Goal: Task Accomplishment & Management: Manage account settings

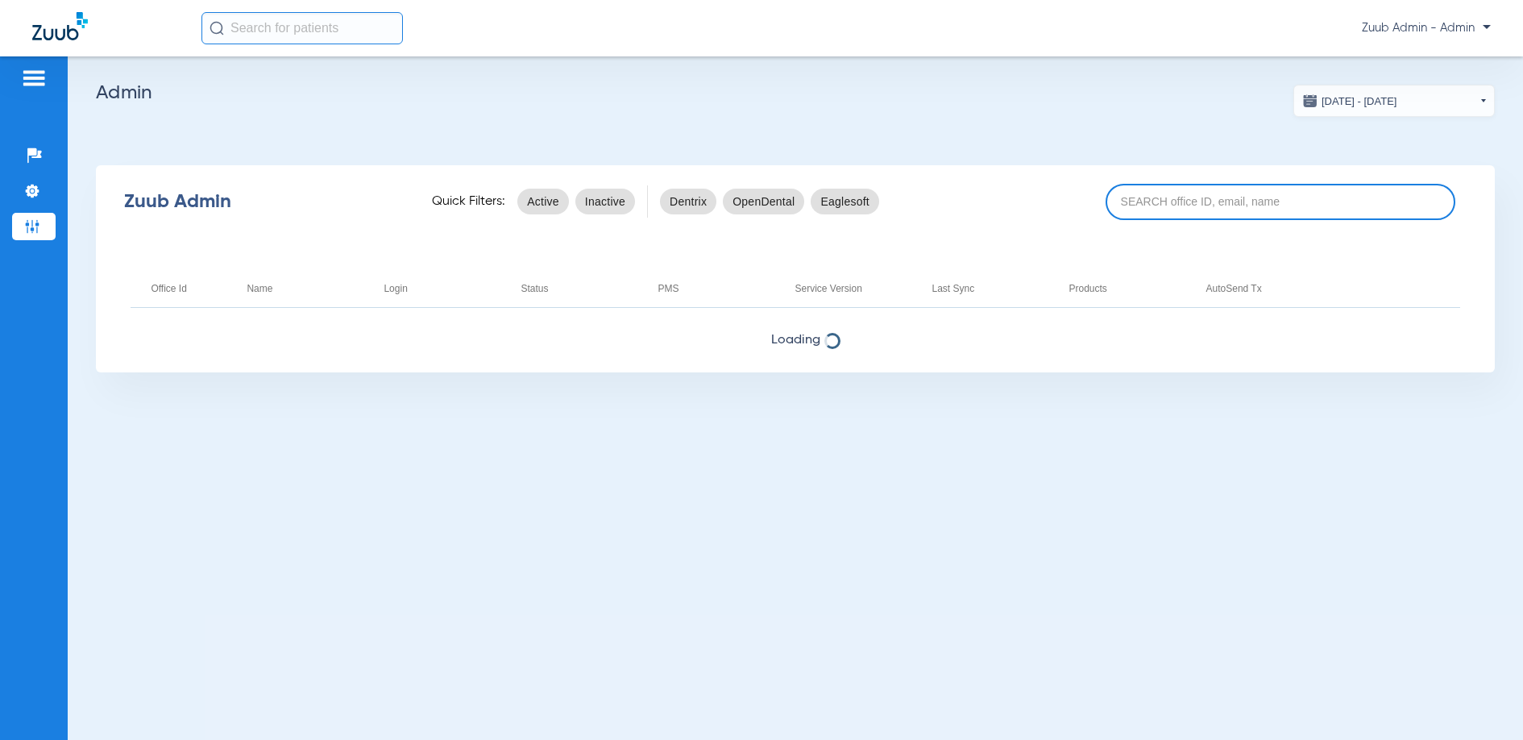
click at [1245, 209] on input at bounding box center [1281, 202] width 350 height 36
paste input "17007108"
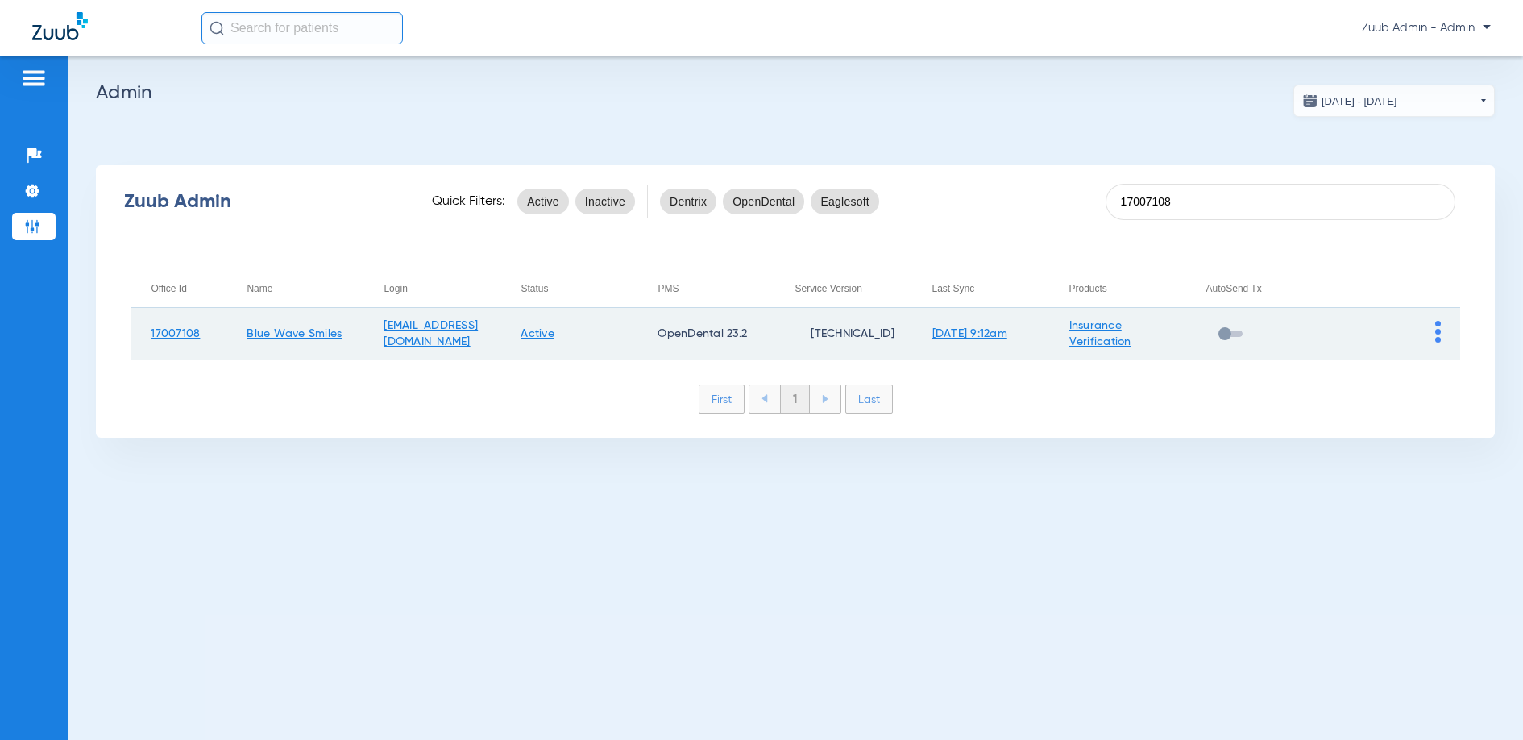
type input "17007108"
click at [1438, 331] on img at bounding box center [1438, 332] width 6 height 22
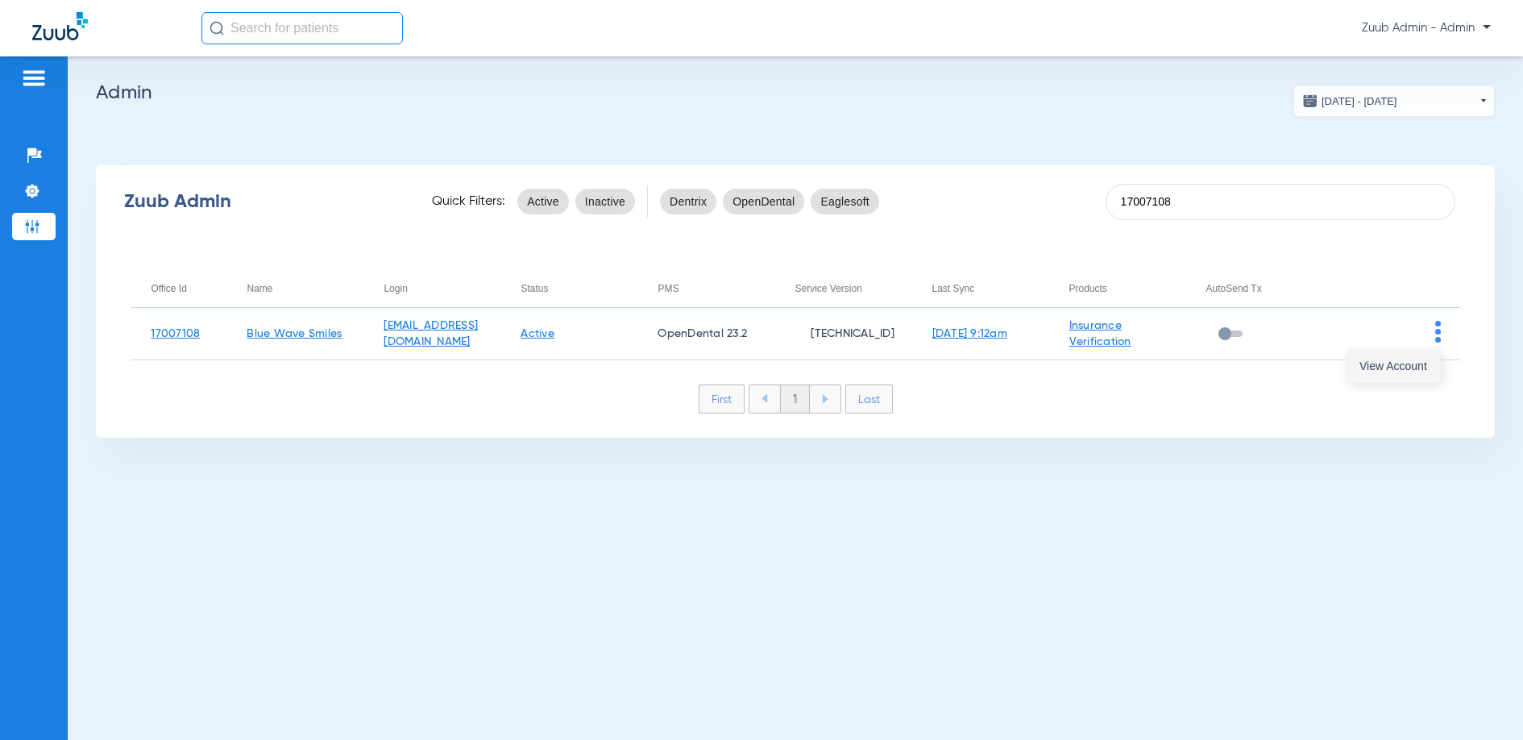
click at [1405, 367] on span "View Account" at bounding box center [1393, 365] width 68 height 11
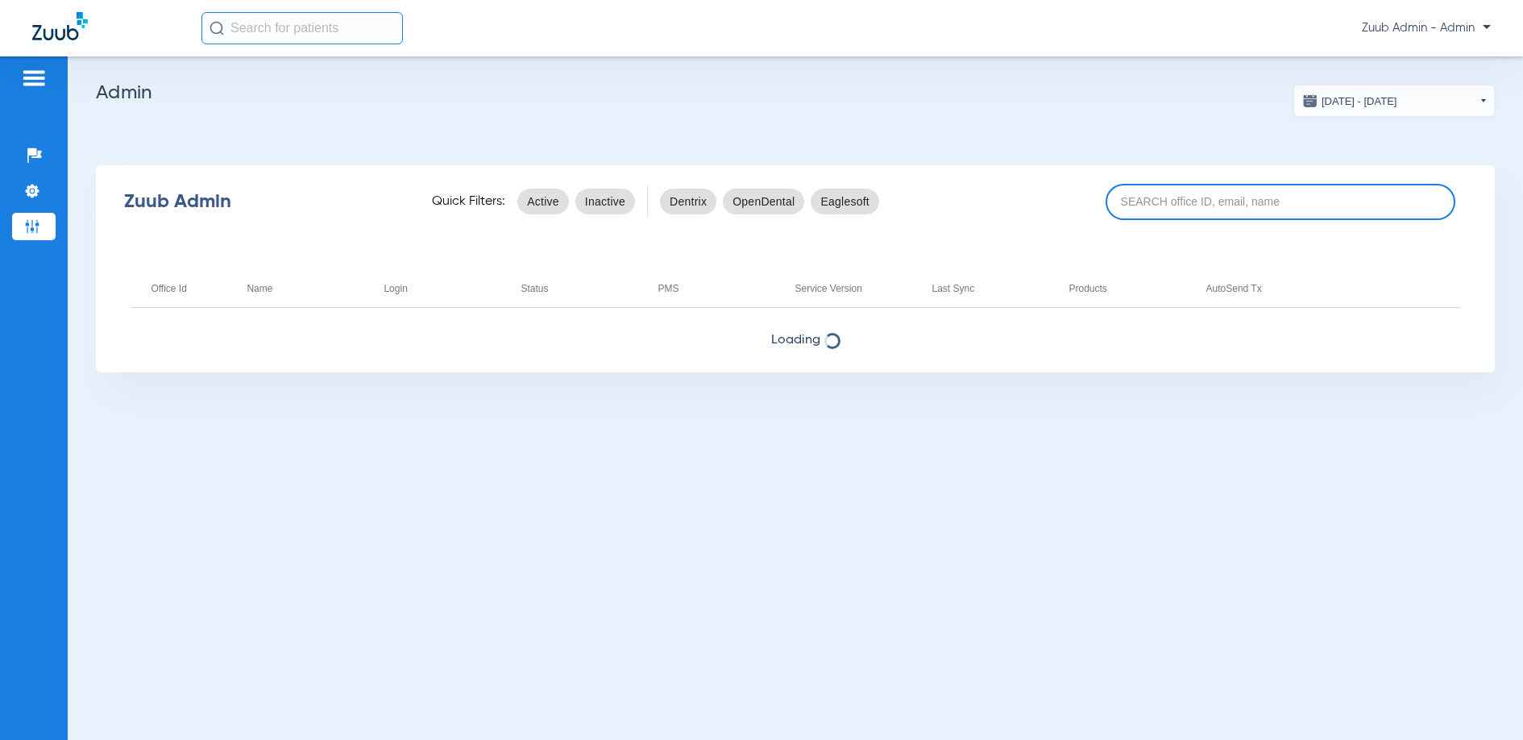
click at [1205, 204] on input at bounding box center [1281, 202] width 350 height 36
paste input "17007108"
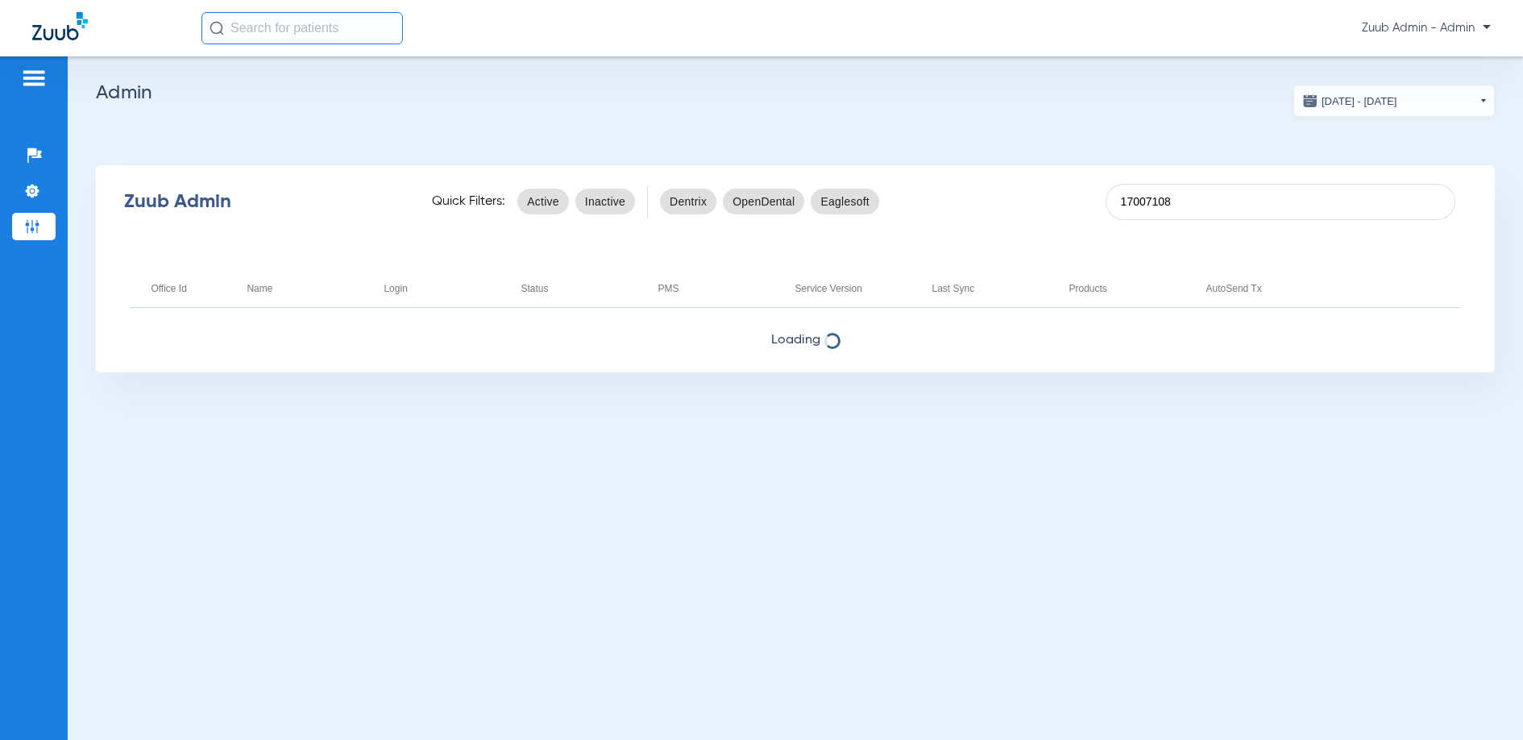
type input "17007108"
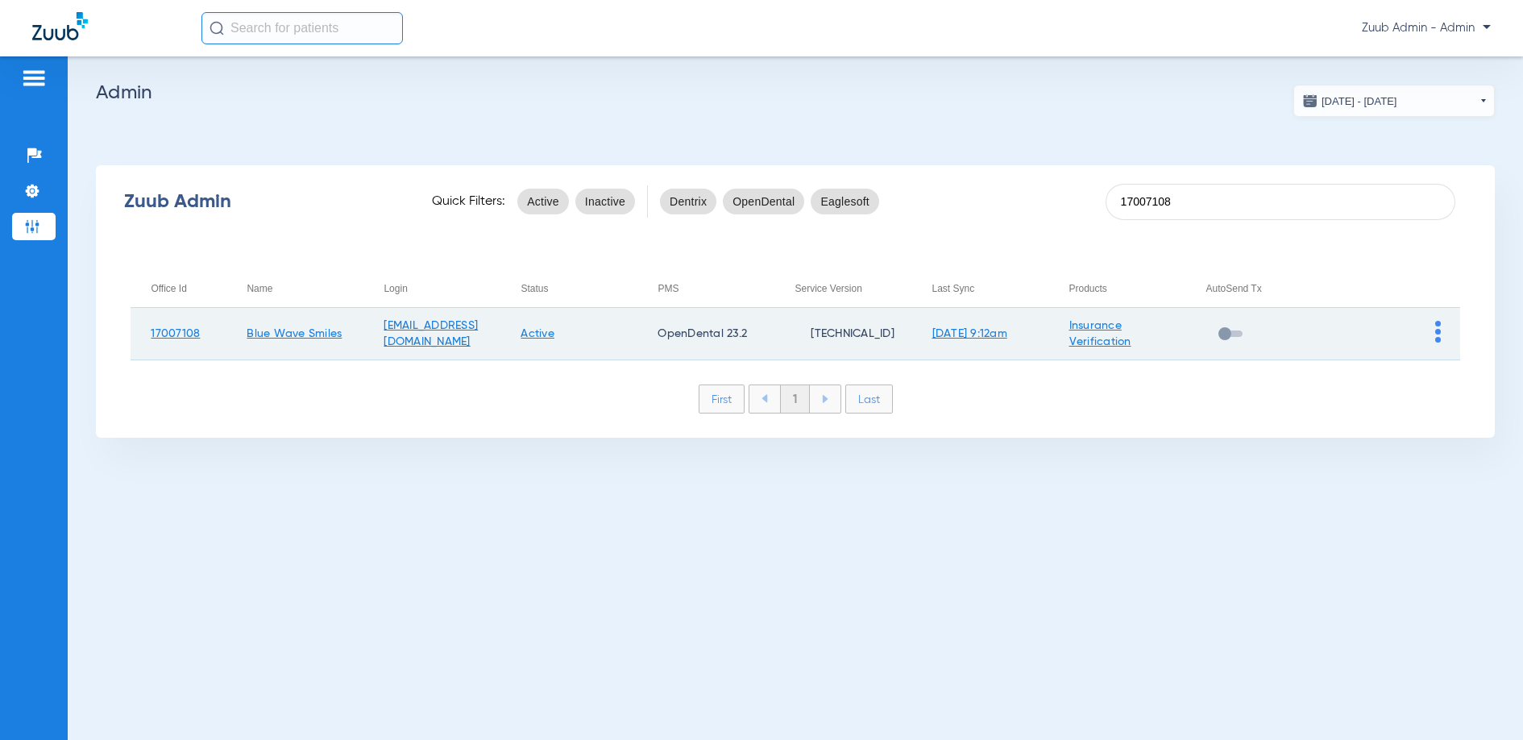
click at [554, 333] on link "Active" at bounding box center [538, 333] width 34 height 11
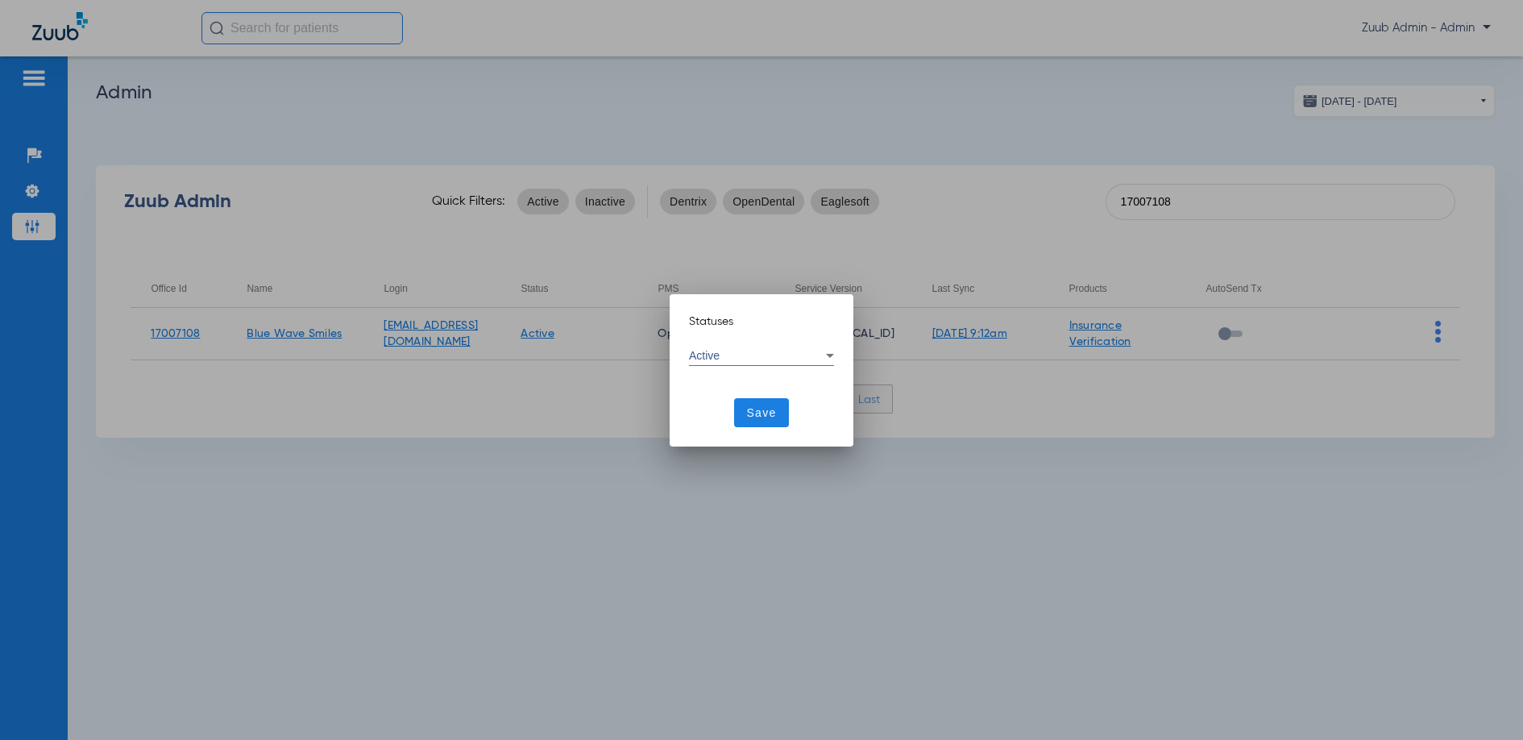
click at [732, 363] on div "Active" at bounding box center [761, 355] width 145 height 19
click at [723, 434] on span "Inactive" at bounding box center [721, 433] width 39 height 11
click at [745, 417] on span at bounding box center [762, 412] width 56 height 39
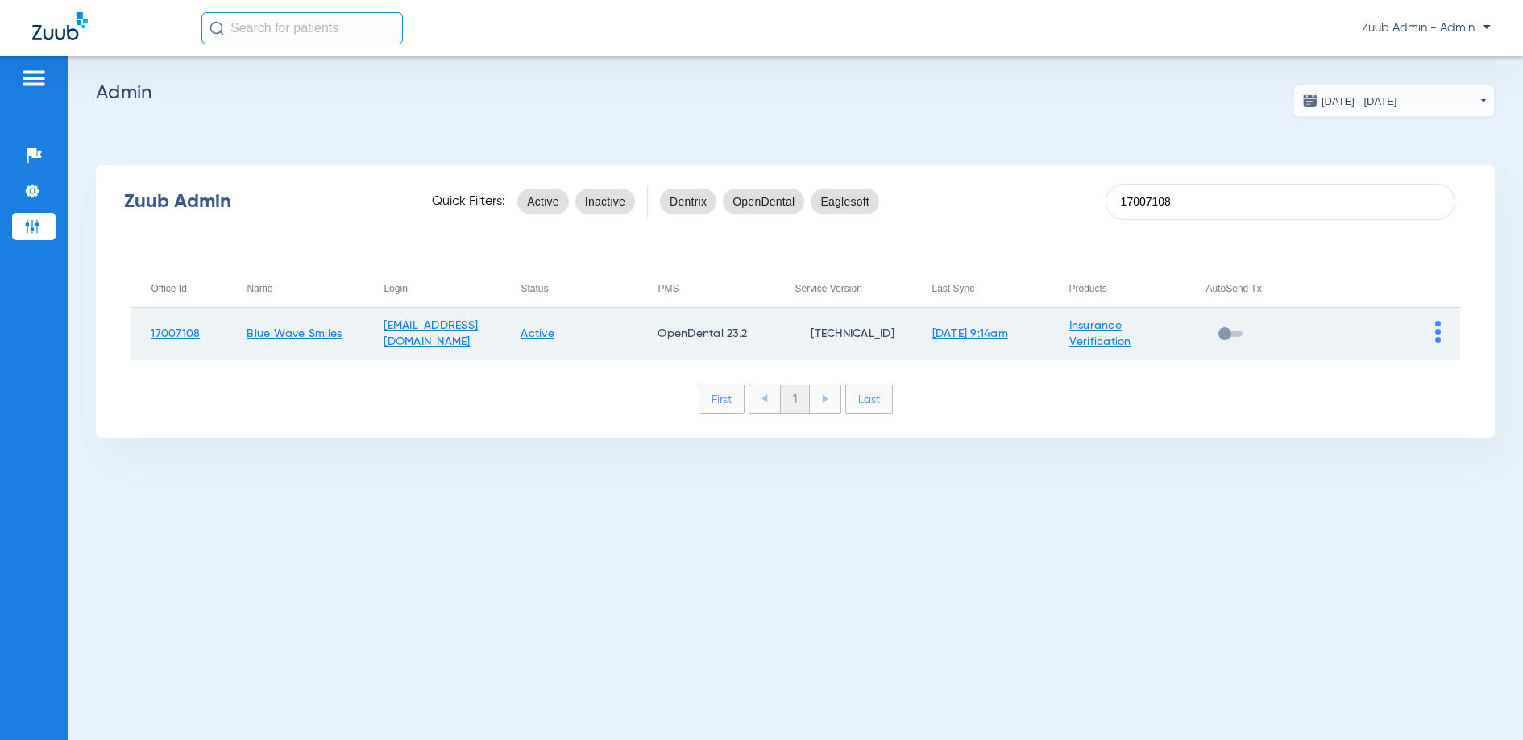
click at [1437, 334] on img at bounding box center [1438, 332] width 6 height 22
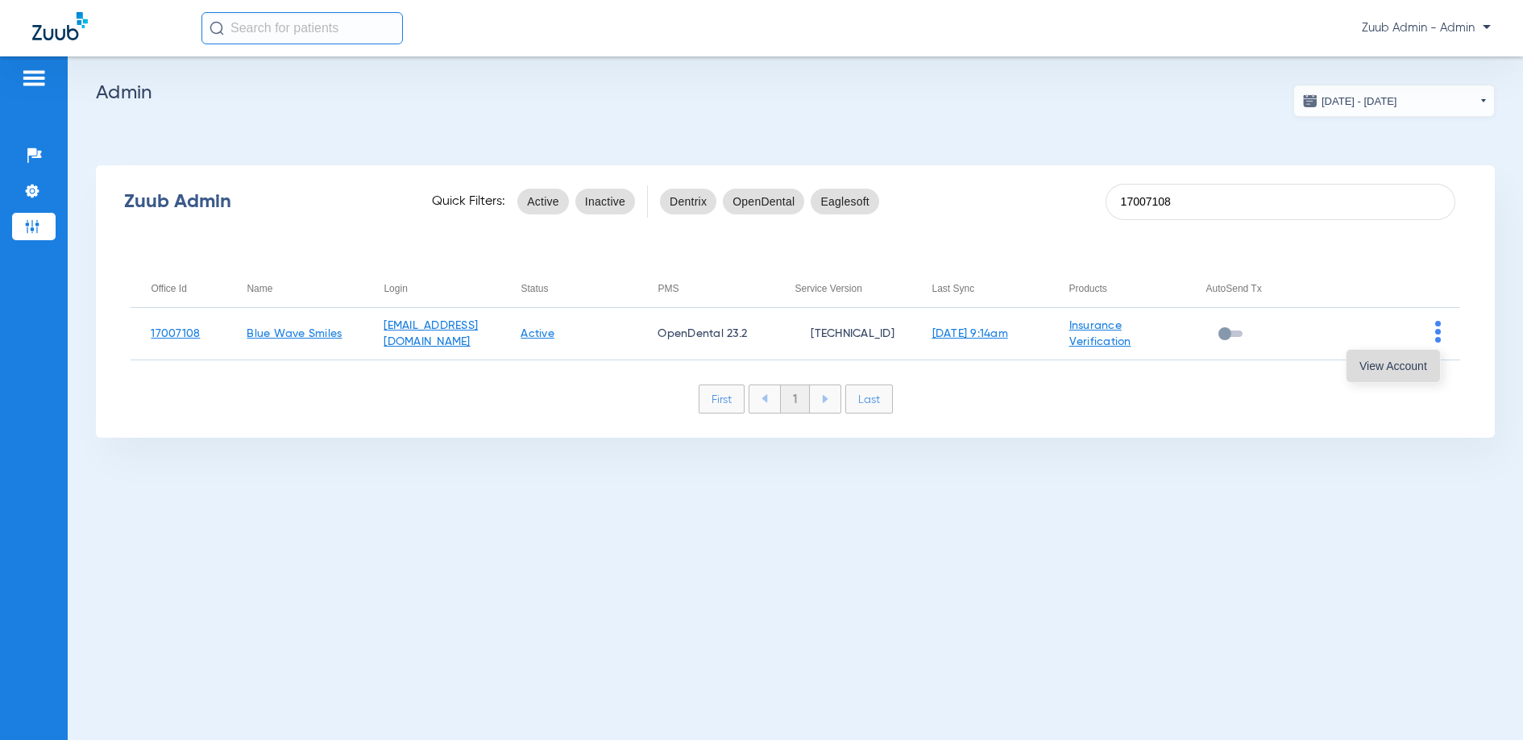
click at [1421, 363] on span "View Account" at bounding box center [1393, 365] width 68 height 11
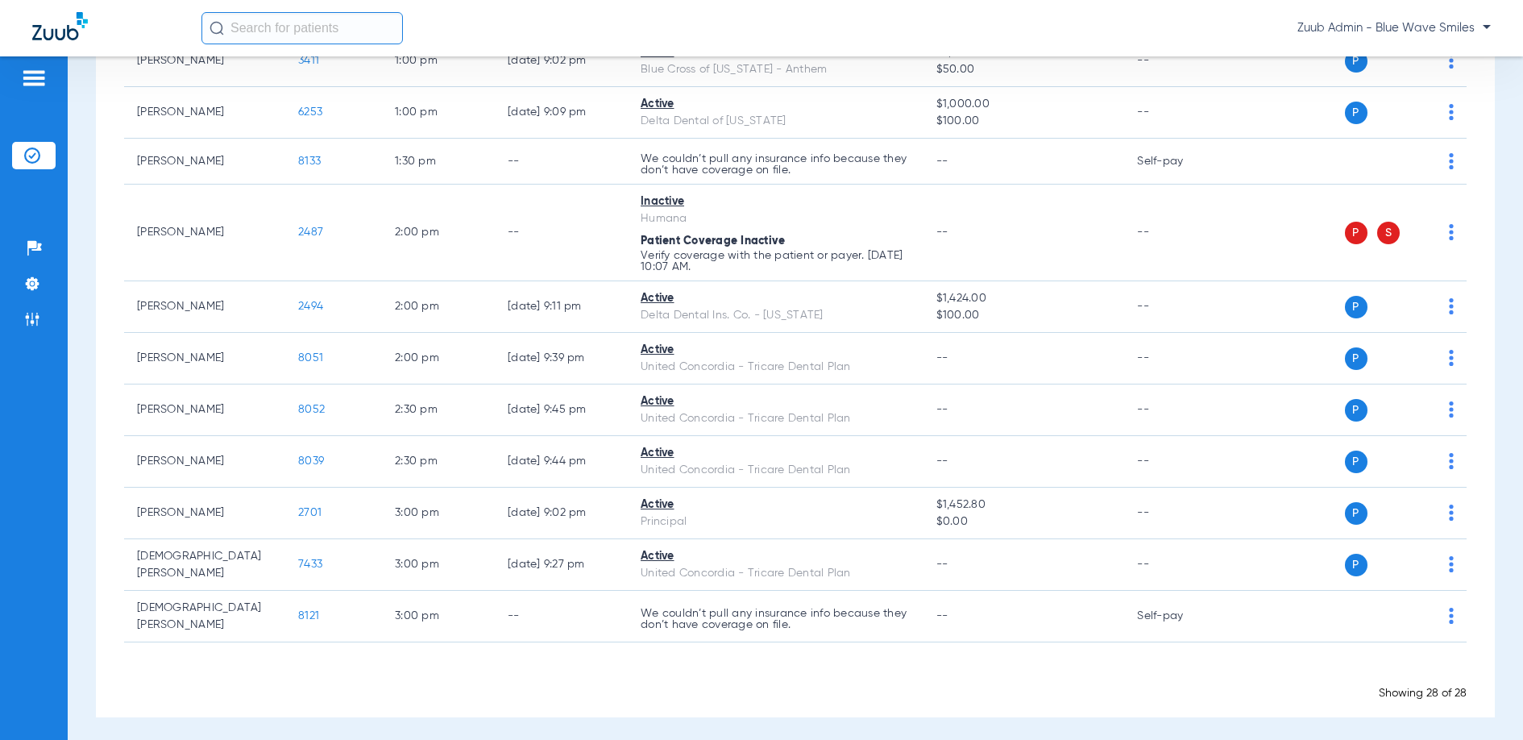
scroll to position [1297, 0]
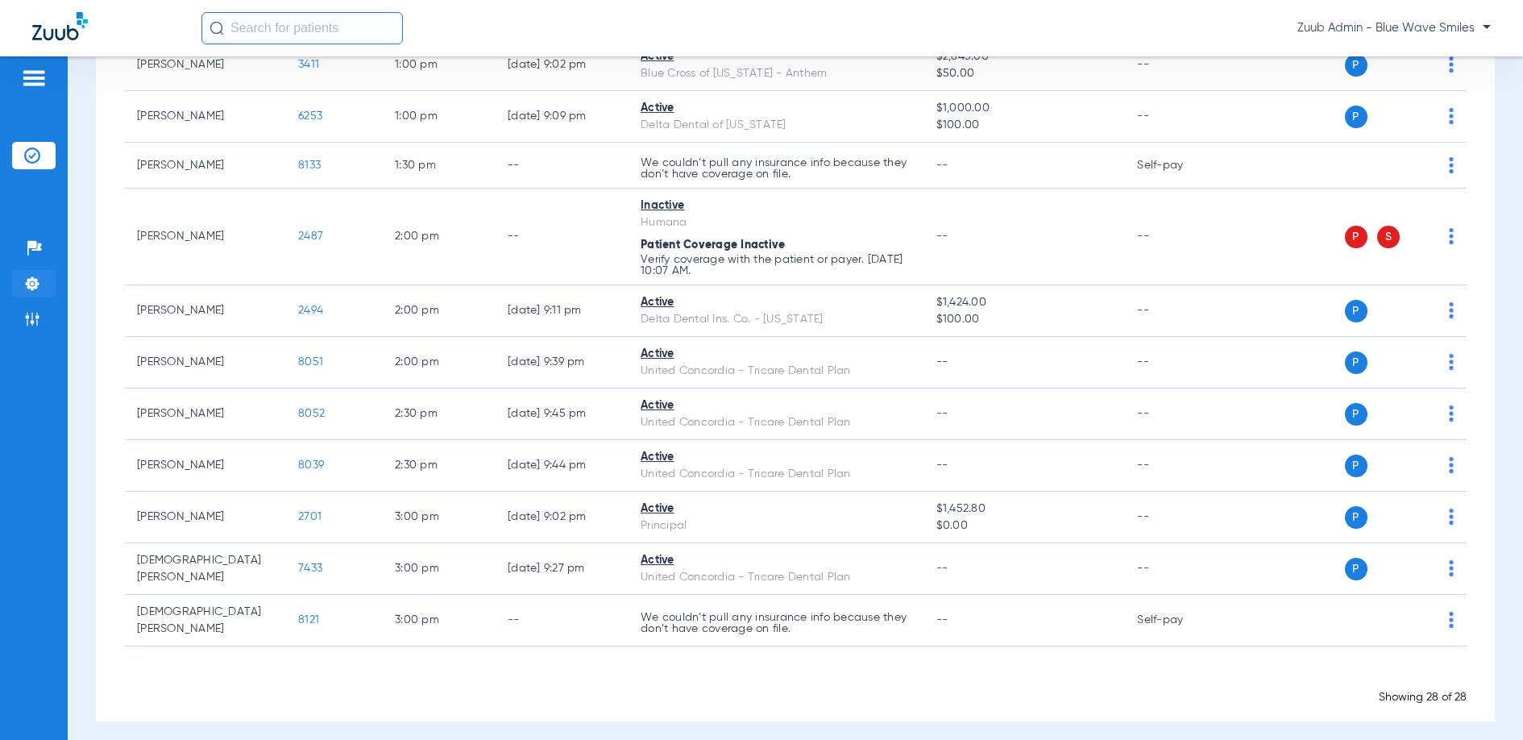
click at [29, 276] on img at bounding box center [32, 284] width 16 height 16
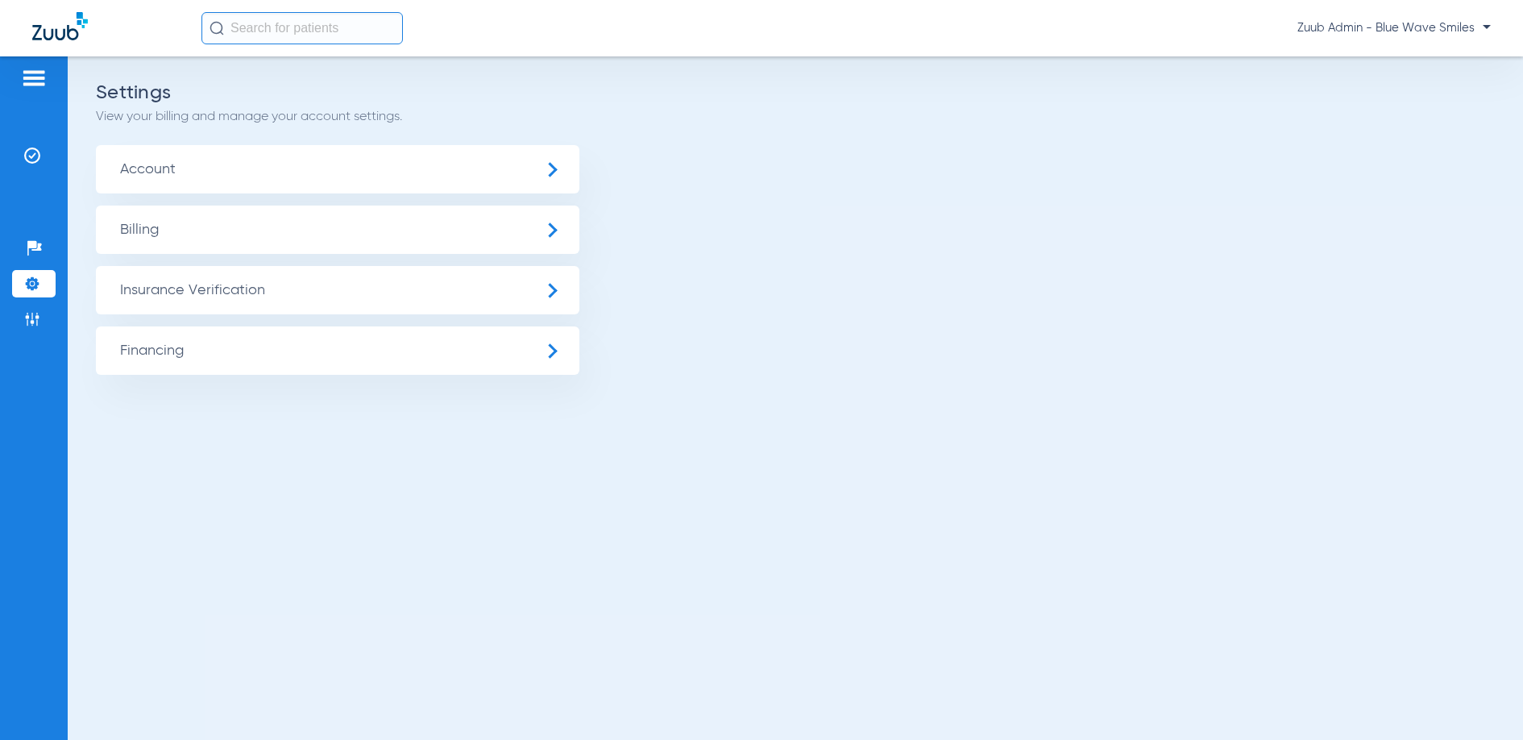
click at [143, 284] on span "Insurance Verification" at bounding box center [337, 290] width 483 height 48
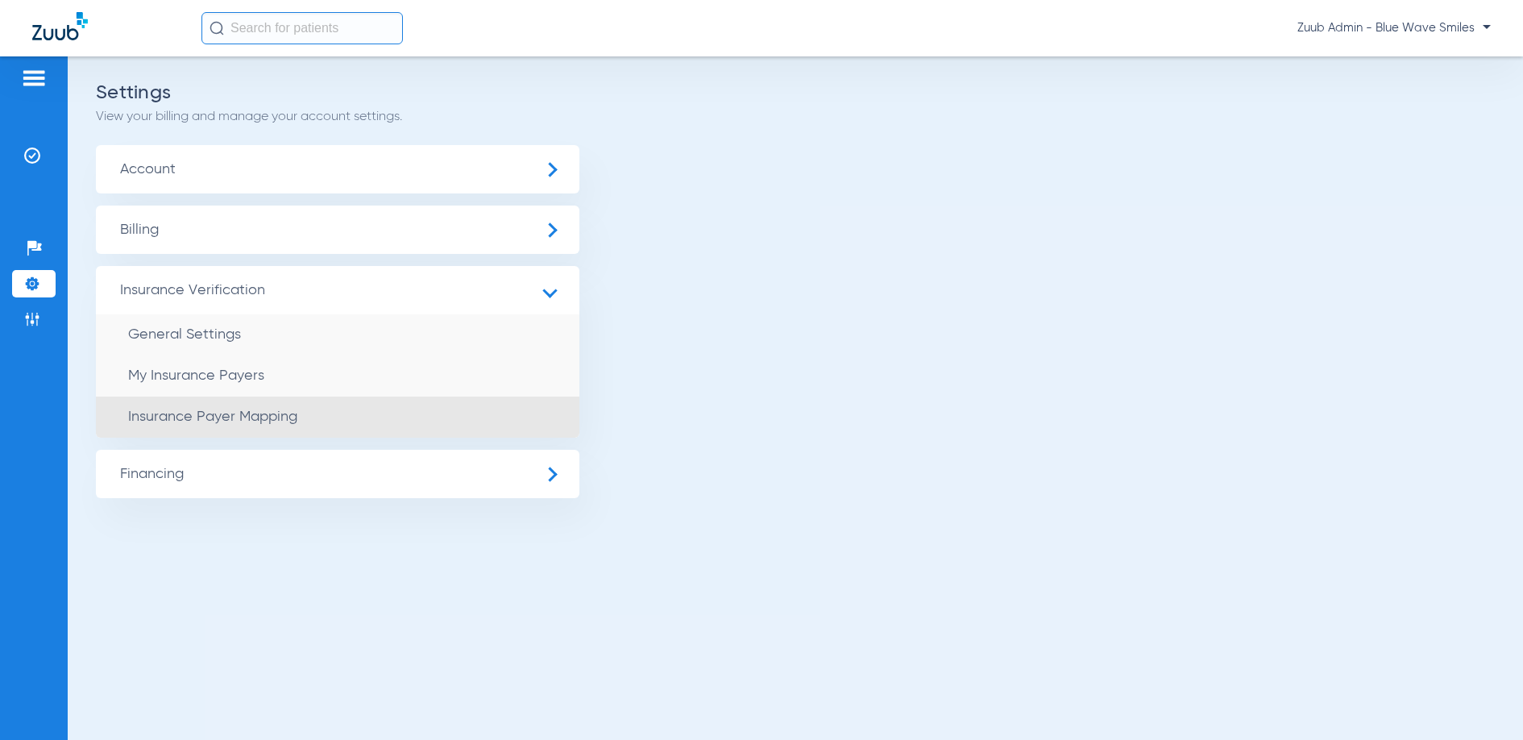
click at [206, 418] on span "Insurance Payer Mapping" at bounding box center [212, 416] width 169 height 15
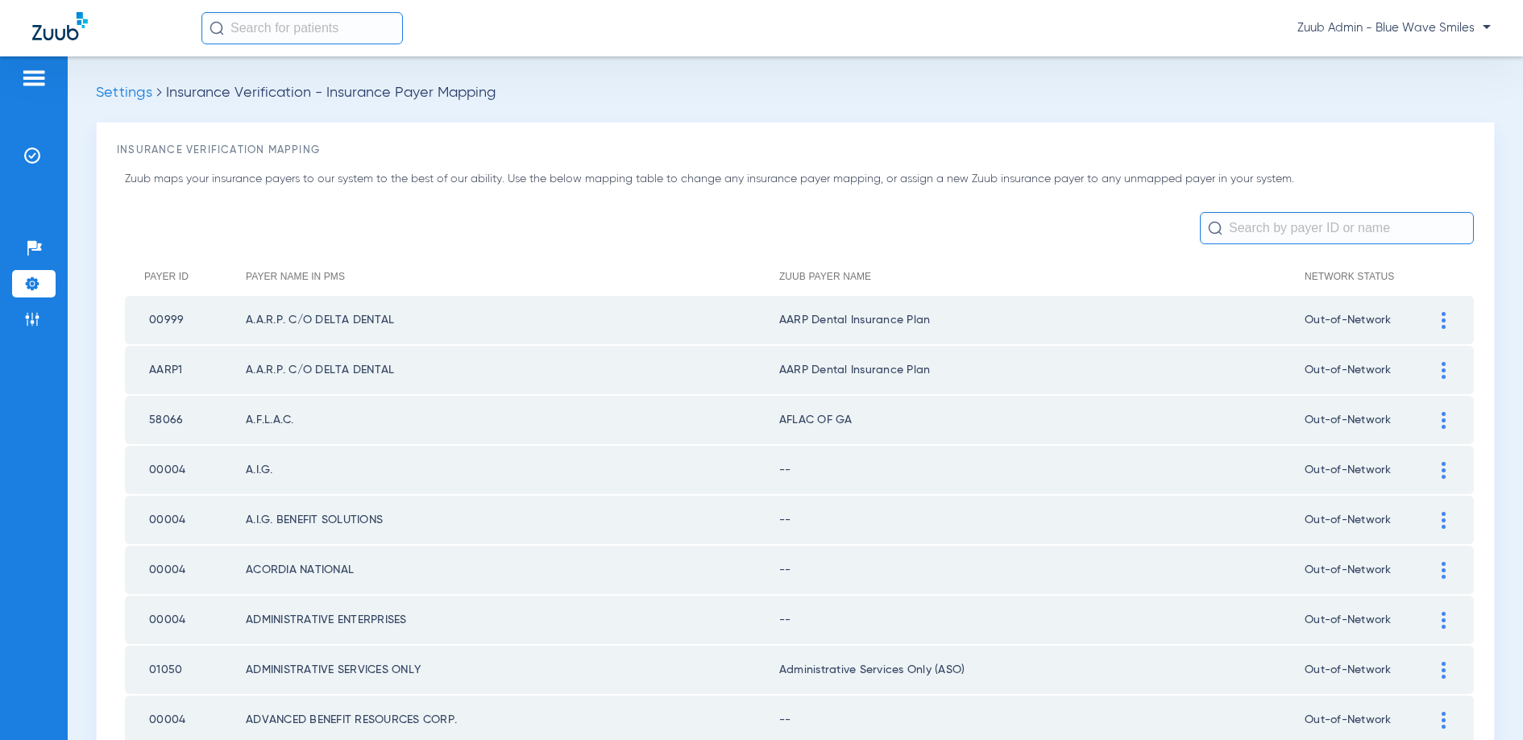
click at [1437, 467] on div at bounding box center [1443, 470] width 28 height 17
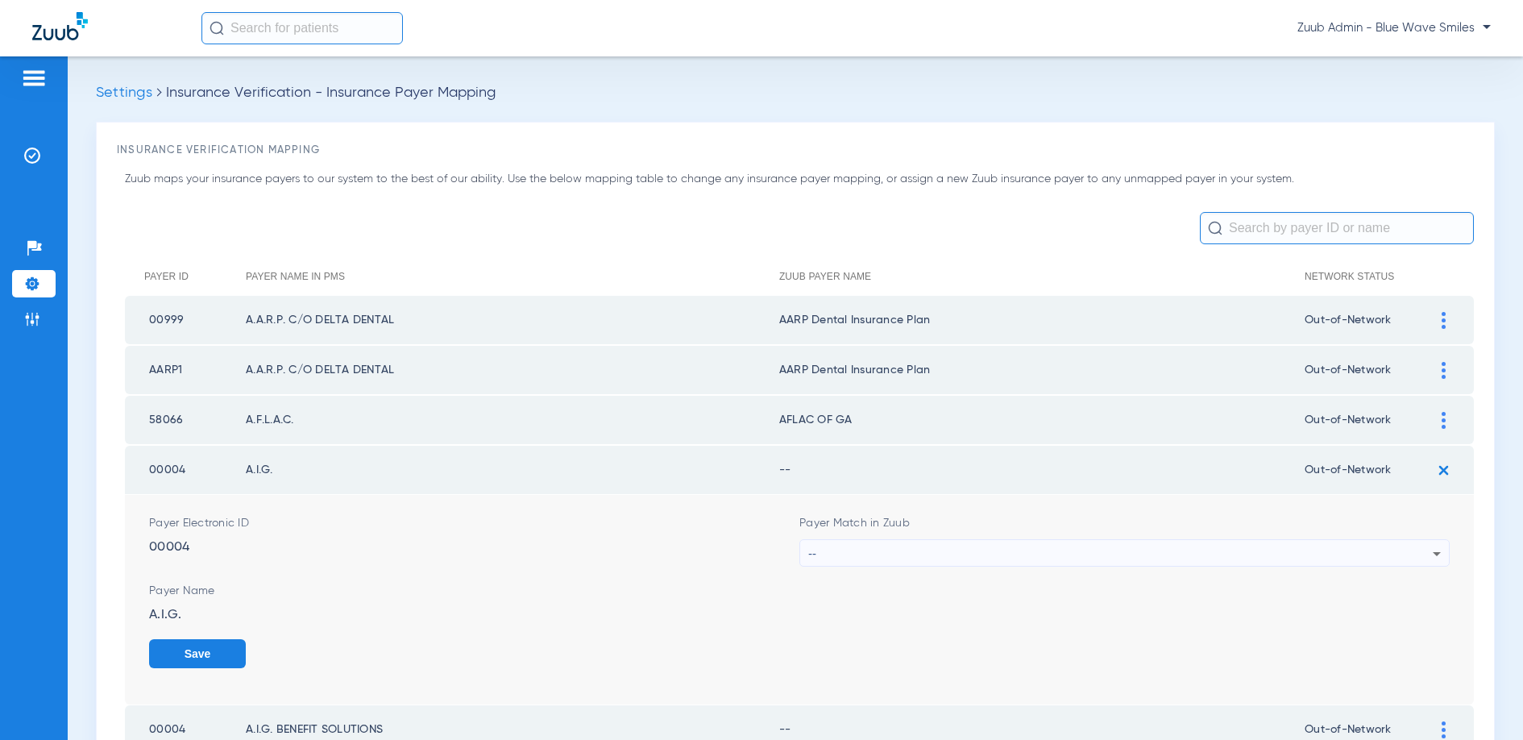
click at [1249, 546] on div "--" at bounding box center [1120, 553] width 624 height 27
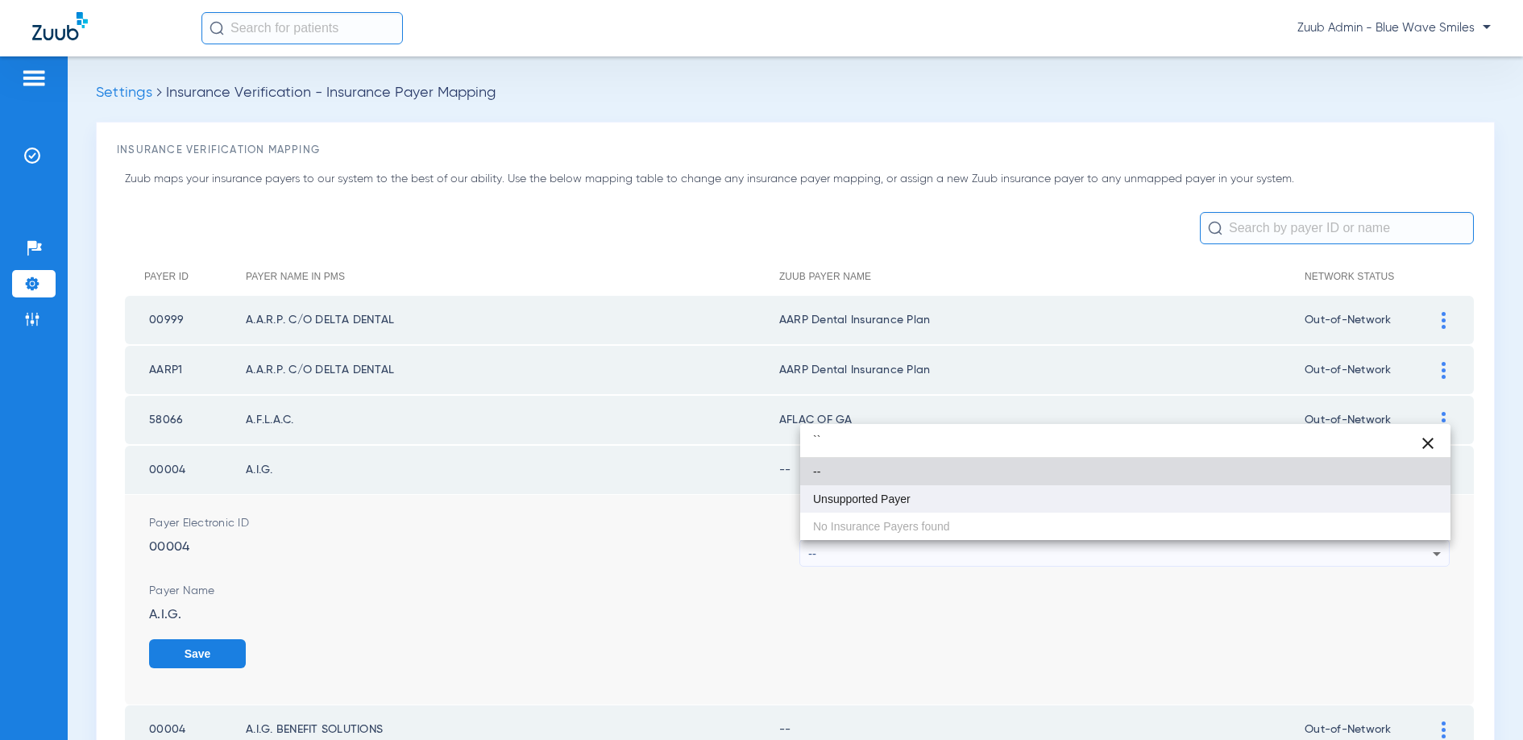
type input "``"
click at [942, 488] on mat-option "Unsupported Payer" at bounding box center [1125, 498] width 650 height 27
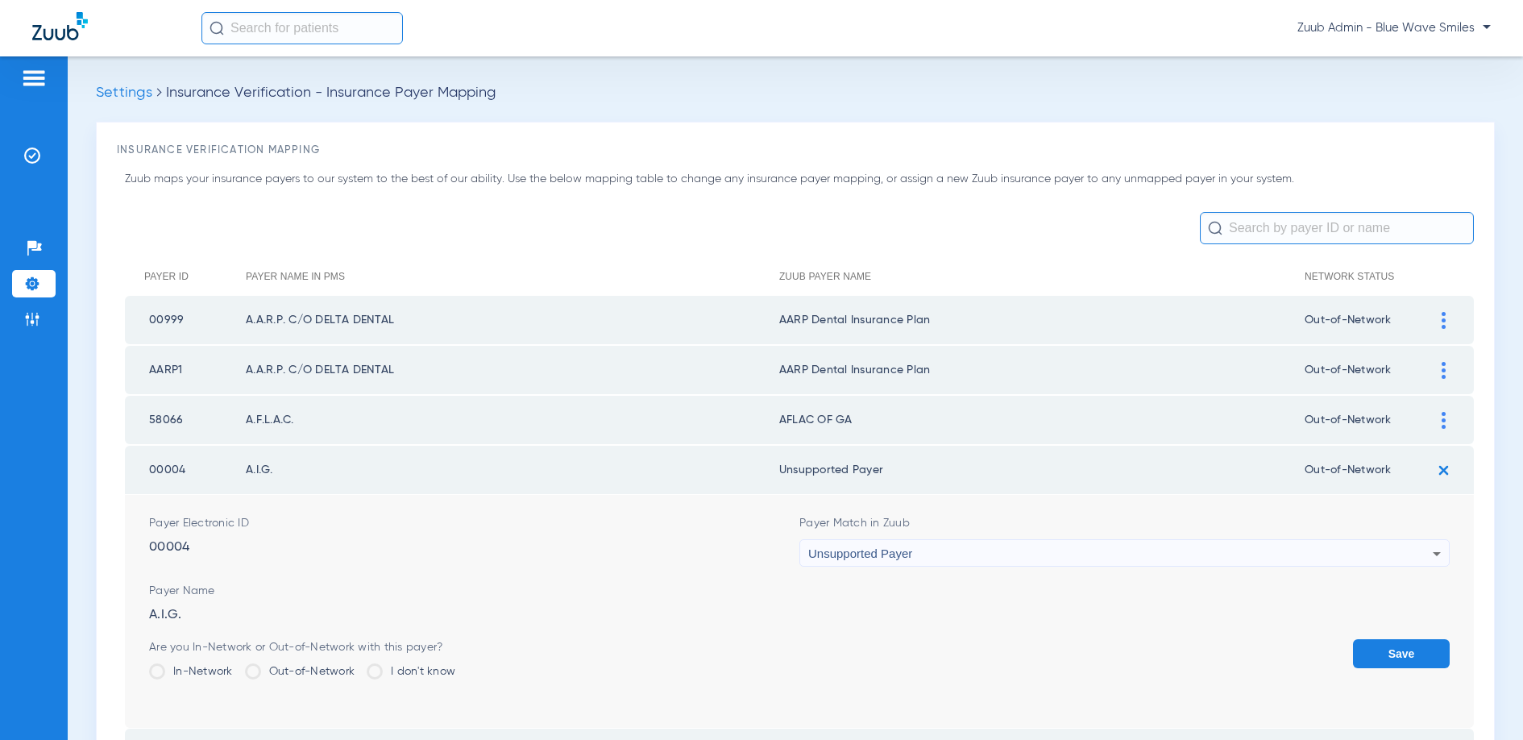
click at [1389, 641] on button "Save" at bounding box center [1401, 653] width 97 height 29
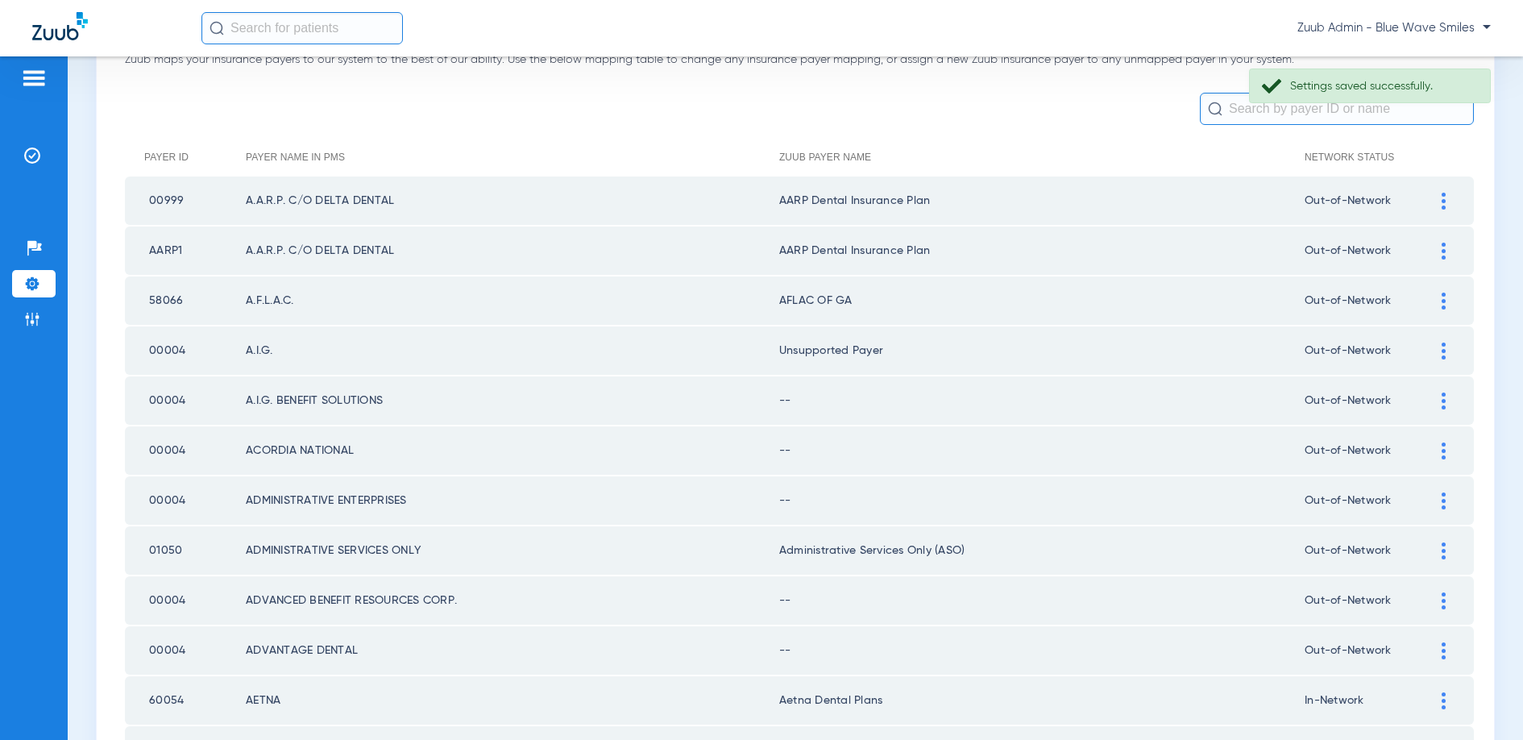
scroll to position [110, 0]
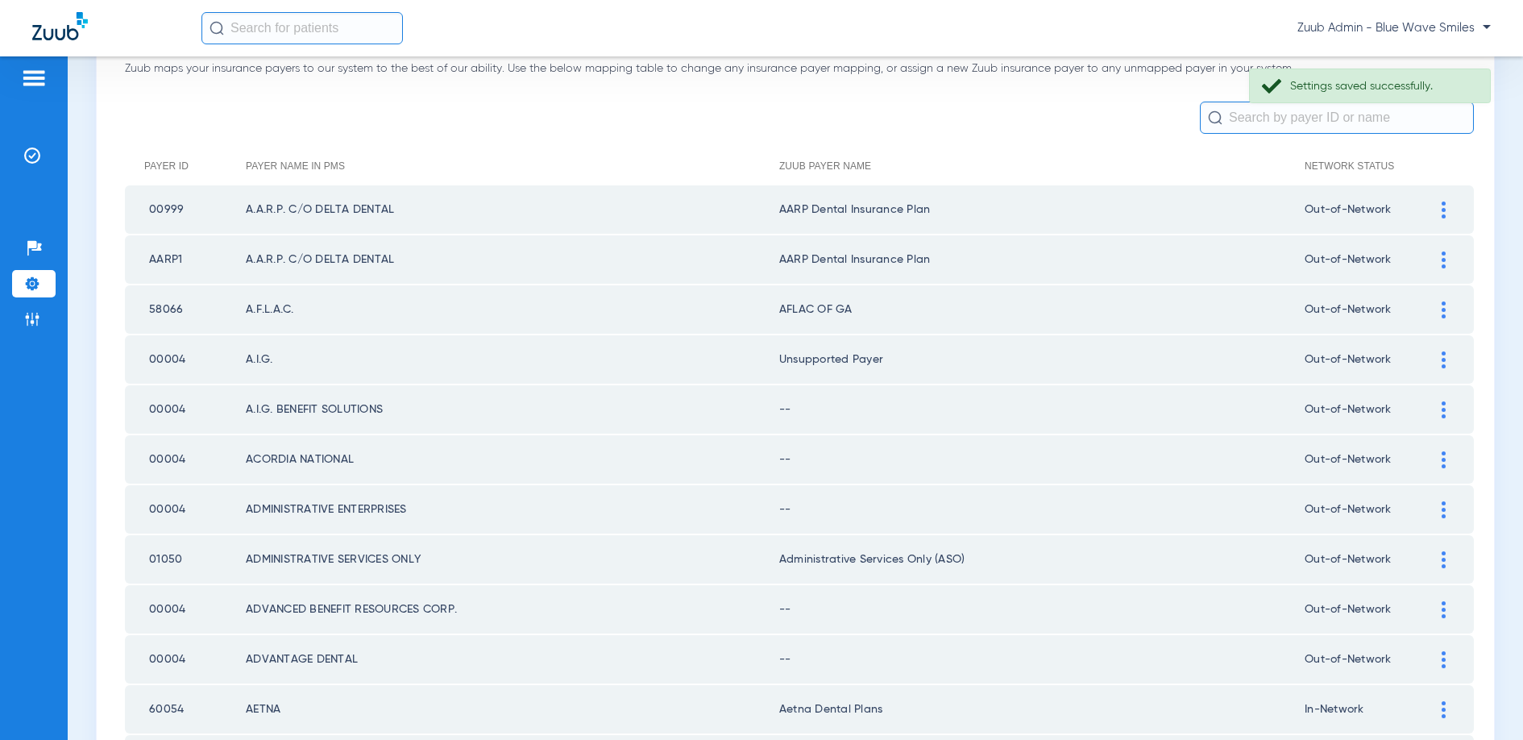
click at [1440, 407] on div at bounding box center [1443, 409] width 28 height 17
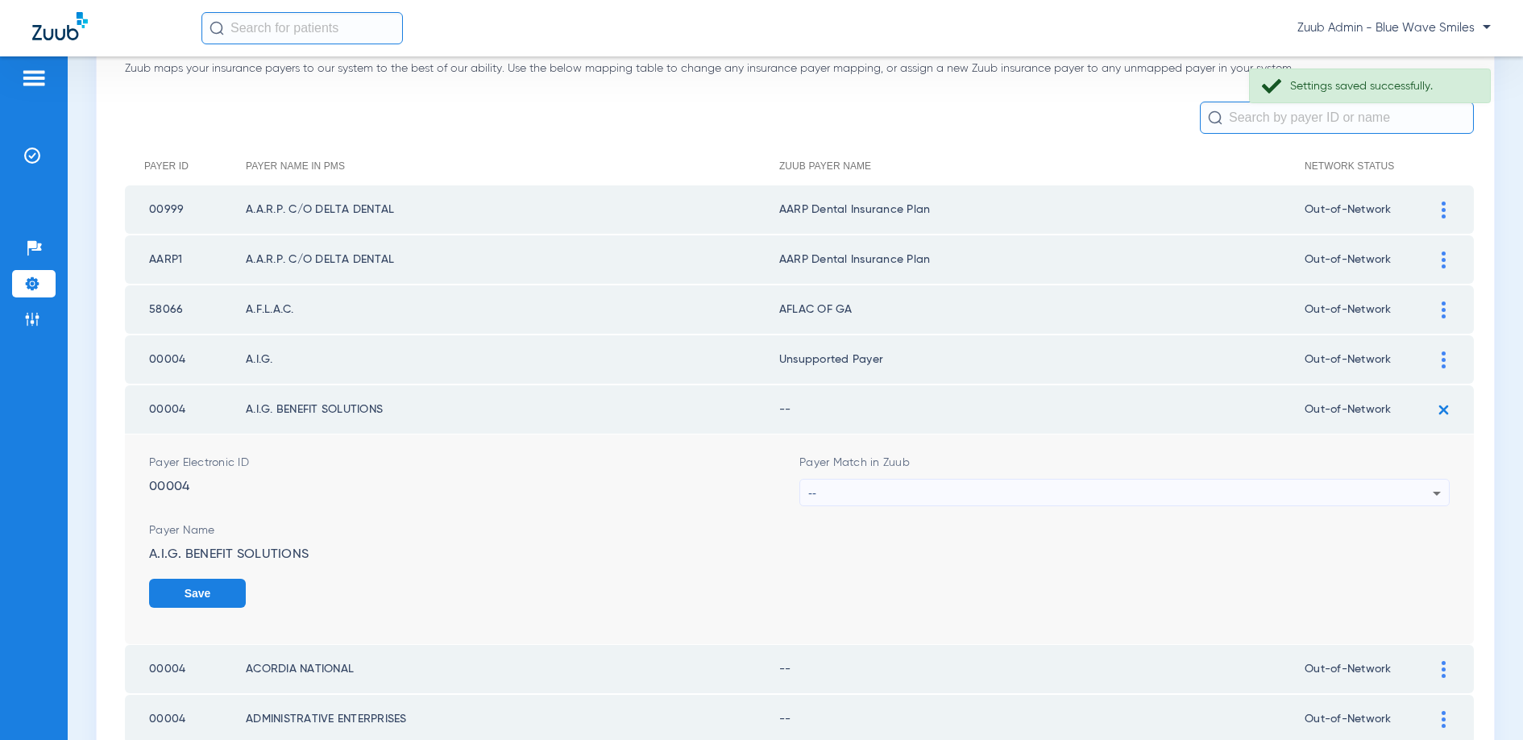
click at [1072, 486] on div "--" at bounding box center [1120, 492] width 624 height 27
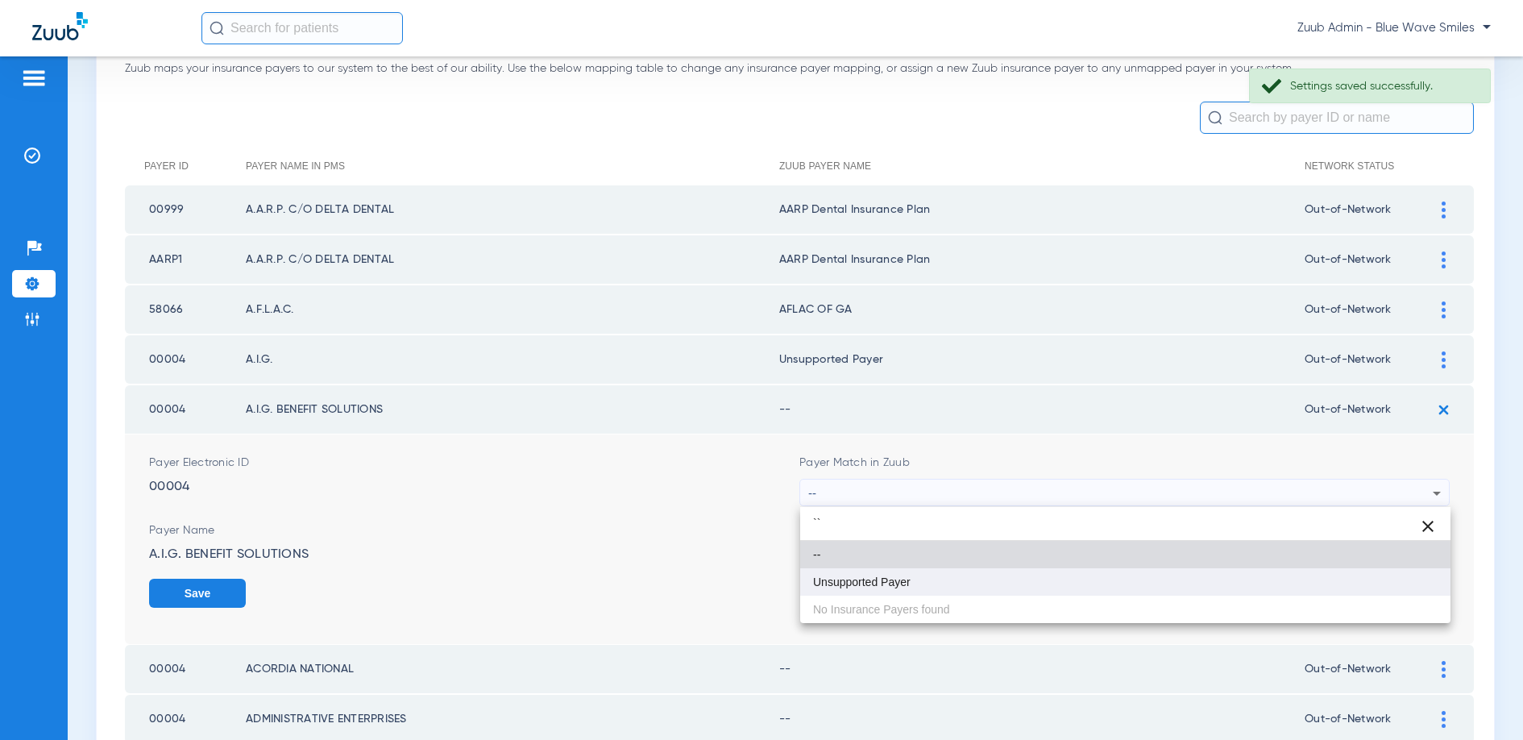
type input "``"
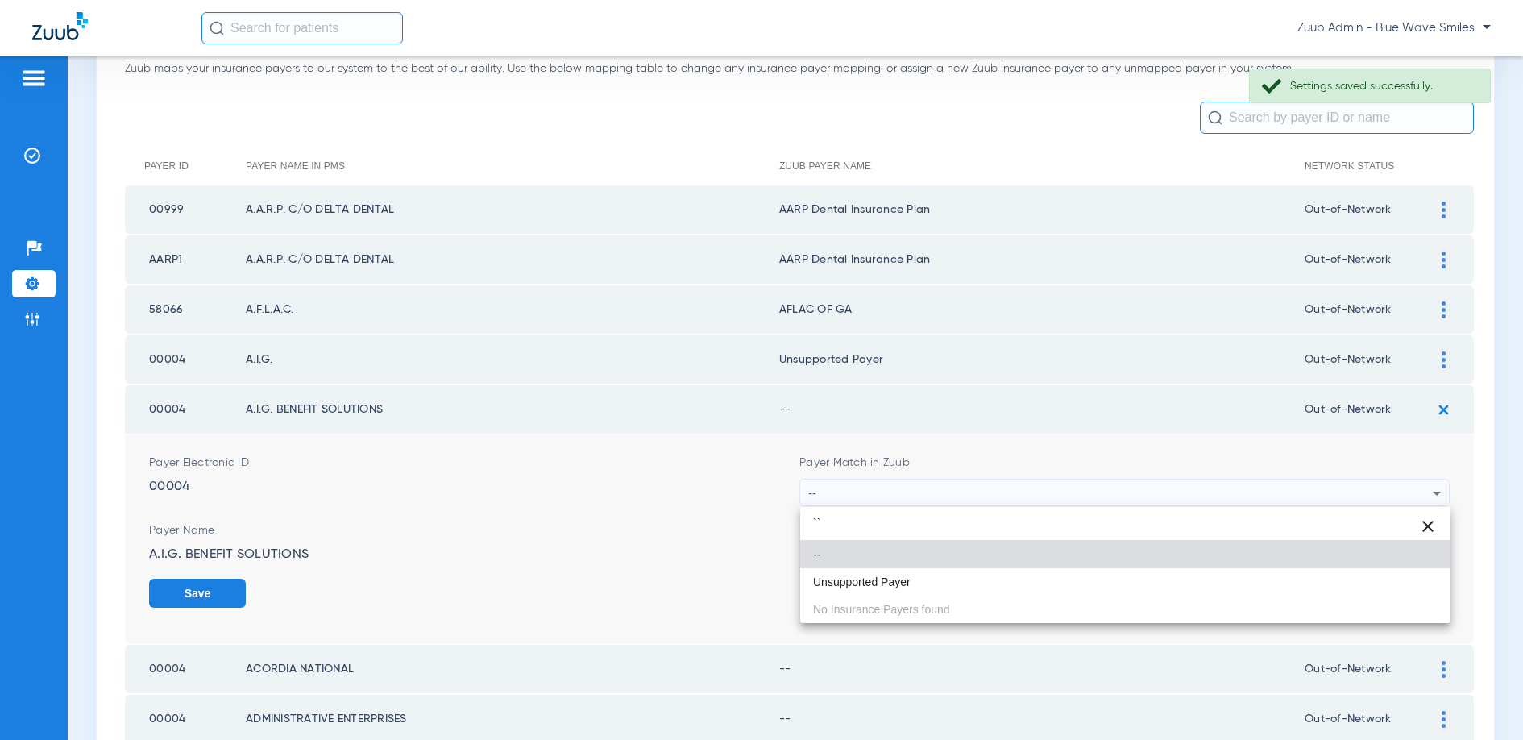
click at [927, 574] on mat-option "Unsupported Payer" at bounding box center [1125, 581] width 650 height 27
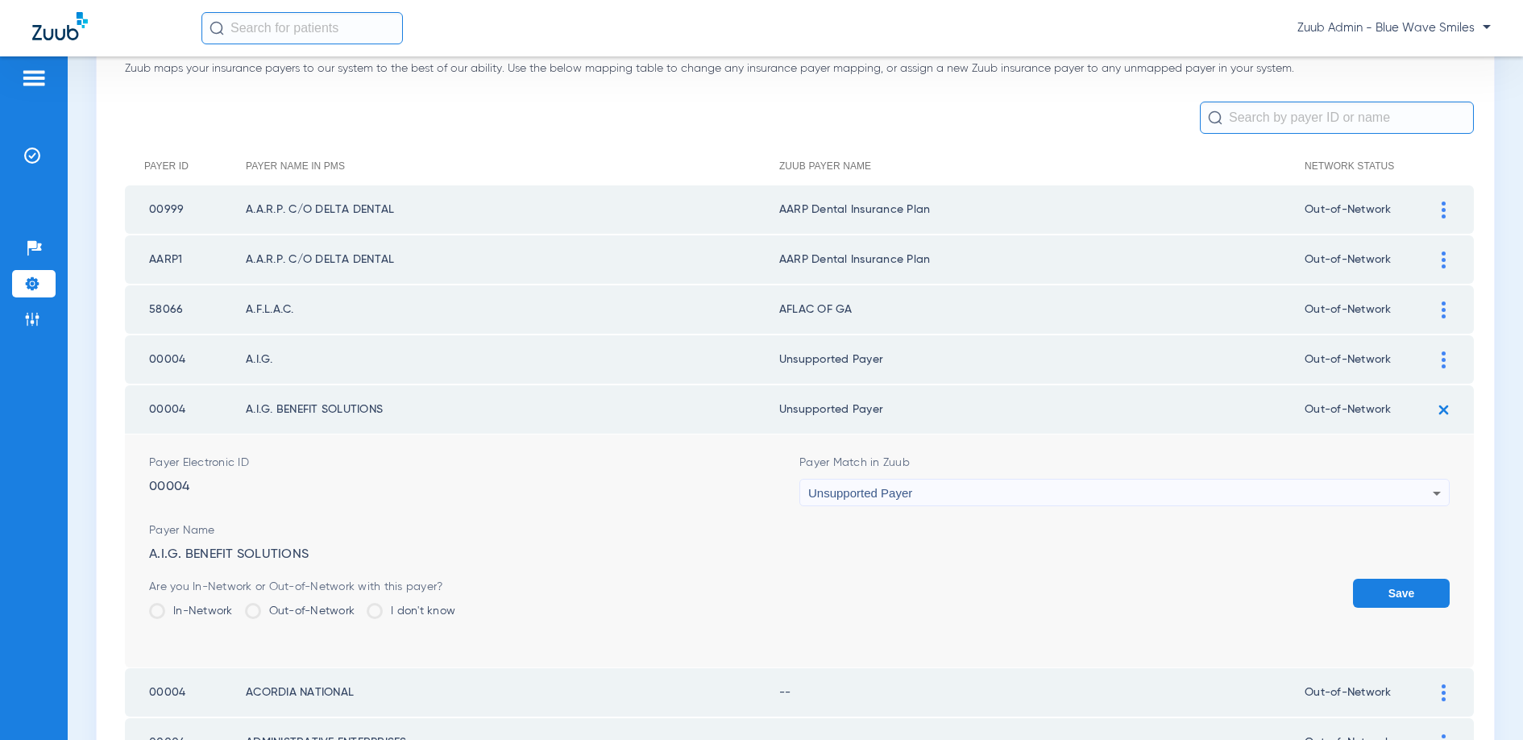
click at [1382, 589] on button "Save" at bounding box center [1401, 593] width 97 height 29
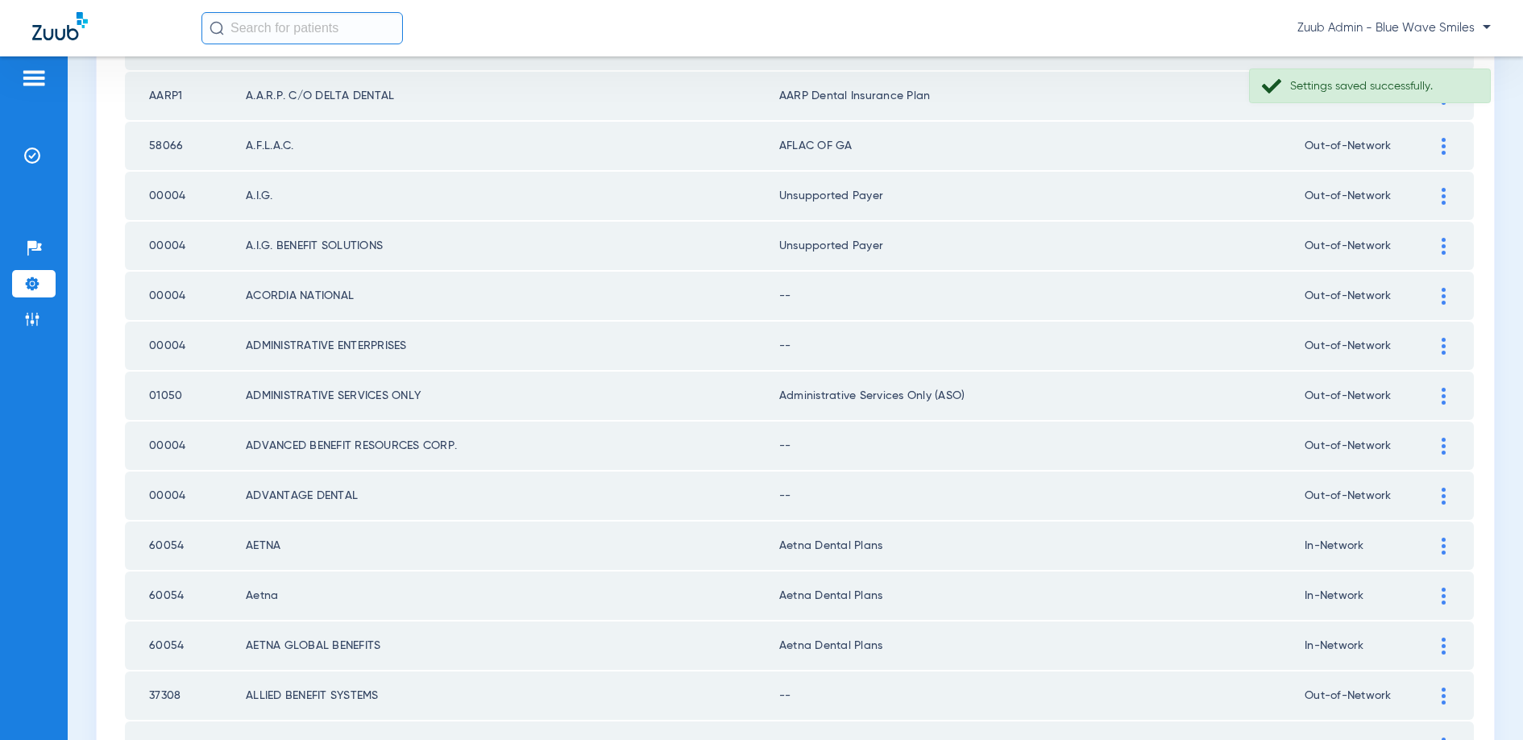
scroll to position [299, 0]
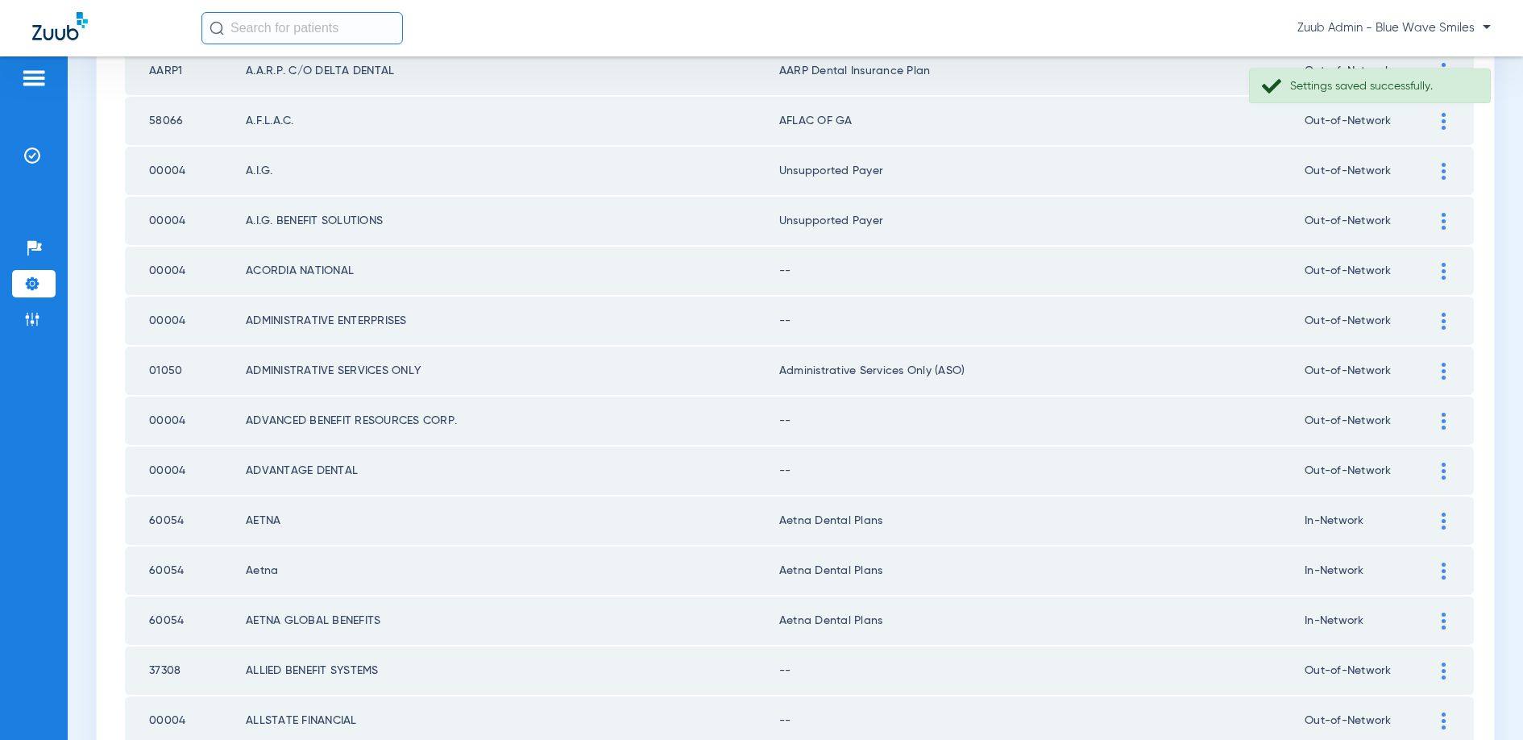
click at [1442, 272] on img at bounding box center [1444, 271] width 4 height 17
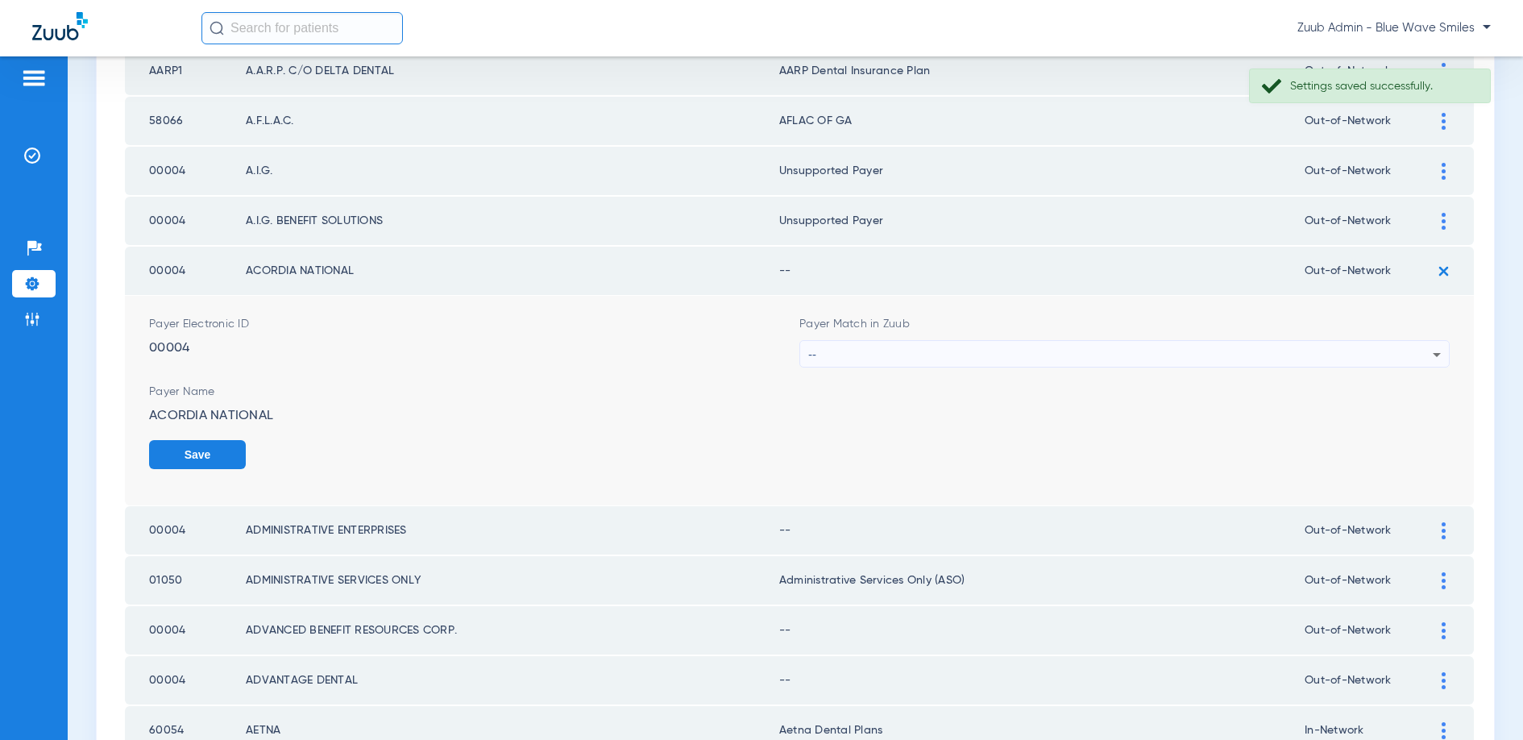
click at [1141, 350] on div "--" at bounding box center [1120, 354] width 624 height 27
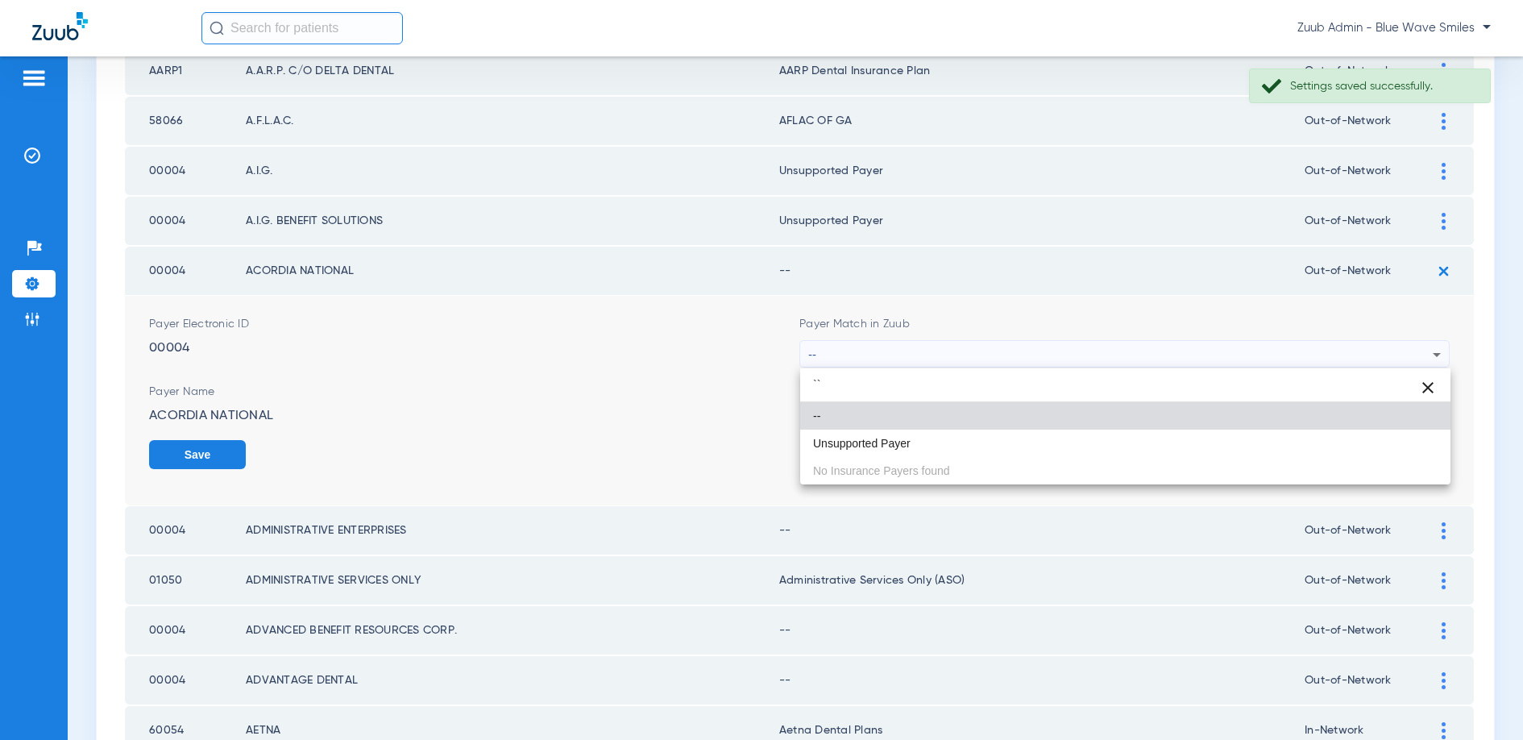
type input "``"
click at [990, 428] on mat-option "--" at bounding box center [1125, 415] width 650 height 27
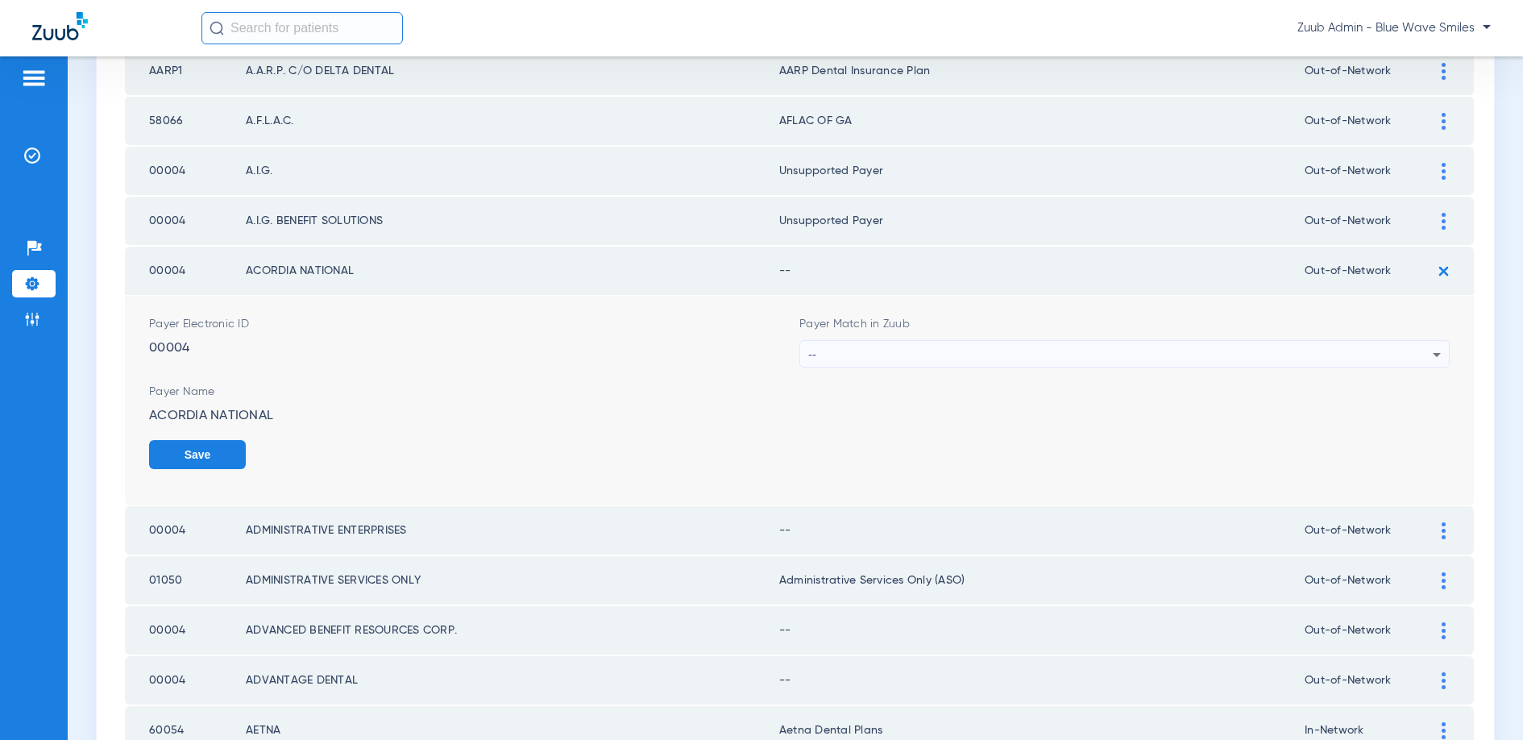
click at [963, 361] on div "--" at bounding box center [1120, 354] width 624 height 27
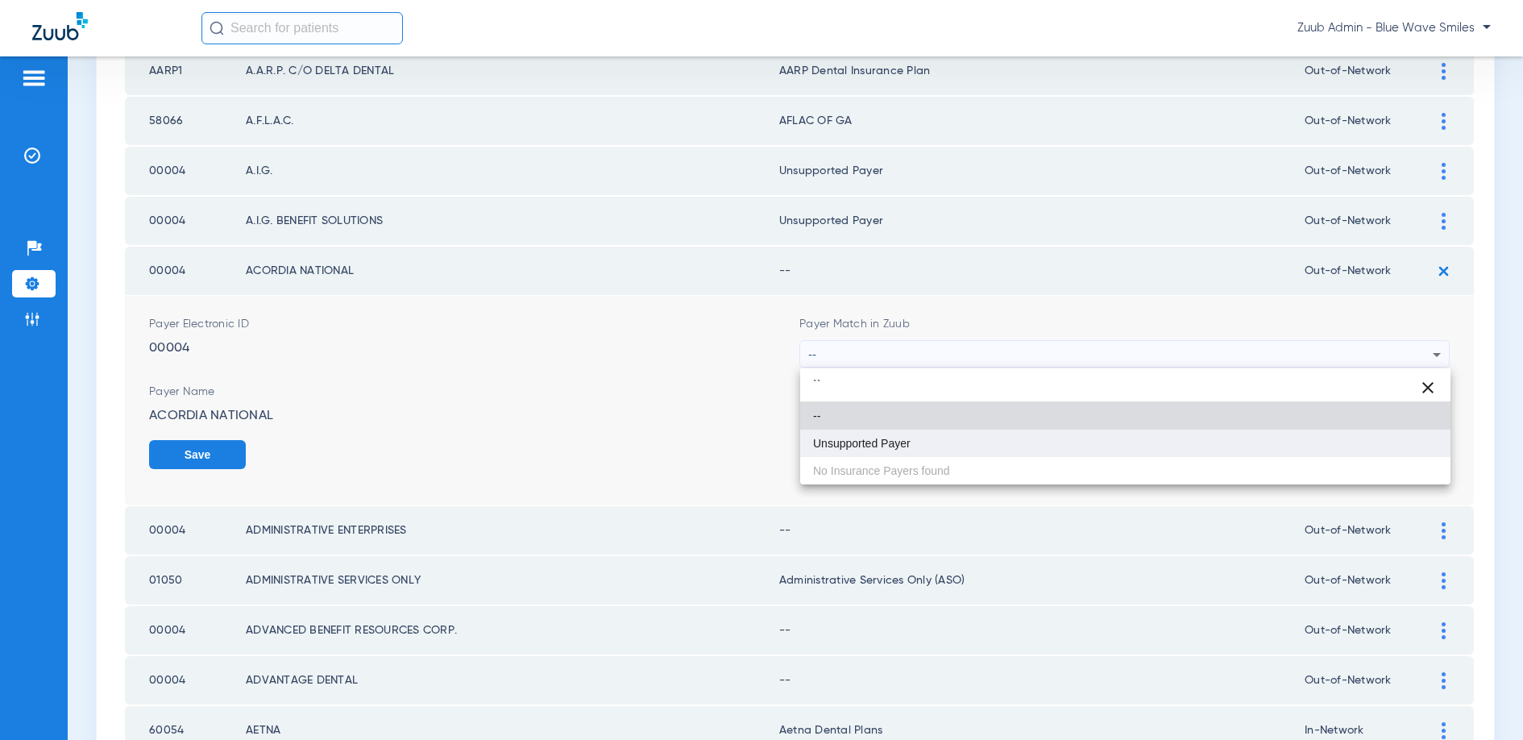
type input "``"
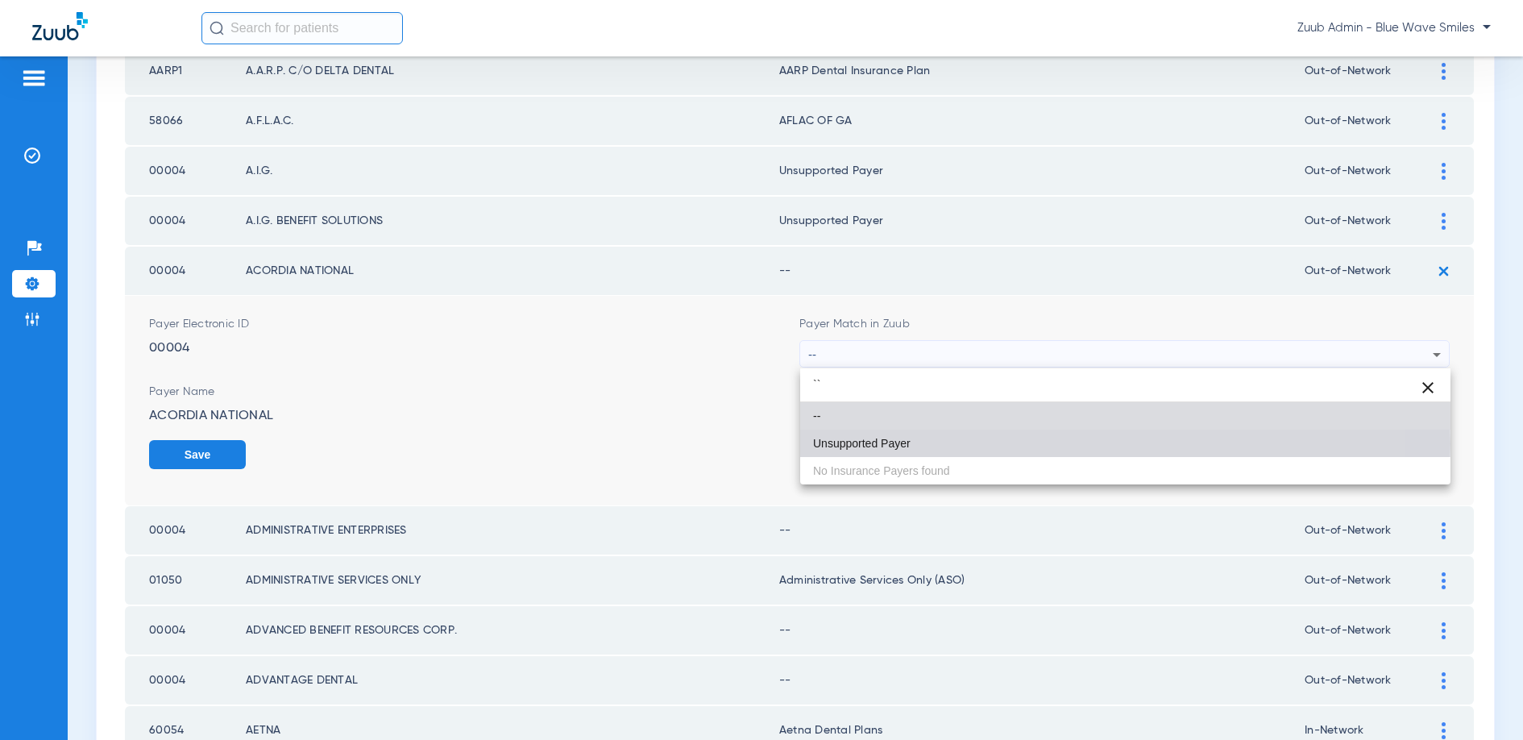
click at [915, 443] on mat-option "Unsupported Payer" at bounding box center [1125, 442] width 650 height 27
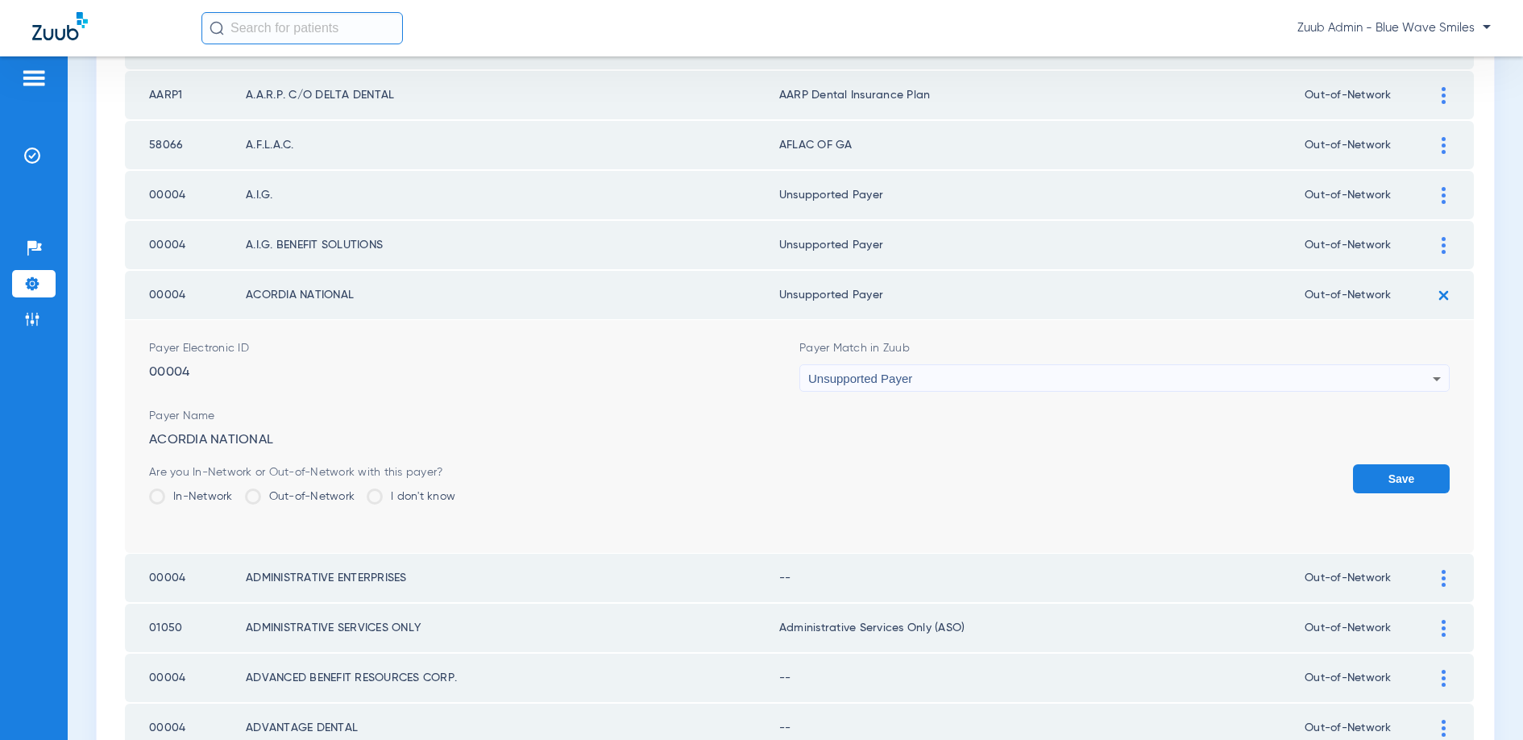
scroll to position [263, 0]
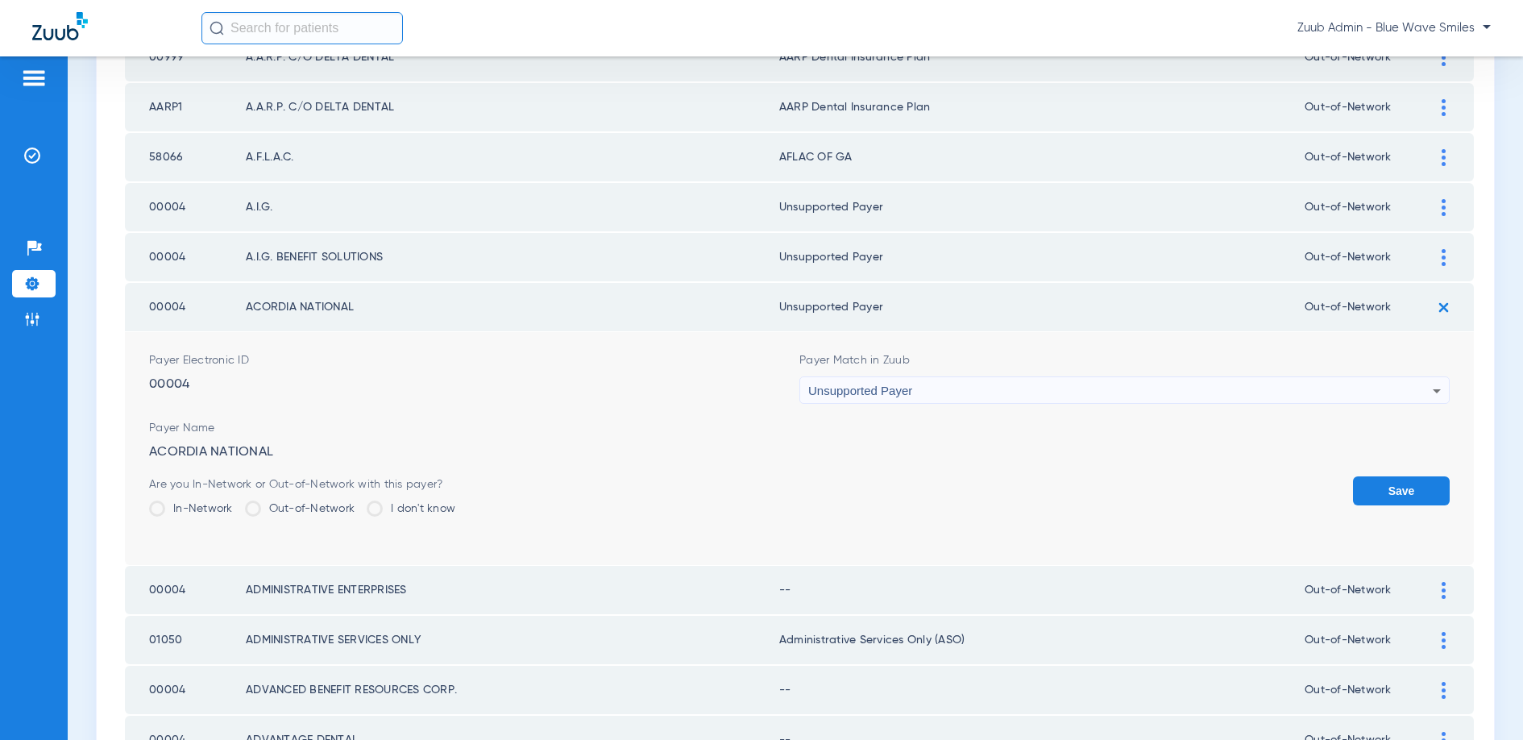
click at [1396, 491] on button "Save" at bounding box center [1401, 490] width 97 height 29
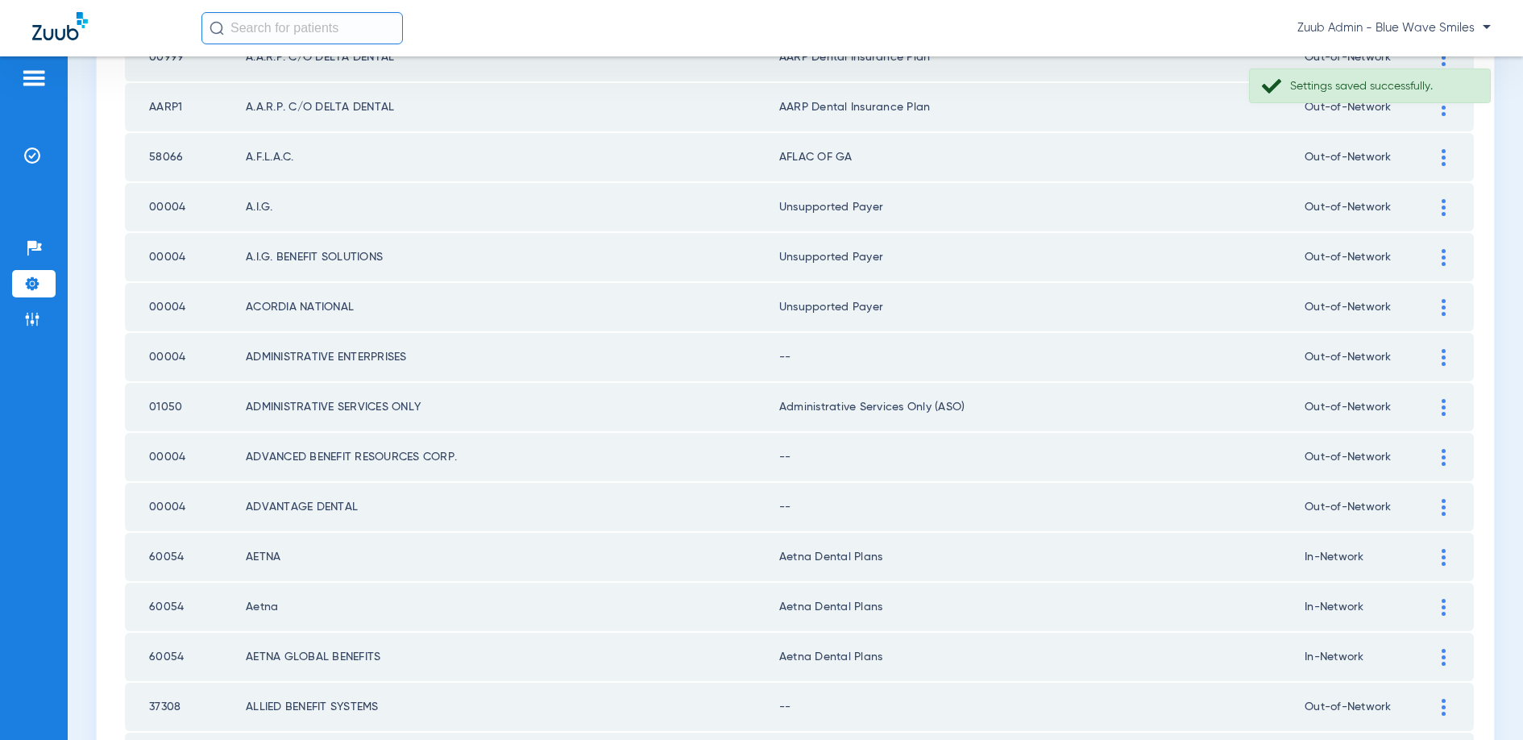
click at [1442, 355] on img at bounding box center [1444, 357] width 4 height 17
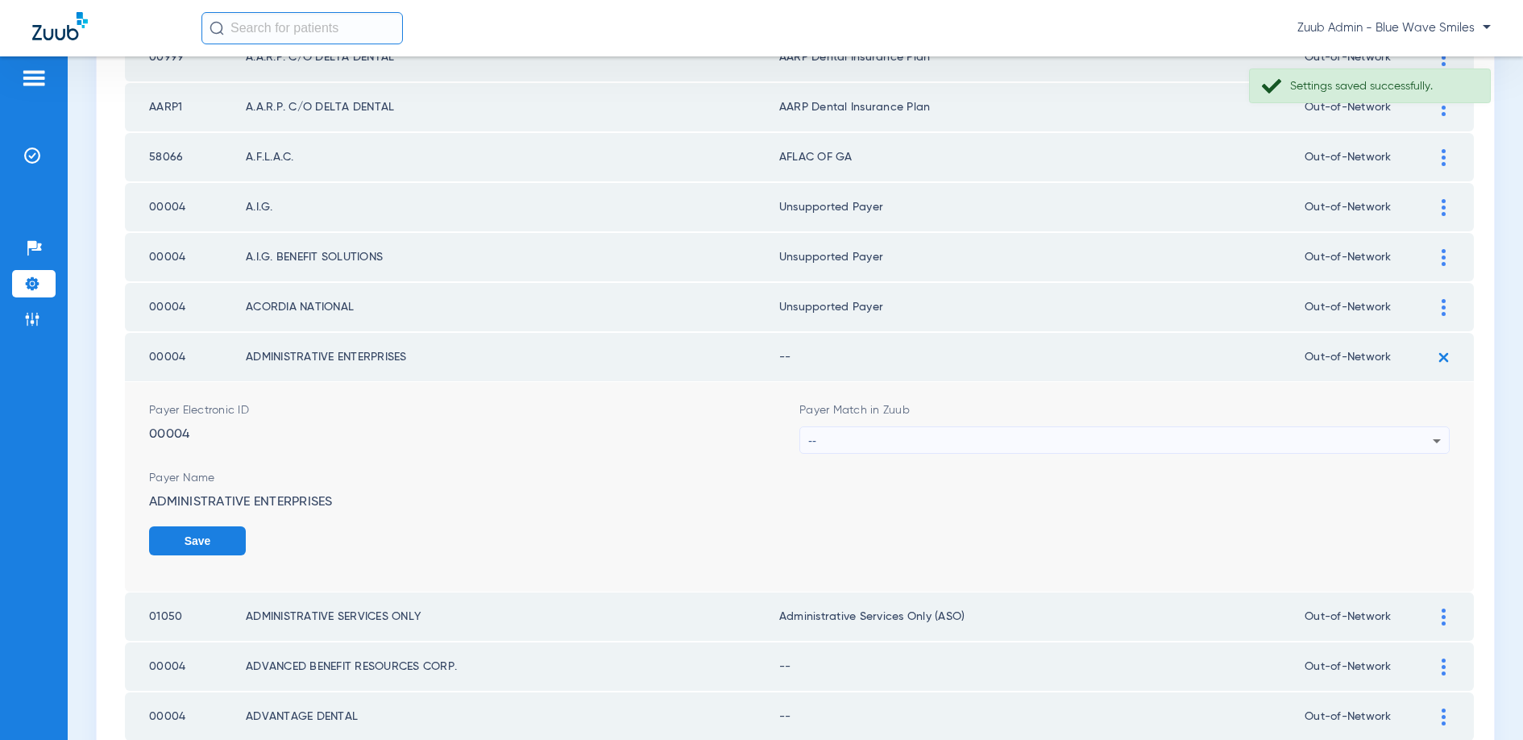
click at [1050, 438] on div "--" at bounding box center [1120, 440] width 624 height 27
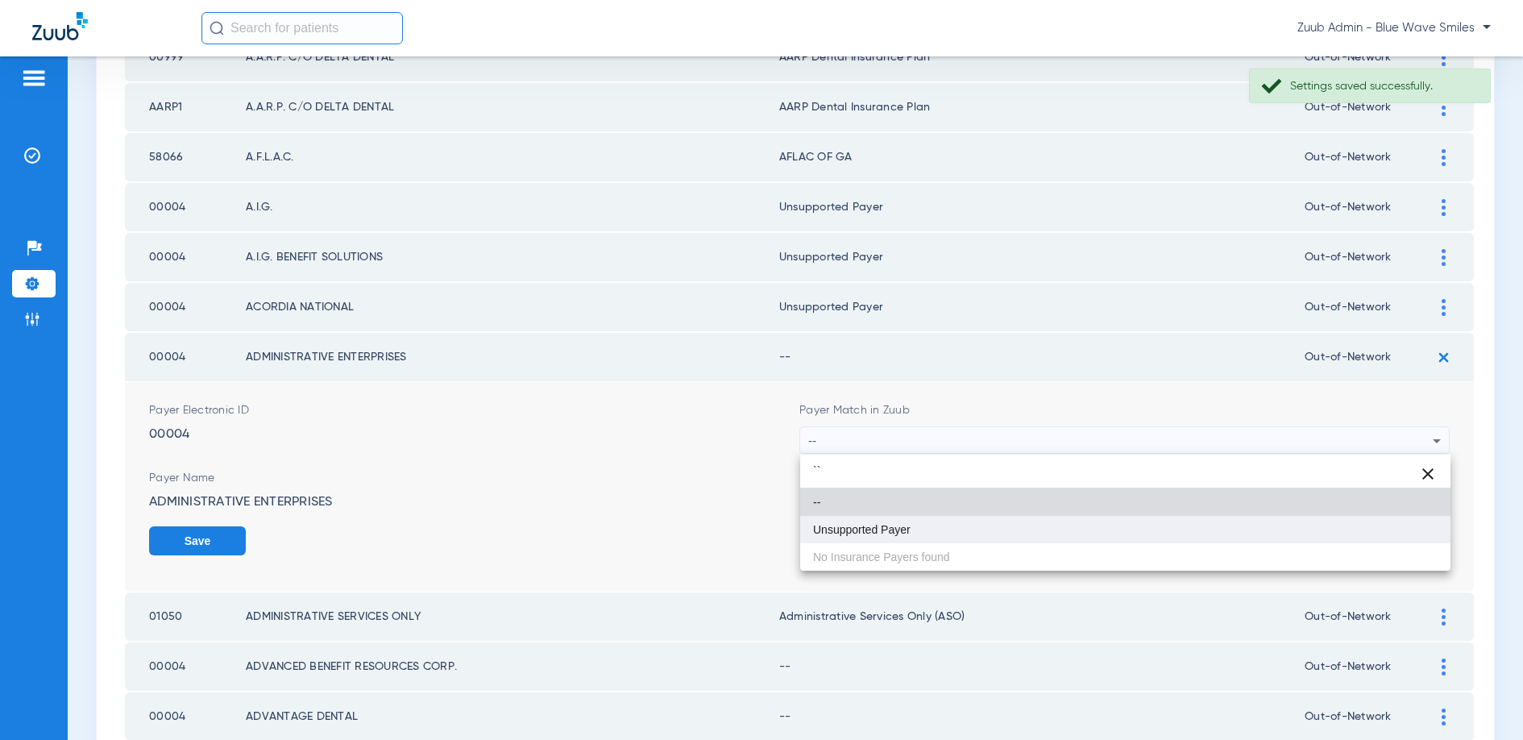
type input "``"
drag, startPoint x: 940, startPoint y: 532, endPoint x: 970, endPoint y: 530, distance: 29.9
click at [940, 532] on mat-option "Unsupported Payer" at bounding box center [1125, 529] width 650 height 27
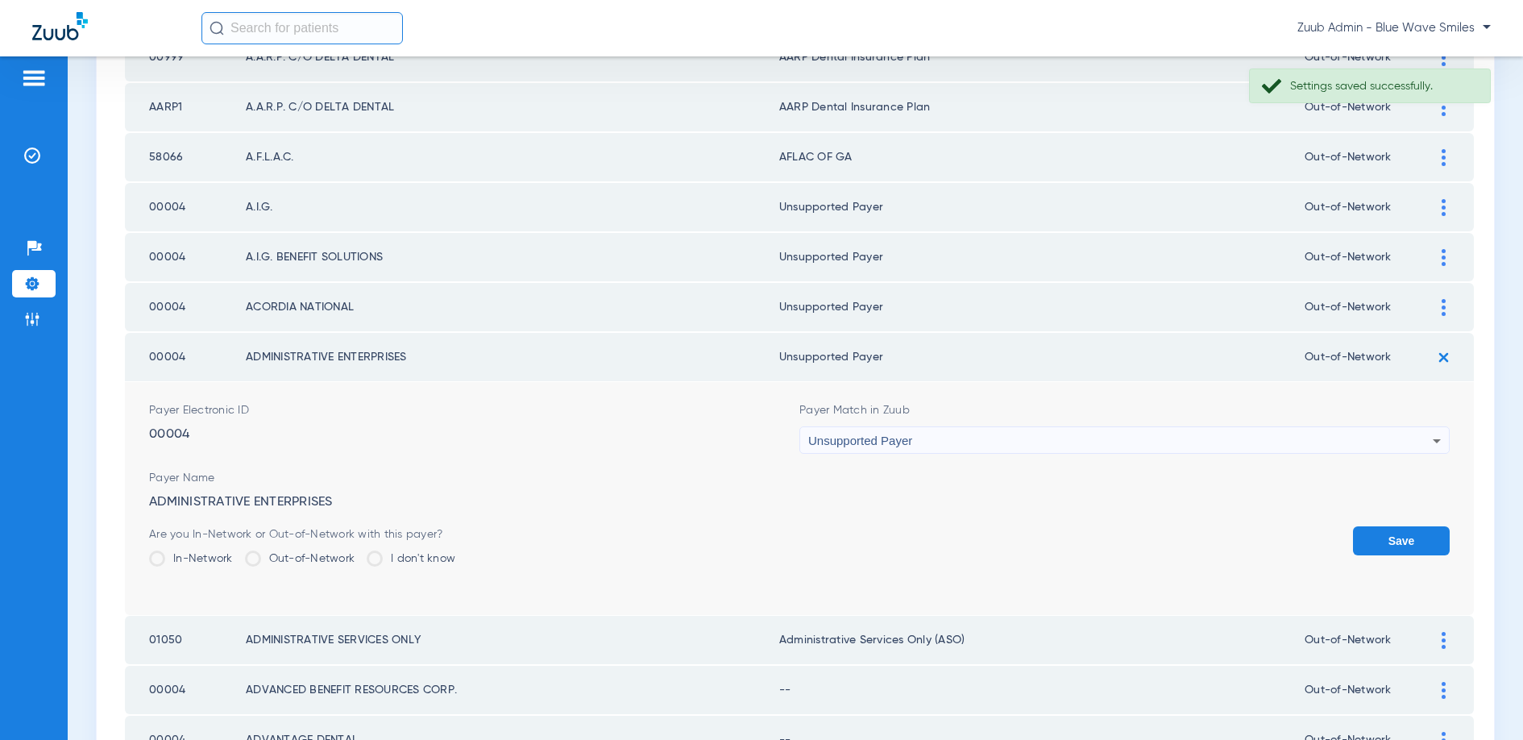
click at [1386, 526] on button "Save" at bounding box center [1401, 540] width 97 height 29
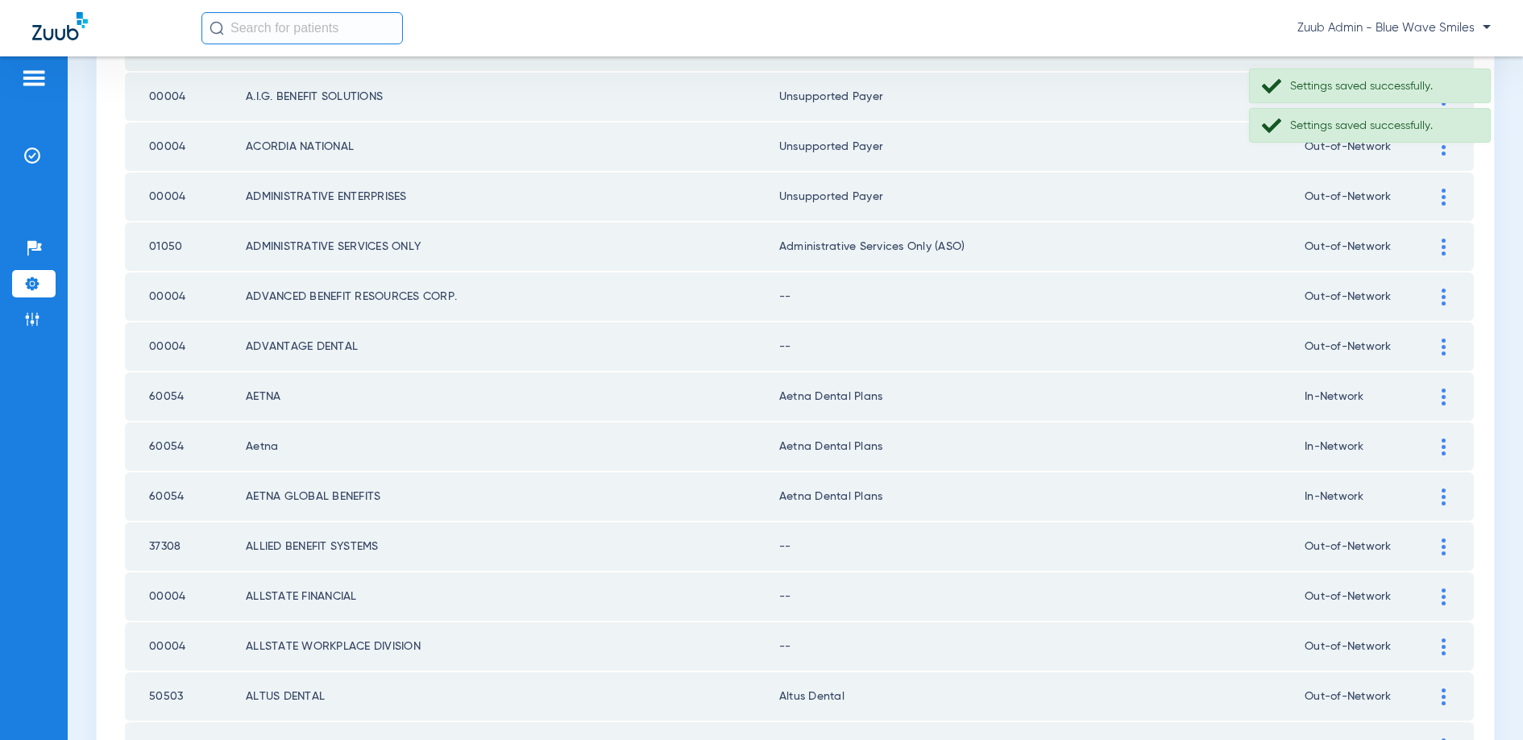
scroll to position [431, 0]
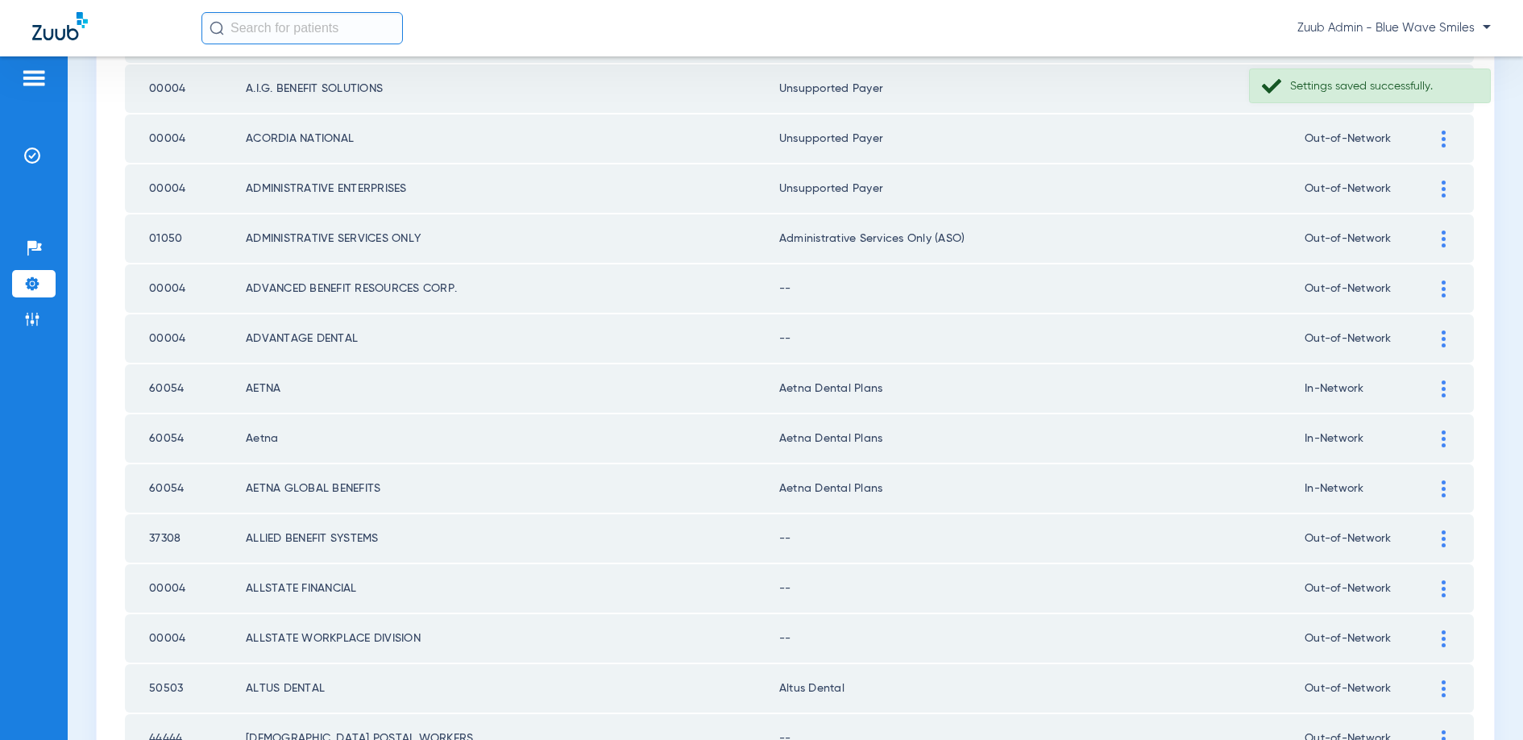
click at [1443, 289] on img at bounding box center [1444, 288] width 4 height 17
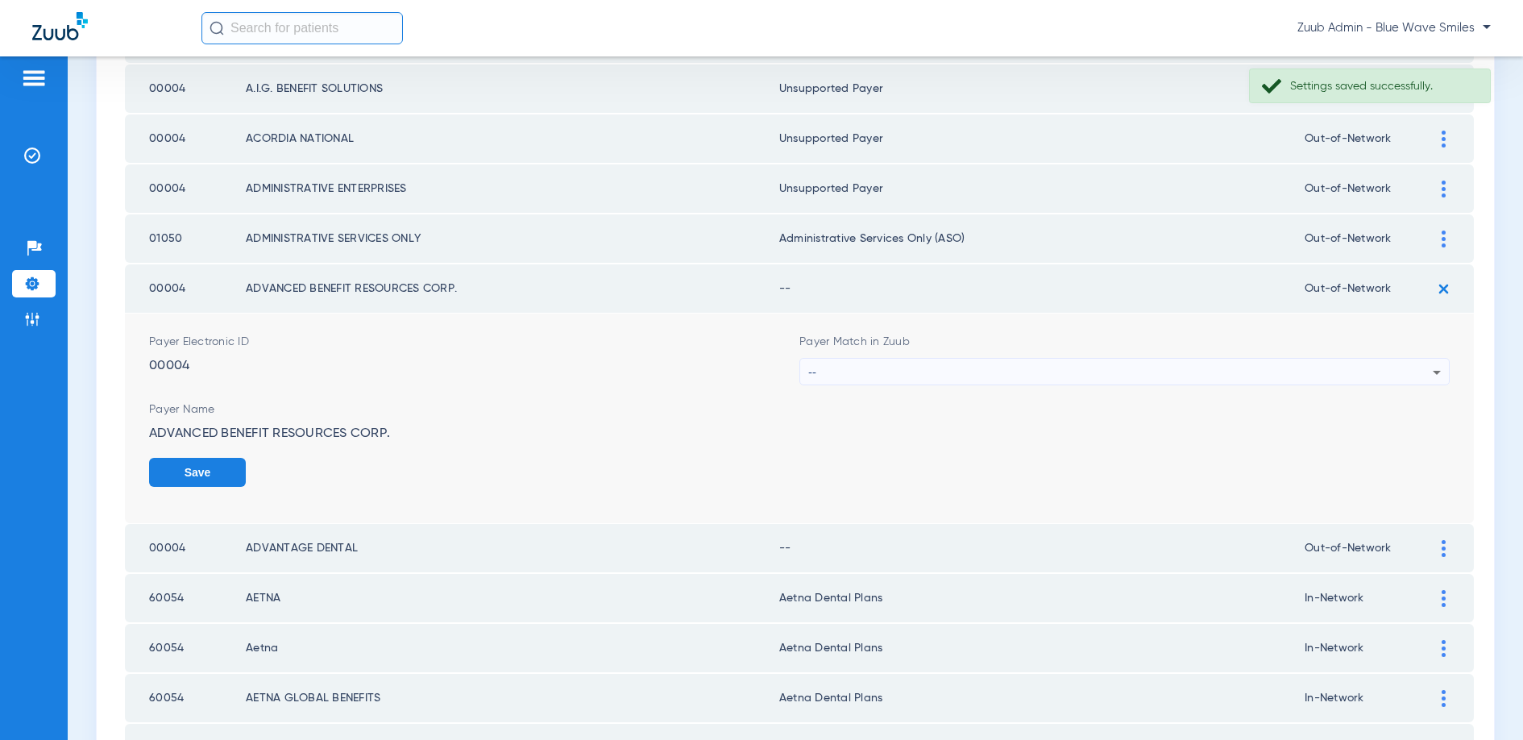
click at [1106, 371] on div "--" at bounding box center [1120, 372] width 624 height 27
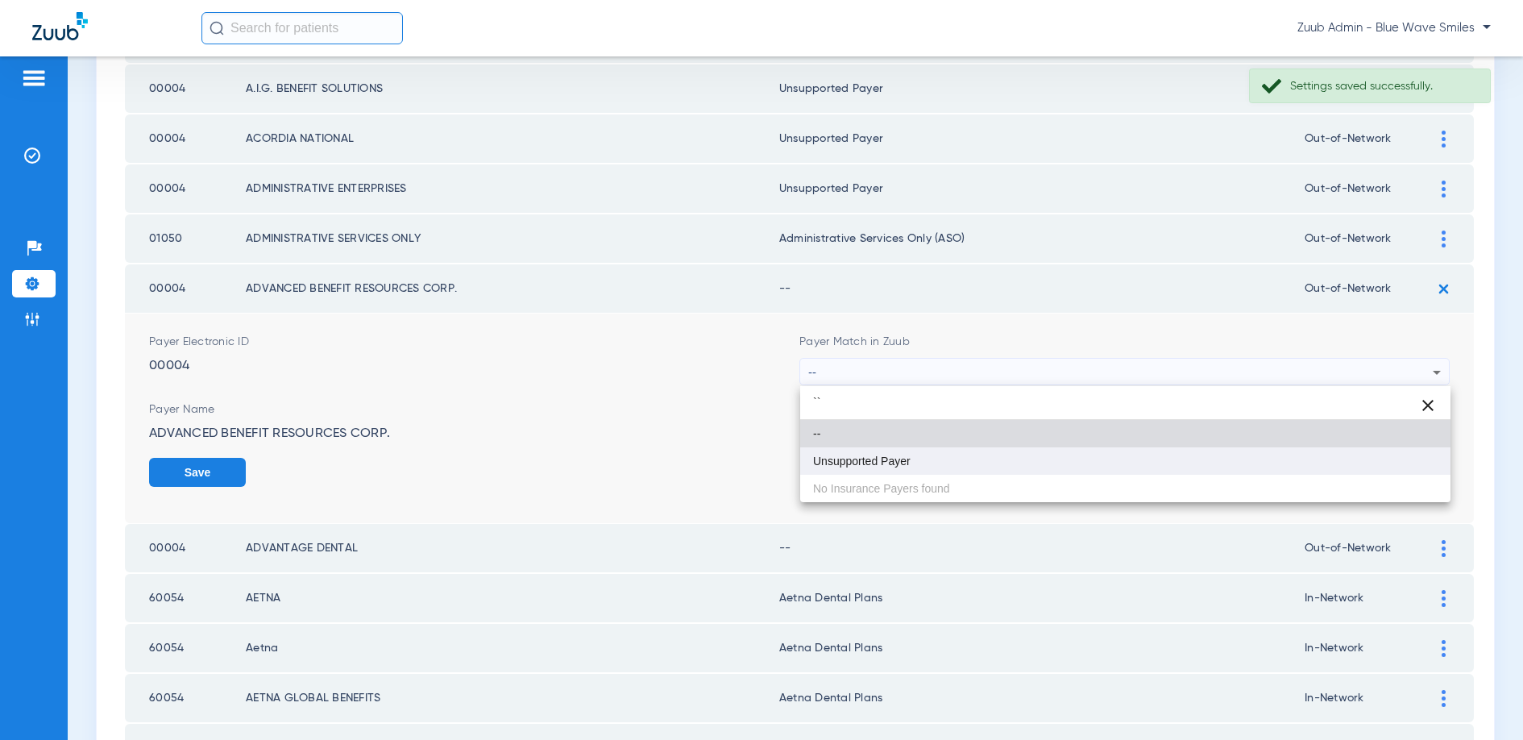
type input "``"
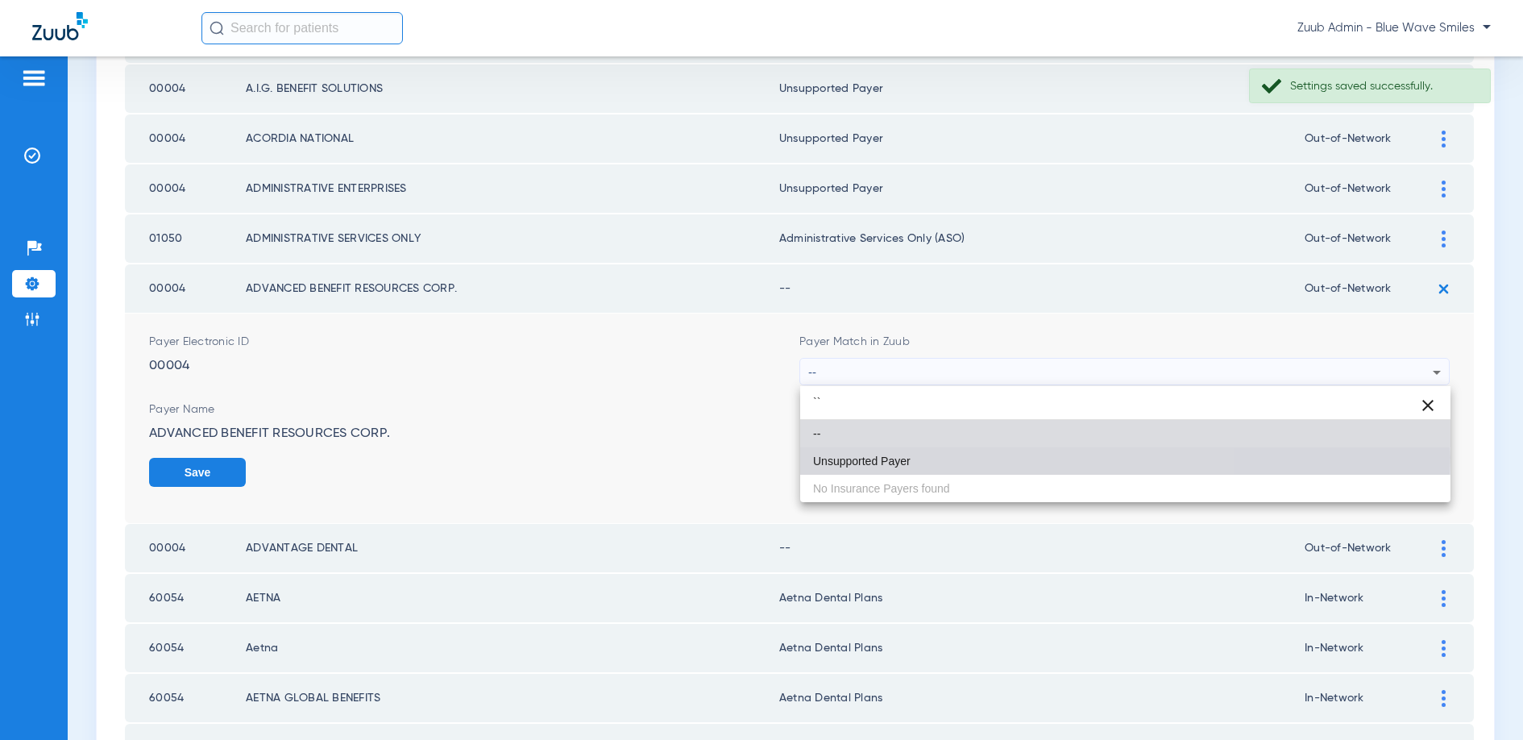
click at [932, 457] on mat-option "Unsupported Payer" at bounding box center [1125, 460] width 650 height 27
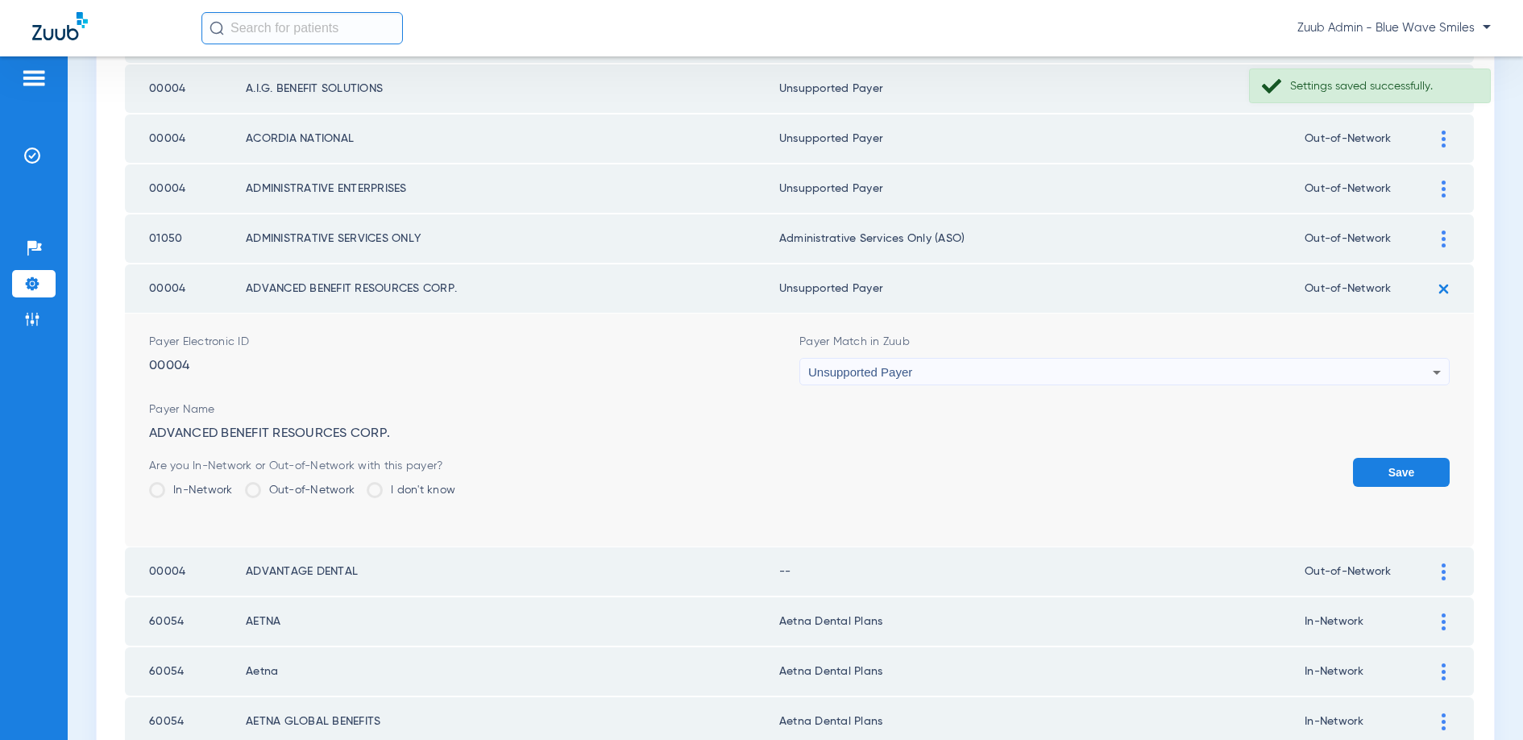
click at [1395, 478] on button "Save" at bounding box center [1401, 472] width 97 height 29
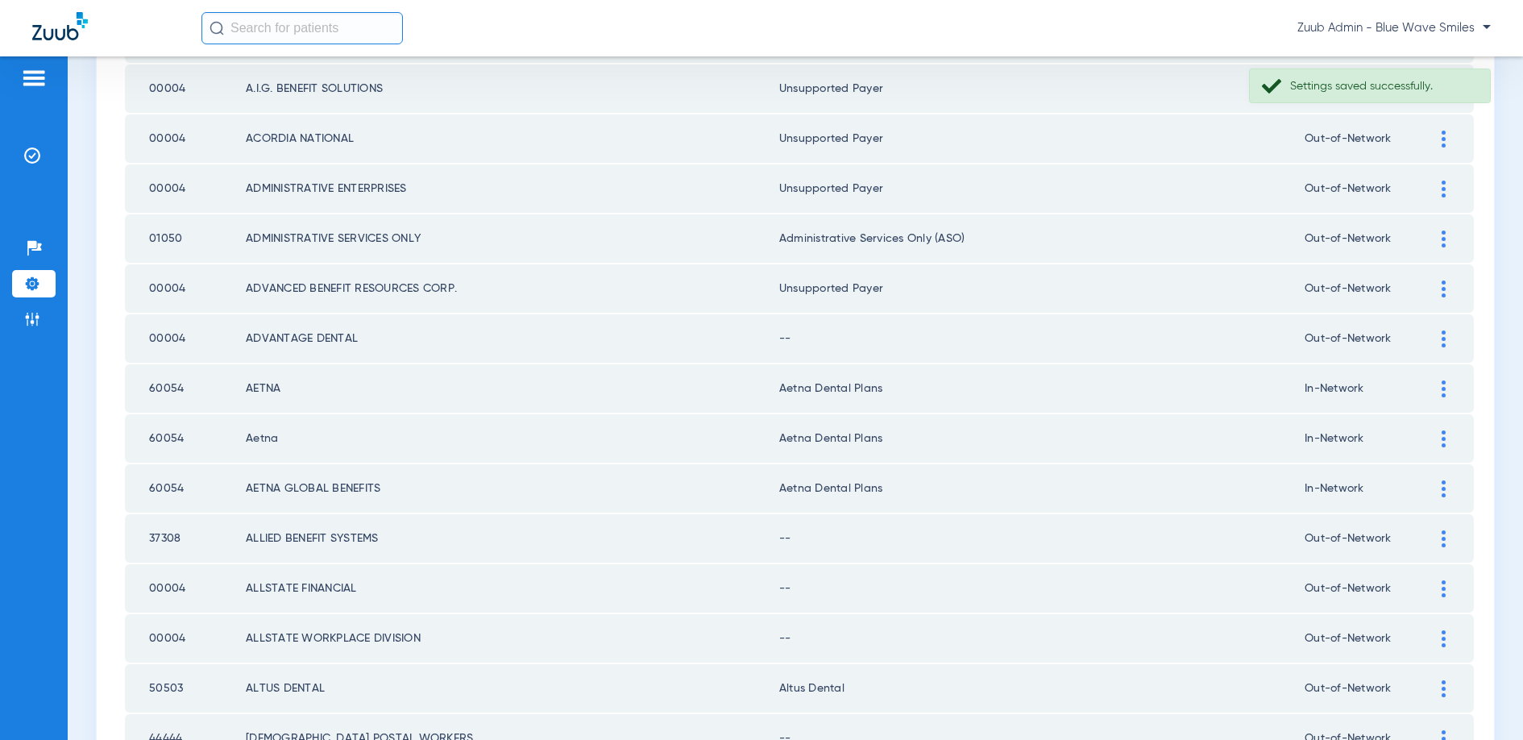
click at [1443, 335] on img at bounding box center [1444, 338] width 4 height 17
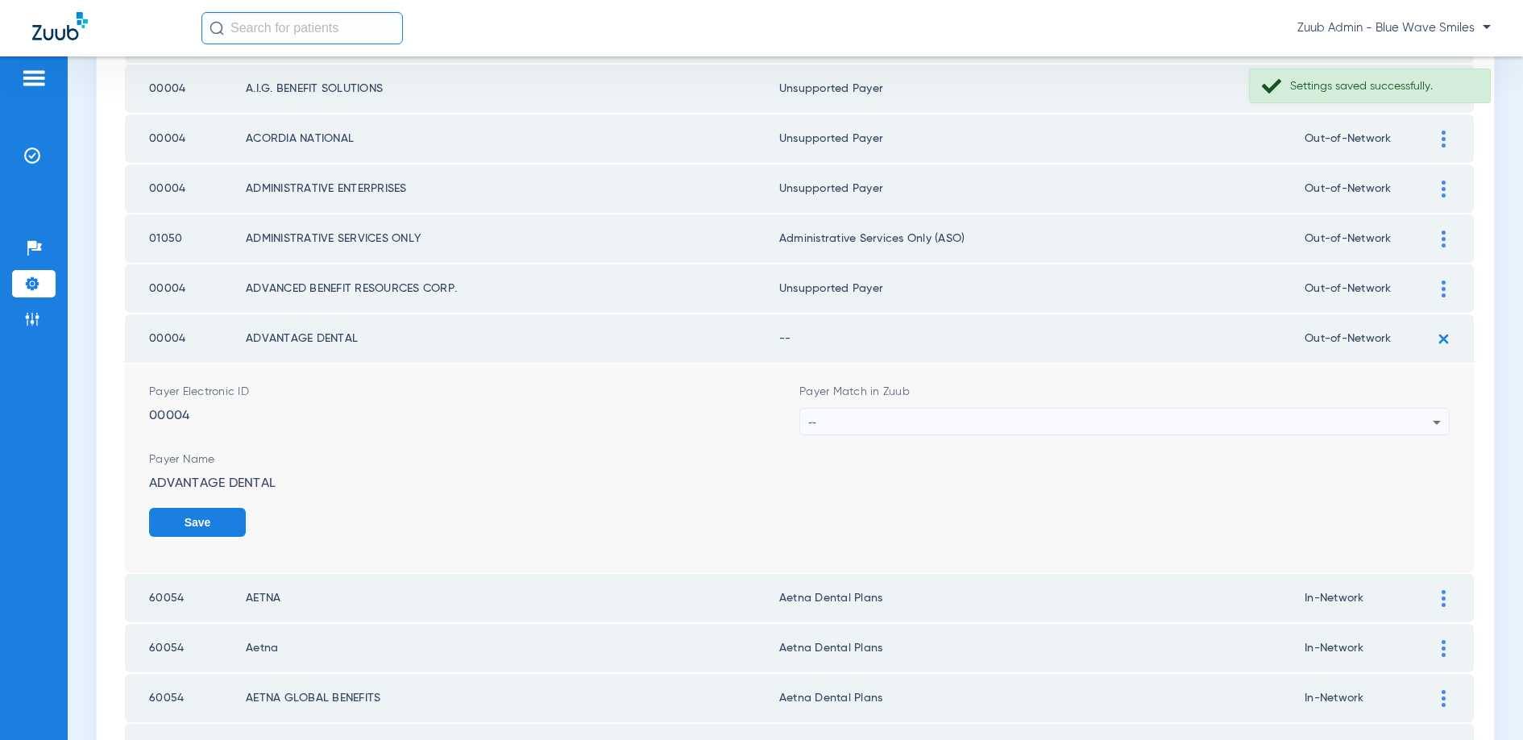
click at [1027, 418] on div "--" at bounding box center [1120, 422] width 624 height 27
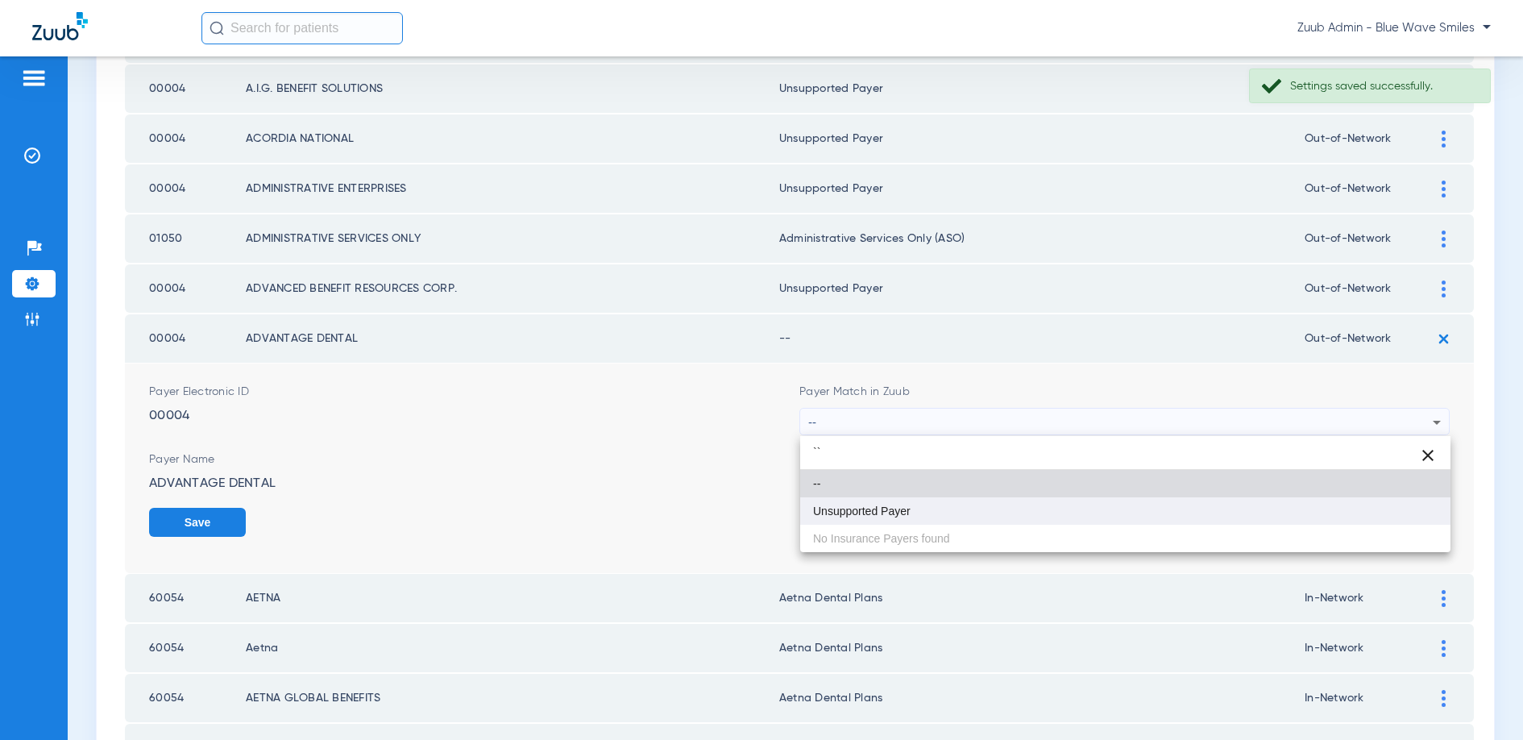
type input "``"
click at [831, 519] on mat-option "Unsupported Payer" at bounding box center [1125, 510] width 650 height 27
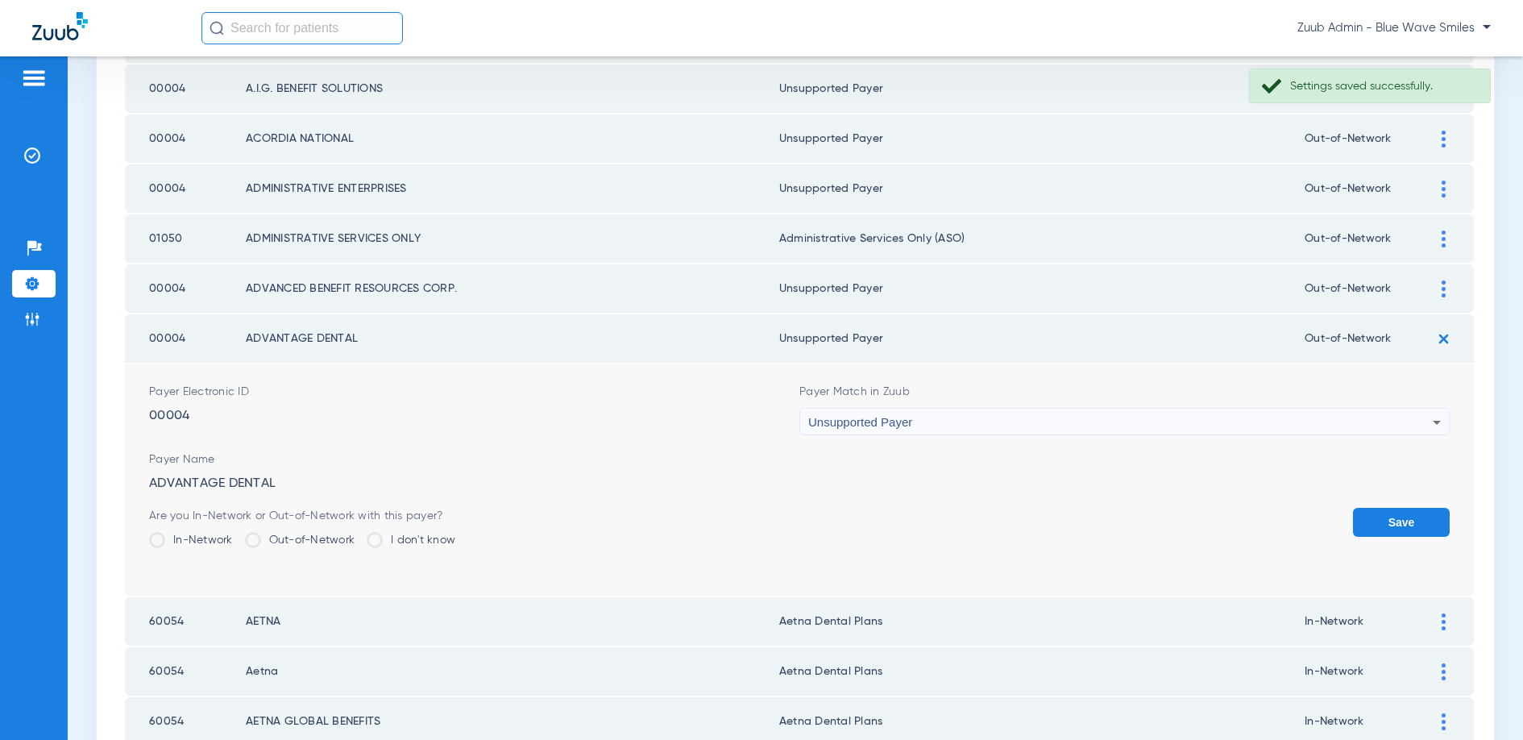
click at [1392, 523] on button "Save" at bounding box center [1401, 522] width 97 height 29
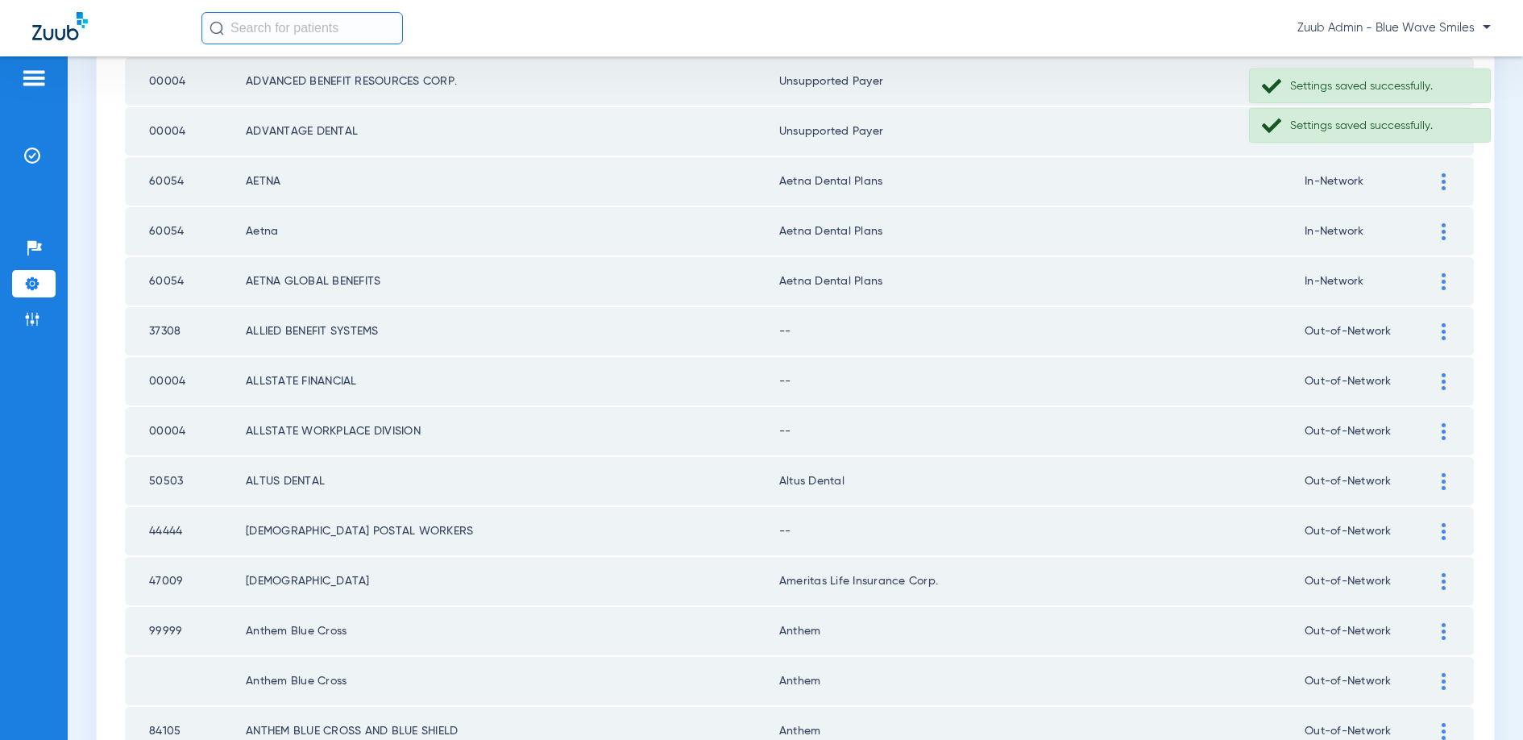
scroll to position [652, 0]
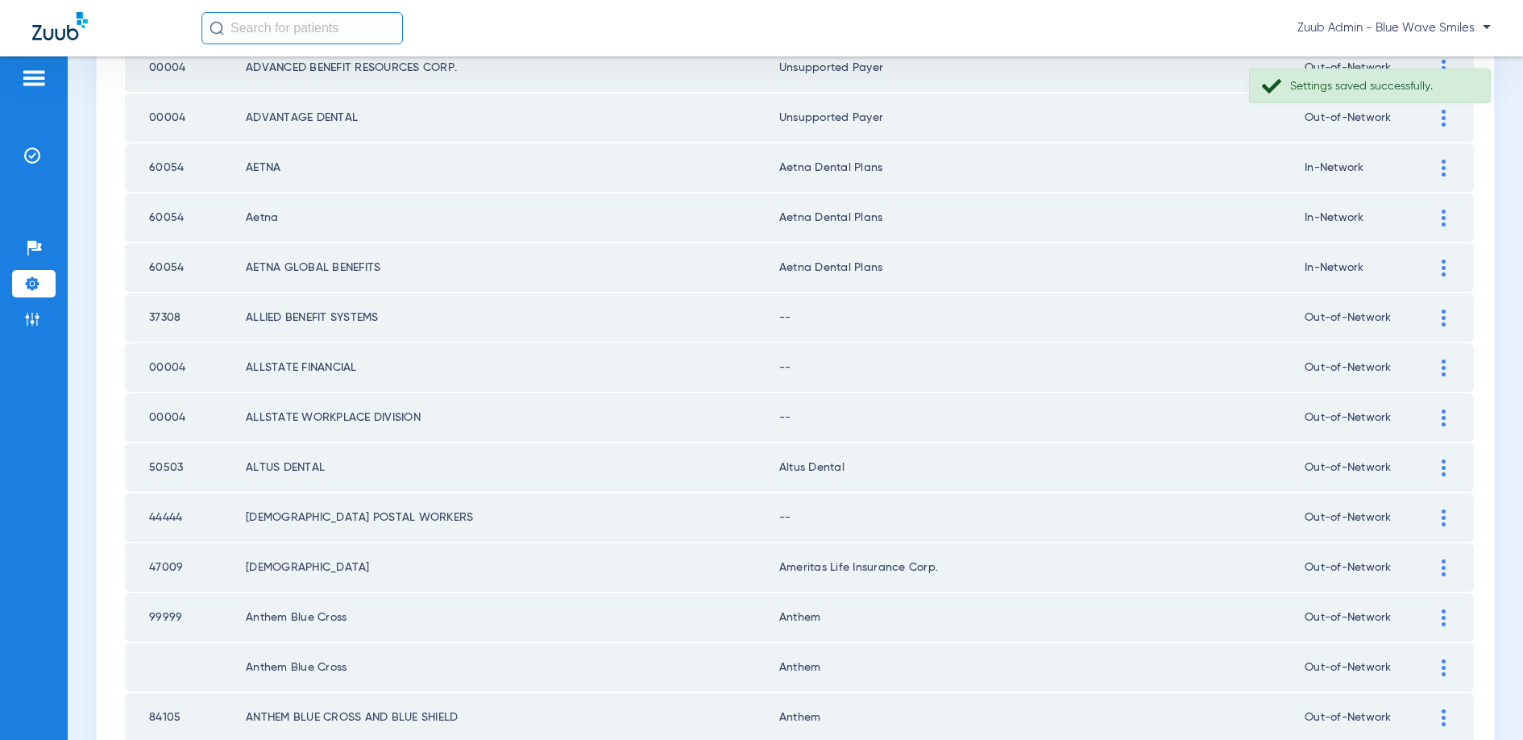
click at [1438, 319] on div at bounding box center [1443, 317] width 28 height 17
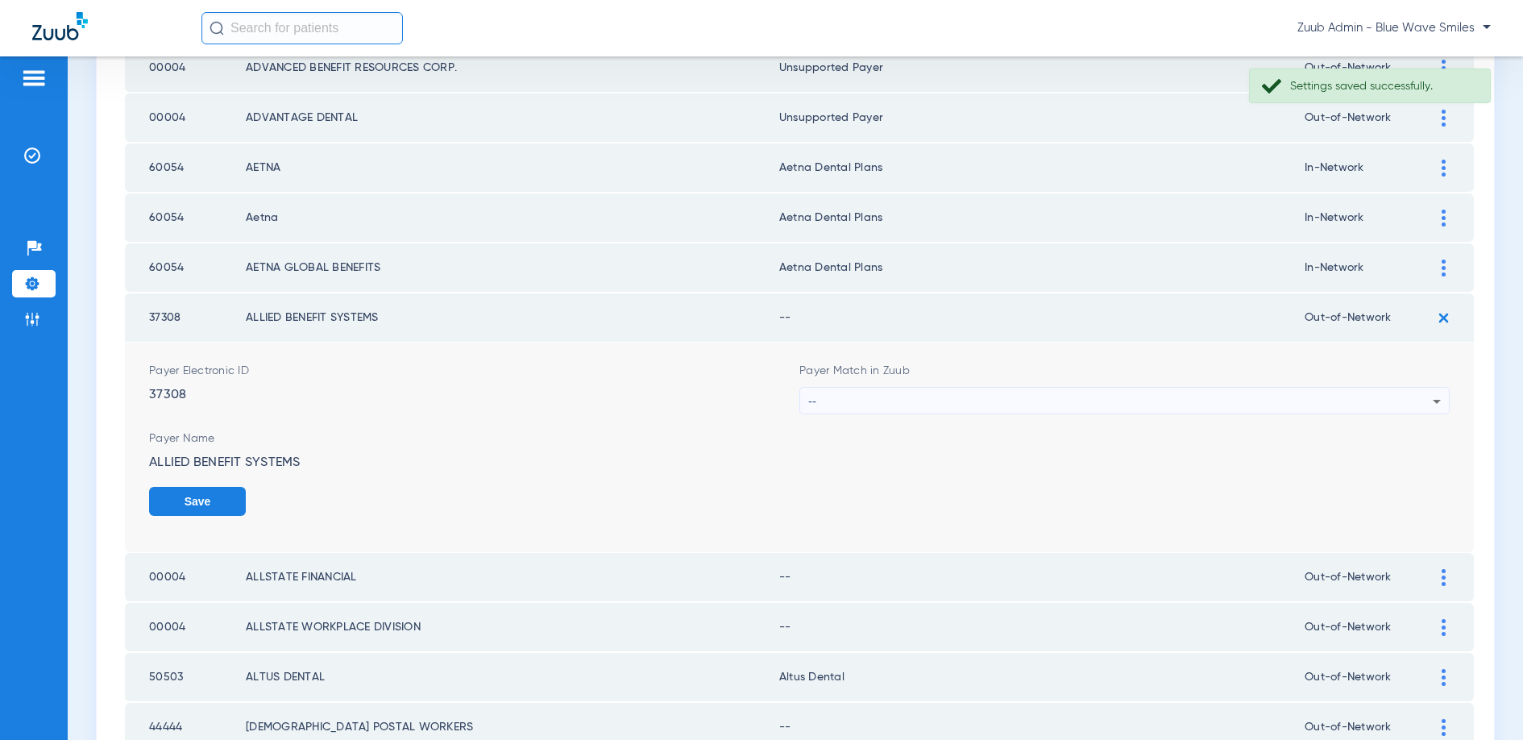
click at [1185, 400] on div "--" at bounding box center [1120, 401] width 624 height 27
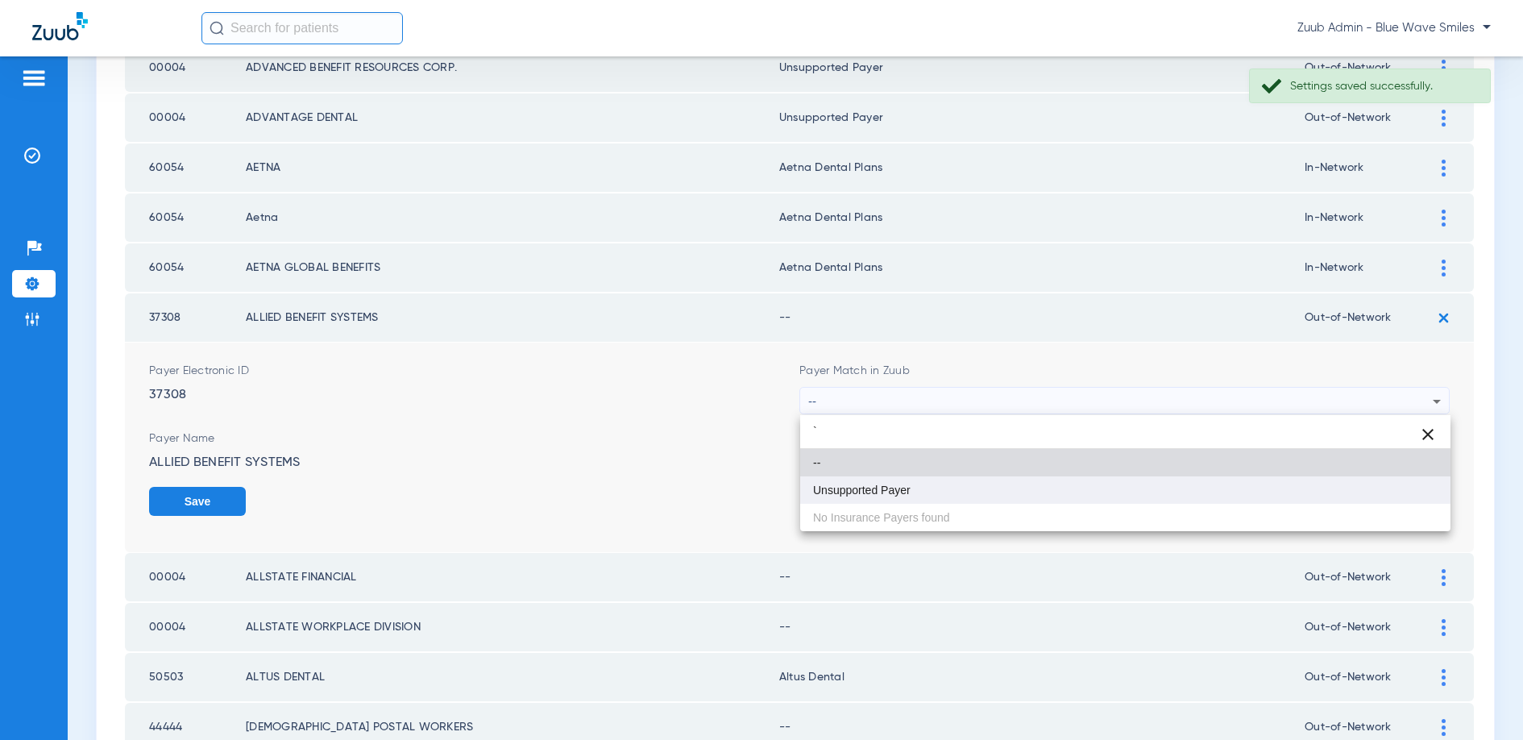
type input "`"
click at [1003, 497] on mat-option "Unsupported Payer" at bounding box center [1125, 489] width 650 height 27
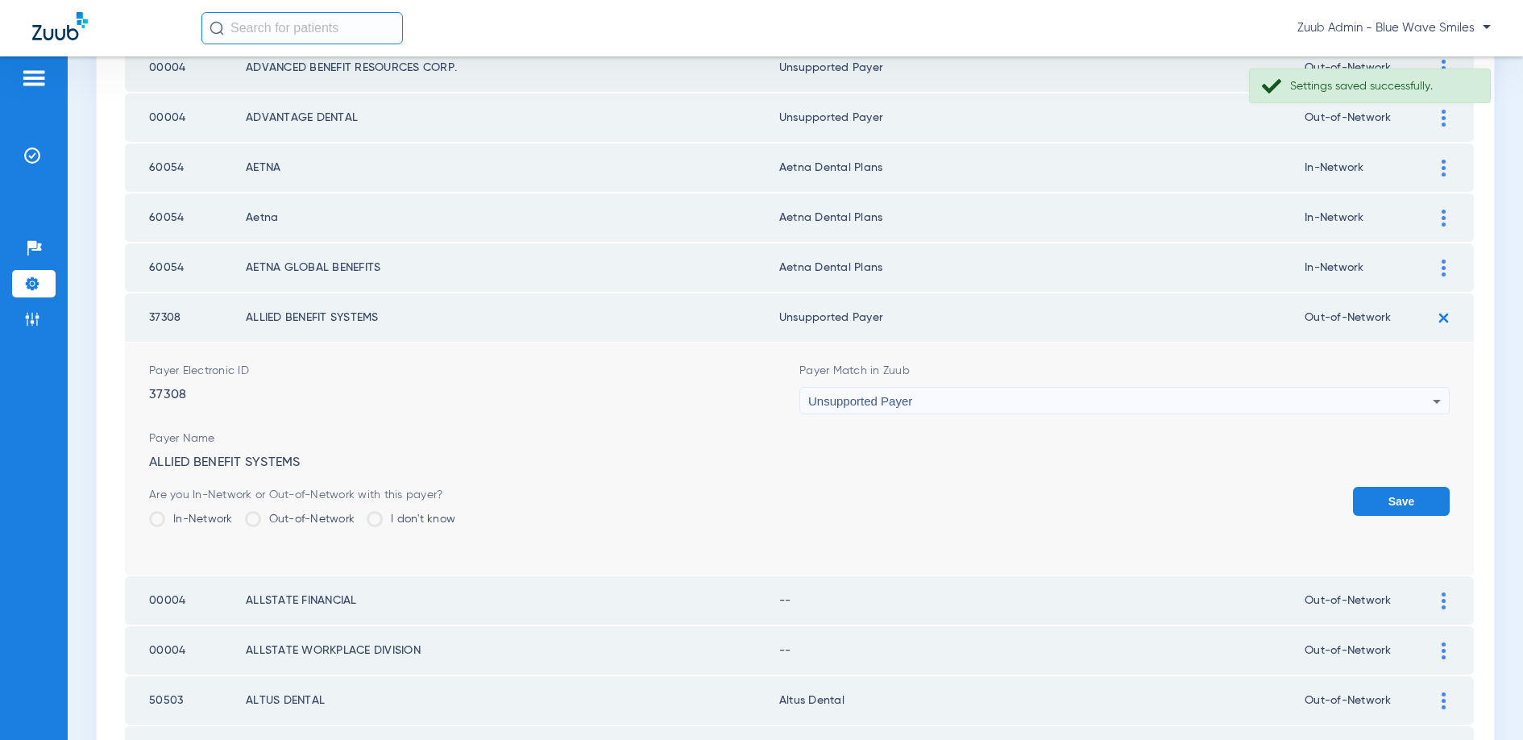
click at [1371, 504] on button "Save" at bounding box center [1401, 501] width 97 height 29
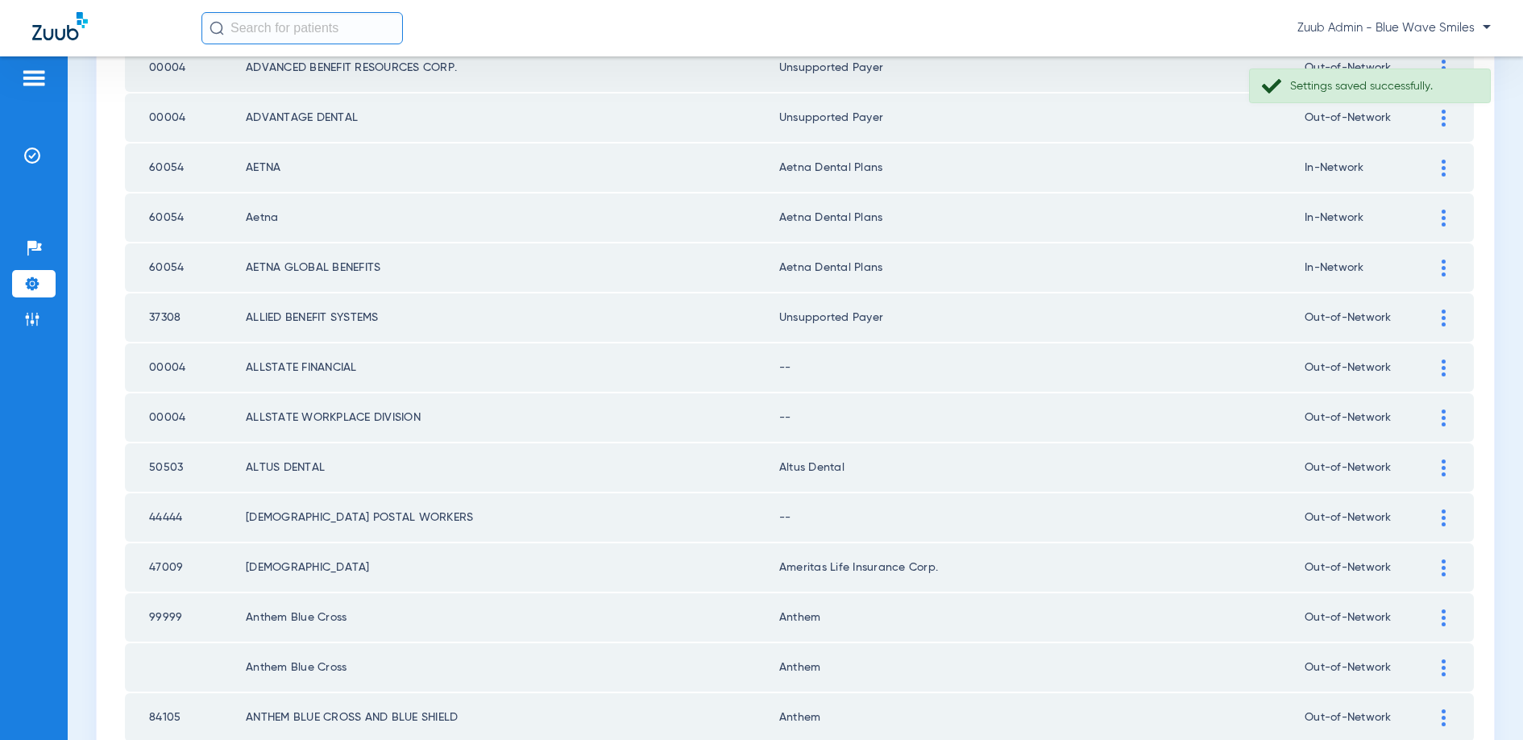
click at [1438, 367] on div at bounding box center [1443, 367] width 28 height 17
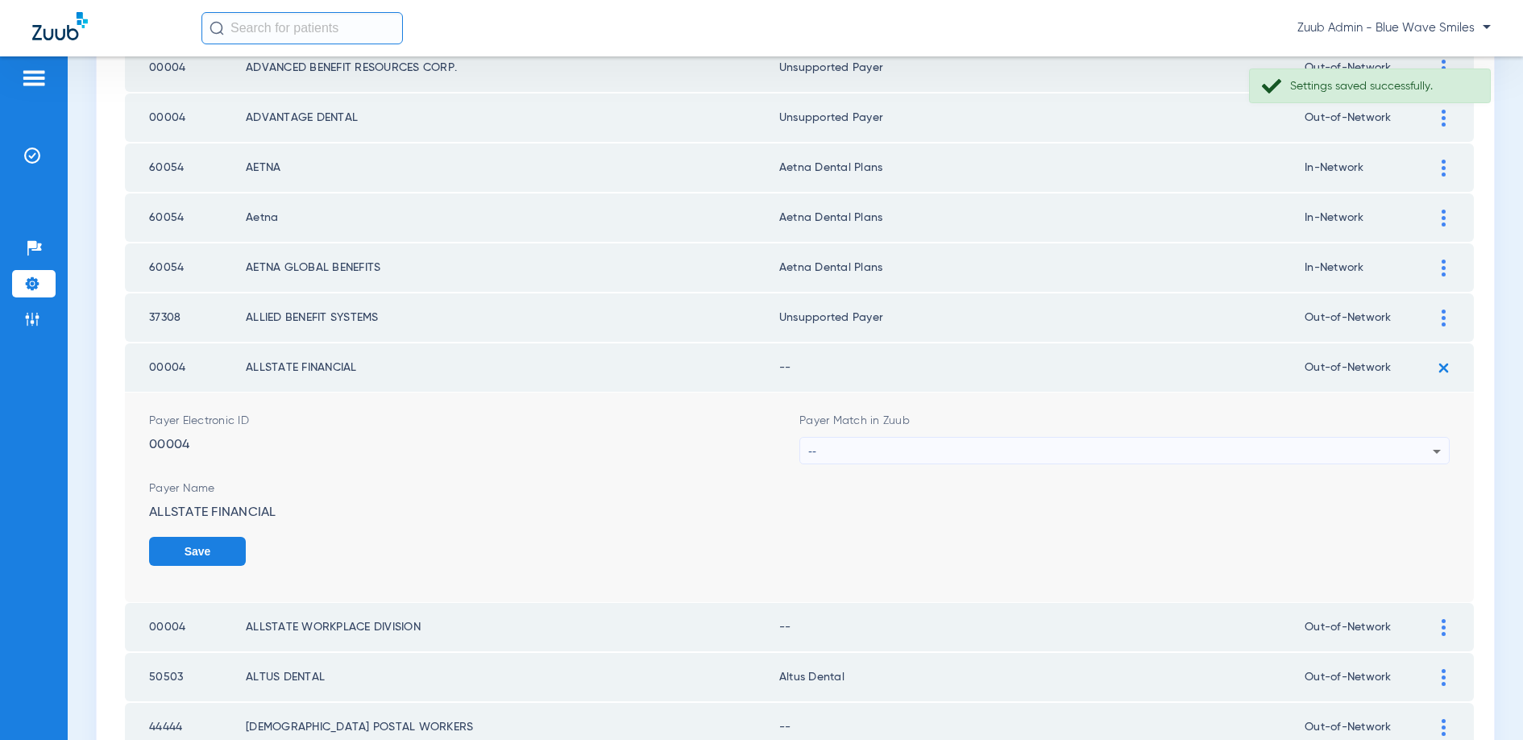
click at [1048, 451] on div "--" at bounding box center [1120, 451] width 624 height 27
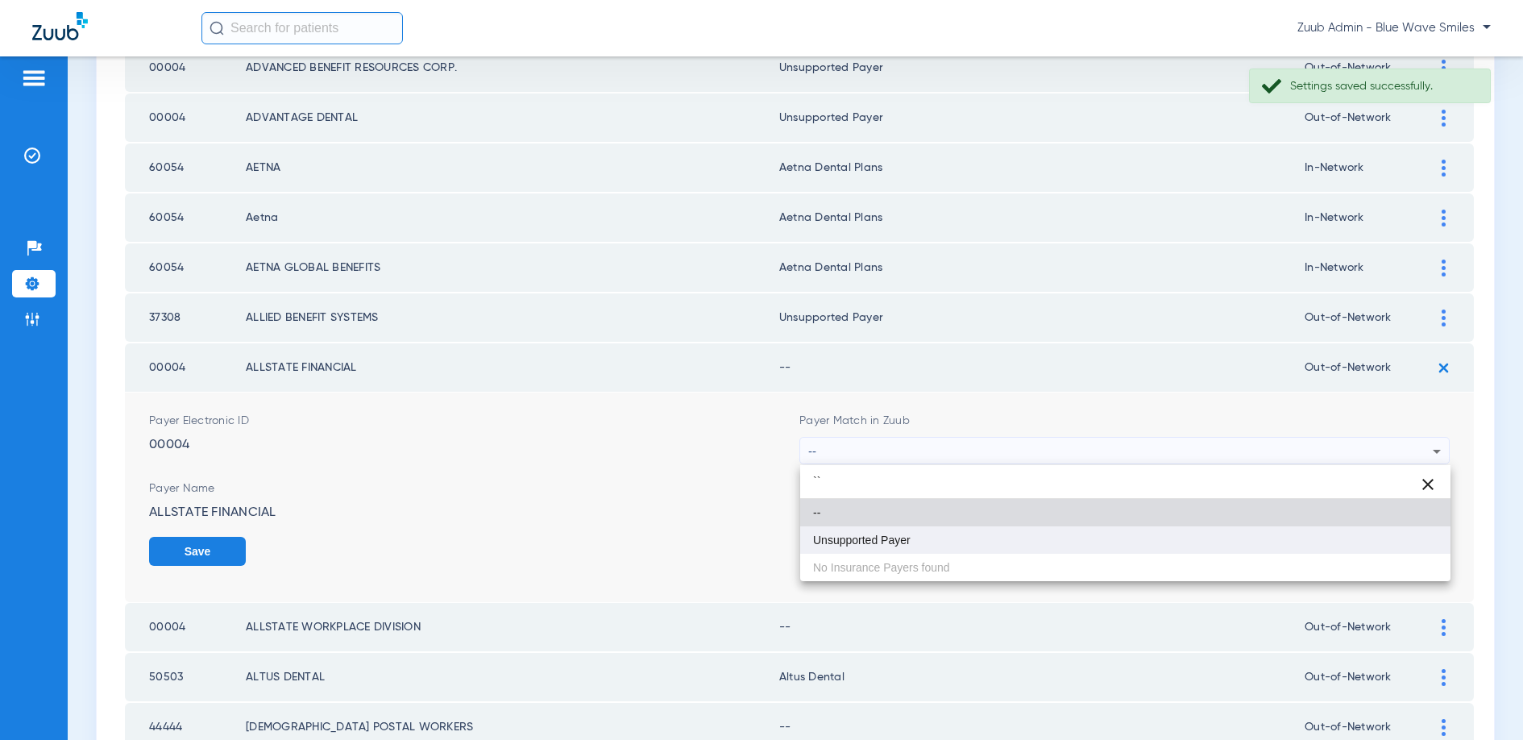
type input "``"
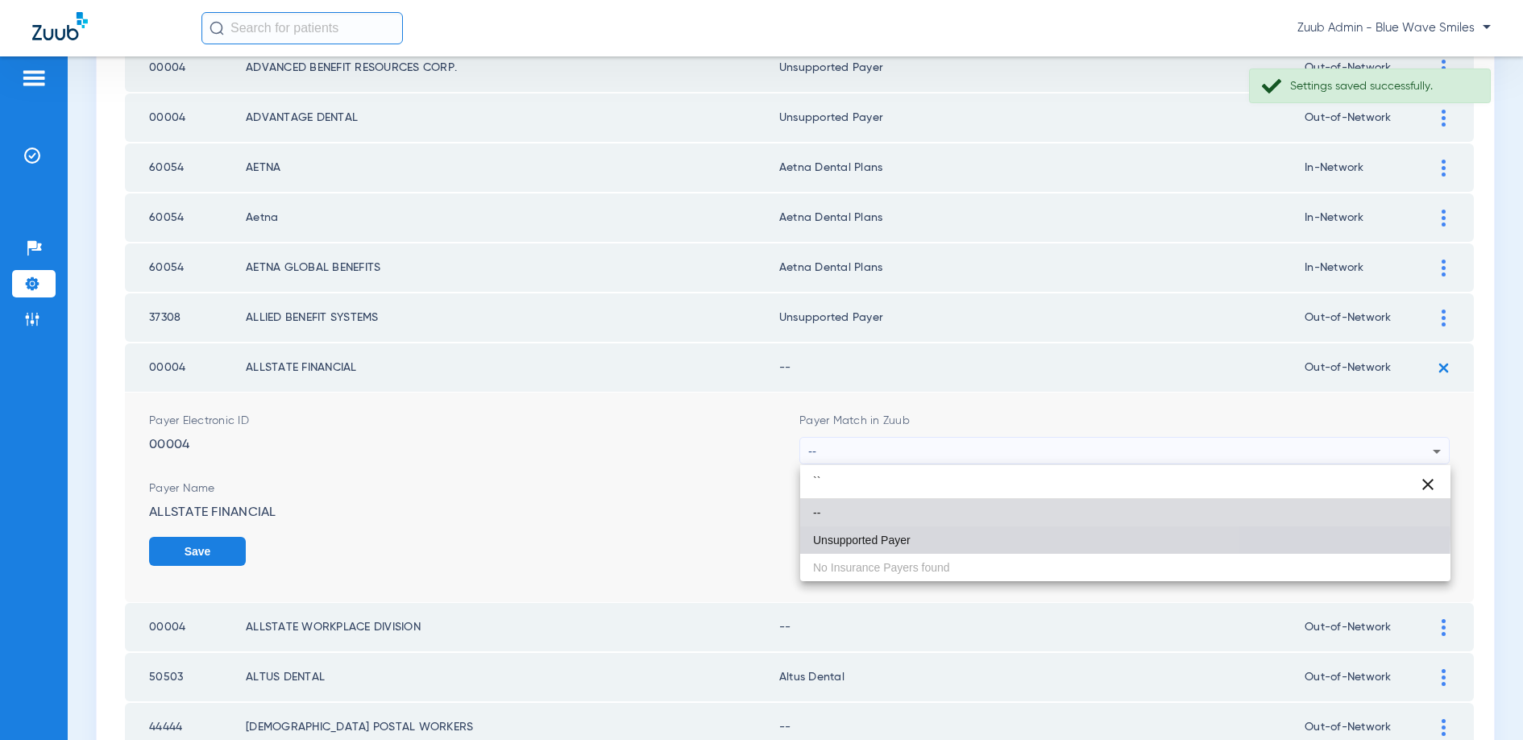
click at [935, 533] on mat-option "Unsupported Payer" at bounding box center [1125, 539] width 650 height 27
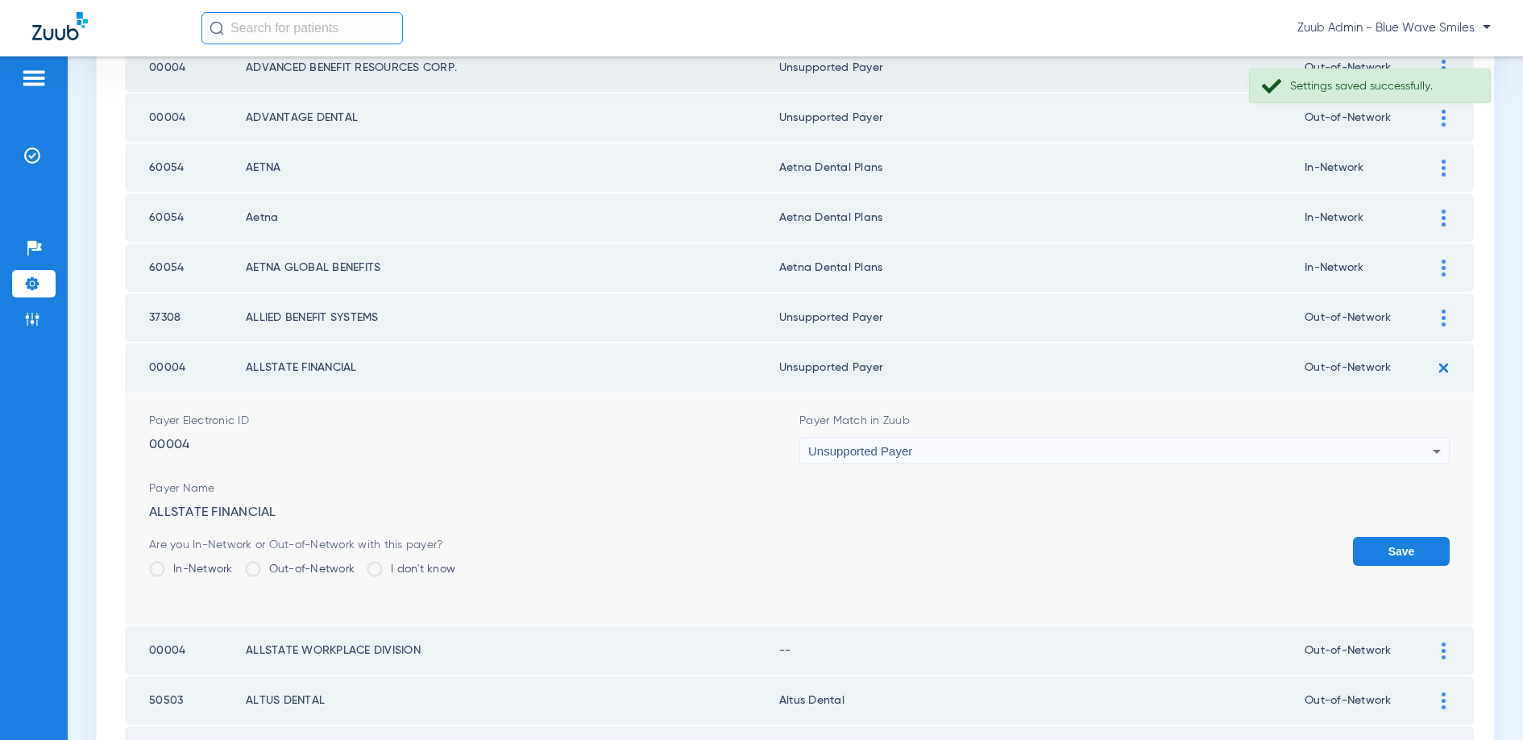
click at [1390, 545] on button "Save" at bounding box center [1401, 551] width 97 height 29
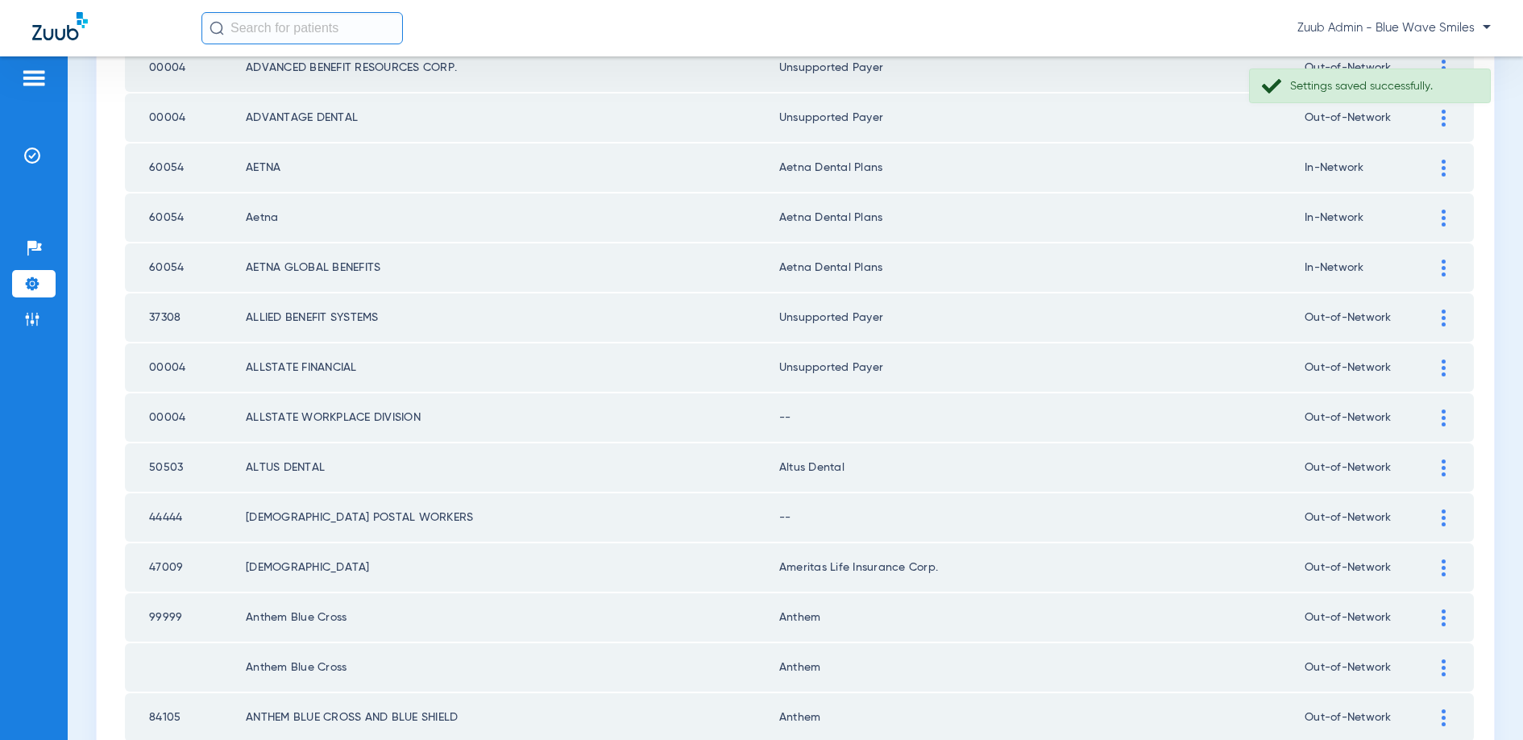
click at [1438, 416] on div at bounding box center [1443, 417] width 28 height 17
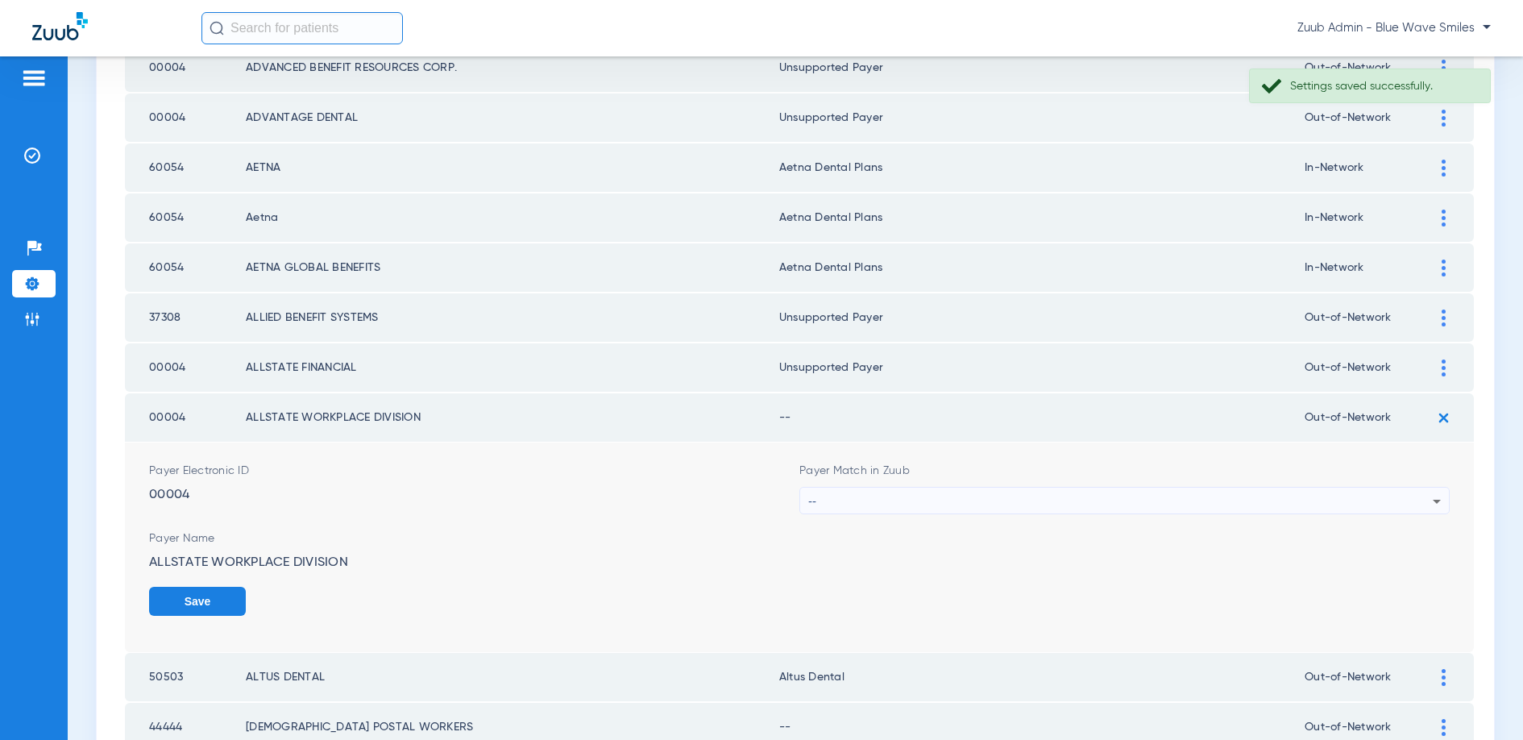
click at [1038, 505] on div "--" at bounding box center [1120, 501] width 624 height 27
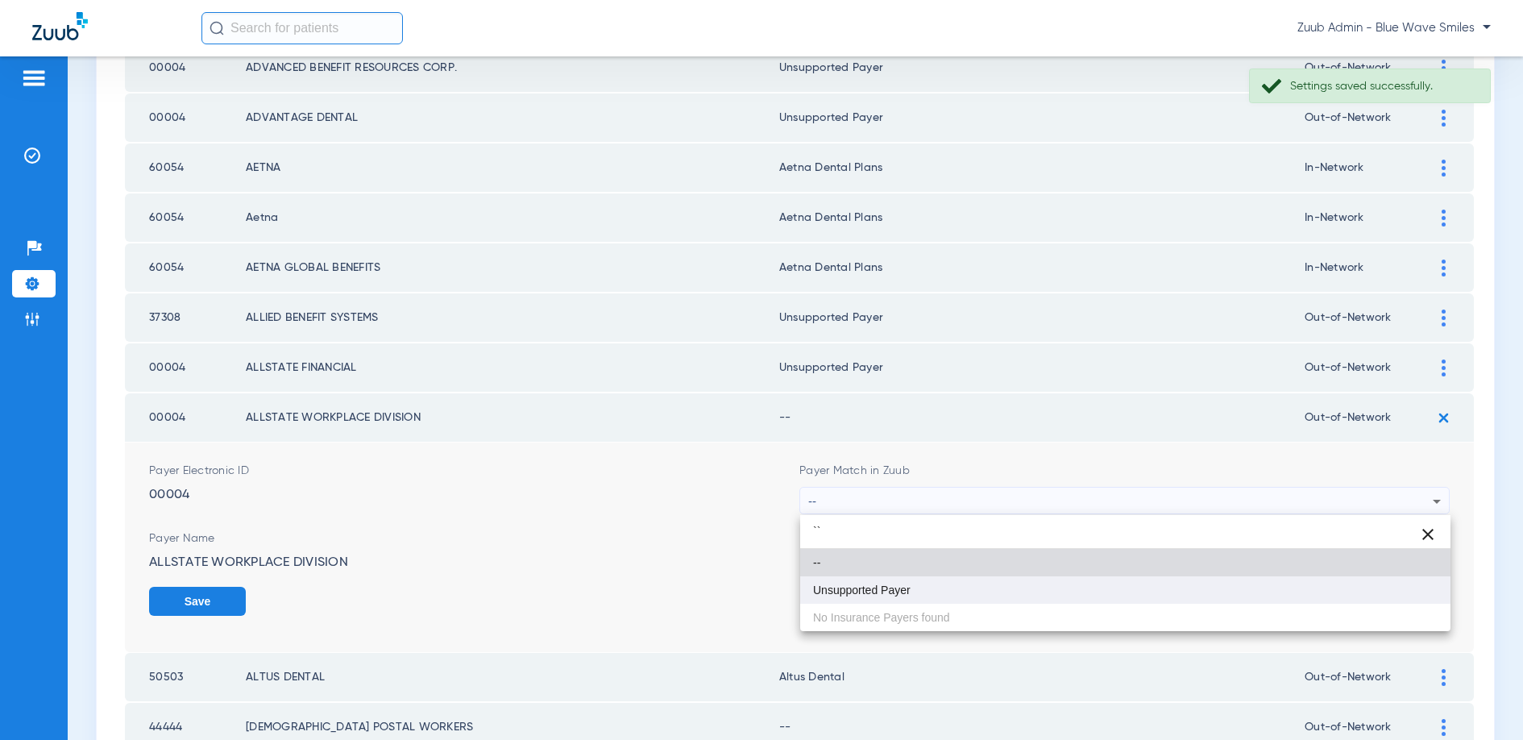
type input "``"
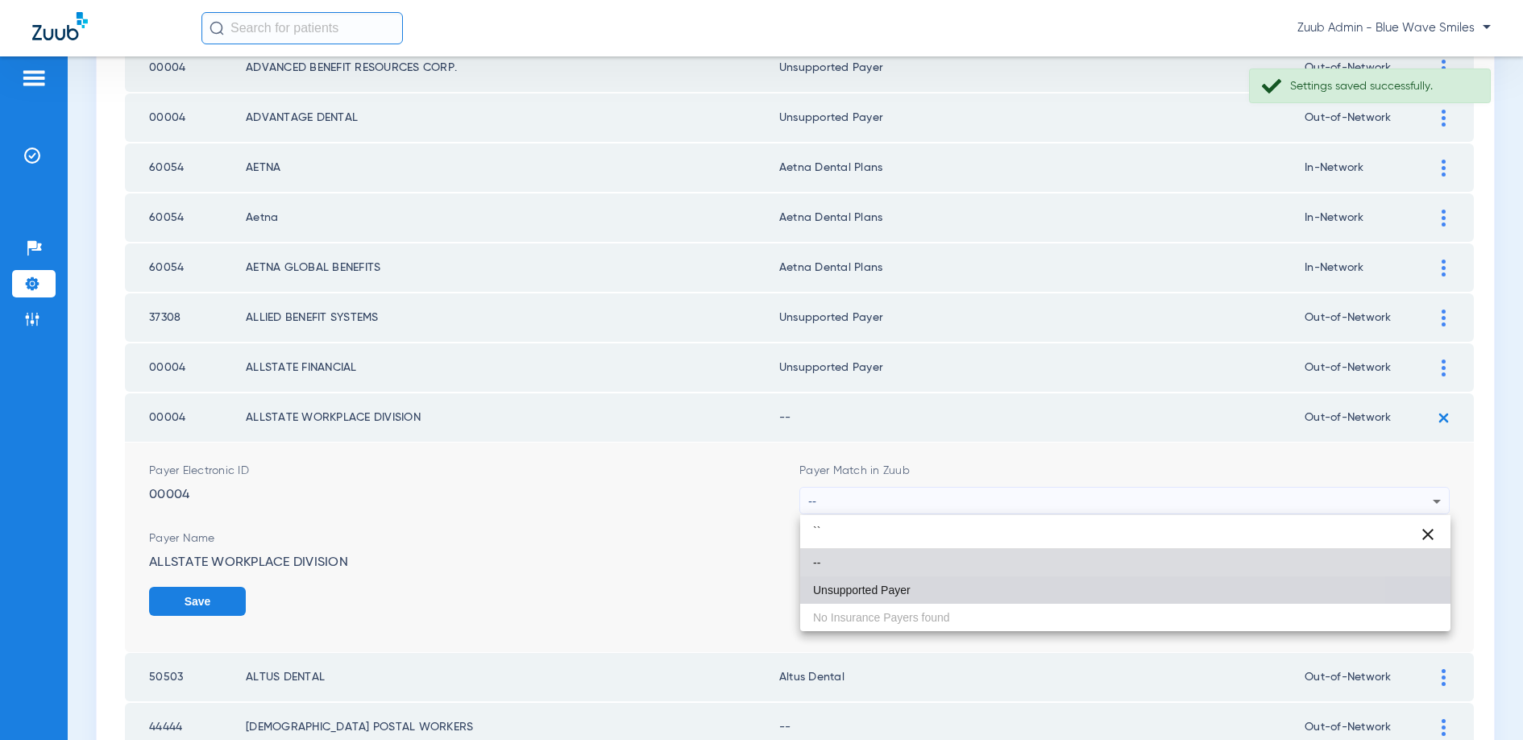
click at [906, 584] on span "Unsupported Payer" at bounding box center [862, 589] width 98 height 11
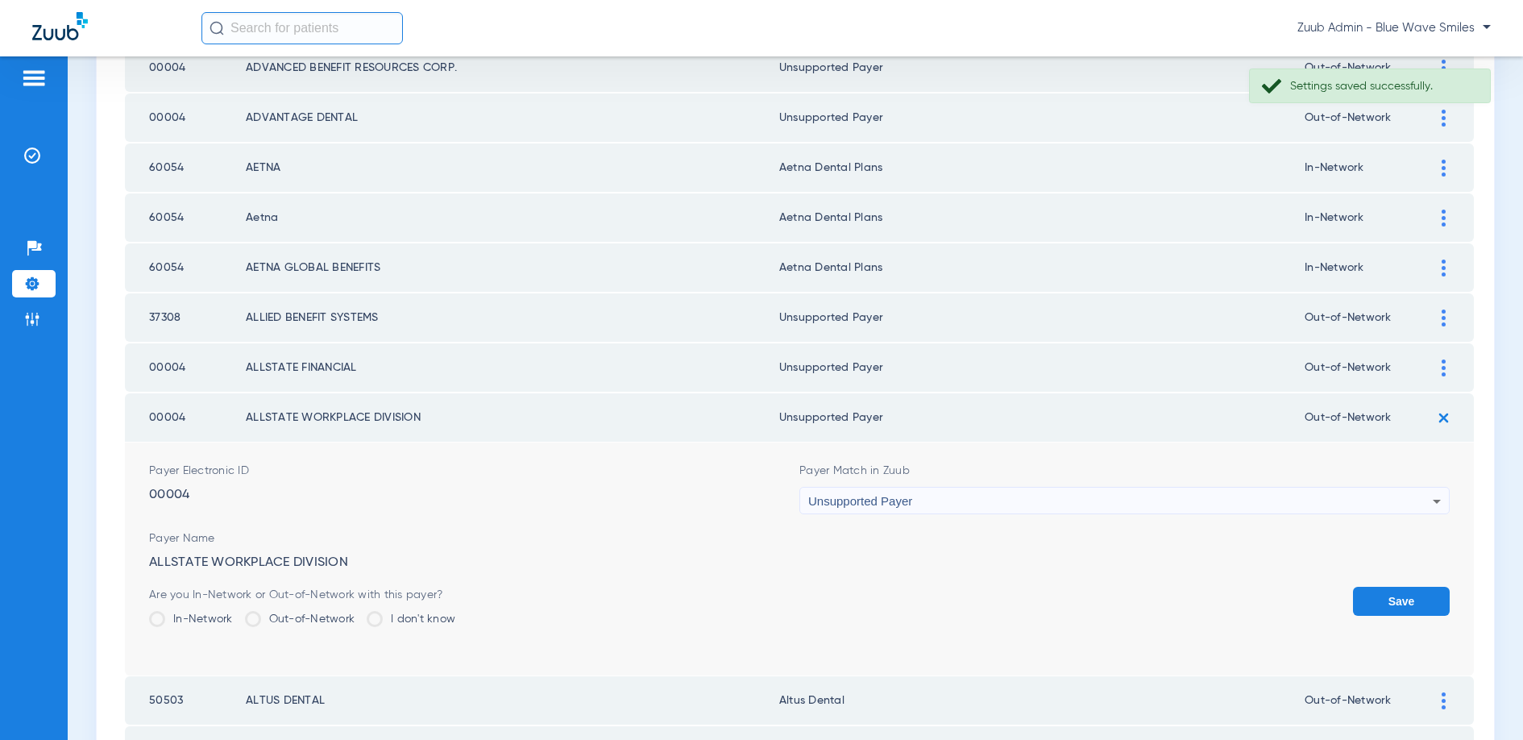
click at [1388, 600] on button "Save" at bounding box center [1401, 601] width 97 height 29
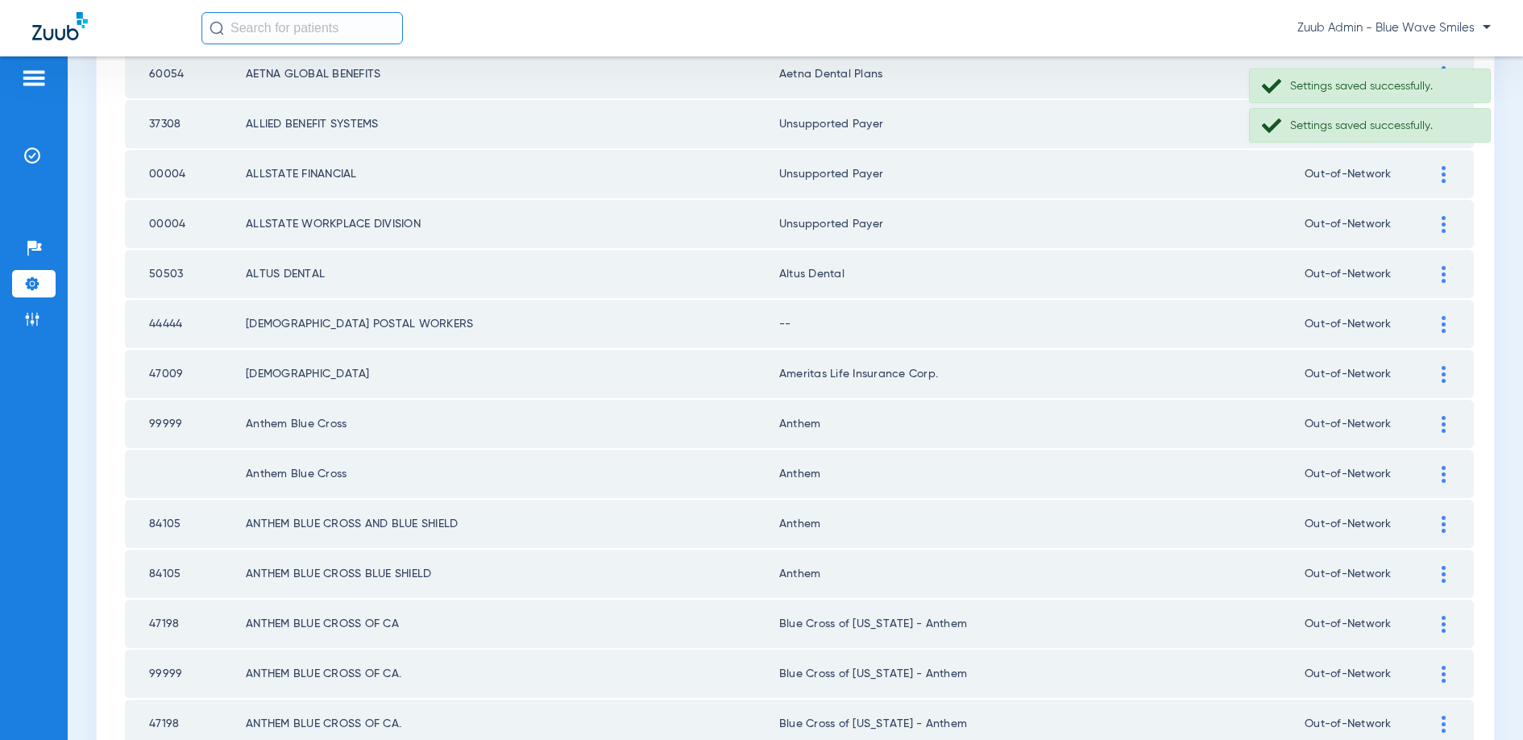
scroll to position [847, 0]
click at [1442, 321] on img at bounding box center [1444, 322] width 4 height 17
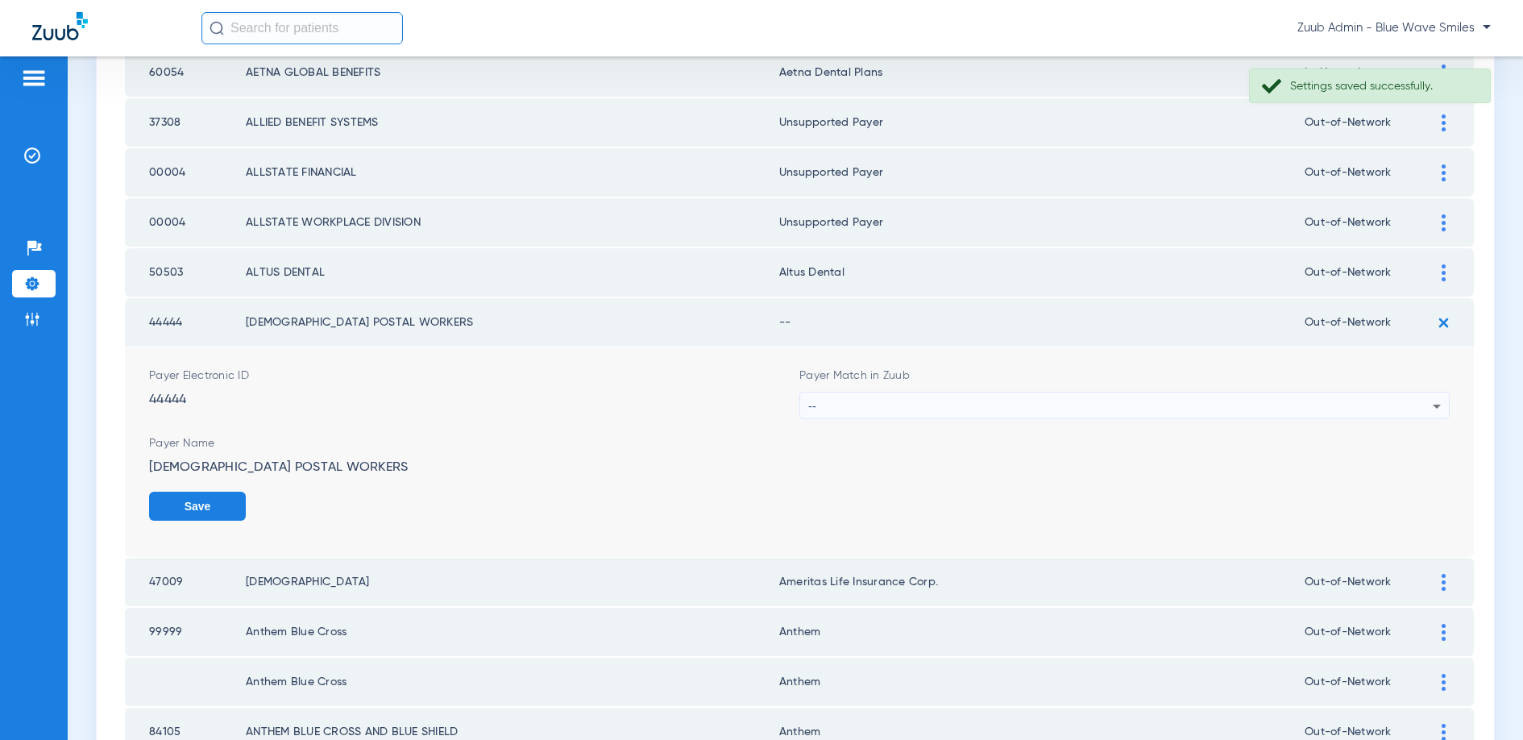
click at [1172, 403] on div "--" at bounding box center [1120, 405] width 624 height 27
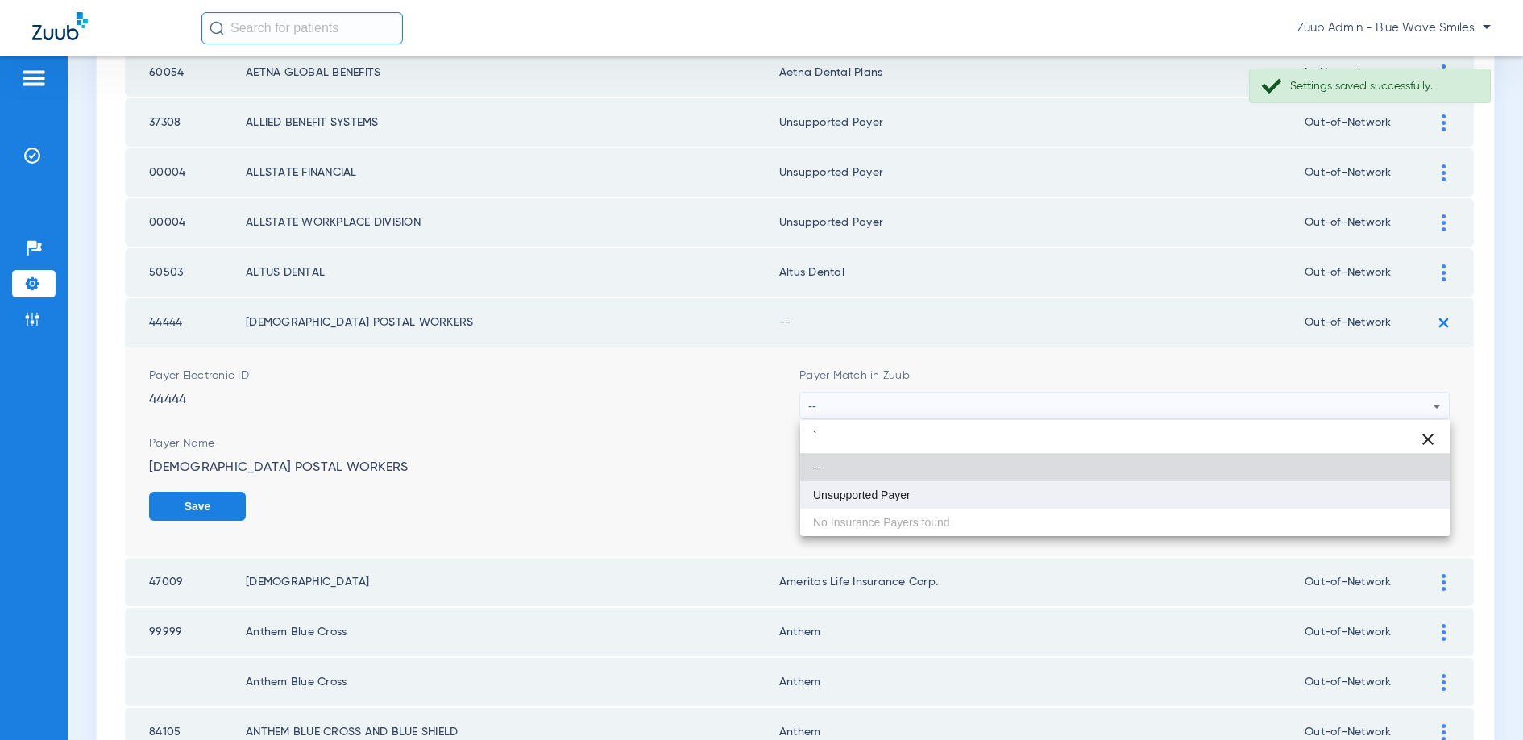
type input "`"
click at [940, 495] on mat-option "Unsupported Payer" at bounding box center [1125, 494] width 650 height 27
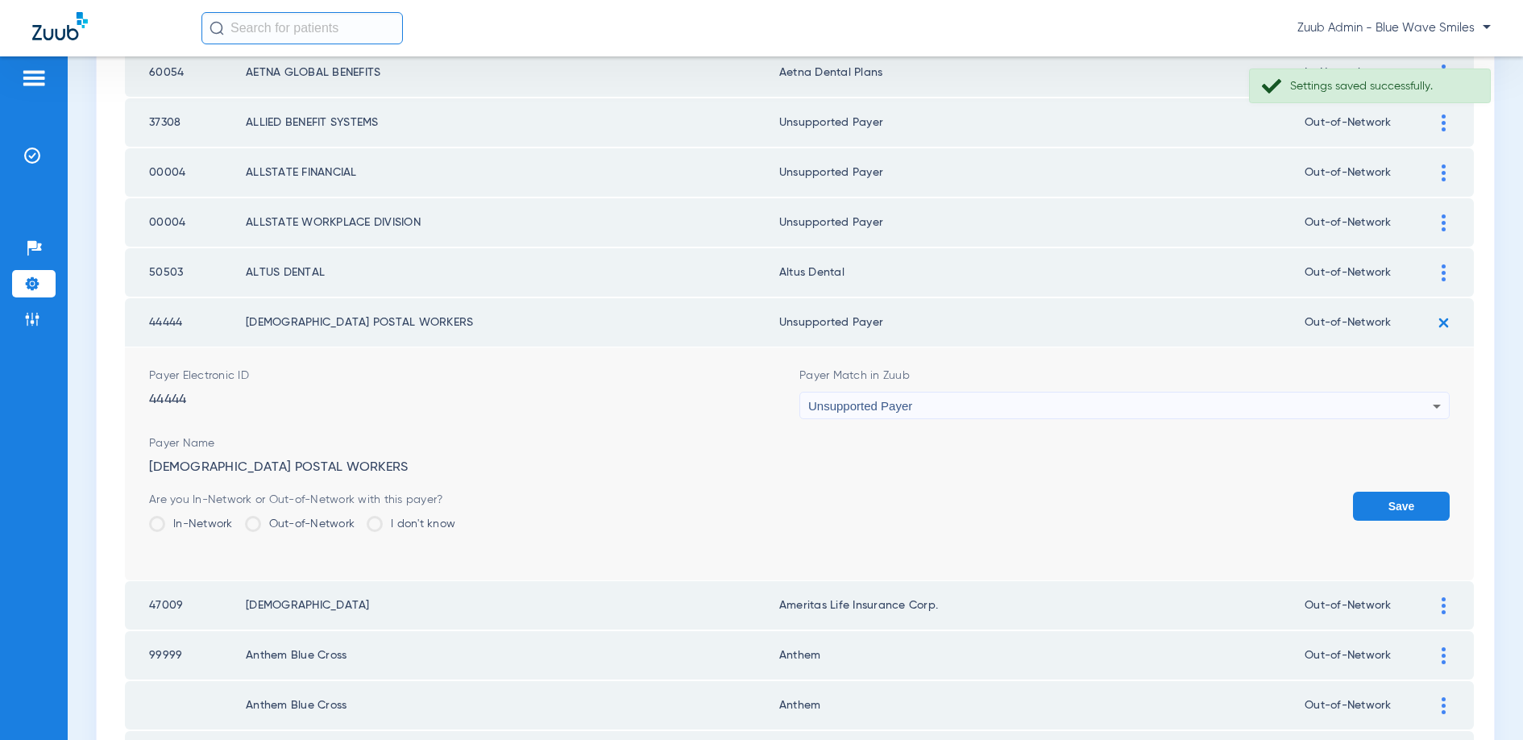
click at [1398, 503] on button "Save" at bounding box center [1401, 506] width 97 height 29
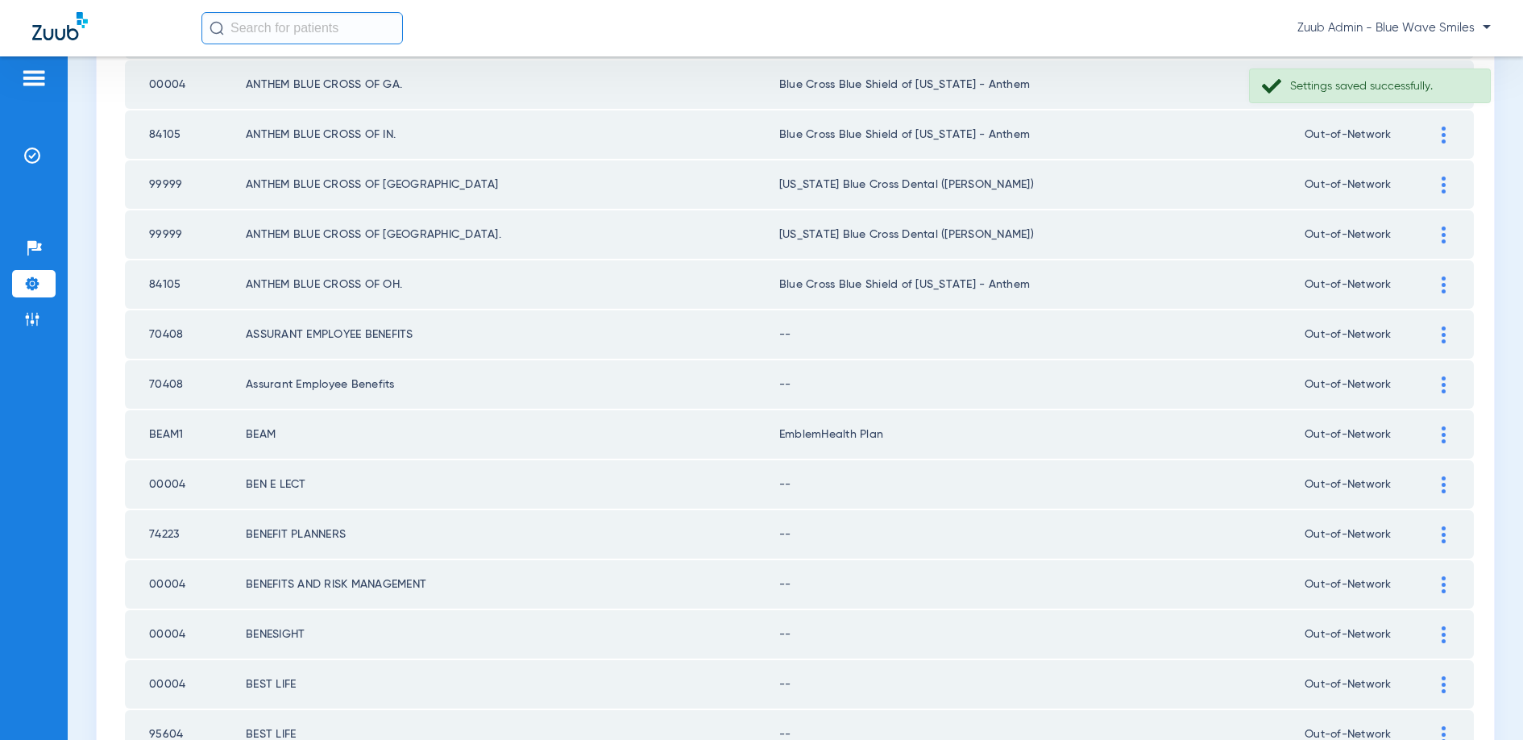
scroll to position [1857, 0]
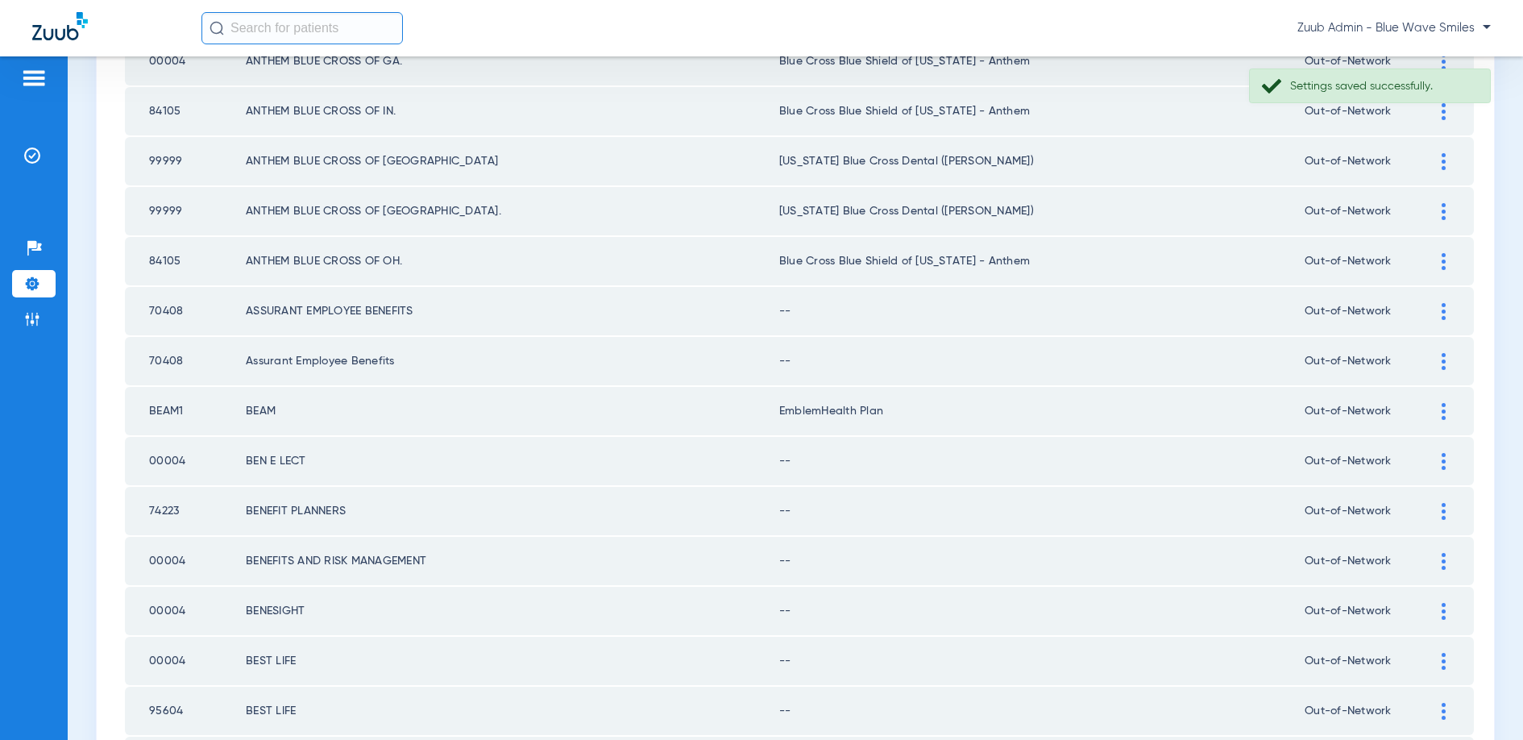
click at [1442, 311] on img at bounding box center [1444, 311] width 4 height 17
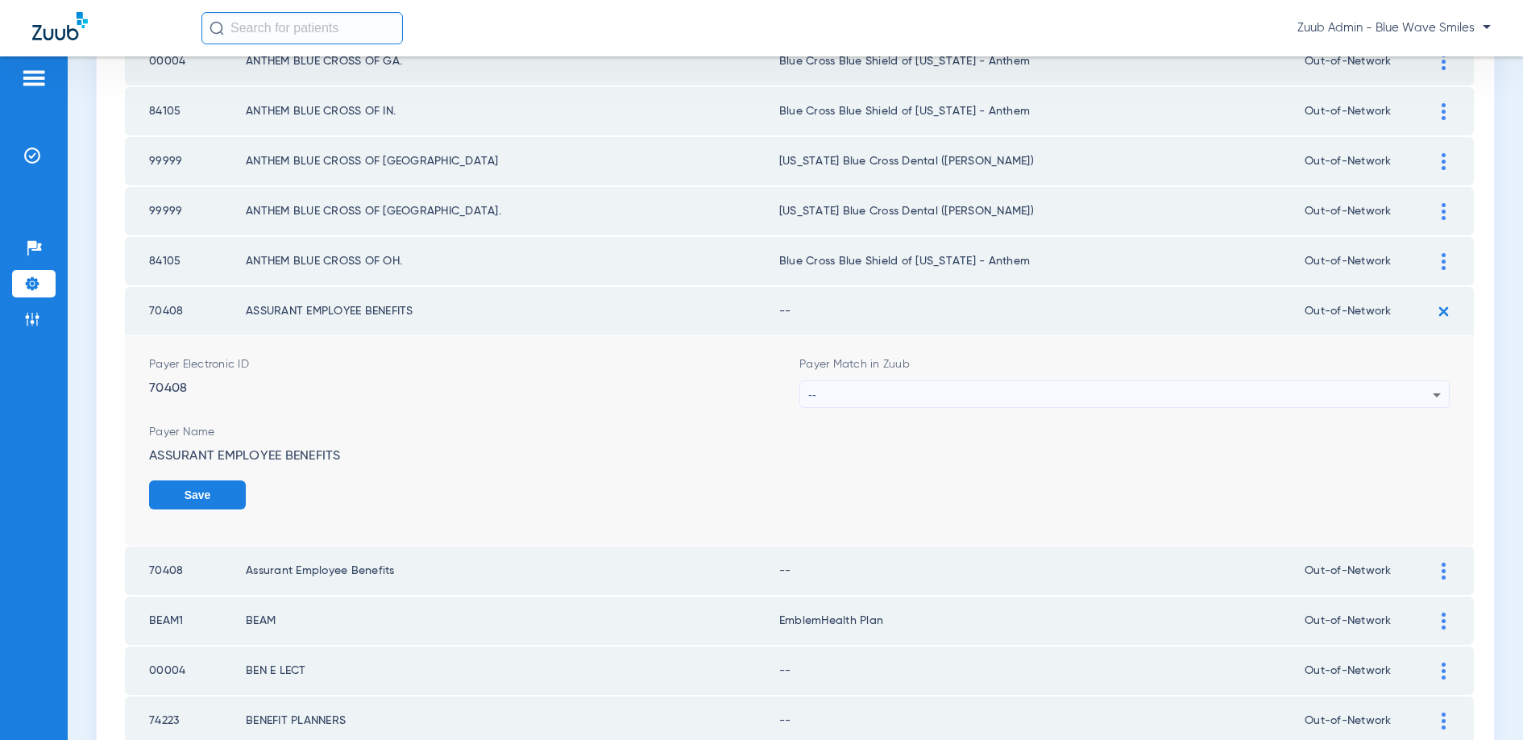
click at [1314, 387] on div "--" at bounding box center [1120, 394] width 624 height 27
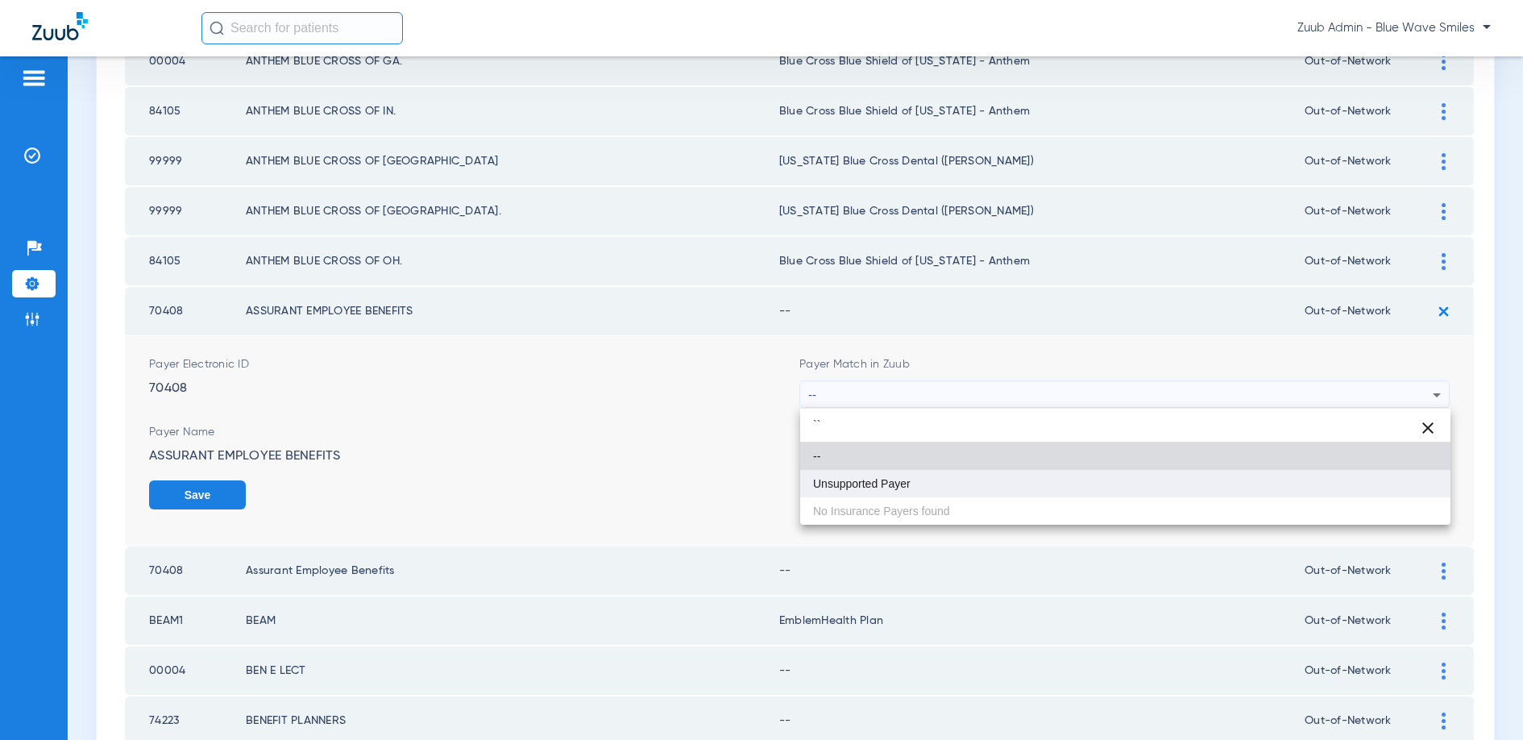
type input "``"
click at [921, 481] on mat-option "Unsupported Payer" at bounding box center [1125, 483] width 650 height 27
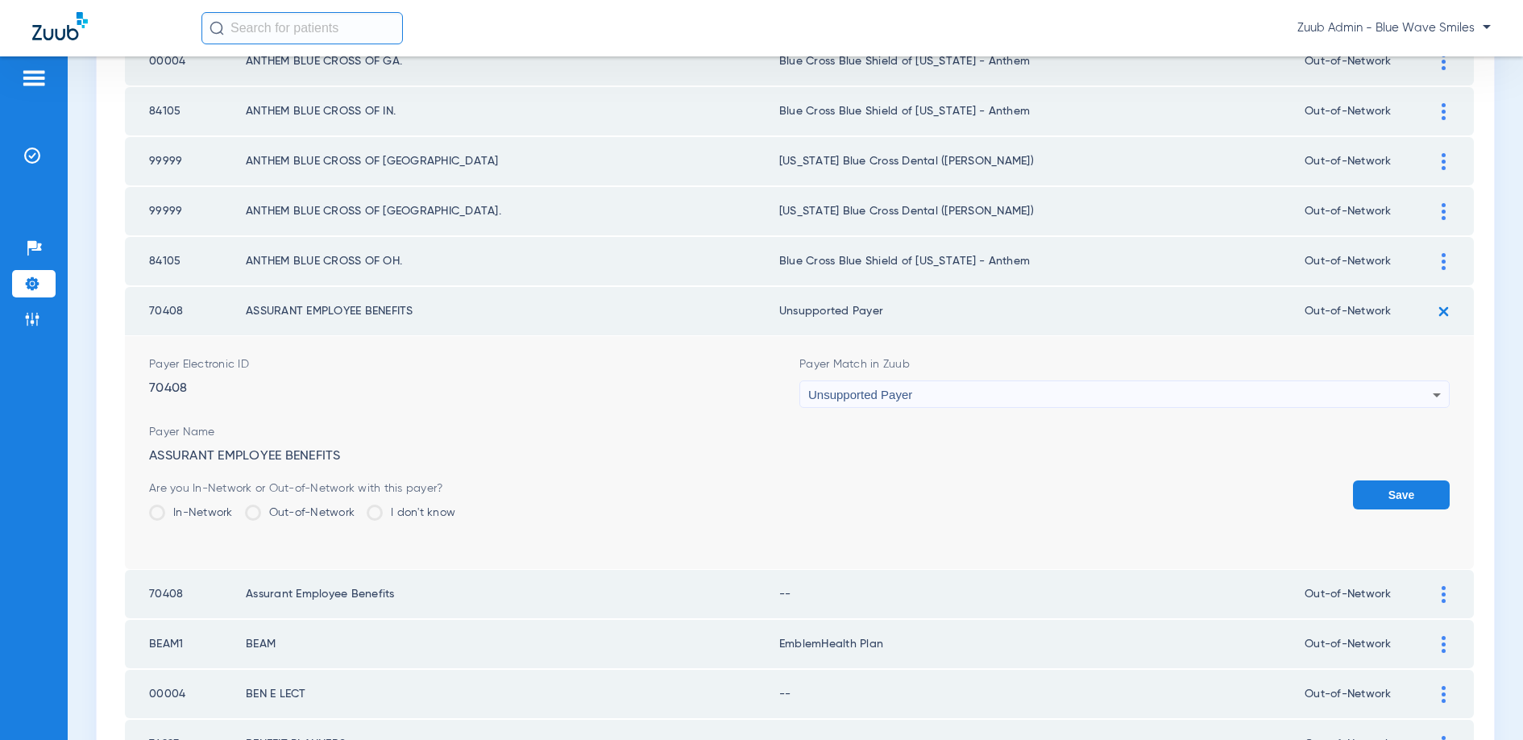
click at [1400, 491] on button "Save" at bounding box center [1401, 494] width 97 height 29
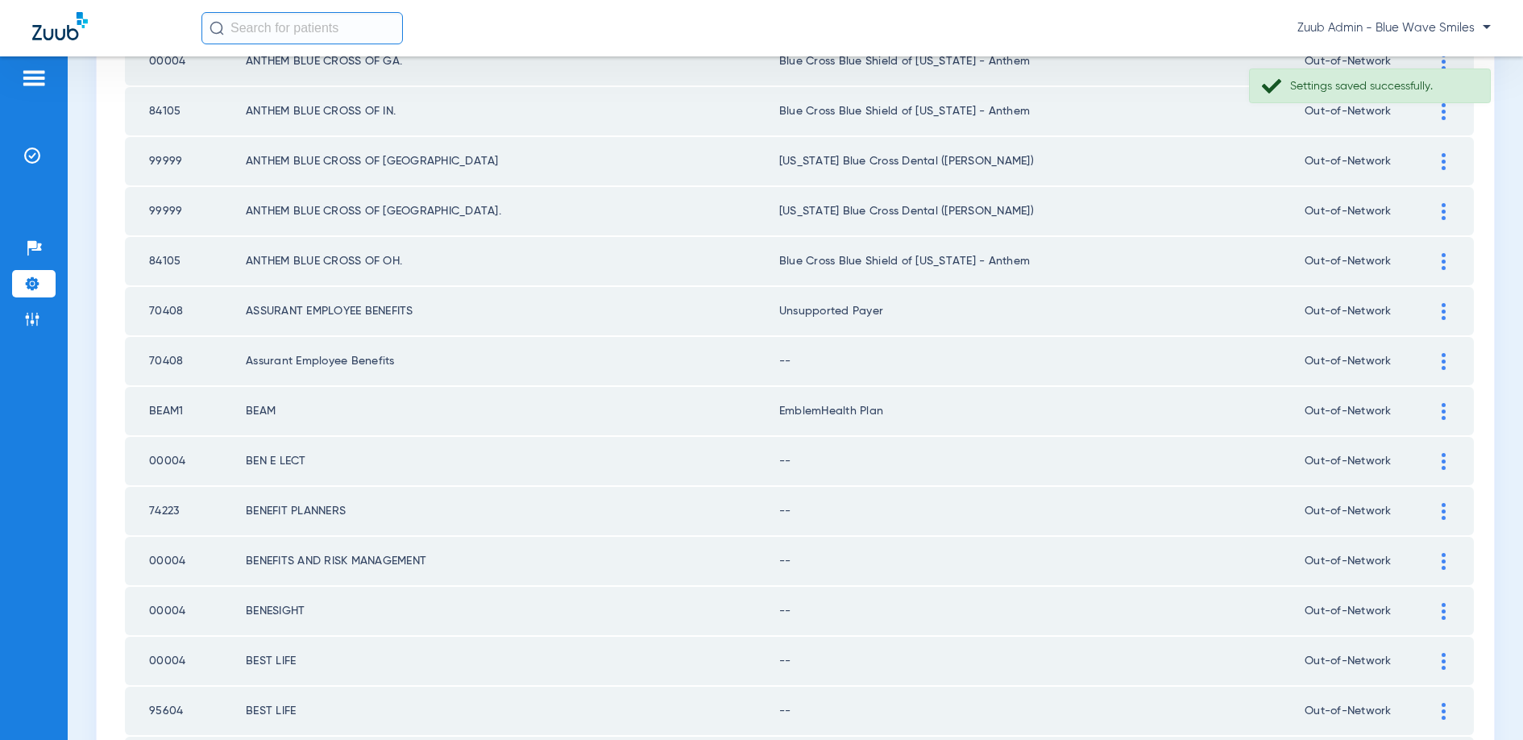
click at [1442, 361] on img at bounding box center [1444, 361] width 4 height 17
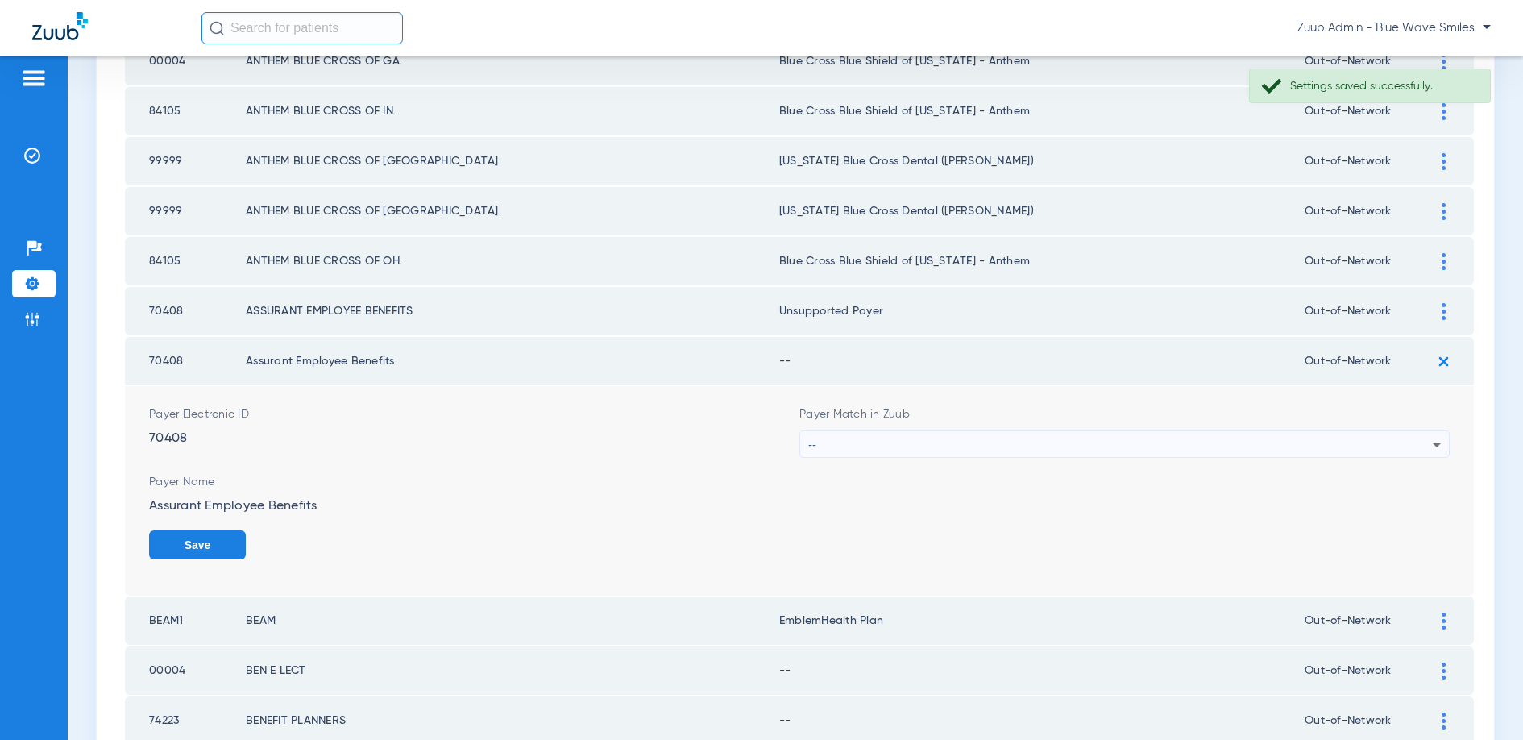
click at [1038, 435] on div "--" at bounding box center [1120, 444] width 624 height 27
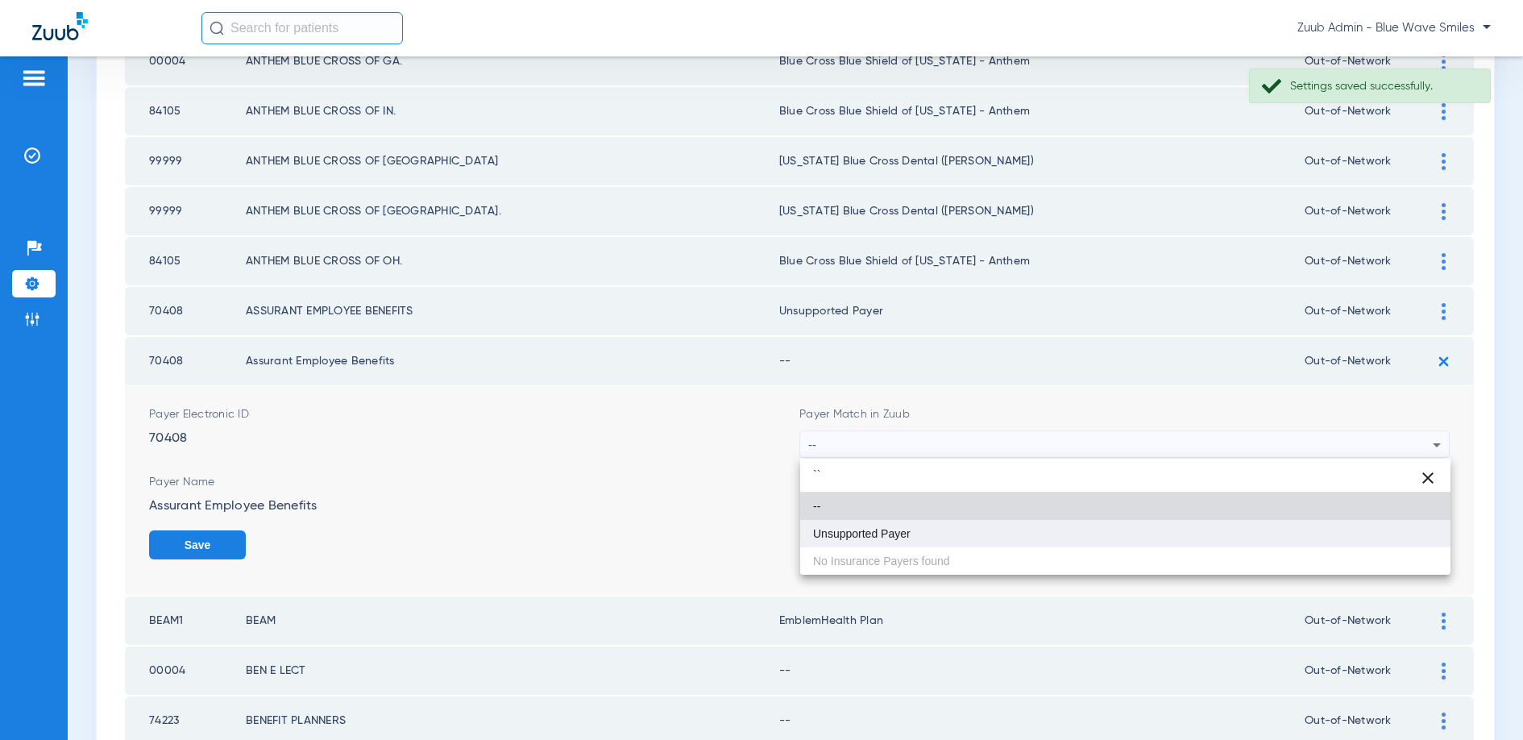
type input "``"
click at [857, 529] on span "Unsupported Payer" at bounding box center [862, 533] width 98 height 11
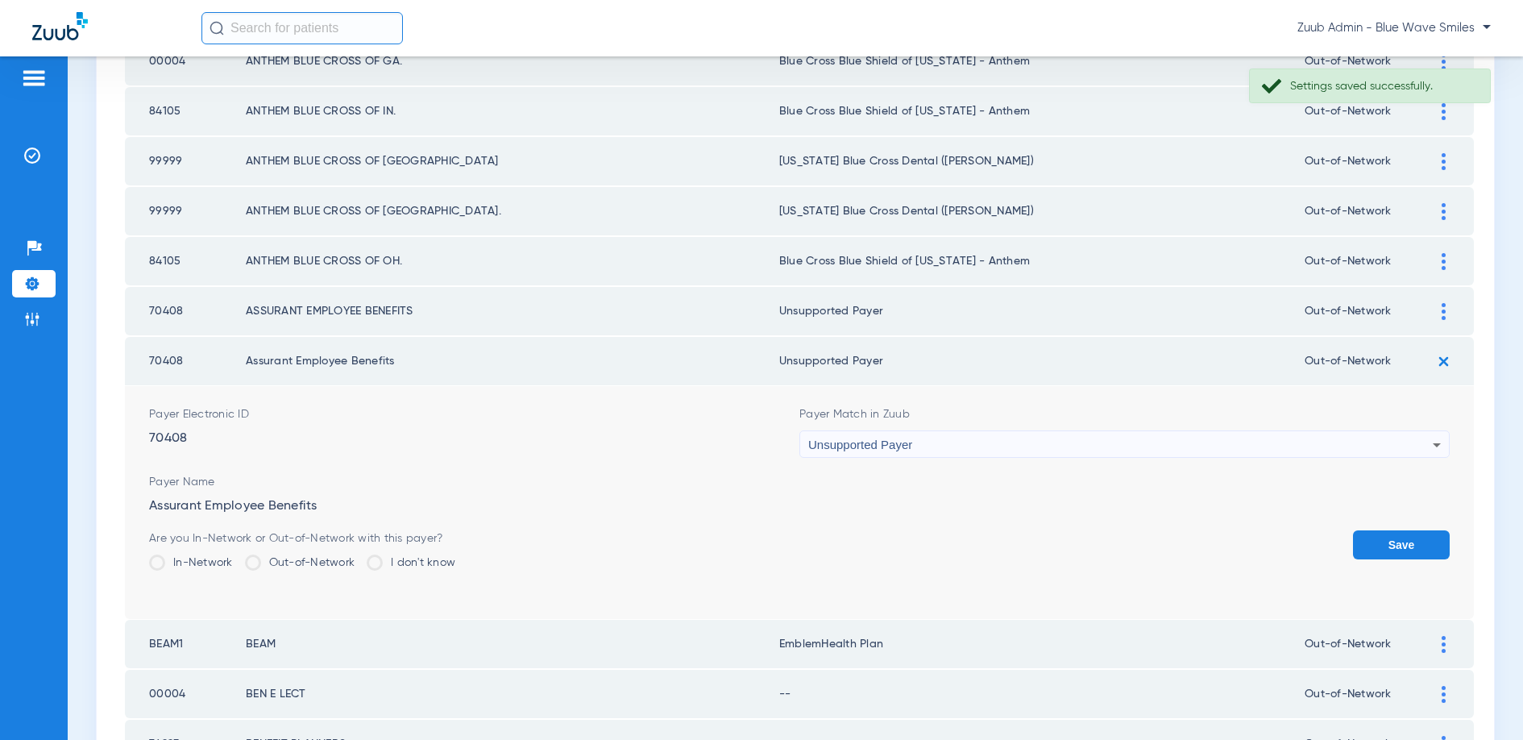
click at [1399, 537] on button "Save" at bounding box center [1401, 544] width 97 height 29
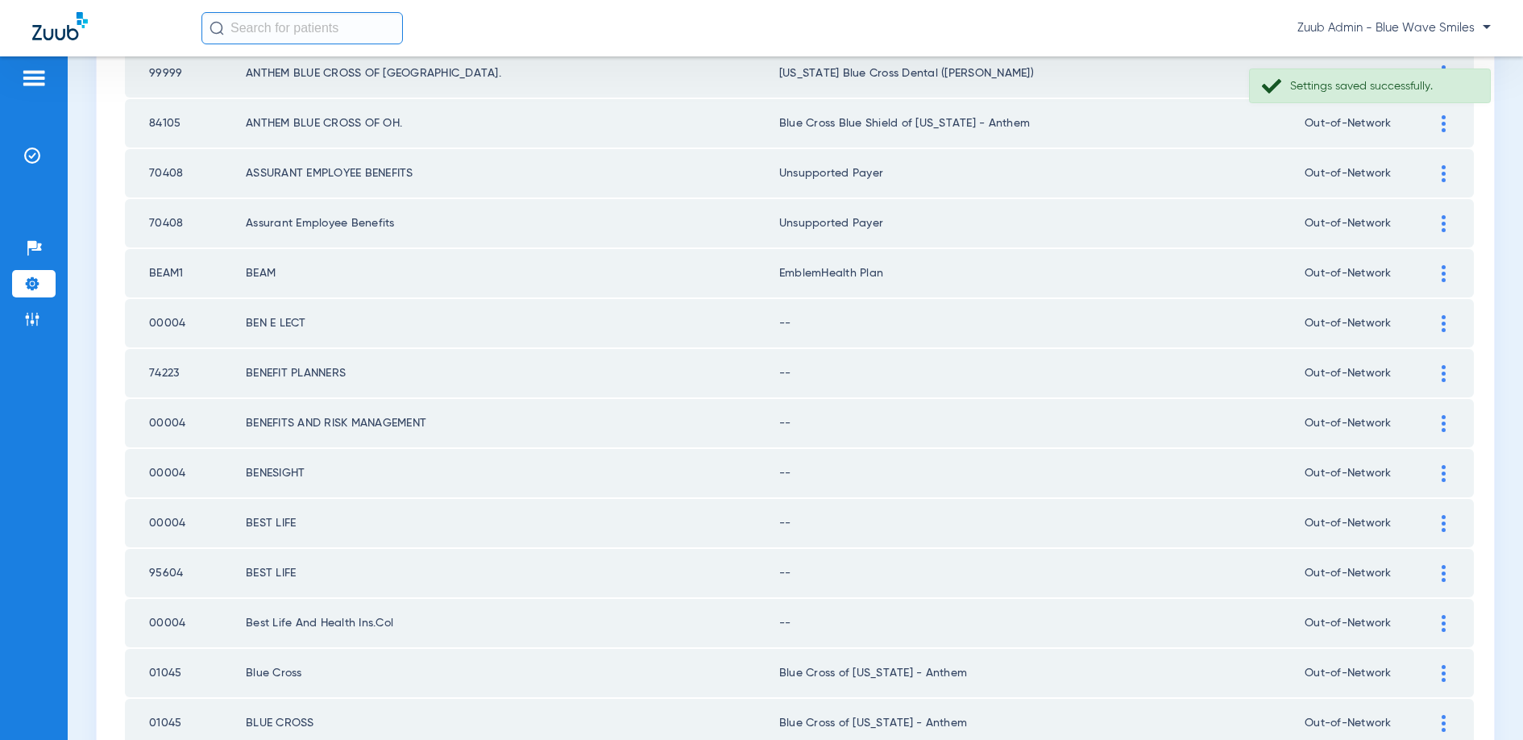
scroll to position [1997, 0]
click at [1442, 318] on img at bounding box center [1444, 321] width 4 height 17
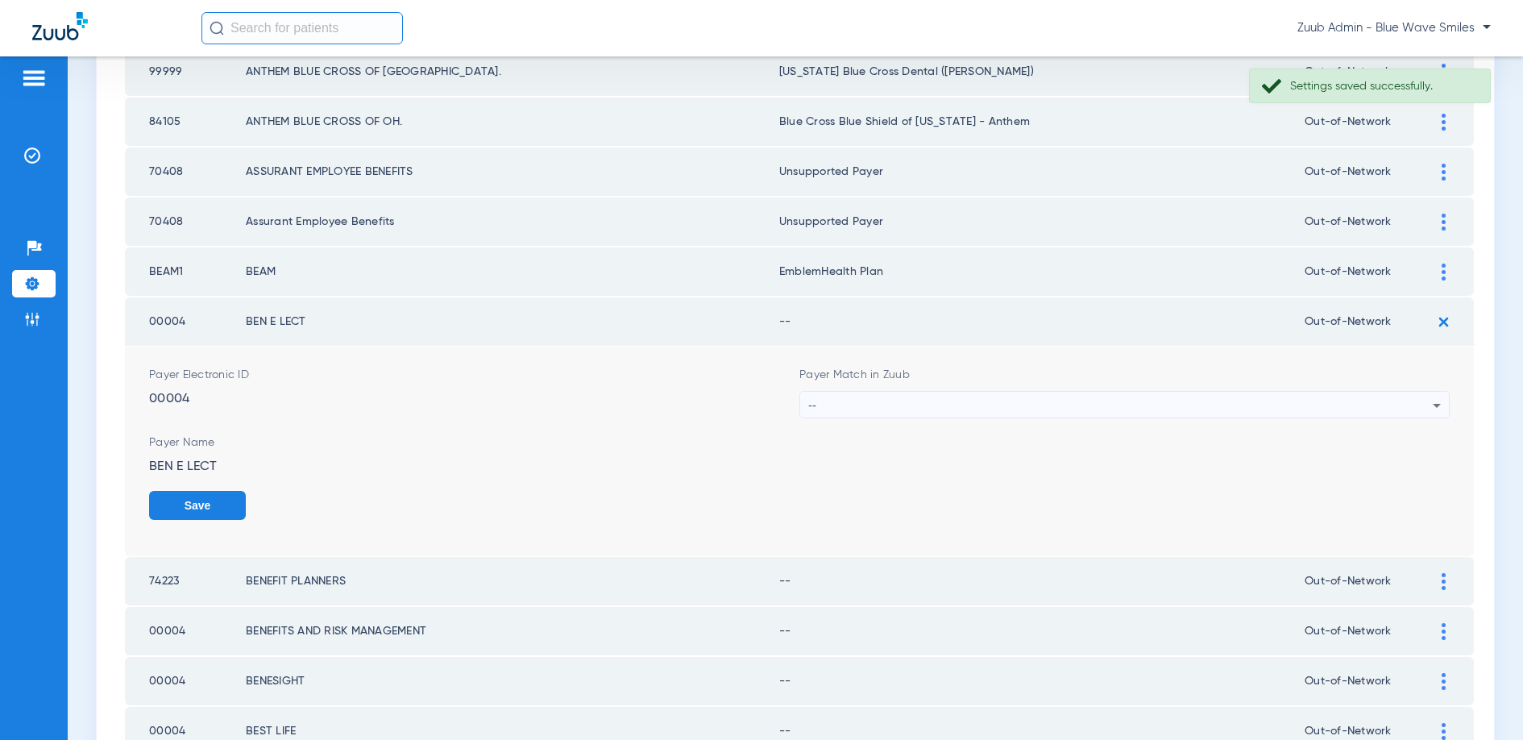
click at [1229, 406] on div "--" at bounding box center [1120, 405] width 624 height 27
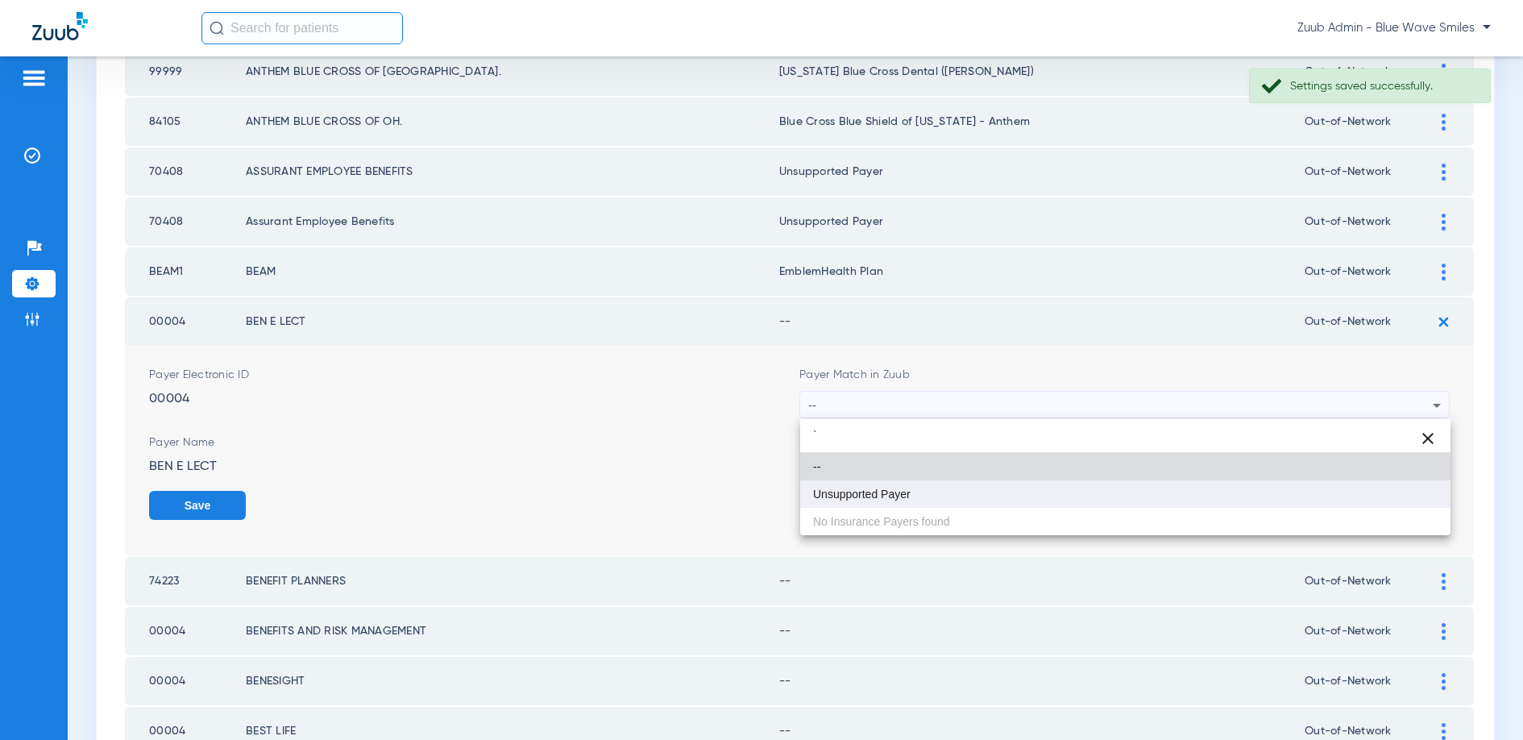
type input "`"
click at [952, 489] on mat-option "Unsupported Payer" at bounding box center [1125, 493] width 650 height 27
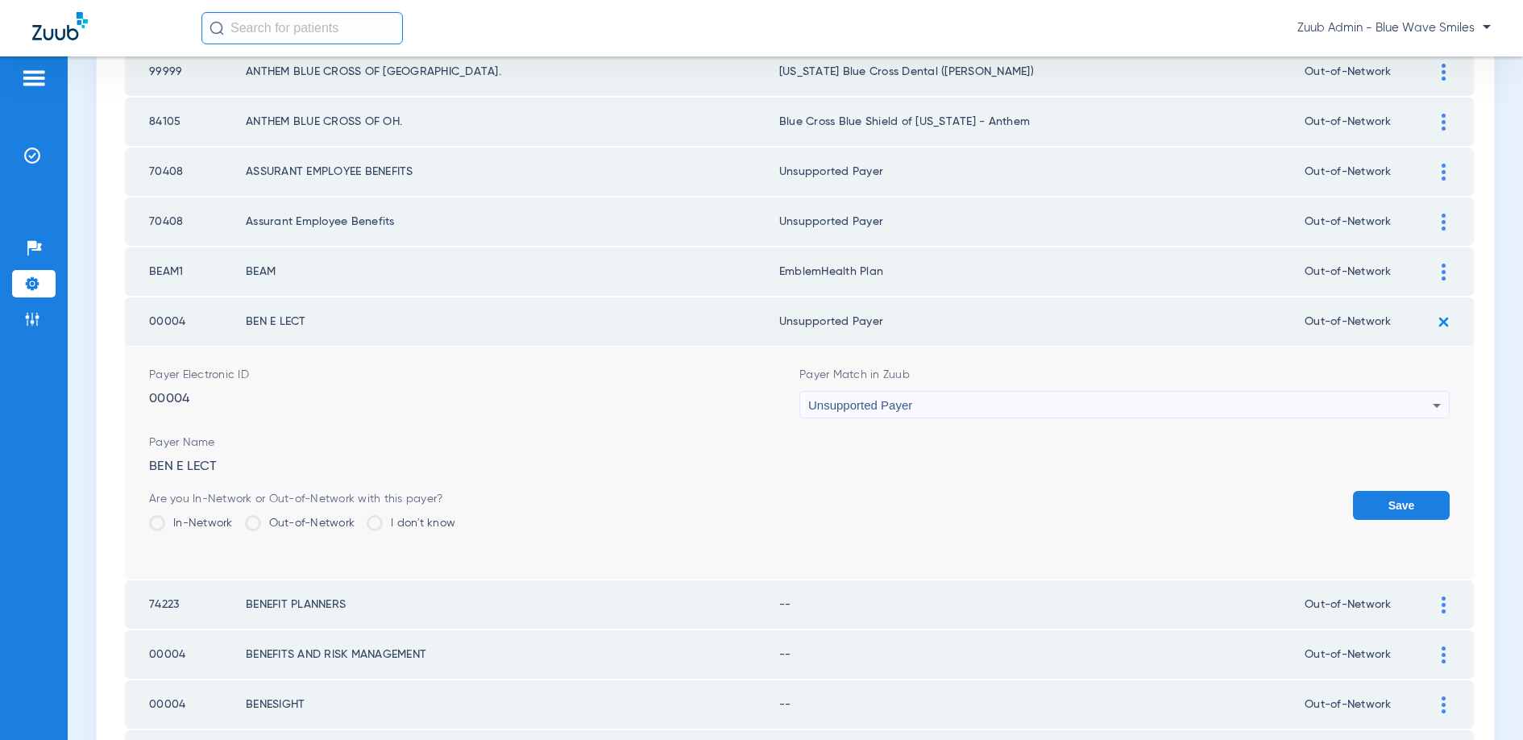
click at [1400, 499] on button "Save" at bounding box center [1401, 505] width 97 height 29
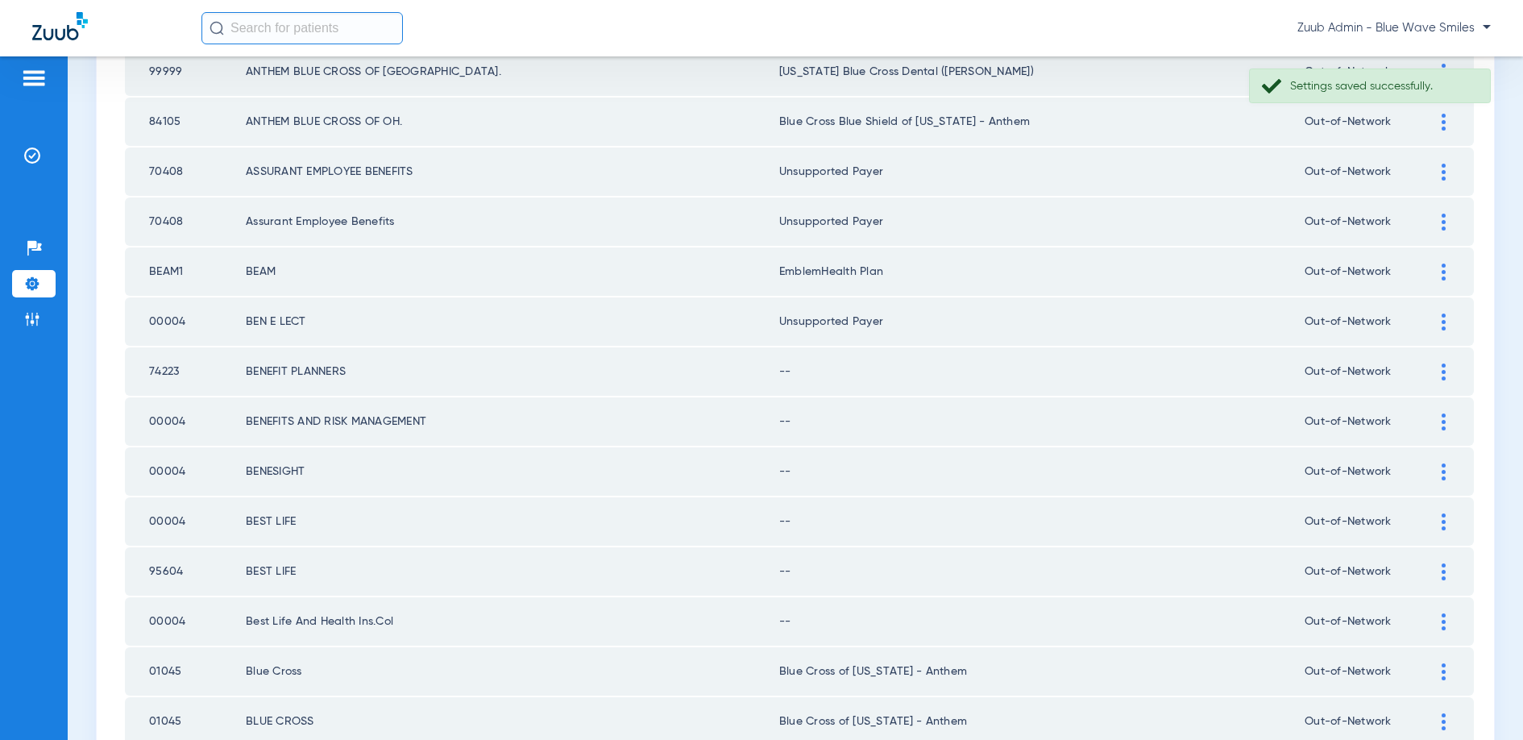
click at [1445, 371] on img at bounding box center [1444, 371] width 4 height 17
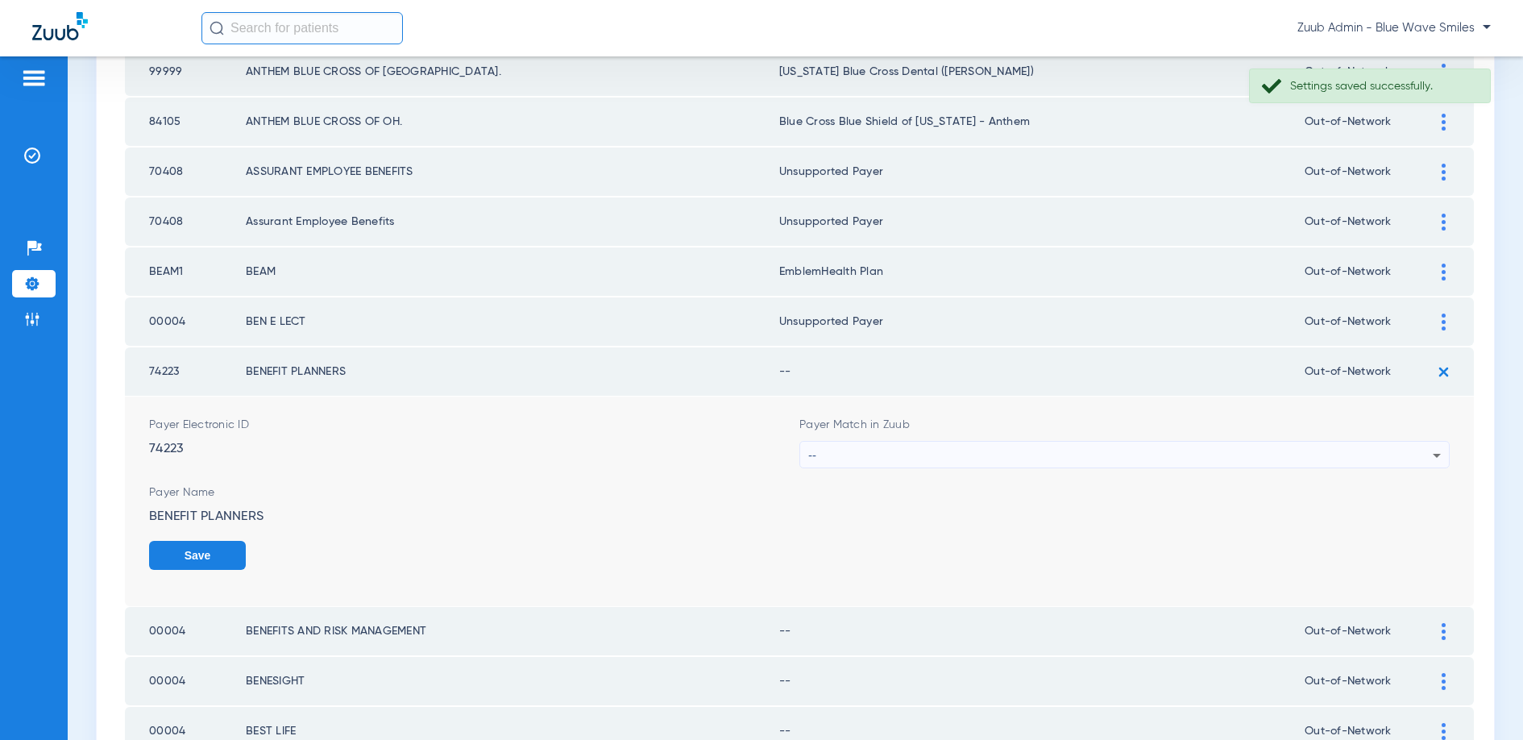
click at [1275, 460] on div "--" at bounding box center [1120, 455] width 624 height 27
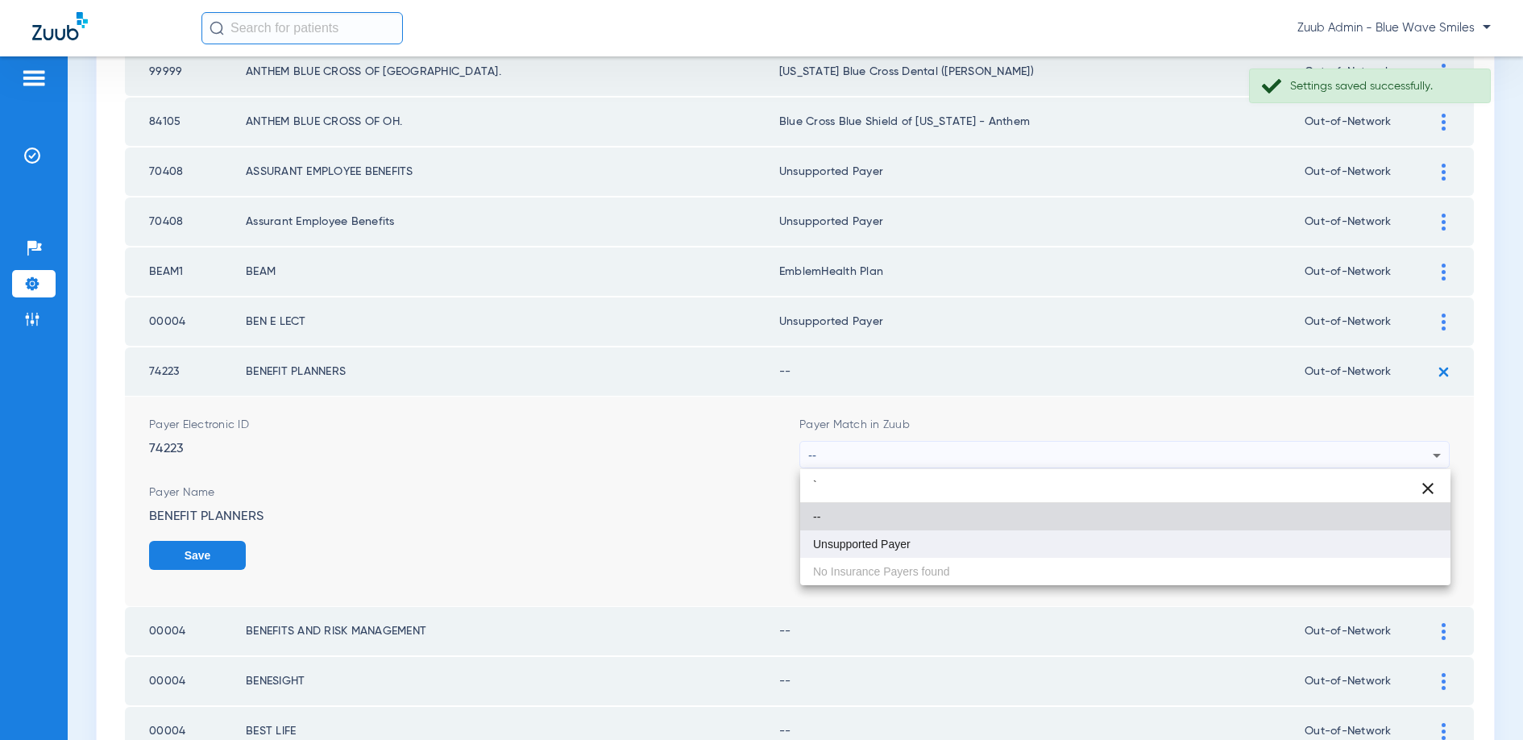
type input "`"
drag, startPoint x: 934, startPoint y: 540, endPoint x: 948, endPoint y: 529, distance: 18.4
click at [934, 540] on mat-option "Unsupported Payer" at bounding box center [1125, 543] width 650 height 27
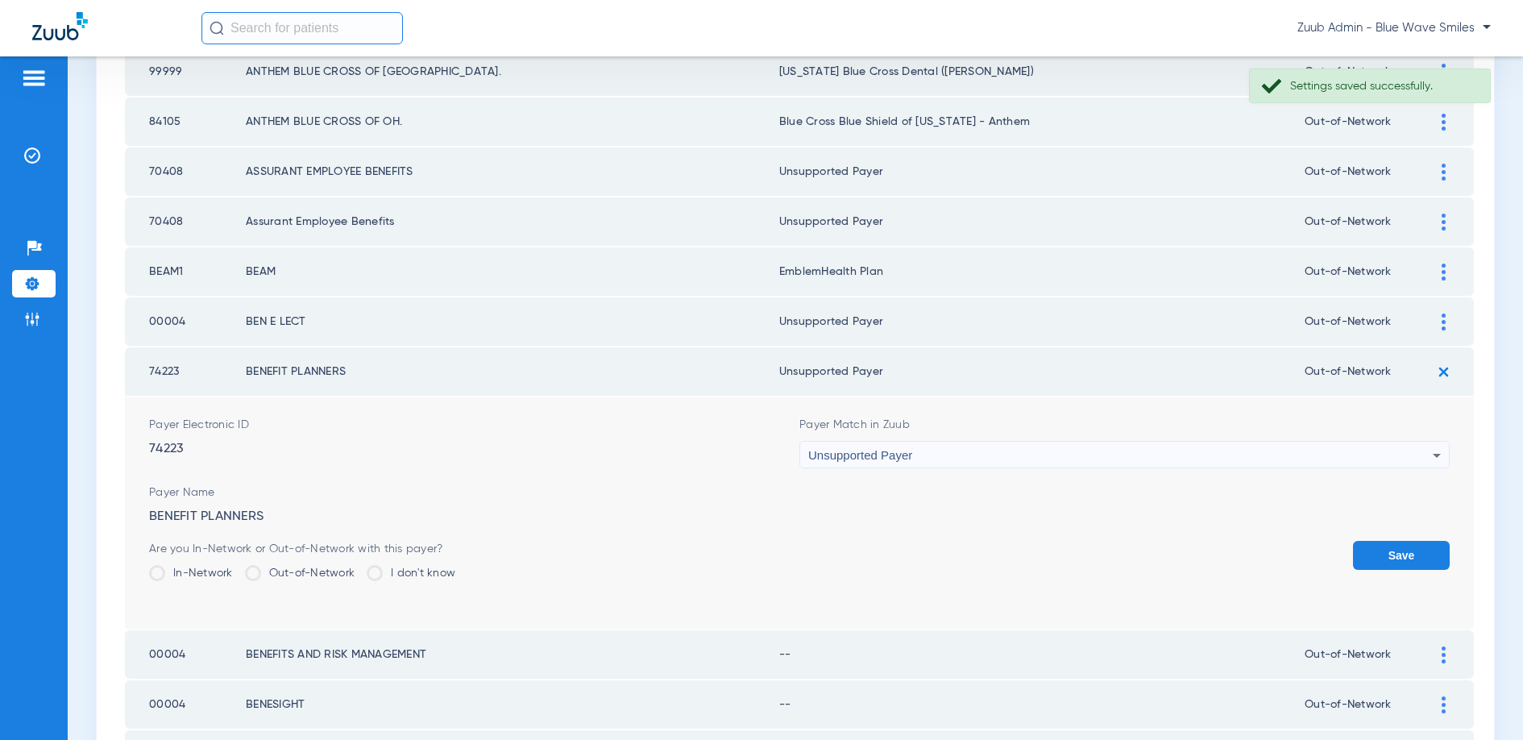
click at [1382, 550] on button "Save" at bounding box center [1401, 555] width 97 height 29
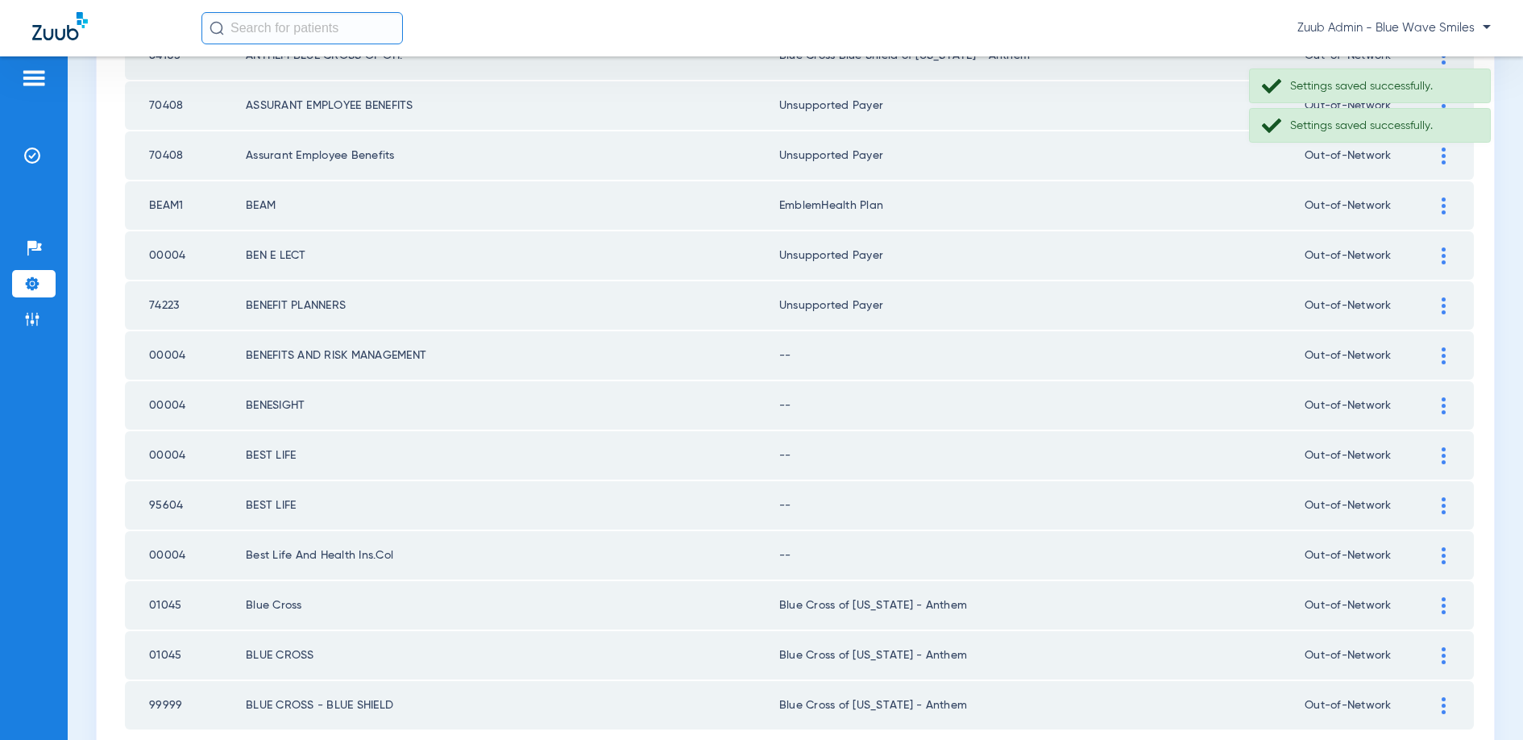
scroll to position [2084, 0]
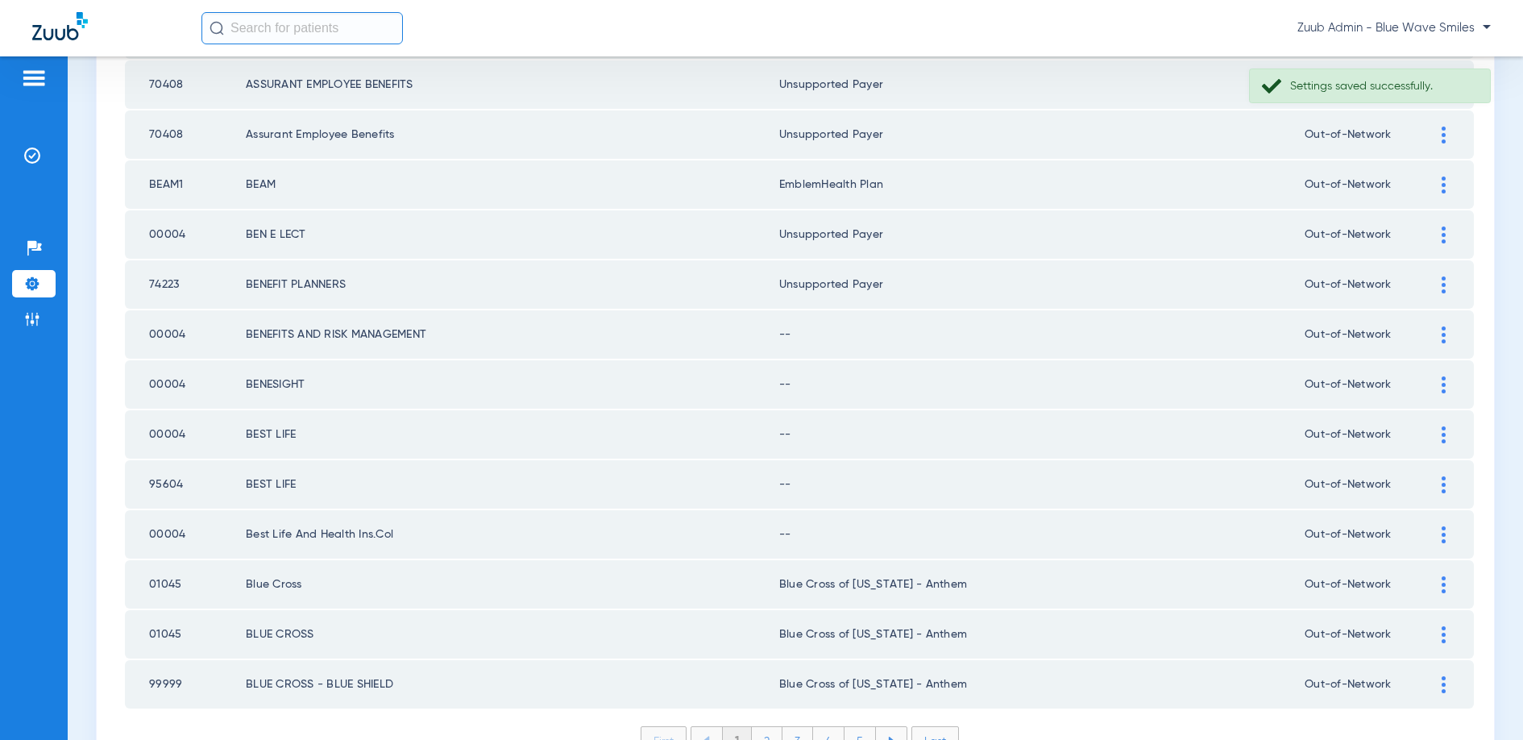
click at [1445, 337] on img at bounding box center [1444, 334] width 4 height 17
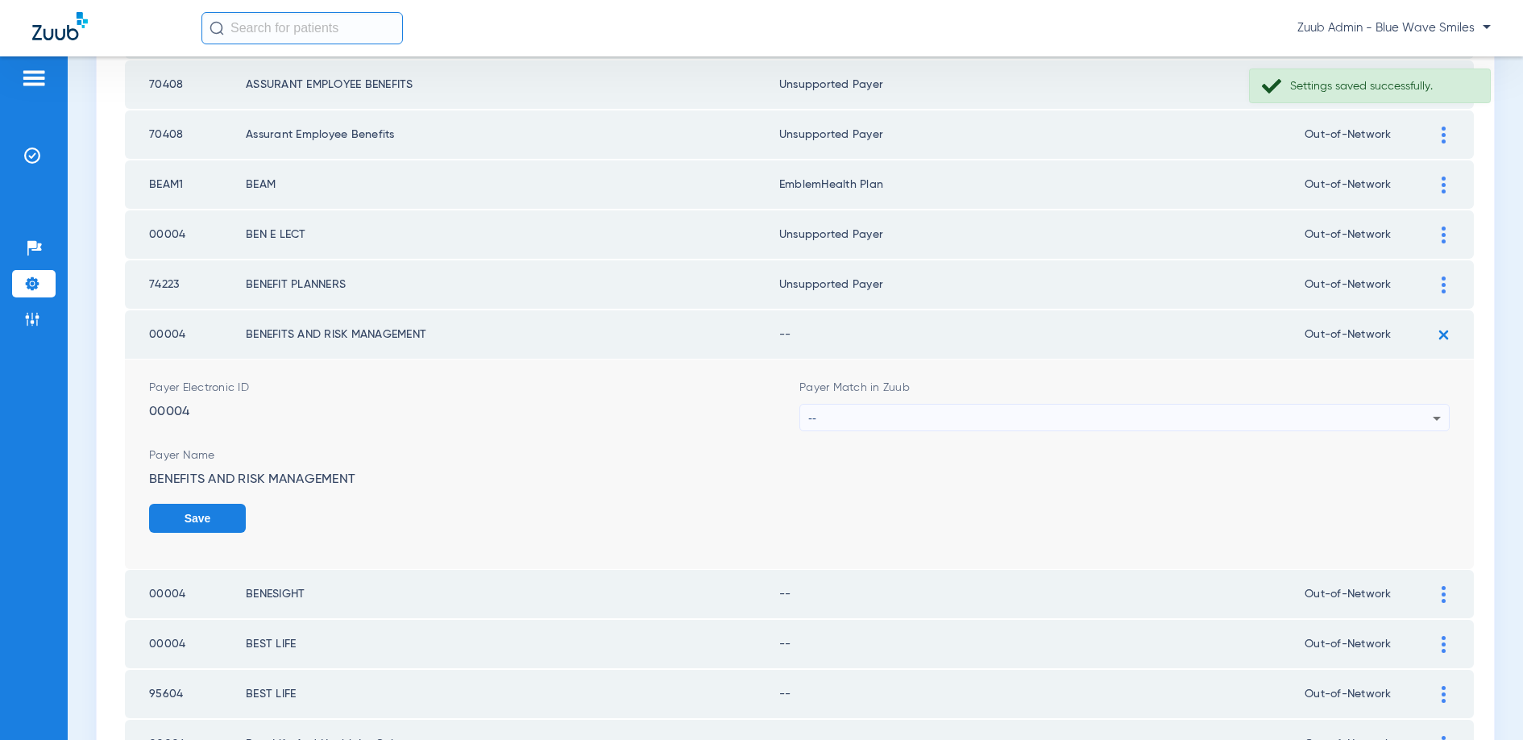
click at [1230, 420] on div "--" at bounding box center [1120, 418] width 624 height 27
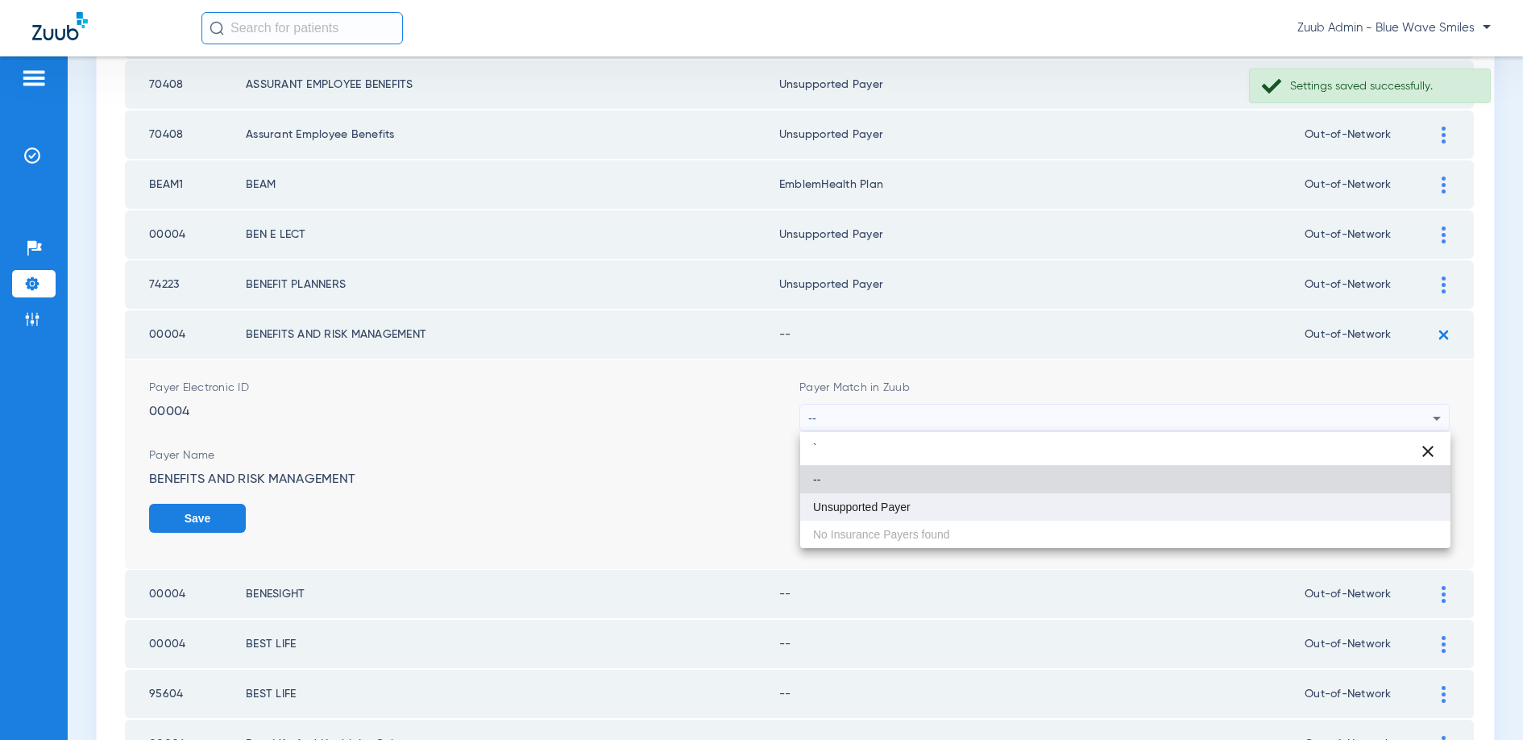
type input "`"
click at [986, 512] on mat-option "Unsupported Payer" at bounding box center [1125, 506] width 650 height 27
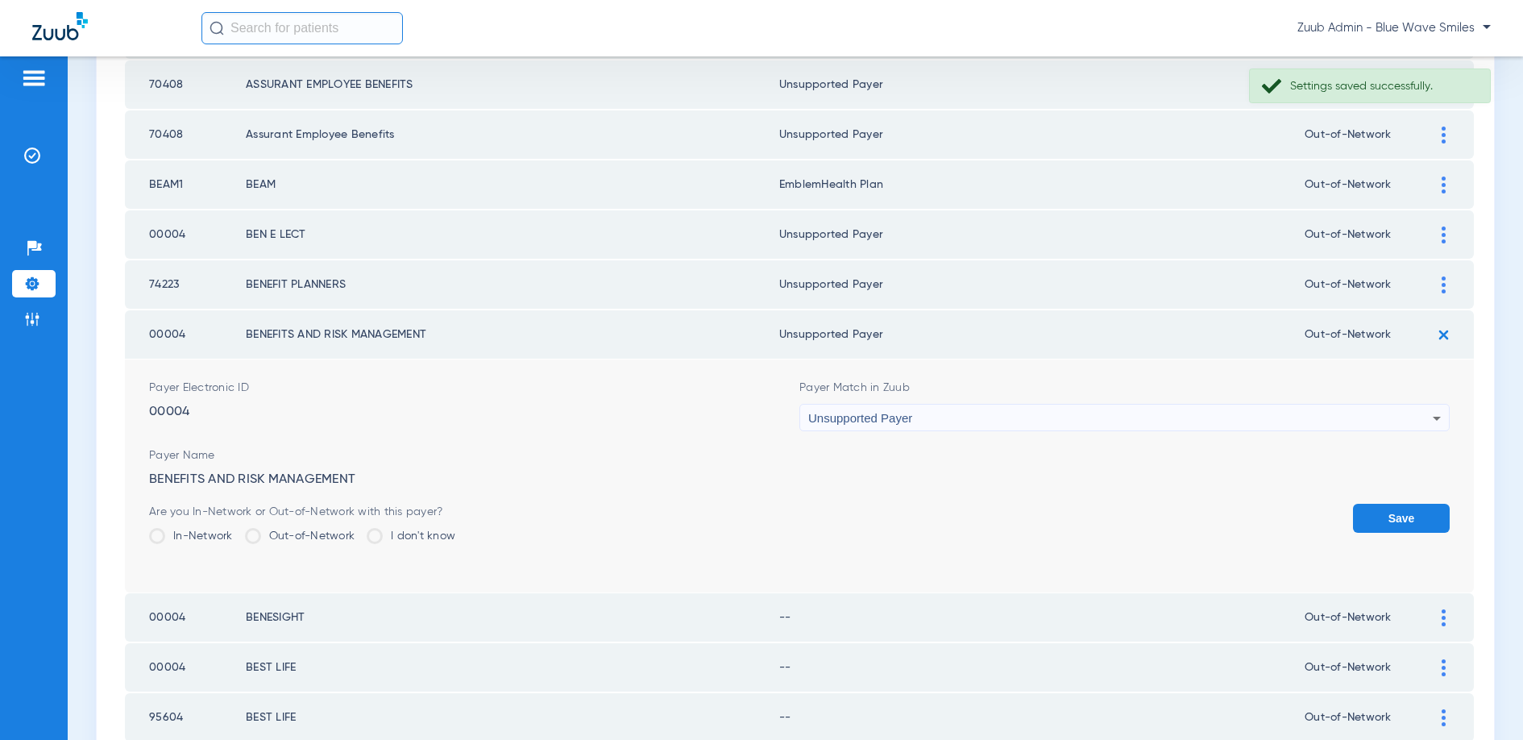
click at [1417, 513] on button "Save" at bounding box center [1401, 518] width 97 height 29
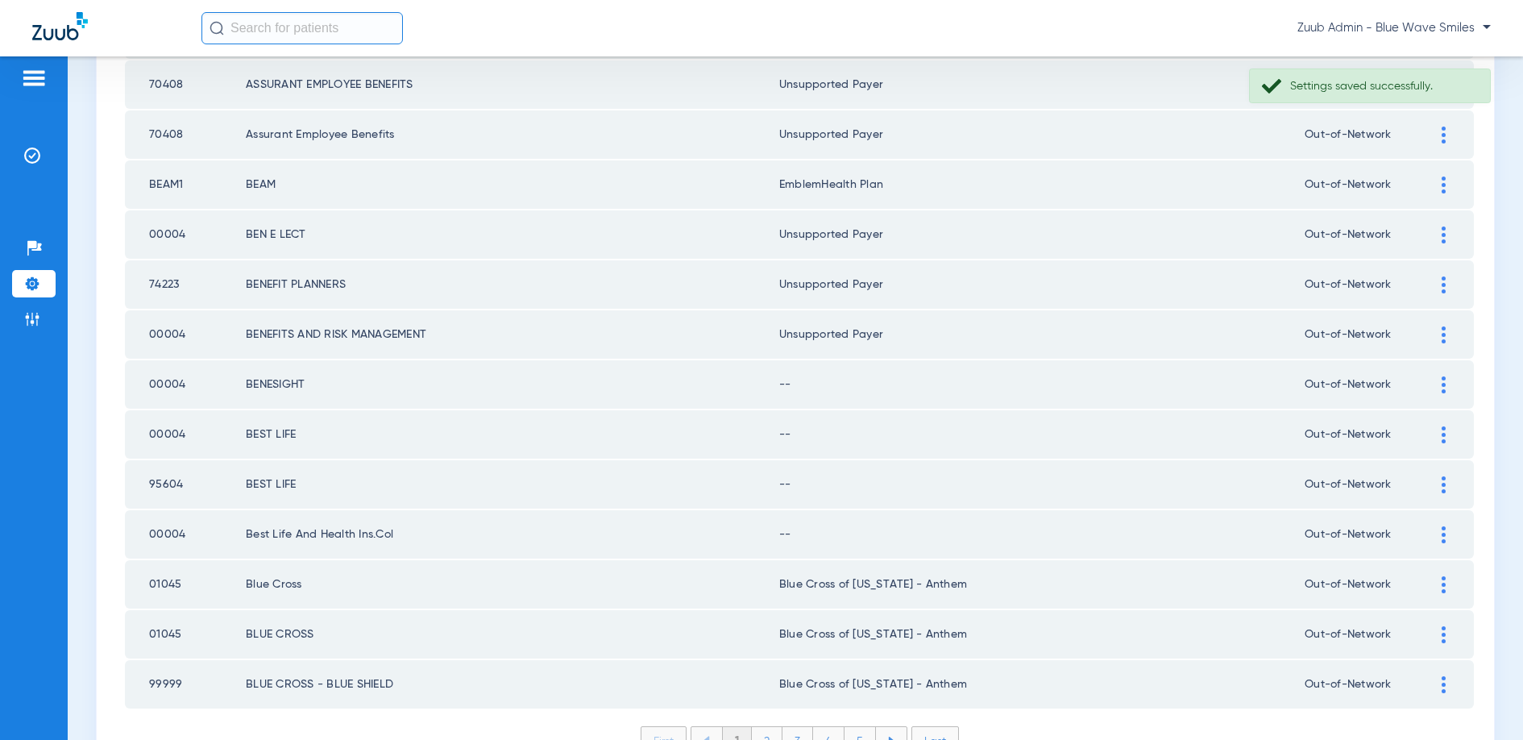
click at [1443, 381] on img at bounding box center [1444, 384] width 4 height 17
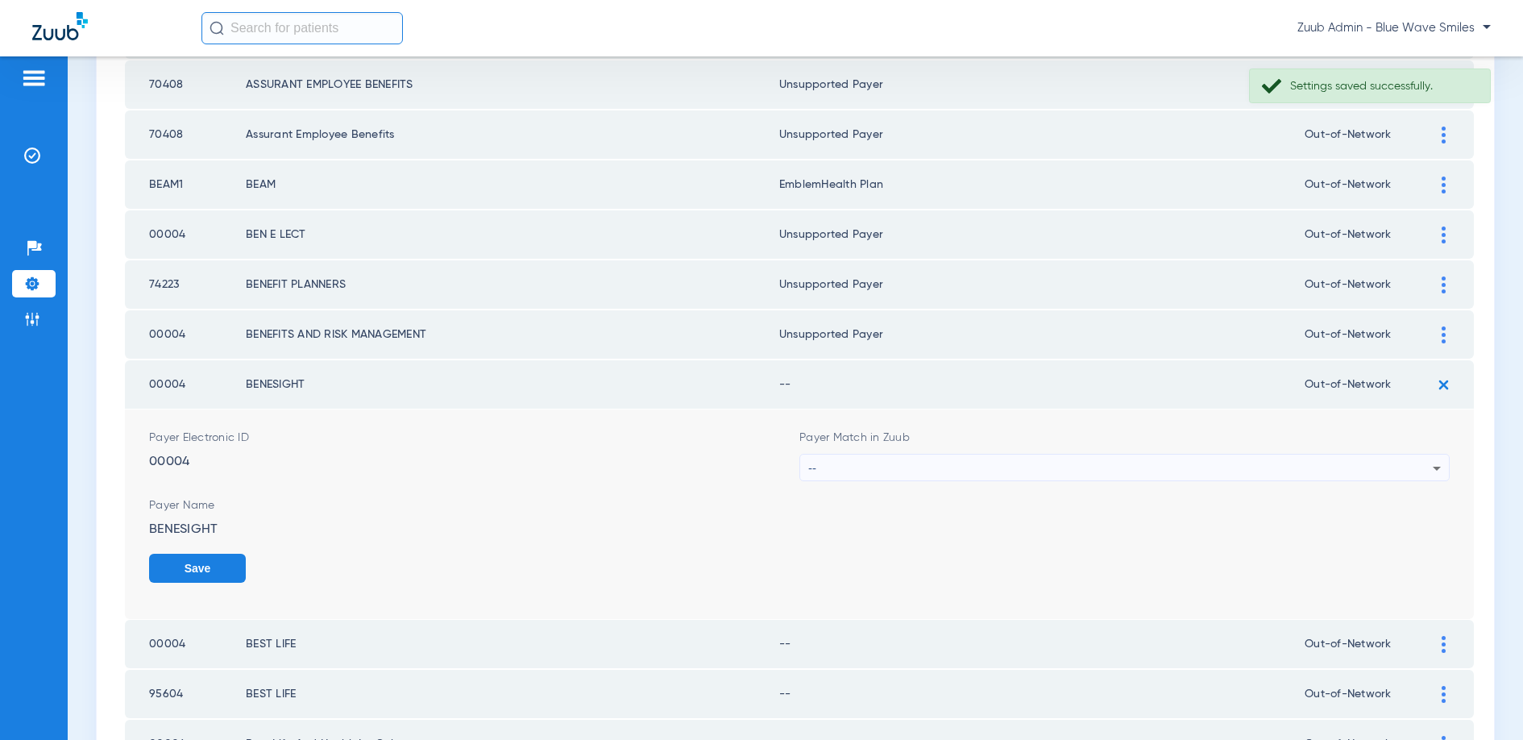
click at [1133, 464] on div "--" at bounding box center [1120, 467] width 624 height 27
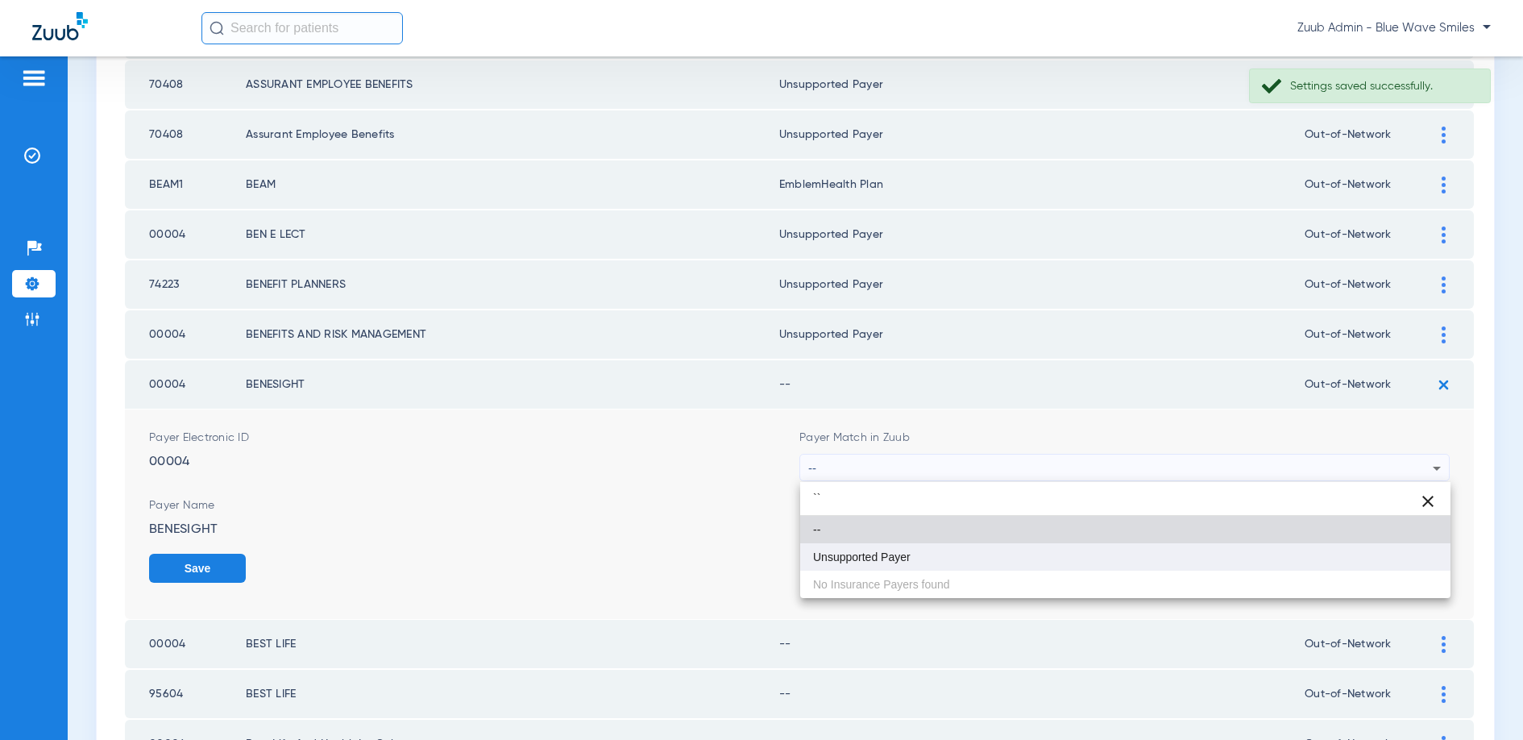
type input "``"
click at [893, 553] on span "Unsupported Payer" at bounding box center [862, 556] width 98 height 11
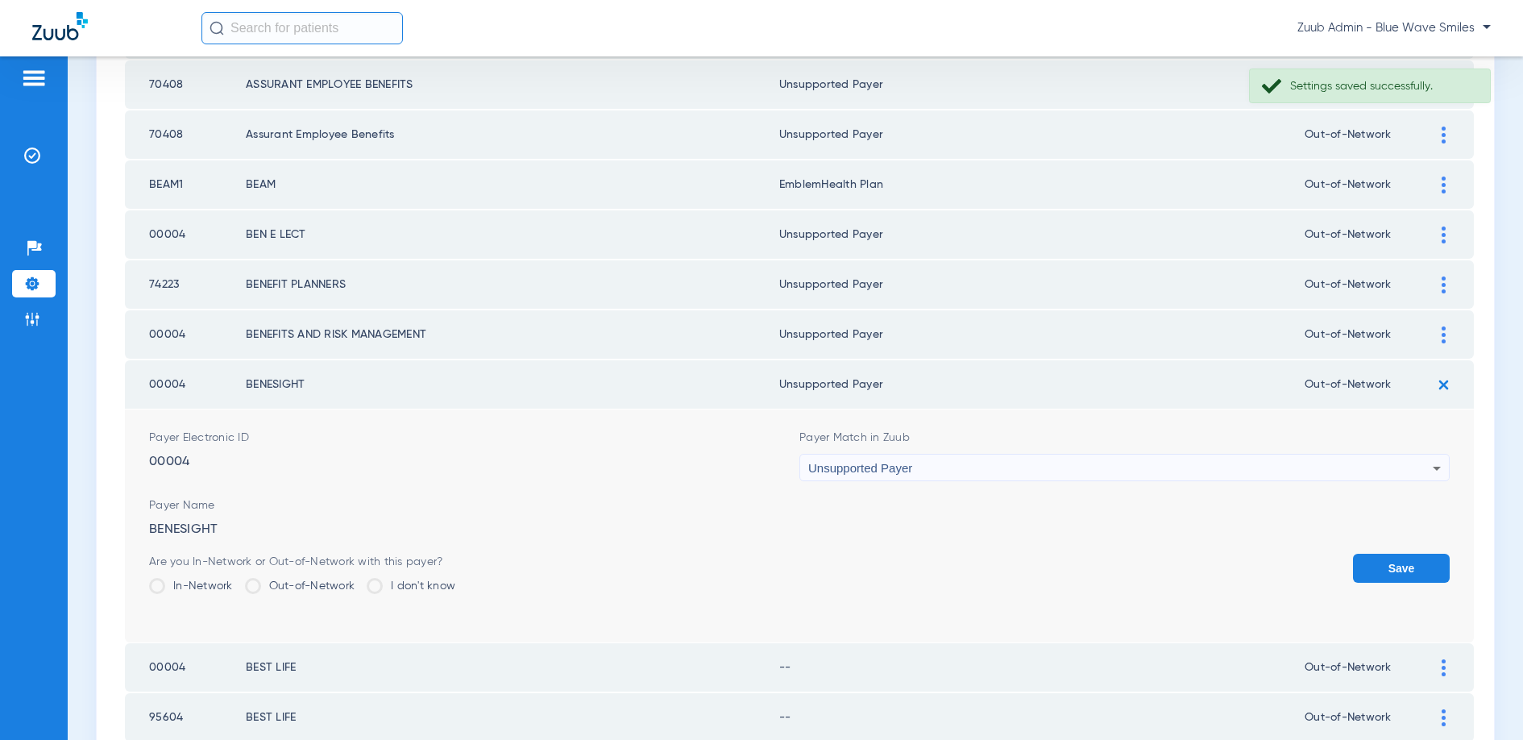
click at [1402, 563] on button "Save" at bounding box center [1401, 568] width 97 height 29
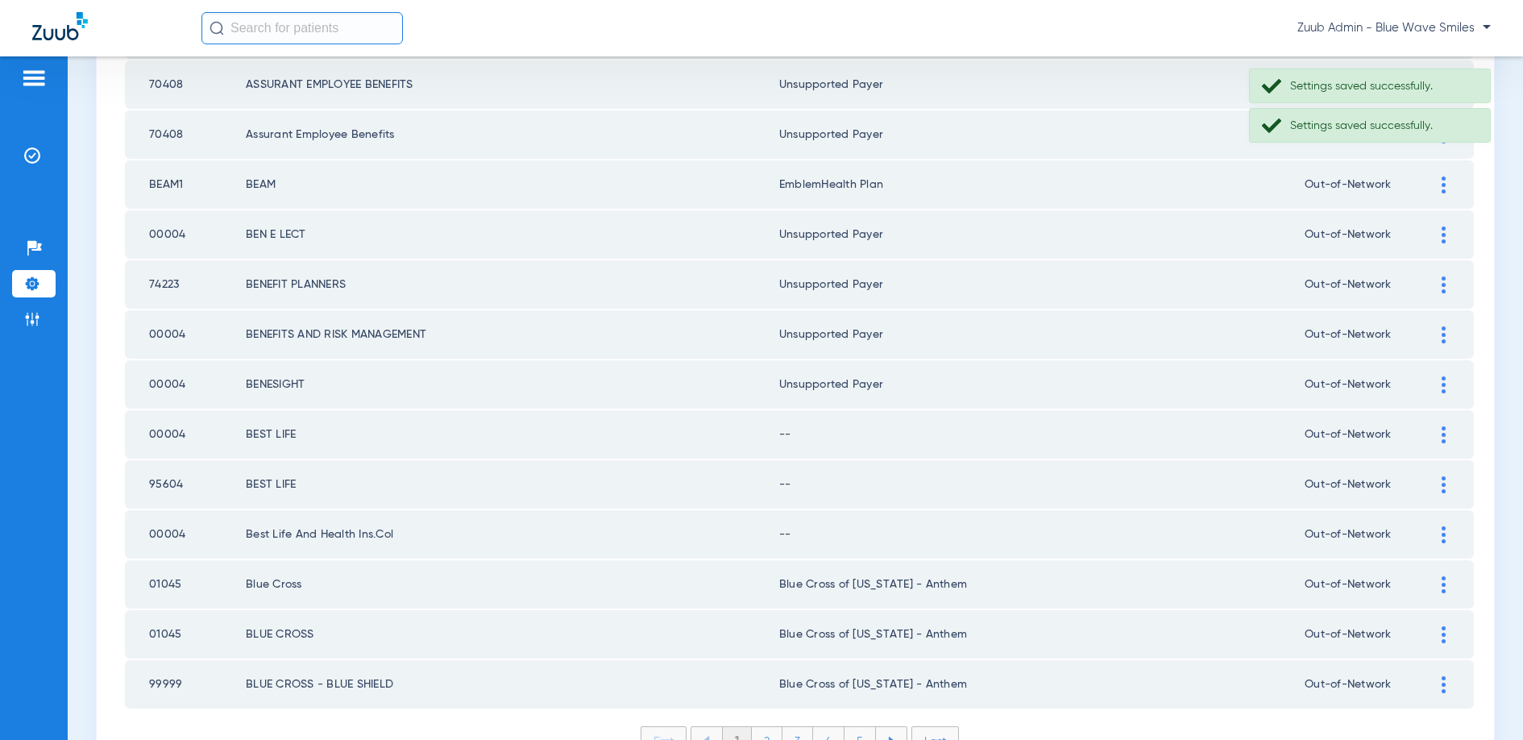
click at [1442, 434] on img at bounding box center [1444, 434] width 4 height 17
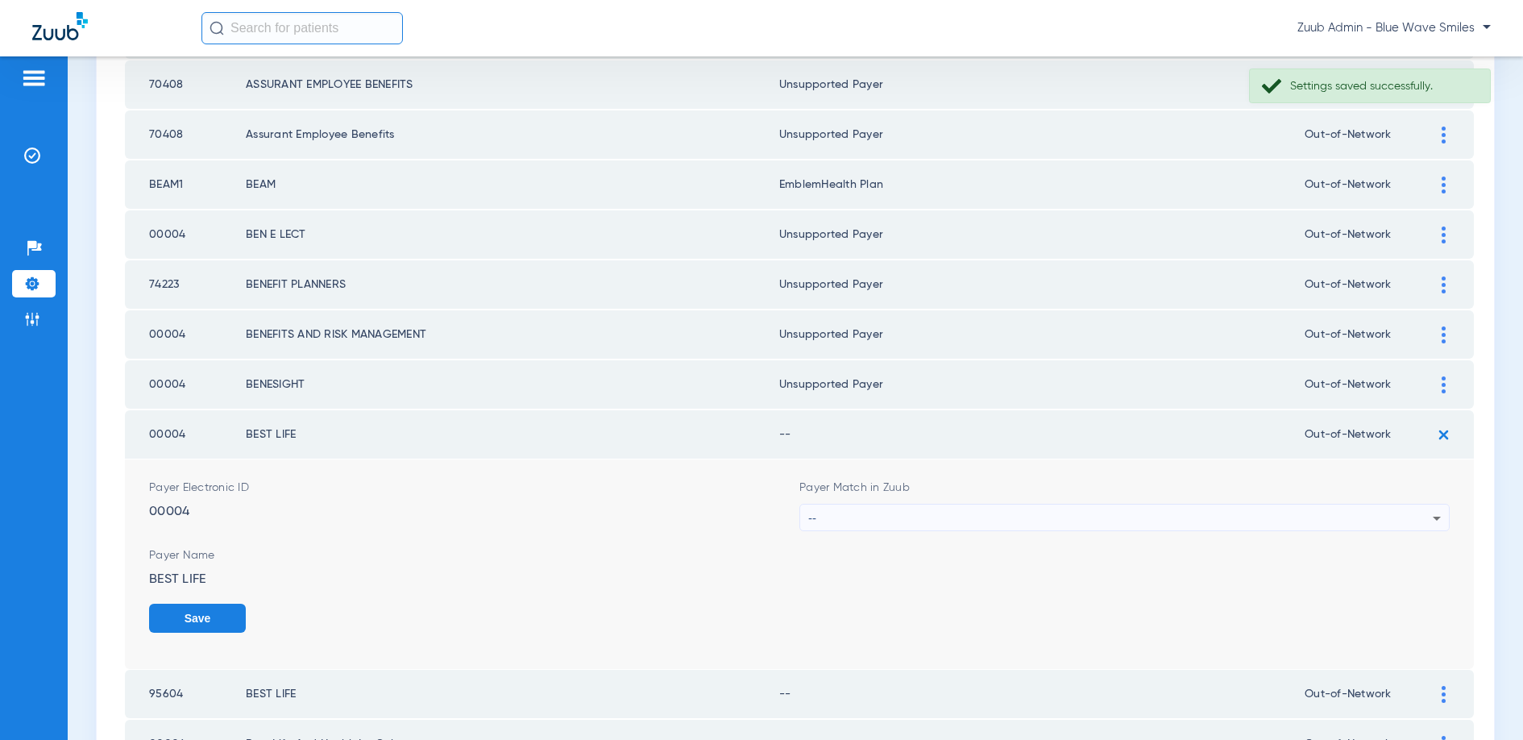
click at [1129, 511] on div "--" at bounding box center [1120, 517] width 624 height 27
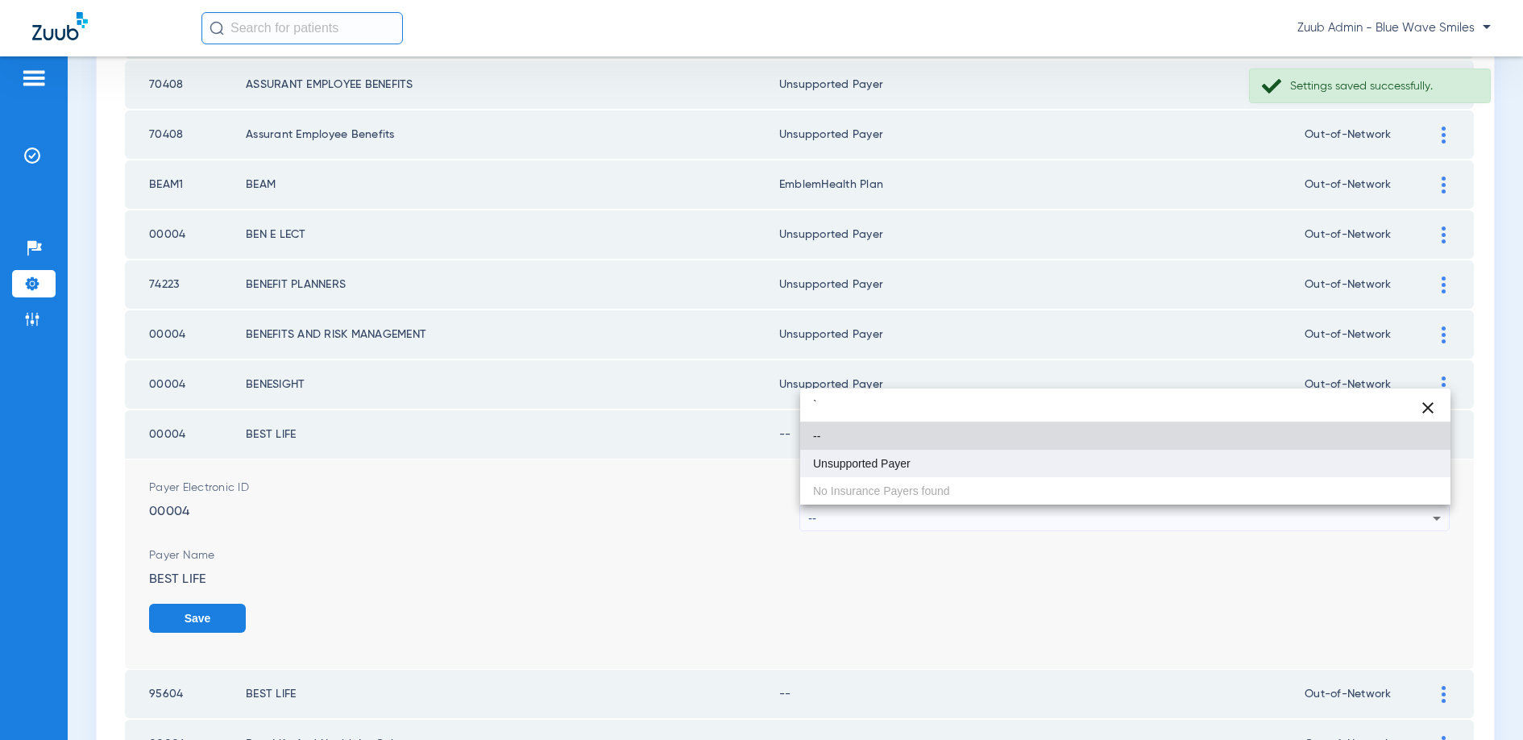
type input "`"
click at [882, 459] on span "Unsupported Payer" at bounding box center [862, 463] width 98 height 11
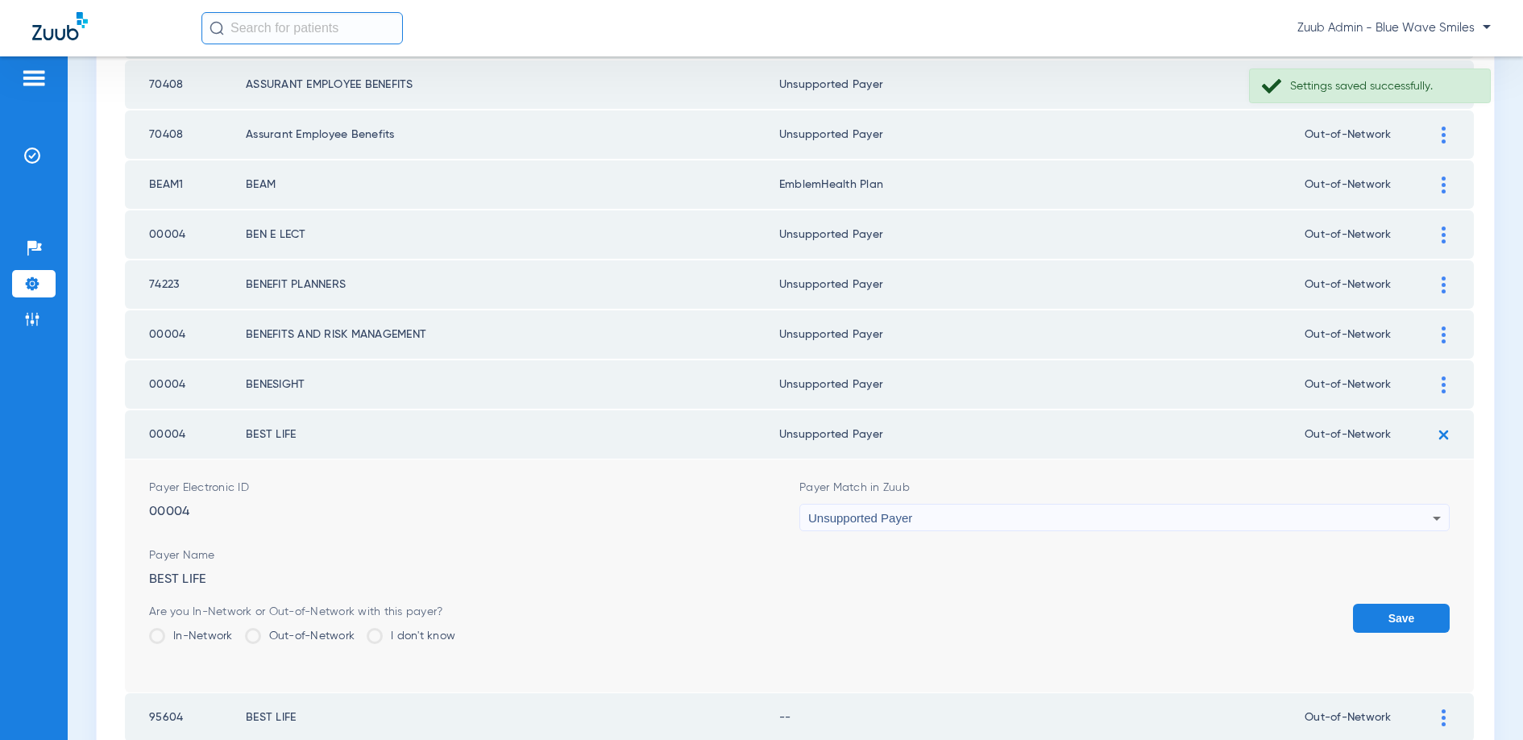
click at [1384, 611] on button "Save" at bounding box center [1401, 618] width 97 height 29
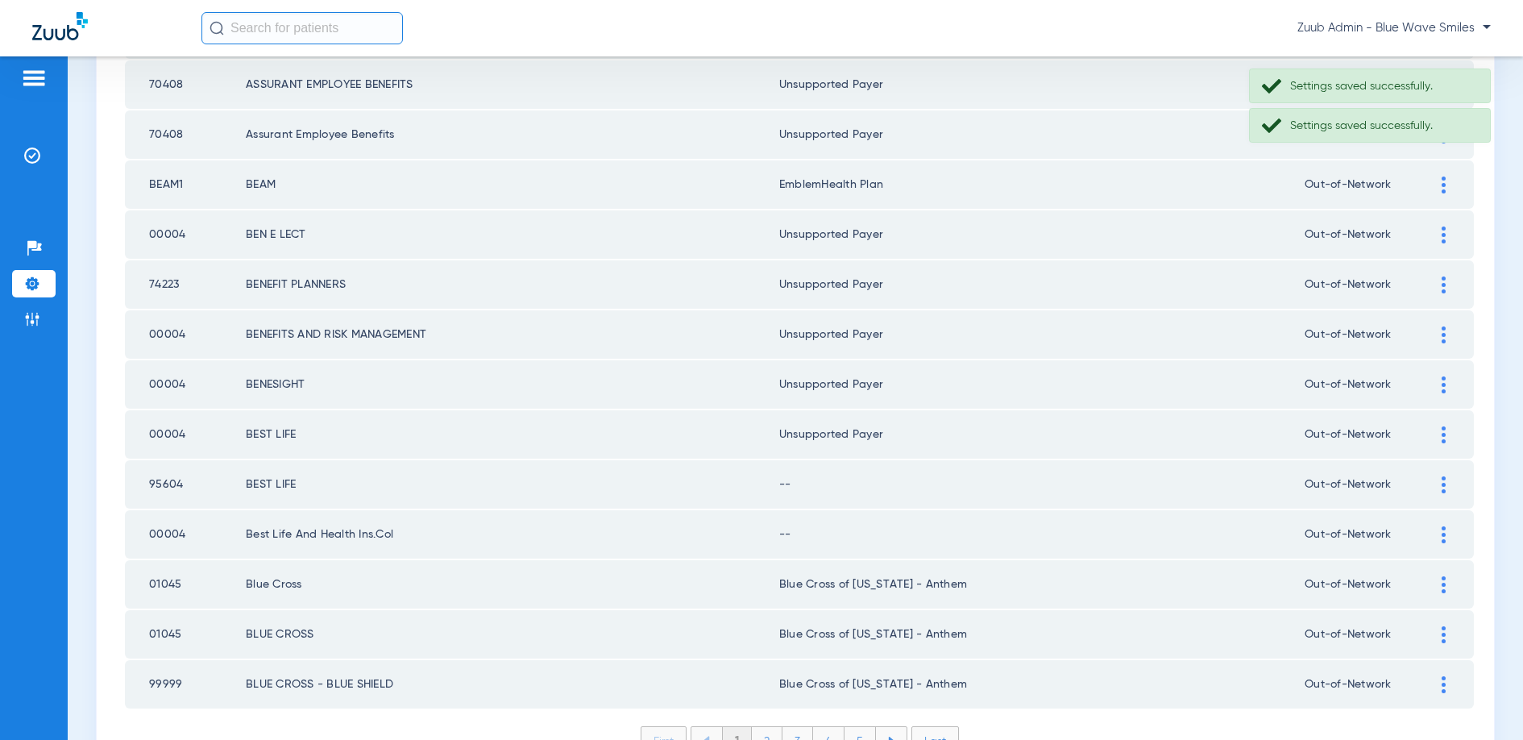
scroll to position [2172, 0]
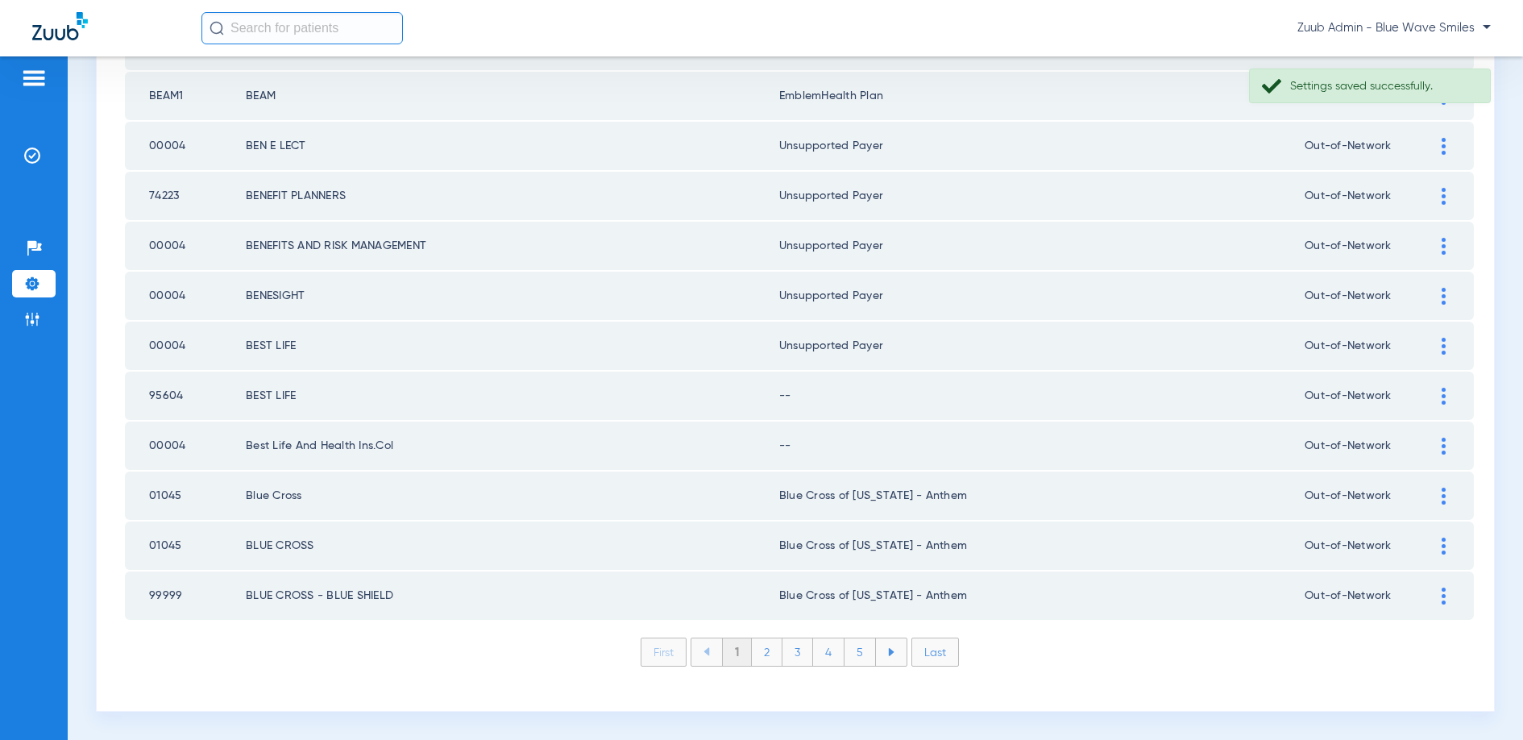
click at [1439, 388] on div at bounding box center [1443, 396] width 28 height 17
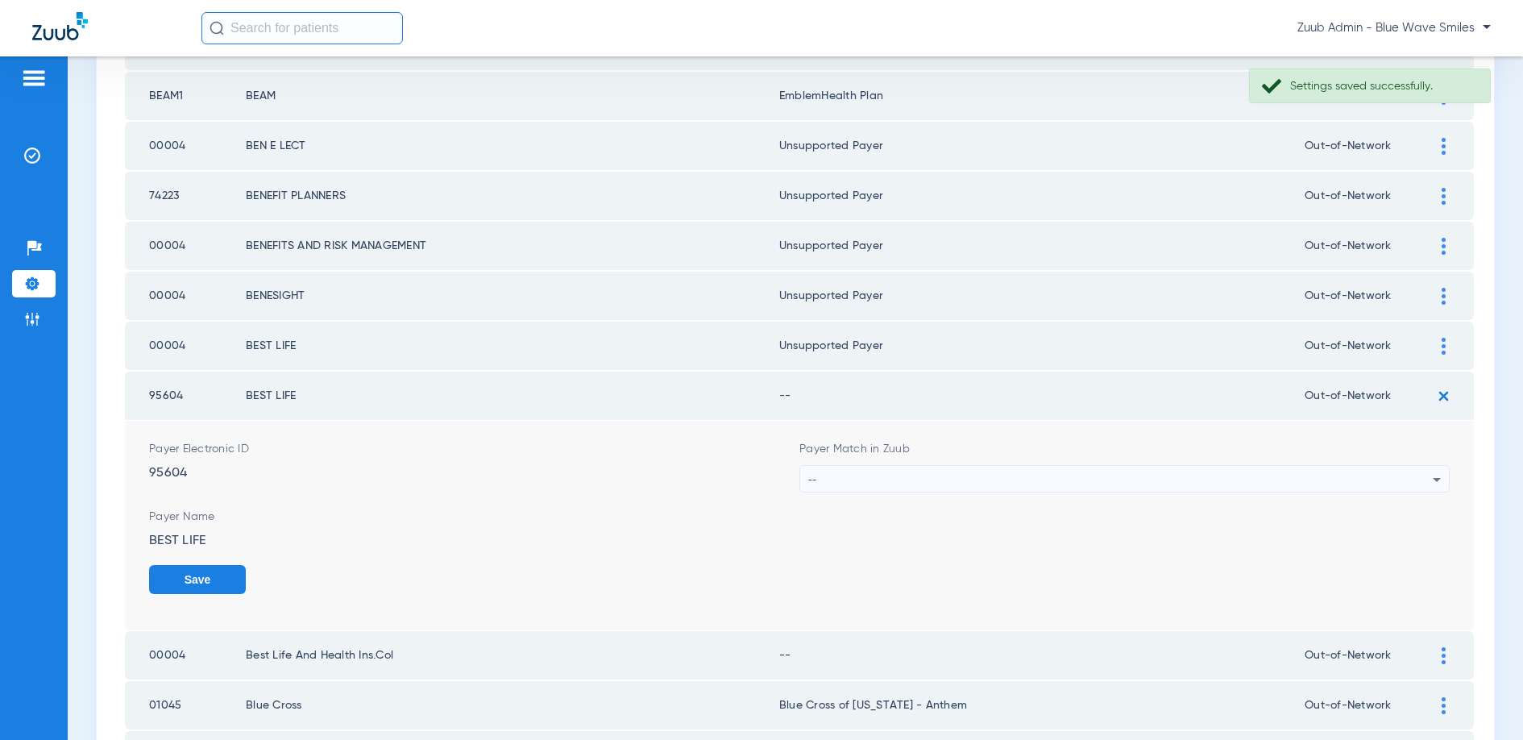
click at [991, 477] on div "--" at bounding box center [1120, 479] width 624 height 27
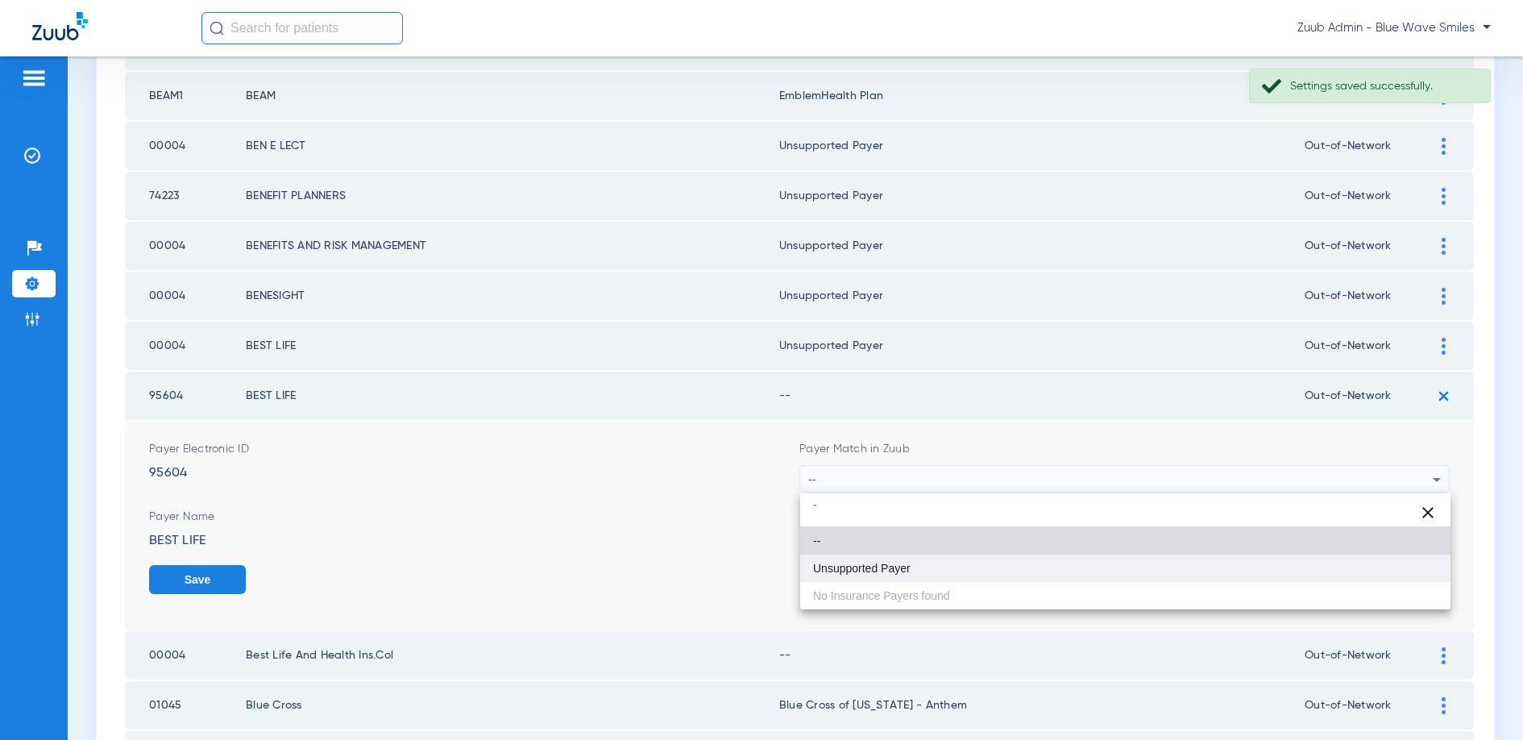
type input "`"
click at [828, 568] on span "Unsupported Payer" at bounding box center [862, 567] width 98 height 11
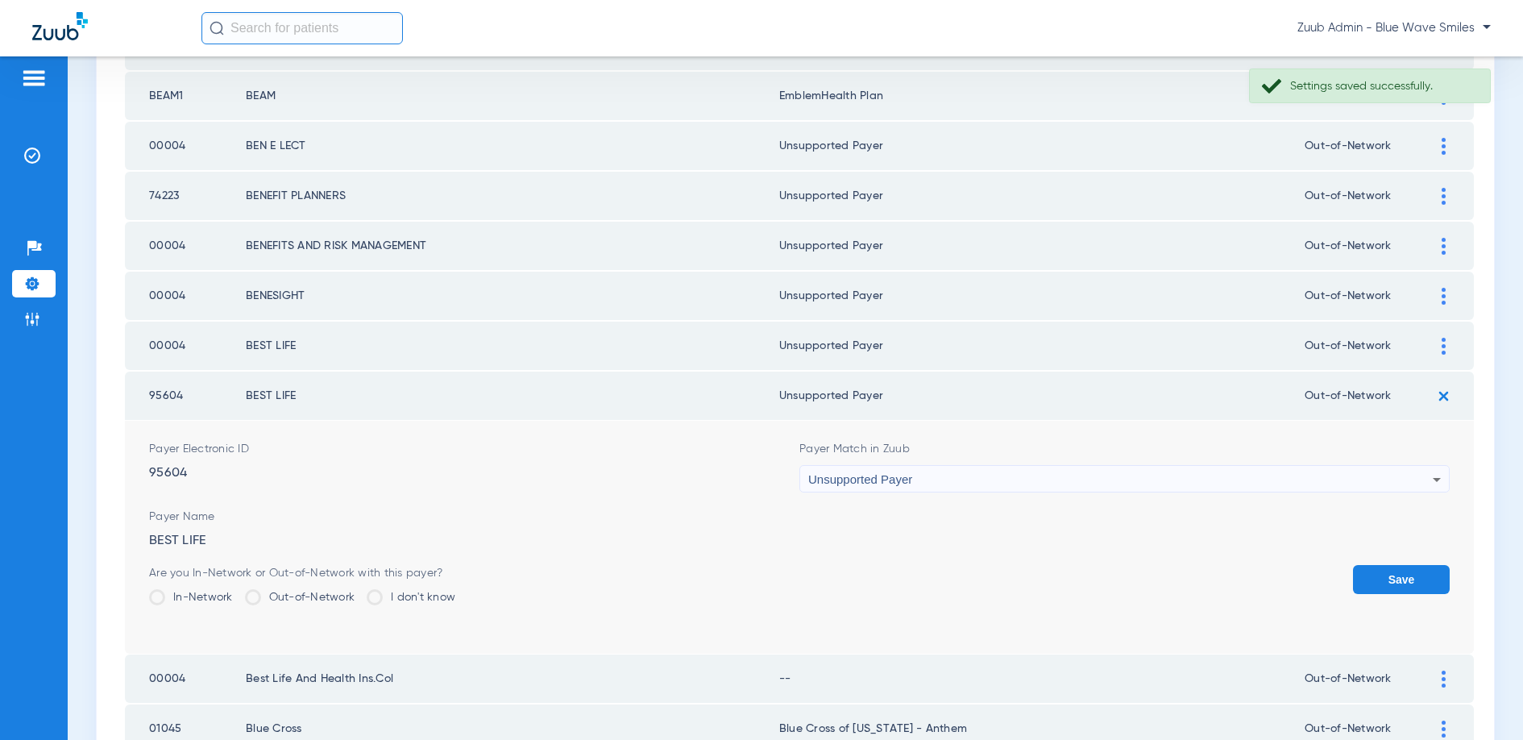
click at [1371, 585] on button "Save" at bounding box center [1401, 579] width 97 height 29
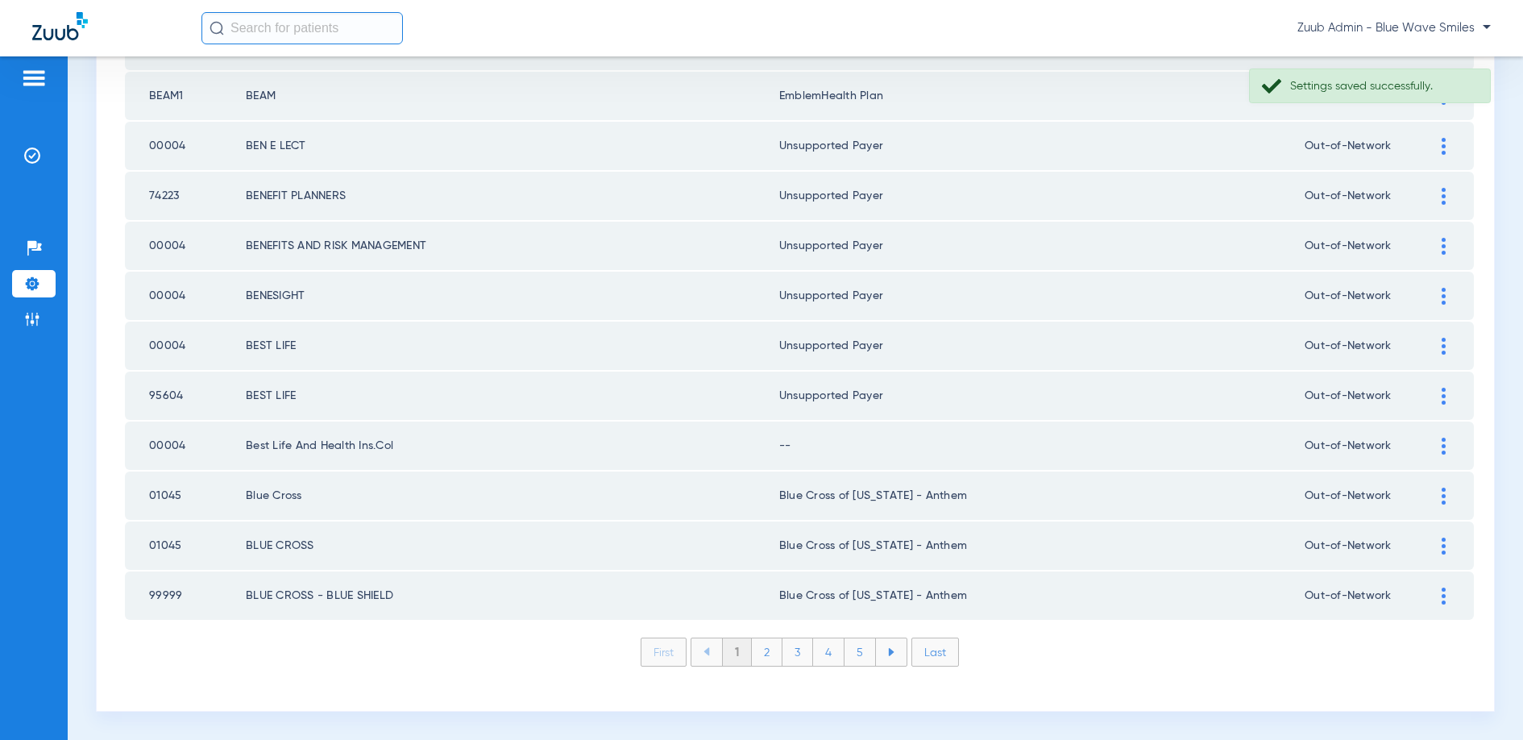
click at [1442, 445] on img at bounding box center [1444, 446] width 4 height 17
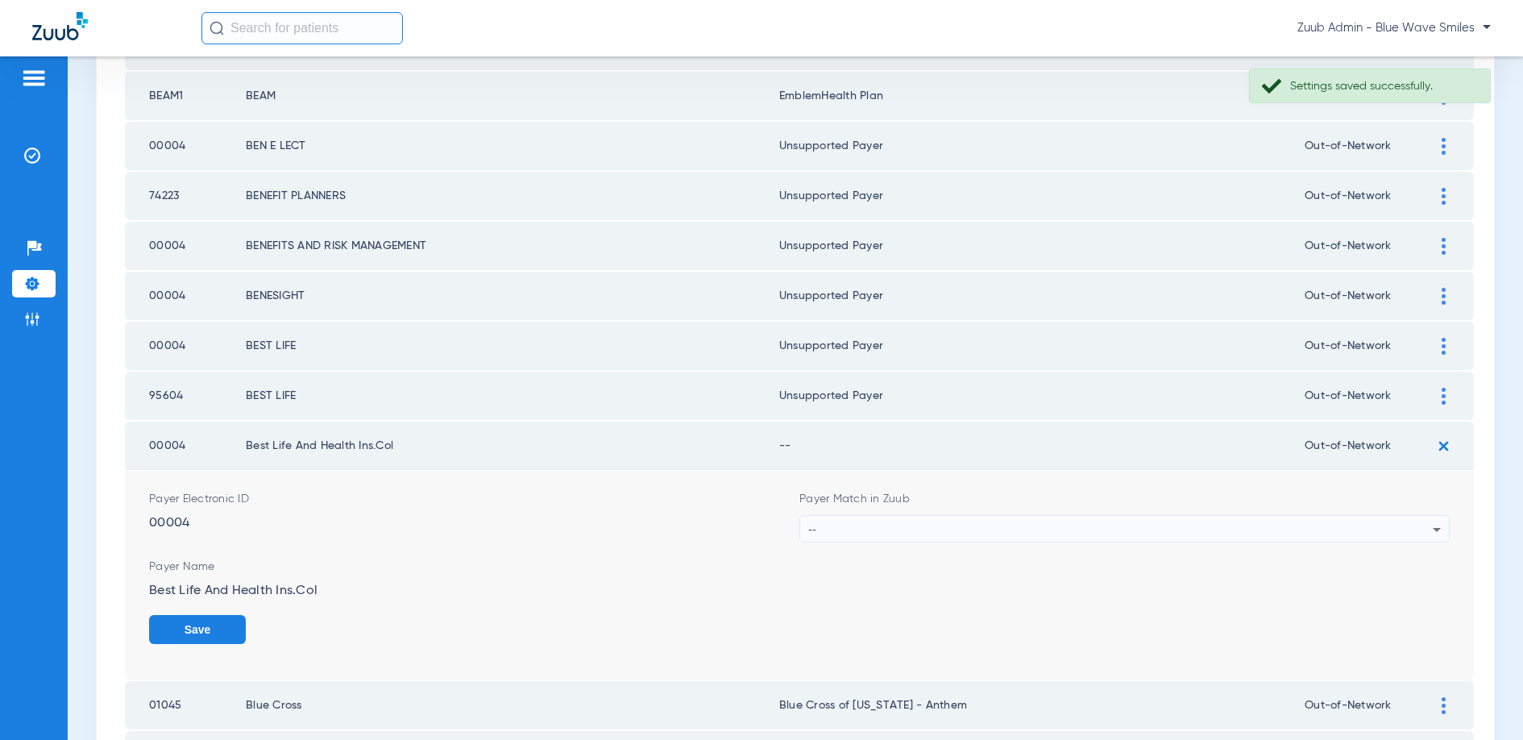
click at [1154, 521] on div "--" at bounding box center [1120, 529] width 624 height 27
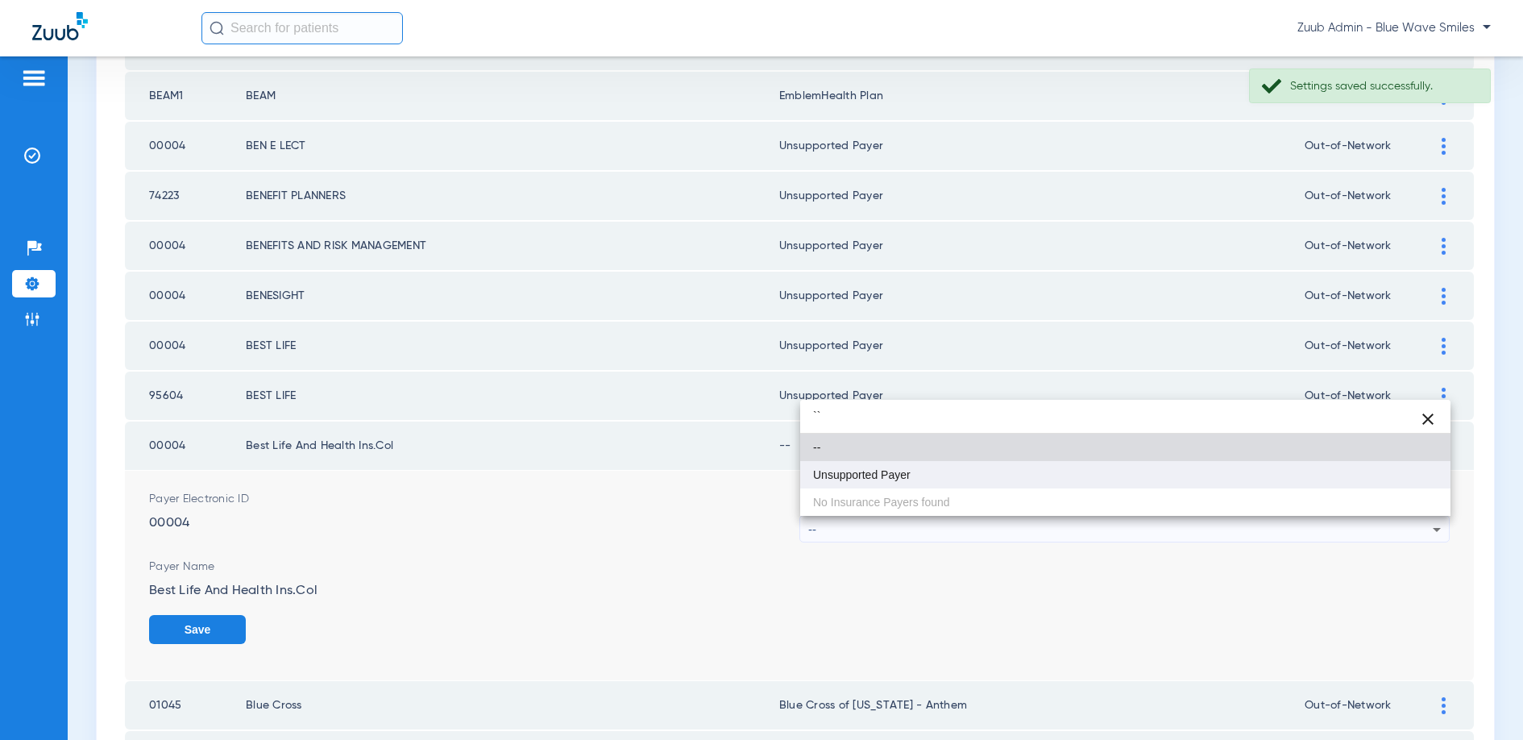
type input "``"
click at [935, 483] on mat-option "Unsupported Payer" at bounding box center [1125, 474] width 650 height 27
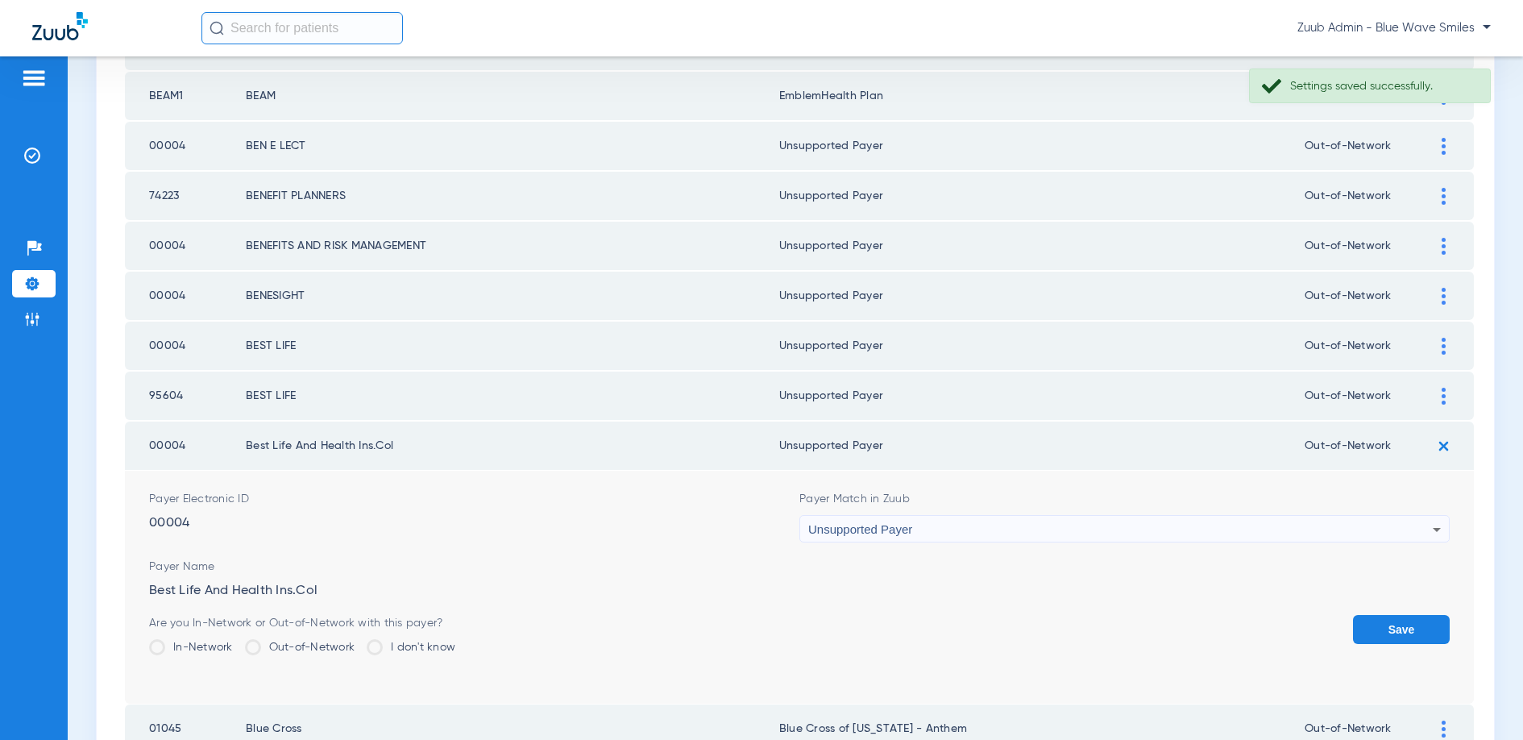
drag, startPoint x: 1381, startPoint y: 622, endPoint x: 1284, endPoint y: 604, distance: 99.1
click at [1365, 623] on button "Save" at bounding box center [1401, 629] width 97 height 29
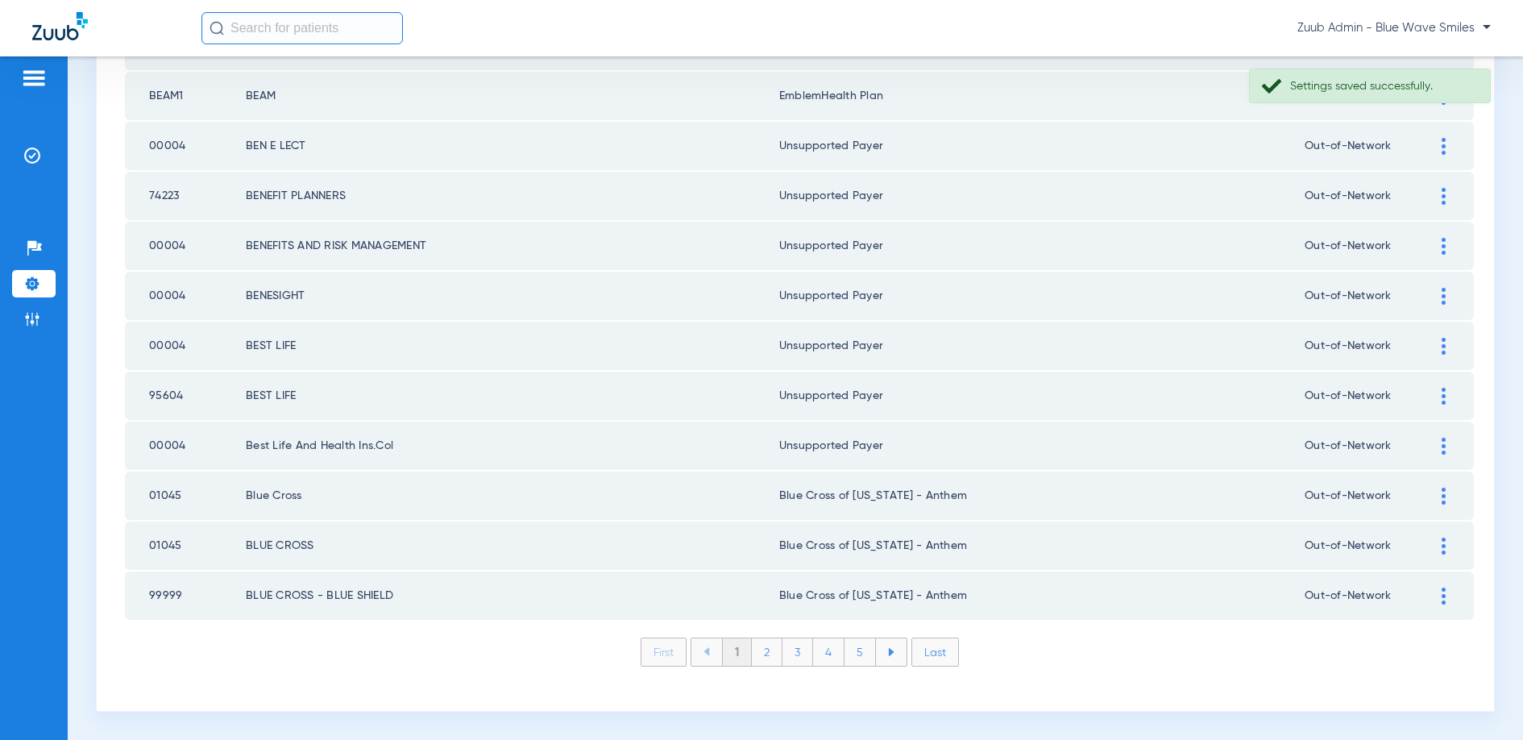
click at [768, 647] on li "2" at bounding box center [767, 651] width 31 height 27
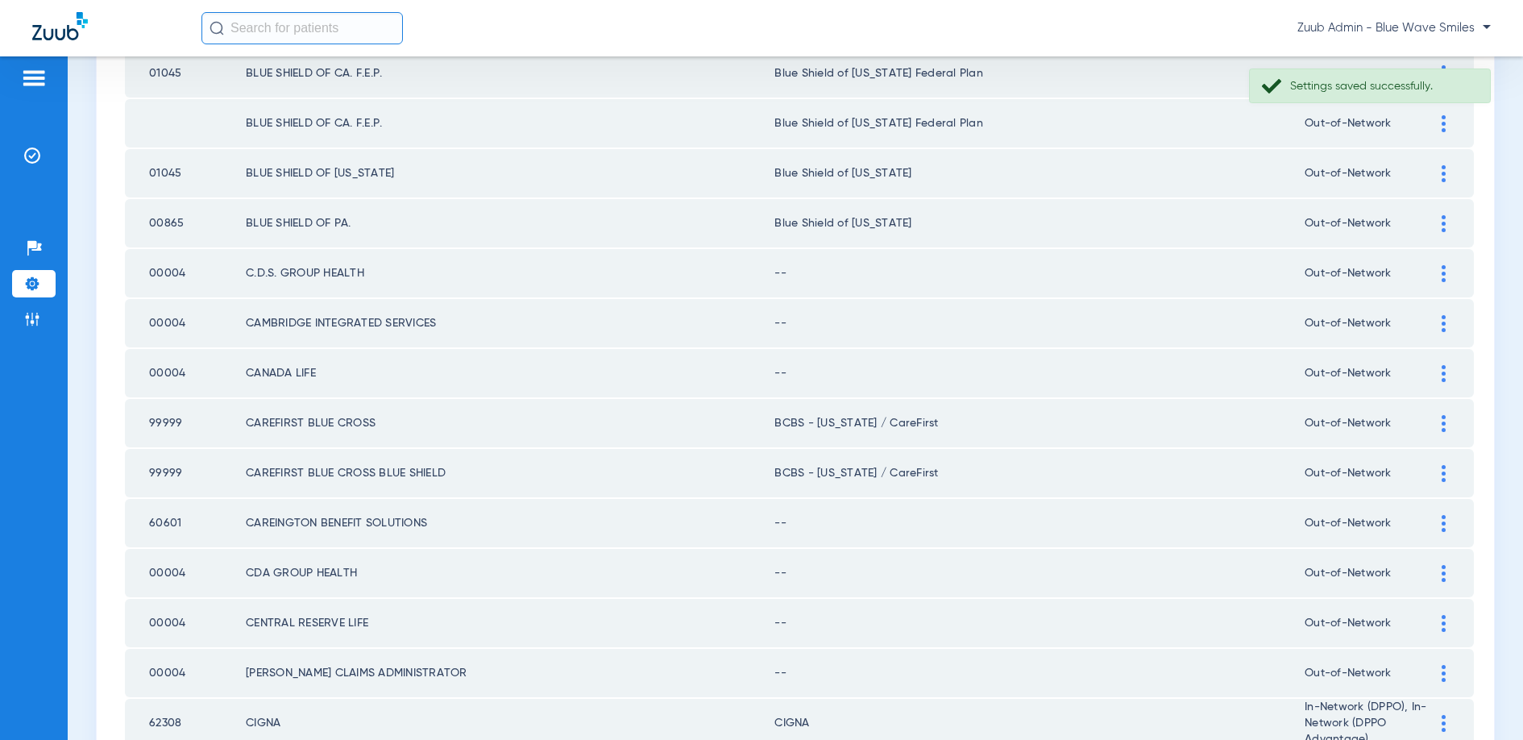
scroll to position [1749, 0]
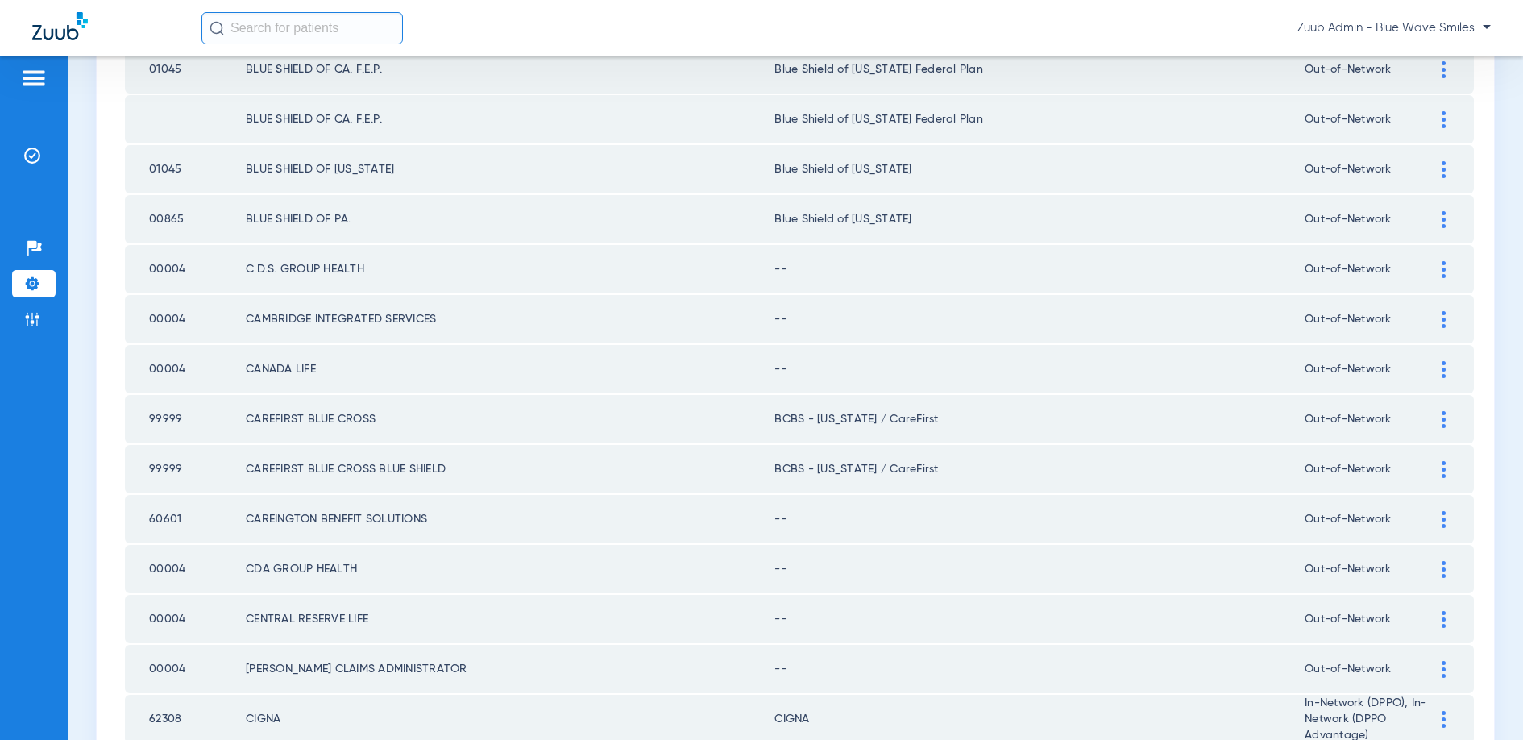
click at [1442, 267] on img at bounding box center [1444, 269] width 4 height 17
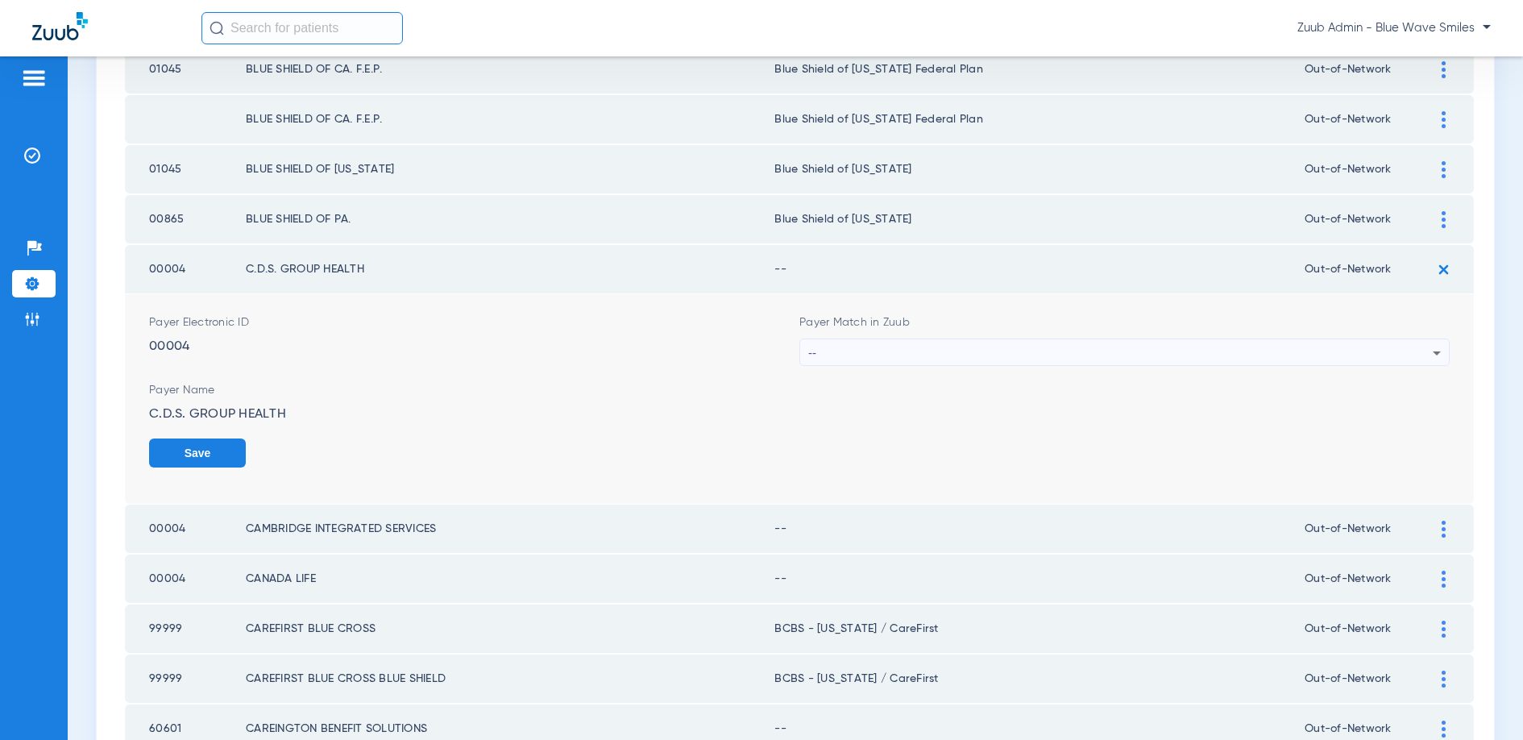
click at [1195, 343] on div "--" at bounding box center [1120, 352] width 624 height 27
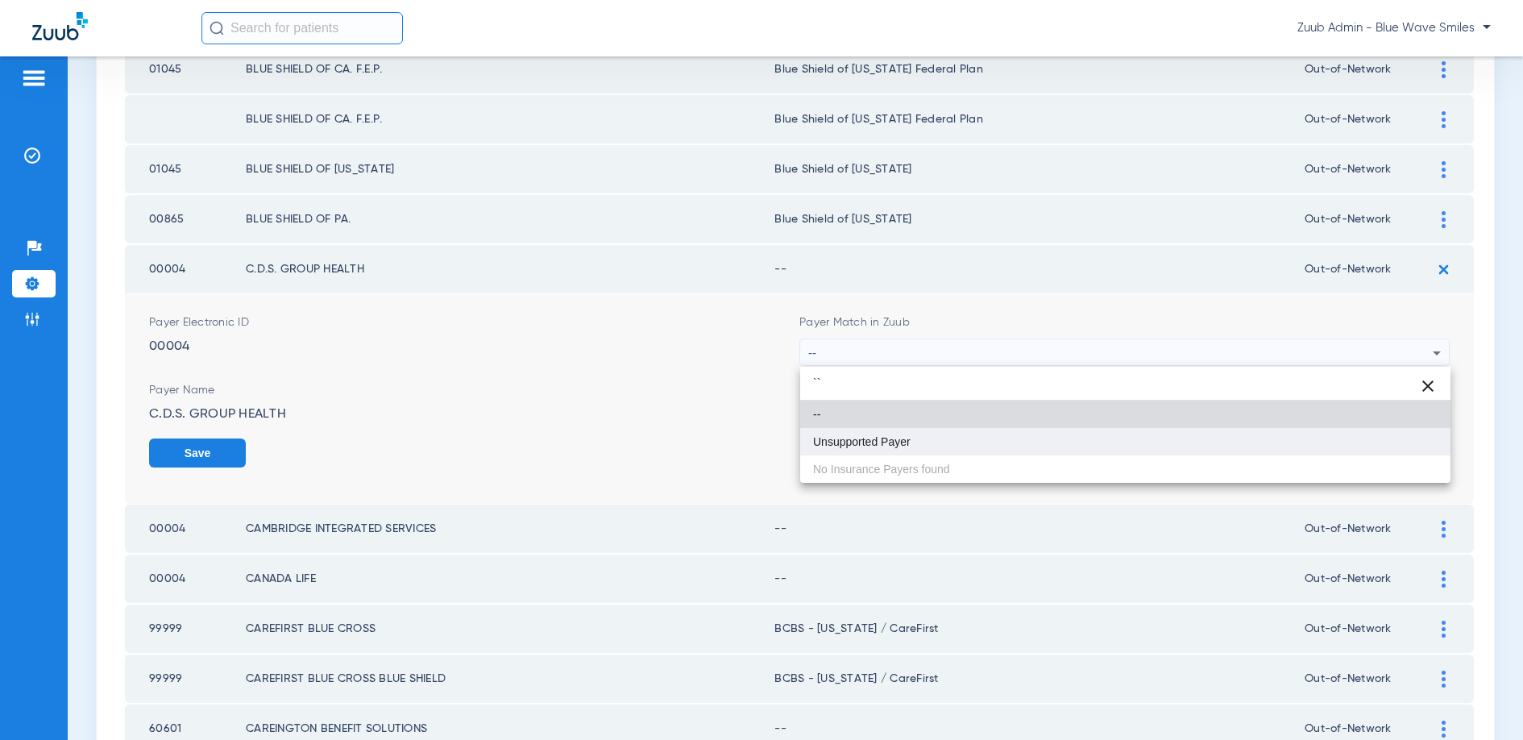
type input "``"
click at [963, 437] on mat-option "Unsupported Payer" at bounding box center [1125, 441] width 650 height 27
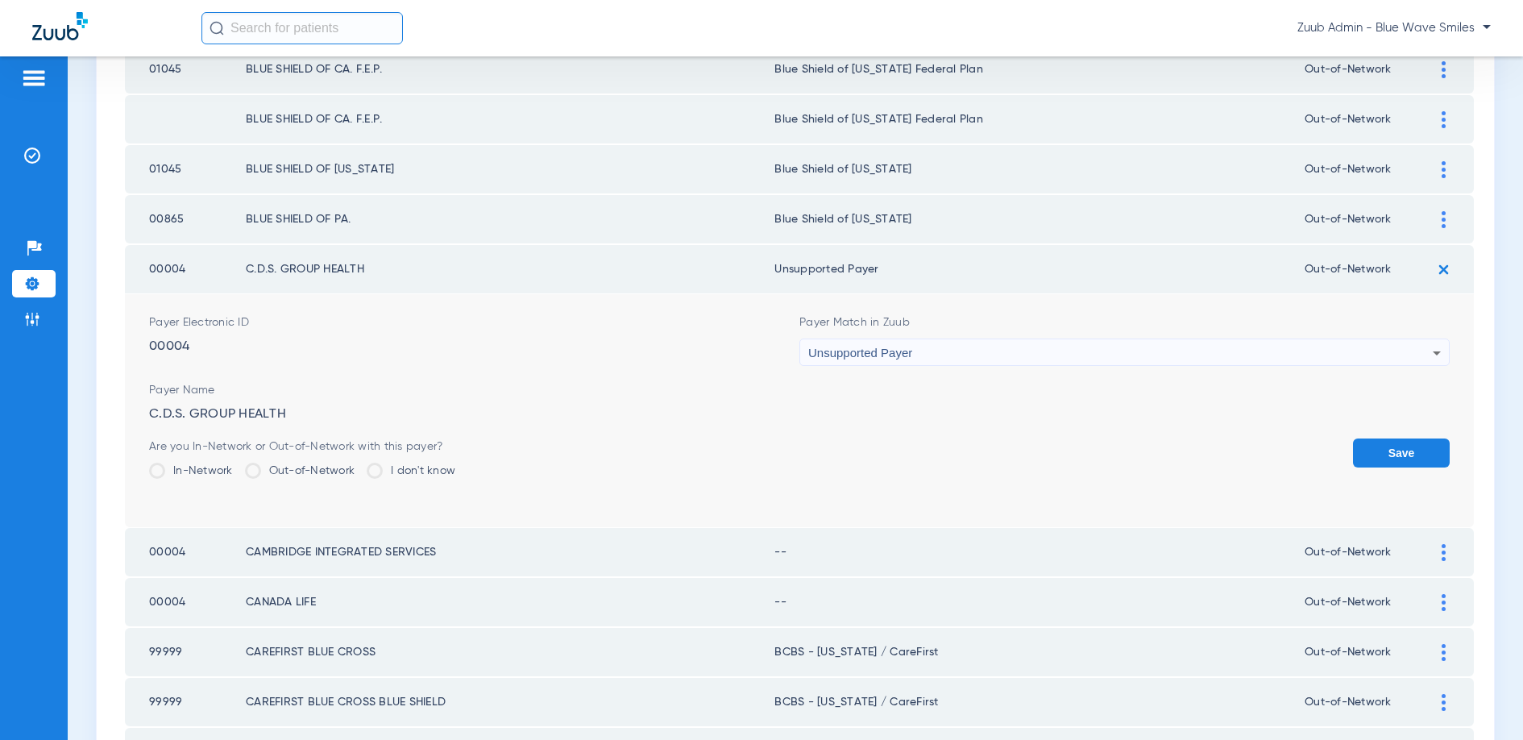
click at [1378, 453] on button "Save" at bounding box center [1401, 452] width 97 height 29
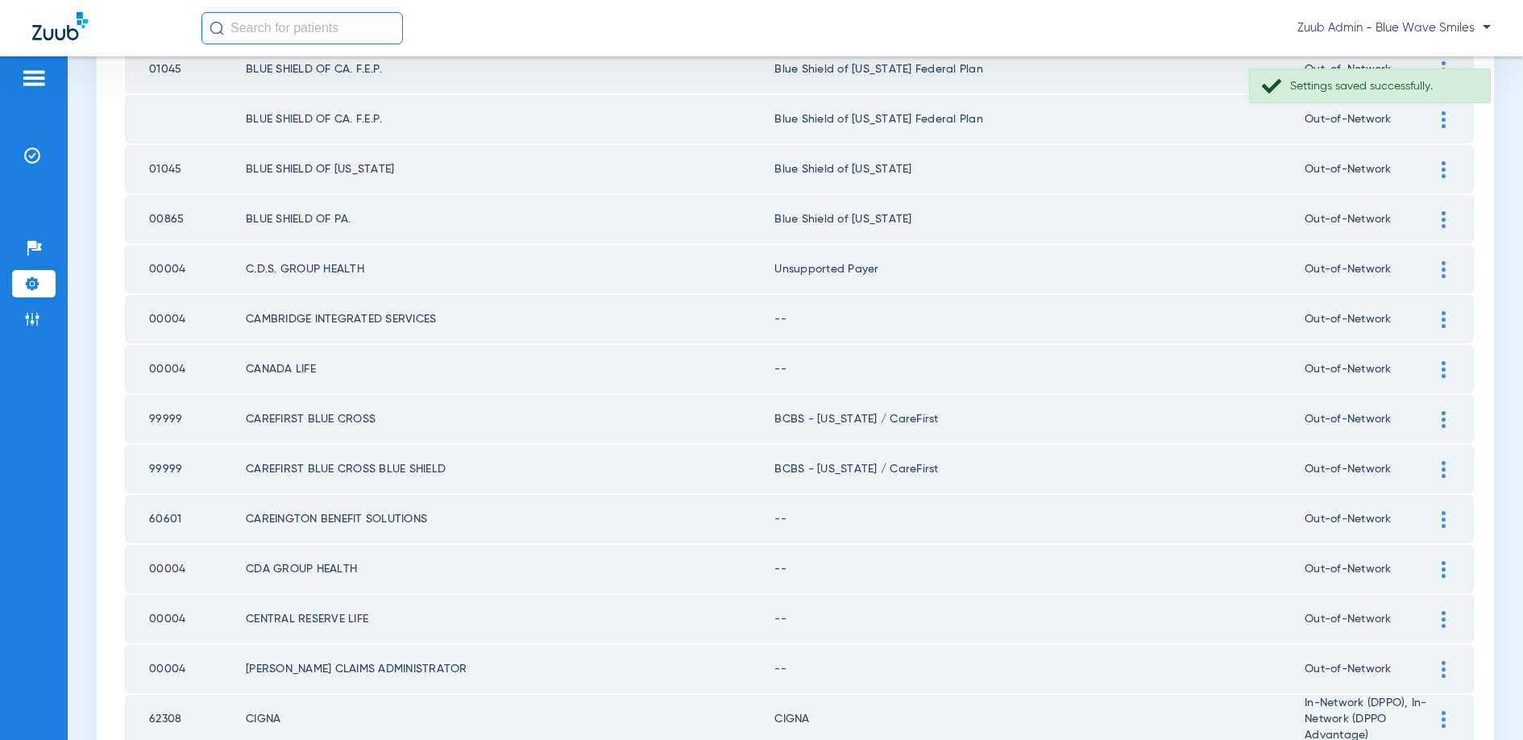
click at [1443, 320] on img at bounding box center [1444, 319] width 4 height 17
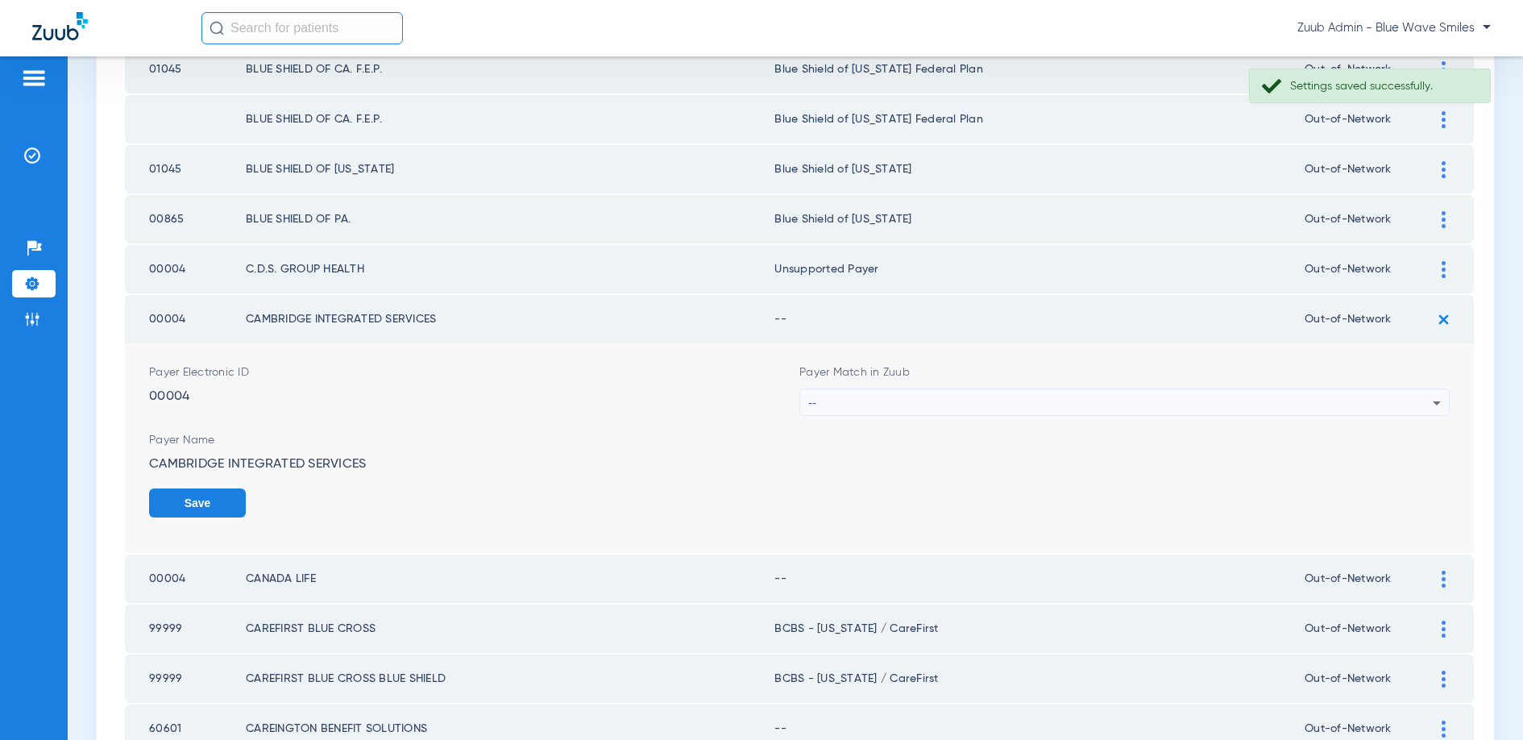
click at [994, 399] on div "--" at bounding box center [1120, 402] width 624 height 27
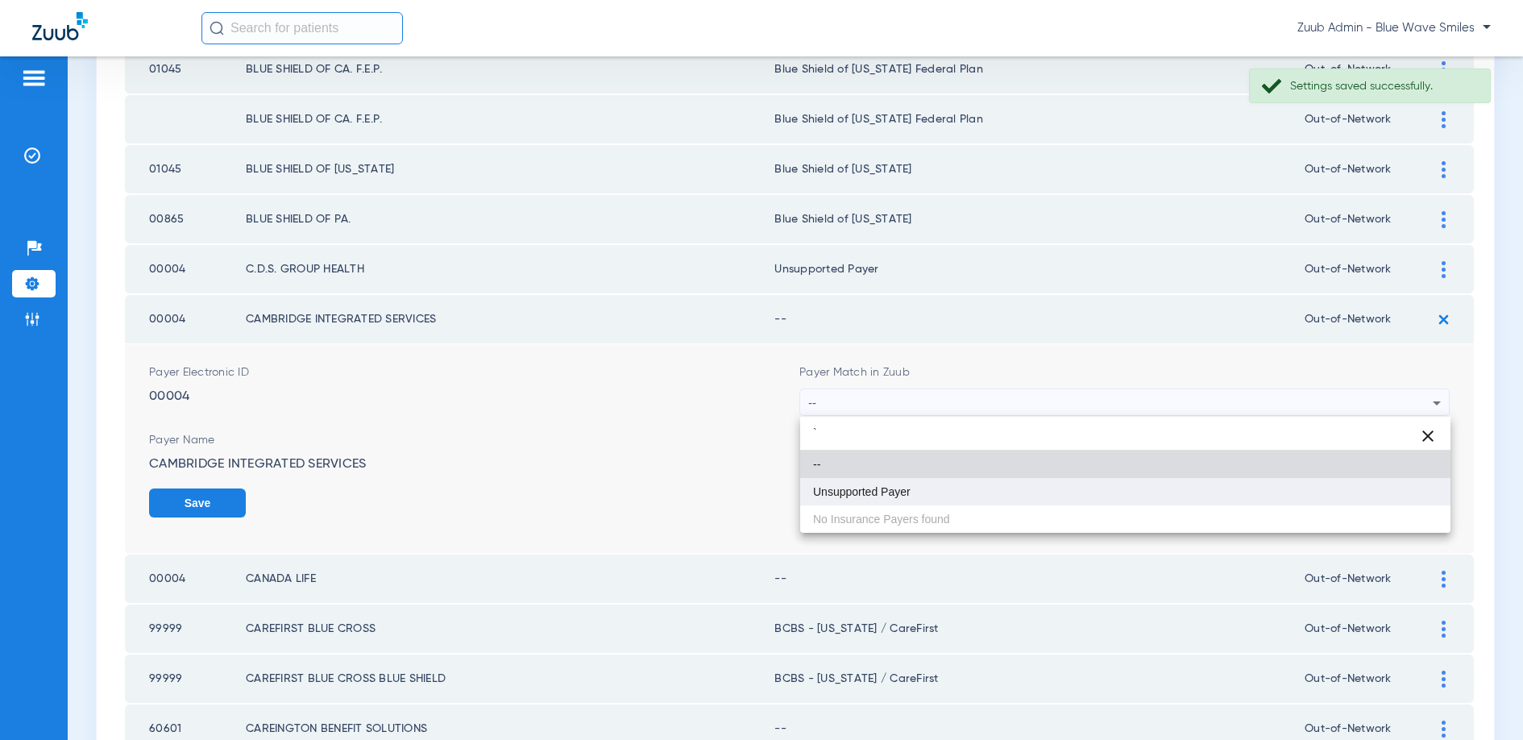
type input "`"
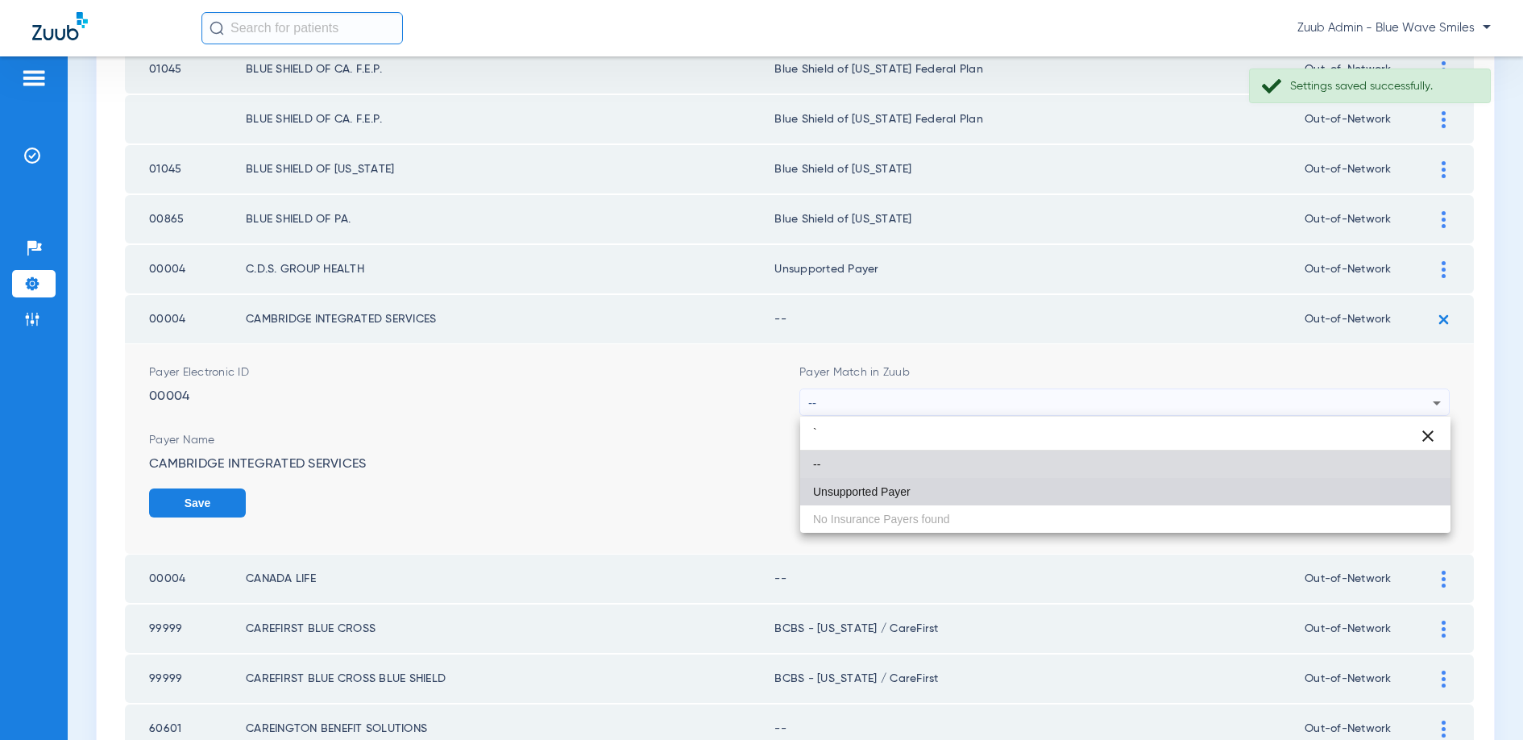
click at [903, 483] on mat-option "Unsupported Payer" at bounding box center [1125, 491] width 650 height 27
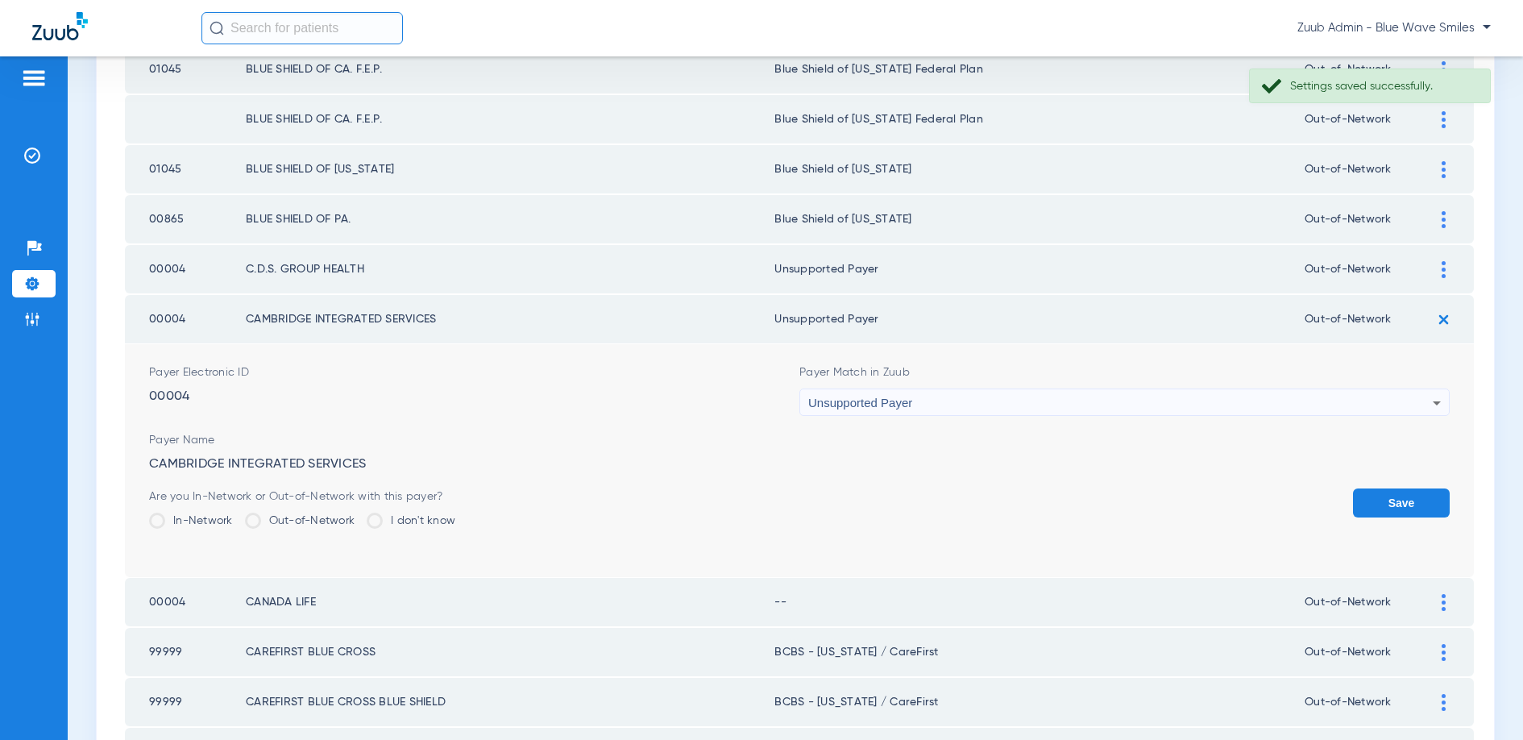
click at [1403, 497] on button "Save" at bounding box center [1401, 502] width 97 height 29
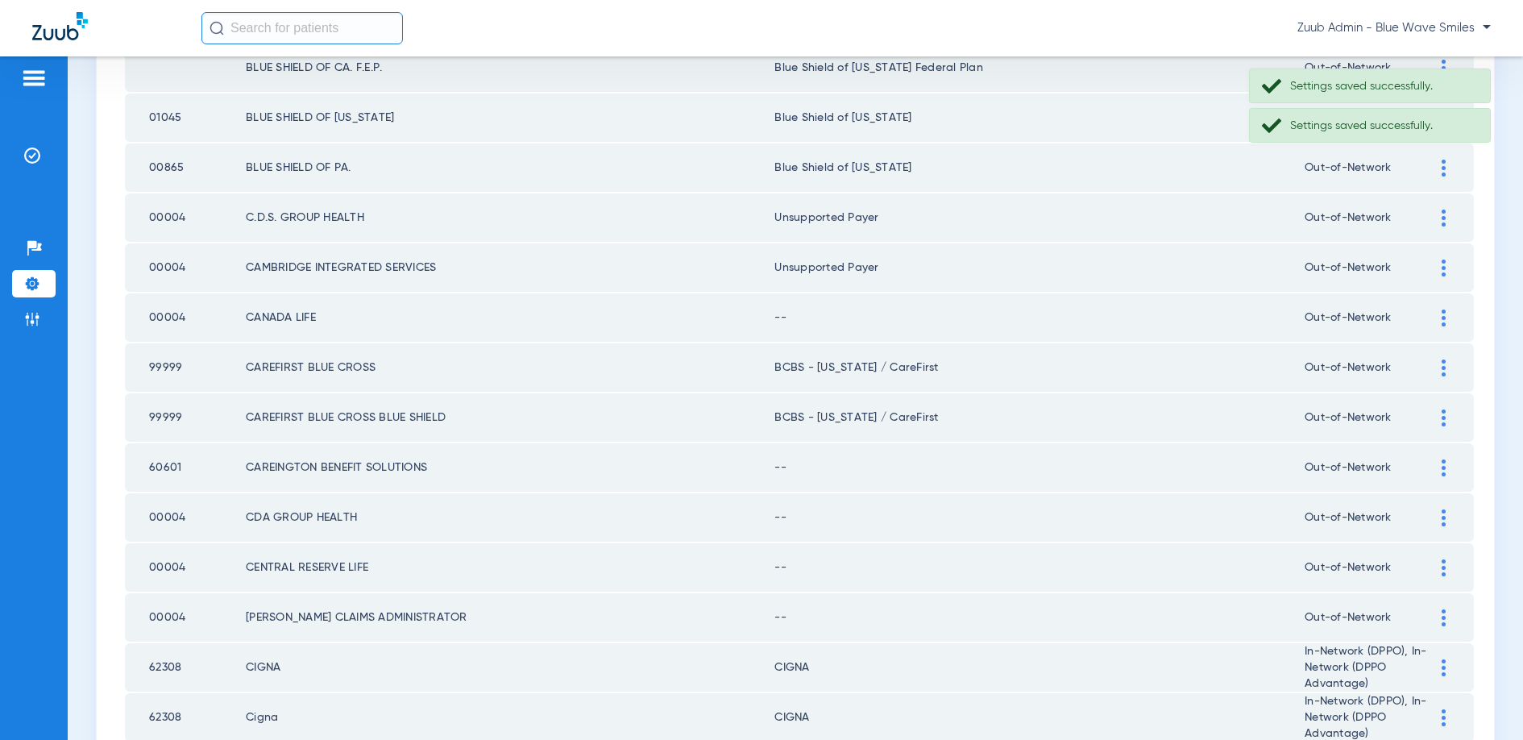
scroll to position [1803, 0]
click at [1445, 314] on img at bounding box center [1444, 316] width 4 height 17
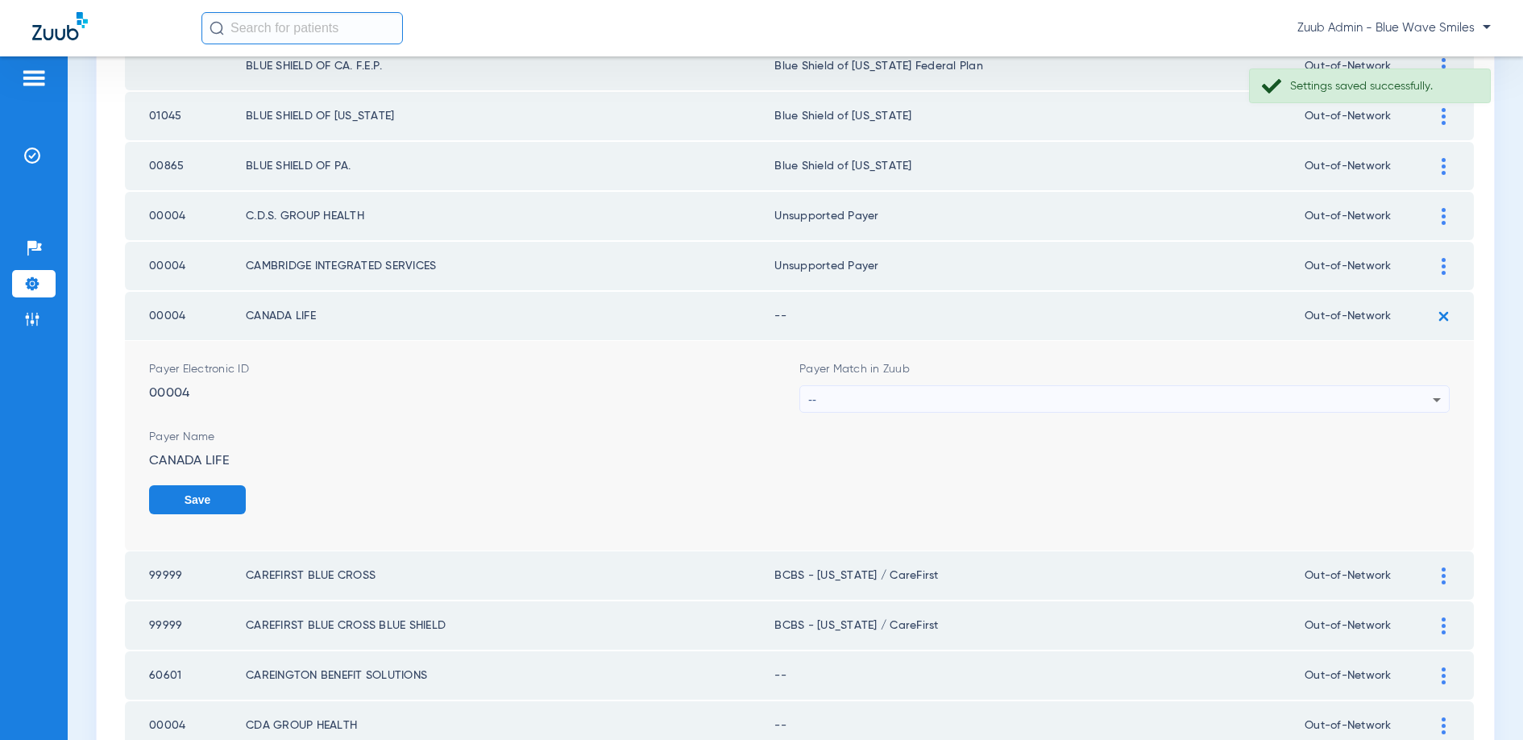
click at [1052, 396] on div "--" at bounding box center [1120, 399] width 624 height 27
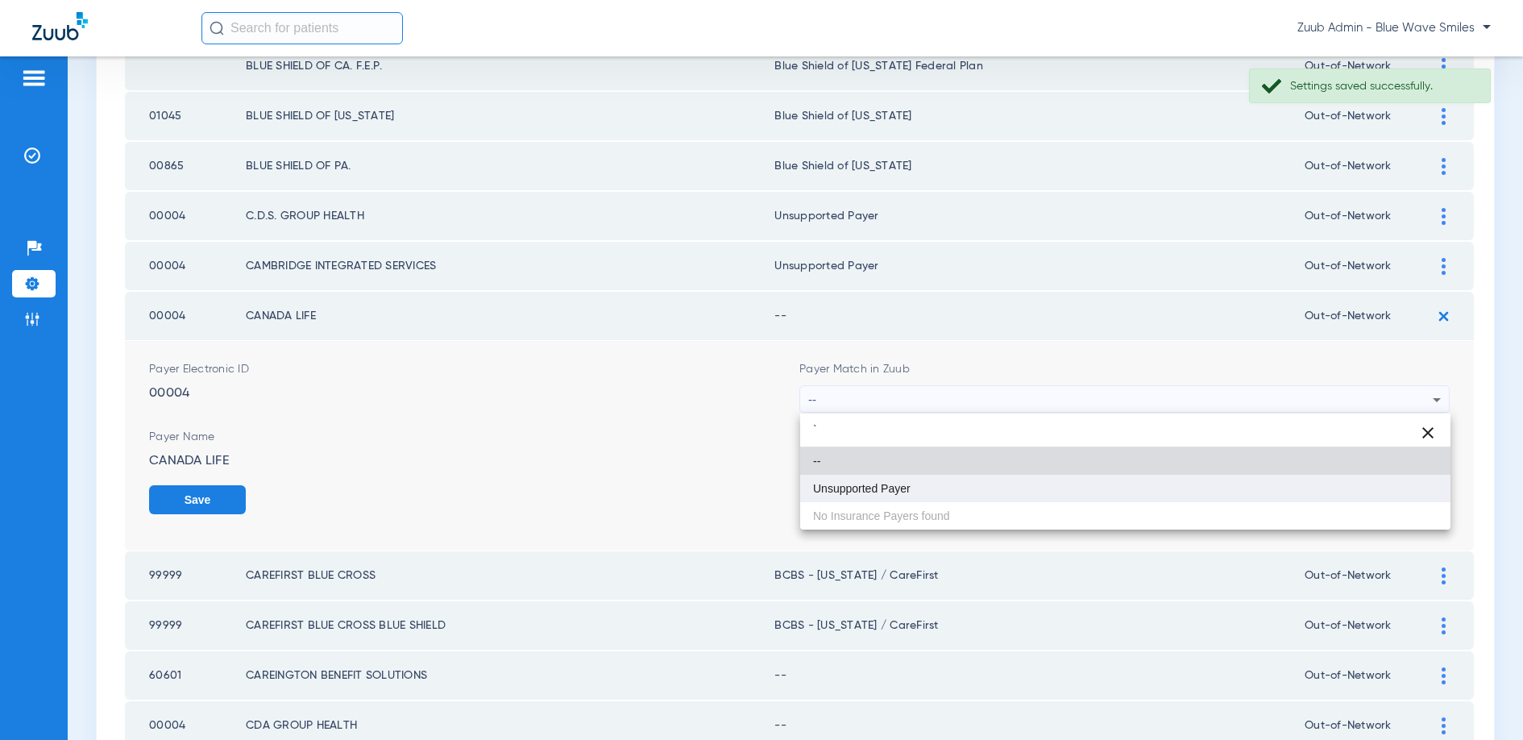
type input "`"
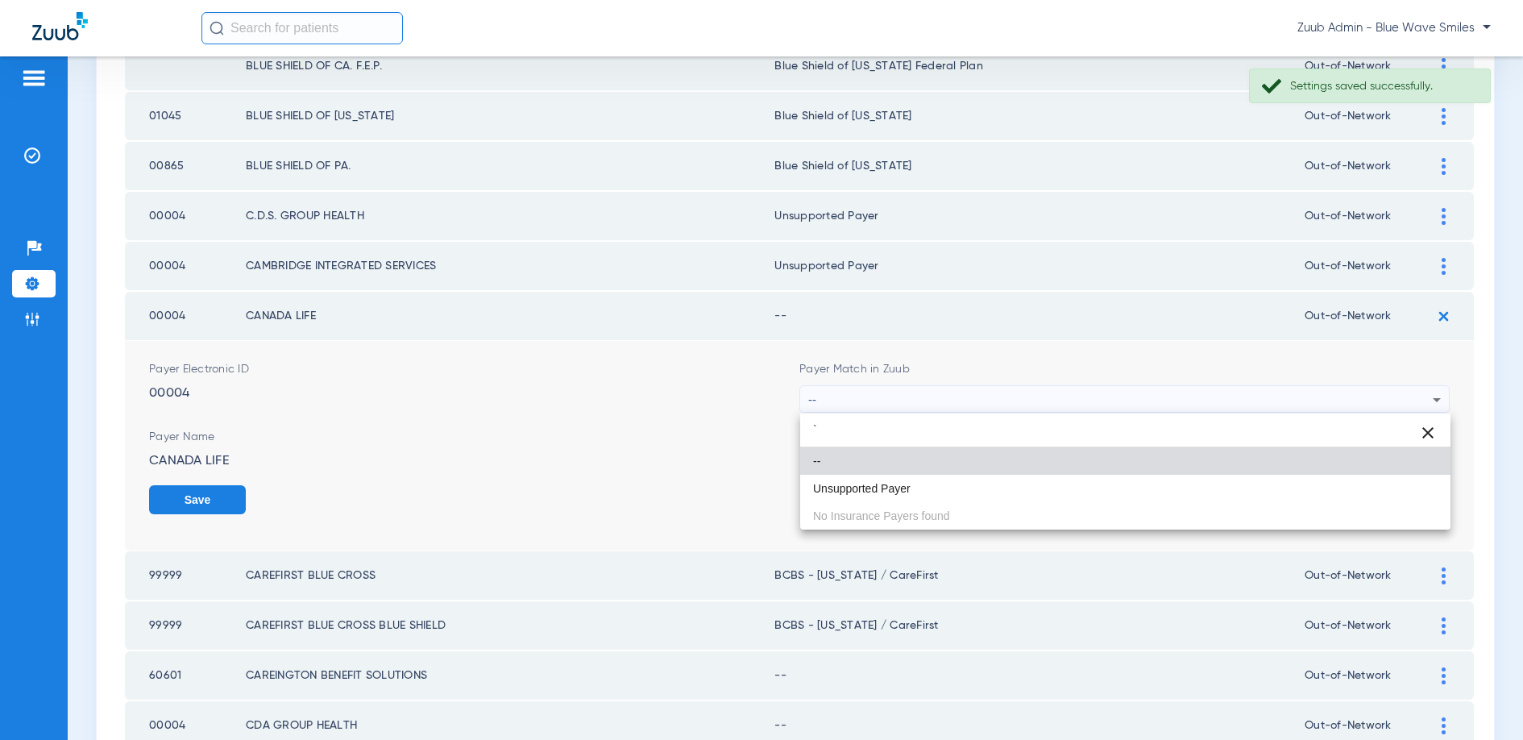
drag, startPoint x: 922, startPoint y: 487, endPoint x: 936, endPoint y: 480, distance: 15.9
click at [923, 487] on mat-option "Unsupported Payer" at bounding box center [1125, 488] width 650 height 27
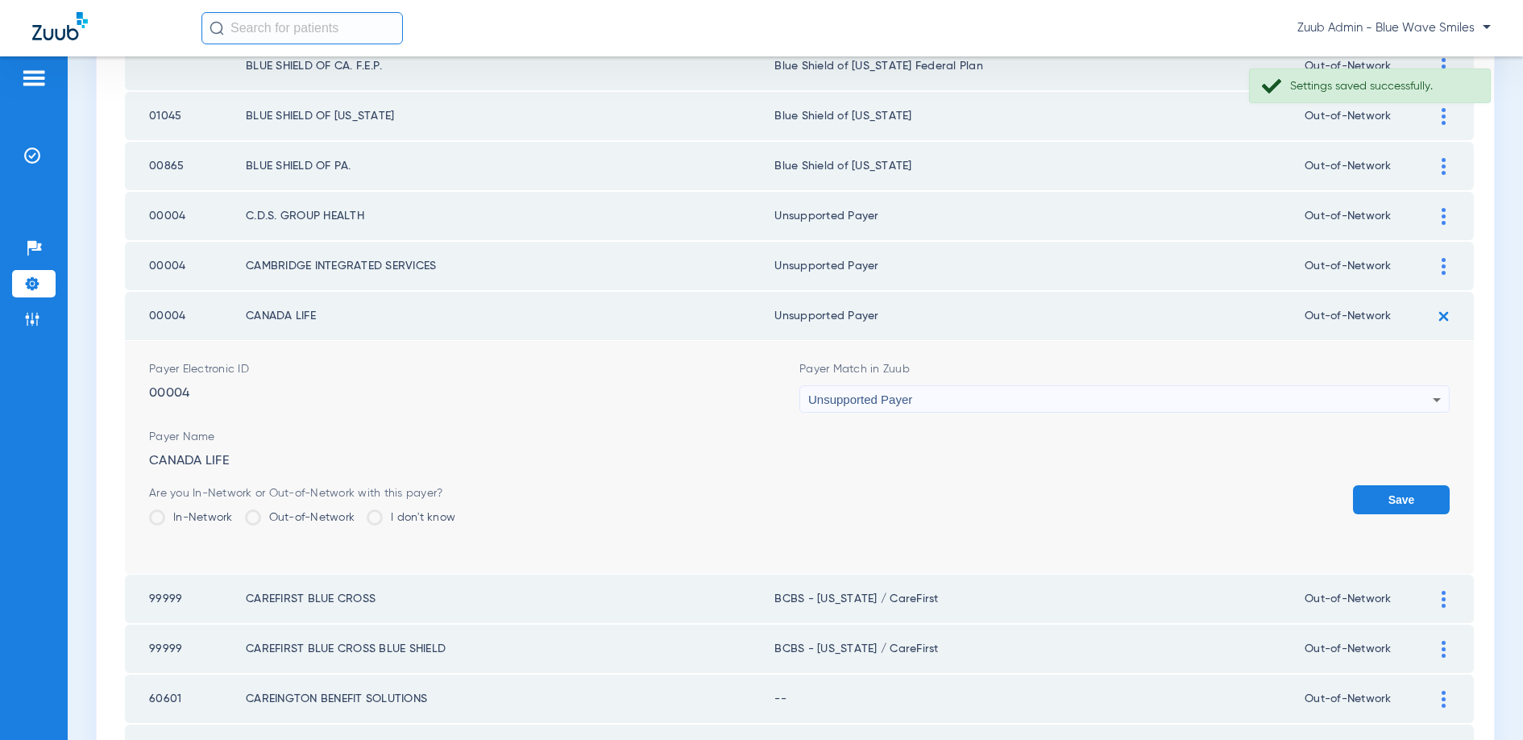
click at [1384, 501] on button "Save" at bounding box center [1401, 499] width 97 height 29
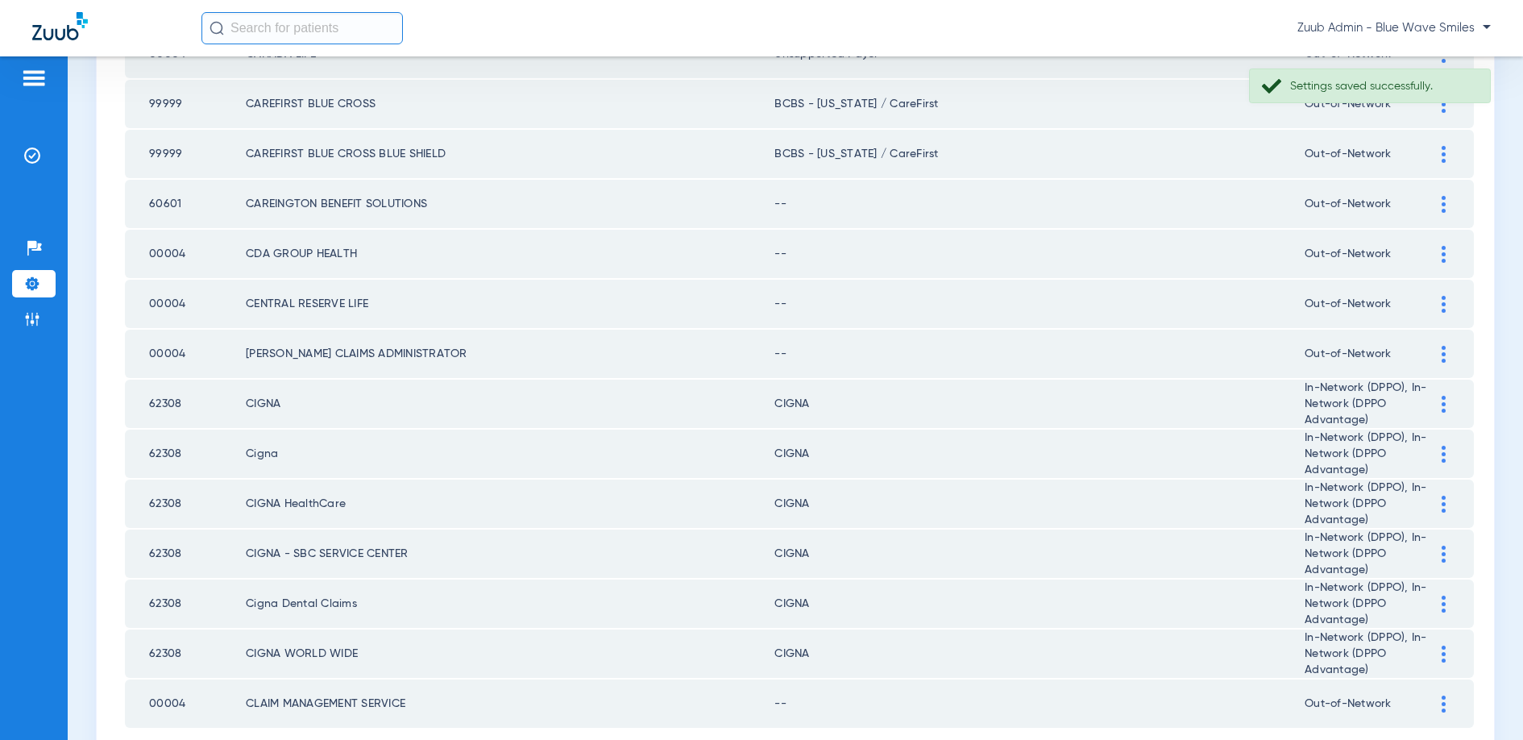
click at [1438, 206] on div at bounding box center [1443, 204] width 28 height 17
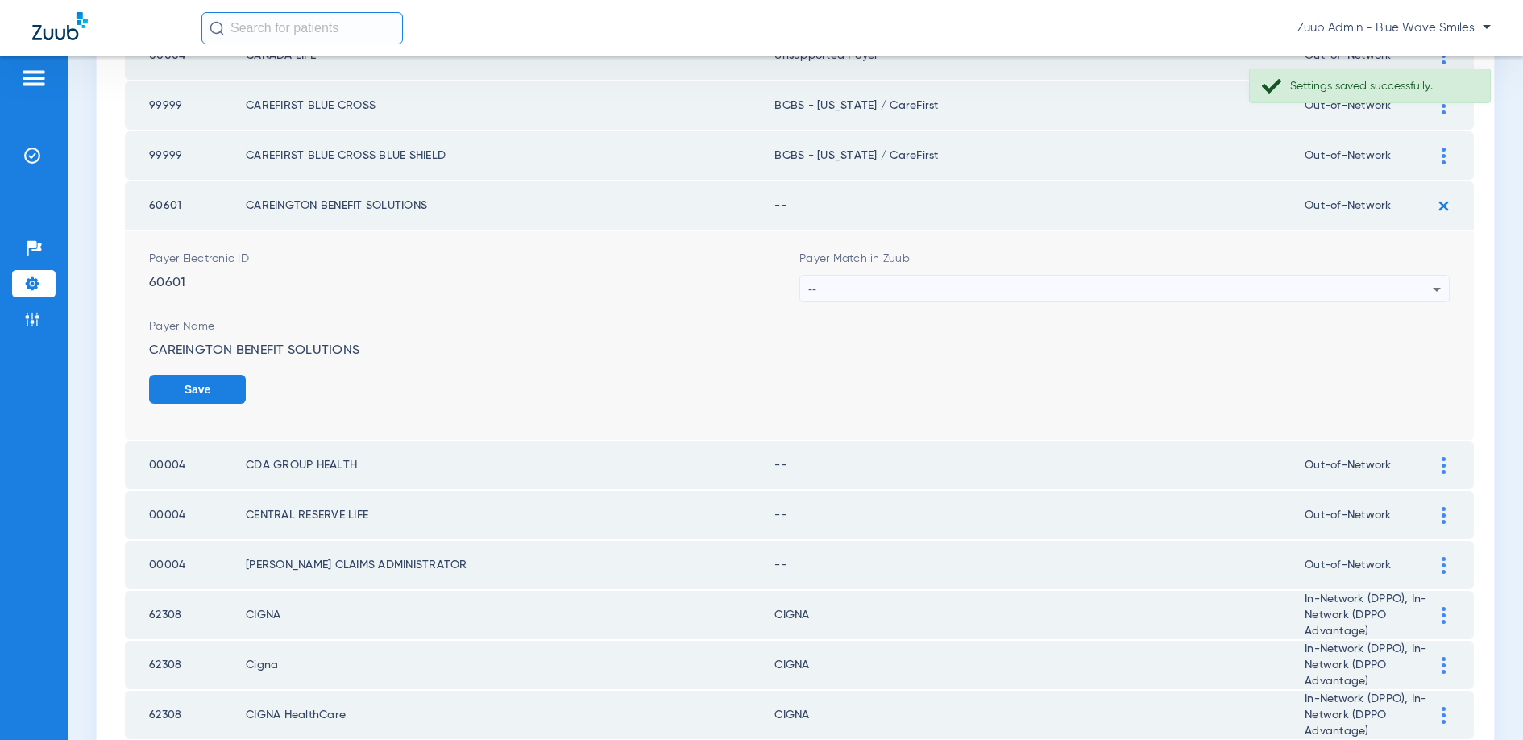
click at [1043, 289] on div "--" at bounding box center [1120, 289] width 624 height 27
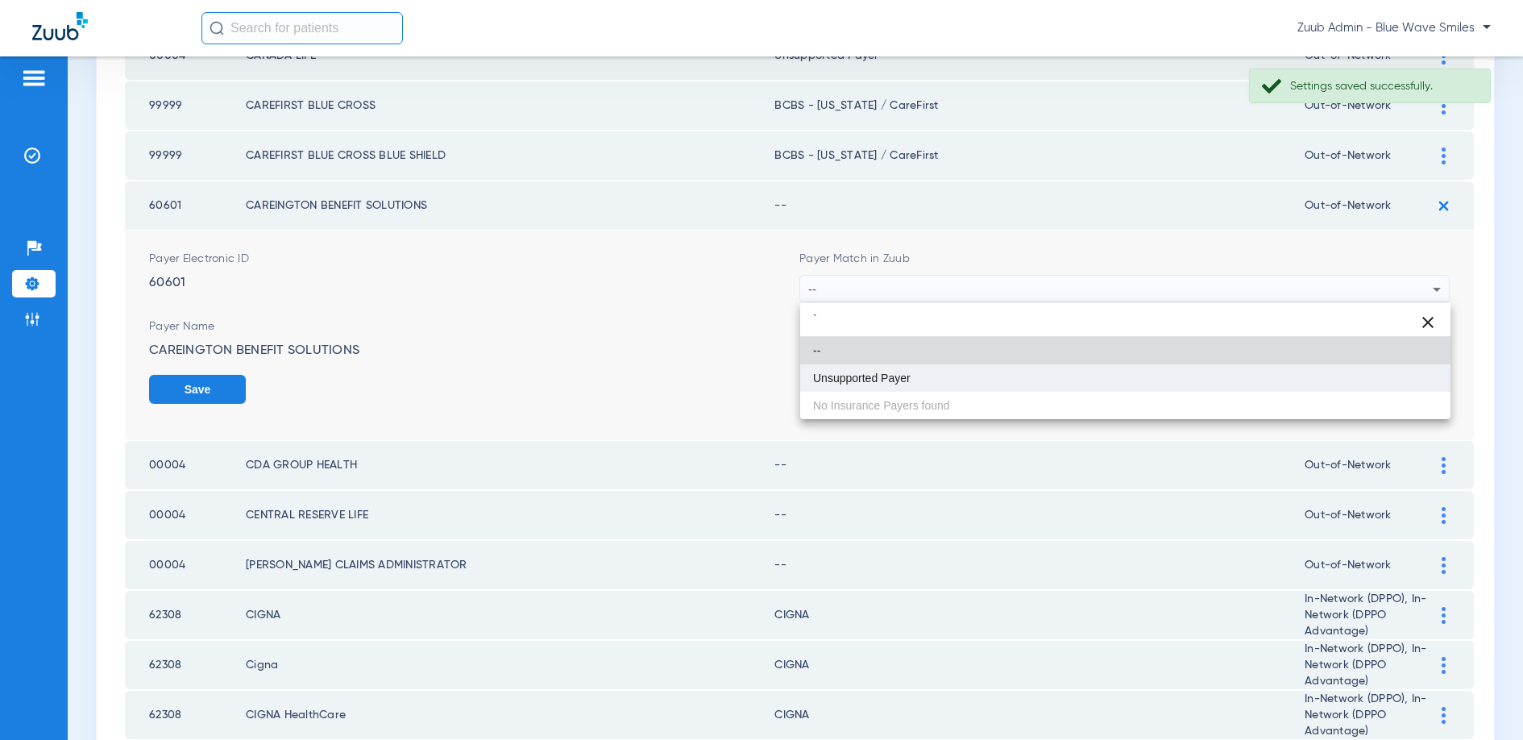
type input "`"
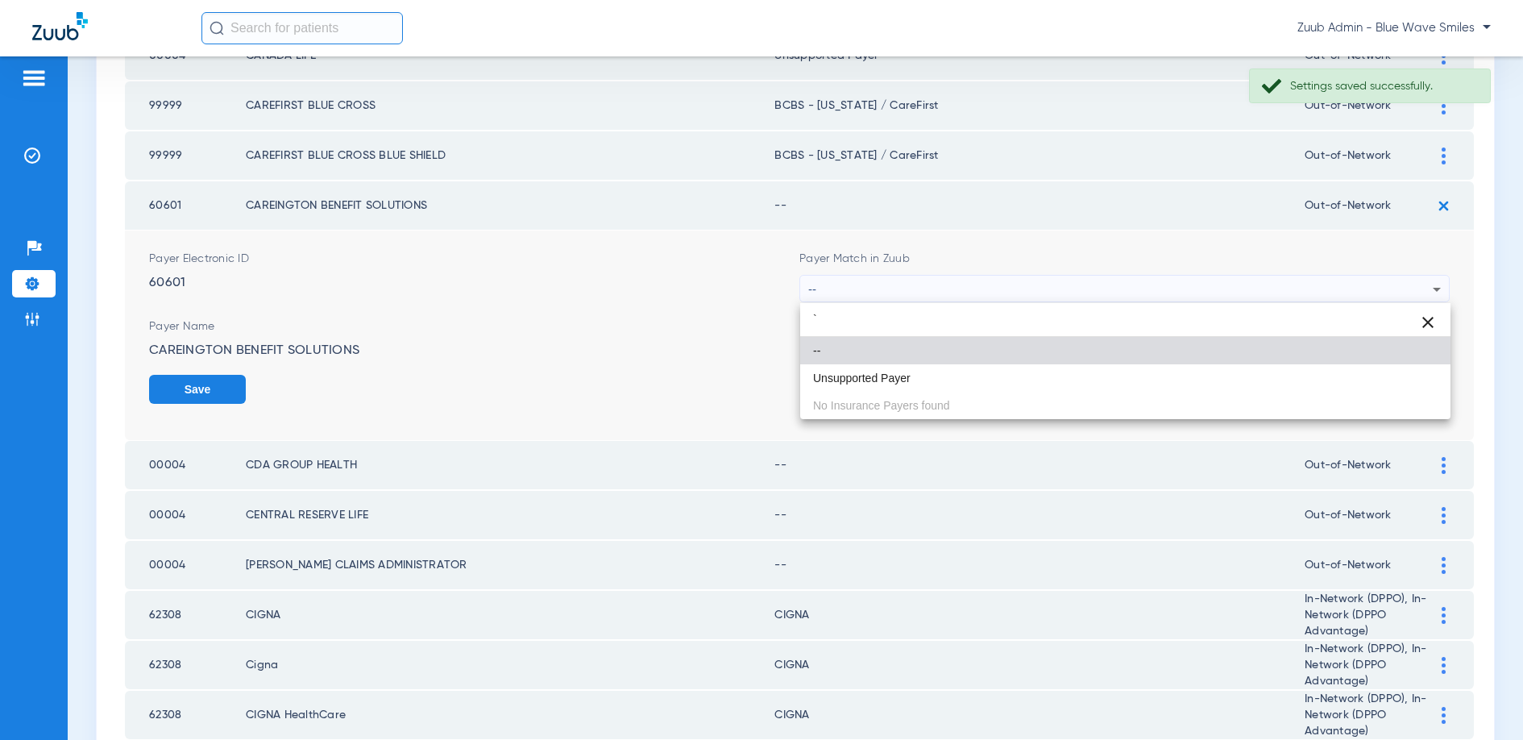
click at [874, 380] on span "Unsupported Payer" at bounding box center [862, 377] width 98 height 11
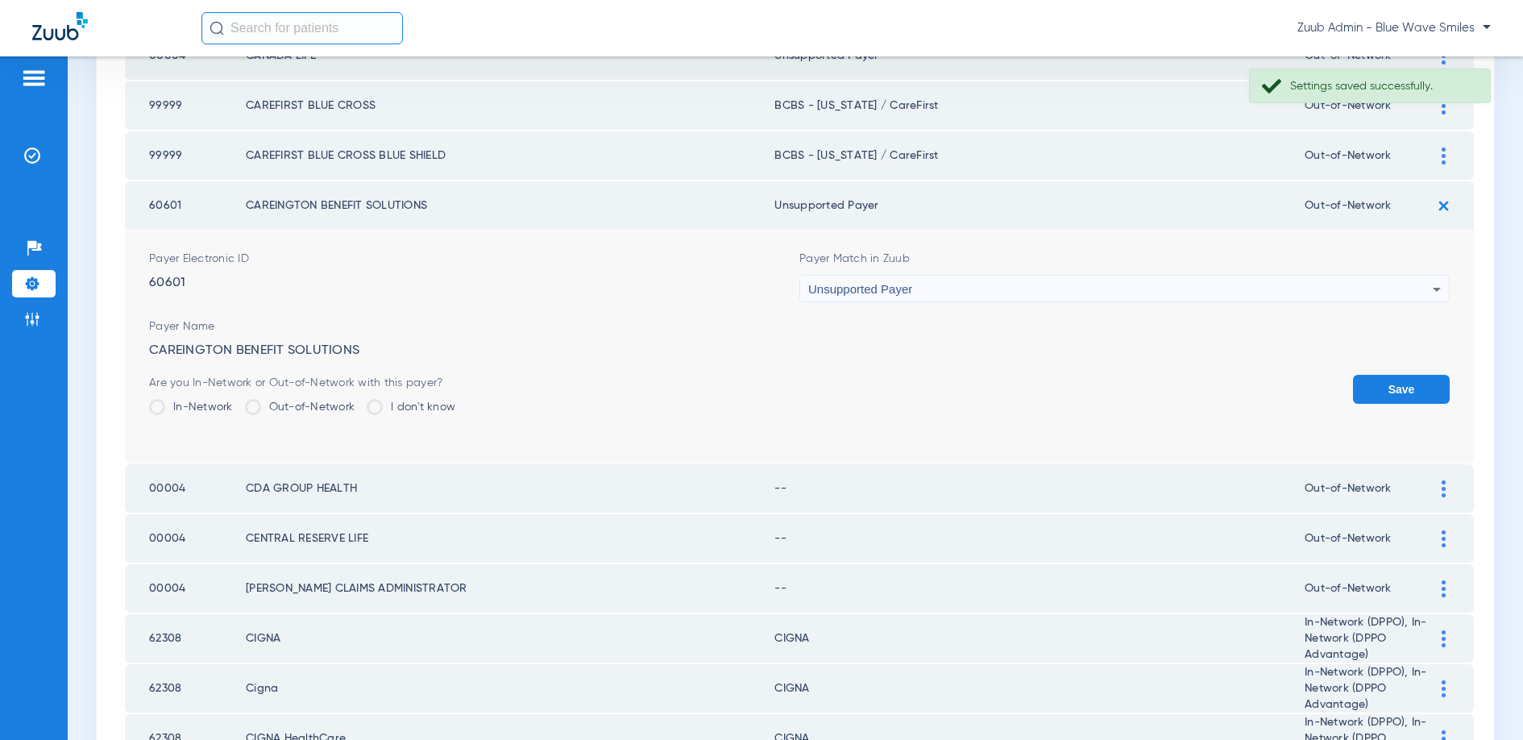
click at [1375, 384] on button "Save" at bounding box center [1401, 389] width 97 height 29
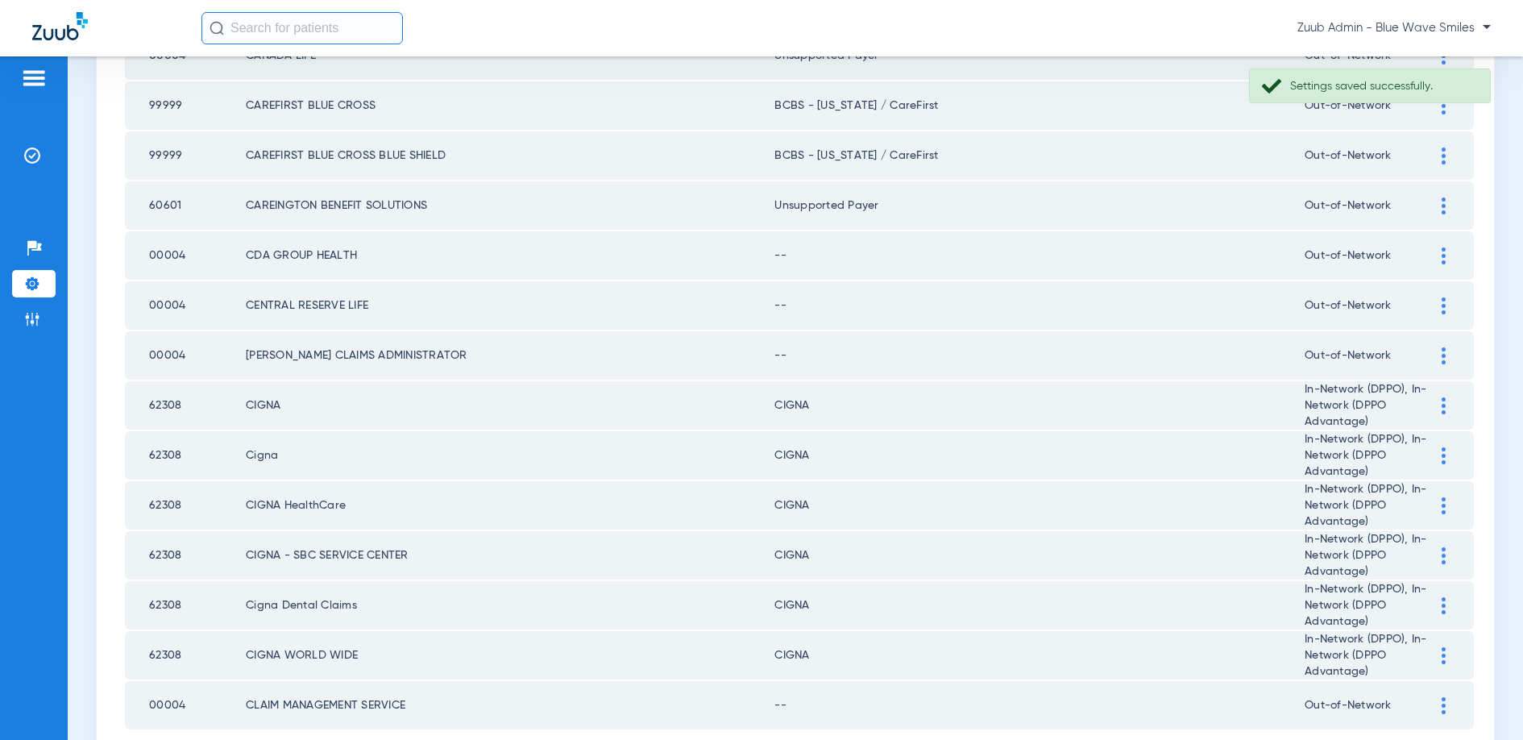
click at [1443, 251] on img at bounding box center [1444, 255] width 4 height 17
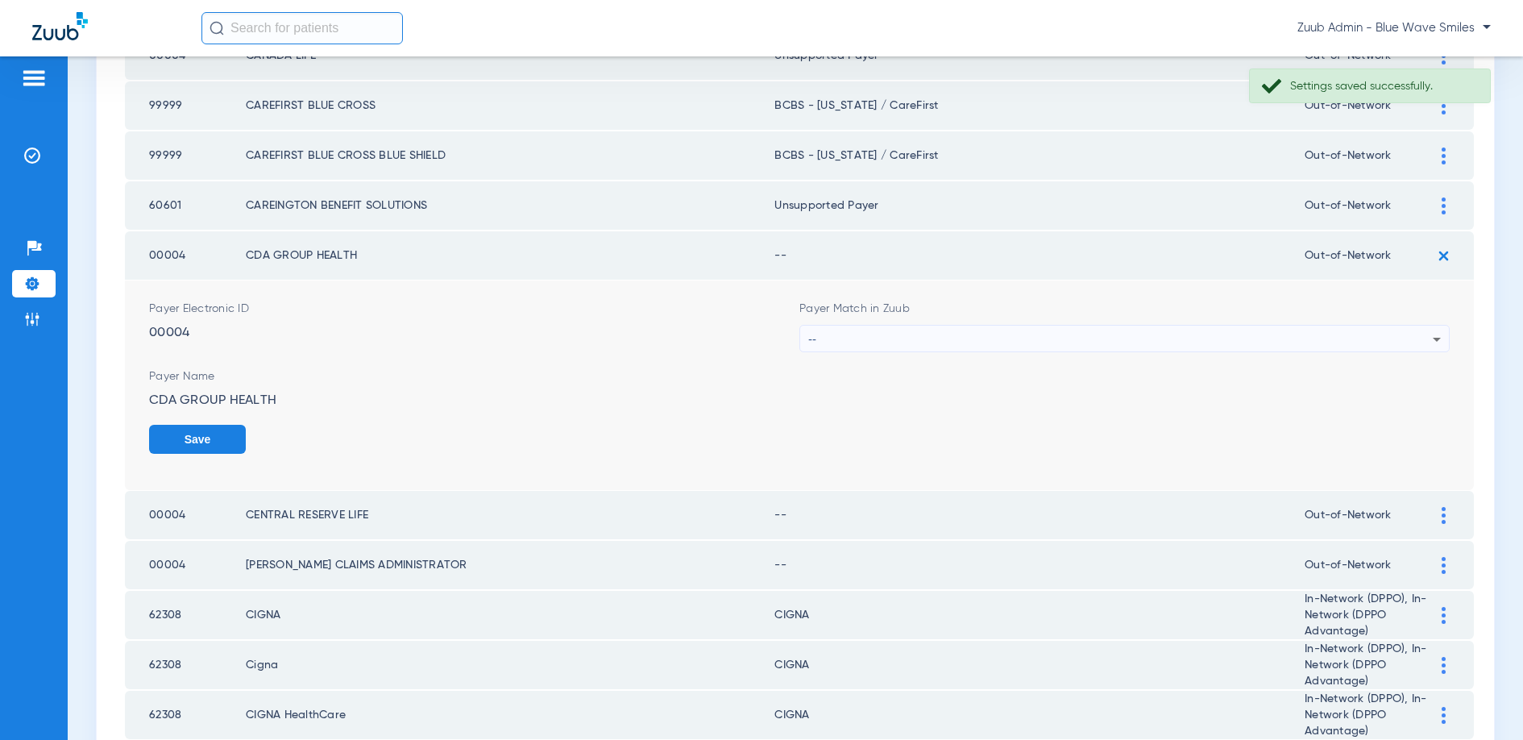
click at [1268, 334] on div "--" at bounding box center [1120, 339] width 624 height 27
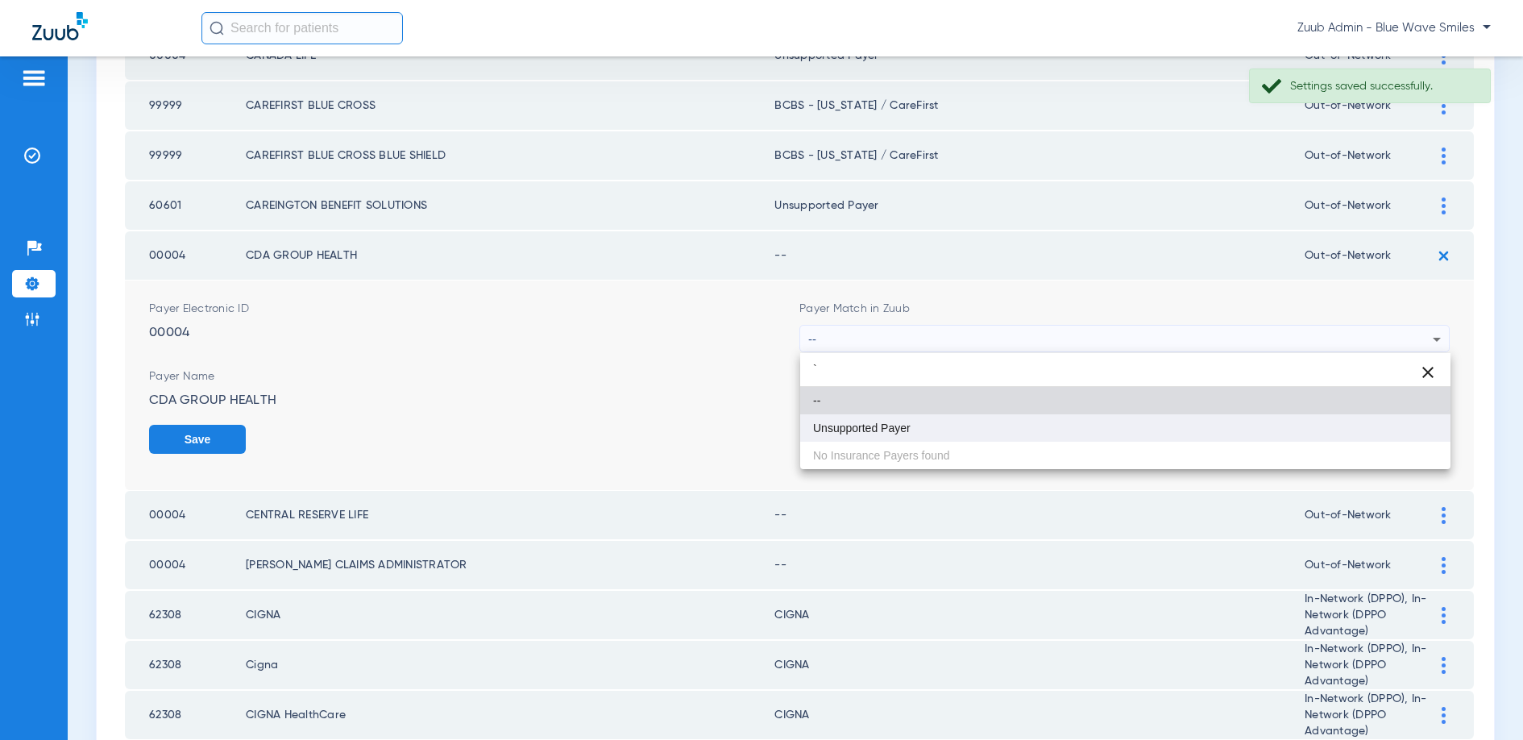
type input "`"
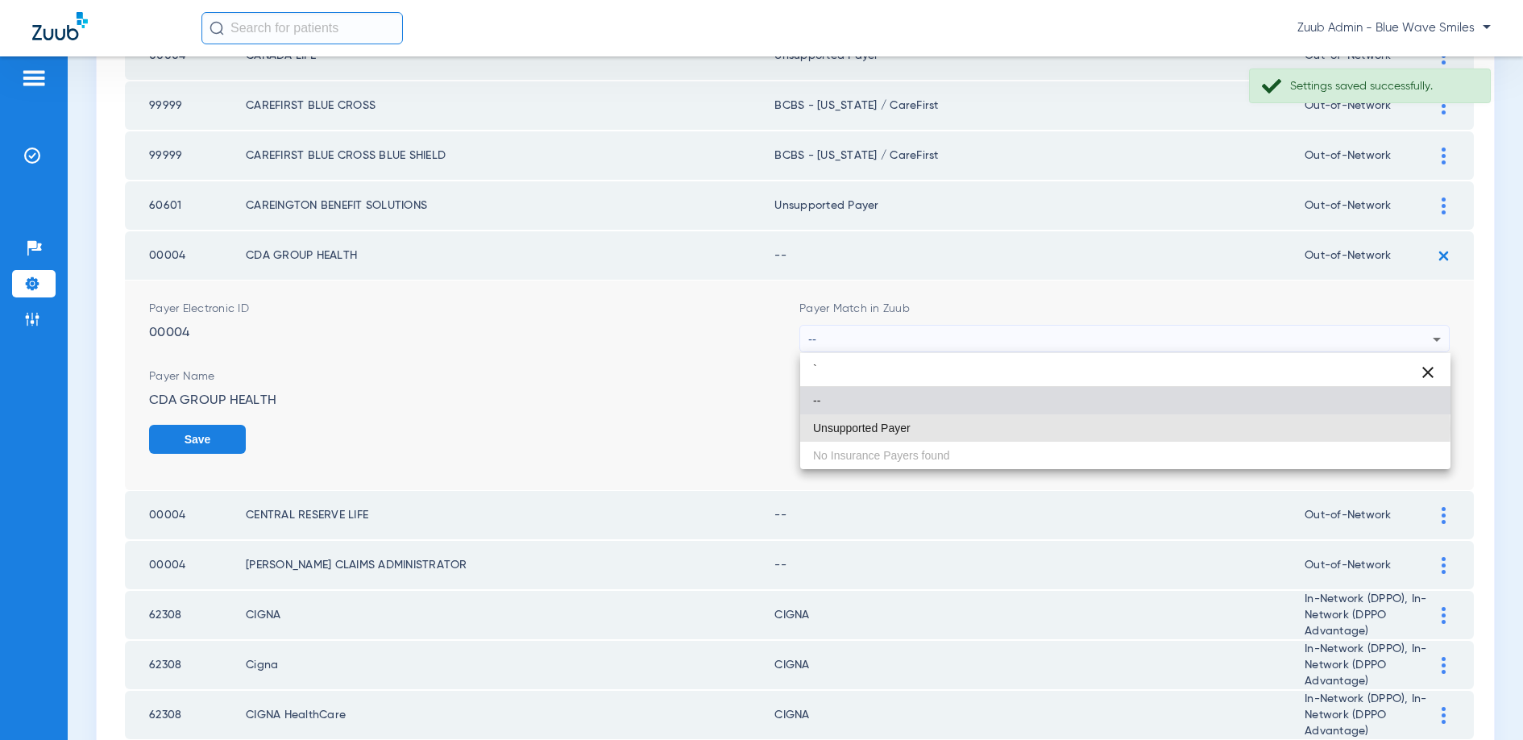
drag, startPoint x: 944, startPoint y: 428, endPoint x: 1076, endPoint y: 414, distance: 132.9
click at [944, 428] on mat-option "Unsupported Payer" at bounding box center [1125, 427] width 650 height 27
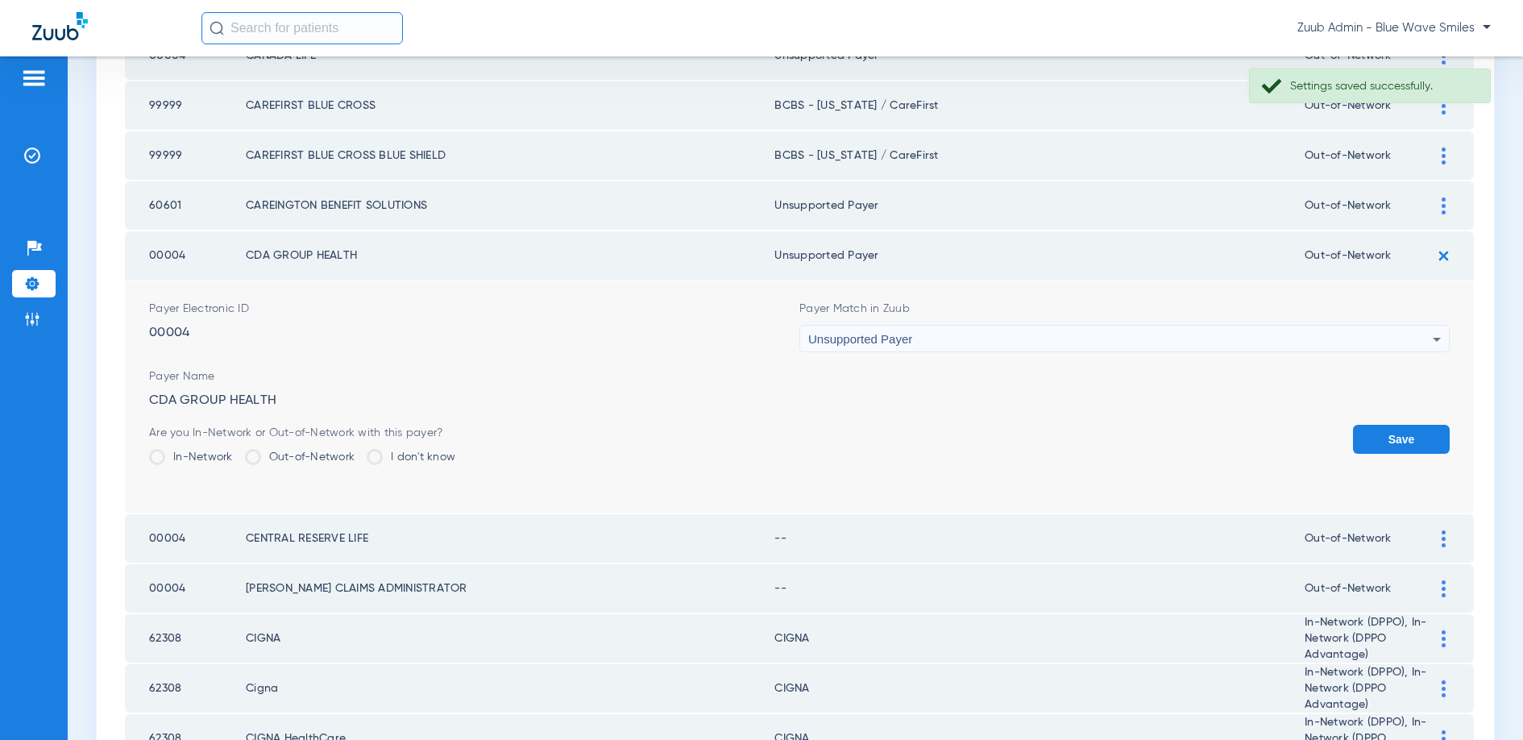
click at [1374, 428] on button "Save" at bounding box center [1401, 439] width 97 height 29
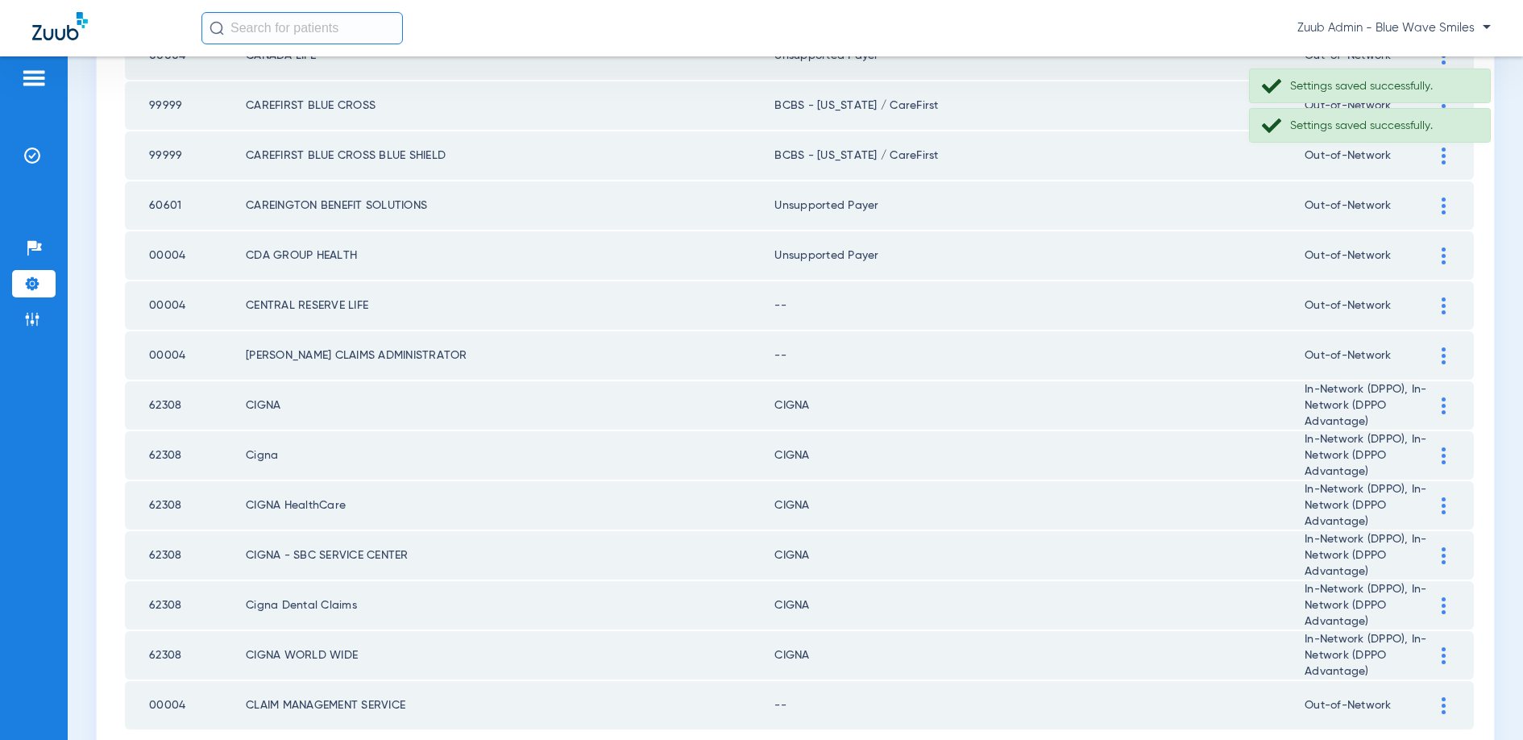
click at [1442, 307] on img at bounding box center [1444, 305] width 4 height 17
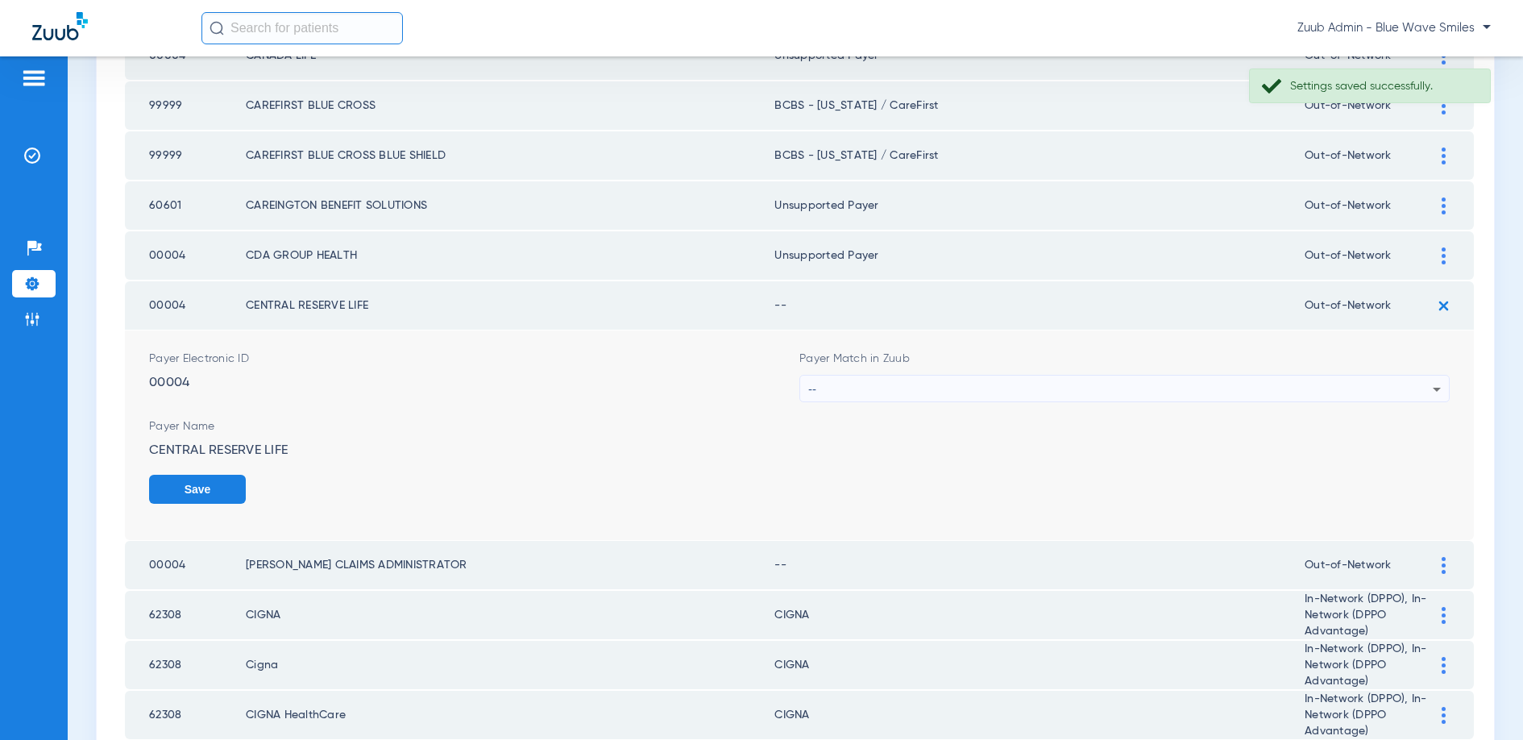
click at [980, 388] on div "--" at bounding box center [1120, 389] width 624 height 27
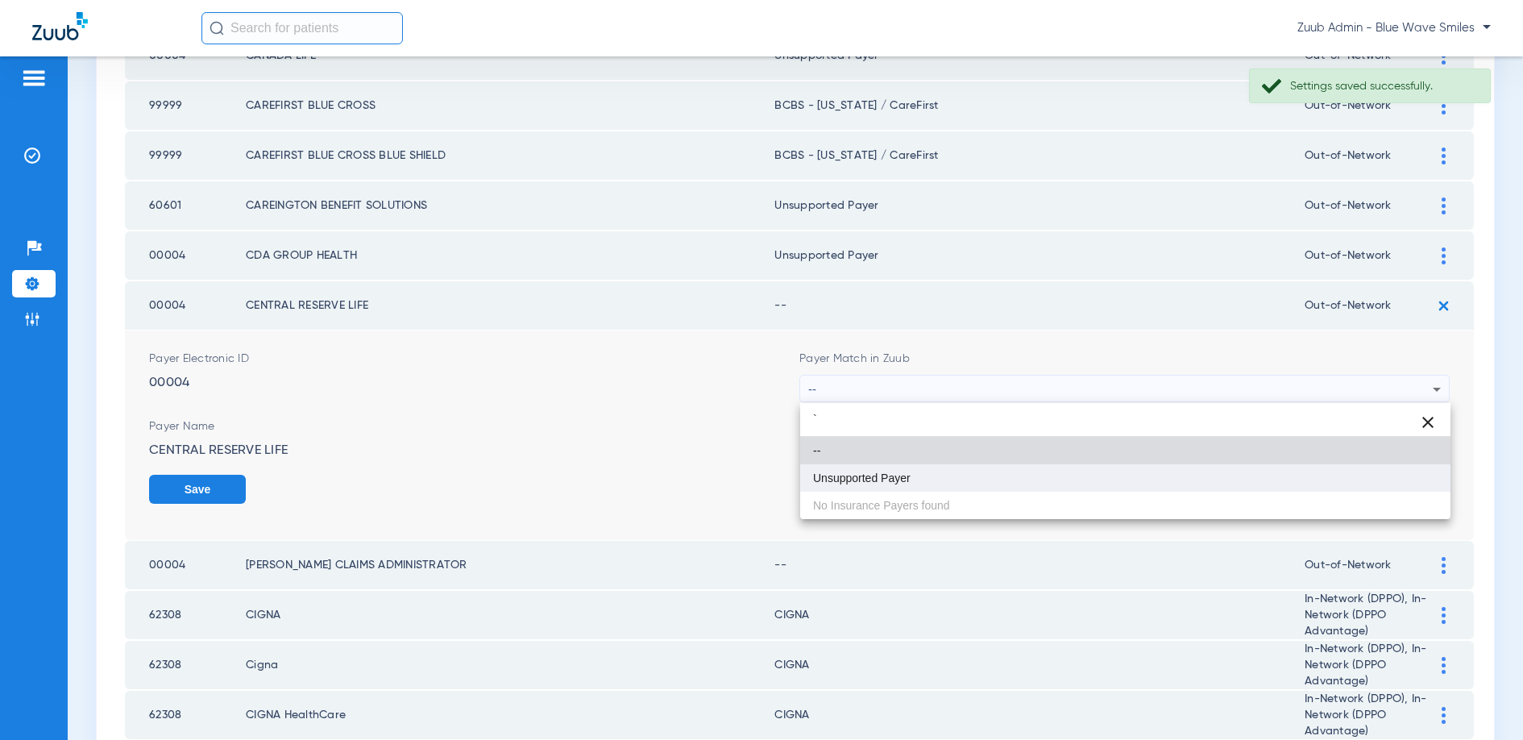
type input "`"
click at [842, 475] on span "Unsupported Payer" at bounding box center [862, 477] width 98 height 11
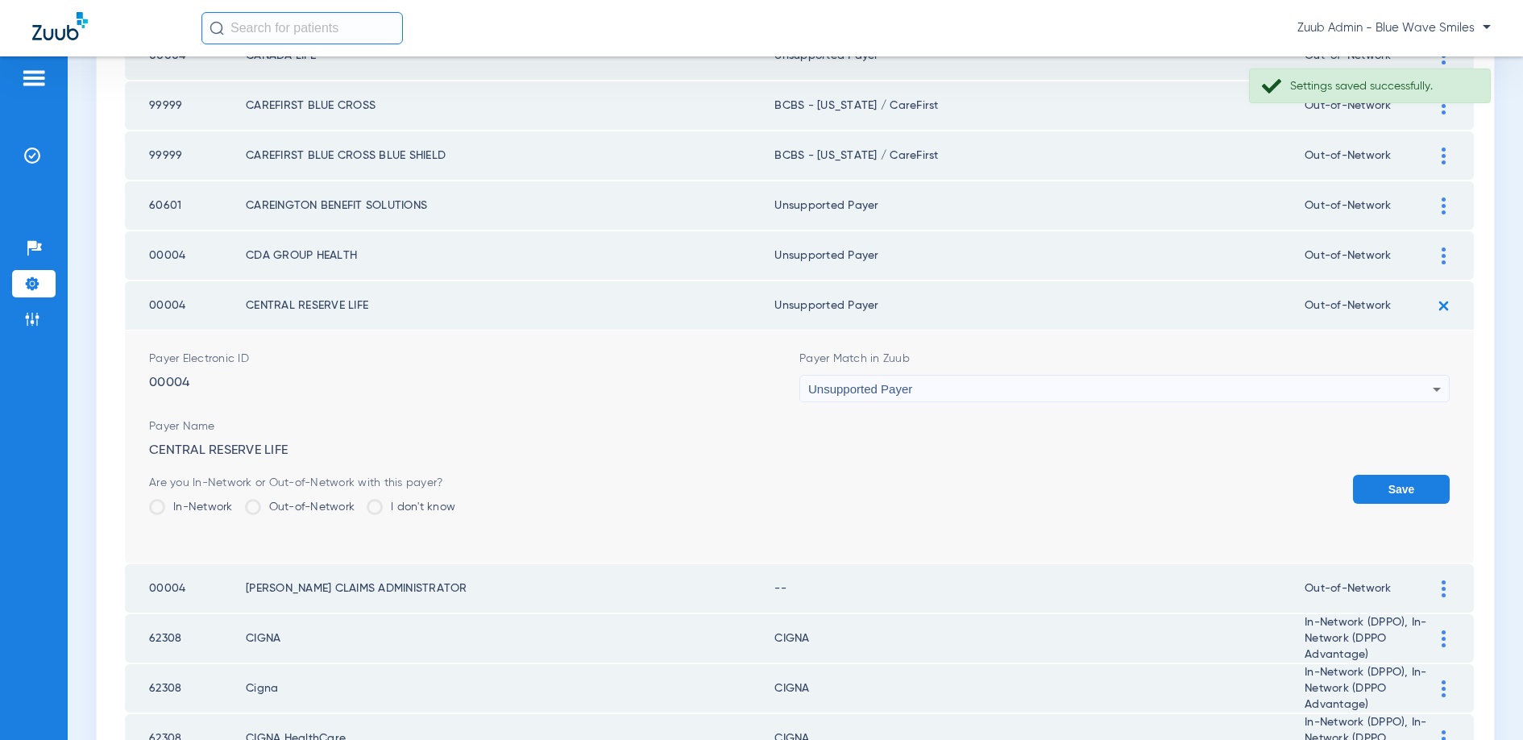
click at [1394, 491] on button "Save" at bounding box center [1401, 489] width 97 height 29
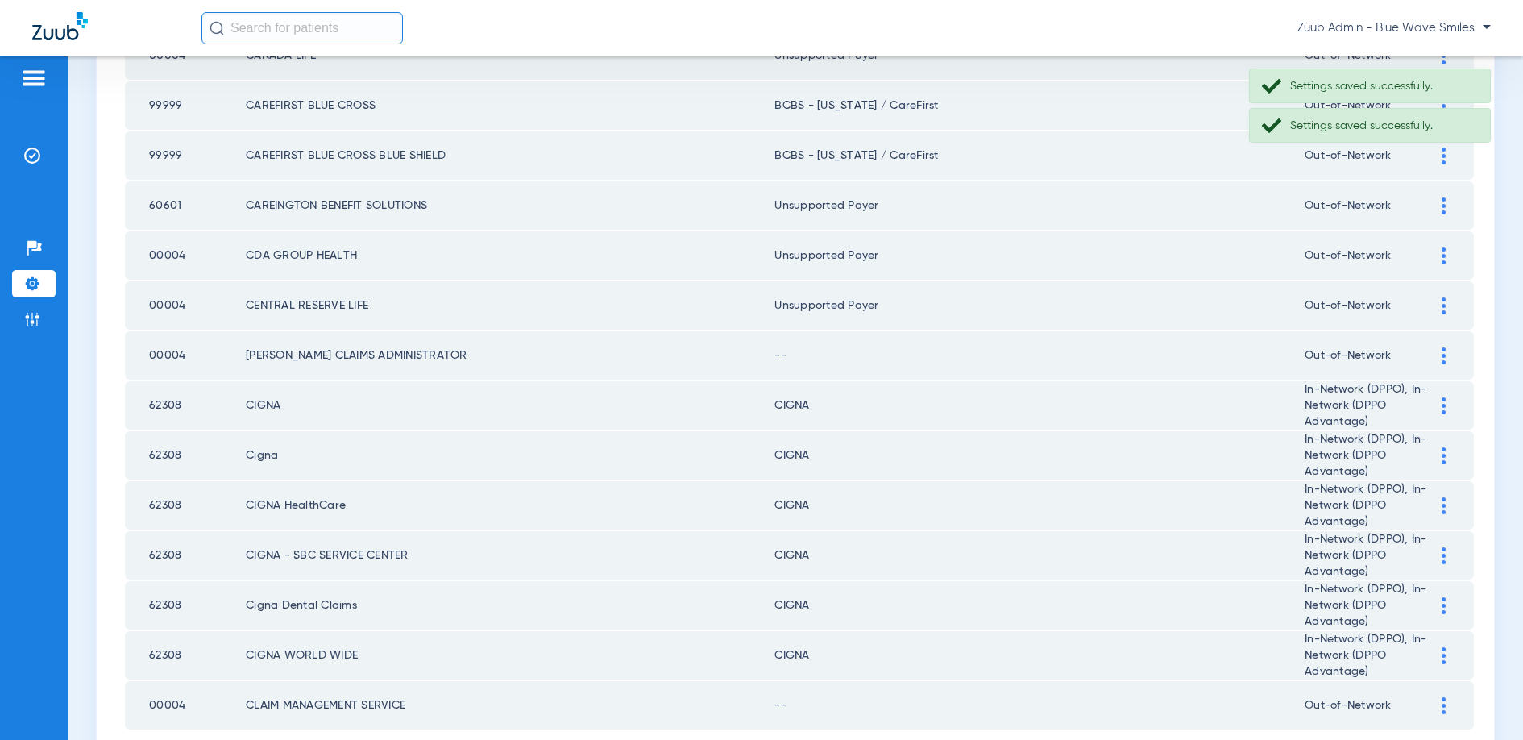
drag, startPoint x: 1442, startPoint y: 354, endPoint x: 1195, endPoint y: 340, distance: 247.0
click at [1442, 354] on img at bounding box center [1444, 355] width 4 height 17
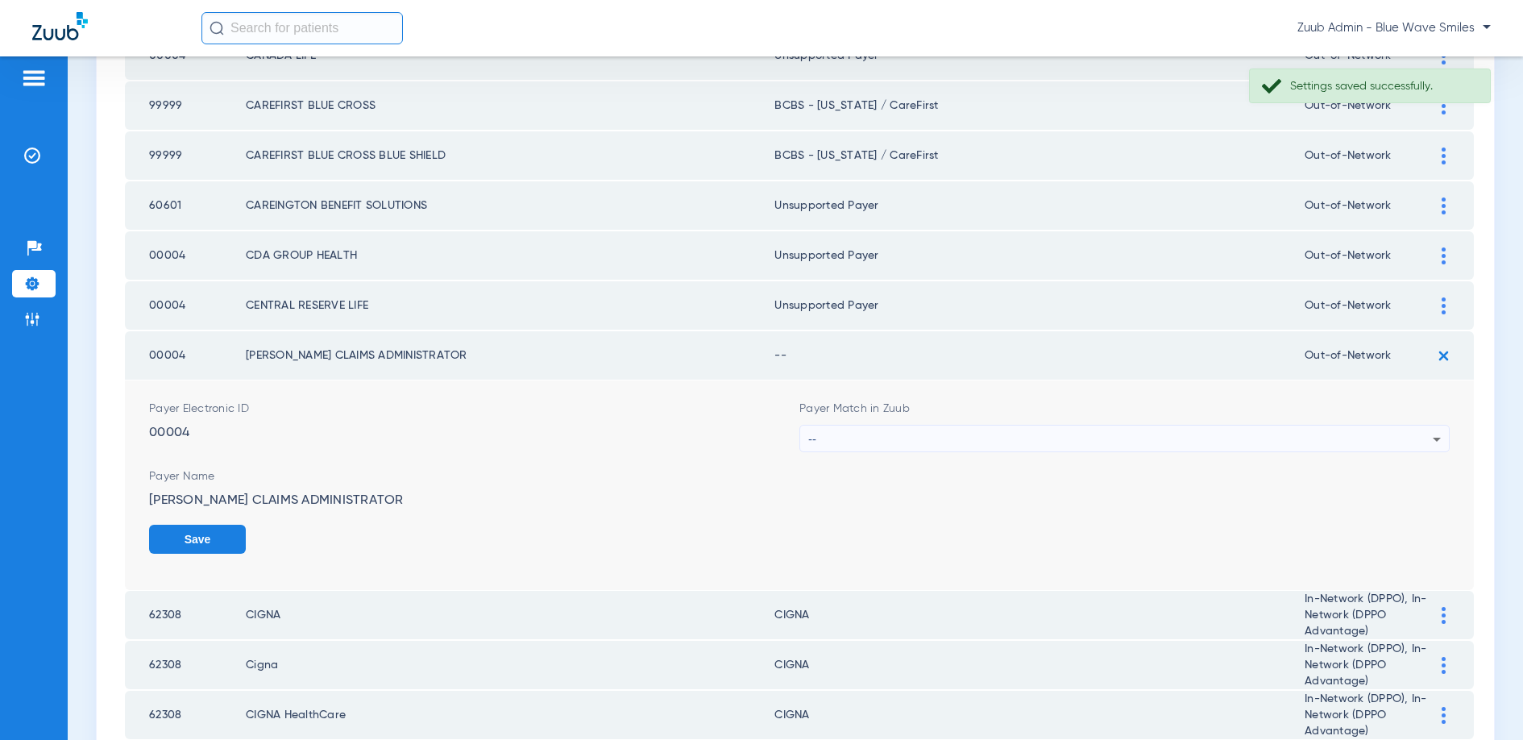
click at [1121, 428] on div "--" at bounding box center [1120, 438] width 624 height 27
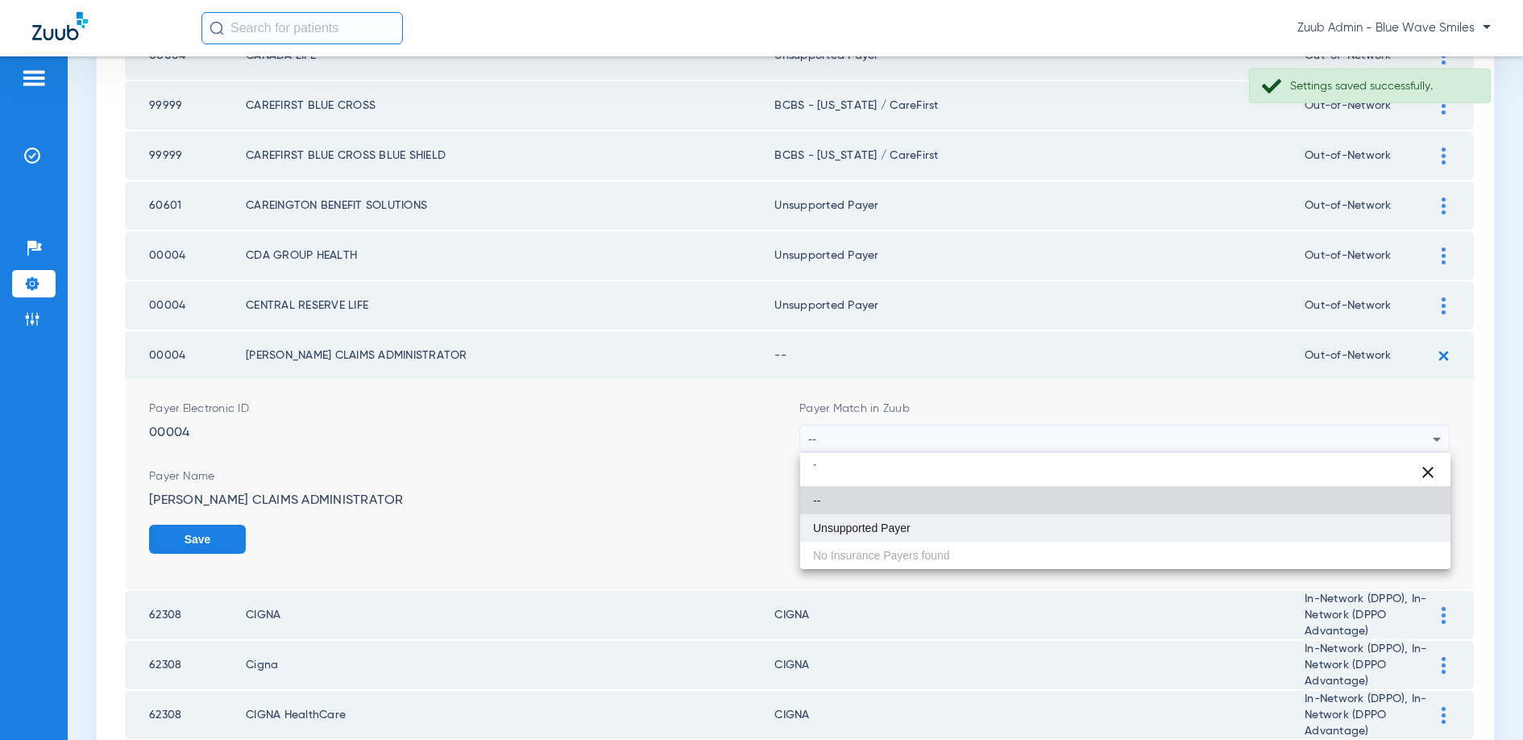
type input "`"
click at [919, 526] on mat-option "Unsupported Payer" at bounding box center [1125, 527] width 650 height 27
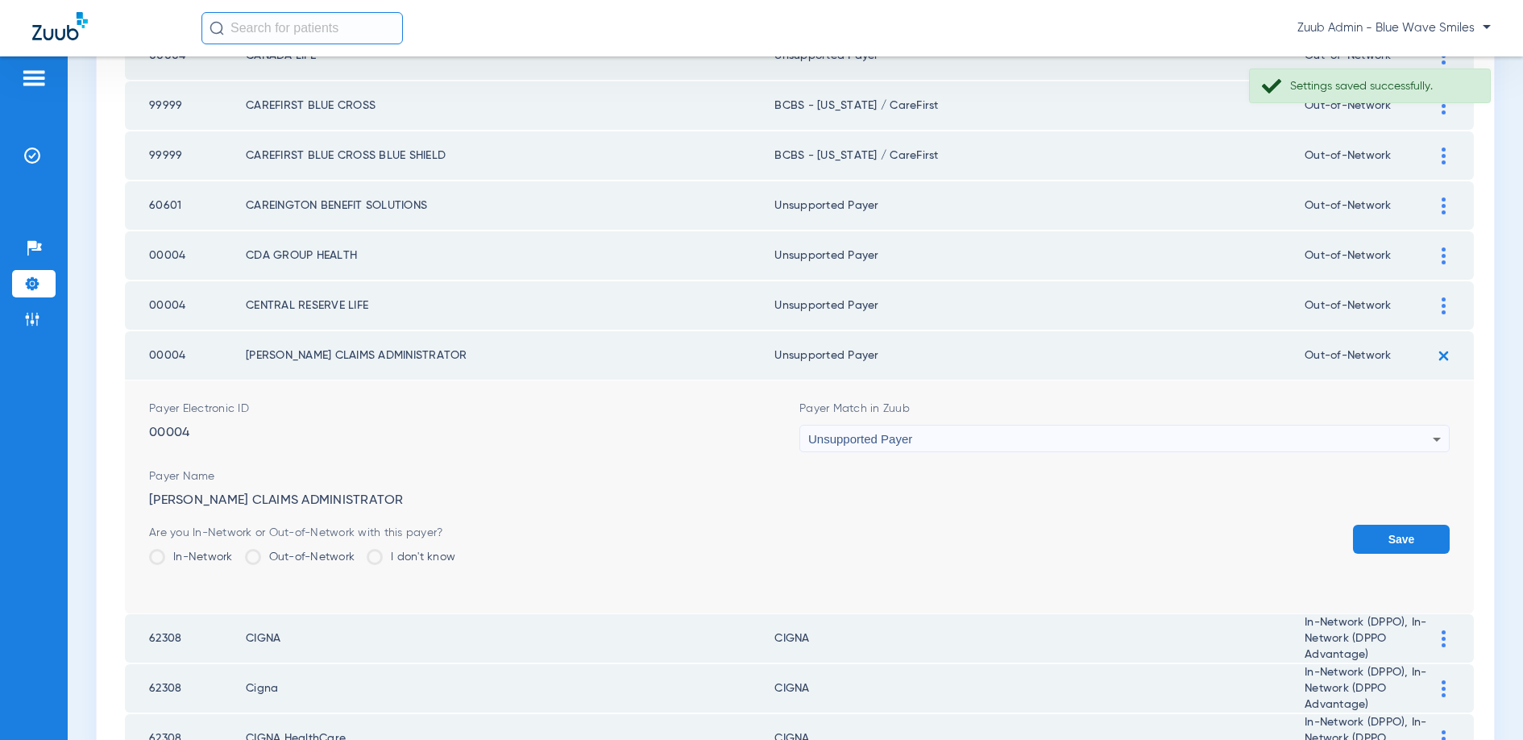
drag, startPoint x: 1412, startPoint y: 541, endPoint x: 1247, endPoint y: 494, distance: 171.7
click at [1411, 541] on button "Save" at bounding box center [1401, 539] width 97 height 29
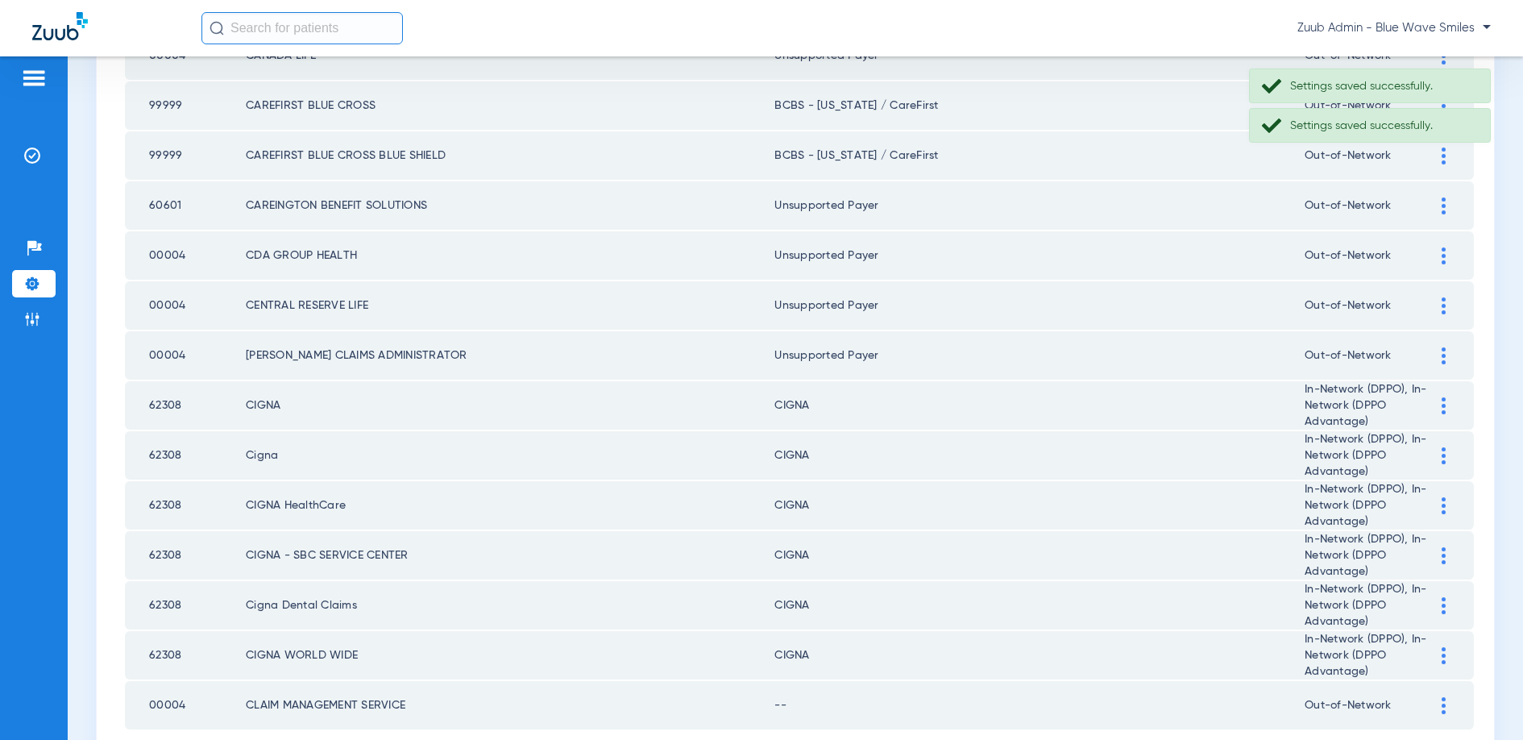
scroll to position [2172, 0]
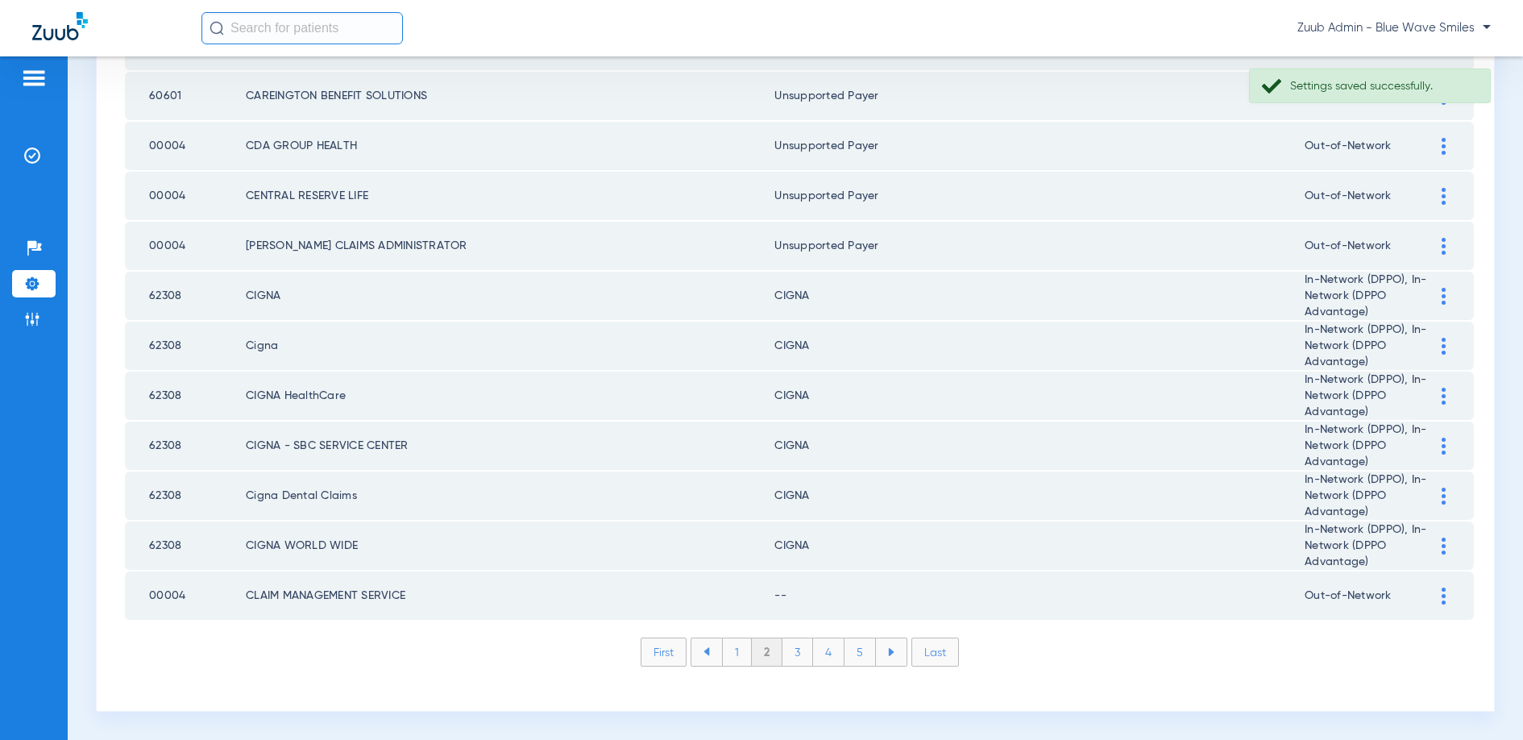
click at [1444, 593] on img at bounding box center [1444, 595] width 4 height 17
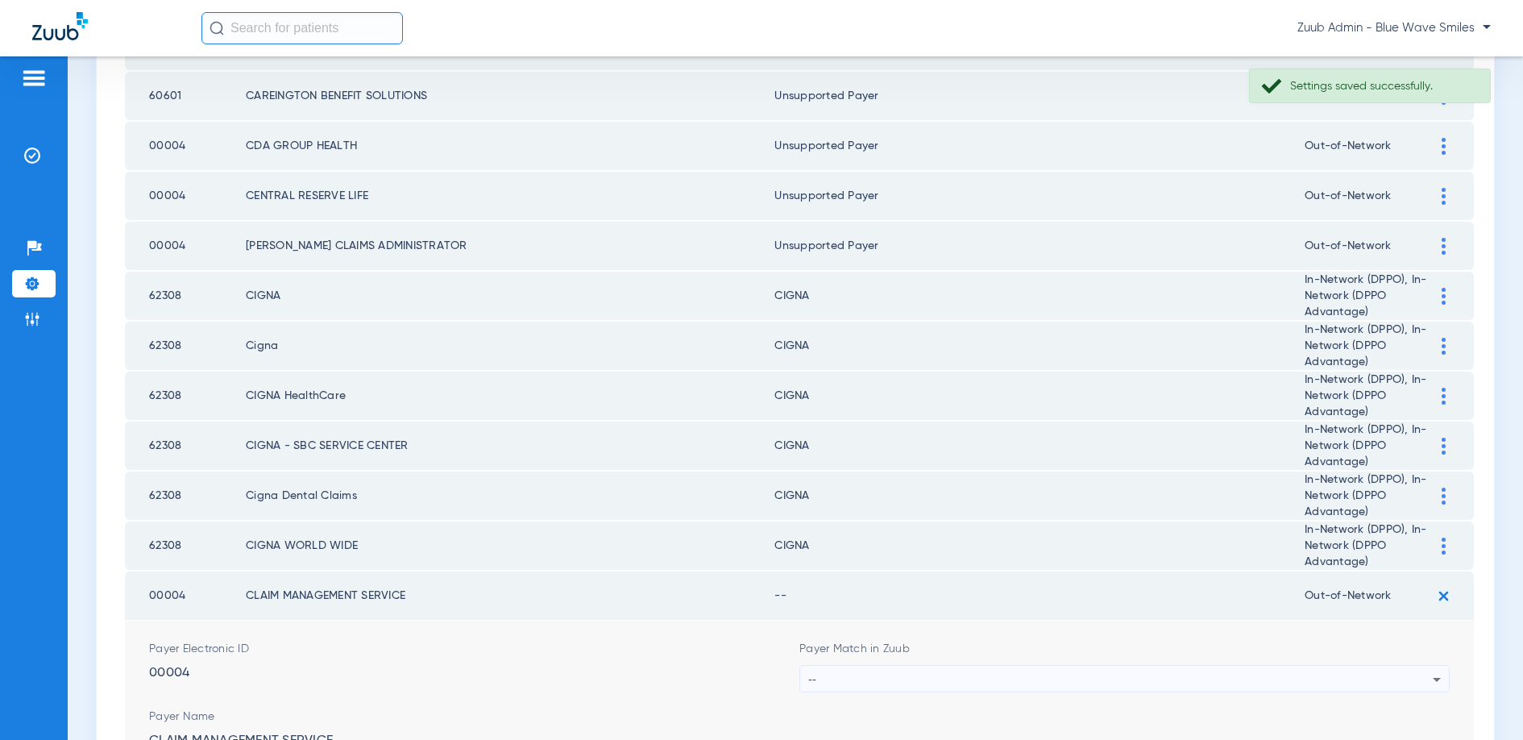
click at [949, 678] on div "--" at bounding box center [1120, 679] width 624 height 27
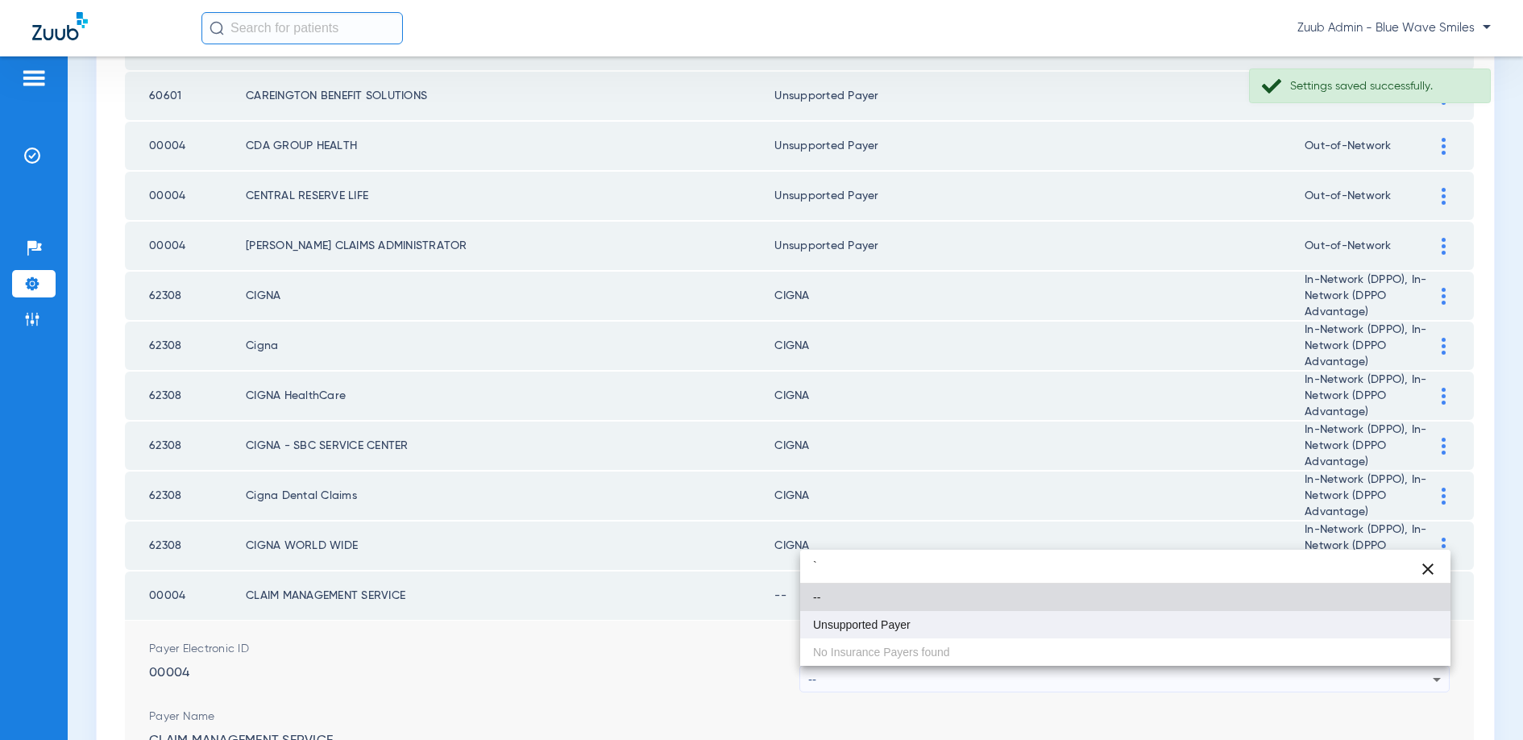
type input "`"
click at [874, 624] on span "Unsupported Payer" at bounding box center [862, 624] width 98 height 11
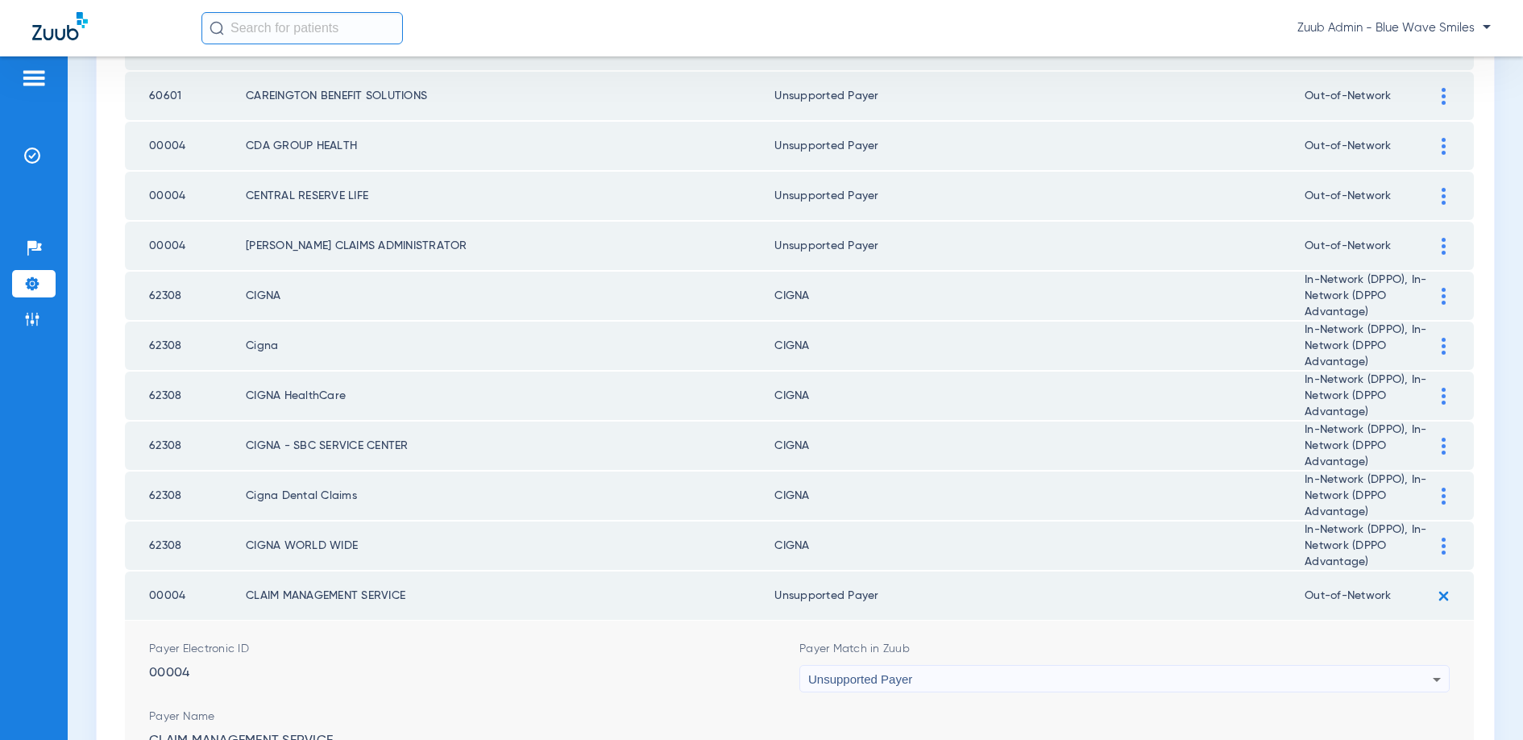
scroll to position [2405, 0]
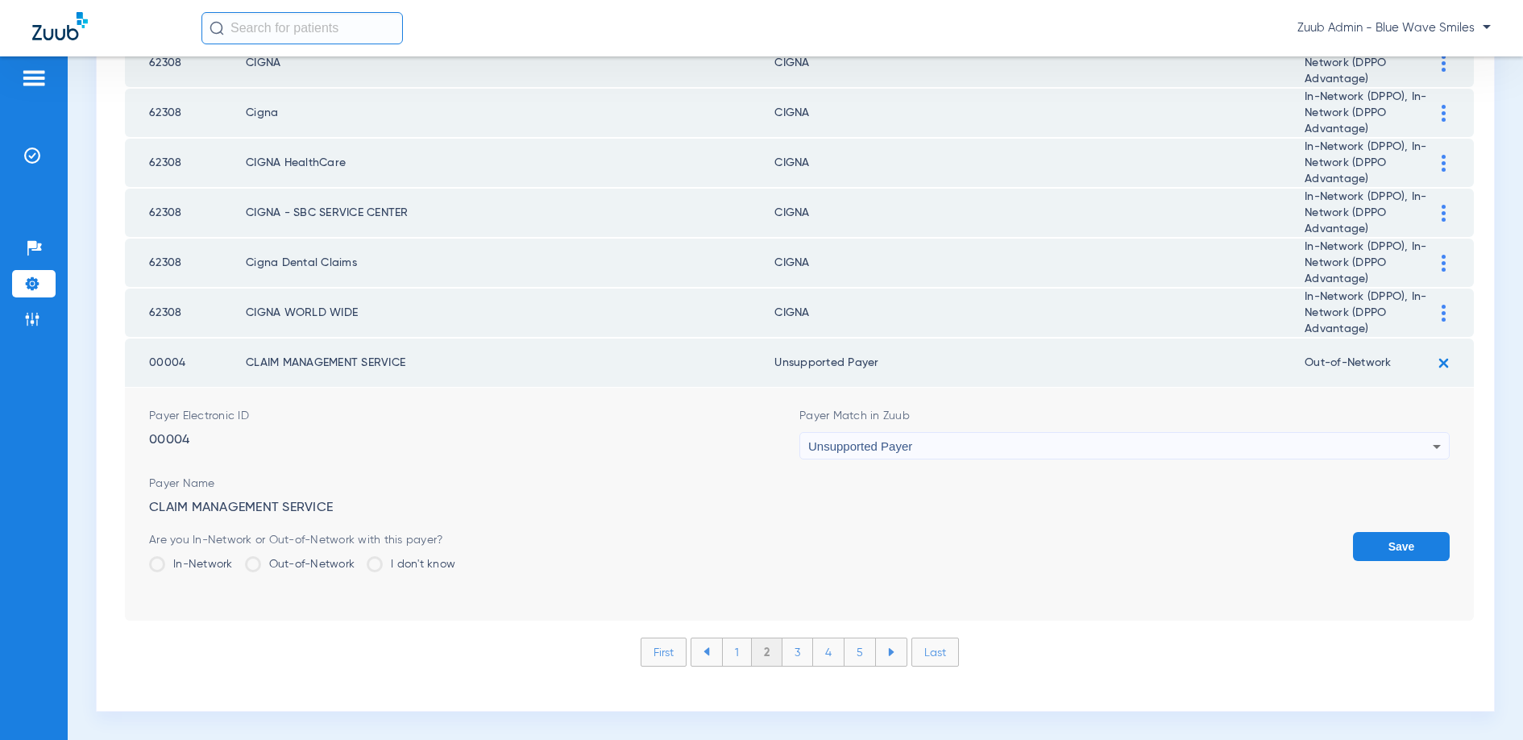
click at [1375, 544] on button "Save" at bounding box center [1401, 546] width 97 height 29
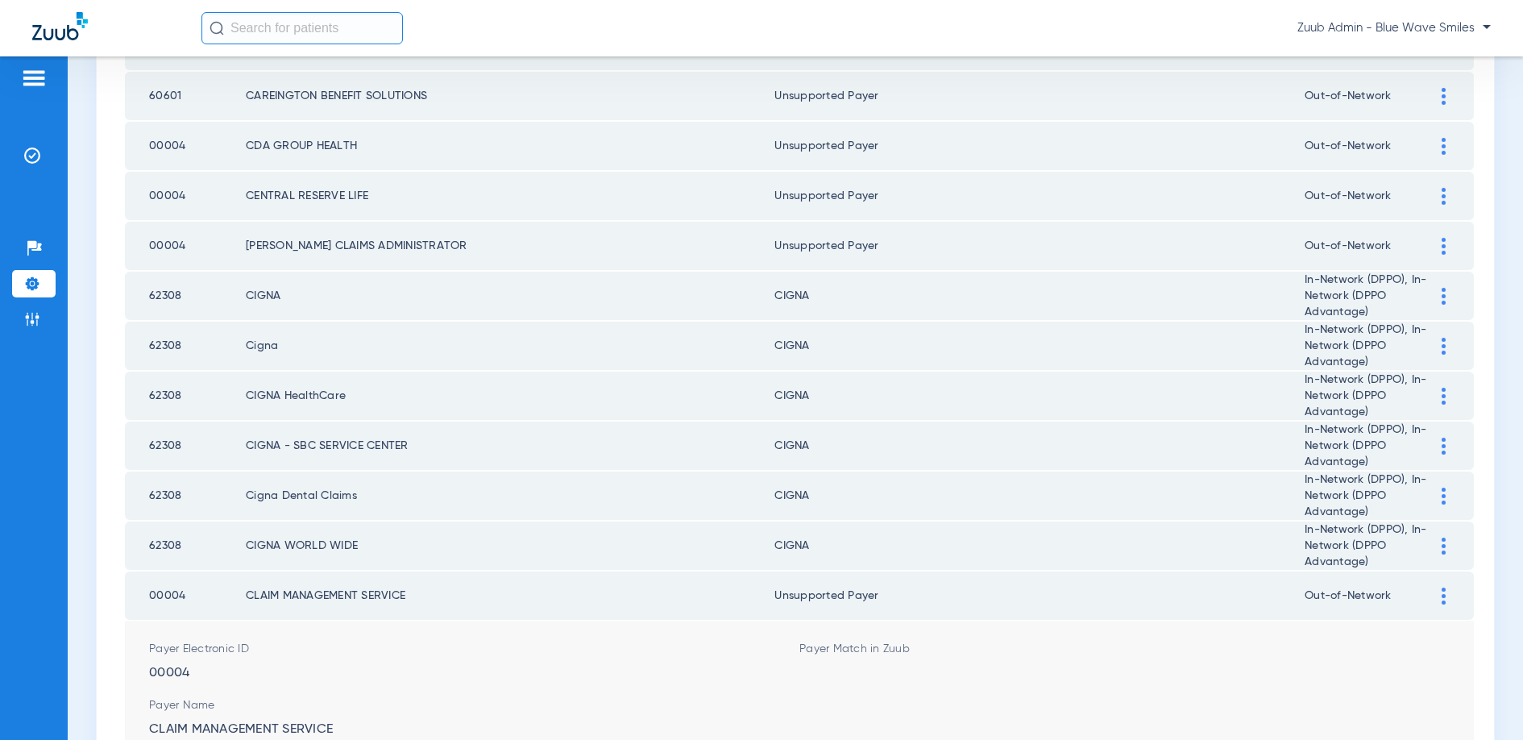
scroll to position [2172, 0]
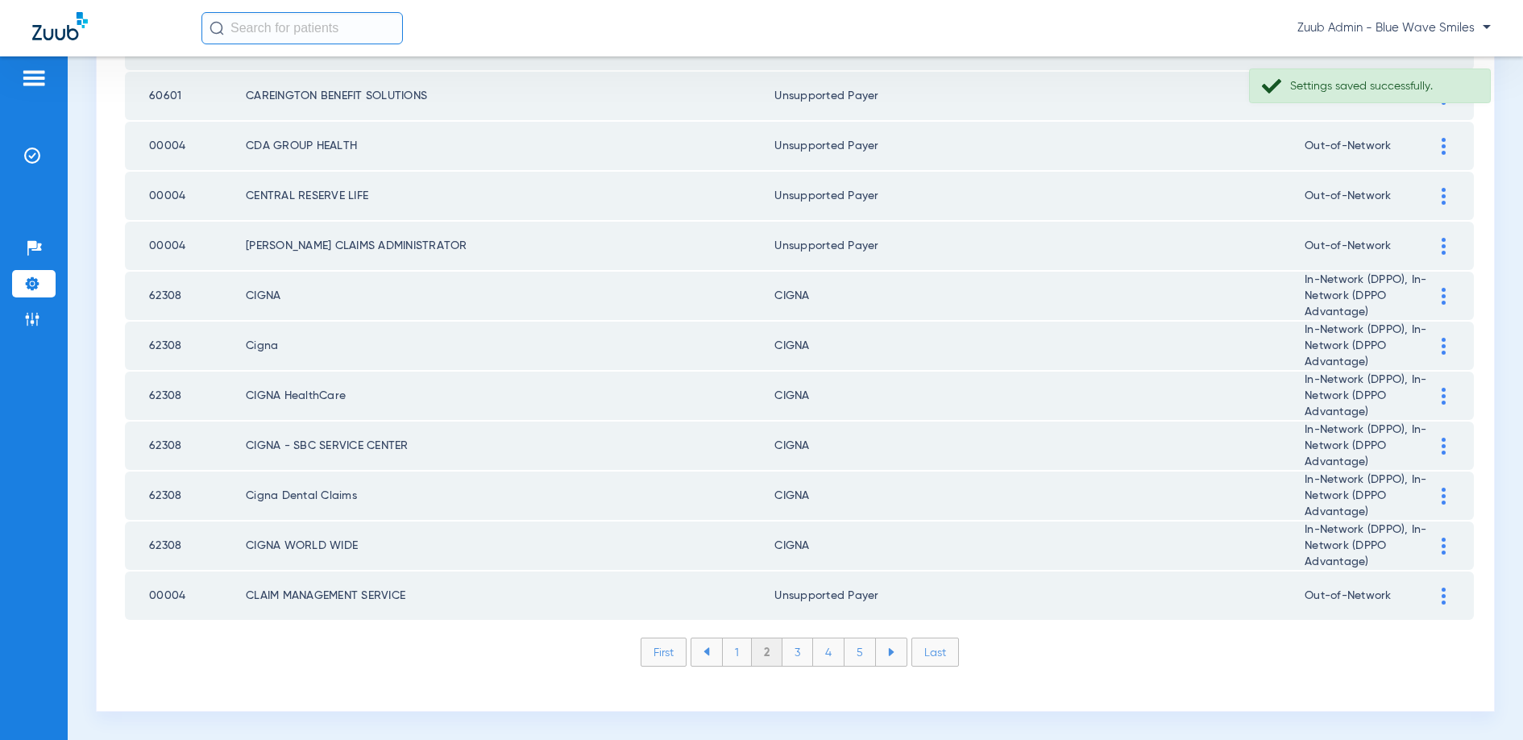
click at [790, 654] on li "3" at bounding box center [797, 651] width 31 height 27
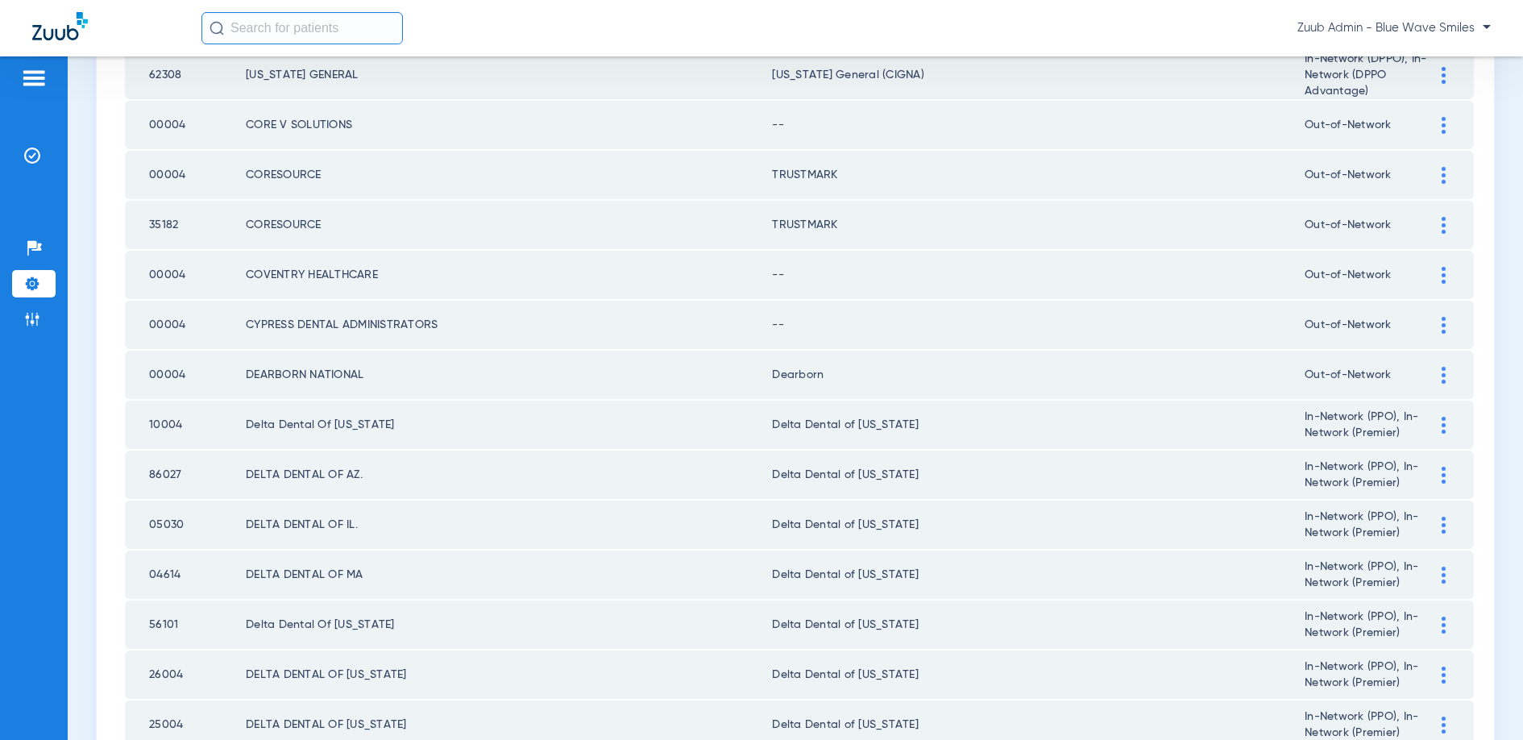
scroll to position [449, 0]
click at [1440, 367] on div at bounding box center [1443, 371] width 28 height 17
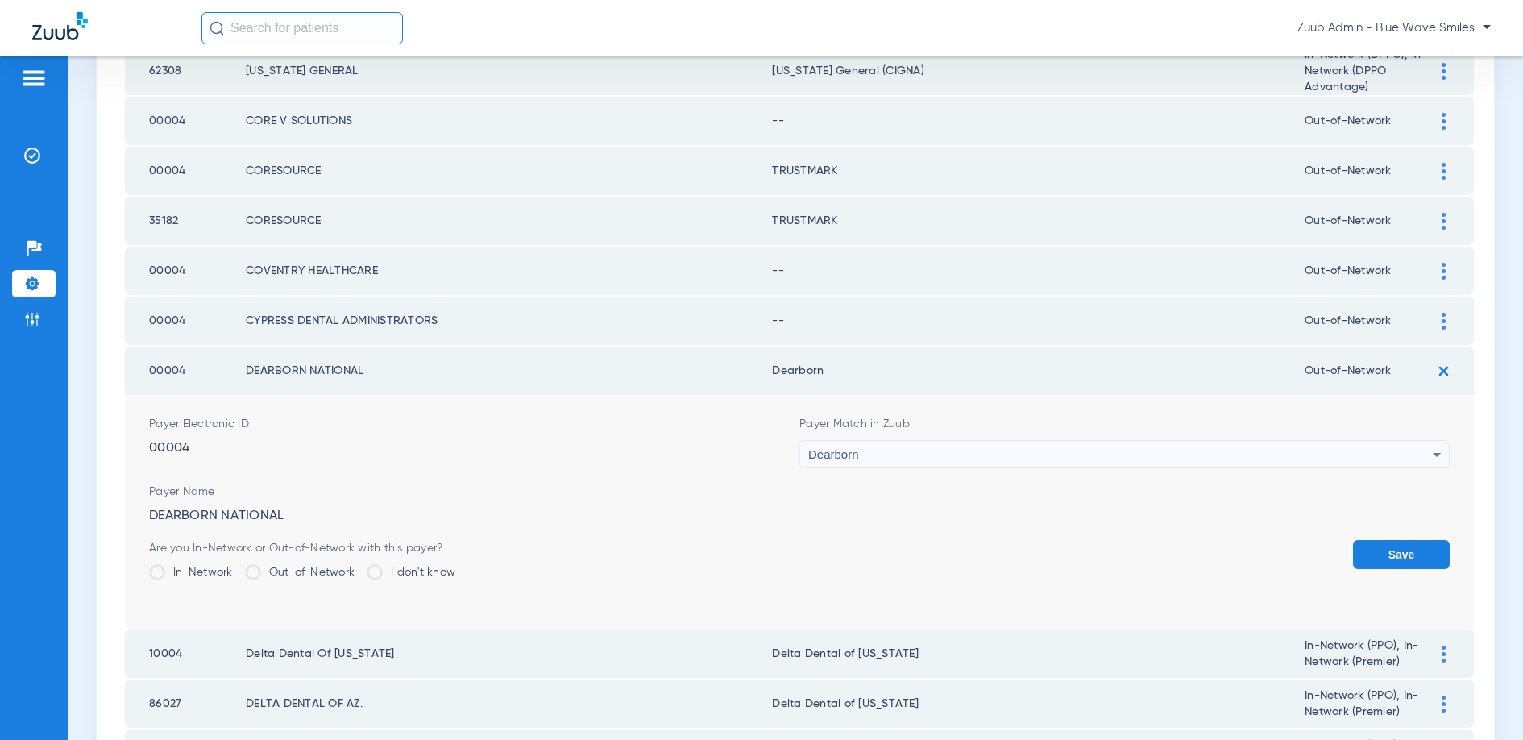
click at [1218, 442] on div "Dearborn" at bounding box center [1120, 454] width 624 height 27
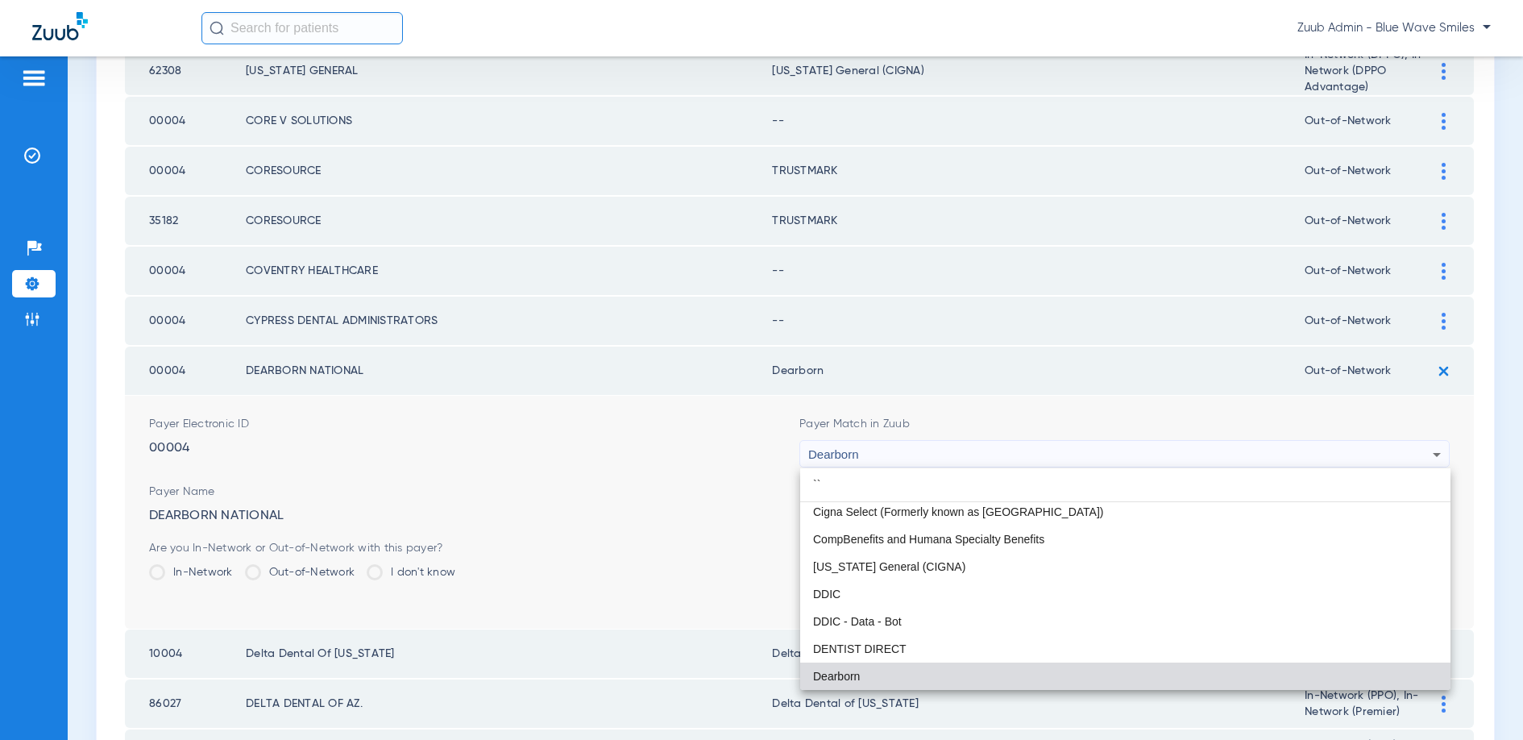
scroll to position [0, 0]
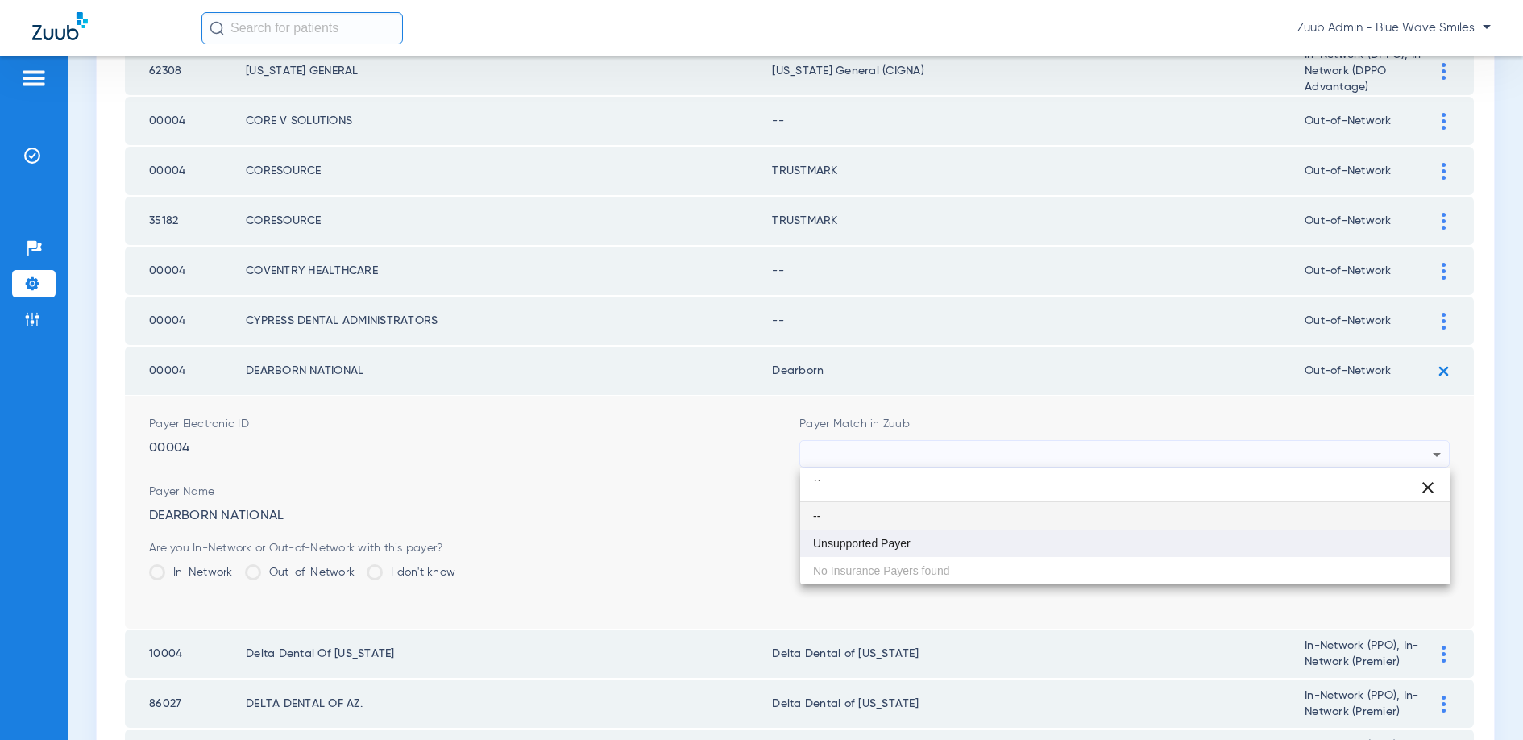
type input "``"
click at [902, 537] on span "Unsupported Payer" at bounding box center [862, 542] width 98 height 11
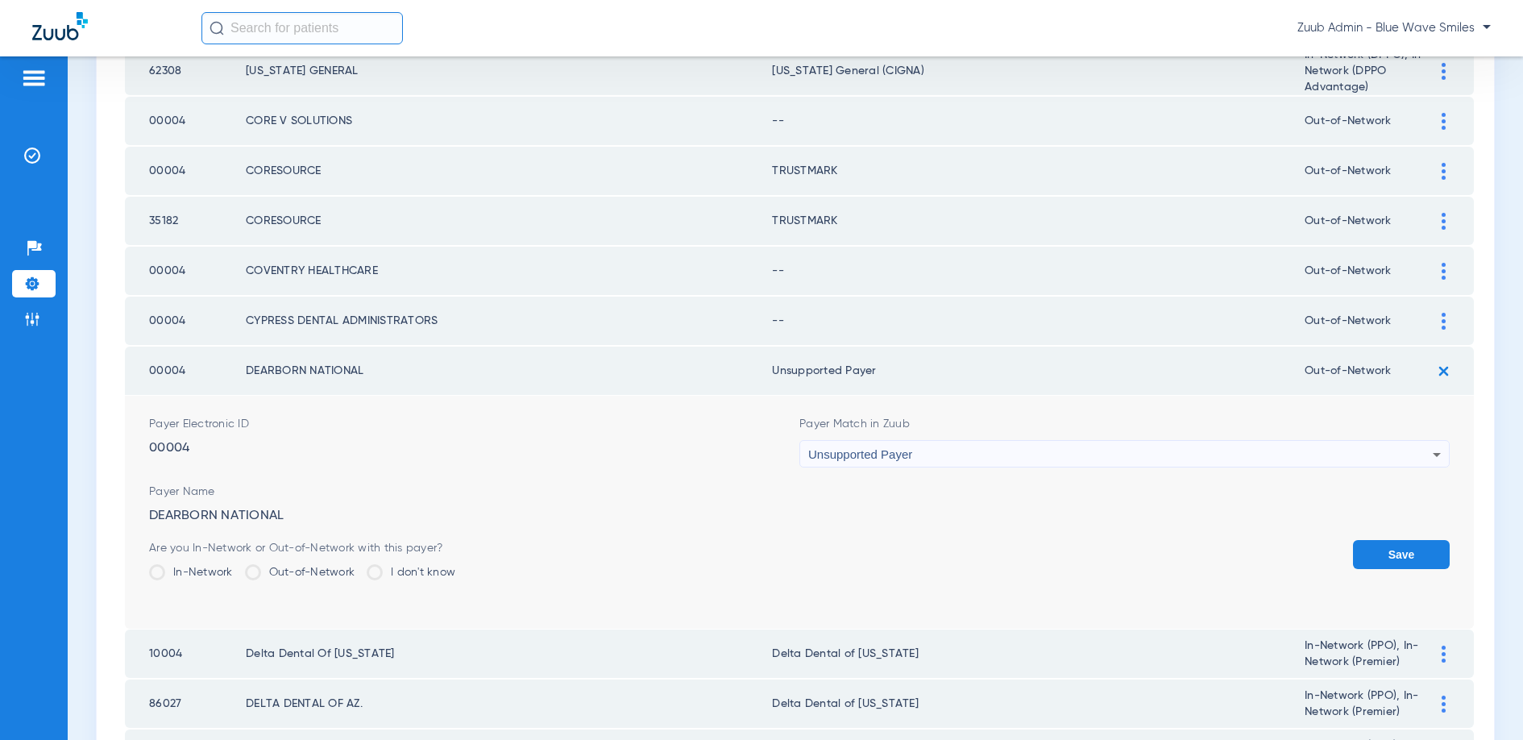
click at [1380, 544] on button "Save" at bounding box center [1401, 554] width 97 height 29
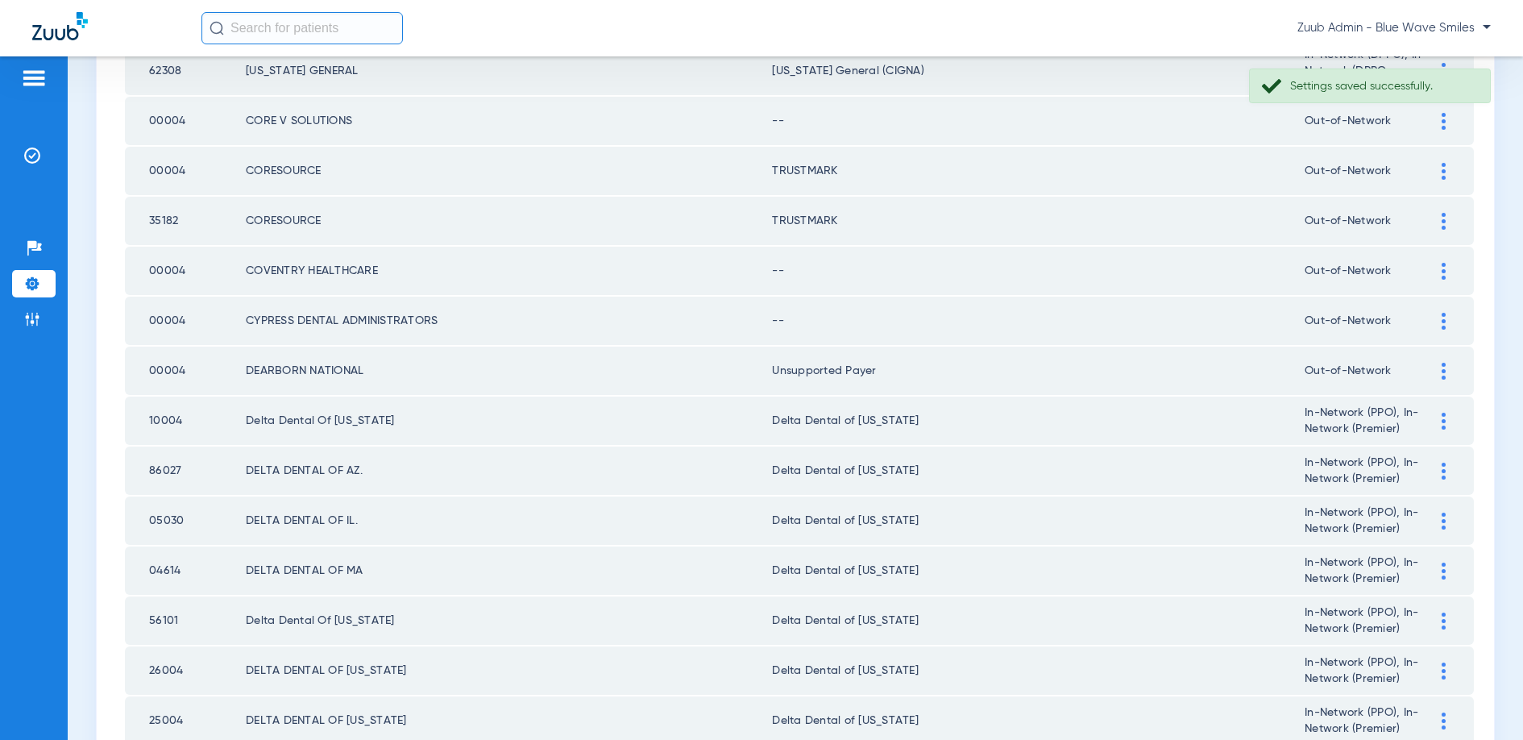
click at [1442, 318] on img at bounding box center [1444, 321] width 4 height 17
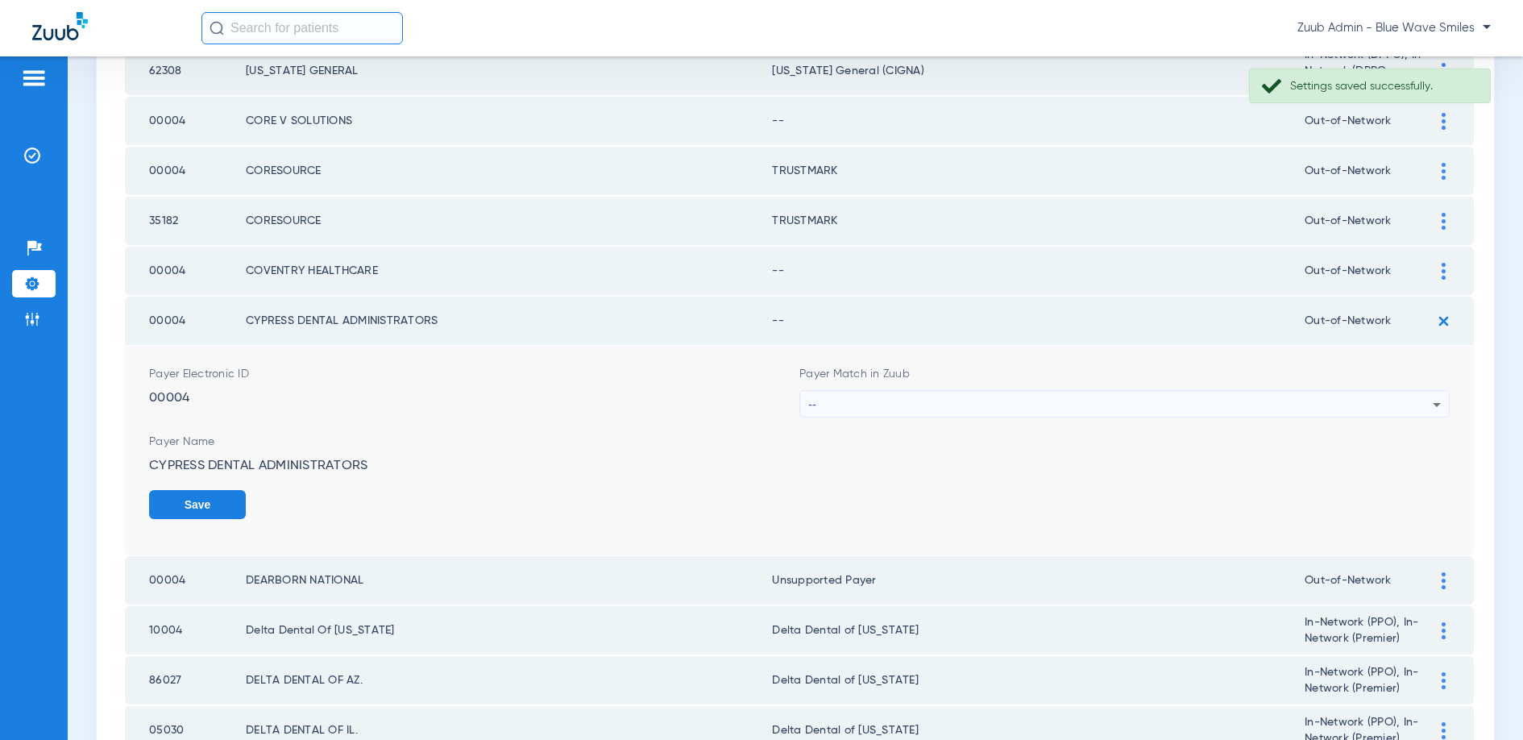
click at [1137, 397] on div "--" at bounding box center [1120, 404] width 624 height 27
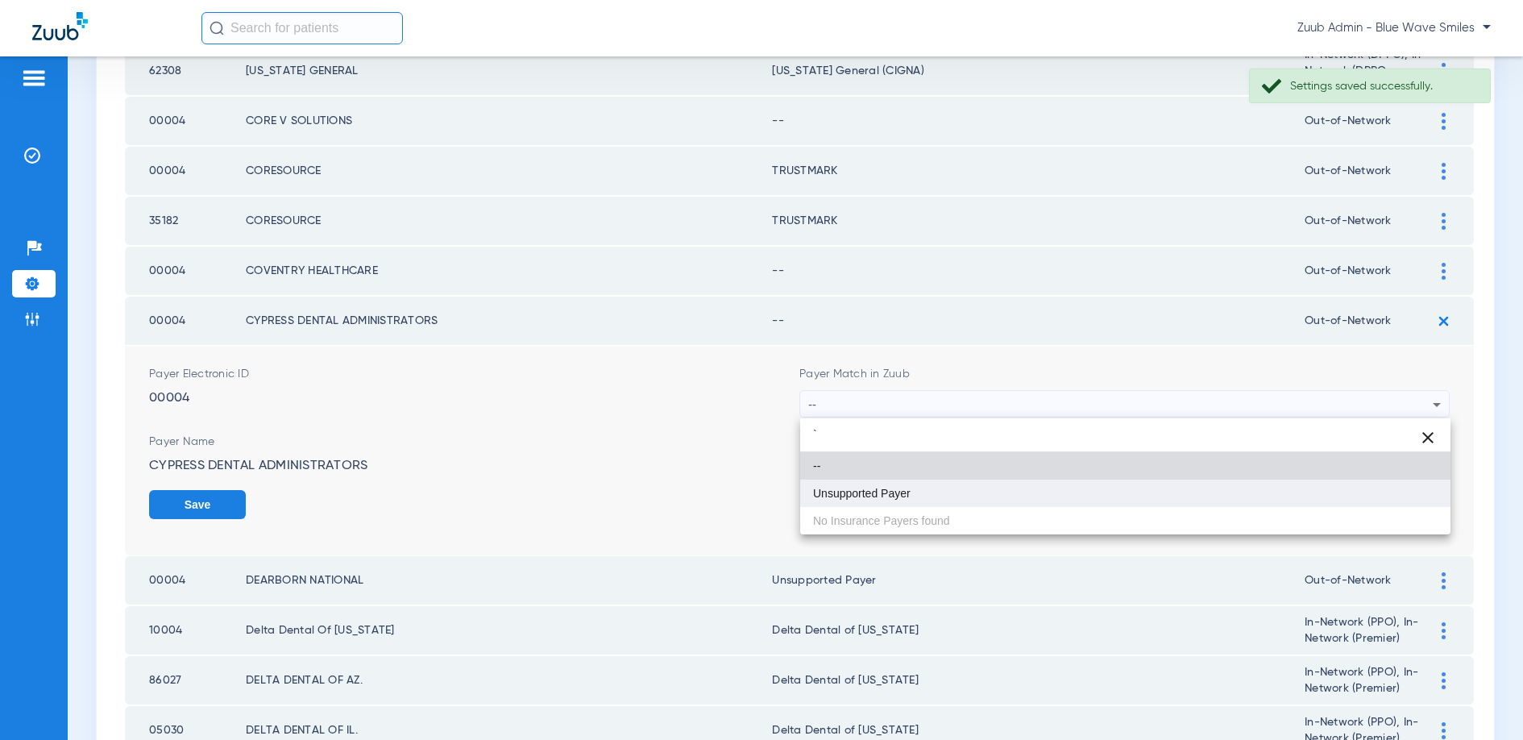
type input "`"
click at [925, 492] on mat-option "Unsupported Payer" at bounding box center [1125, 492] width 650 height 27
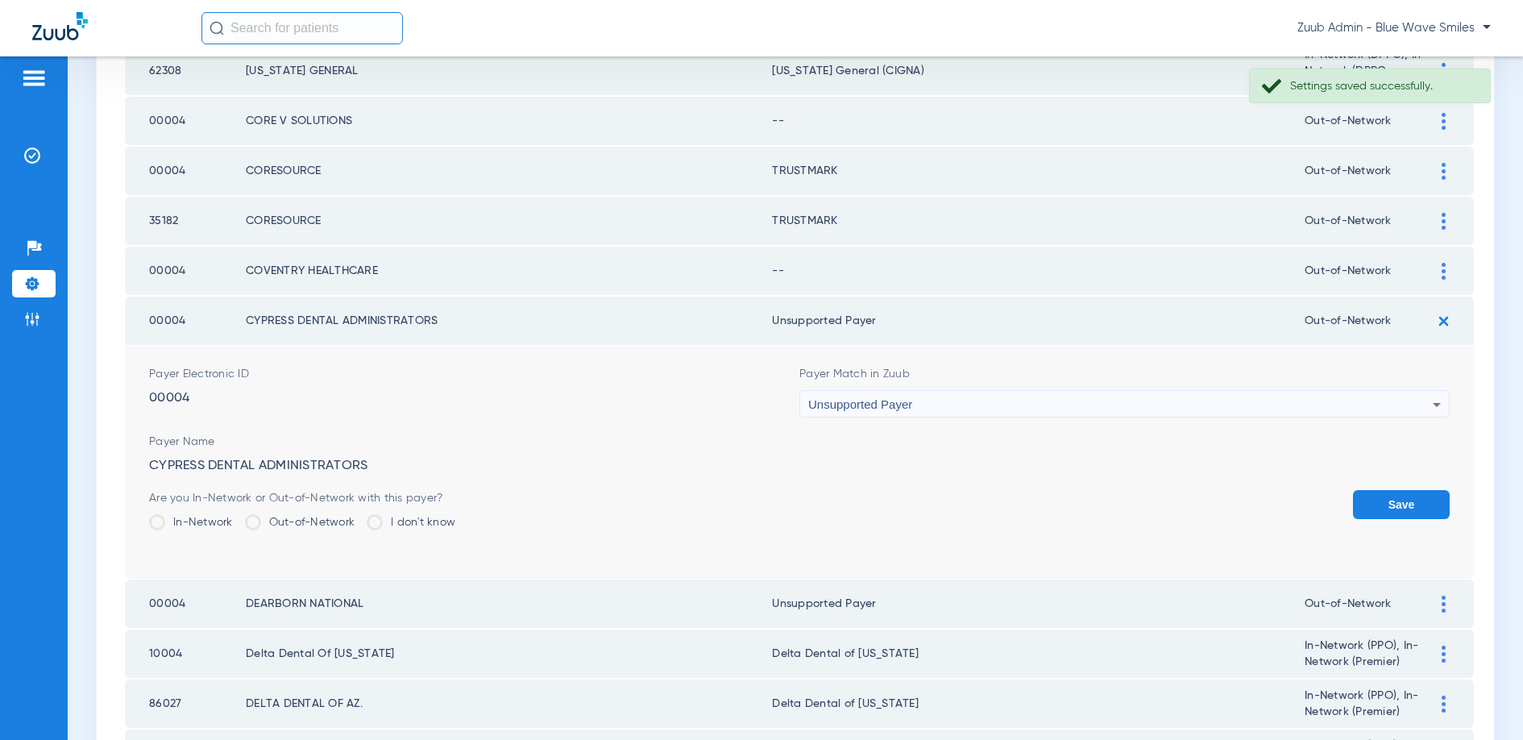
drag, startPoint x: 1438, startPoint y: 493, endPoint x: 1349, endPoint y: 484, distance: 89.9
click at [1438, 493] on button "Save" at bounding box center [1401, 504] width 97 height 29
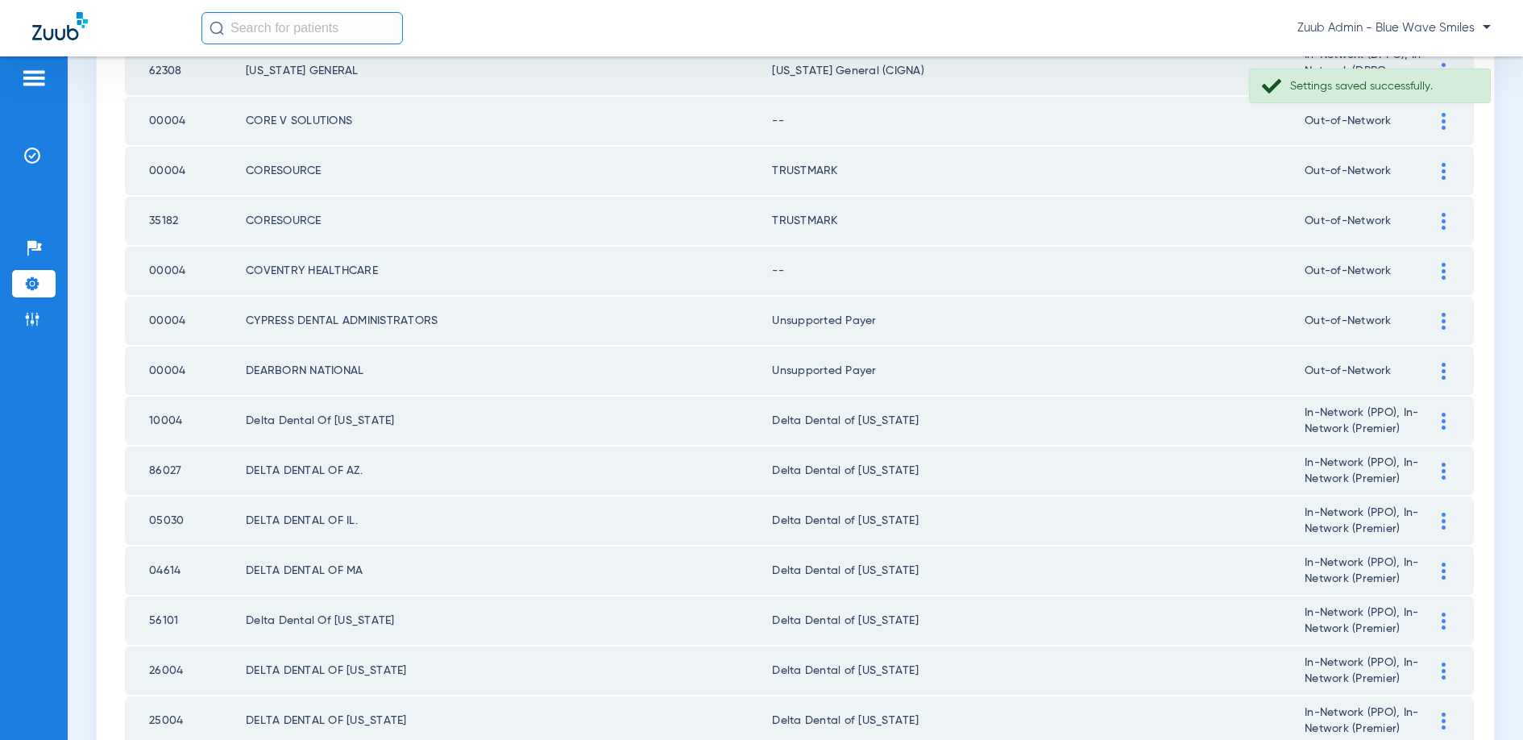
click at [1442, 268] on img at bounding box center [1444, 271] width 4 height 17
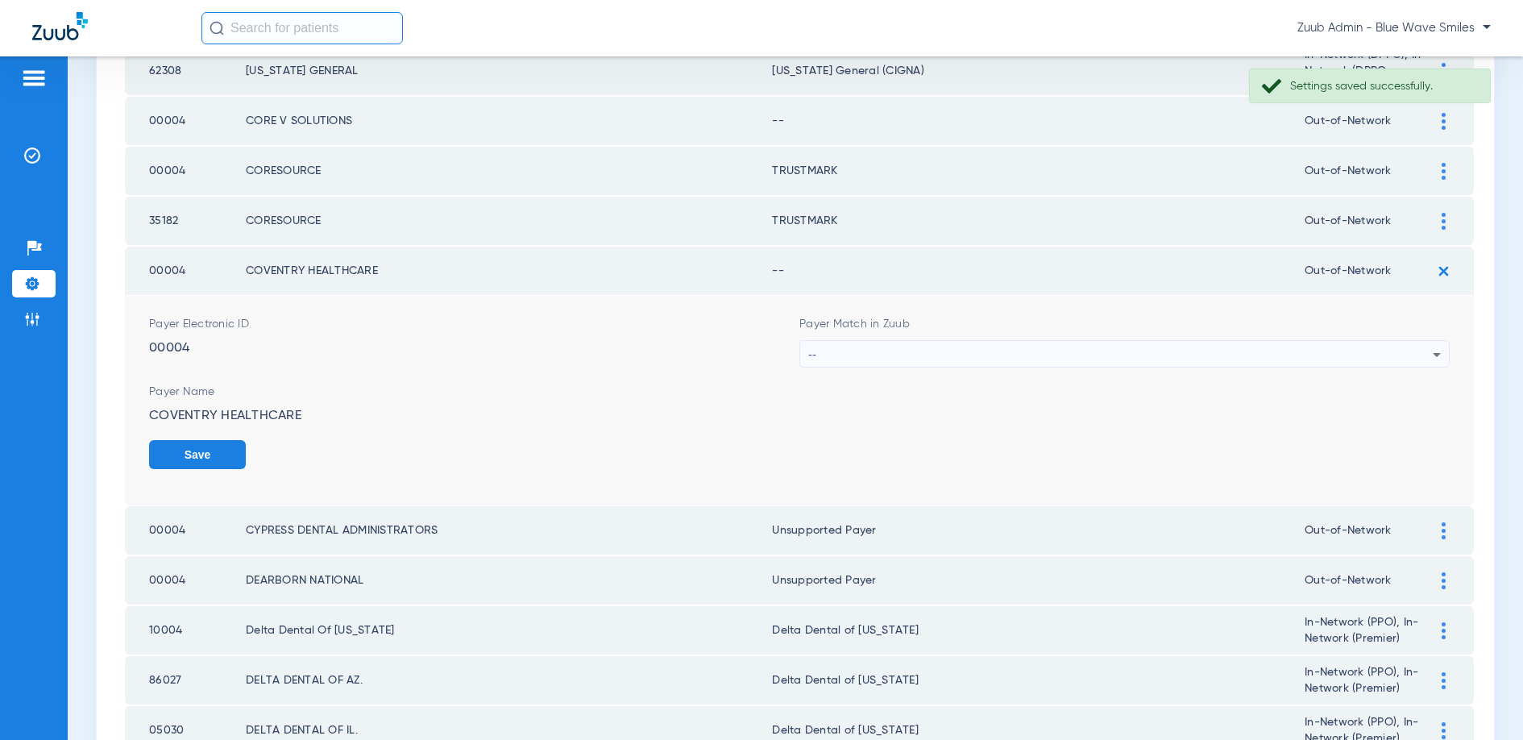
click at [1143, 349] on div "--" at bounding box center [1120, 354] width 624 height 27
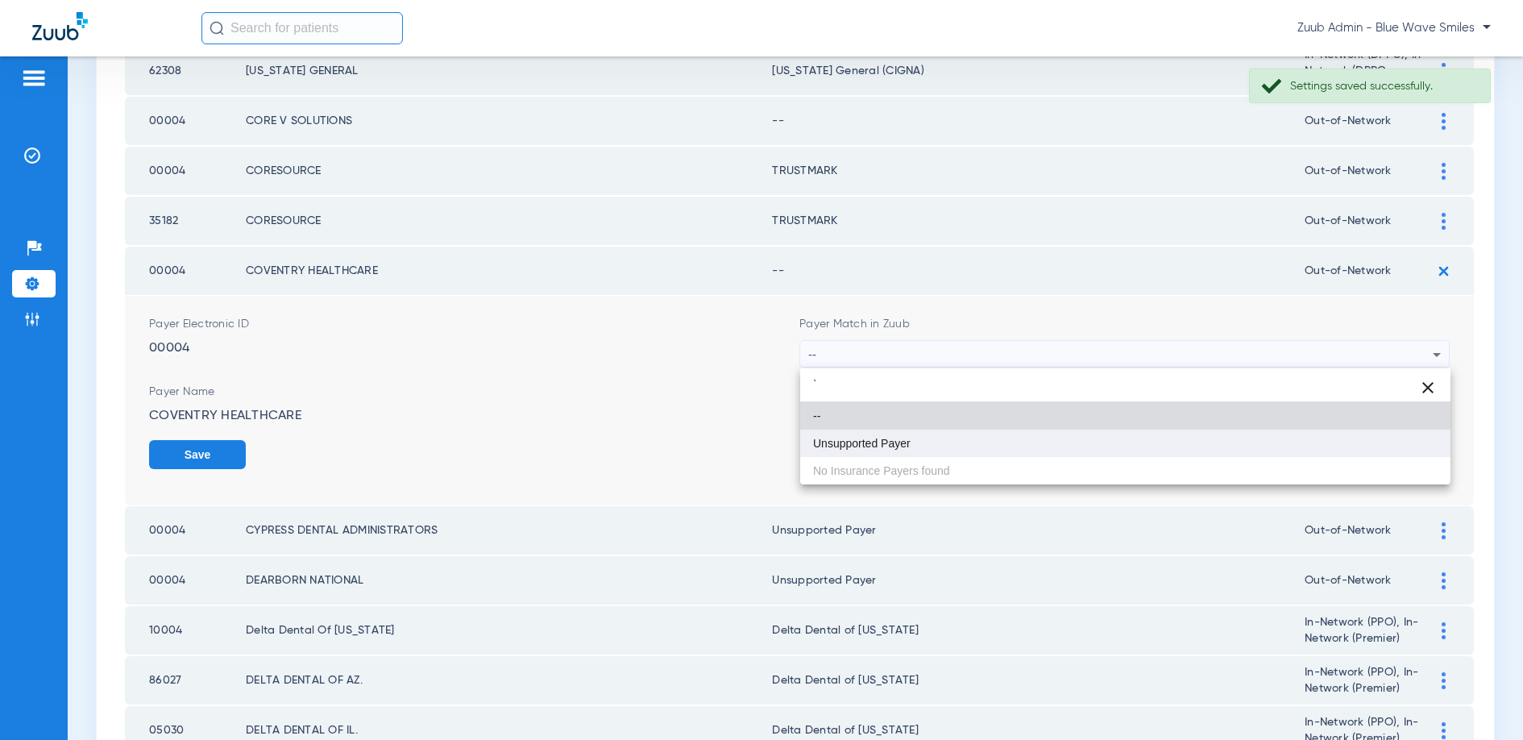
type input "`"
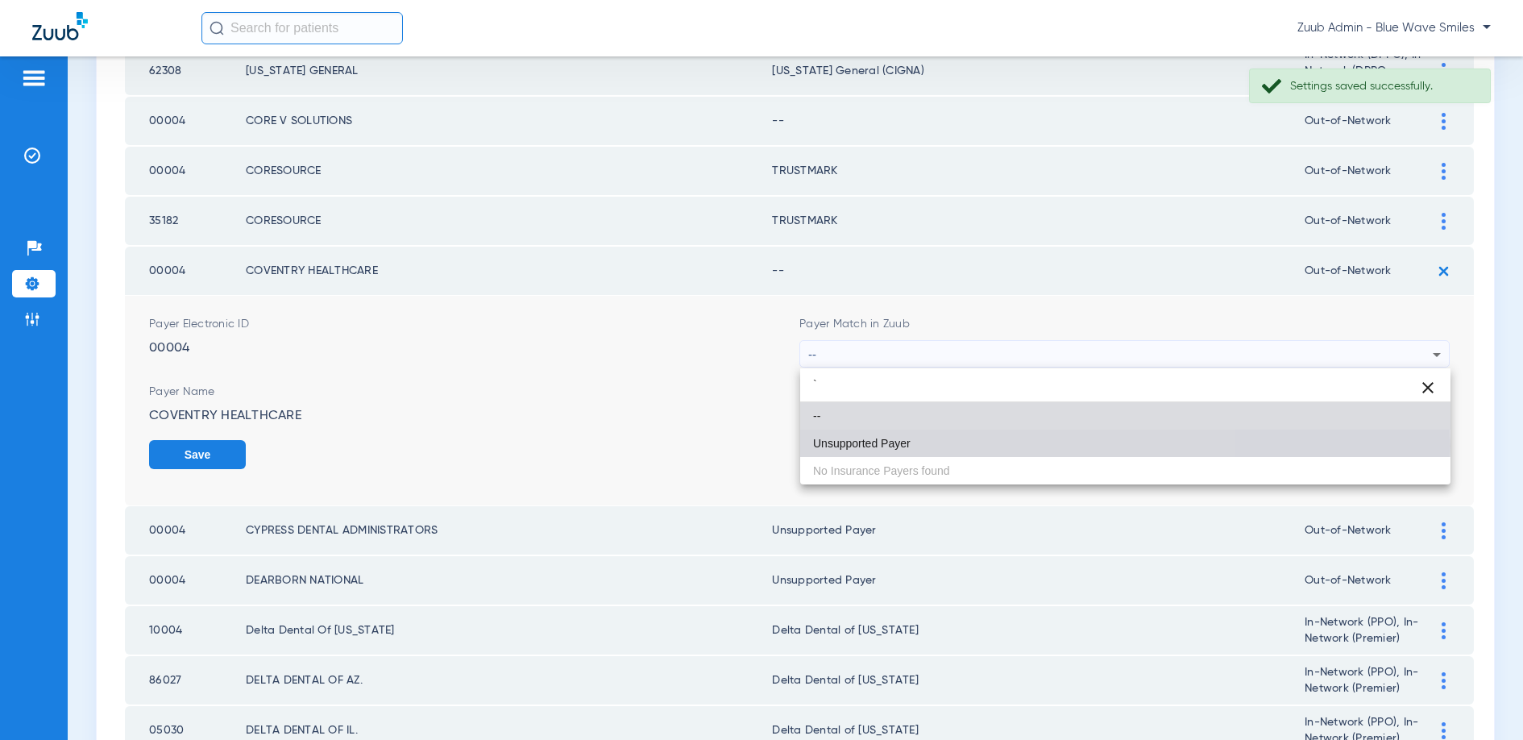
click at [933, 446] on mat-option "Unsupported Payer" at bounding box center [1125, 442] width 650 height 27
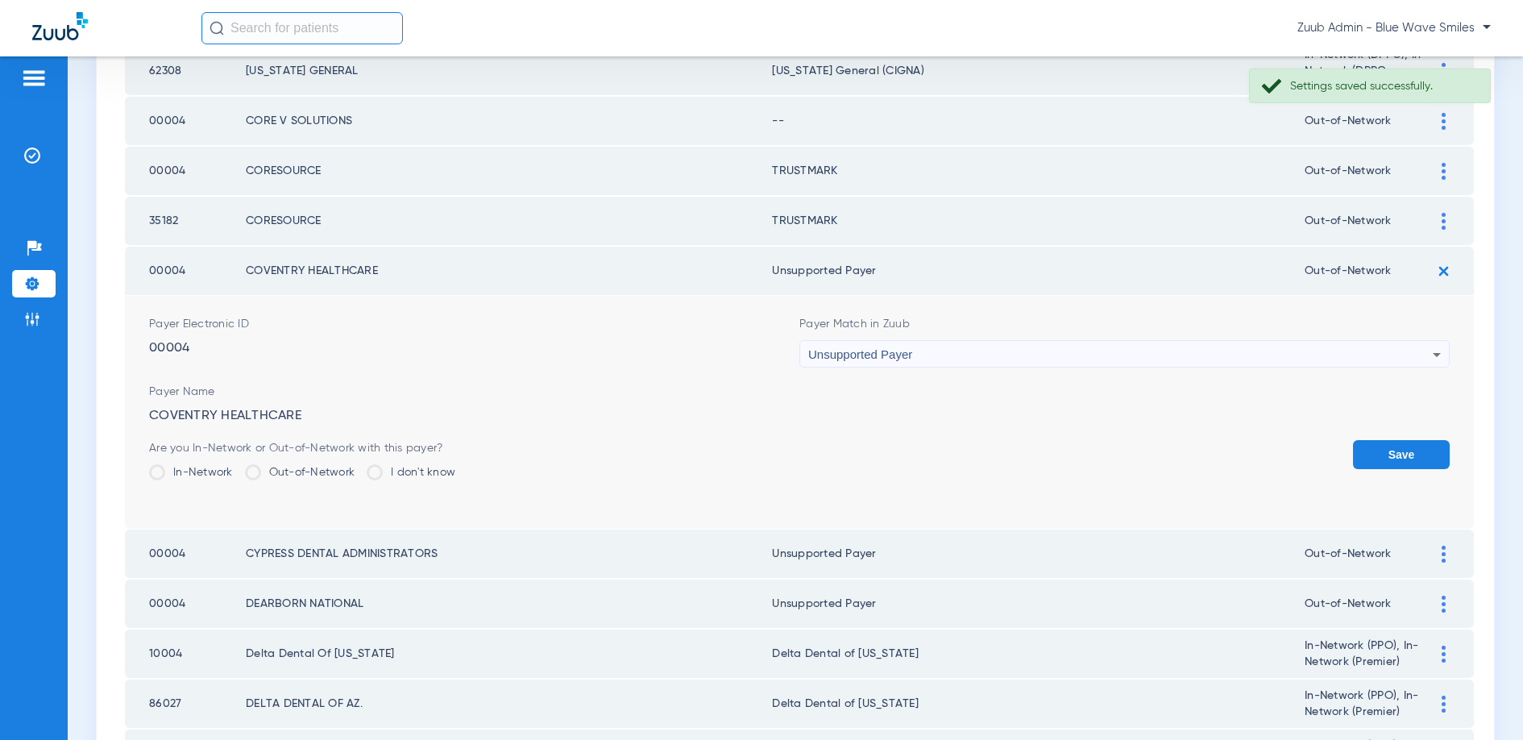
click at [1380, 454] on button "Save" at bounding box center [1401, 454] width 97 height 29
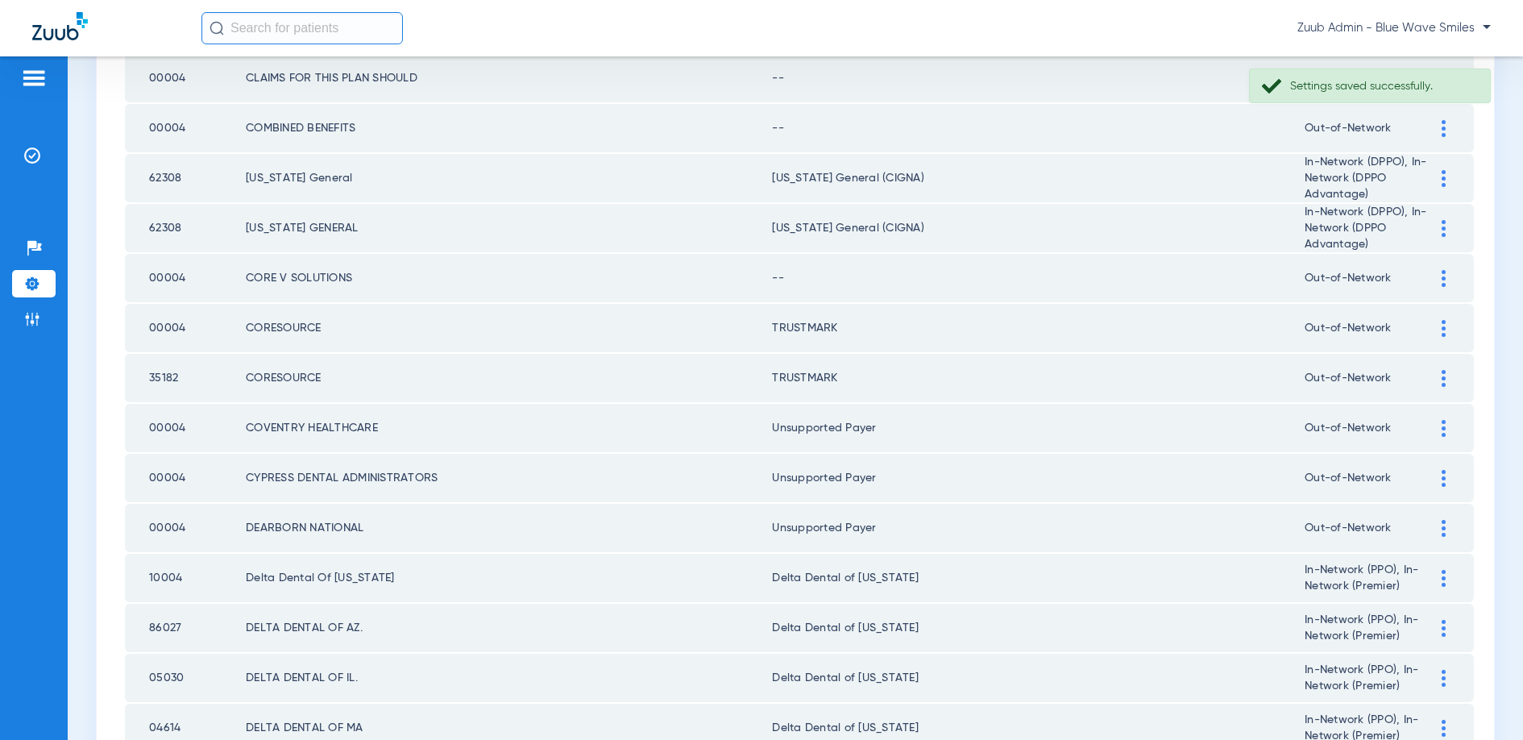
scroll to position [280, 0]
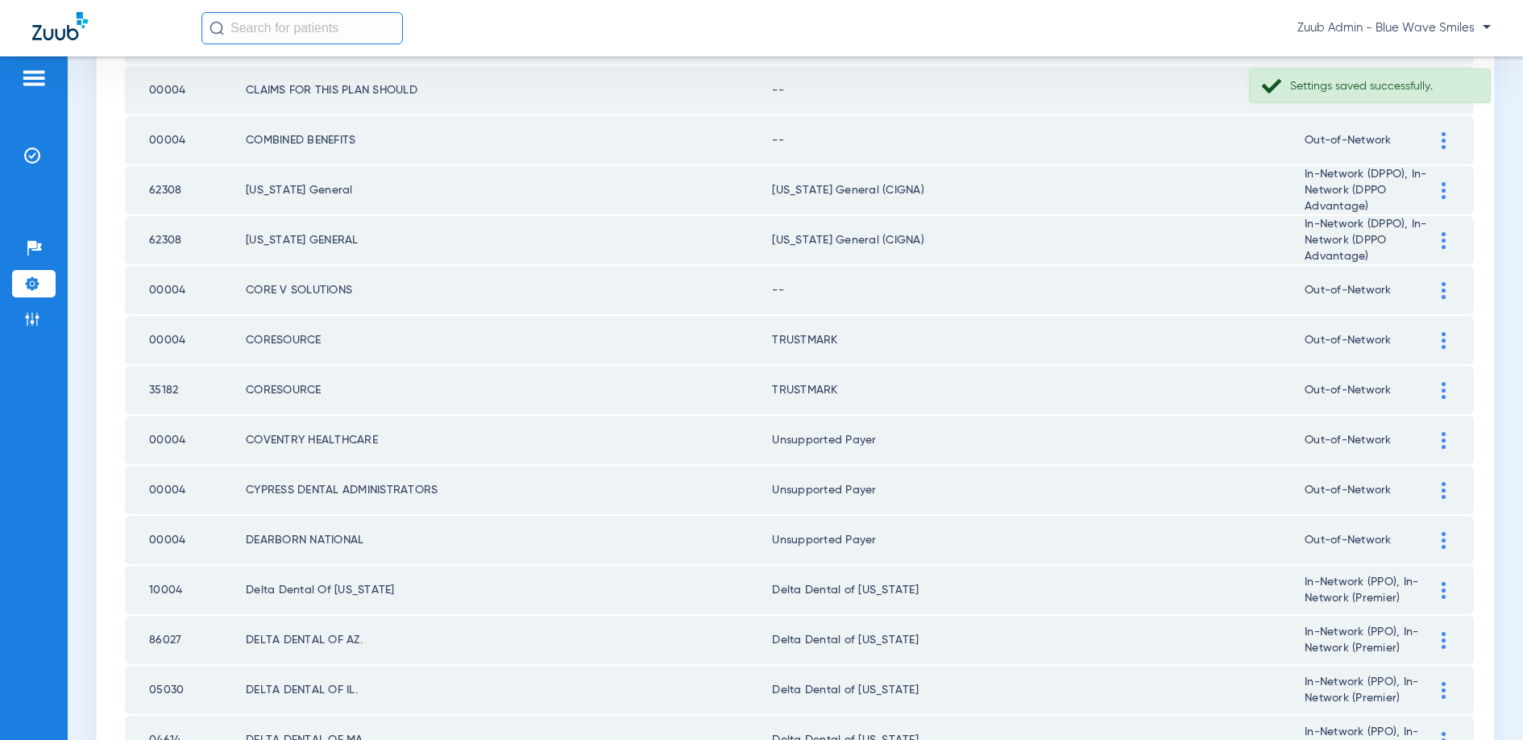
click at [1442, 290] on img at bounding box center [1444, 290] width 4 height 17
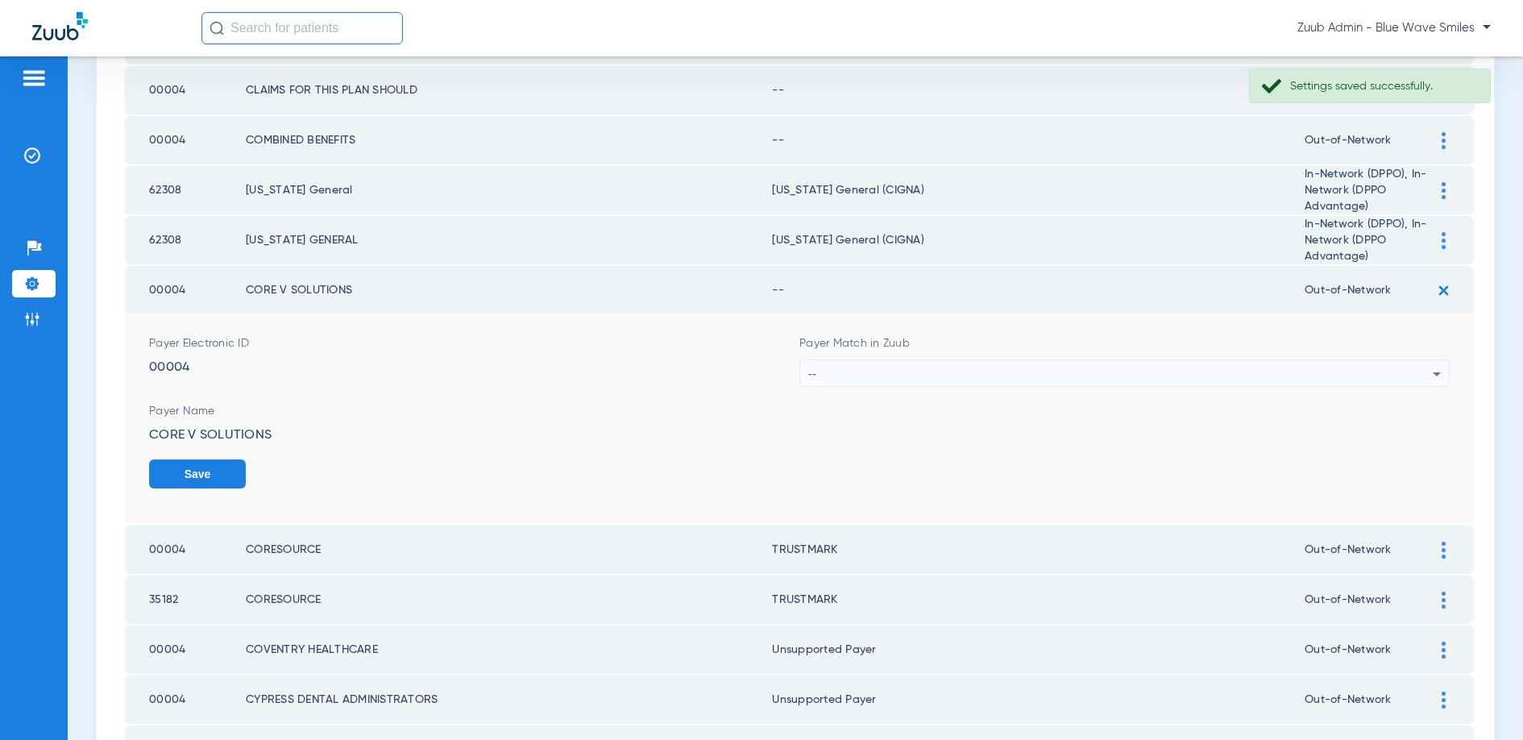
click at [1035, 373] on div "--" at bounding box center [1120, 373] width 624 height 27
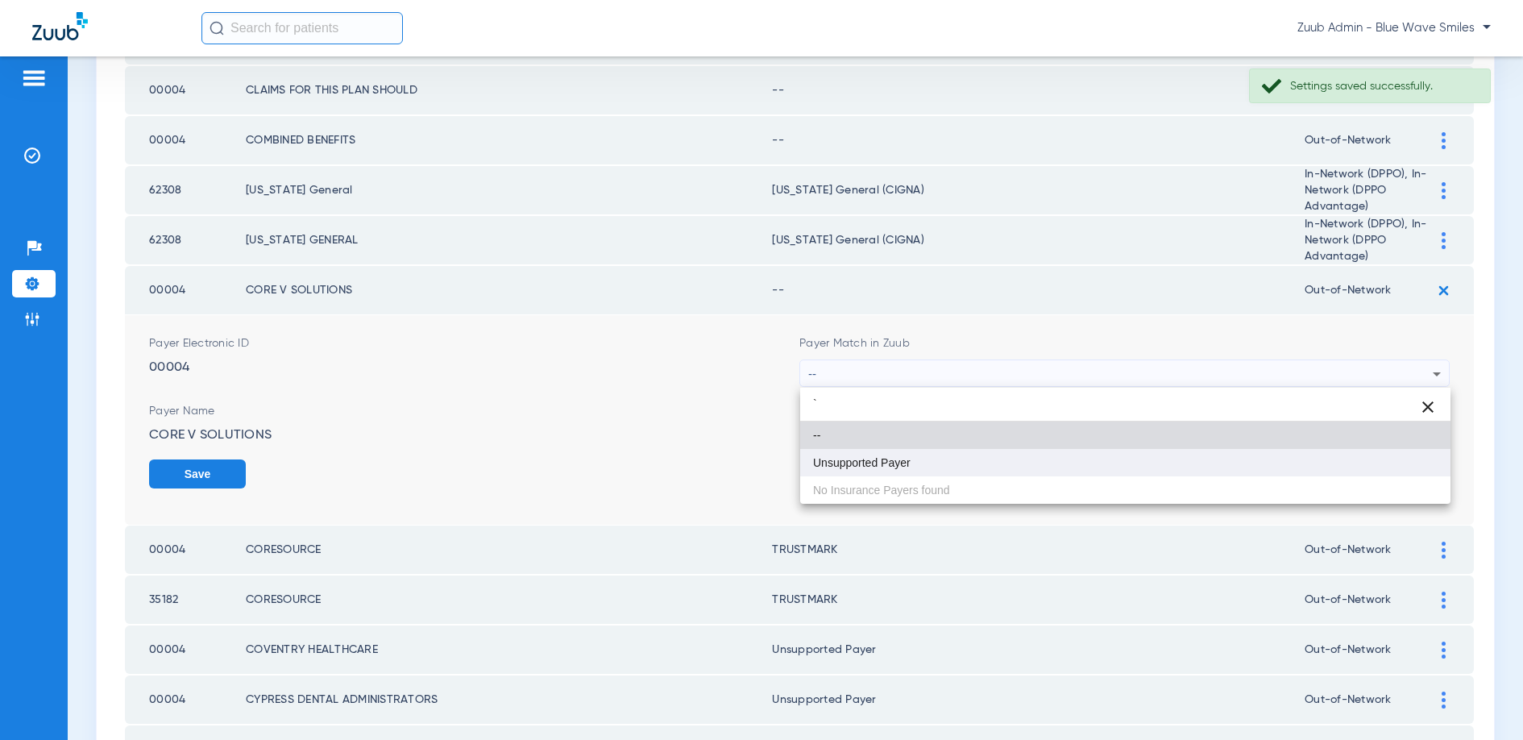
type input "`"
drag, startPoint x: 911, startPoint y: 458, endPoint x: 1122, endPoint y: 443, distance: 211.7
click at [913, 458] on mat-option "Unsupported Payer" at bounding box center [1125, 462] width 650 height 27
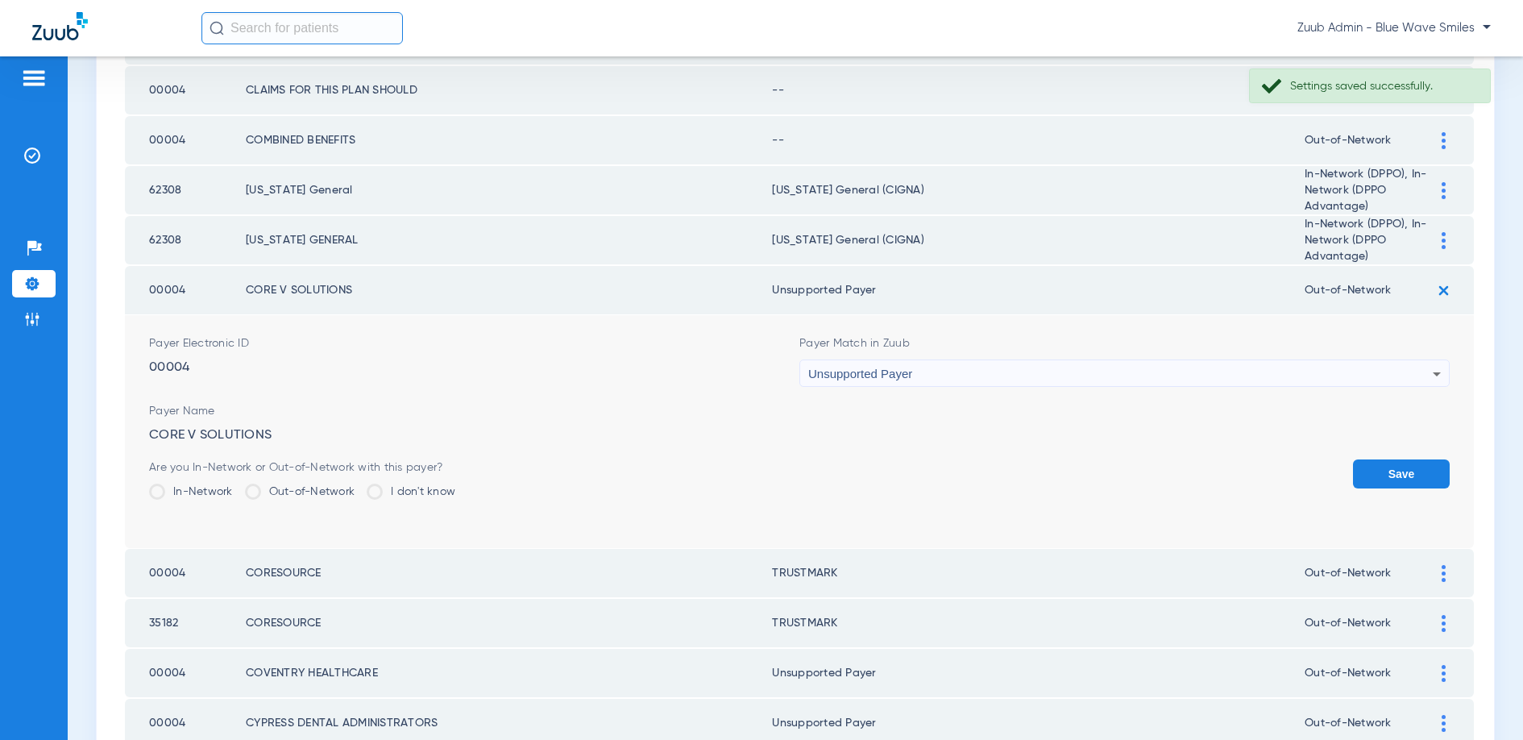
drag, startPoint x: 1396, startPoint y: 473, endPoint x: 1276, endPoint y: 422, distance: 130.4
click at [1340, 469] on div "Are you In-Network or Out-of-Network with this payer? In-Network Out-of-Network…" at bounding box center [799, 485] width 1301 height 52
drag, startPoint x: 1389, startPoint y: 476, endPoint x: 1151, endPoint y: 435, distance: 242.0
click at [1389, 476] on button "Save" at bounding box center [1401, 473] width 97 height 29
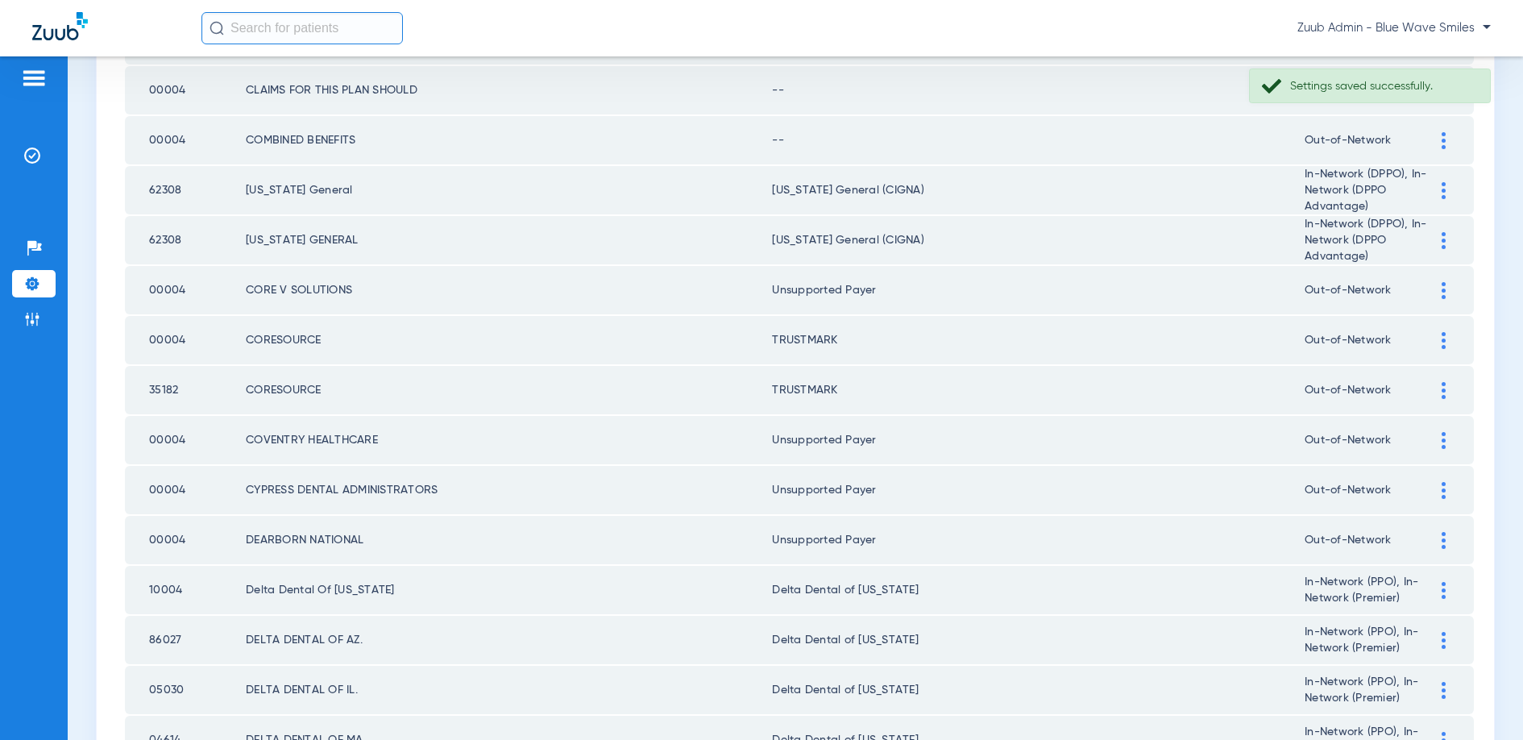
scroll to position [141, 0]
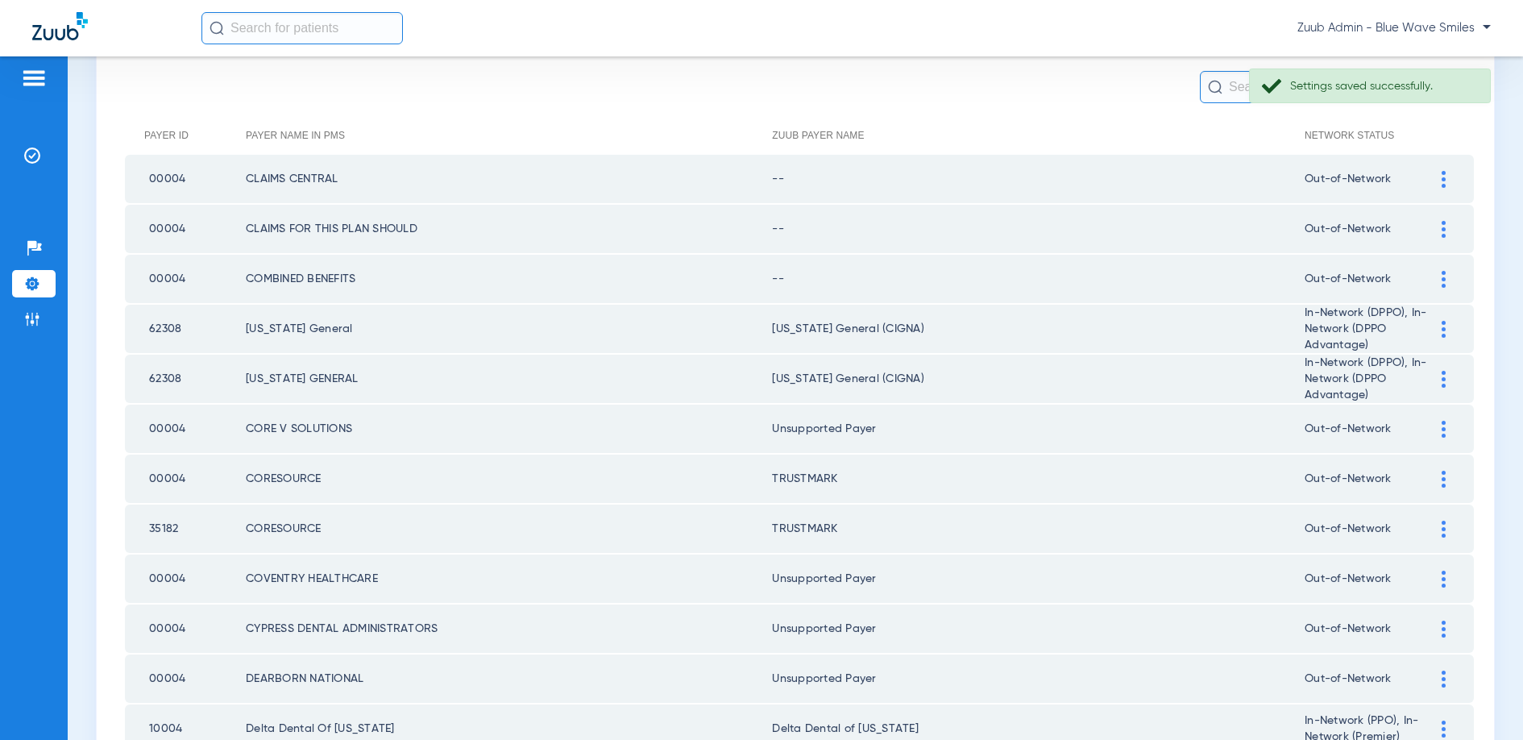
click at [1442, 272] on img at bounding box center [1444, 279] width 4 height 17
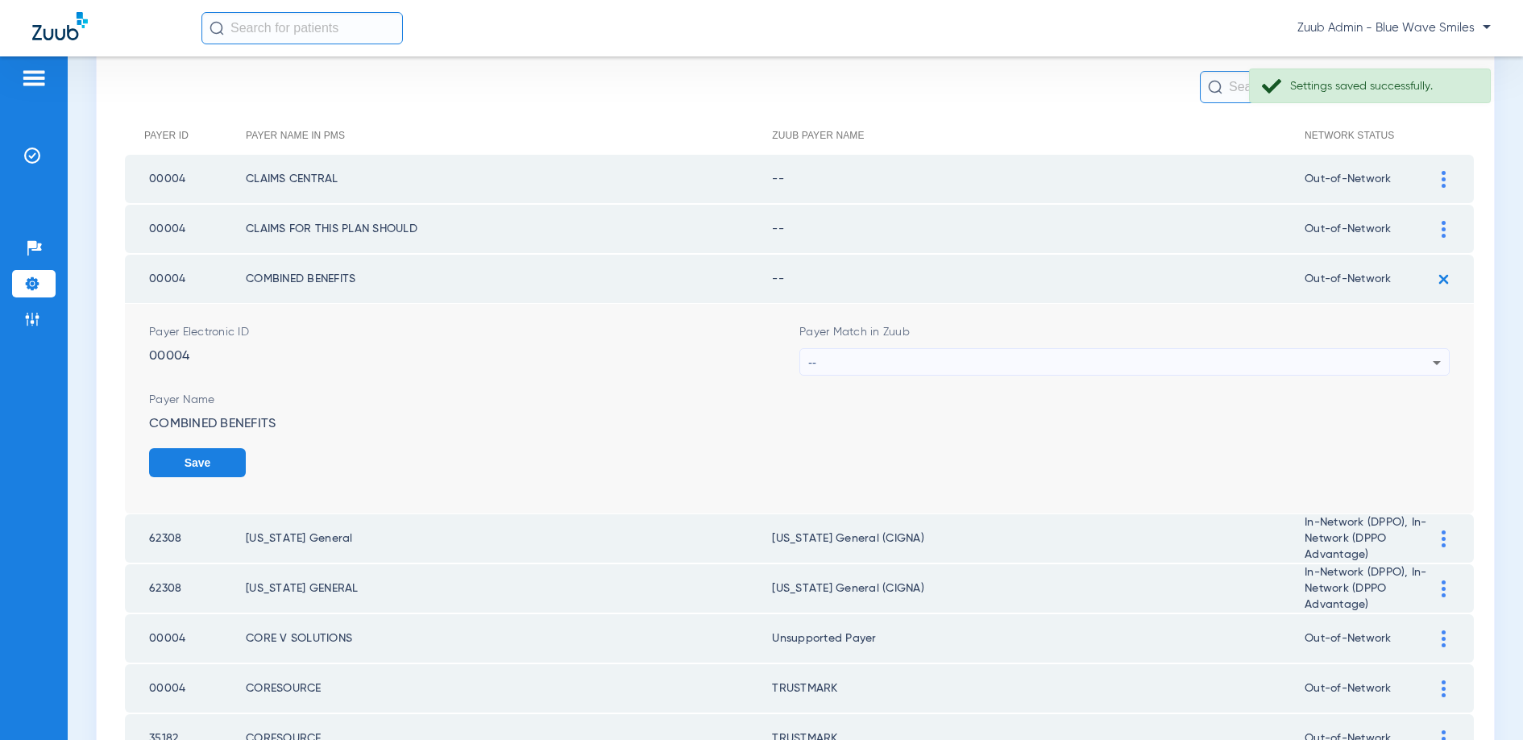
click at [1217, 352] on div "--" at bounding box center [1120, 362] width 624 height 27
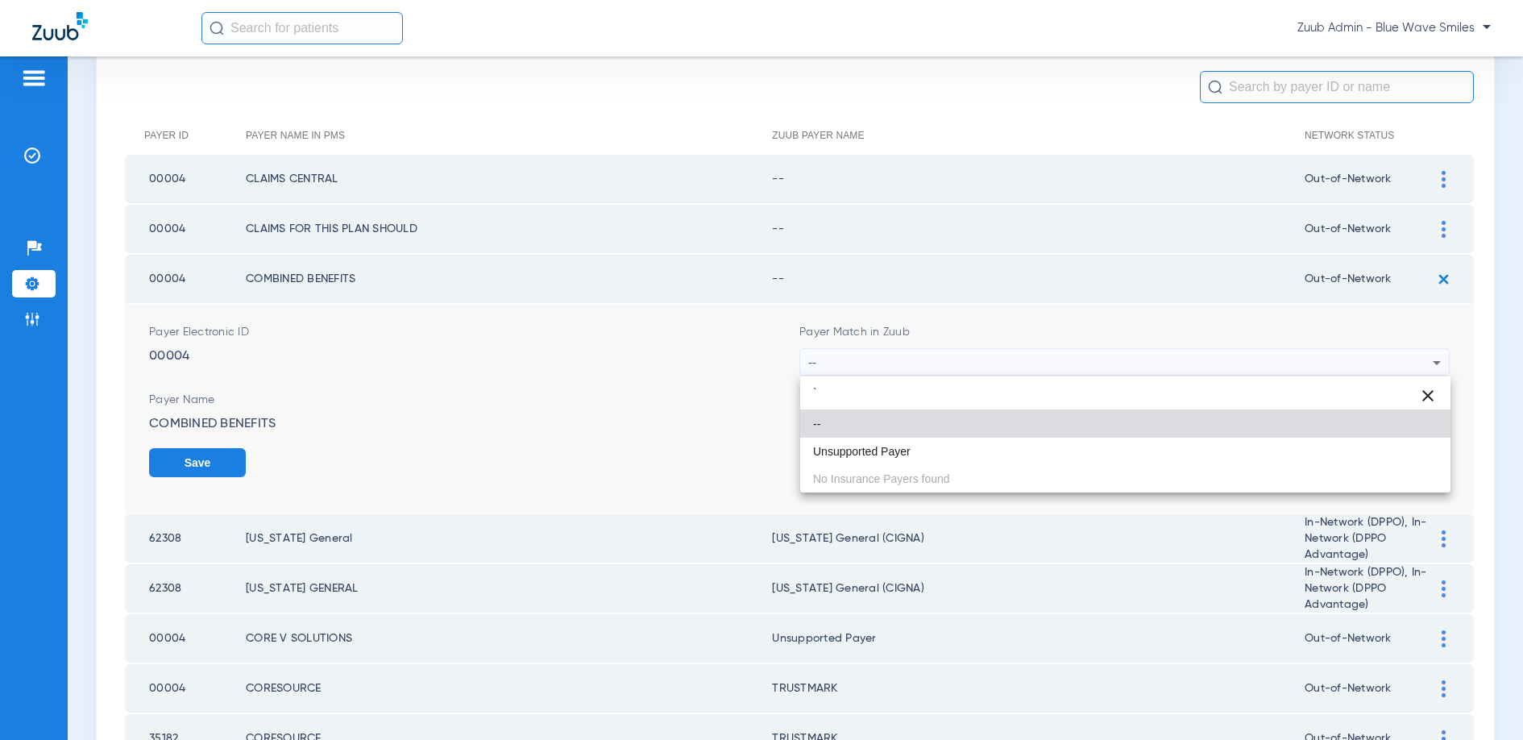
type input "`"
click at [916, 435] on mat-option "--" at bounding box center [1125, 423] width 650 height 27
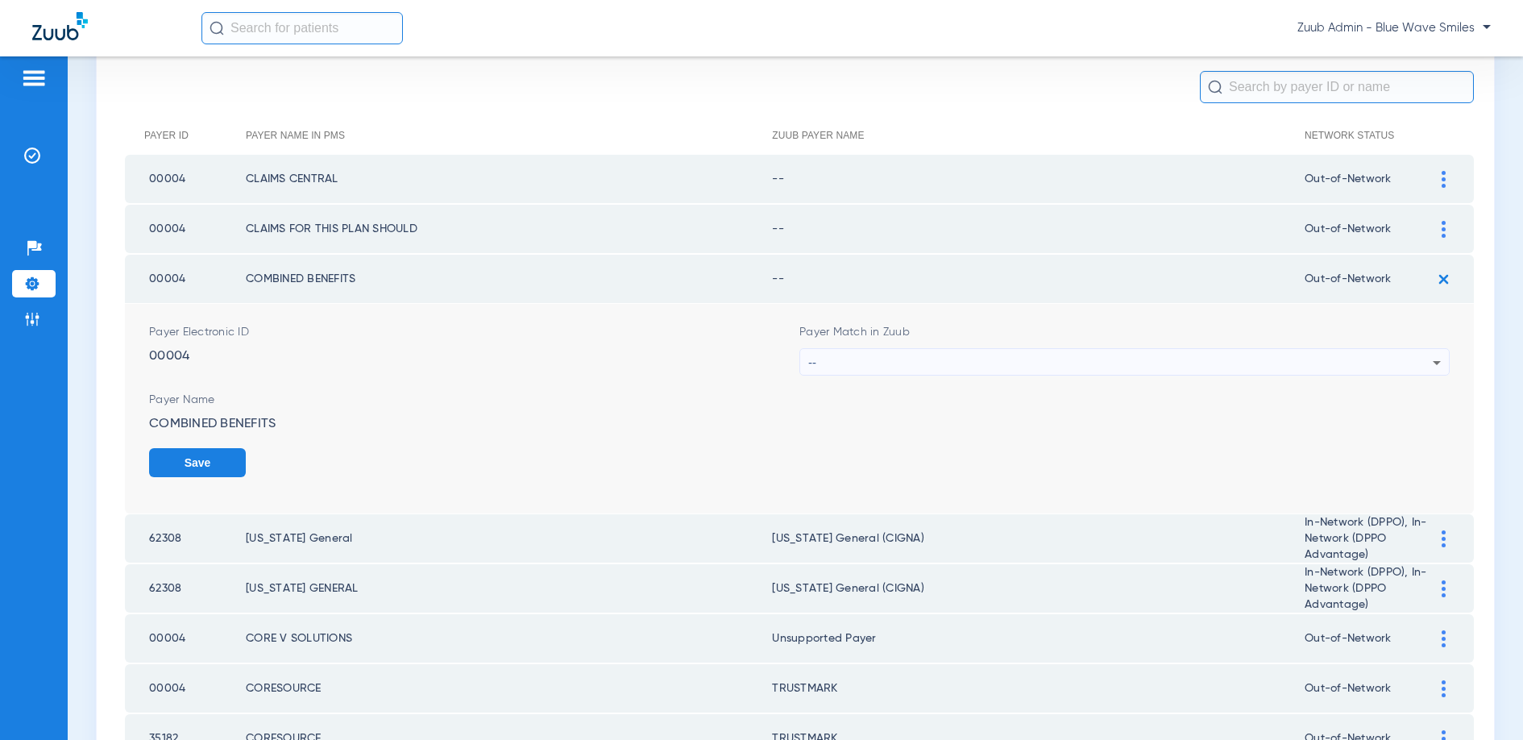
click at [1055, 357] on div "--" at bounding box center [1120, 362] width 624 height 27
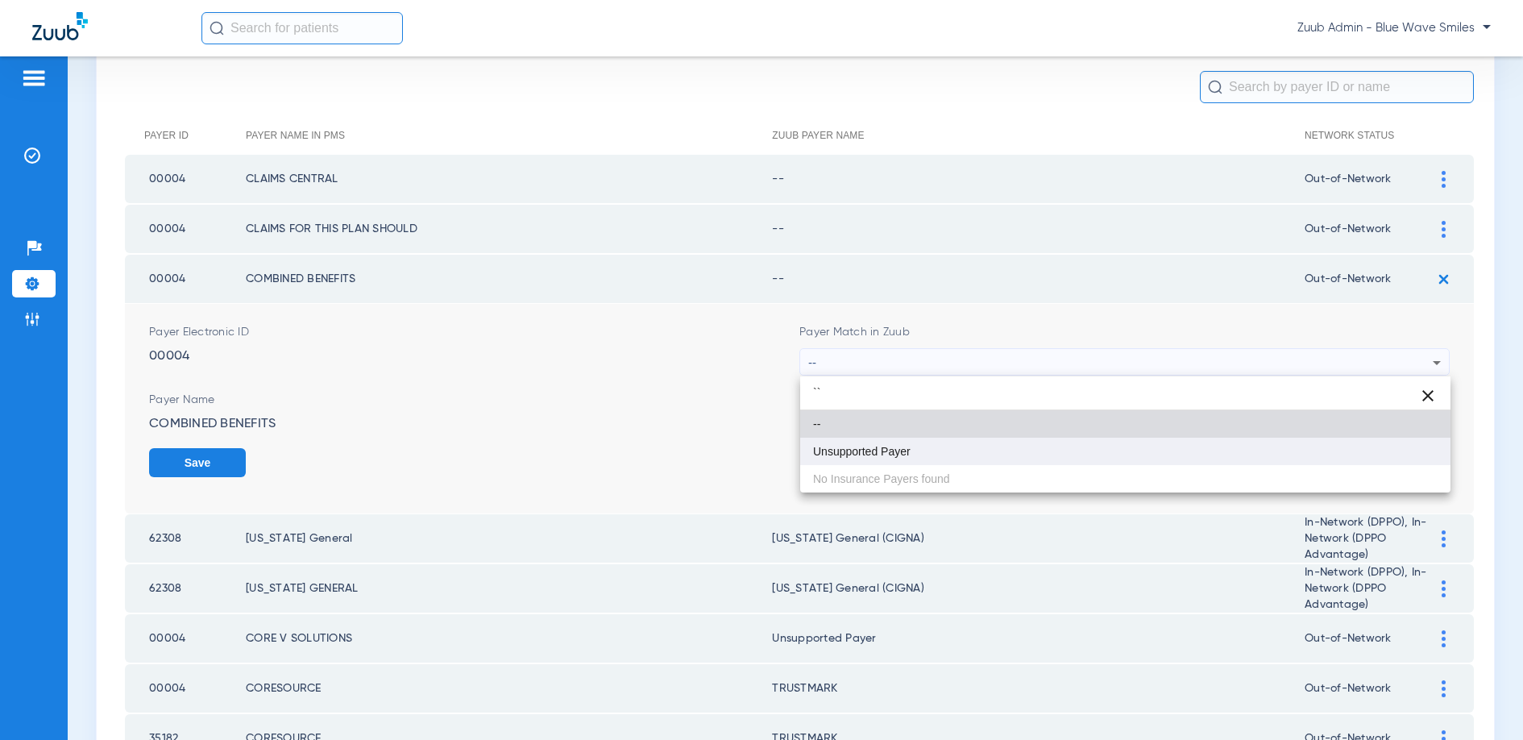
type input "``"
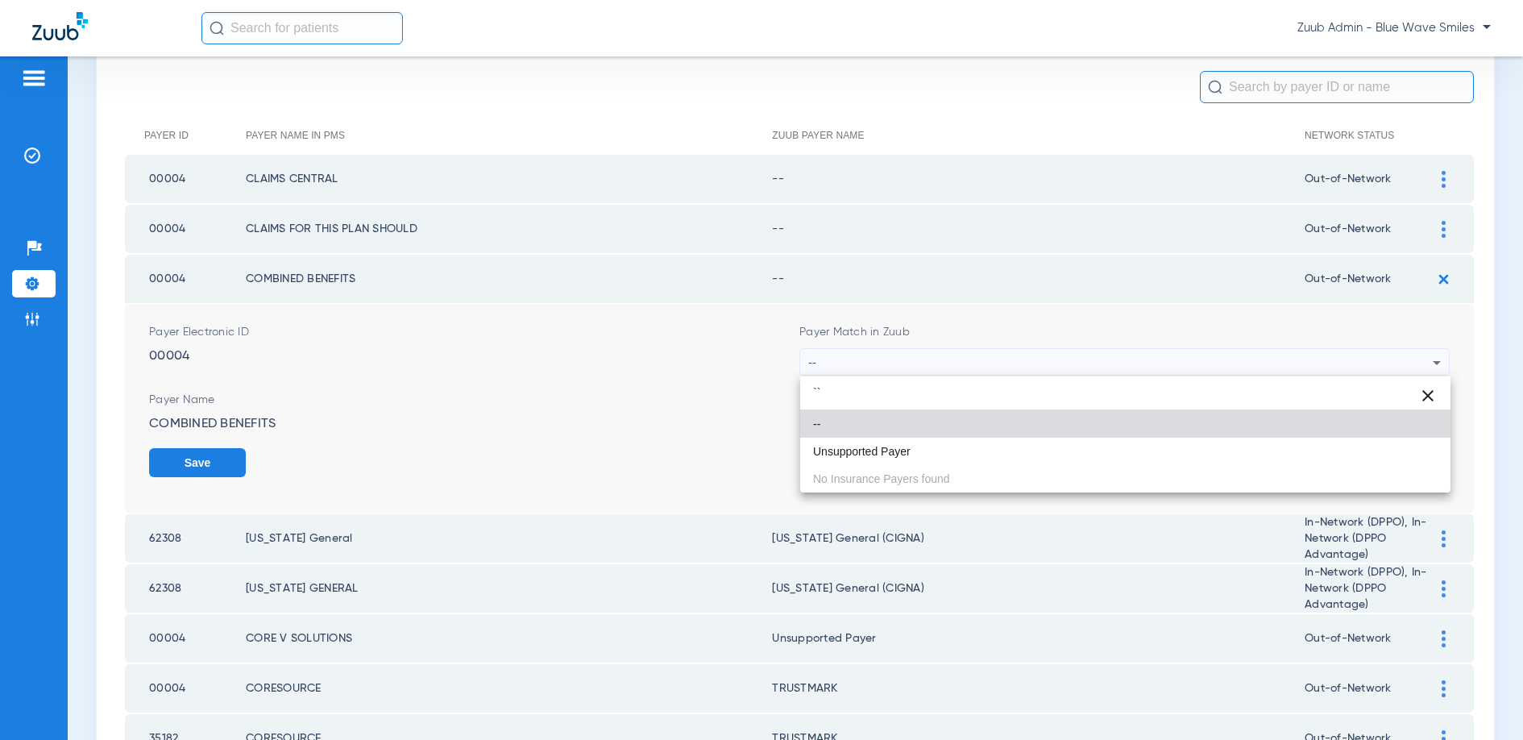
drag, startPoint x: 868, startPoint y: 452, endPoint x: 989, endPoint y: 449, distance: 120.9
click at [869, 452] on span "Unsupported Payer" at bounding box center [862, 451] width 98 height 11
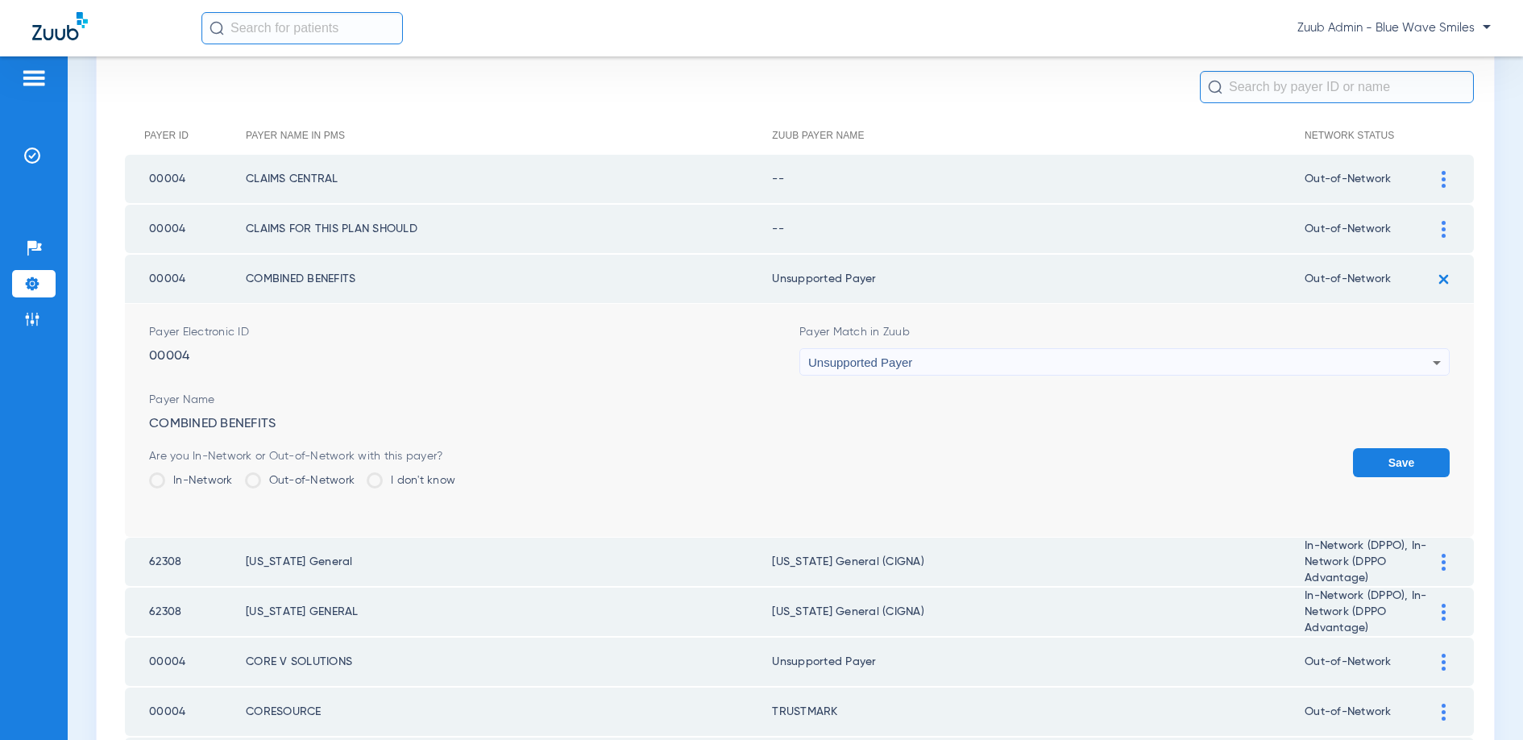
click at [1389, 457] on button "Save" at bounding box center [1401, 462] width 97 height 29
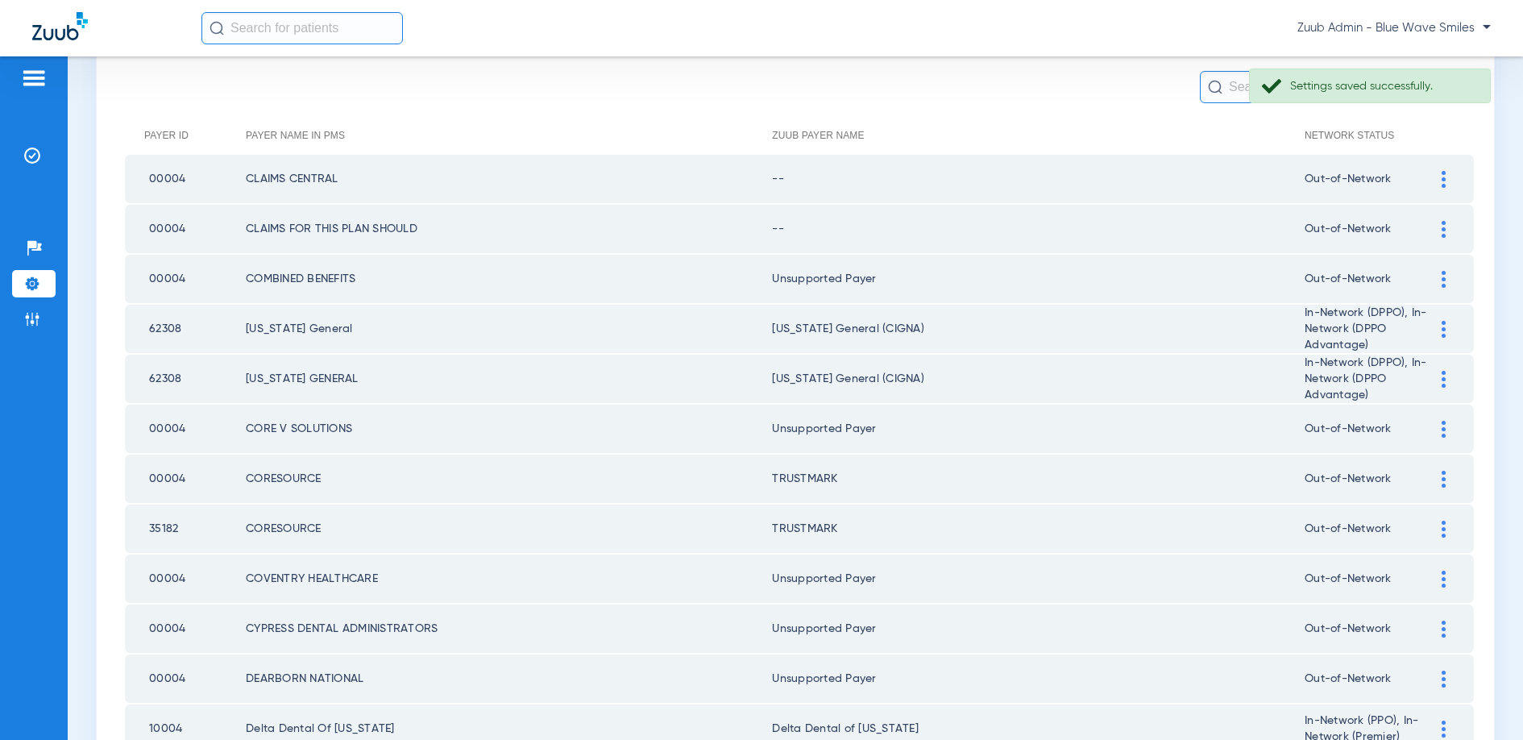
click at [1444, 229] on img at bounding box center [1444, 229] width 4 height 17
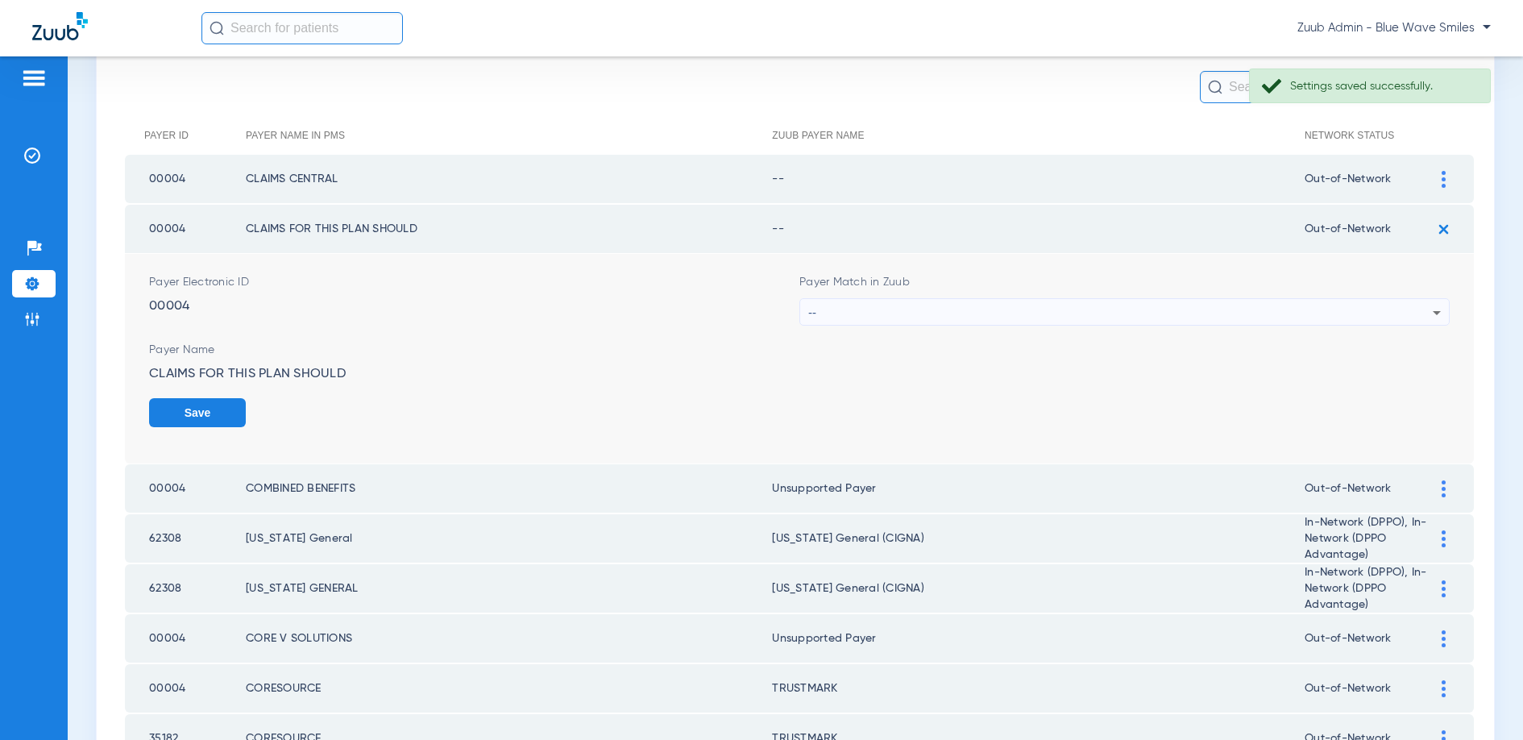
click at [998, 305] on div "--" at bounding box center [1120, 312] width 624 height 27
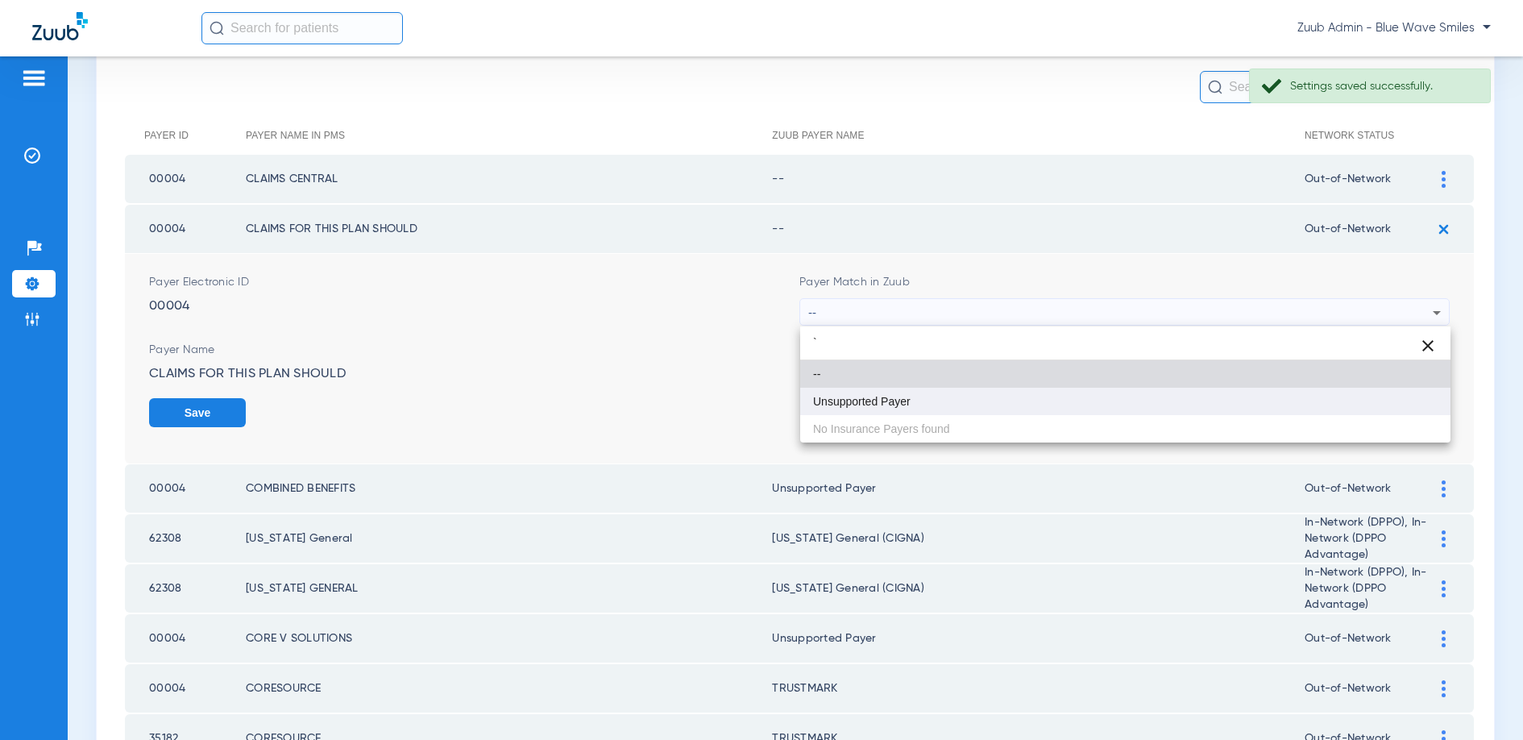
type input "`"
drag, startPoint x: 889, startPoint y: 405, endPoint x: 1039, endPoint y: 363, distance: 156.4
click at [891, 403] on span "Unsupported Payer" at bounding box center [862, 401] width 98 height 11
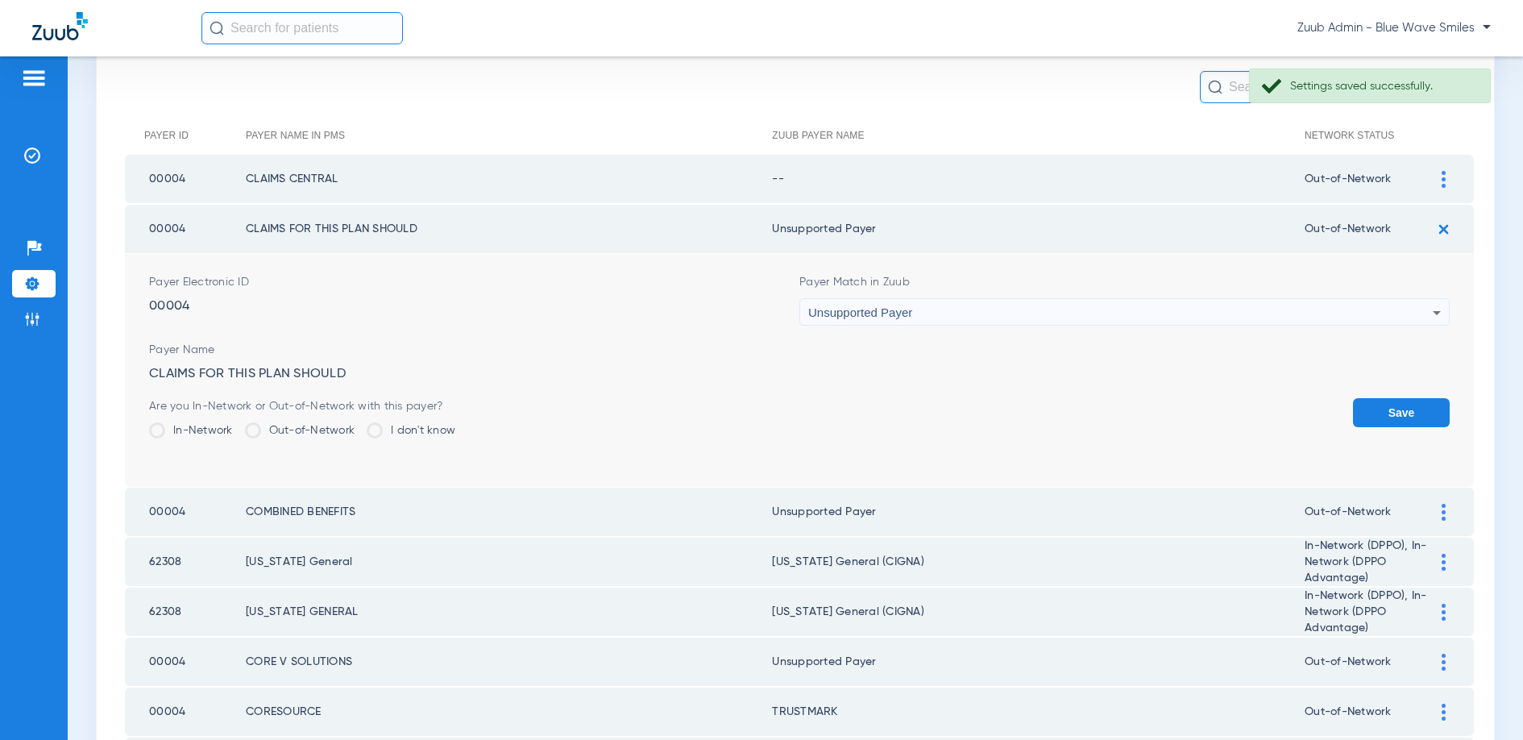
drag, startPoint x: 1449, startPoint y: 421, endPoint x: 1395, endPoint y: 406, distance: 55.9
click at [1447, 421] on button "Save" at bounding box center [1401, 412] width 97 height 29
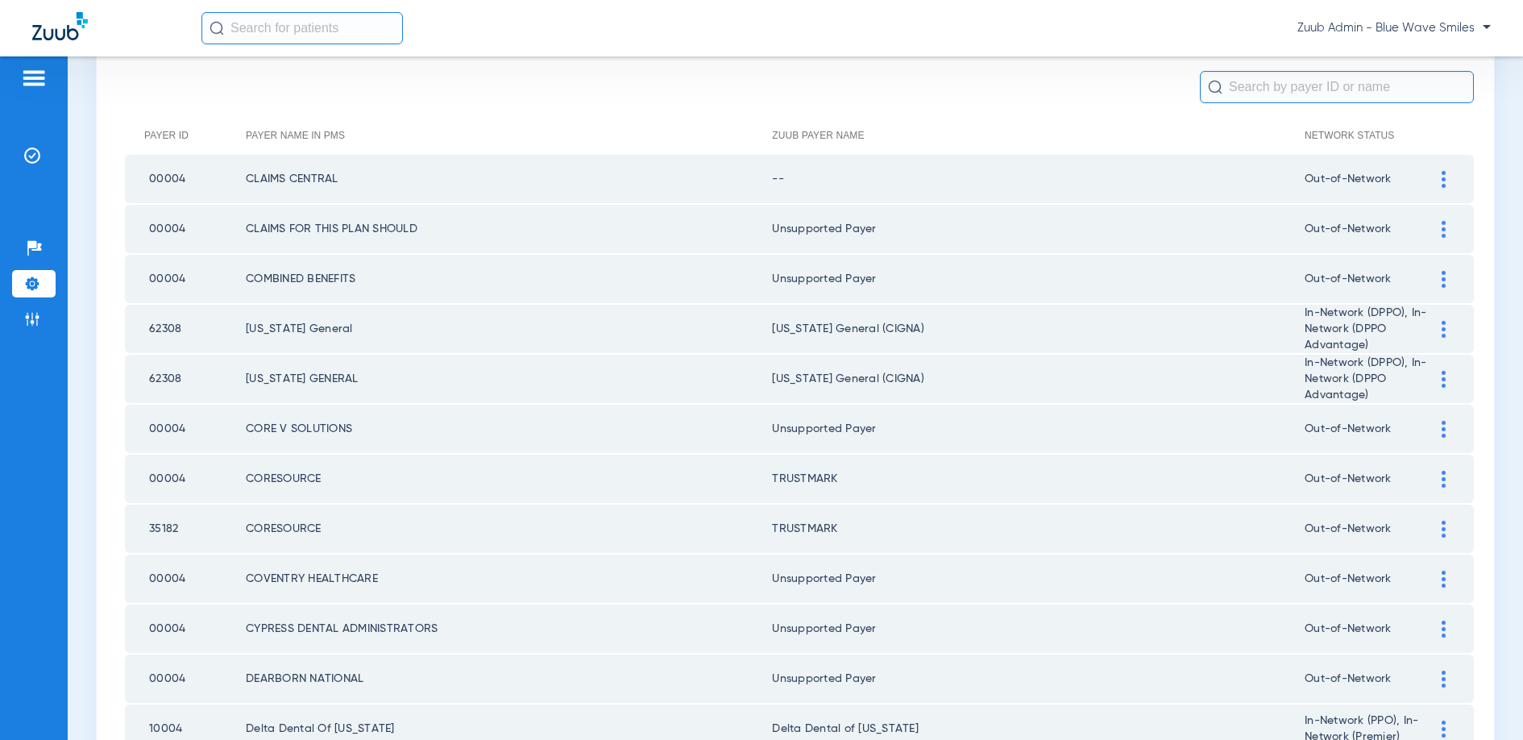
click at [1443, 177] on img at bounding box center [1444, 179] width 4 height 17
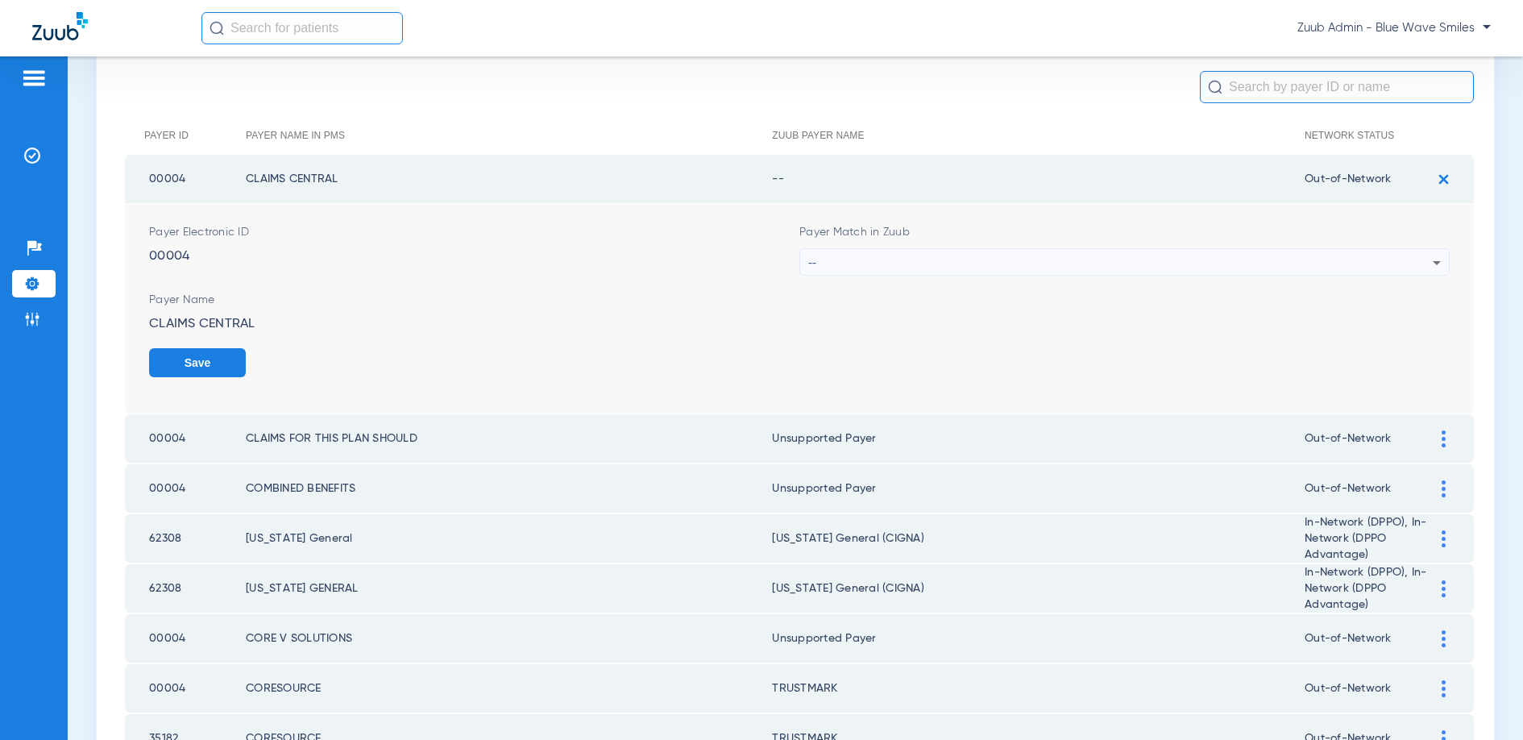
click at [1206, 263] on div "--" at bounding box center [1120, 262] width 624 height 27
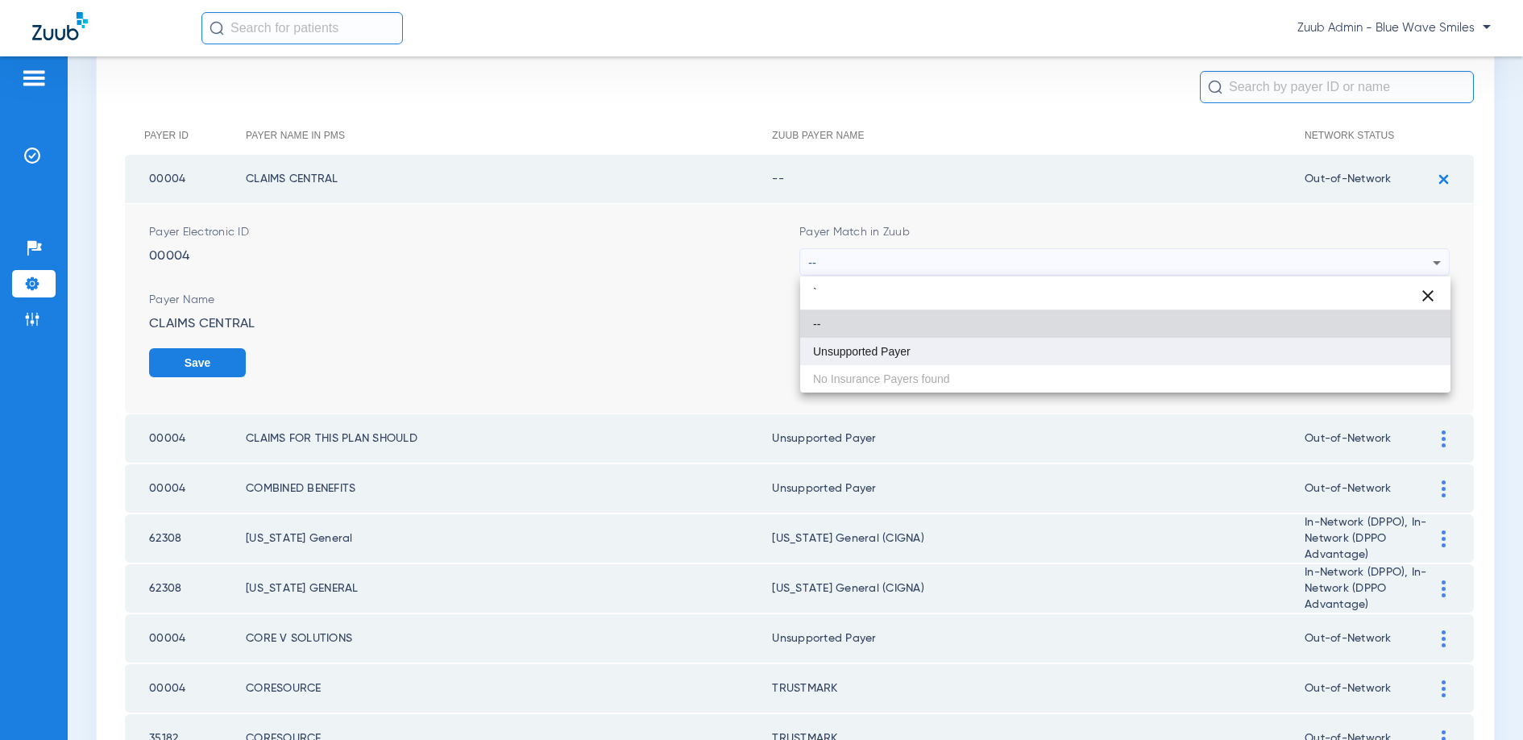
type input "`"
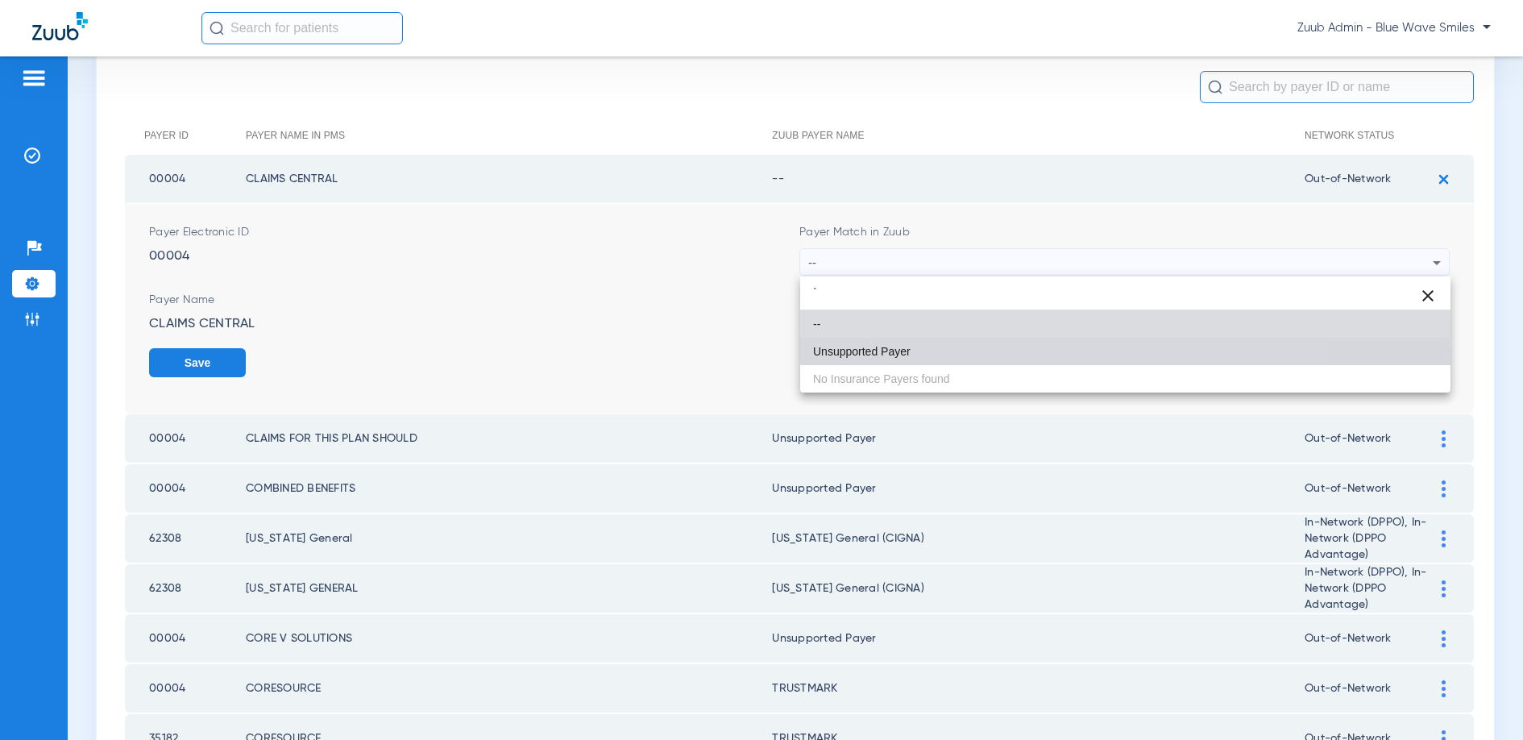
click at [877, 357] on span "Unsupported Payer" at bounding box center [862, 351] width 98 height 11
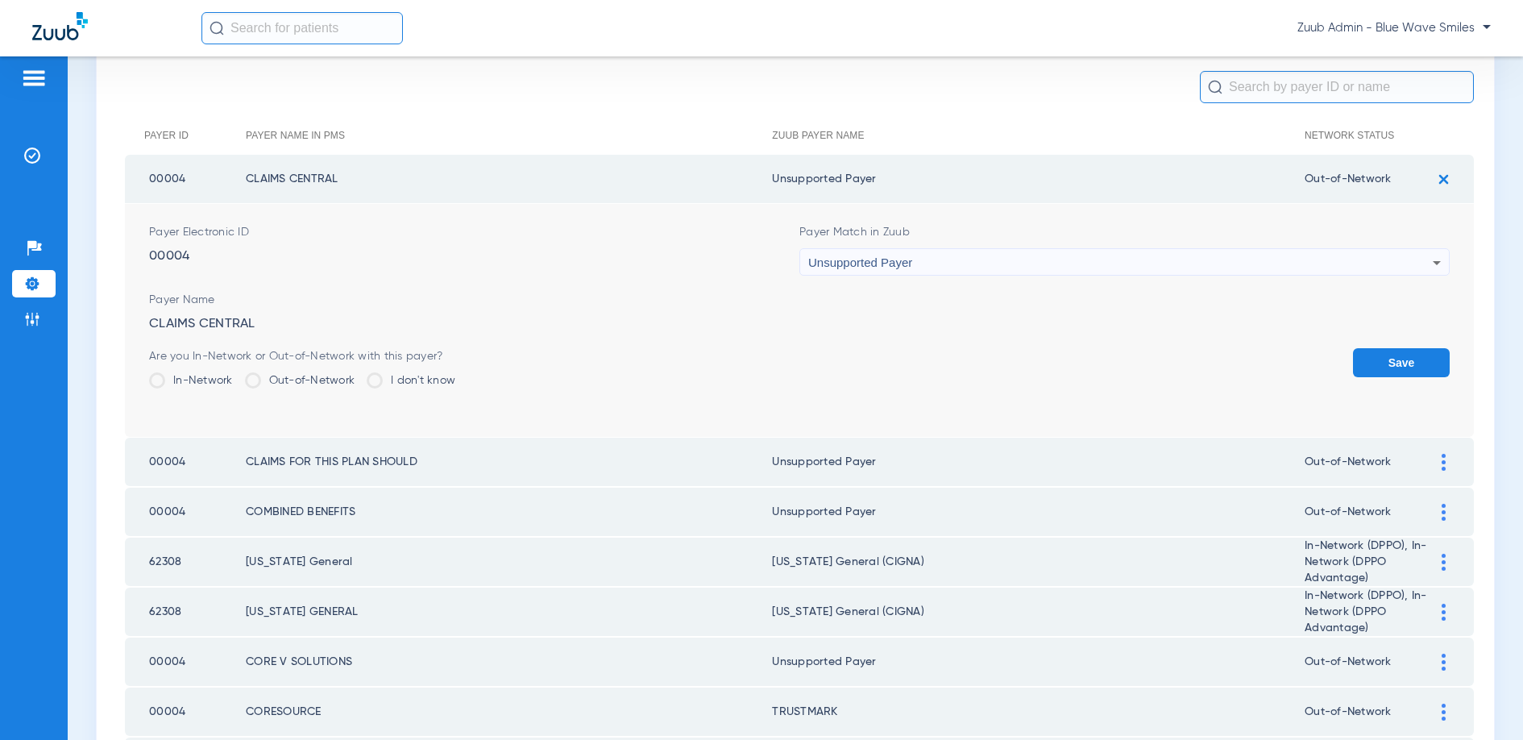
click at [1406, 361] on button "Save" at bounding box center [1401, 362] width 97 height 29
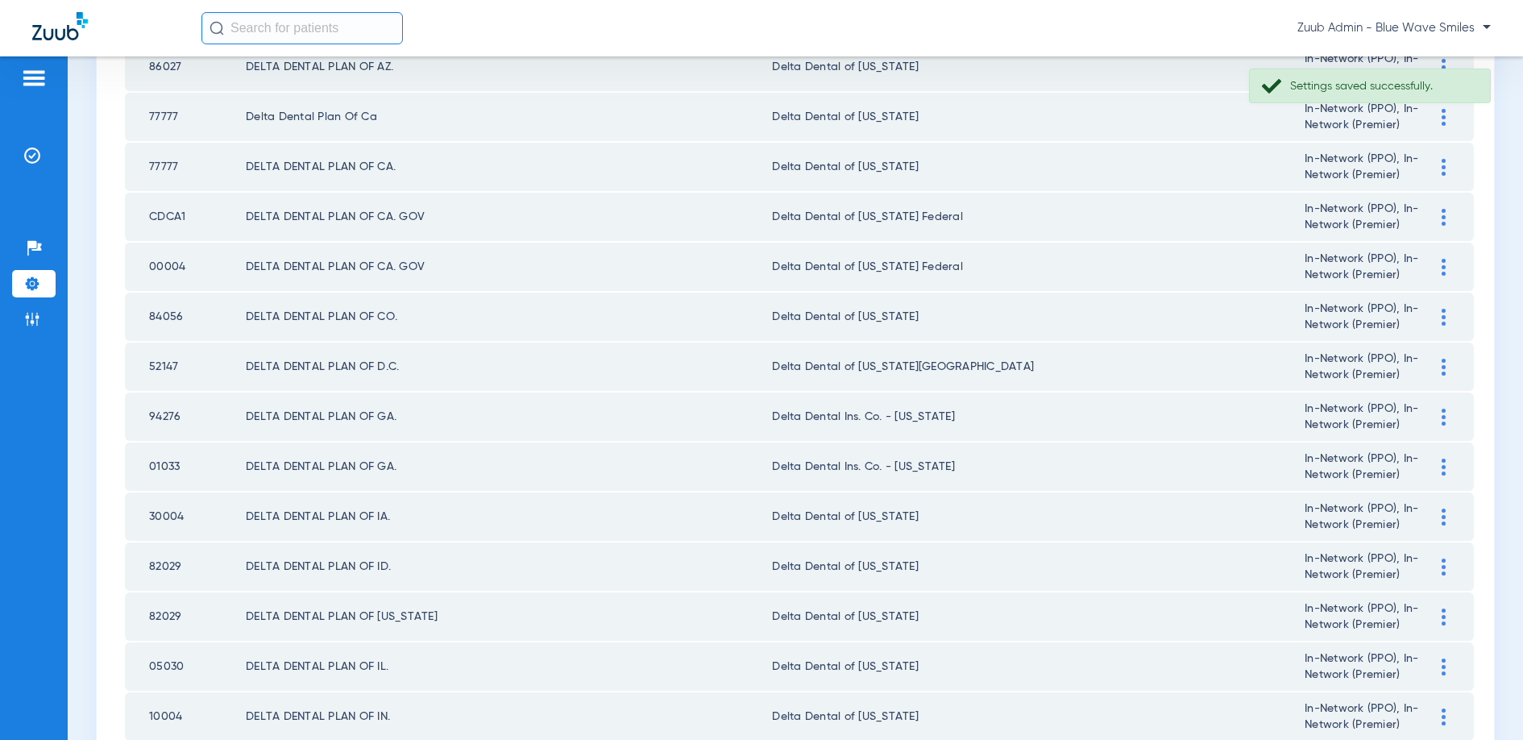
scroll to position [2172, 0]
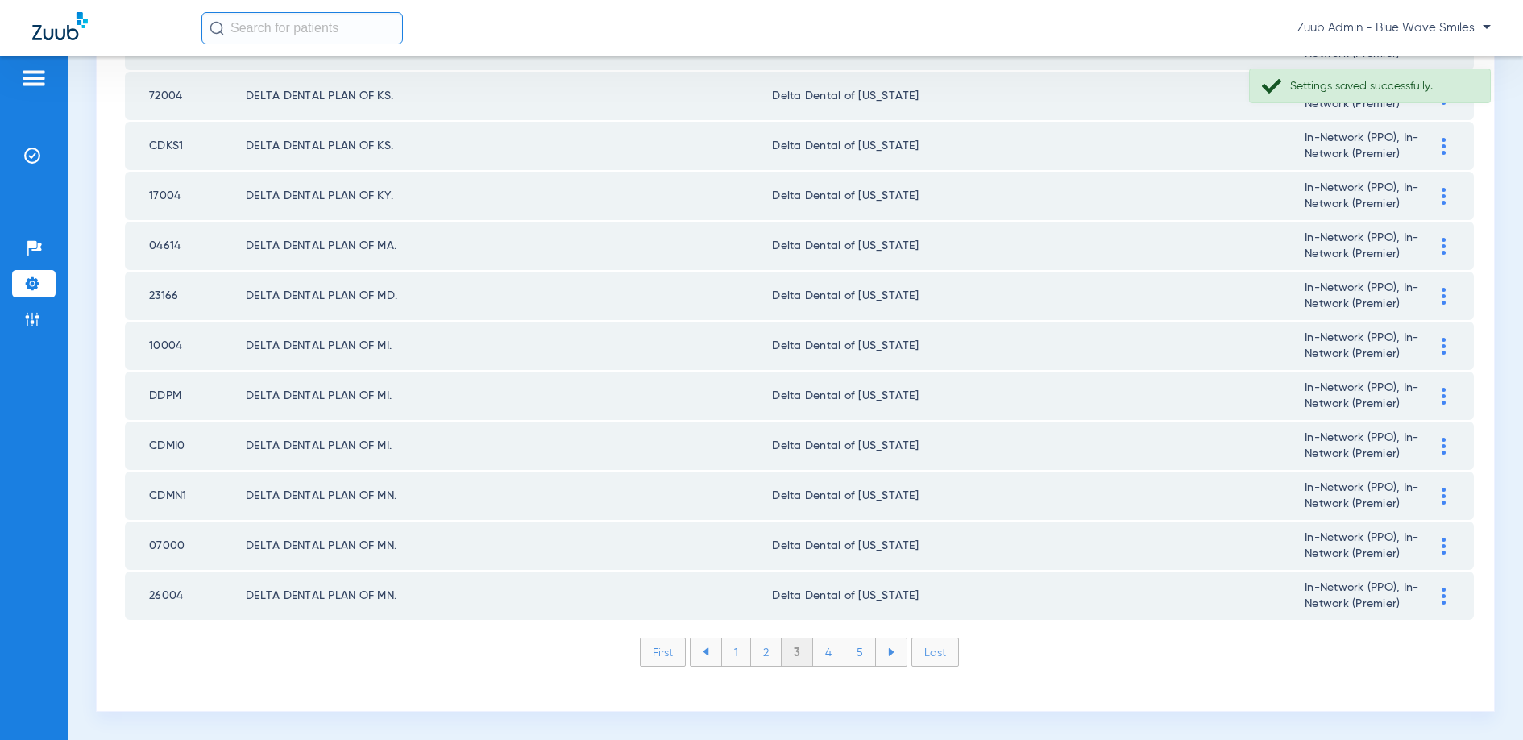
click at [831, 654] on li "4" at bounding box center [828, 651] width 31 height 27
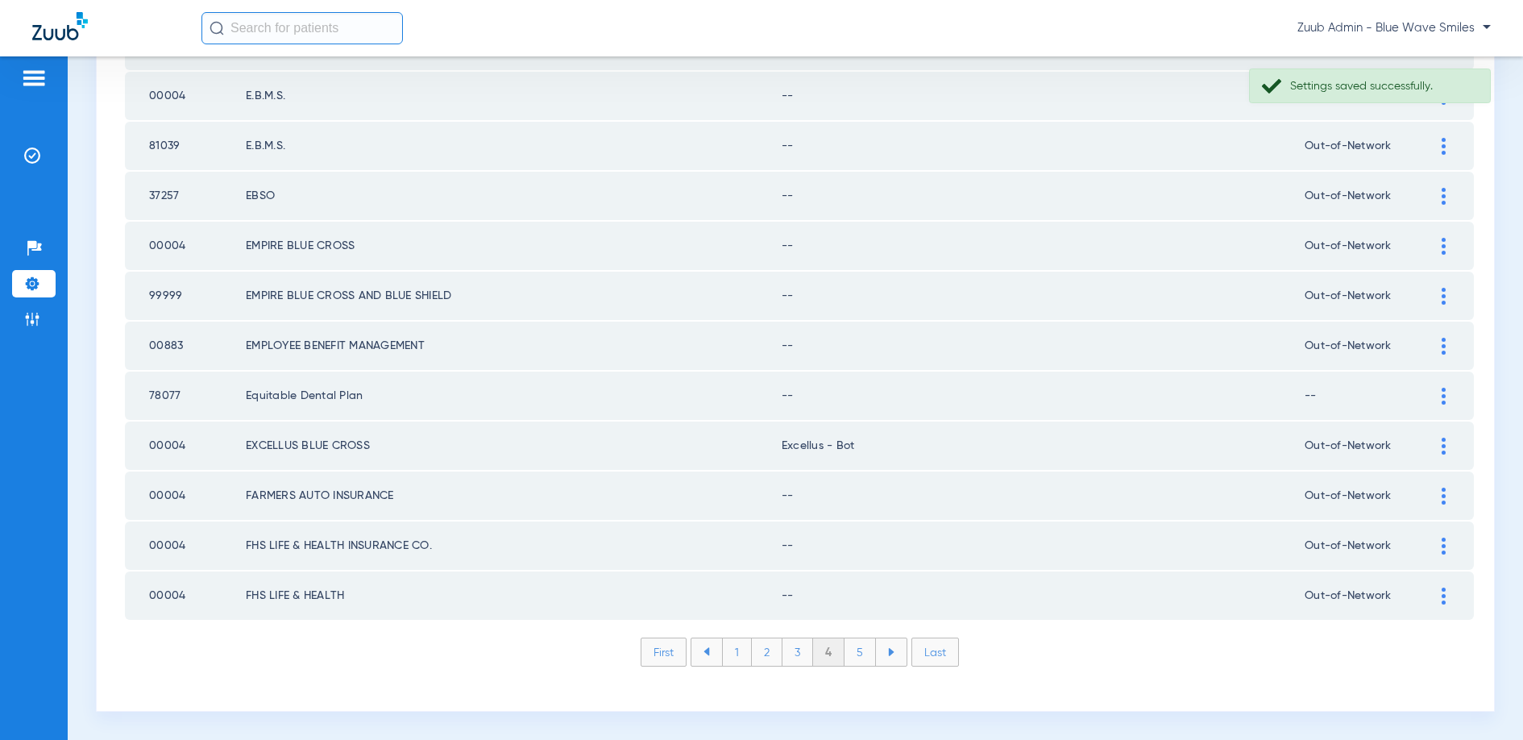
click at [1445, 595] on img at bounding box center [1444, 595] width 4 height 17
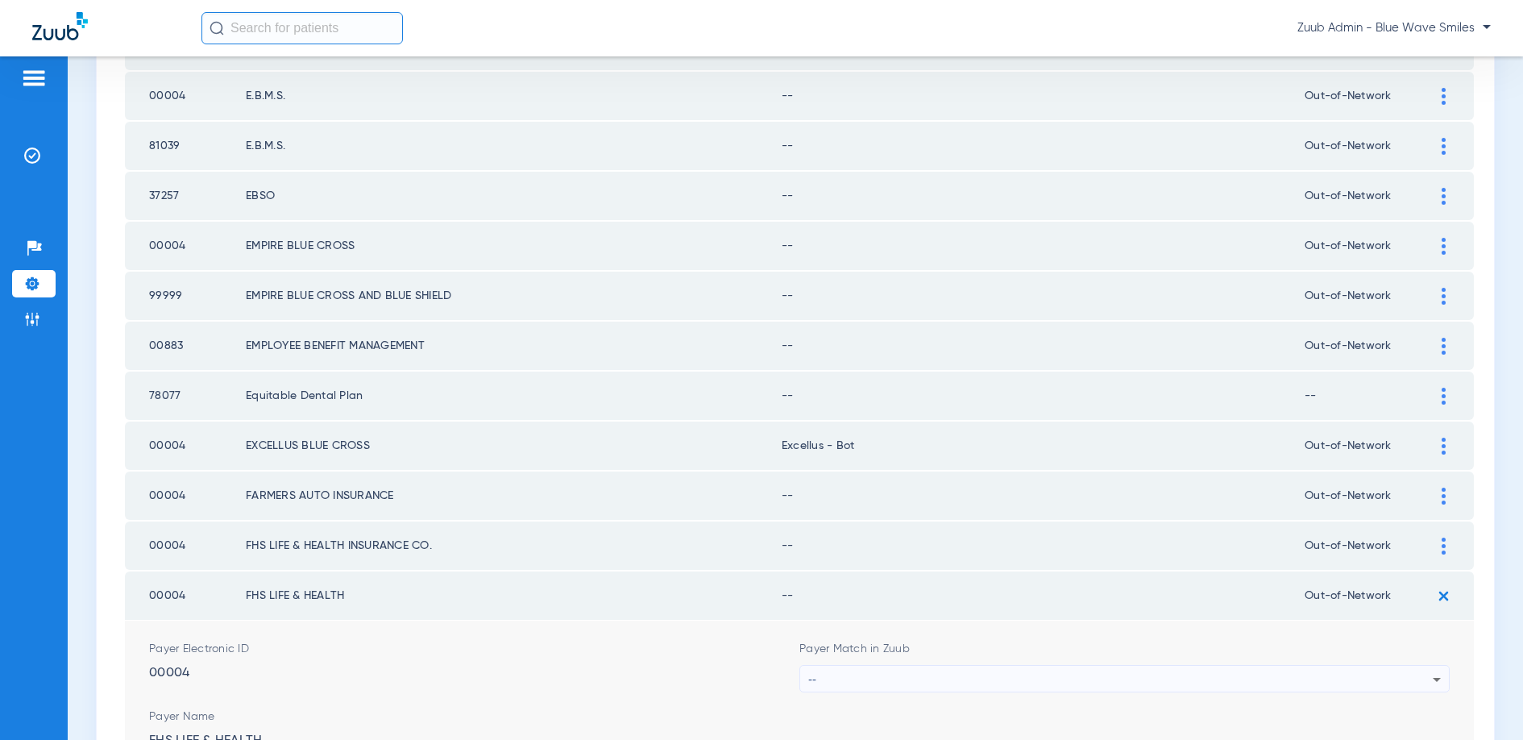
click at [1201, 679] on div "--" at bounding box center [1120, 679] width 624 height 27
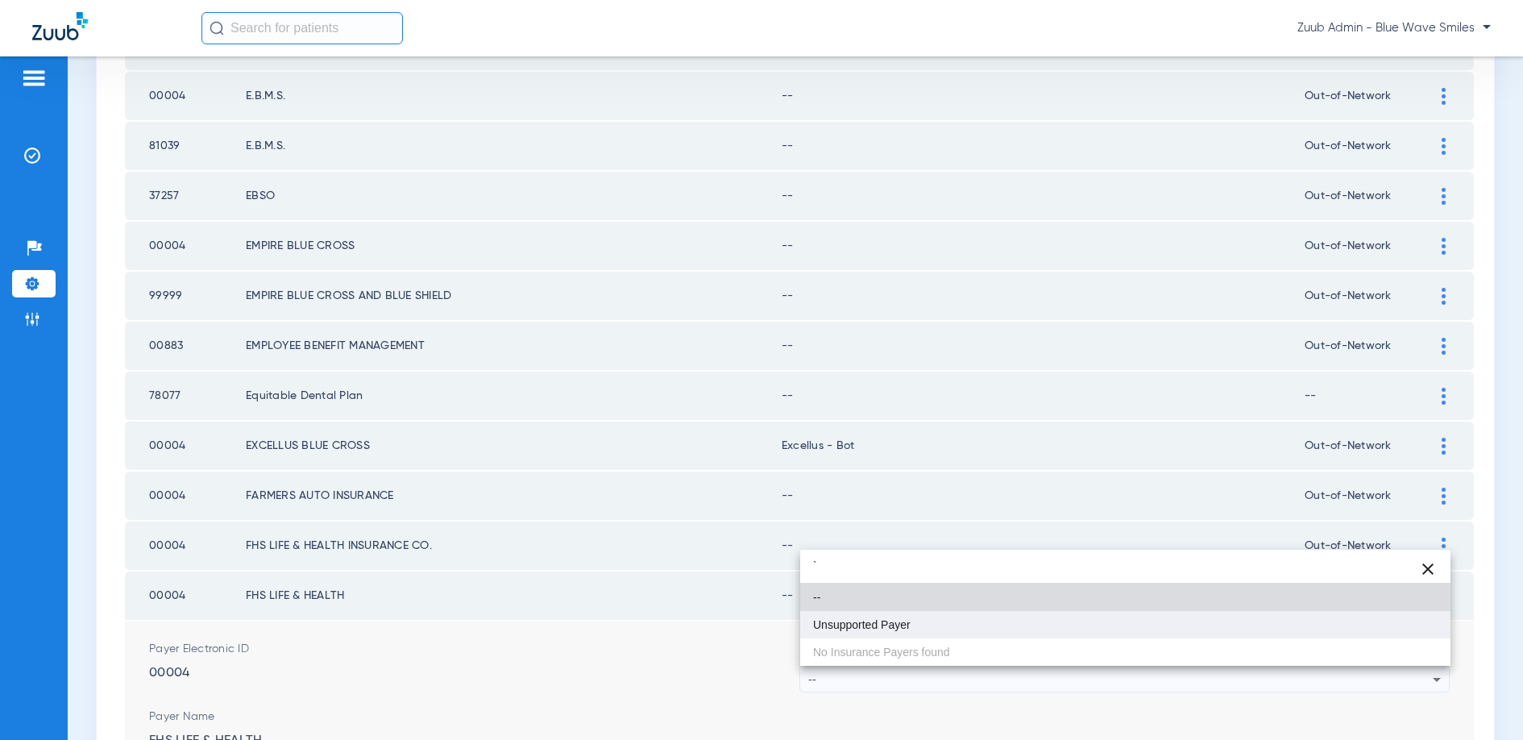
type input "`"
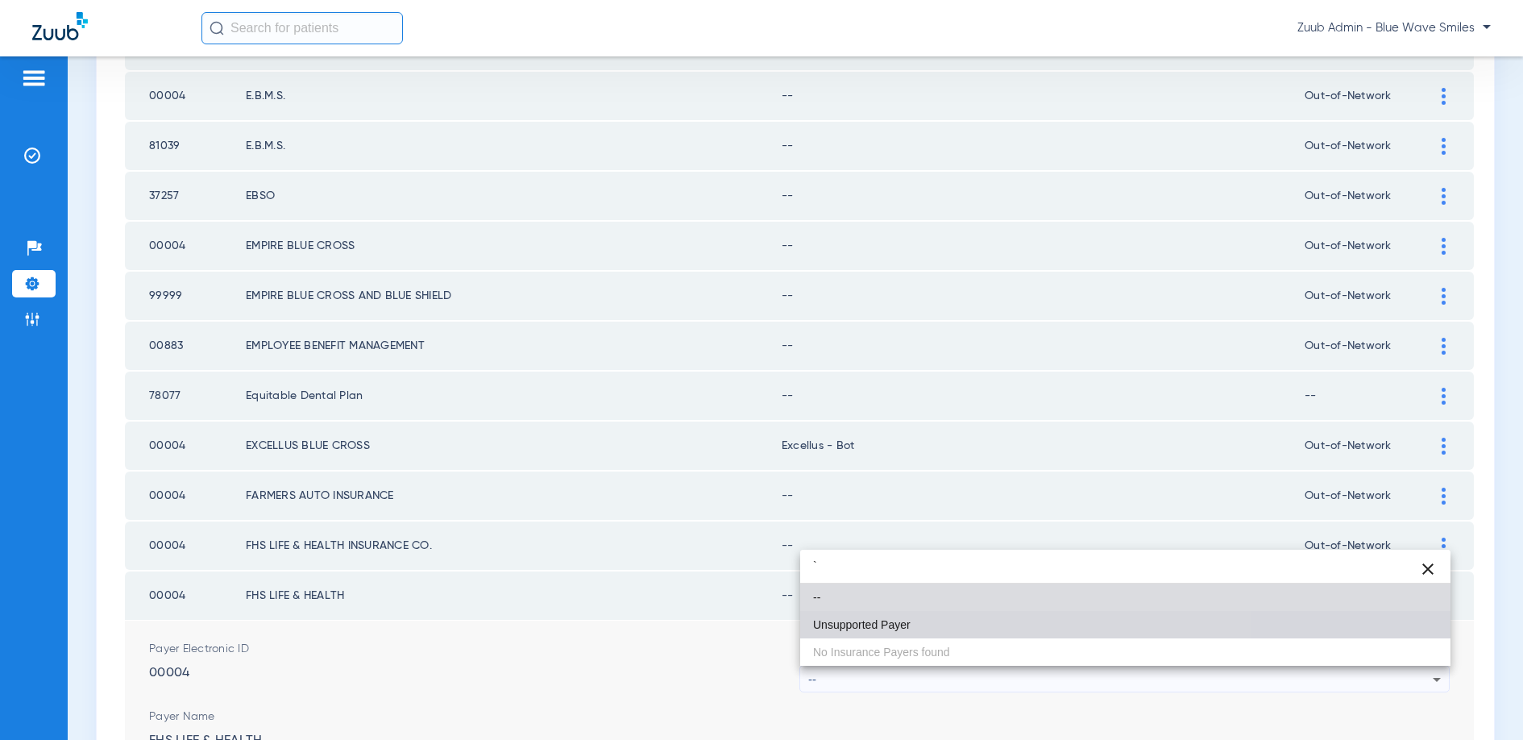
click at [941, 612] on mat-option "Unsupported Payer" at bounding box center [1125, 624] width 650 height 27
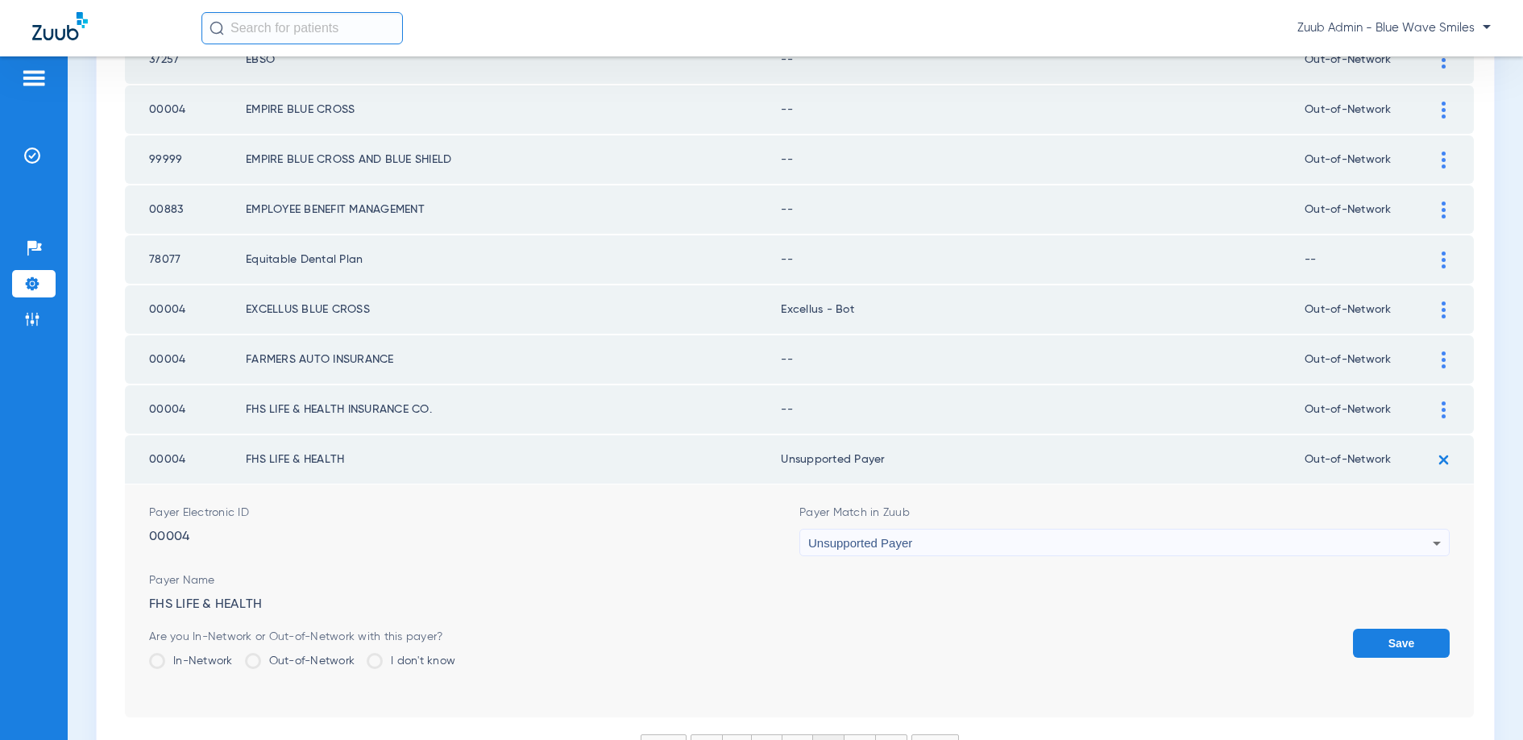
click at [1372, 633] on button "Save" at bounding box center [1401, 643] width 97 height 29
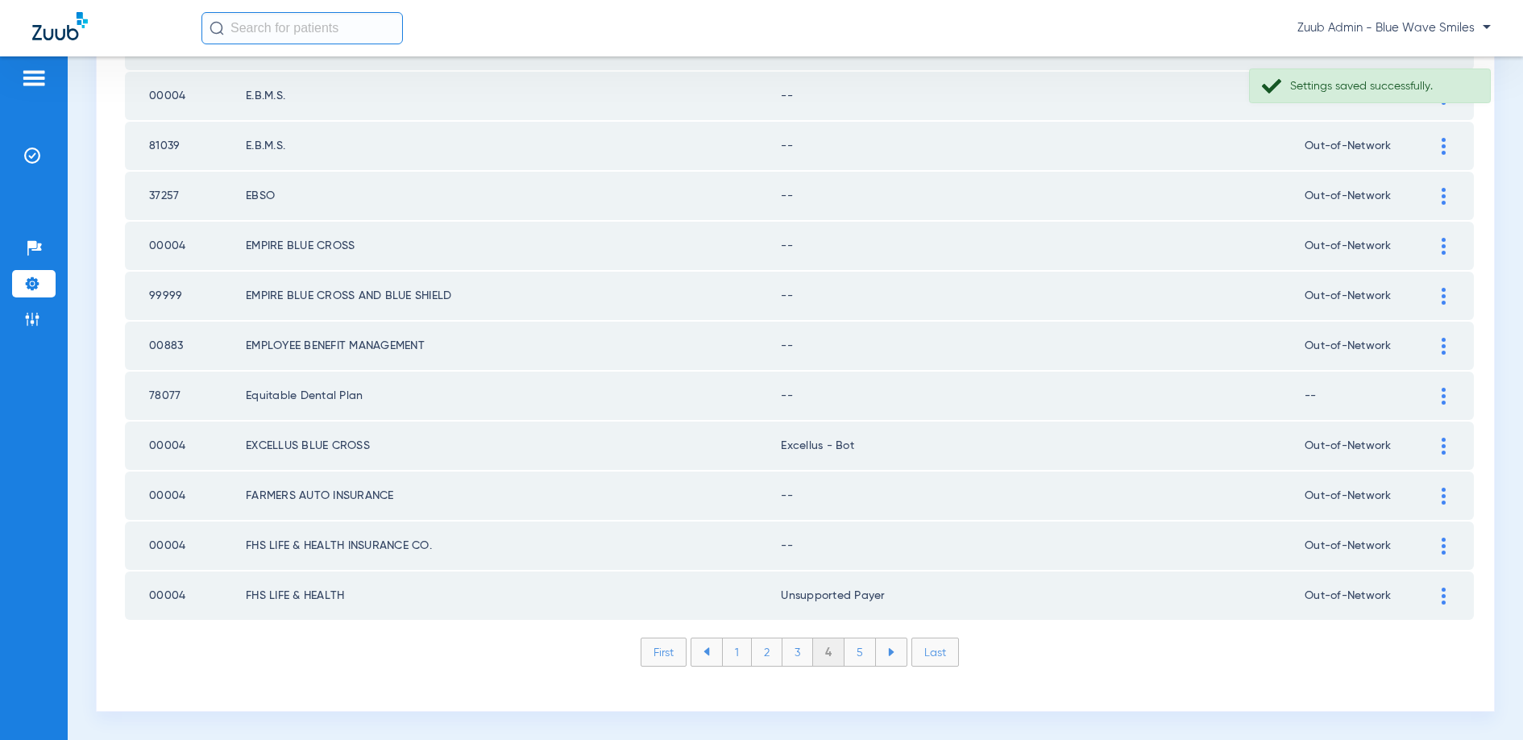
click at [1436, 537] on div at bounding box center [1443, 545] width 28 height 17
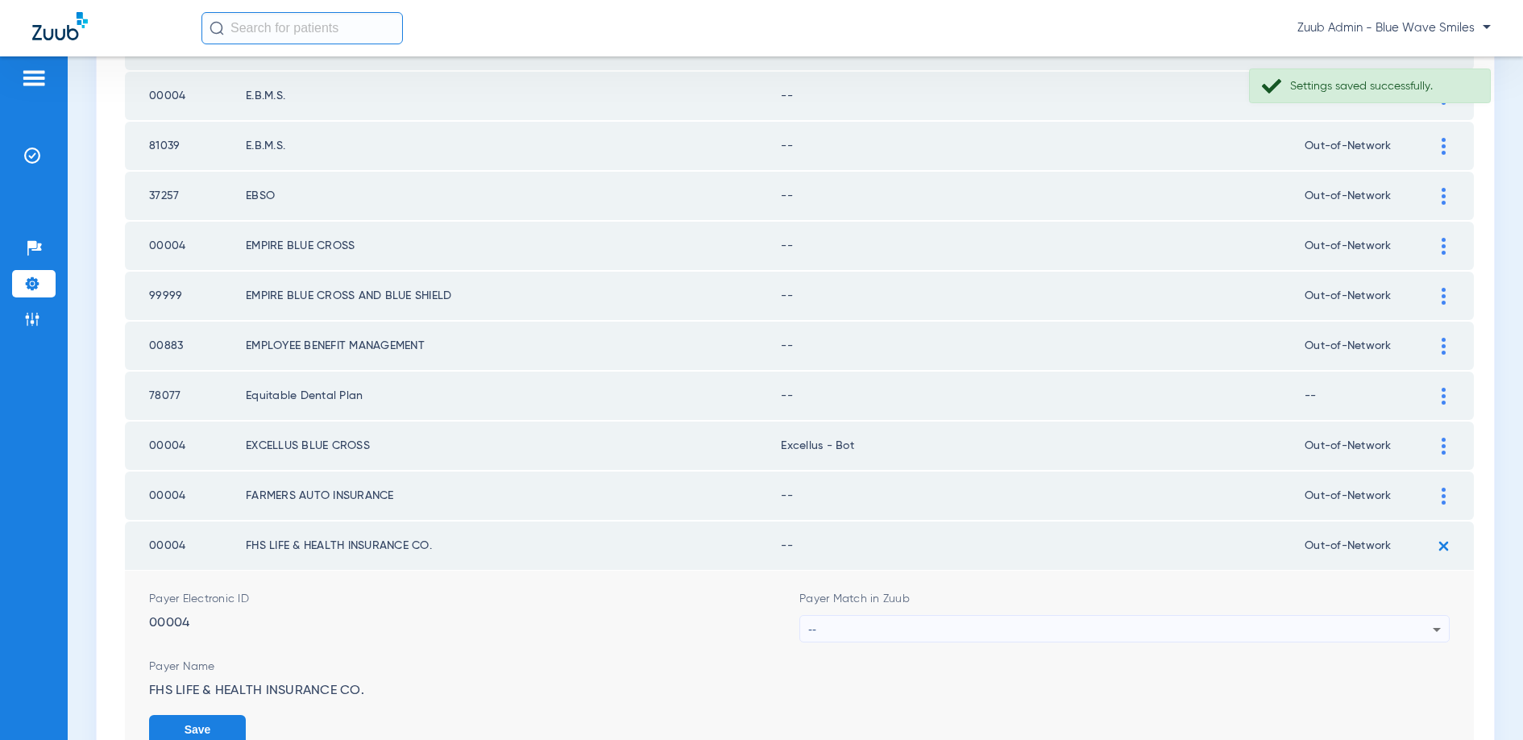
click at [1150, 617] on div "--" at bounding box center [1120, 629] width 624 height 27
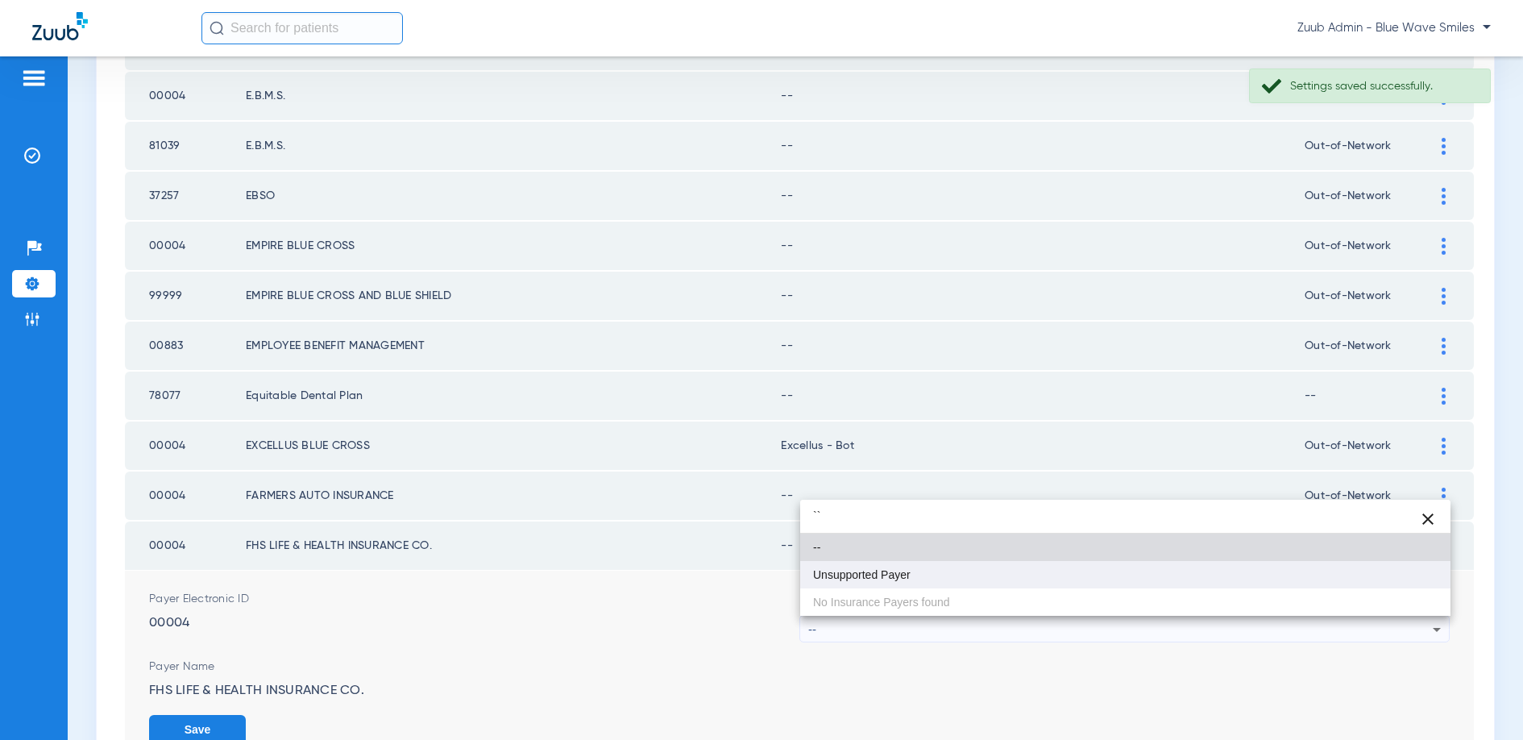
type input "``"
click at [942, 579] on mat-option "Unsupported Payer" at bounding box center [1125, 574] width 650 height 27
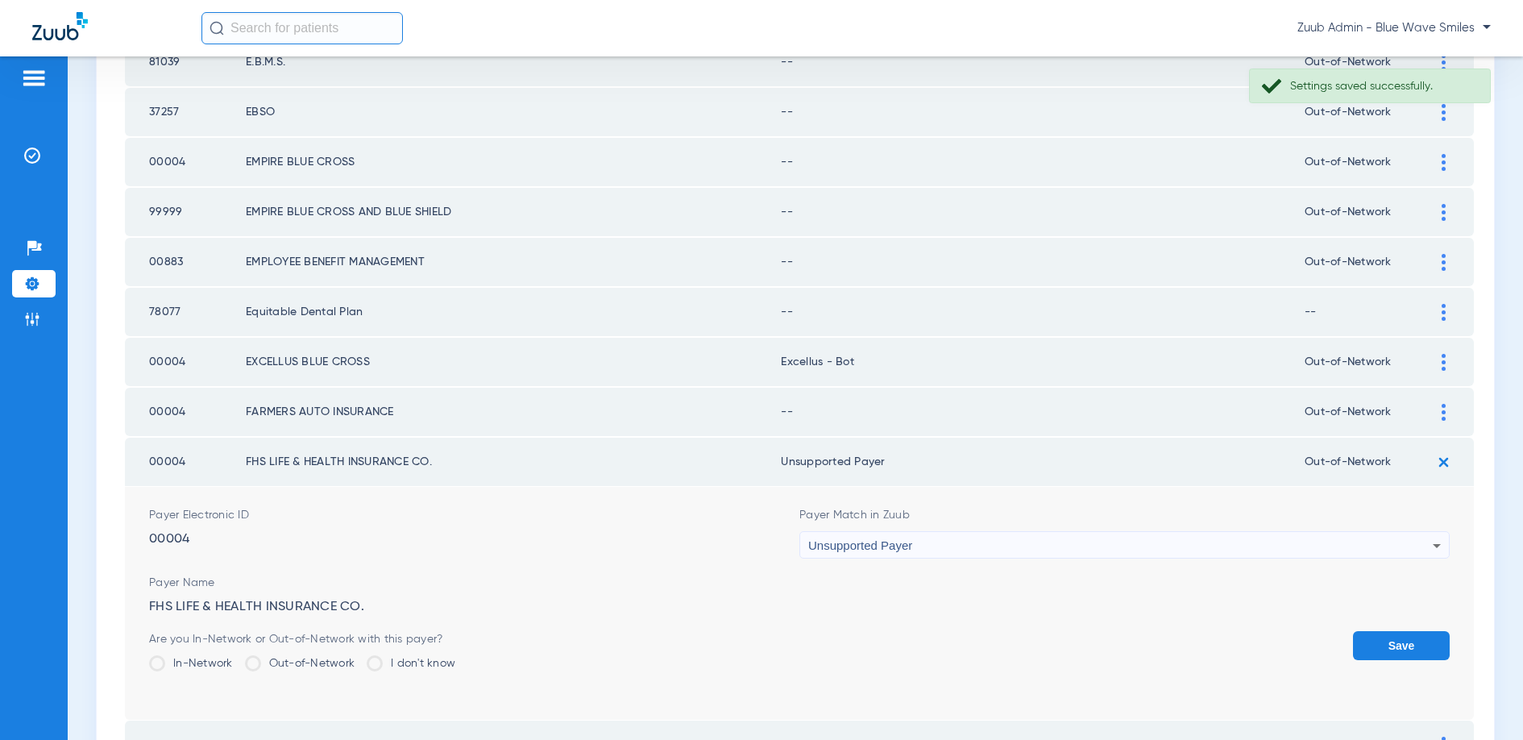
scroll to position [2323, 0]
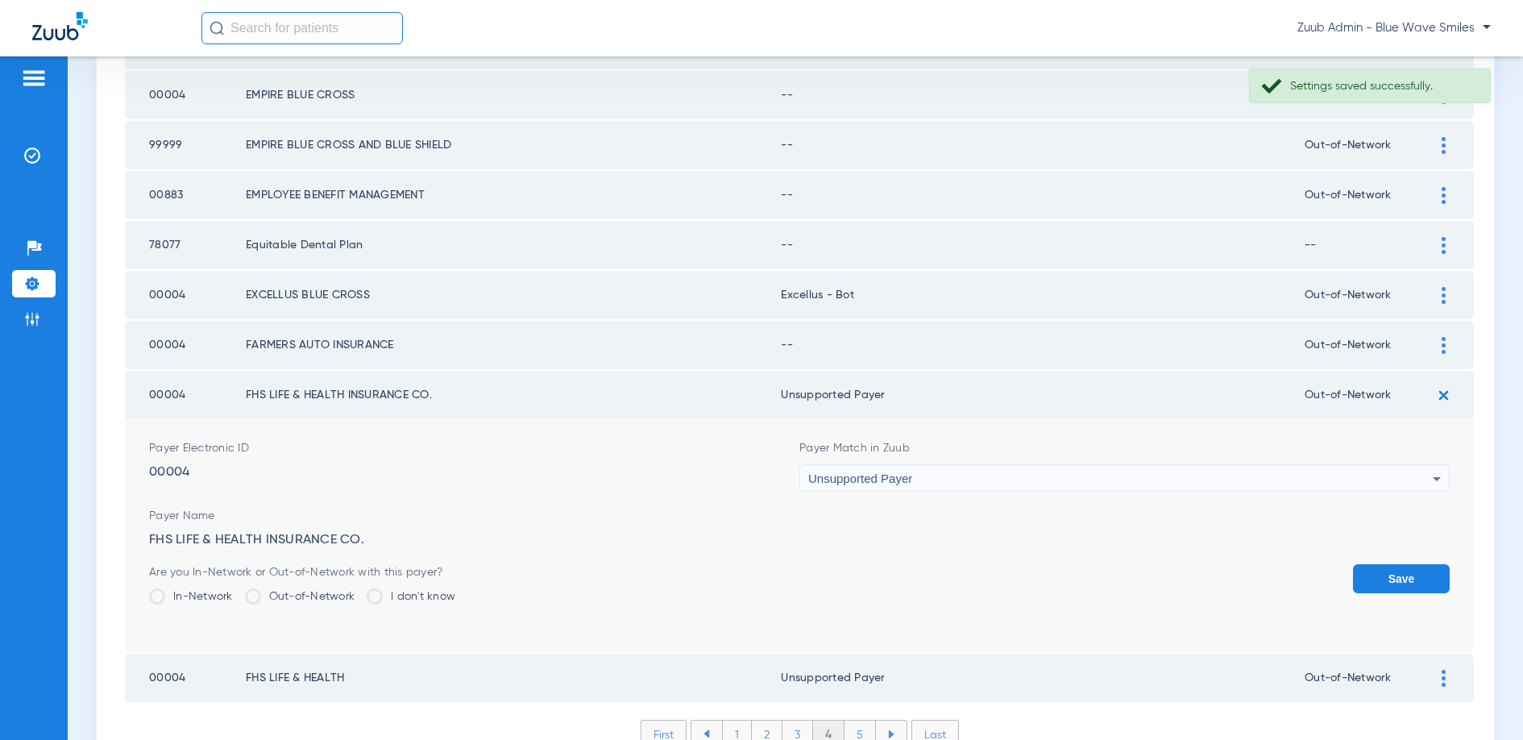
click at [1397, 583] on button "Save" at bounding box center [1401, 578] width 97 height 29
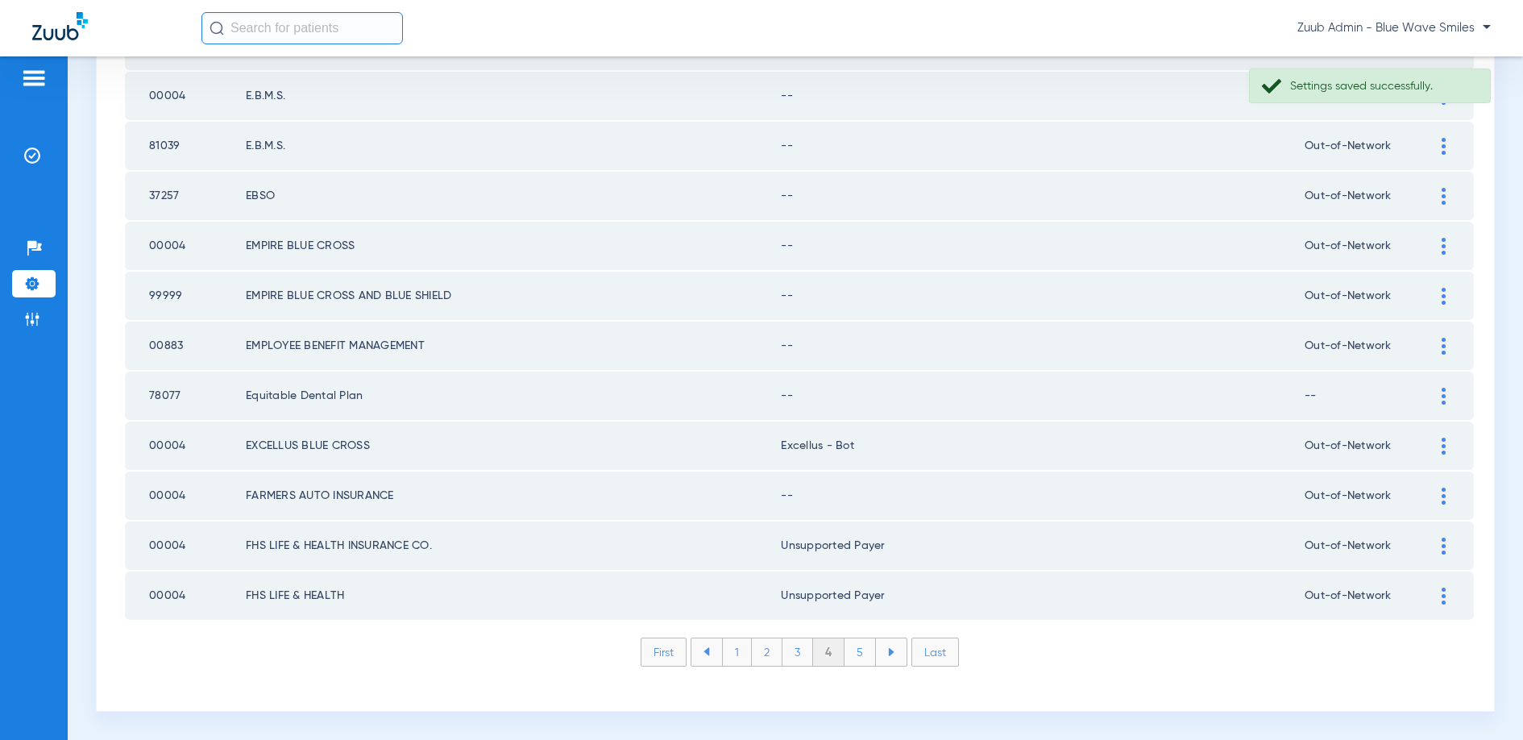
scroll to position [2172, 0]
click at [1444, 496] on img at bounding box center [1444, 496] width 4 height 17
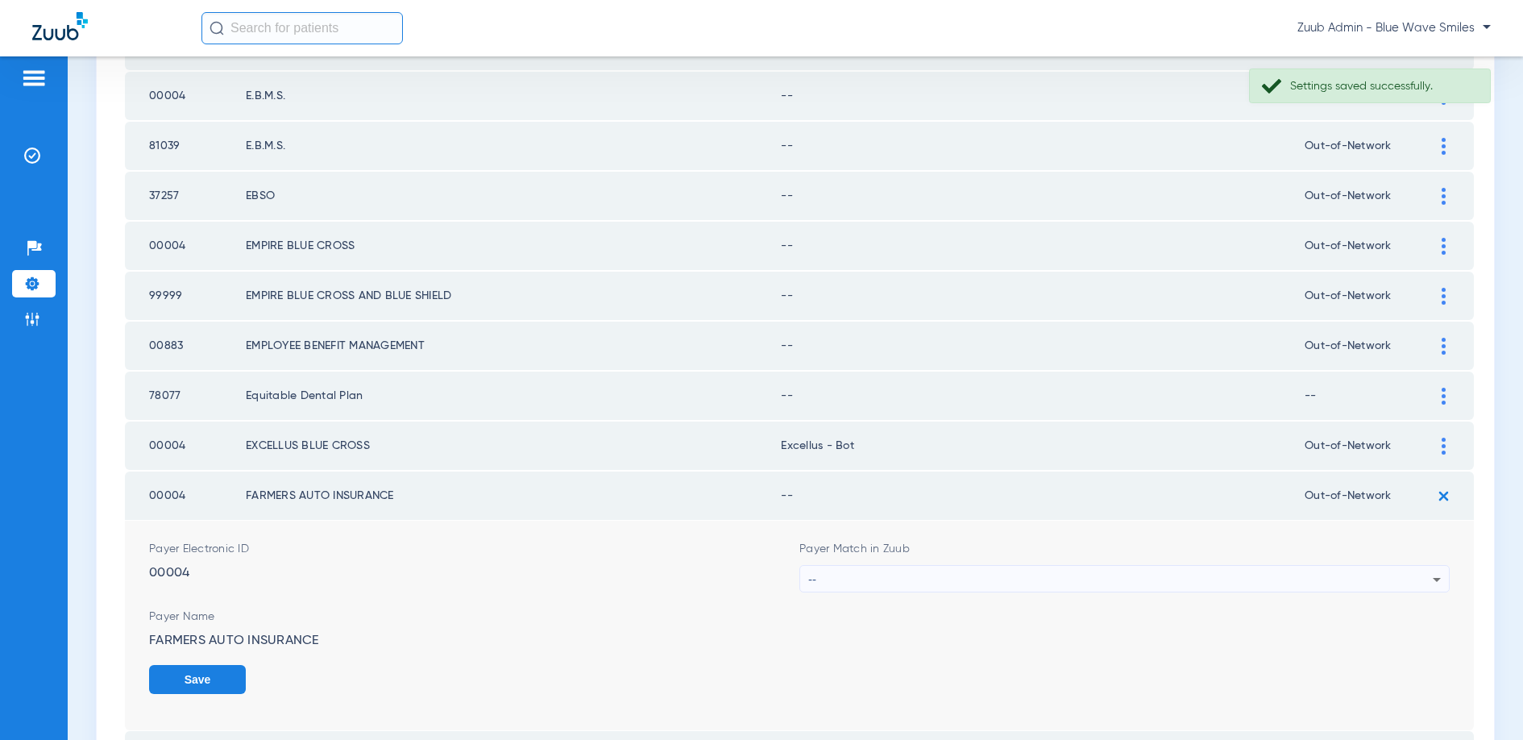
click at [1132, 587] on div "--" at bounding box center [1120, 579] width 624 height 27
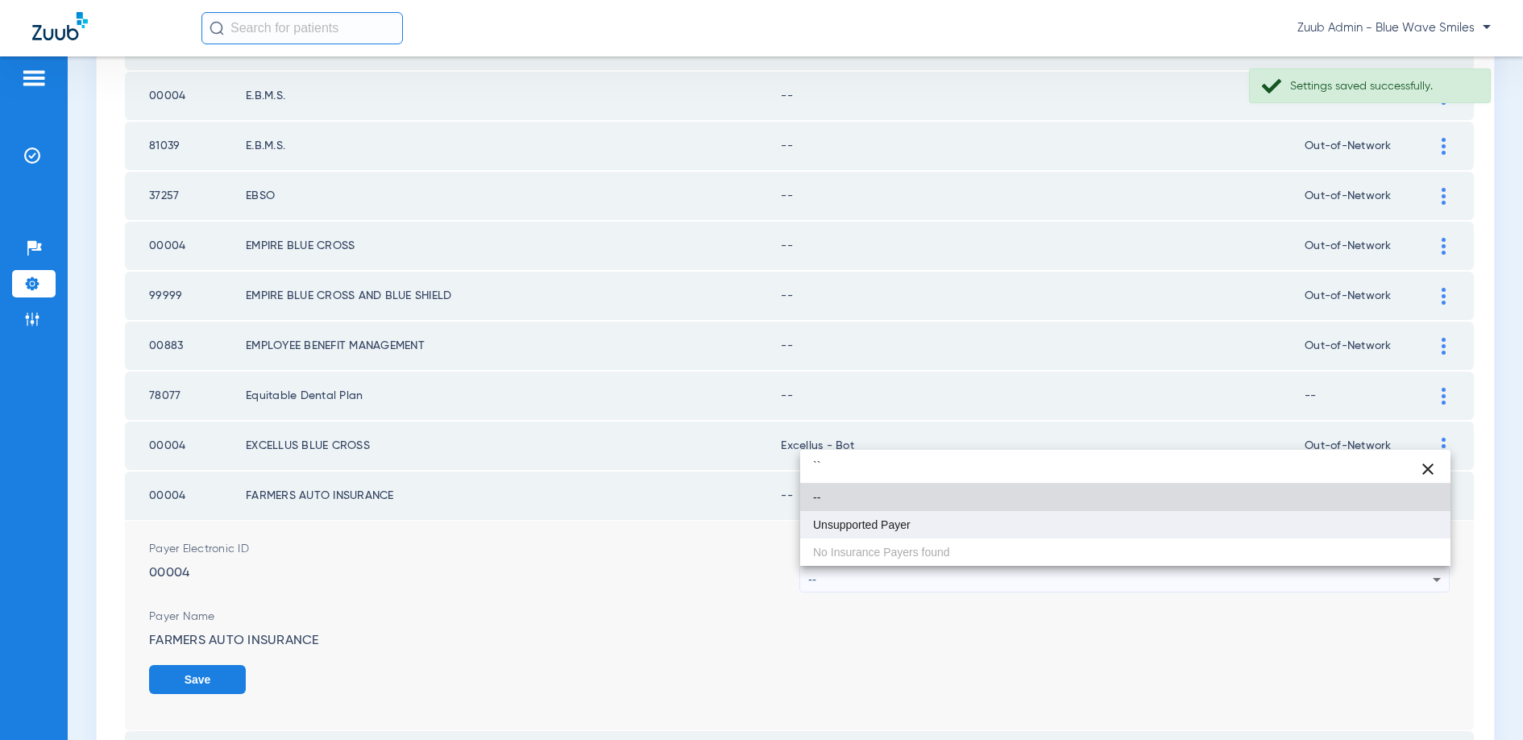
type input "``"
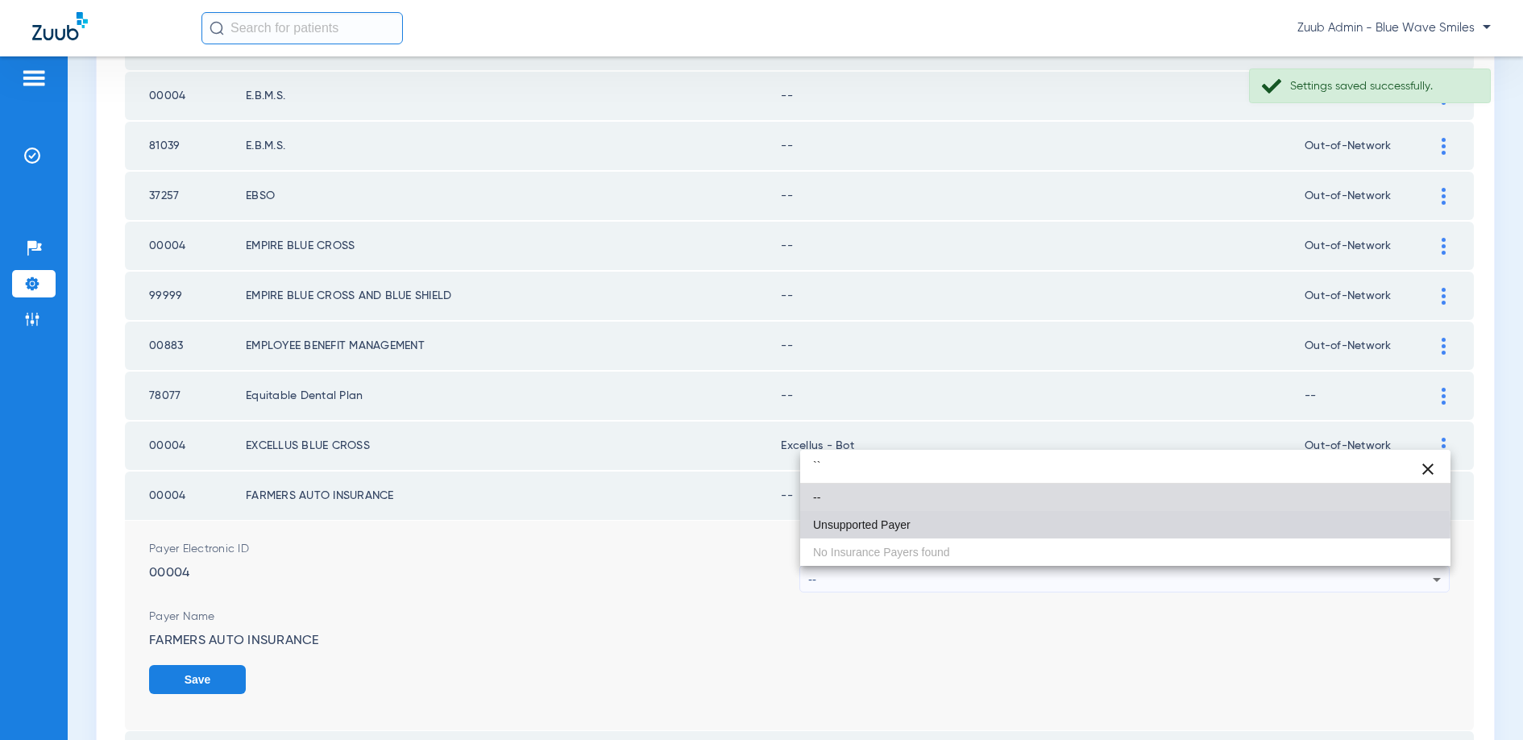
click at [956, 524] on mat-option "Unsupported Payer" at bounding box center [1125, 524] width 650 height 27
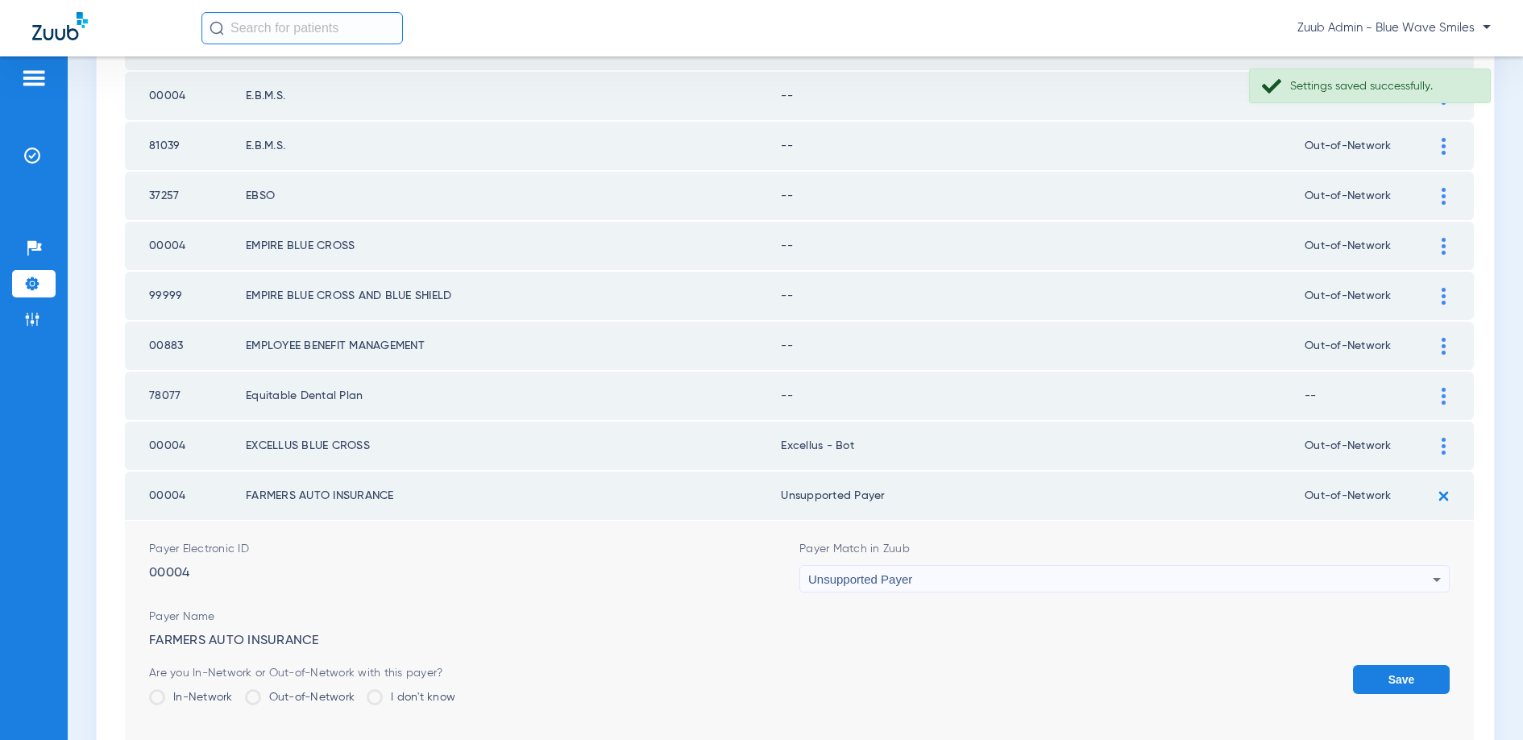
click at [1378, 674] on button "Save" at bounding box center [1401, 679] width 97 height 29
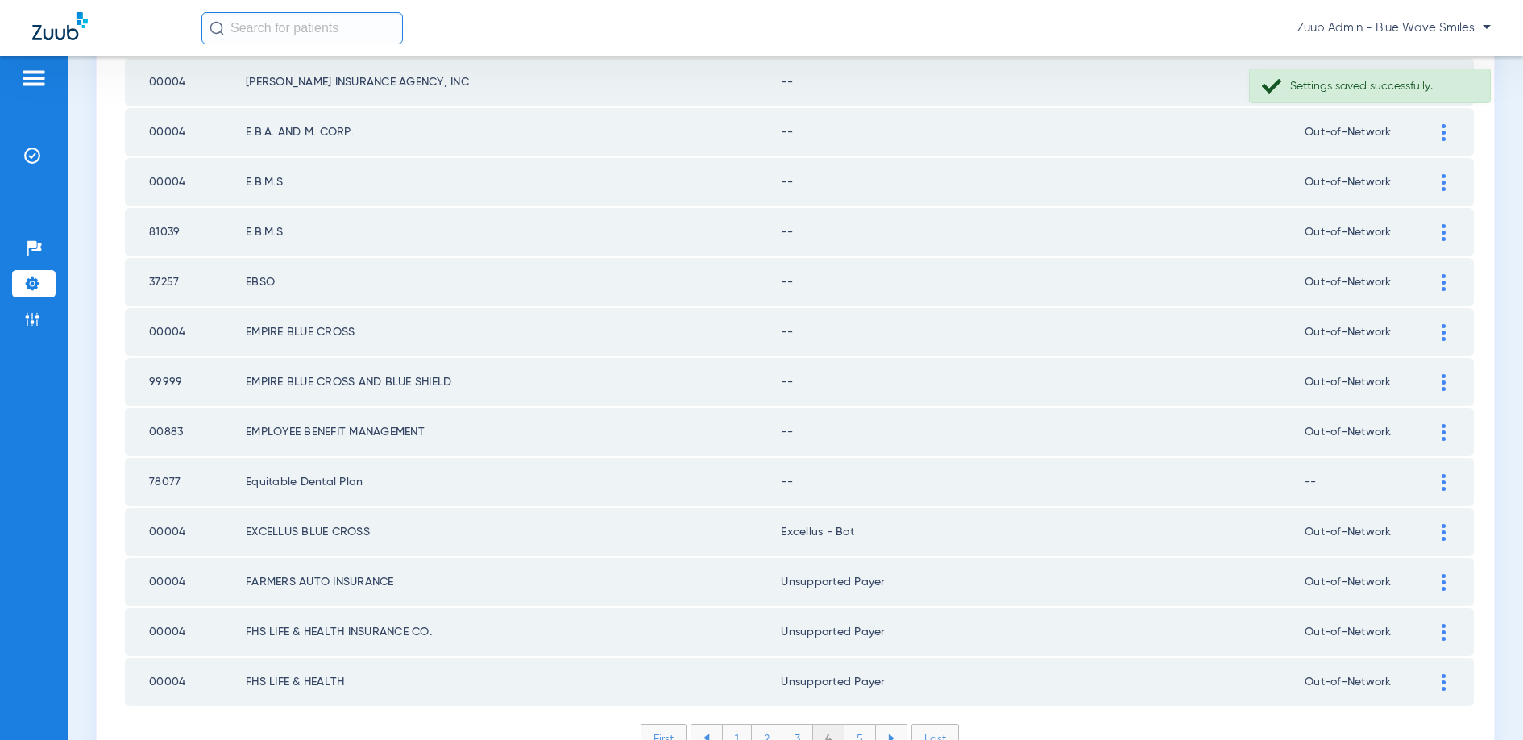
scroll to position [2085, 0]
click at [1438, 481] on div at bounding box center [1443, 483] width 28 height 17
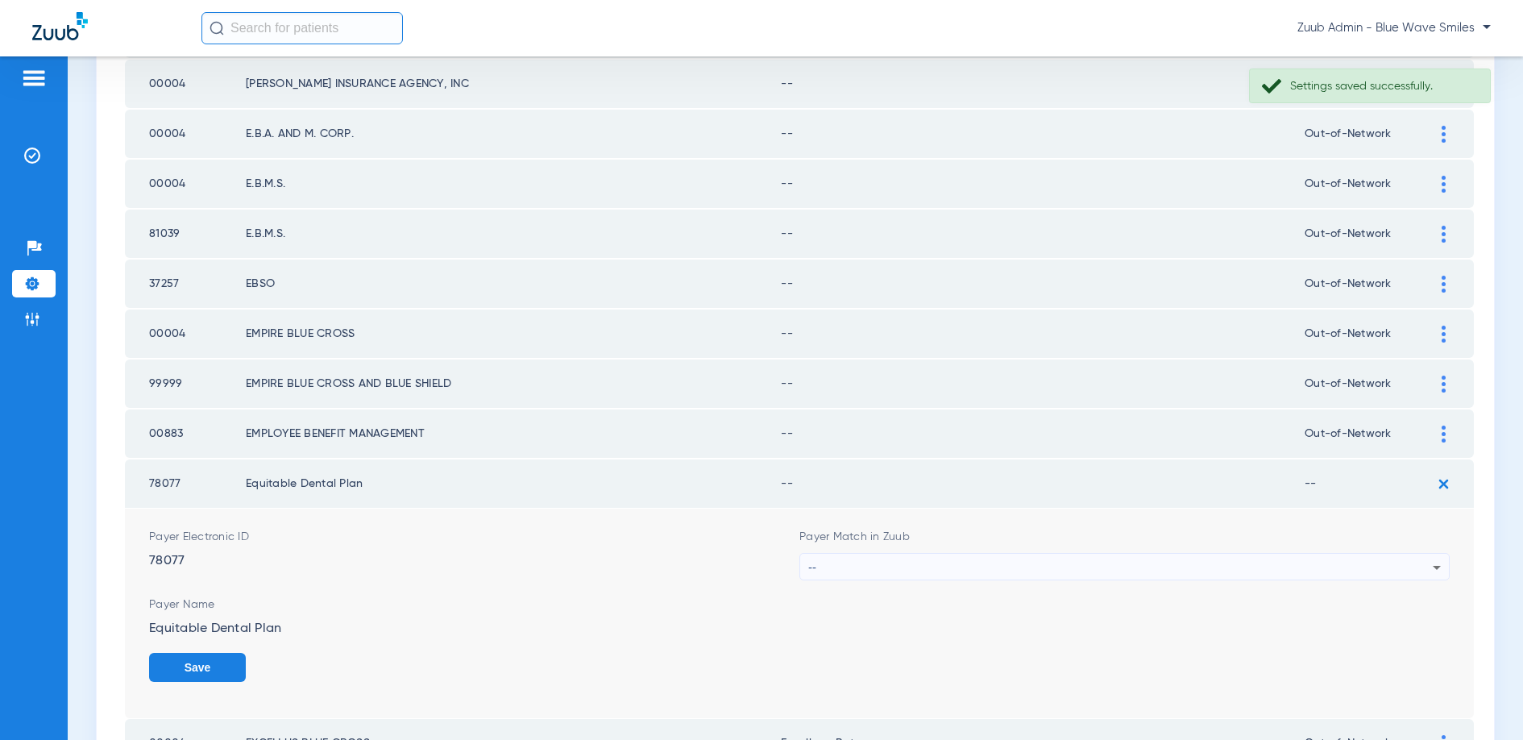
click at [1066, 567] on div "--" at bounding box center [1120, 567] width 624 height 27
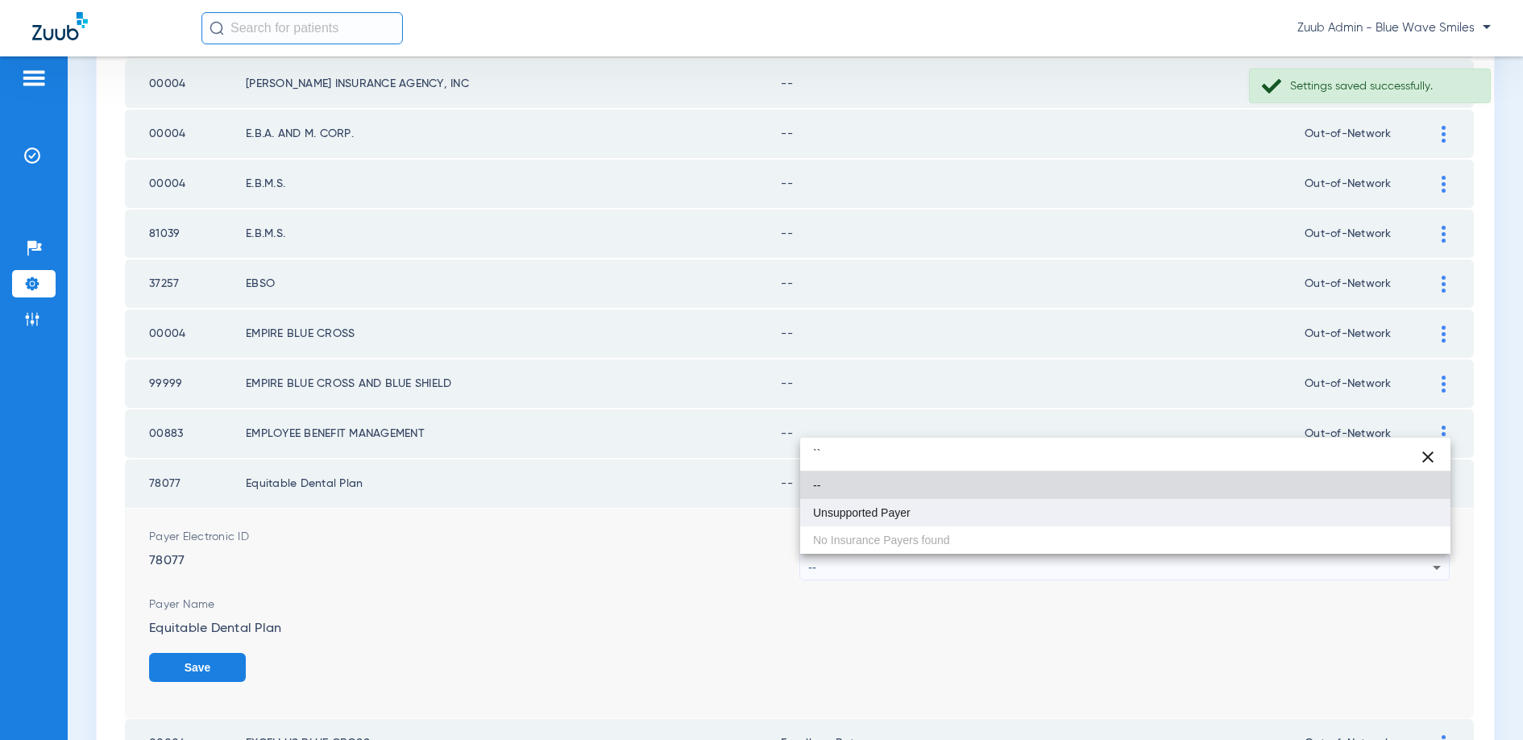
type input "``"
click at [912, 502] on mat-option "Unsupported Payer" at bounding box center [1125, 512] width 650 height 27
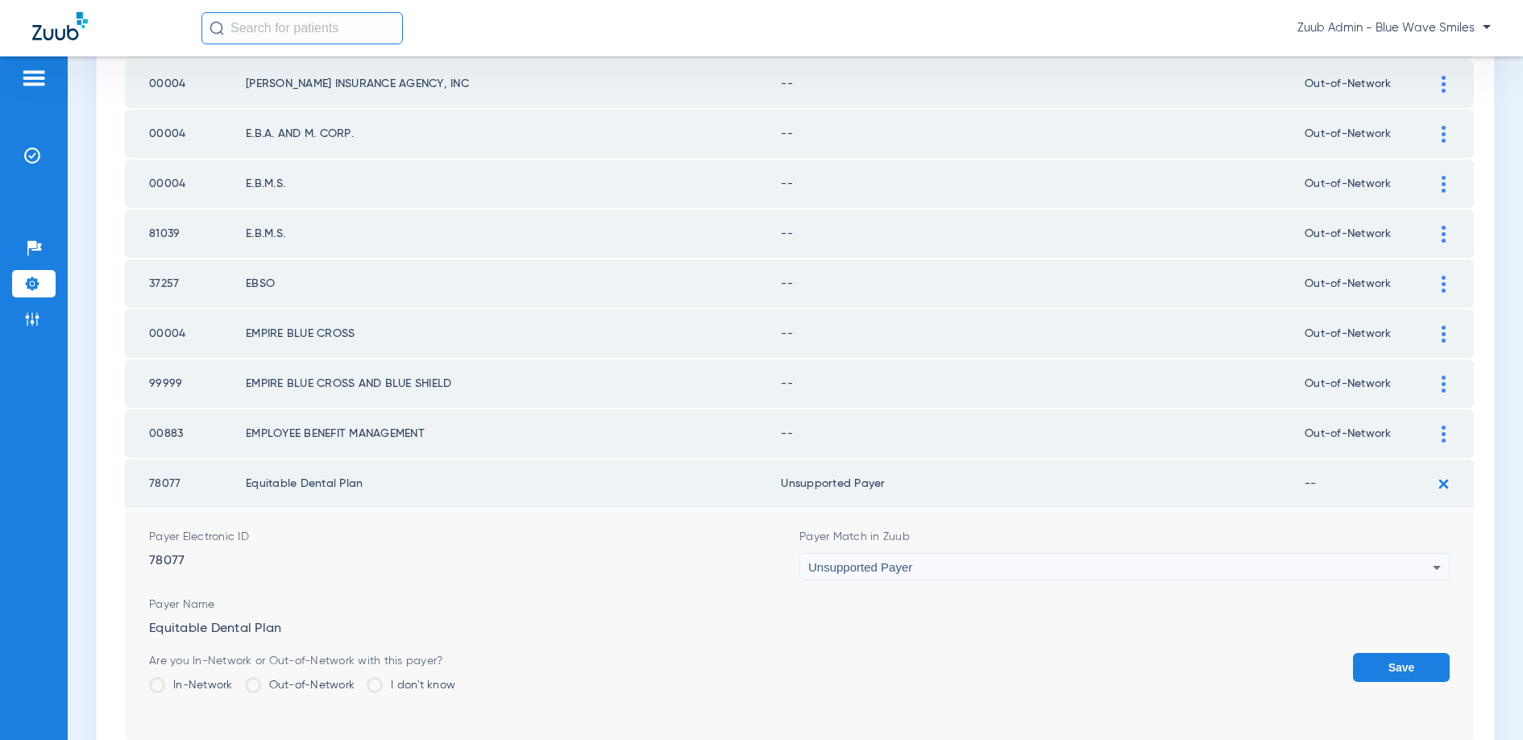
click at [1408, 666] on button "Save" at bounding box center [1401, 667] width 97 height 29
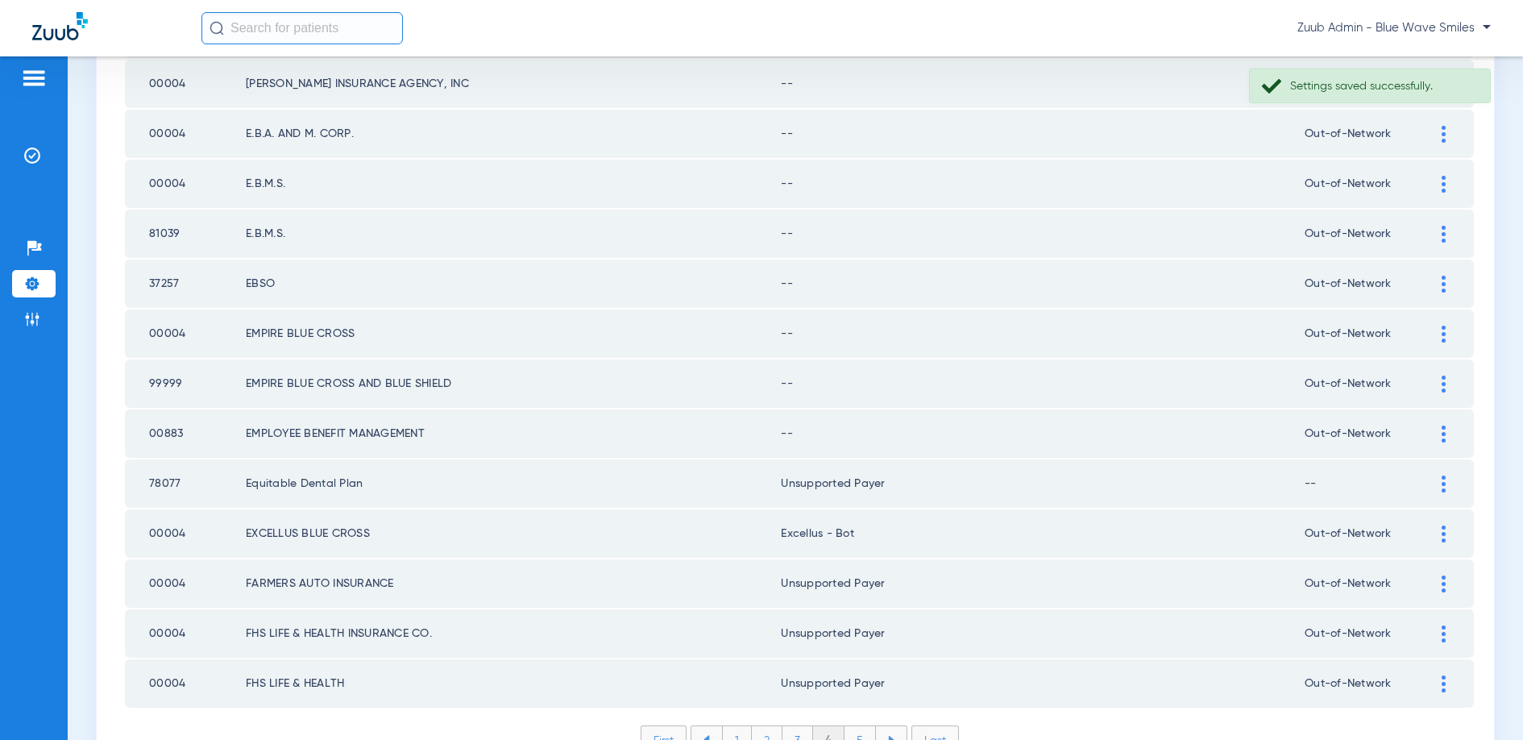
click at [1444, 439] on img at bounding box center [1444, 433] width 4 height 17
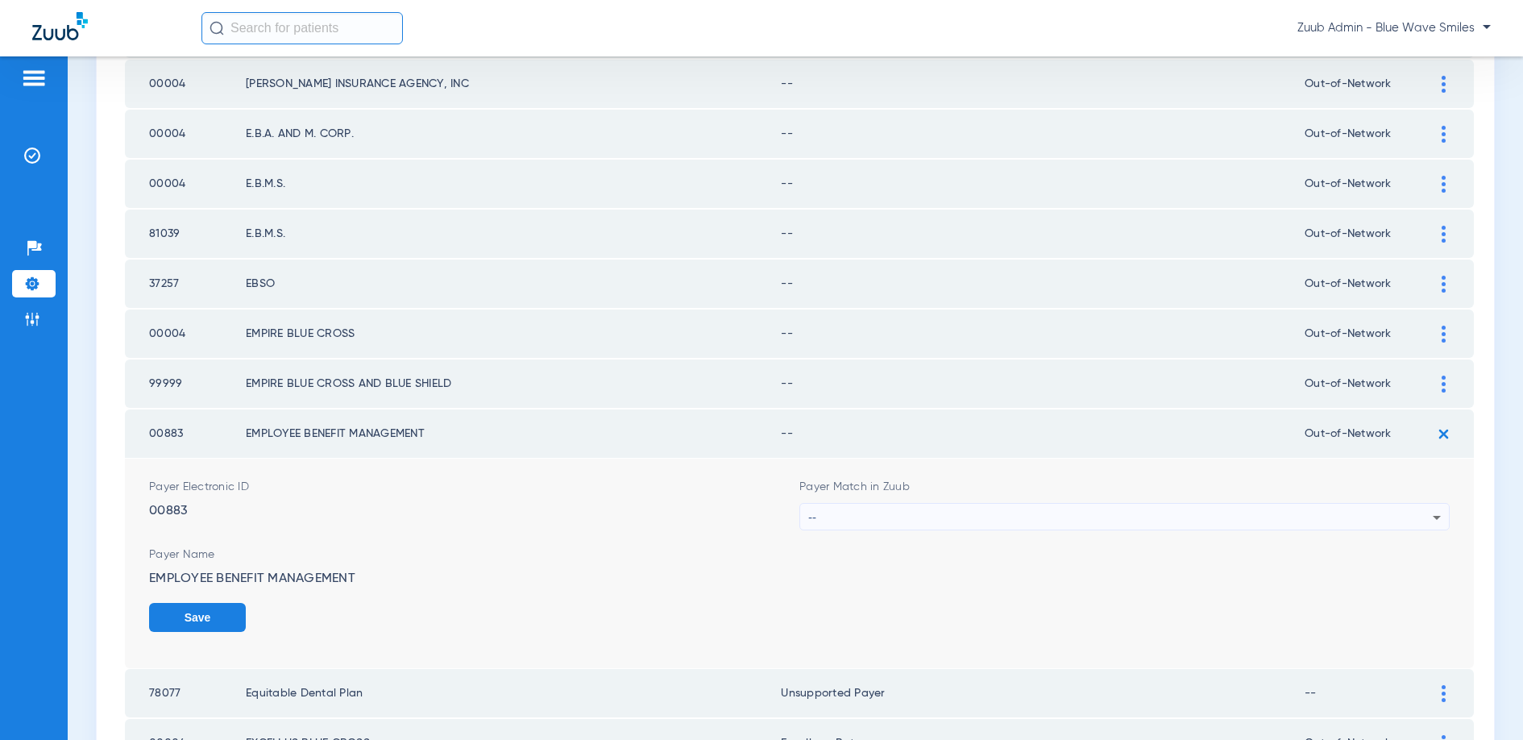
click at [1027, 519] on div "--" at bounding box center [1120, 517] width 624 height 27
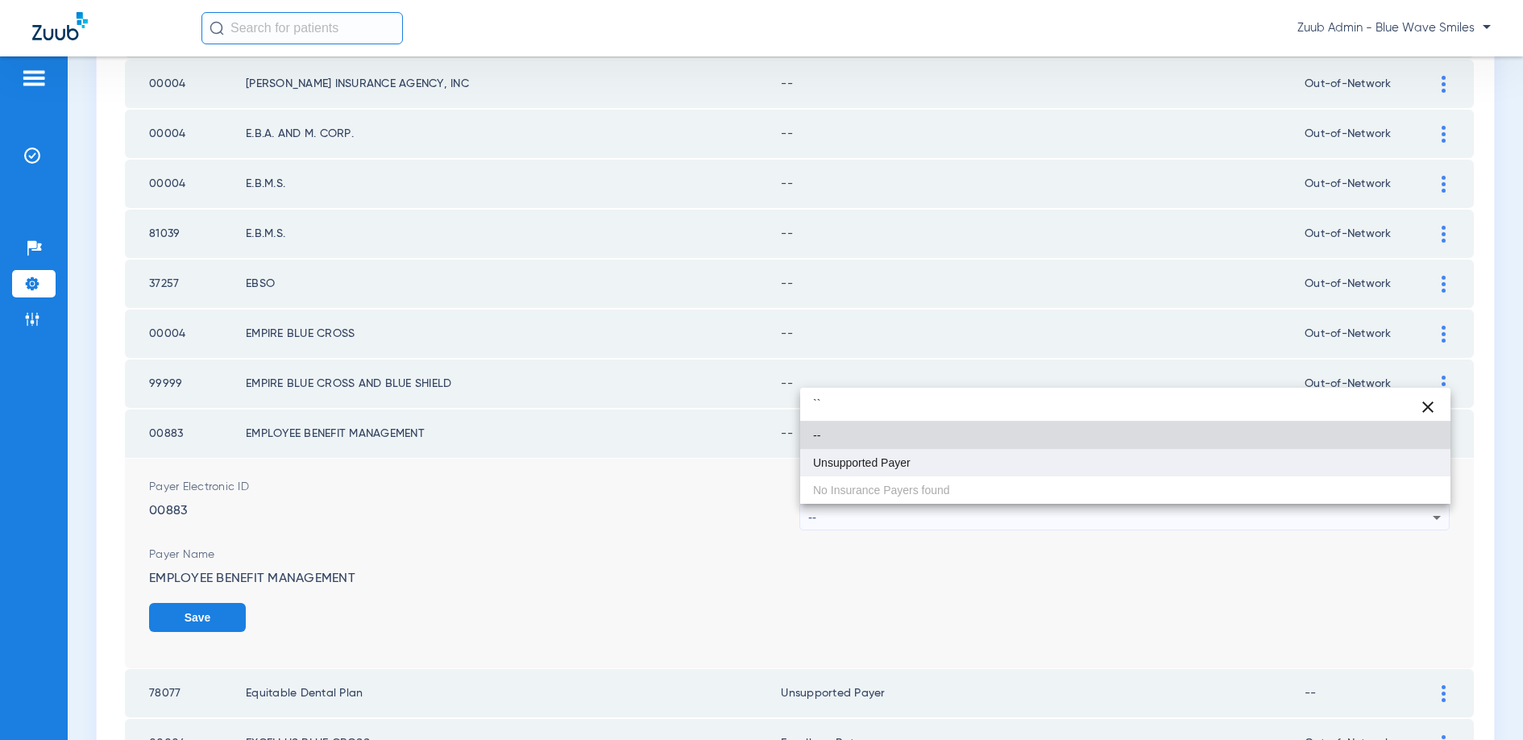
type input "``"
click at [896, 463] on span "Unsupported Payer" at bounding box center [862, 462] width 98 height 11
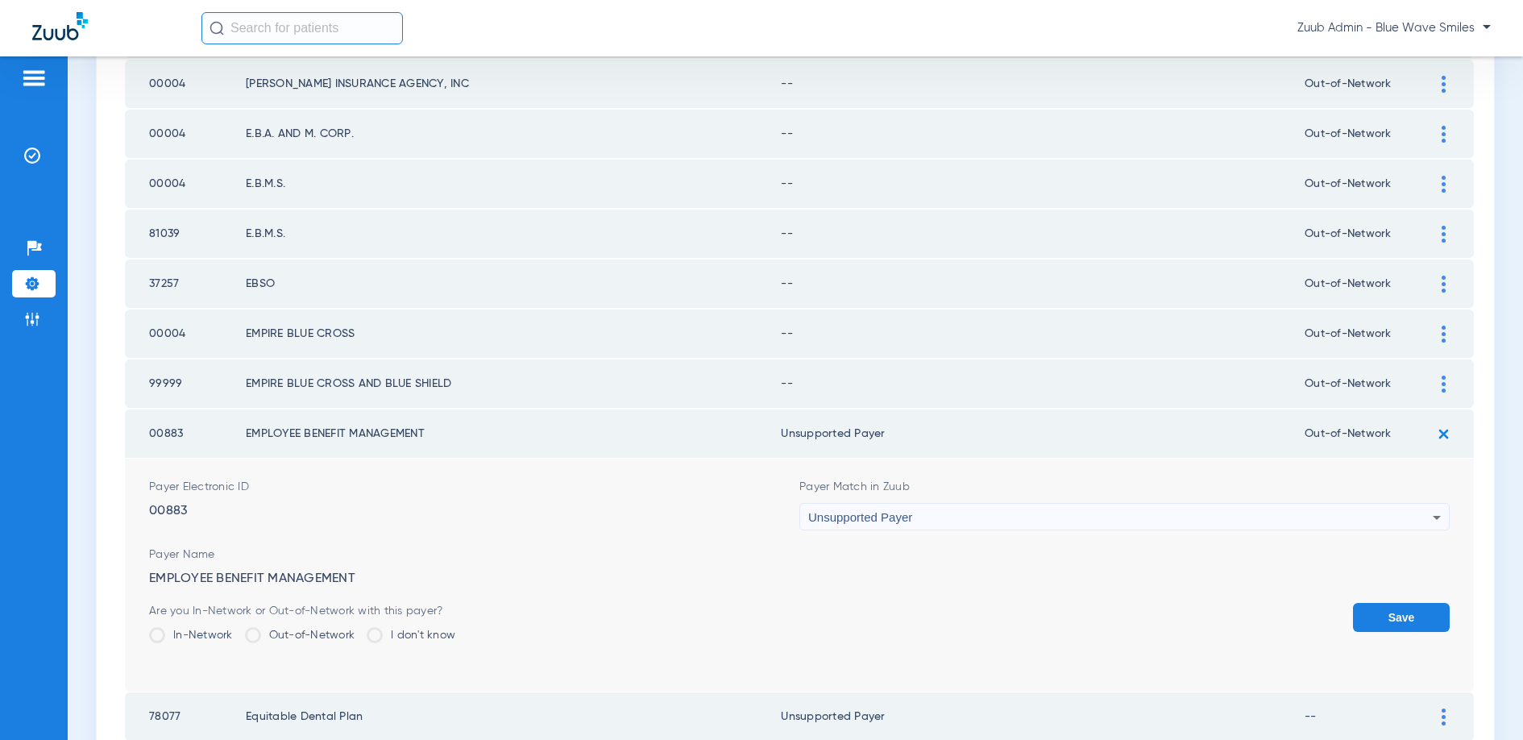
click at [1388, 620] on button "Save" at bounding box center [1401, 617] width 97 height 29
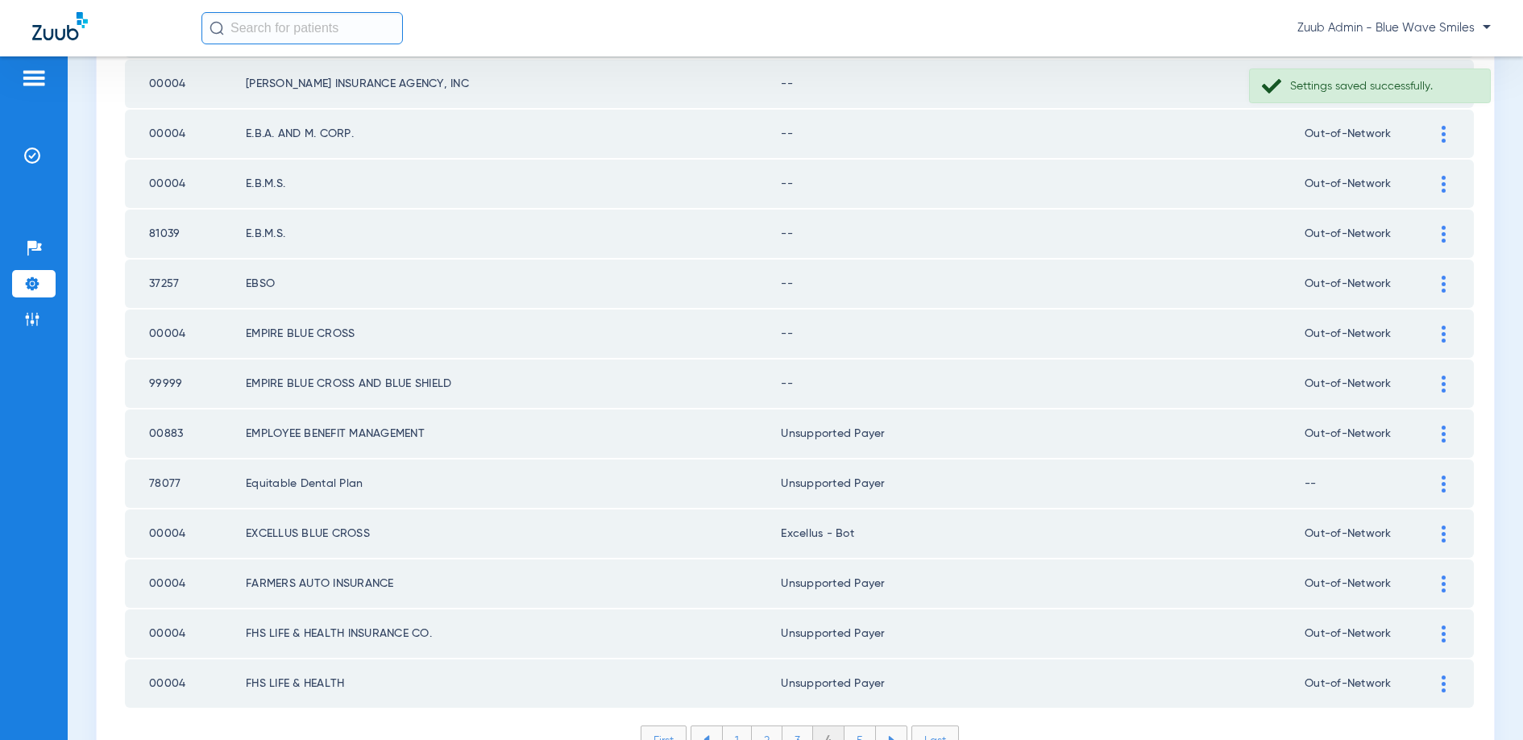
click at [1442, 384] on img at bounding box center [1444, 384] width 4 height 17
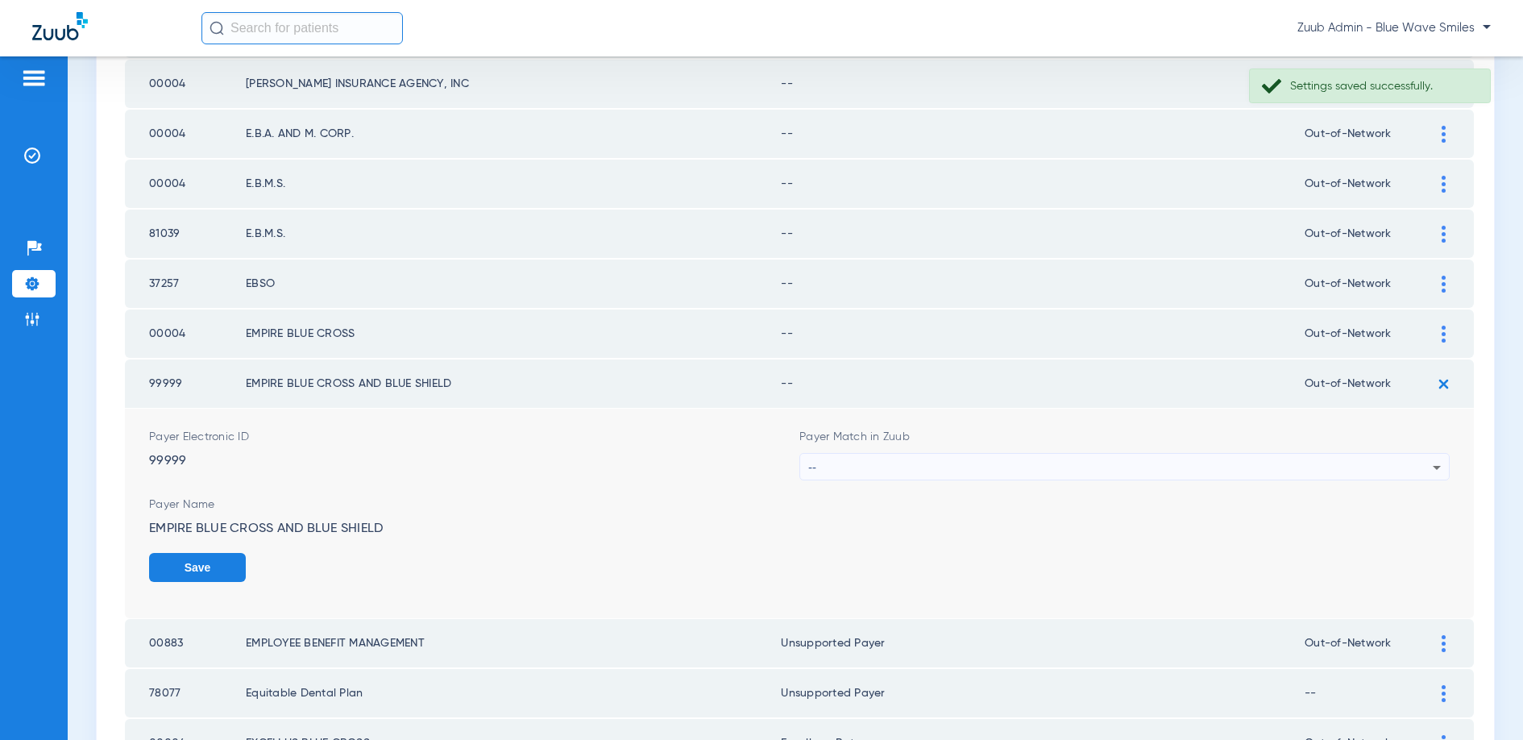
click at [1259, 466] on div "--" at bounding box center [1120, 467] width 624 height 27
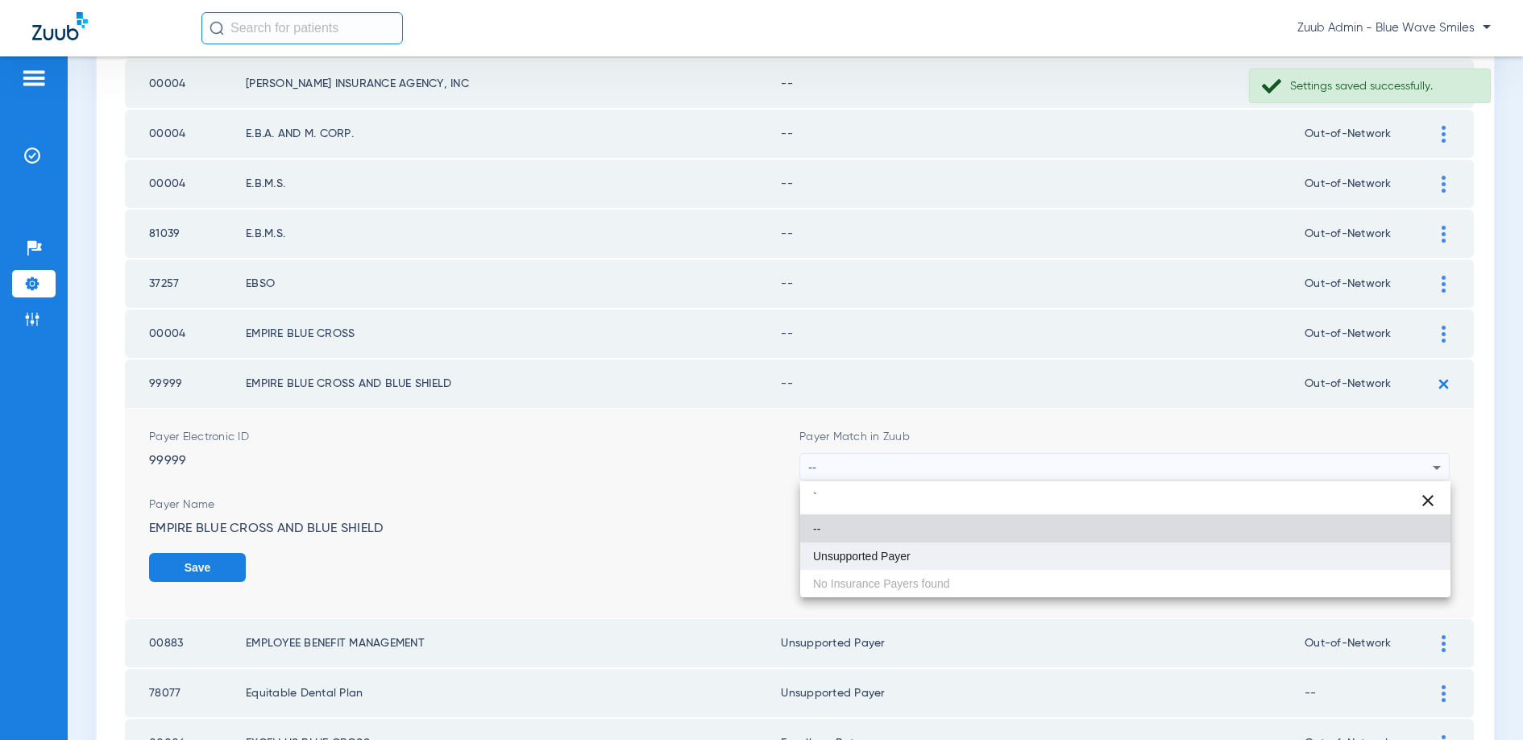
type input "`"
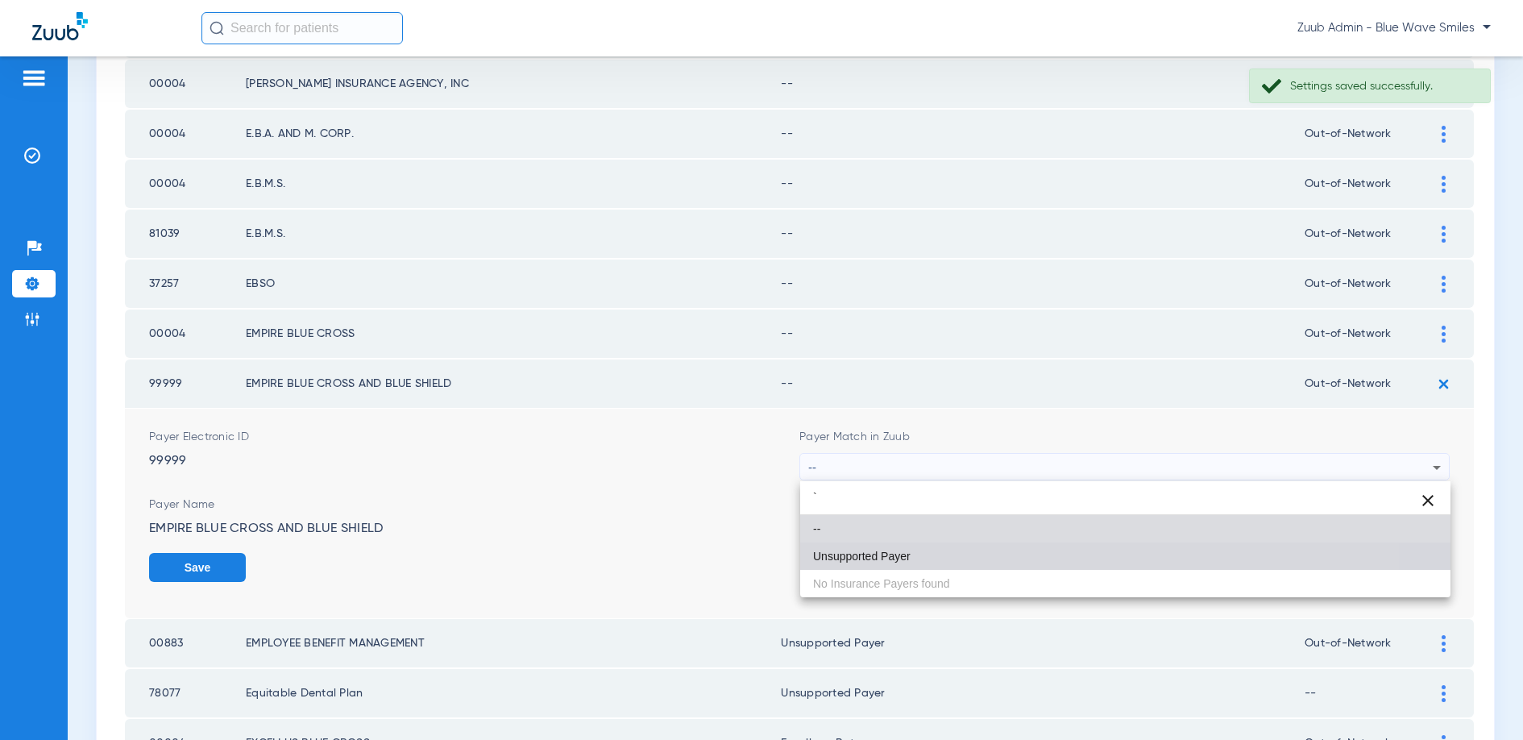
click at [913, 545] on mat-option "Unsupported Payer" at bounding box center [1125, 555] width 650 height 27
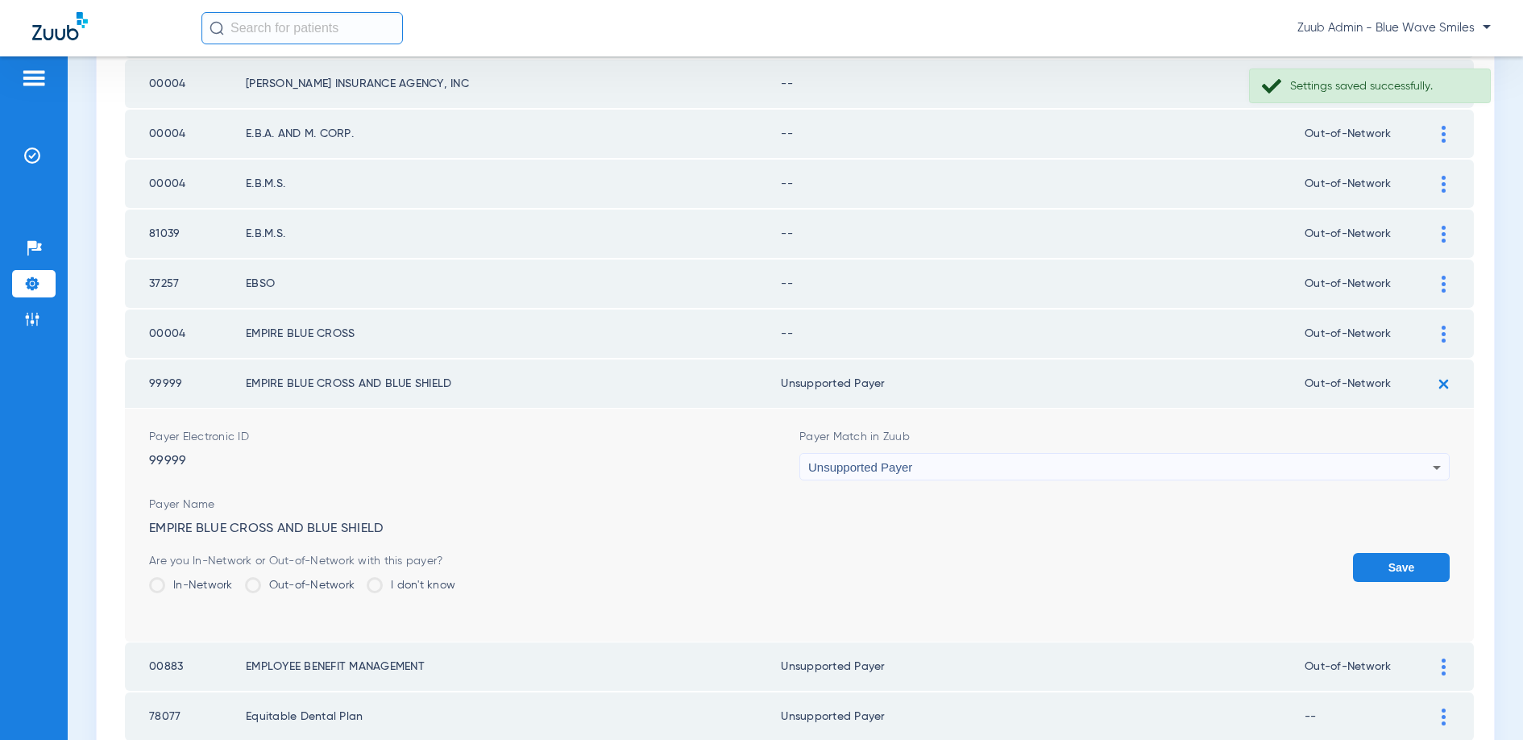
click at [1384, 569] on button "Save" at bounding box center [1401, 567] width 97 height 29
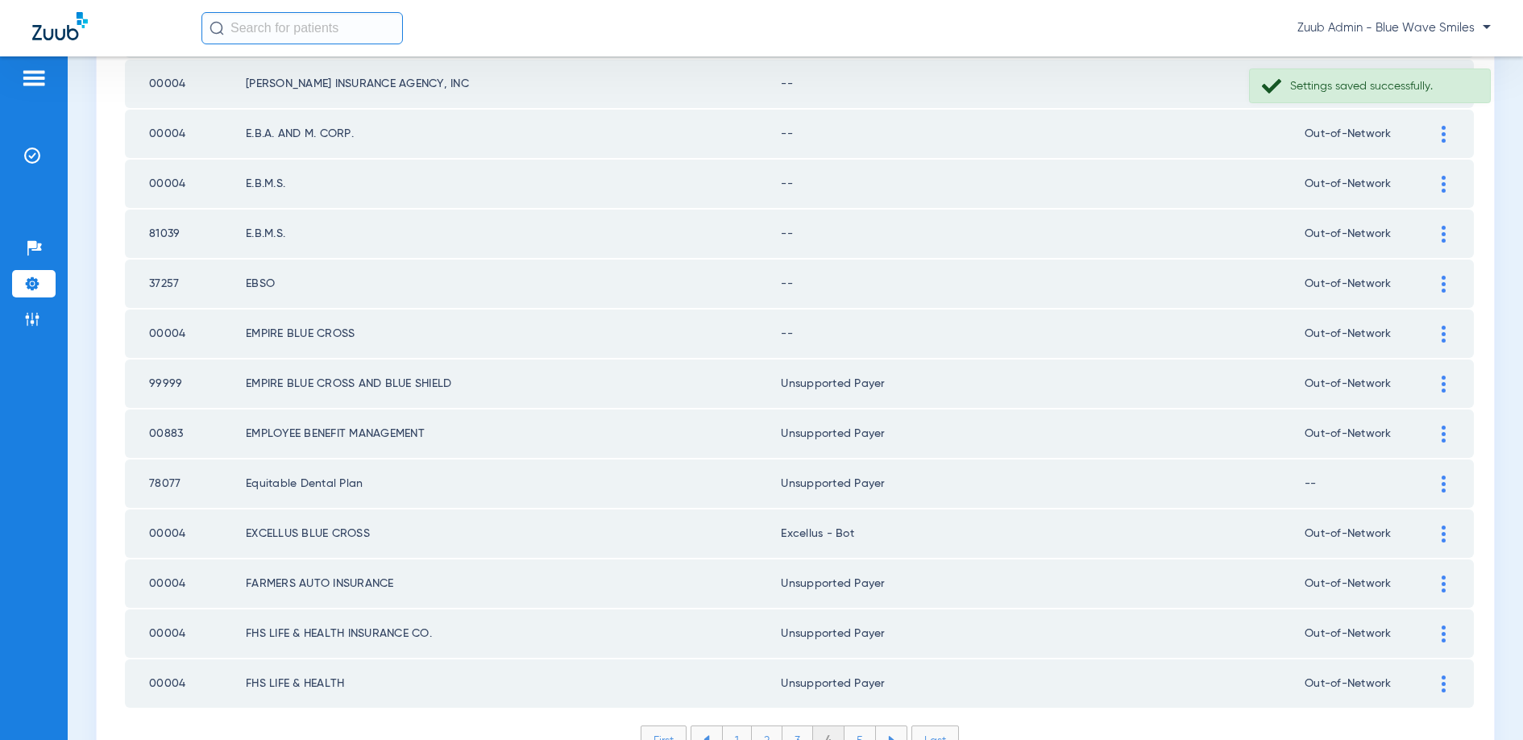
click at [1439, 326] on div at bounding box center [1443, 334] width 28 height 17
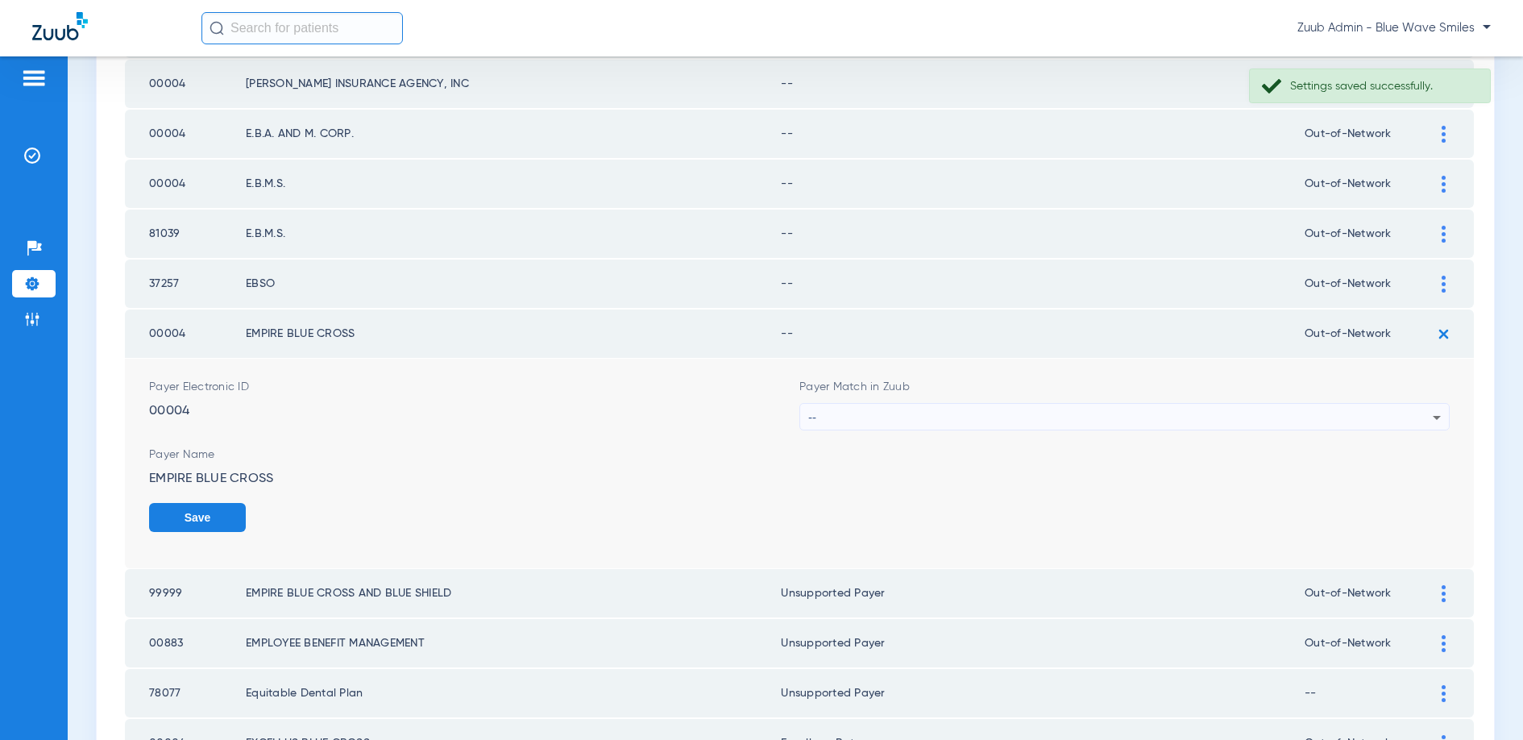
click at [1160, 424] on div "--" at bounding box center [1120, 417] width 624 height 27
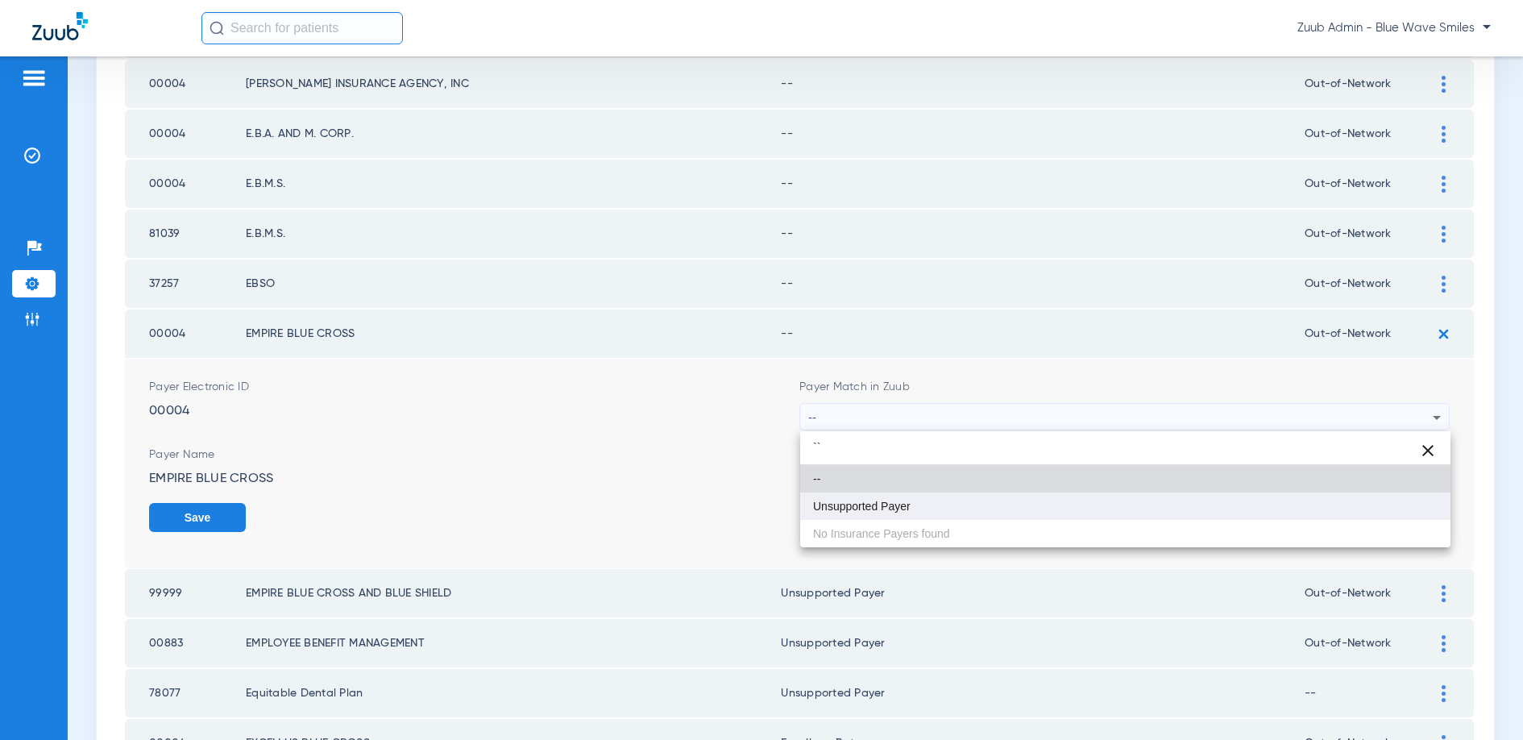
type input "``"
click at [866, 496] on mat-option "Unsupported Payer" at bounding box center [1125, 505] width 650 height 27
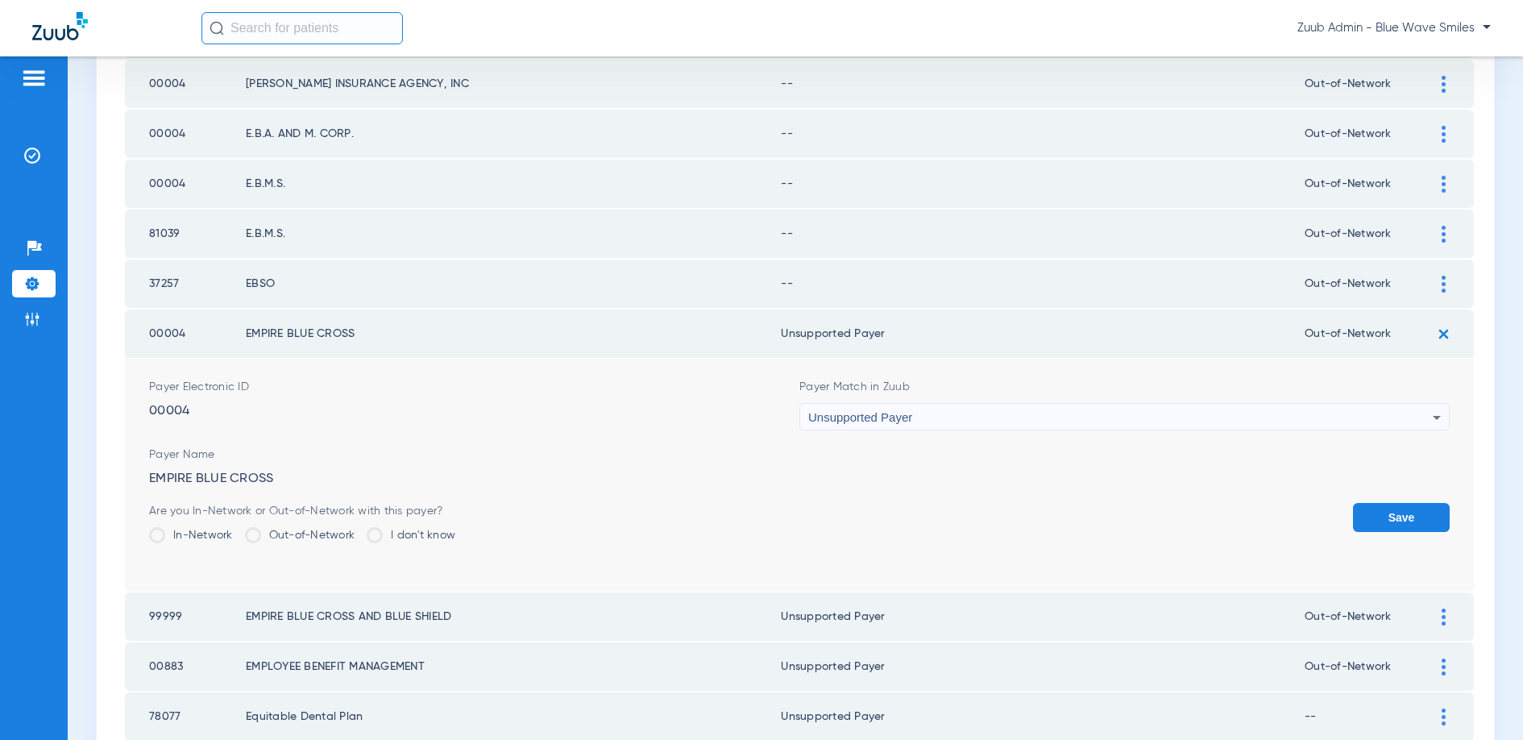
drag, startPoint x: 1400, startPoint y: 511, endPoint x: 1386, endPoint y: 508, distance: 13.9
click at [1400, 511] on button "Save" at bounding box center [1401, 517] width 97 height 29
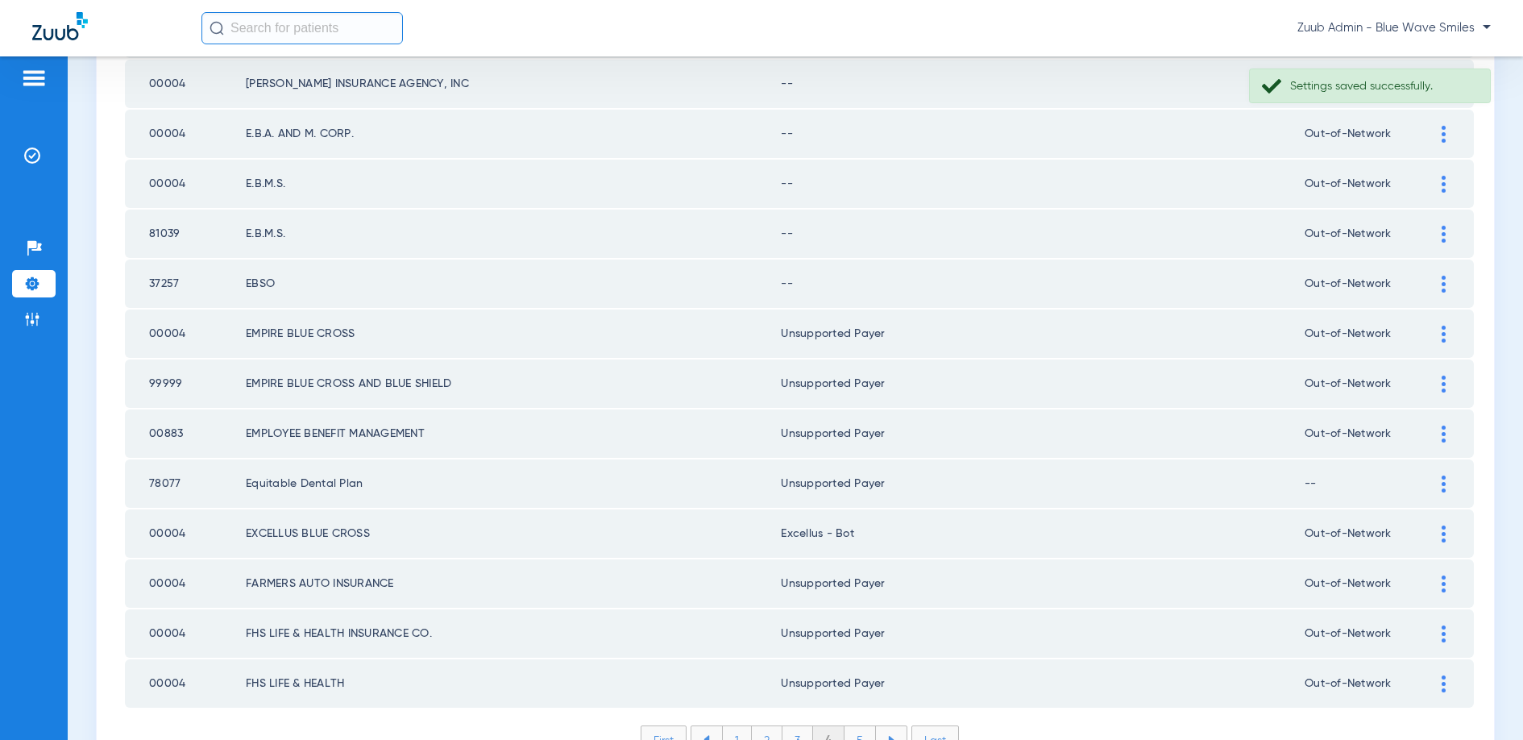
click at [1442, 283] on img at bounding box center [1444, 284] width 4 height 17
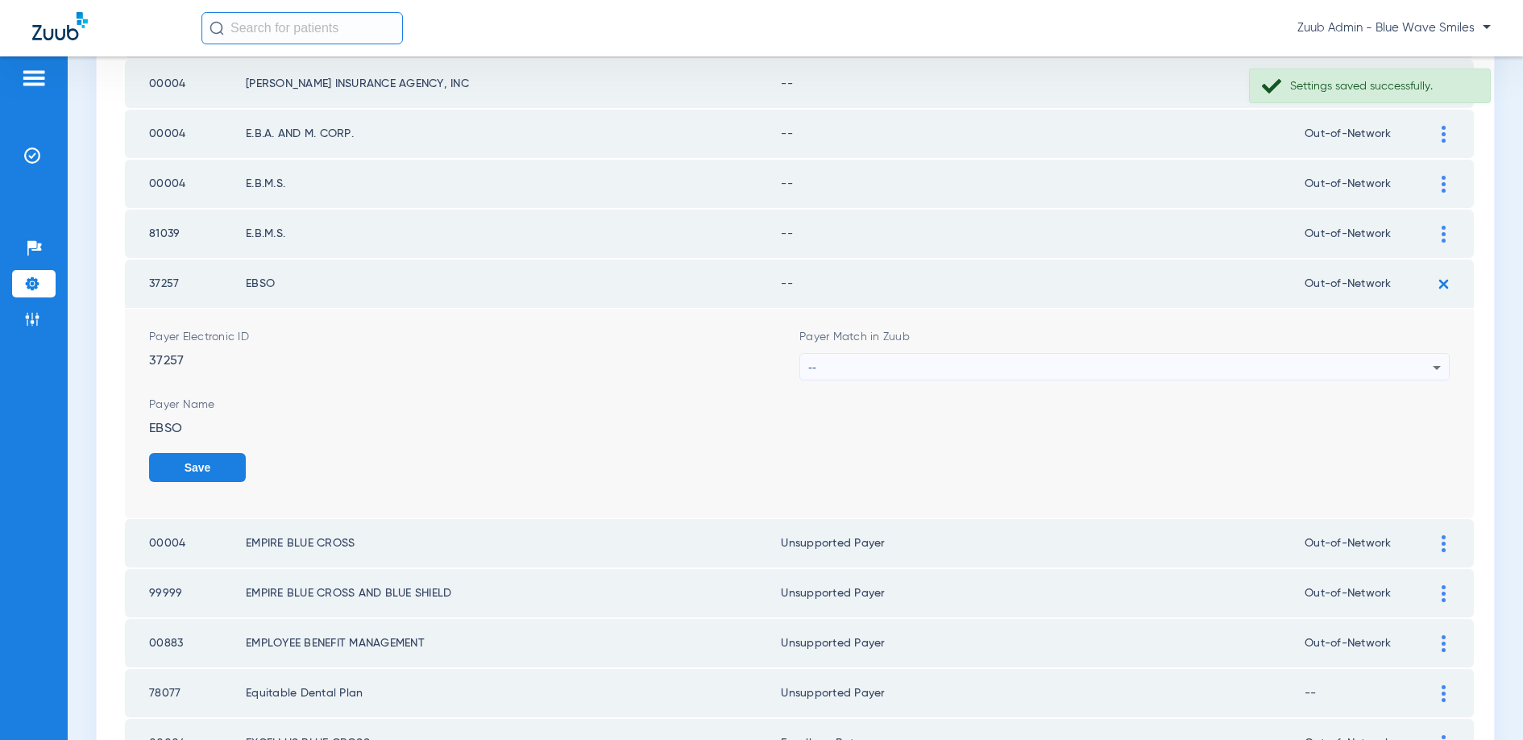
click at [1101, 362] on div "--" at bounding box center [1120, 367] width 624 height 27
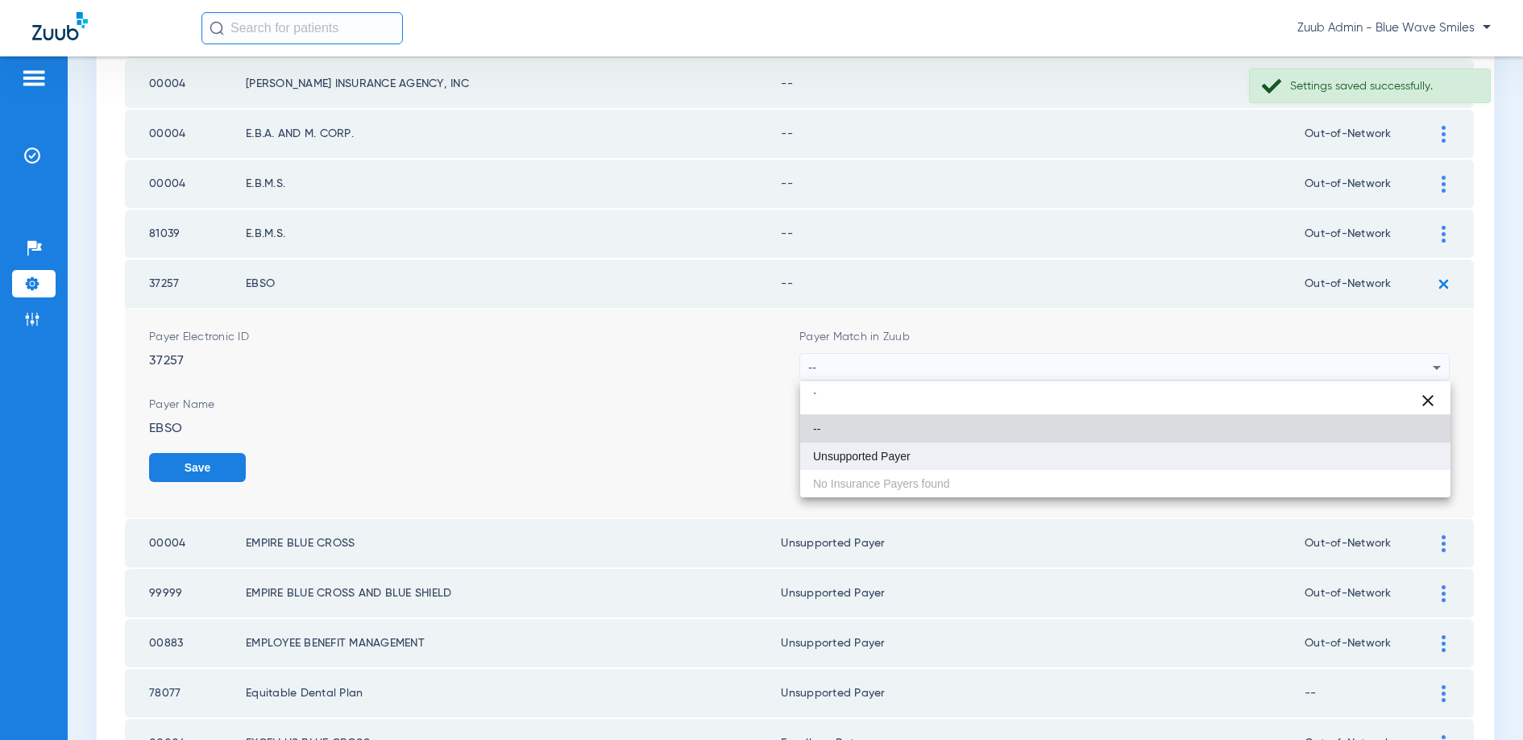
type input "`"
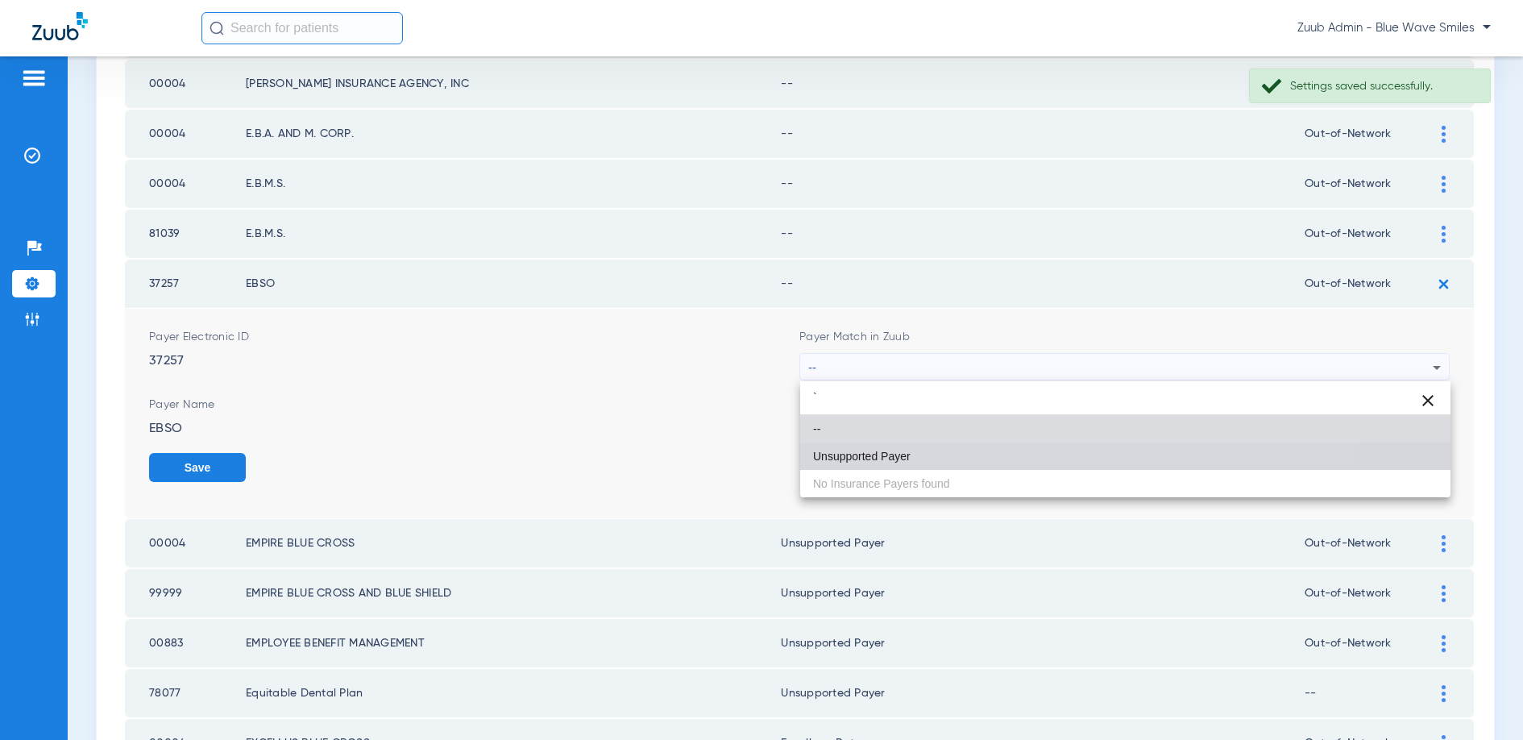
click at [891, 465] on mat-option "Unsupported Payer" at bounding box center [1125, 455] width 650 height 27
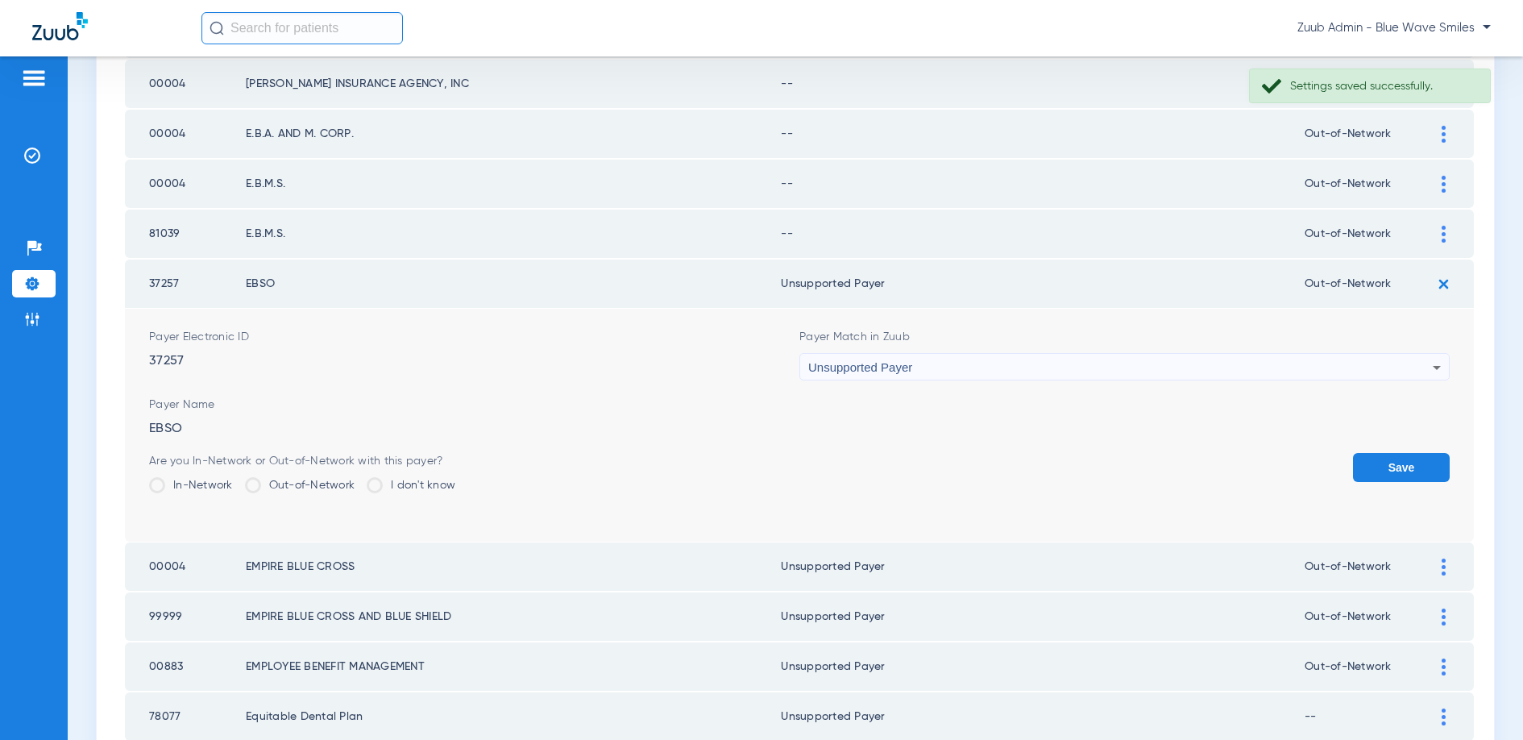
click at [1382, 471] on button "Save" at bounding box center [1401, 467] width 97 height 29
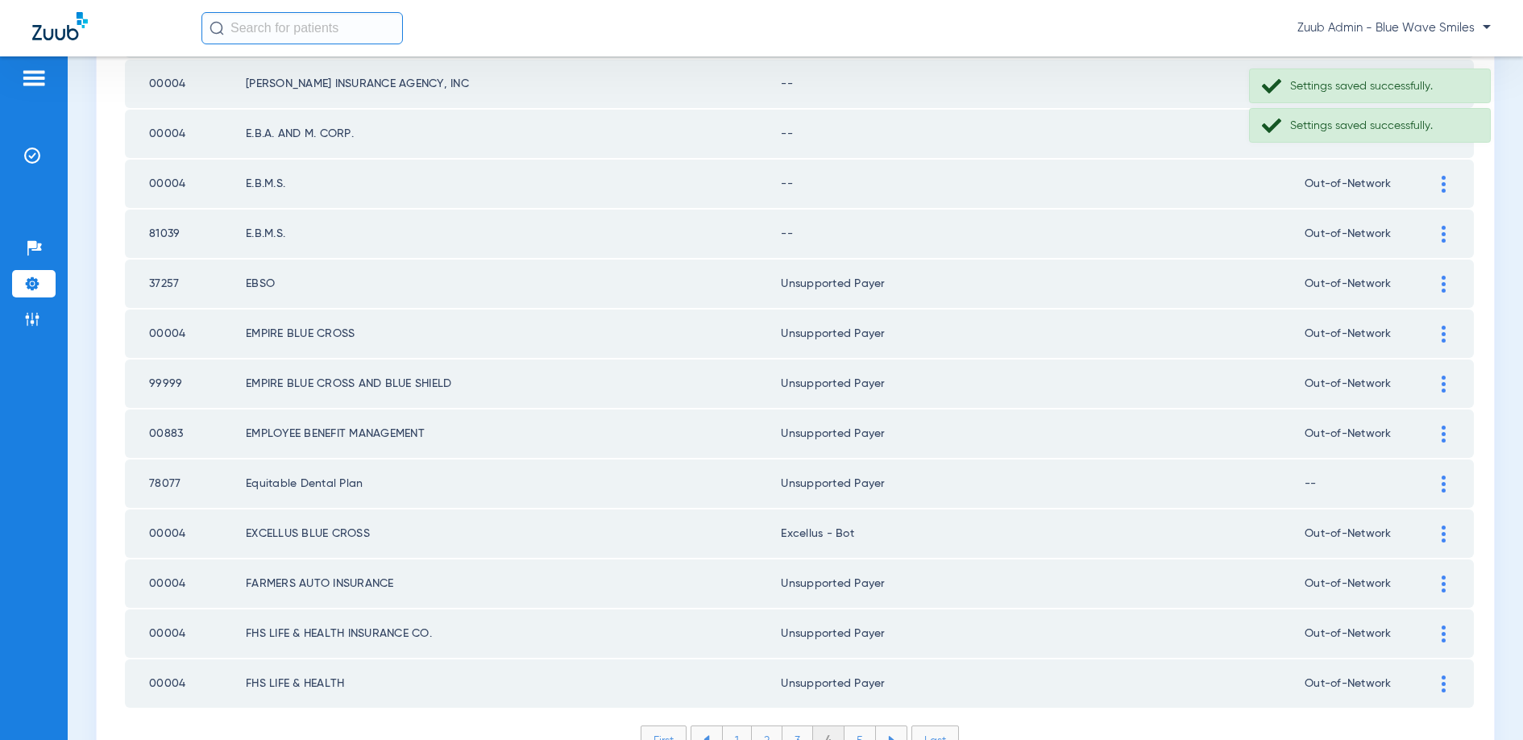
click at [1446, 234] on div at bounding box center [1443, 234] width 28 height 17
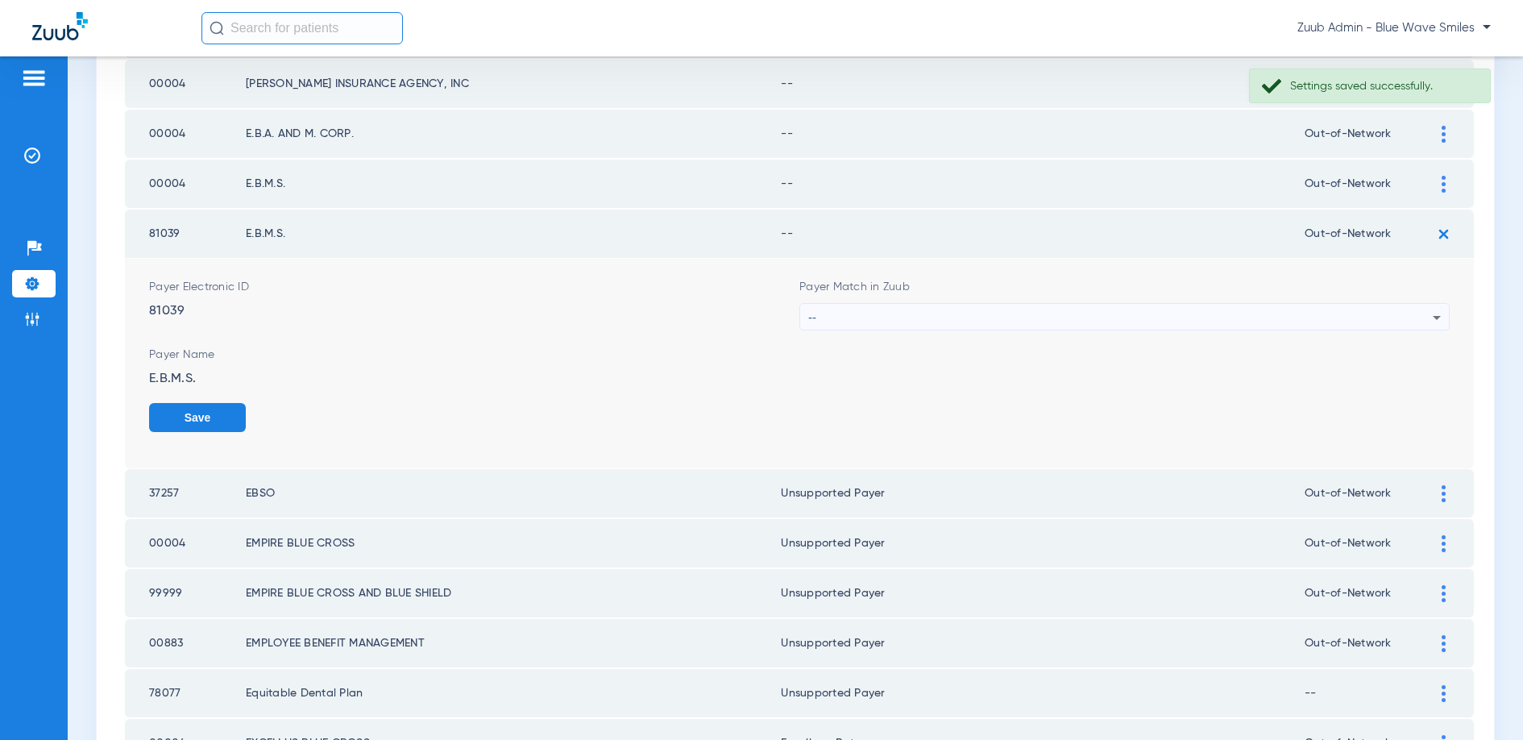
click at [1120, 322] on div "--" at bounding box center [1120, 317] width 624 height 27
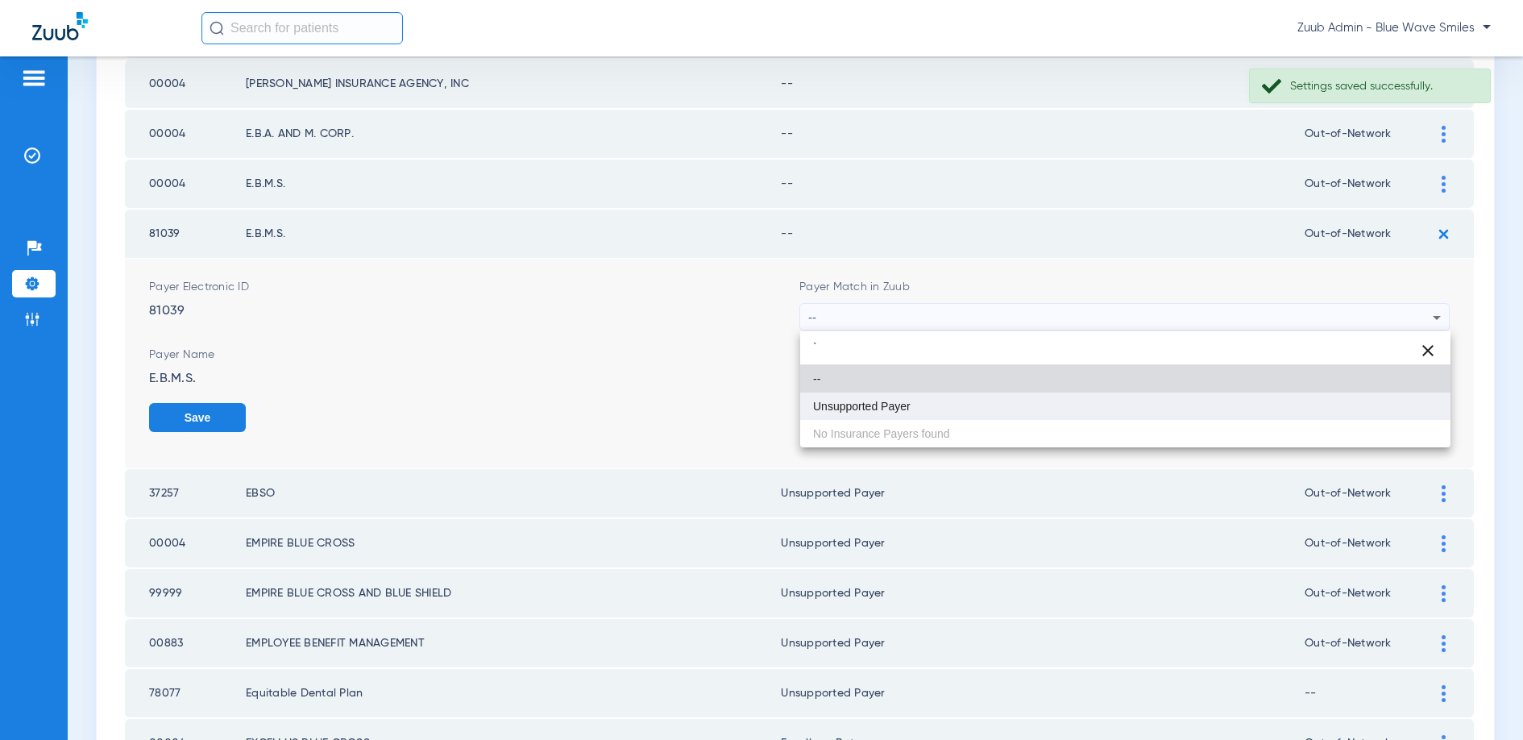
type input "`"
click at [888, 398] on mat-option "Unsupported Payer" at bounding box center [1125, 405] width 650 height 27
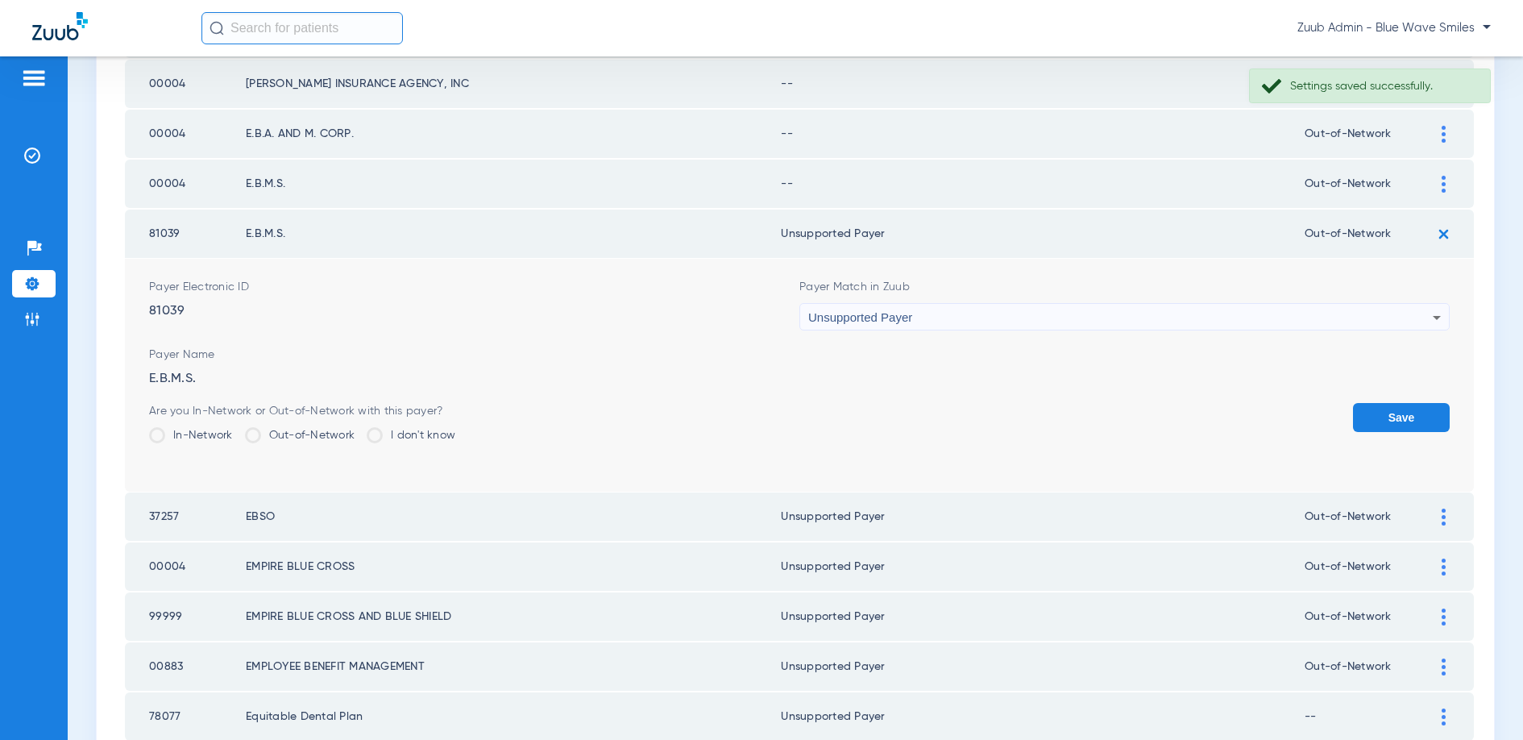
click at [1380, 423] on button "Save" at bounding box center [1401, 417] width 97 height 29
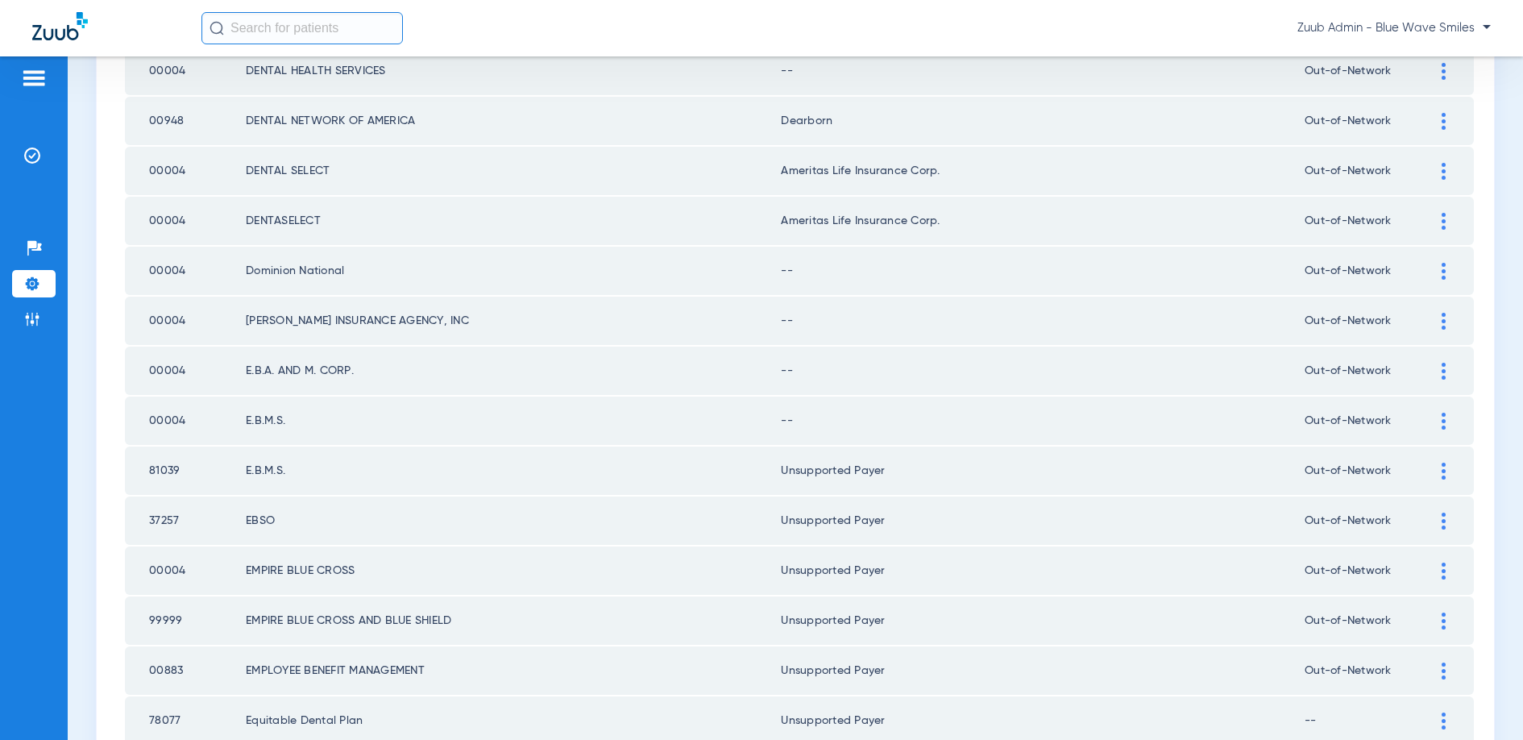
scroll to position [1878, 0]
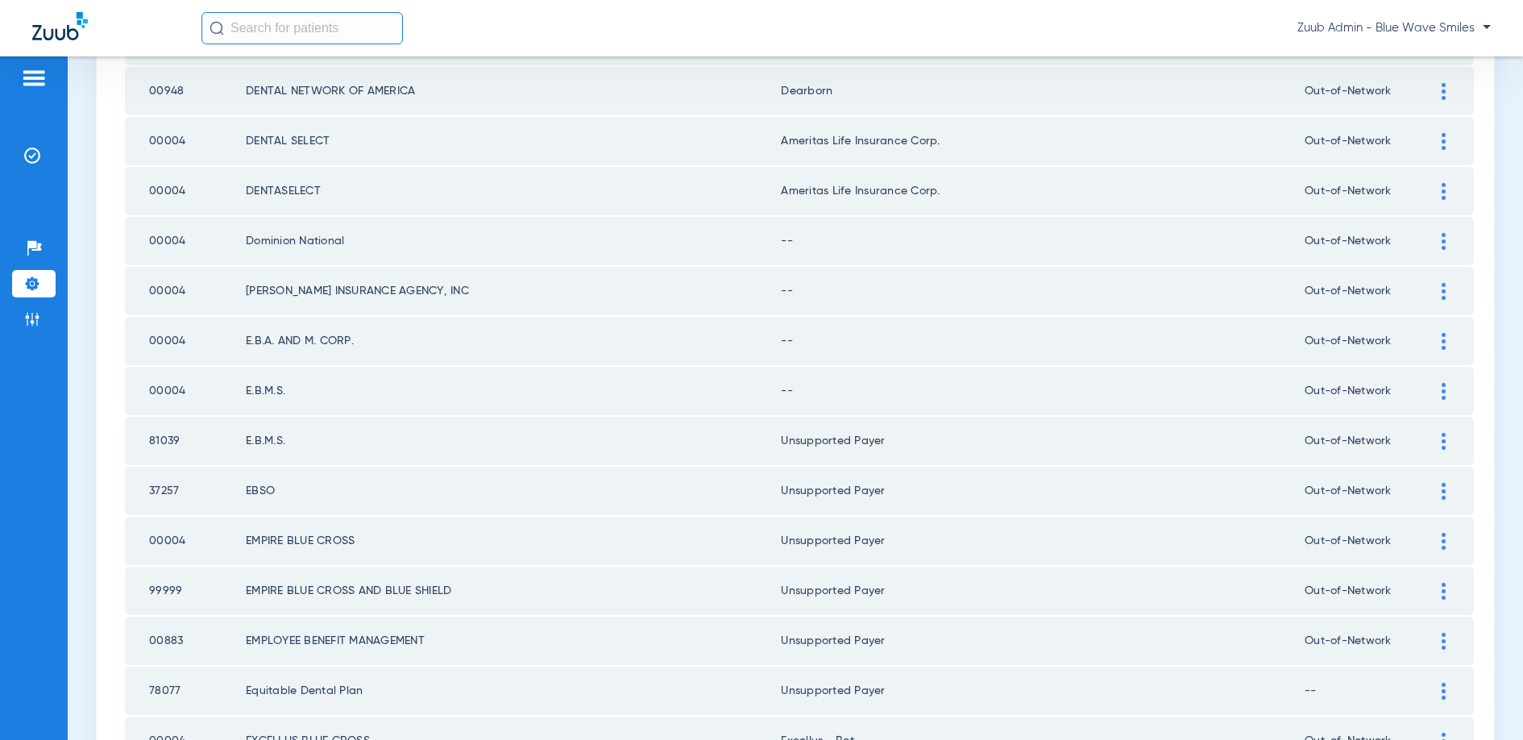
click at [1443, 392] on img at bounding box center [1444, 391] width 4 height 17
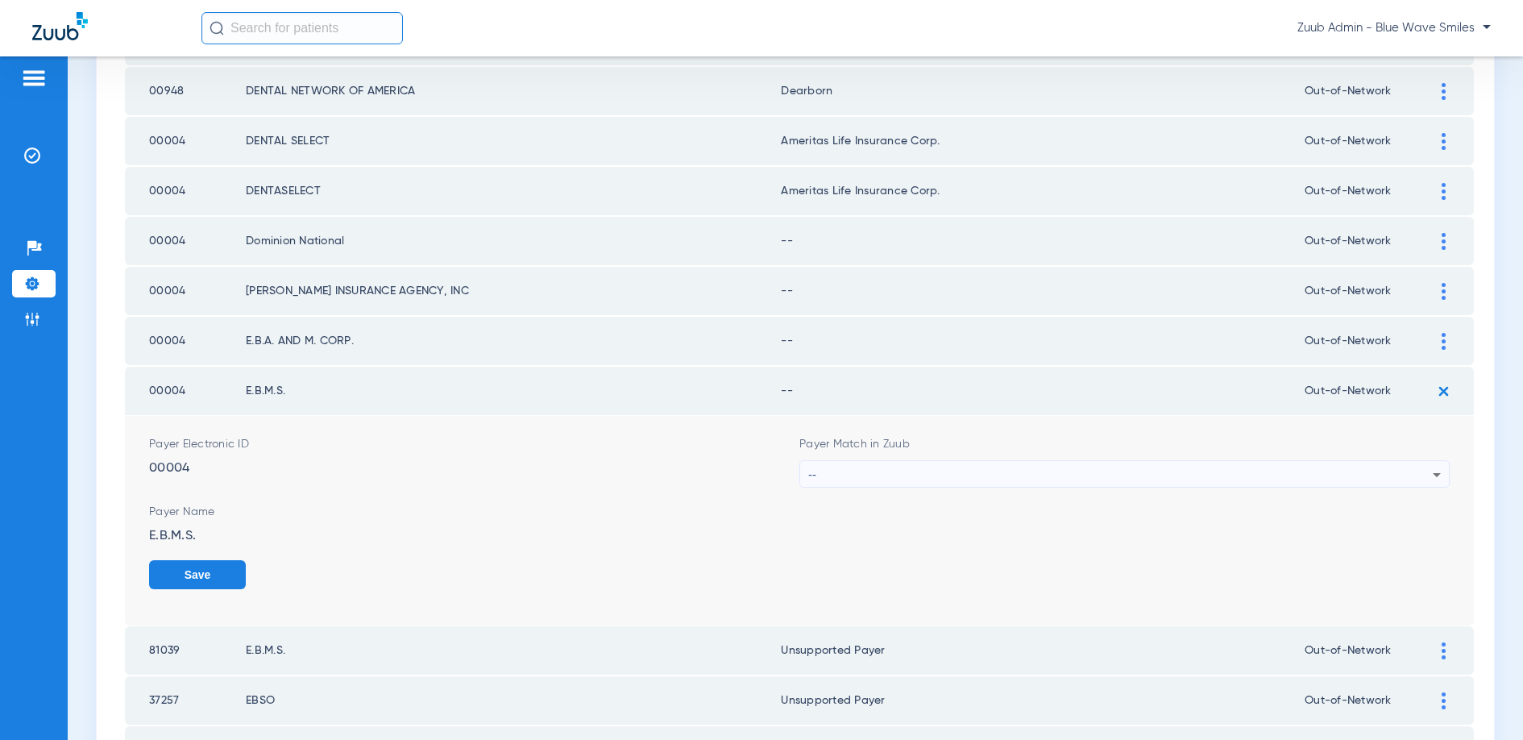
click at [1189, 475] on div "--" at bounding box center [1120, 474] width 624 height 27
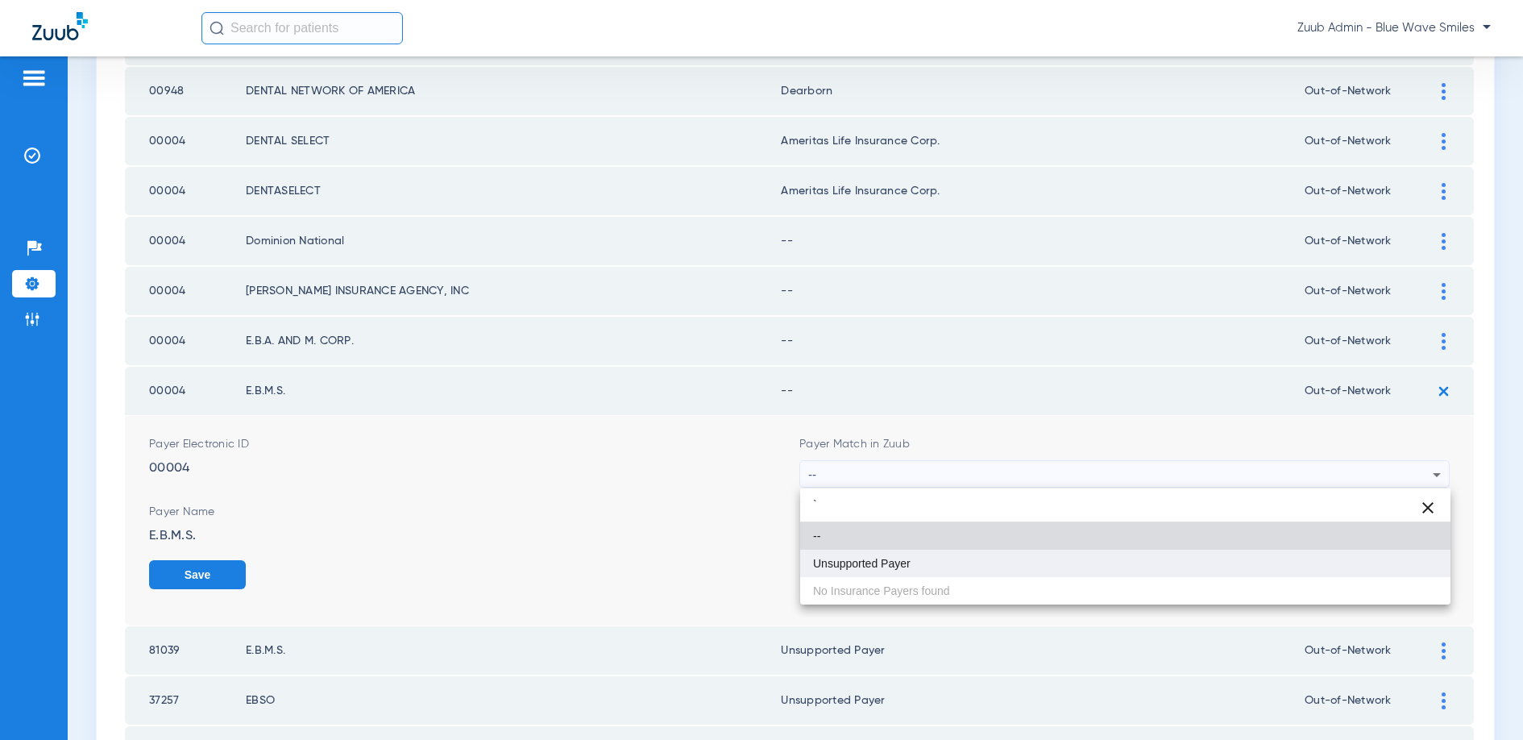
type input "`"
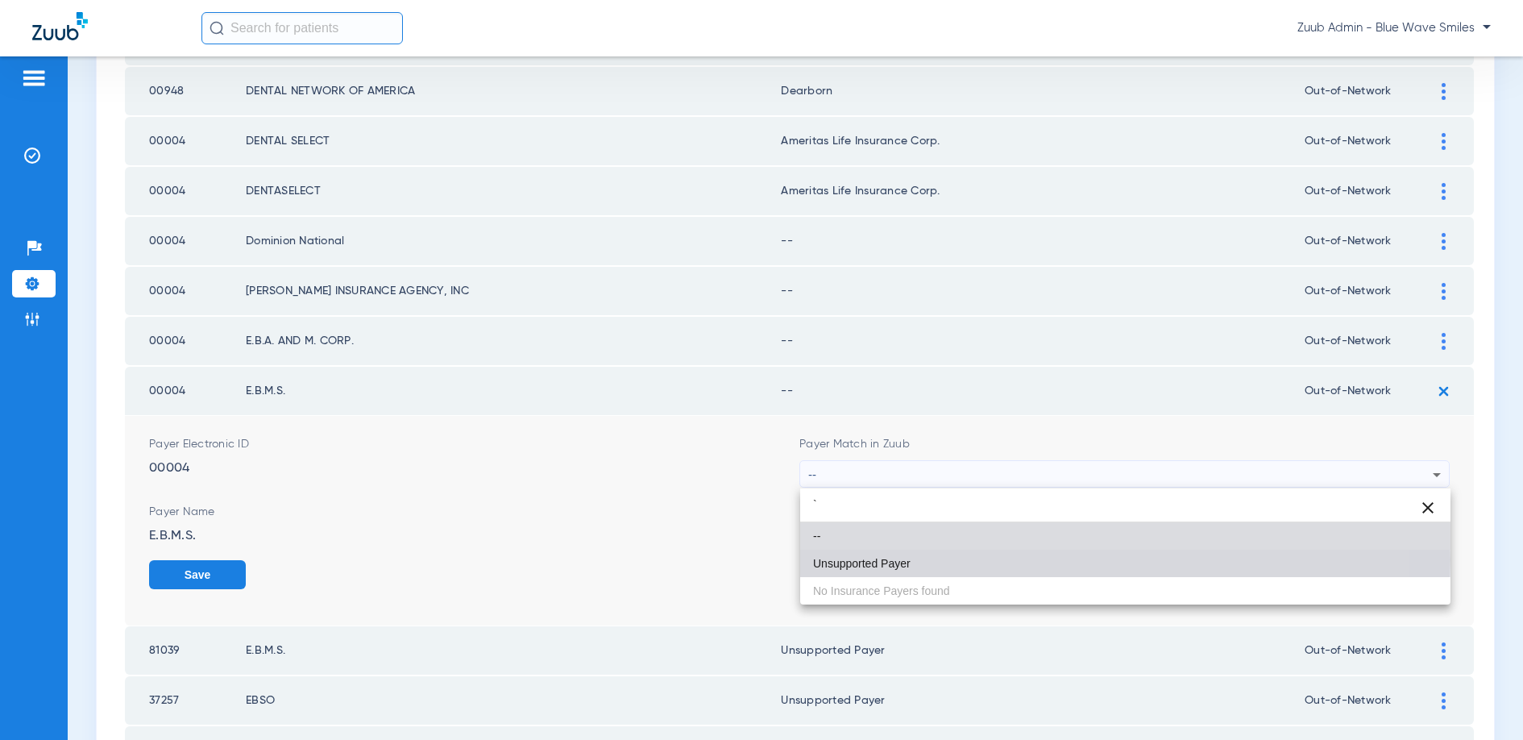
click at [918, 559] on mat-option "Unsupported Payer" at bounding box center [1125, 563] width 650 height 27
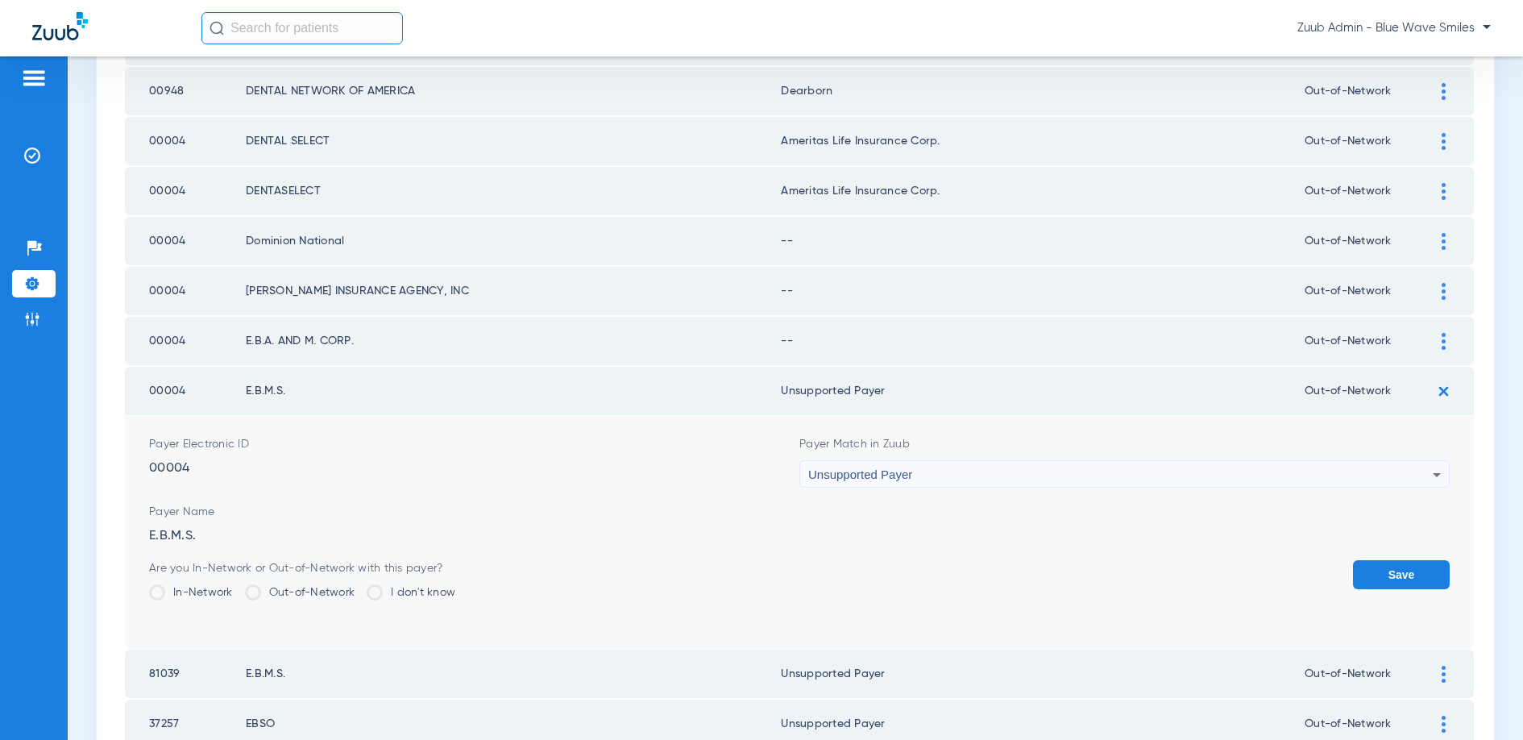
click at [1411, 573] on button "Save" at bounding box center [1401, 574] width 97 height 29
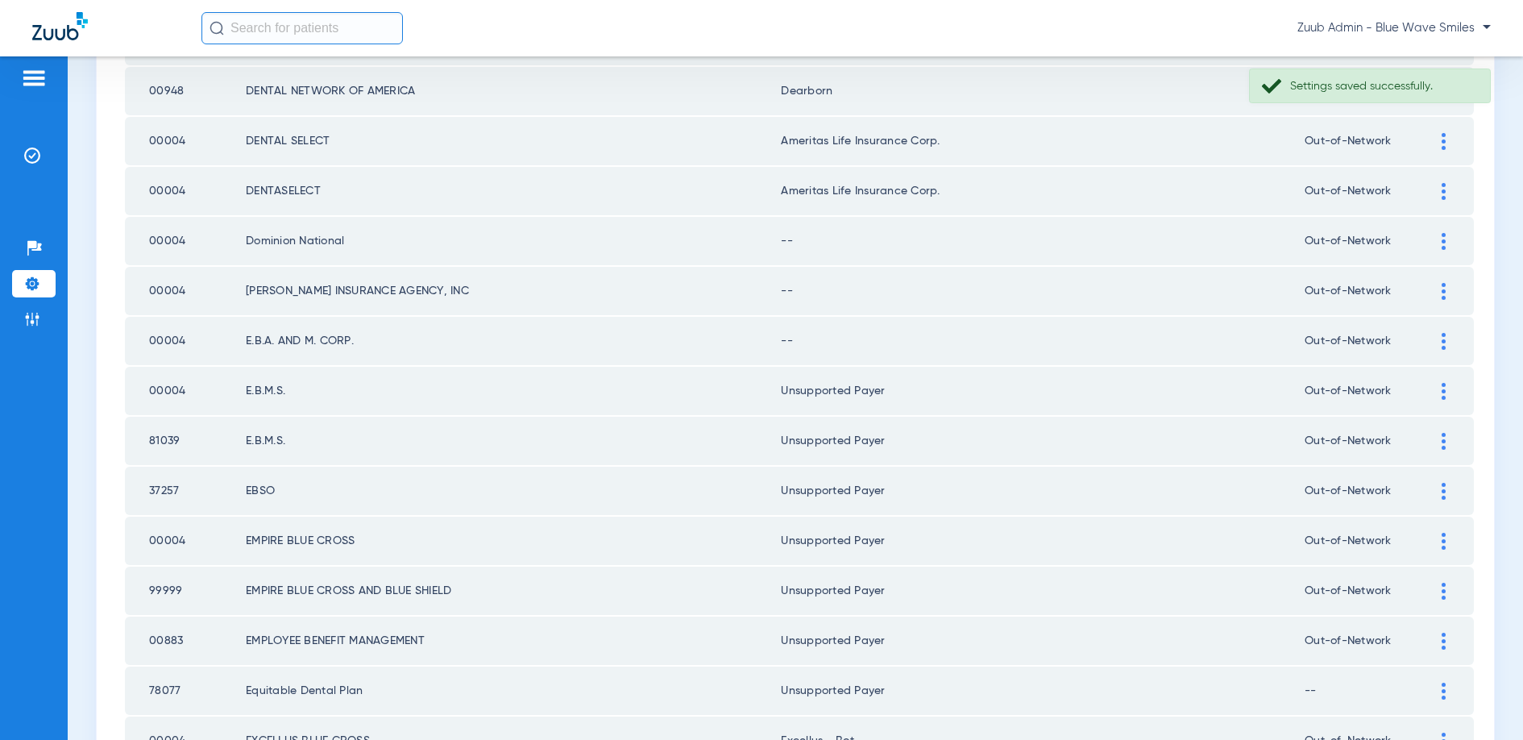
click at [1439, 336] on div at bounding box center [1443, 341] width 28 height 17
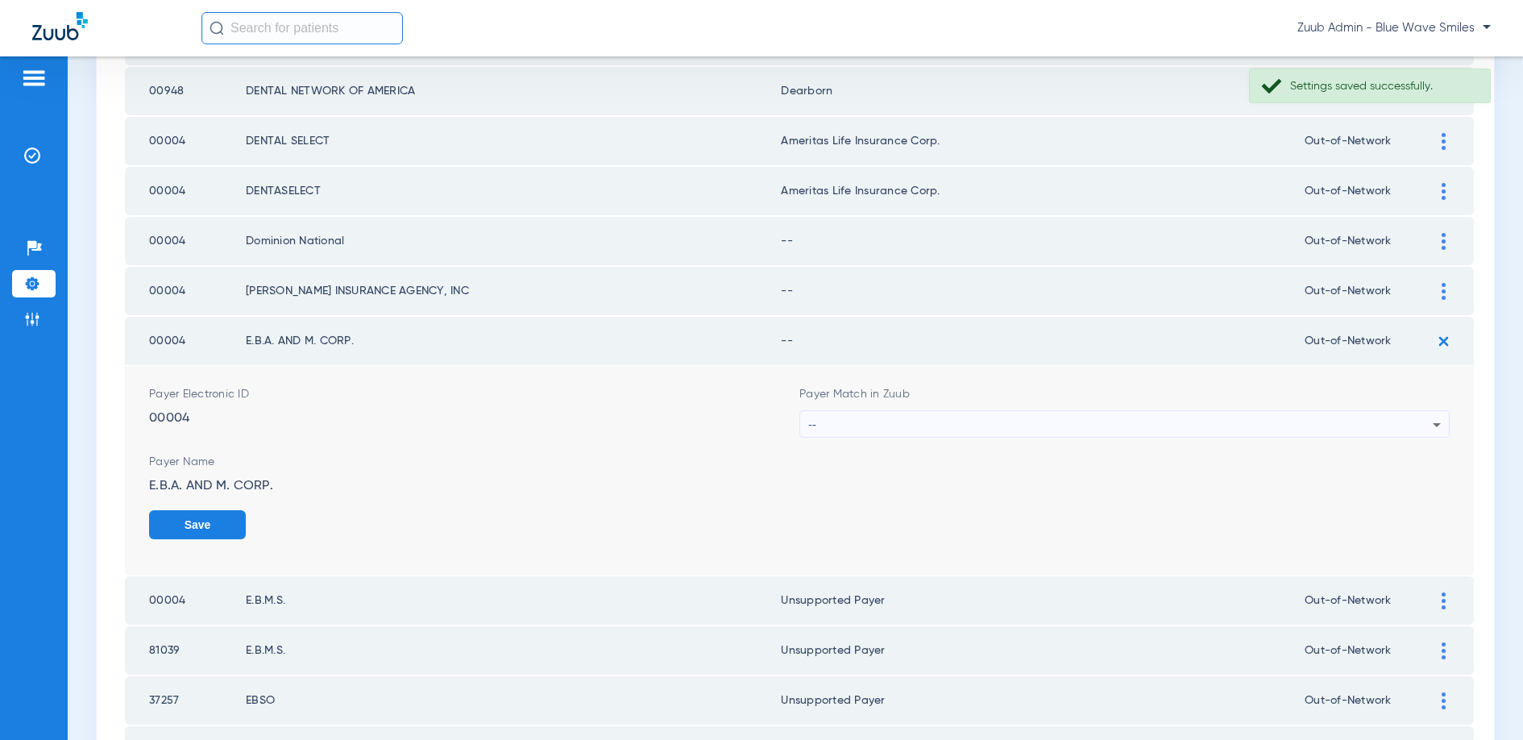
click at [965, 417] on div "--" at bounding box center [1120, 424] width 624 height 27
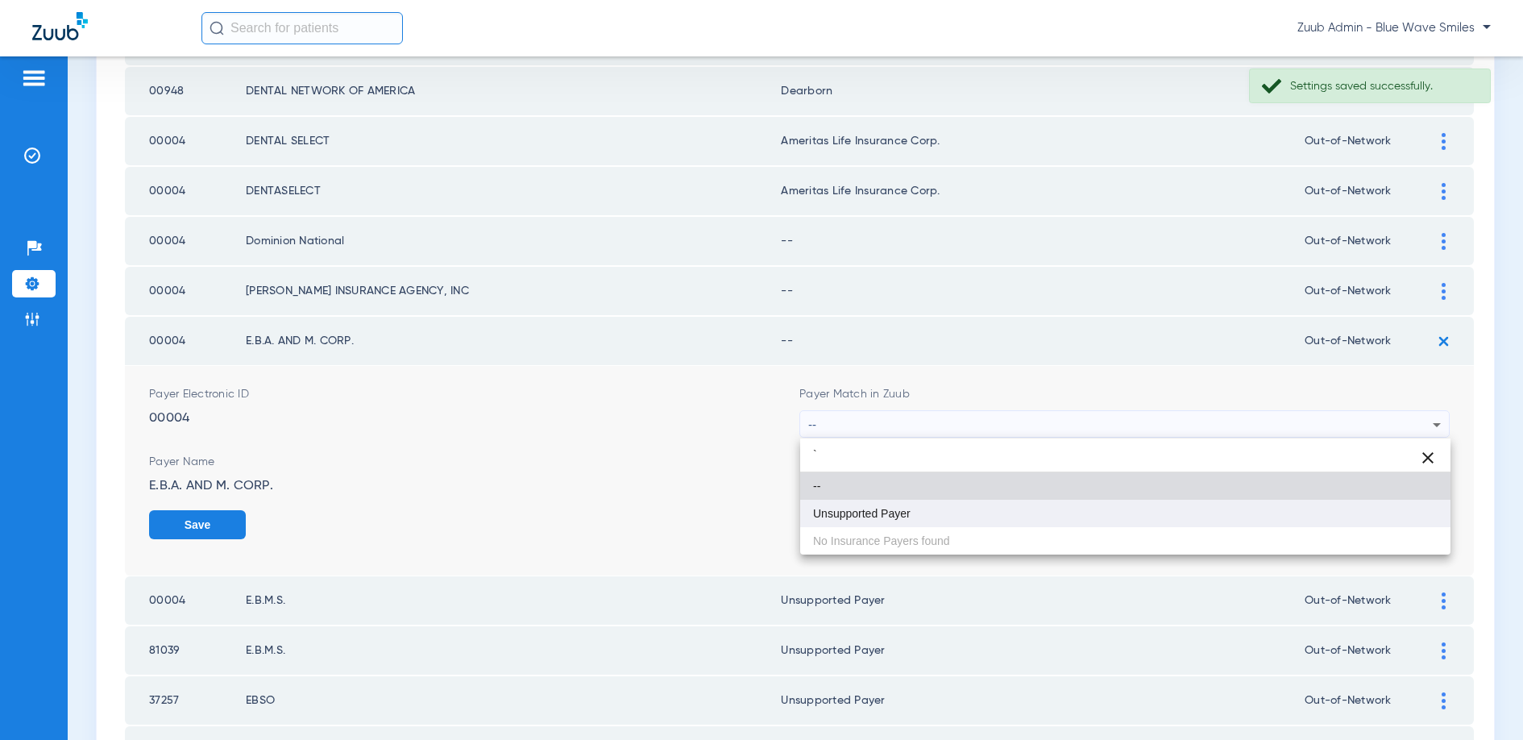
type input "`"
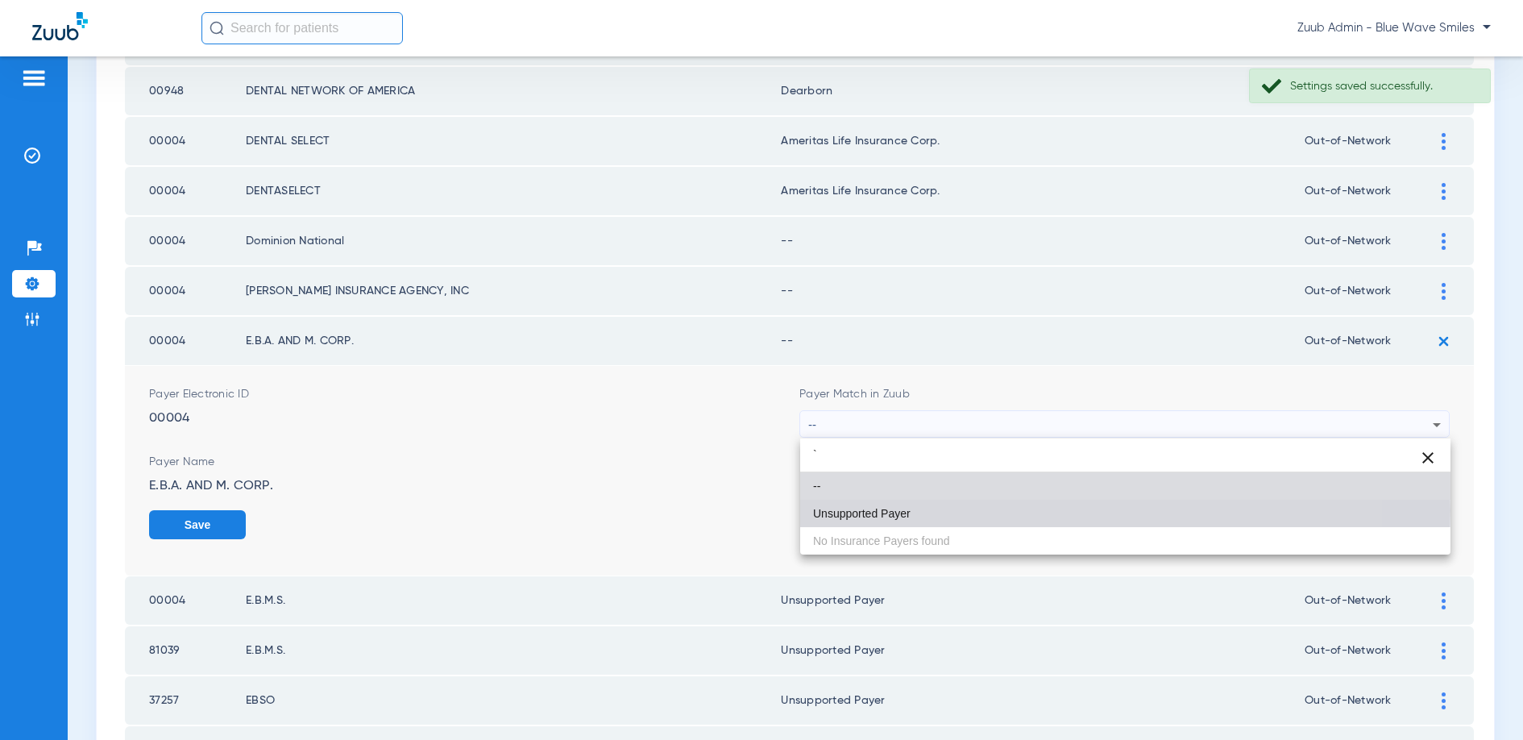
click at [904, 510] on span "Unsupported Payer" at bounding box center [862, 513] width 98 height 11
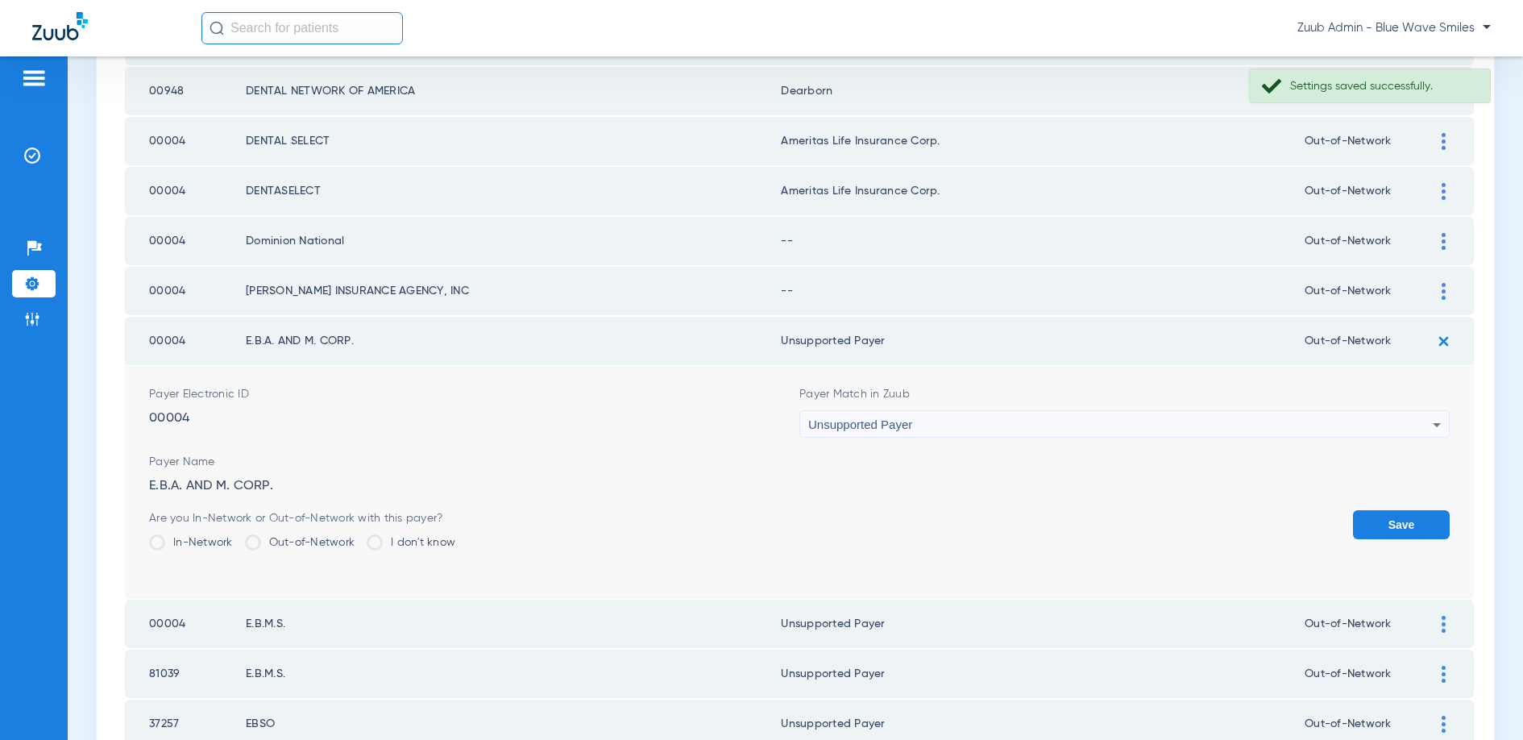
click at [1387, 520] on button "Save" at bounding box center [1401, 524] width 97 height 29
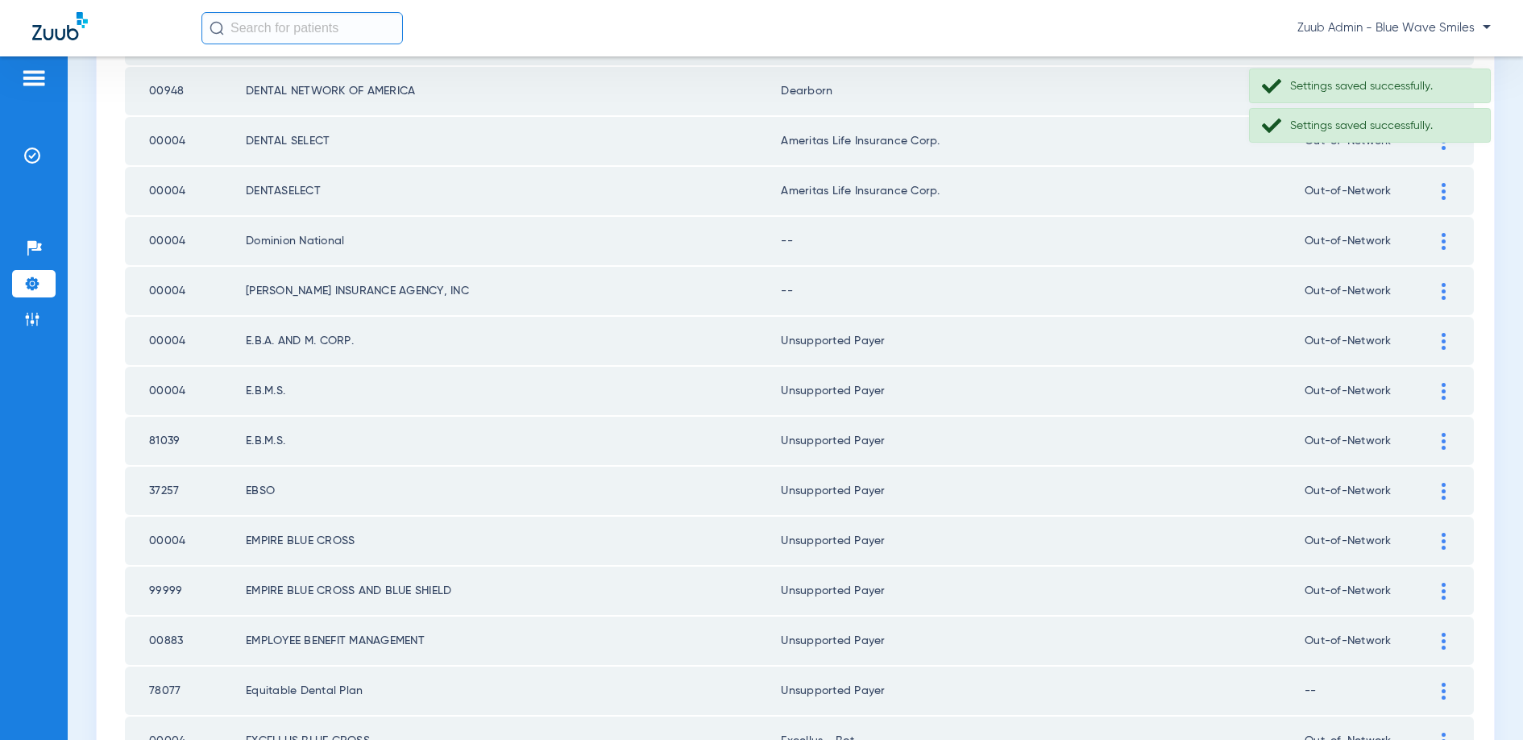
click at [1443, 293] on img at bounding box center [1444, 291] width 4 height 17
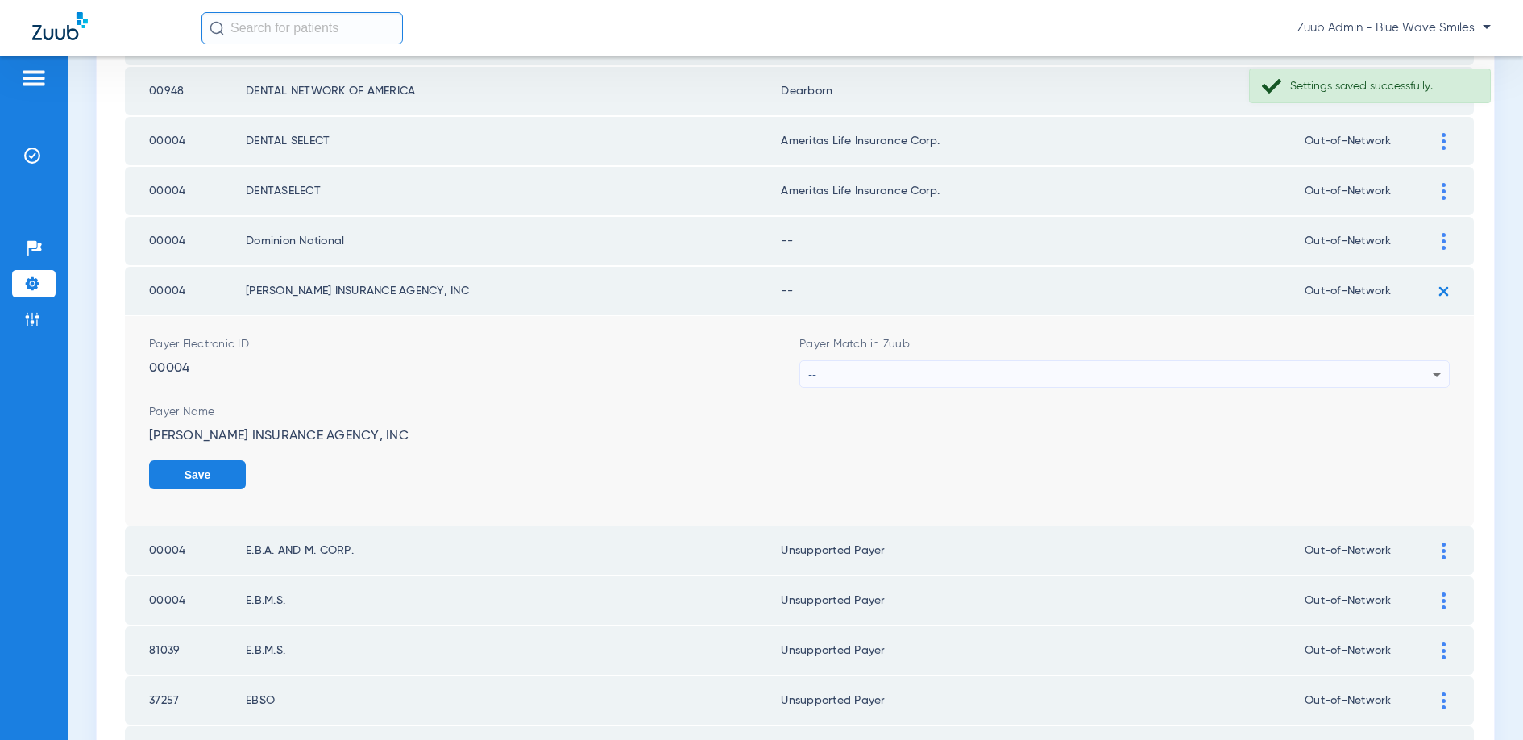
click at [1027, 374] on div "--" at bounding box center [1120, 374] width 624 height 27
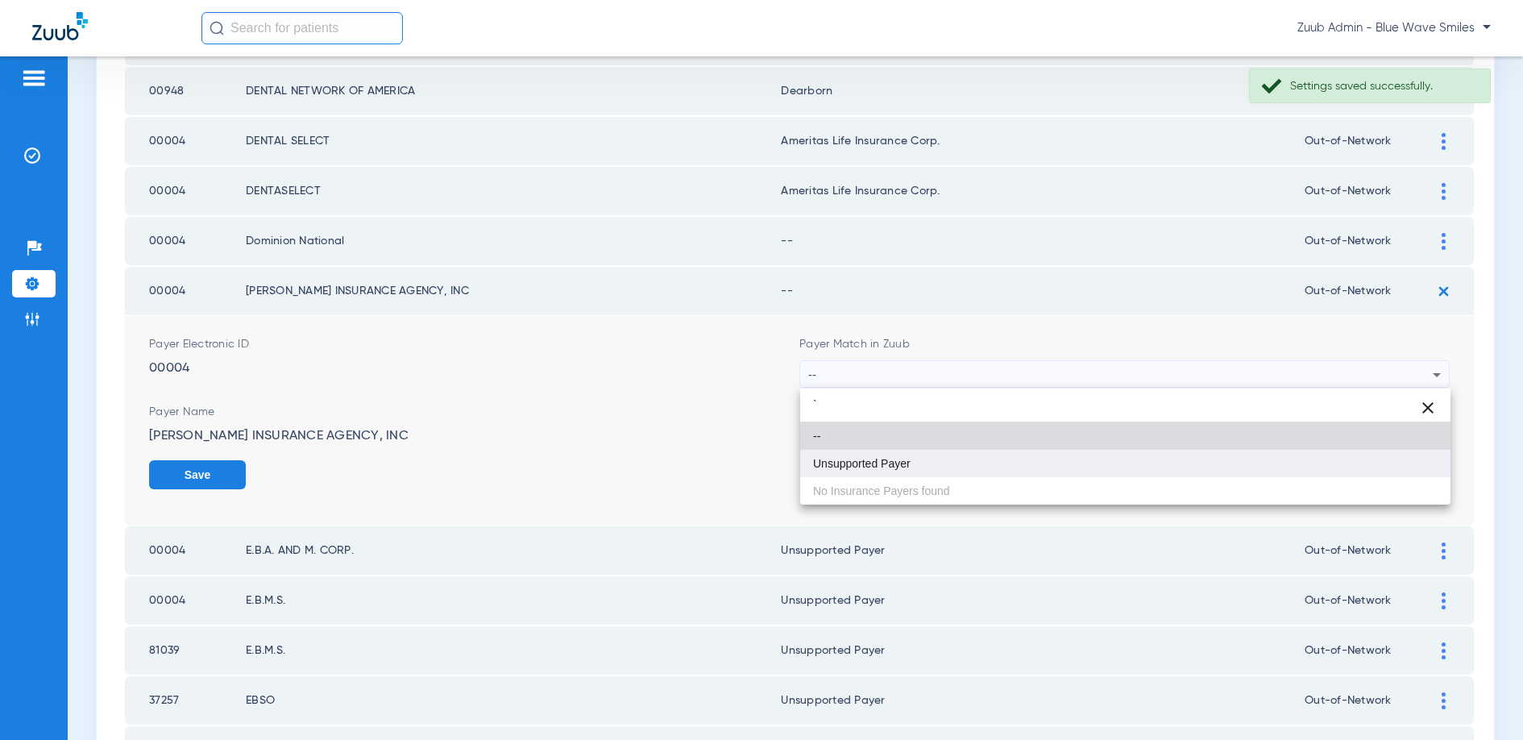
type input "`"
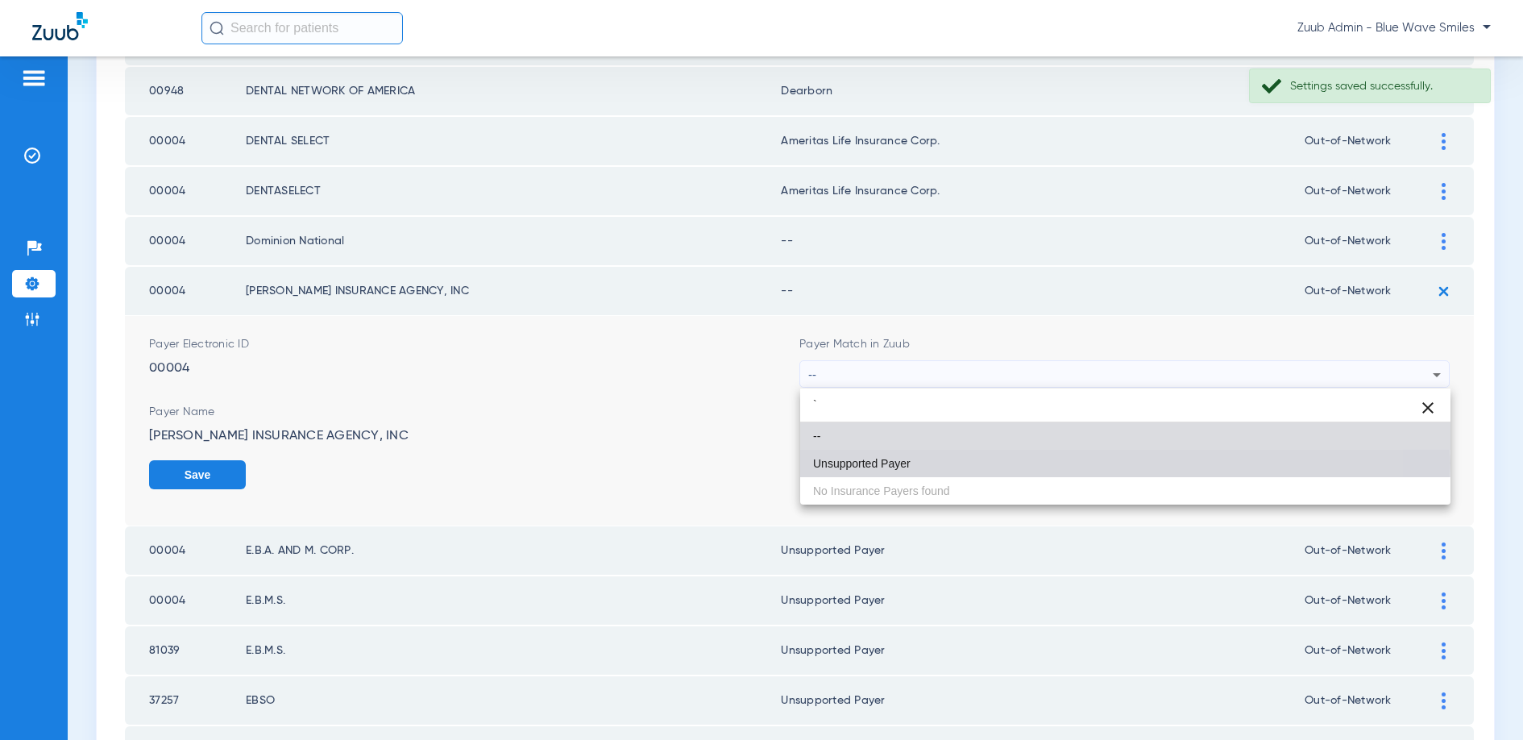
click at [915, 463] on mat-option "Unsupported Payer" at bounding box center [1125, 463] width 650 height 27
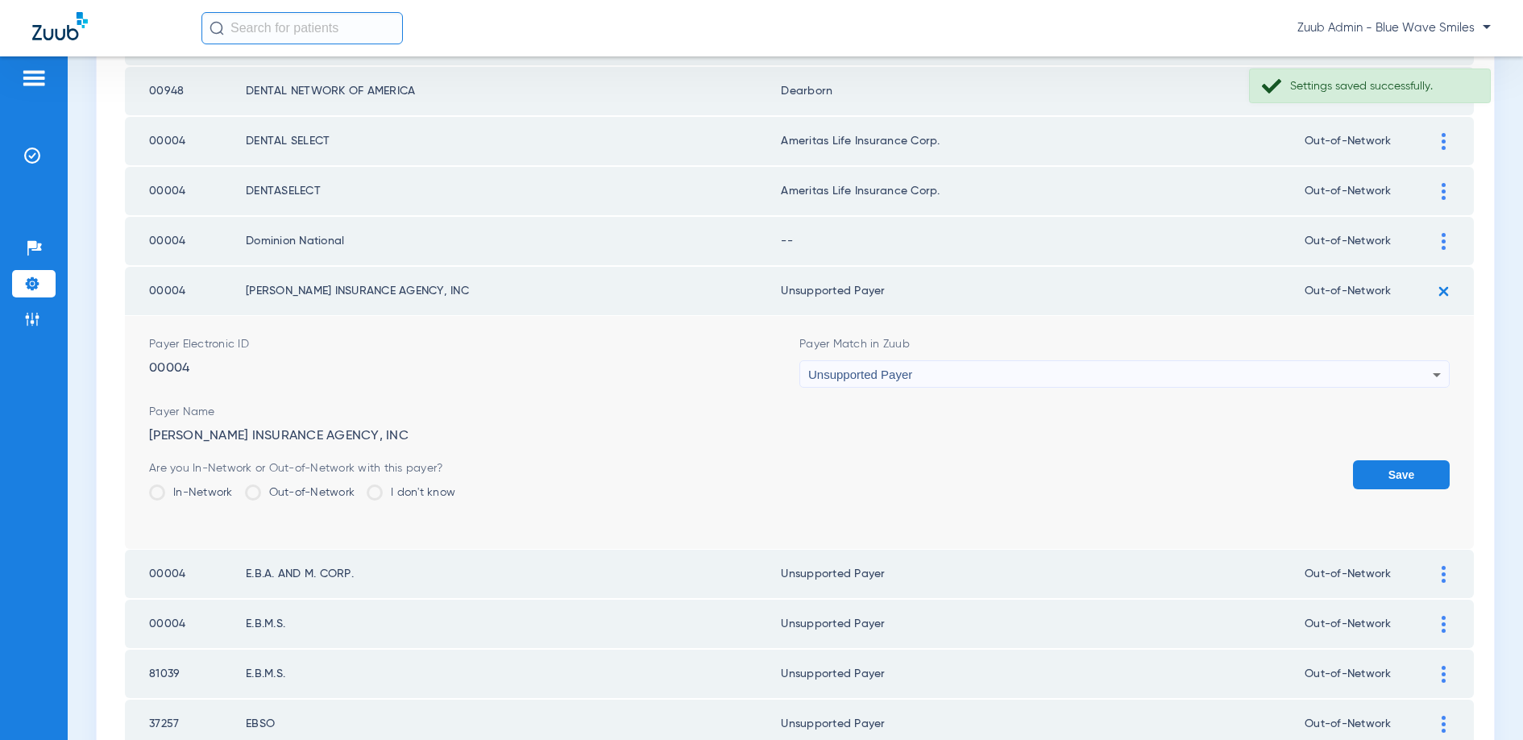
click at [1392, 467] on button "Save" at bounding box center [1401, 474] width 97 height 29
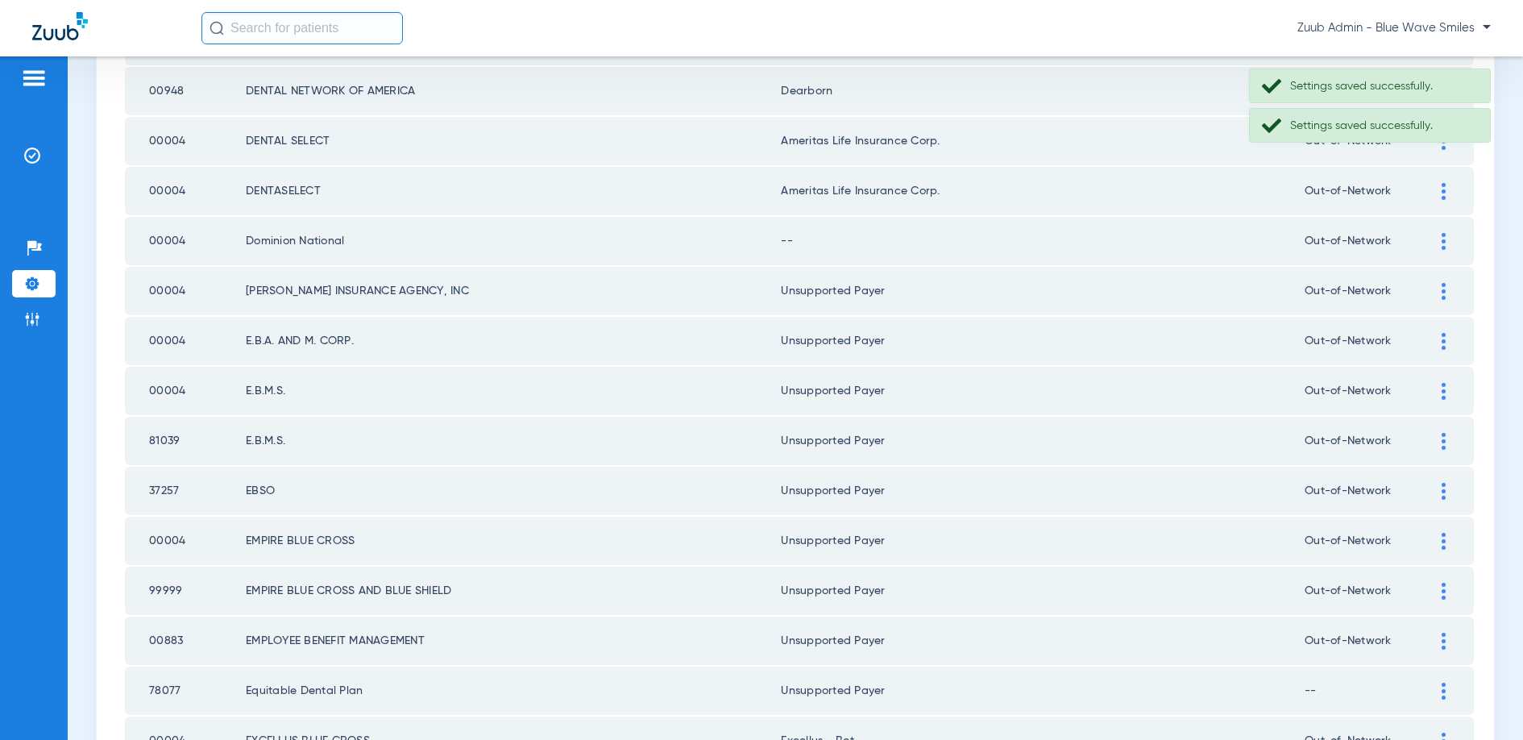
click at [1437, 236] on div at bounding box center [1443, 241] width 28 height 17
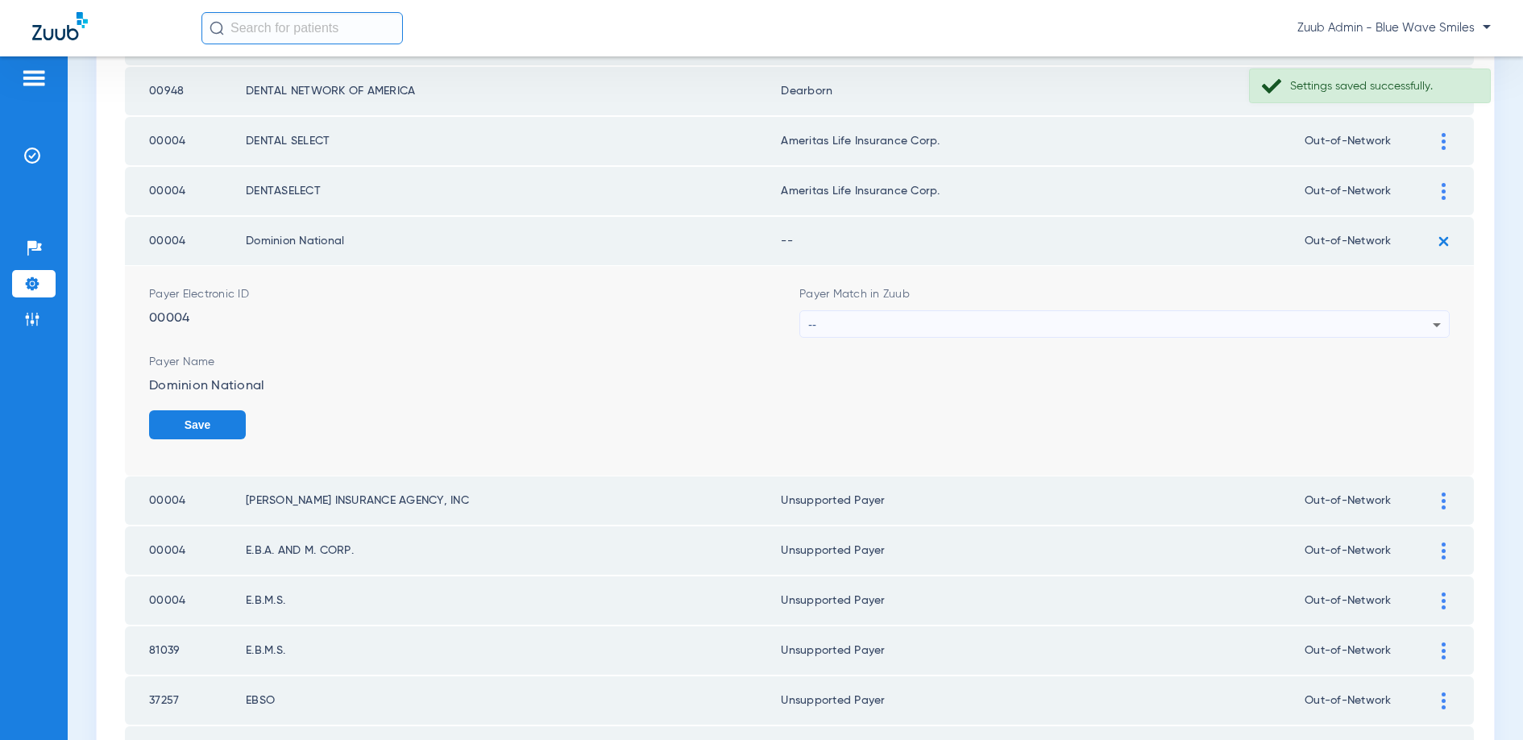
click at [996, 315] on div "--" at bounding box center [1120, 324] width 624 height 27
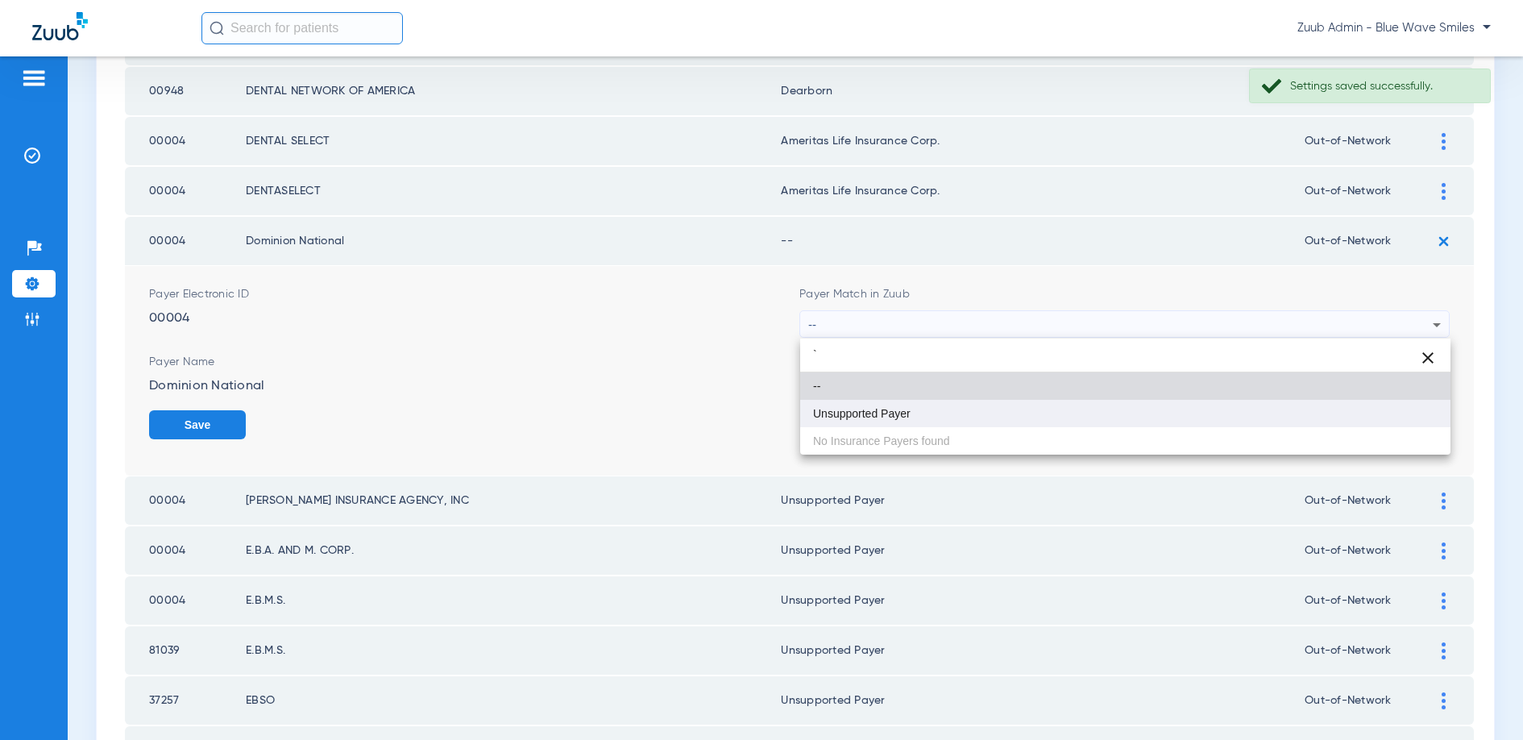
type input "`"
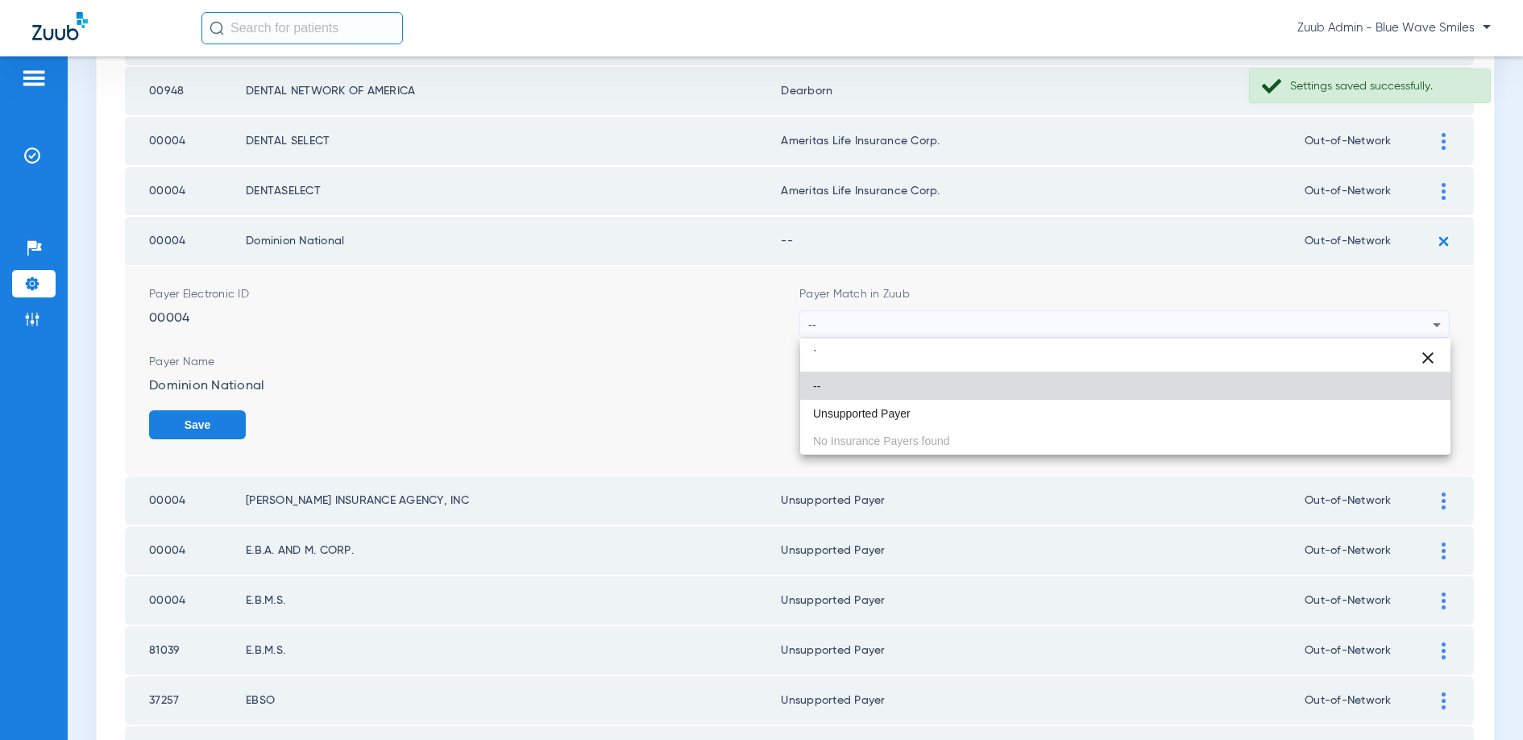
drag, startPoint x: 886, startPoint y: 413, endPoint x: 895, endPoint y: 405, distance: 11.5
click at [887, 412] on span "Unsupported Payer" at bounding box center [862, 413] width 98 height 11
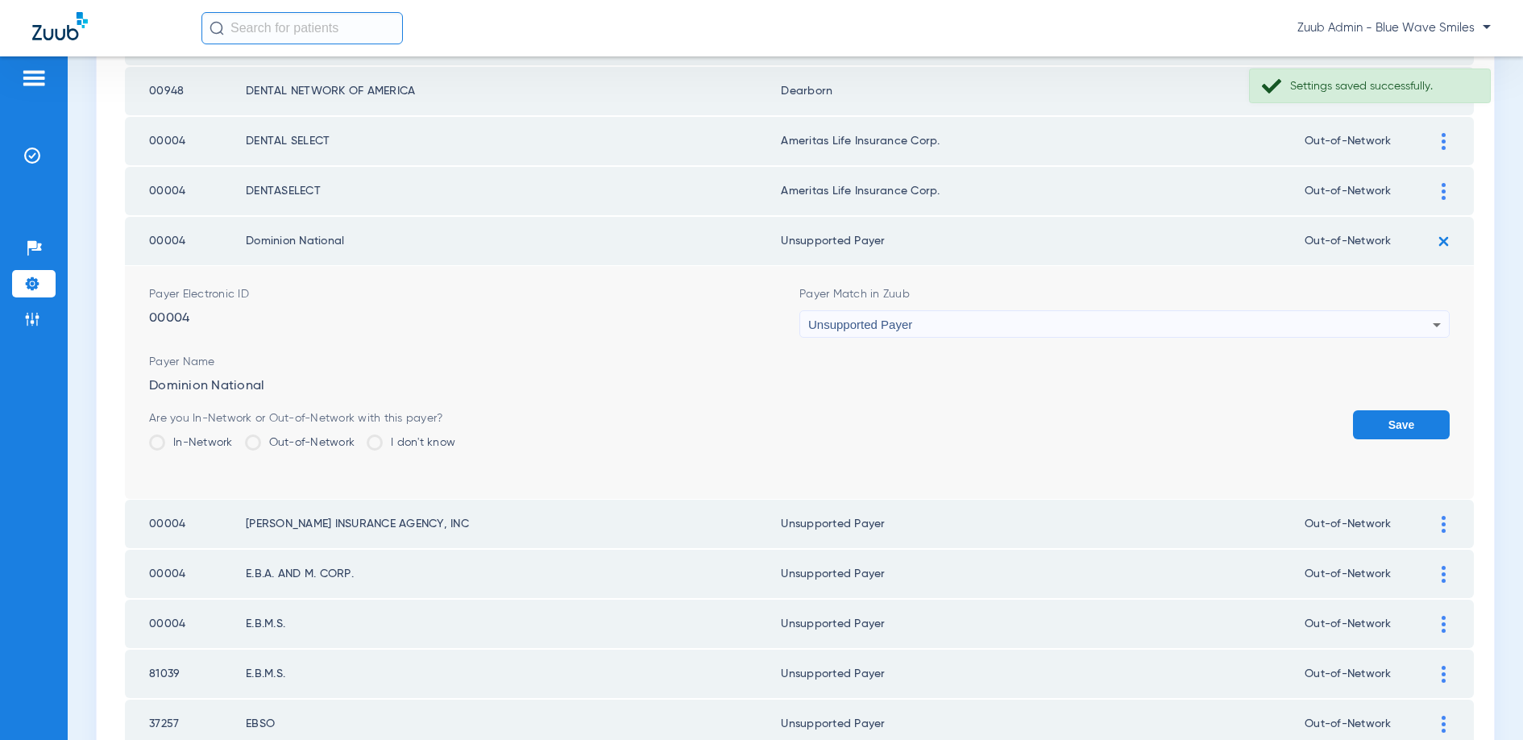
click at [1366, 413] on button "Save" at bounding box center [1401, 424] width 97 height 29
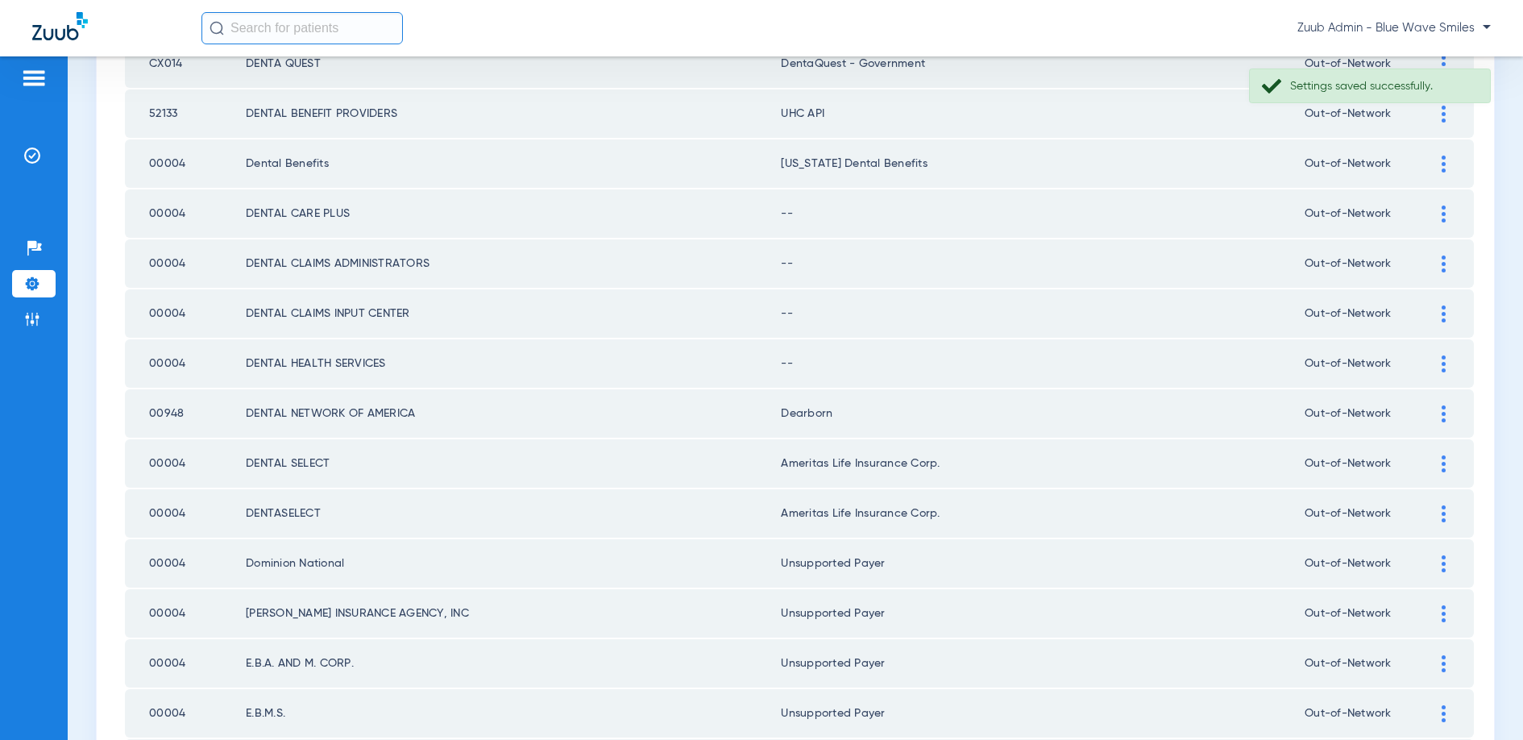
scroll to position [1557, 0]
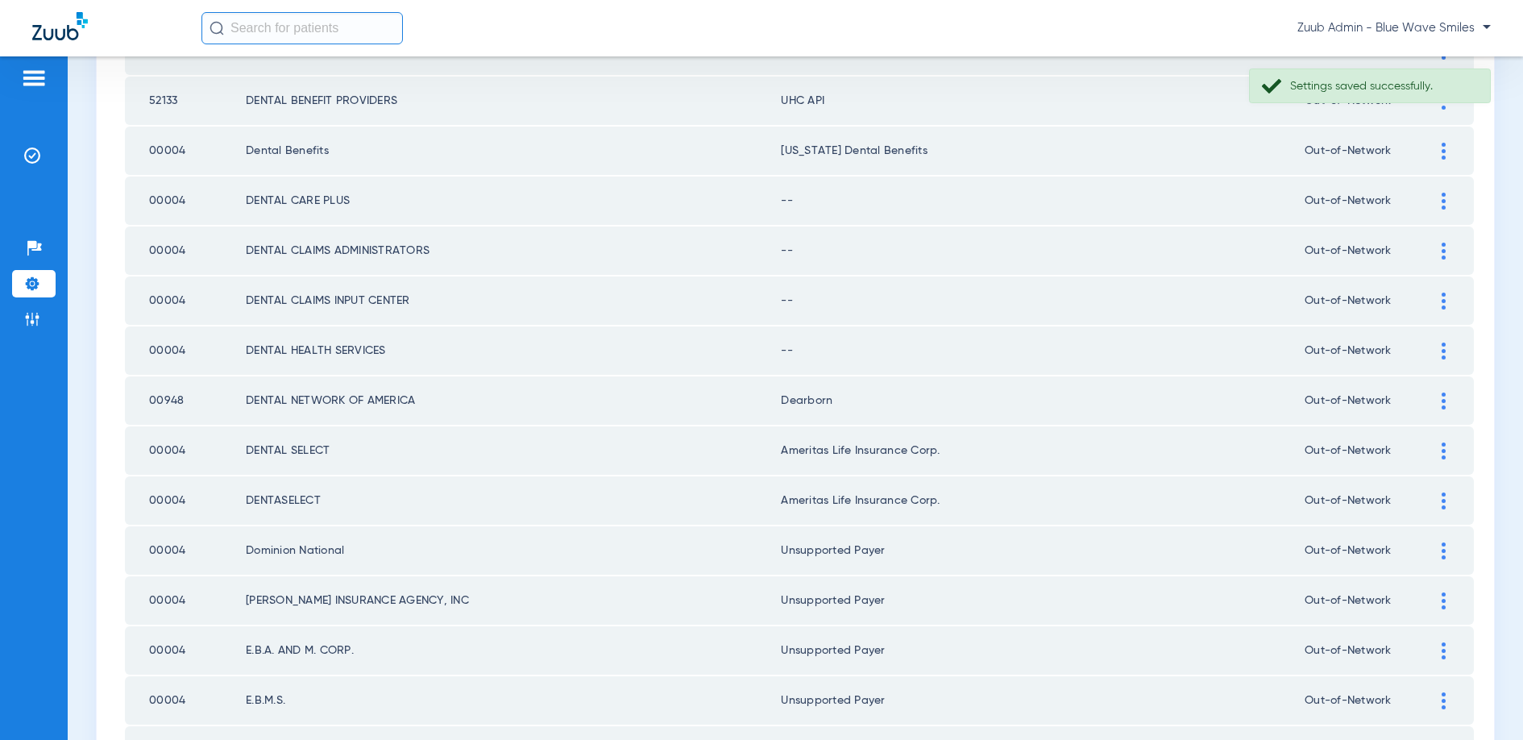
click at [1442, 404] on img at bounding box center [1444, 400] width 4 height 17
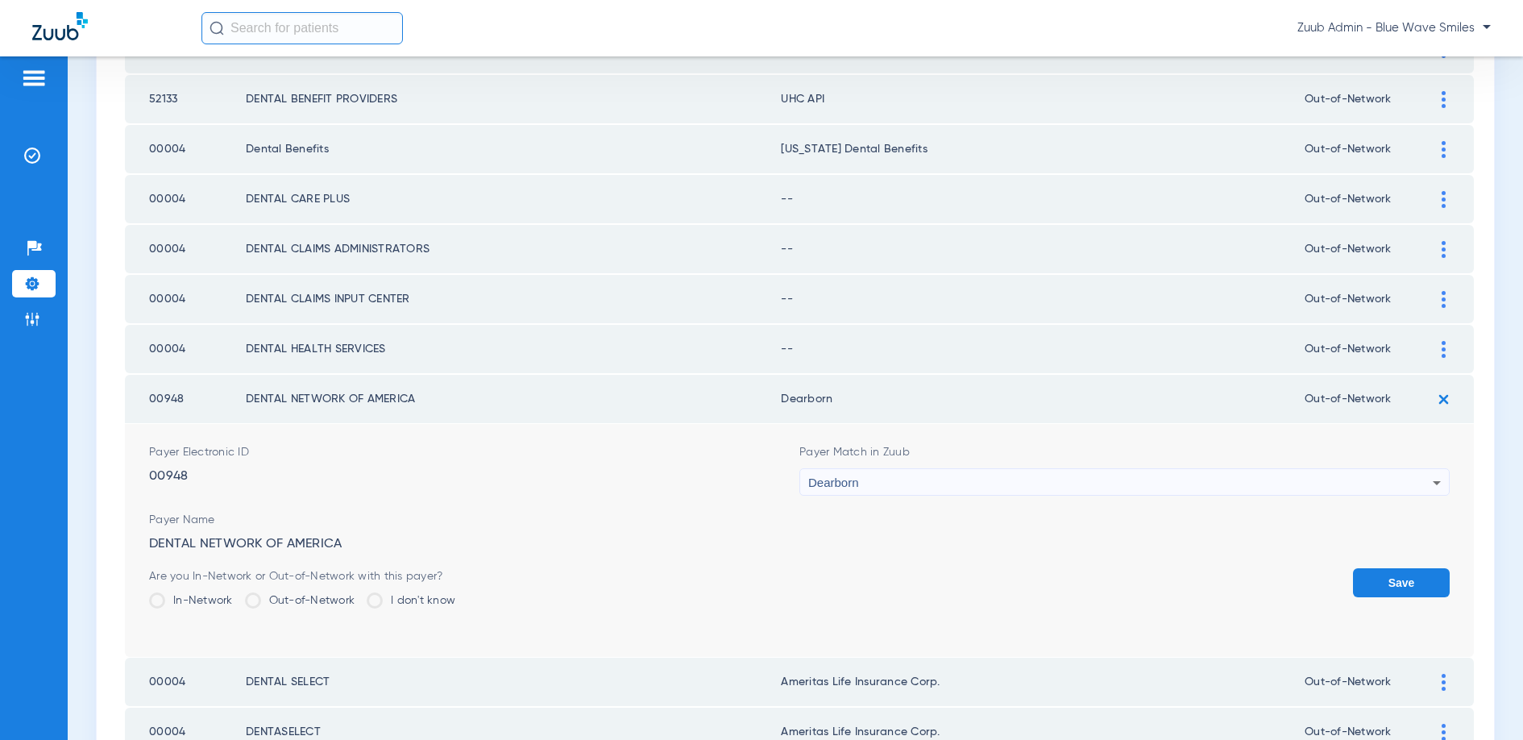
click at [960, 483] on div "Dearborn" at bounding box center [1120, 482] width 624 height 27
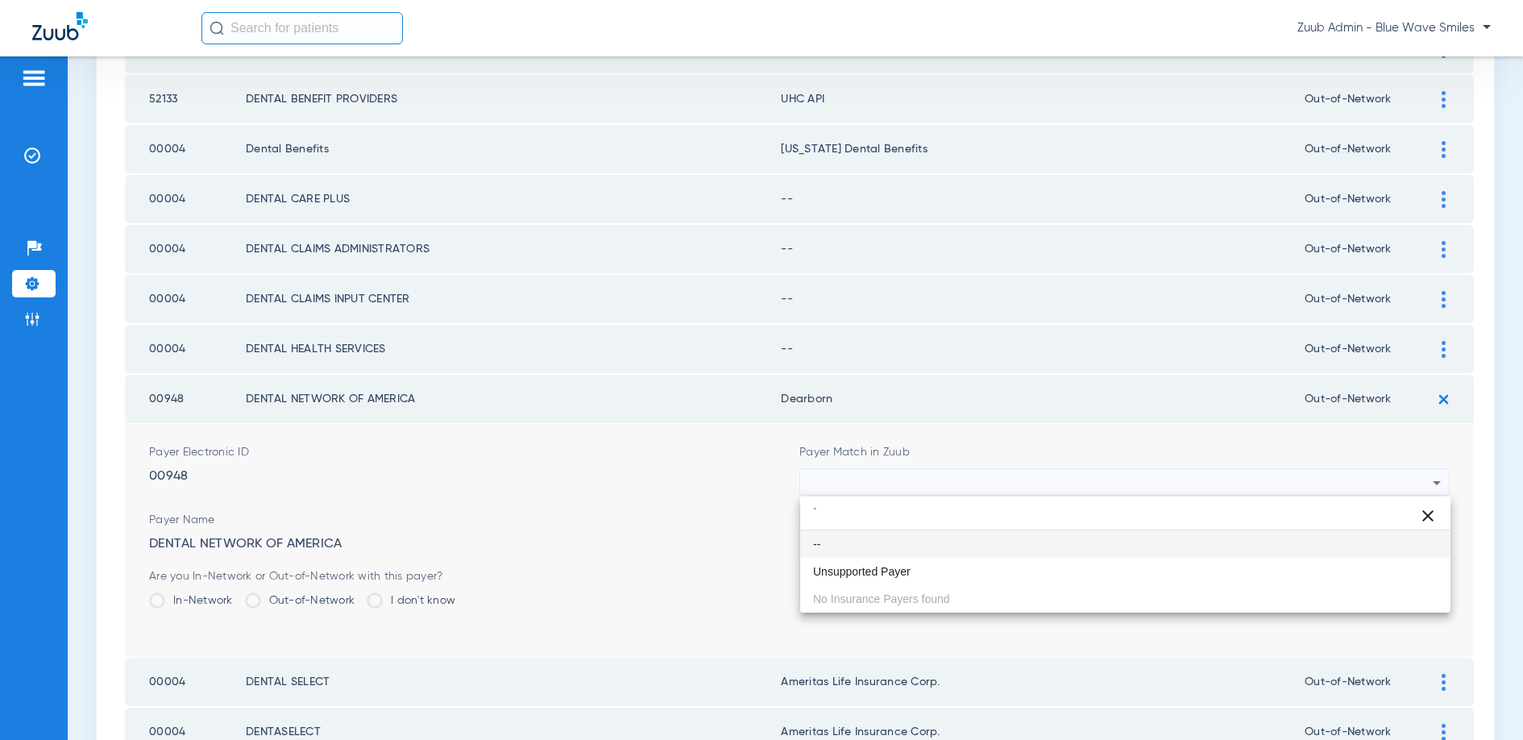
scroll to position [0, 0]
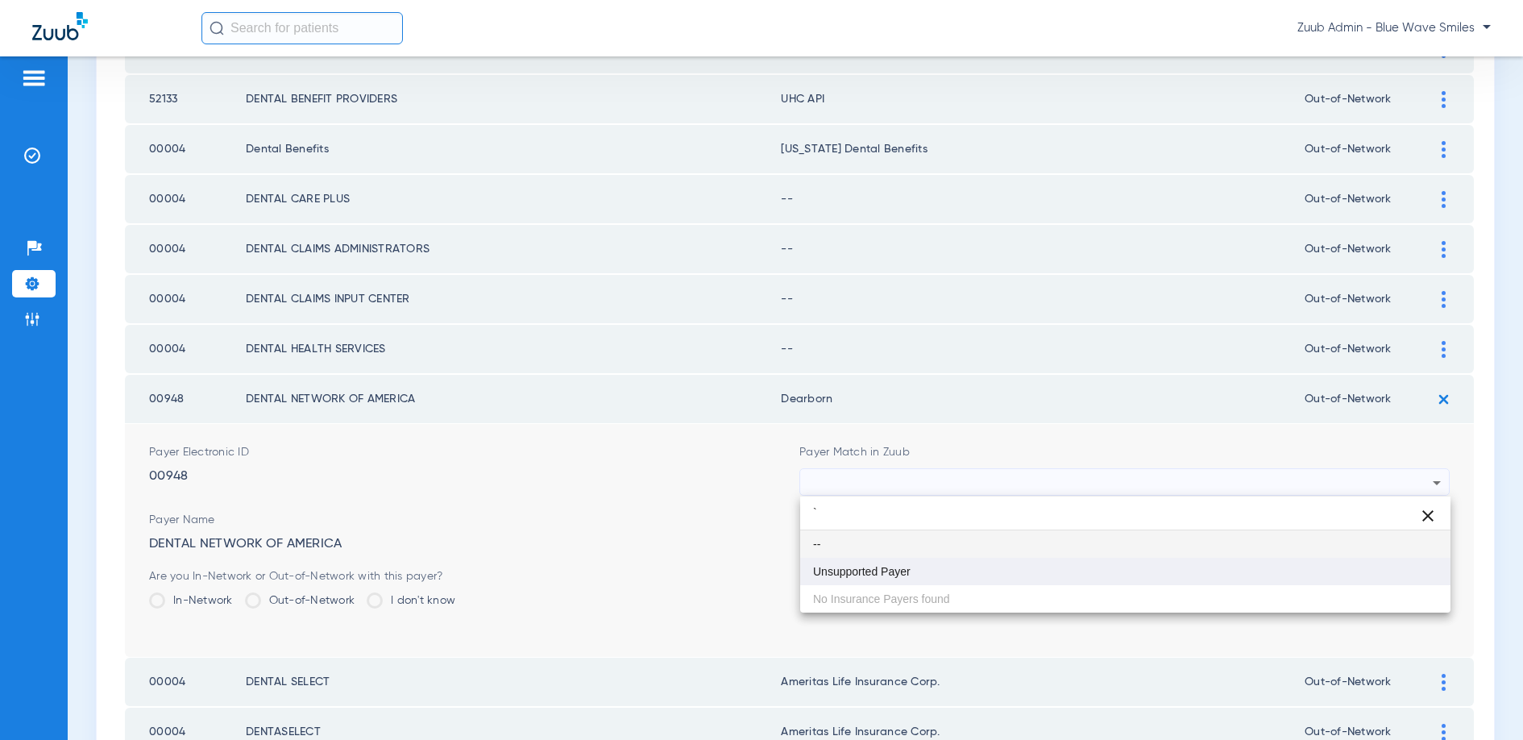
type input "`"
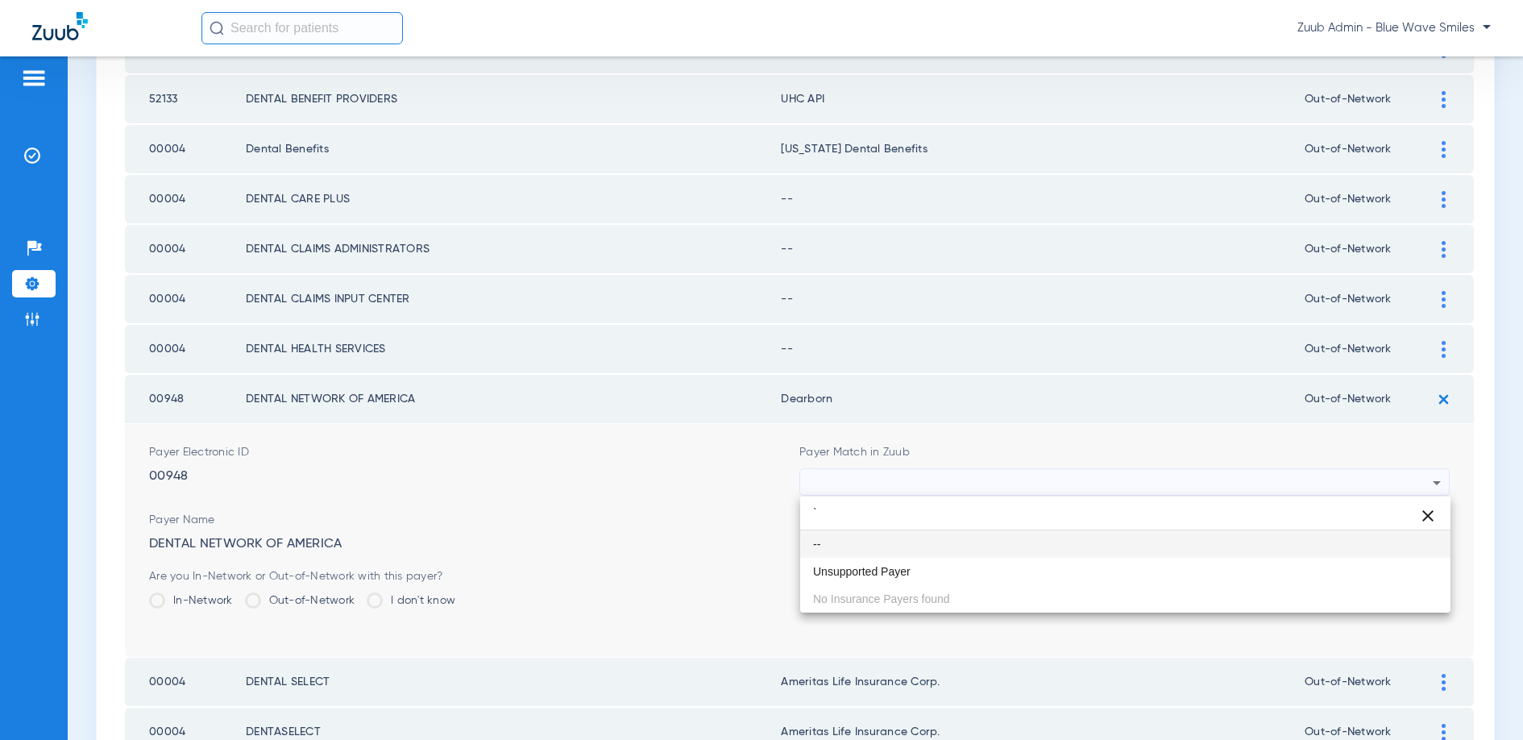
drag, startPoint x: 894, startPoint y: 578, endPoint x: 906, endPoint y: 571, distance: 13.7
click at [895, 578] on mat-option "Unsupported Payer" at bounding box center [1125, 571] width 650 height 27
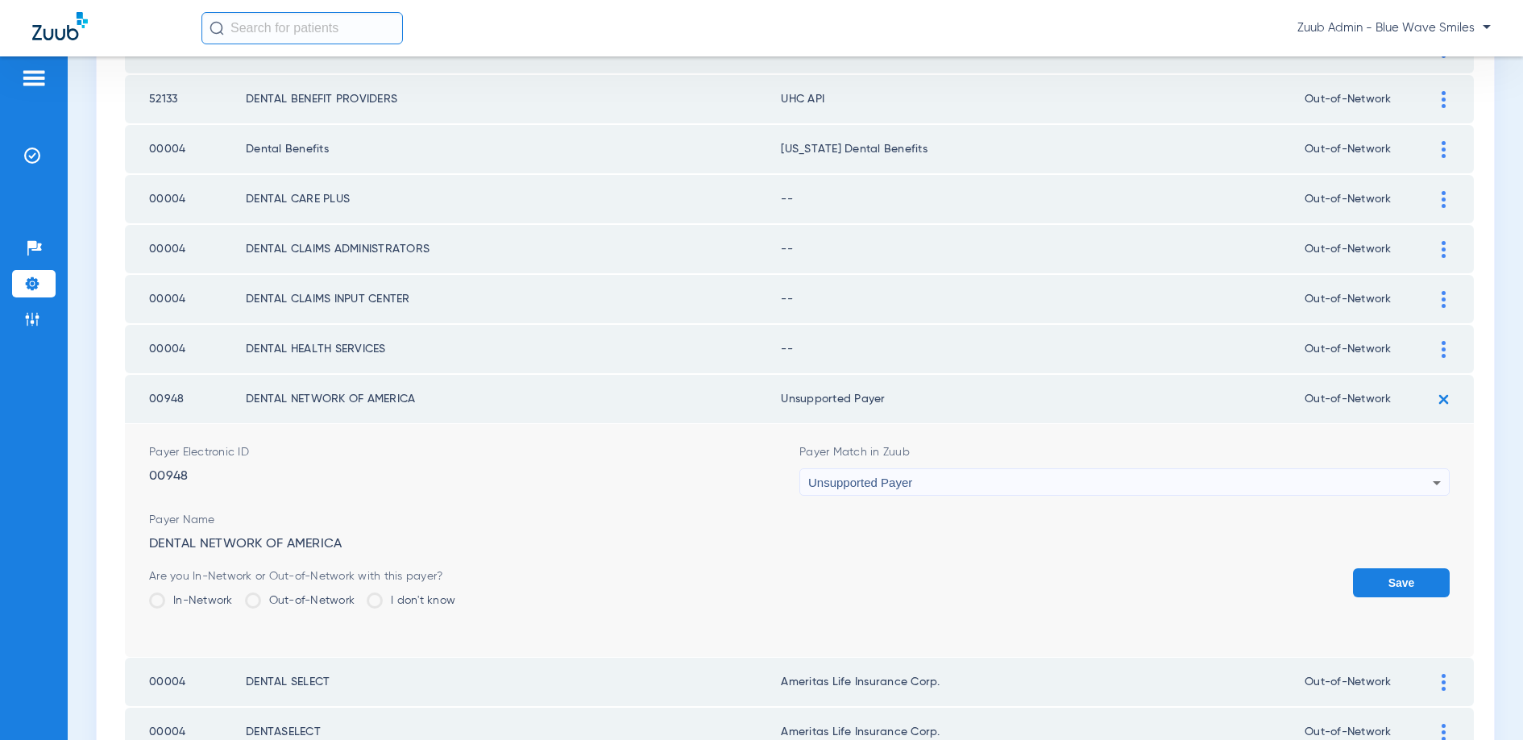
drag, startPoint x: 1435, startPoint y: 590, endPoint x: 1409, endPoint y: 574, distance: 31.1
click at [1429, 587] on button "Save" at bounding box center [1401, 582] width 97 height 29
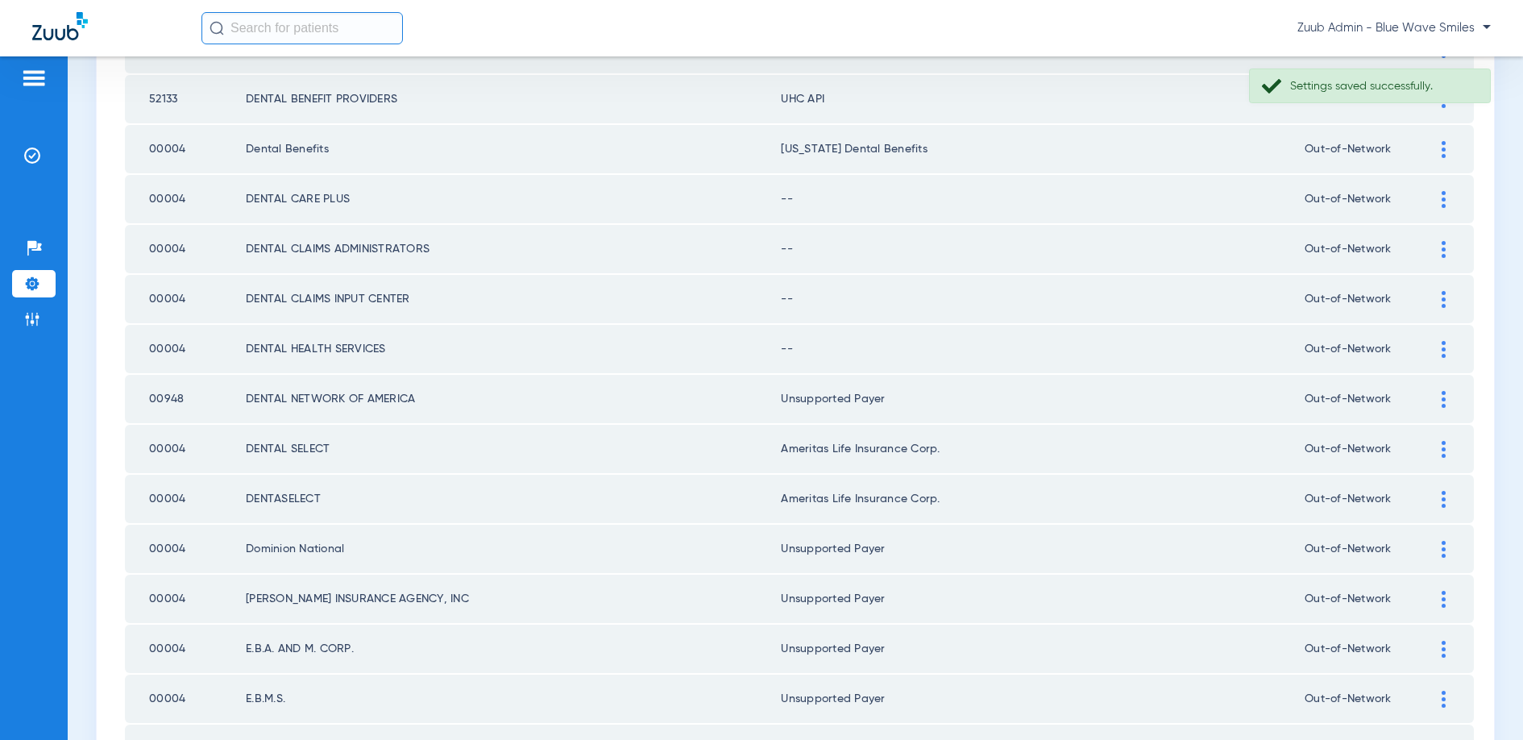
click at [1447, 354] on div at bounding box center [1443, 349] width 28 height 17
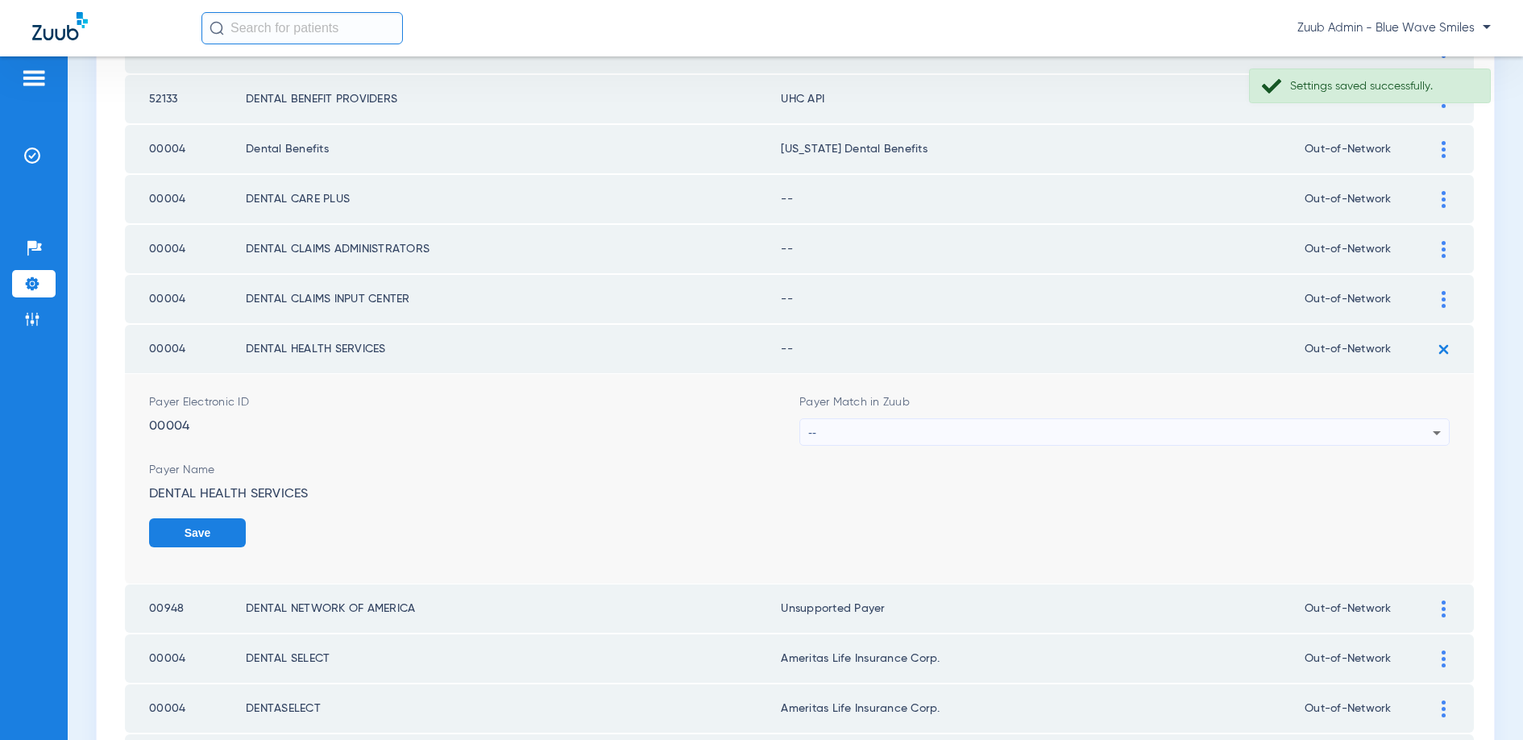
drag, startPoint x: 1013, startPoint y: 414, endPoint x: 1022, endPoint y: 425, distance: 14.3
click at [1016, 421] on div "Payer Match in Zuub --" at bounding box center [1124, 420] width 650 height 52
click at [1023, 429] on div "--" at bounding box center [1120, 432] width 624 height 27
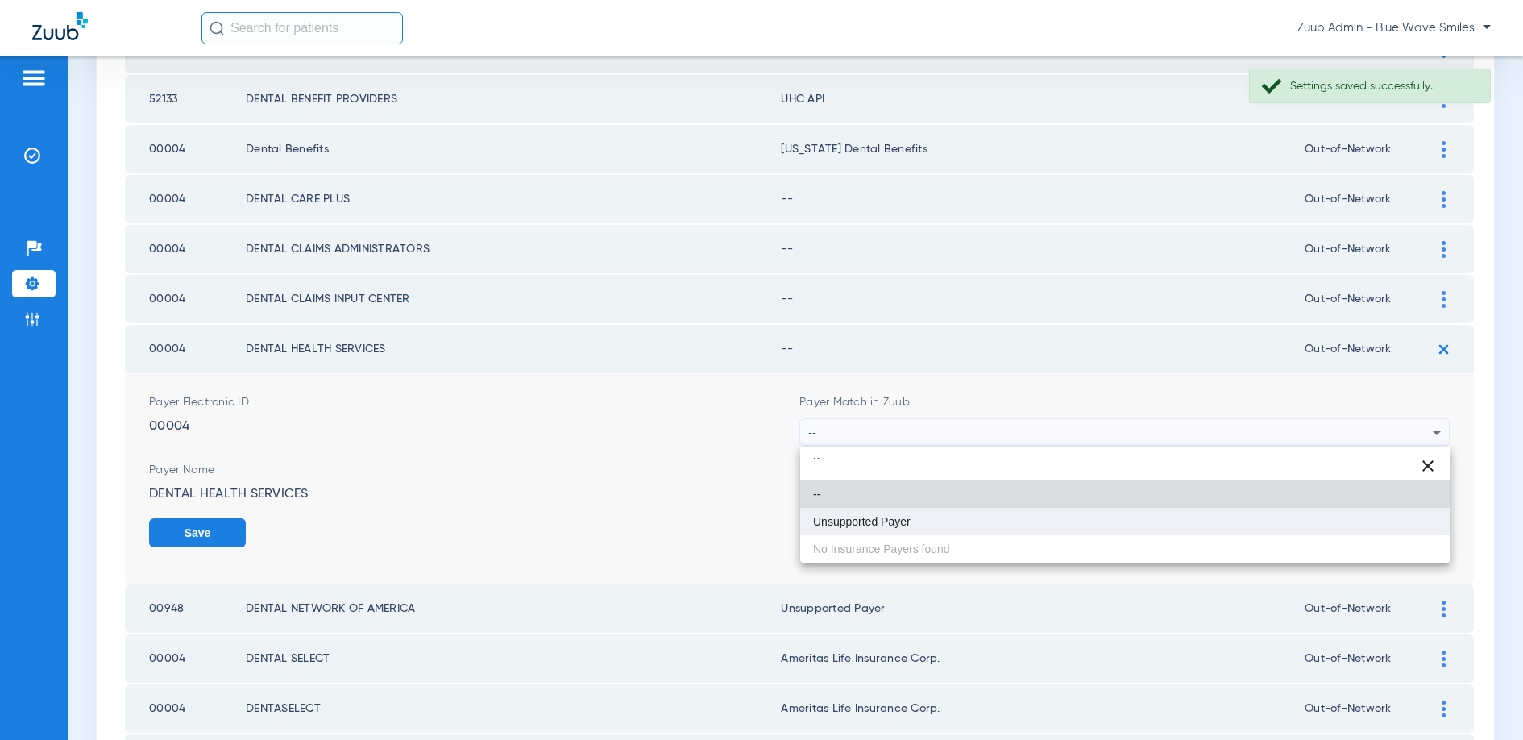
type input "``"
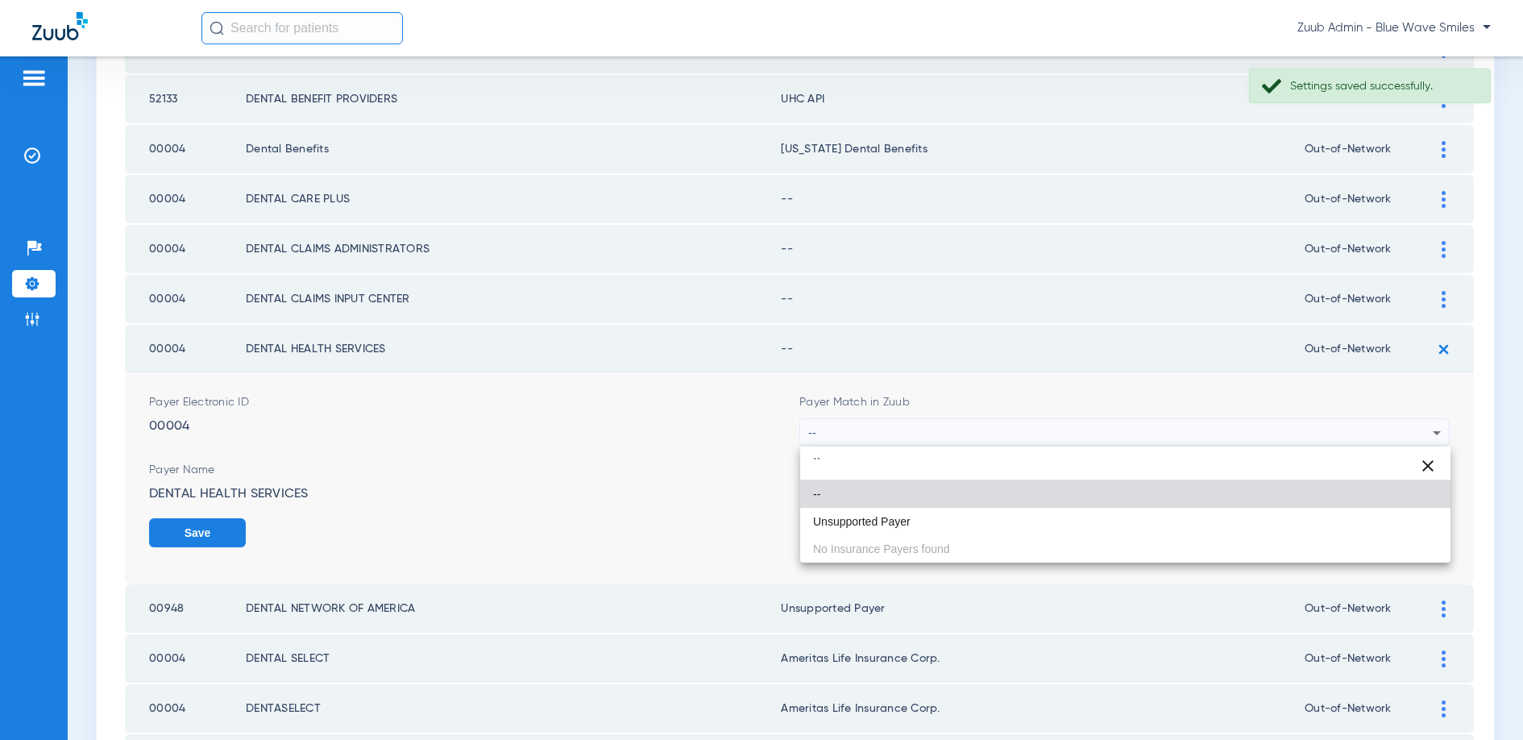
drag, startPoint x: 873, startPoint y: 529, endPoint x: 880, endPoint y: 525, distance: 8.7
click at [875, 527] on mat-option "Unsupported Payer" at bounding box center [1125, 521] width 650 height 27
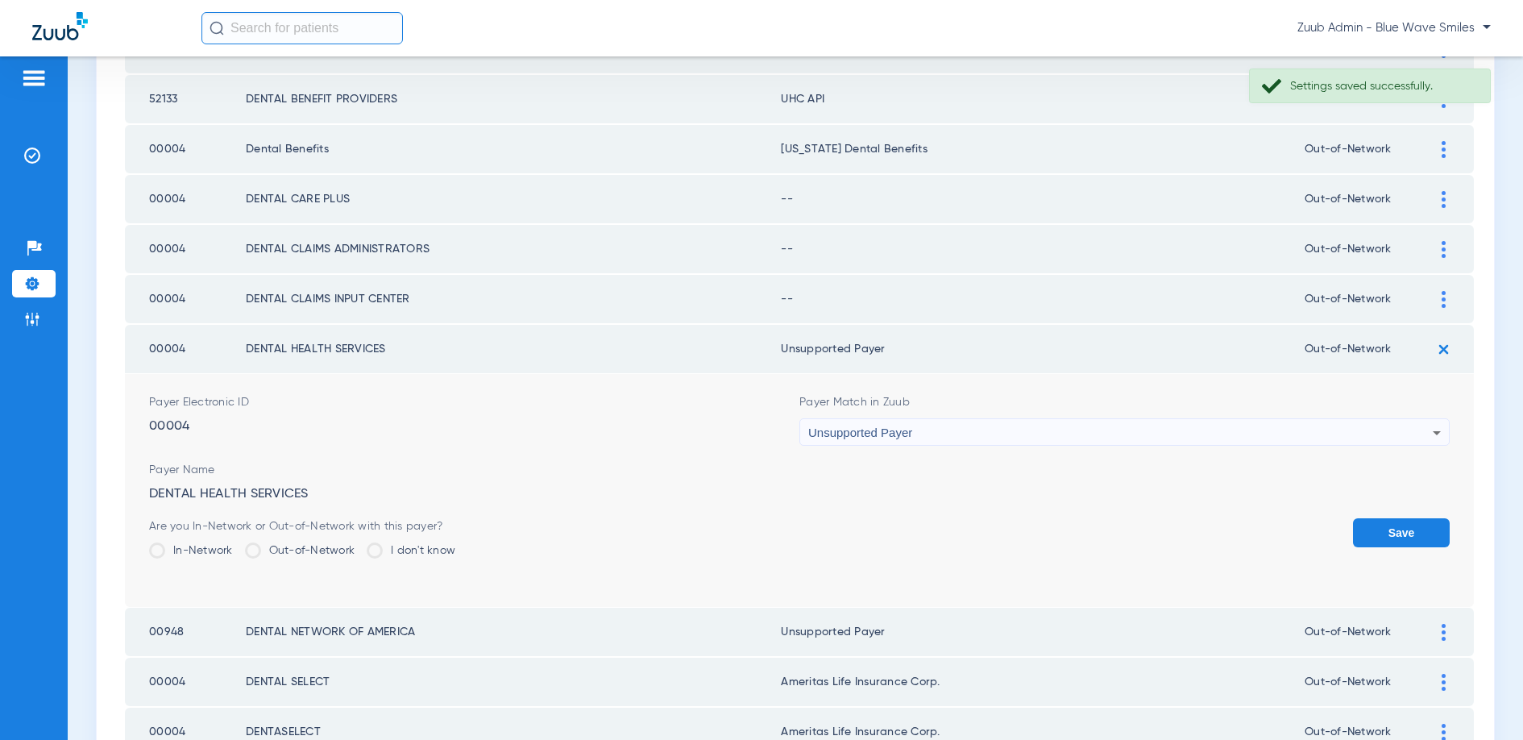
drag, startPoint x: 1373, startPoint y: 530, endPoint x: 1380, endPoint y: 429, distance: 101.0
click at [1374, 523] on button "Save" at bounding box center [1401, 532] width 97 height 29
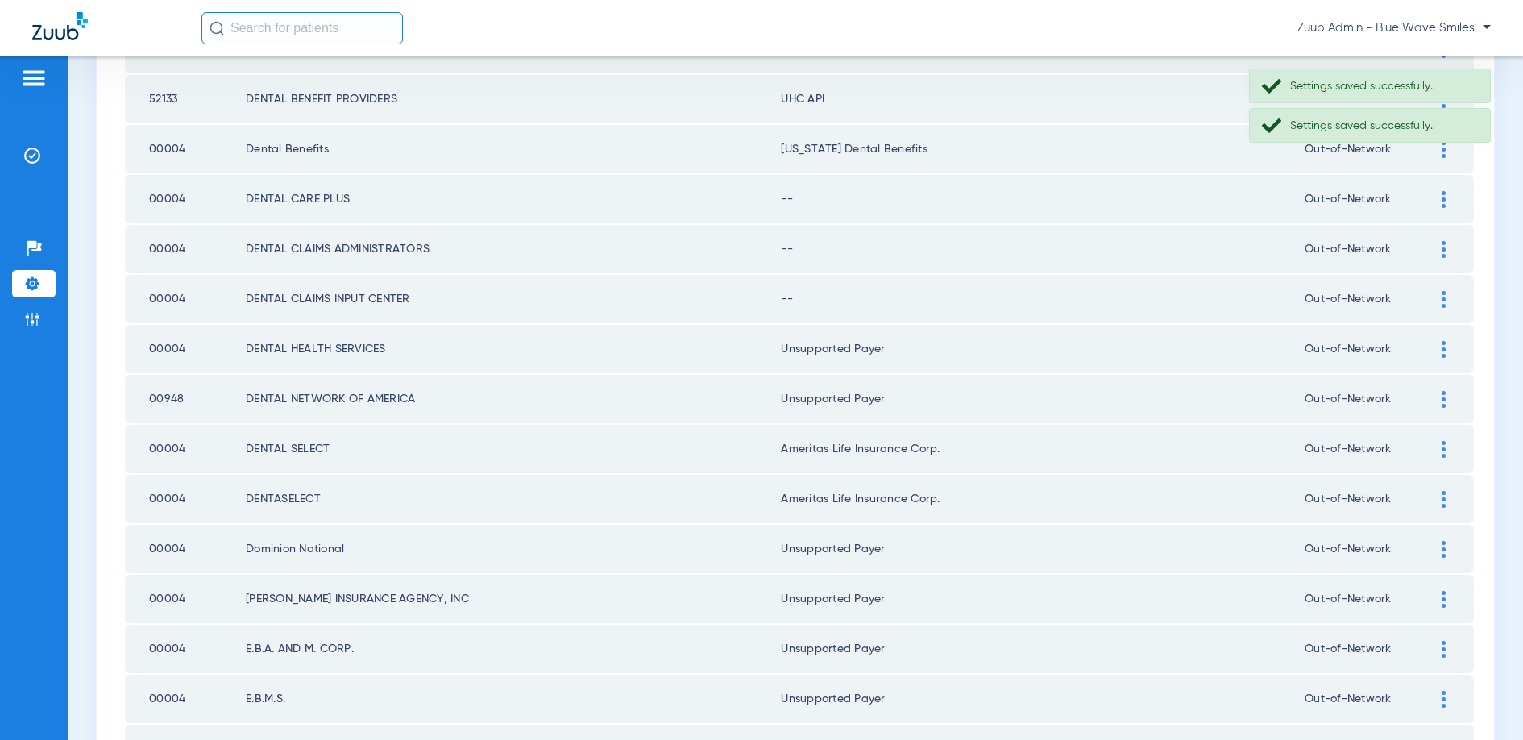
click at [1435, 301] on div at bounding box center [1443, 299] width 28 height 17
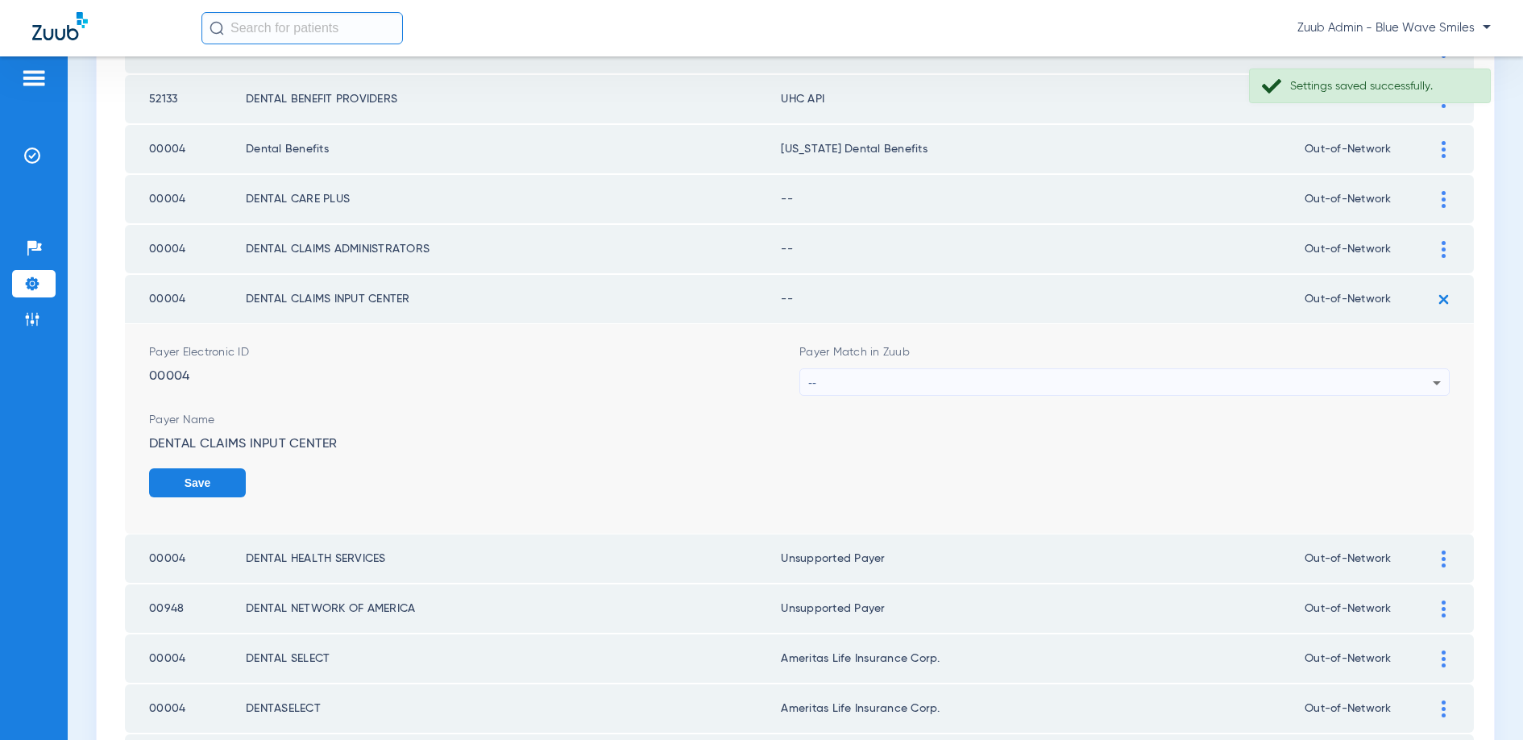
click at [930, 379] on div "--" at bounding box center [1120, 382] width 624 height 27
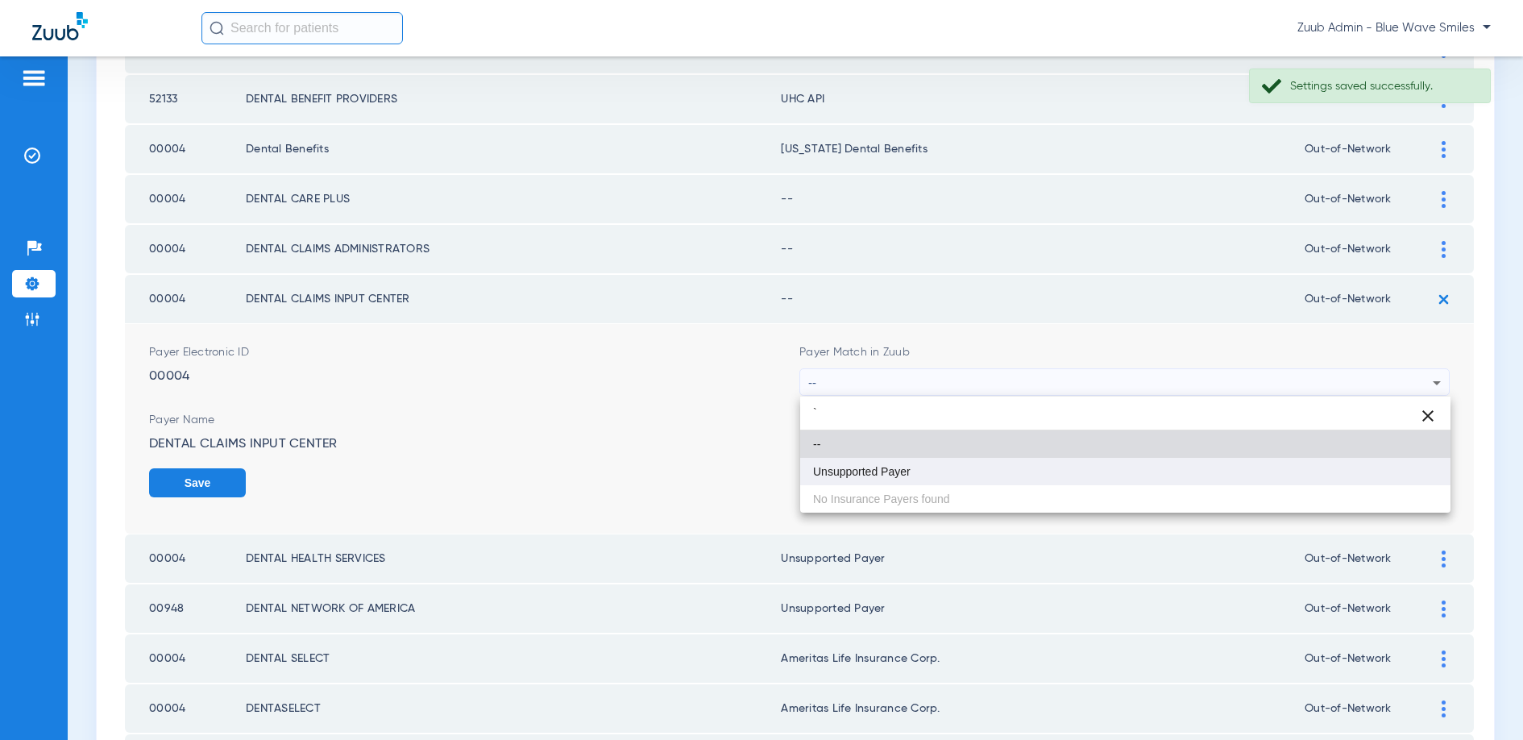
type input "`"
click at [868, 466] on span "Unsupported Payer" at bounding box center [862, 471] width 98 height 11
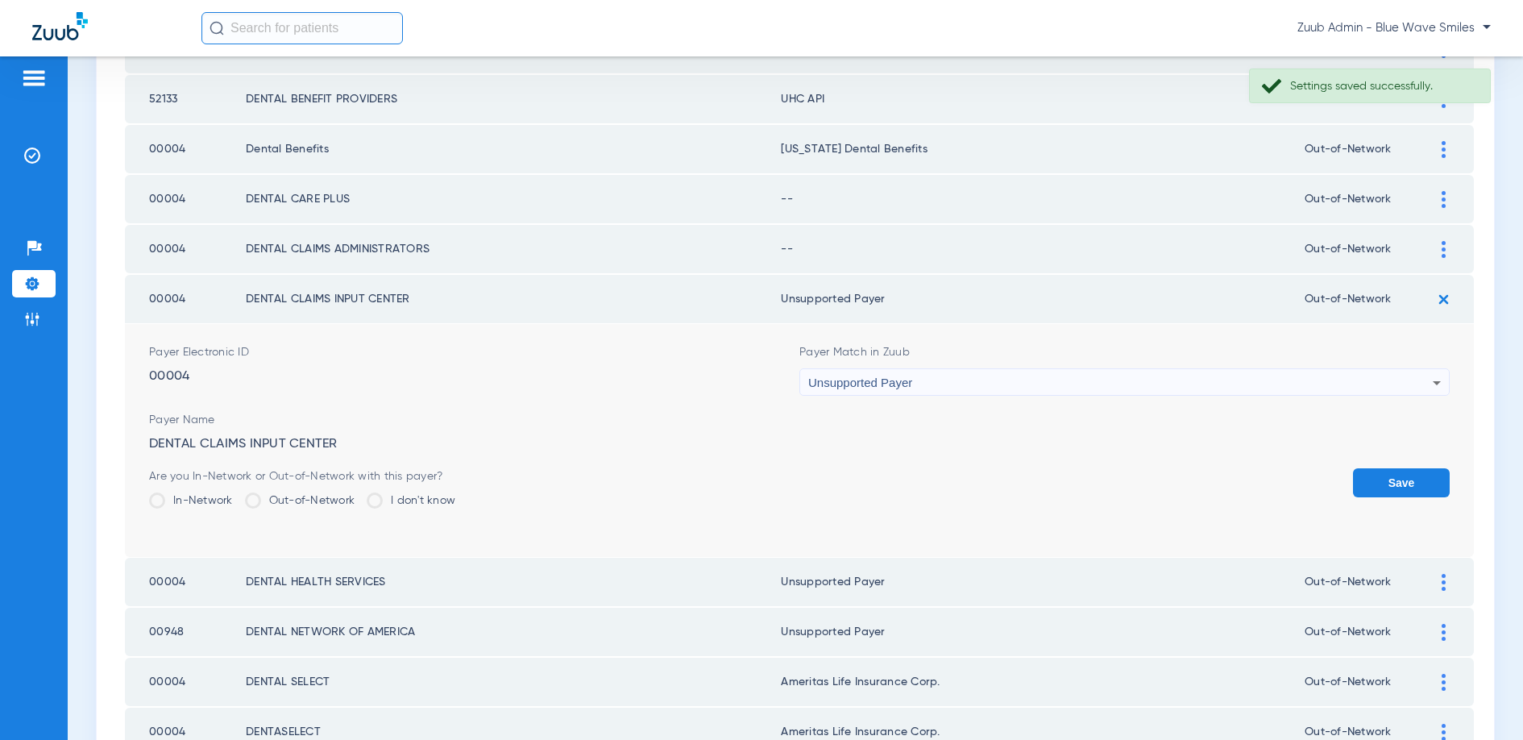
drag, startPoint x: 1403, startPoint y: 481, endPoint x: 1403, endPoint y: 402, distance: 79.0
click at [1402, 479] on button "Save" at bounding box center [1401, 482] width 97 height 29
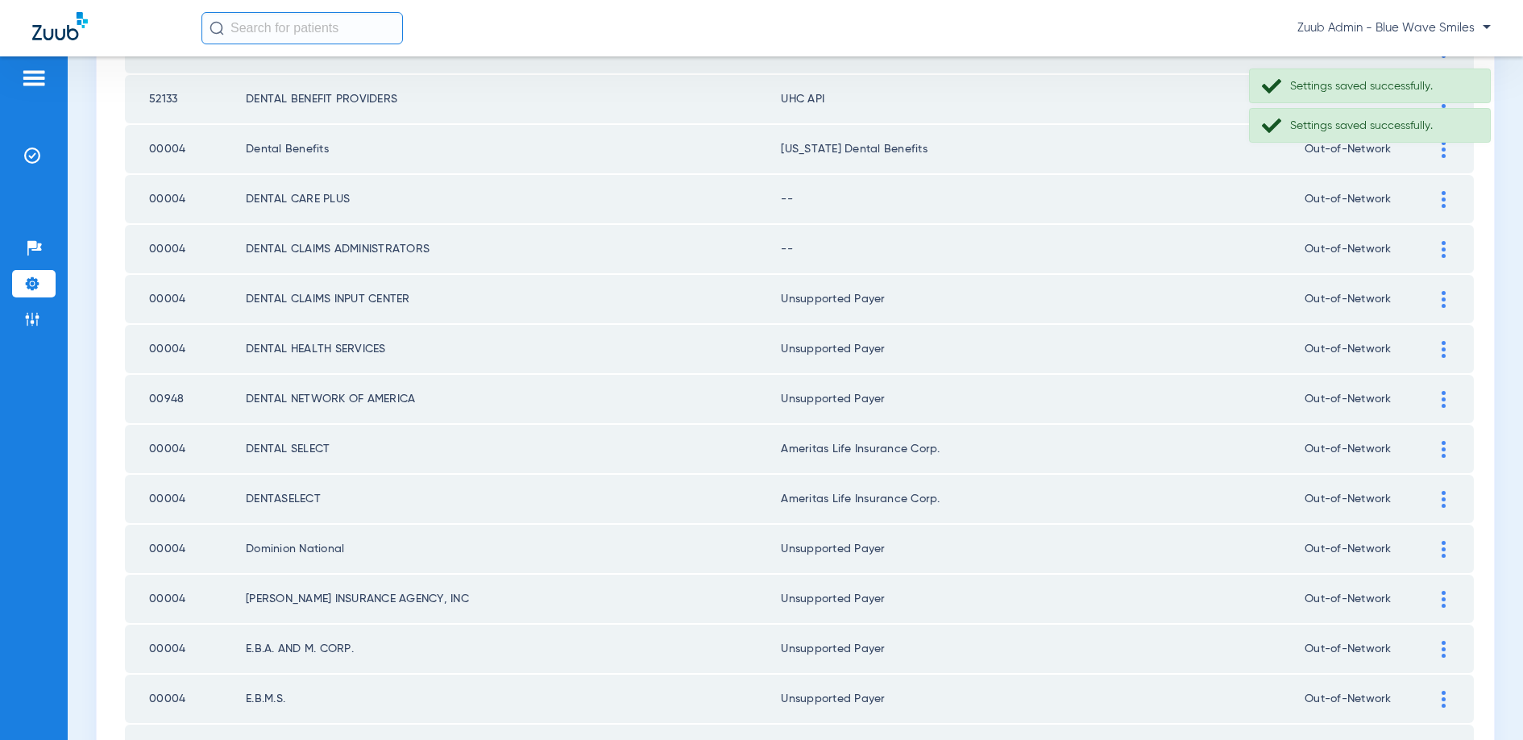
click at [1442, 250] on img at bounding box center [1444, 249] width 4 height 17
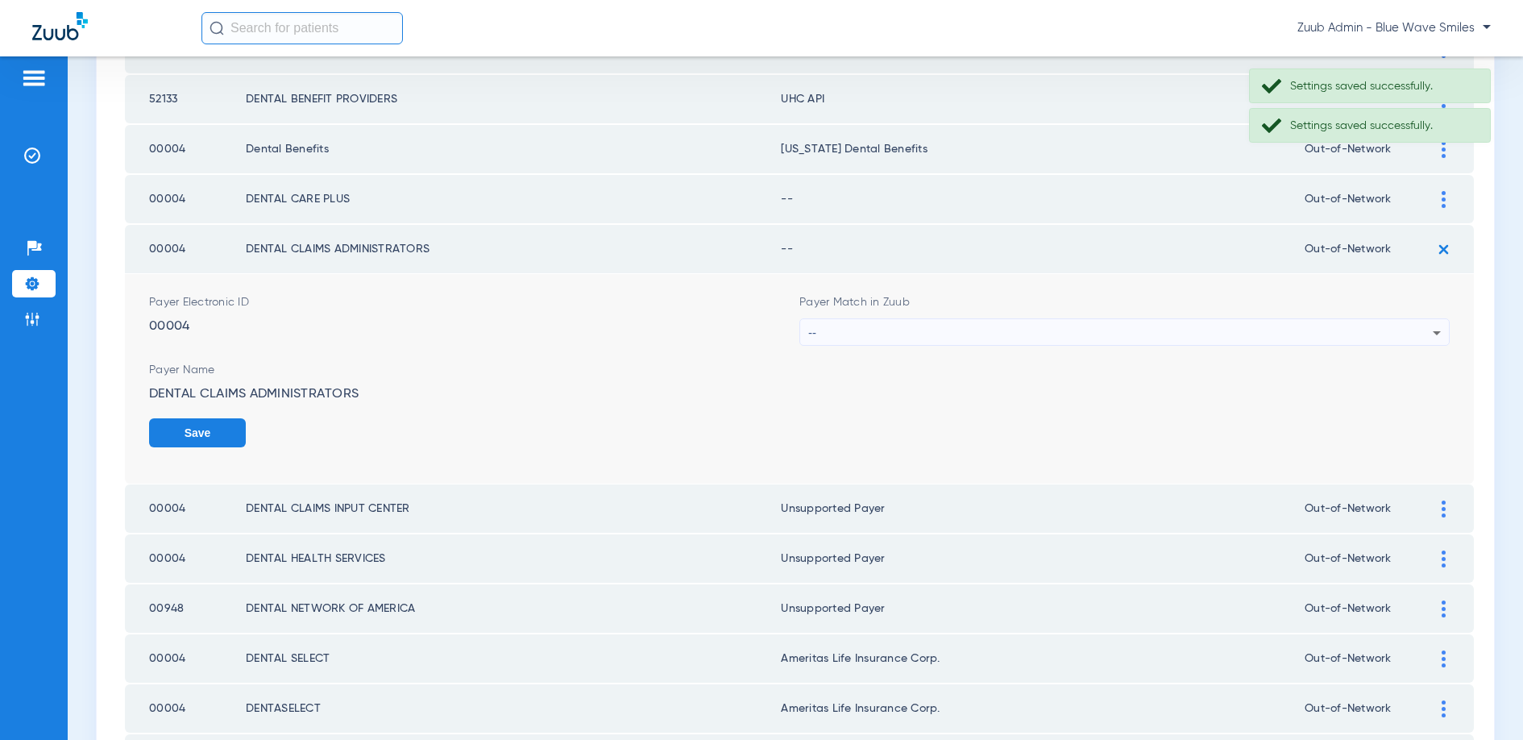
click at [910, 330] on div "--" at bounding box center [1120, 332] width 624 height 27
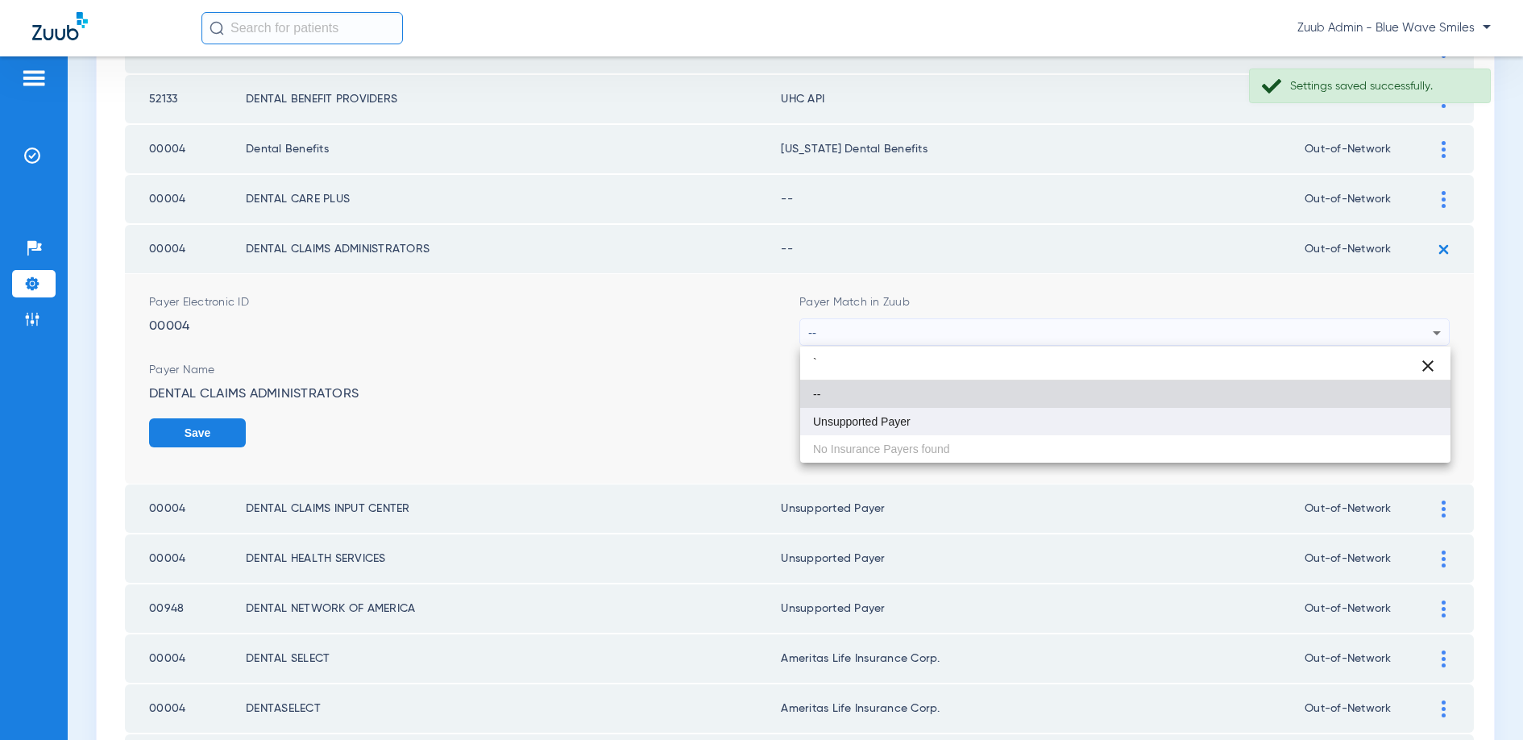
type input "`"
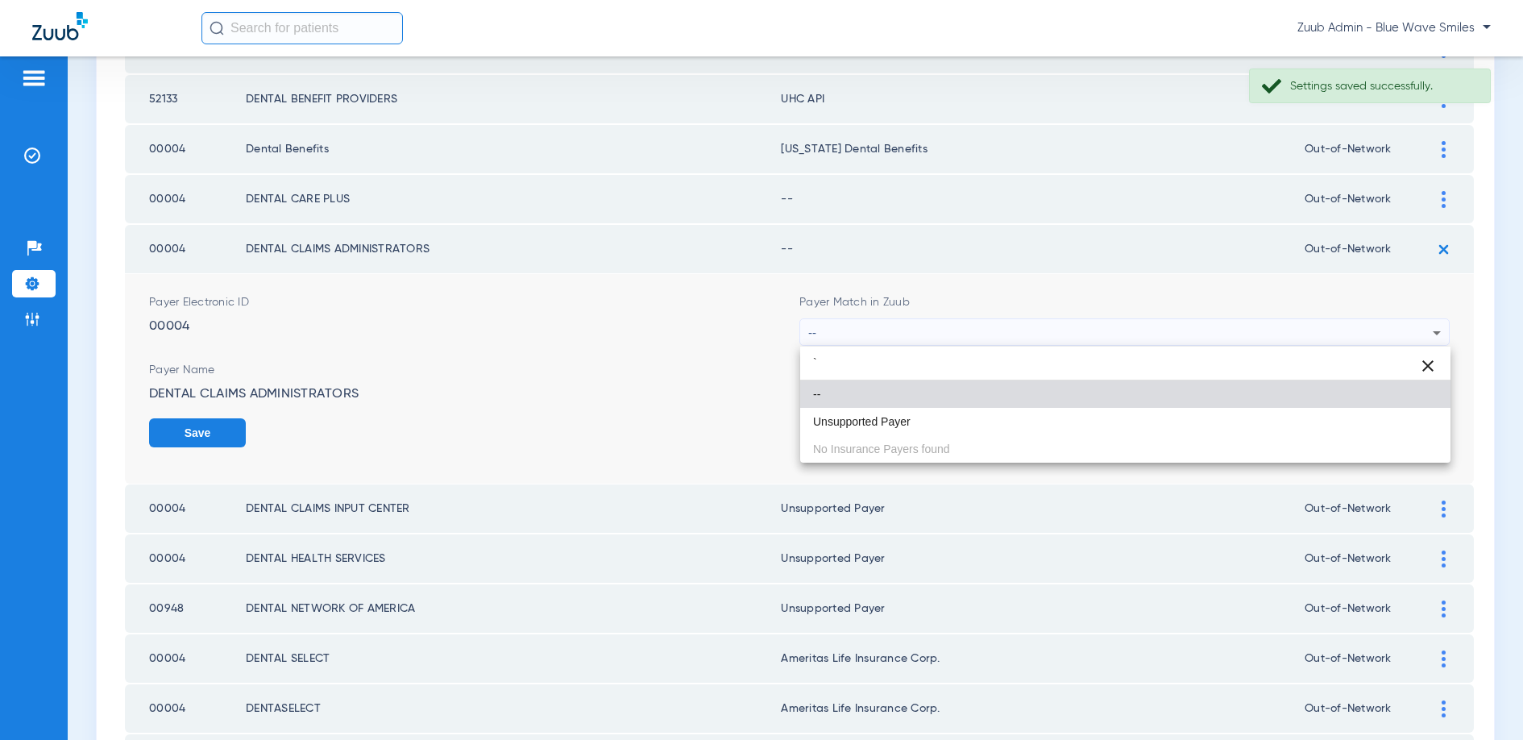
drag, startPoint x: 870, startPoint y: 428, endPoint x: 968, endPoint y: 404, distance: 100.5
click at [873, 428] on mat-option "Unsupported Payer" at bounding box center [1125, 421] width 650 height 27
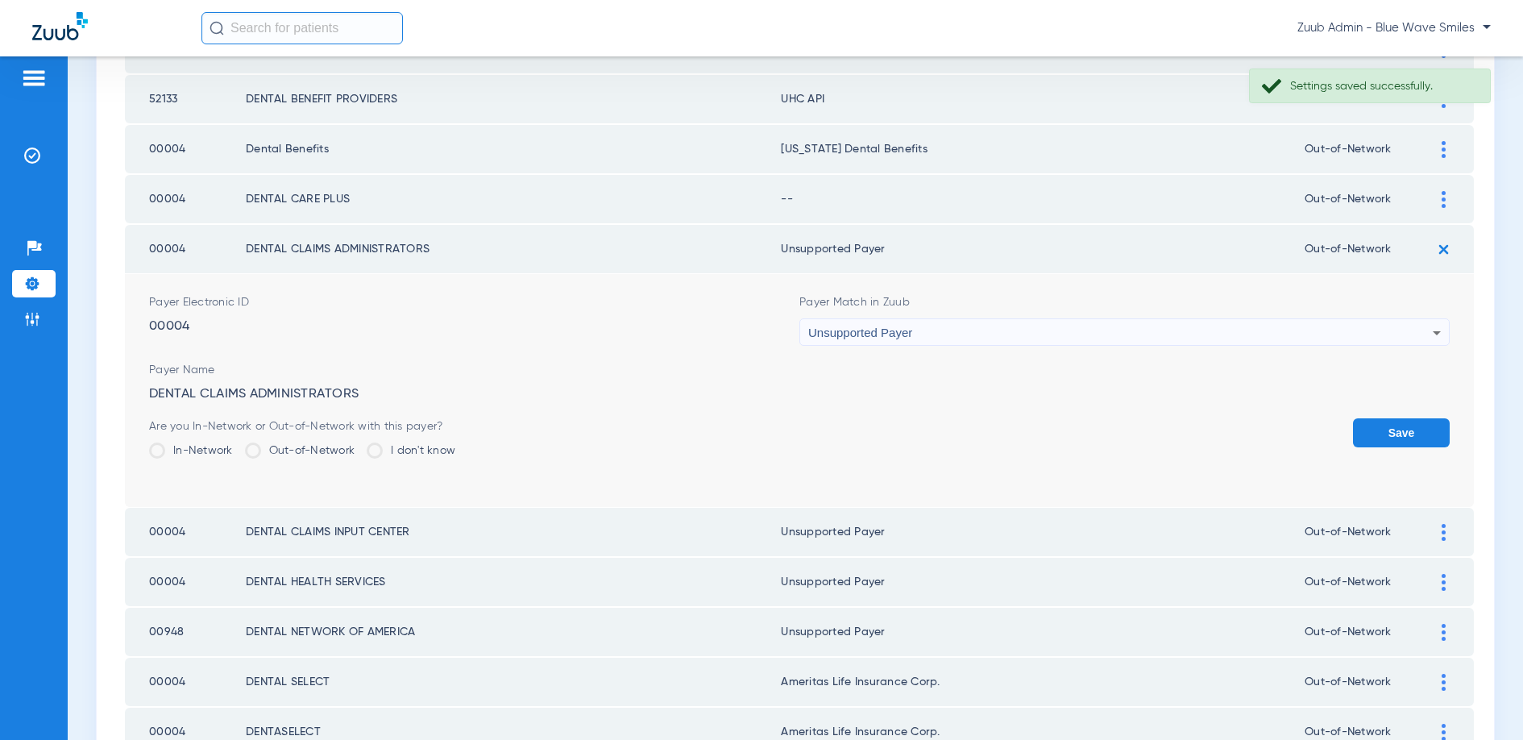
drag, startPoint x: 1389, startPoint y: 429, endPoint x: 1423, endPoint y: 290, distance: 143.5
click at [1389, 429] on button "Save" at bounding box center [1401, 432] width 97 height 29
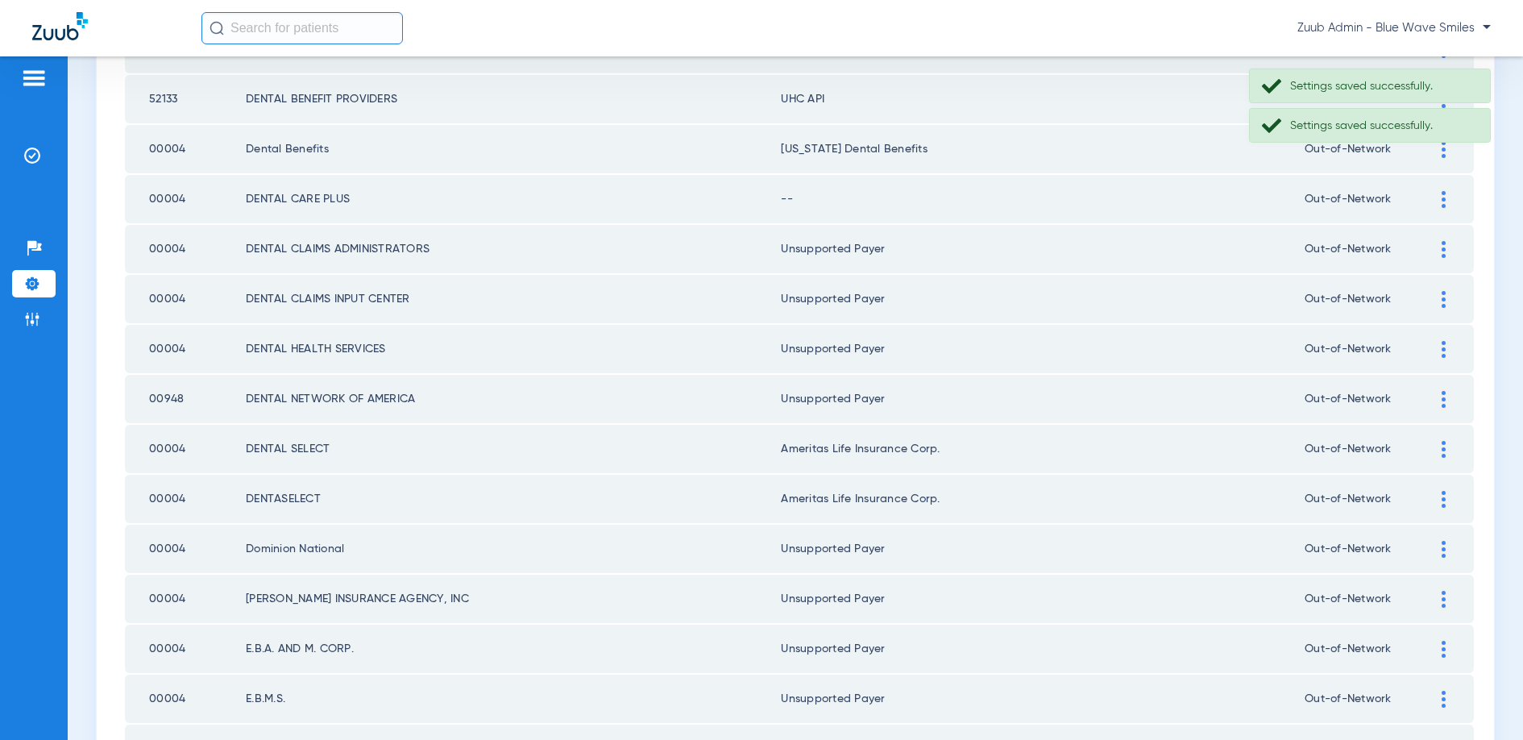
click at [1446, 202] on div at bounding box center [1443, 199] width 28 height 17
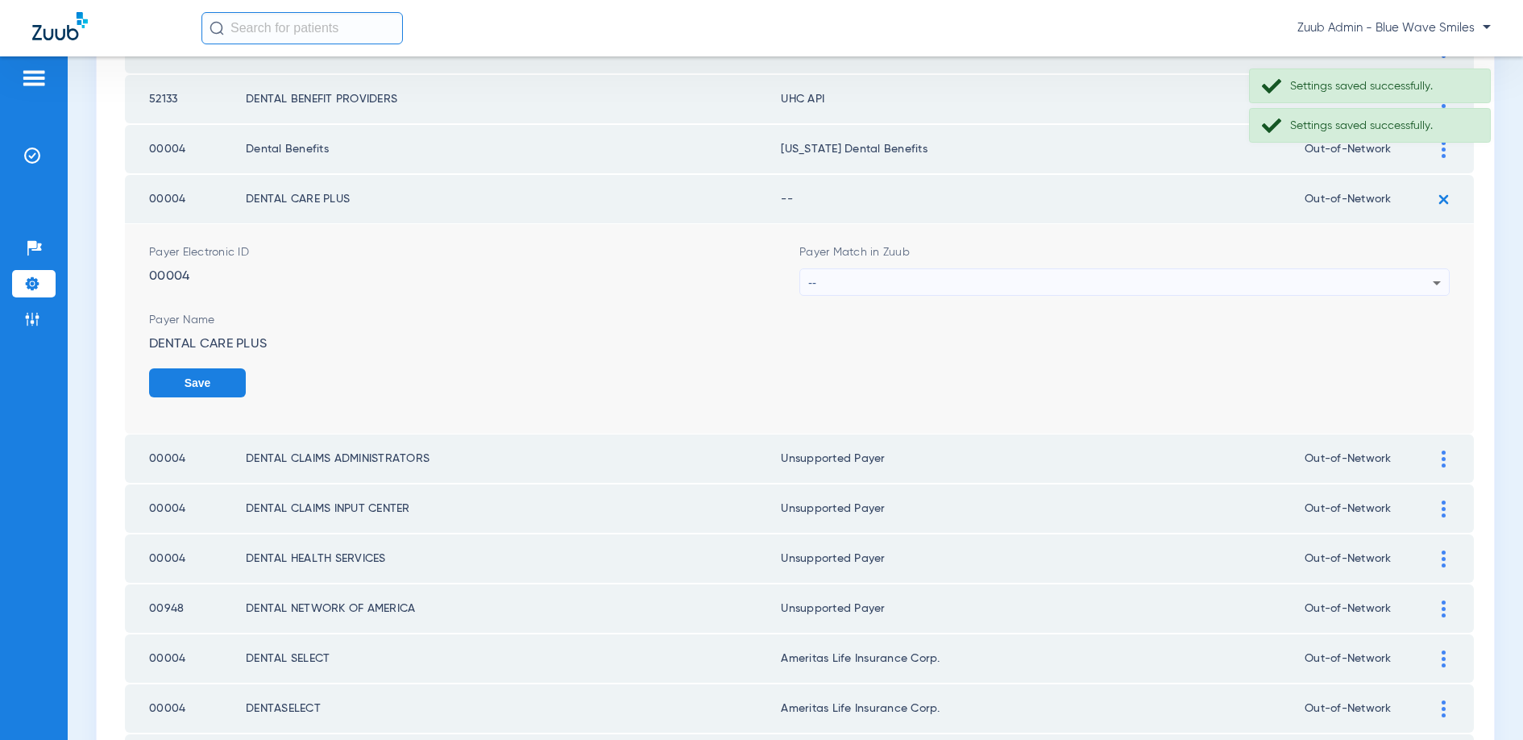
click at [980, 281] on div "--" at bounding box center [1120, 282] width 624 height 27
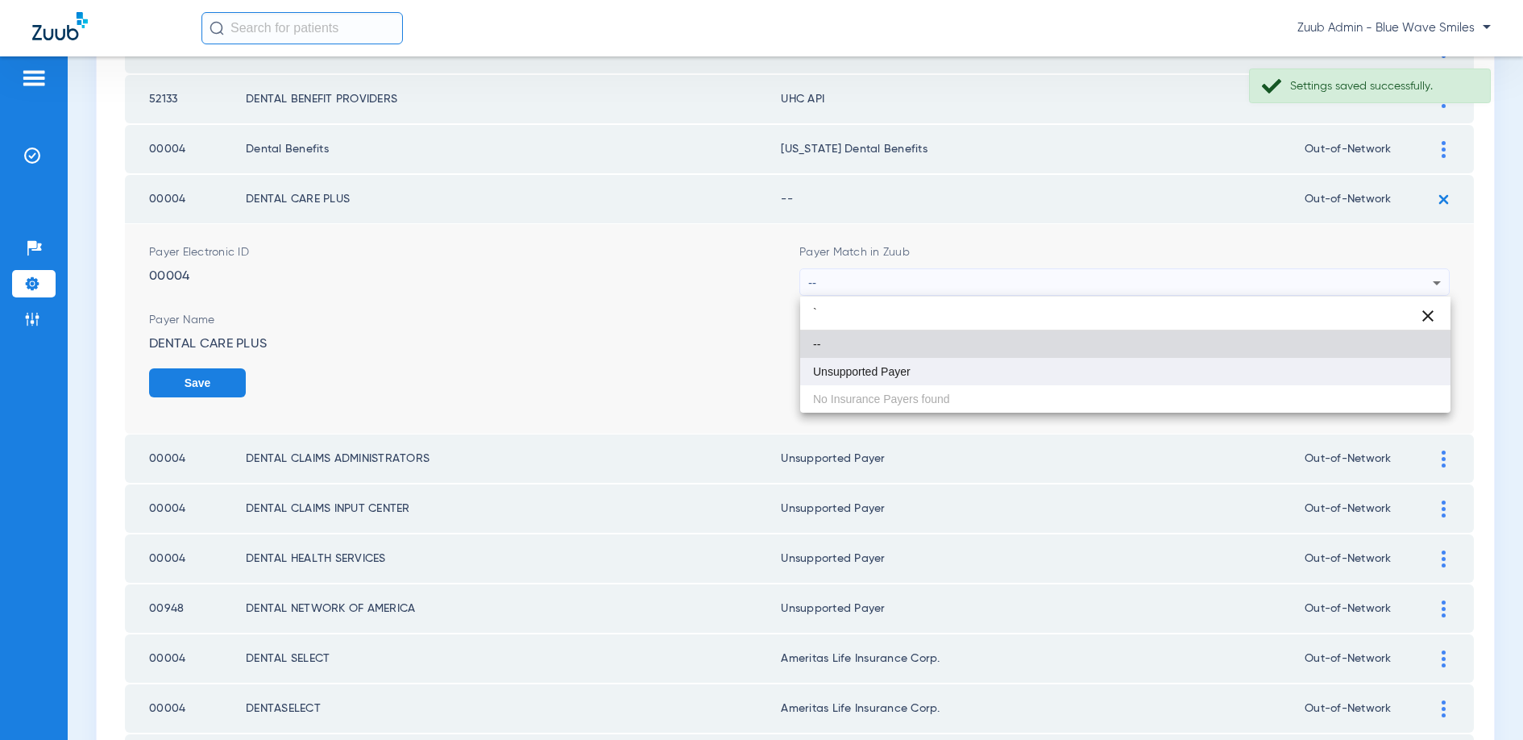
type input "`"
drag, startPoint x: 902, startPoint y: 365, endPoint x: 969, endPoint y: 366, distance: 66.1
click at [904, 366] on span "Unsupported Payer" at bounding box center [862, 371] width 98 height 11
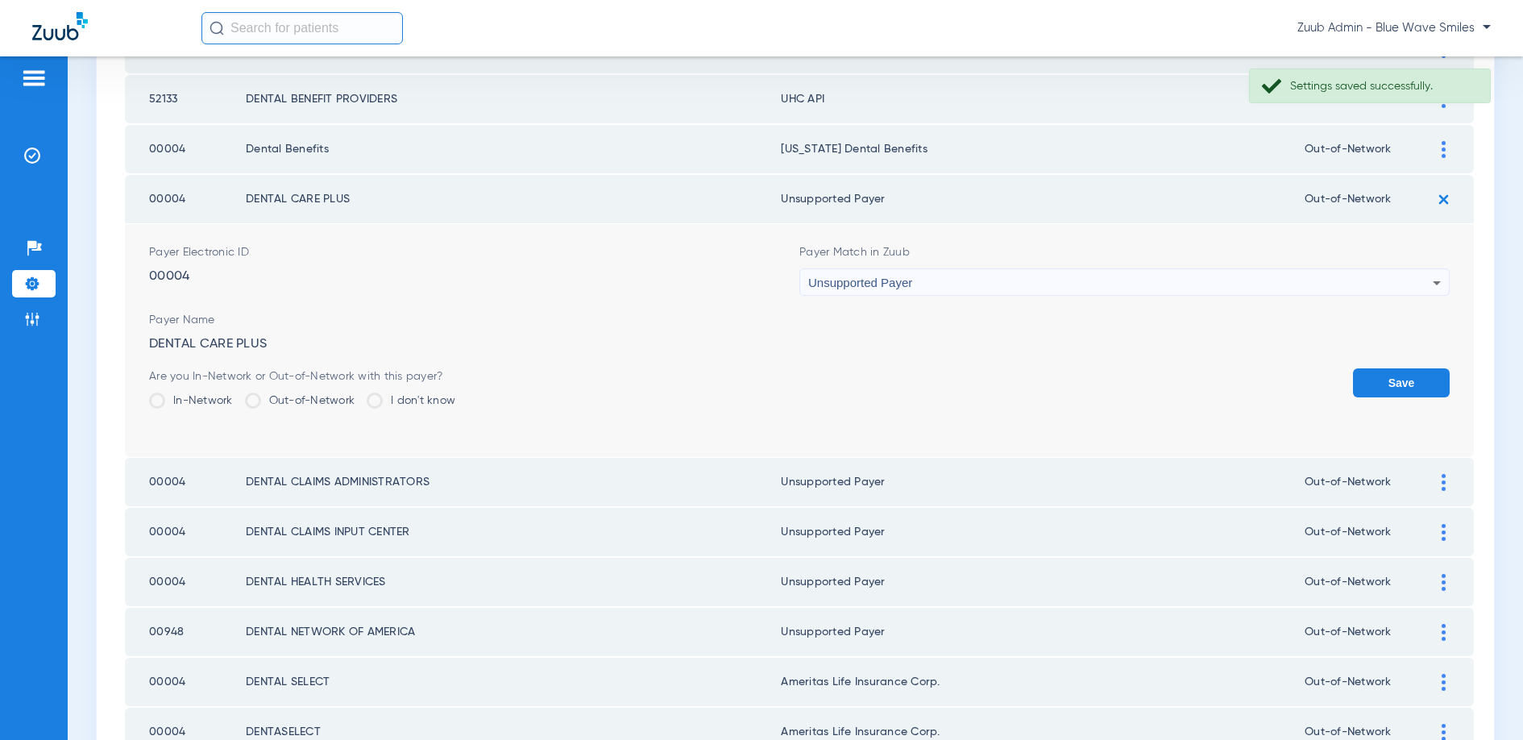
drag, startPoint x: 1394, startPoint y: 379, endPoint x: 1137, endPoint y: 311, distance: 265.8
click at [1394, 379] on button "Save" at bounding box center [1401, 382] width 97 height 29
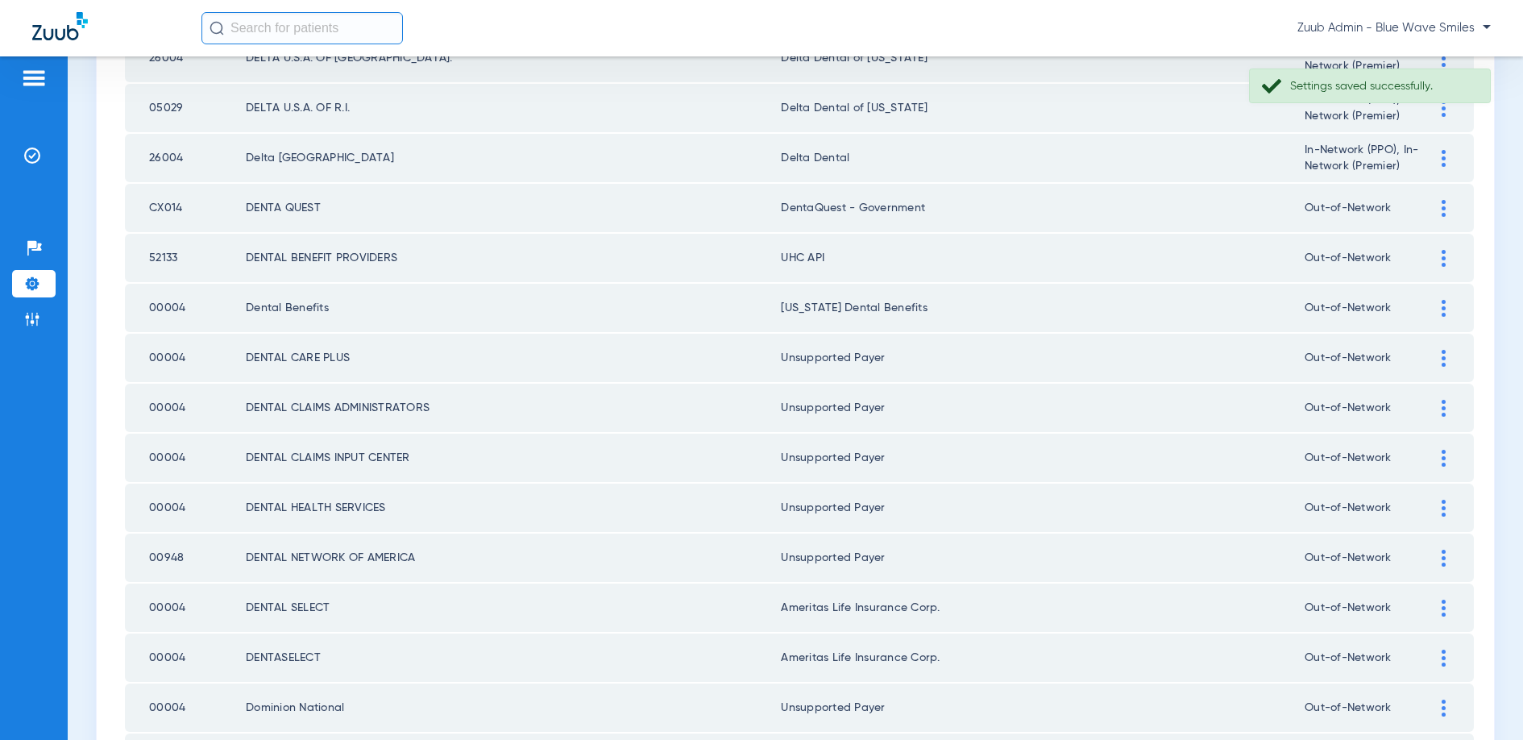
scroll to position [2172, 0]
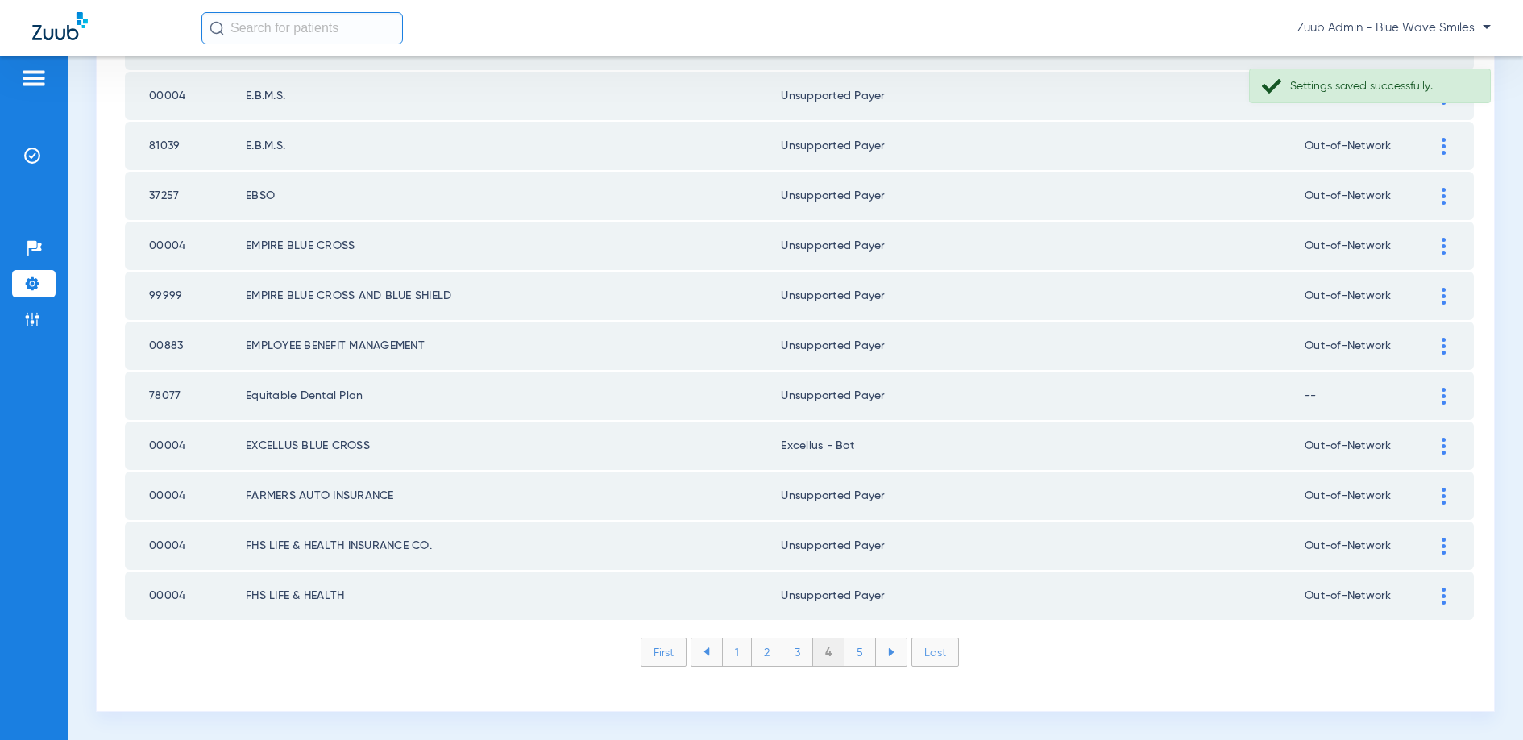
click at [857, 651] on li "5" at bounding box center [859, 651] width 31 height 27
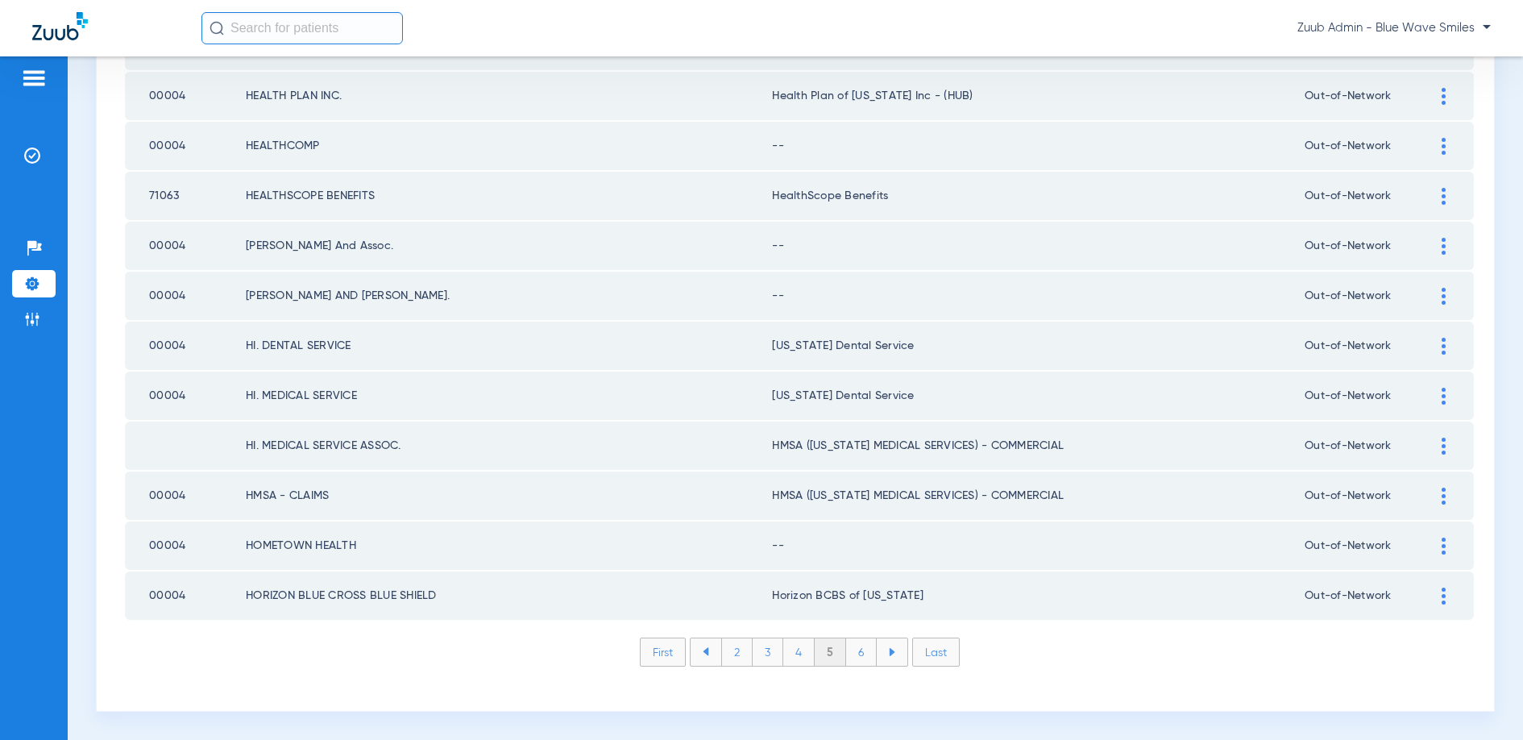
click at [1446, 543] on div at bounding box center [1443, 545] width 28 height 17
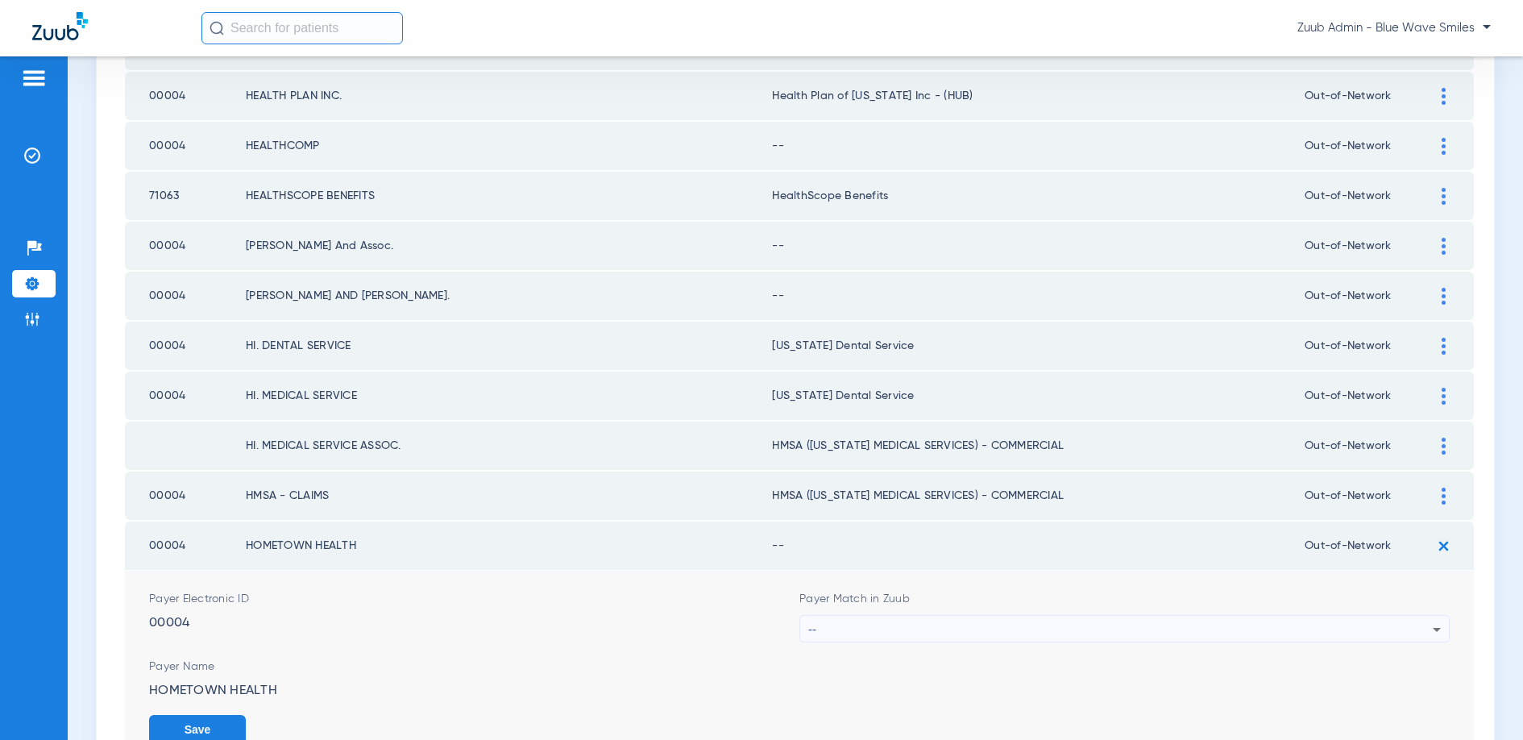
click at [1323, 630] on div "--" at bounding box center [1120, 629] width 624 height 27
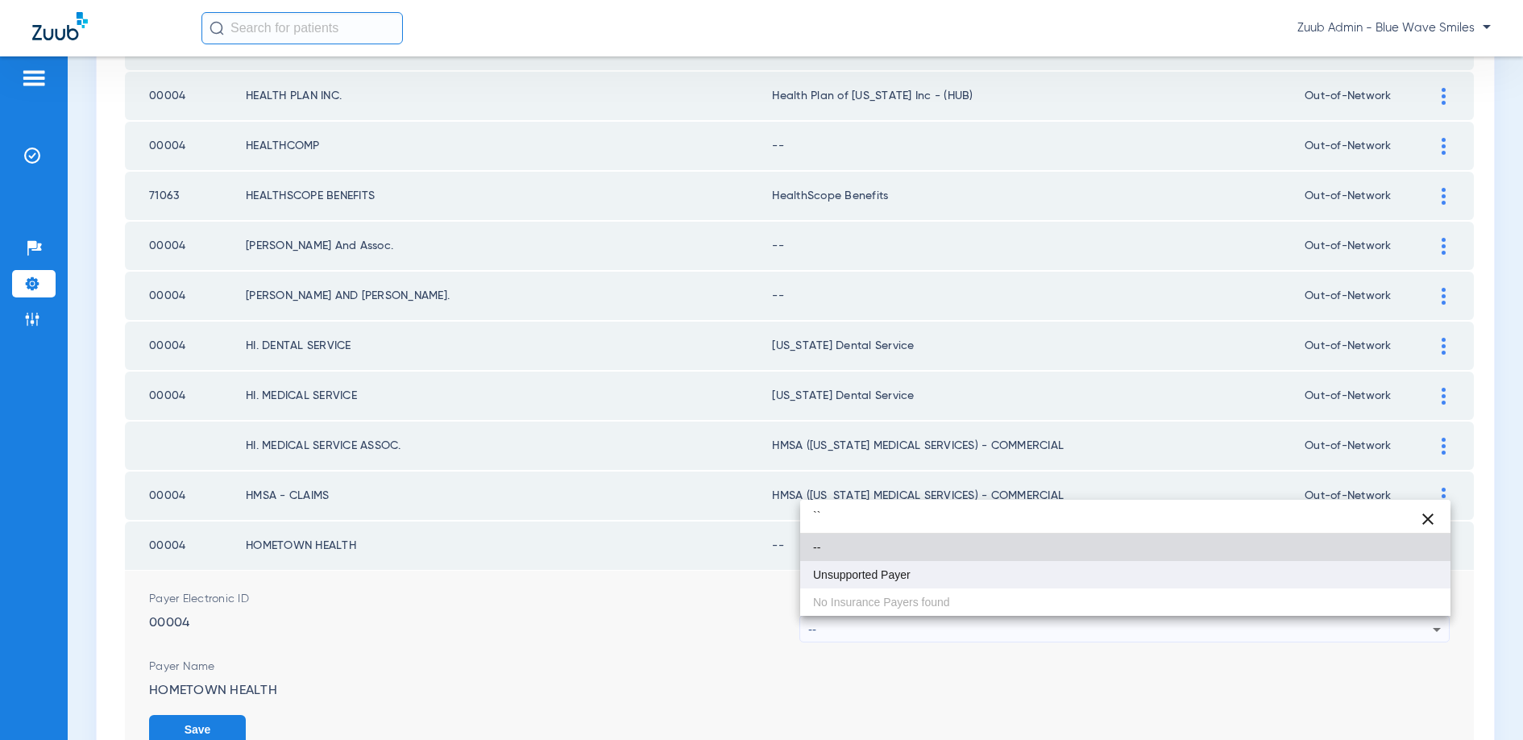
type input "``"
click at [883, 562] on mat-option "Unsupported Payer" at bounding box center [1125, 574] width 650 height 27
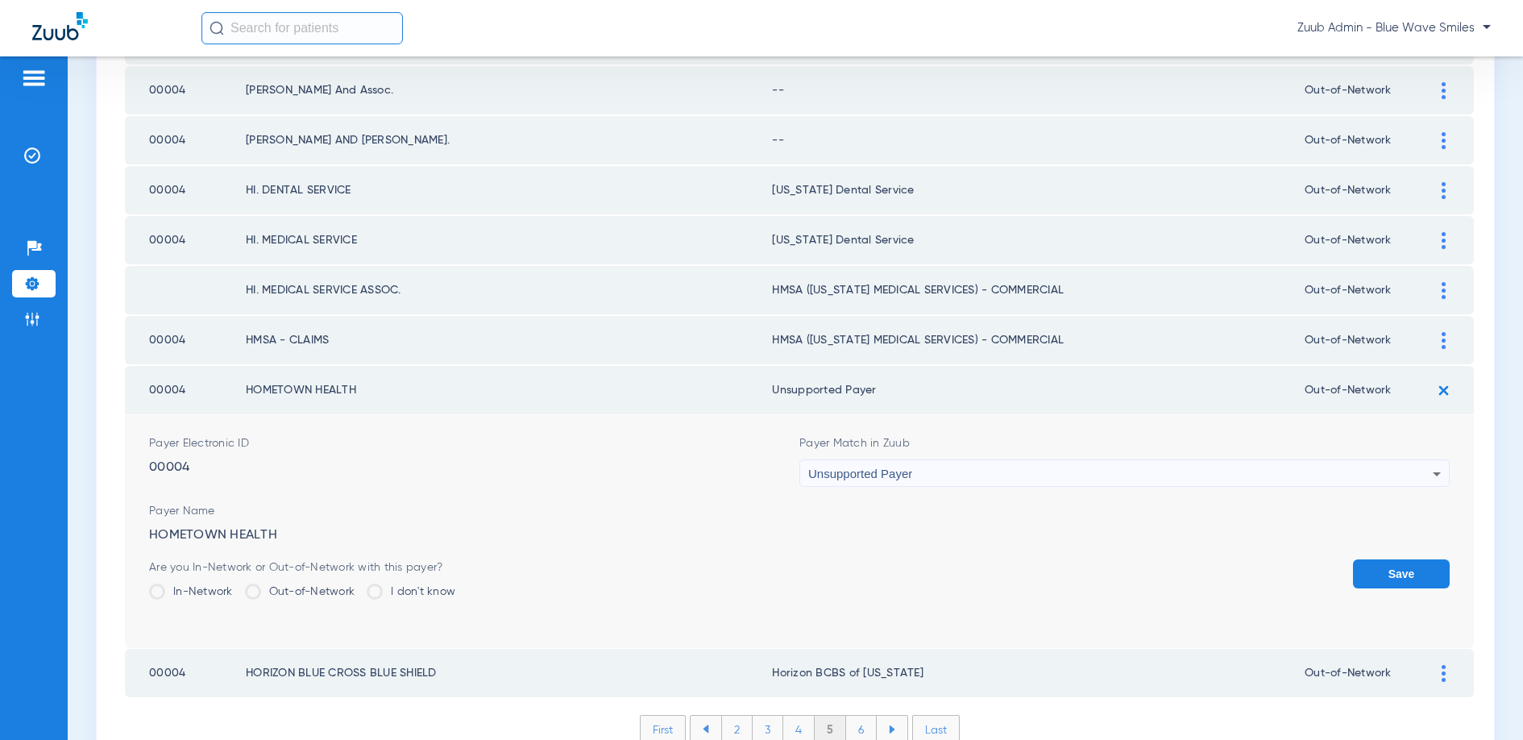
click at [1380, 575] on button "Save" at bounding box center [1401, 573] width 97 height 29
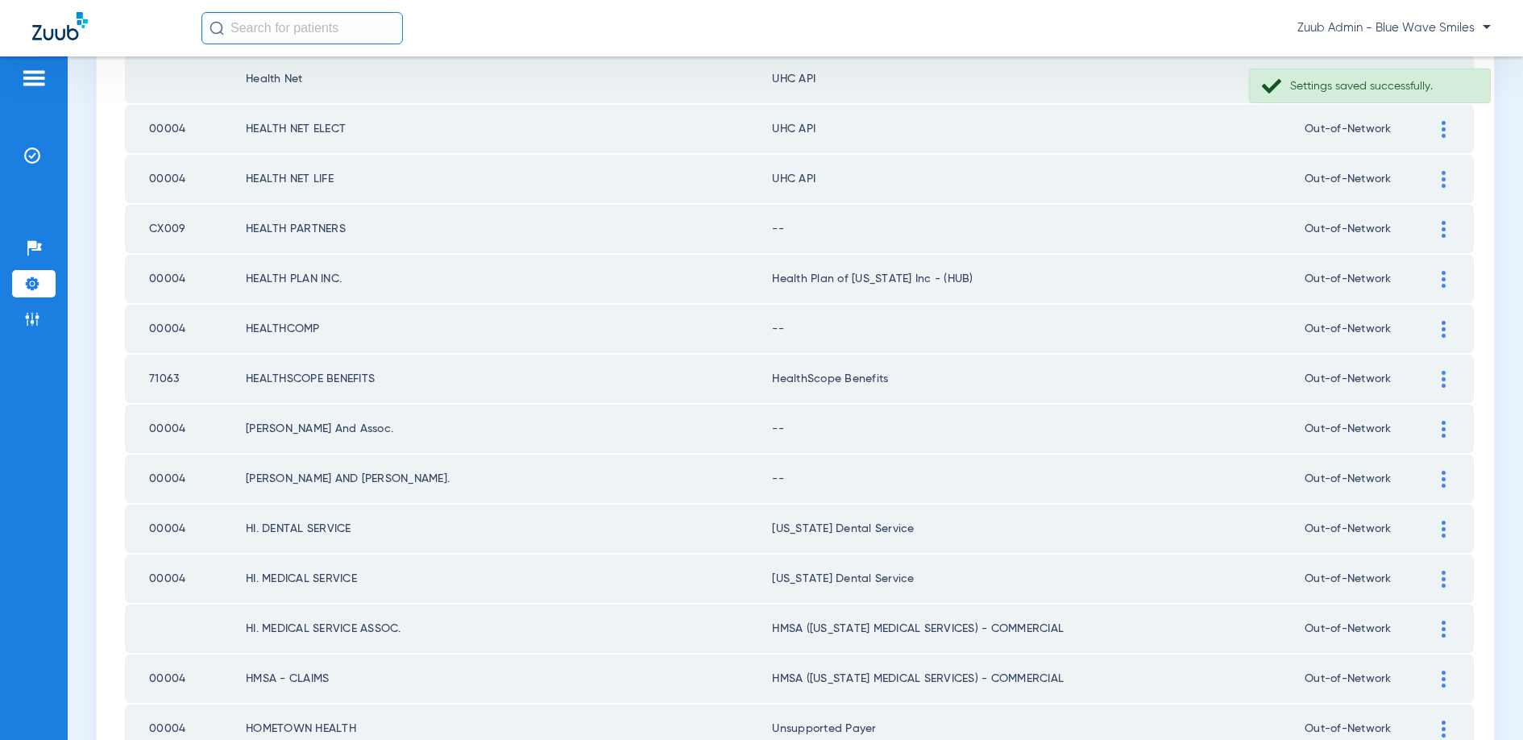
scroll to position [1984, 0]
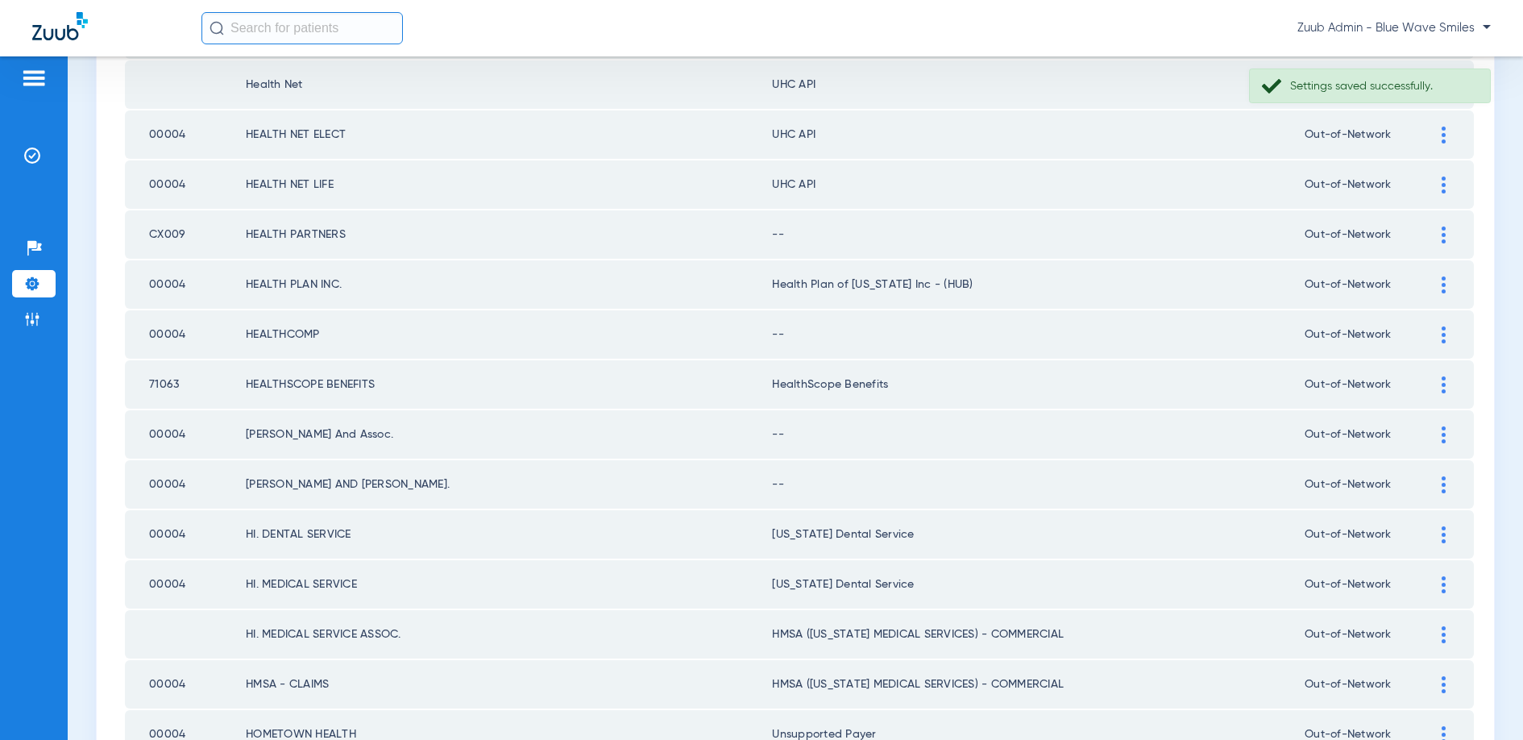
click at [1442, 483] on img at bounding box center [1444, 484] width 4 height 17
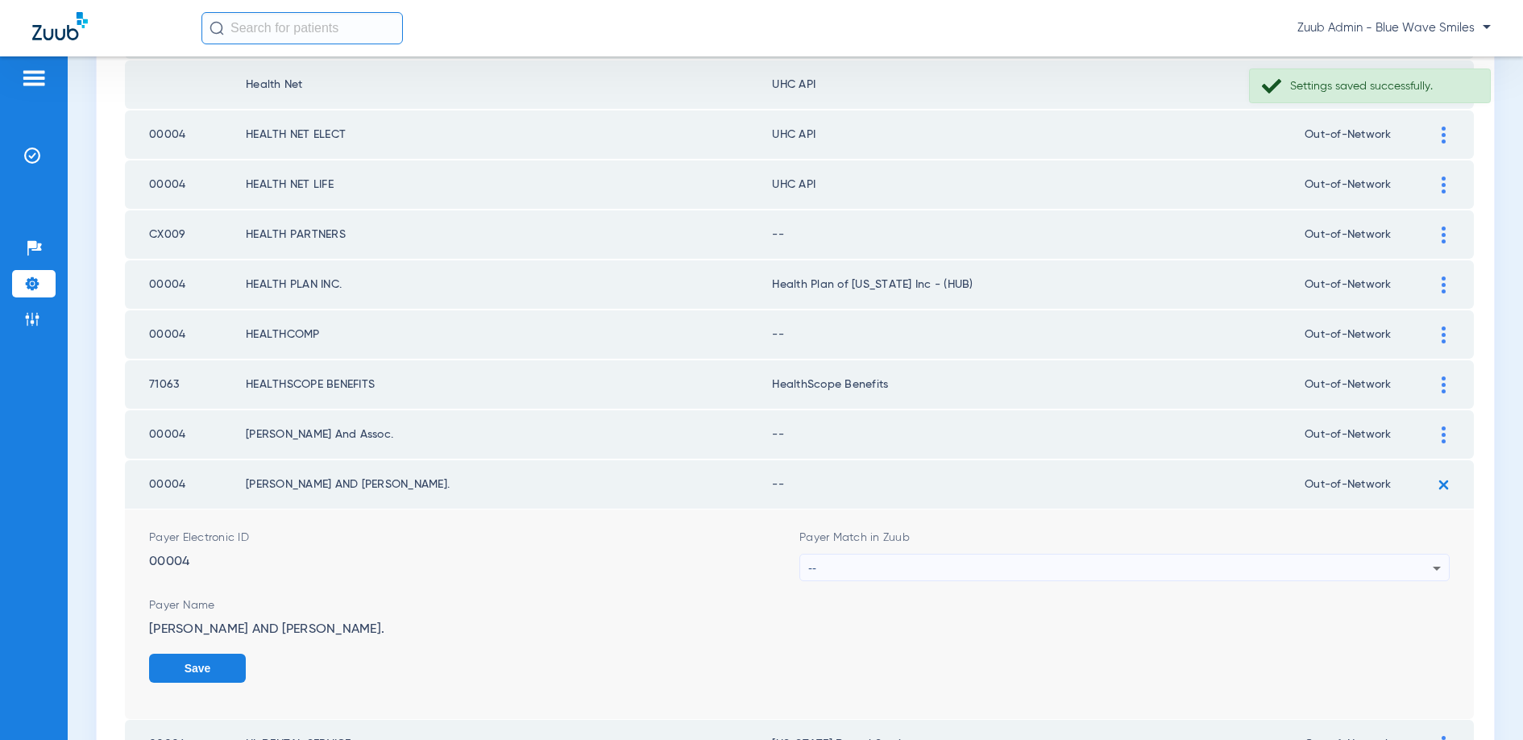
click at [1008, 561] on div "--" at bounding box center [1120, 567] width 624 height 27
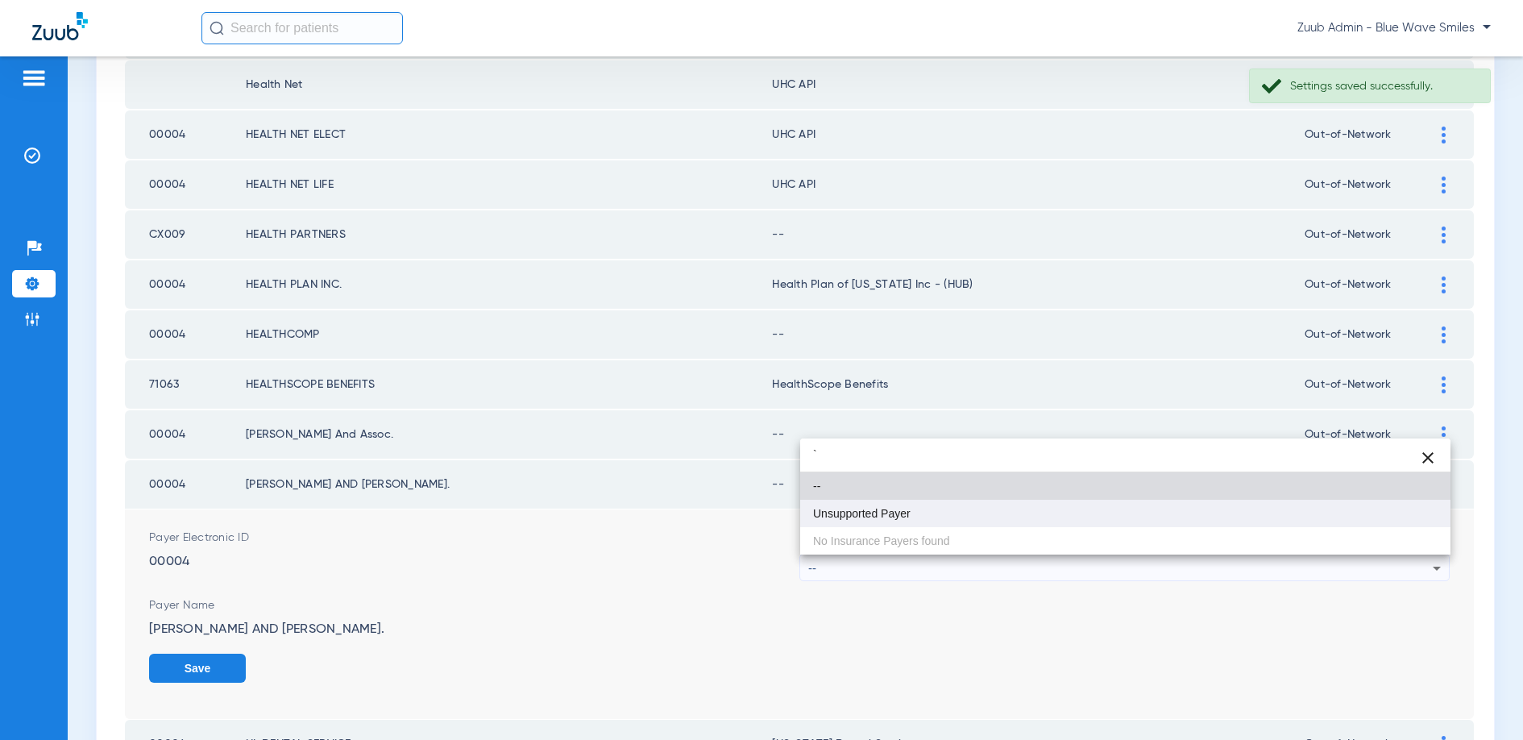
type input "`"
click at [903, 501] on mat-option "Unsupported Payer" at bounding box center [1125, 513] width 650 height 27
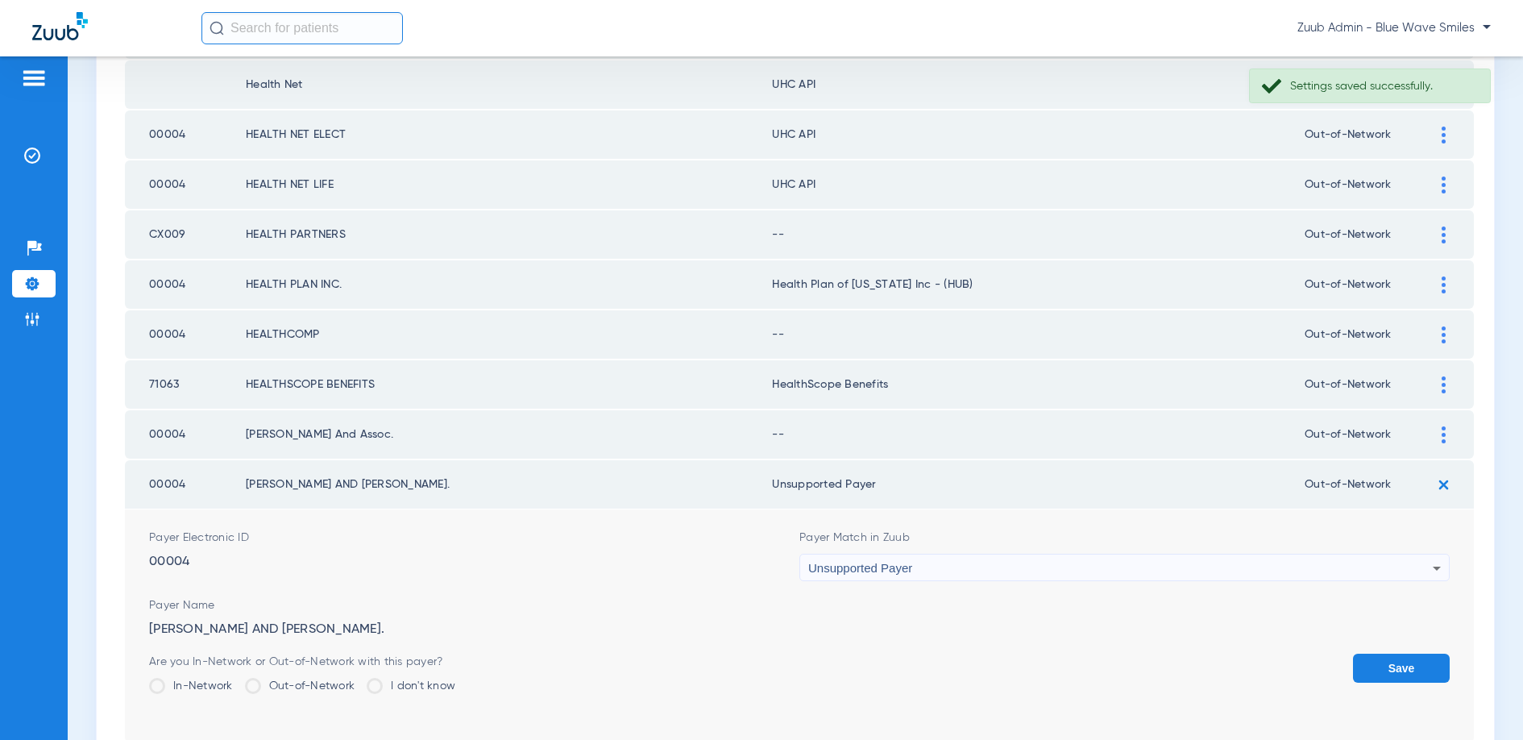
drag, startPoint x: 1390, startPoint y: 662, endPoint x: 1413, endPoint y: 579, distance: 86.2
click at [1391, 657] on button "Save" at bounding box center [1401, 668] width 97 height 29
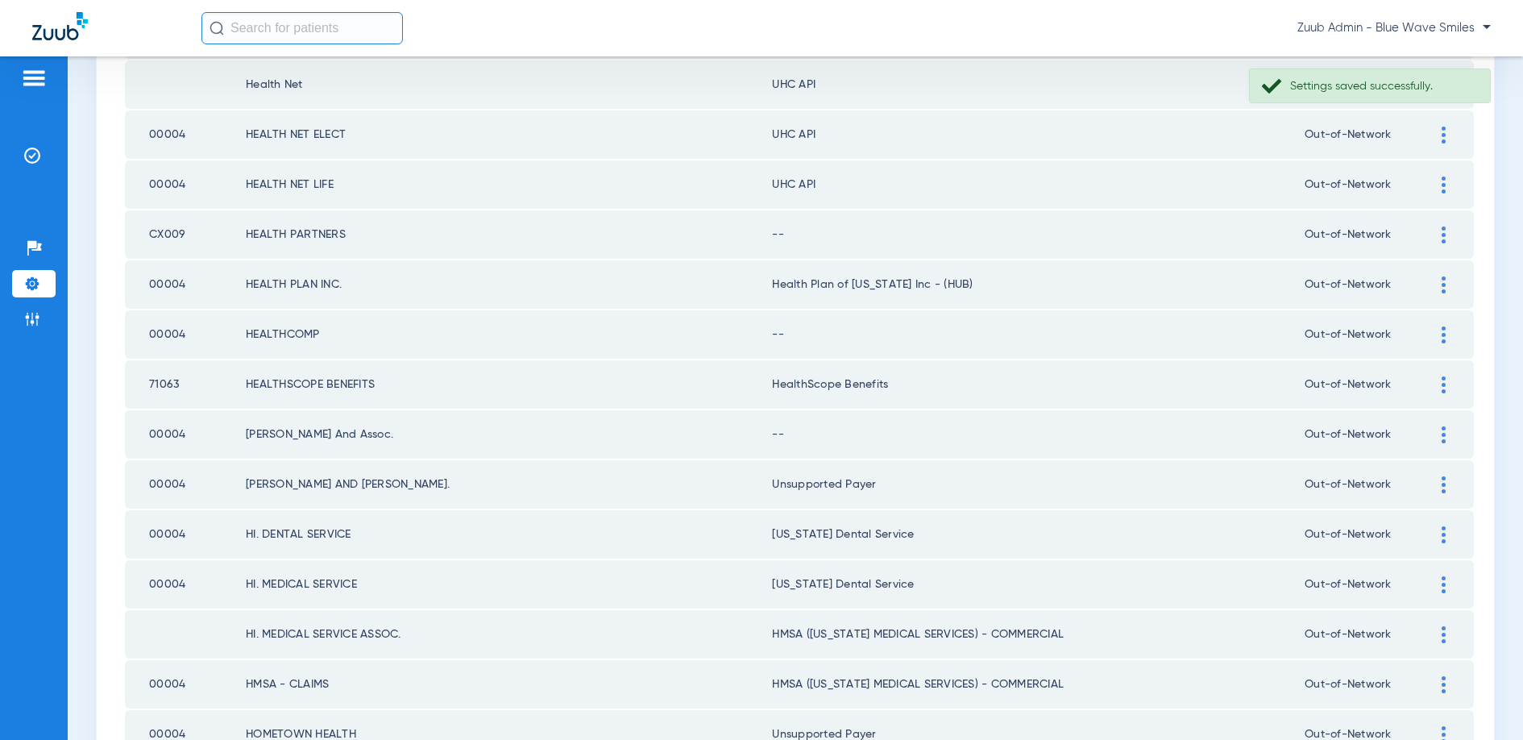
click at [1440, 432] on div at bounding box center [1443, 434] width 28 height 17
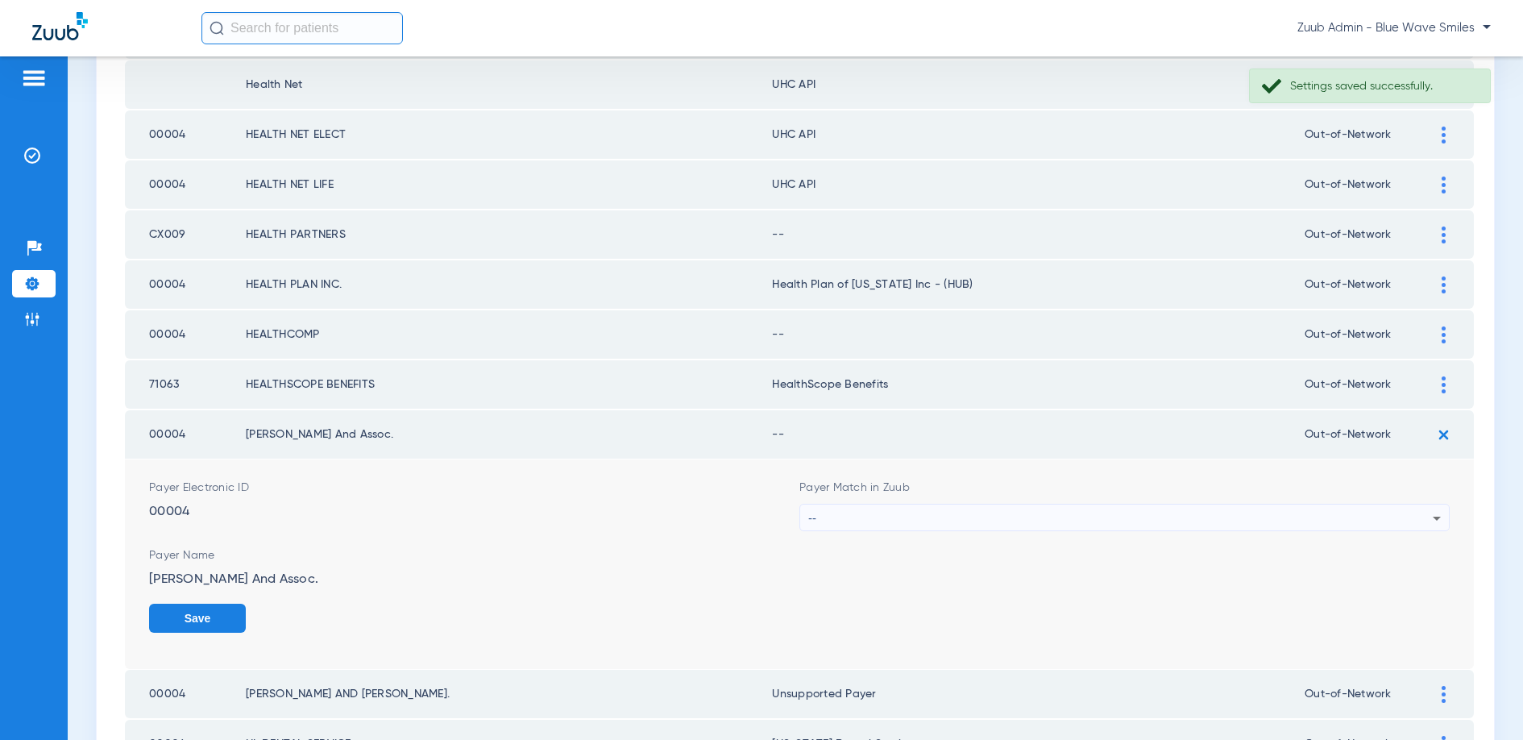
click at [1090, 512] on div "--" at bounding box center [1120, 517] width 624 height 27
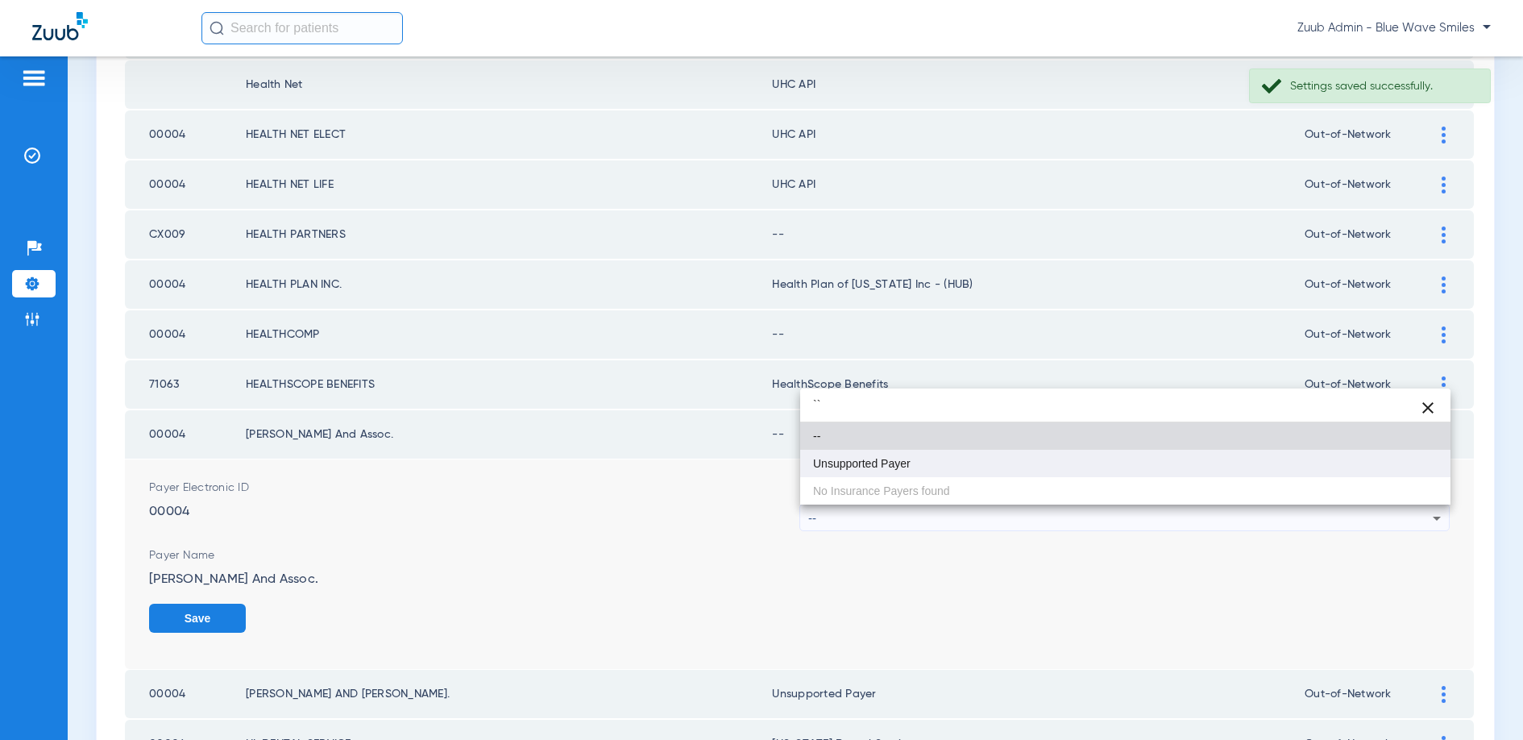
type input "``"
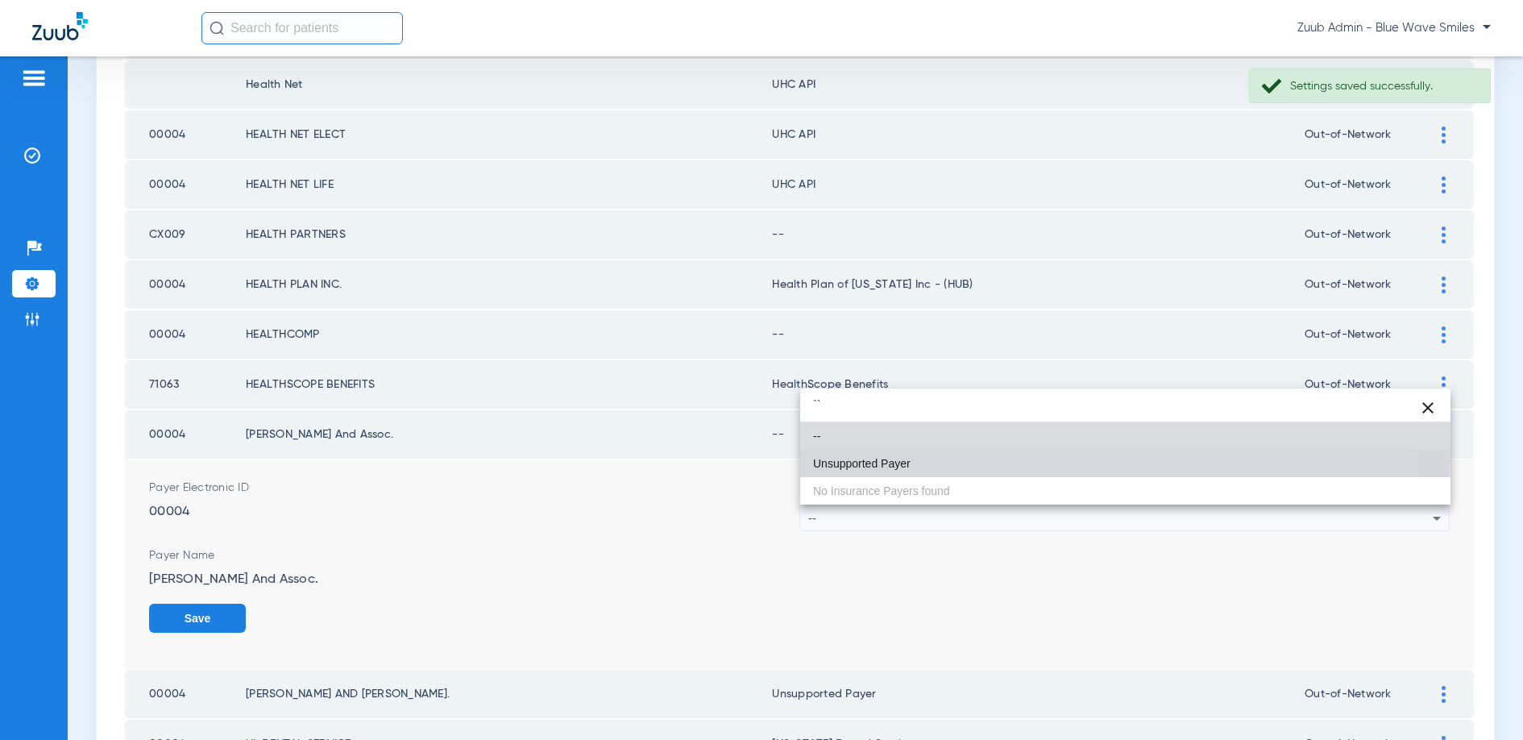
click at [921, 459] on mat-option "Unsupported Payer" at bounding box center [1125, 463] width 650 height 27
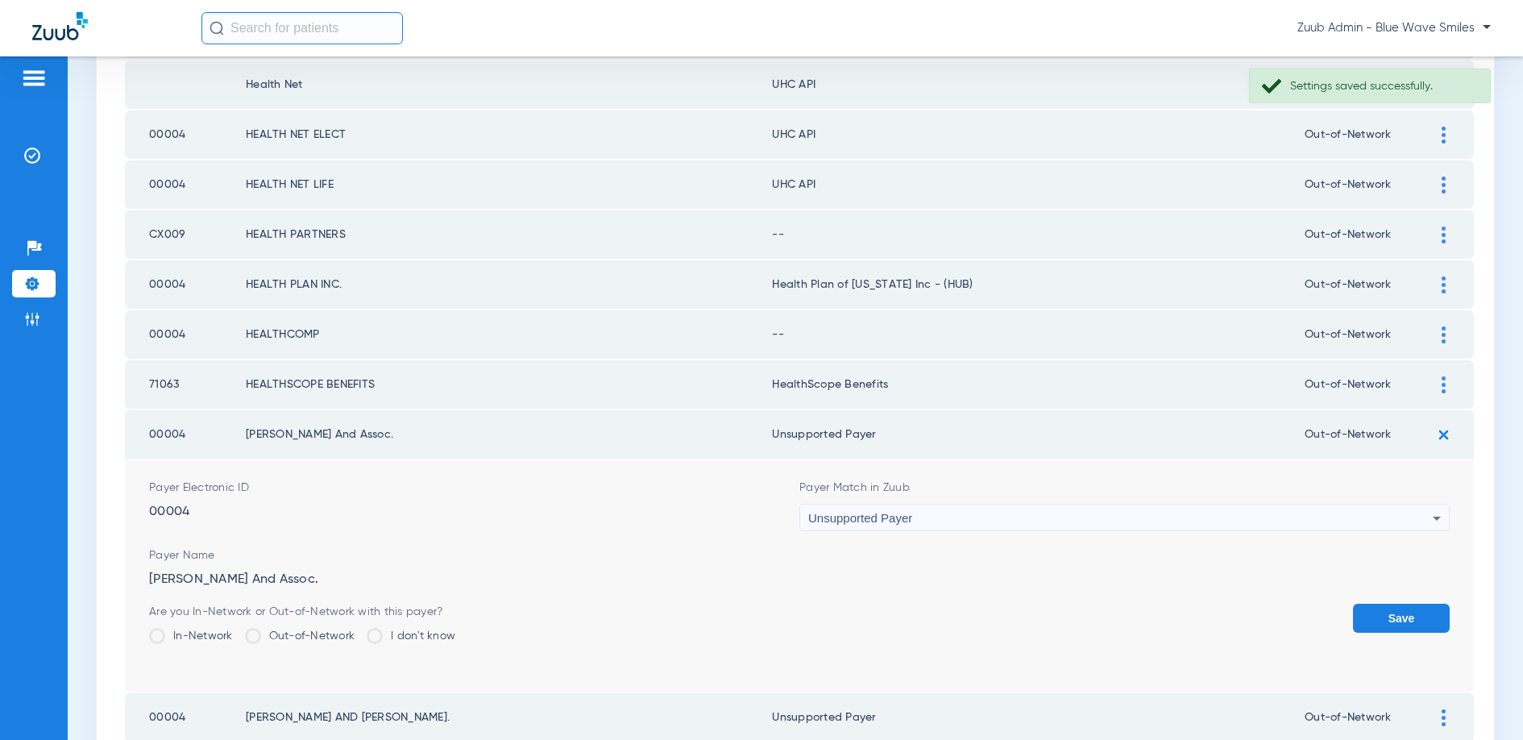
click at [1413, 612] on button "Save" at bounding box center [1401, 618] width 97 height 29
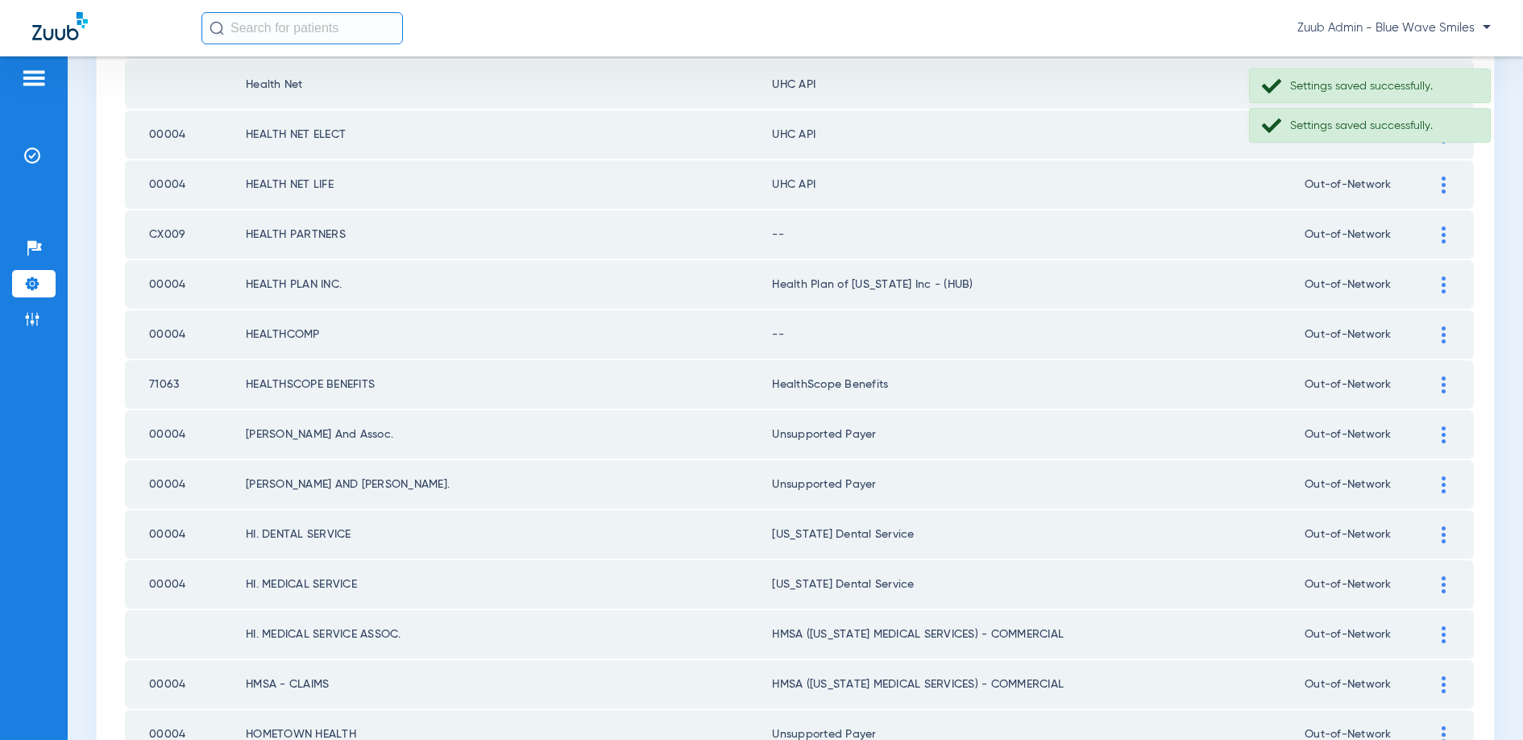
click at [1444, 337] on img at bounding box center [1444, 334] width 4 height 17
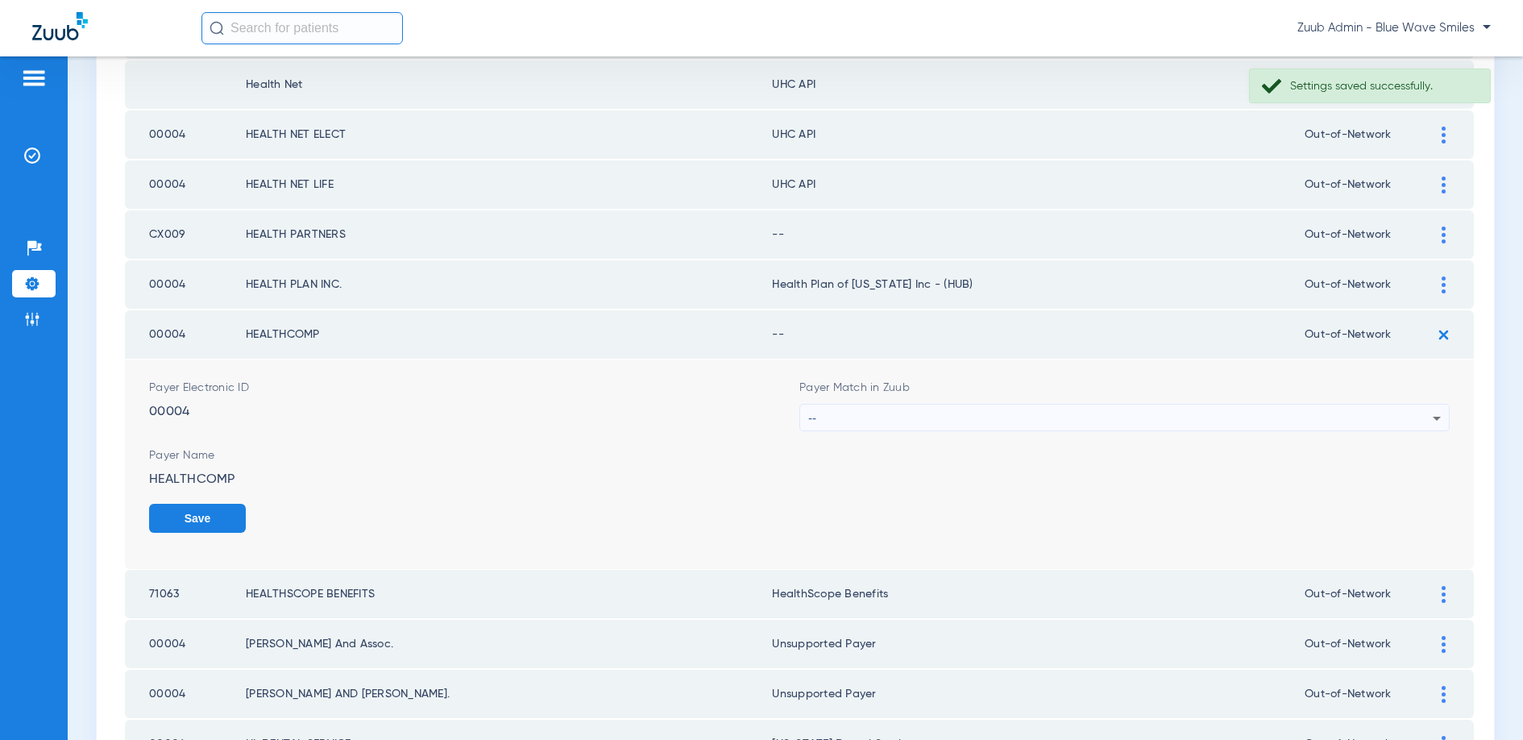
click at [1080, 413] on div "--" at bounding box center [1120, 418] width 624 height 27
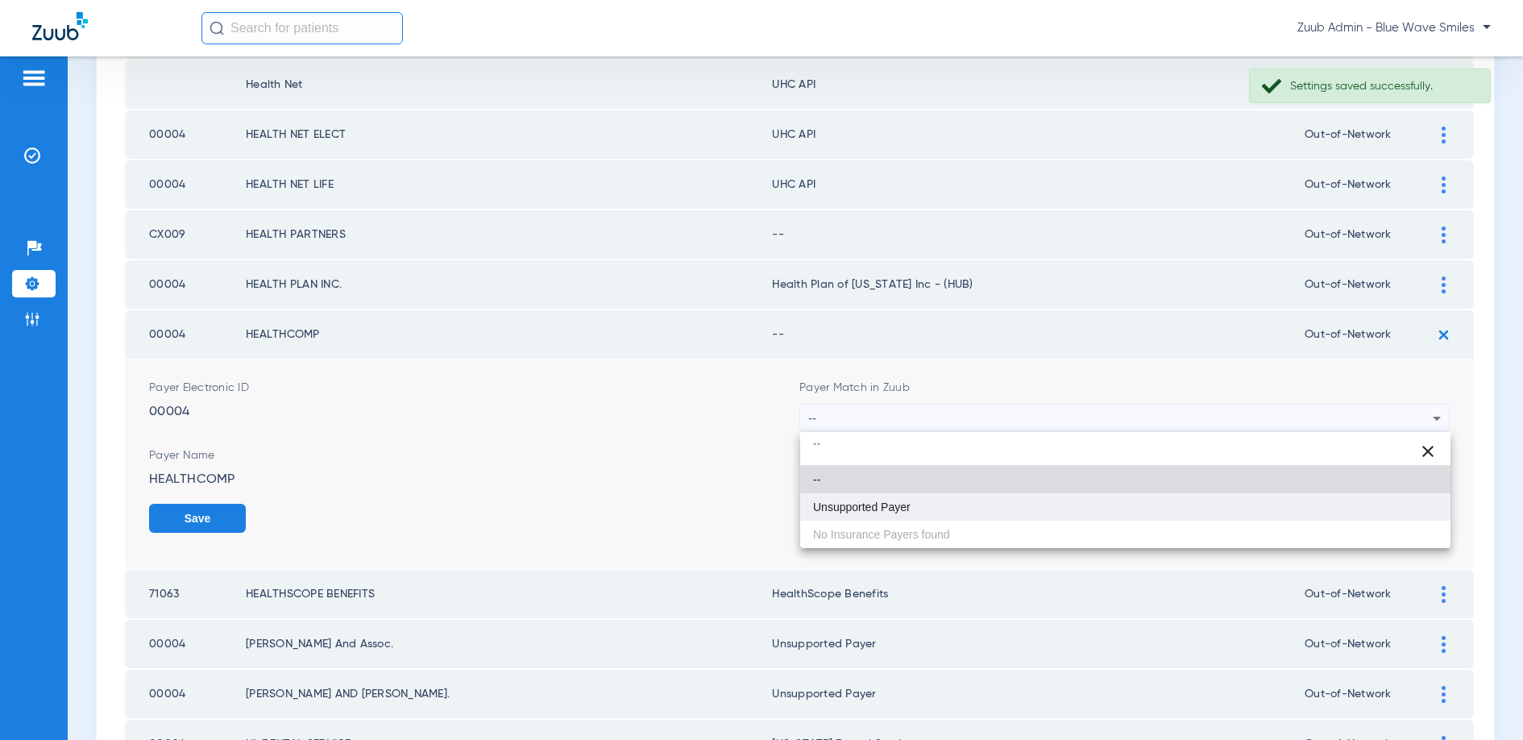
type input "``"
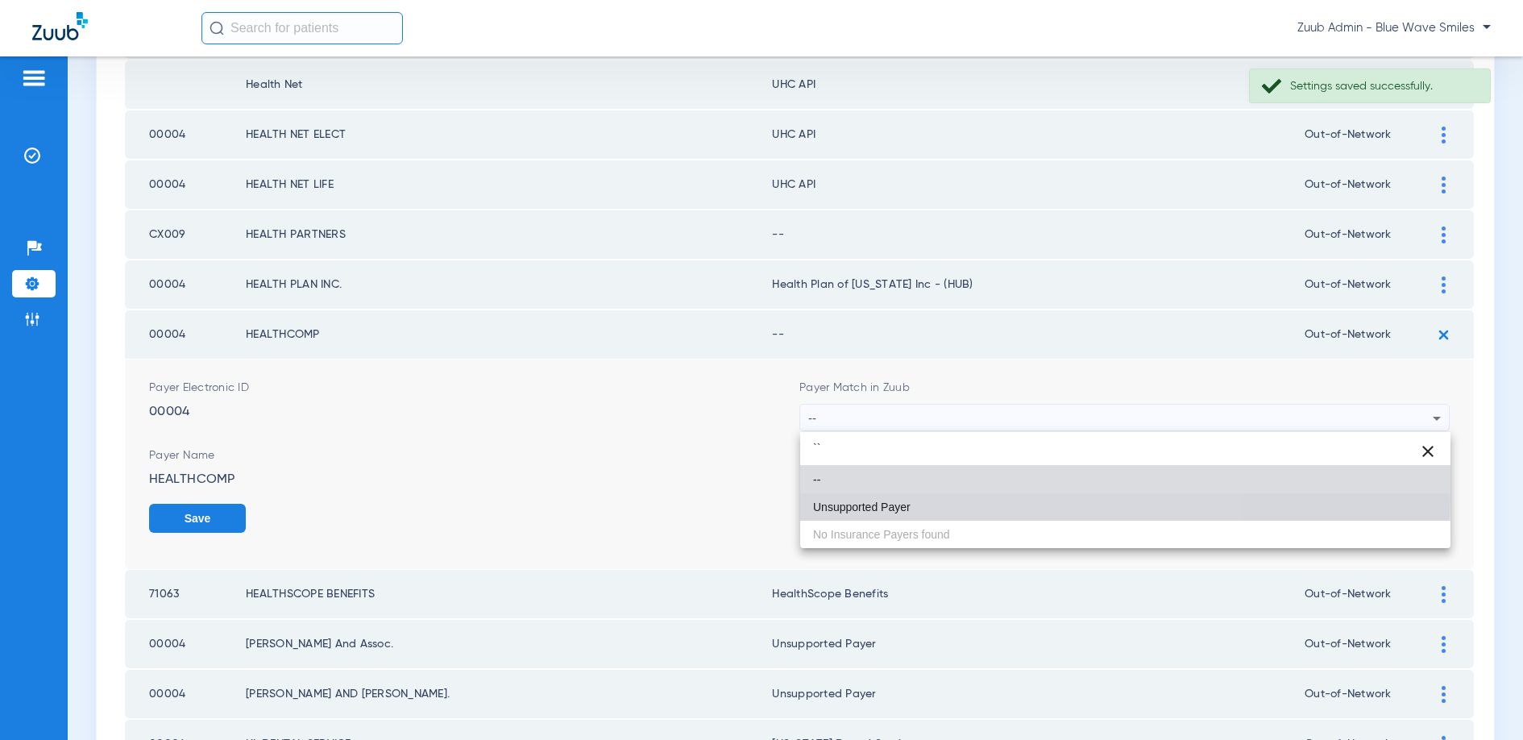
click at [936, 500] on mat-option "Unsupported Payer" at bounding box center [1125, 506] width 650 height 27
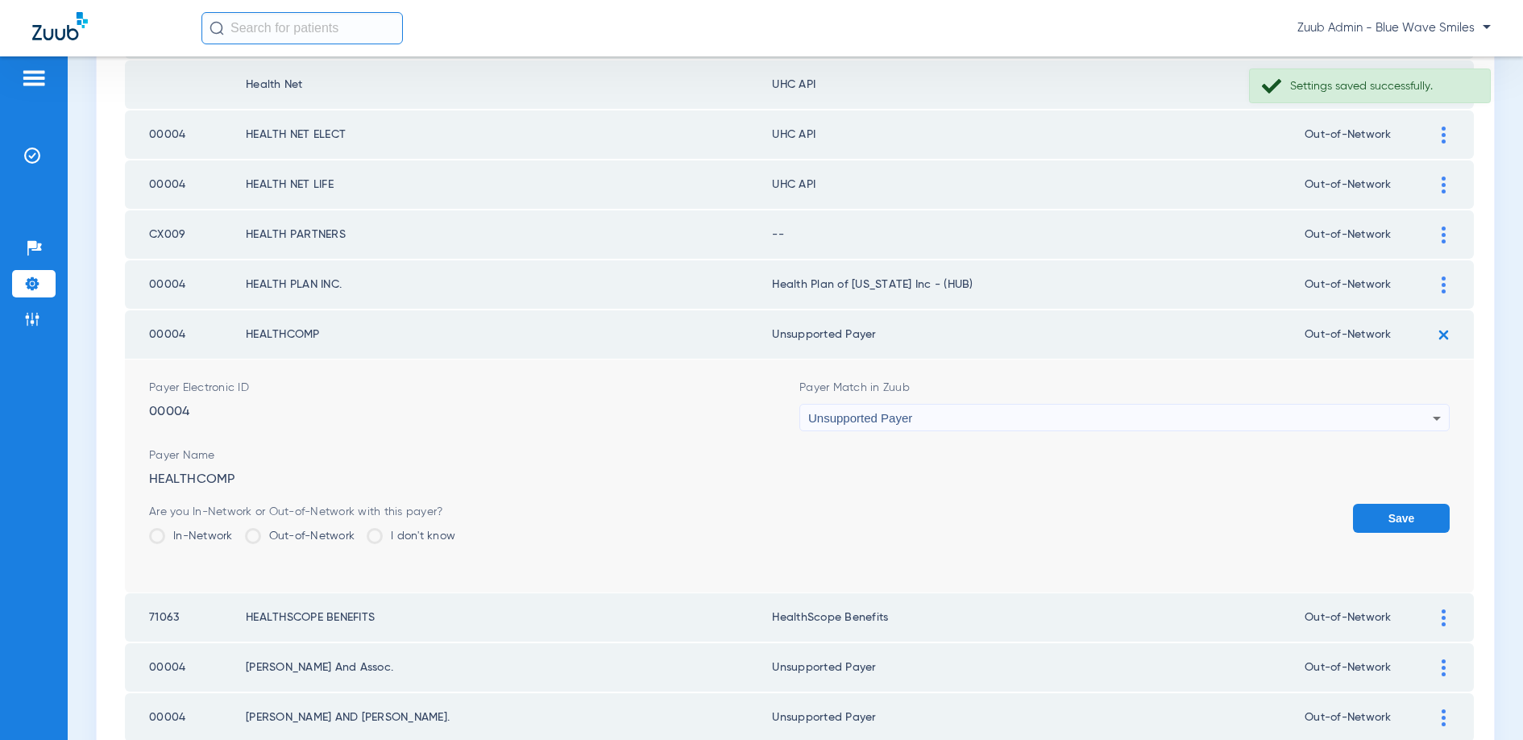
click at [1413, 520] on button "Save" at bounding box center [1401, 518] width 97 height 29
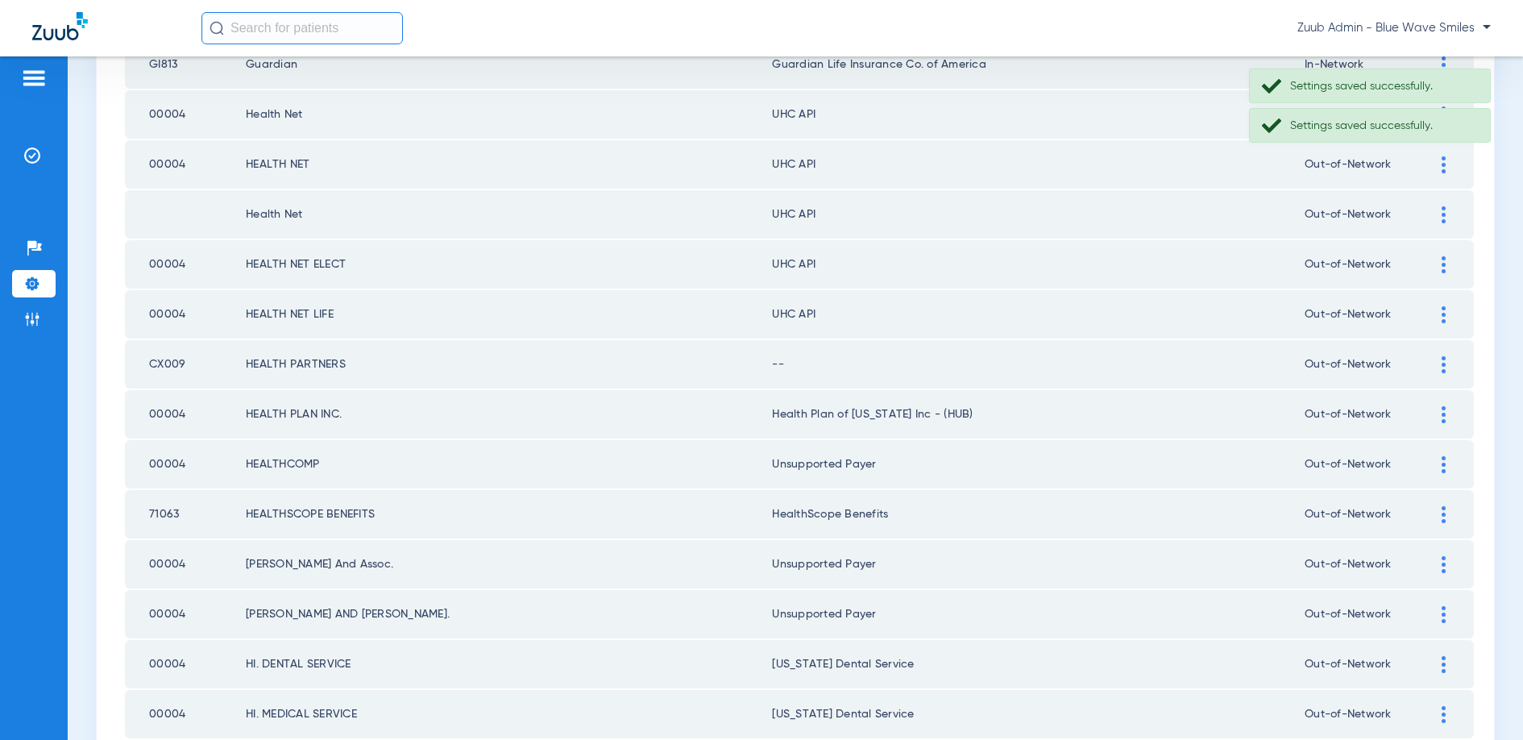
scroll to position [1843, 0]
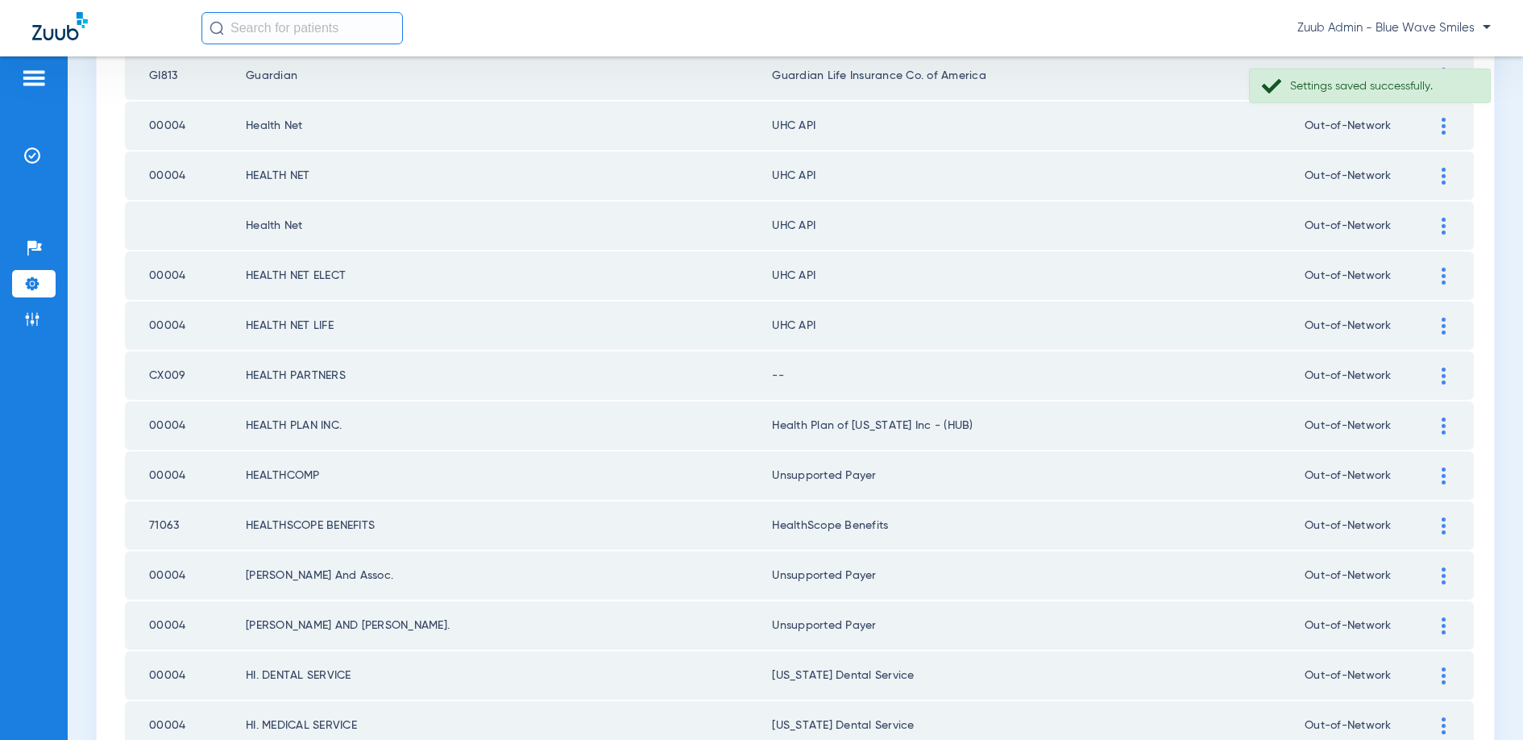
click at [1442, 376] on img at bounding box center [1444, 375] width 4 height 17
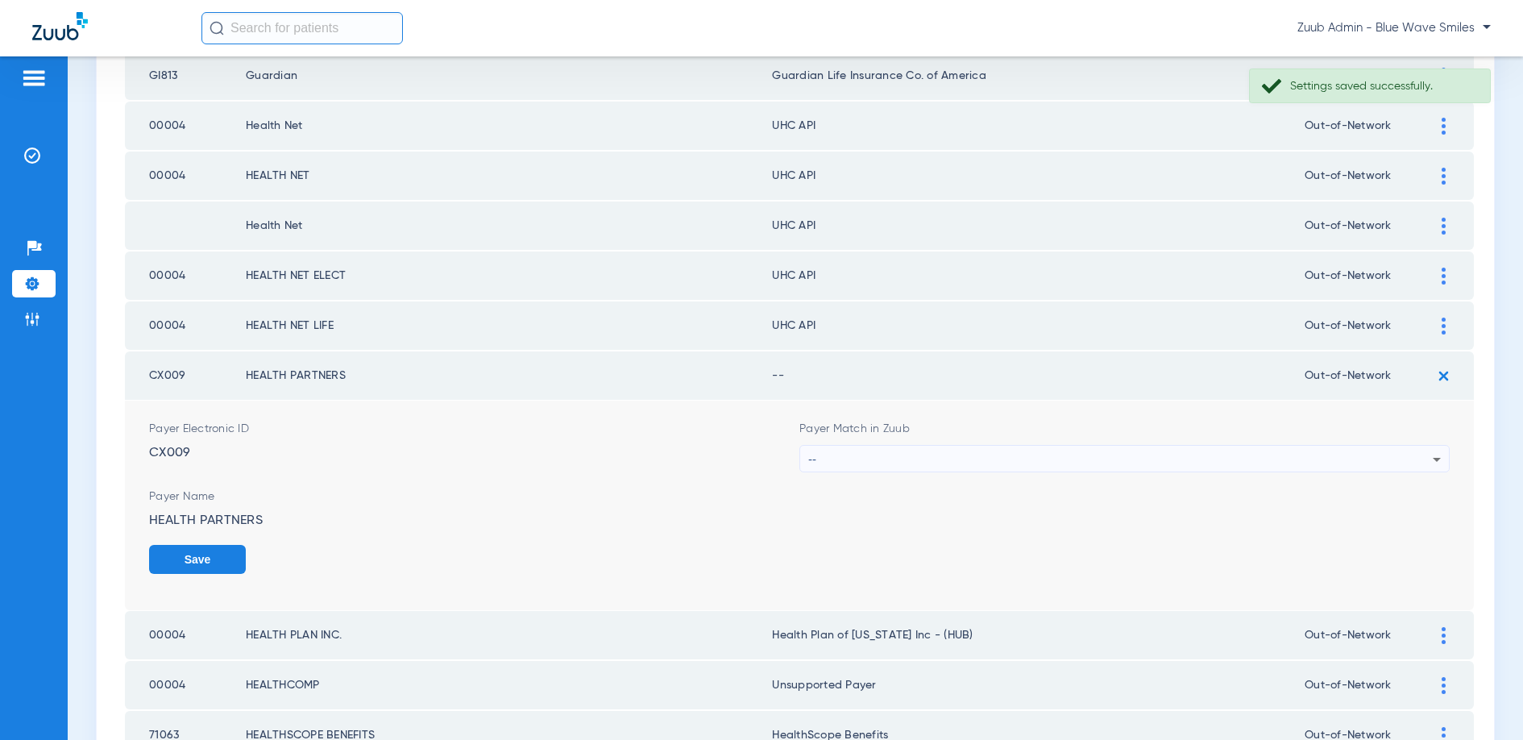
click at [1074, 458] on div "--" at bounding box center [1120, 459] width 624 height 27
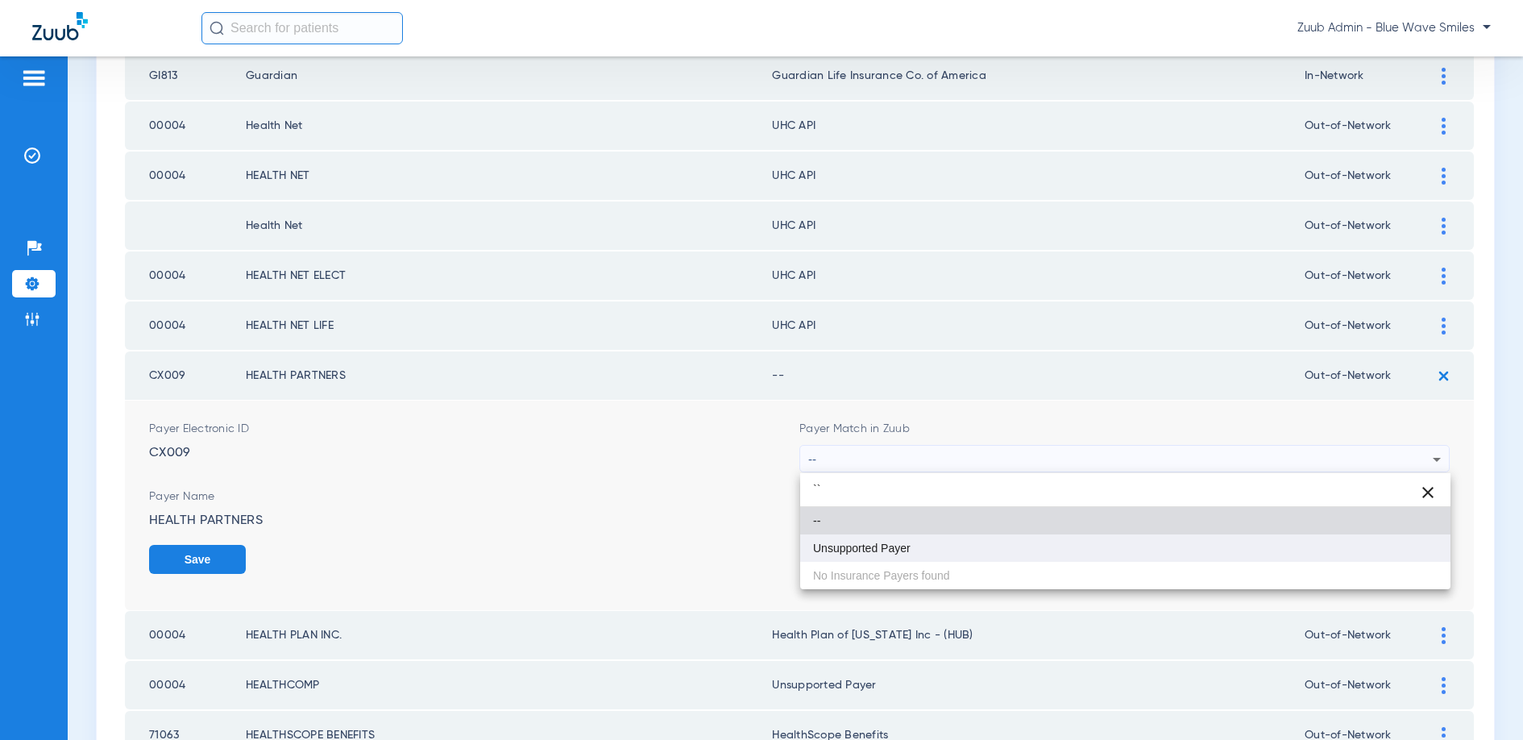
type input "``"
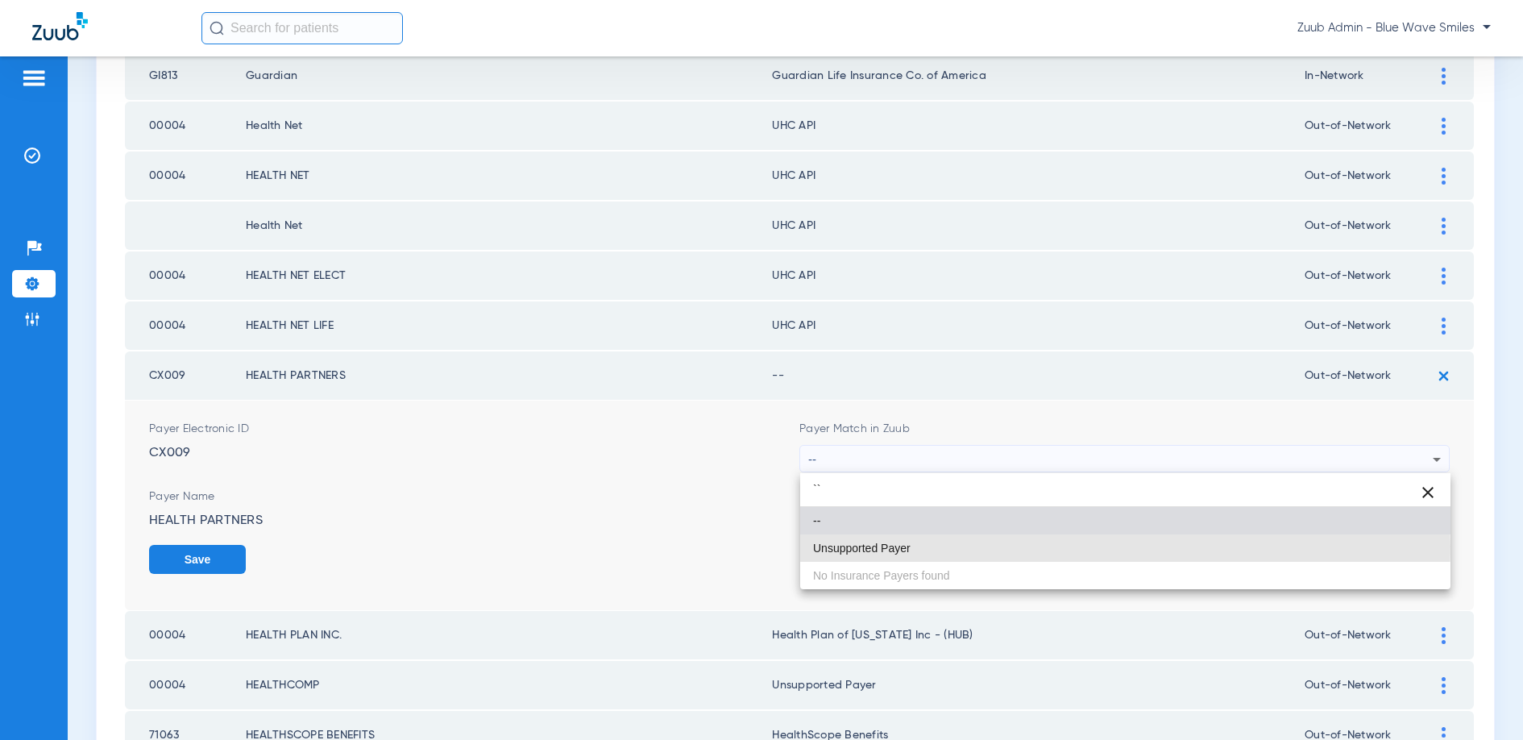
drag, startPoint x: 878, startPoint y: 546, endPoint x: 1068, endPoint y: 558, distance: 191.3
click at [885, 546] on span "Unsupported Payer" at bounding box center [862, 547] width 98 height 11
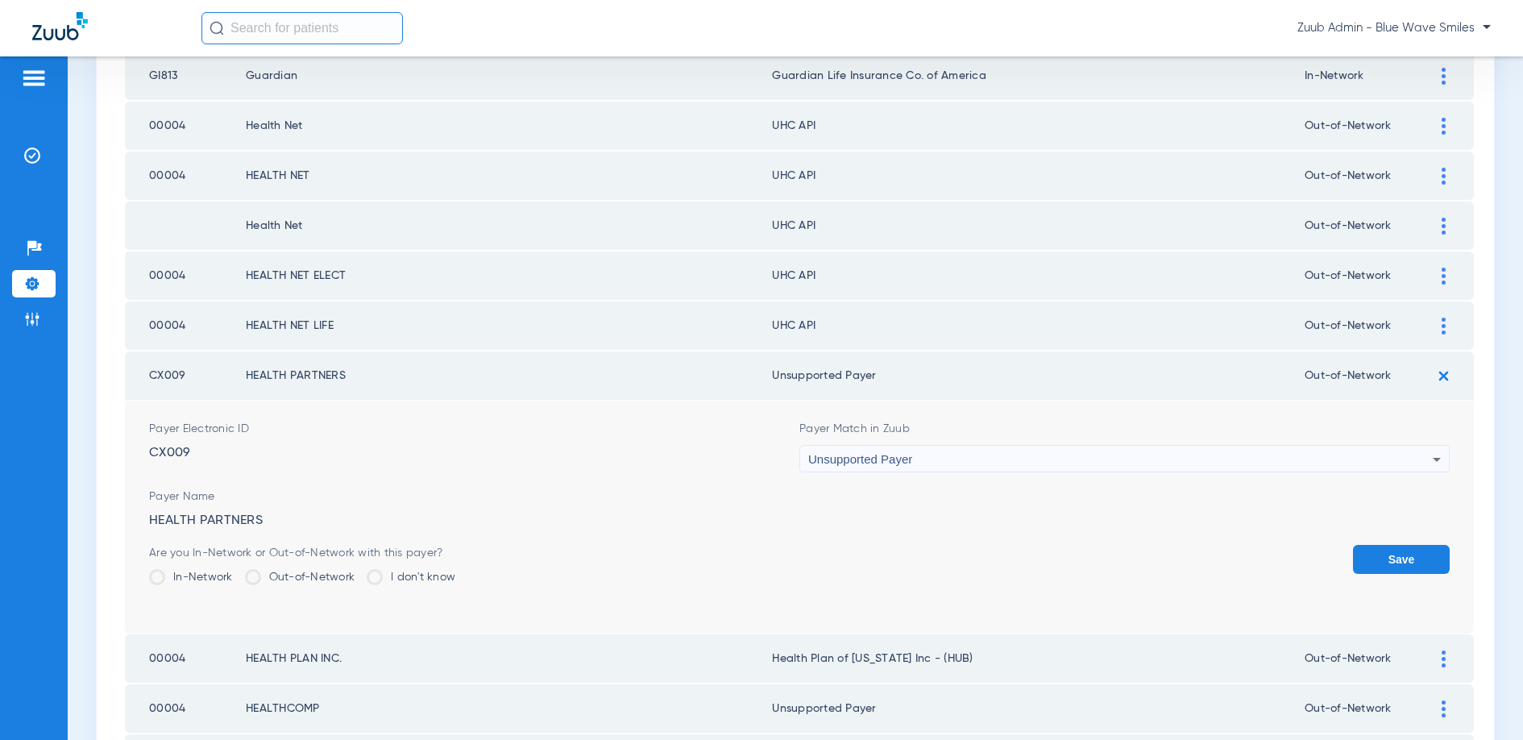
click at [1377, 556] on button "Save" at bounding box center [1401, 559] width 97 height 29
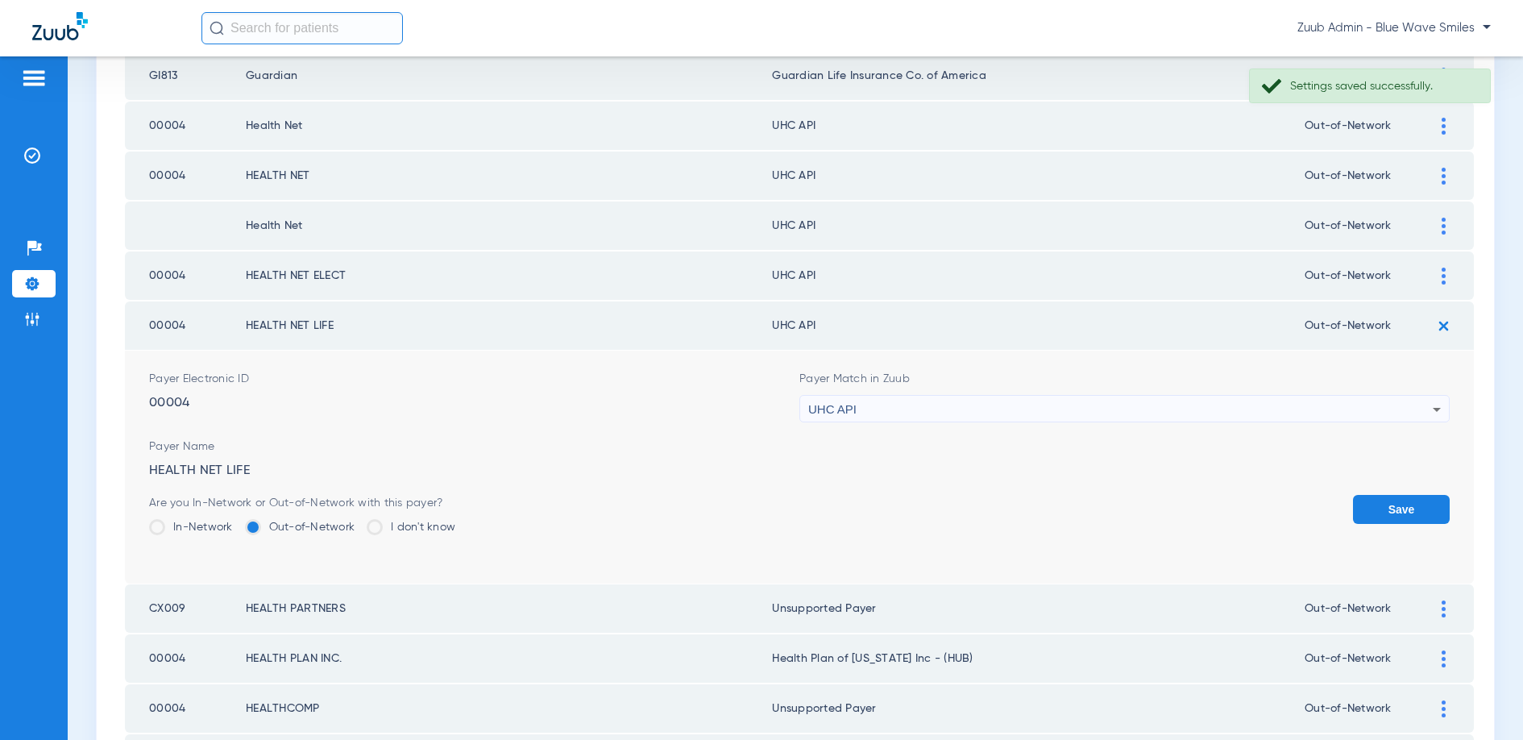
click at [932, 406] on div "UHC API" at bounding box center [1120, 409] width 624 height 27
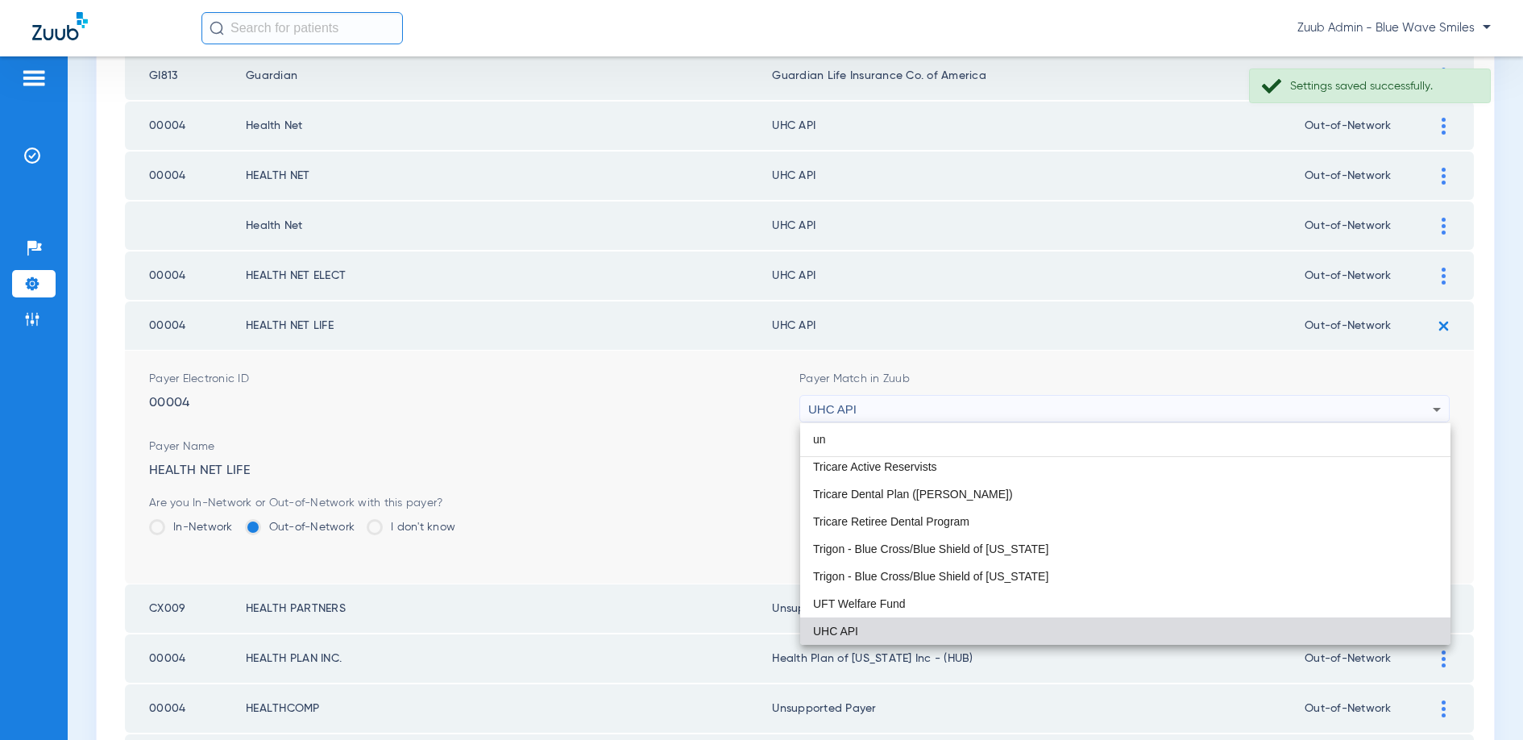
scroll to position [34, 0]
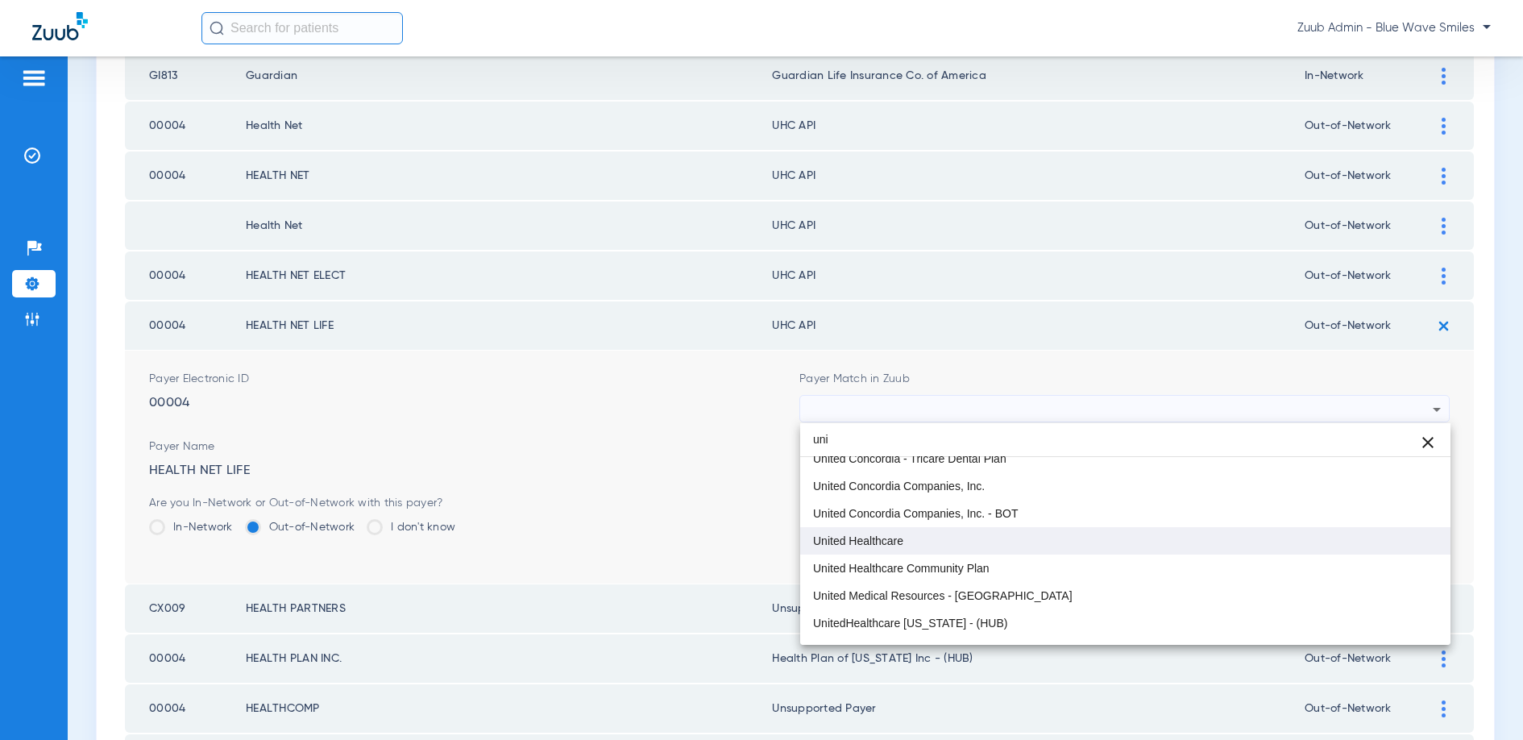
type input "uni"
click at [902, 538] on span "United Healthcare" at bounding box center [858, 536] width 90 height 11
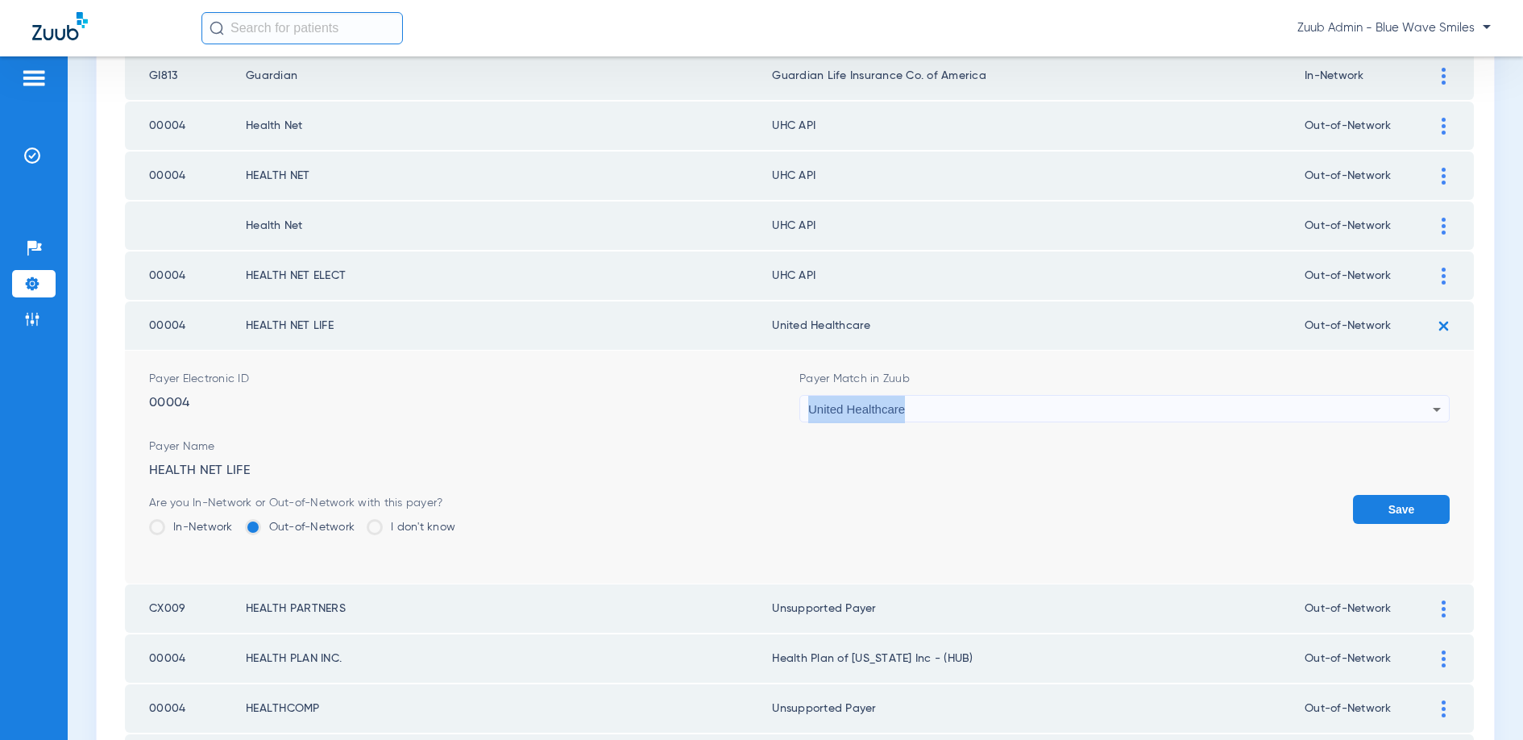
drag, startPoint x: 907, startPoint y: 406, endPoint x: 808, endPoint y: 412, distance: 98.5
click at [808, 412] on div "United Healthcare" at bounding box center [1120, 409] width 624 height 27
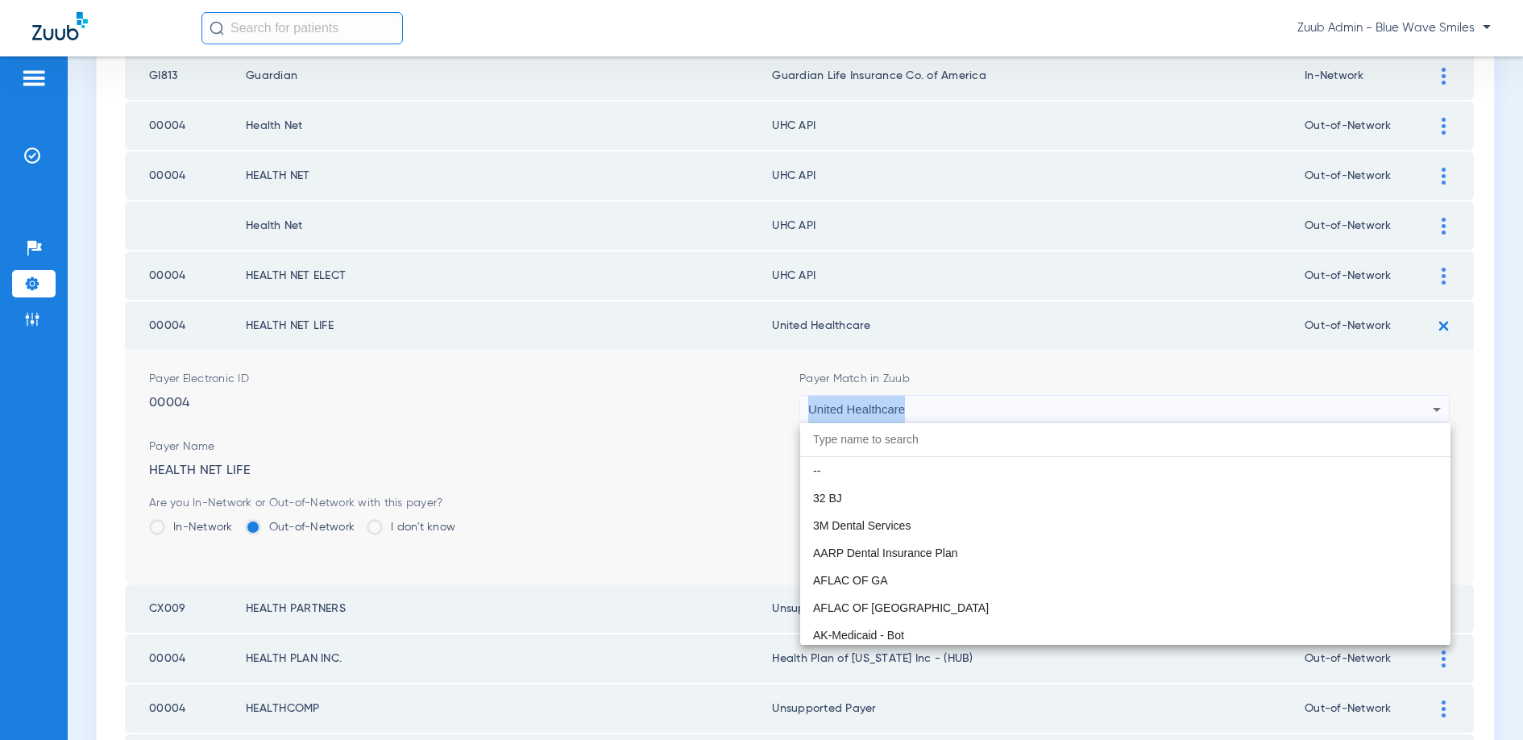
scroll to position [10360, 0]
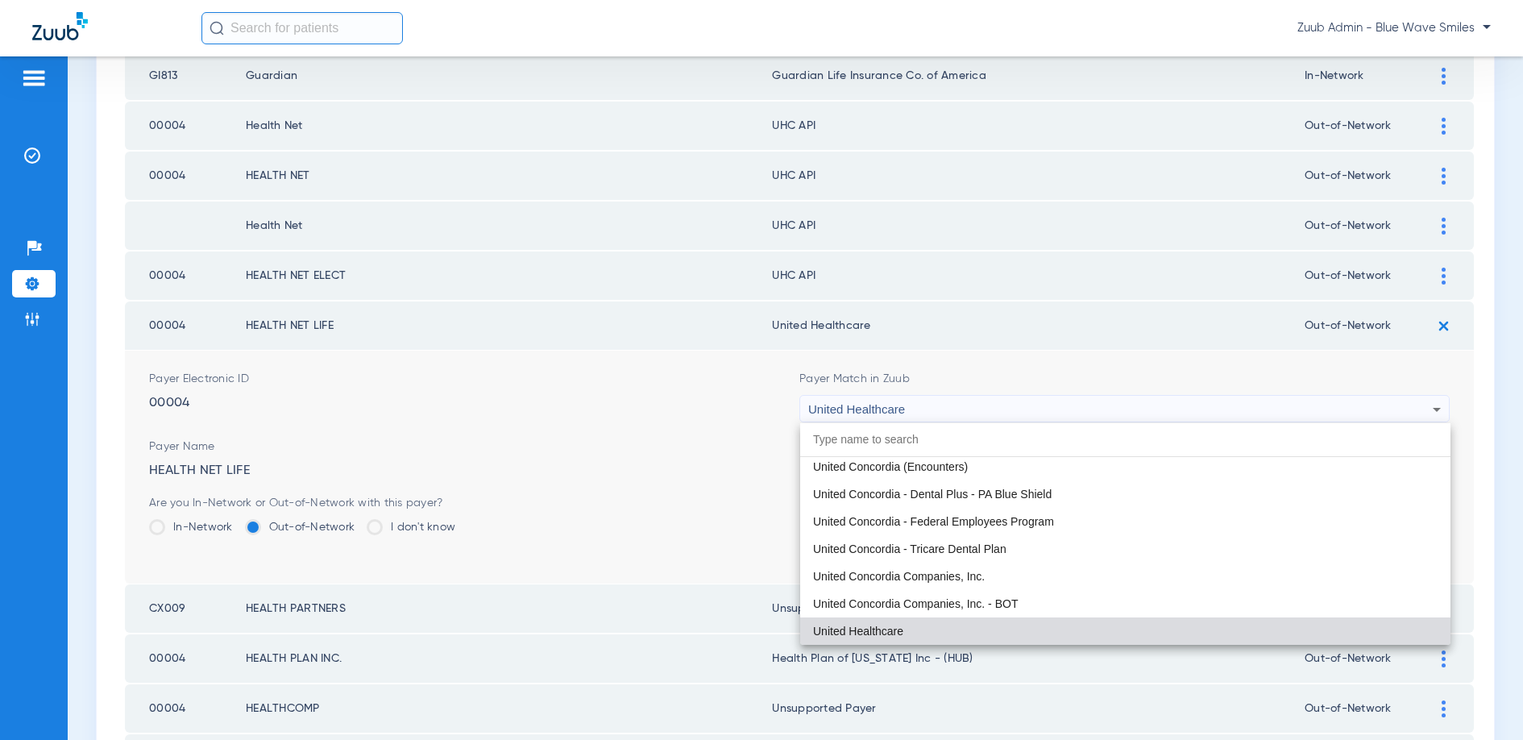
click at [936, 411] on div at bounding box center [761, 370] width 1523 height 740
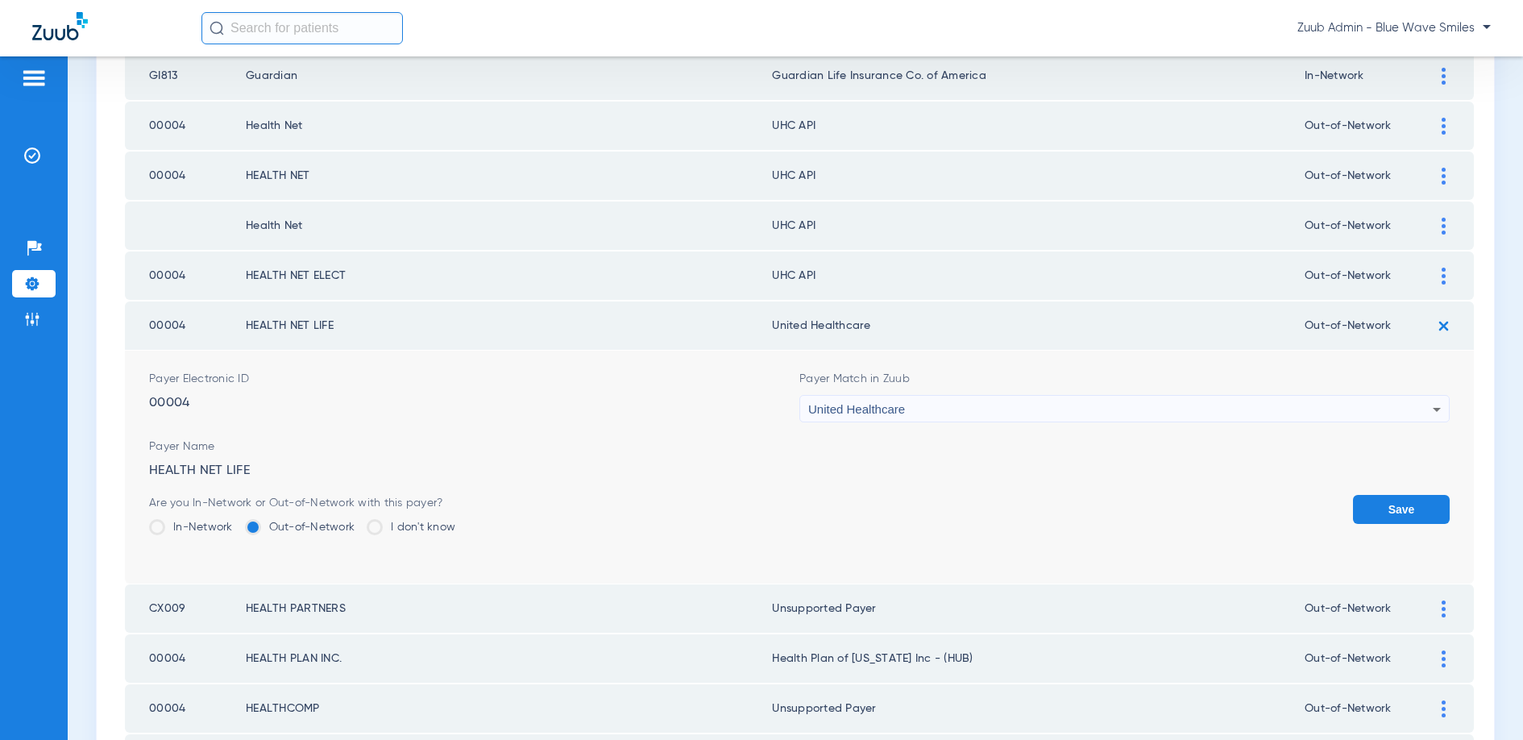
click at [1368, 510] on button "Save" at bounding box center [1401, 509] width 97 height 29
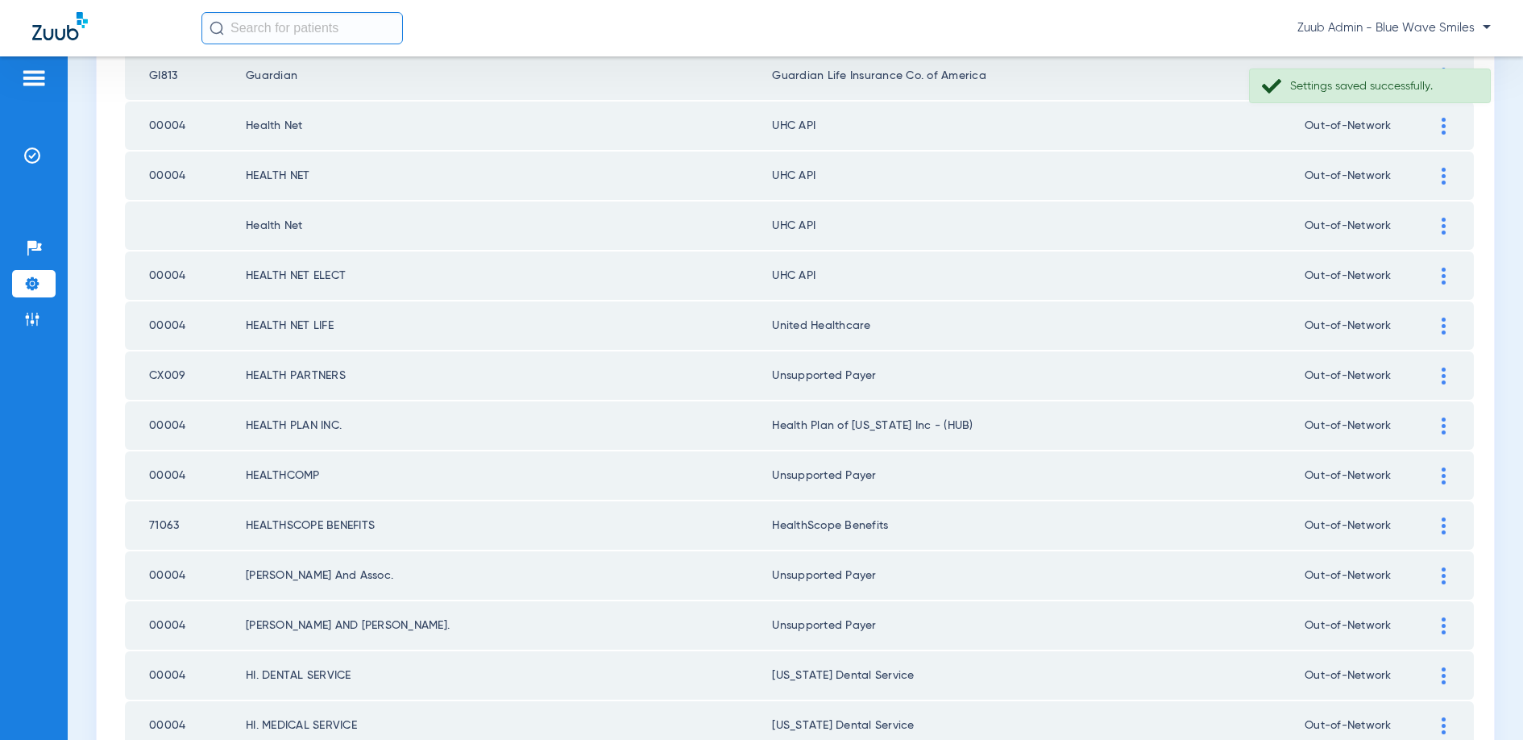
drag, startPoint x: 880, startPoint y: 330, endPoint x: 778, endPoint y: 330, distance: 101.5
click at [778, 330] on td "United Healthcare" at bounding box center [1038, 325] width 533 height 48
copy td "United Healthcare"
click at [1418, 270] on td "Out-of-Network" at bounding box center [1367, 275] width 125 height 48
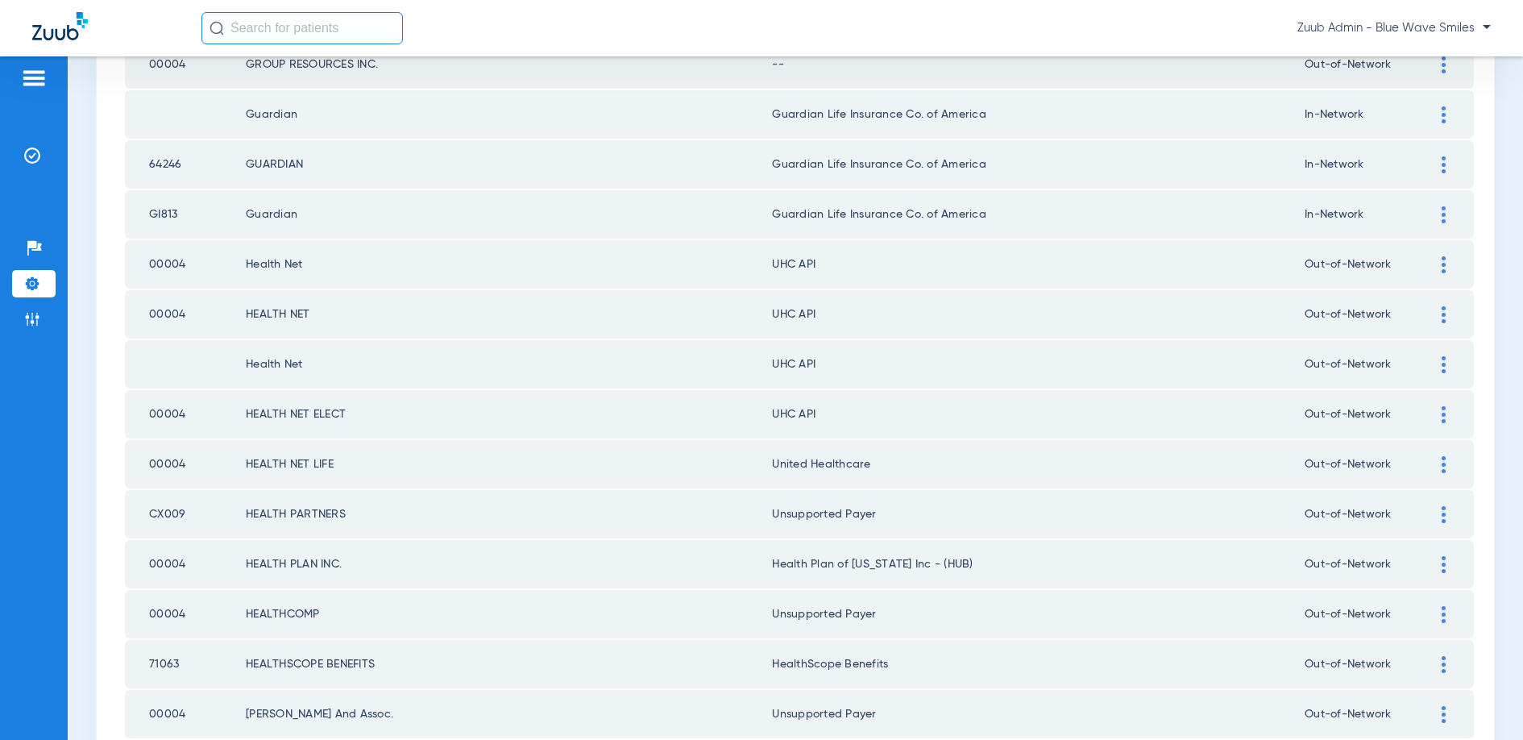
scroll to position [1703, 0]
click at [1442, 414] on img at bounding box center [1444, 416] width 4 height 17
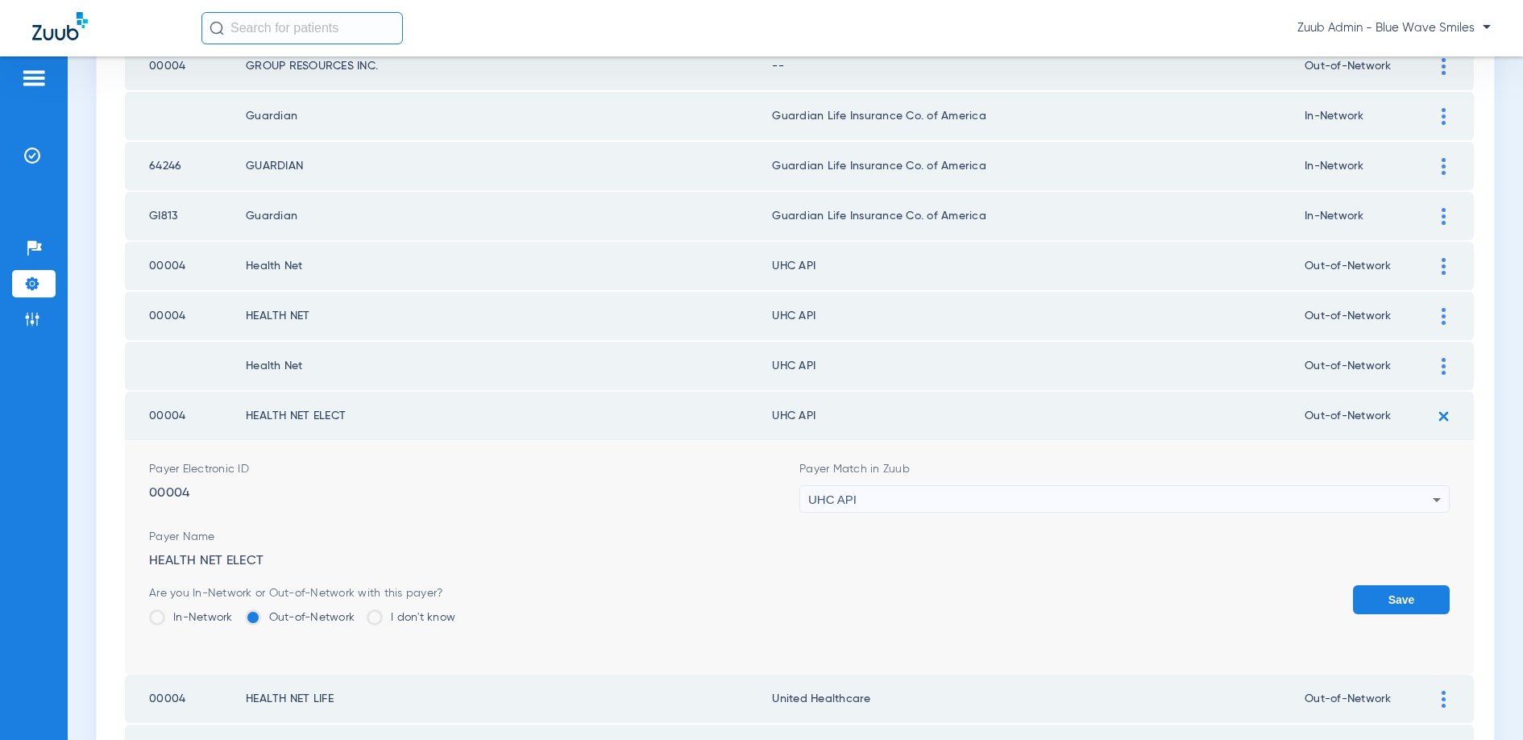
click at [1169, 500] on div "UHC API" at bounding box center [1120, 499] width 624 height 27
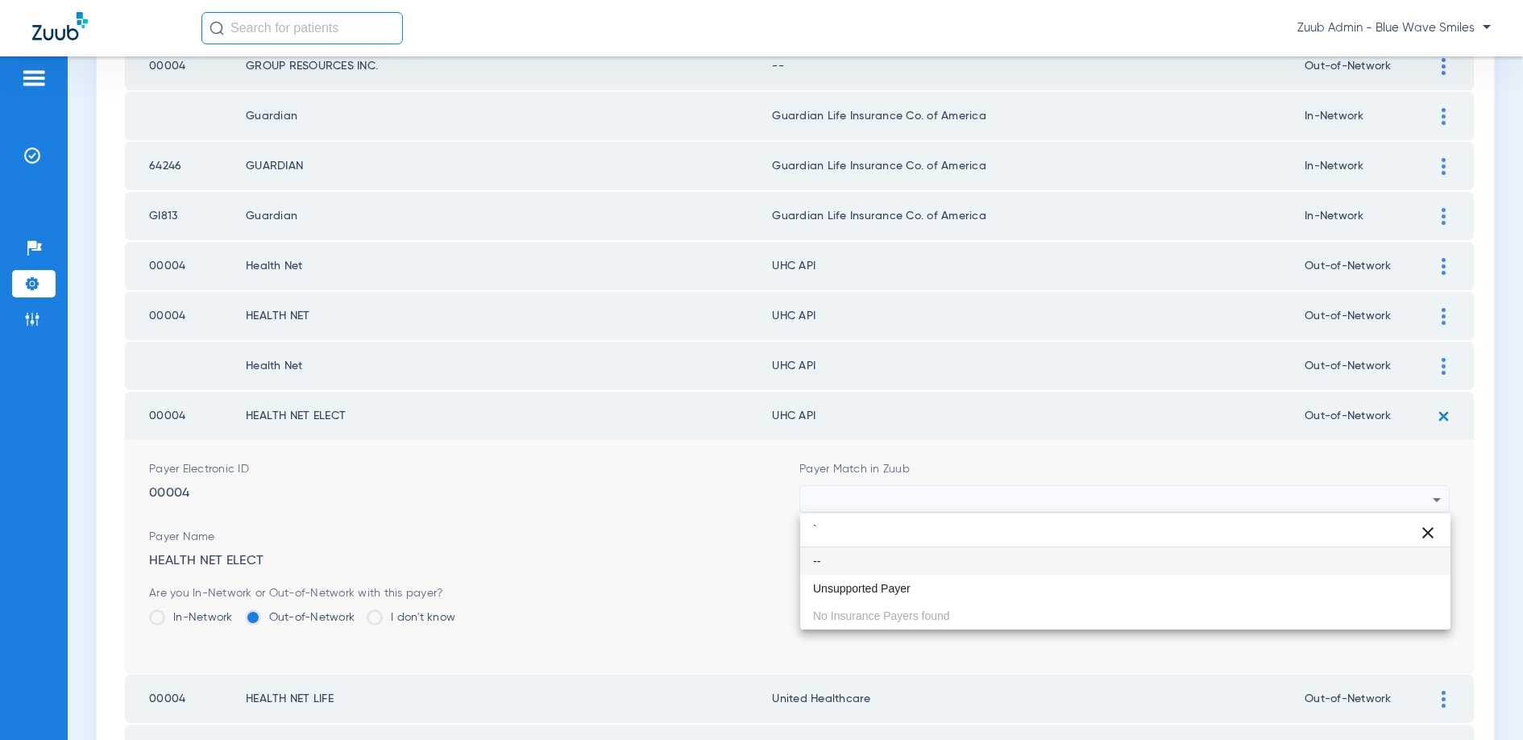
scroll to position [0, 0]
type input "``"
click at [878, 591] on span "Unsupported Payer" at bounding box center [862, 588] width 98 height 11
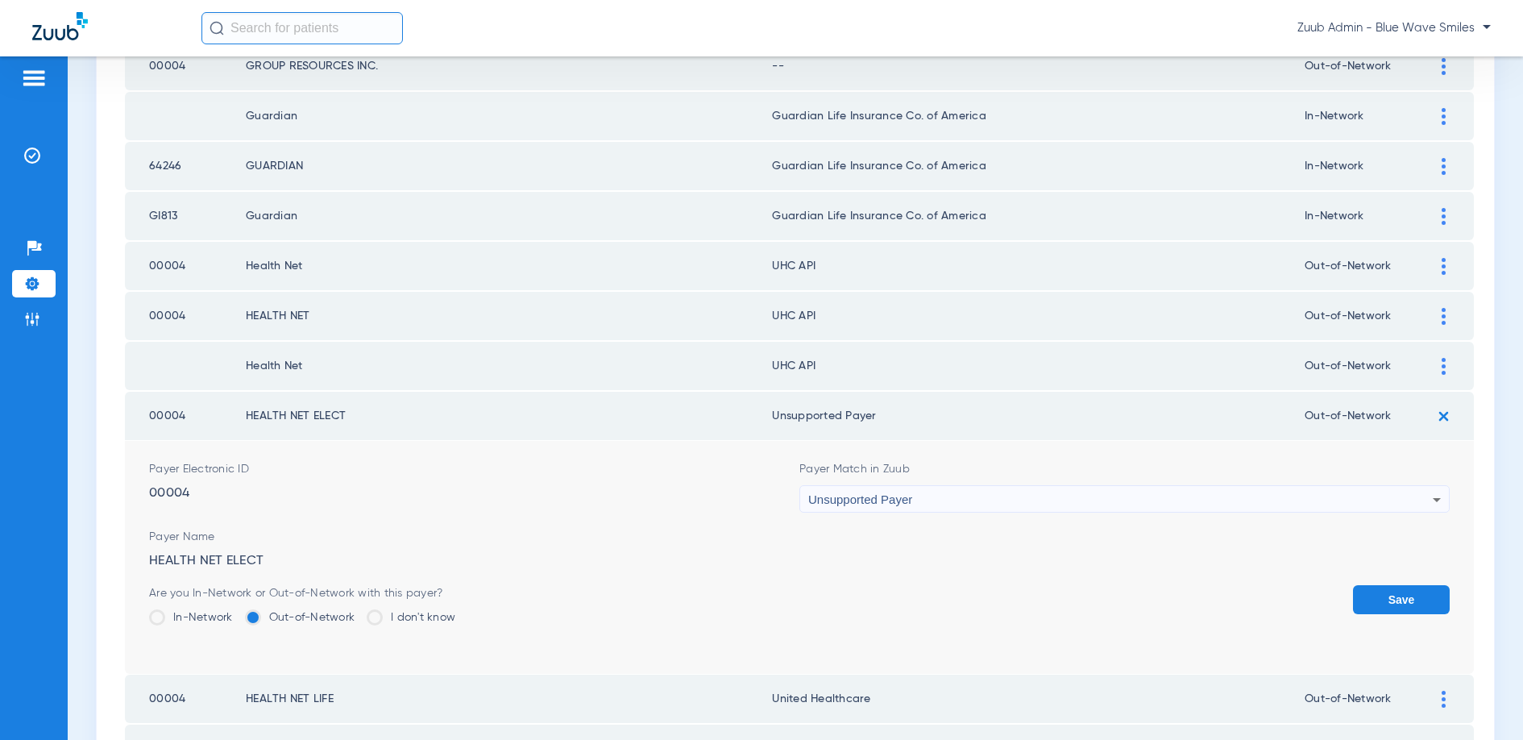
click at [1400, 582] on form "Payer Electronic ID 00004 Payer Match in Zuub Unsupported Payer Payer Name HEAL…" at bounding box center [799, 557] width 1301 height 233
click at [1400, 590] on button "Save" at bounding box center [1401, 599] width 97 height 29
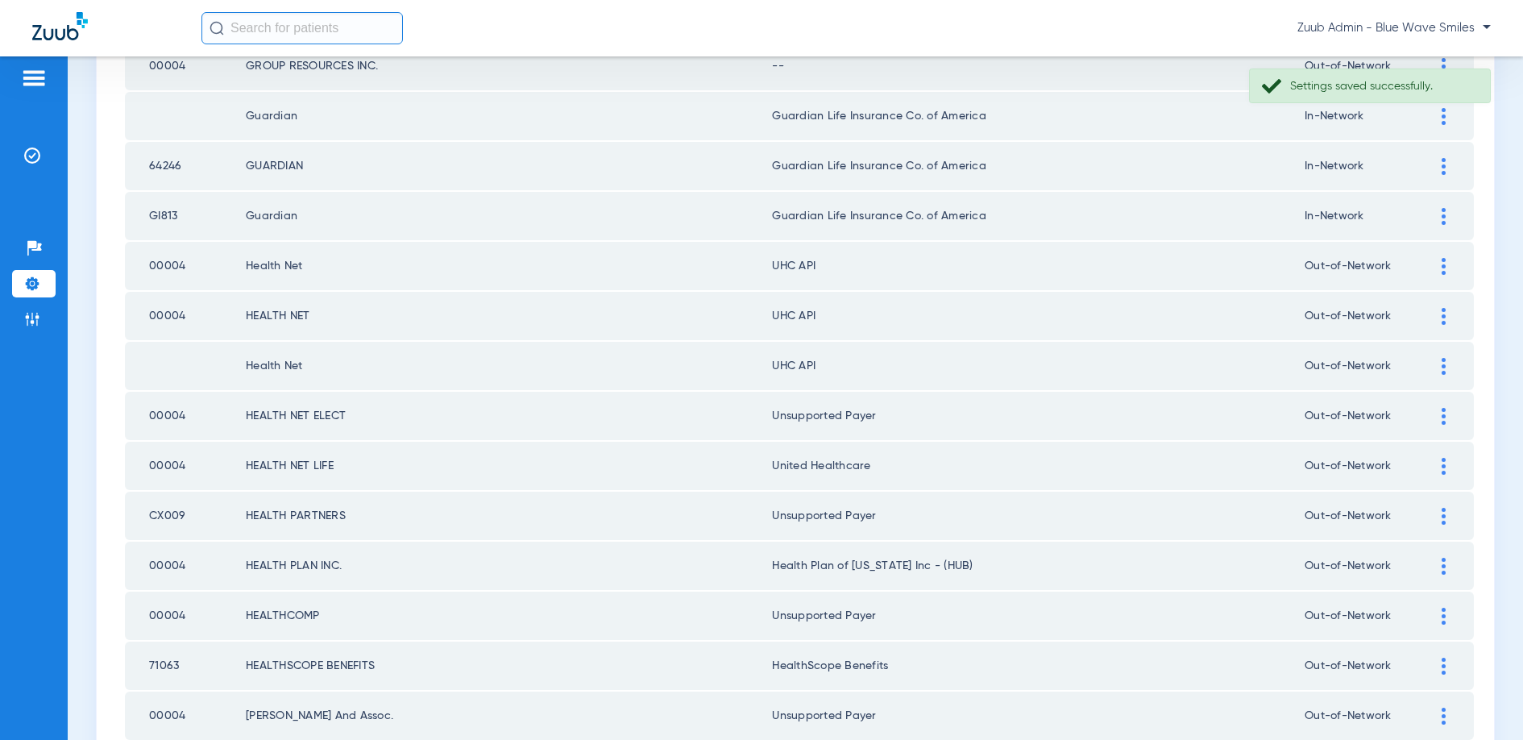
click at [1444, 366] on img at bounding box center [1444, 366] width 4 height 17
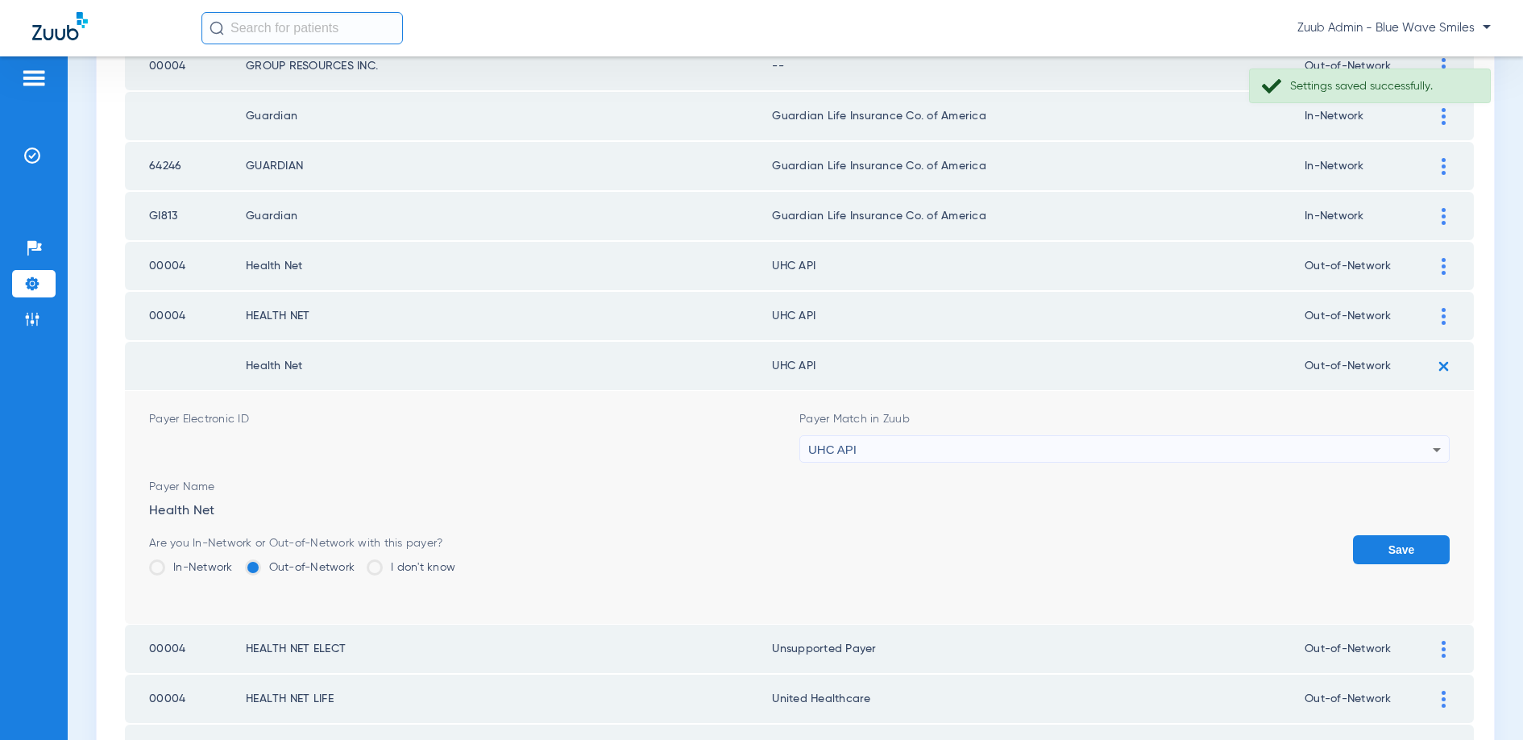
click at [1073, 451] on div "UHC API" at bounding box center [1120, 449] width 624 height 27
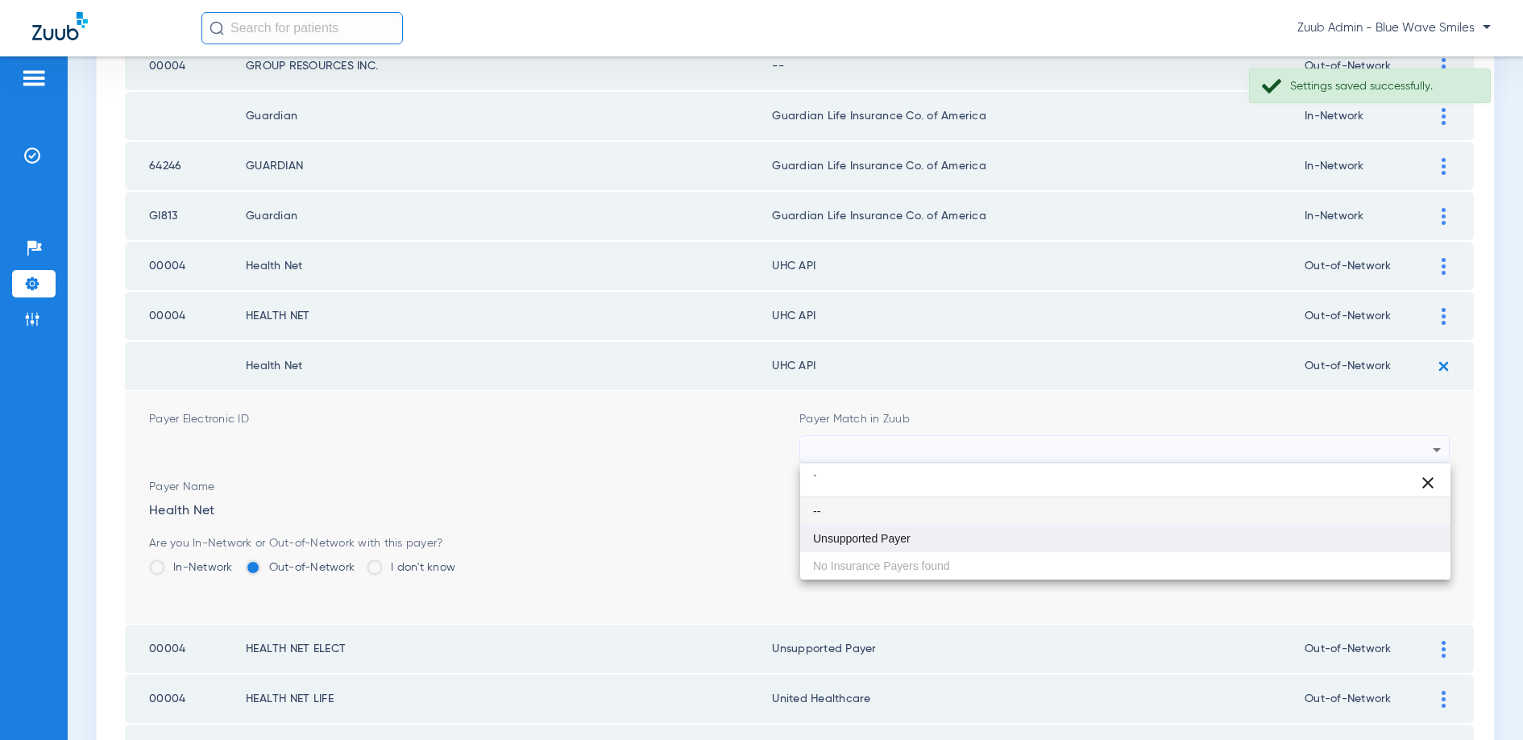
type input "`"
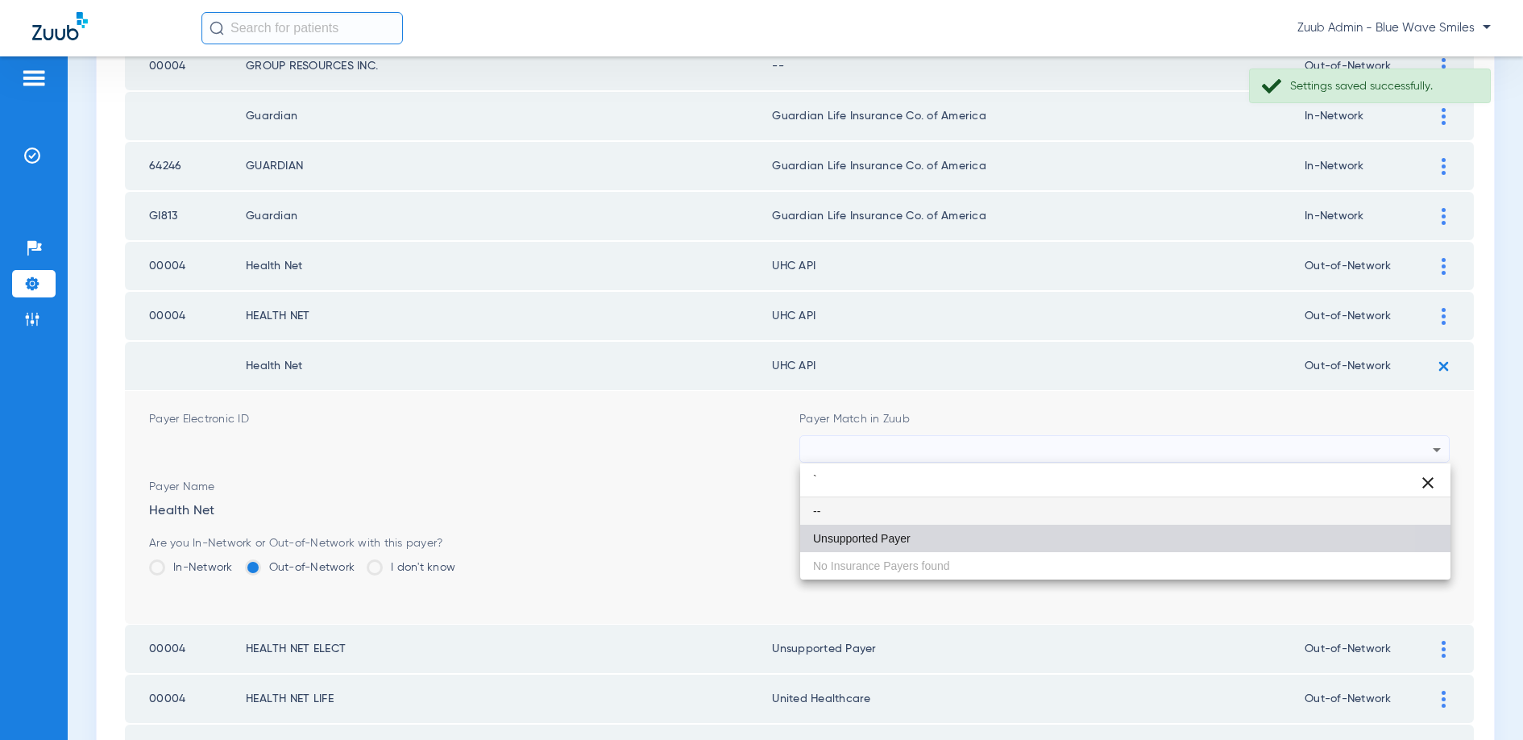
click at [921, 547] on mat-option "Unsupported Payer" at bounding box center [1125, 538] width 650 height 27
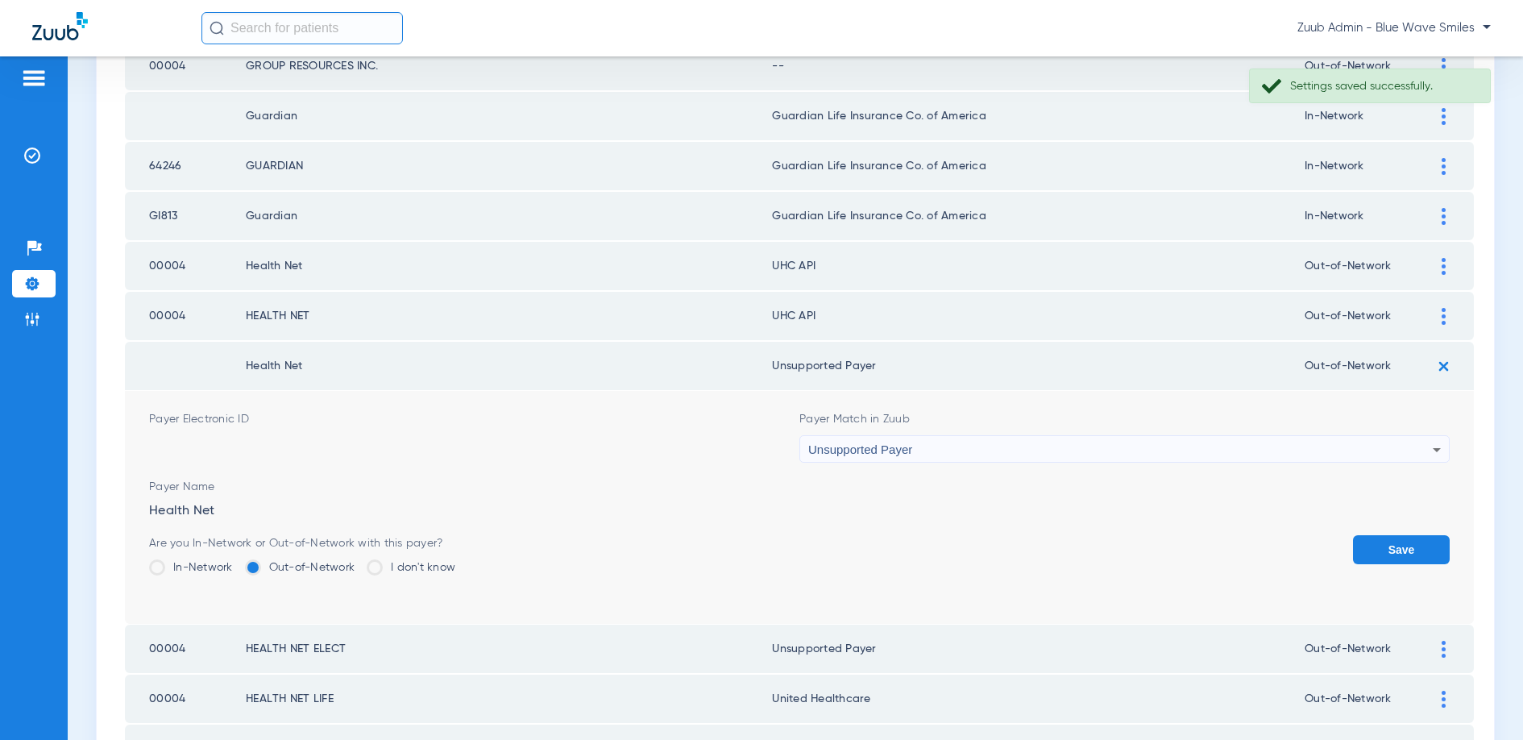
click at [1400, 549] on button "Save" at bounding box center [1401, 549] width 97 height 29
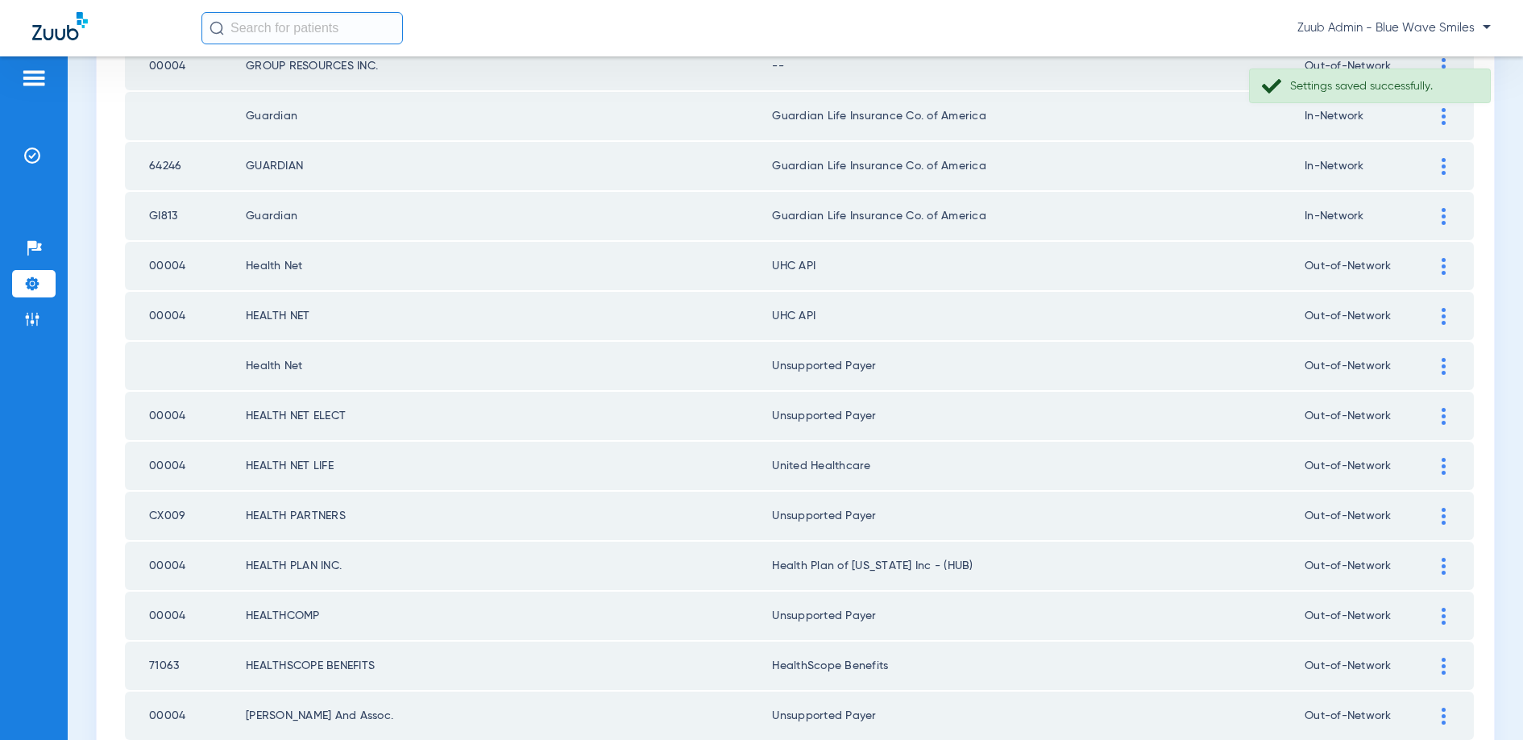
click at [1442, 315] on img at bounding box center [1444, 316] width 4 height 17
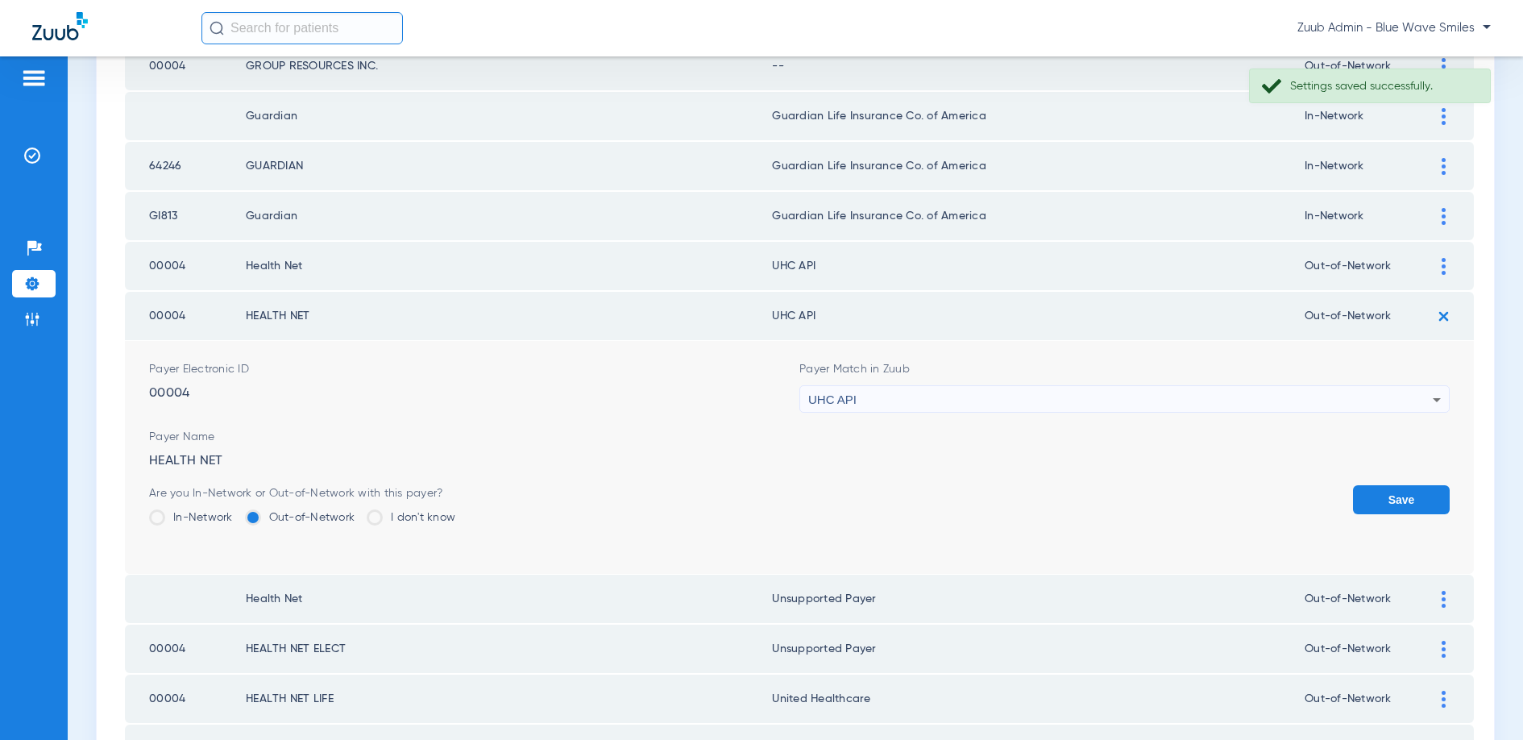
click at [1035, 394] on div "UHC API" at bounding box center [1120, 399] width 624 height 27
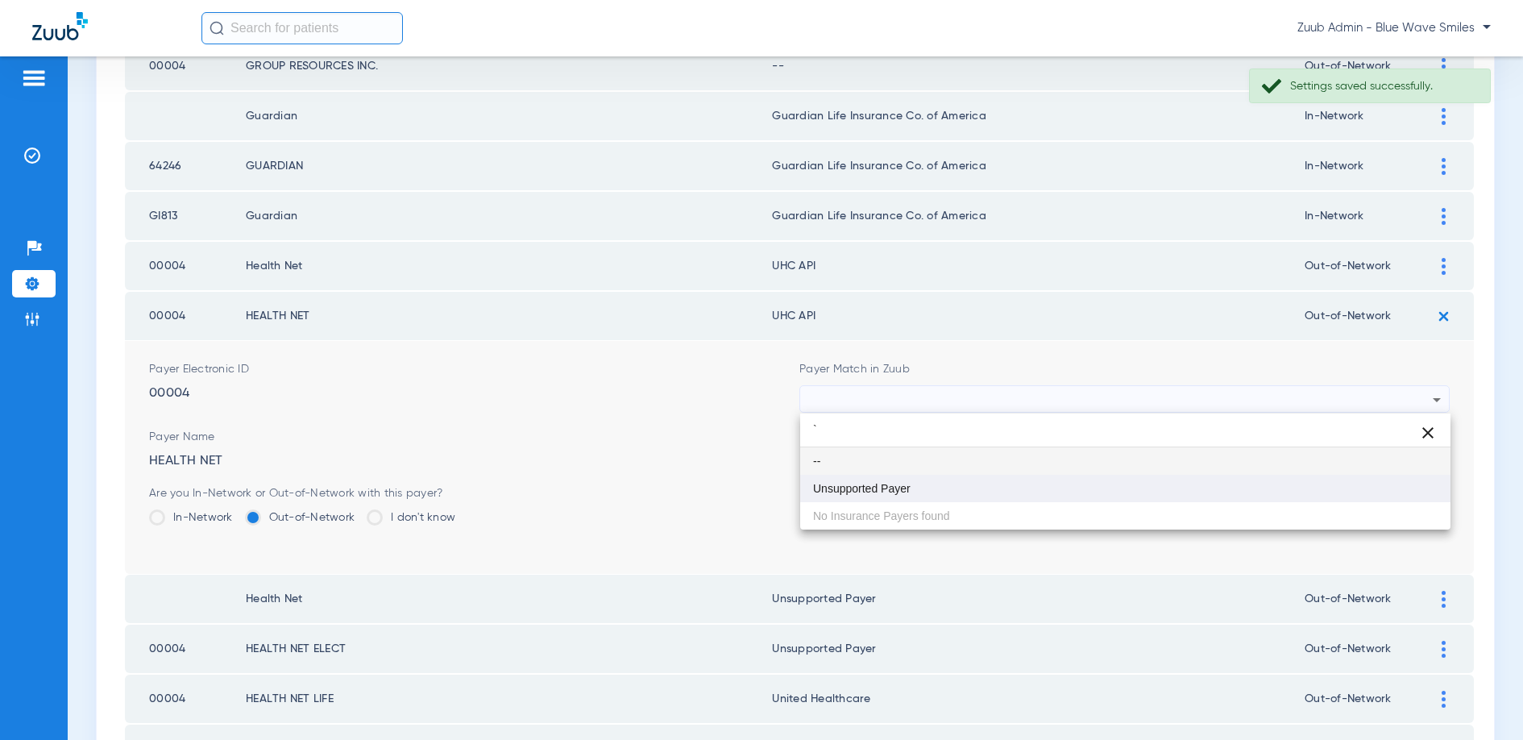
type input "`"
click at [911, 488] on mat-option "Unsupported Payer" at bounding box center [1125, 488] width 650 height 27
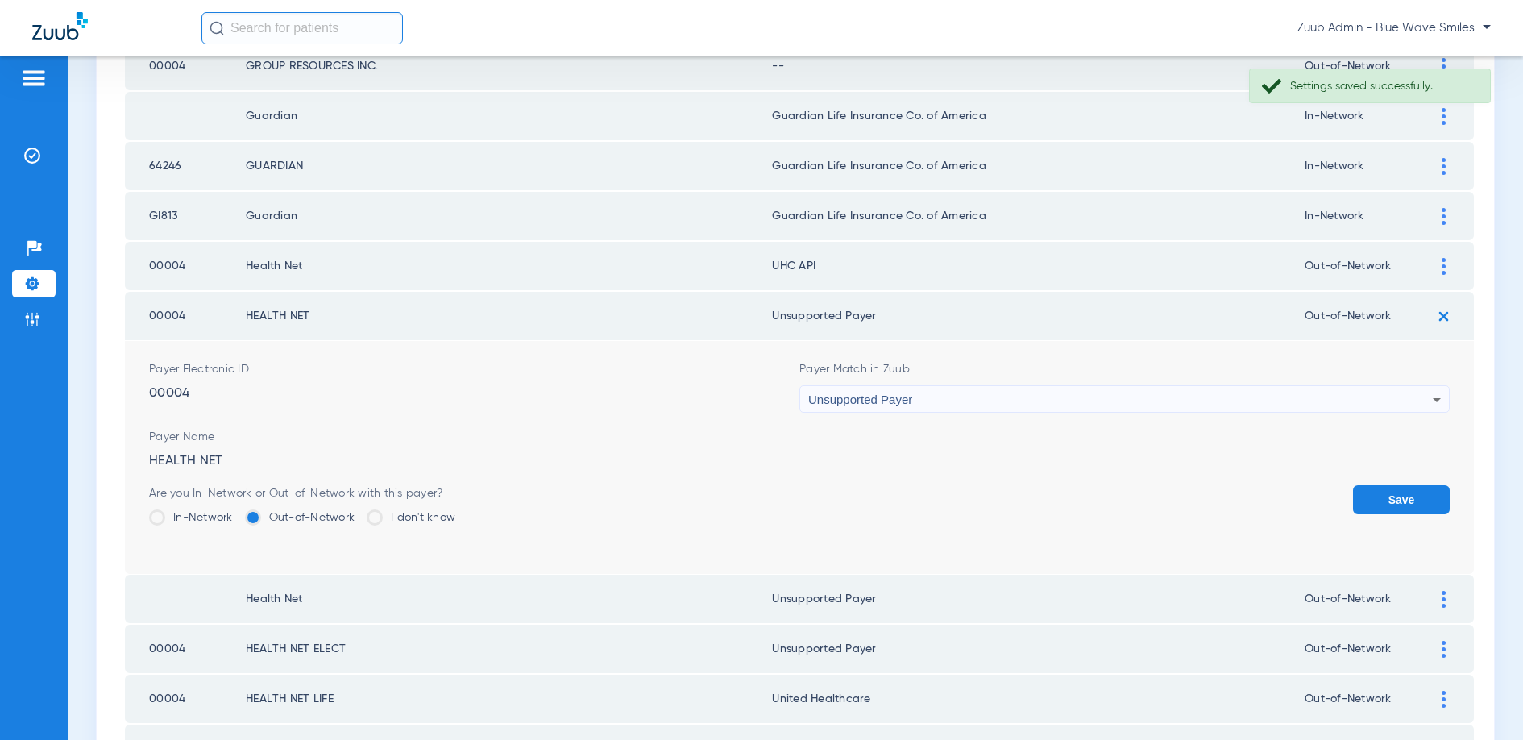
click at [1405, 504] on button "Save" at bounding box center [1401, 499] width 97 height 29
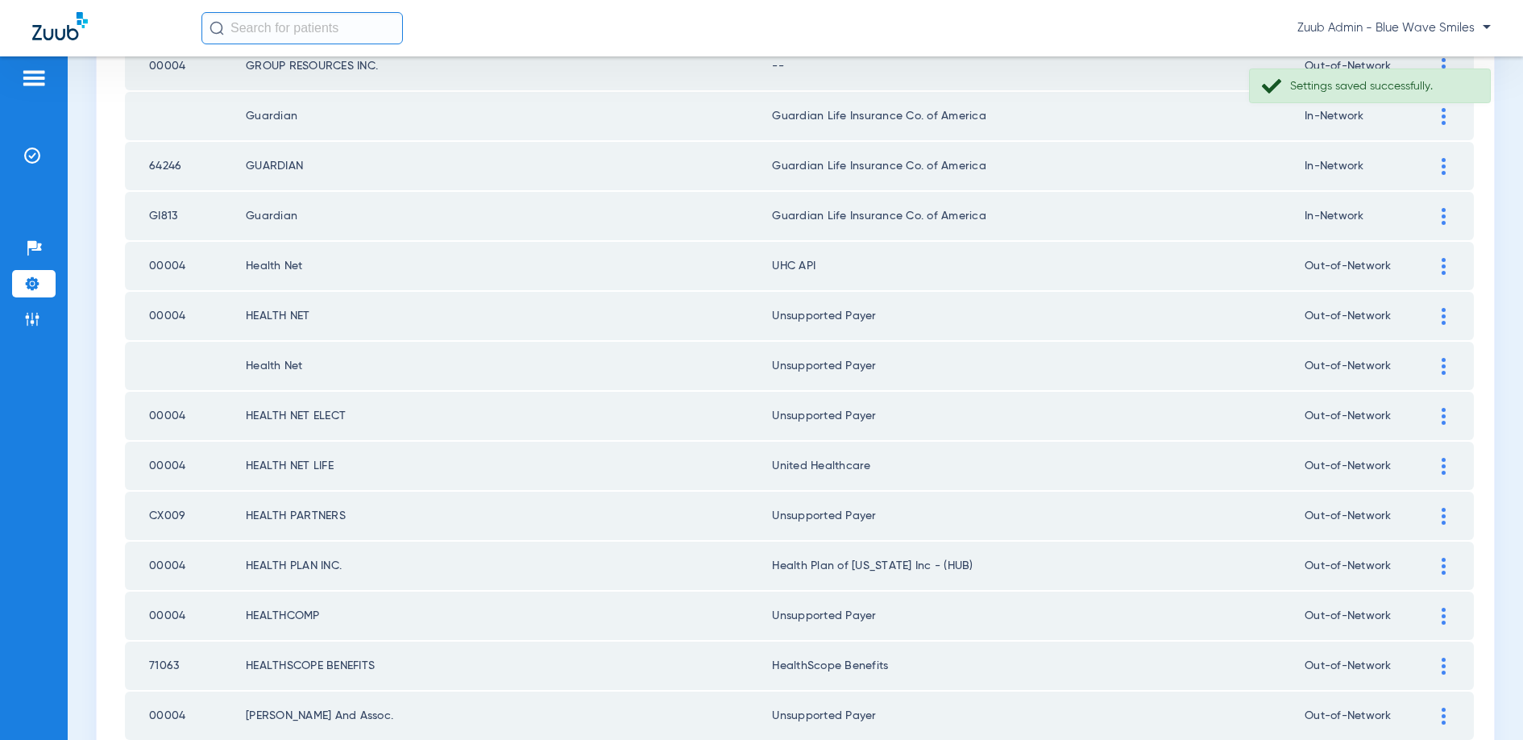
click at [1442, 266] on img at bounding box center [1444, 266] width 4 height 17
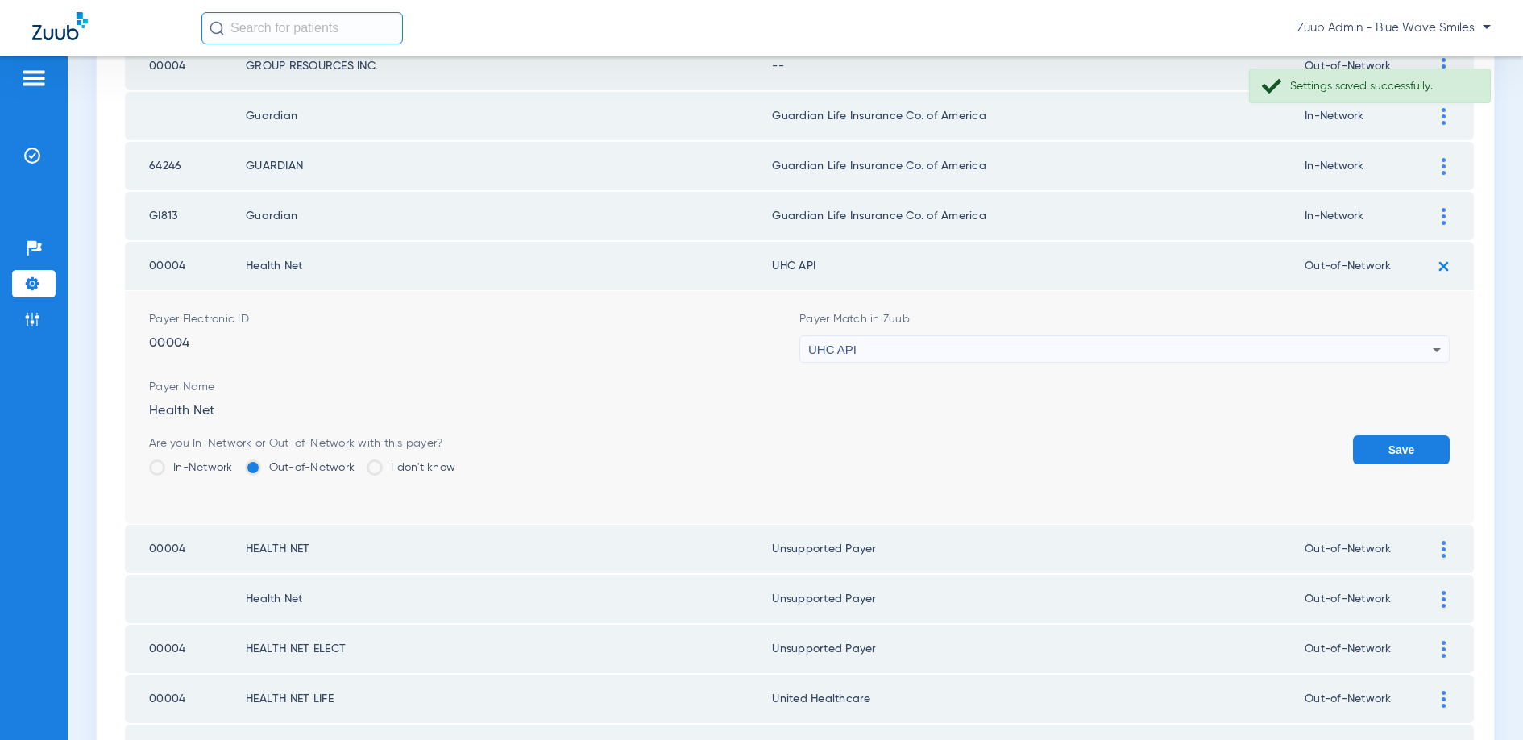
click at [1213, 348] on div "UHC API" at bounding box center [1120, 349] width 624 height 27
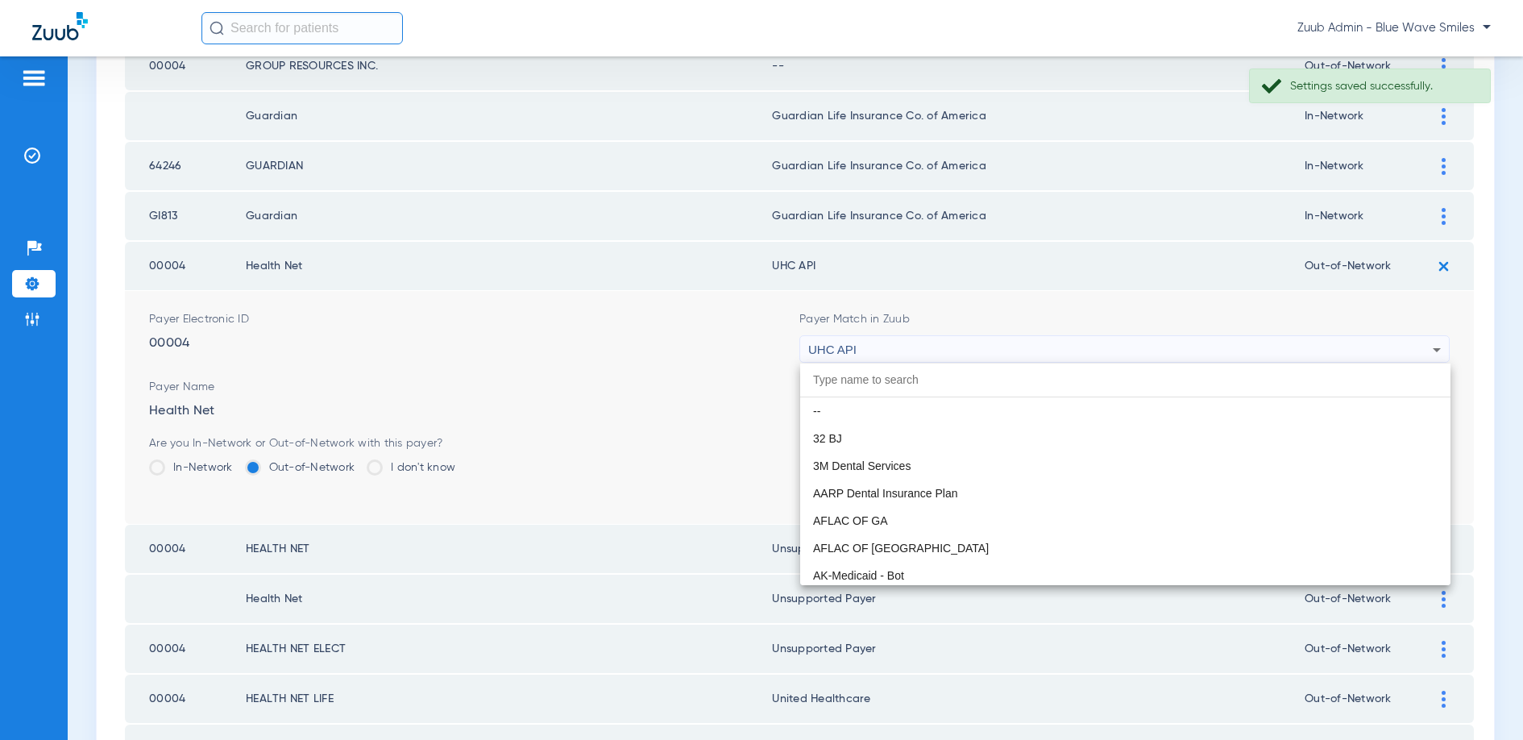
scroll to position [9894, 0]
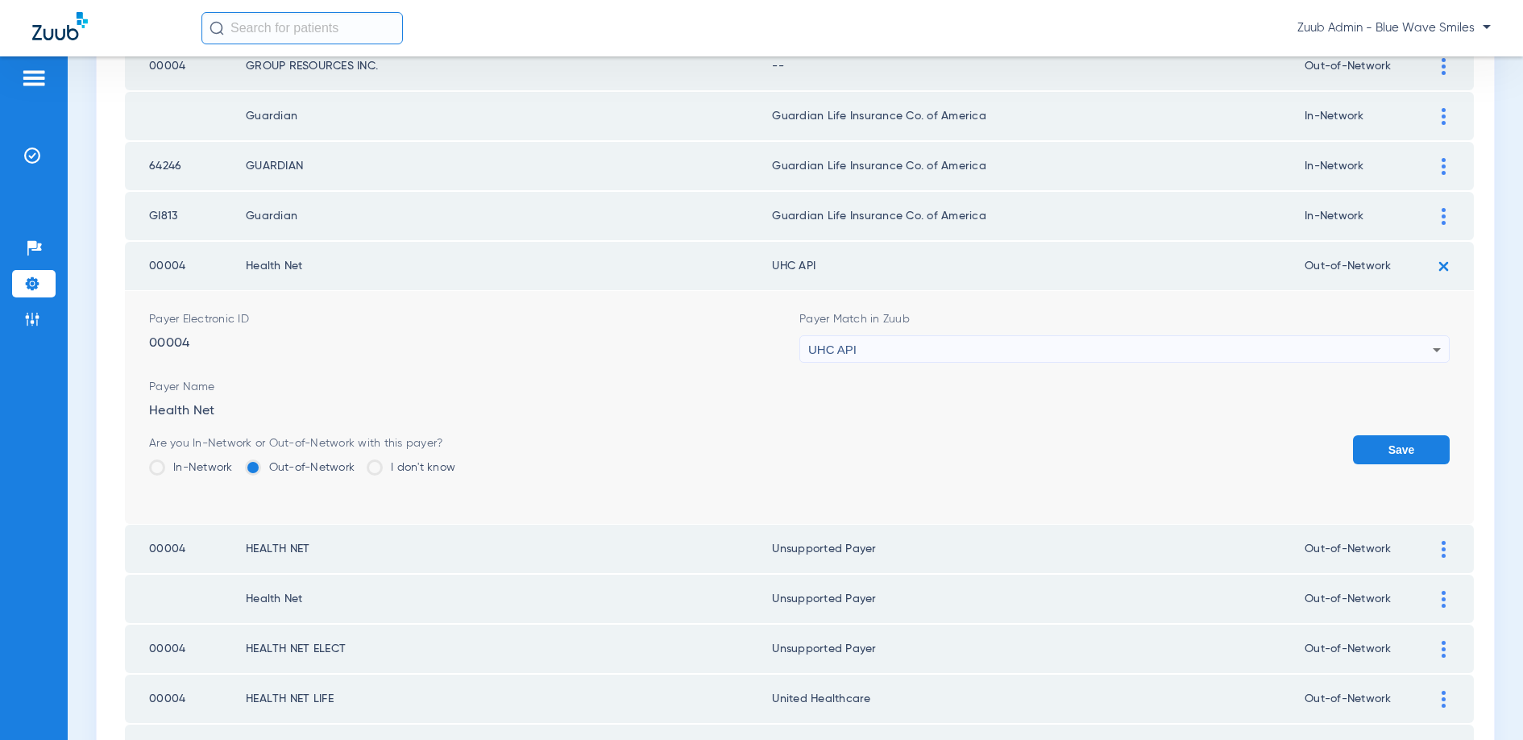
click at [1284, 350] on div "UHC API" at bounding box center [1120, 349] width 624 height 27
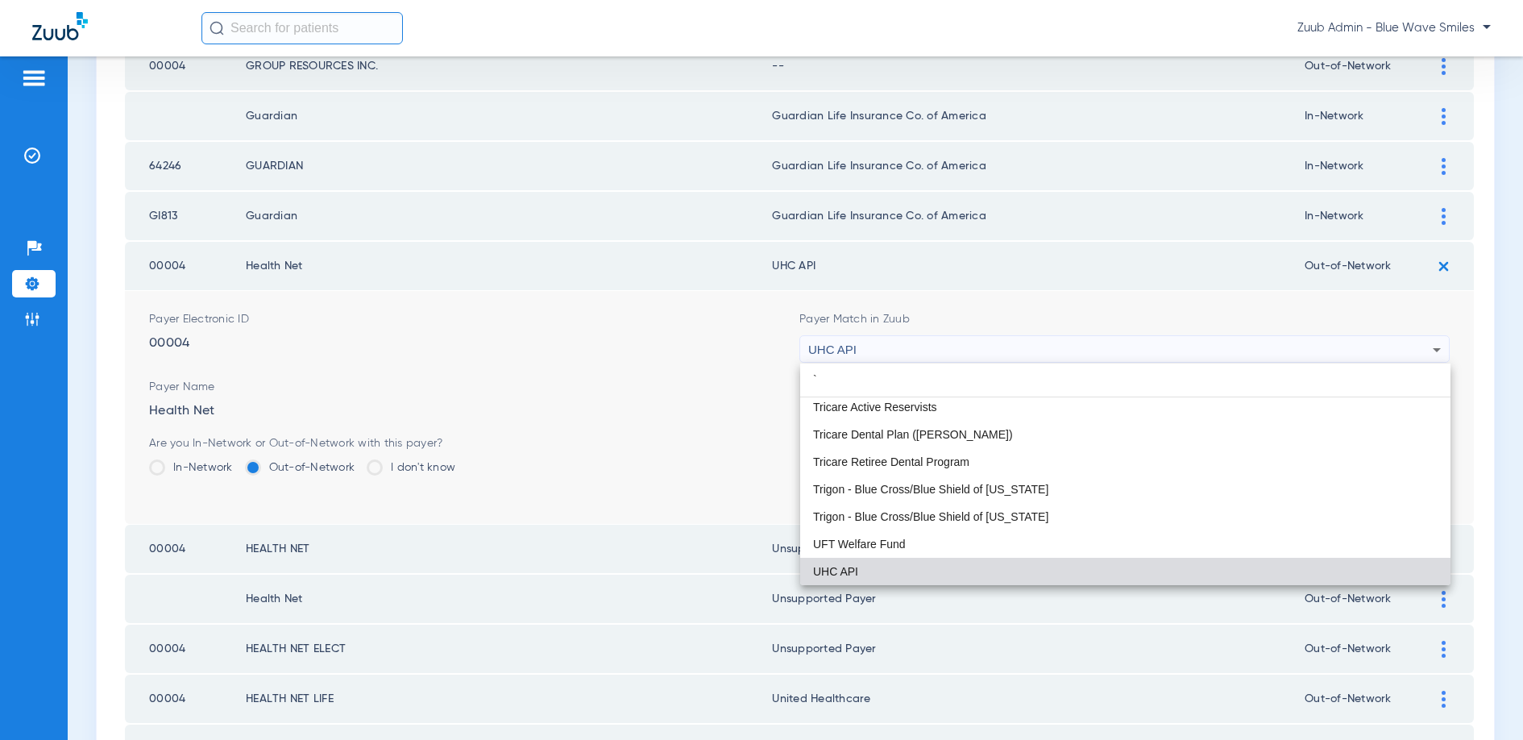
scroll to position [0, 0]
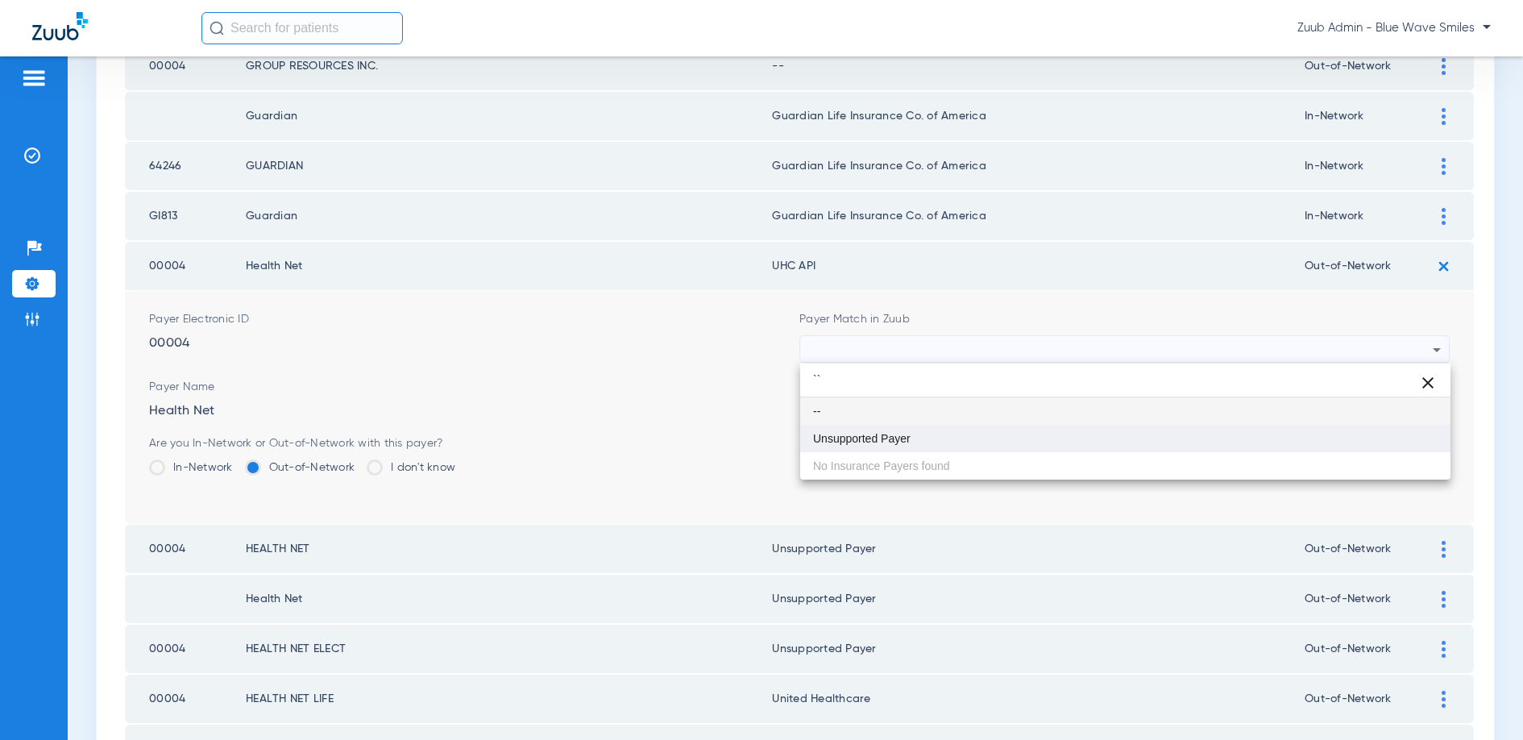
type input "``"
click at [961, 438] on mat-option "Unsupported Payer" at bounding box center [1125, 438] width 650 height 27
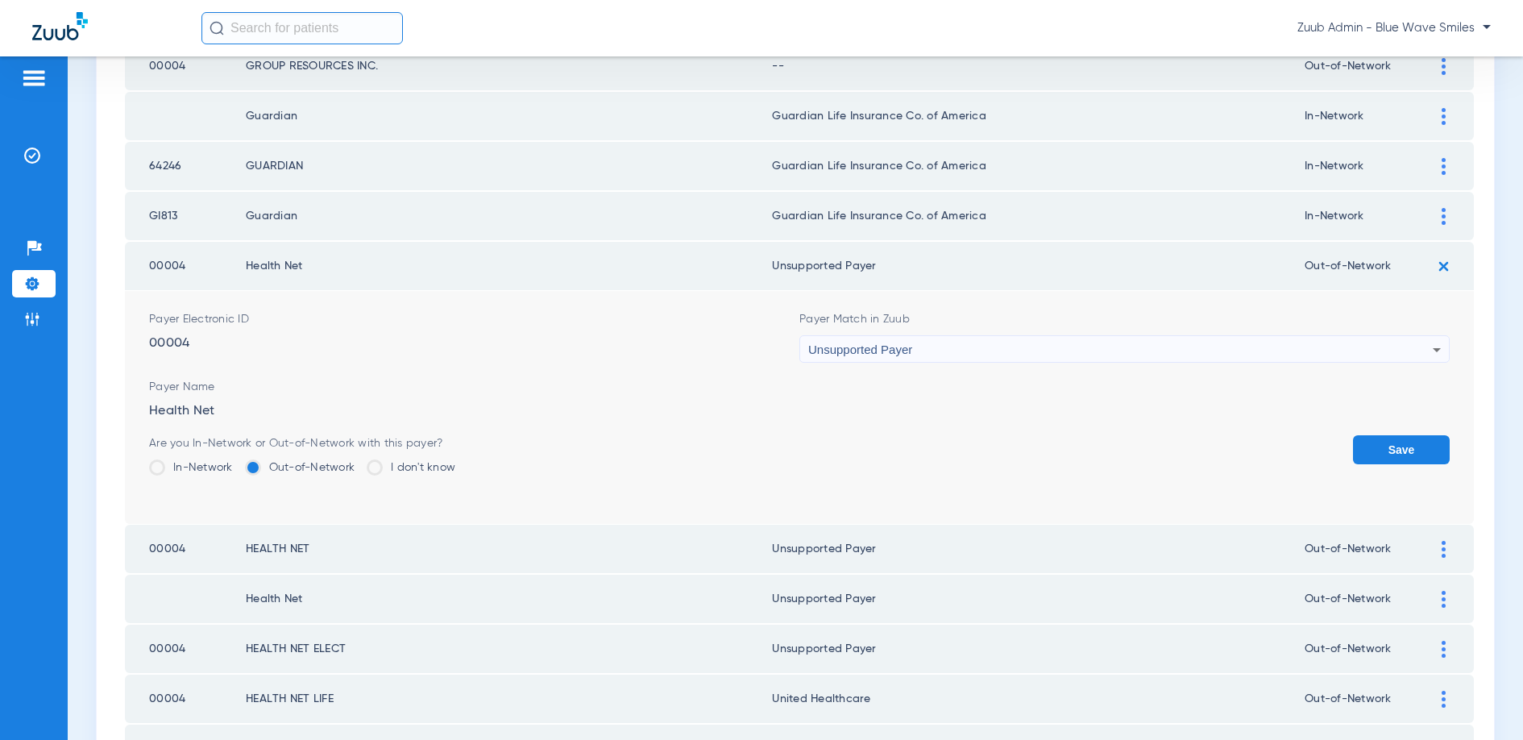
click at [1386, 442] on button "Save" at bounding box center [1401, 449] width 97 height 29
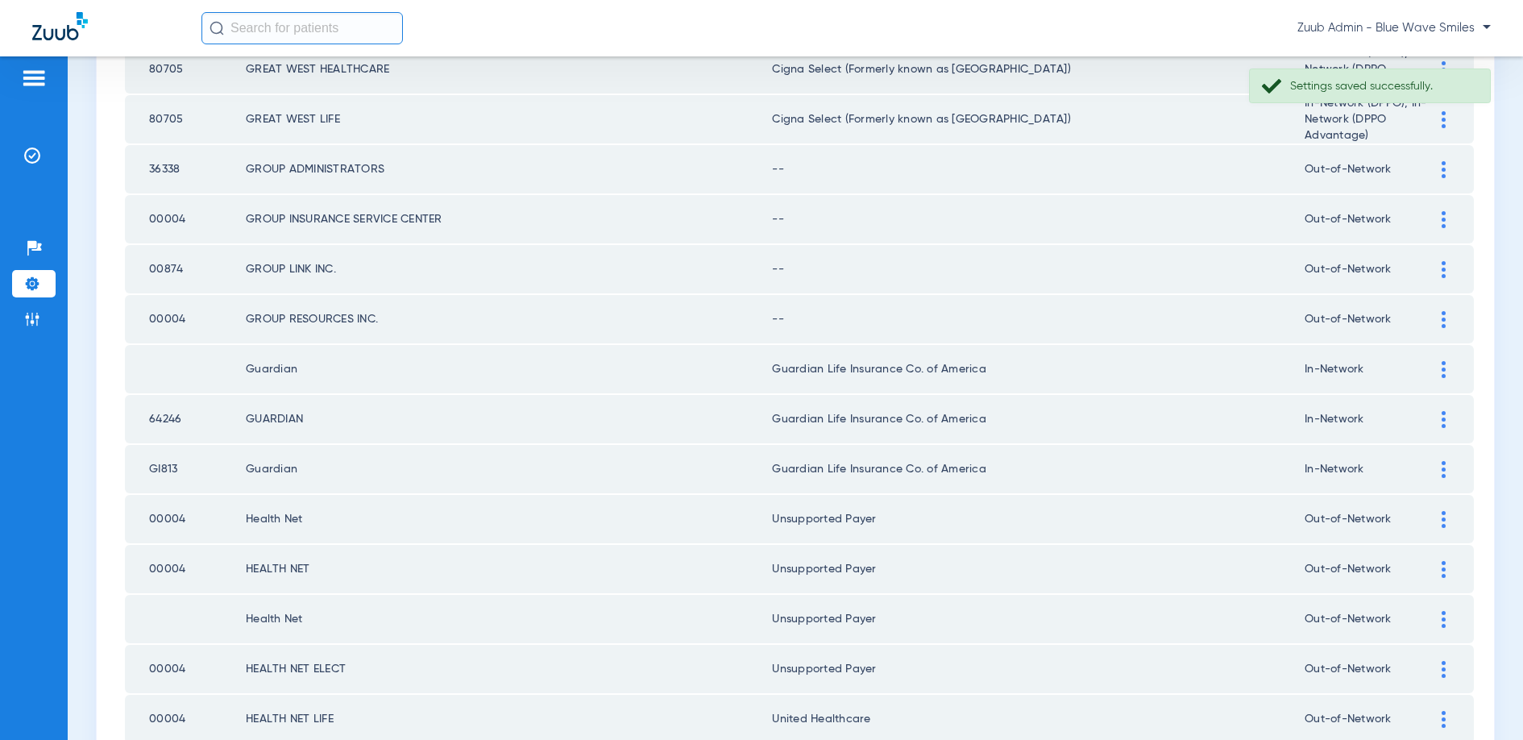
scroll to position [1412, 0]
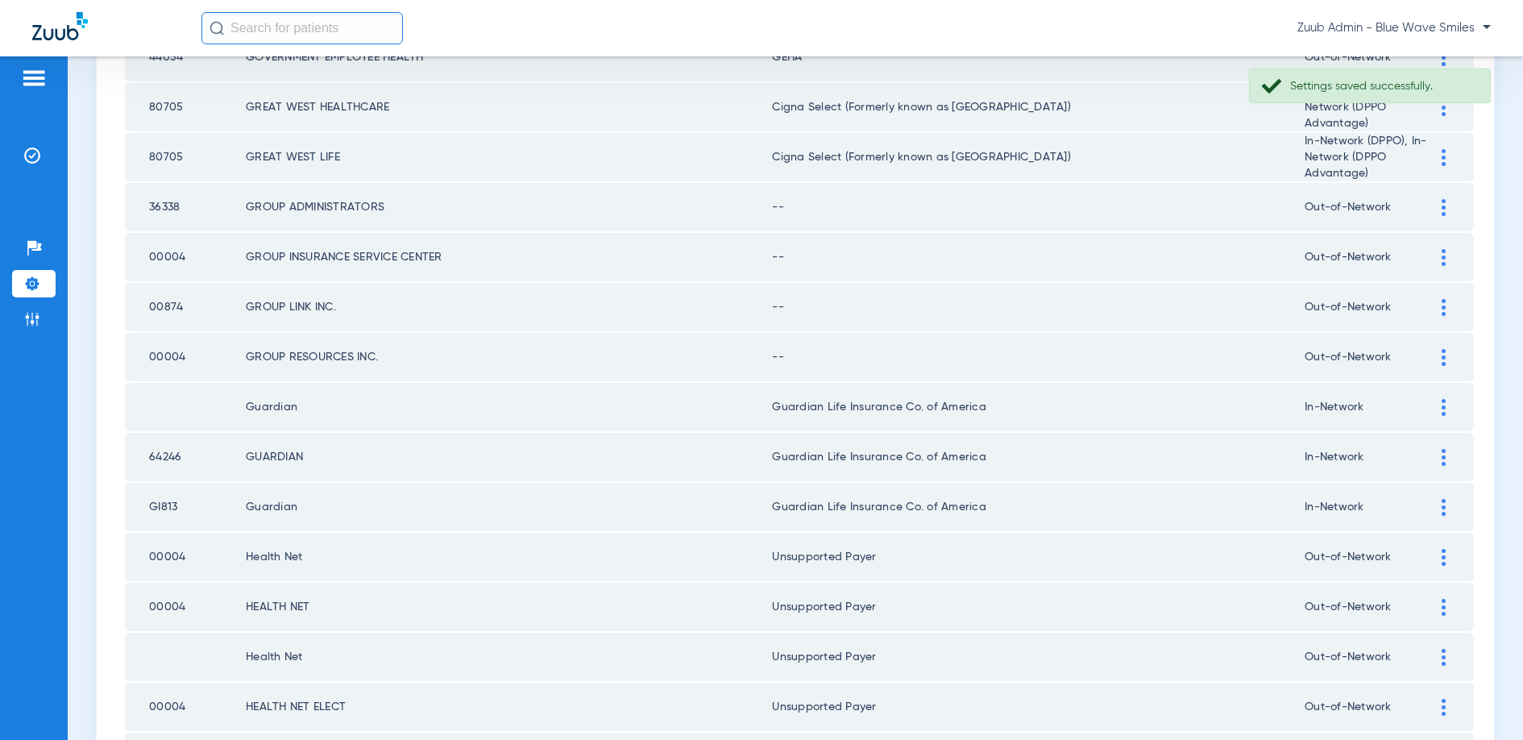
click at [1443, 355] on img at bounding box center [1444, 357] width 4 height 17
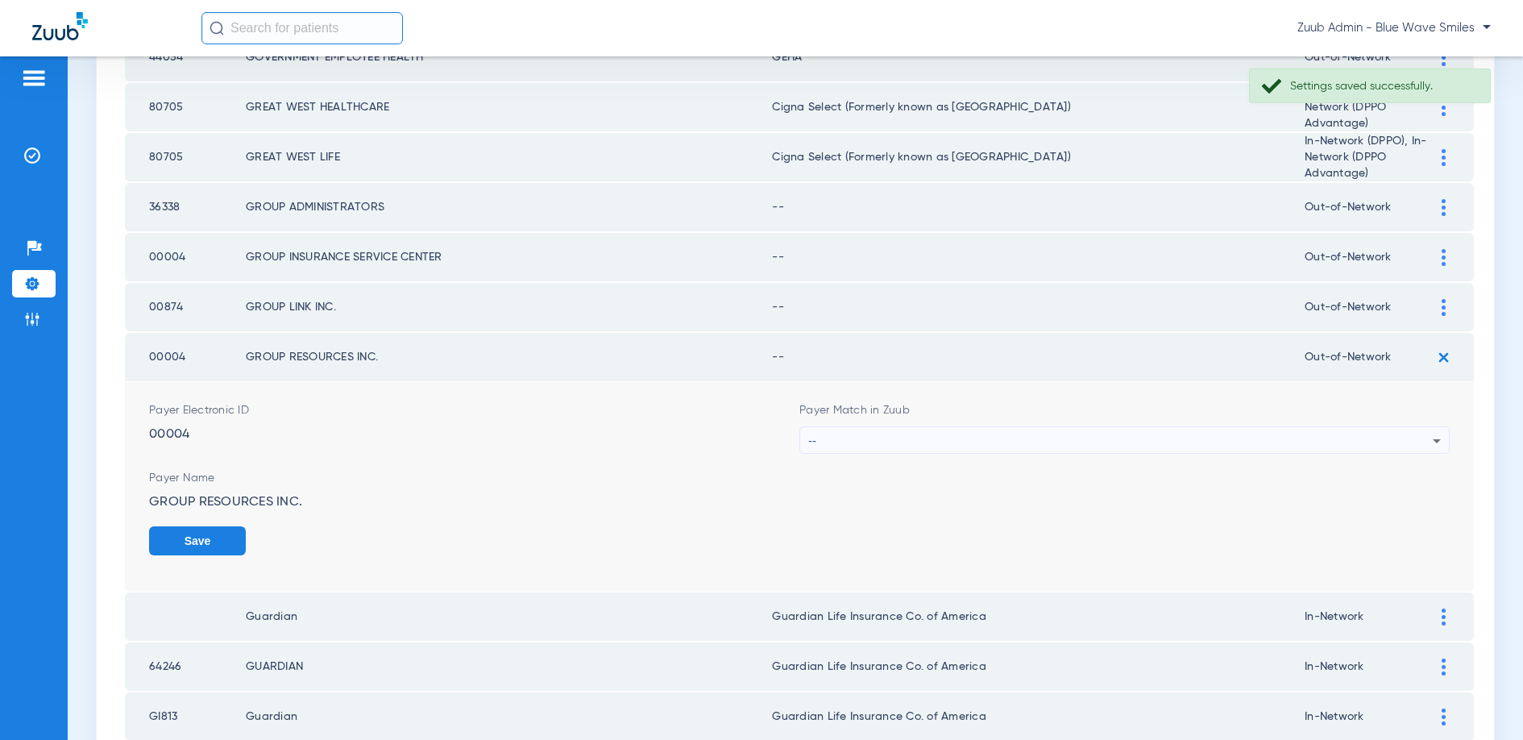
click at [1095, 436] on div "--" at bounding box center [1120, 440] width 624 height 27
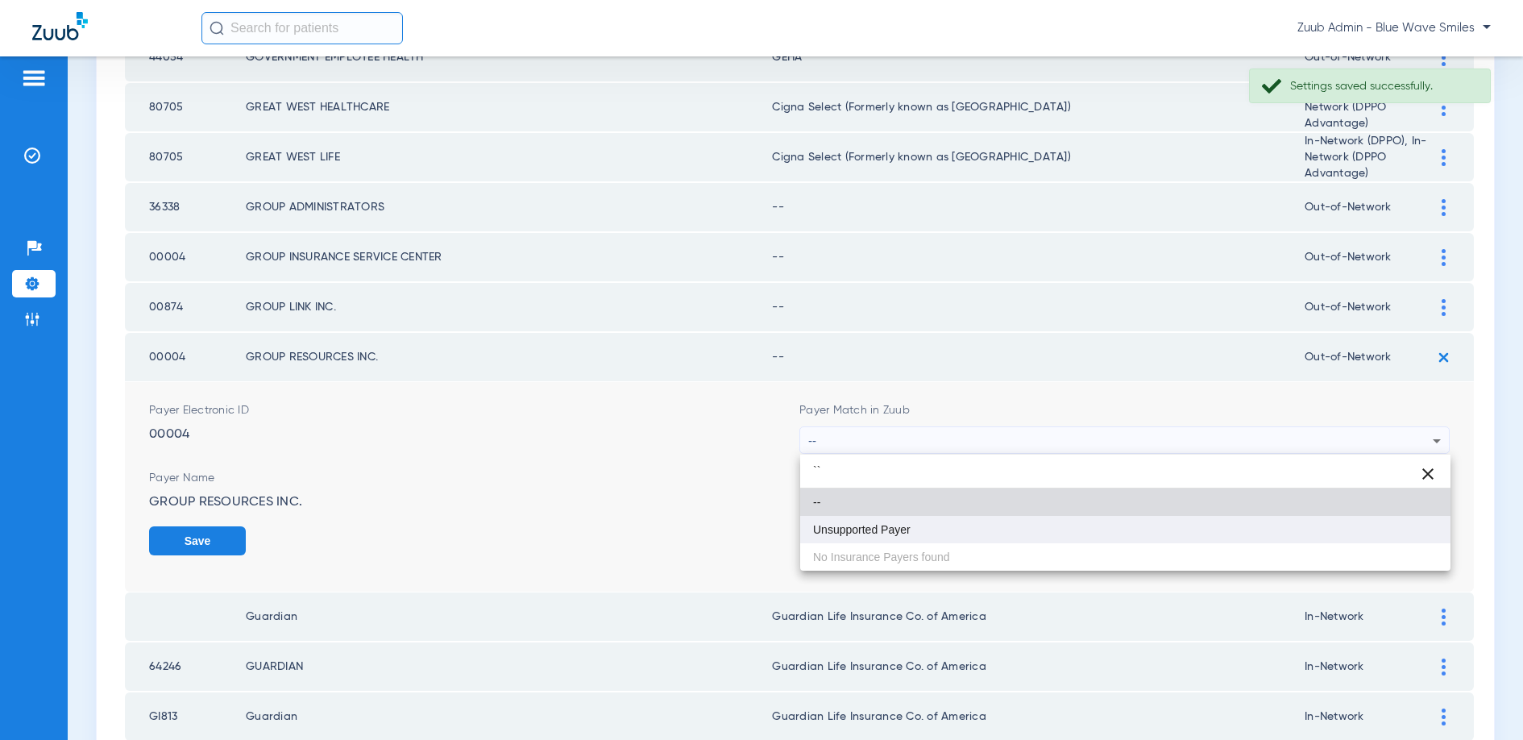
type input "``"
click at [935, 528] on mat-option "Unsupported Payer" at bounding box center [1125, 529] width 650 height 27
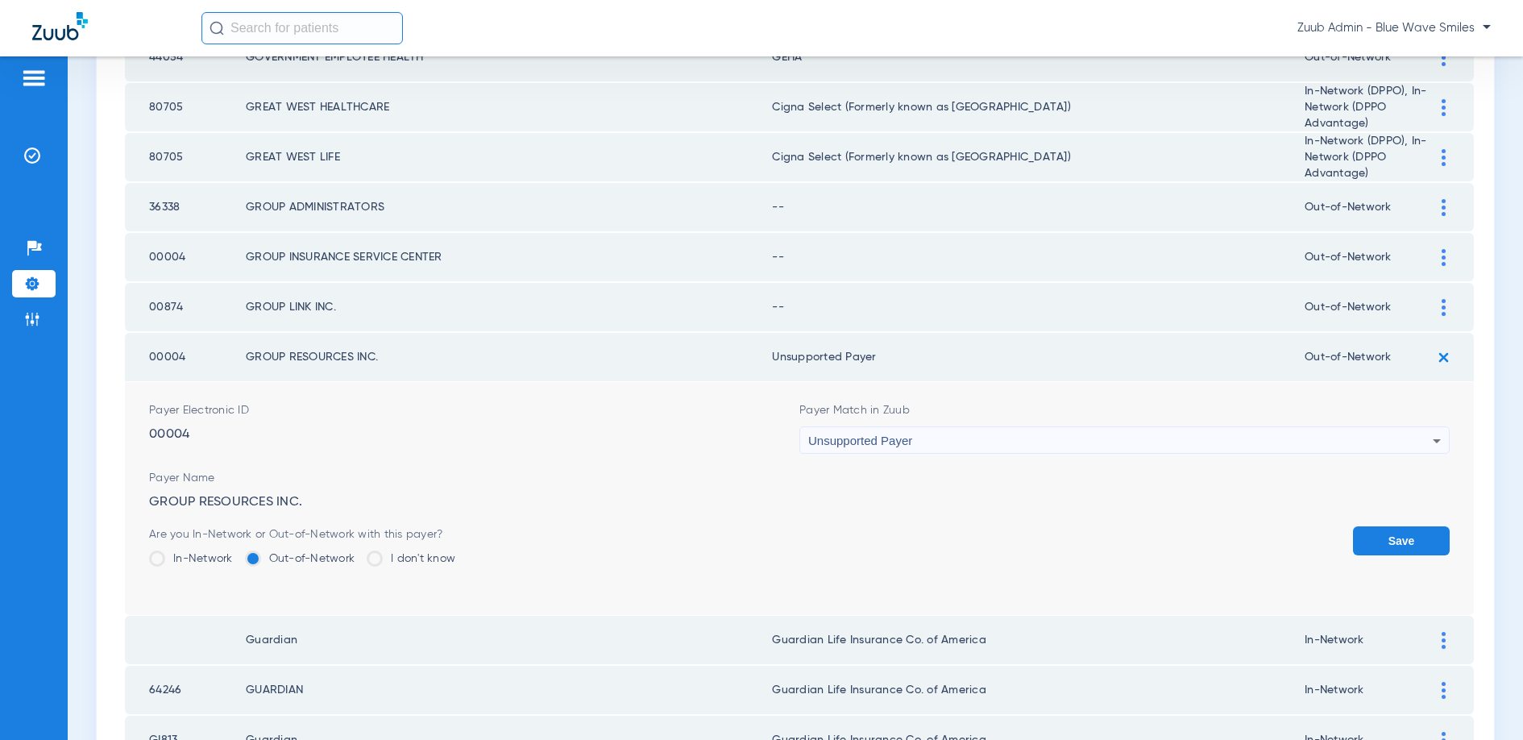
drag, startPoint x: 1380, startPoint y: 535, endPoint x: 1359, endPoint y: 536, distance: 21.0
click at [1379, 535] on button "Save" at bounding box center [1401, 540] width 97 height 29
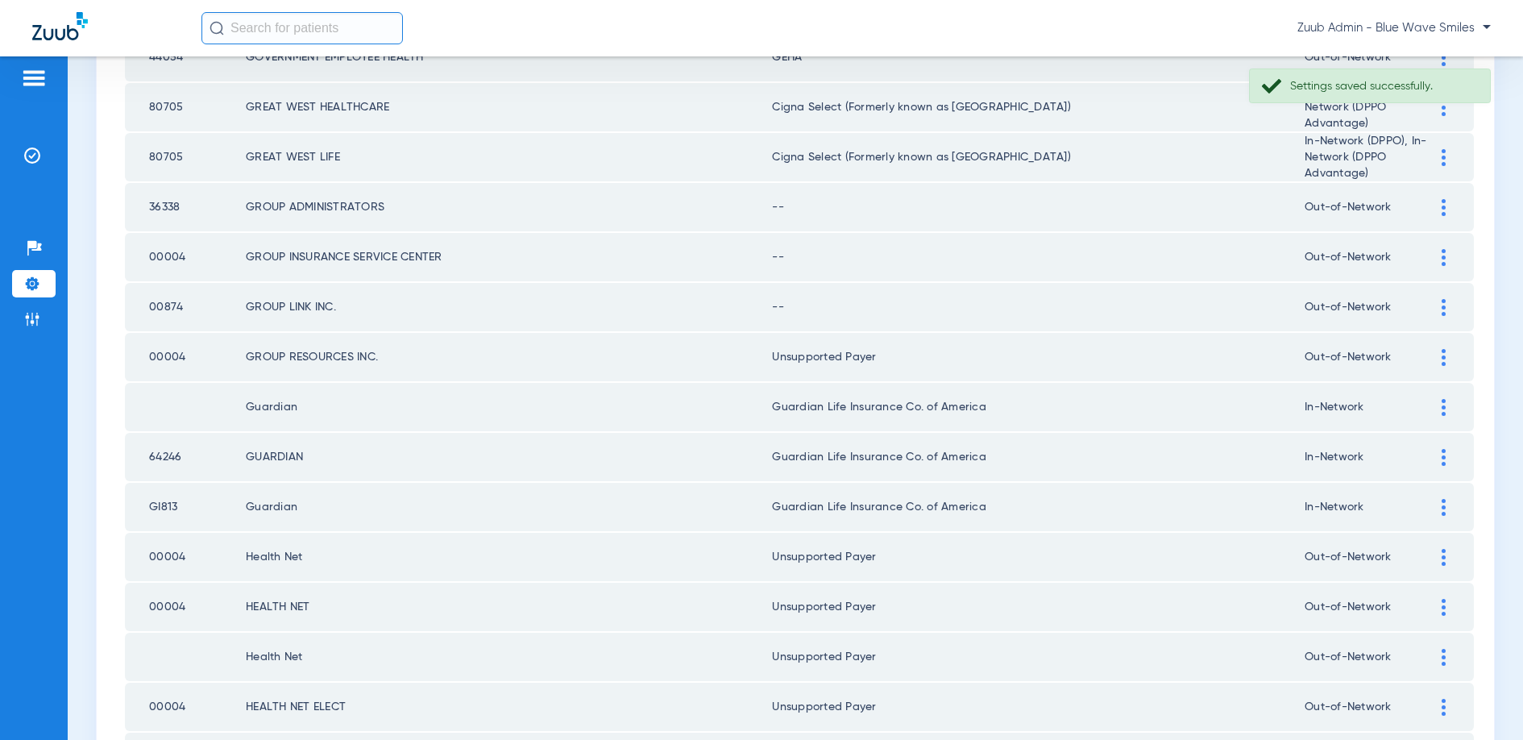
click at [1442, 304] on img at bounding box center [1444, 307] width 4 height 17
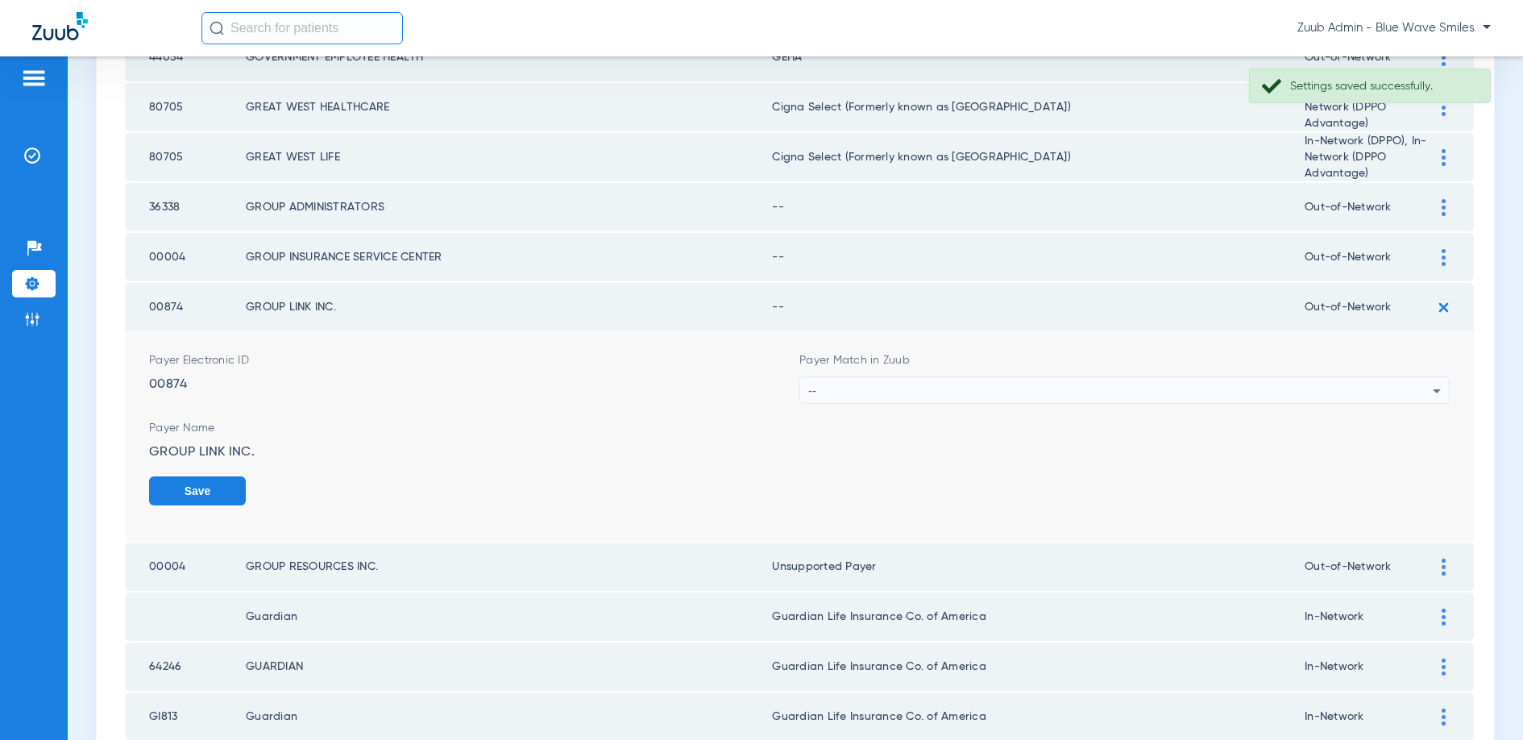
click at [919, 394] on div "--" at bounding box center [1120, 390] width 624 height 27
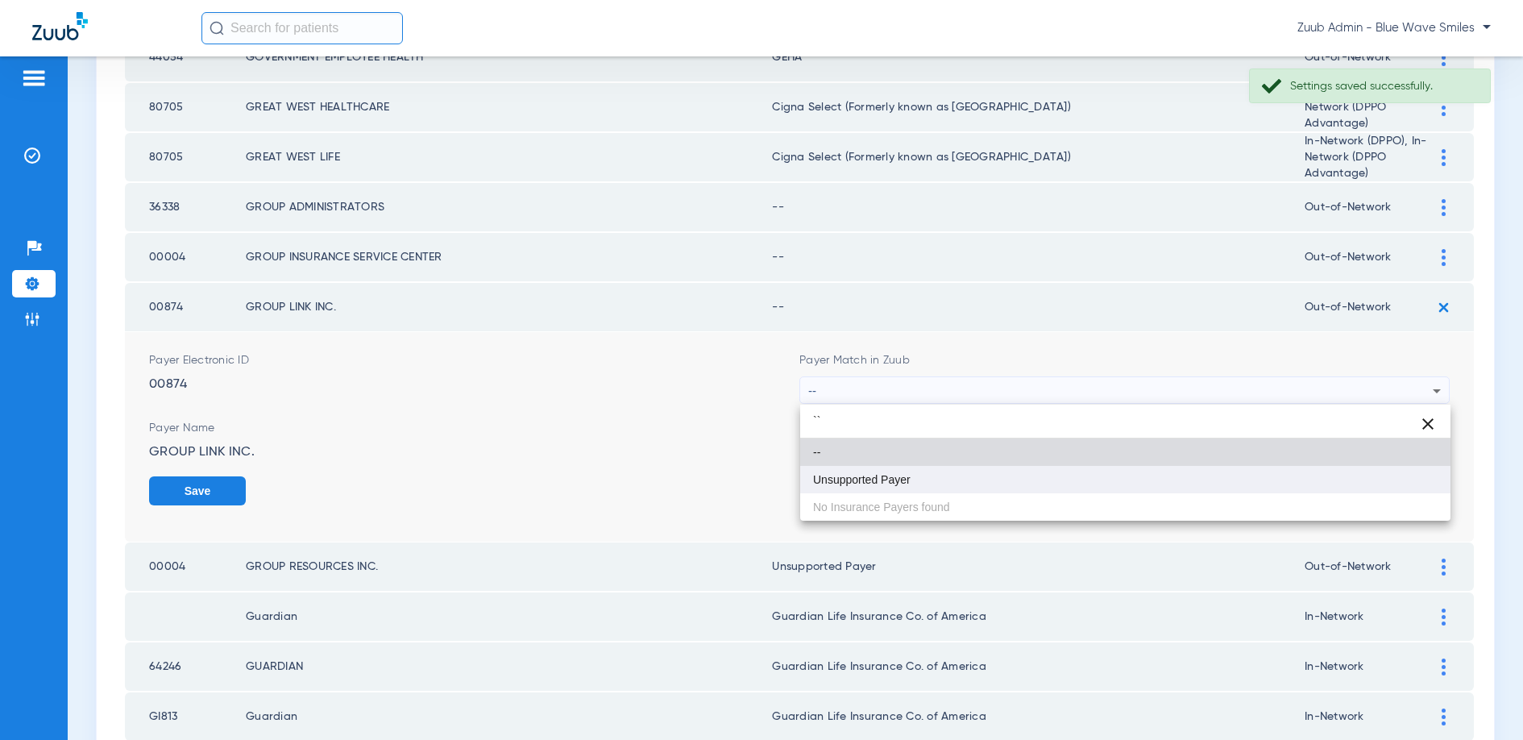
type input "``"
drag, startPoint x: 869, startPoint y: 476, endPoint x: 921, endPoint y: 470, distance: 52.0
click at [872, 476] on span "Unsupported Payer" at bounding box center [862, 479] width 98 height 11
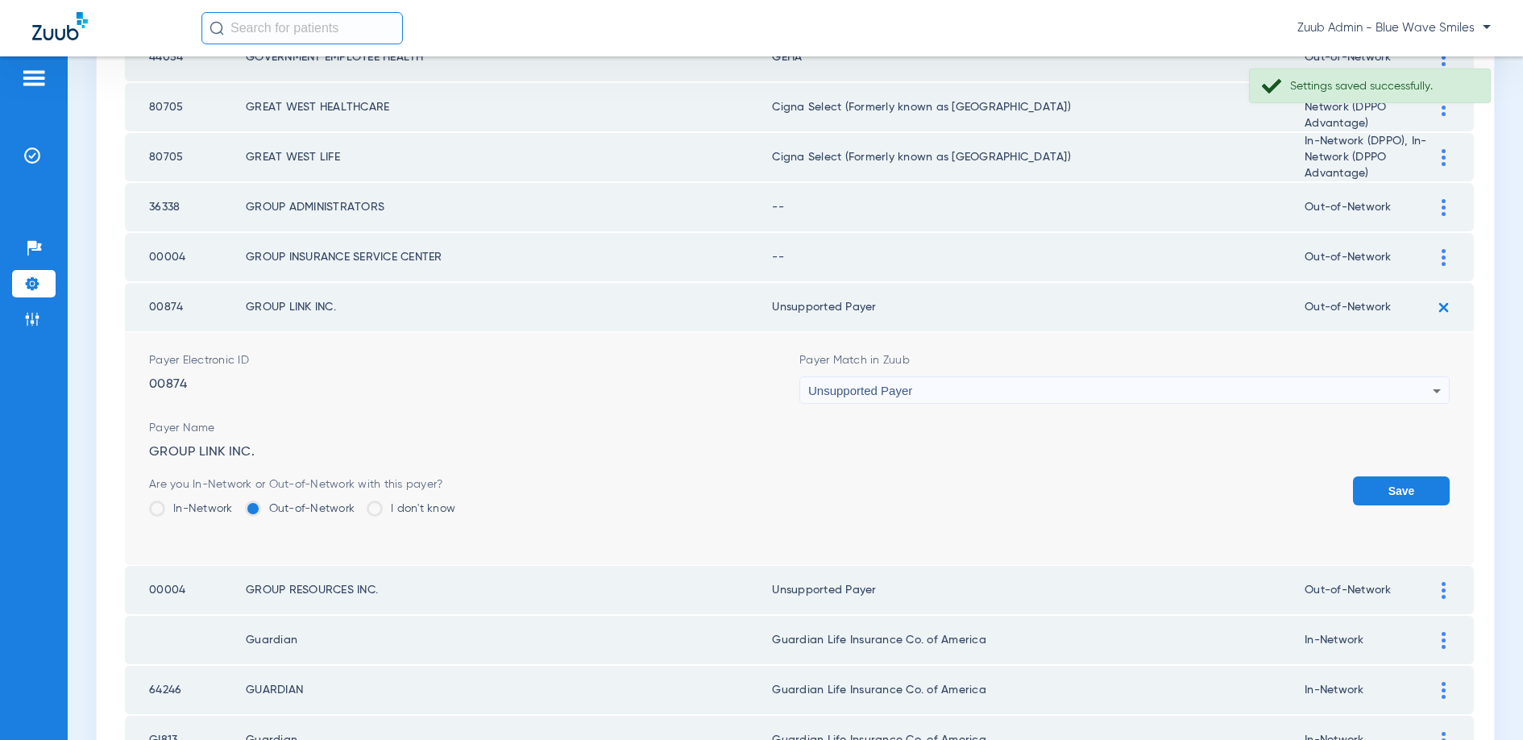
click at [1388, 491] on button "Save" at bounding box center [1401, 490] width 97 height 29
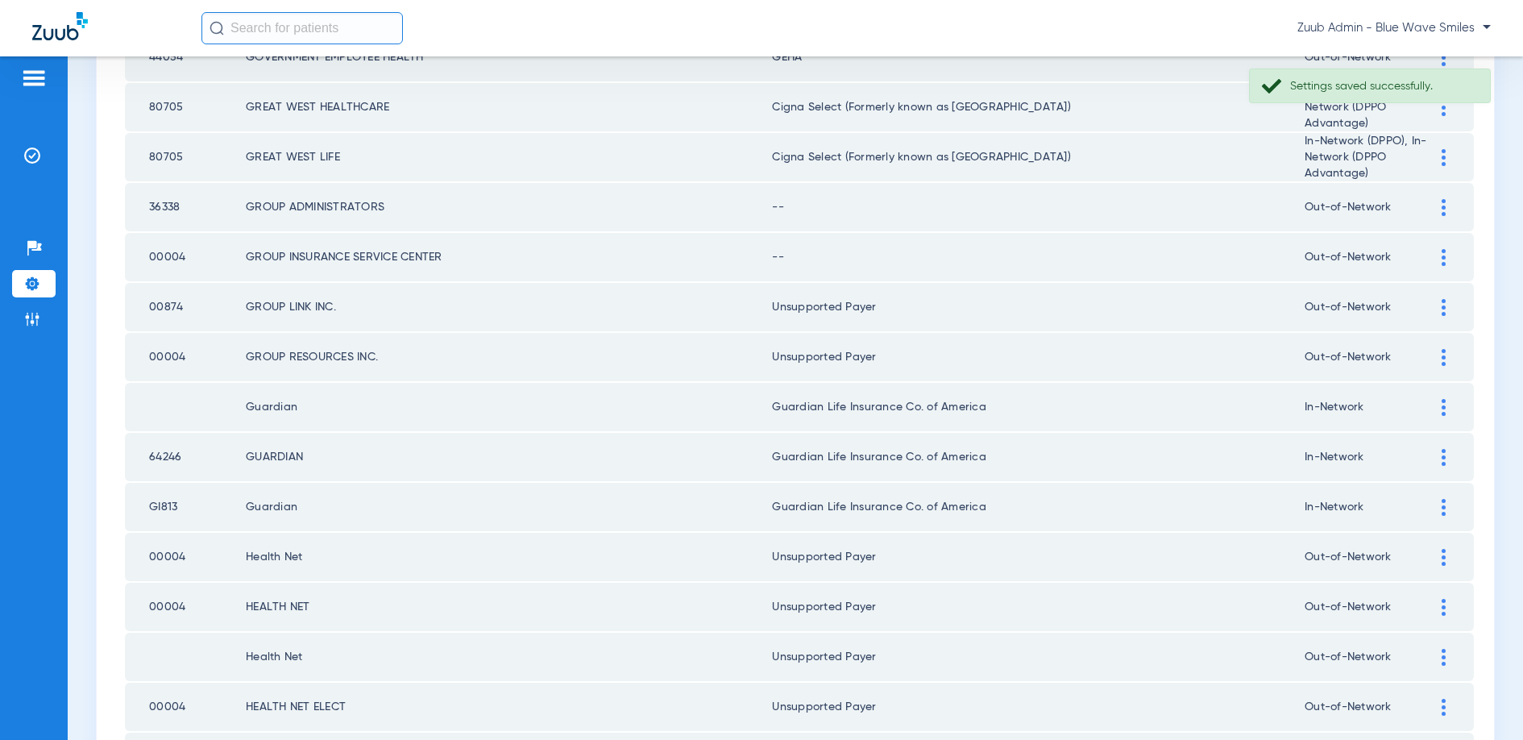
click at [1442, 255] on img at bounding box center [1444, 257] width 4 height 17
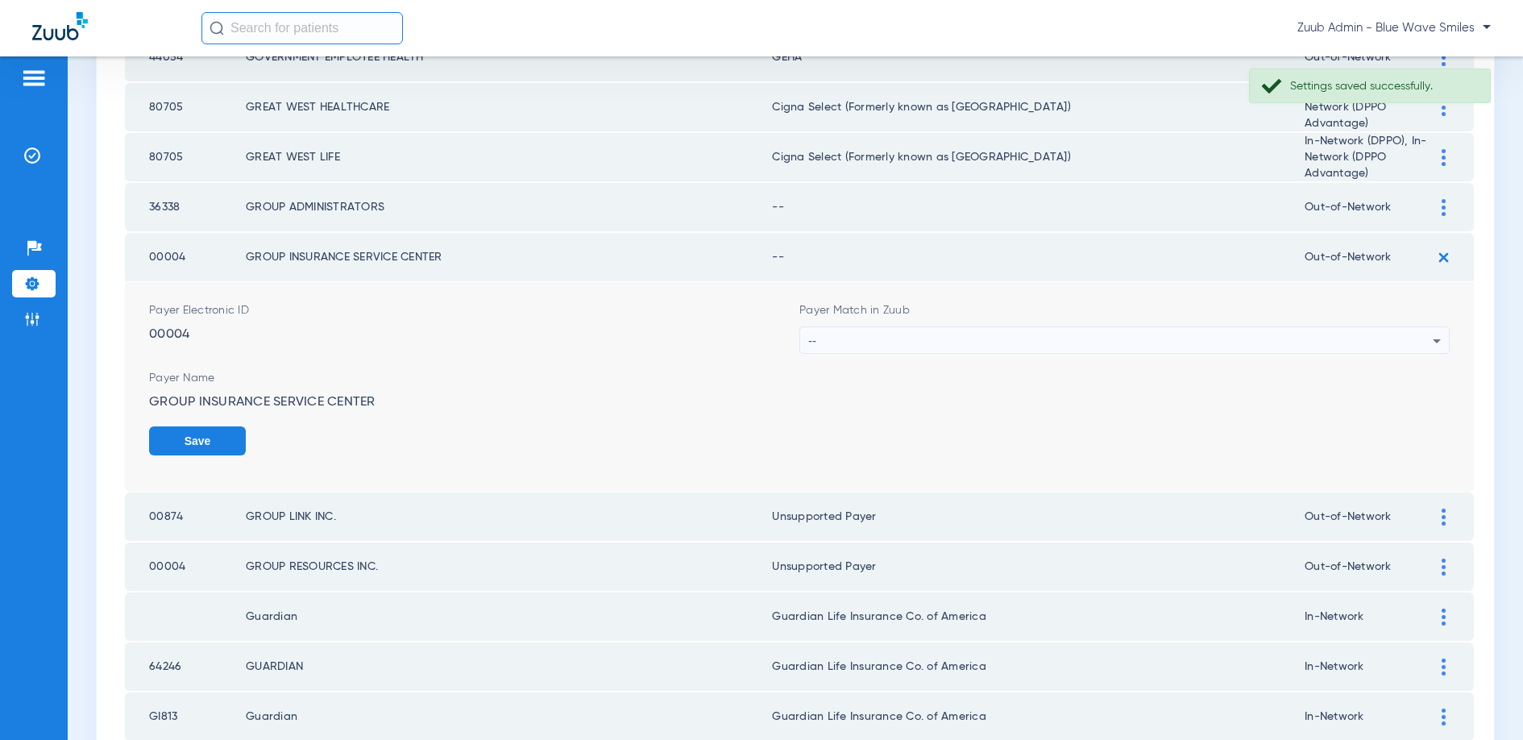
click at [1034, 334] on div "--" at bounding box center [1120, 340] width 624 height 27
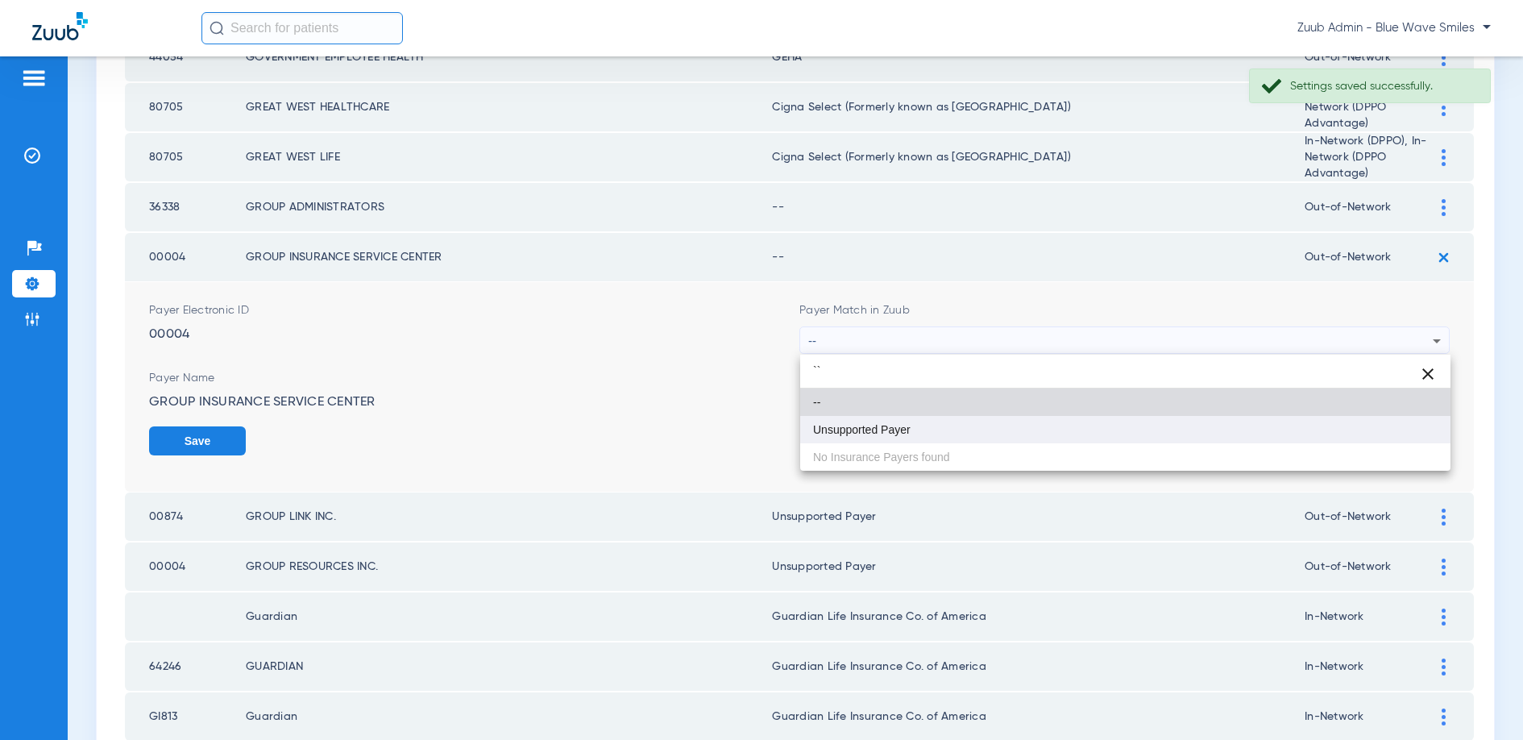
type input "``"
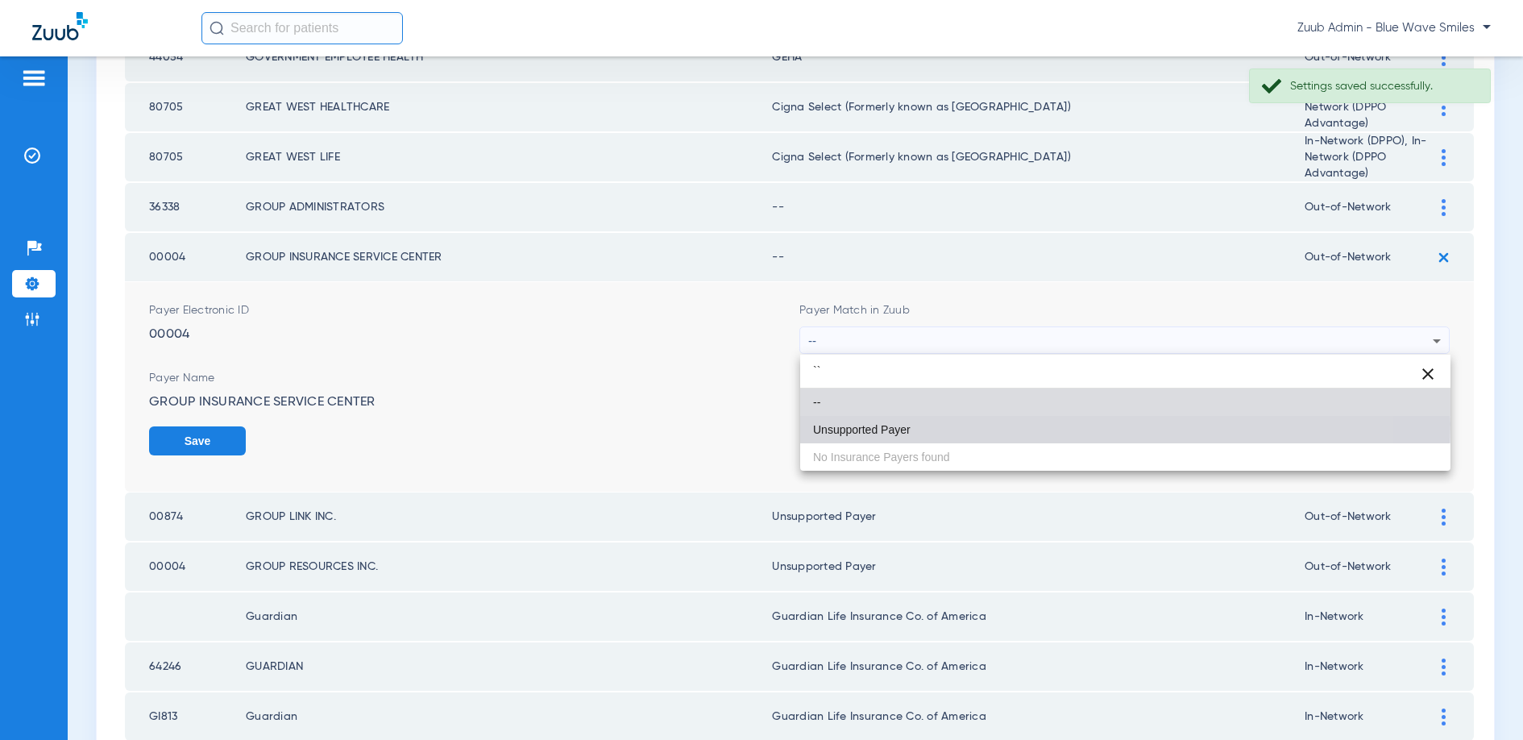
click at [910, 424] on span "Unsupported Payer" at bounding box center [862, 429] width 98 height 11
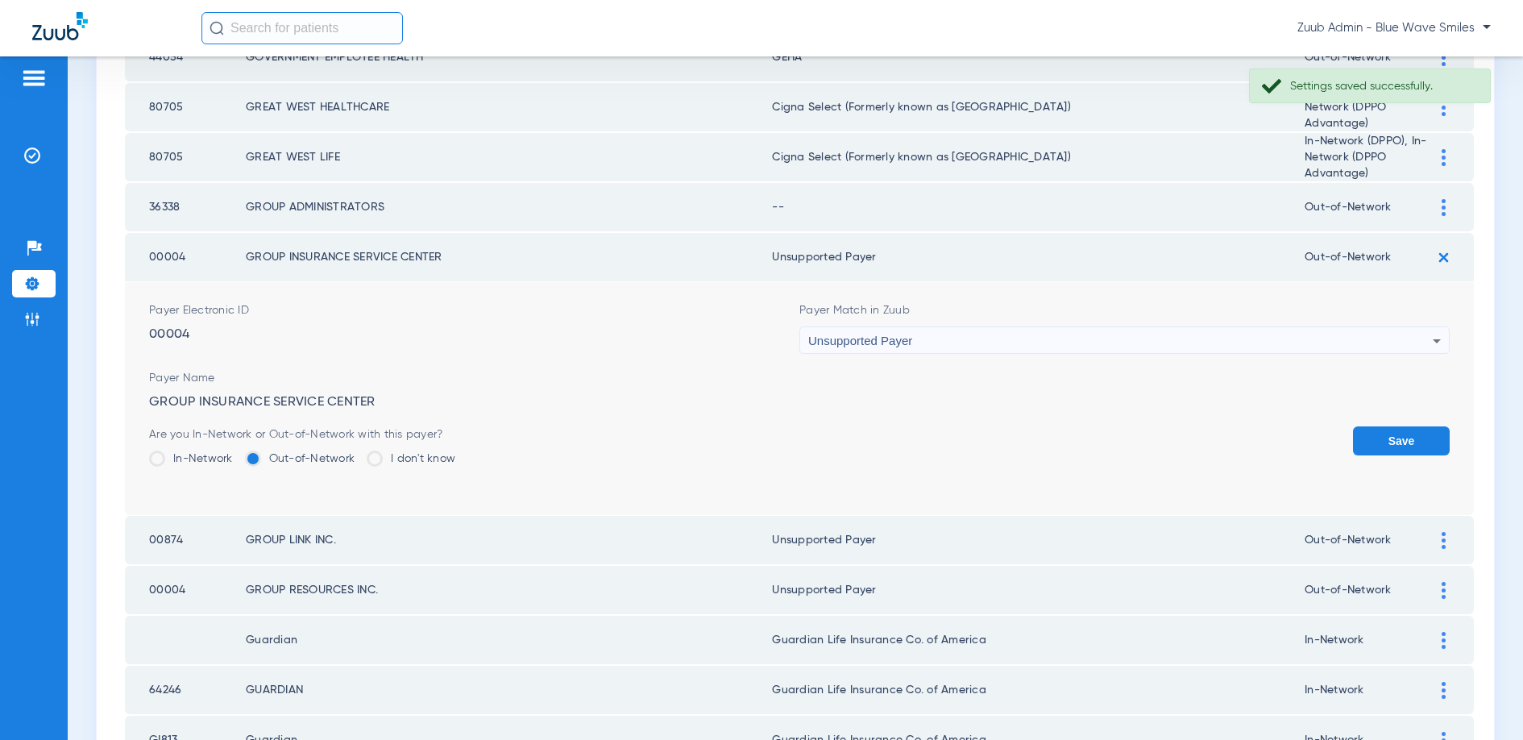
click at [1390, 431] on button "Save" at bounding box center [1401, 440] width 97 height 29
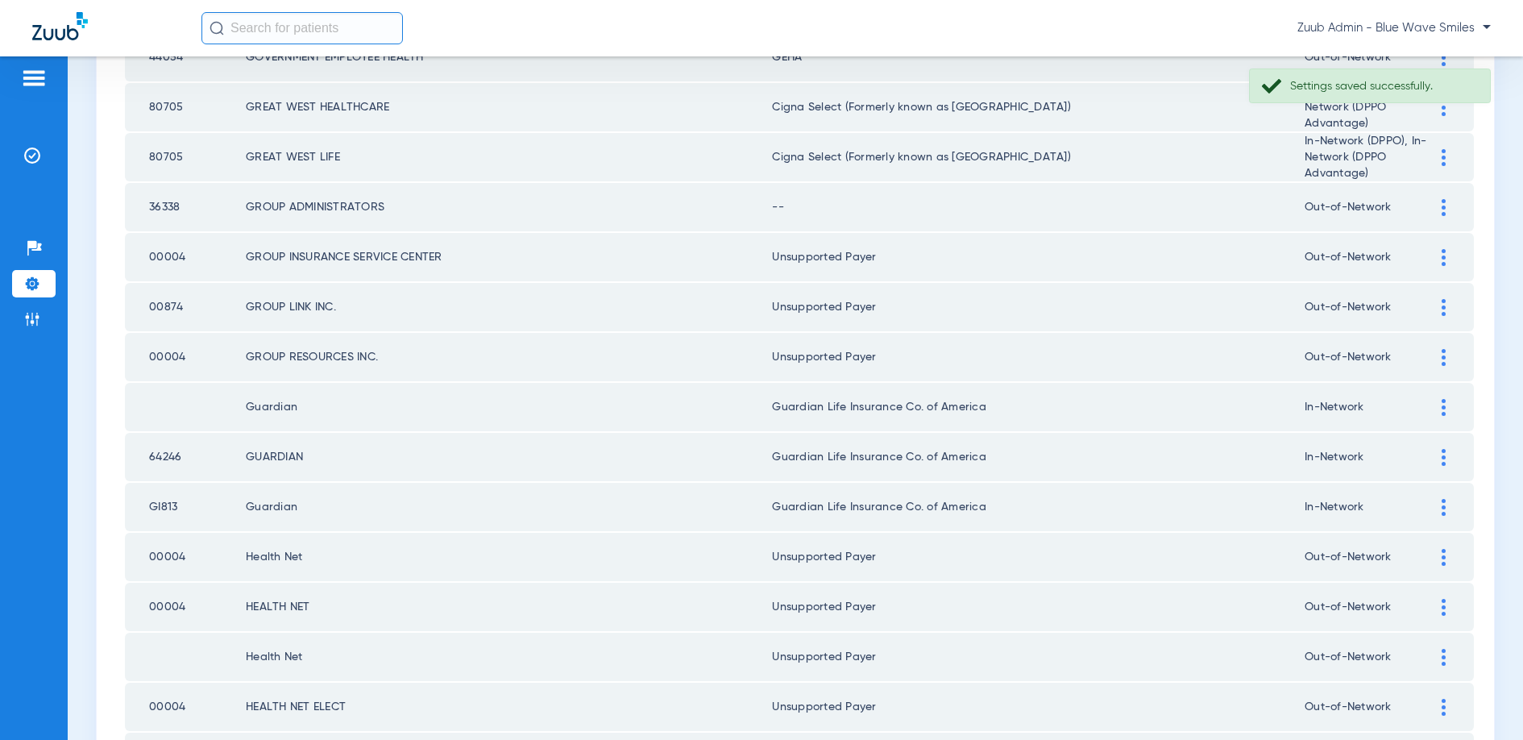
click at [1442, 205] on img at bounding box center [1444, 207] width 4 height 17
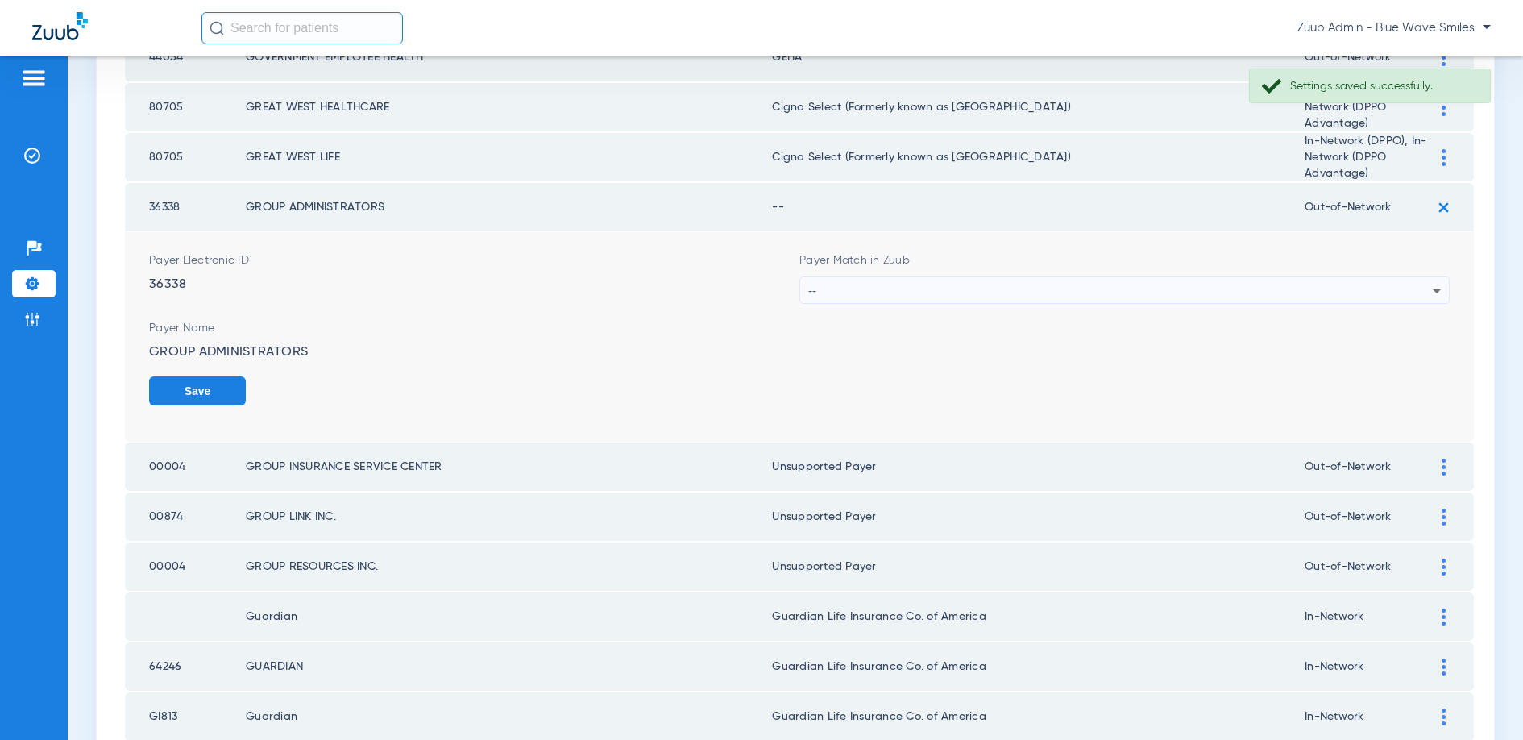
click at [994, 283] on div "--" at bounding box center [1120, 290] width 624 height 27
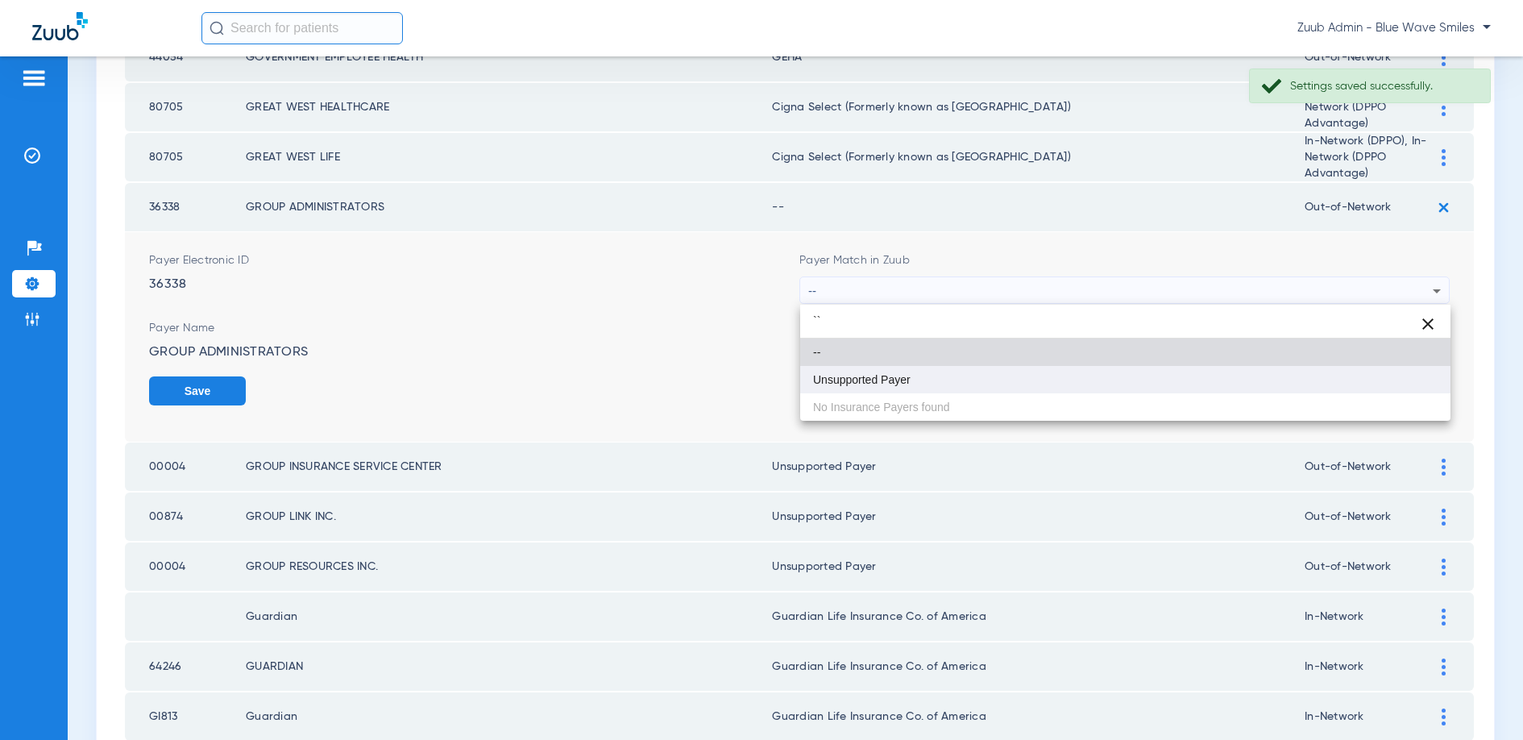
type input "``"
click at [861, 384] on span "Unsupported Payer" at bounding box center [862, 379] width 98 height 11
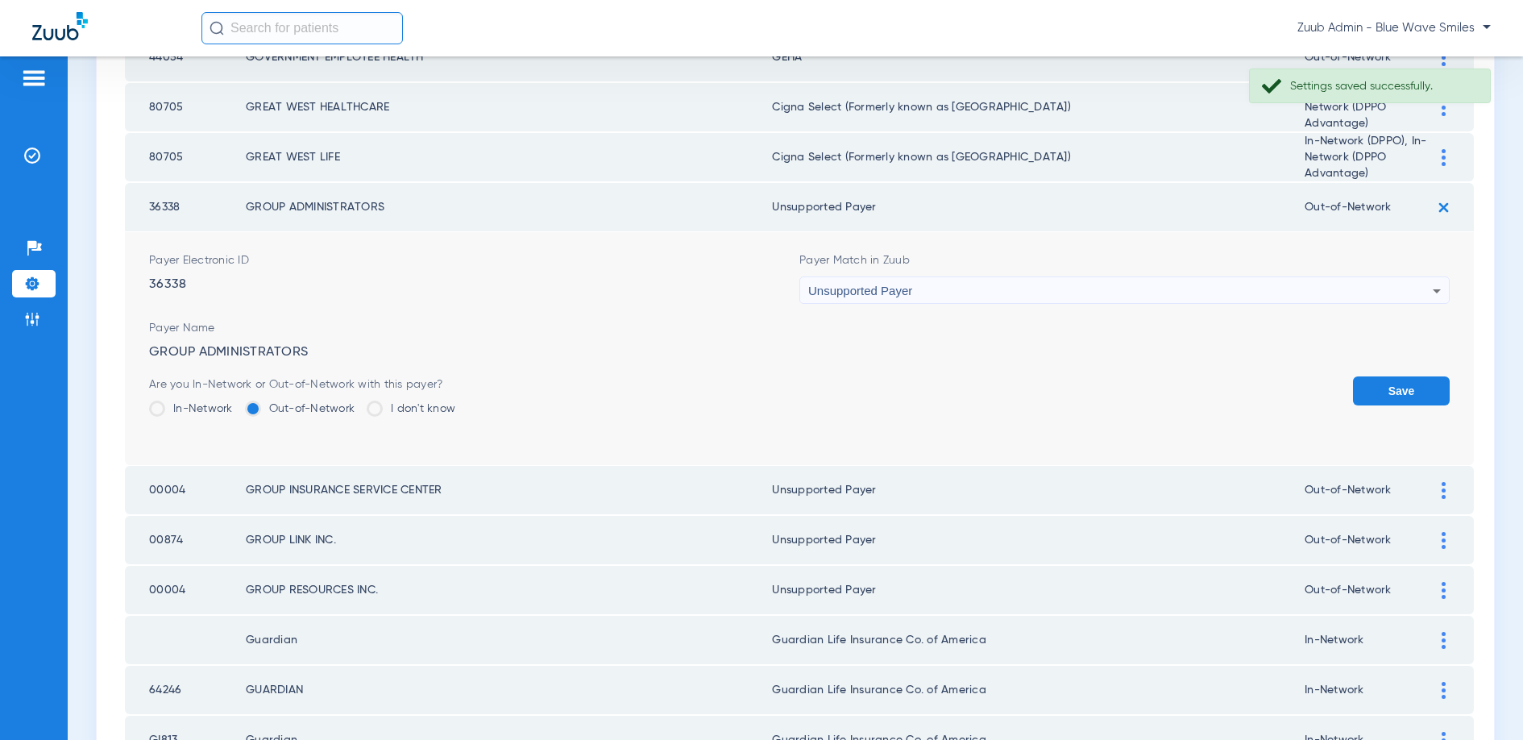
click at [1414, 384] on button "Save" at bounding box center [1401, 390] width 97 height 29
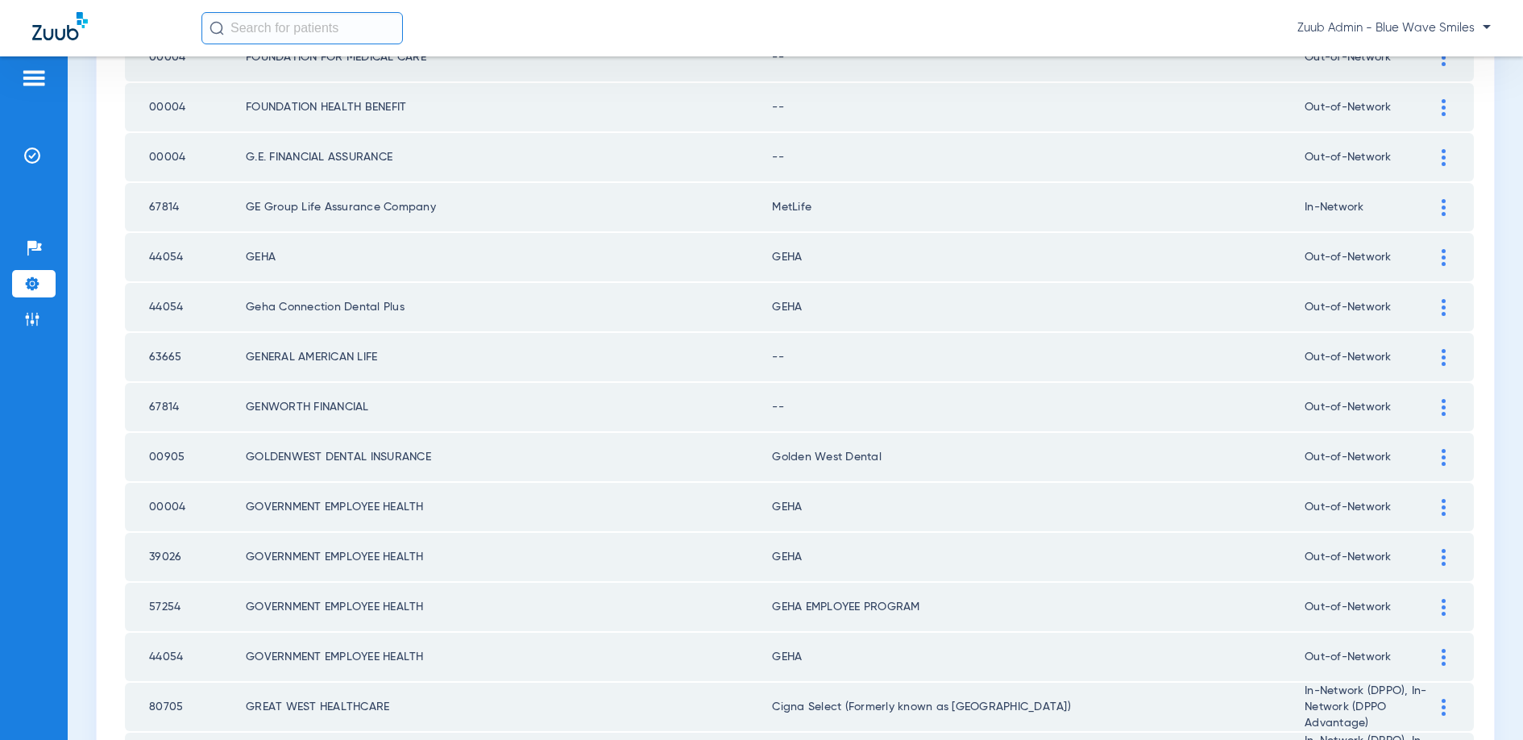
scroll to position [811, 0]
click at [1444, 406] on img at bounding box center [1444, 408] width 4 height 17
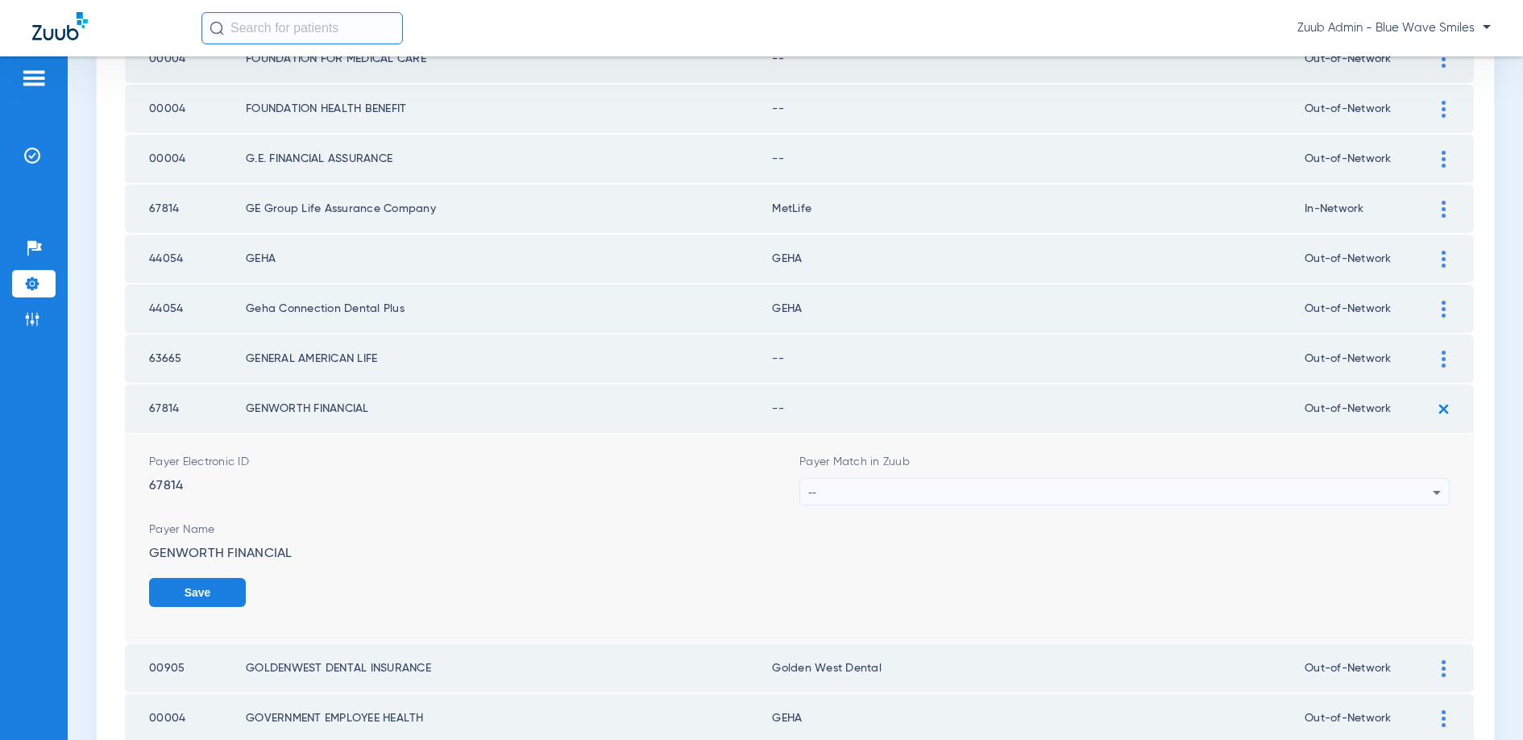
click at [1146, 485] on div "--" at bounding box center [1120, 492] width 624 height 27
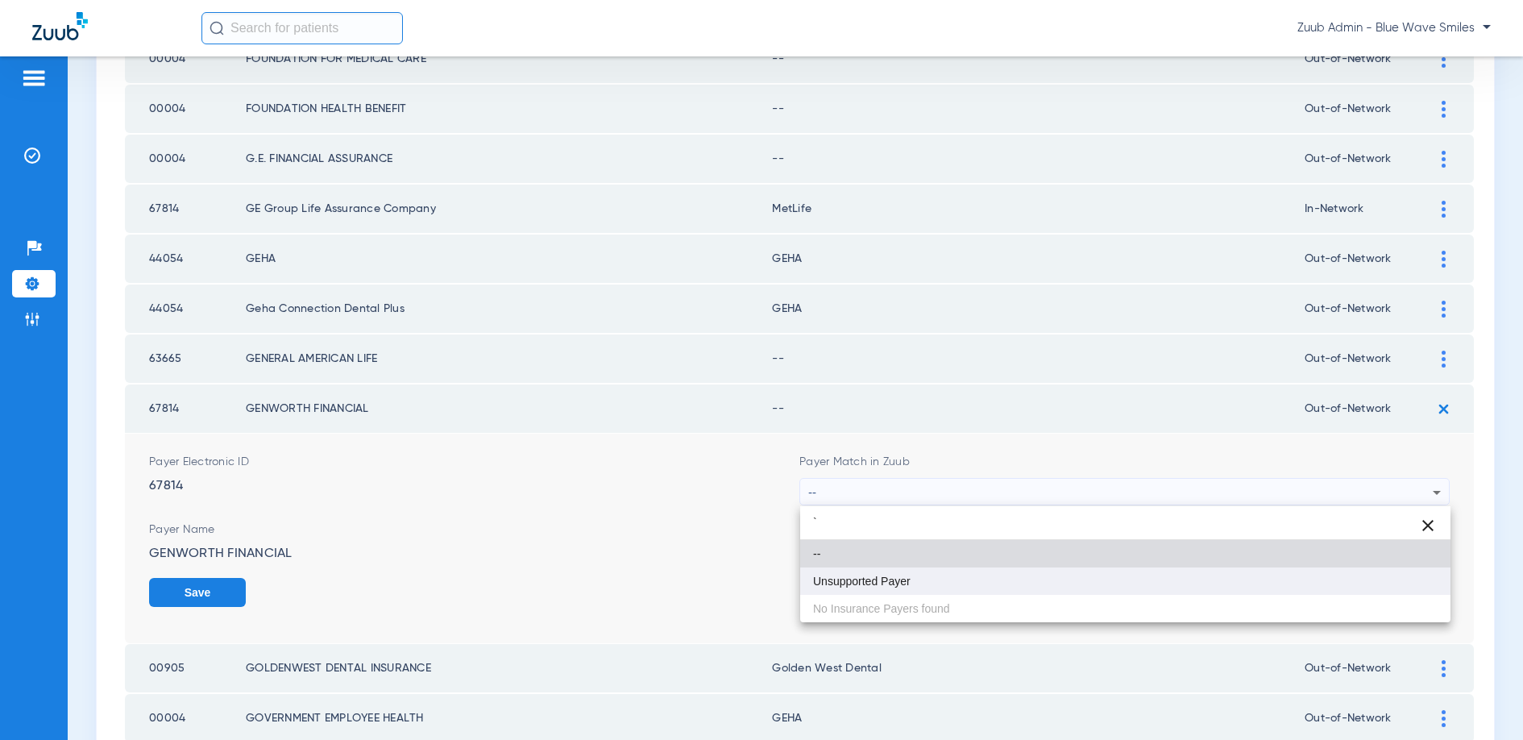
type input "`"
click at [911, 583] on mat-option "Unsupported Payer" at bounding box center [1125, 580] width 650 height 27
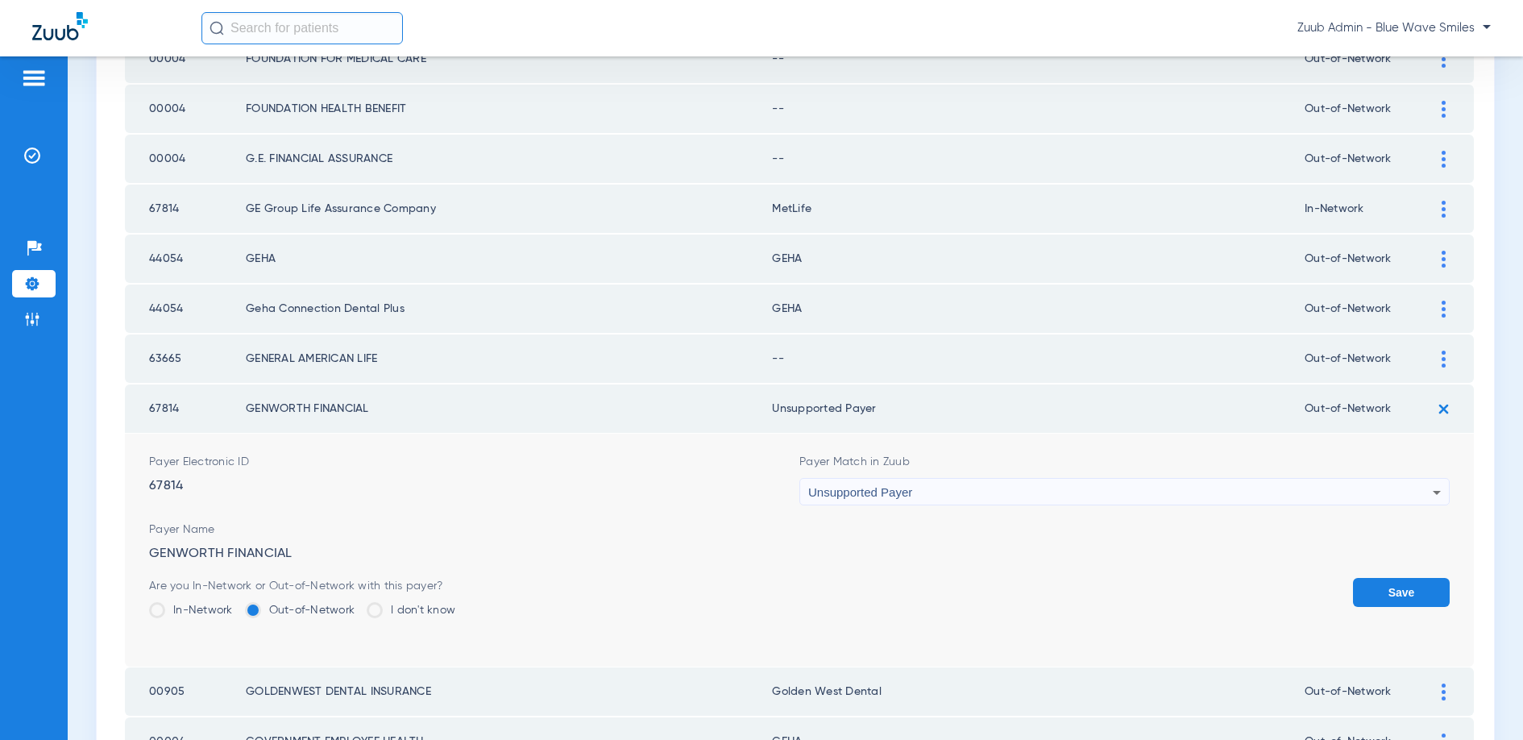
click at [1375, 595] on button "Save" at bounding box center [1401, 592] width 97 height 29
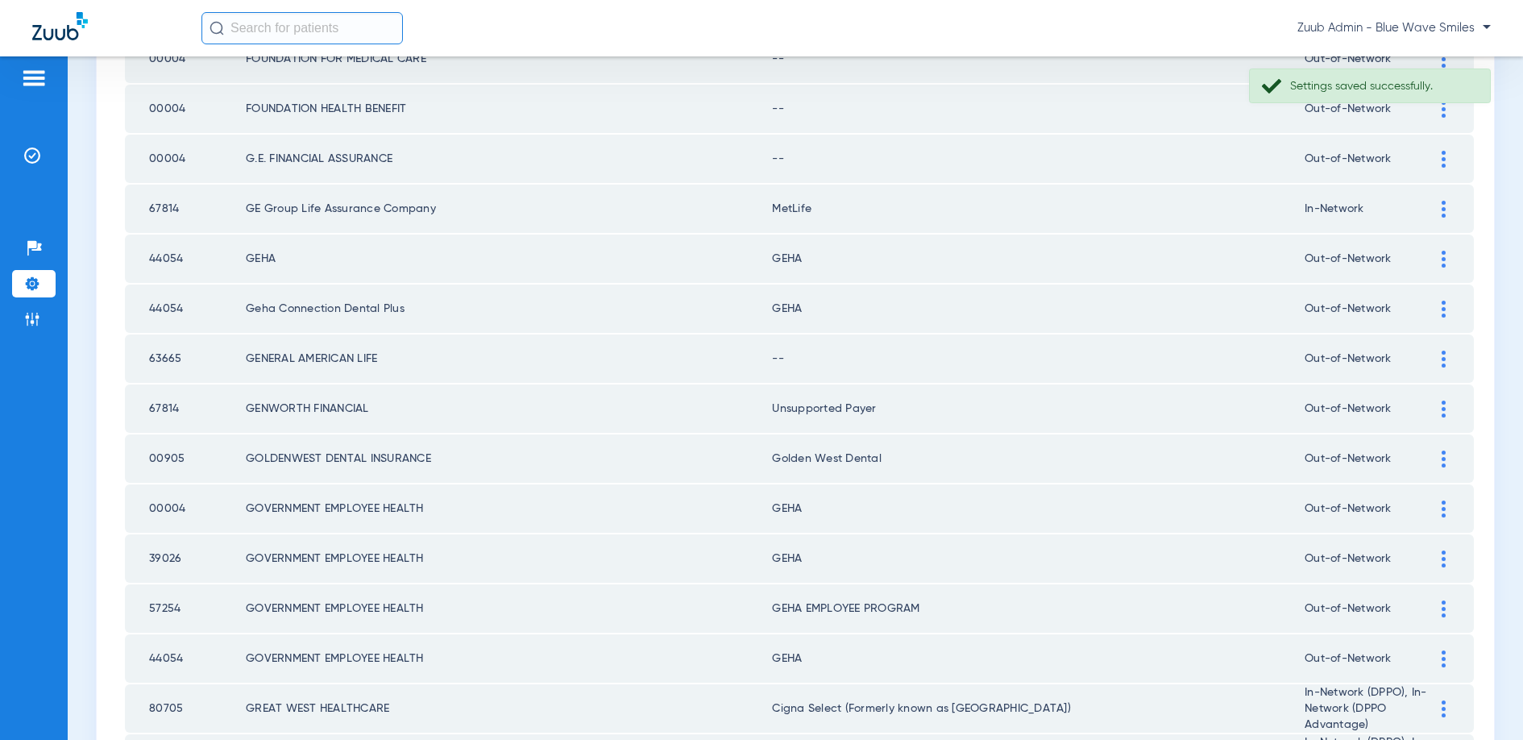
click at [1442, 361] on img at bounding box center [1444, 359] width 4 height 17
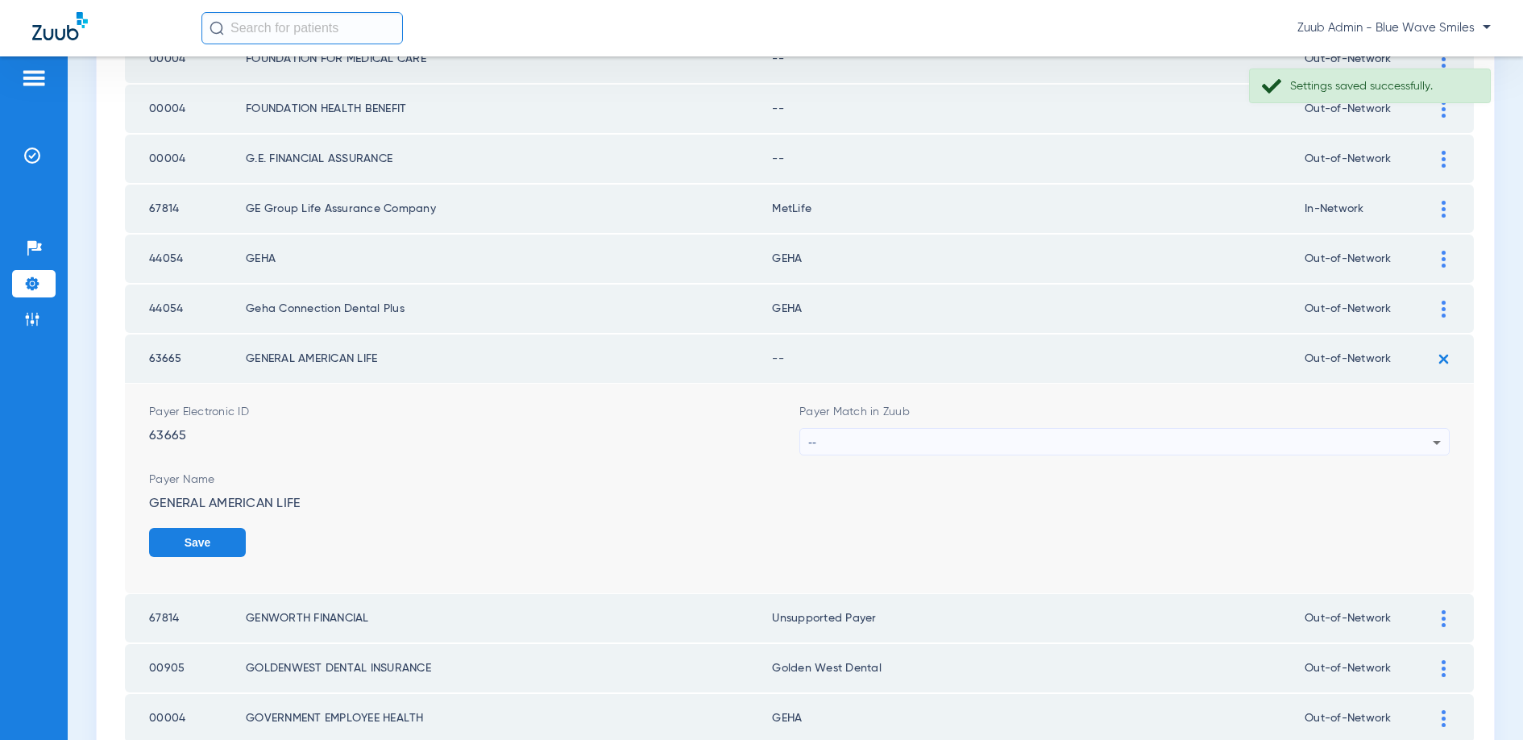
click at [959, 441] on div "--" at bounding box center [1120, 442] width 624 height 27
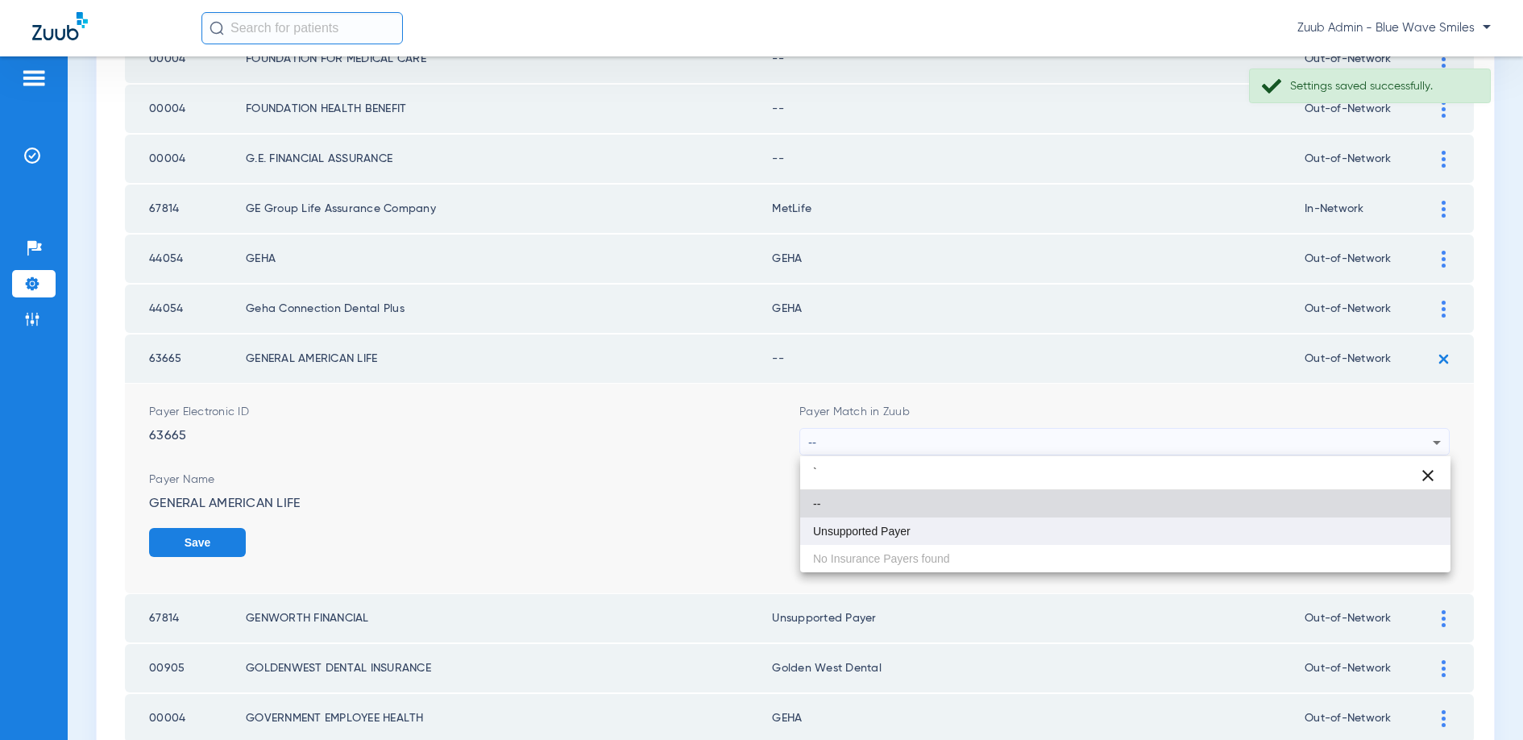
type input "`"
click at [908, 526] on span "Unsupported Payer" at bounding box center [862, 530] width 98 height 11
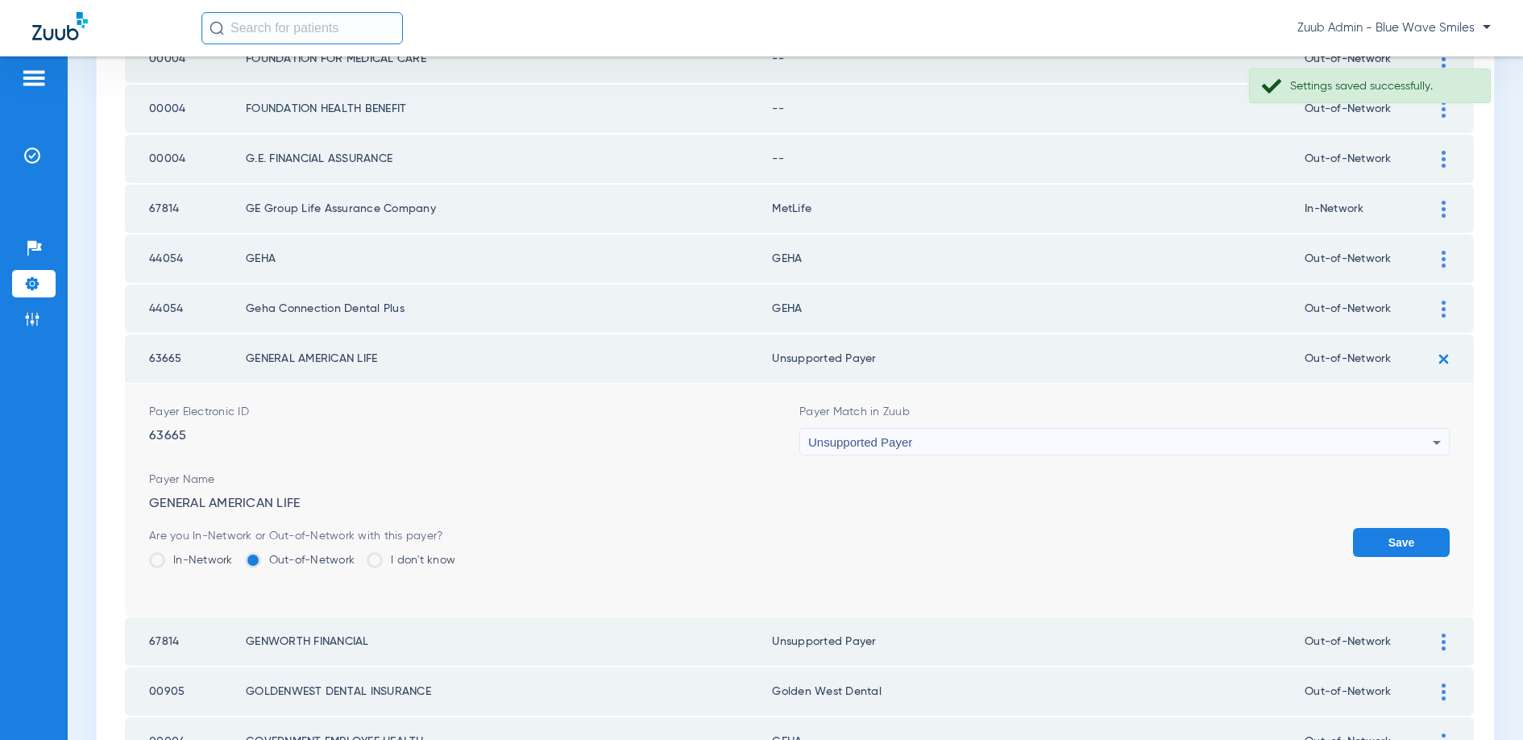
drag, startPoint x: 1381, startPoint y: 534, endPoint x: 1242, endPoint y: 456, distance: 159.8
click at [1380, 534] on button "Save" at bounding box center [1401, 542] width 97 height 29
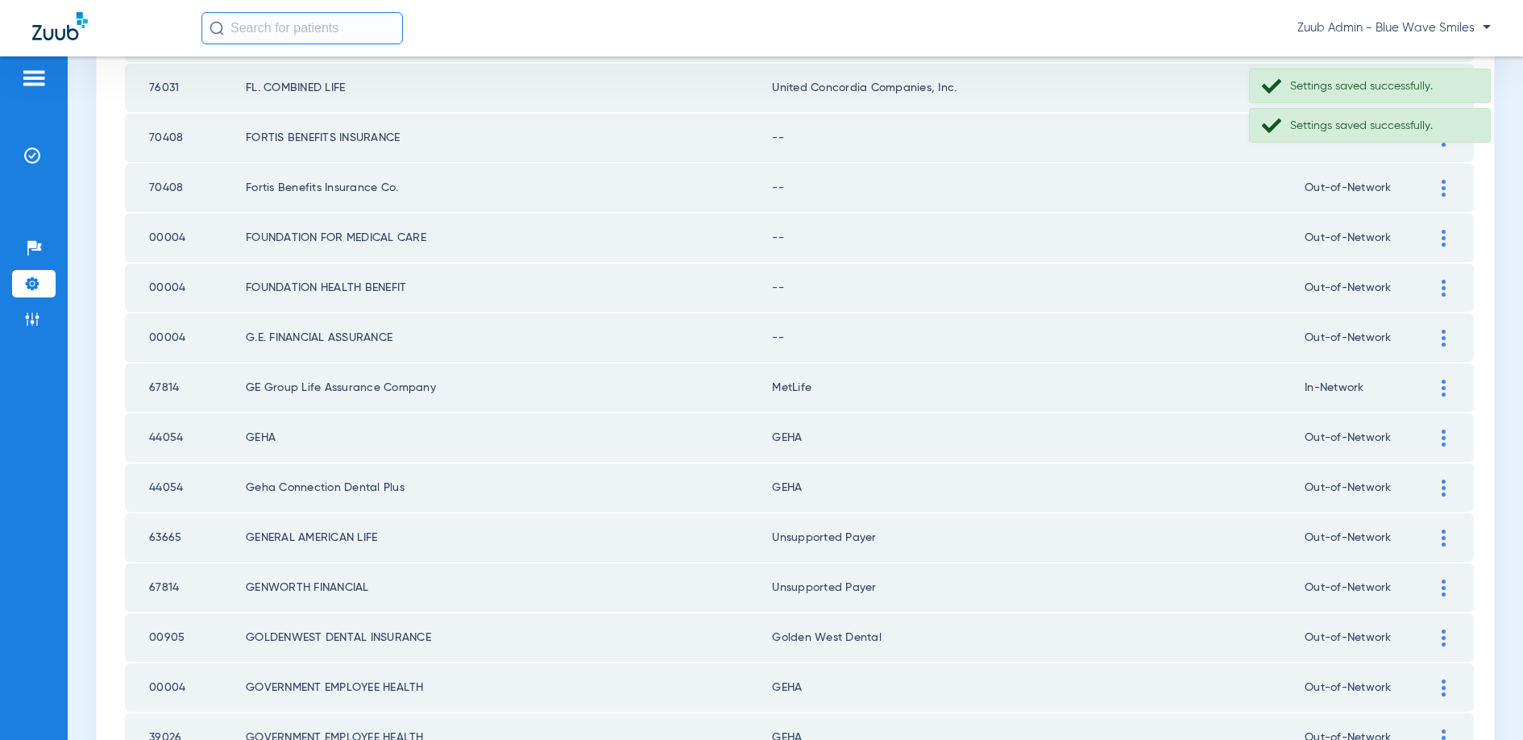
scroll to position [628, 0]
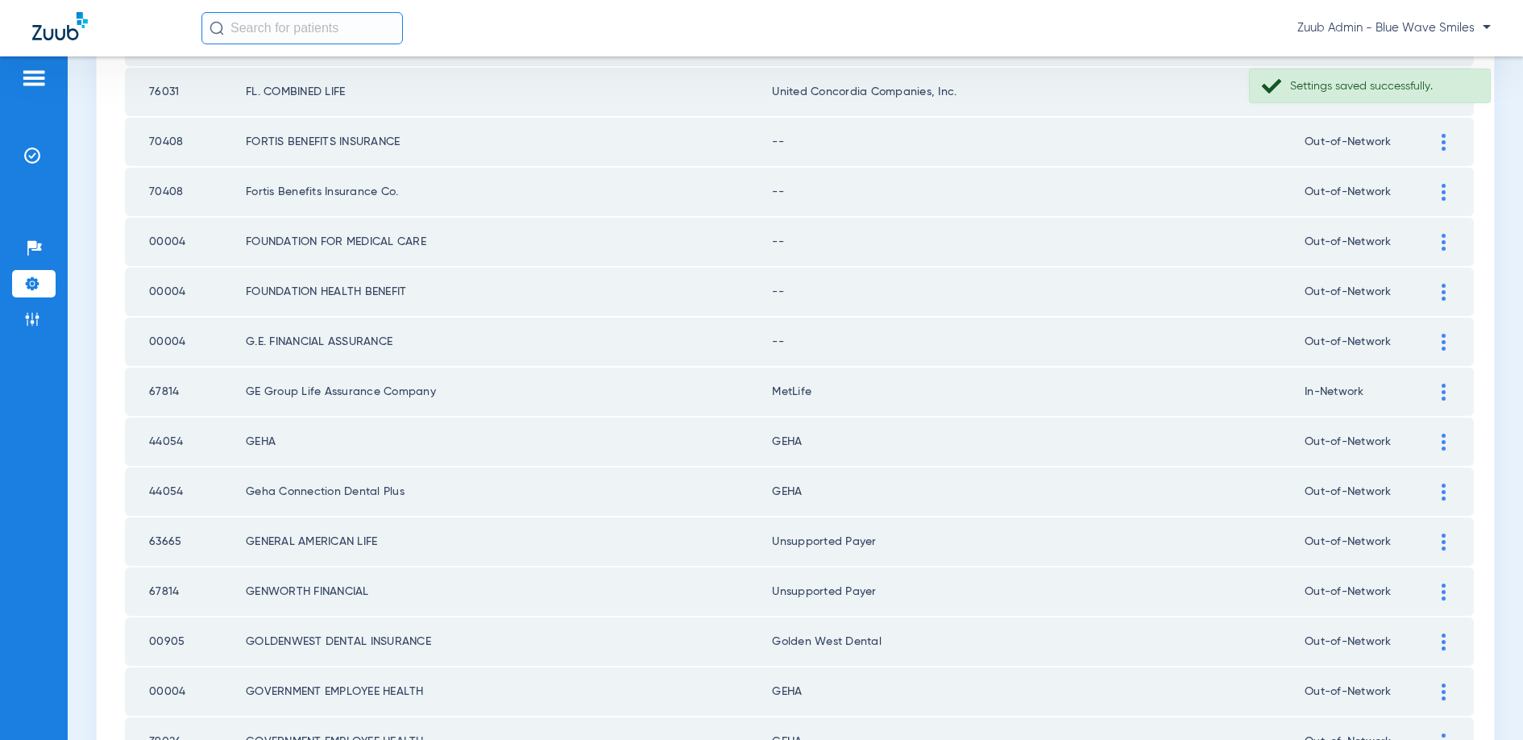
click at [1438, 342] on div at bounding box center [1443, 342] width 28 height 17
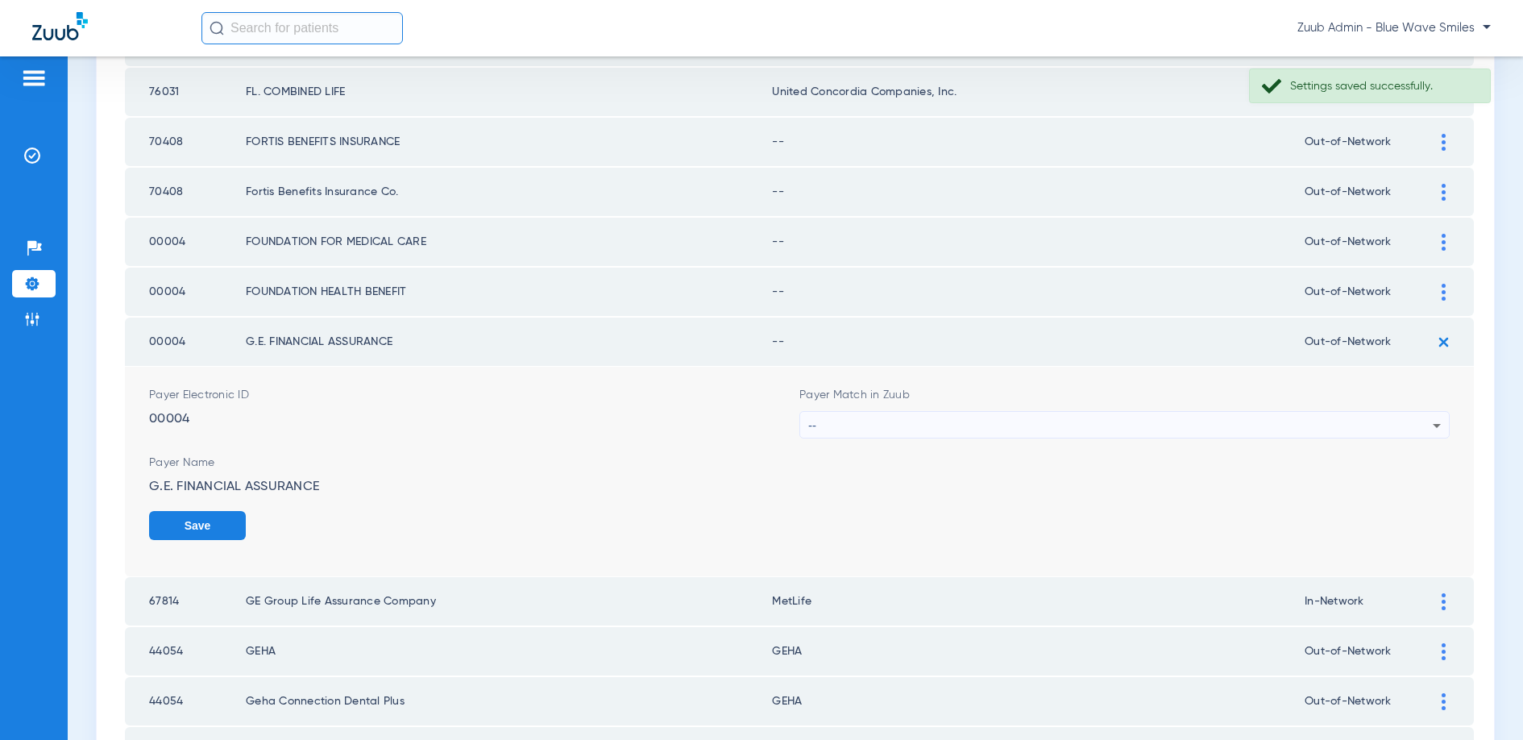
click at [1067, 419] on div "--" at bounding box center [1120, 425] width 624 height 27
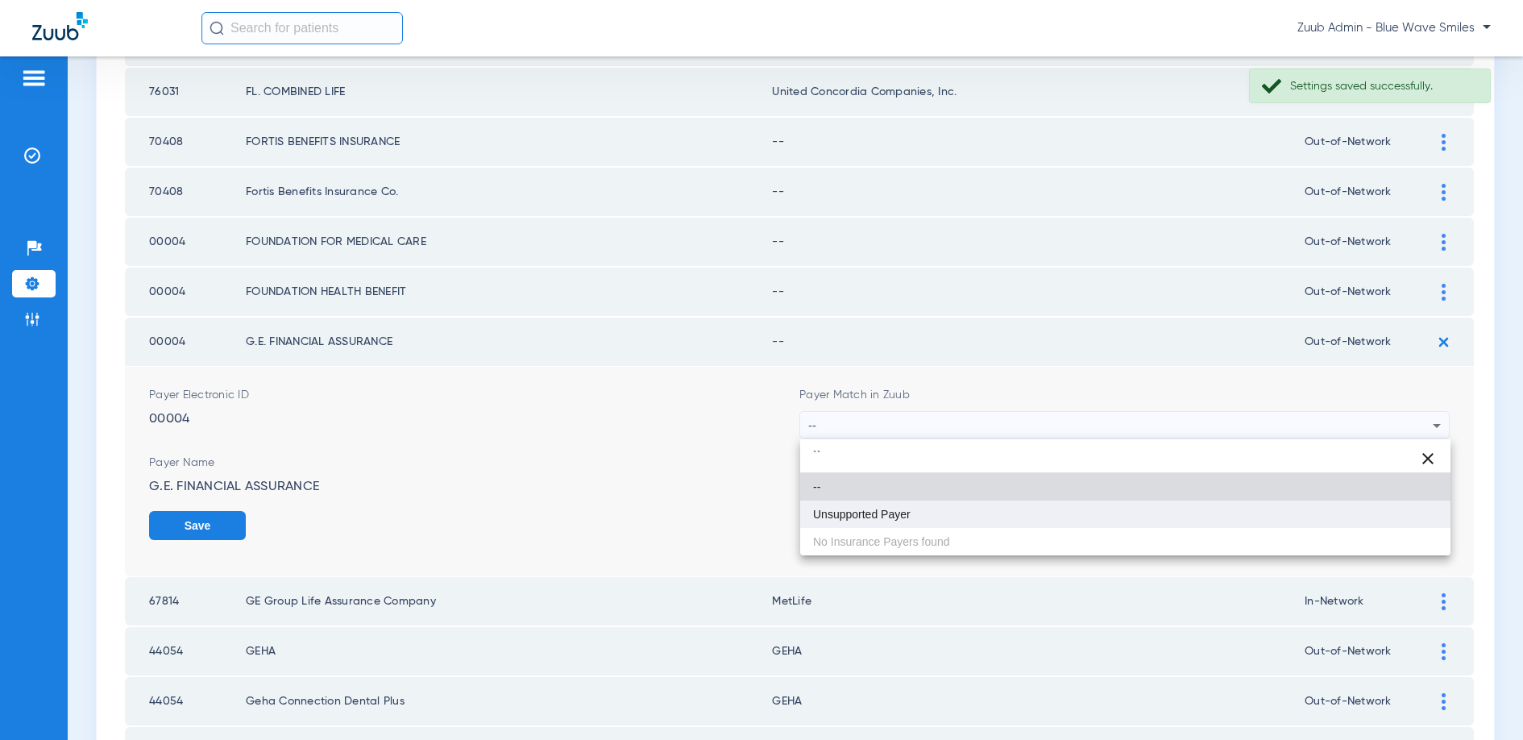
type input "``"
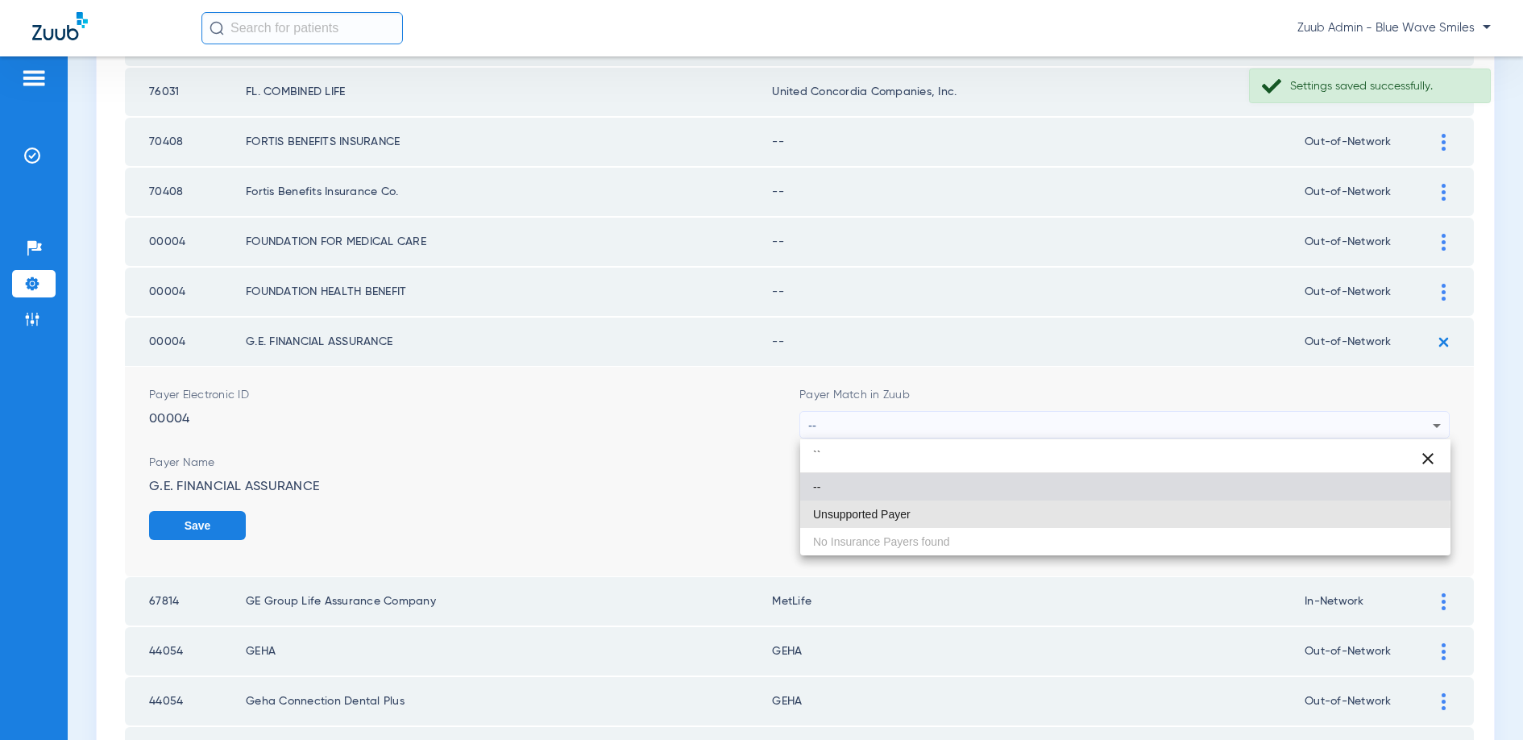
drag, startPoint x: 870, startPoint y: 515, endPoint x: 952, endPoint y: 512, distance: 82.2
click at [873, 515] on span "Unsupported Payer" at bounding box center [862, 513] width 98 height 11
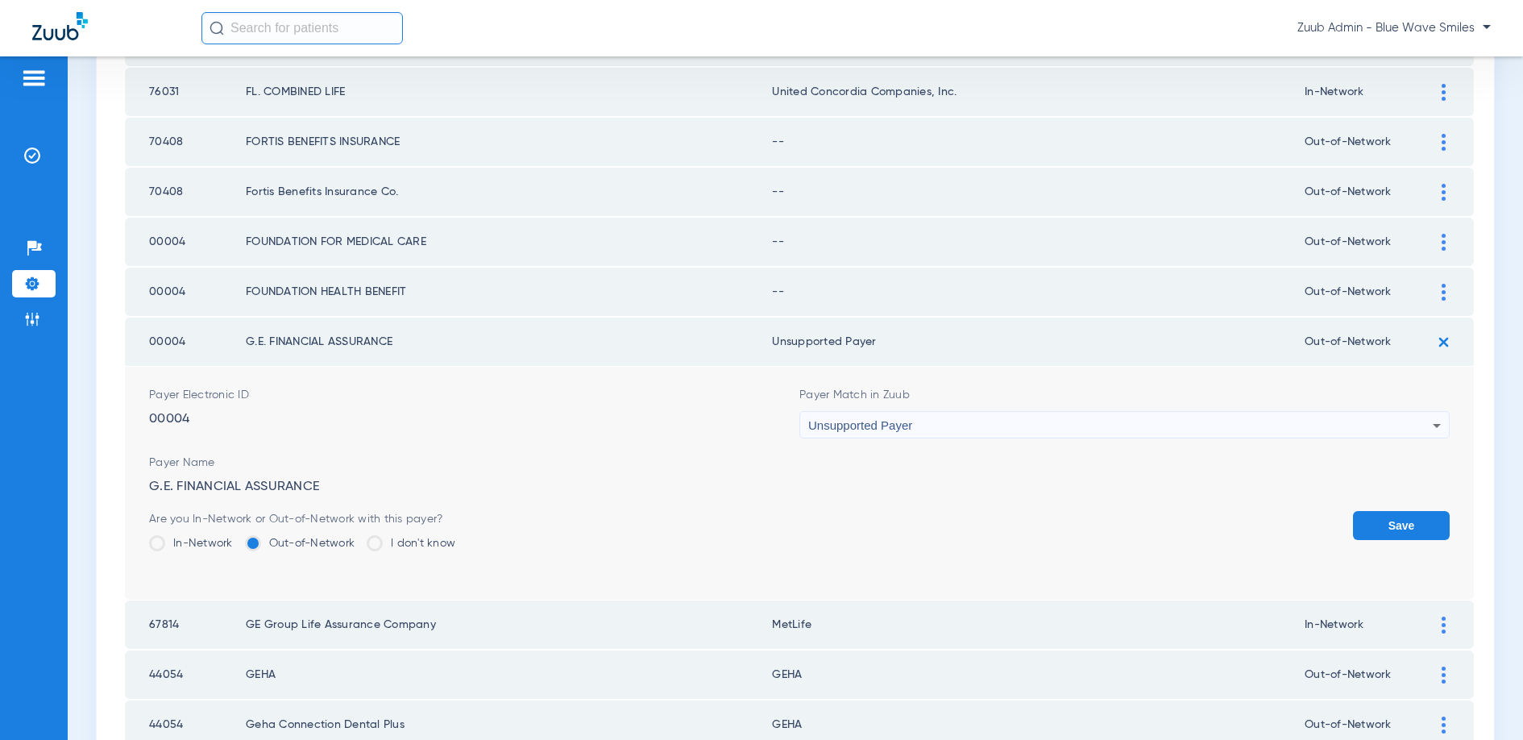
click at [1390, 525] on button "Save" at bounding box center [1401, 525] width 97 height 29
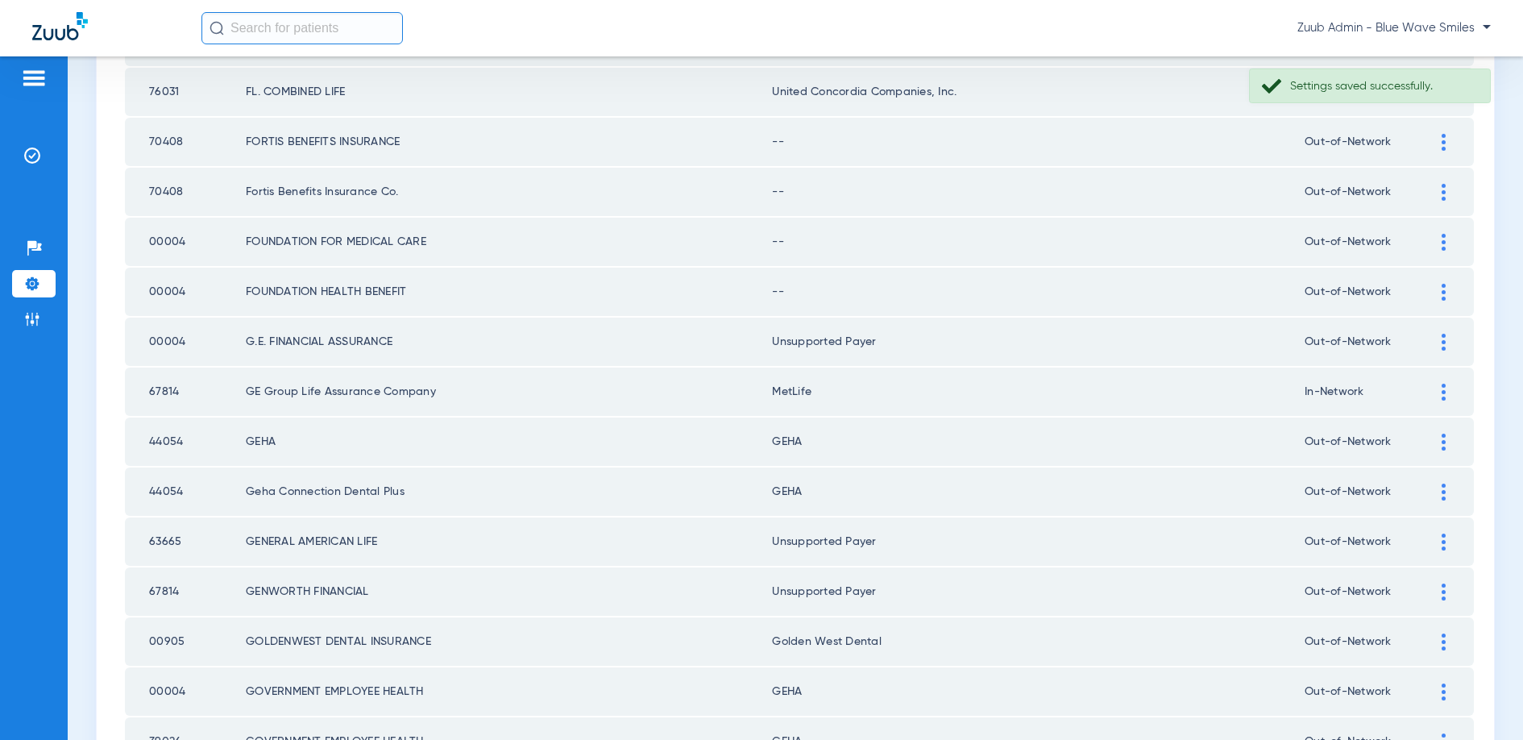
click at [1443, 293] on img at bounding box center [1444, 292] width 4 height 17
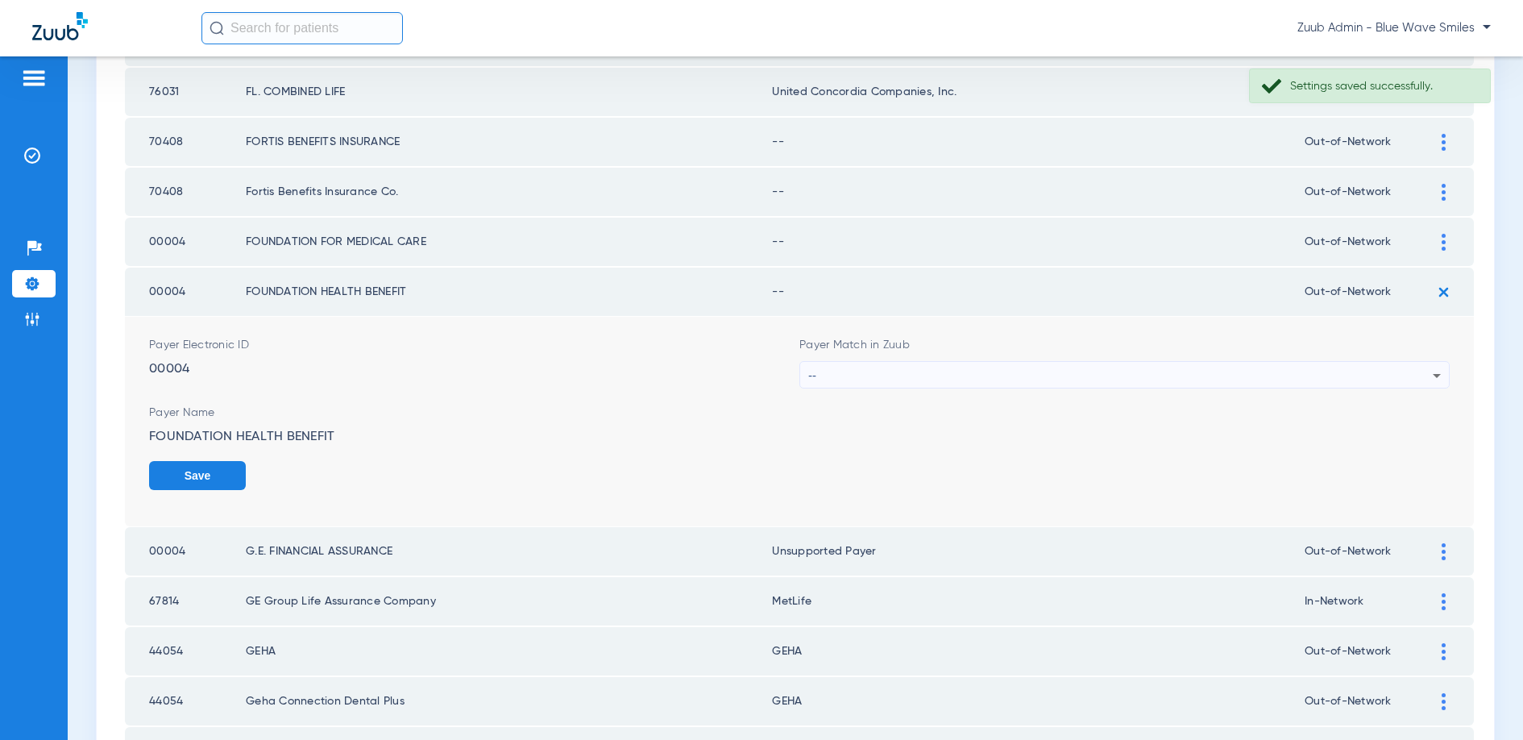
click at [913, 376] on div "--" at bounding box center [1120, 375] width 624 height 27
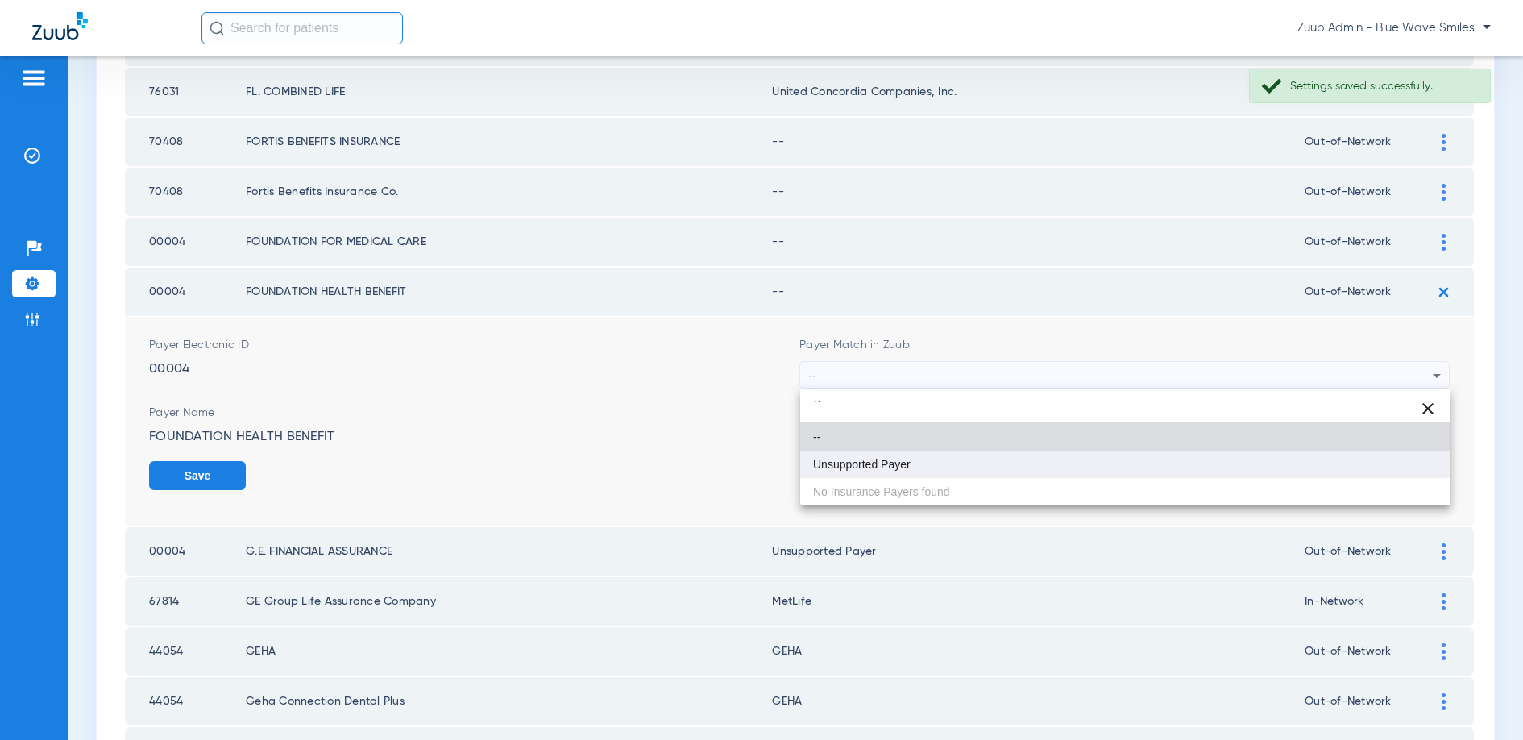
type input "``"
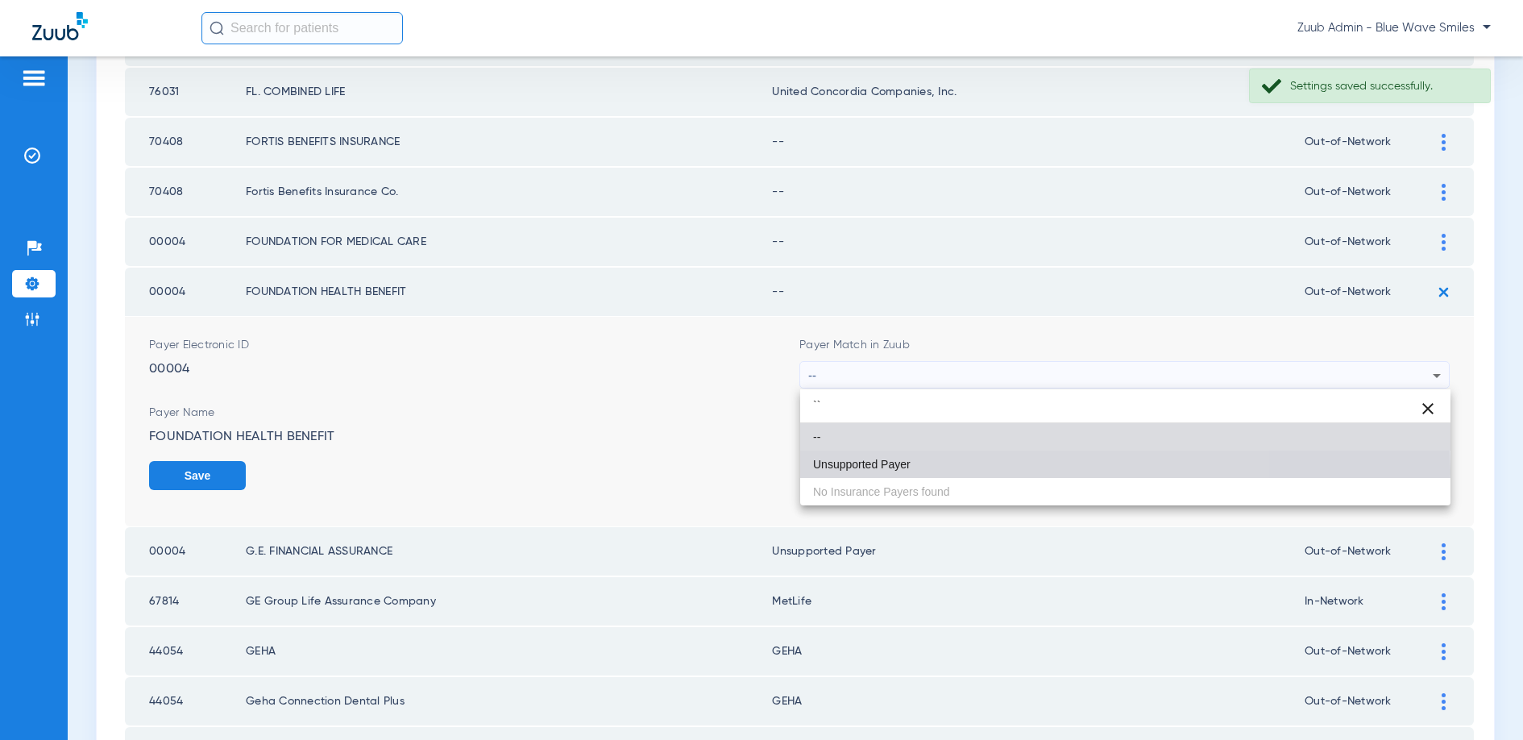
click at [848, 470] on span "Unsupported Payer" at bounding box center [862, 463] width 98 height 11
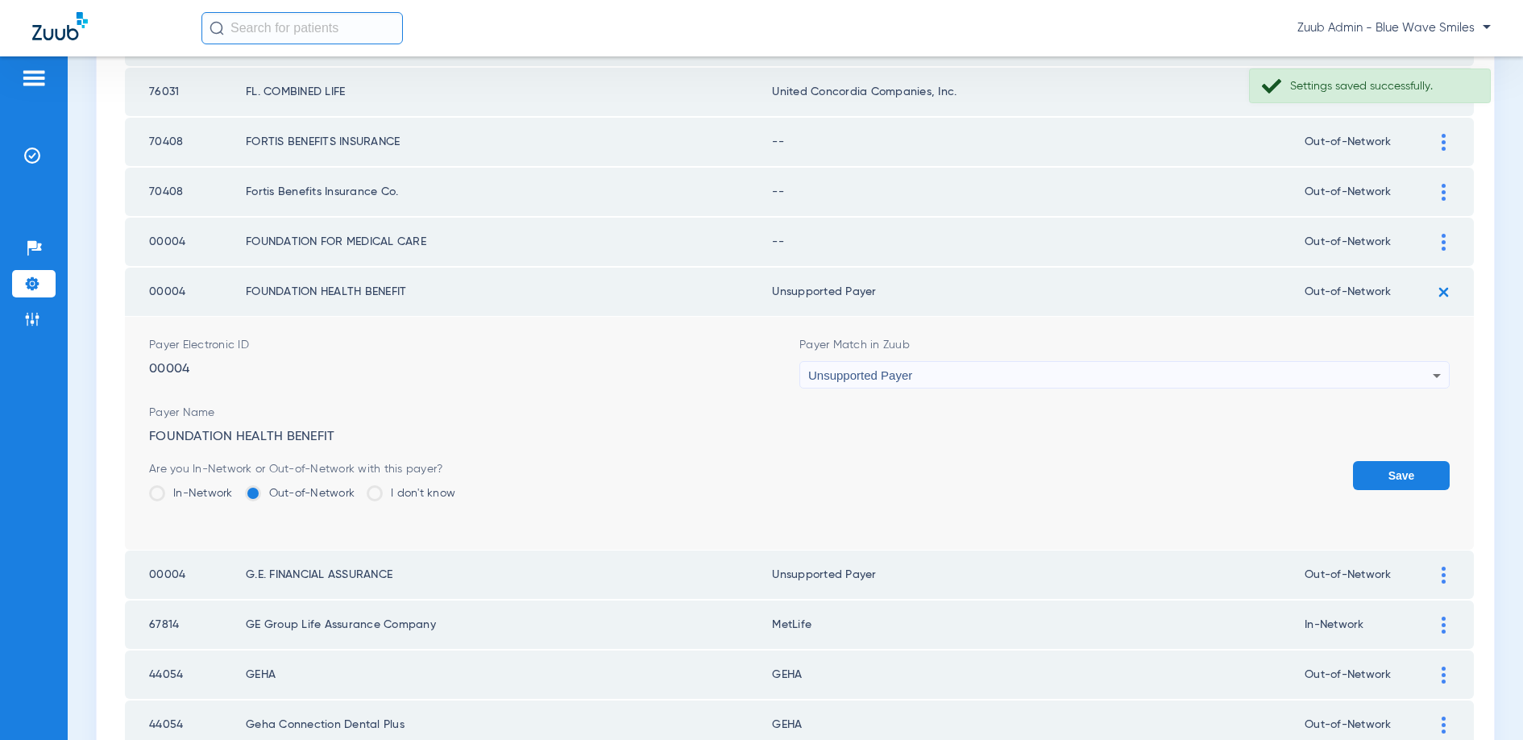
click at [1384, 467] on button "Save" at bounding box center [1401, 475] width 97 height 29
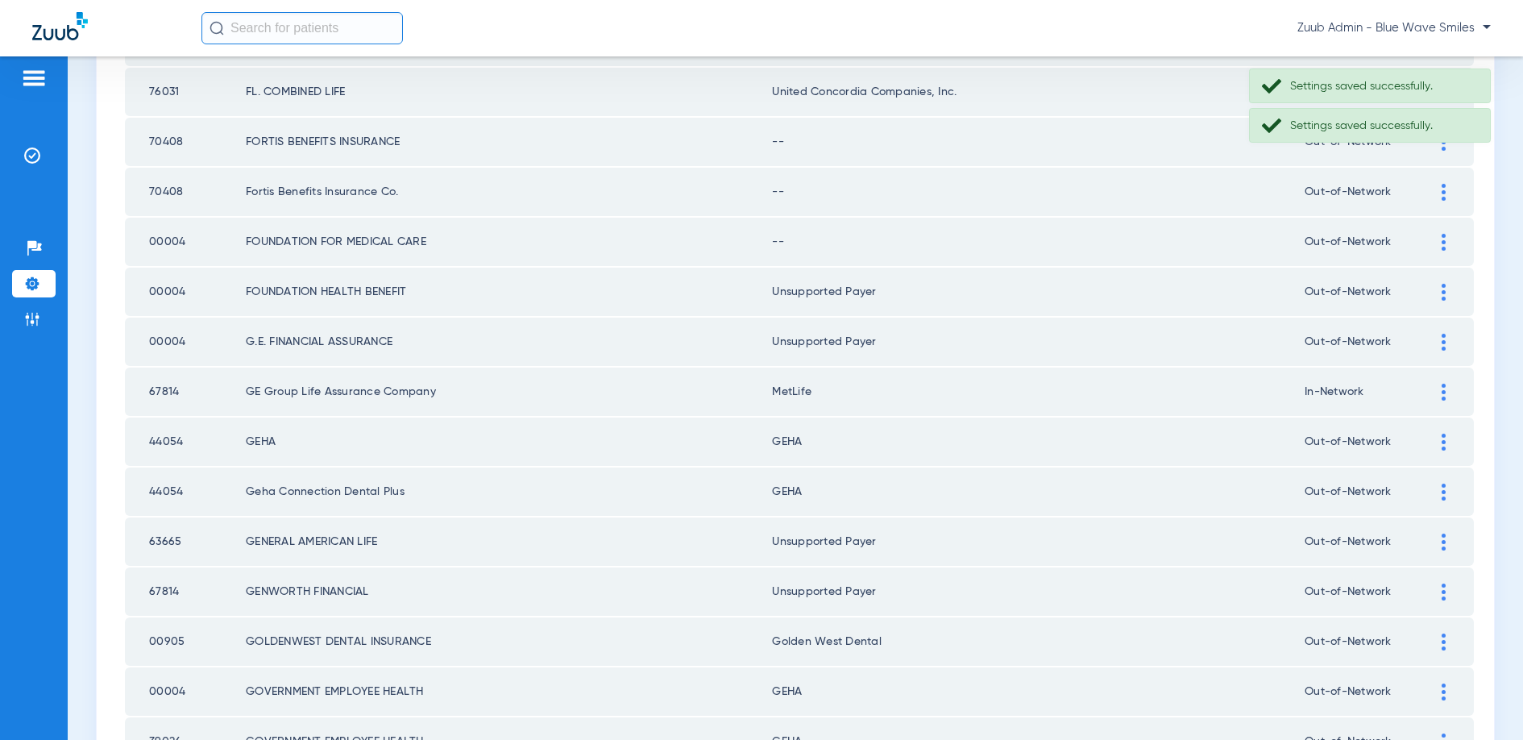
click at [1440, 241] on div at bounding box center [1443, 242] width 28 height 17
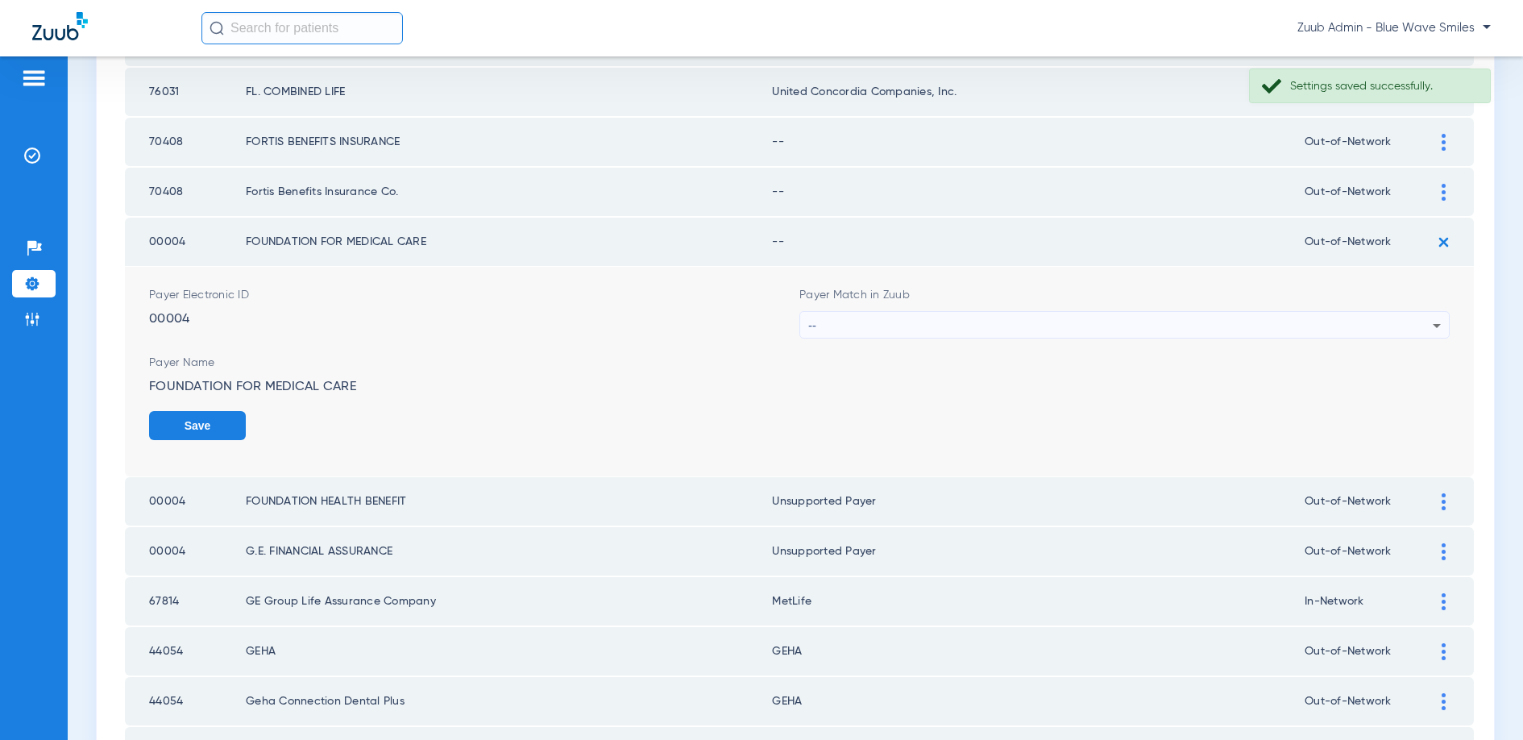
click at [972, 326] on div "--" at bounding box center [1120, 325] width 624 height 27
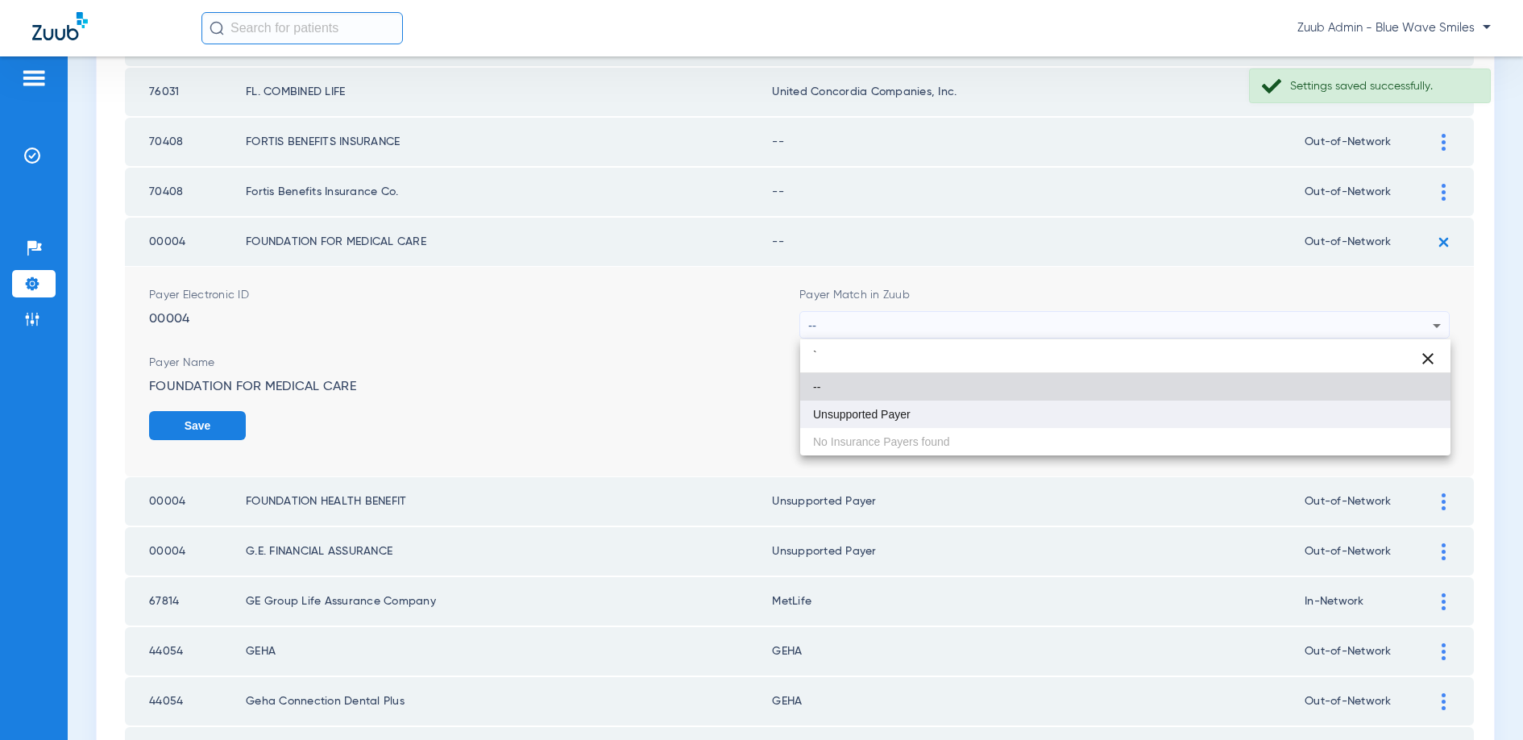
type input "`"
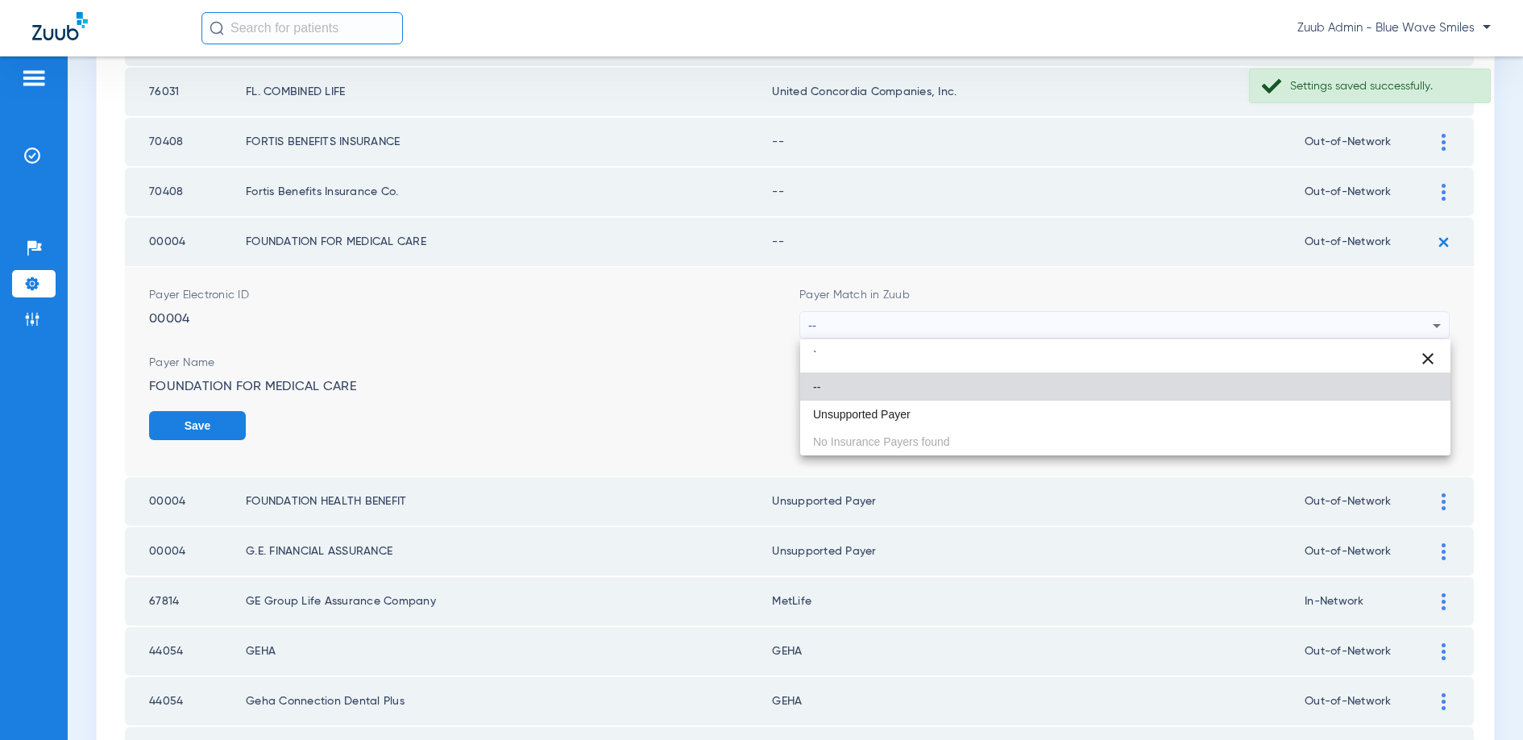
click at [852, 415] on span "Unsupported Payer" at bounding box center [862, 414] width 98 height 11
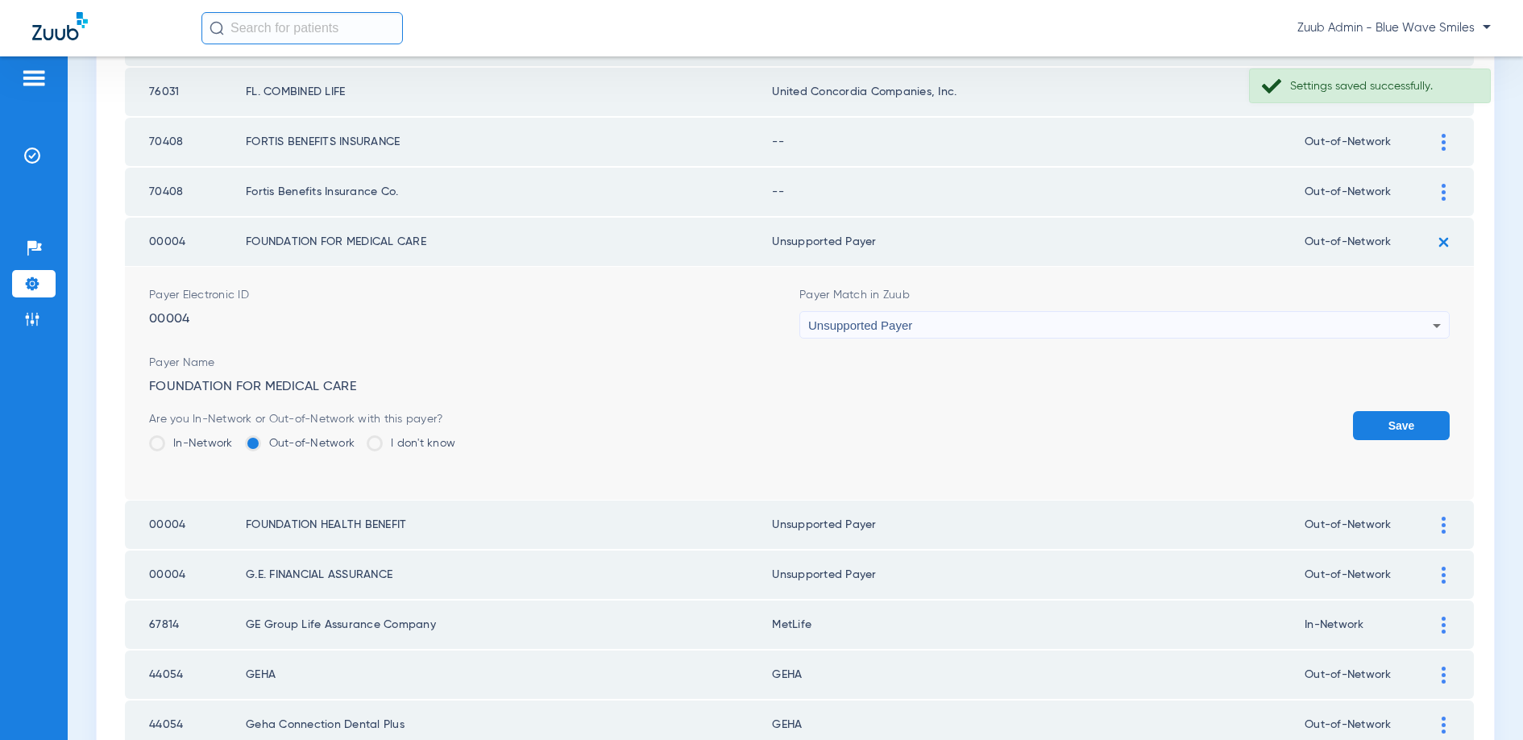
drag, startPoint x: 1392, startPoint y: 422, endPoint x: 1267, endPoint y: 394, distance: 128.8
click at [1387, 421] on button "Save" at bounding box center [1401, 425] width 97 height 29
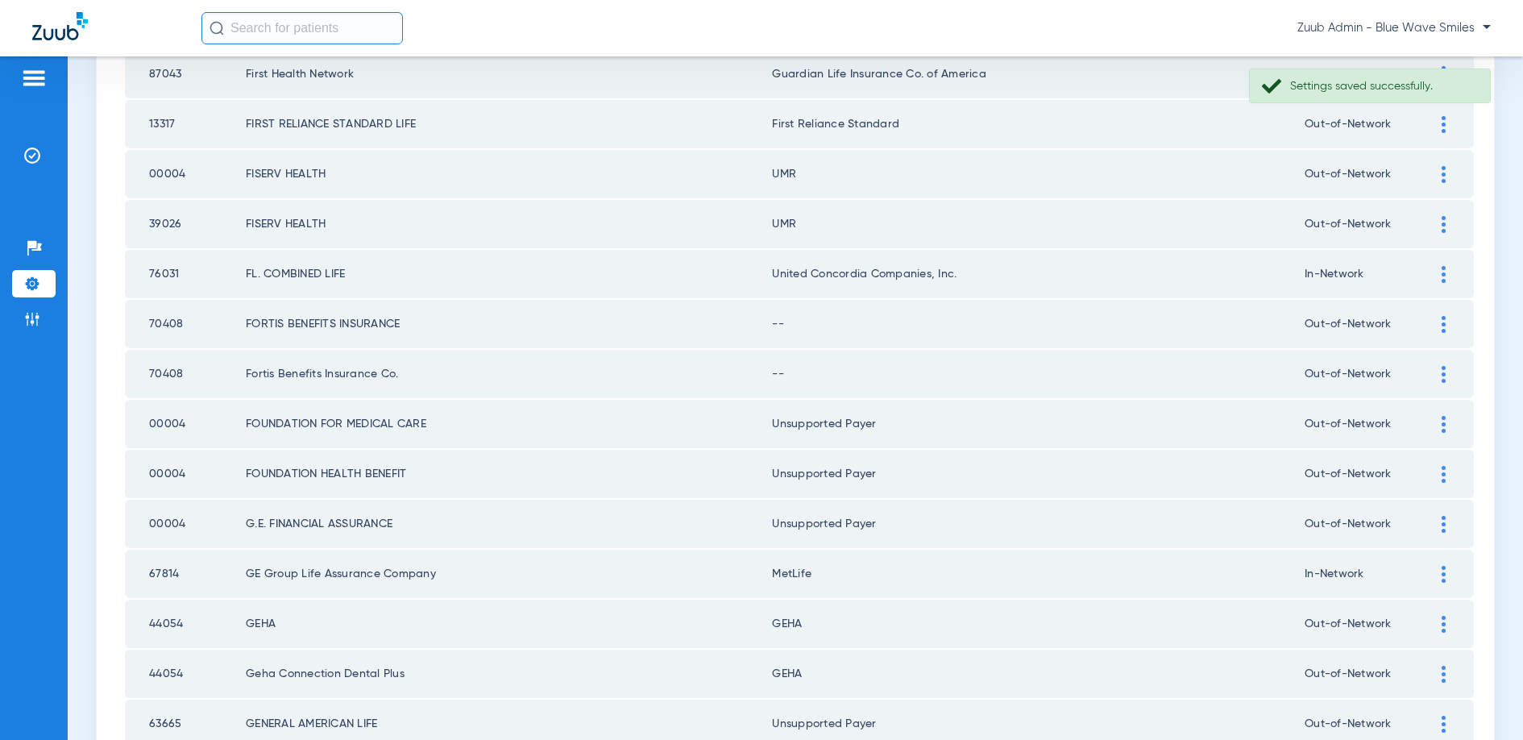
scroll to position [437, 0]
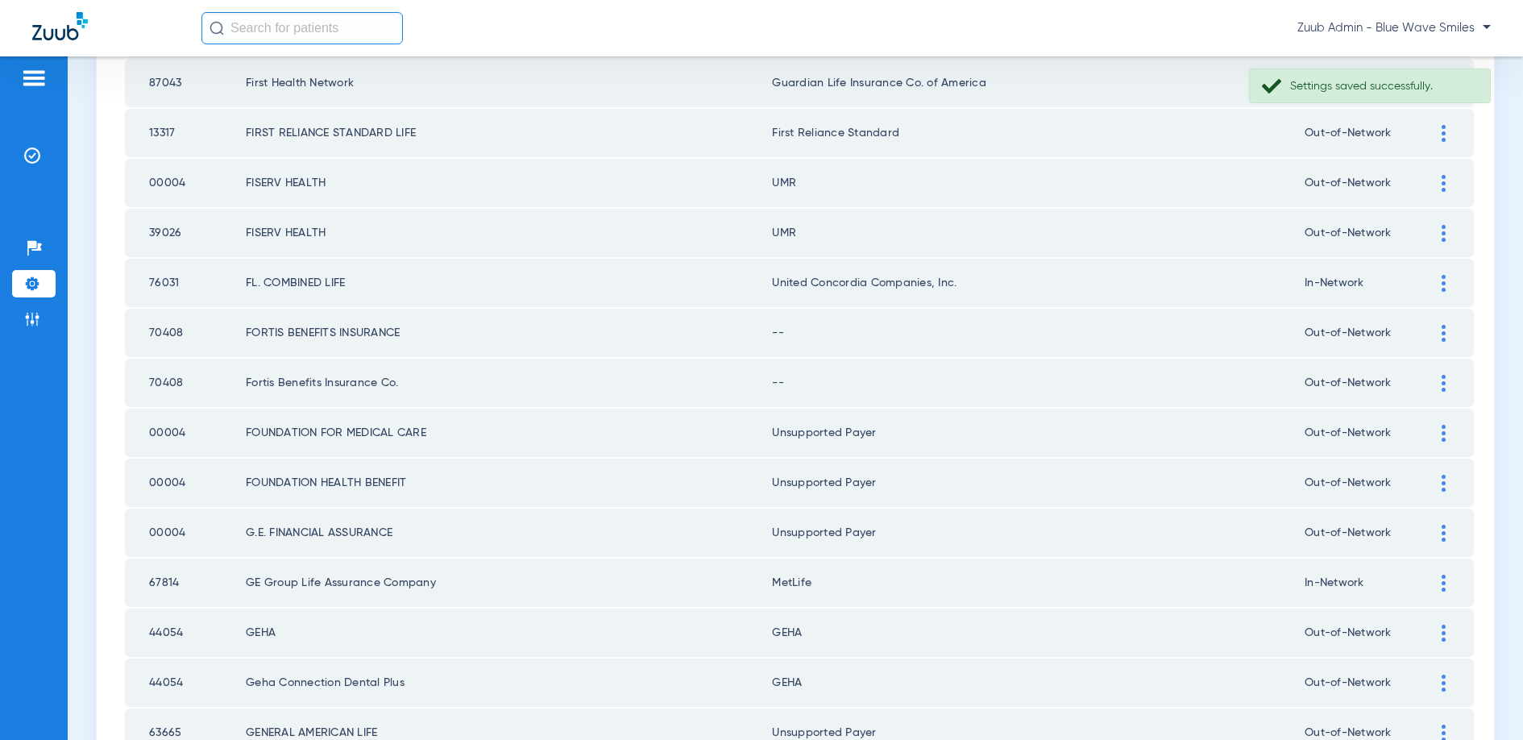
click at [1440, 383] on div at bounding box center [1443, 383] width 28 height 17
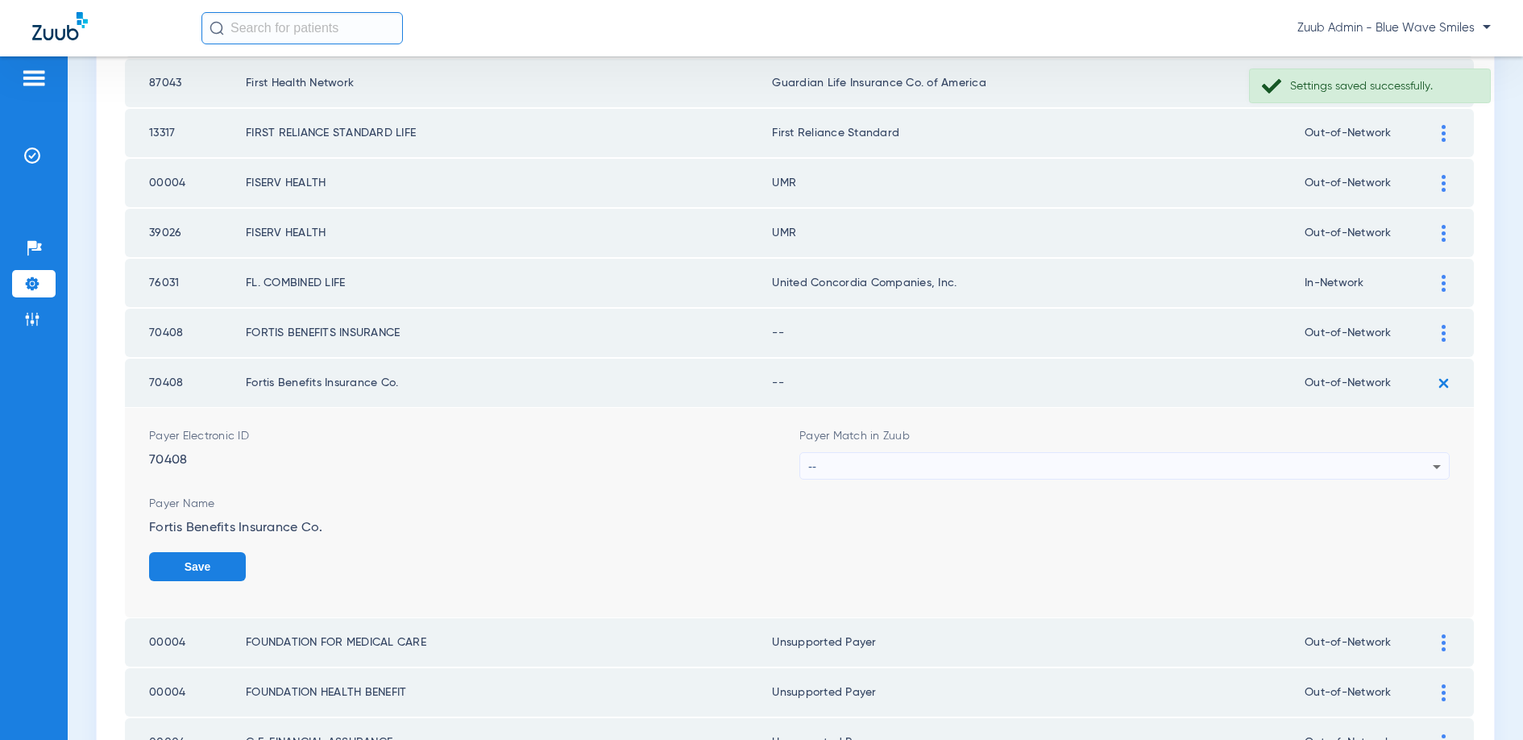
click at [988, 459] on div "--" at bounding box center [1120, 466] width 624 height 27
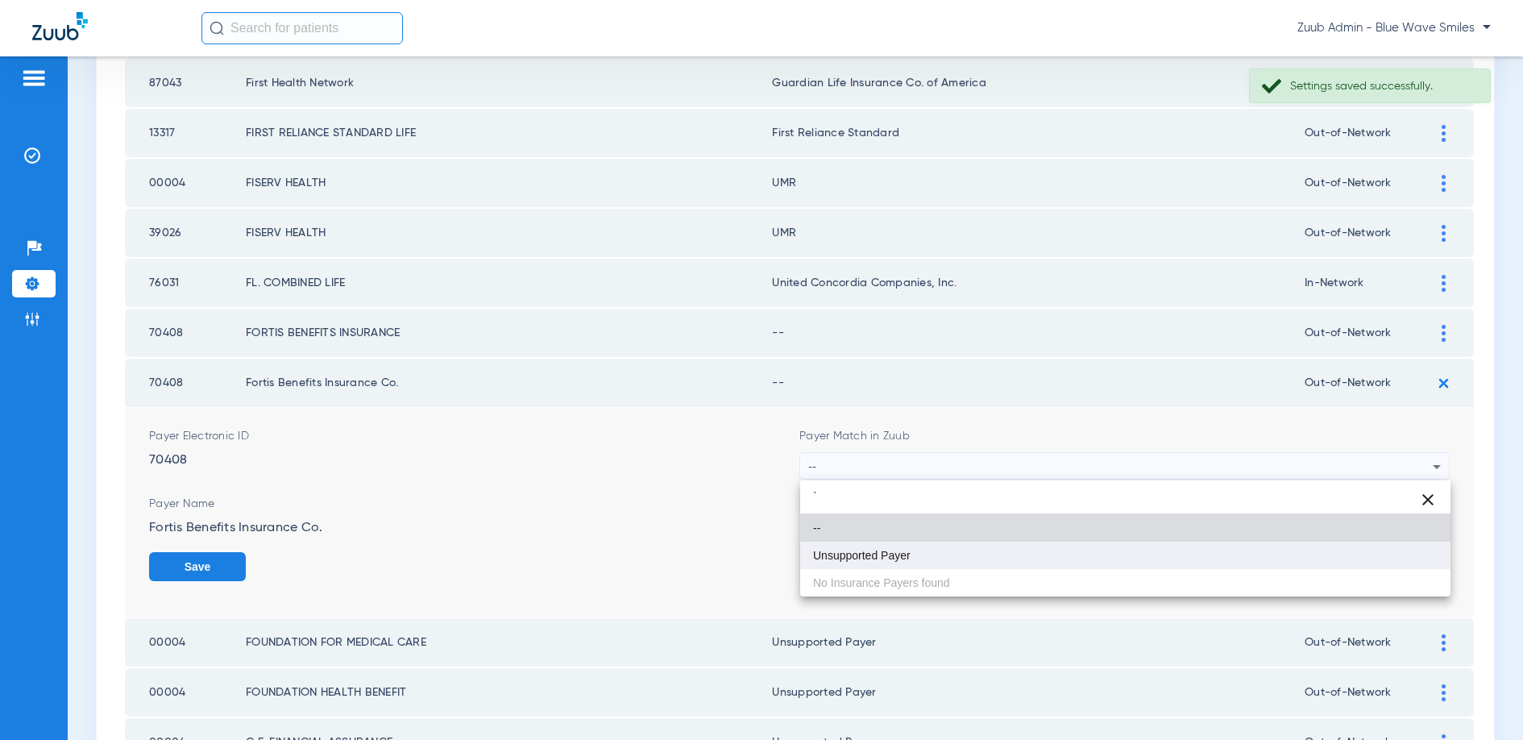
type input "`"
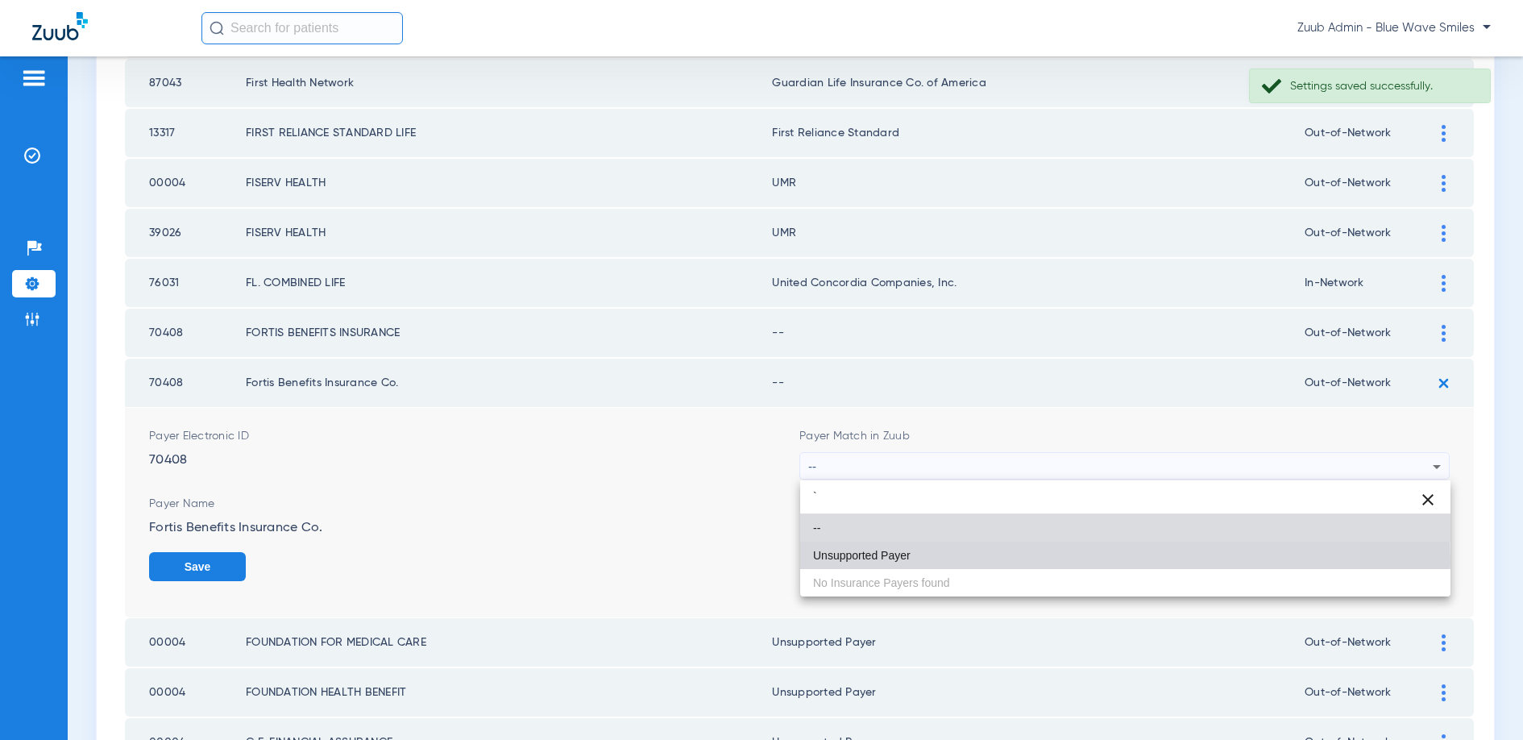
click at [893, 561] on span "Unsupported Payer" at bounding box center [862, 555] width 98 height 11
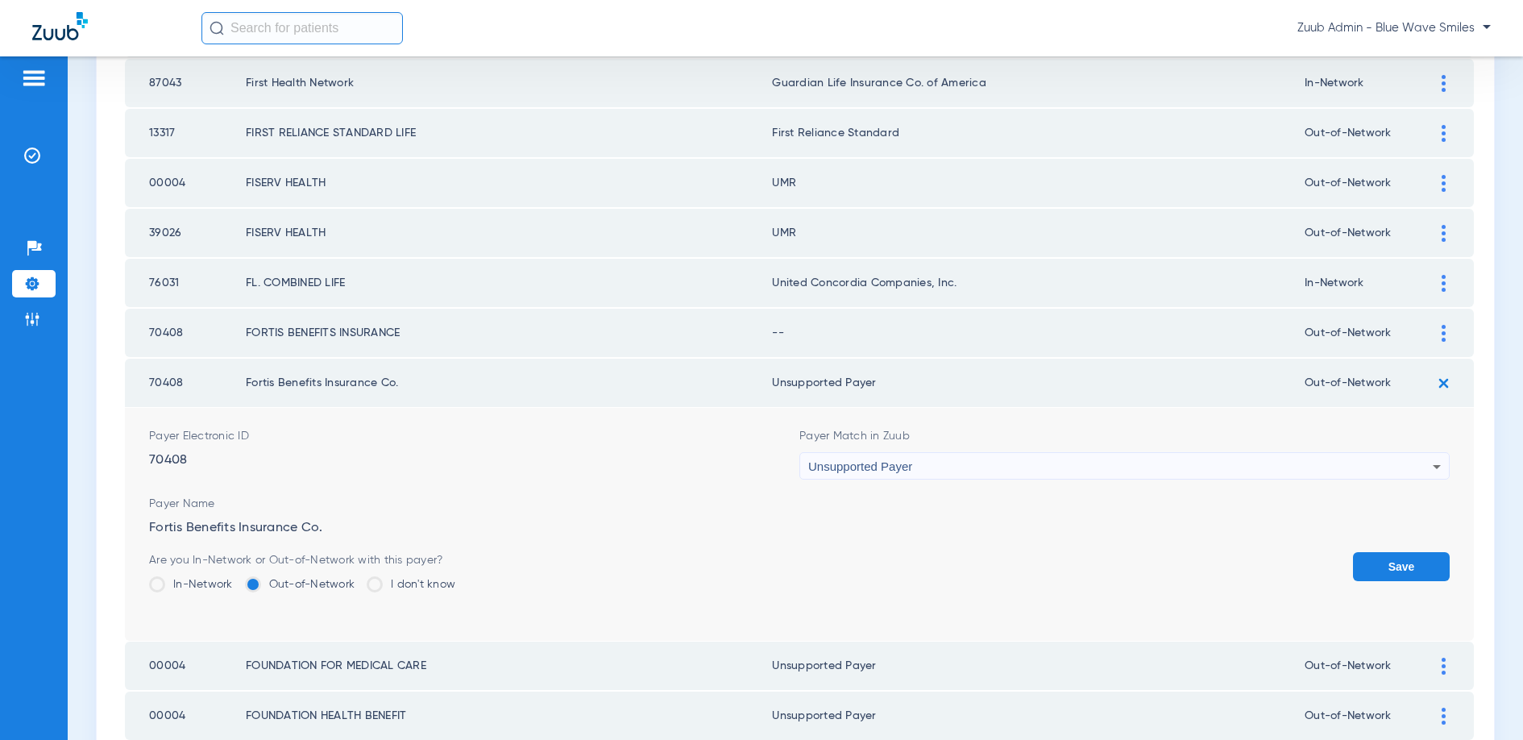
click at [1409, 557] on button "Save" at bounding box center [1401, 566] width 97 height 29
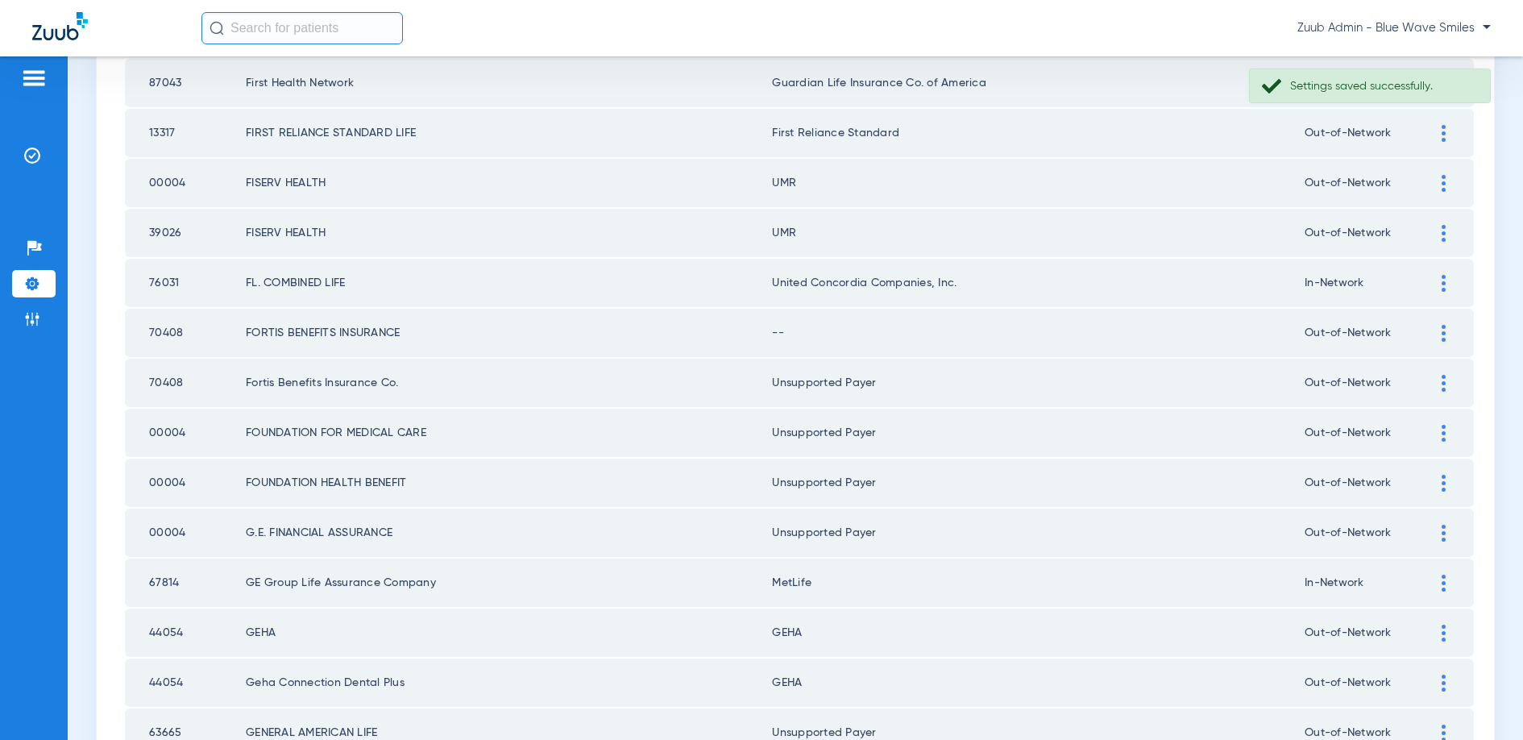
click at [1443, 339] on img at bounding box center [1444, 333] width 4 height 17
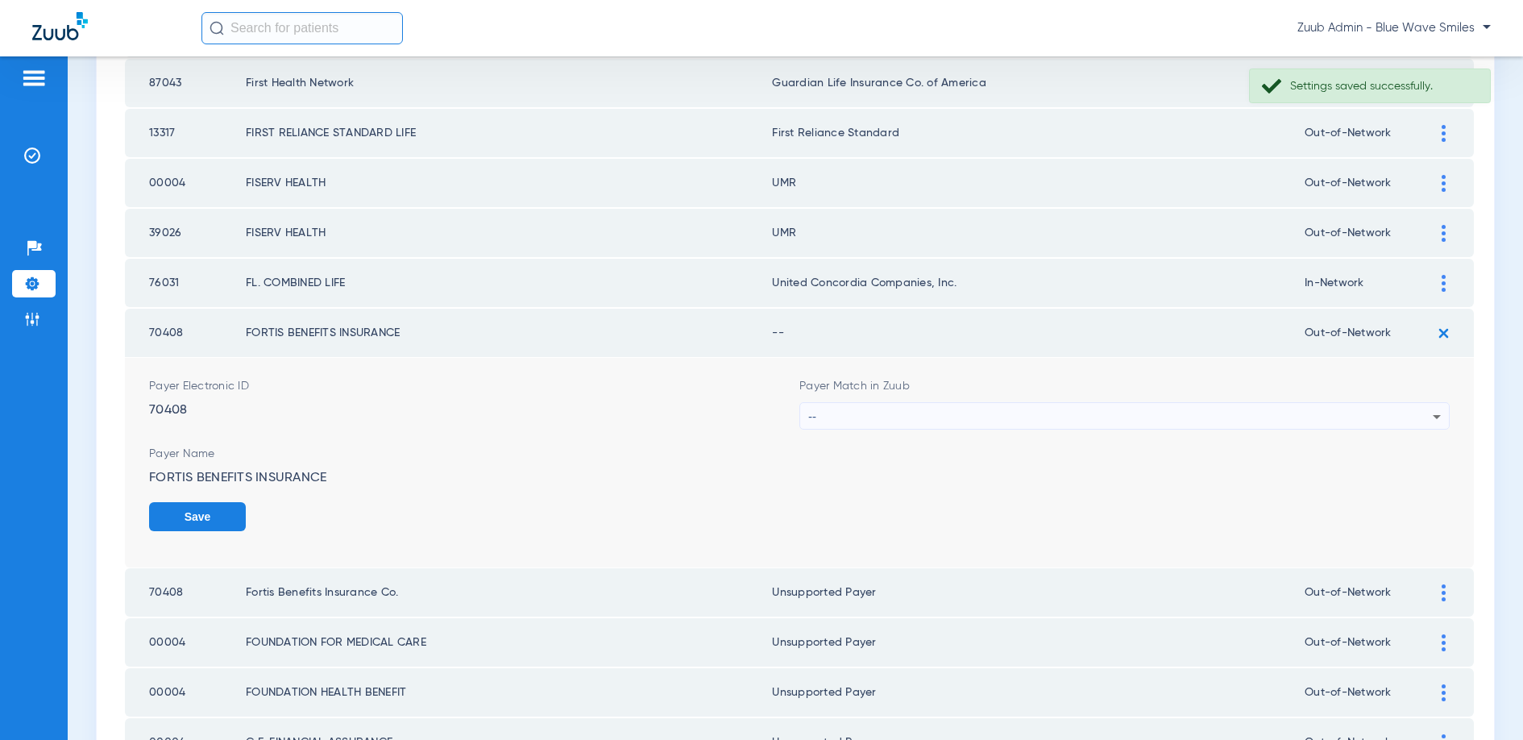
click at [1014, 409] on div "--" at bounding box center [1120, 416] width 624 height 27
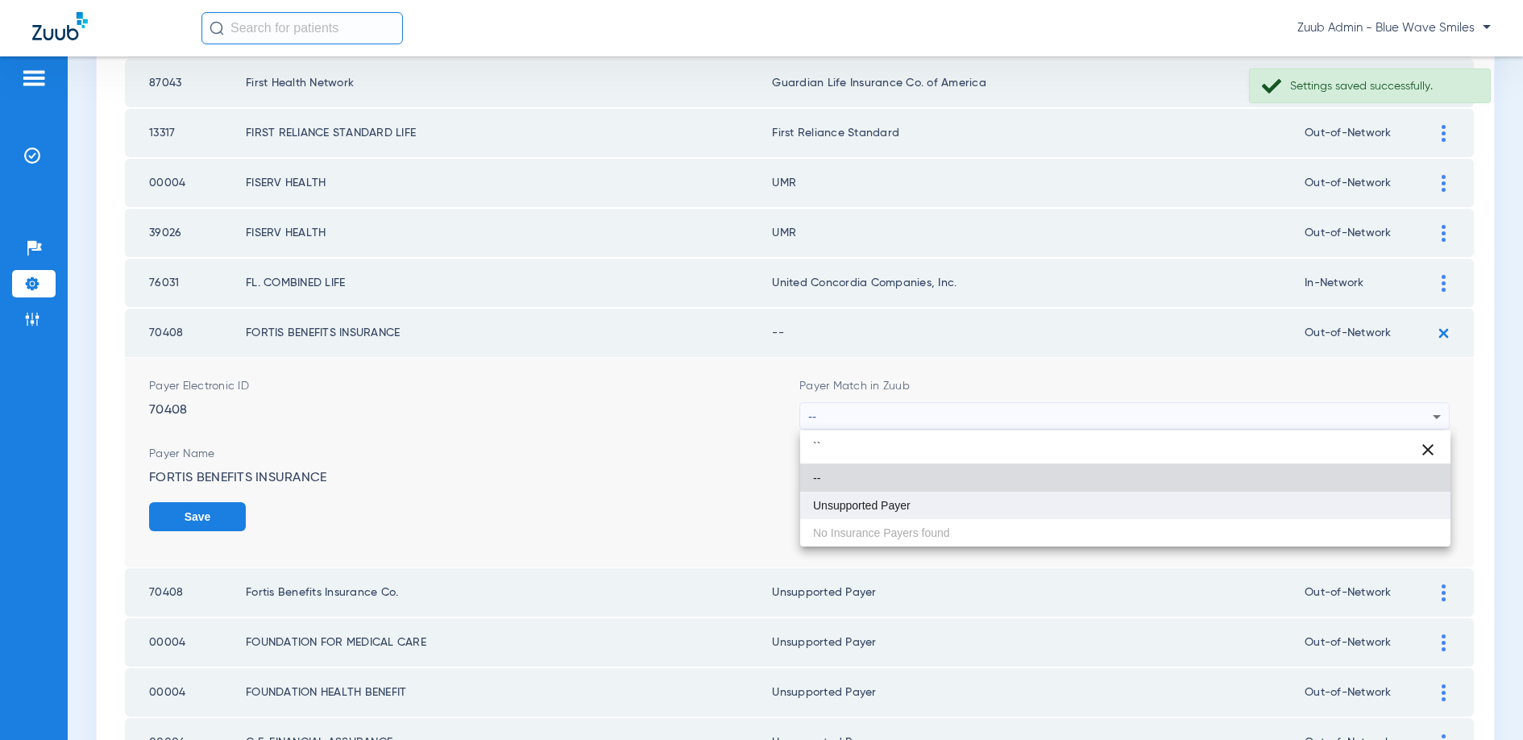
type input "``"
click at [894, 502] on span "Unsupported Payer" at bounding box center [862, 505] width 98 height 11
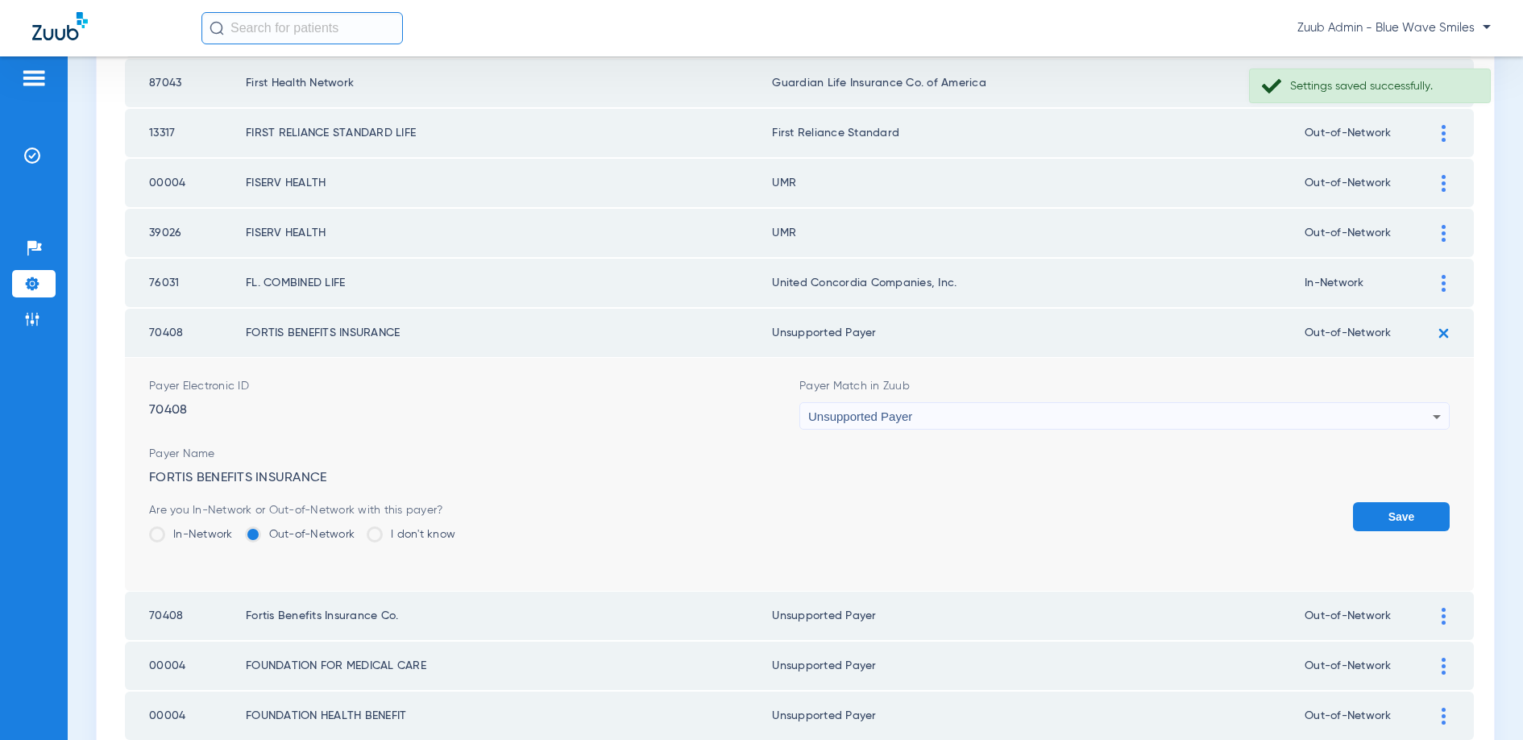
click at [1401, 517] on button "Save" at bounding box center [1401, 516] width 97 height 29
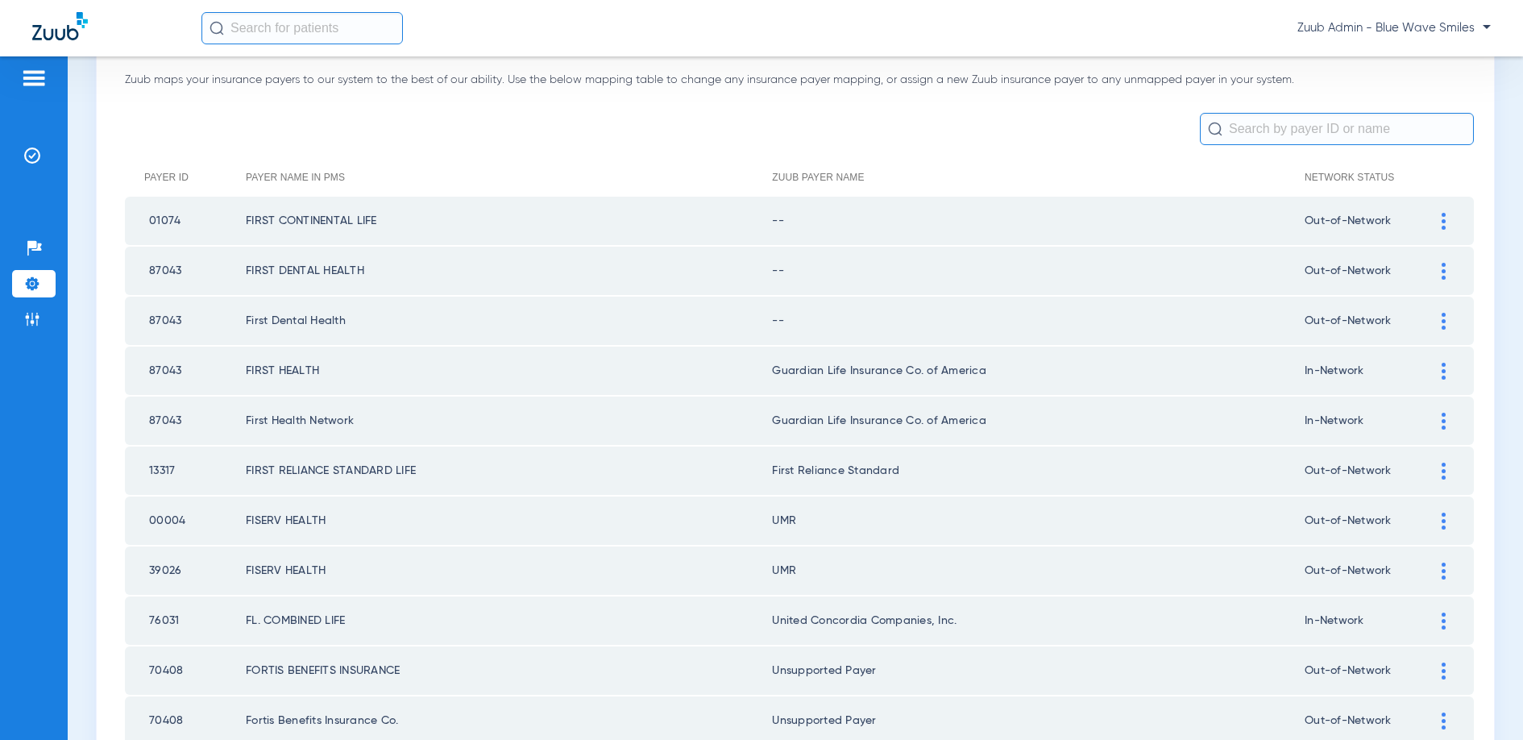
scroll to position [97, 0]
click at [1442, 319] on img at bounding box center [1444, 323] width 4 height 17
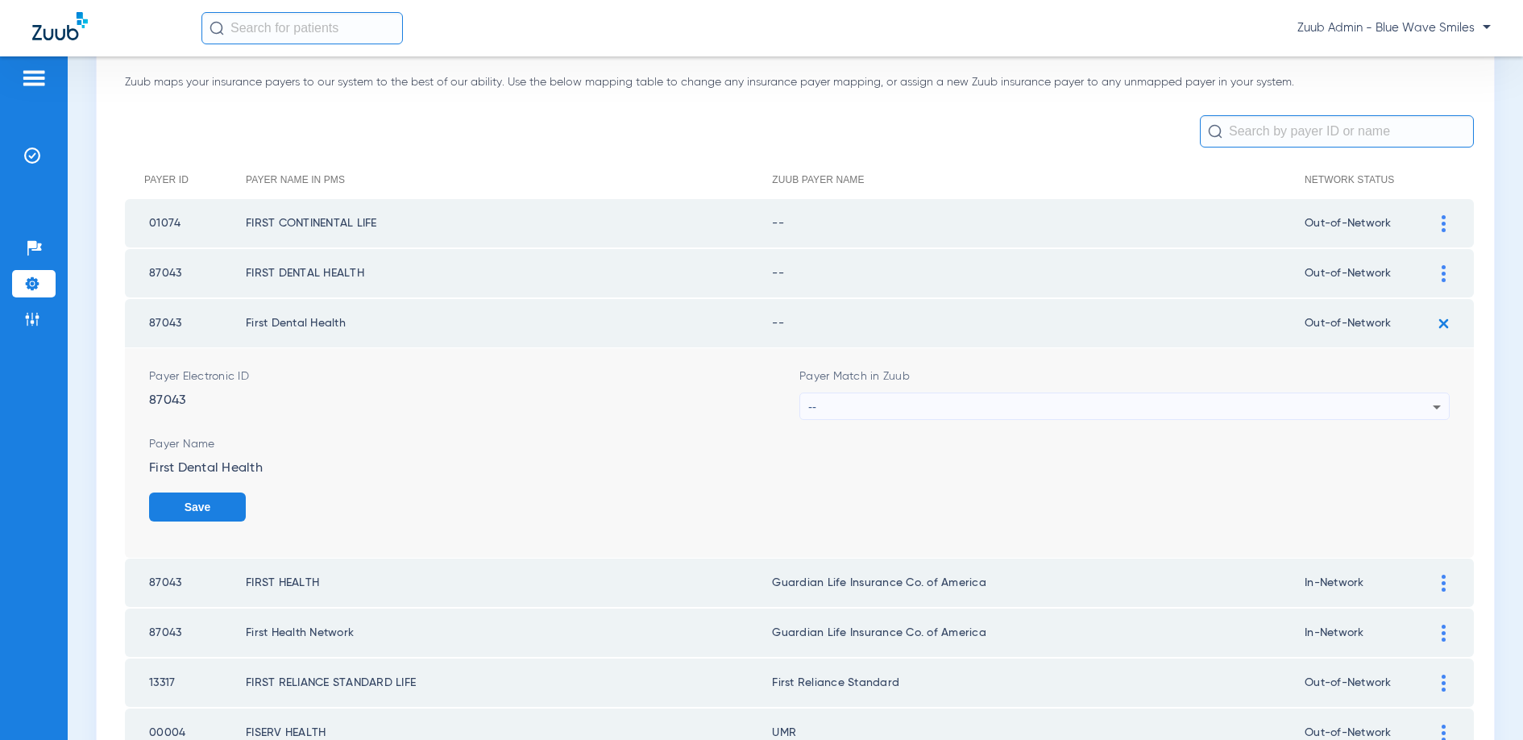
click at [980, 405] on div "--" at bounding box center [1120, 406] width 624 height 27
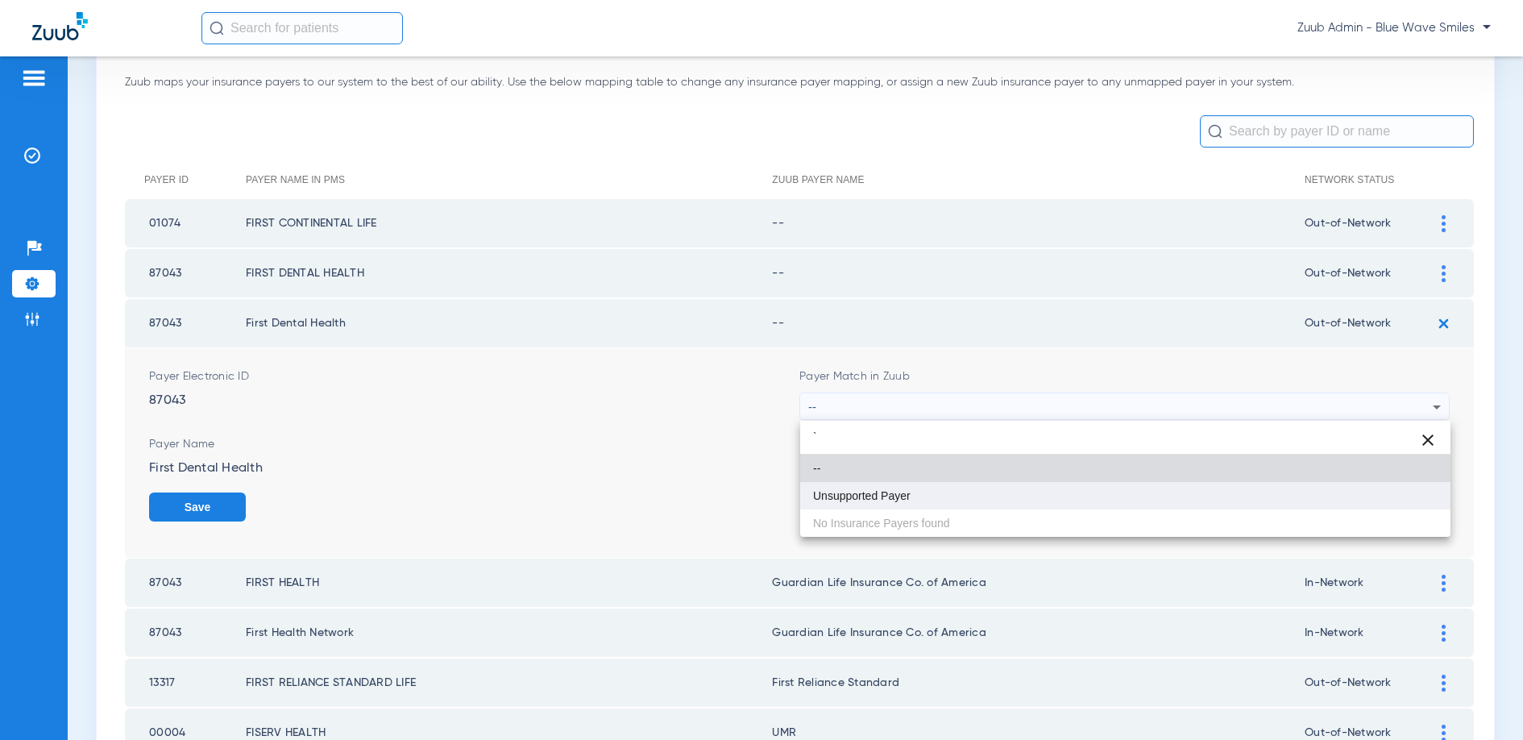
type input "`"
drag, startPoint x: 876, startPoint y: 495, endPoint x: 969, endPoint y: 494, distance: 92.7
click at [877, 495] on span "Unsupported Payer" at bounding box center [862, 495] width 98 height 11
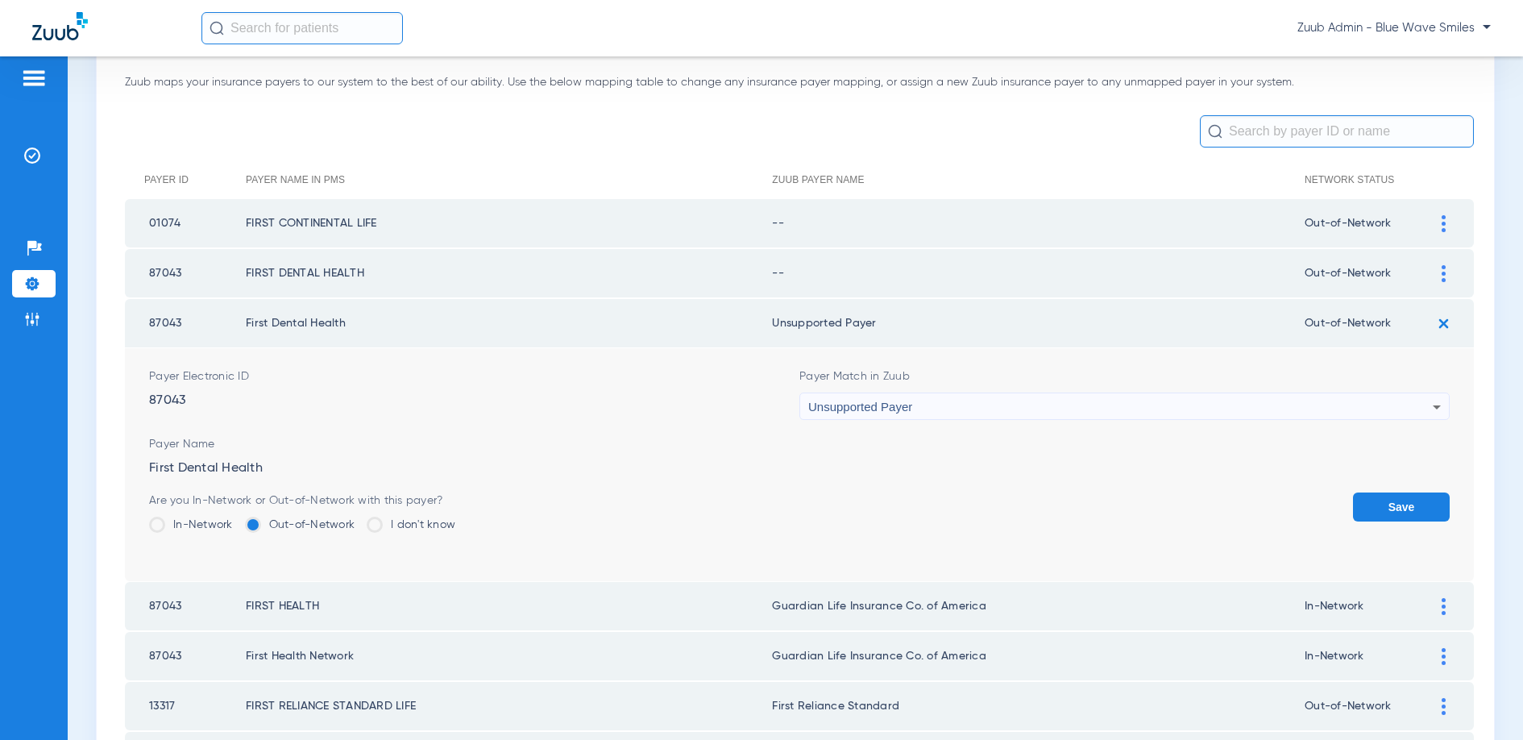
drag, startPoint x: 1384, startPoint y: 499, endPoint x: 1387, endPoint y: 408, distance: 91.1
click at [1384, 498] on button "Save" at bounding box center [1401, 506] width 97 height 29
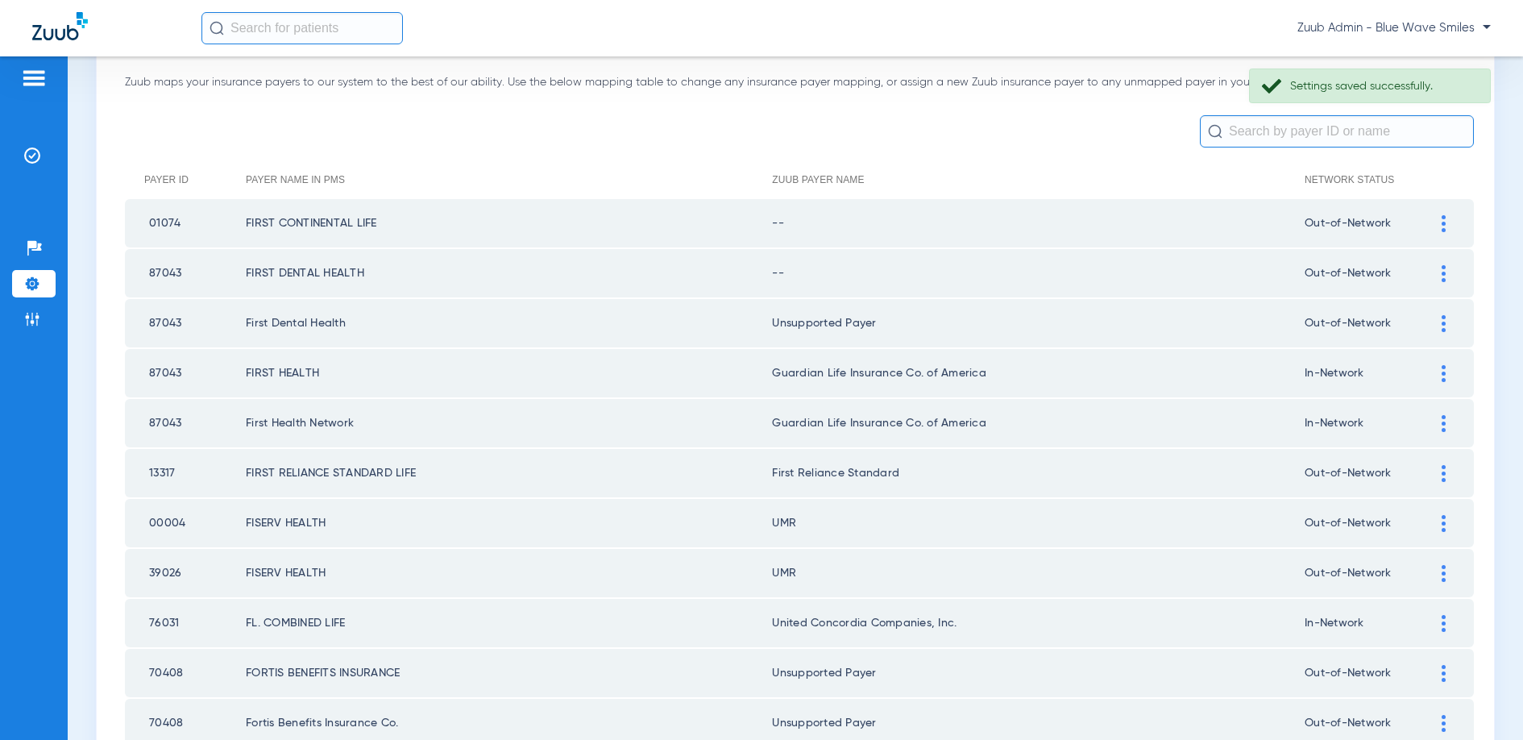
click at [1442, 268] on img at bounding box center [1444, 273] width 4 height 17
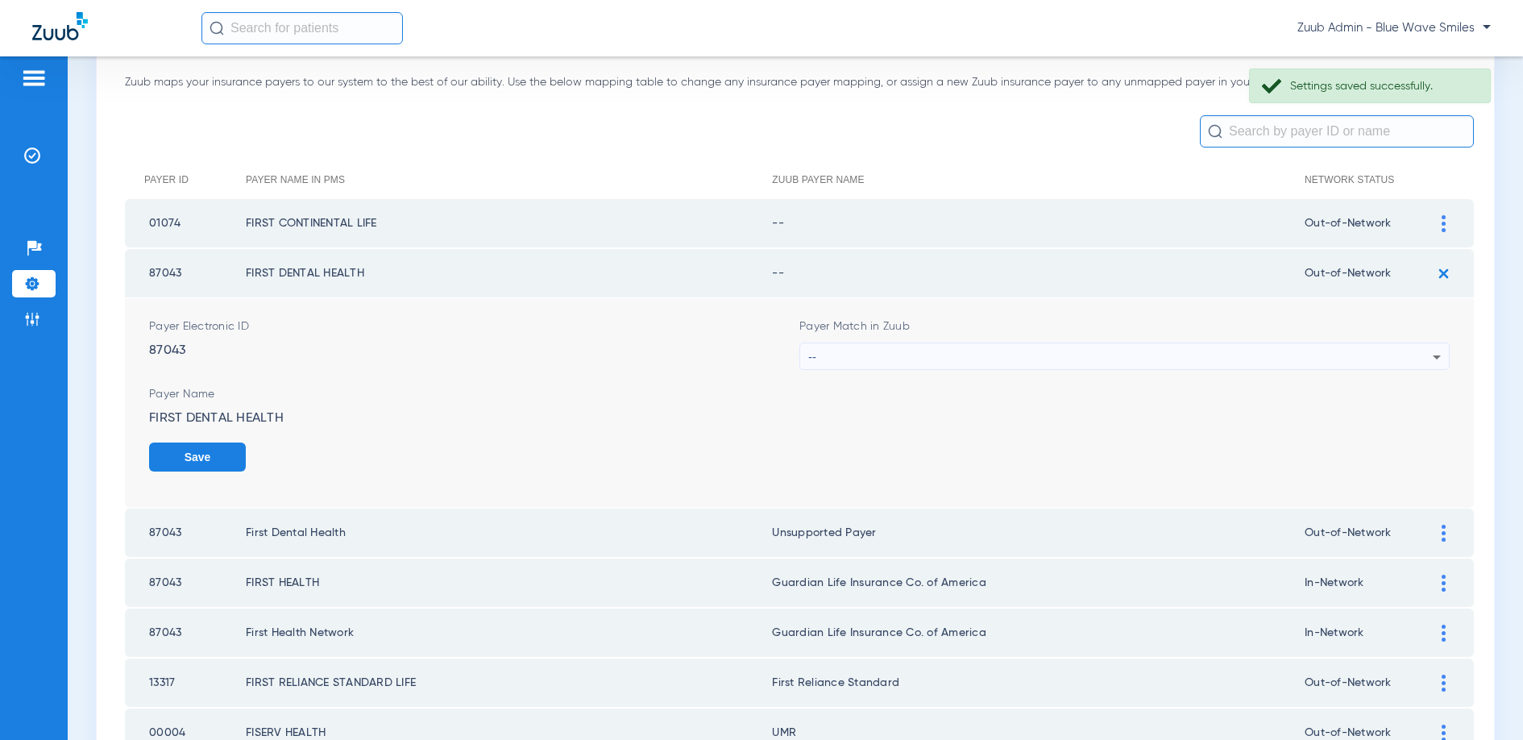
click at [1049, 350] on div "--" at bounding box center [1120, 356] width 624 height 27
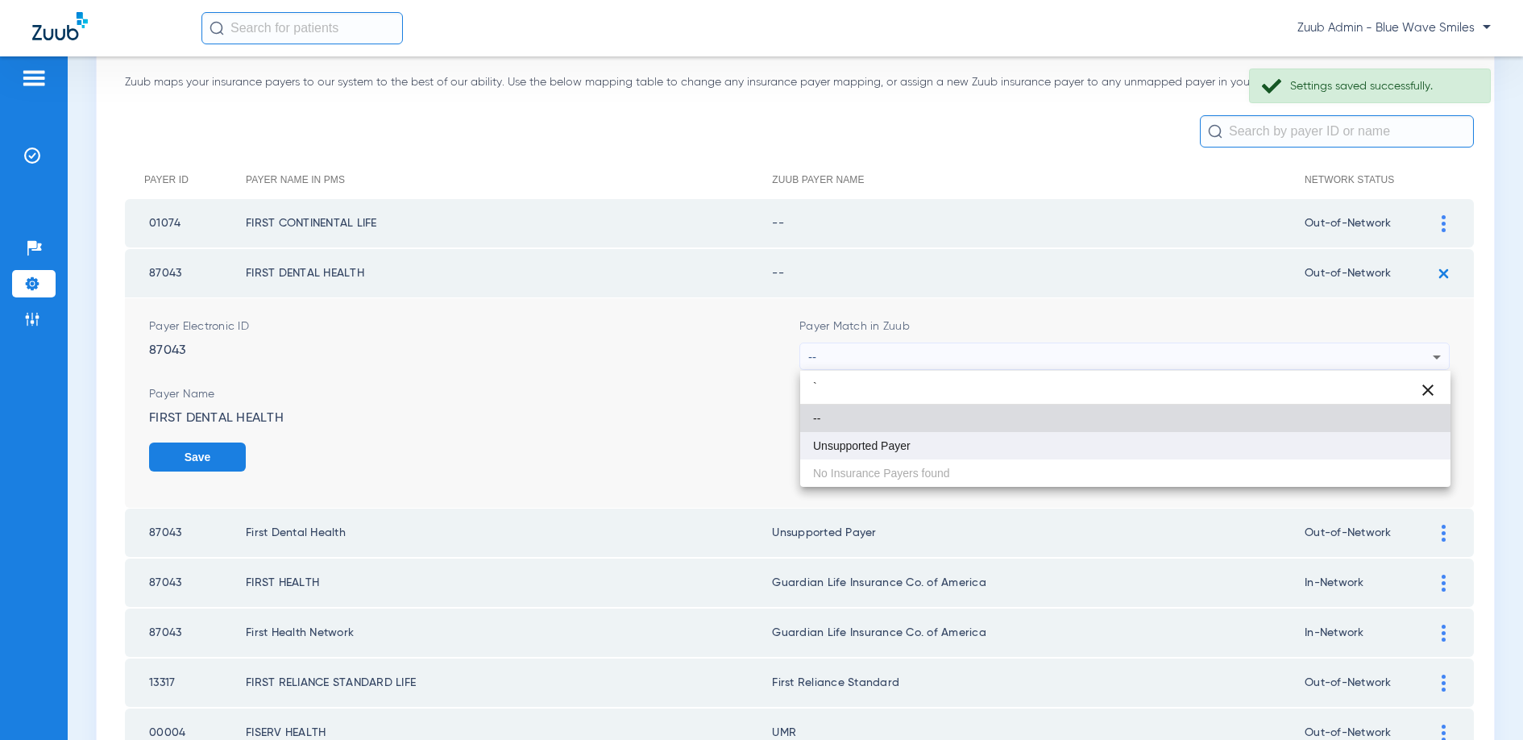
type input "`"
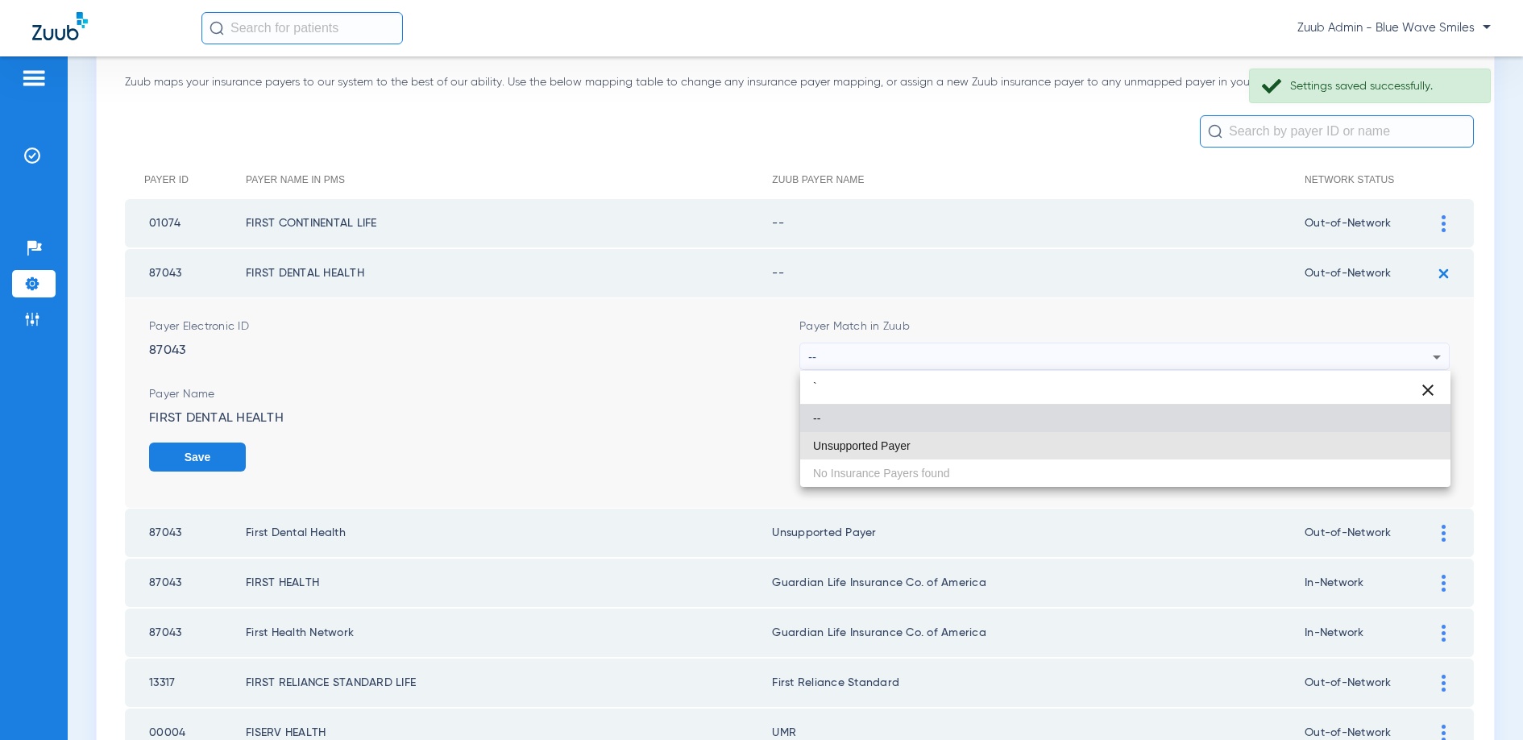
drag, startPoint x: 951, startPoint y: 436, endPoint x: 1009, endPoint y: 437, distance: 58.0
click at [952, 436] on mat-option "Unsupported Payer" at bounding box center [1125, 445] width 650 height 27
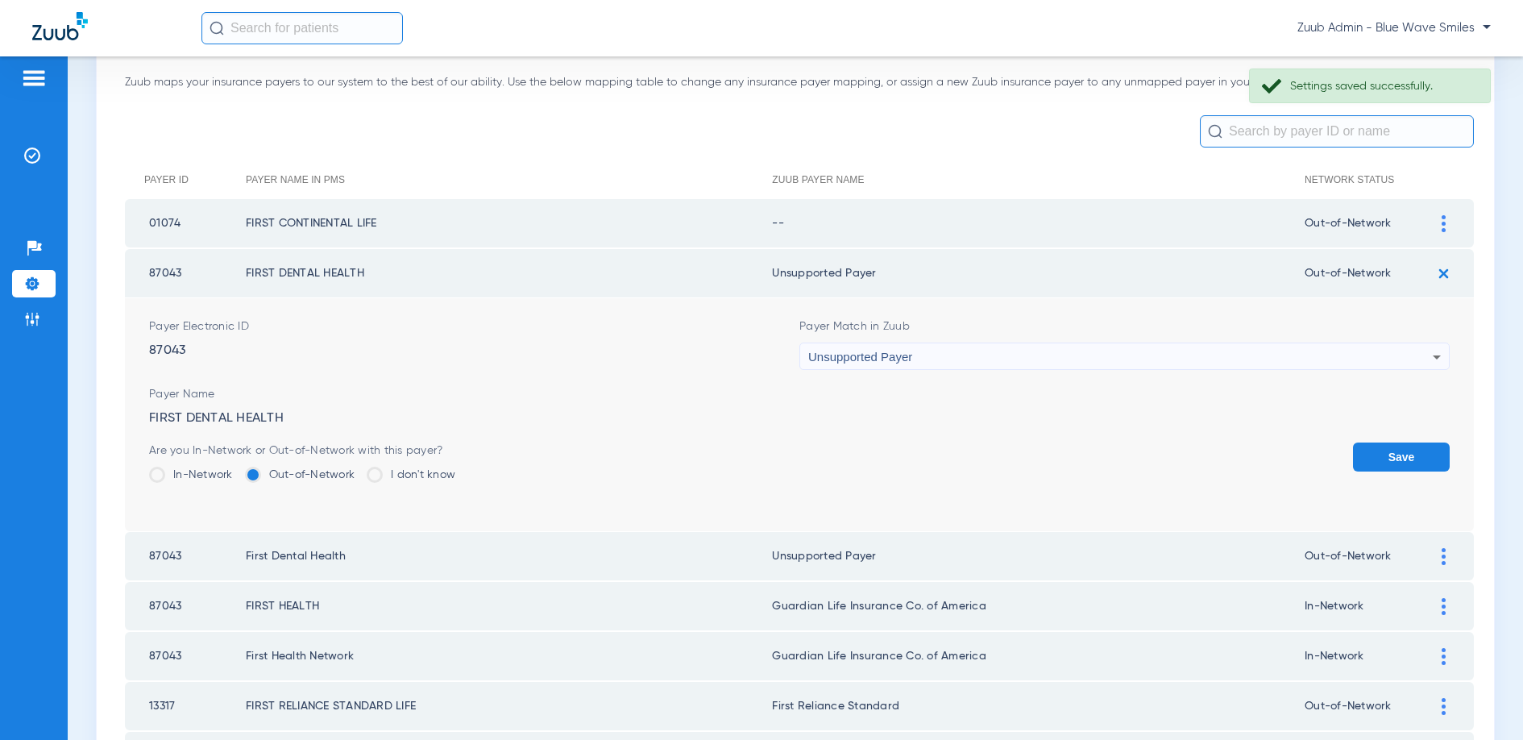
drag, startPoint x: 1378, startPoint y: 451, endPoint x: 1392, endPoint y: 402, distance: 51.0
click at [1380, 450] on button "Save" at bounding box center [1401, 456] width 97 height 29
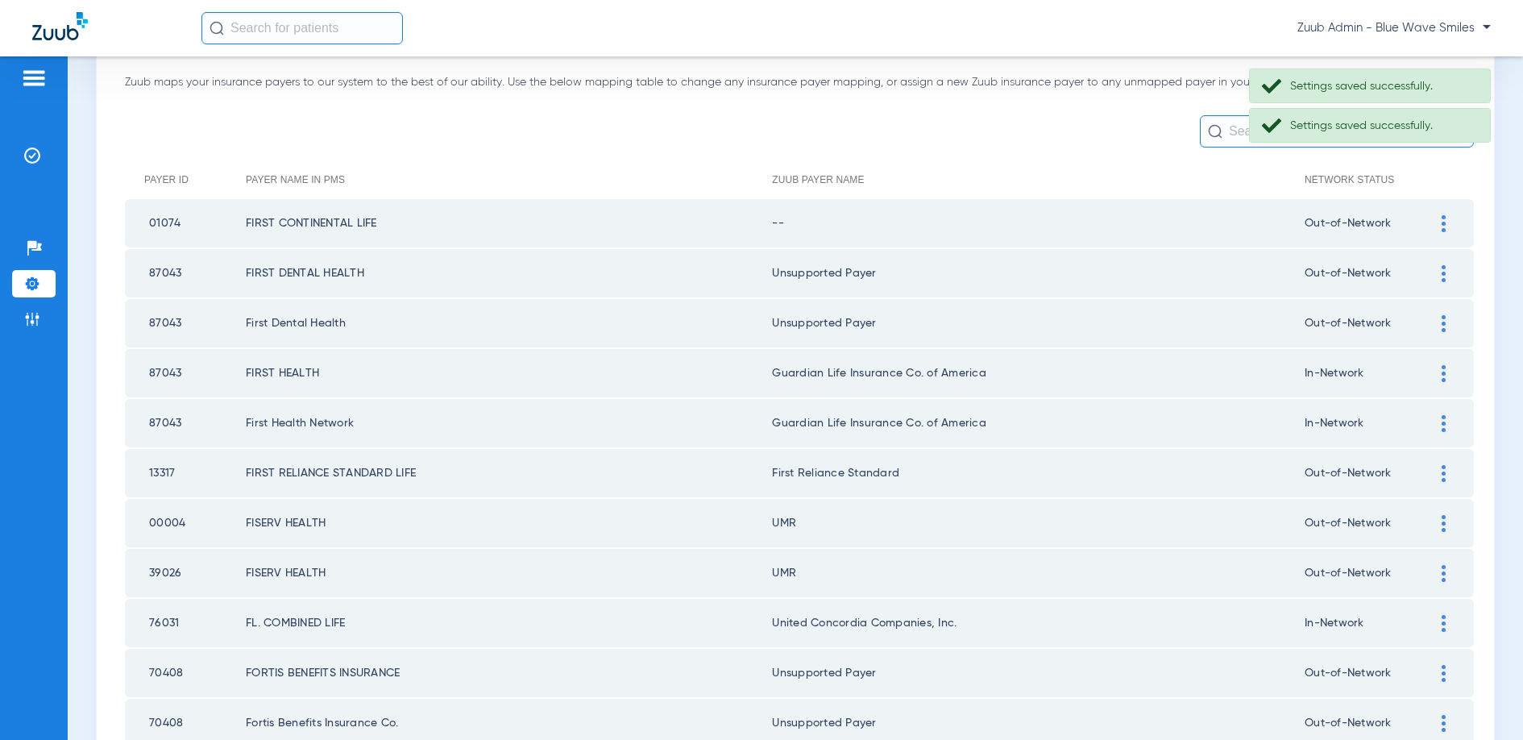
click at [1442, 229] on img at bounding box center [1444, 223] width 4 height 17
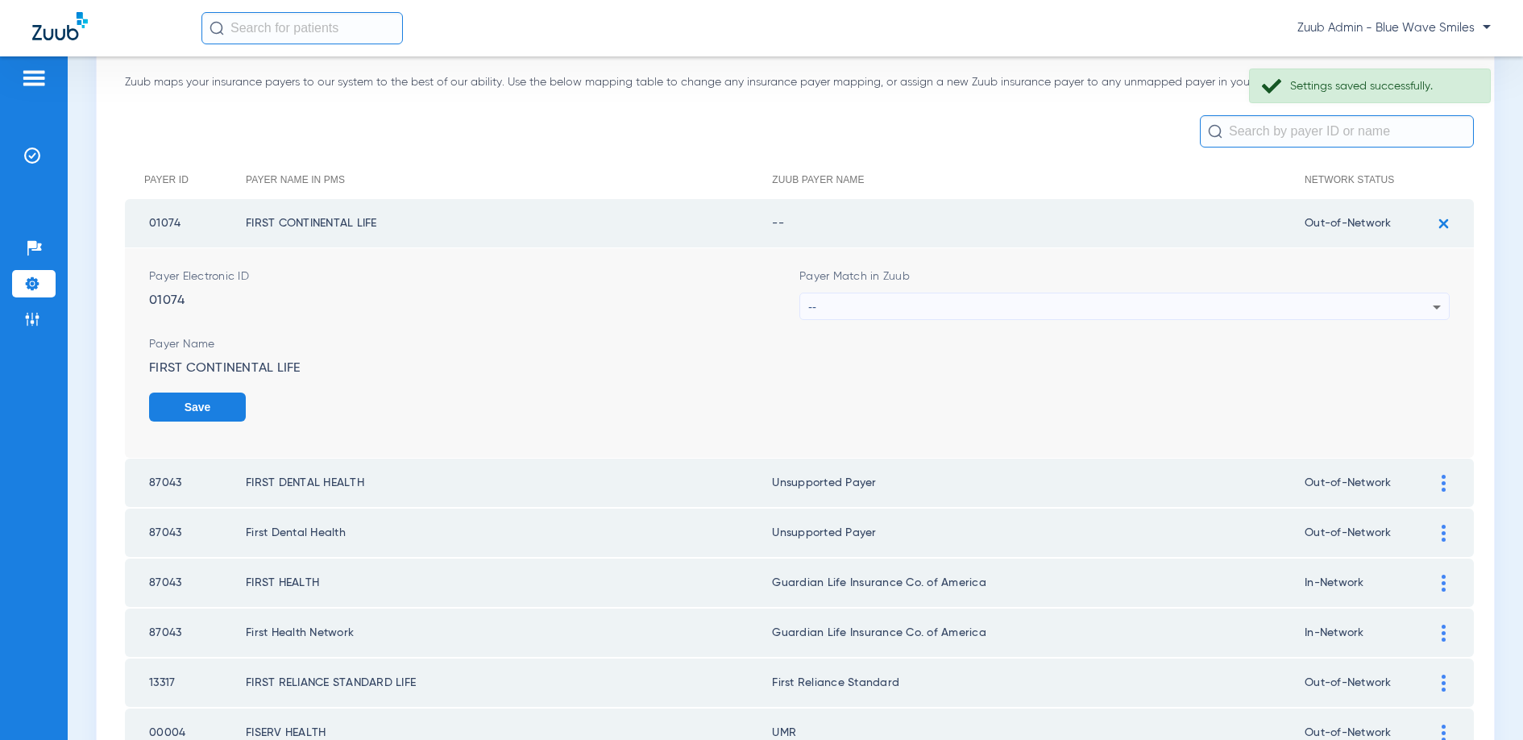
click at [1056, 307] on div "--" at bounding box center [1120, 306] width 624 height 27
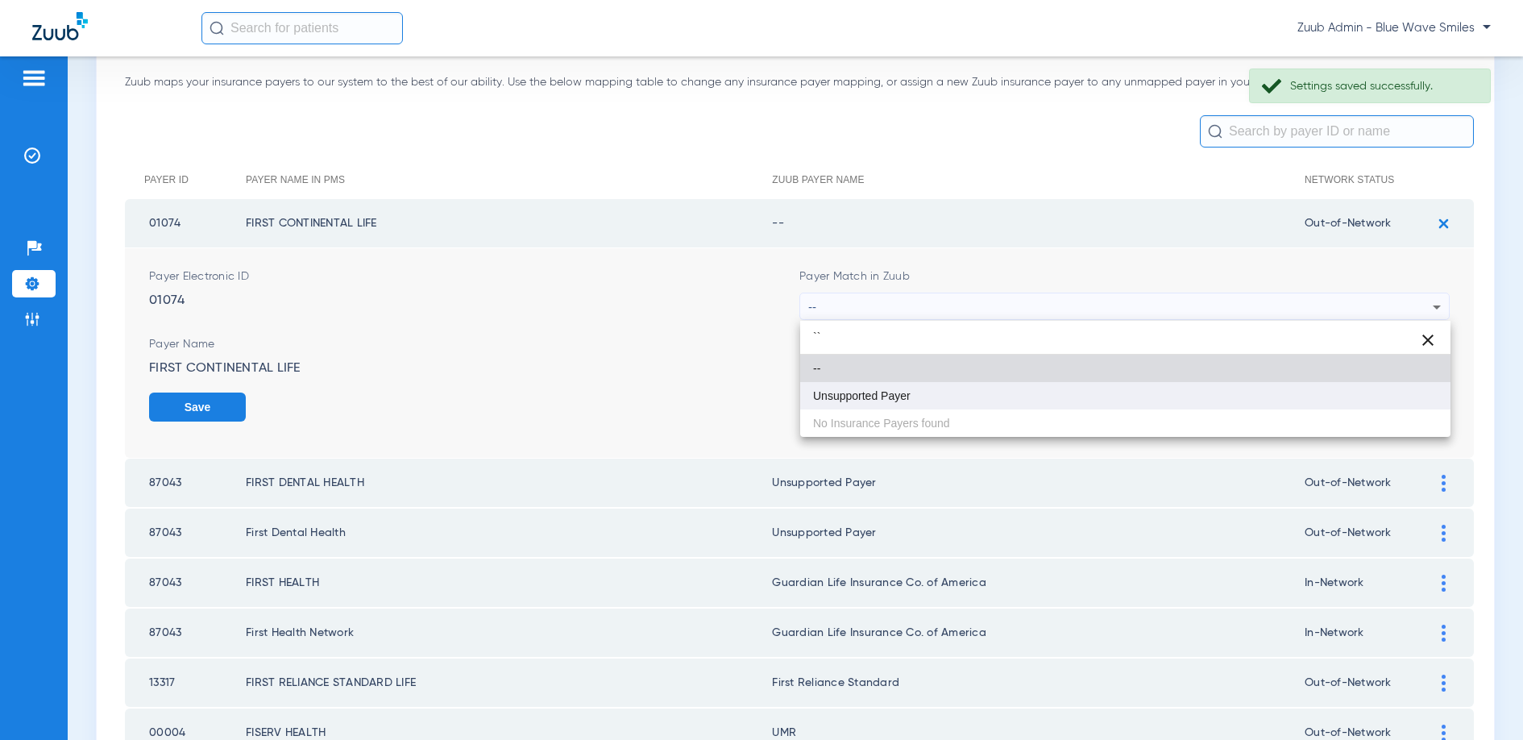
type input "``"
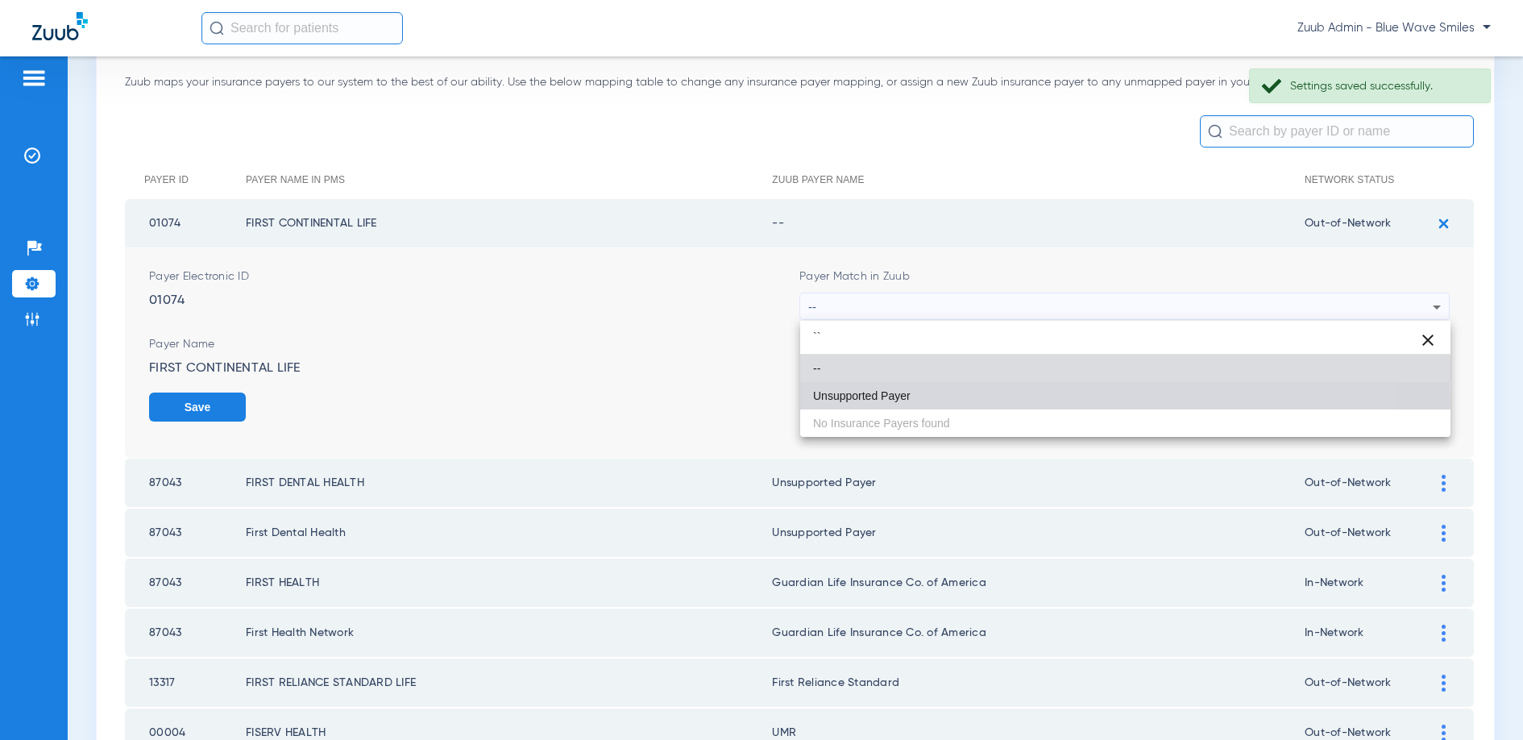
click at [911, 402] on mat-option "Unsupported Payer" at bounding box center [1125, 395] width 650 height 27
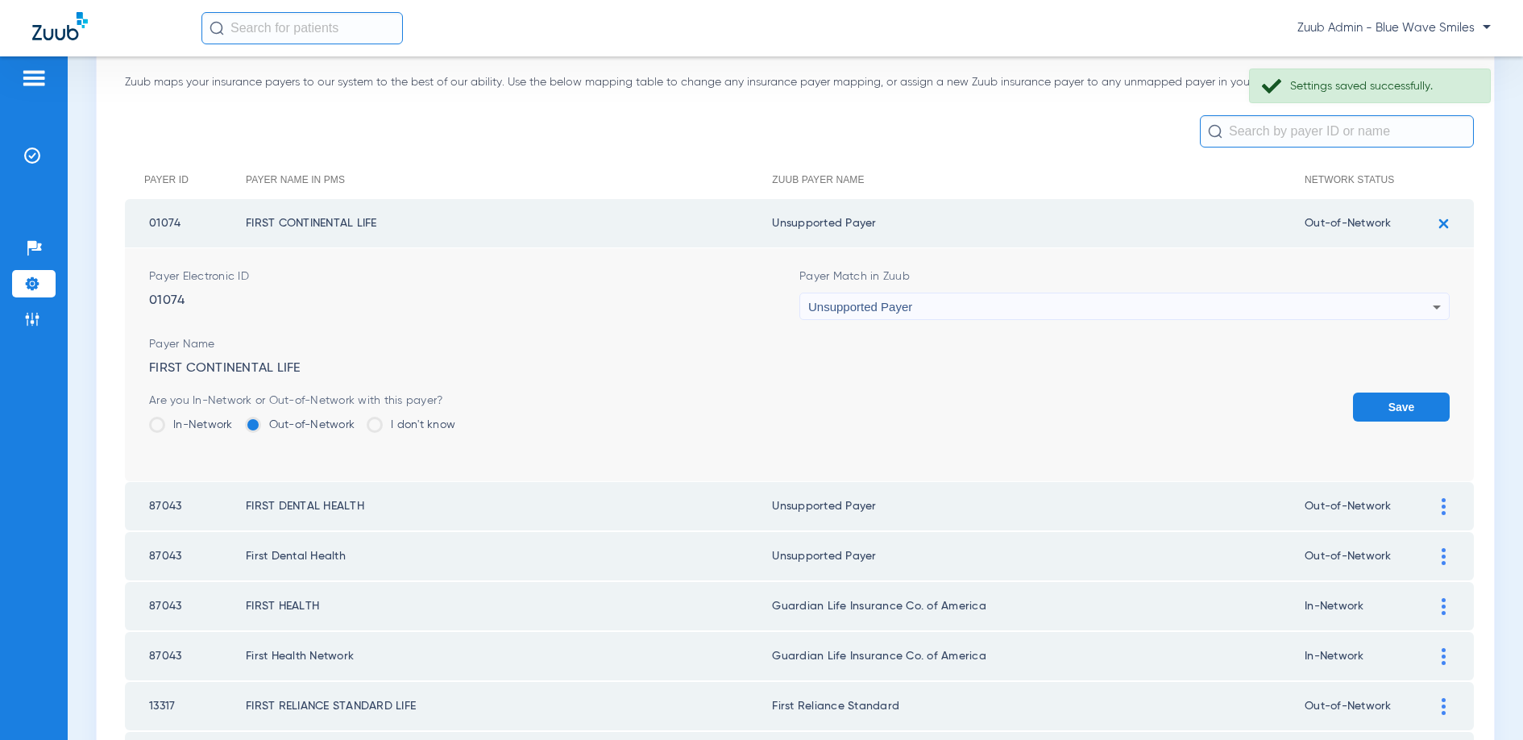
drag, startPoint x: 1385, startPoint y: 412, endPoint x: 894, endPoint y: 351, distance: 494.4
click at [1384, 412] on button "Save" at bounding box center [1401, 406] width 97 height 29
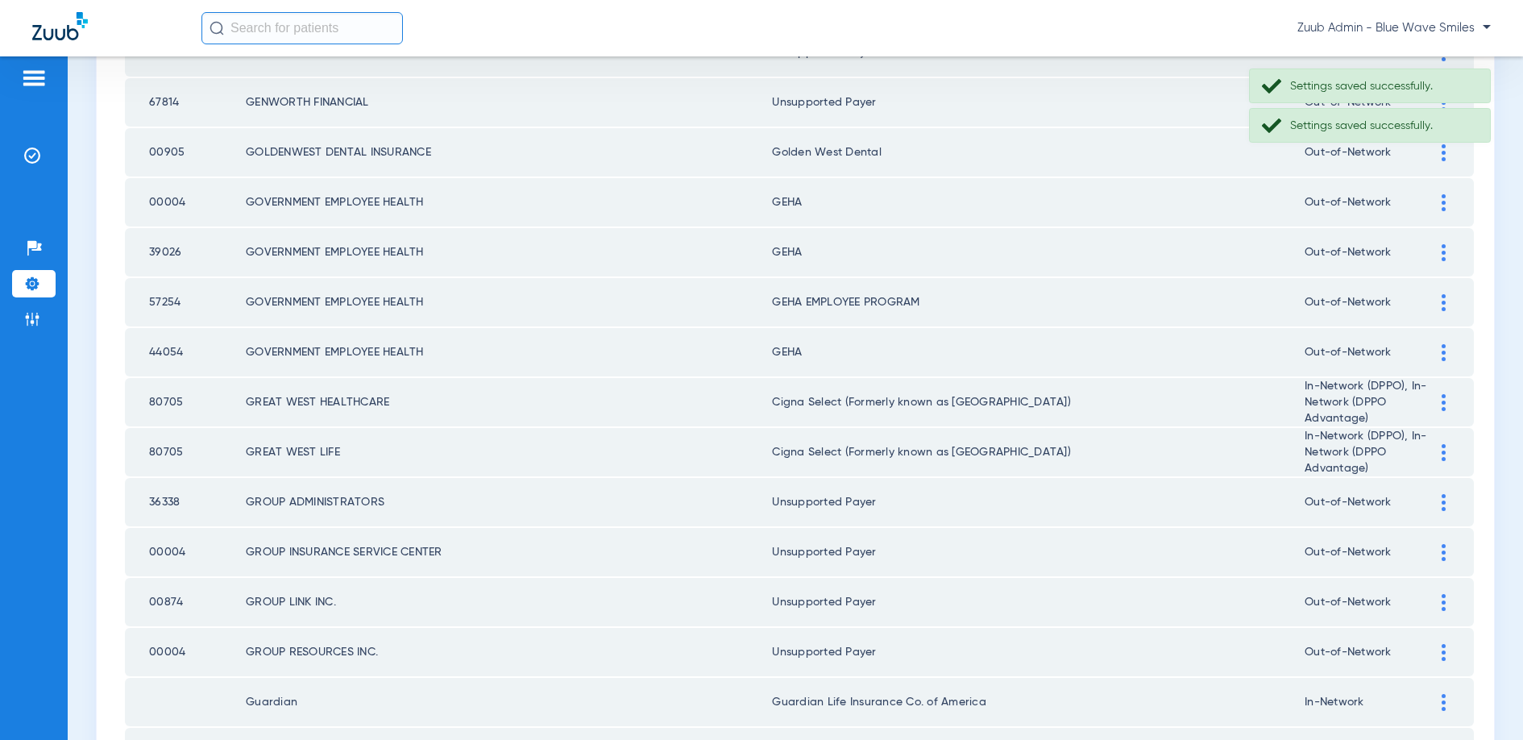
scroll to position [2172, 0]
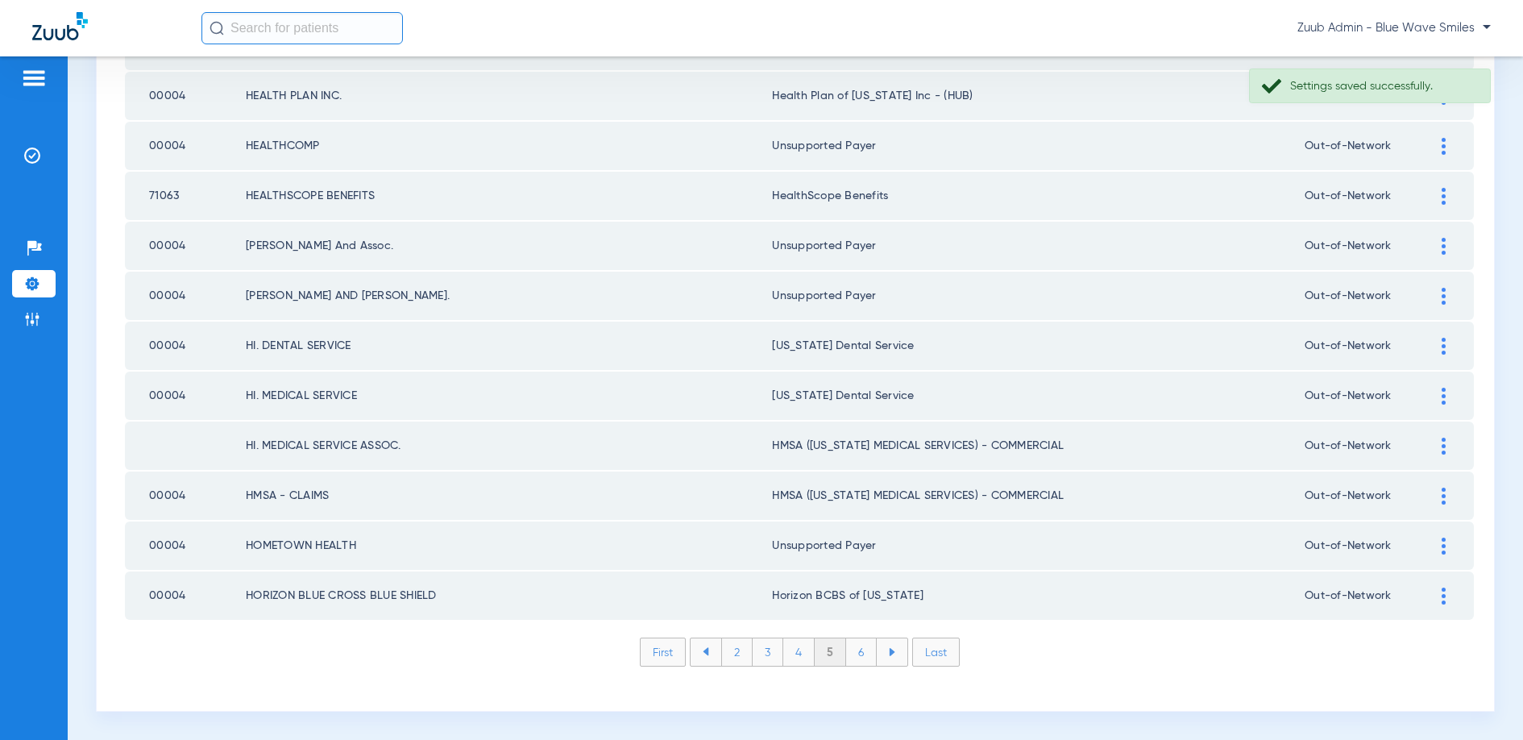
click at [859, 652] on li "6" at bounding box center [861, 651] width 31 height 27
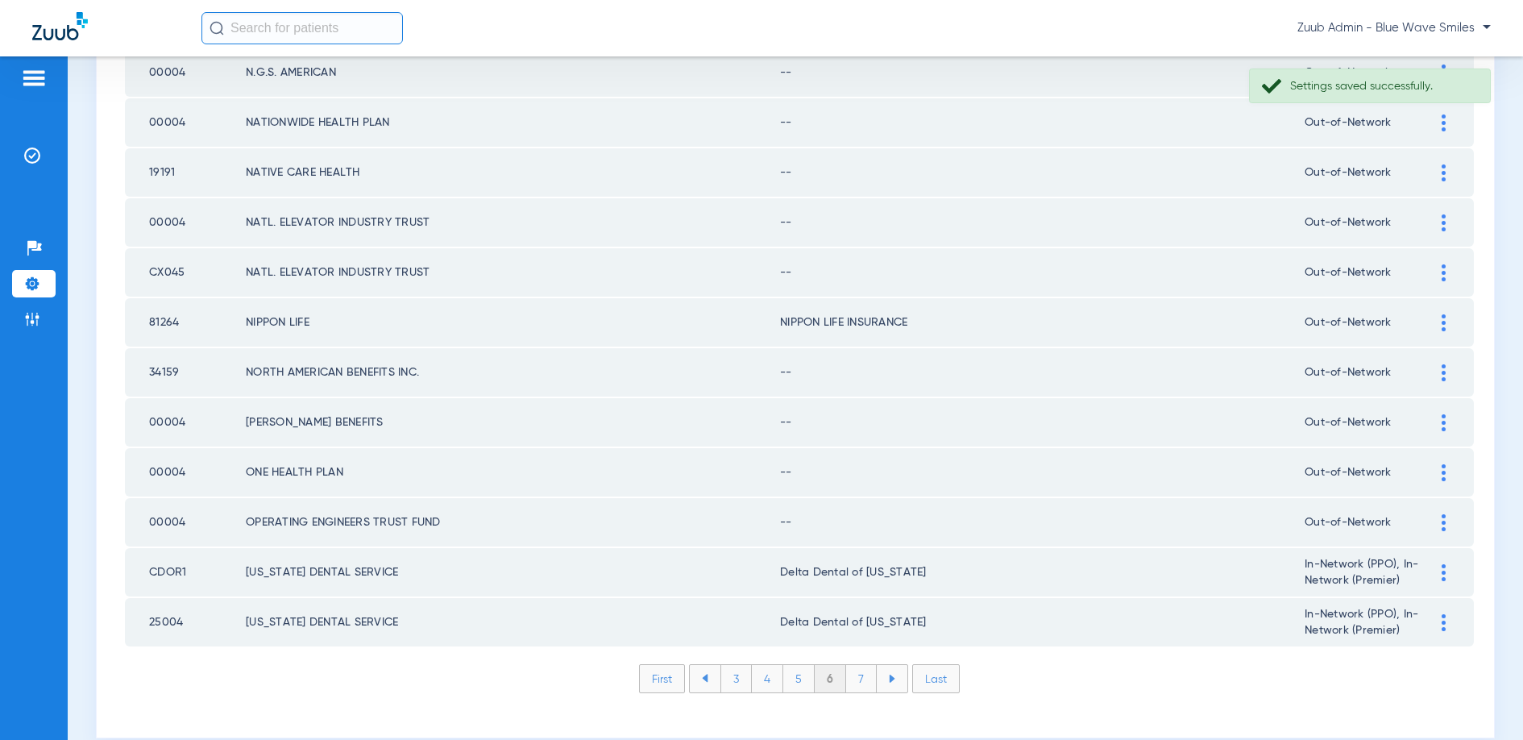
scroll to position [2142, 0]
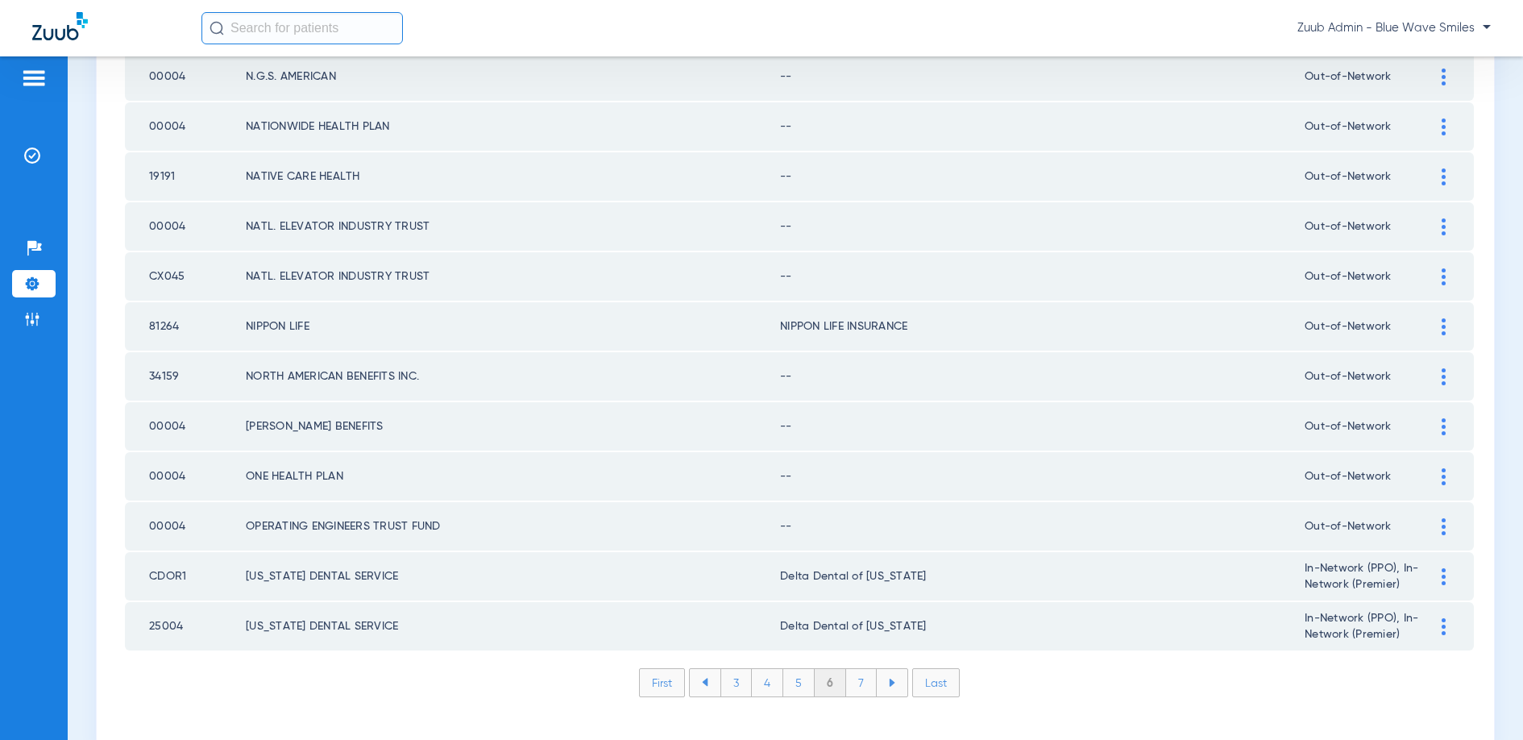
drag, startPoint x: 1444, startPoint y: 525, endPoint x: 1400, endPoint y: 516, distance: 44.4
click at [1444, 525] on img at bounding box center [1444, 526] width 4 height 17
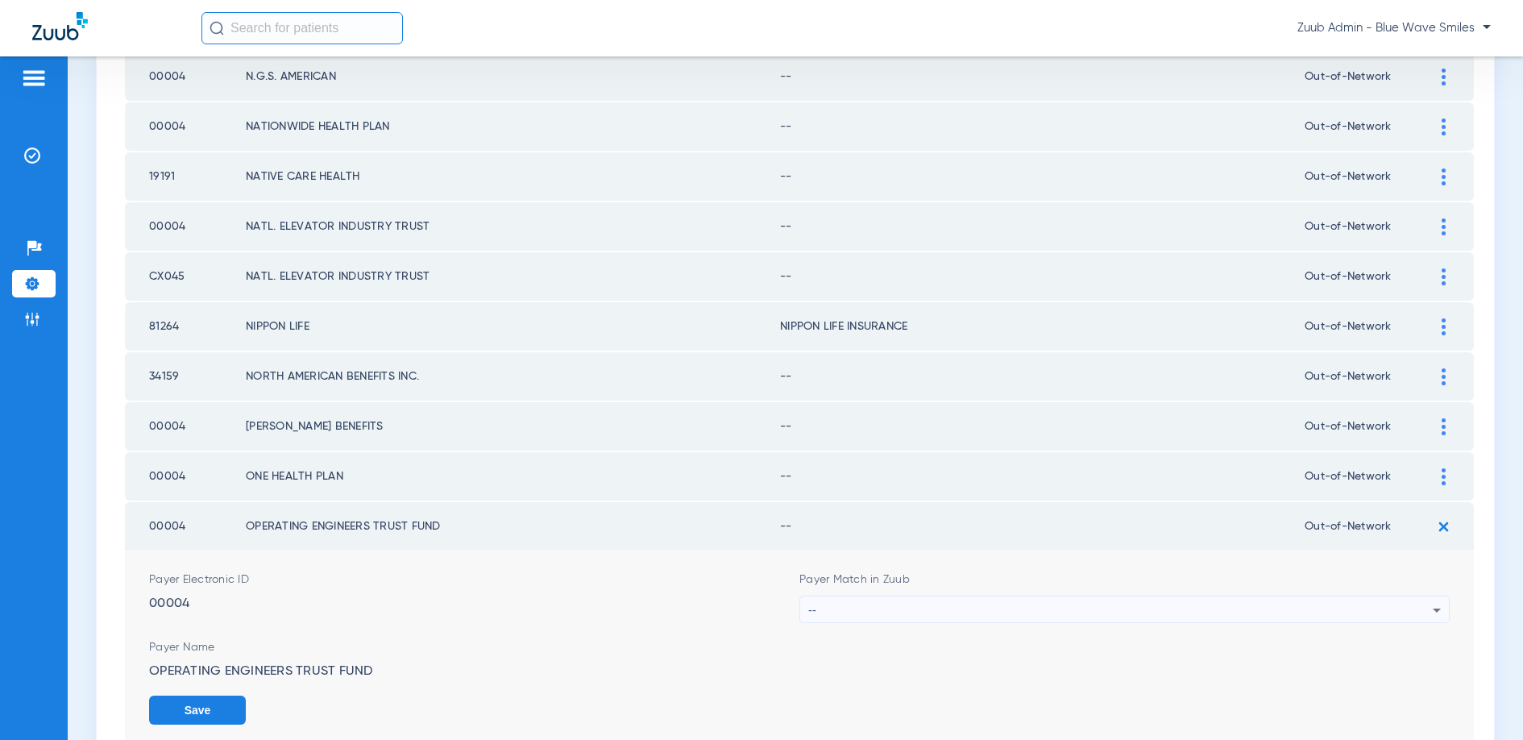
click at [1101, 612] on div "--" at bounding box center [1120, 609] width 624 height 27
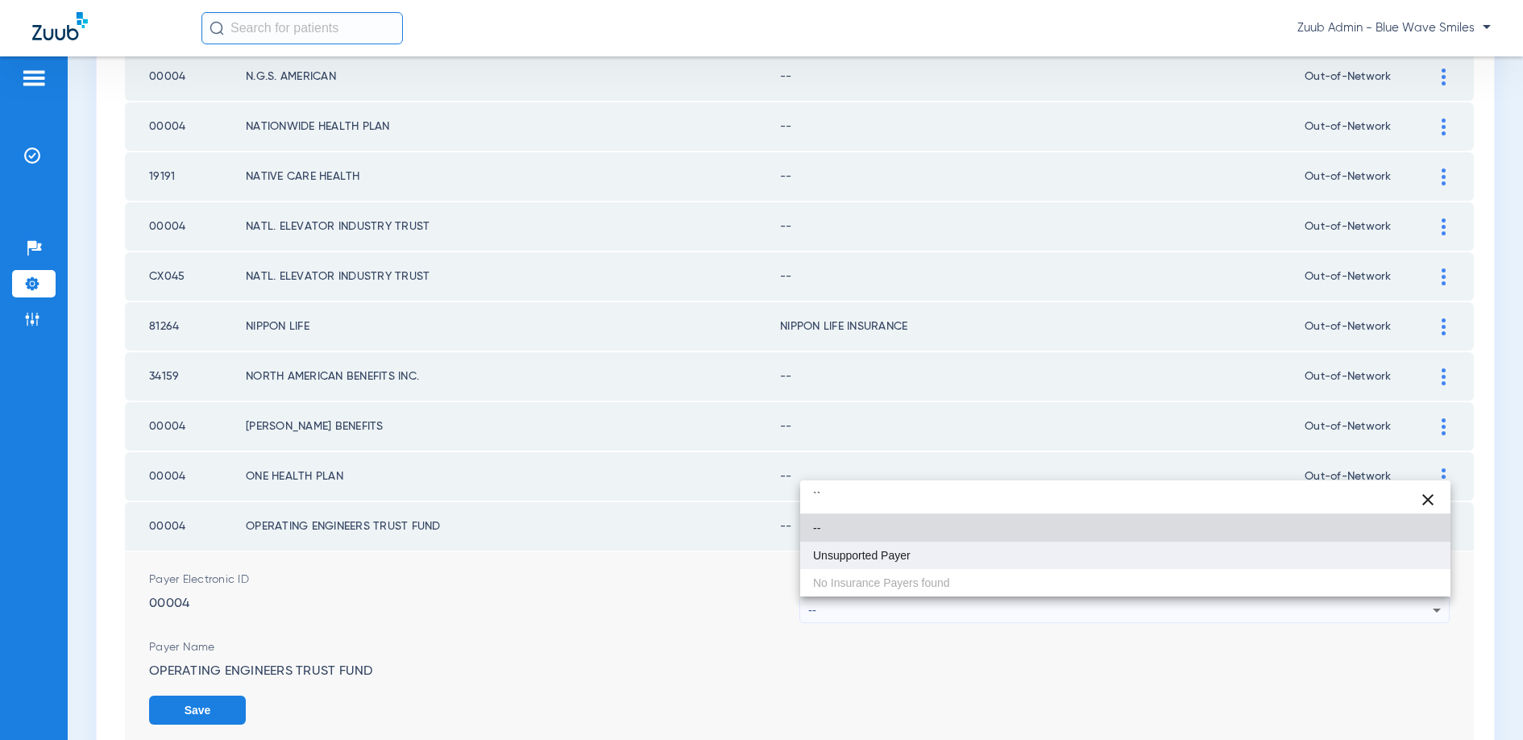
type input "``"
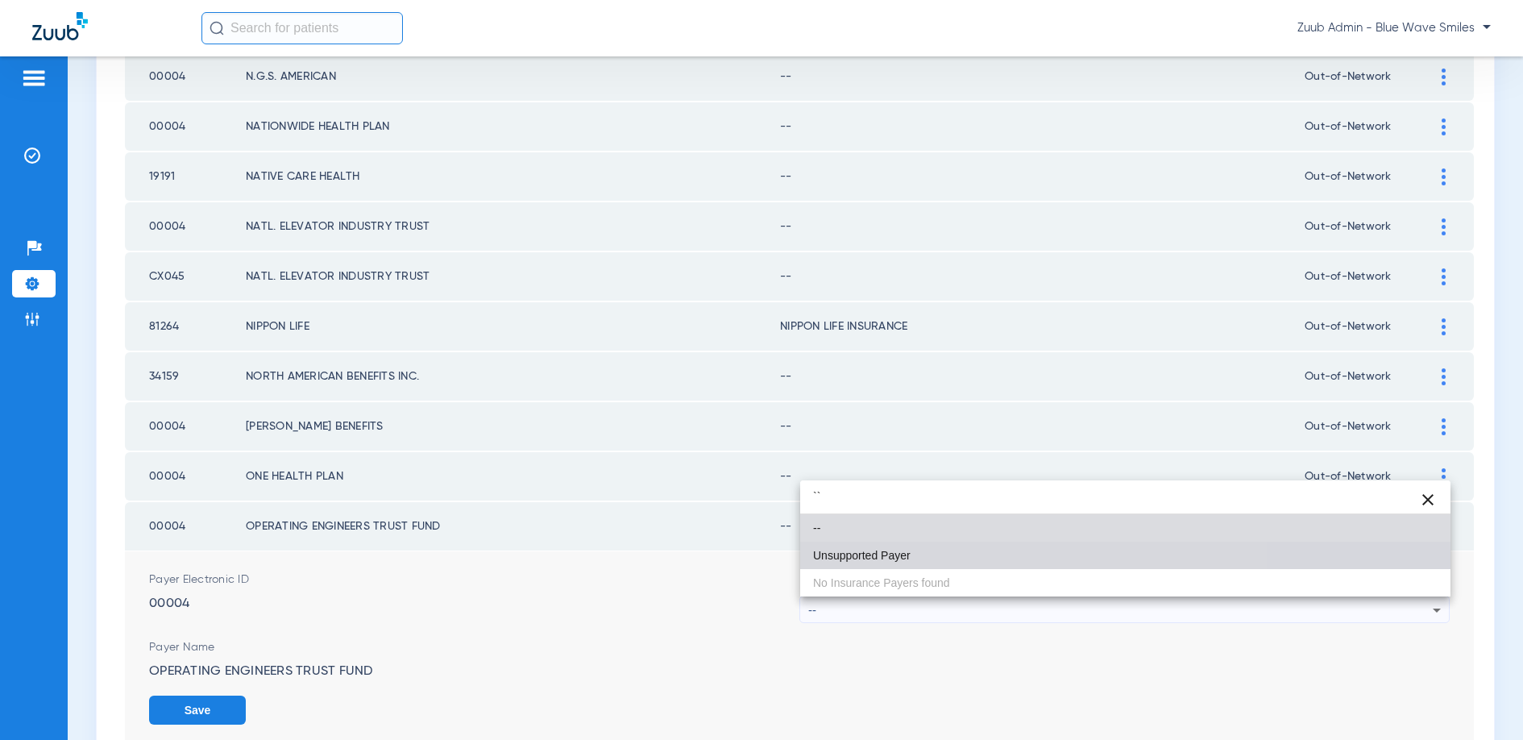
click at [949, 546] on mat-option "Unsupported Payer" at bounding box center [1125, 554] width 650 height 27
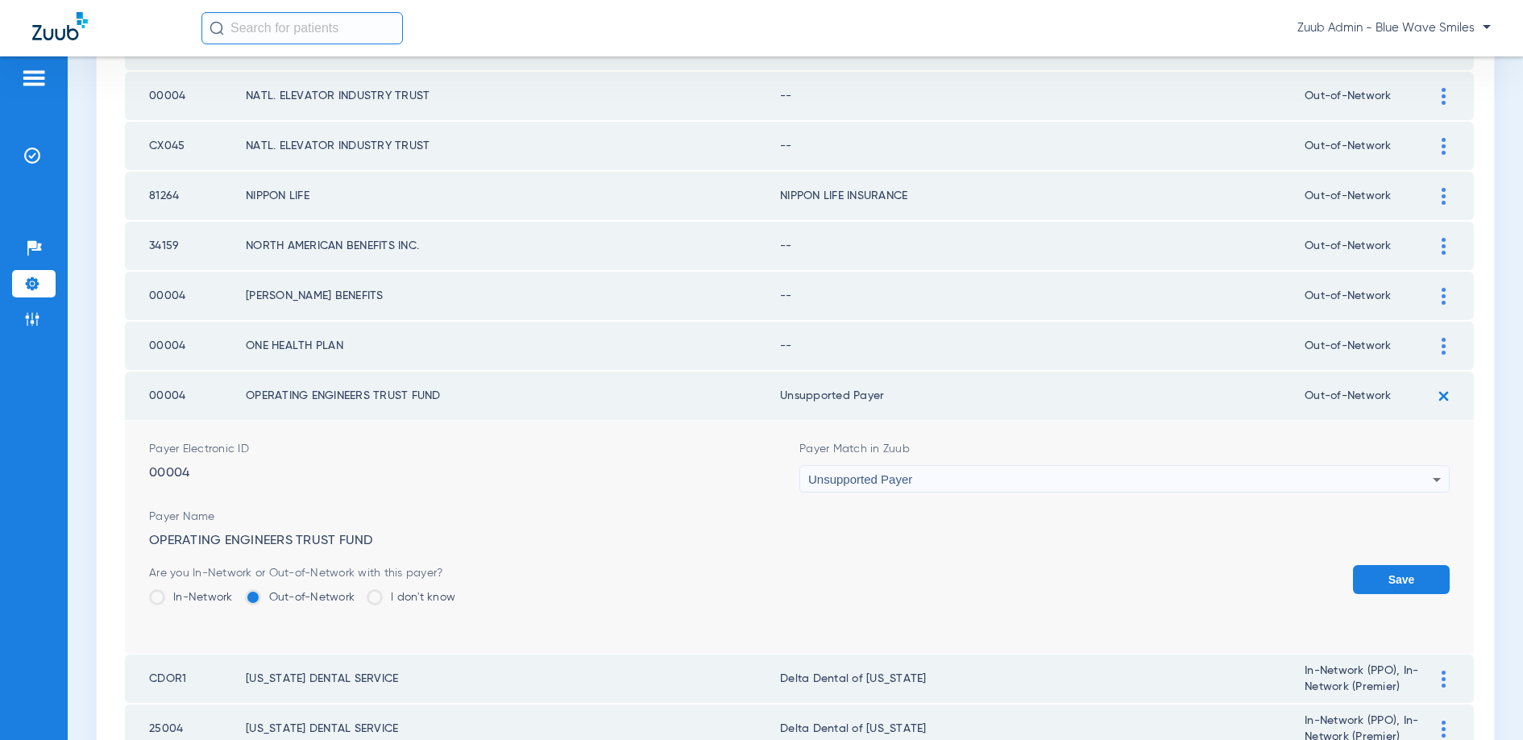
click at [1365, 579] on button "Save" at bounding box center [1401, 579] width 97 height 29
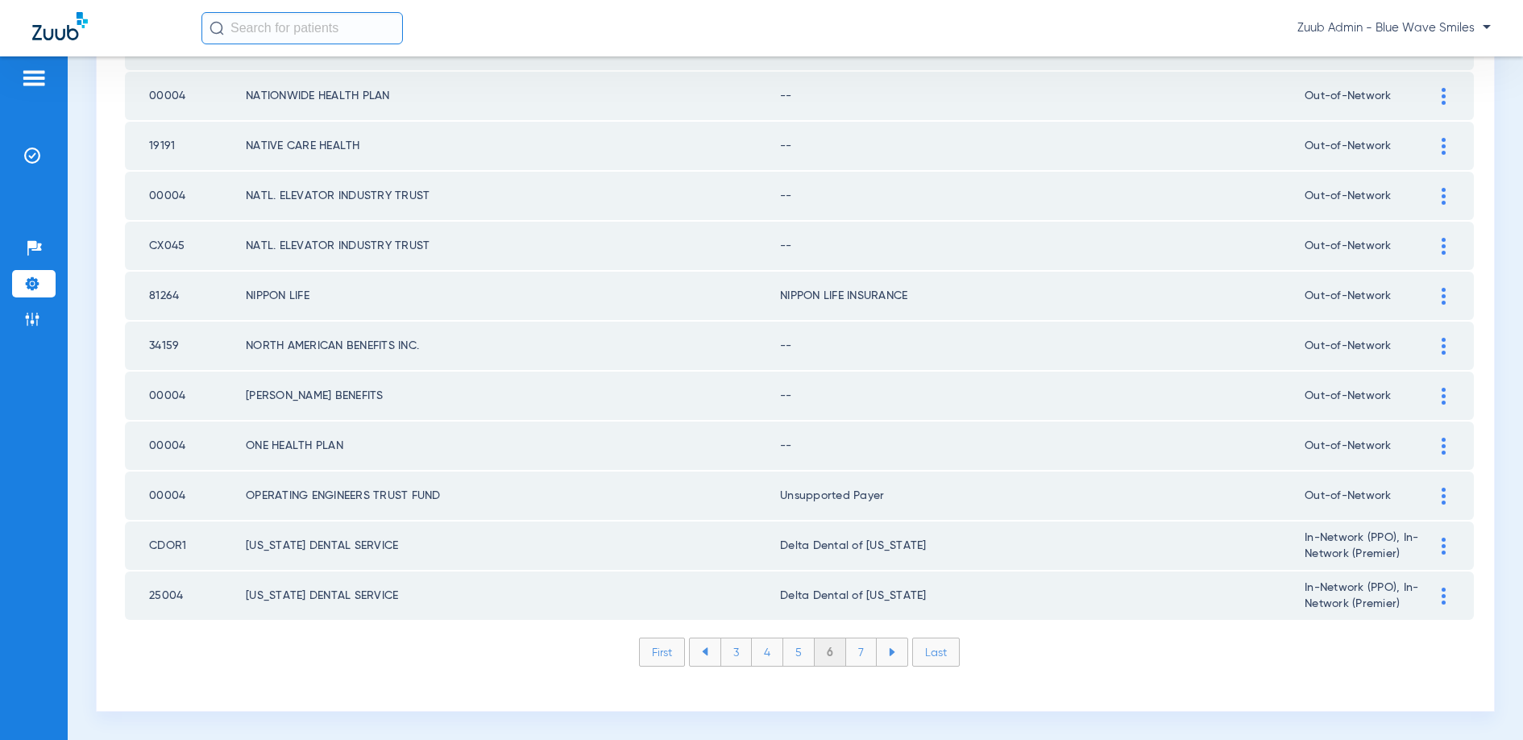
scroll to position [2172, 0]
click at [1438, 441] on div at bounding box center [1443, 446] width 28 height 17
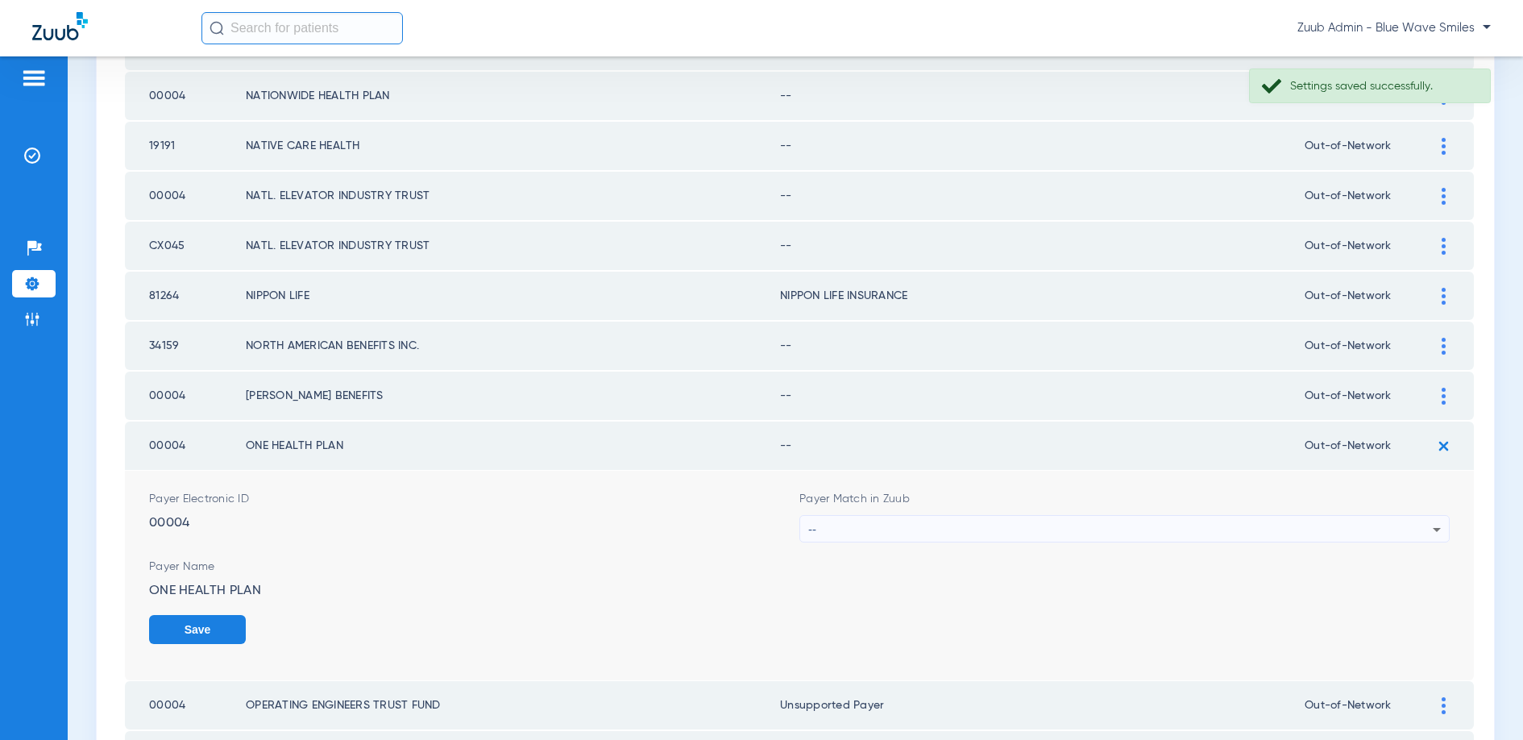
click at [986, 526] on div "--" at bounding box center [1120, 529] width 624 height 27
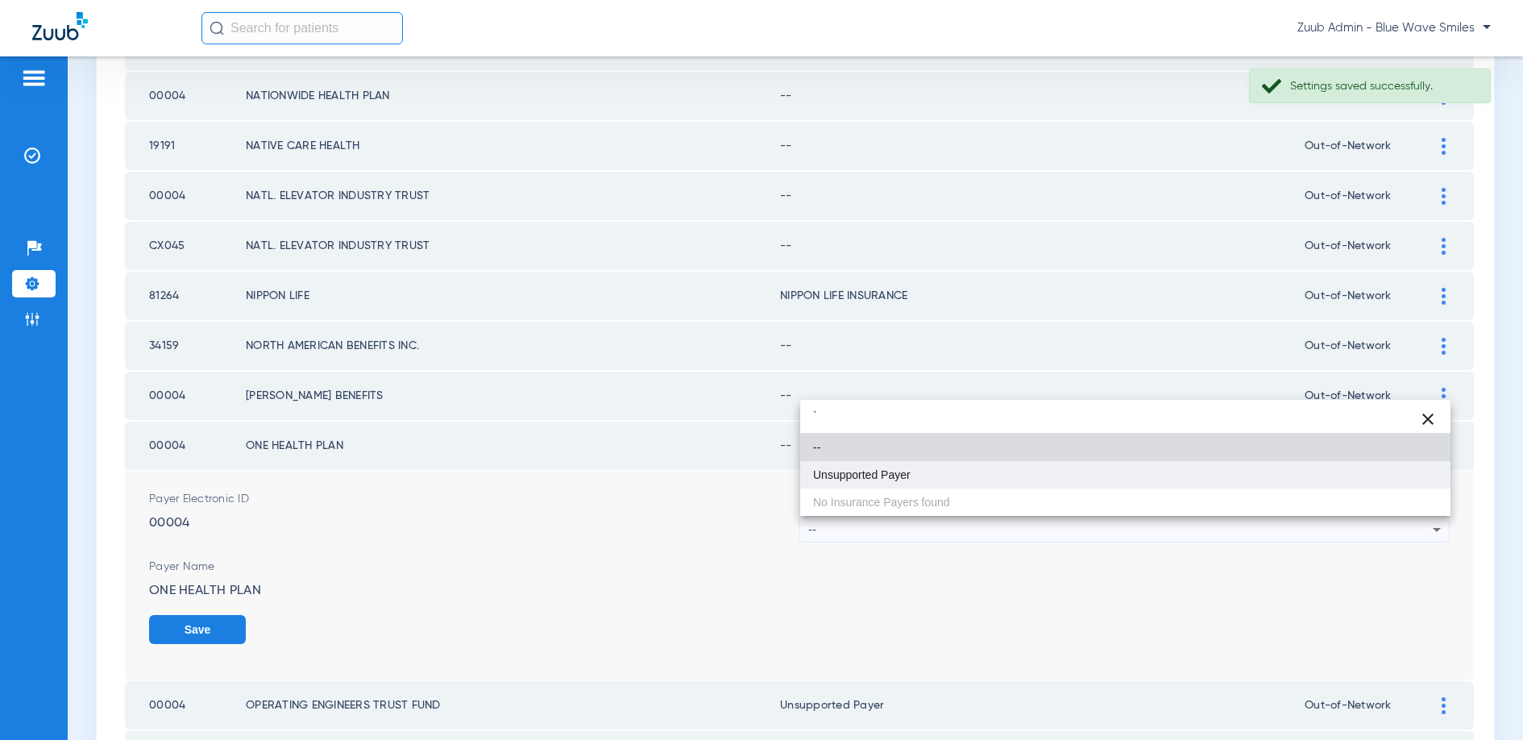
type input "`"
click at [882, 470] on span "Unsupported Payer" at bounding box center [862, 474] width 98 height 11
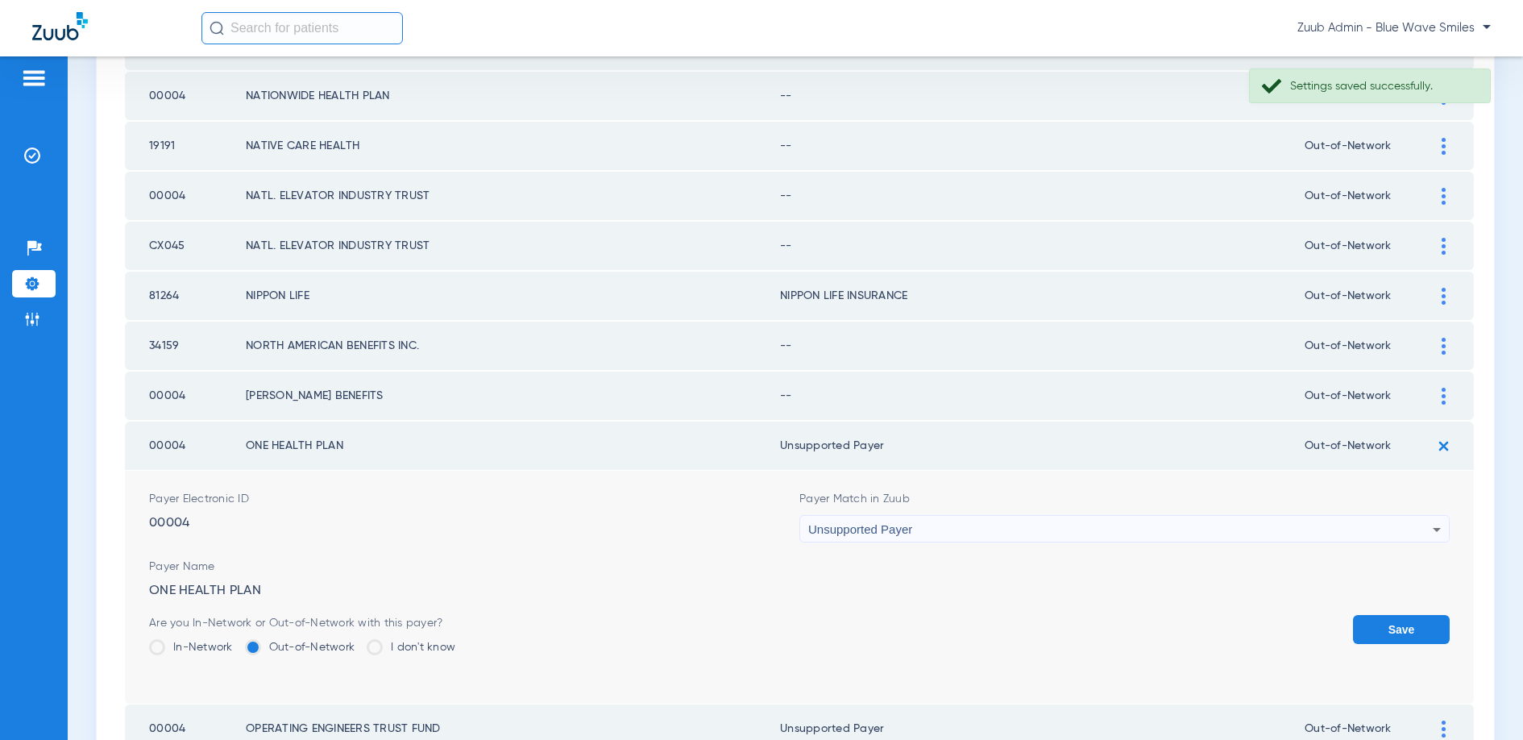
drag, startPoint x: 1382, startPoint y: 615, endPoint x: 1412, endPoint y: 481, distance: 137.0
click at [1382, 612] on form "Payer Electronic ID 00004 Payer Match in Zuub Unsupported Payer Payer Name ONE …" at bounding box center [799, 587] width 1301 height 233
click at [1398, 629] on button "Save" at bounding box center [1401, 629] width 97 height 29
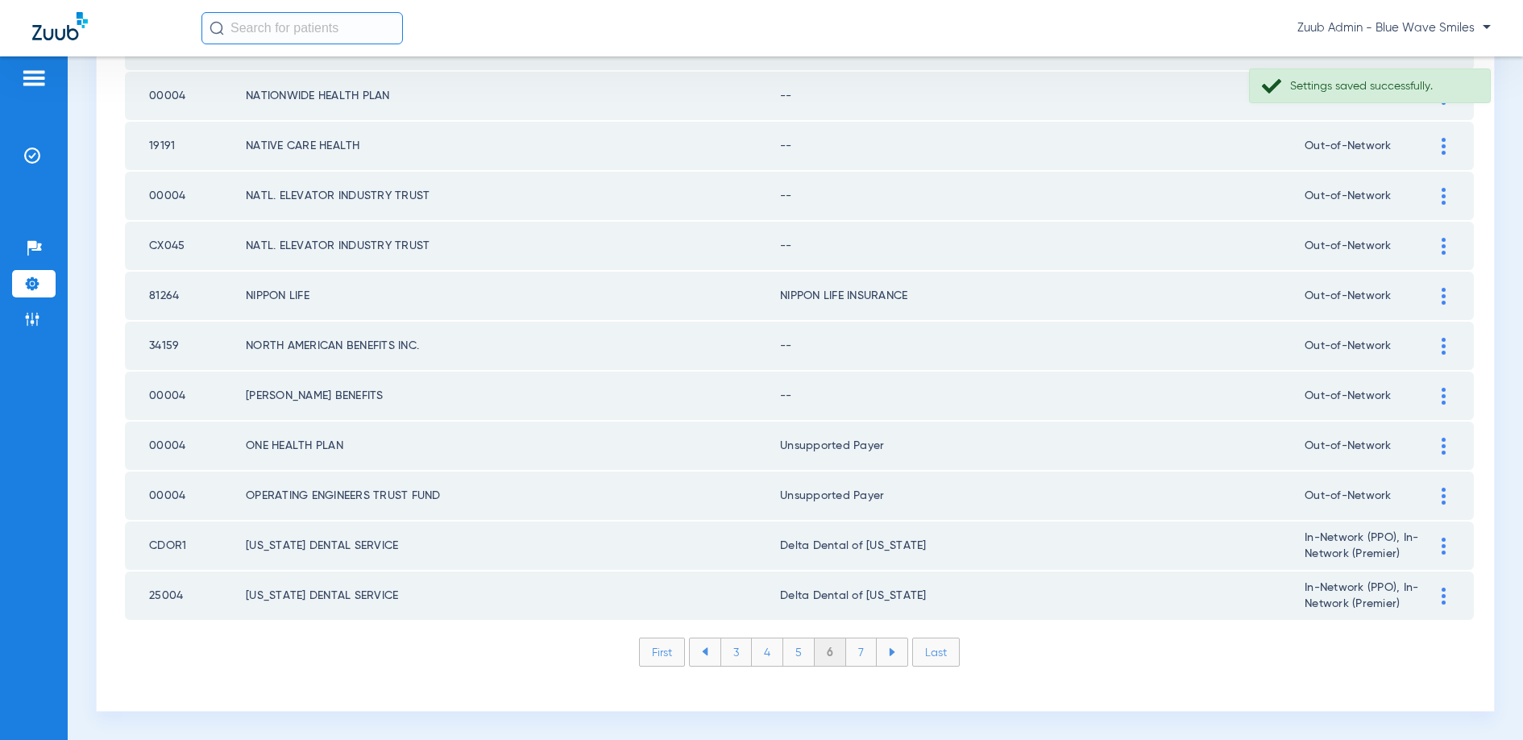
click at [1442, 400] on img at bounding box center [1444, 396] width 4 height 17
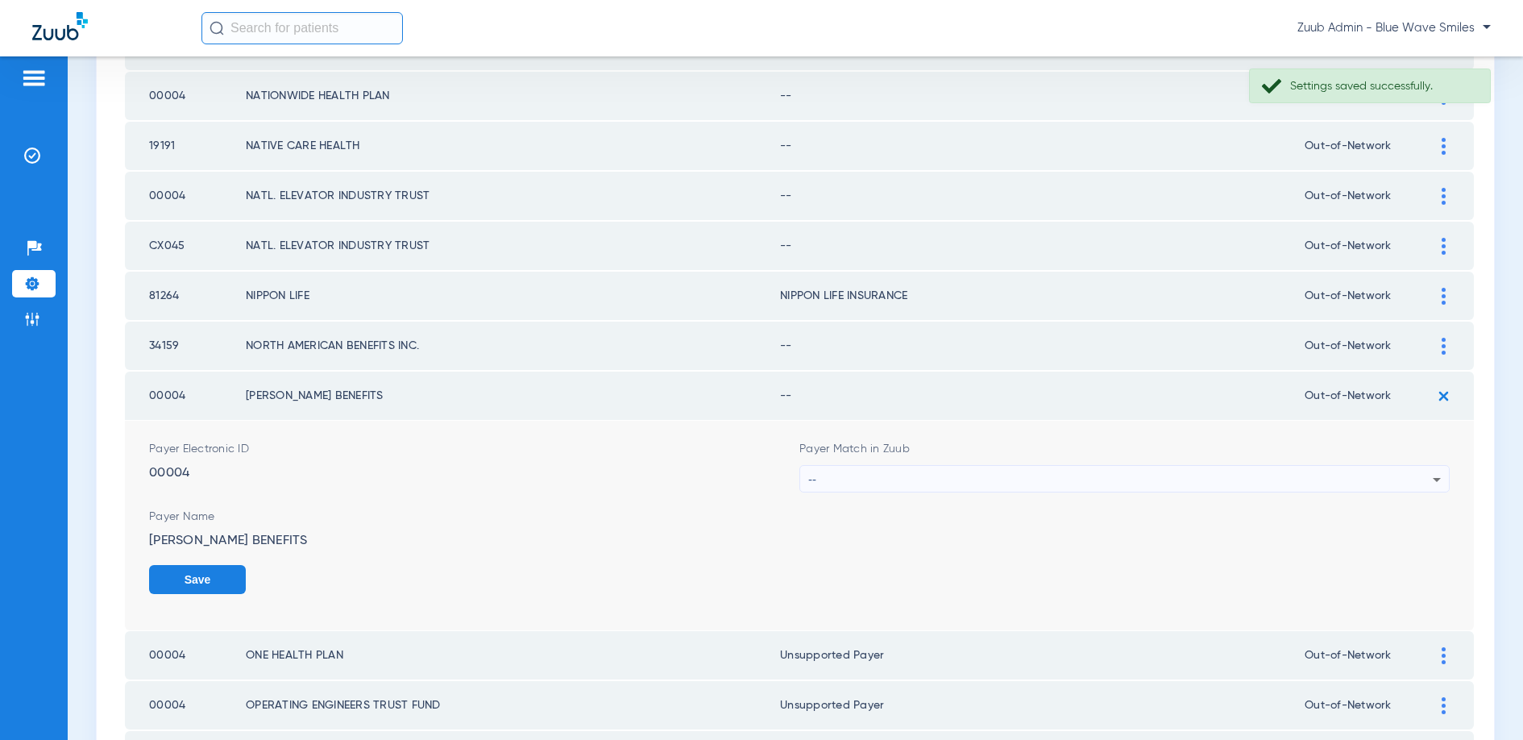
click at [898, 476] on div "--" at bounding box center [1120, 479] width 624 height 27
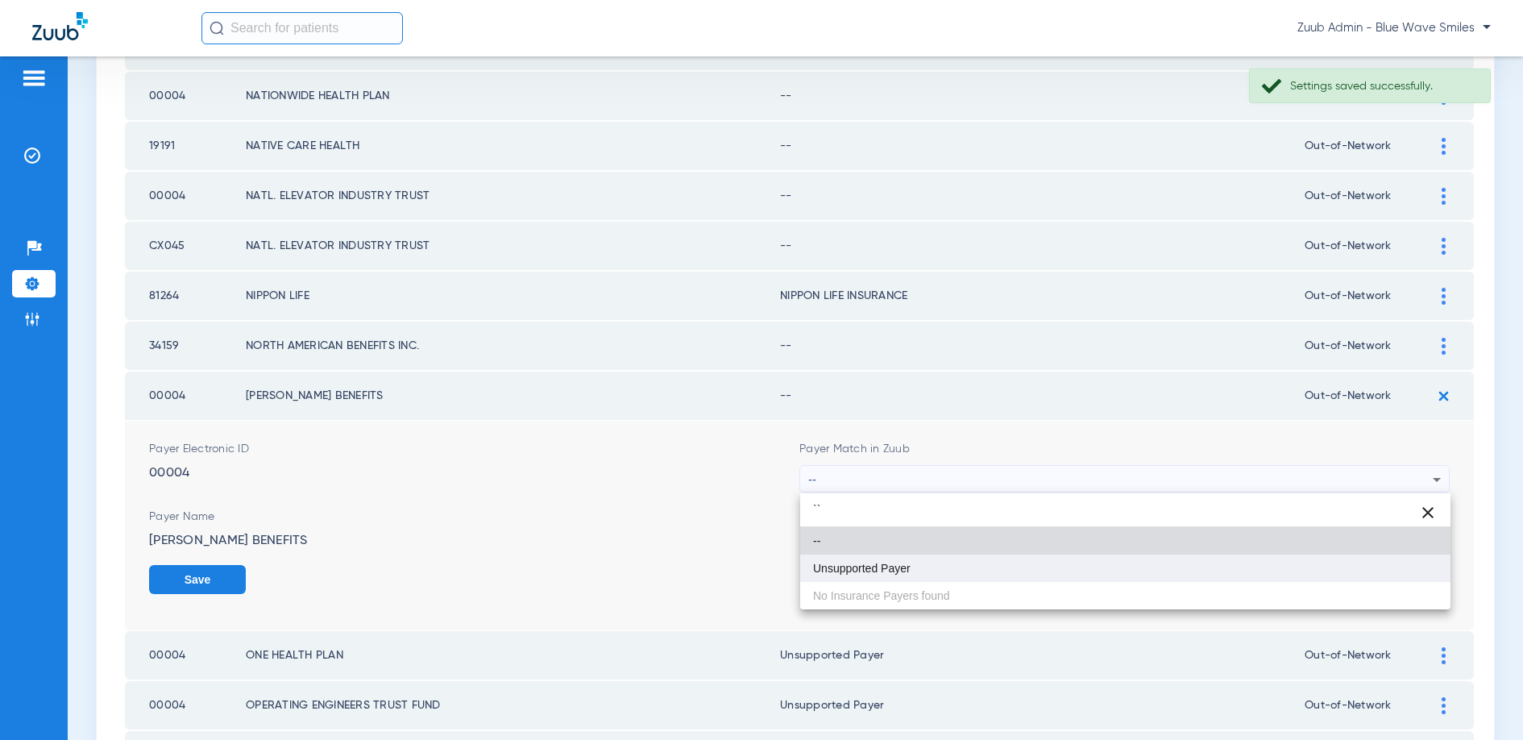
type input "``"
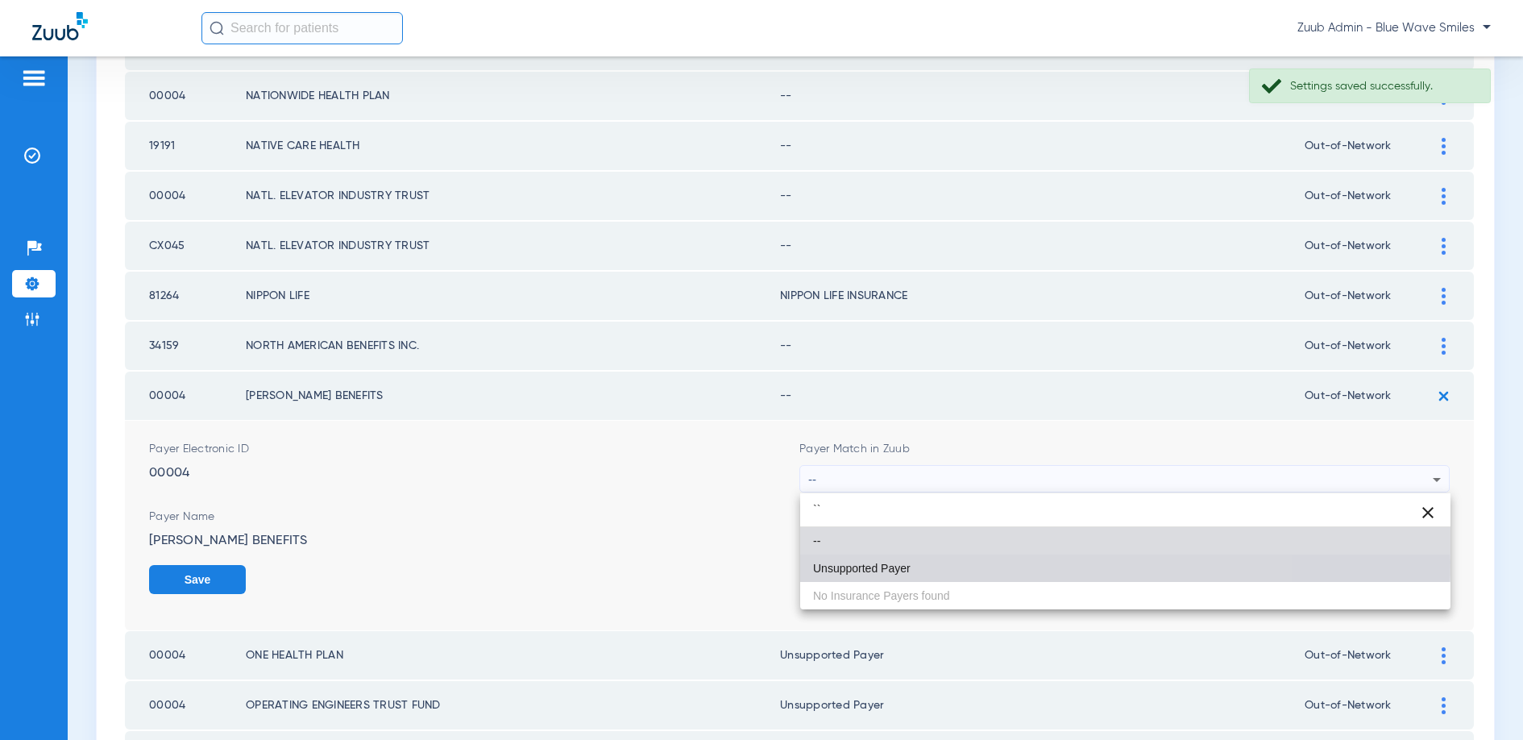
click at [859, 562] on span "Unsupported Payer" at bounding box center [862, 567] width 98 height 11
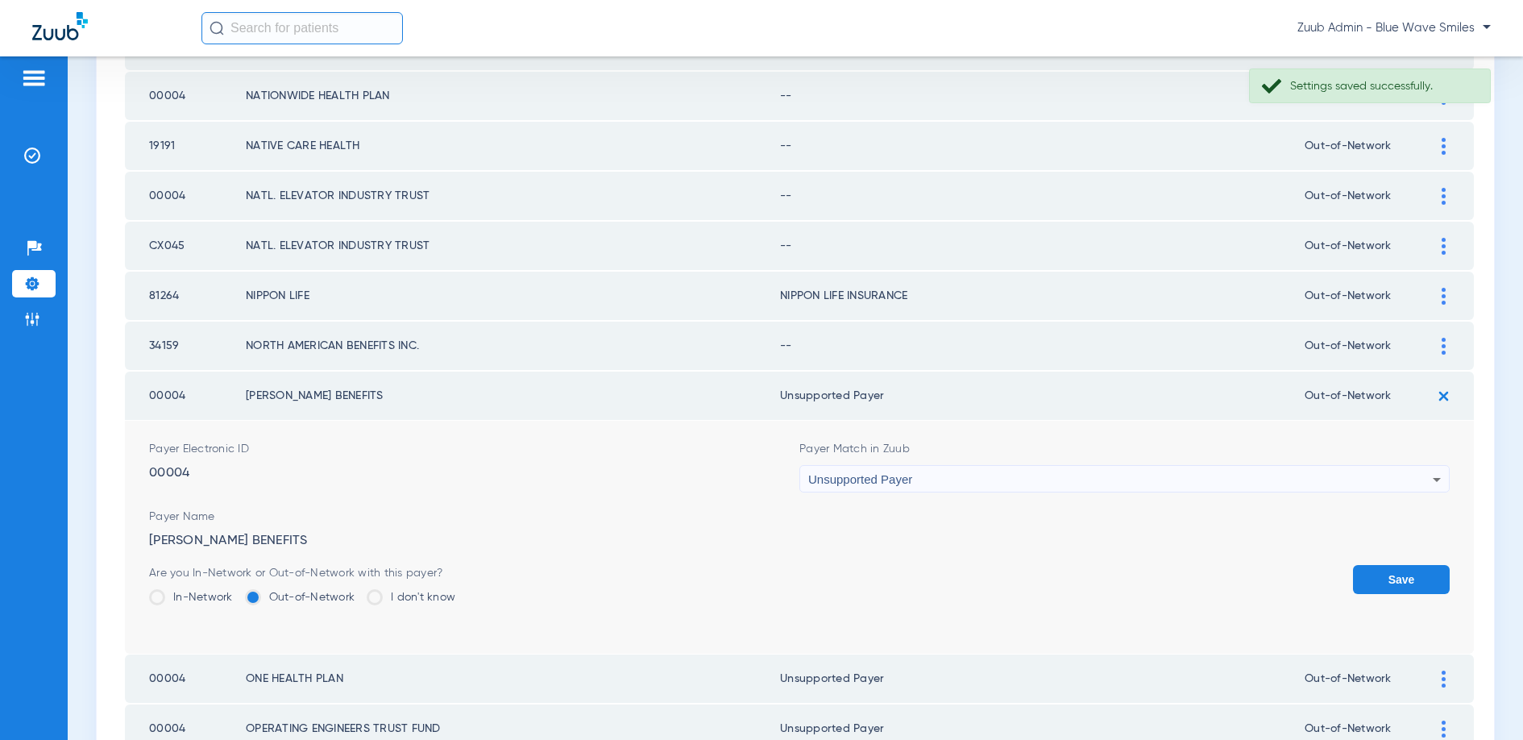
click at [1388, 574] on button "Save" at bounding box center [1401, 579] width 97 height 29
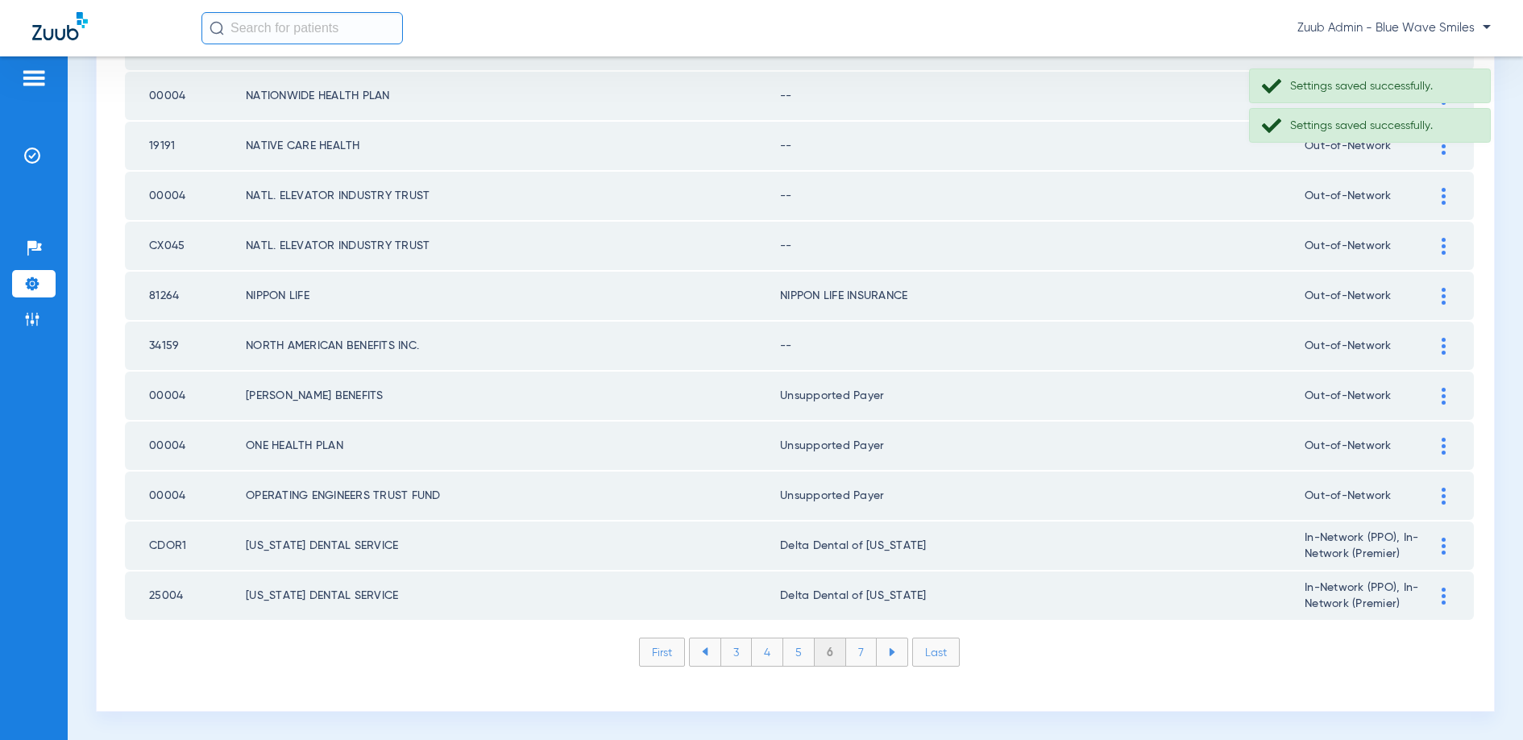
click at [1442, 344] on img at bounding box center [1444, 346] width 4 height 17
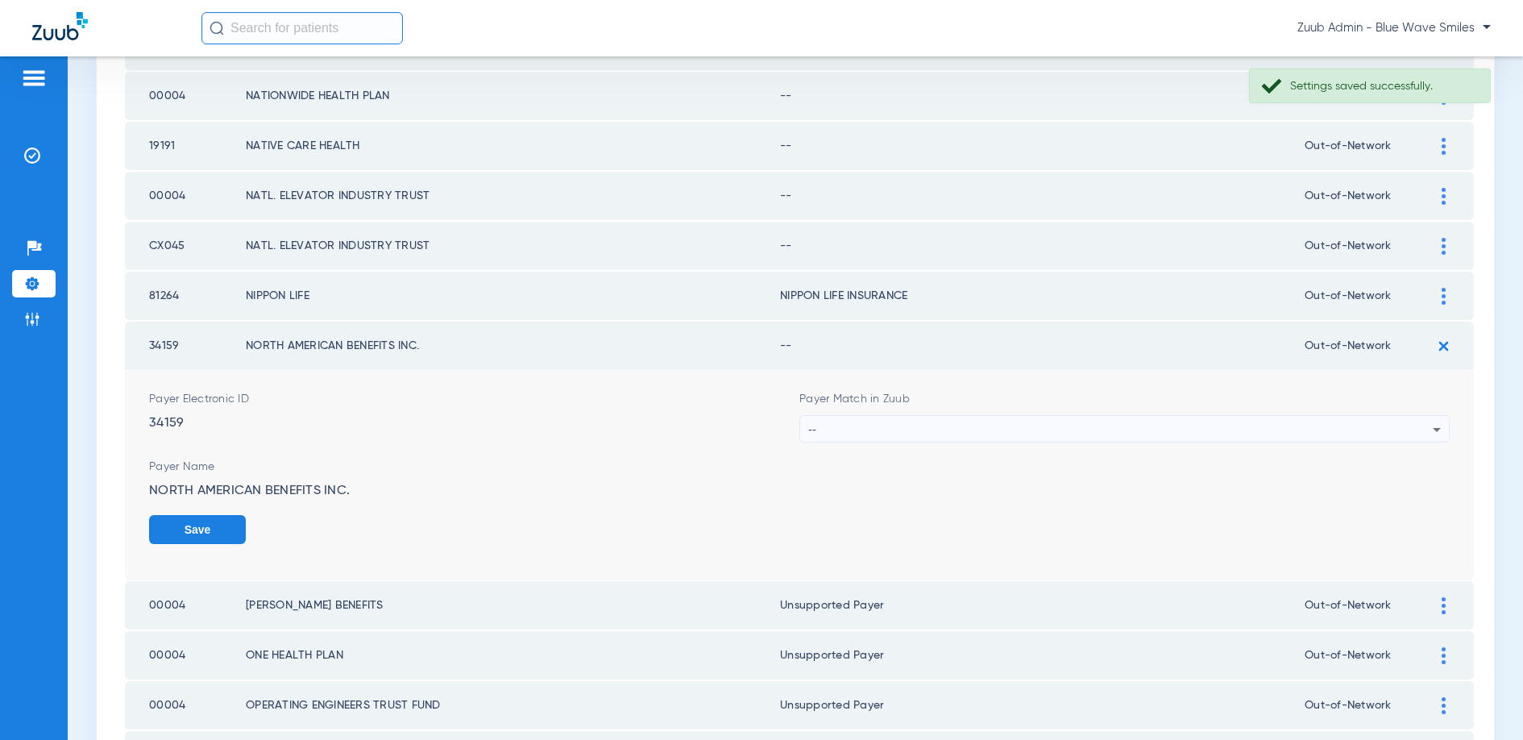
click at [865, 430] on div "--" at bounding box center [1120, 429] width 624 height 27
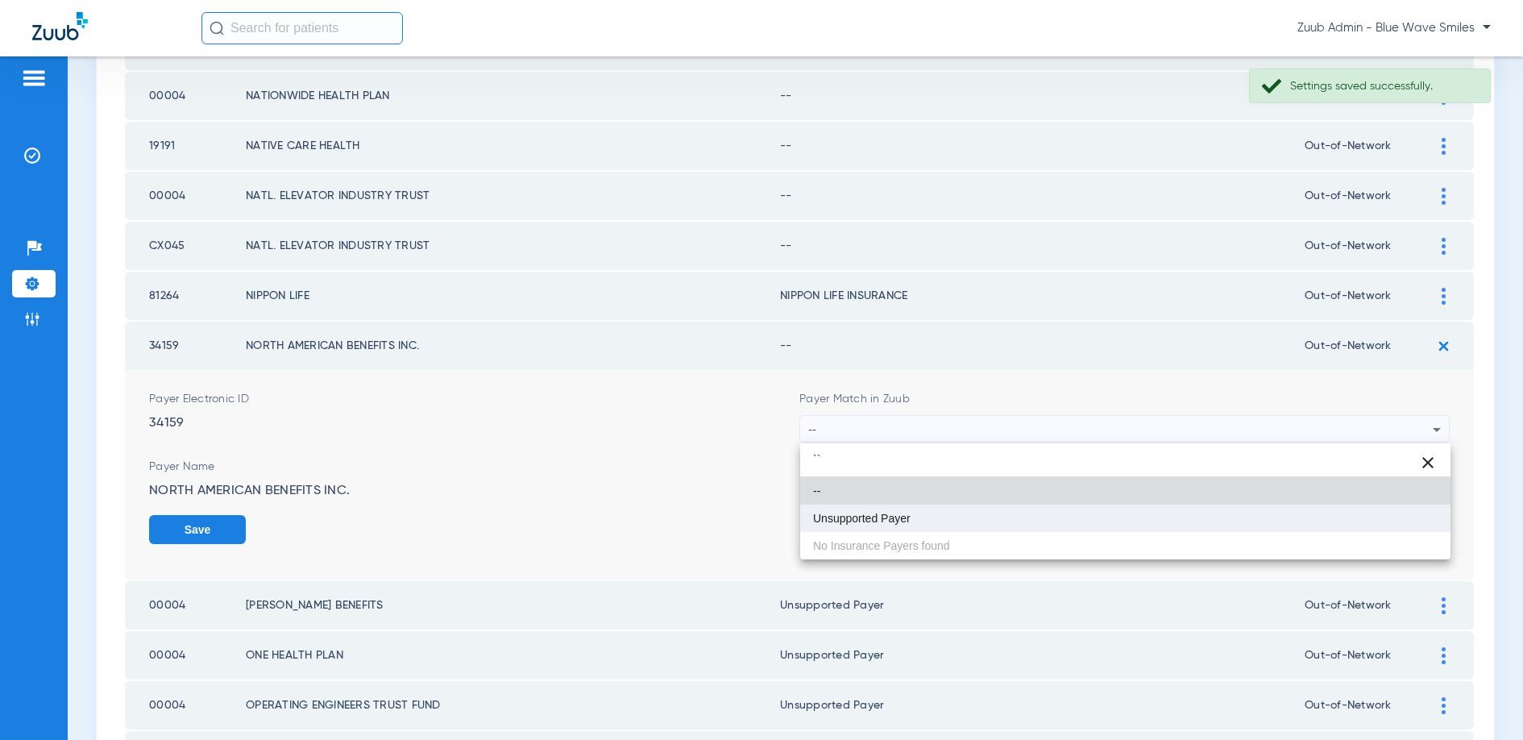
type input "``"
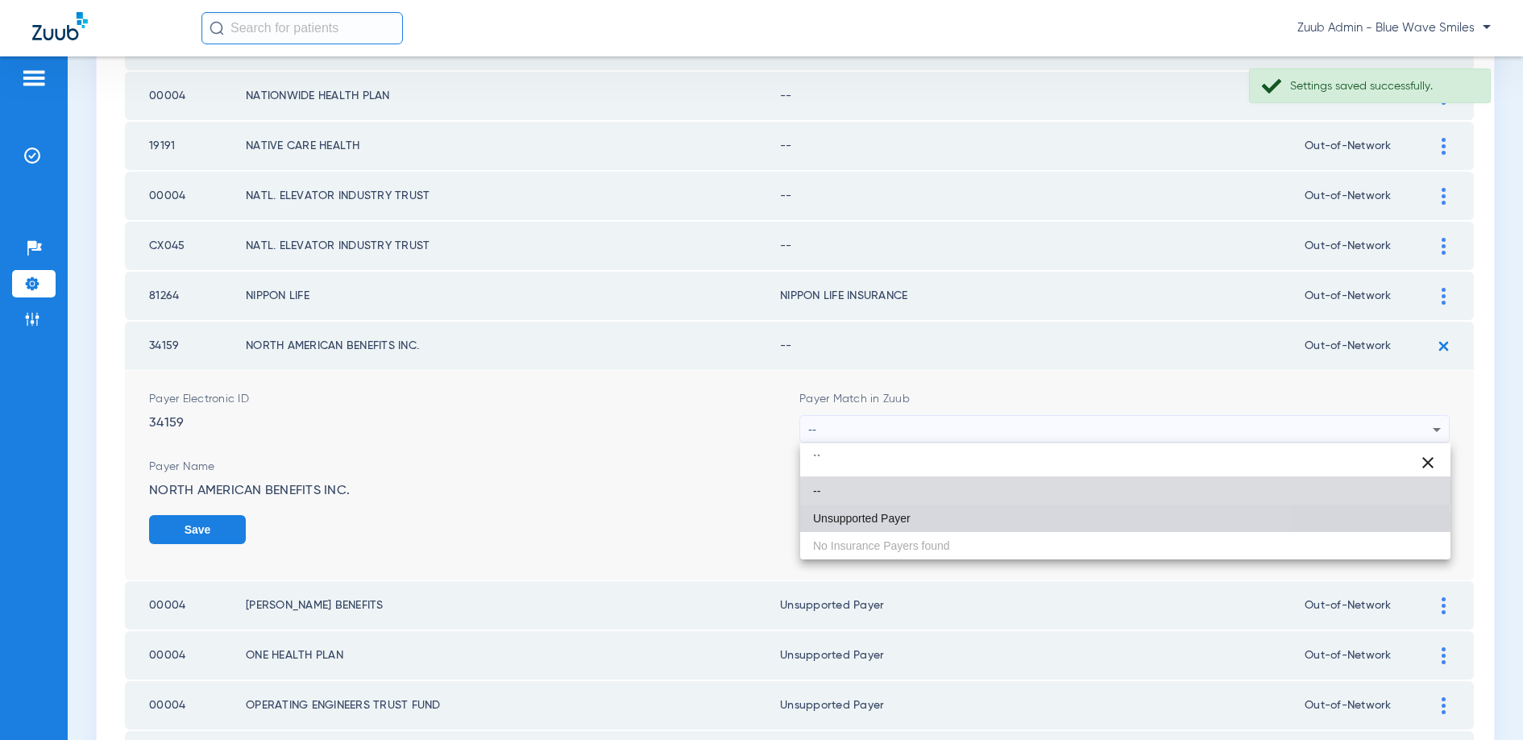
click at [859, 520] on span "Unsupported Payer" at bounding box center [862, 517] width 98 height 11
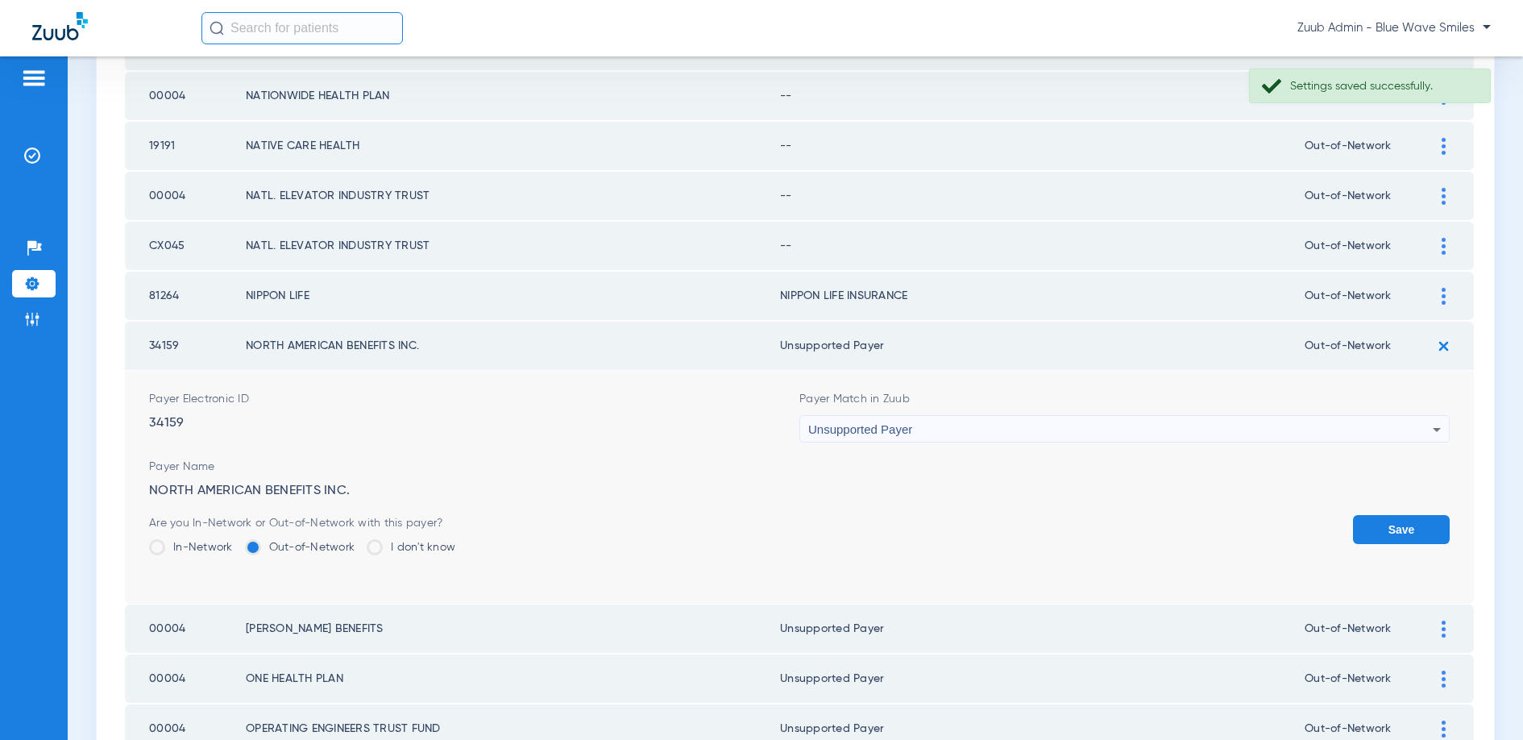
drag, startPoint x: 1394, startPoint y: 529, endPoint x: 1318, endPoint y: 520, distance: 76.3
click at [1392, 529] on button "Save" at bounding box center [1401, 529] width 97 height 29
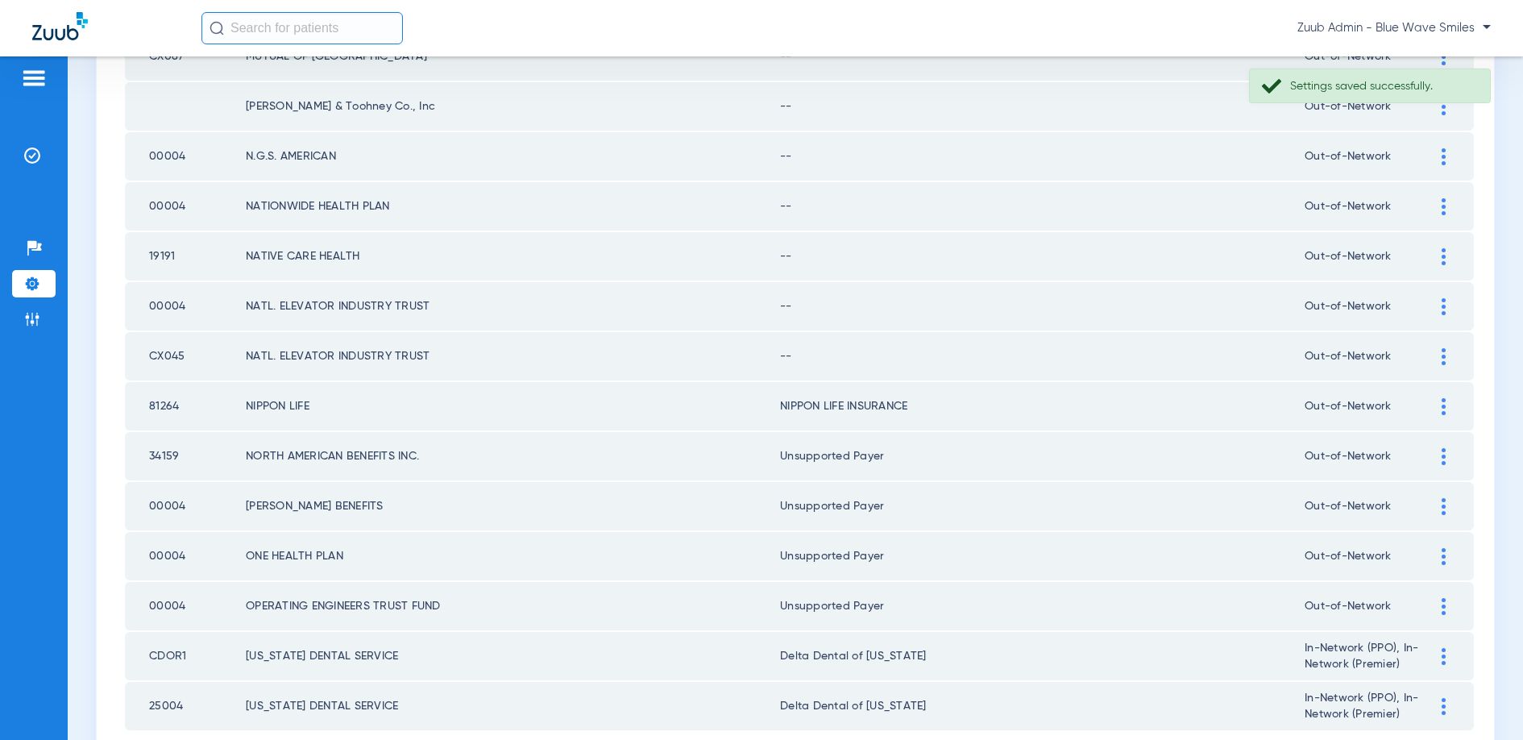
scroll to position [2057, 0]
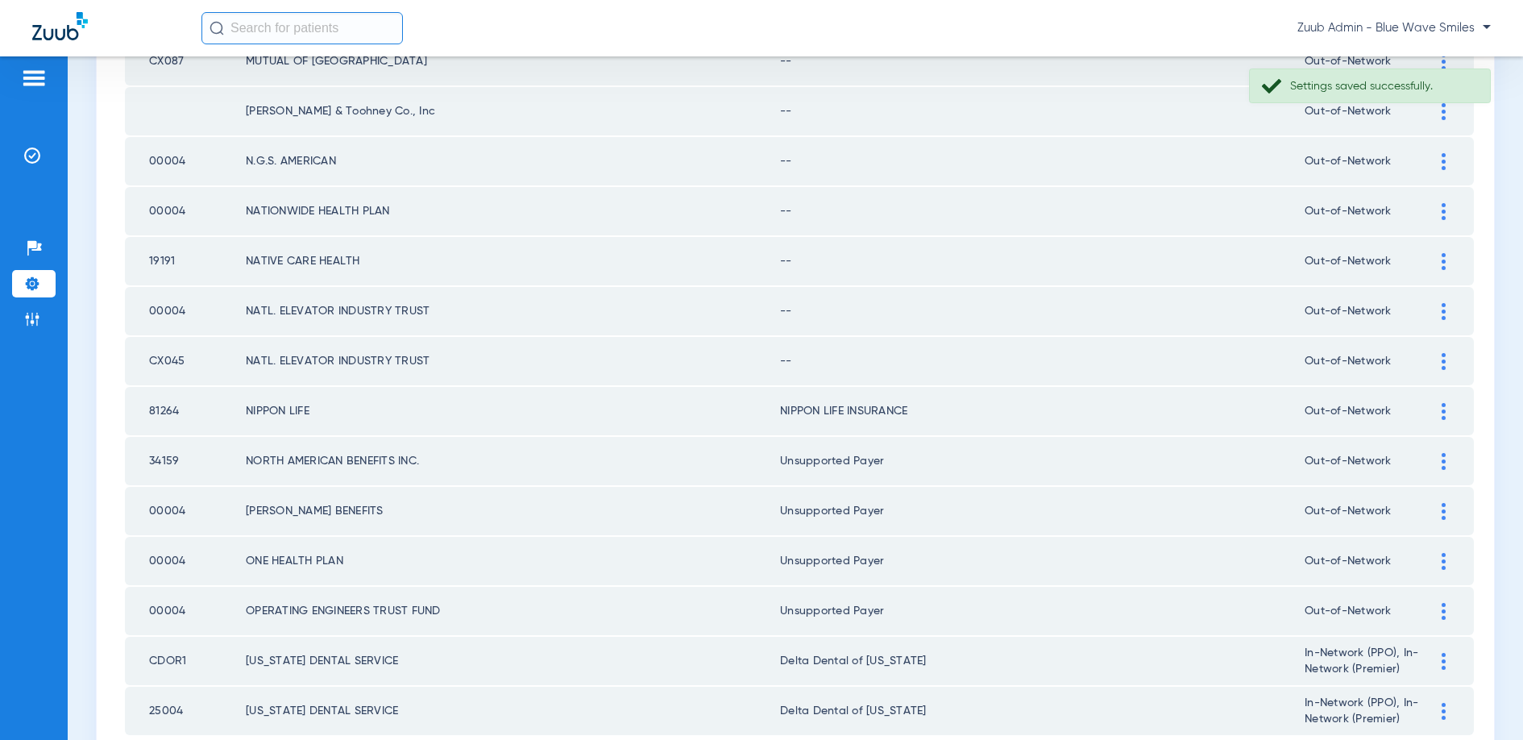
click at [1439, 366] on div at bounding box center [1443, 361] width 28 height 17
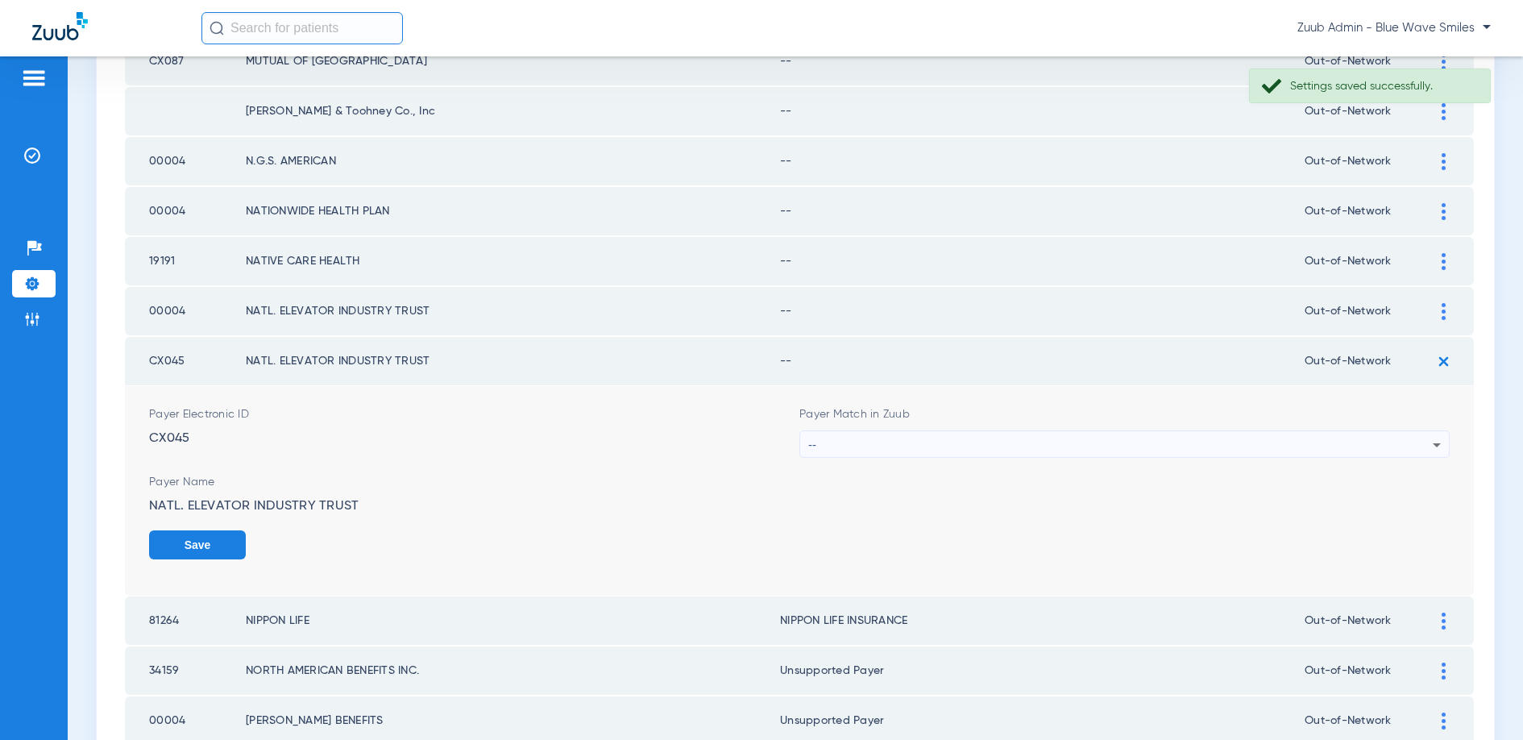
click at [965, 442] on div "--" at bounding box center [1120, 444] width 624 height 27
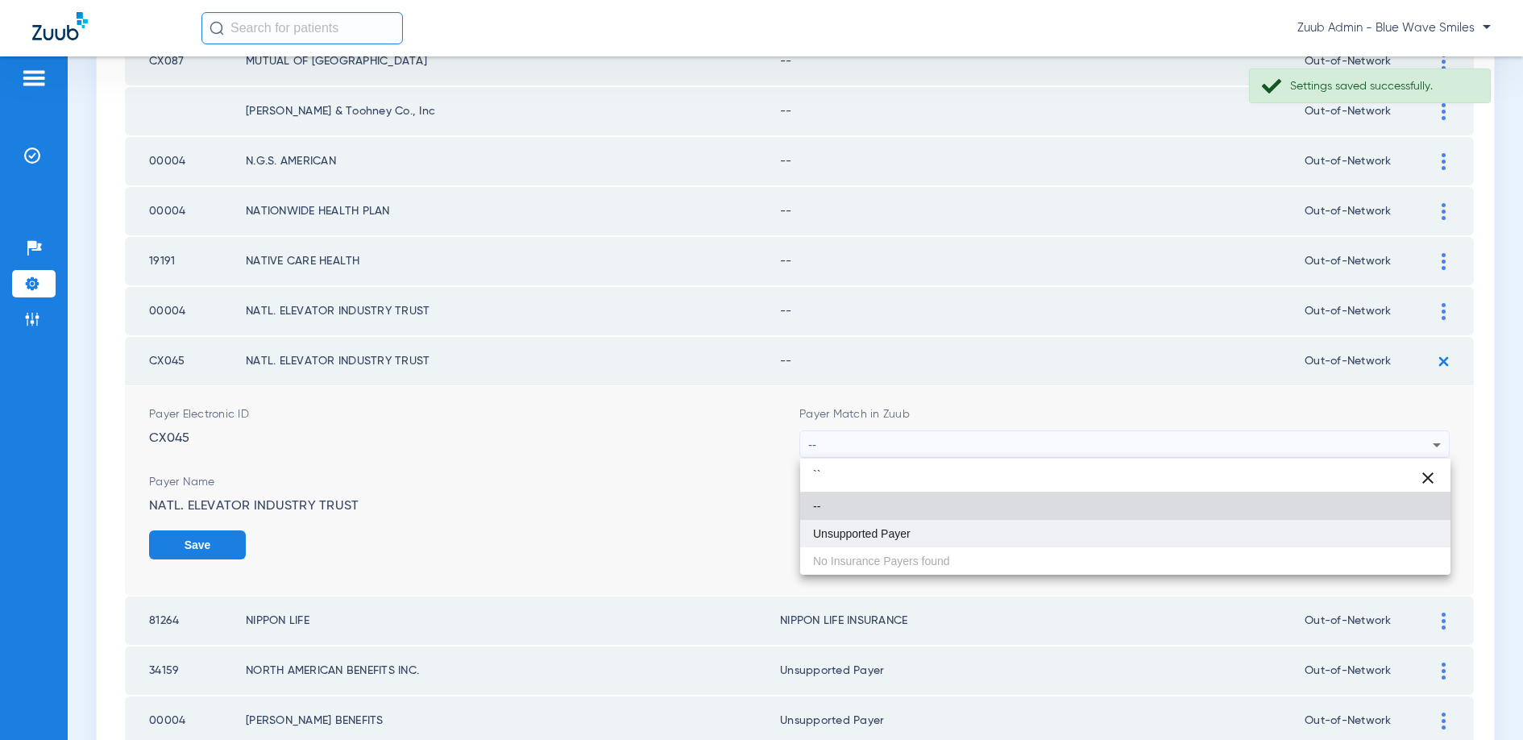
type input "``"
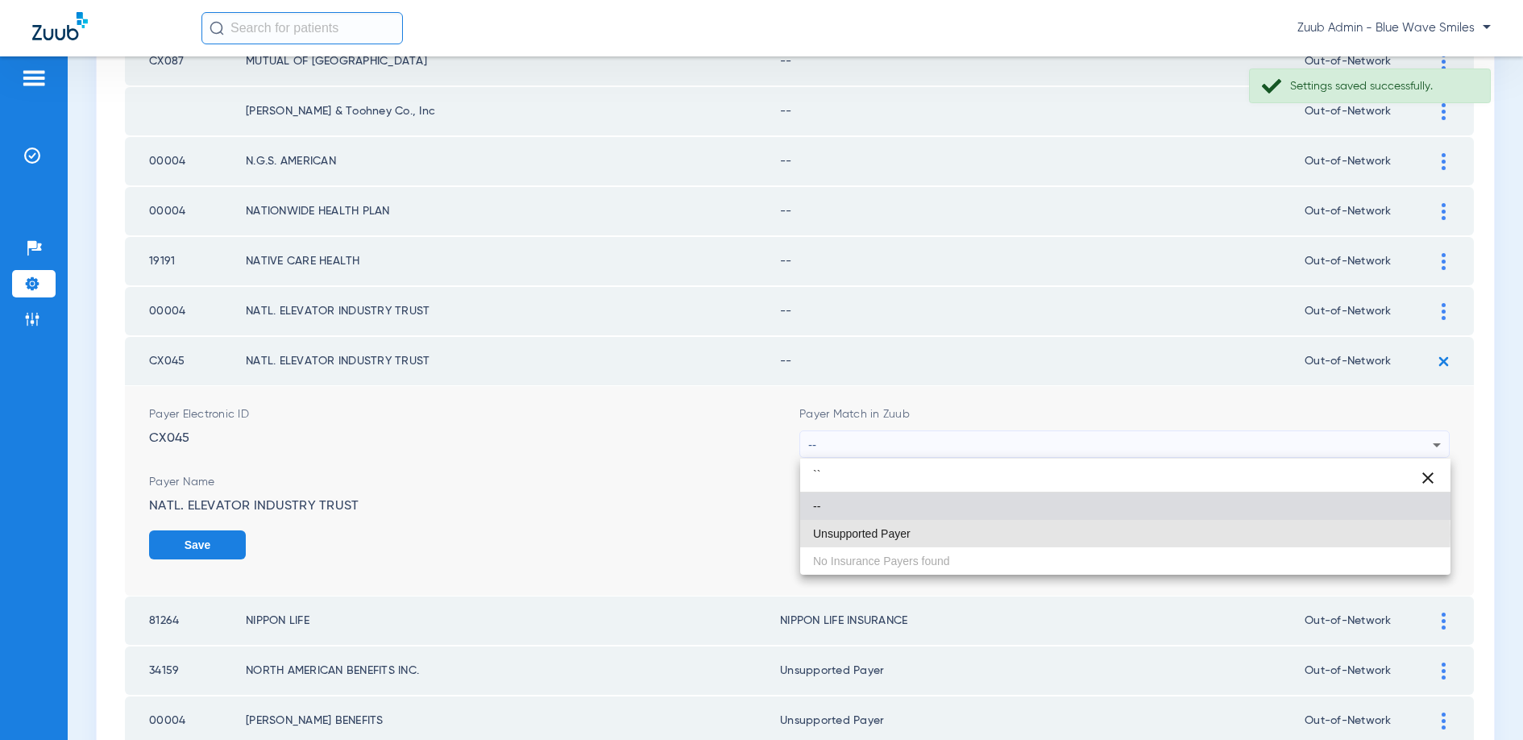
drag, startPoint x: 908, startPoint y: 533, endPoint x: 1015, endPoint y: 529, distance: 107.3
click at [911, 533] on mat-option "Unsupported Payer" at bounding box center [1125, 533] width 650 height 27
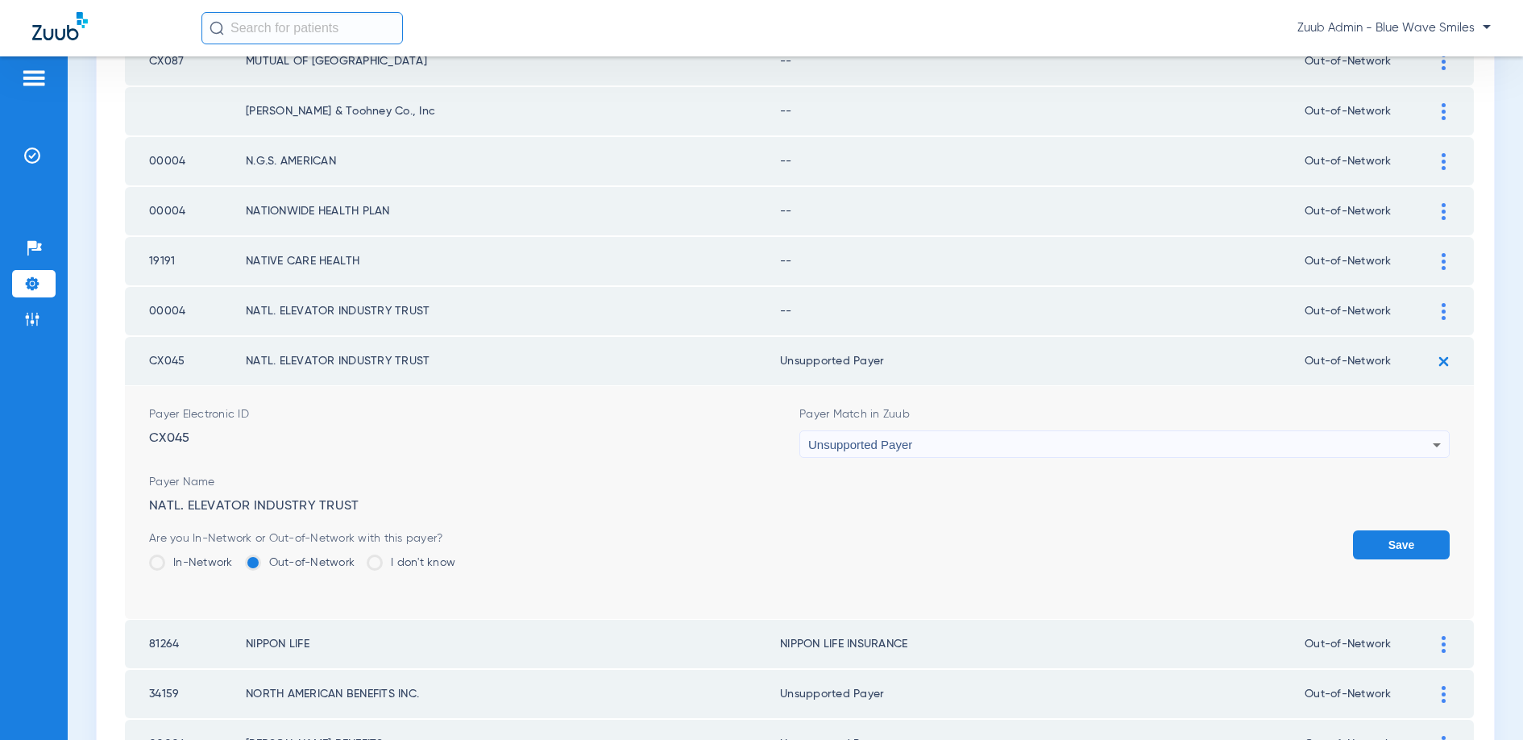
drag, startPoint x: 1406, startPoint y: 545, endPoint x: 1408, endPoint y: 524, distance: 21.0
click at [1406, 545] on button "Save" at bounding box center [1401, 544] width 97 height 29
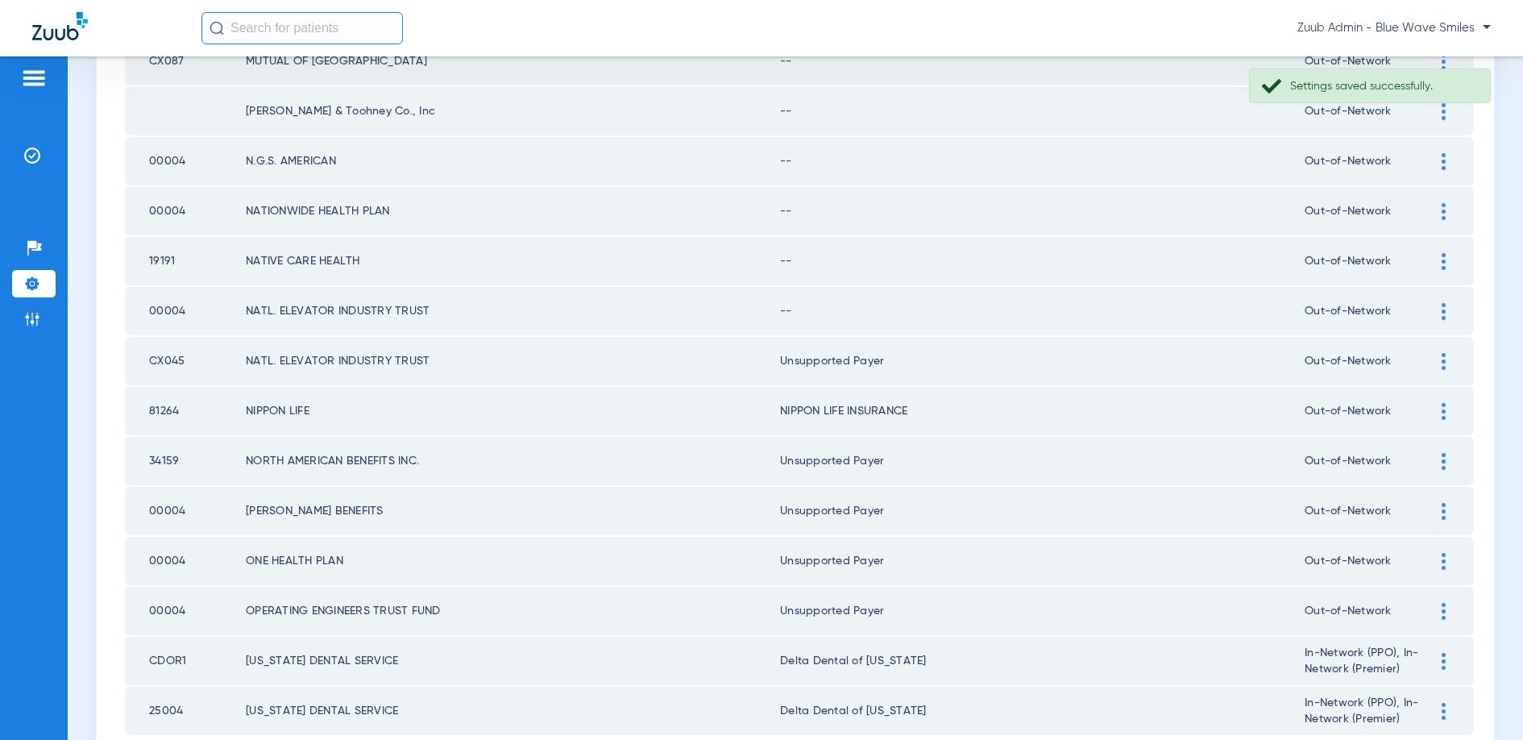
click at [1438, 307] on div at bounding box center [1443, 311] width 28 height 17
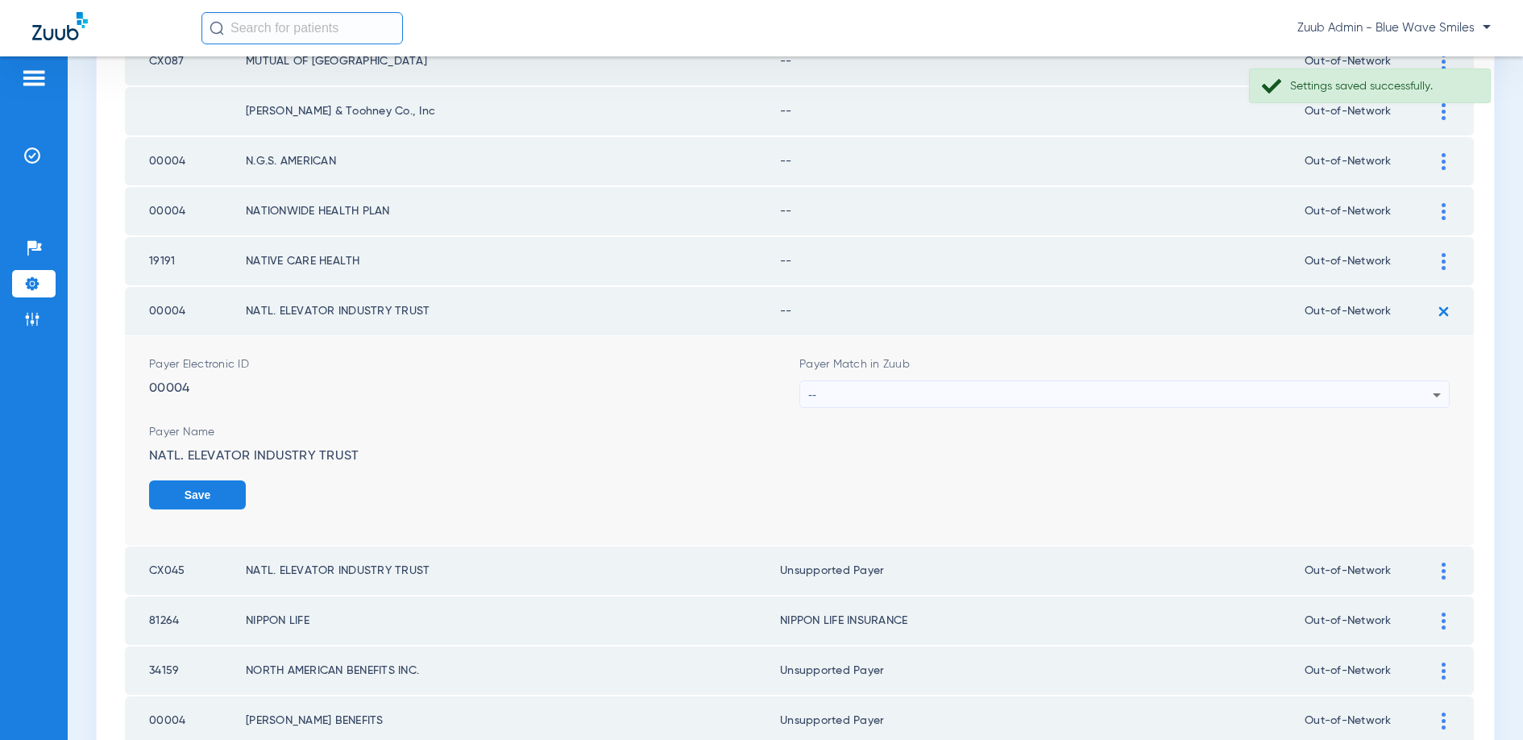
click at [889, 399] on div "--" at bounding box center [1120, 394] width 624 height 27
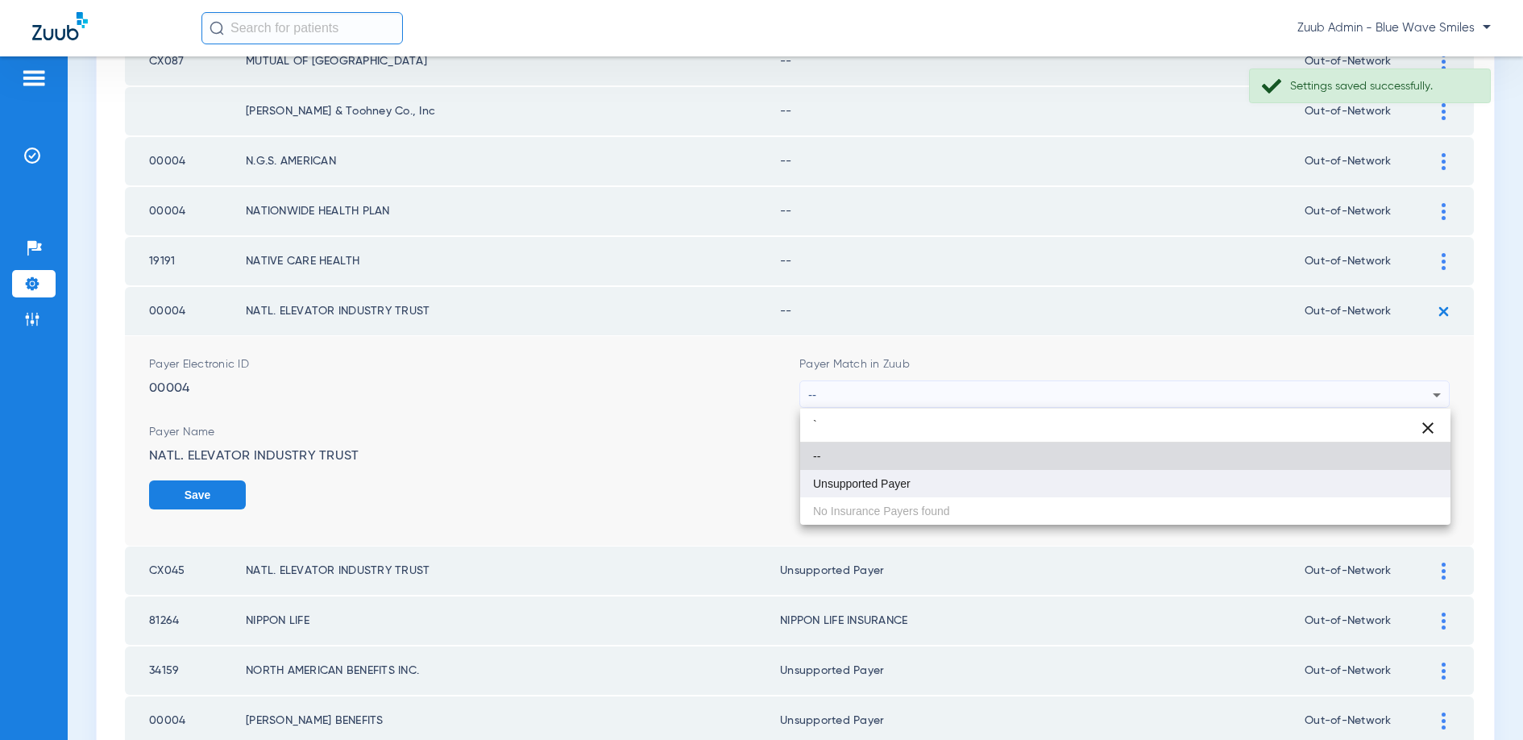
type input "`"
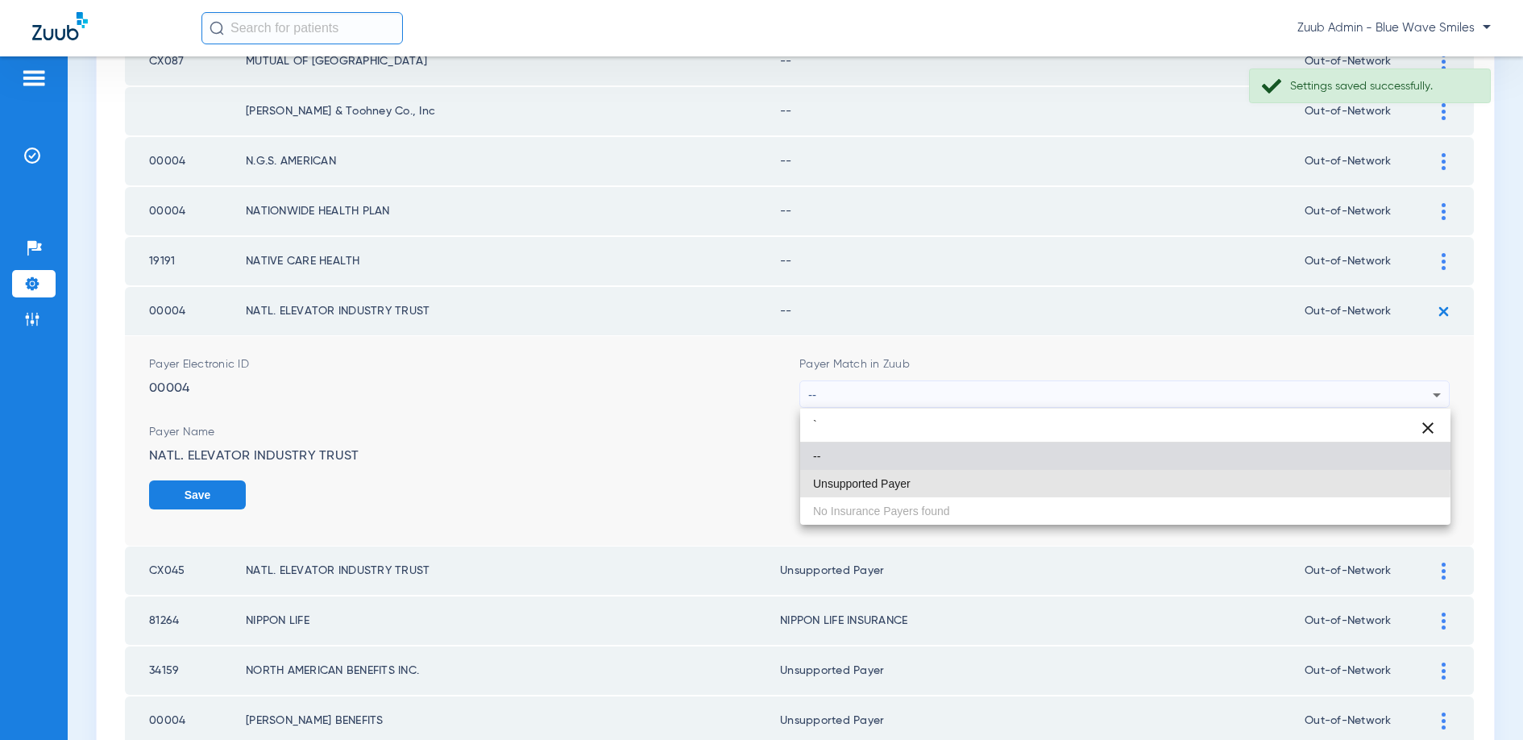
drag, startPoint x: 876, startPoint y: 480, endPoint x: 1042, endPoint y: 464, distance: 166.8
click at [876, 480] on span "Unsupported Payer" at bounding box center [862, 483] width 98 height 11
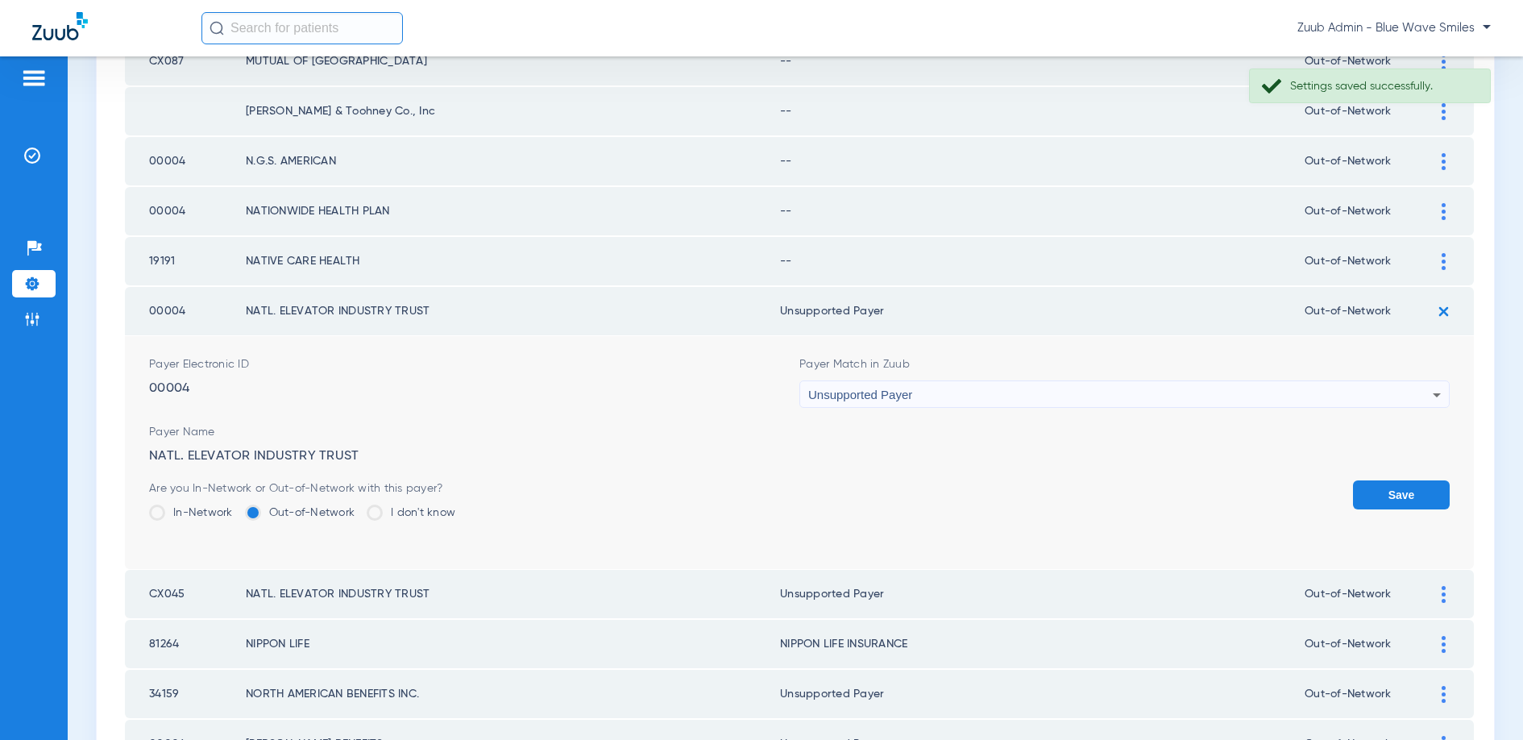
click at [1398, 494] on button "Save" at bounding box center [1401, 494] width 97 height 29
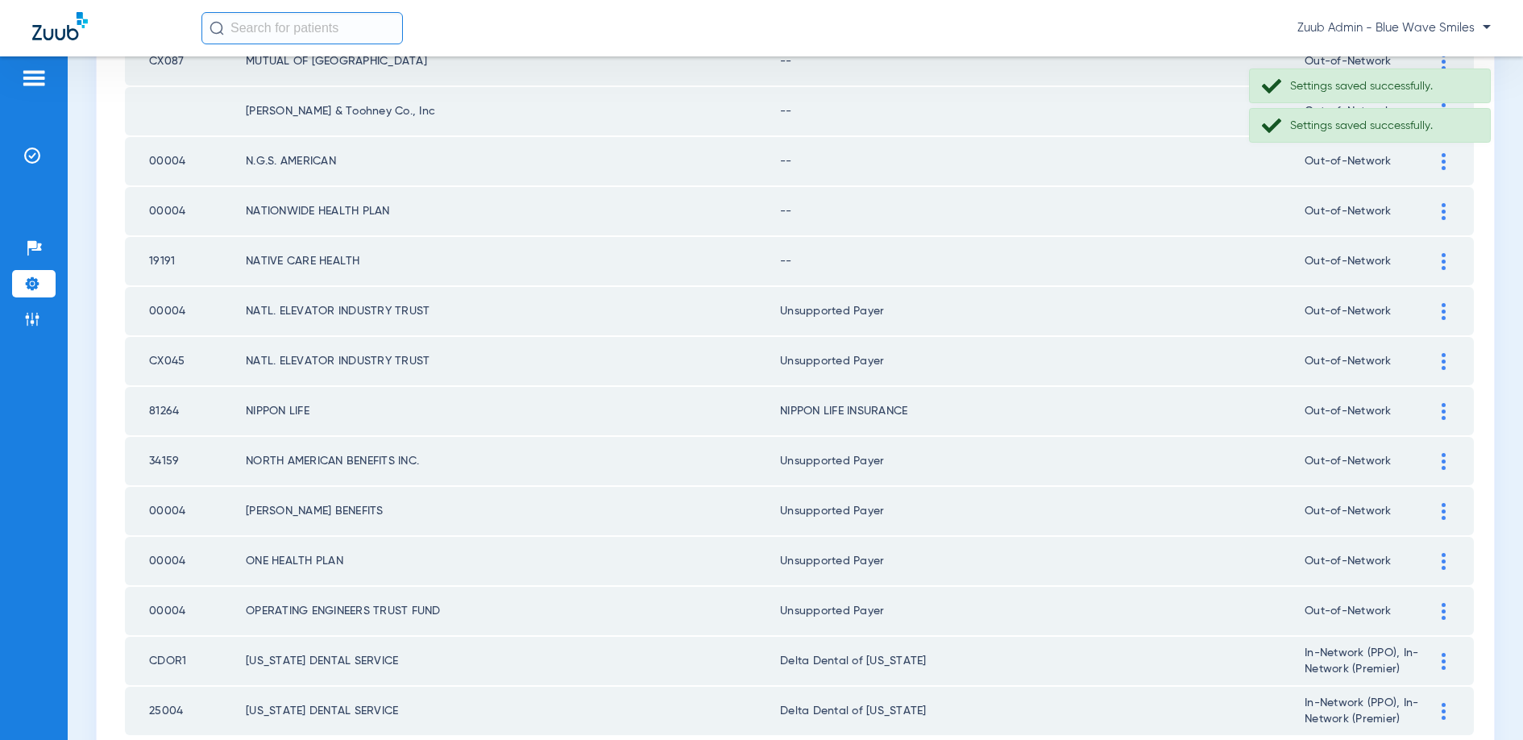
click at [1442, 258] on img at bounding box center [1444, 261] width 4 height 17
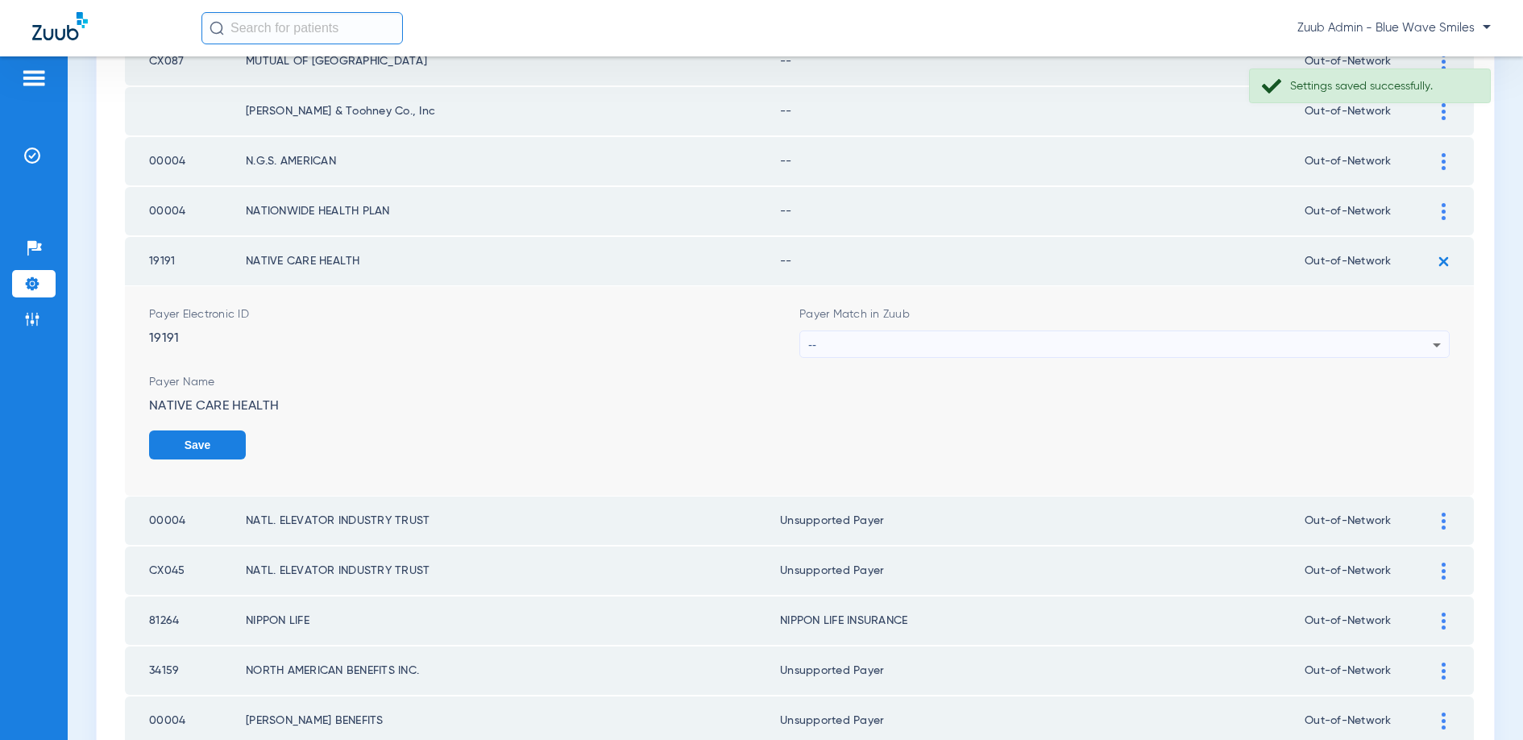
click at [940, 348] on div "--" at bounding box center [1120, 344] width 624 height 27
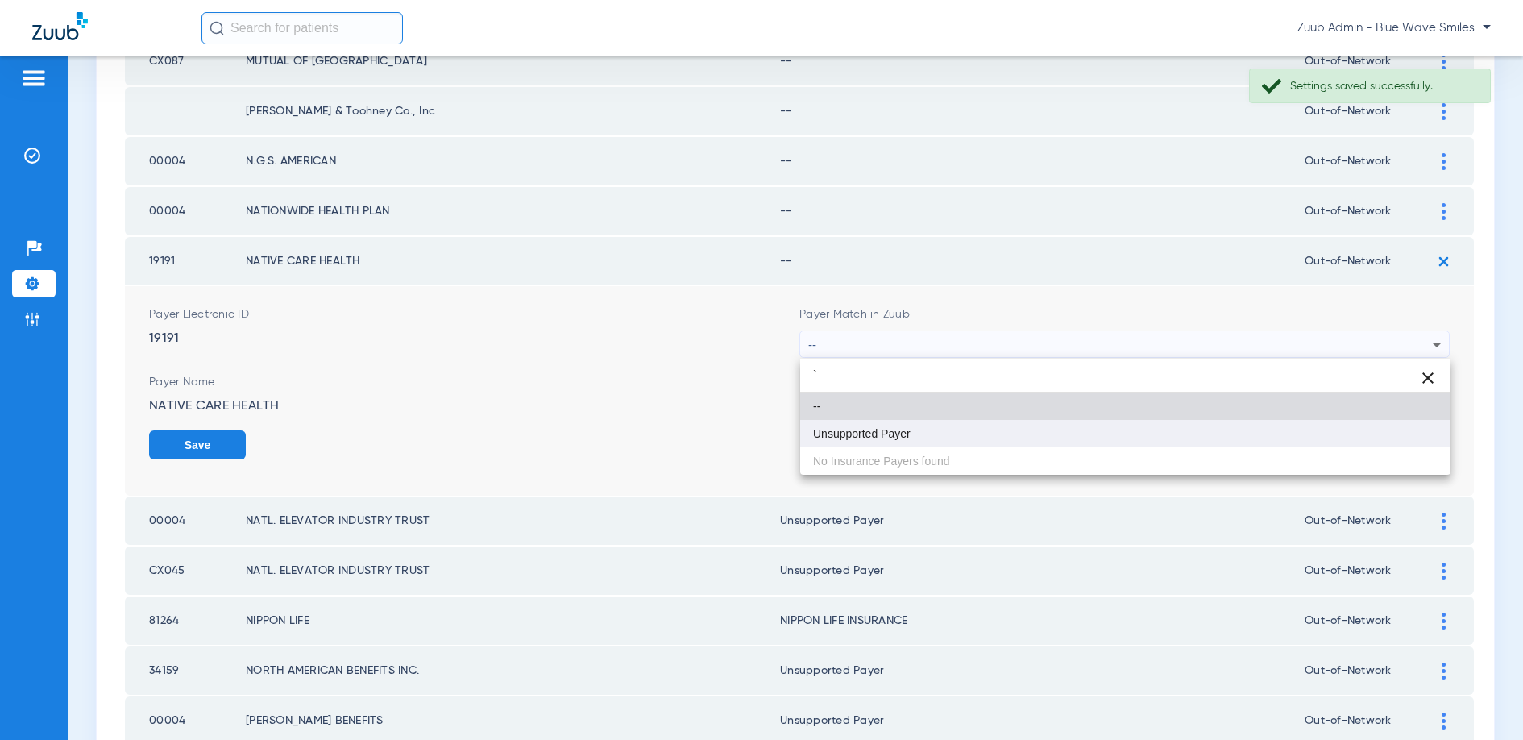
type input "`"
click at [882, 424] on mat-option "Unsupported Payer" at bounding box center [1125, 433] width 650 height 27
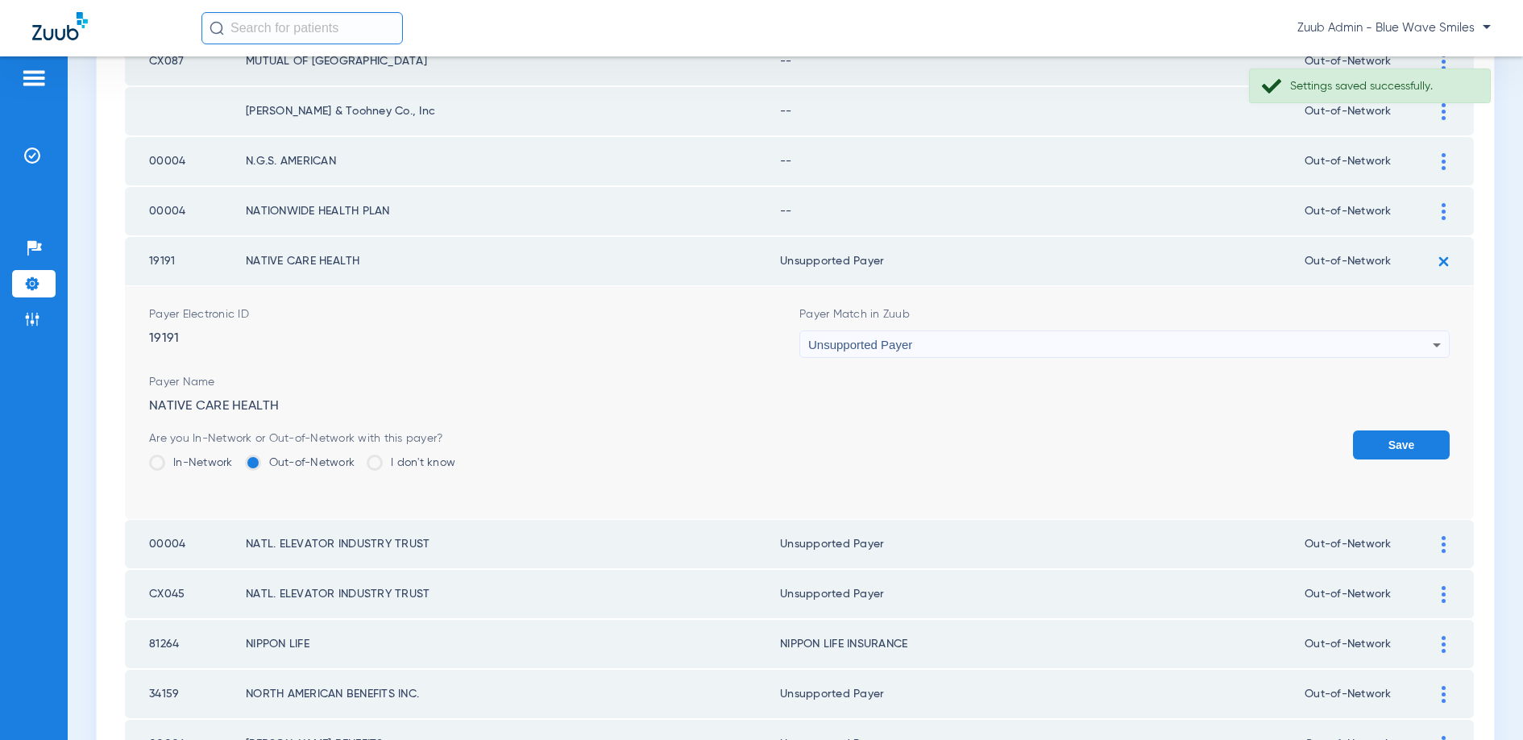
drag, startPoint x: 1384, startPoint y: 434, endPoint x: 1396, endPoint y: 329, distance: 106.2
click at [1384, 433] on button "Save" at bounding box center [1401, 444] width 97 height 29
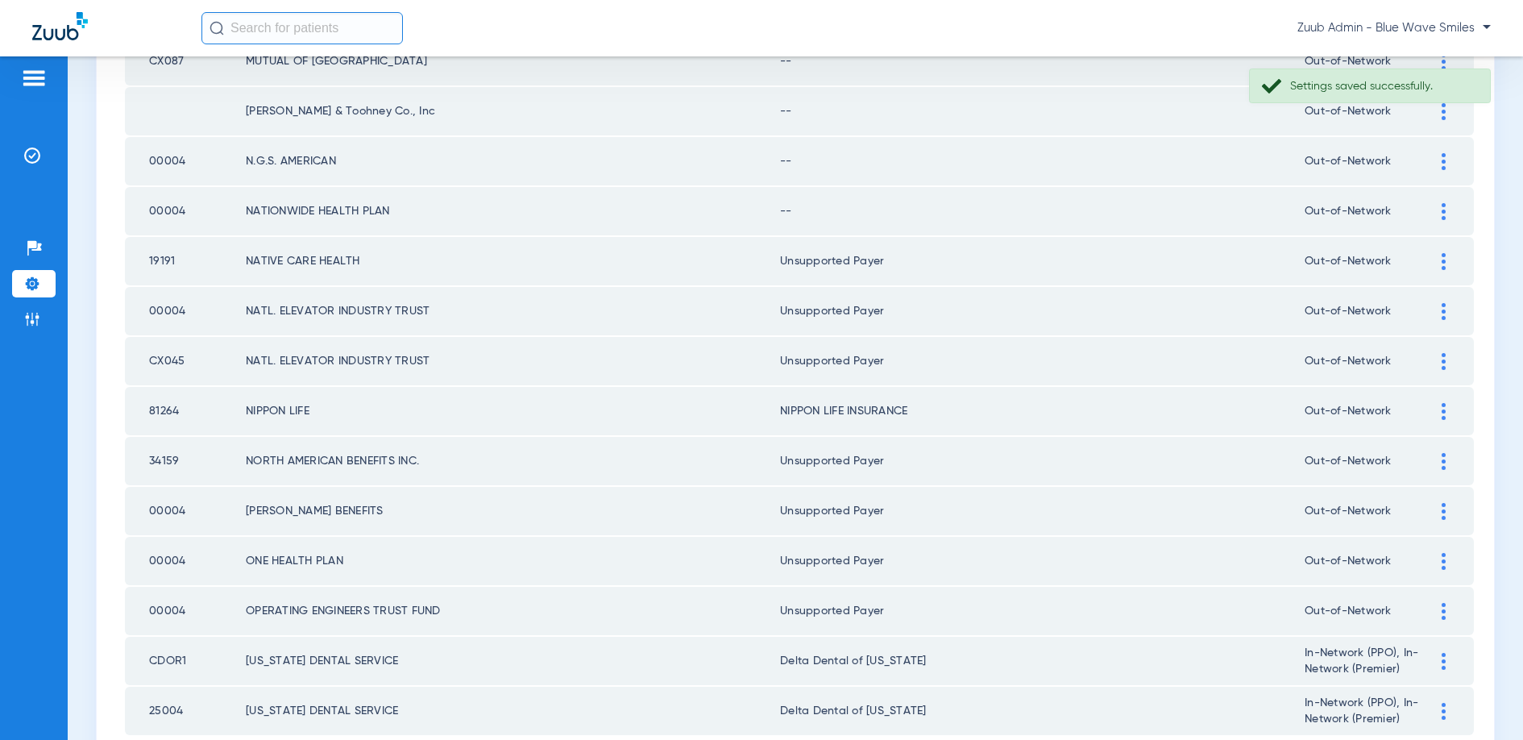
click at [1436, 203] on div at bounding box center [1443, 211] width 28 height 17
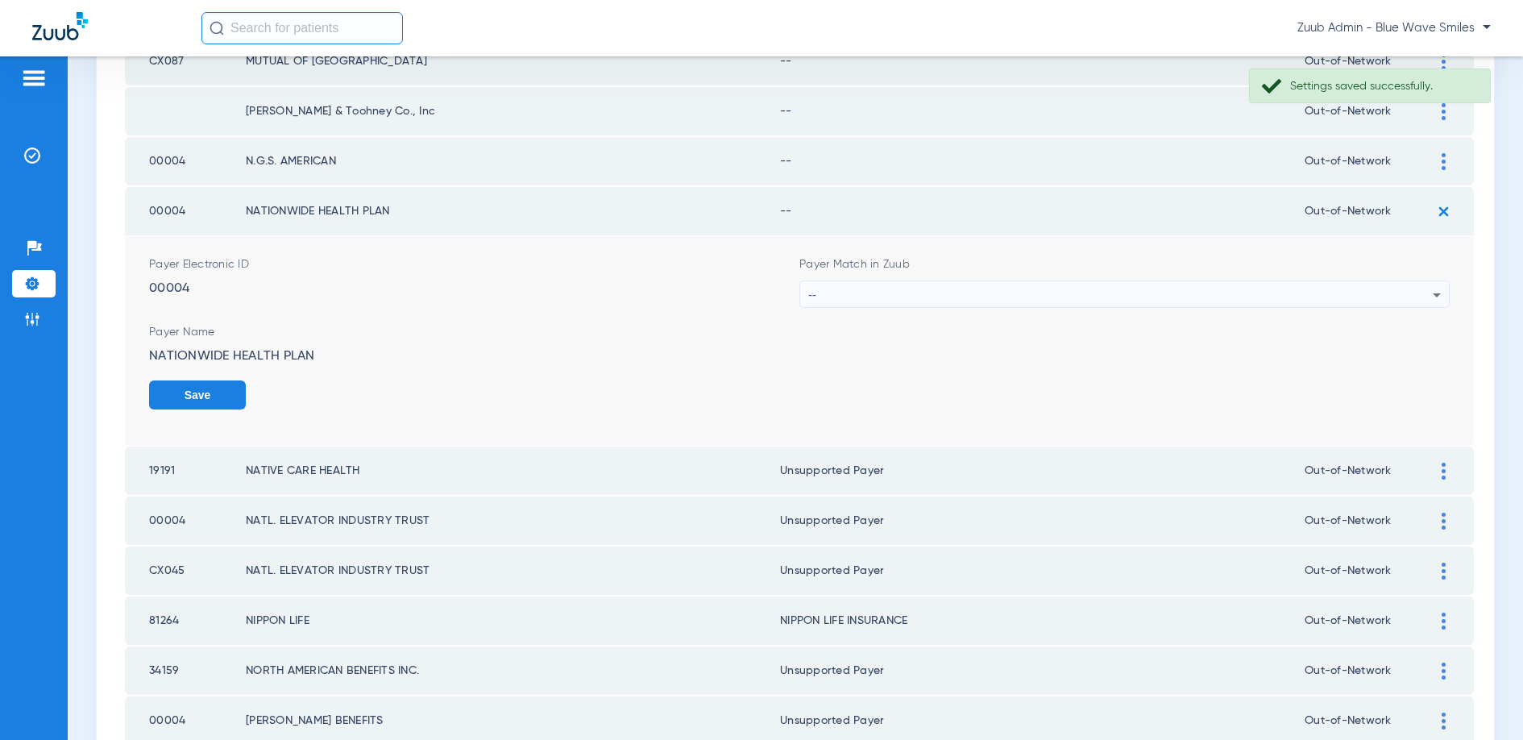
click at [871, 292] on div "--" at bounding box center [1120, 294] width 624 height 27
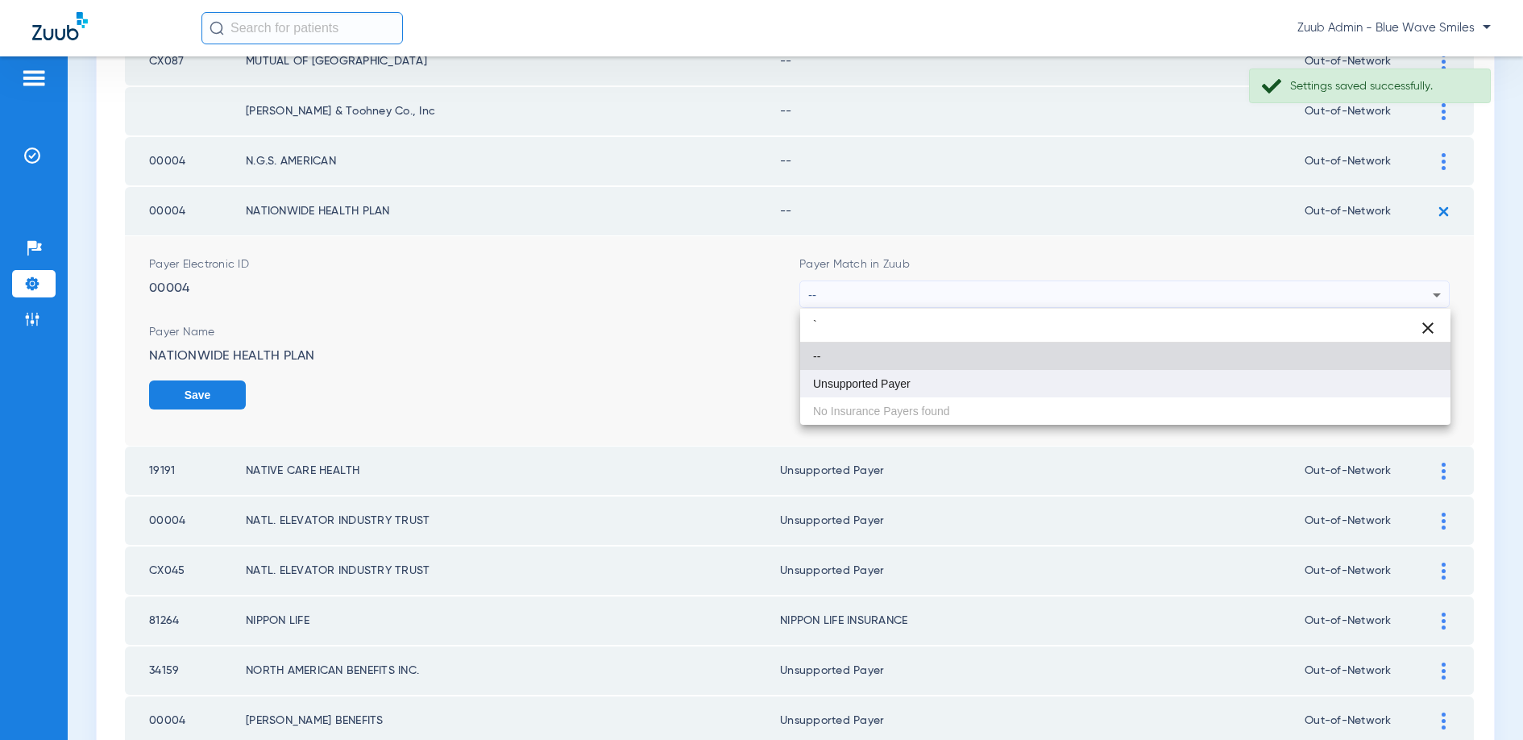
type input "`"
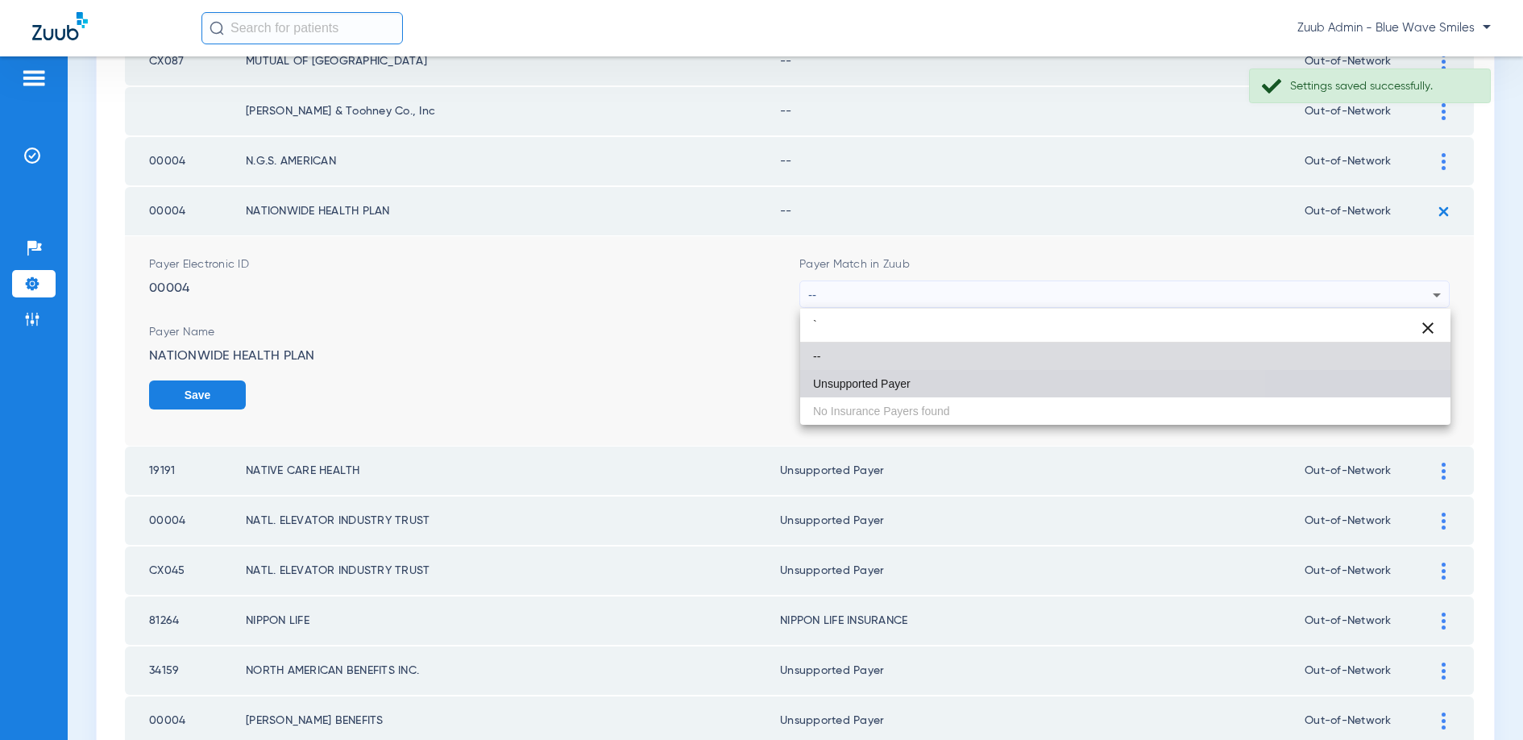
click at [846, 370] on mat-option "Unsupported Payer" at bounding box center [1125, 383] width 650 height 27
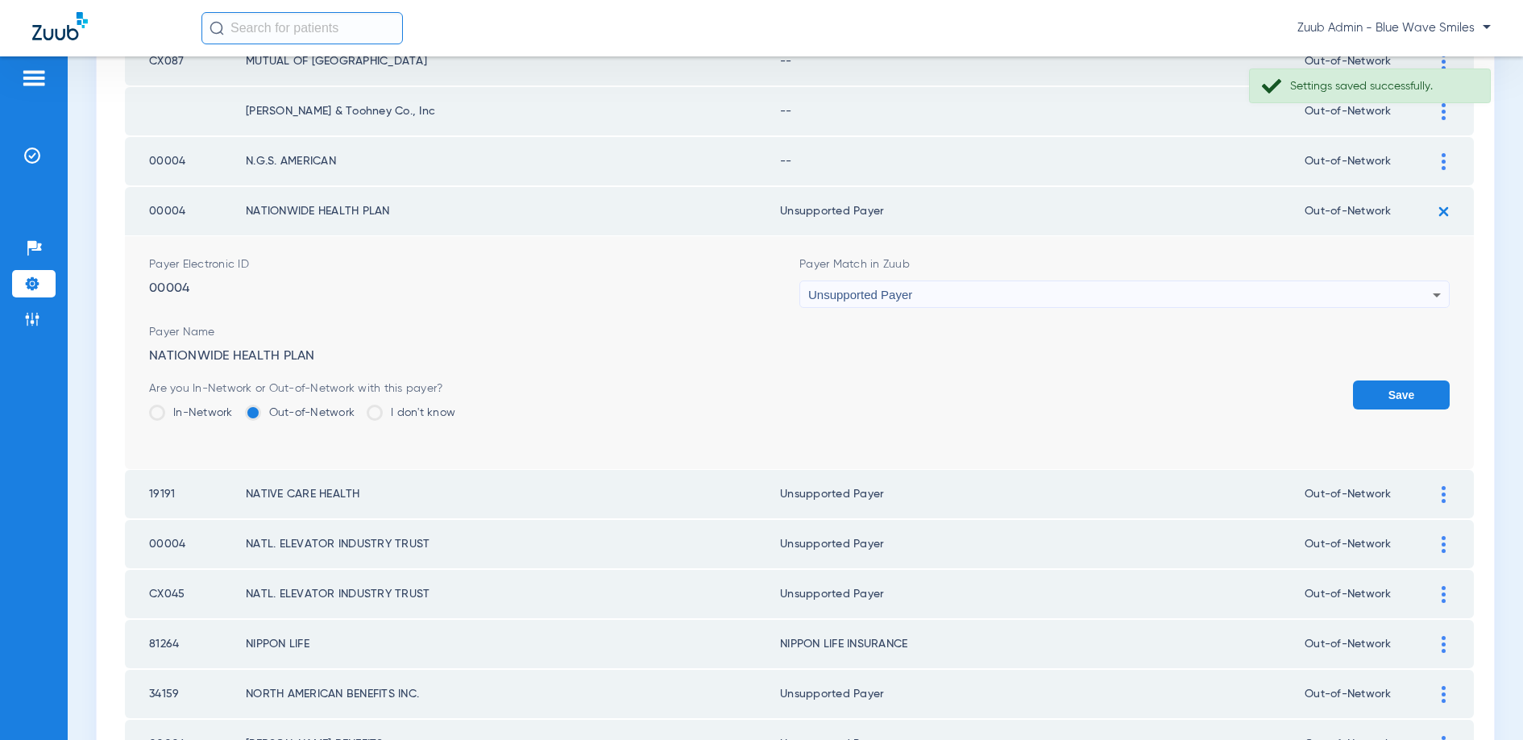
drag, startPoint x: 1389, startPoint y: 384, endPoint x: 1334, endPoint y: 373, distance: 55.8
click at [1388, 384] on button "Save" at bounding box center [1401, 394] width 97 height 29
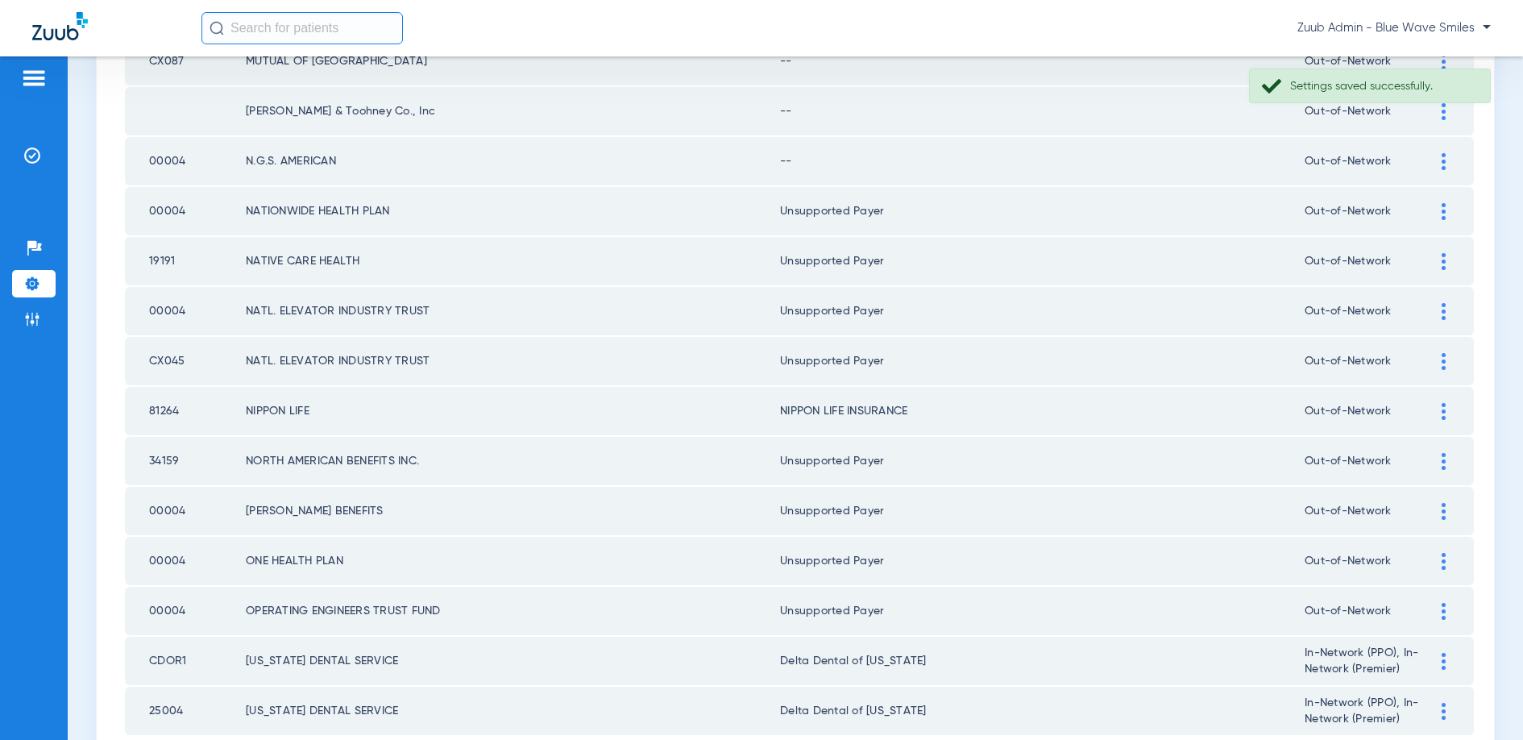
click at [1444, 159] on img at bounding box center [1444, 161] width 4 height 17
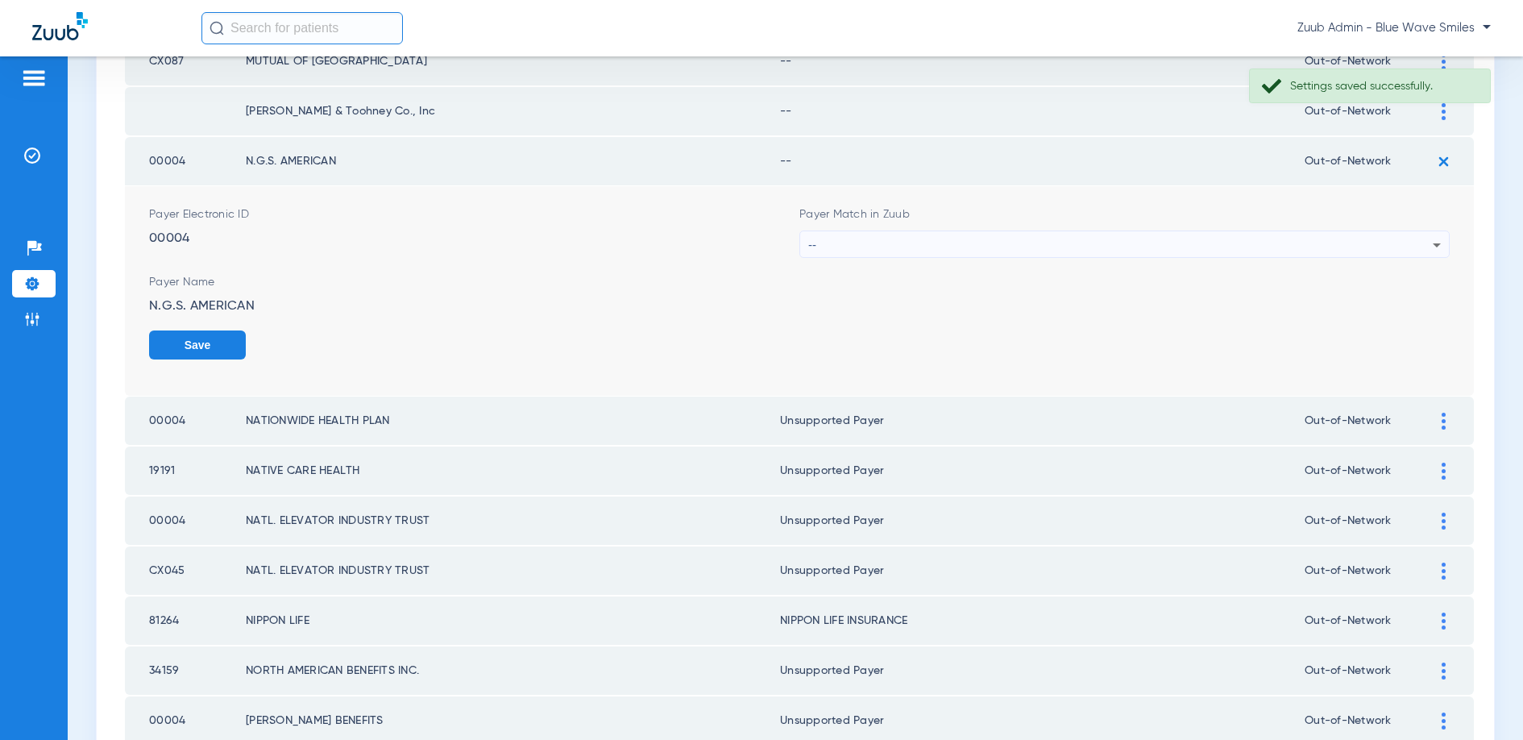
click at [1196, 238] on div "--" at bounding box center [1120, 244] width 624 height 27
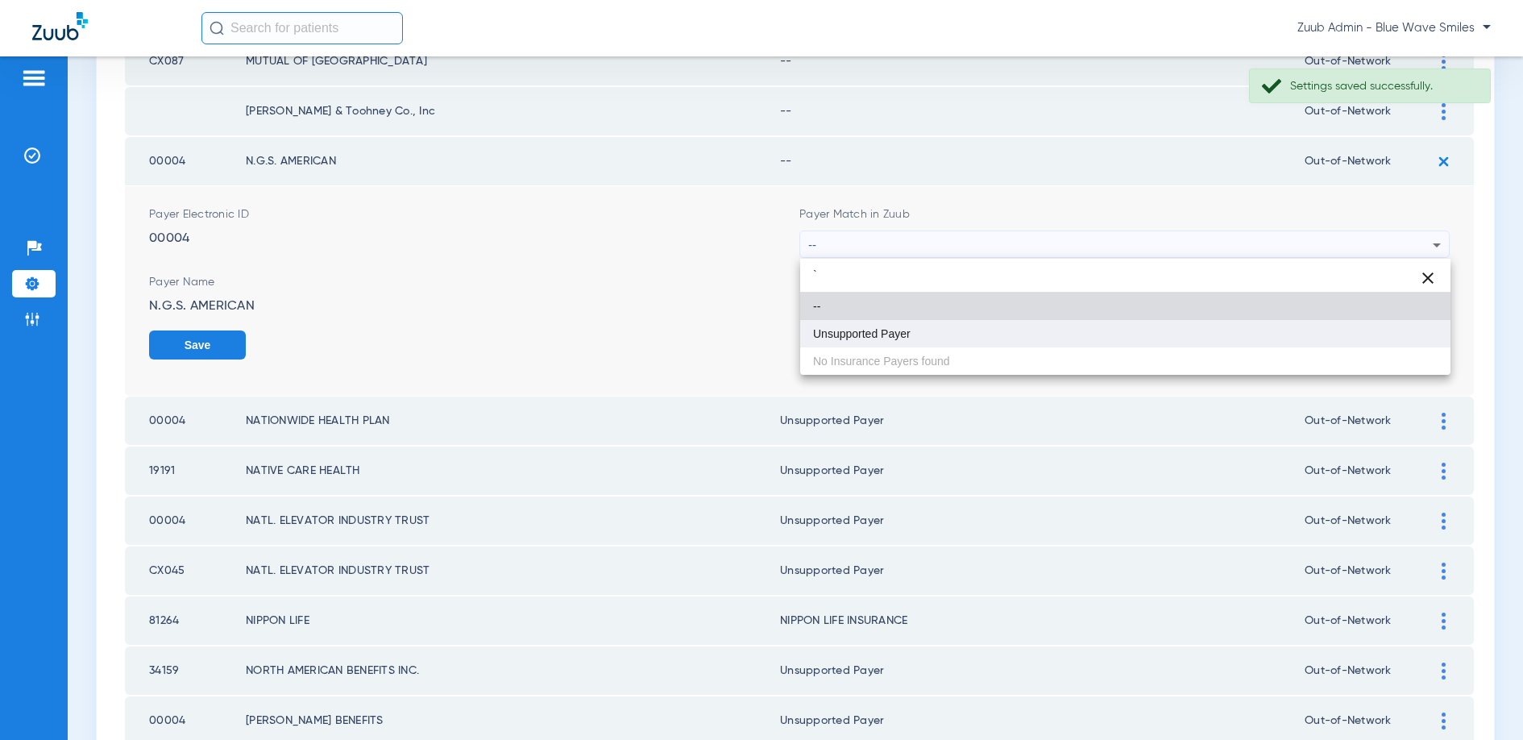
type input "`"
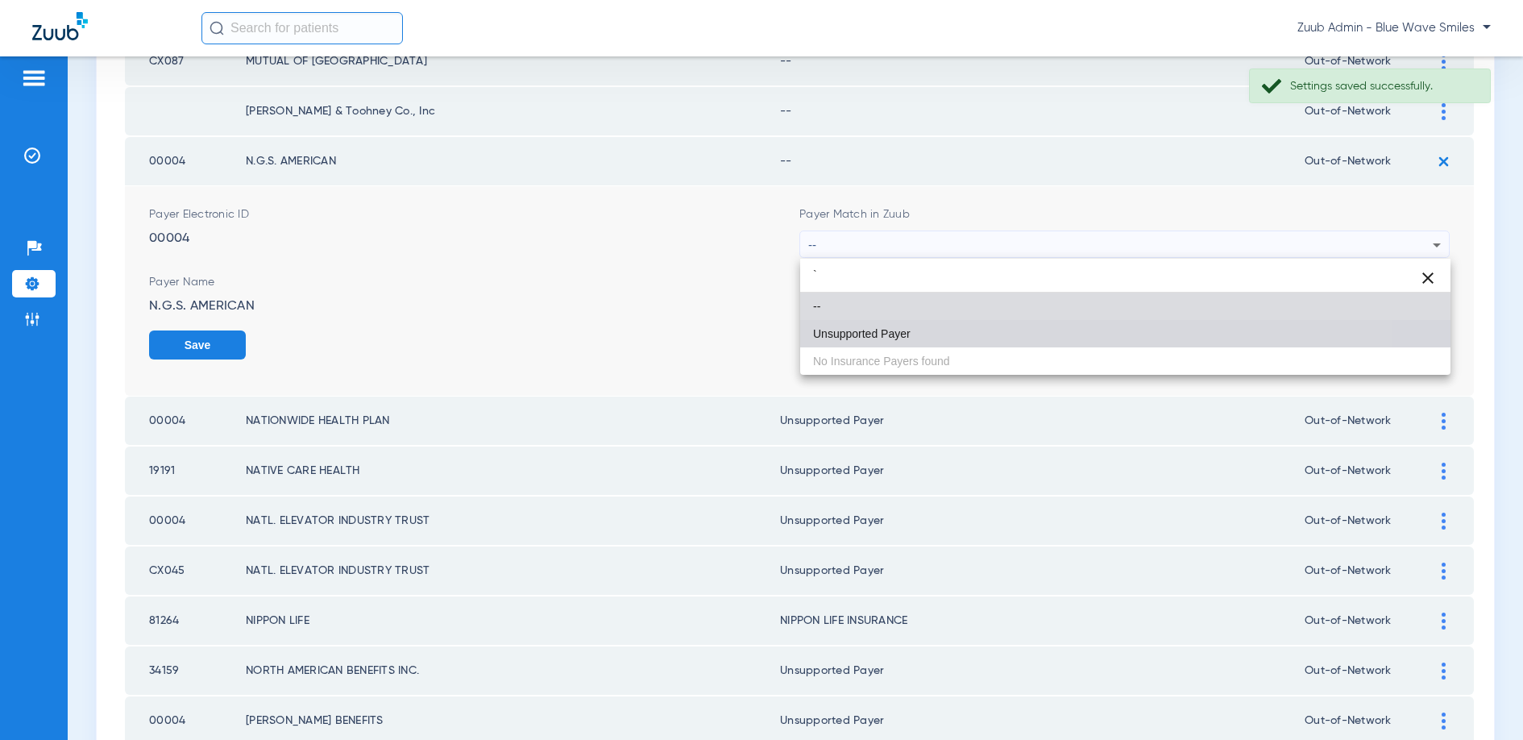
click at [910, 342] on mat-option "Unsupported Payer" at bounding box center [1125, 333] width 650 height 27
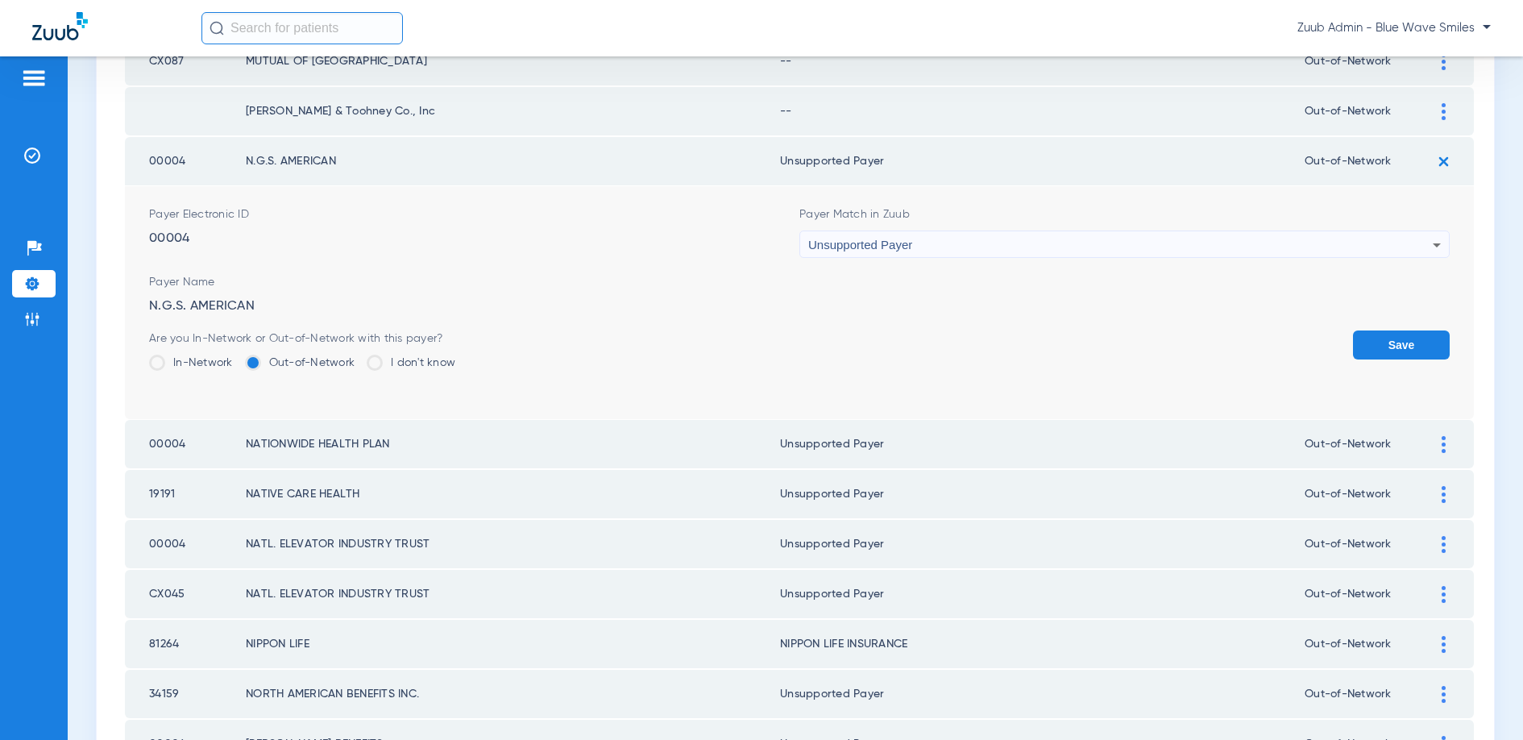
click at [1397, 344] on button "Save" at bounding box center [1401, 344] width 97 height 29
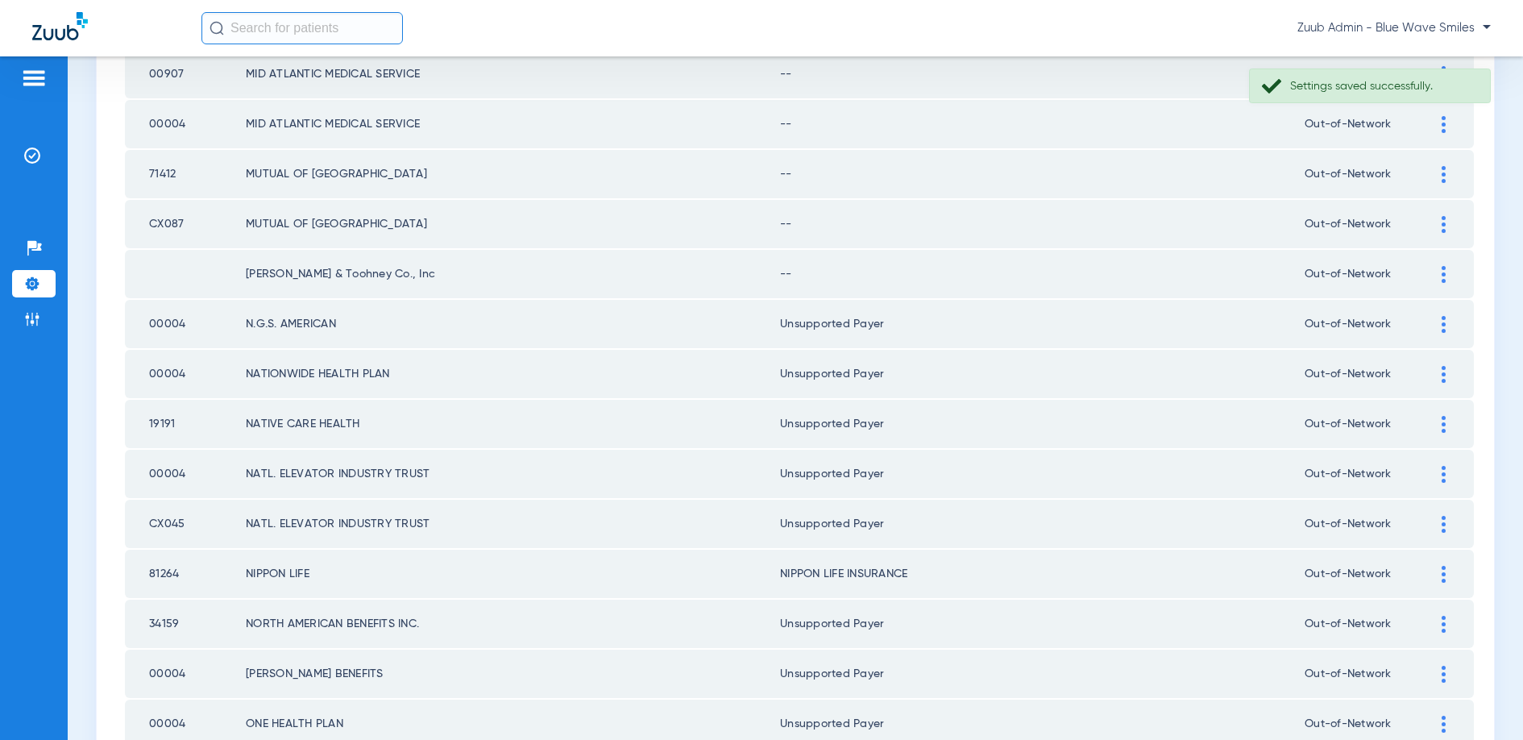
scroll to position [1897, 0]
click at [1443, 265] on img at bounding box center [1444, 271] width 4 height 17
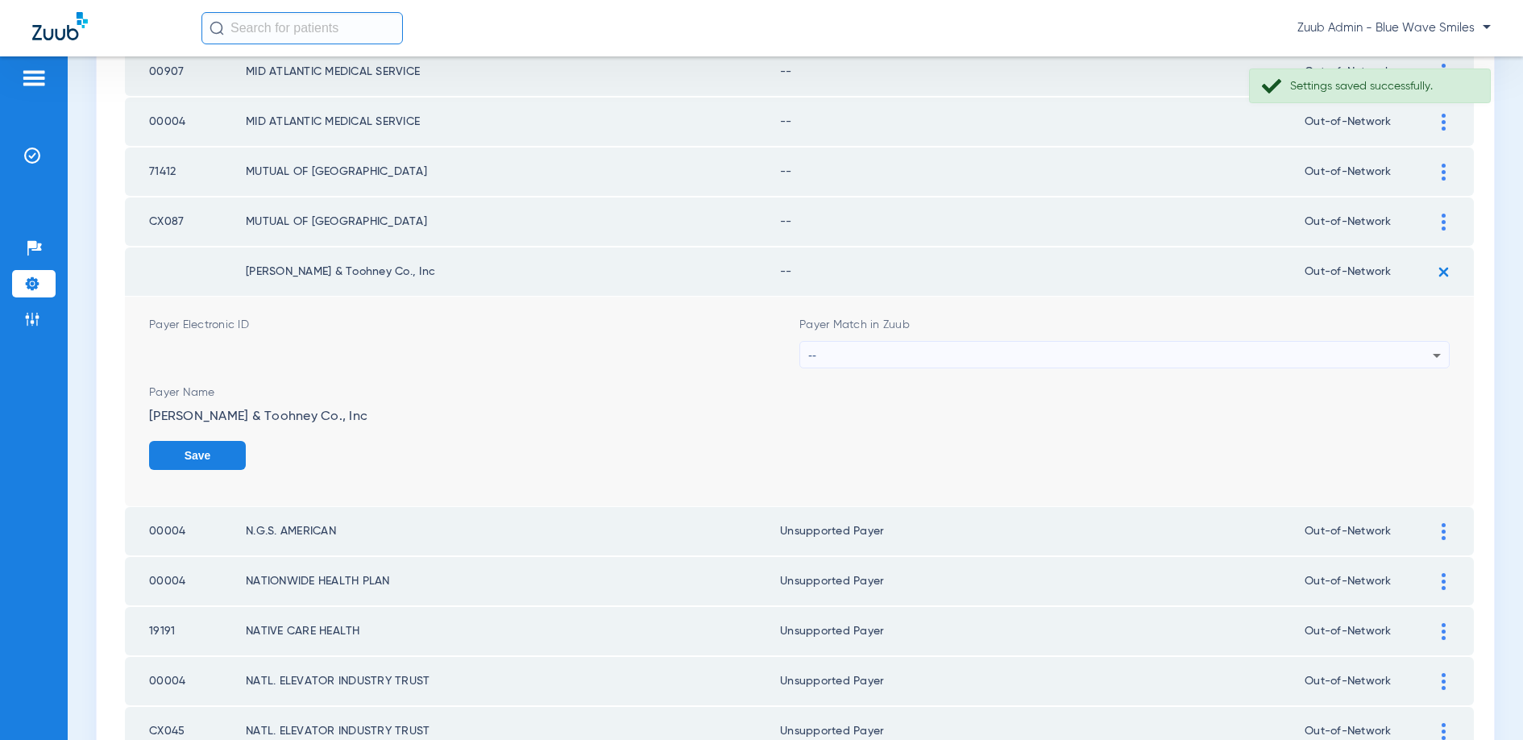
click at [1102, 351] on div "--" at bounding box center [1120, 355] width 624 height 27
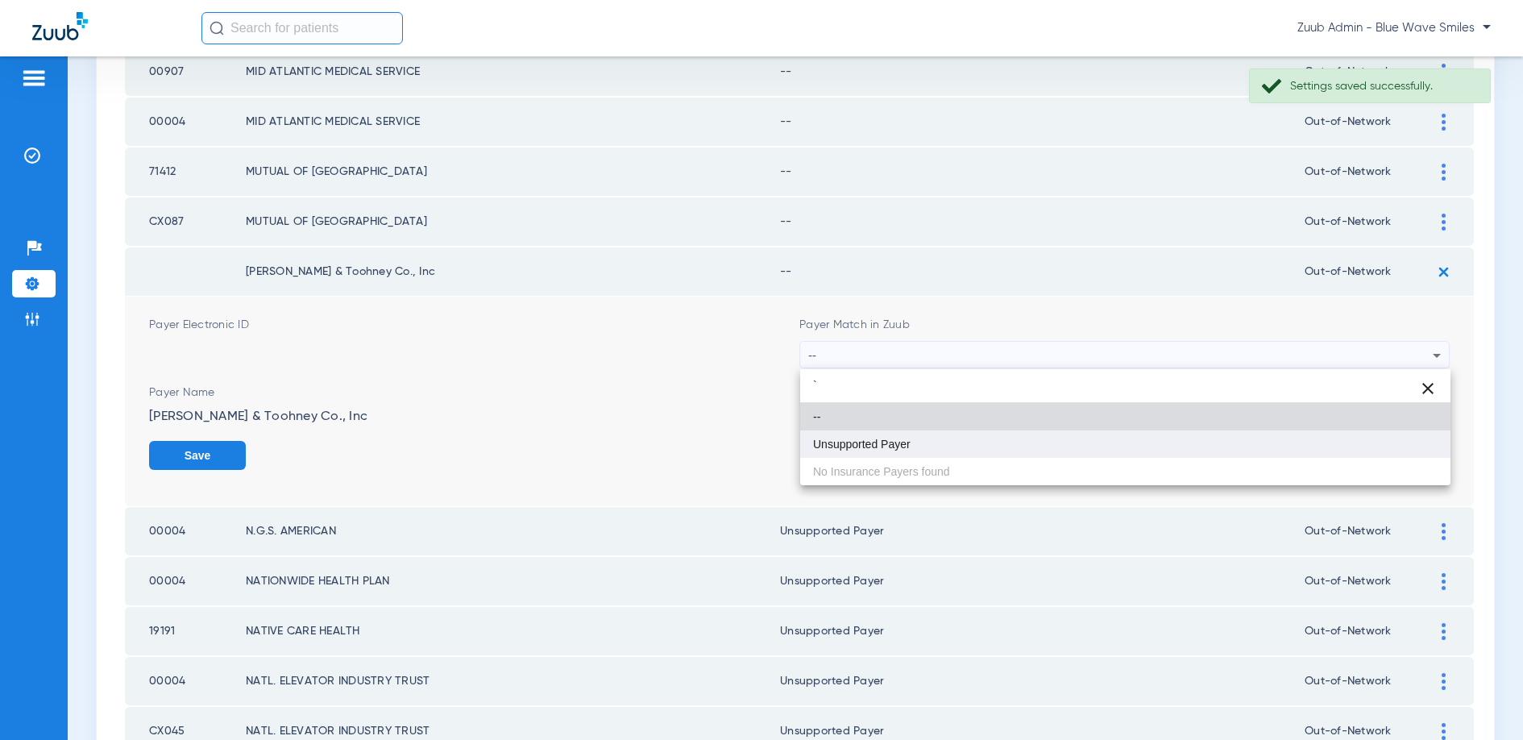
type input "`"
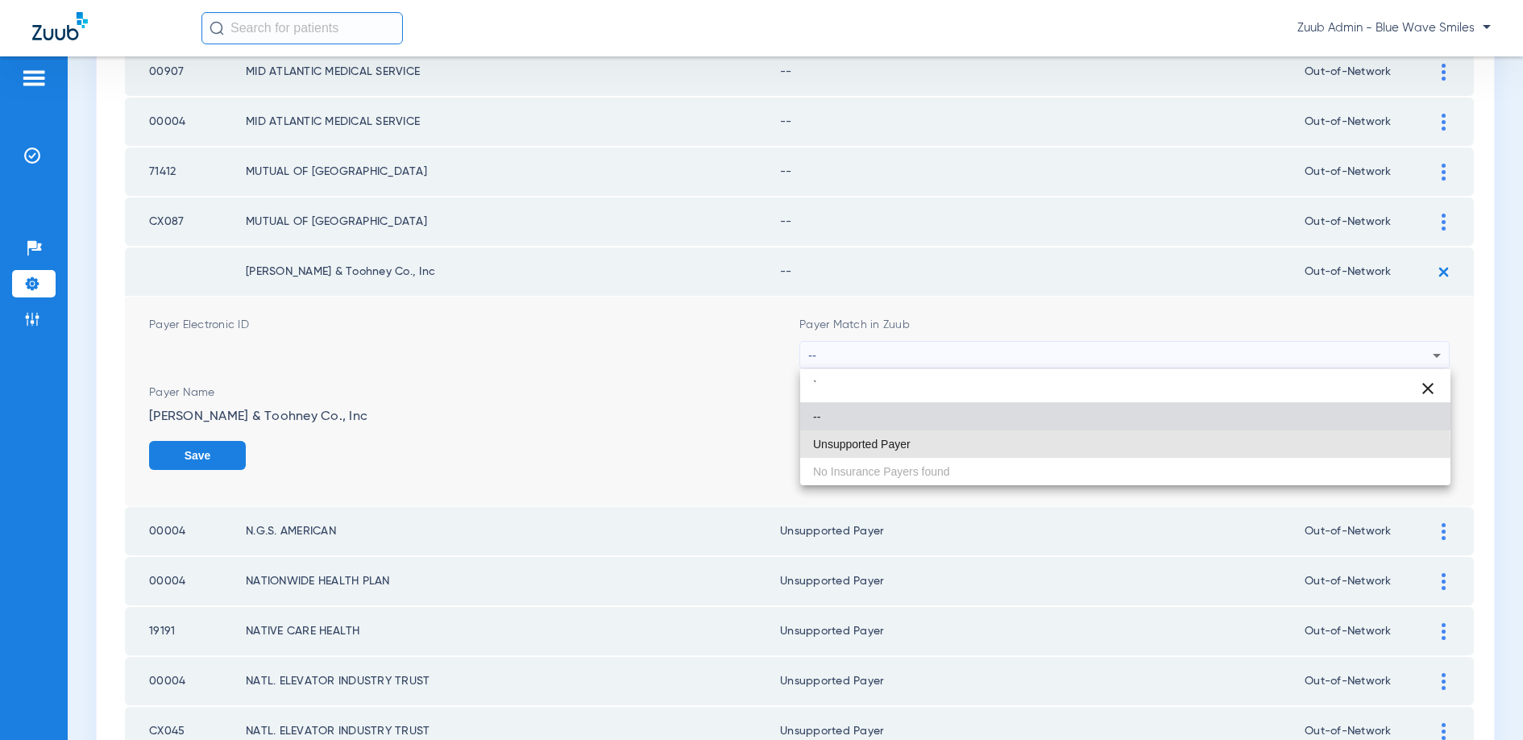
drag, startPoint x: 958, startPoint y: 449, endPoint x: 1097, endPoint y: 446, distance: 139.4
click at [958, 449] on mat-option "Unsupported Payer" at bounding box center [1125, 443] width 650 height 27
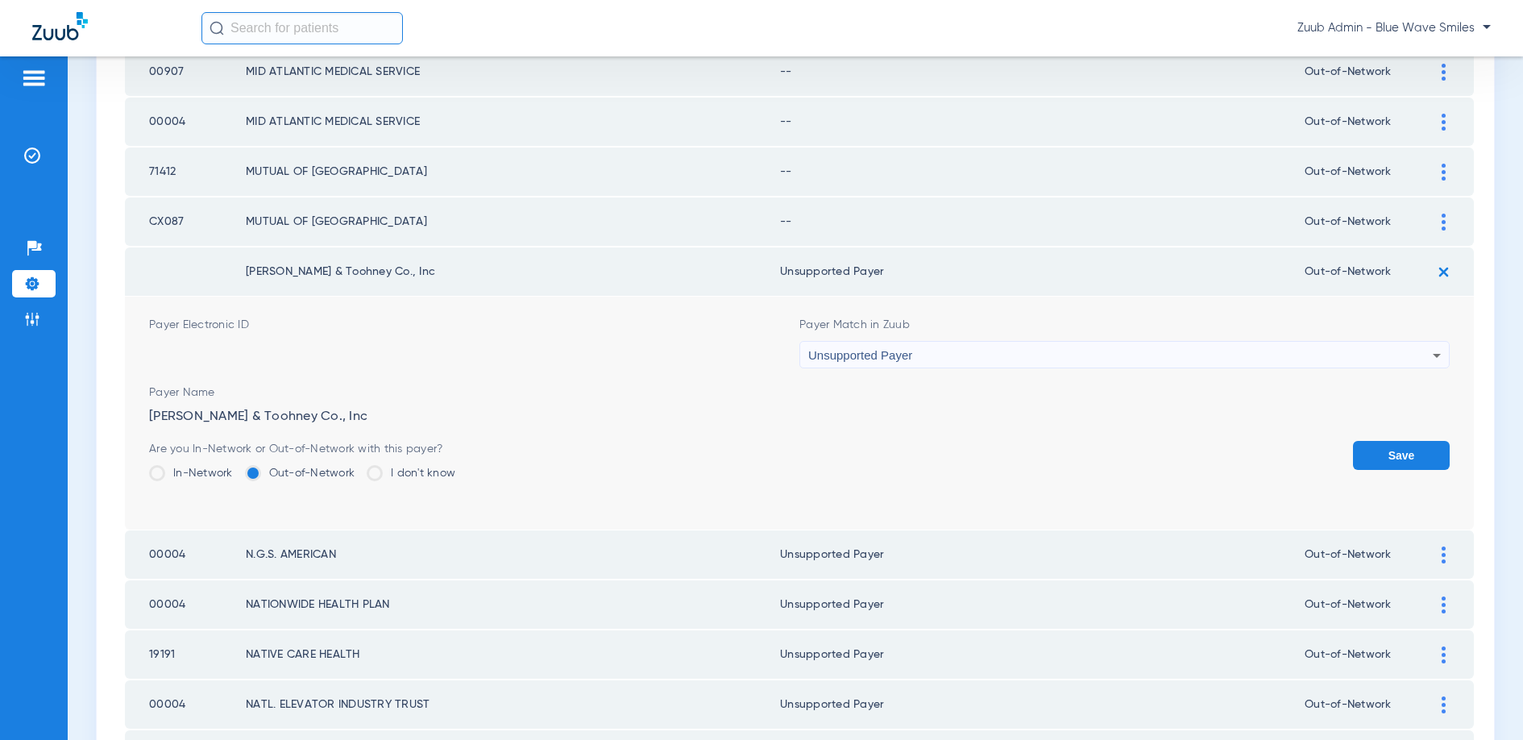
drag, startPoint x: 1399, startPoint y: 467, endPoint x: 1395, endPoint y: 439, distance: 27.7
click at [1399, 466] on button "Save" at bounding box center [1401, 455] width 97 height 29
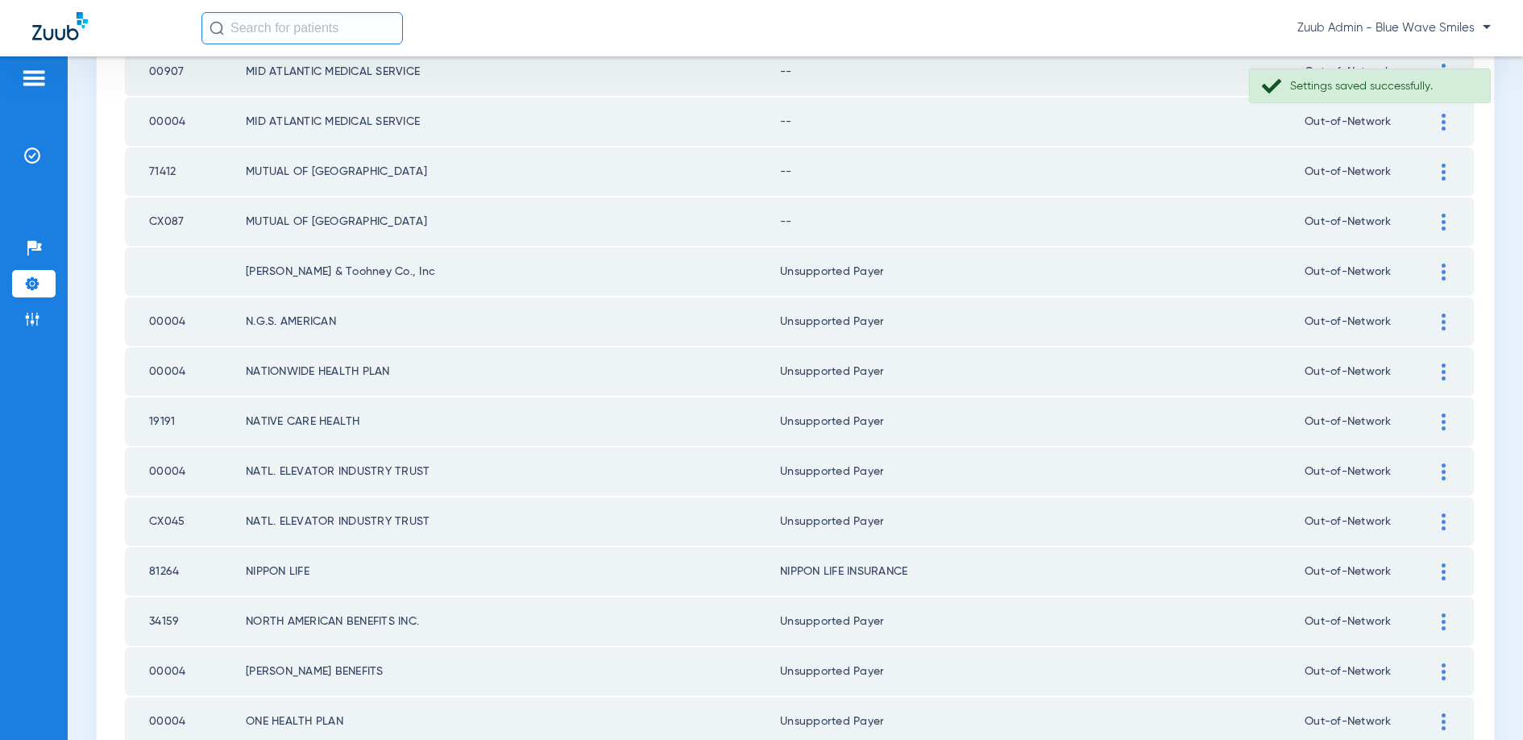
click at [1445, 218] on img at bounding box center [1444, 222] width 4 height 17
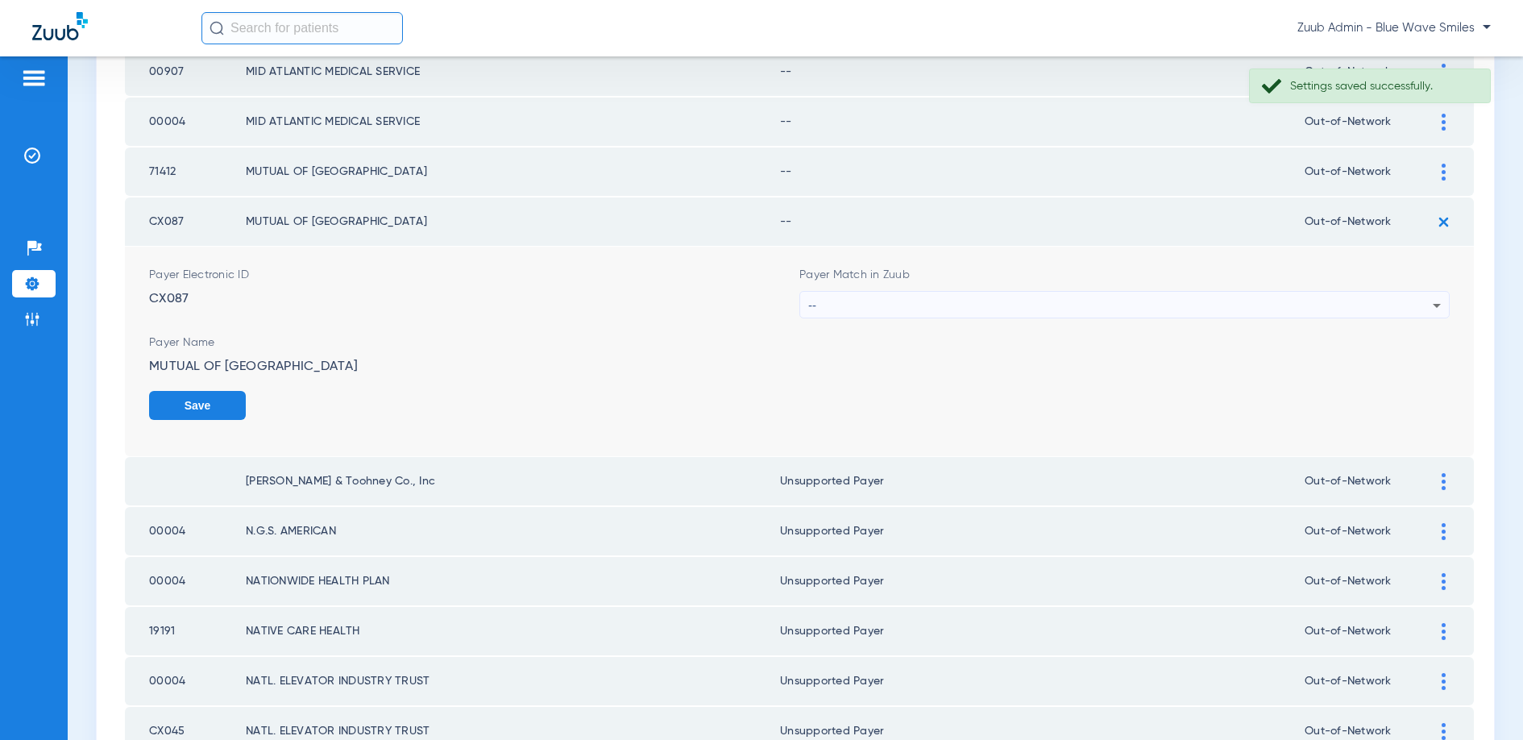
click at [944, 301] on div "--" at bounding box center [1120, 305] width 624 height 27
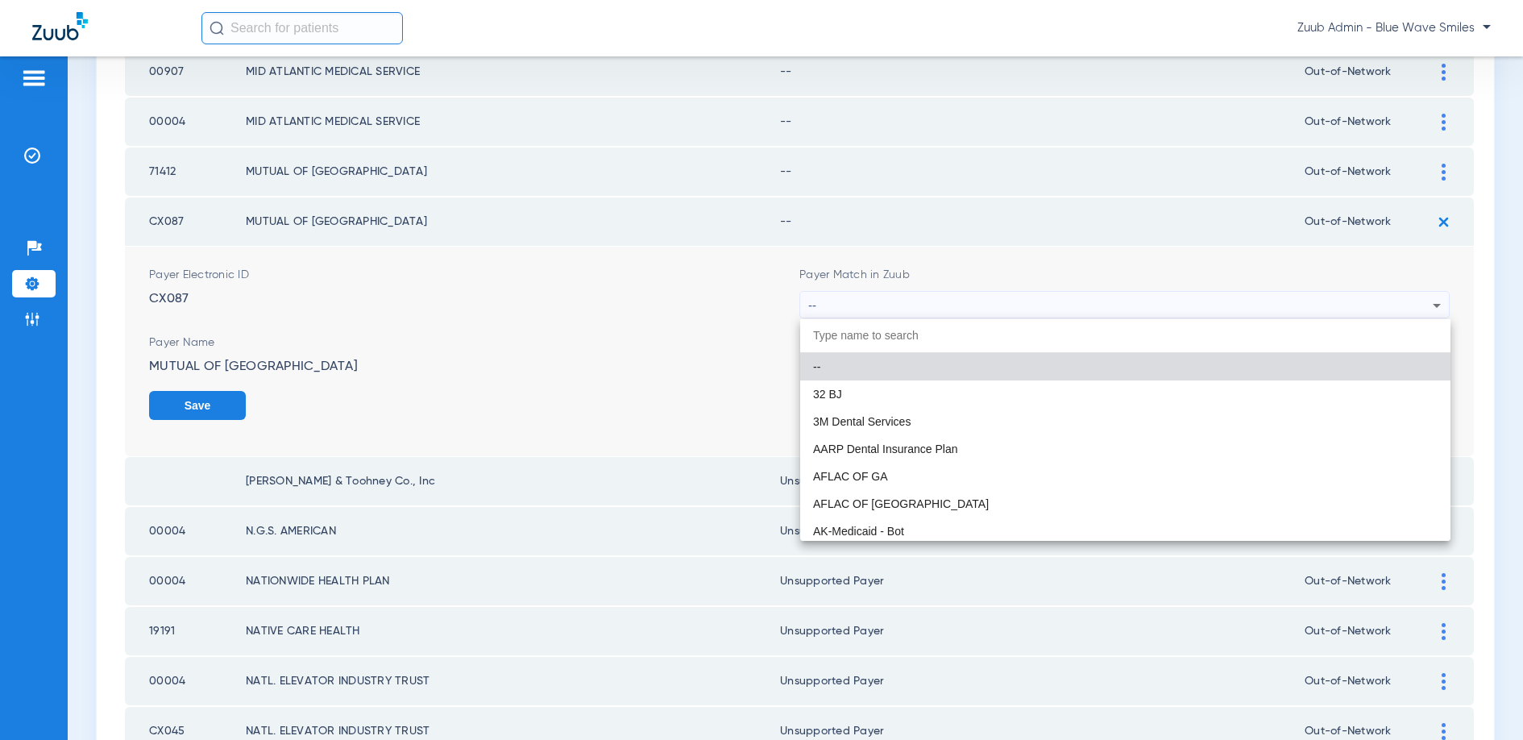
drag, startPoint x: 263, startPoint y: 365, endPoint x: 150, endPoint y: 364, distance: 113.6
click at [150, 364] on div at bounding box center [761, 370] width 1523 height 740
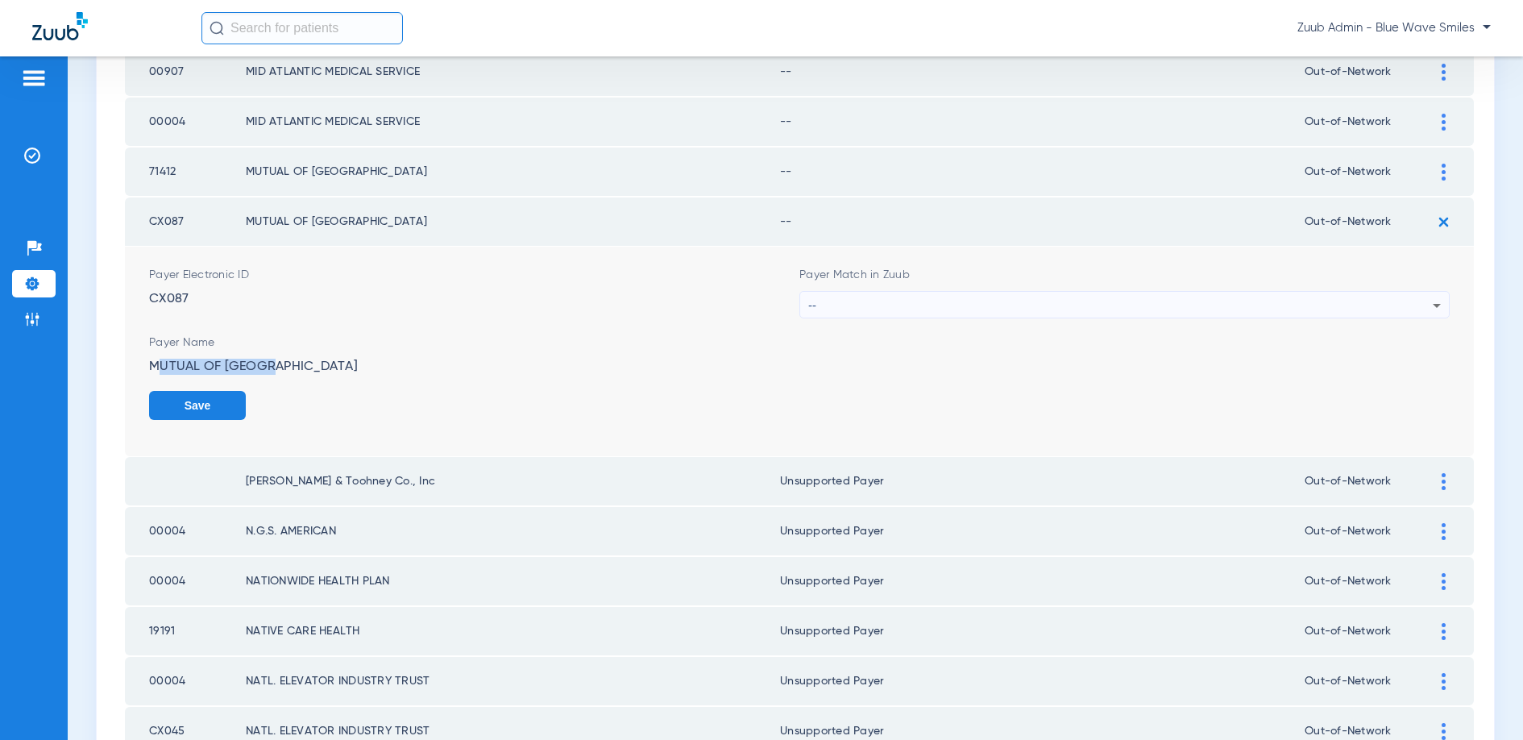
drag, startPoint x: 266, startPoint y: 364, endPoint x: 138, endPoint y: 366, distance: 128.1
click at [138, 366] on td "Payer Electronic ID CX087 Payer Match in Zuub -- Payer Name MUTUAL OF OMAHA Save" at bounding box center [799, 352] width 1349 height 210
copy div "MUTUAL OF OMAHA"
click at [829, 305] on div "--" at bounding box center [1120, 305] width 624 height 27
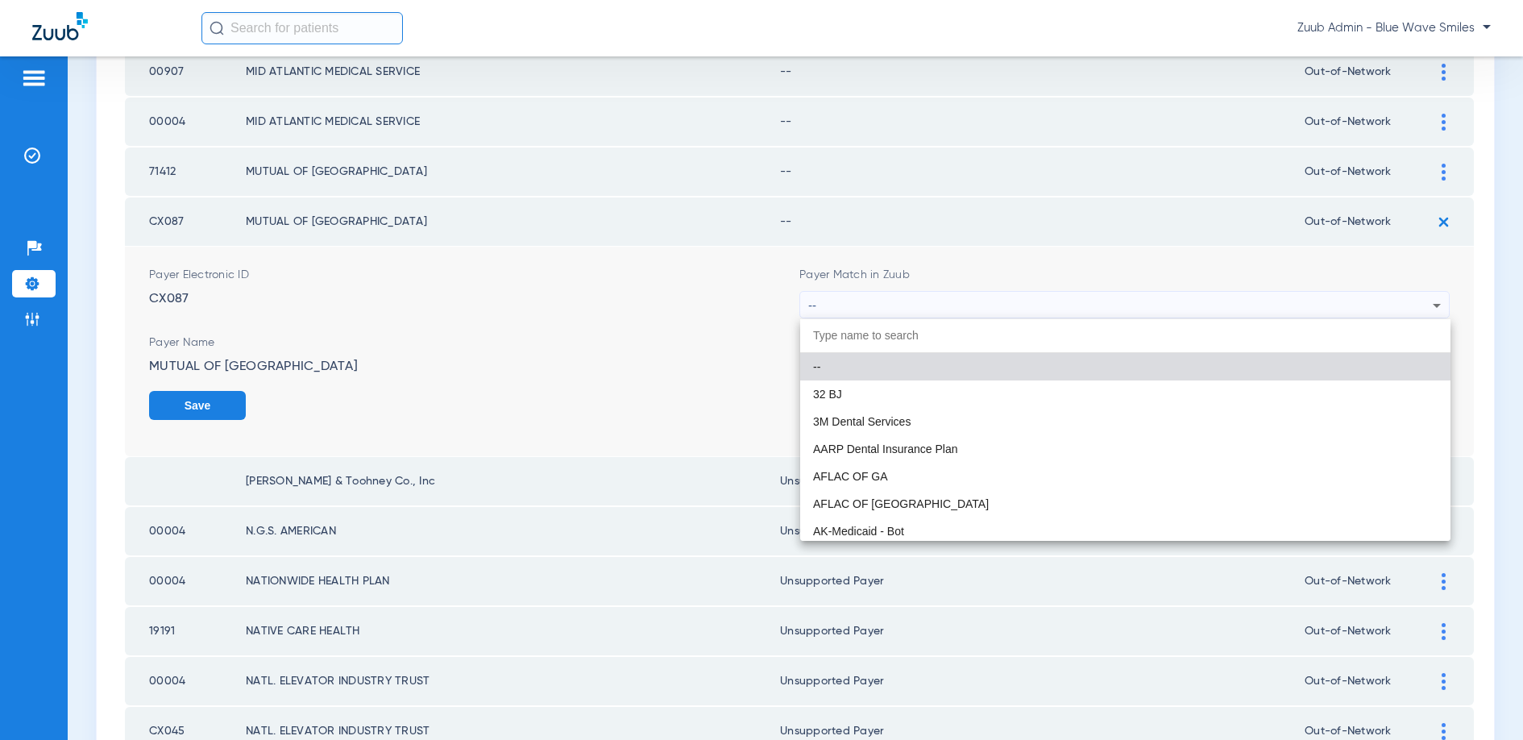
click at [830, 332] on input "dropdown search" at bounding box center [1125, 335] width 650 height 33
paste input "MUTUAL OF OMAHA"
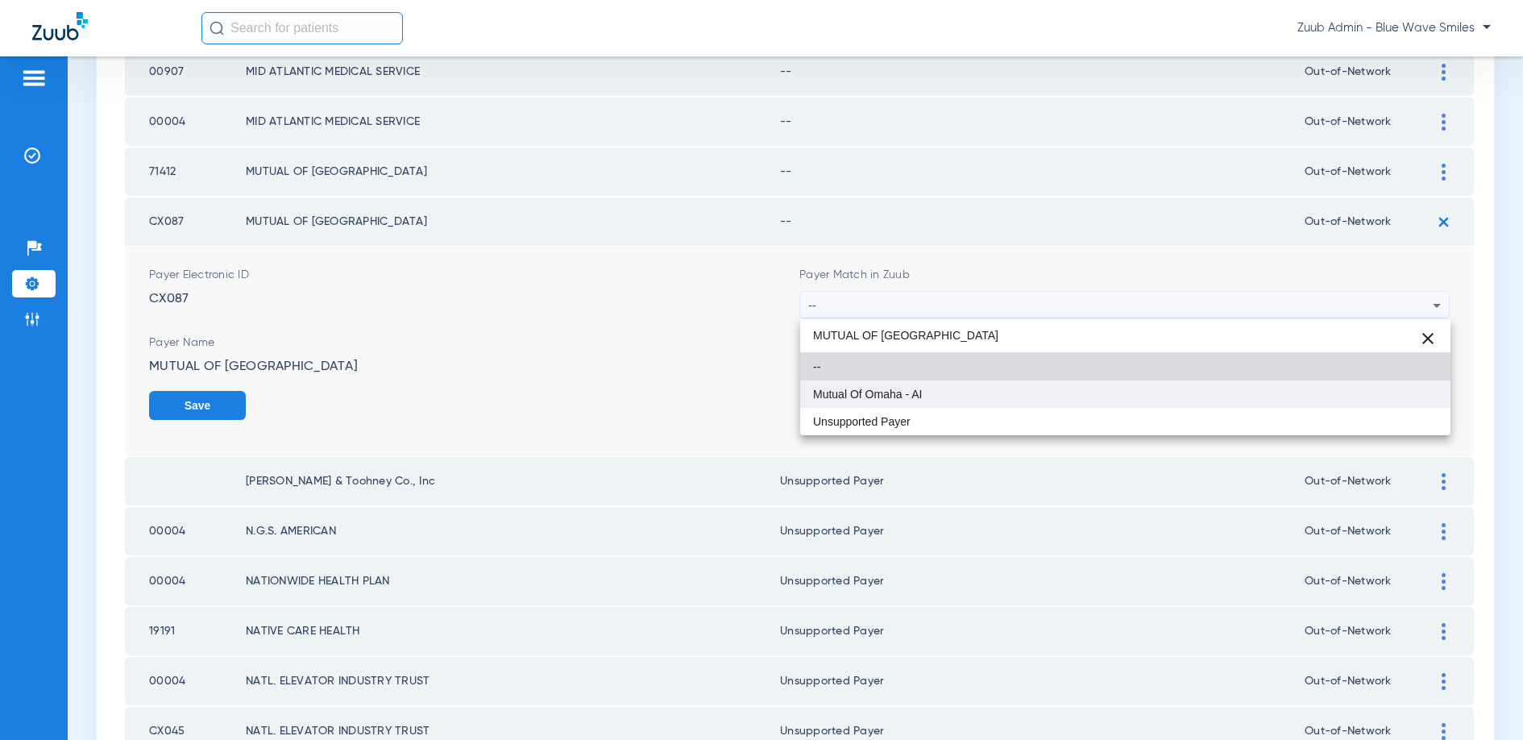
type input "MUTUAL OF OMAHA"
click at [851, 388] on span "Mutual Of Omaha - AI" at bounding box center [867, 393] width 109 height 11
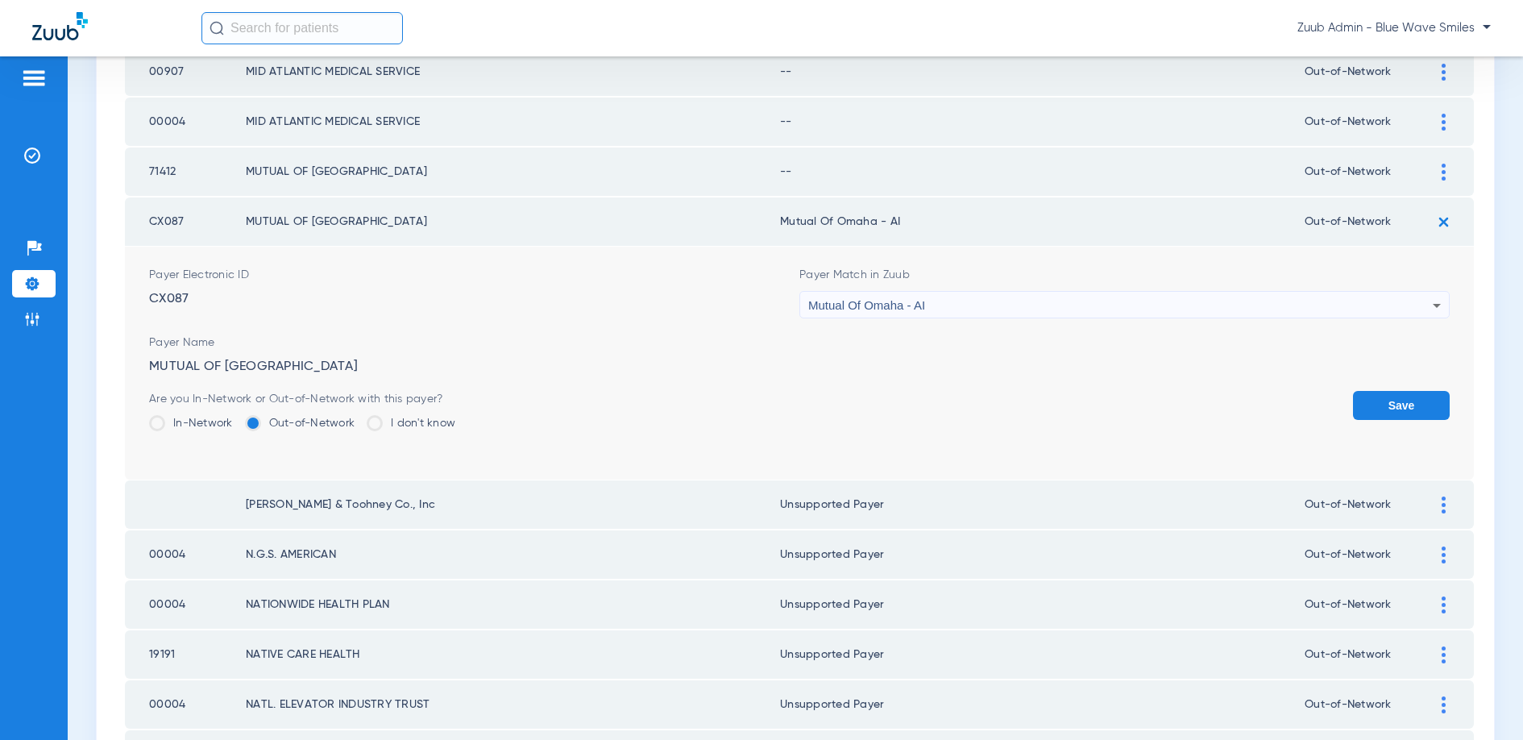
click at [1405, 396] on button "Save" at bounding box center [1401, 405] width 97 height 29
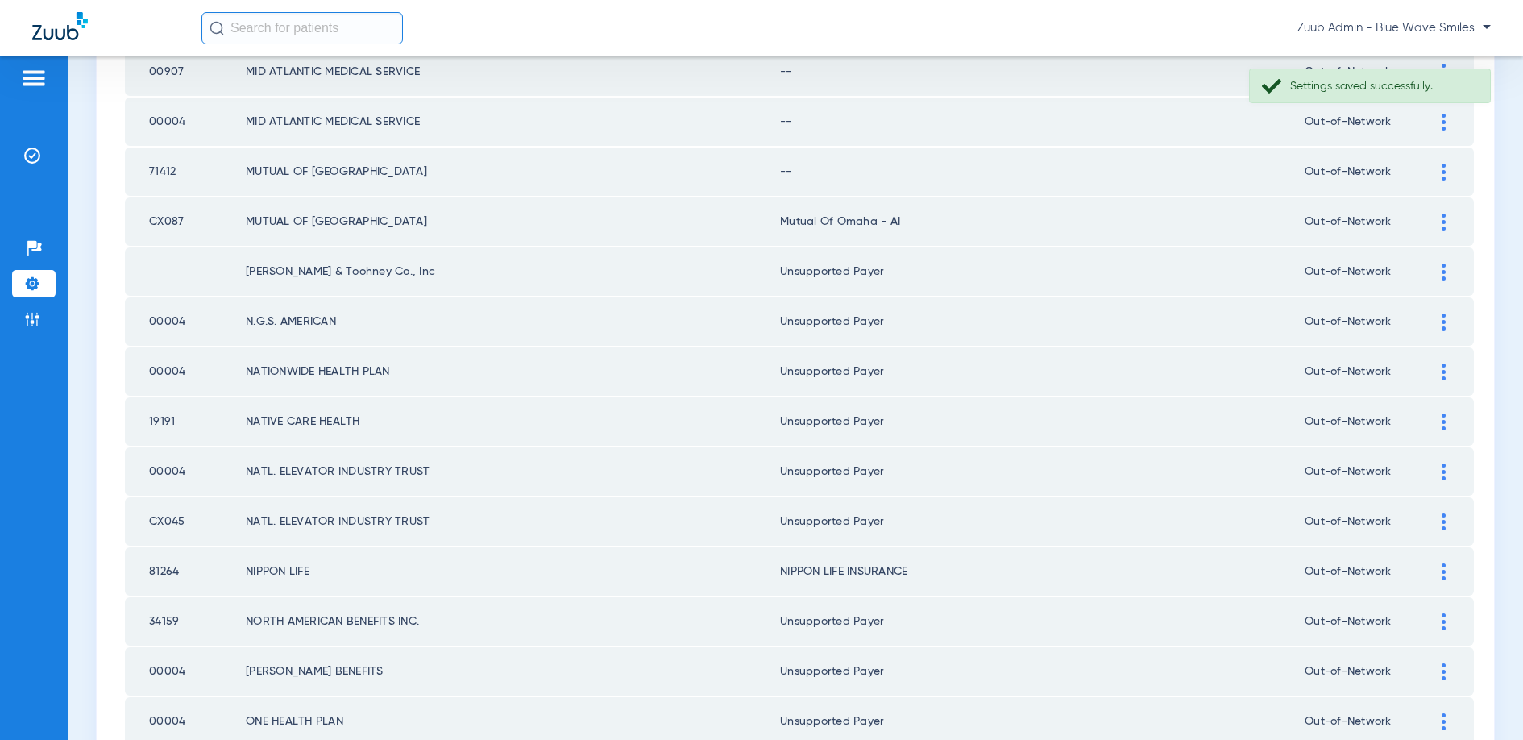
click at [1442, 172] on img at bounding box center [1444, 172] width 4 height 17
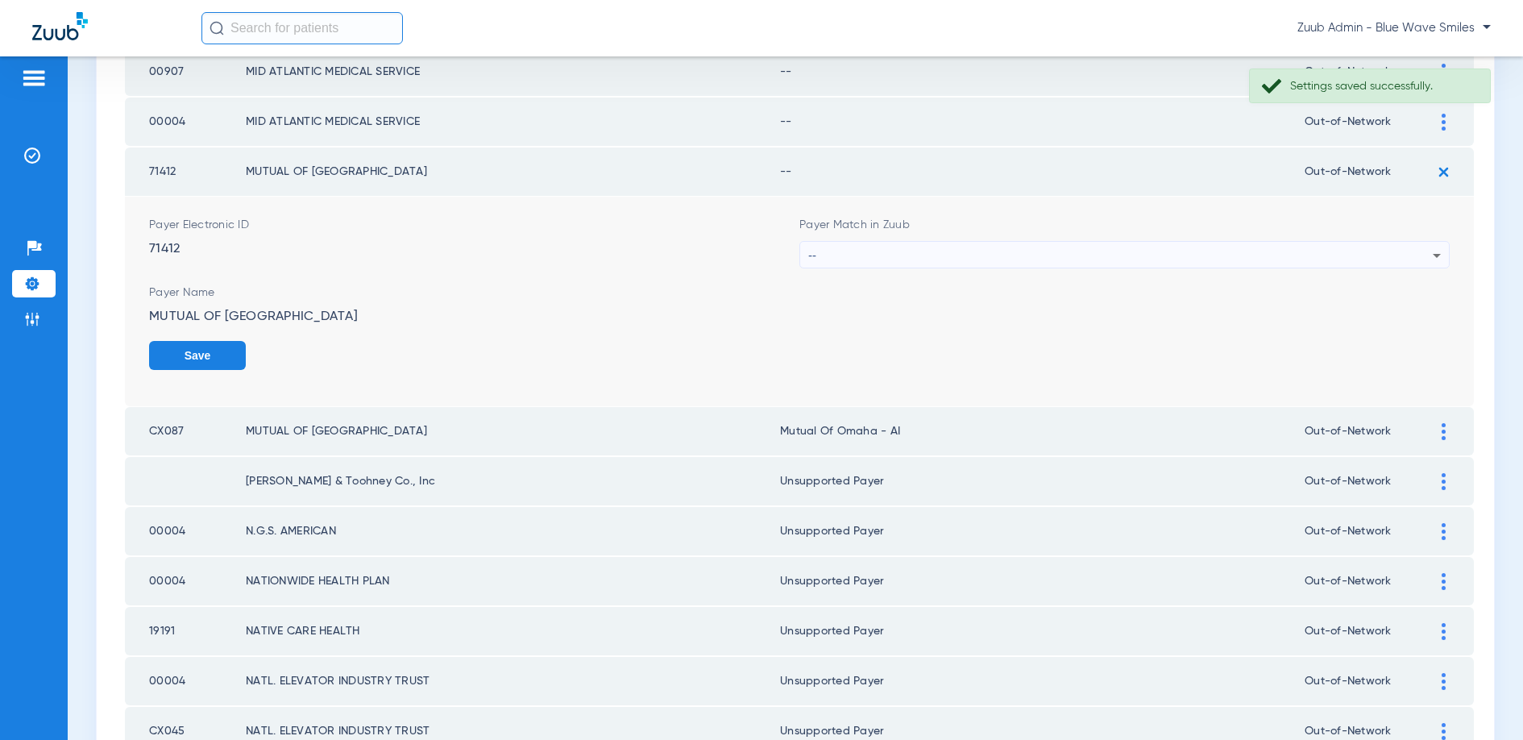
click at [1067, 260] on div "--" at bounding box center [1120, 255] width 624 height 27
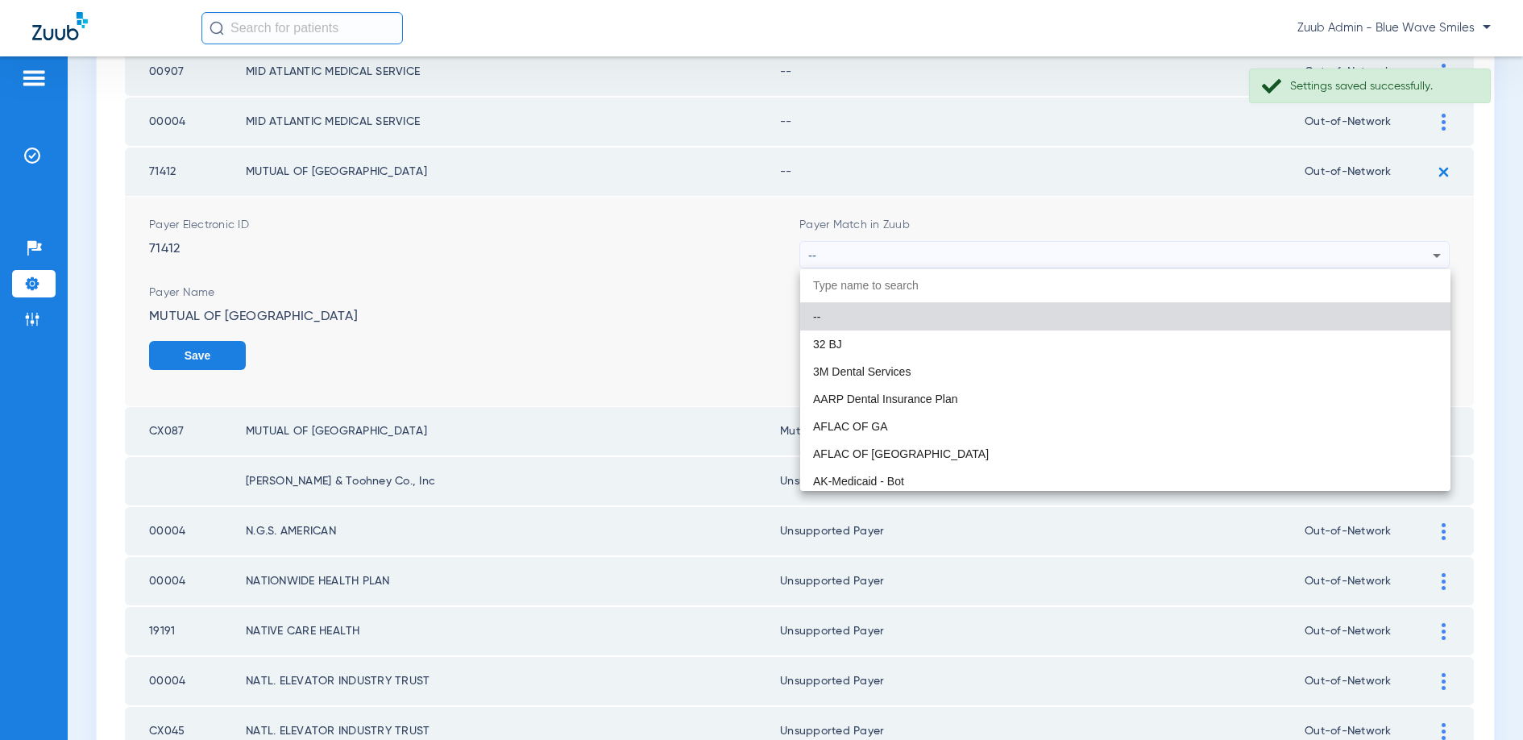
paste input "MUTUAL OF OMAHA"
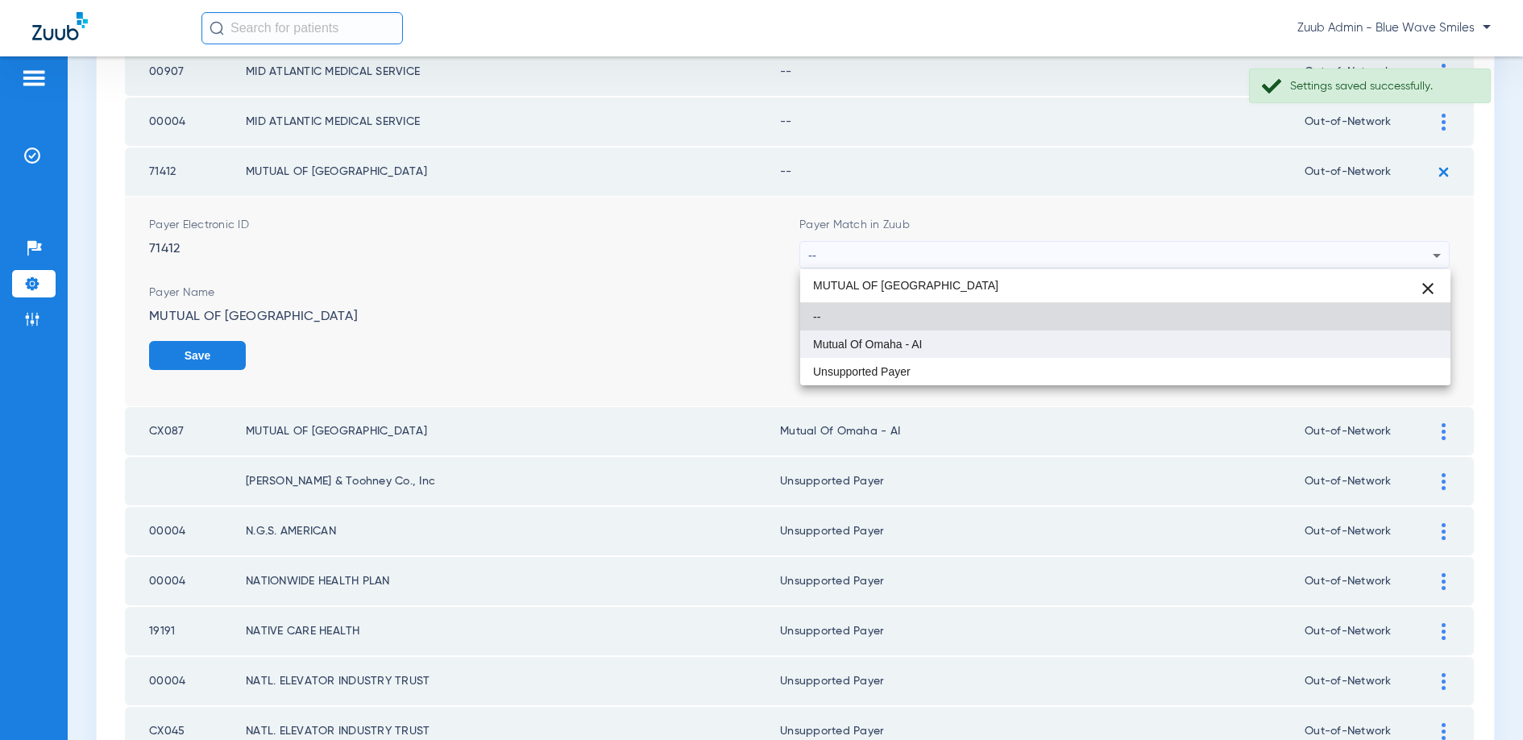
type input "MUTUAL OF OMAHA"
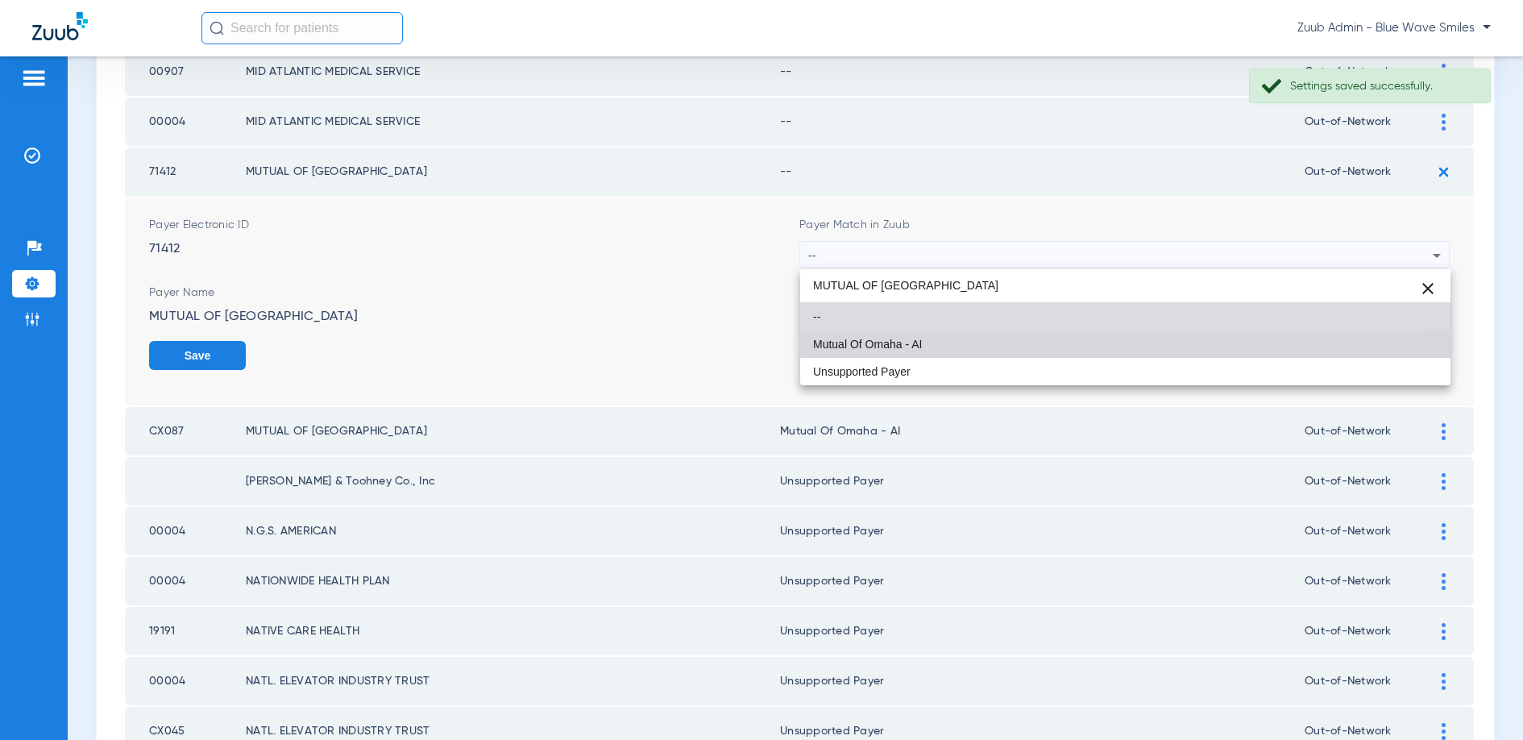
click at [924, 334] on mat-option "Mutual Of Omaha - AI" at bounding box center [1125, 343] width 650 height 27
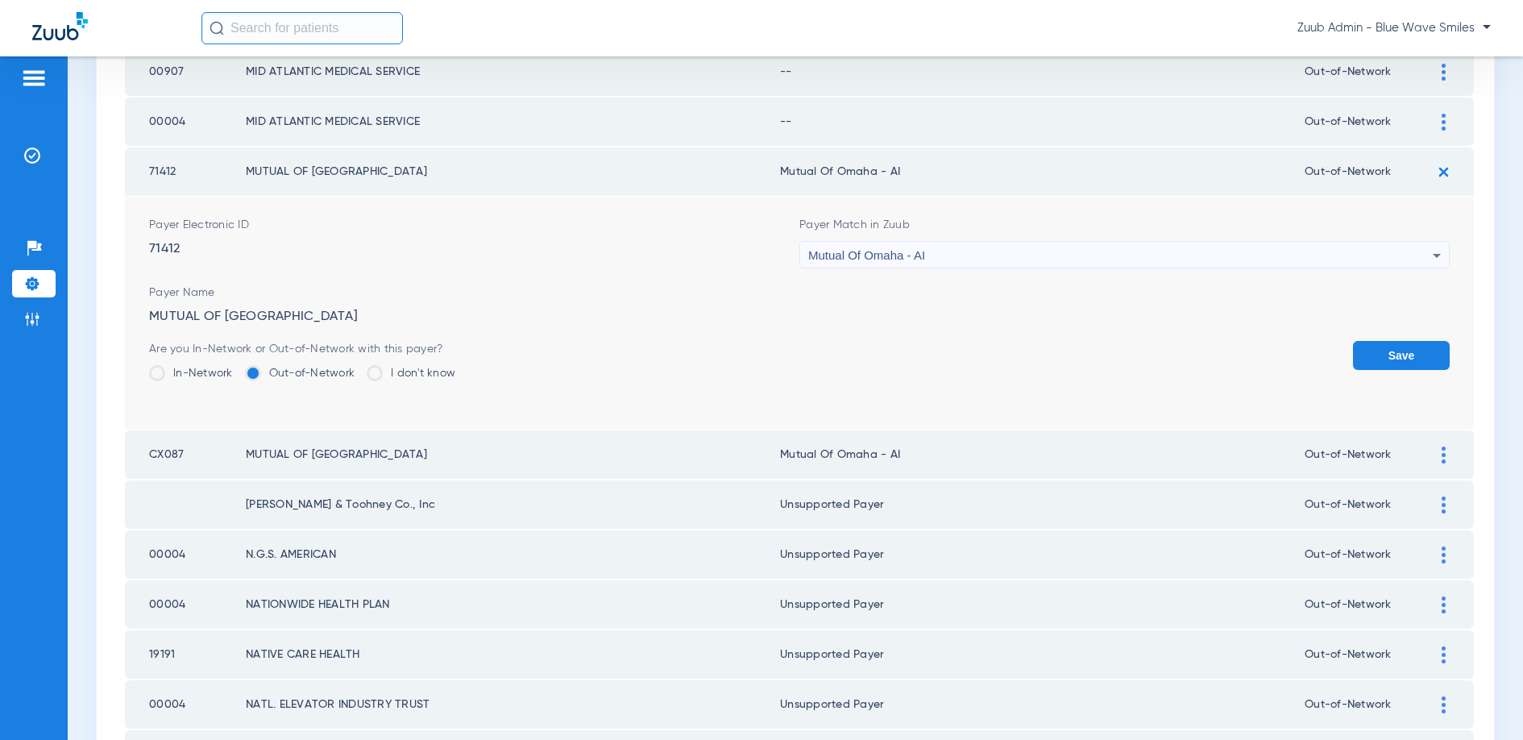
click at [1392, 347] on button "Save" at bounding box center [1401, 355] width 97 height 29
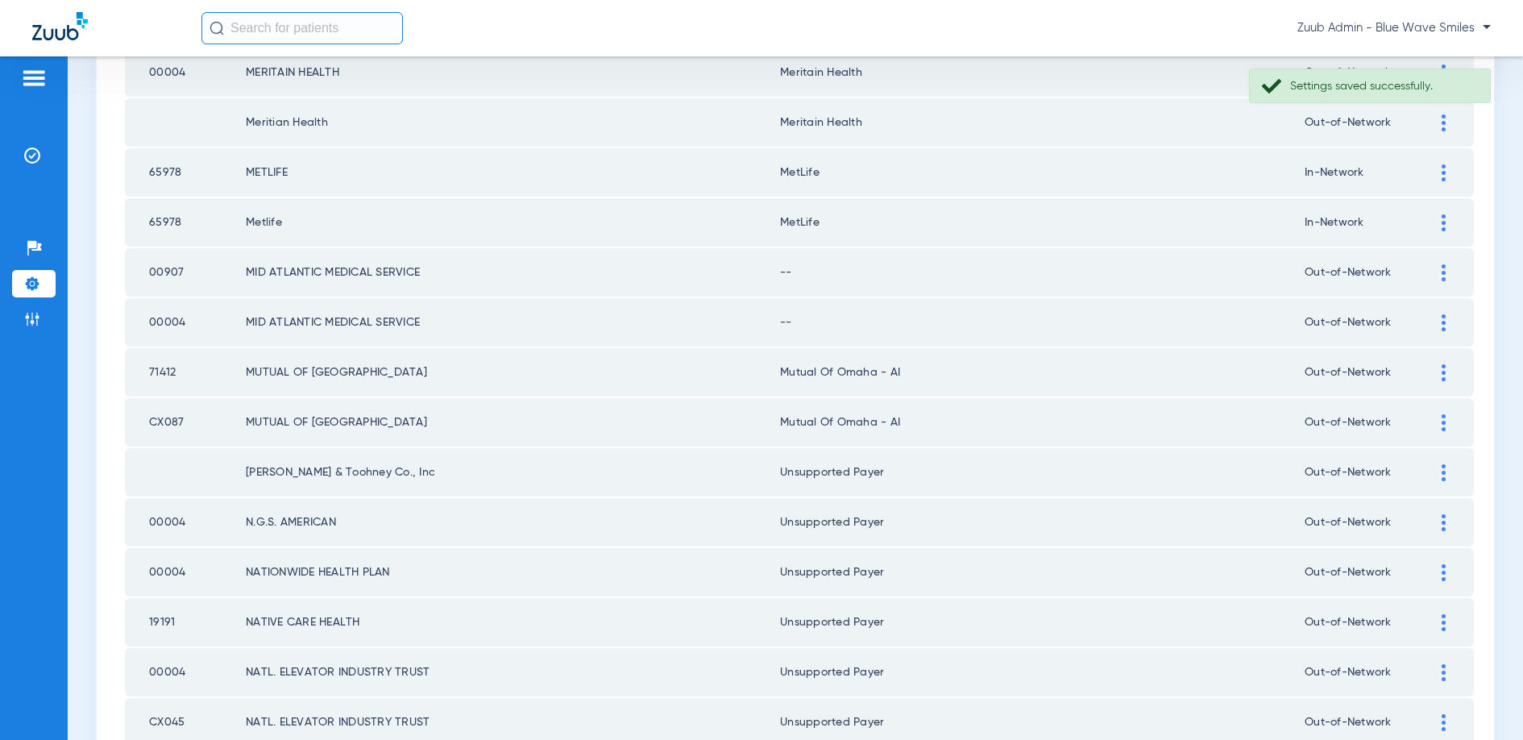
scroll to position [1697, 0]
click at [1444, 320] on img at bounding box center [1444, 321] width 4 height 17
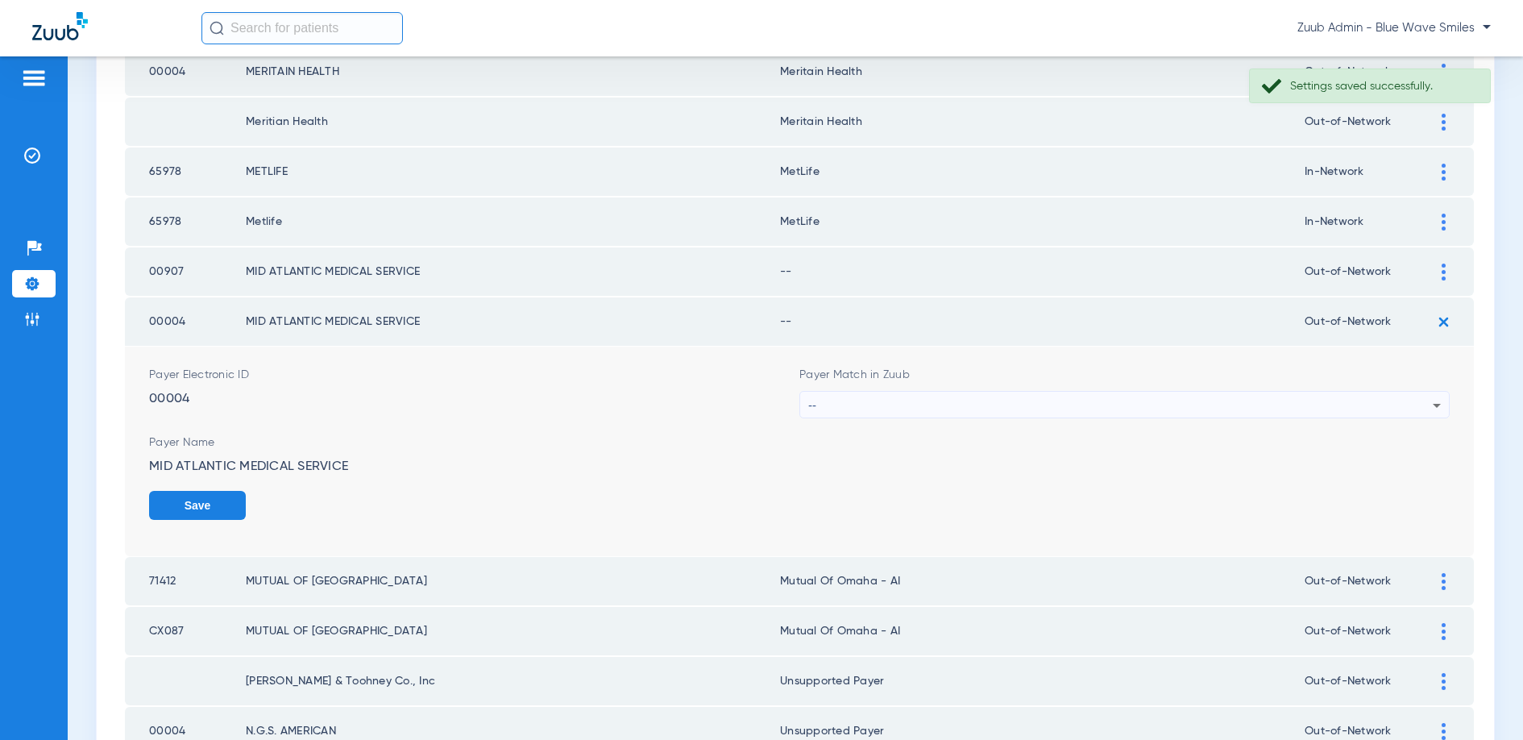
click at [1243, 401] on div "--" at bounding box center [1120, 405] width 624 height 27
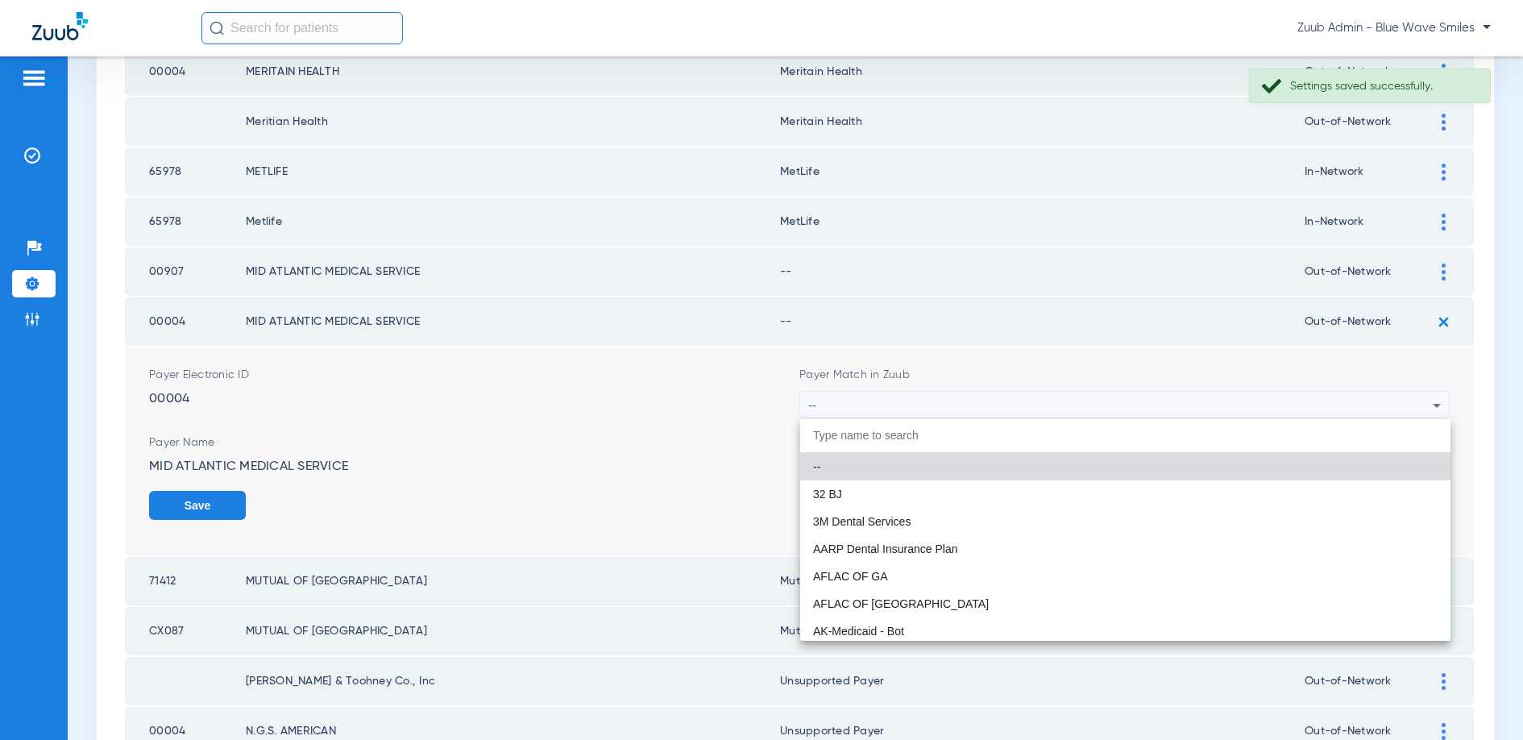
paste input "MUTUAL OF OMAHA"
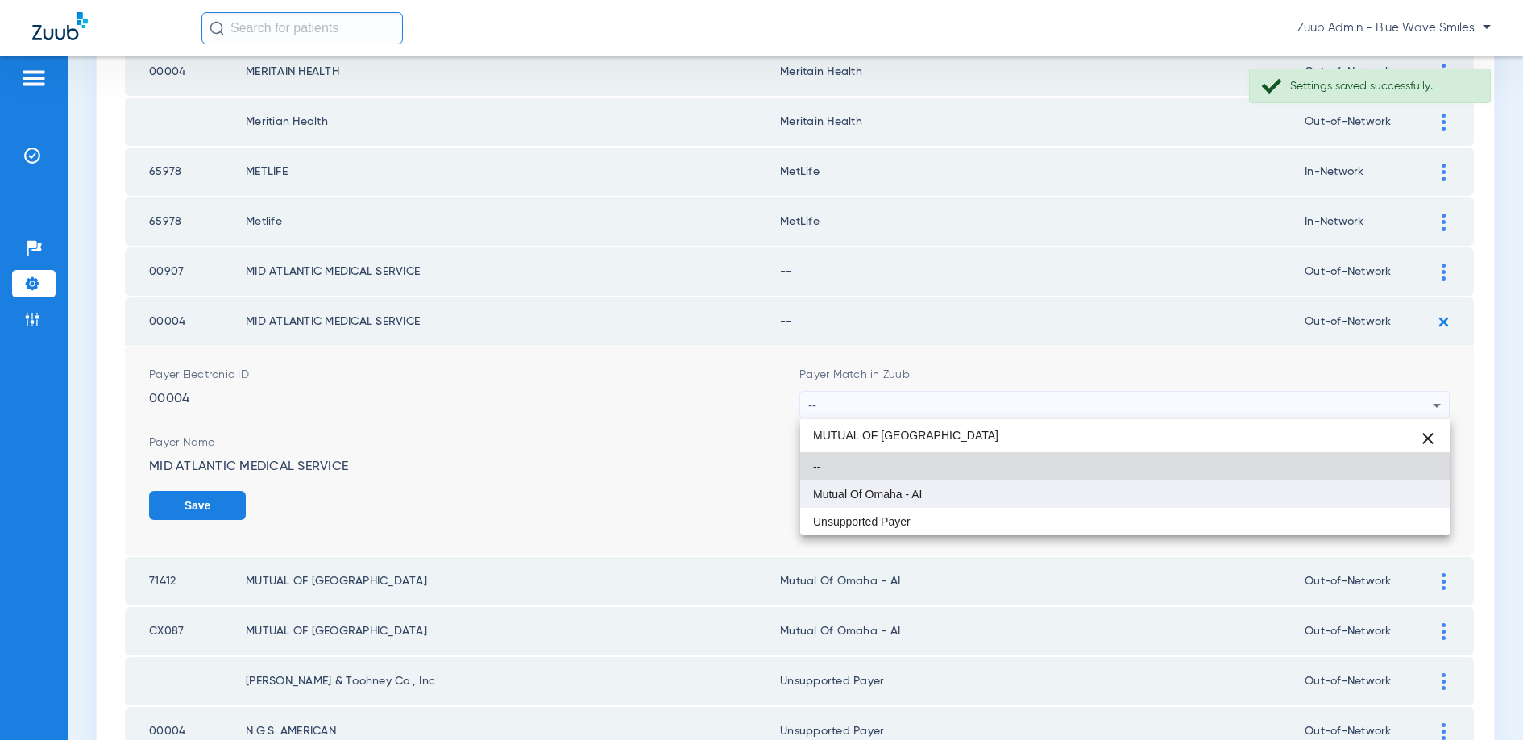
type input "MUTUAL OF OMAHA"
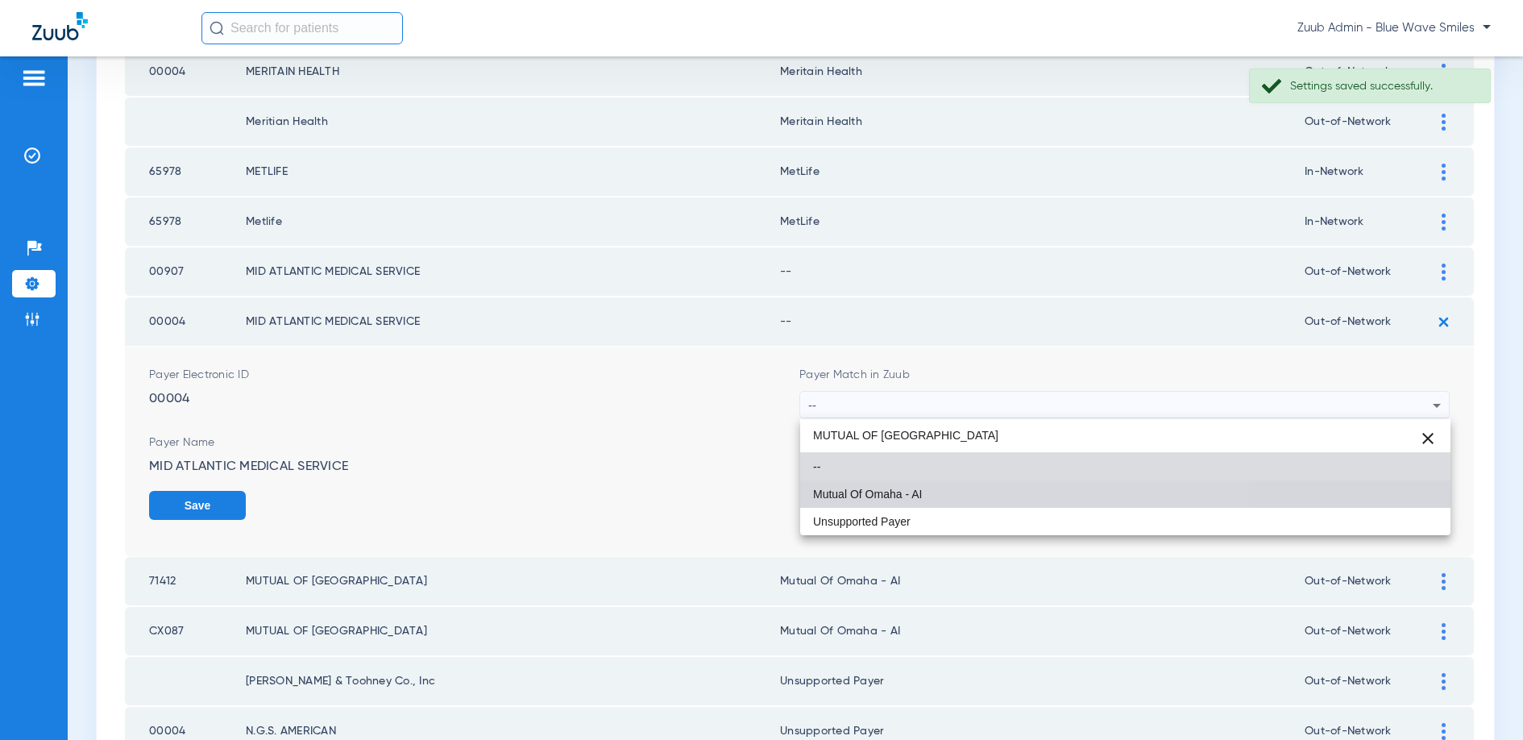
click at [940, 483] on mat-option "Mutual Of Omaha - AI" at bounding box center [1125, 493] width 650 height 27
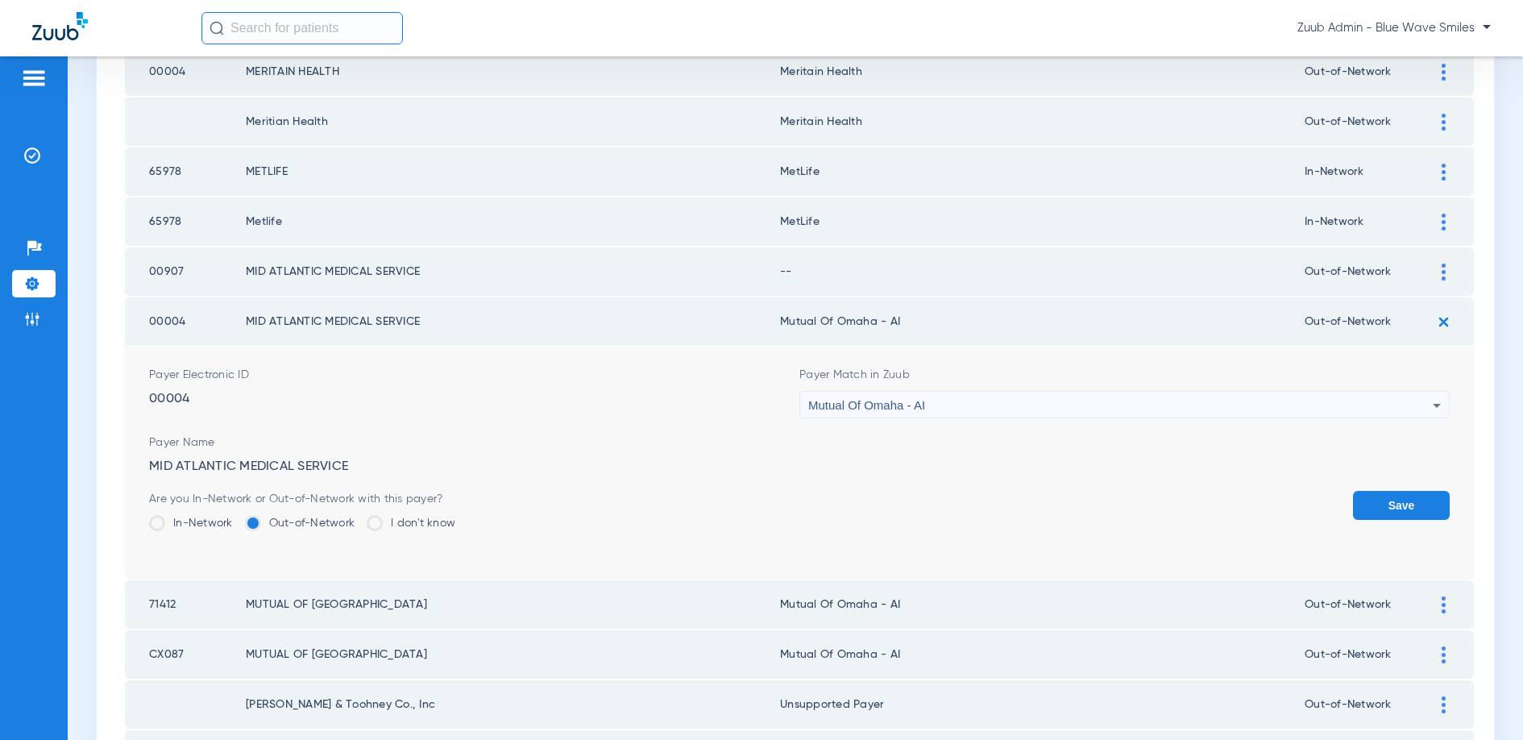
click at [1396, 499] on button "Save" at bounding box center [1401, 505] width 97 height 29
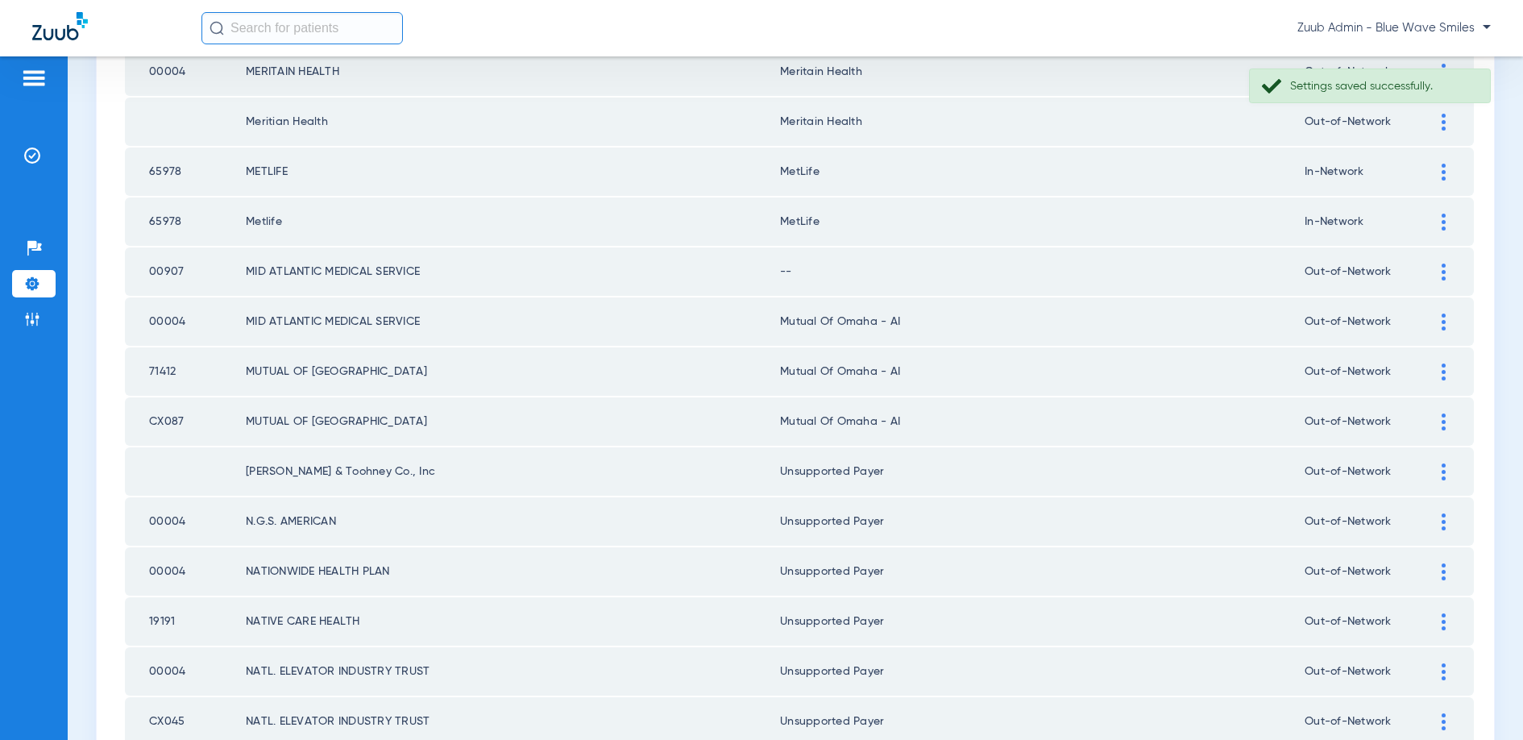
click at [1443, 263] on img at bounding box center [1444, 271] width 4 height 17
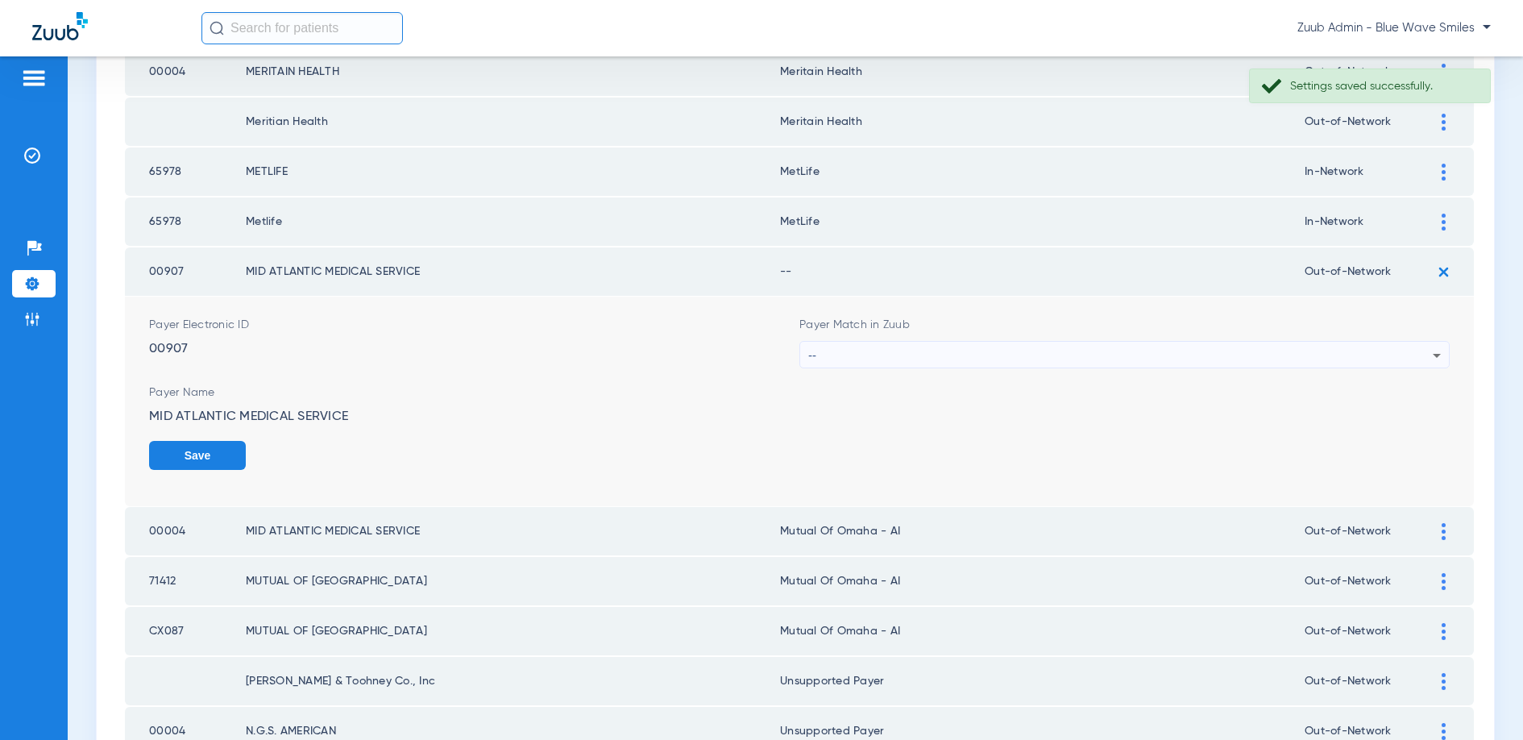
click at [1338, 503] on form "Payer Electronic ID 00907 Payer Match in Zuub -- Payer Name MID ATLANTIC MEDICA…" at bounding box center [799, 402] width 1301 height 210
click at [207, 441] on button "Save" at bounding box center [197, 455] width 97 height 29
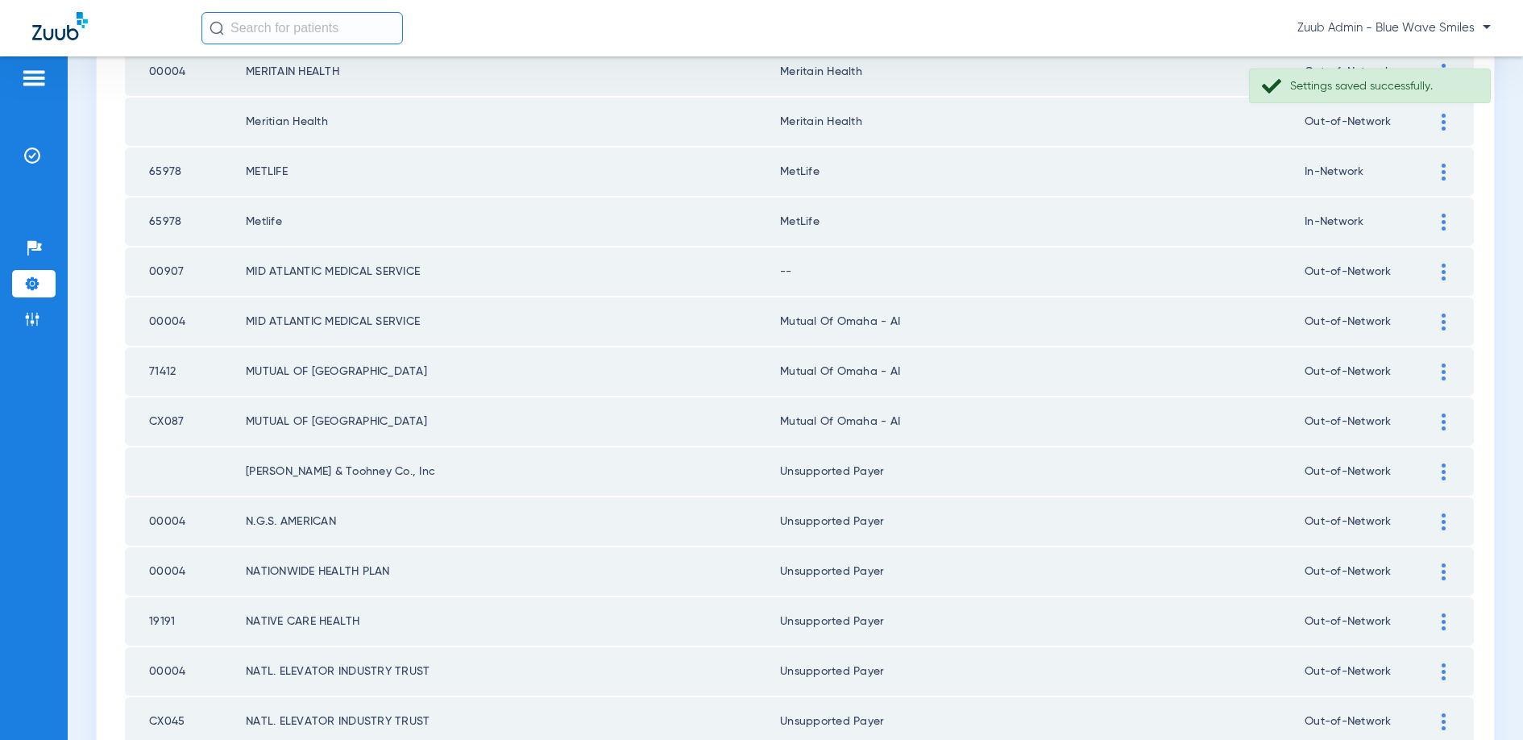
click at [1434, 322] on div at bounding box center [1443, 321] width 28 height 17
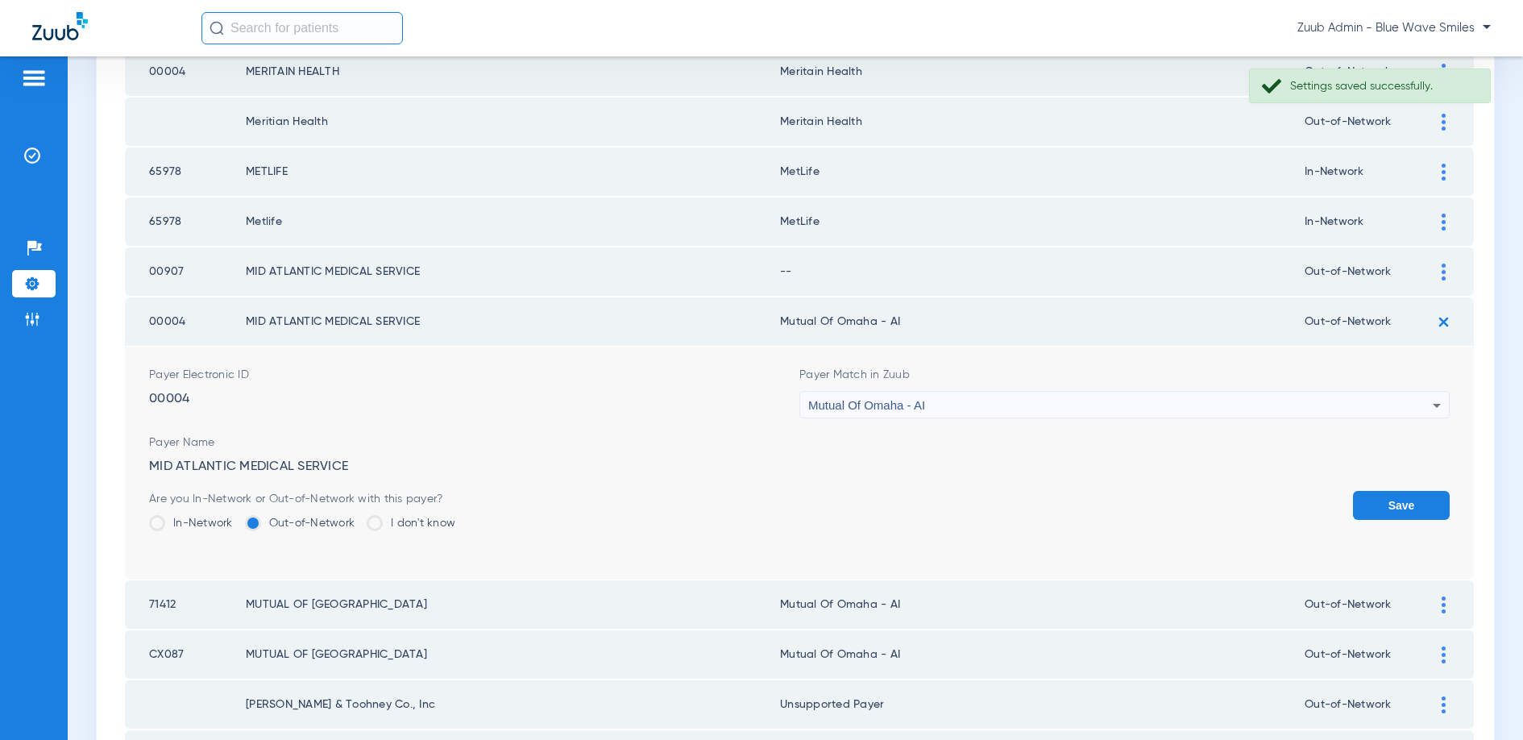
click at [1265, 403] on div "Mutual Of Omaha - AI" at bounding box center [1120, 405] width 624 height 27
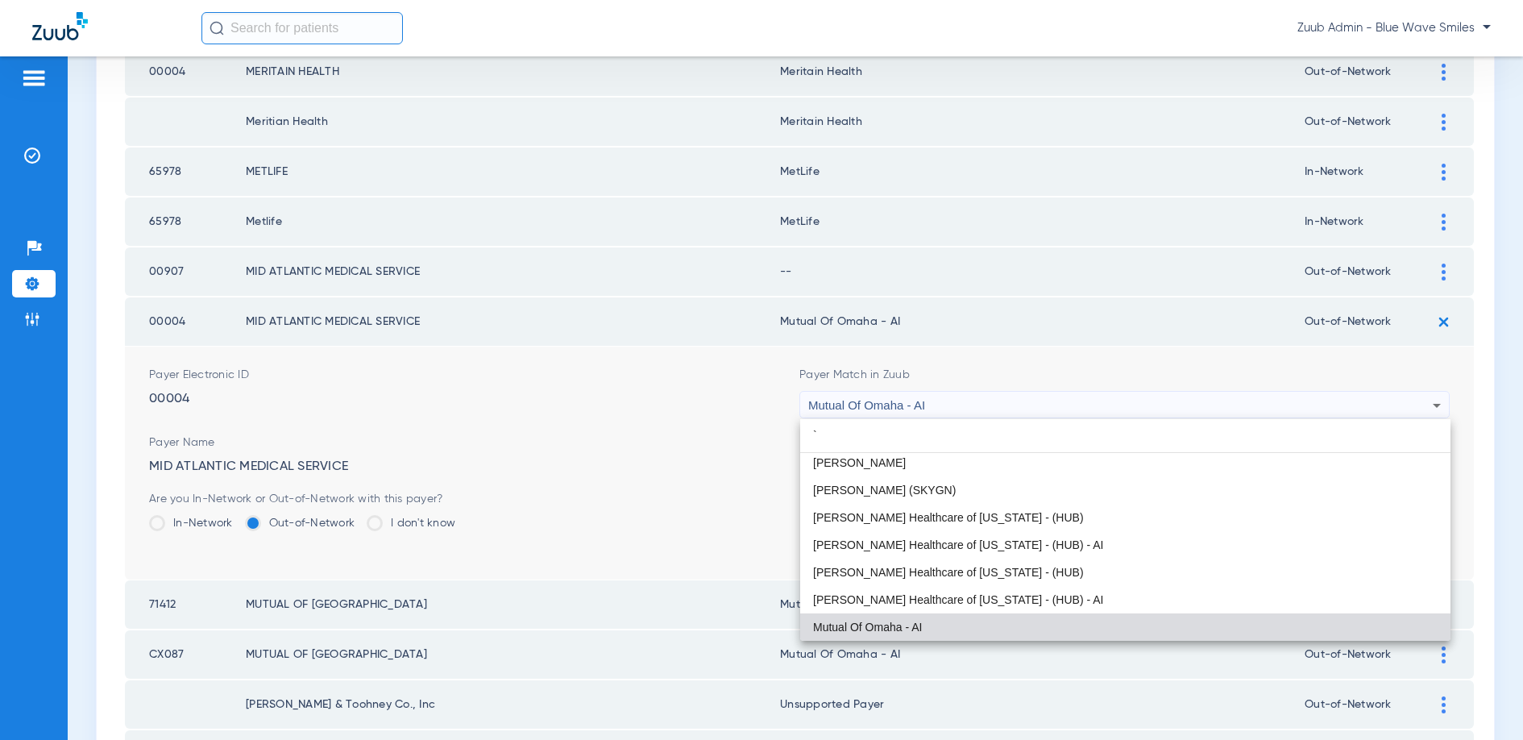
scroll to position [0, 0]
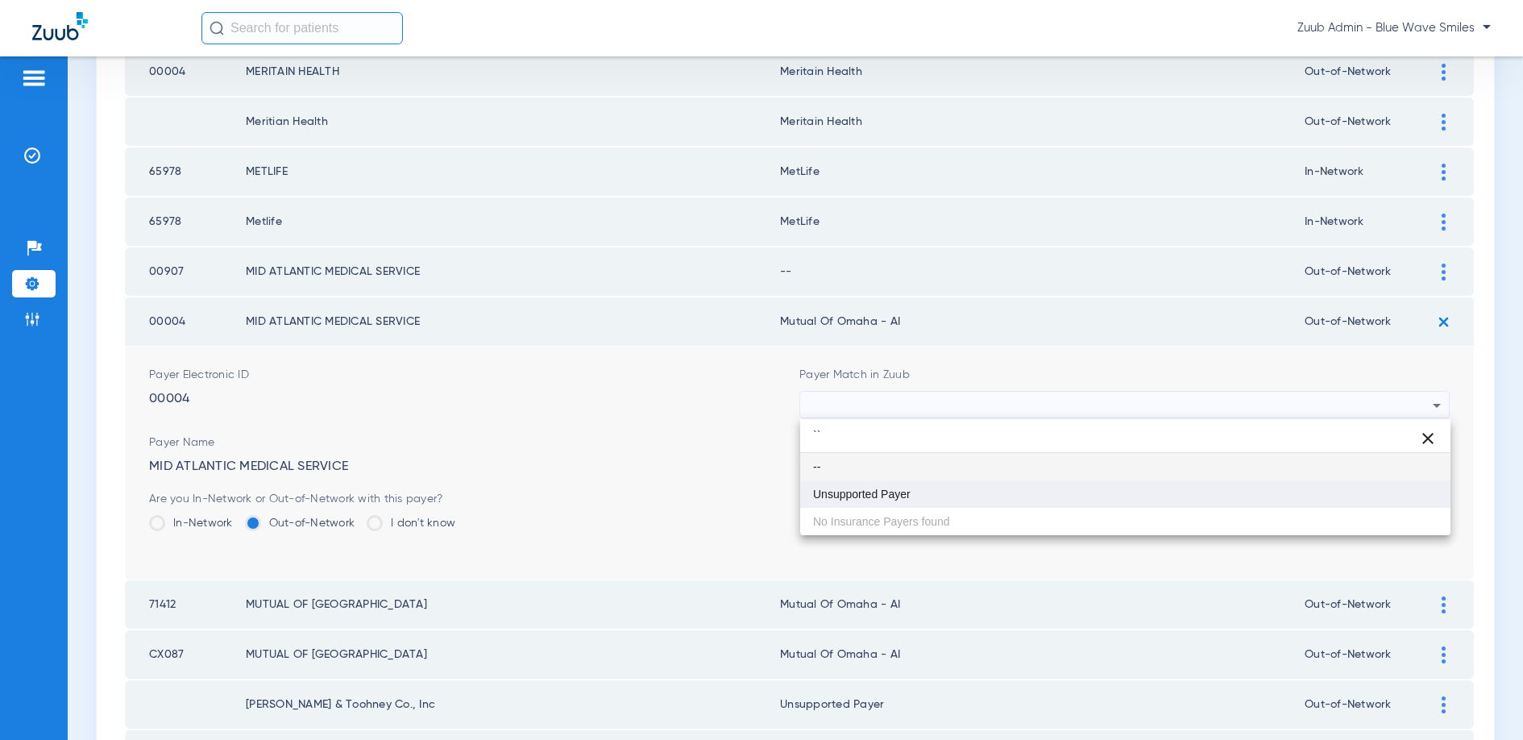
type input "``"
click at [902, 481] on mat-option "Unsupported Payer" at bounding box center [1125, 493] width 650 height 27
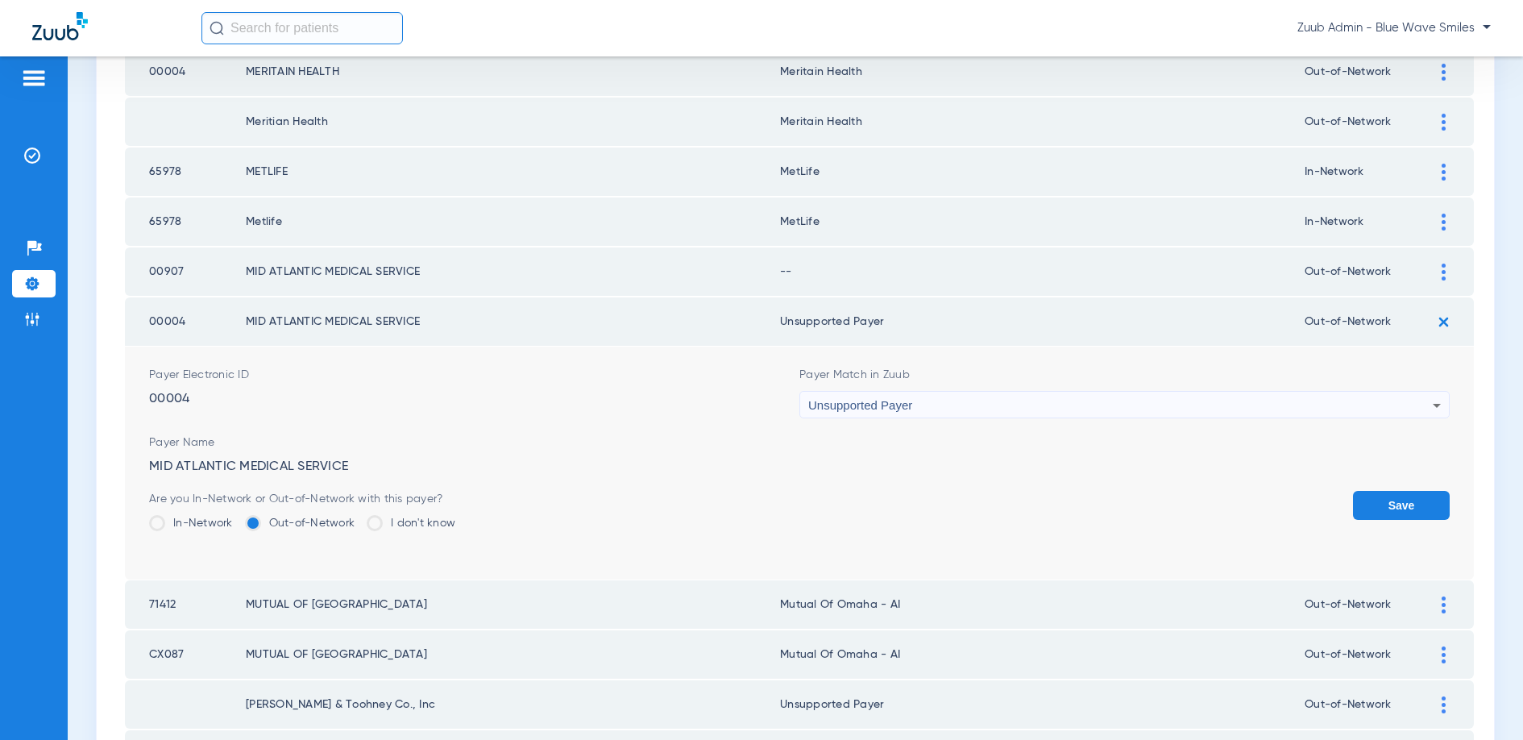
click at [1399, 501] on button "Save" at bounding box center [1401, 505] width 97 height 29
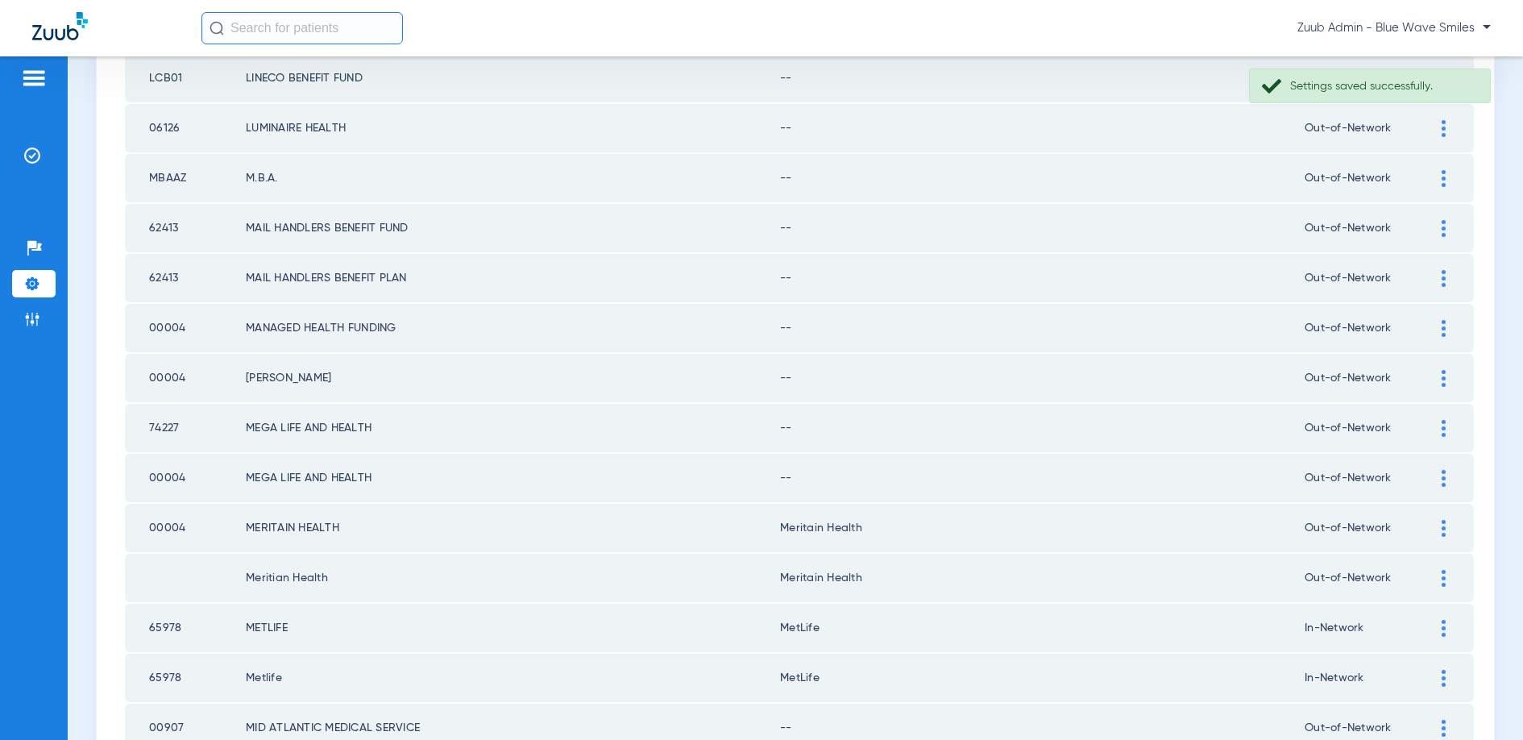
scroll to position [1215, 0]
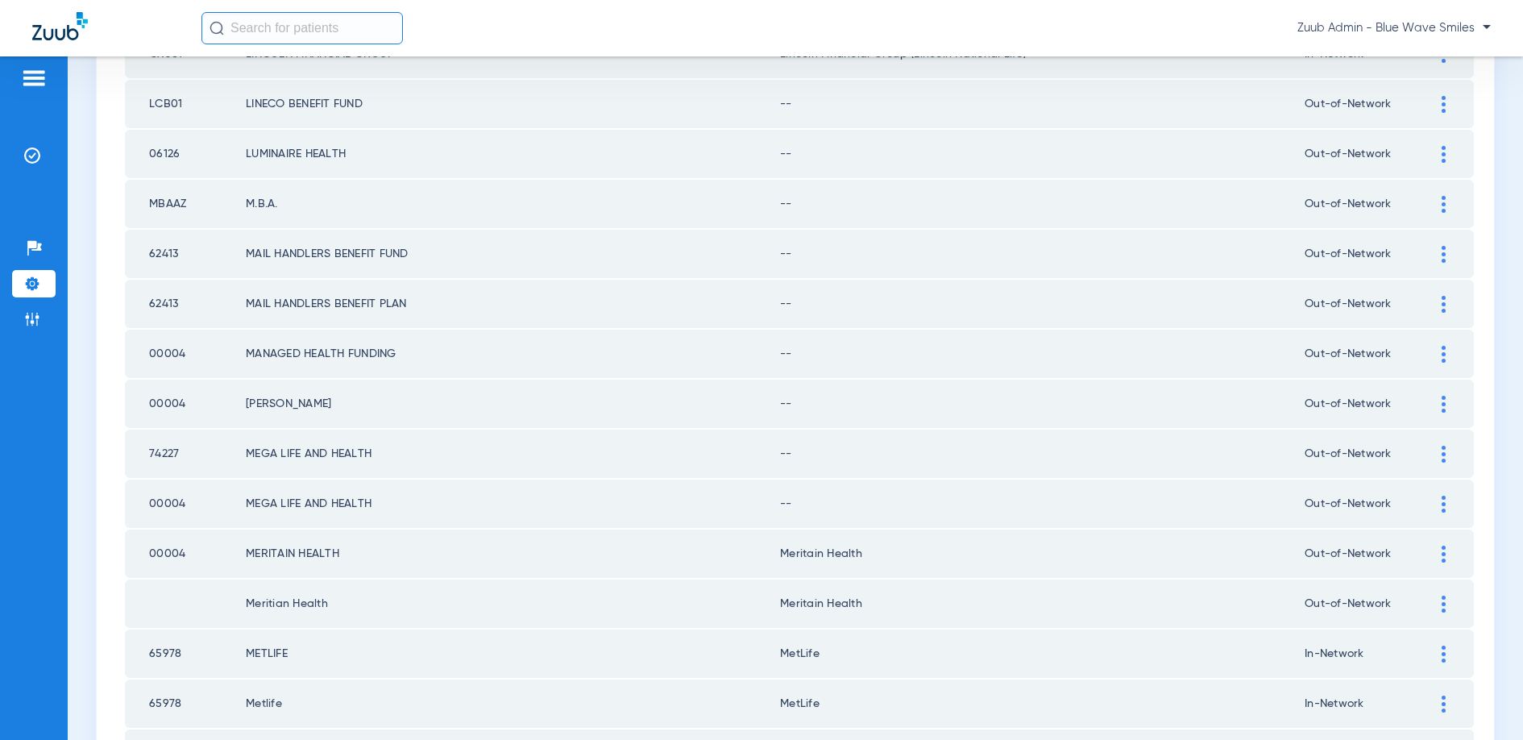
click at [1442, 502] on img at bounding box center [1444, 504] width 4 height 17
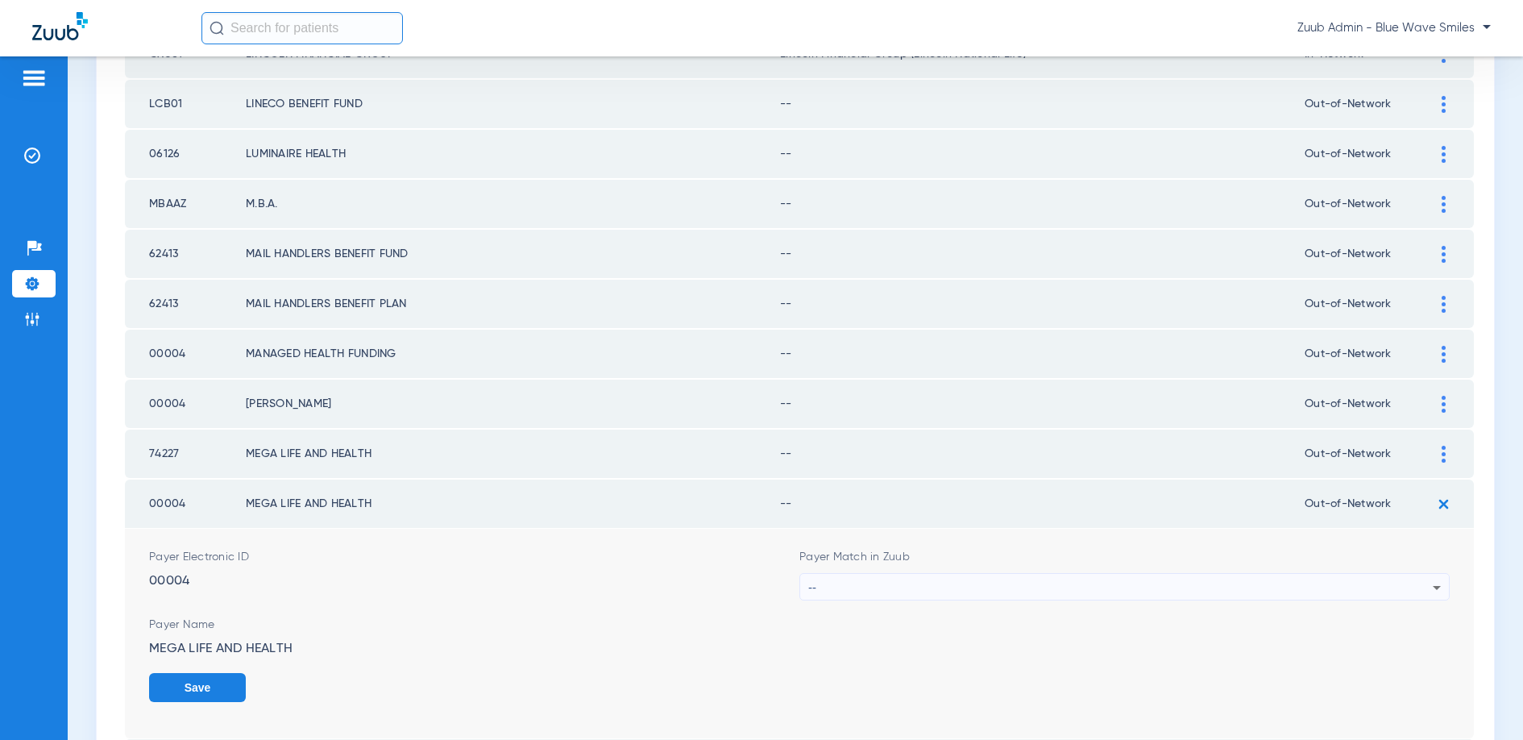
click at [1239, 580] on div "--" at bounding box center [1120, 587] width 624 height 27
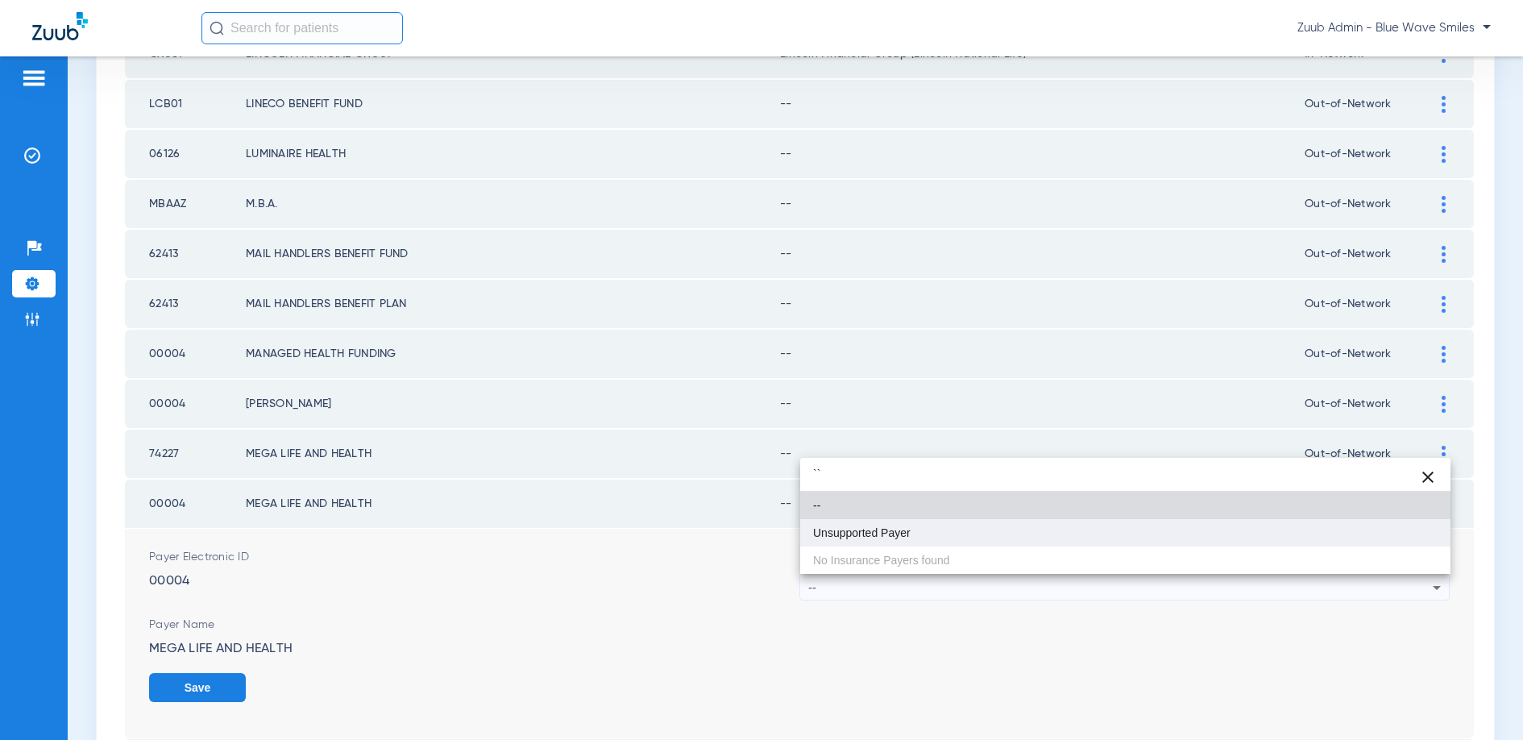
type input "``"
click at [927, 539] on mat-option "Unsupported Payer" at bounding box center [1125, 532] width 650 height 27
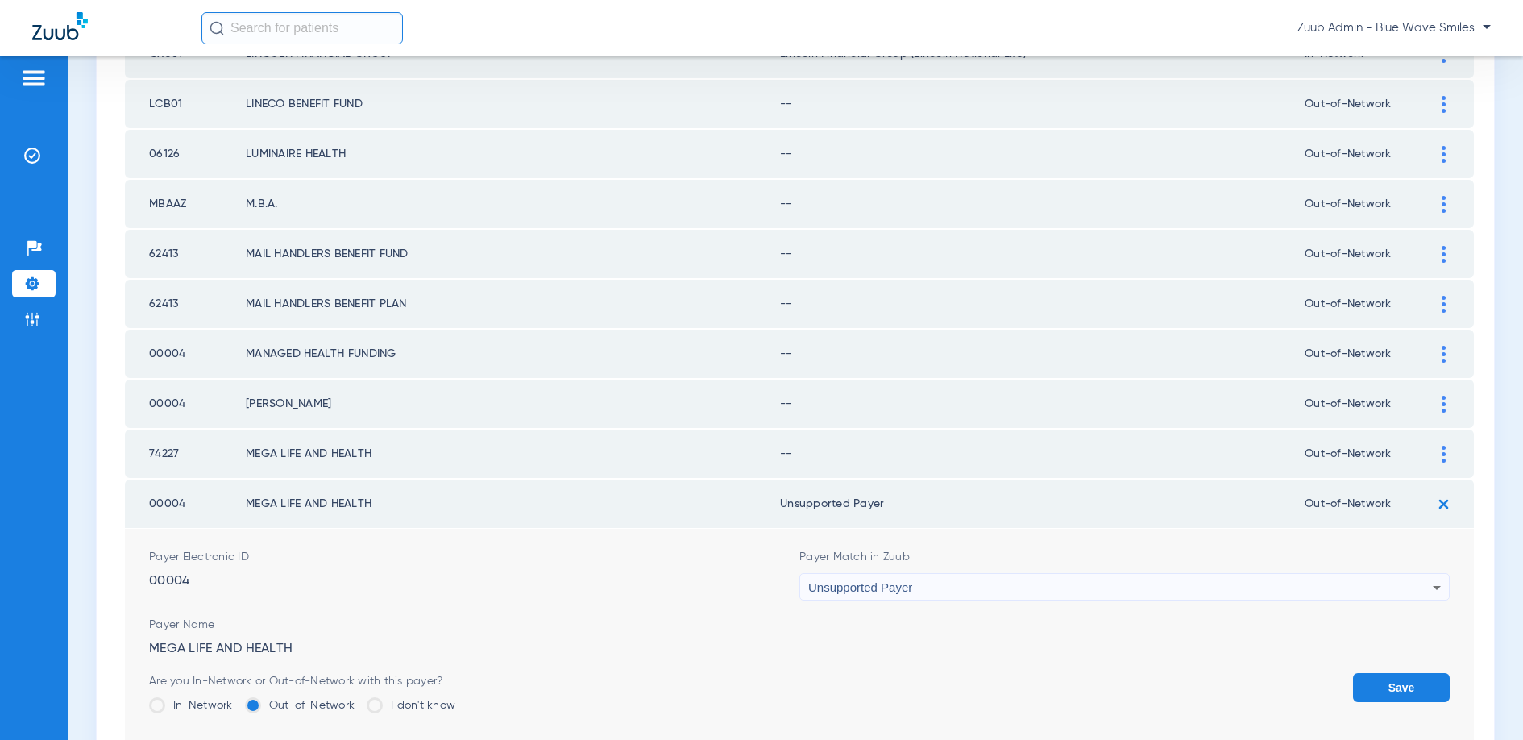
drag, startPoint x: 1389, startPoint y: 685, endPoint x: 1420, endPoint y: 590, distance: 99.9
click at [1389, 684] on button "Save" at bounding box center [1401, 687] width 97 height 29
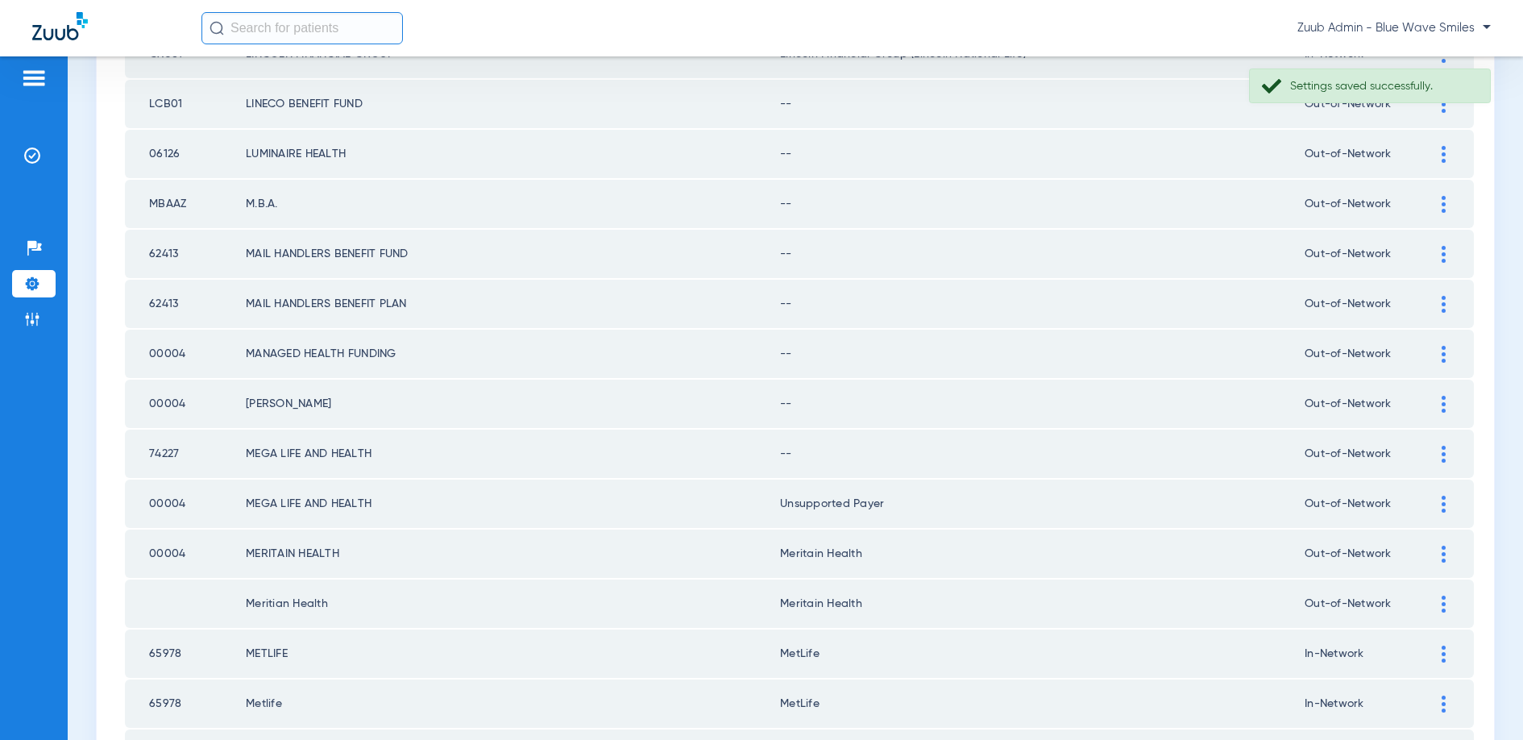
click at [1442, 453] on img at bounding box center [1444, 454] width 4 height 17
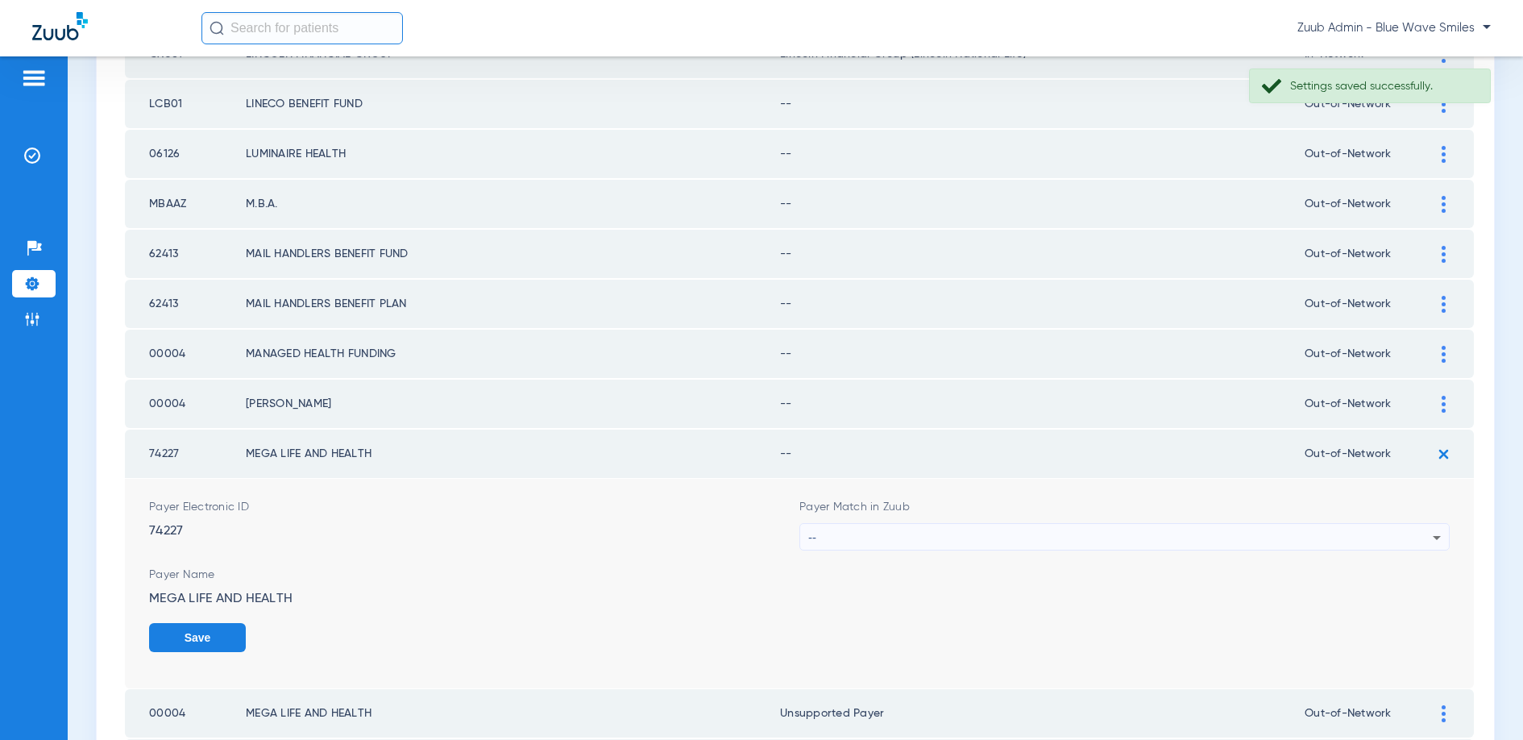
click at [962, 537] on div "--" at bounding box center [1120, 537] width 624 height 27
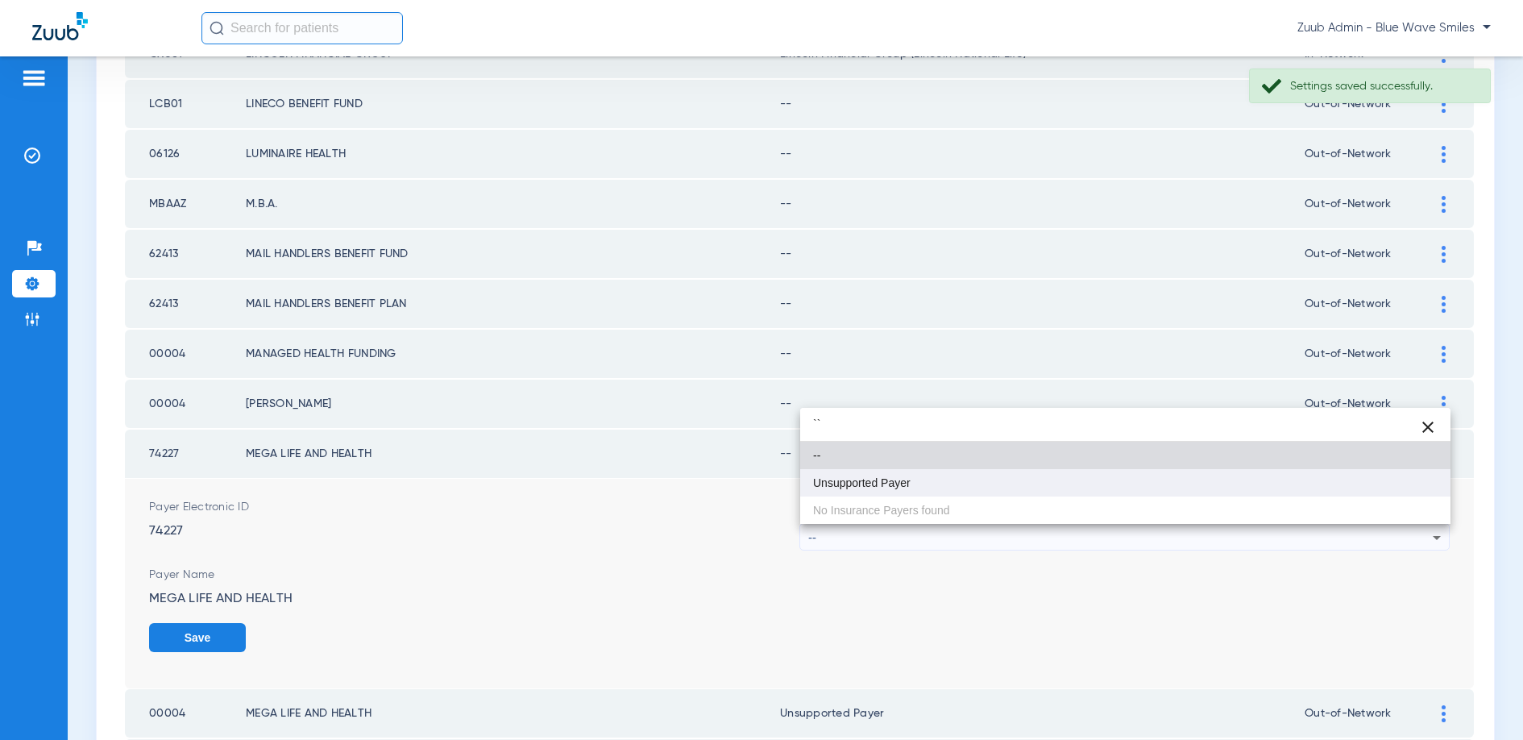
type input "``"
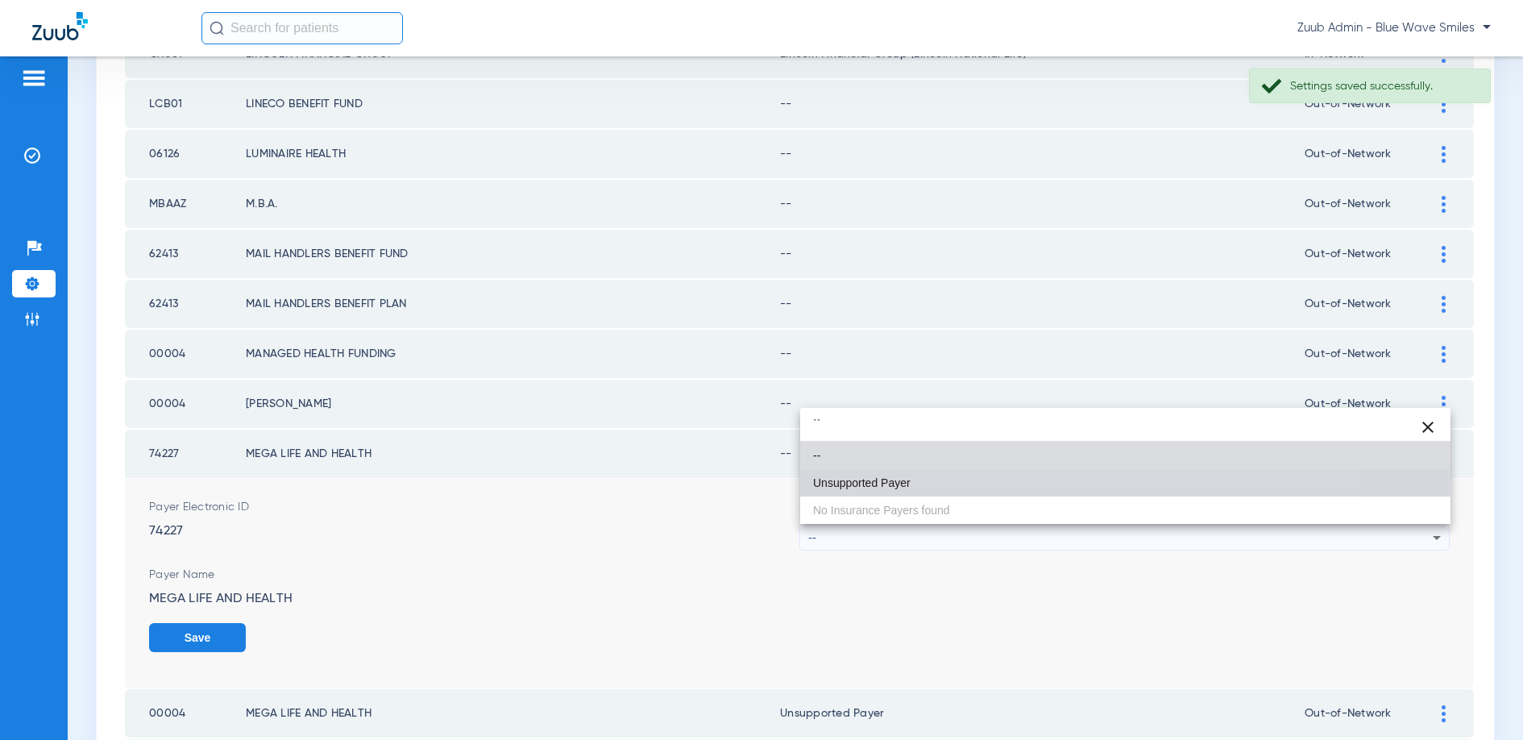
click at [894, 479] on span "Unsupported Payer" at bounding box center [862, 482] width 98 height 11
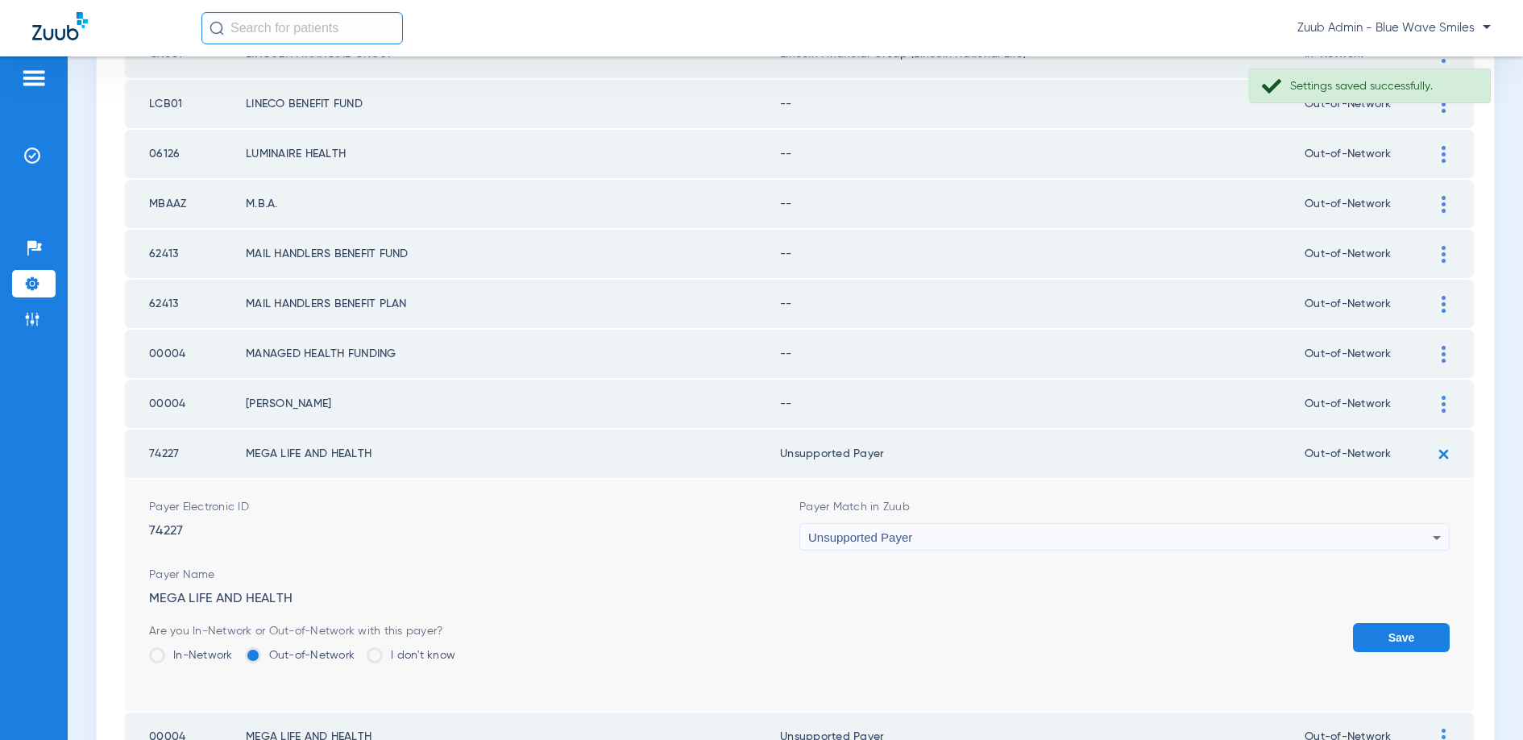
click at [1400, 642] on button "Save" at bounding box center [1401, 637] width 97 height 29
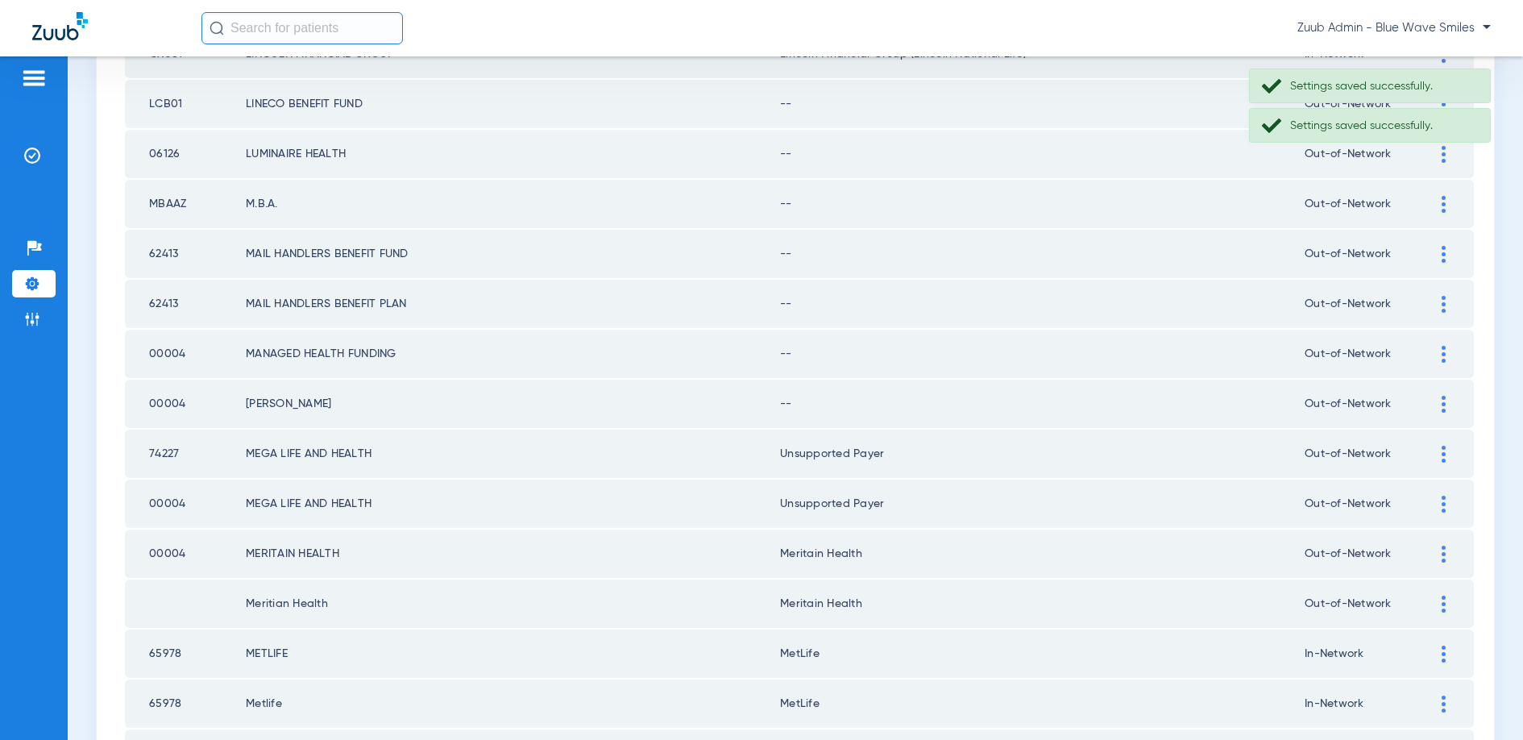
click at [1442, 398] on img at bounding box center [1444, 404] width 4 height 17
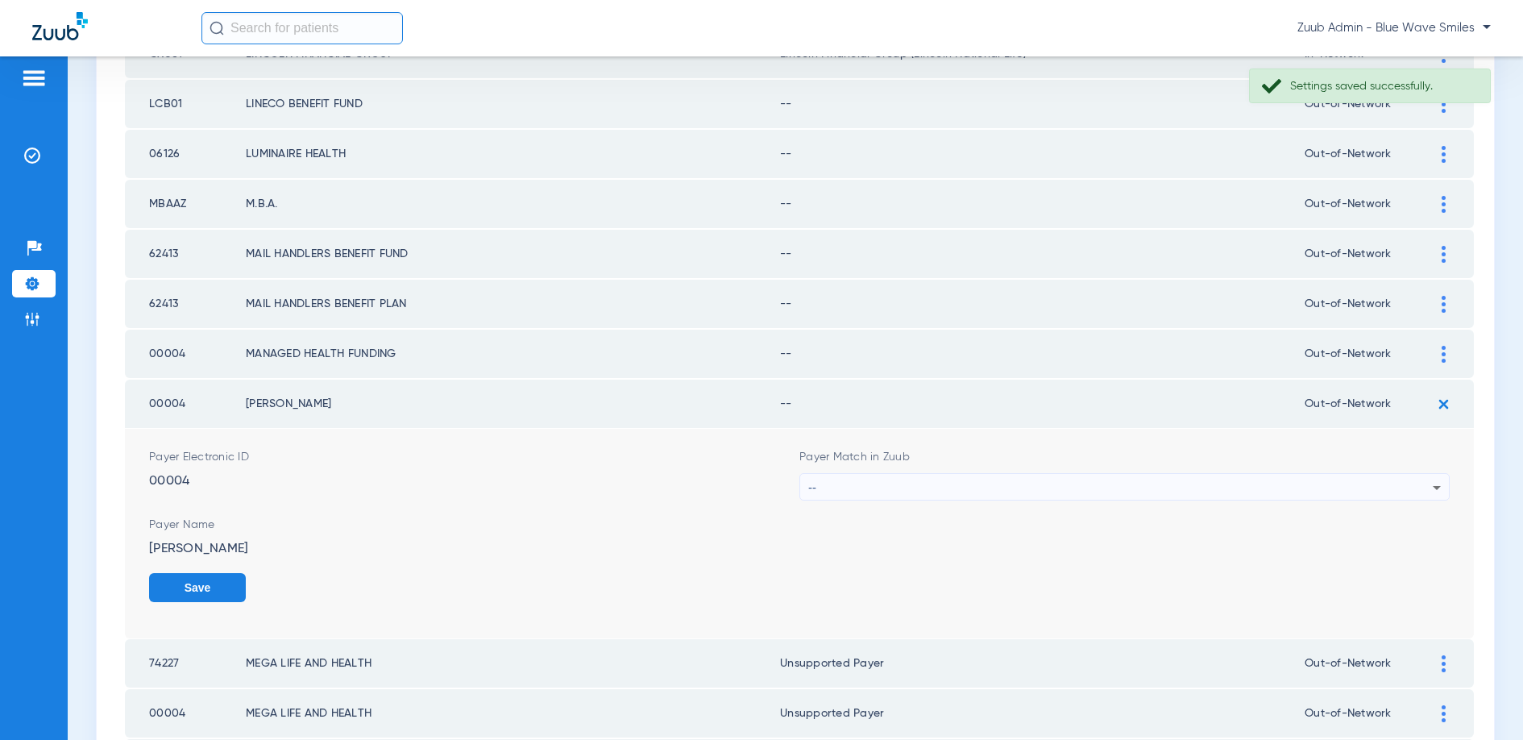
click at [937, 488] on div "--" at bounding box center [1120, 487] width 624 height 27
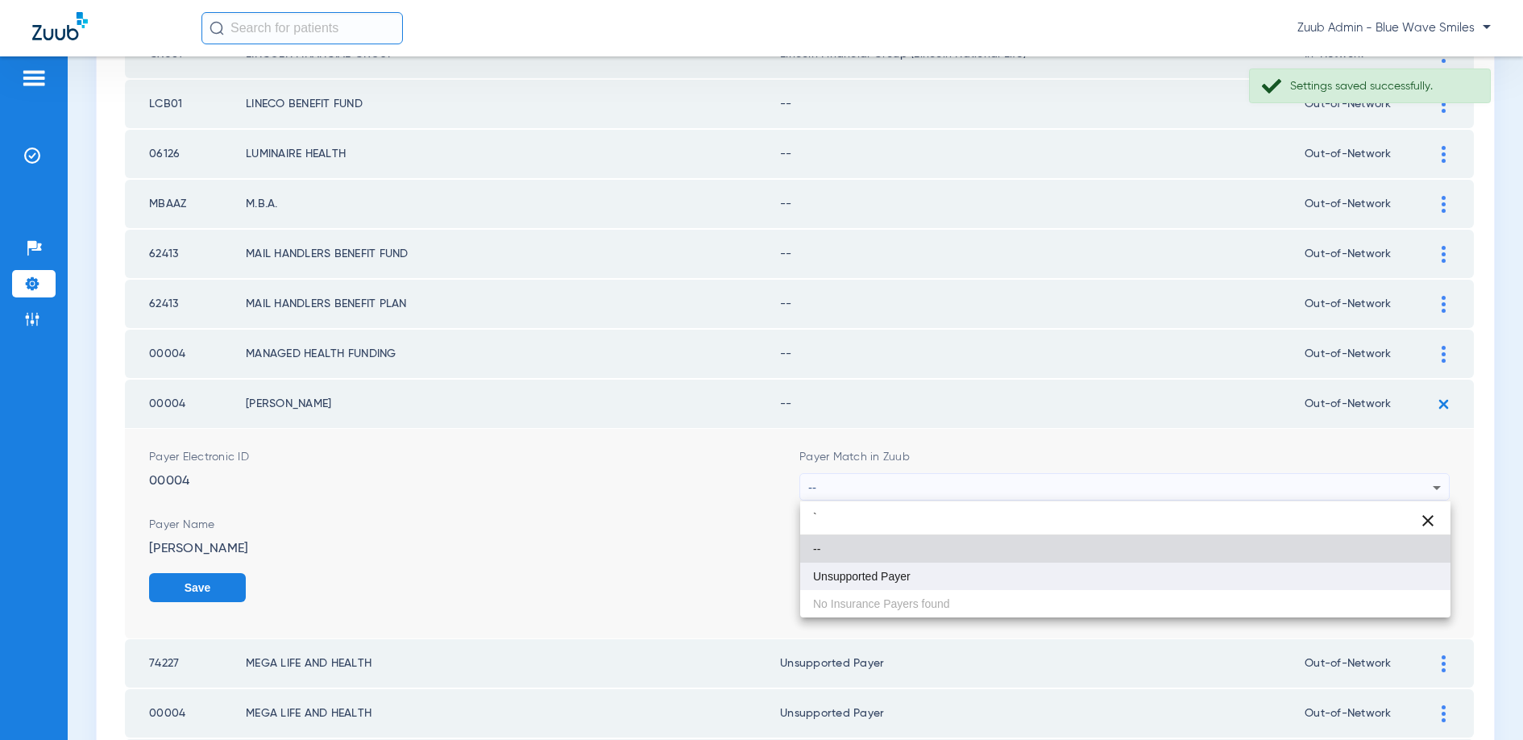
type input "`"
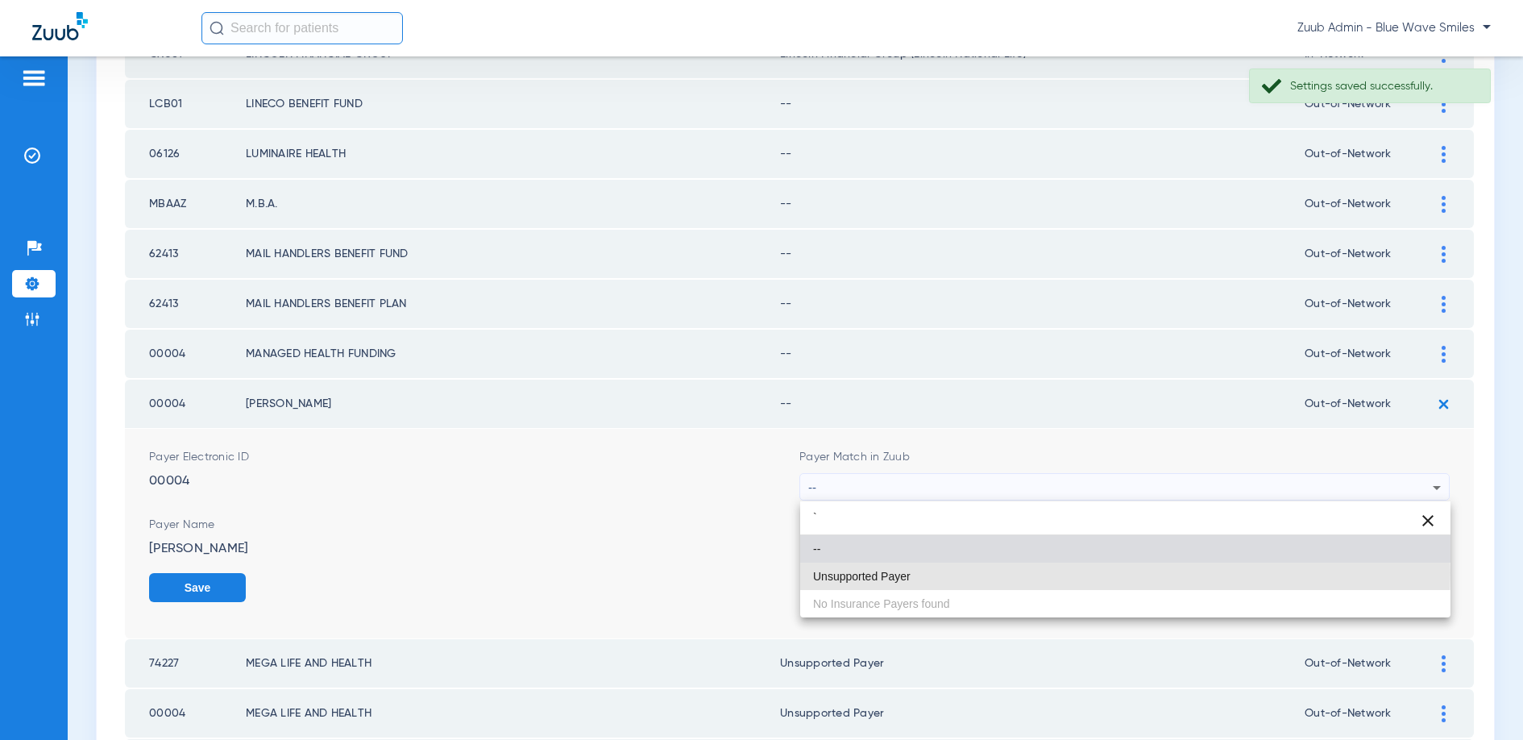
drag, startPoint x: 887, startPoint y: 572, endPoint x: 978, endPoint y: 554, distance: 92.8
click at [890, 571] on span "Unsupported Payer" at bounding box center [862, 576] width 98 height 11
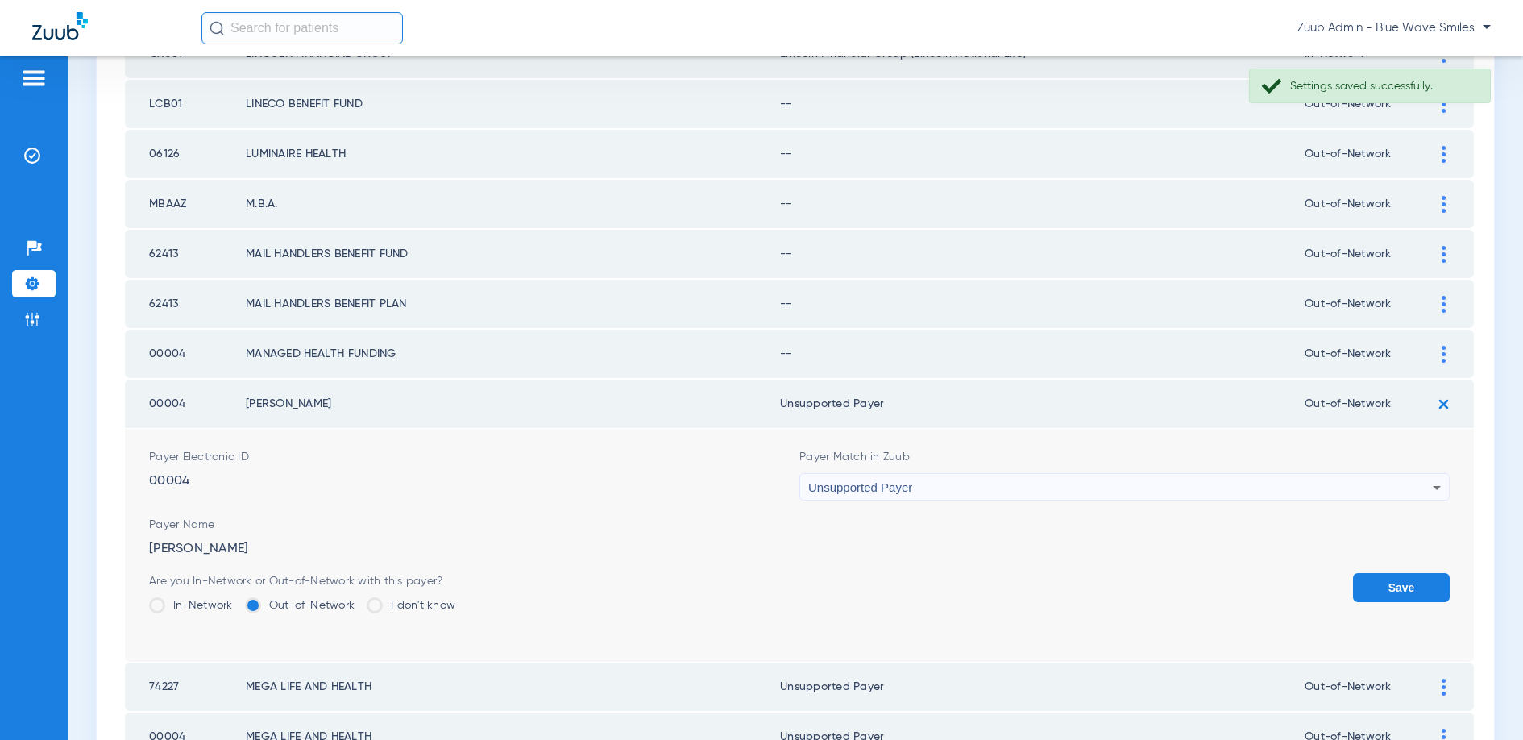
drag, startPoint x: 1389, startPoint y: 589, endPoint x: 1442, endPoint y: 438, distance: 160.6
click at [1389, 585] on button "Save" at bounding box center [1401, 587] width 97 height 29
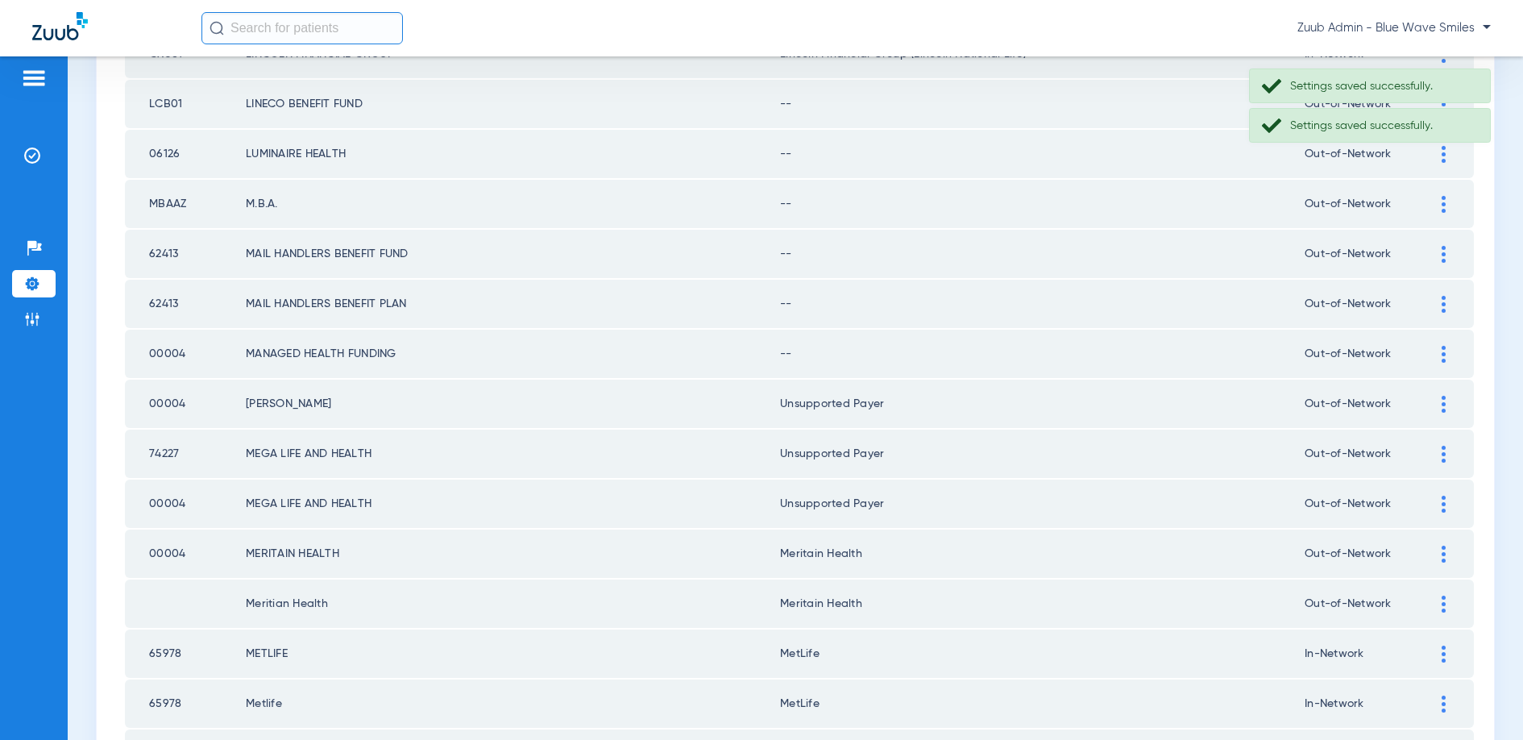
click at [1439, 347] on div at bounding box center [1443, 354] width 28 height 17
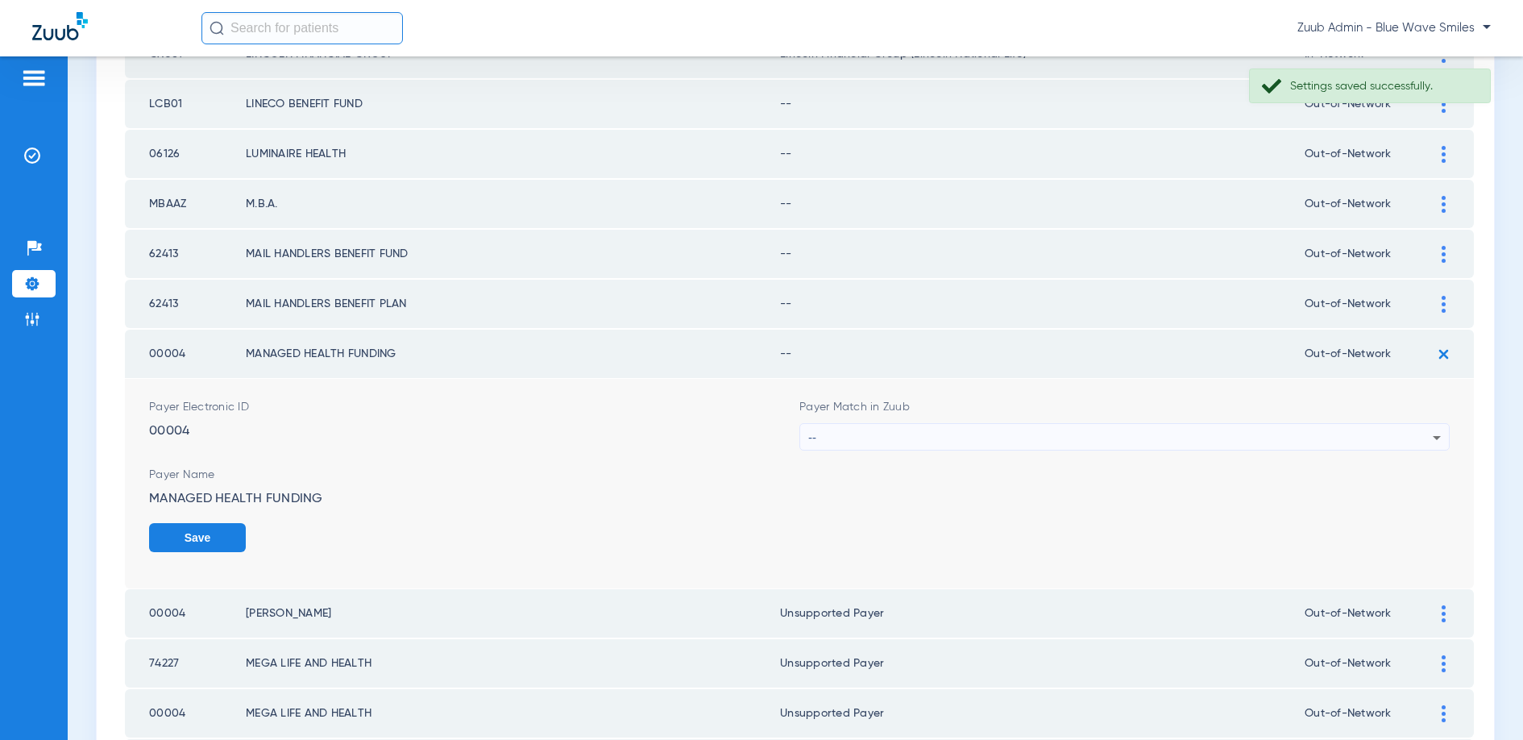
click at [925, 436] on div "--" at bounding box center [1120, 437] width 624 height 27
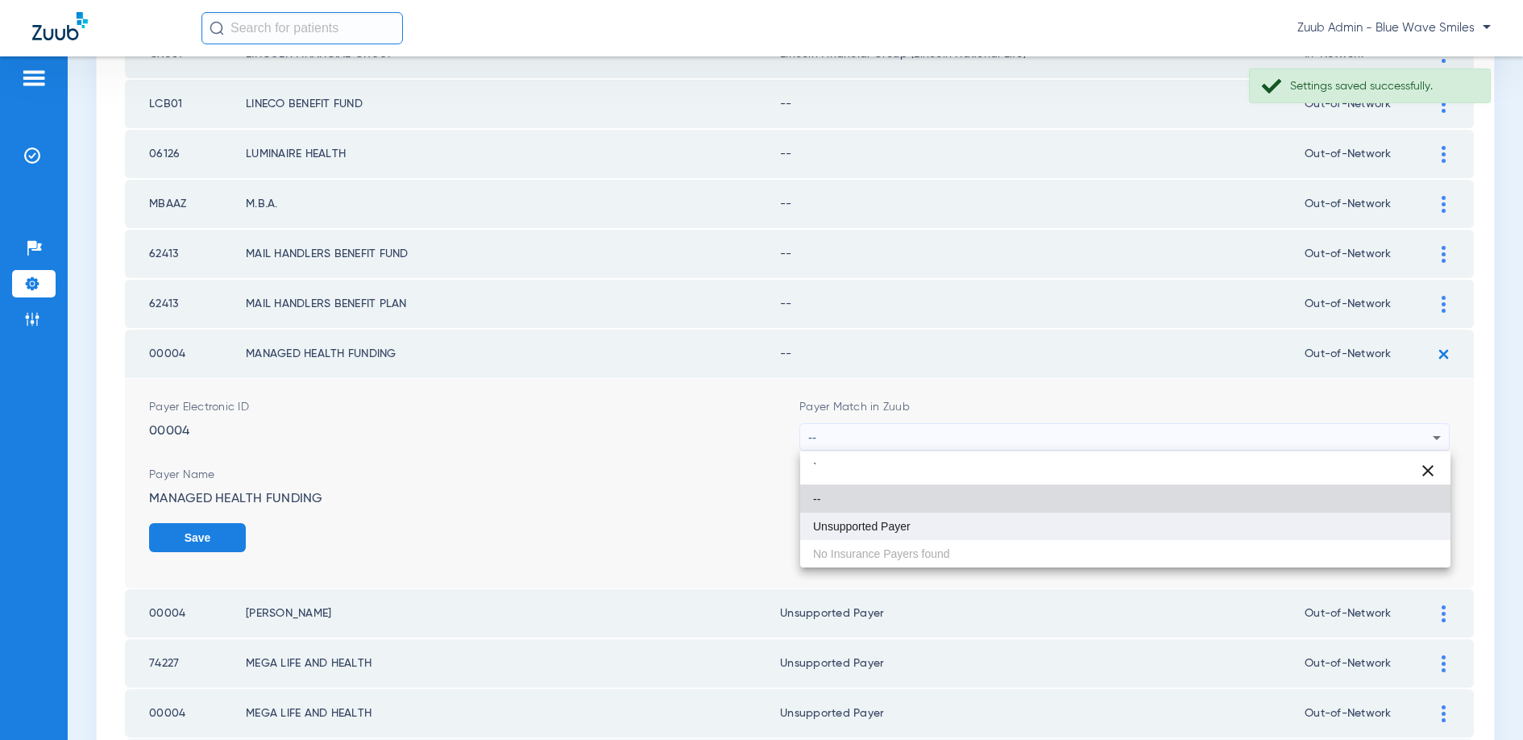
type input "`"
click at [882, 523] on span "Unsupported Payer" at bounding box center [862, 526] width 98 height 11
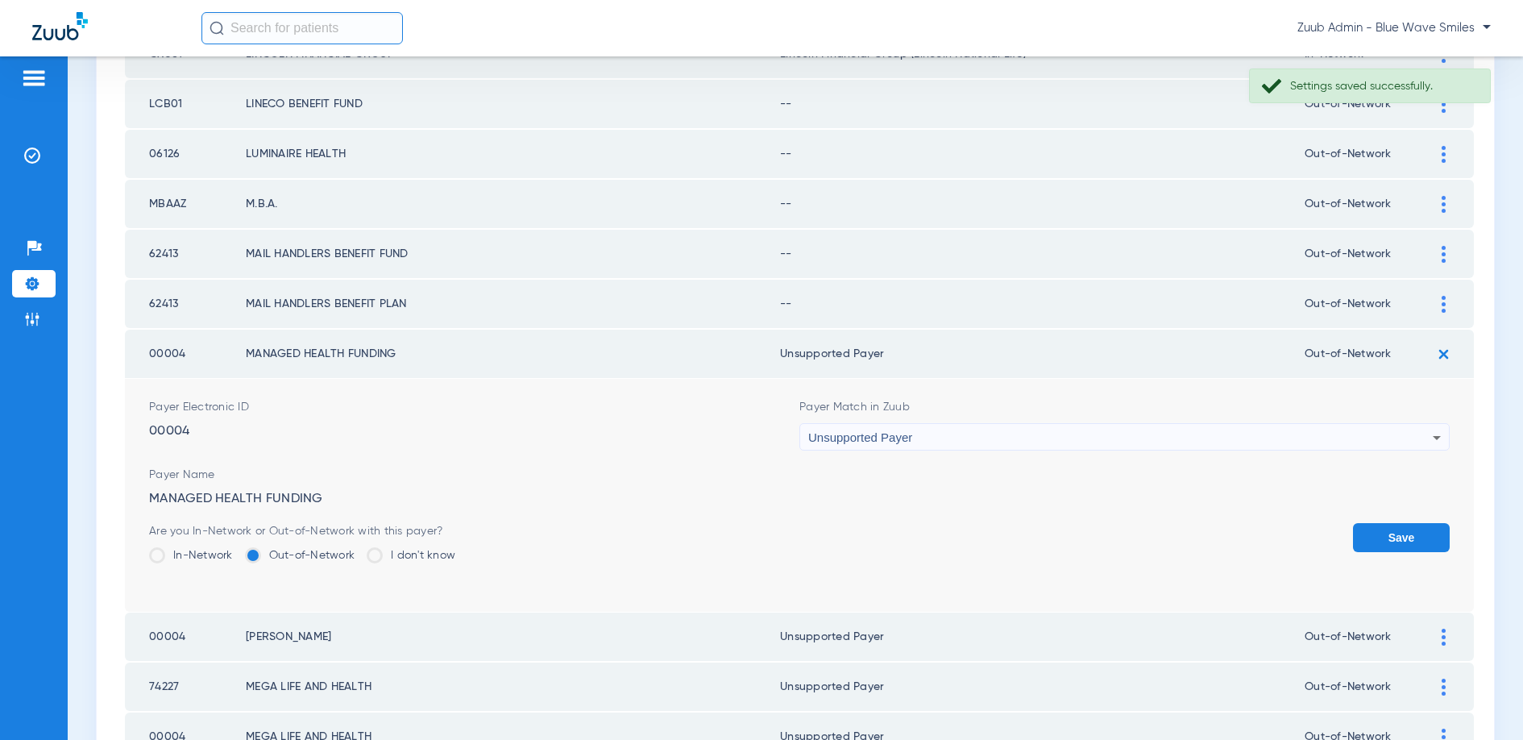
click at [1380, 535] on button "Save" at bounding box center [1401, 537] width 97 height 29
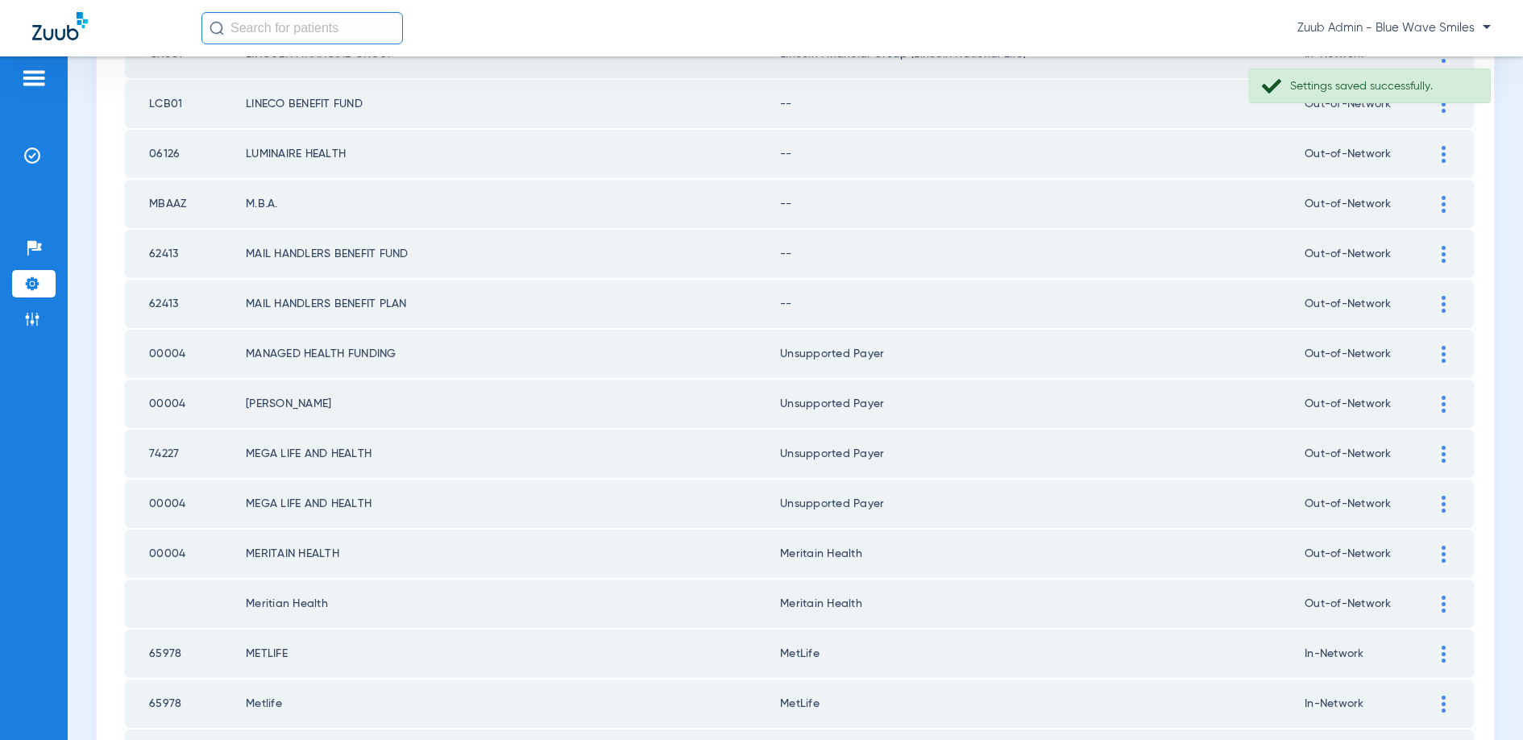
click at [1438, 306] on div at bounding box center [1443, 304] width 28 height 17
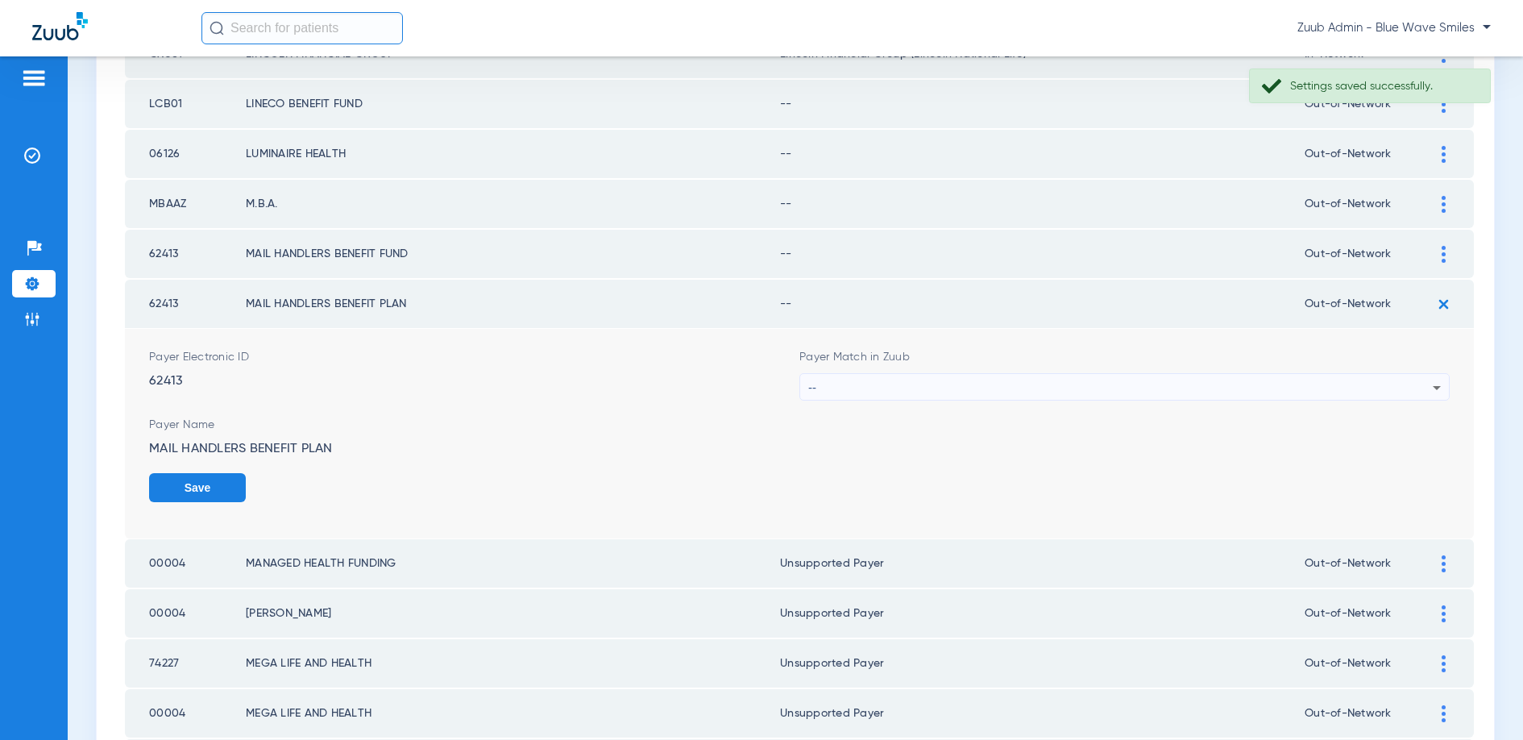
click at [1096, 389] on div "--" at bounding box center [1120, 387] width 624 height 27
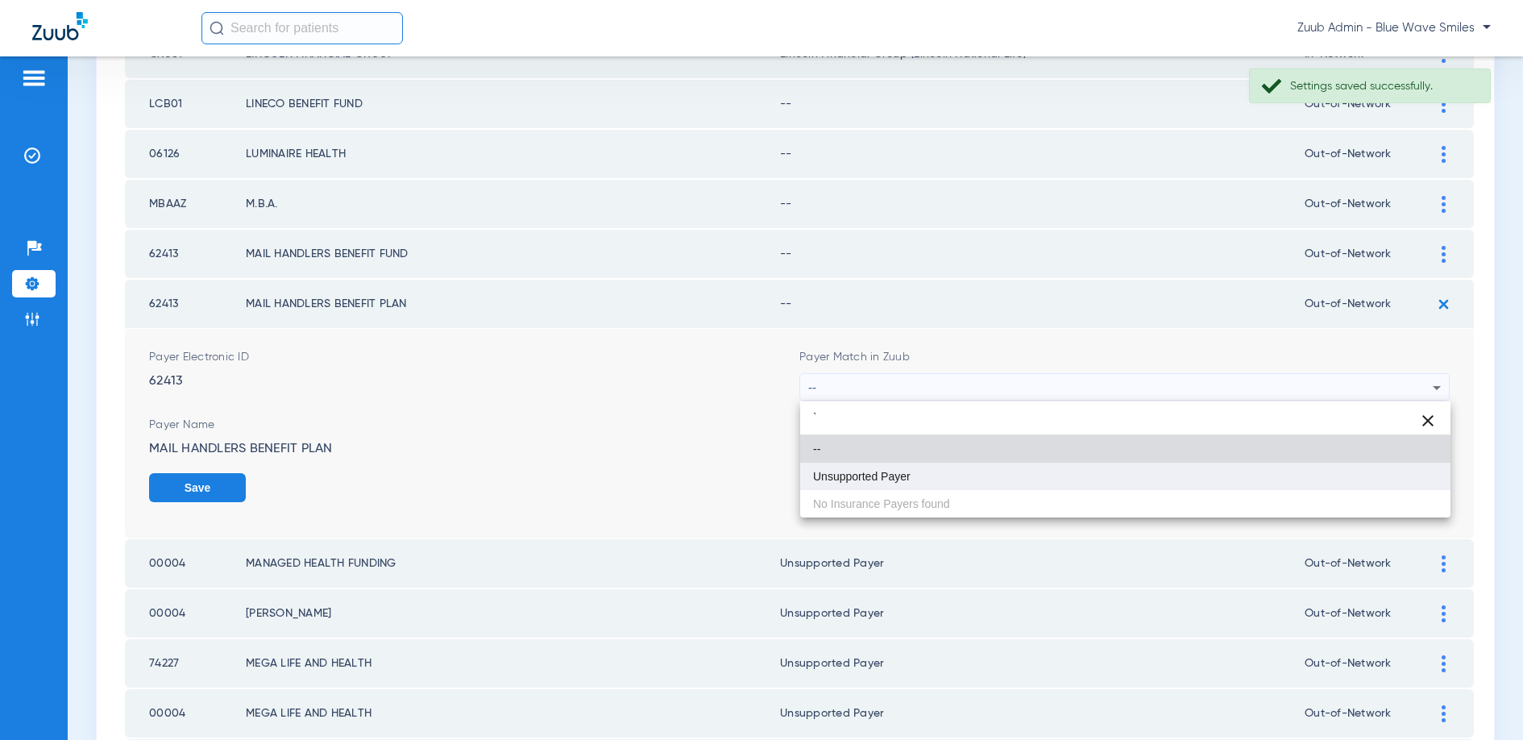
type input "`"
click at [894, 475] on span "Unsupported Payer" at bounding box center [862, 476] width 98 height 11
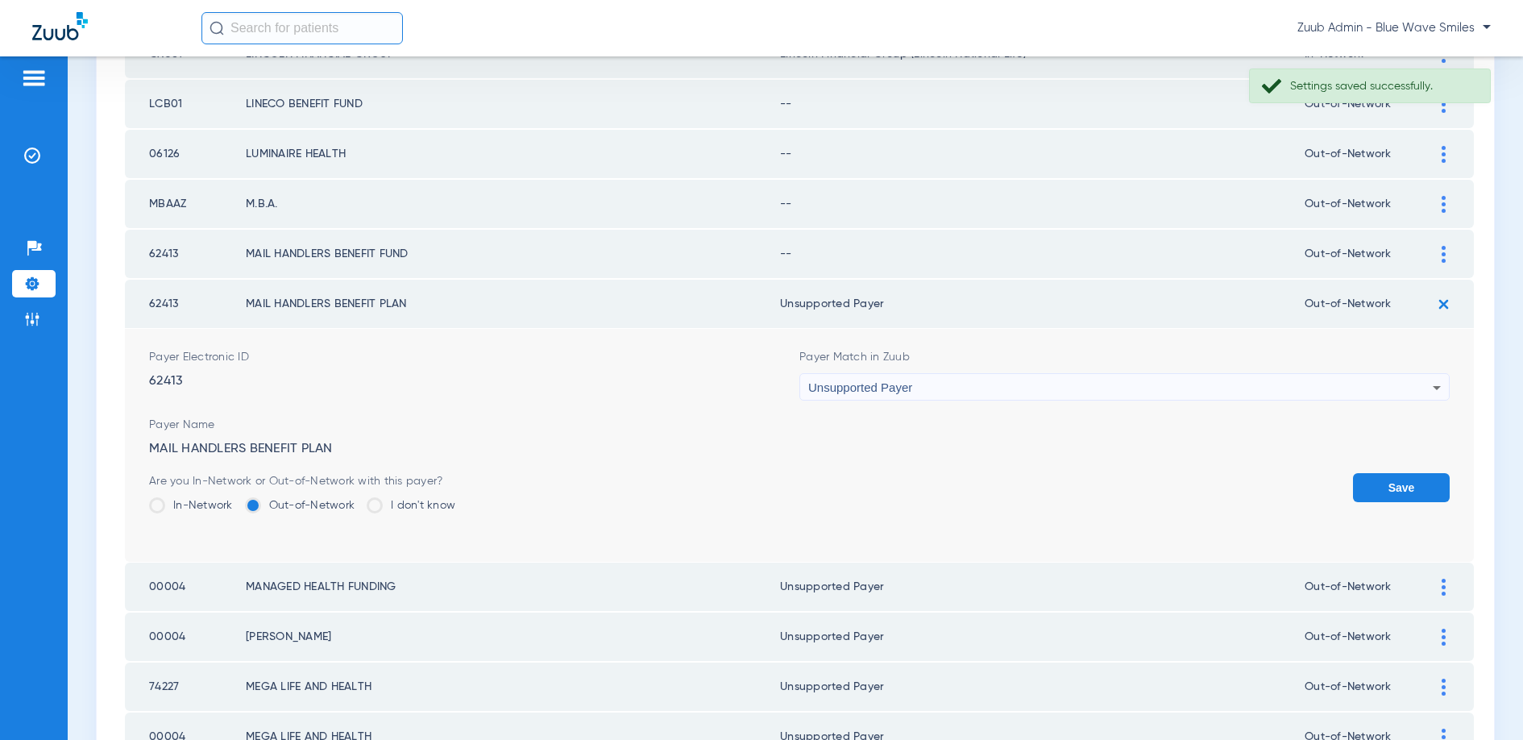
click at [1371, 485] on button "Save" at bounding box center [1401, 487] width 97 height 29
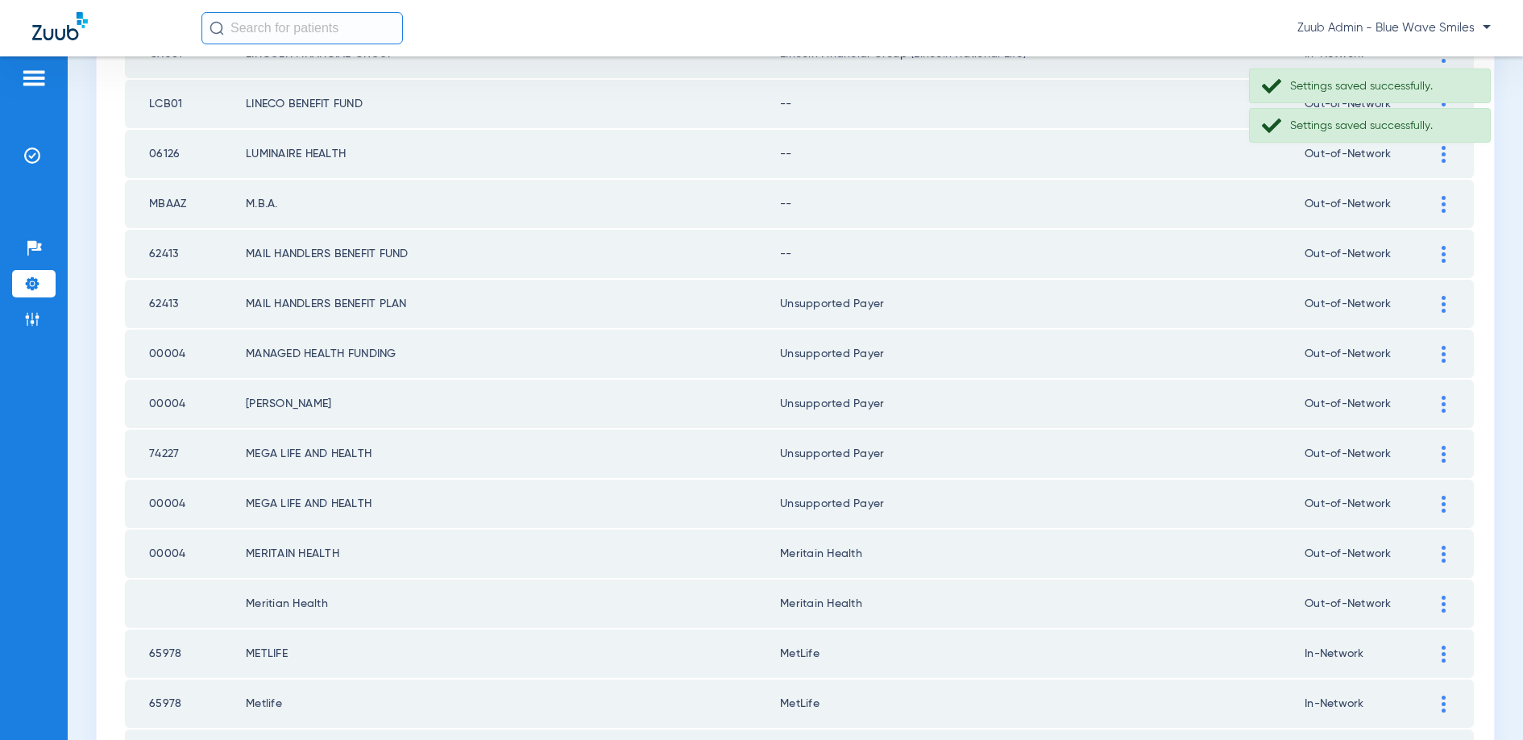
click at [1440, 248] on div at bounding box center [1443, 254] width 28 height 17
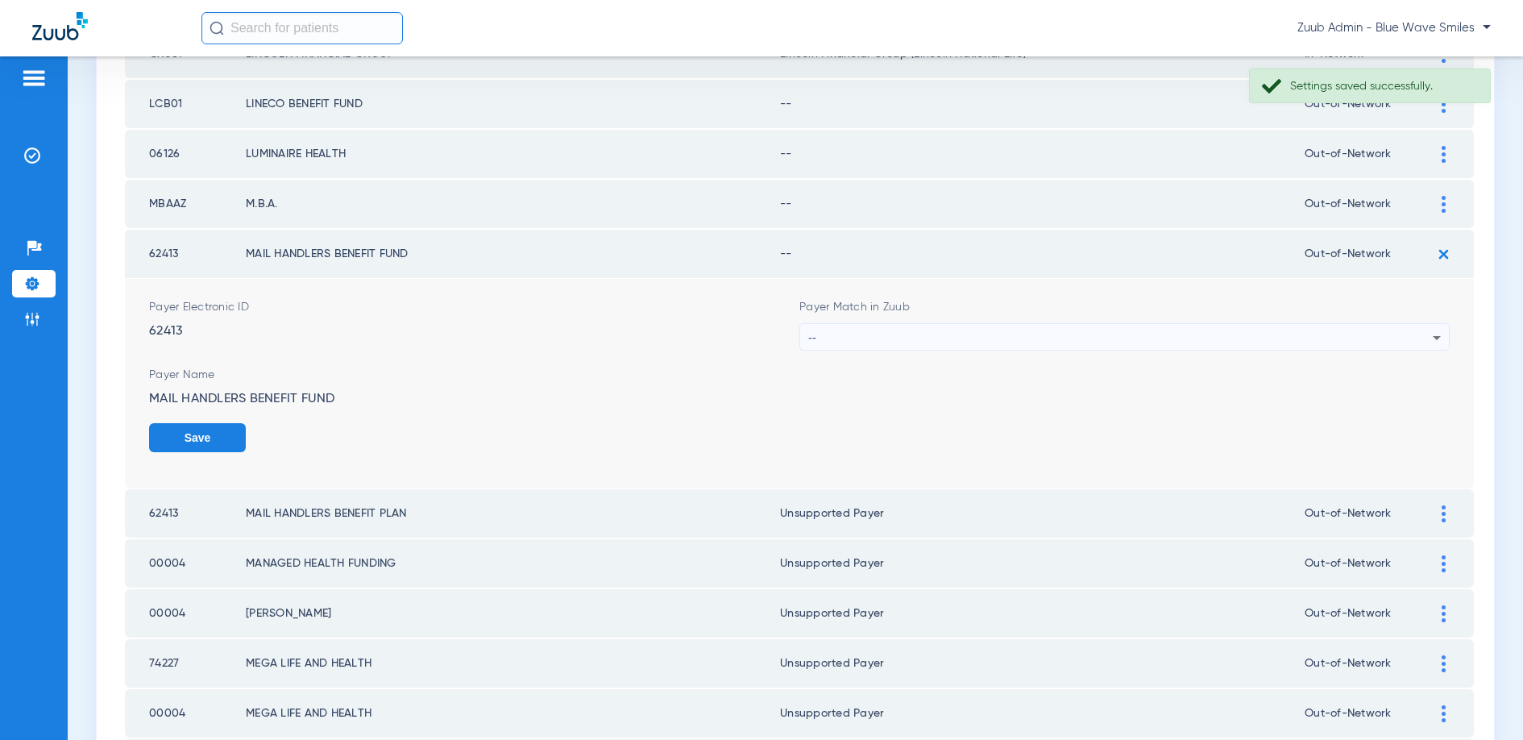
click at [1157, 331] on div "--" at bounding box center [1120, 337] width 624 height 27
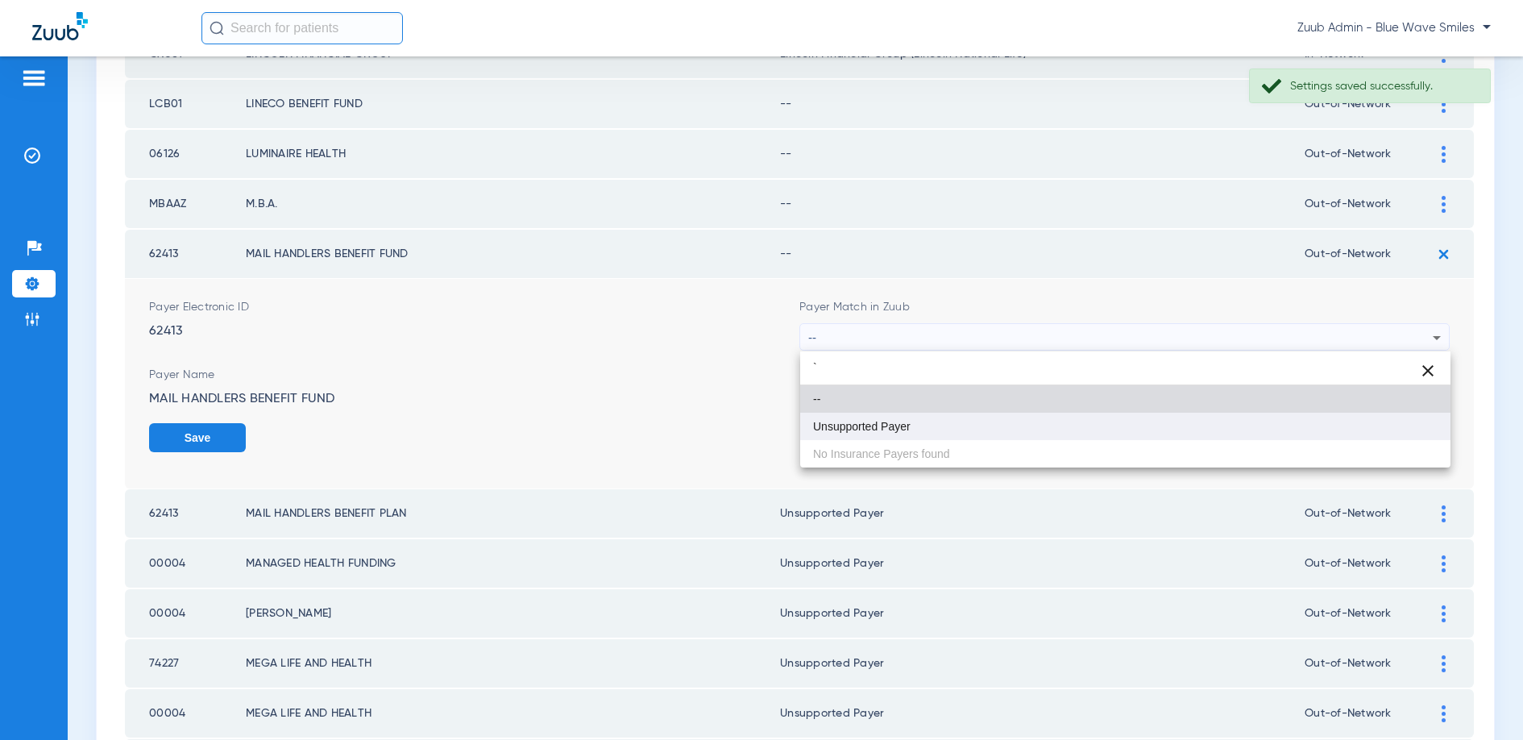
type input "`"
click at [980, 426] on mat-option "Unsupported Payer" at bounding box center [1125, 426] width 650 height 27
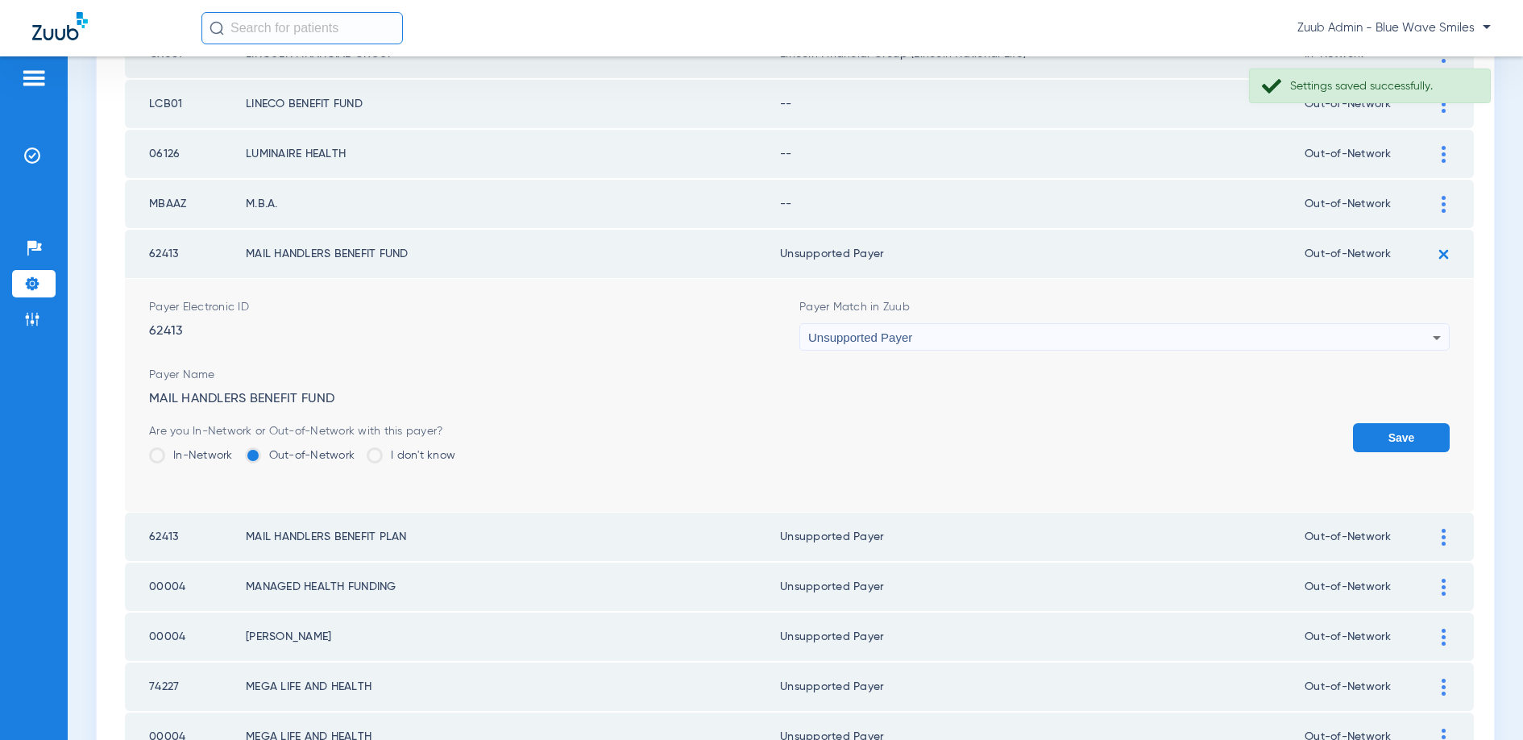
click at [1392, 433] on button "Save" at bounding box center [1401, 437] width 97 height 29
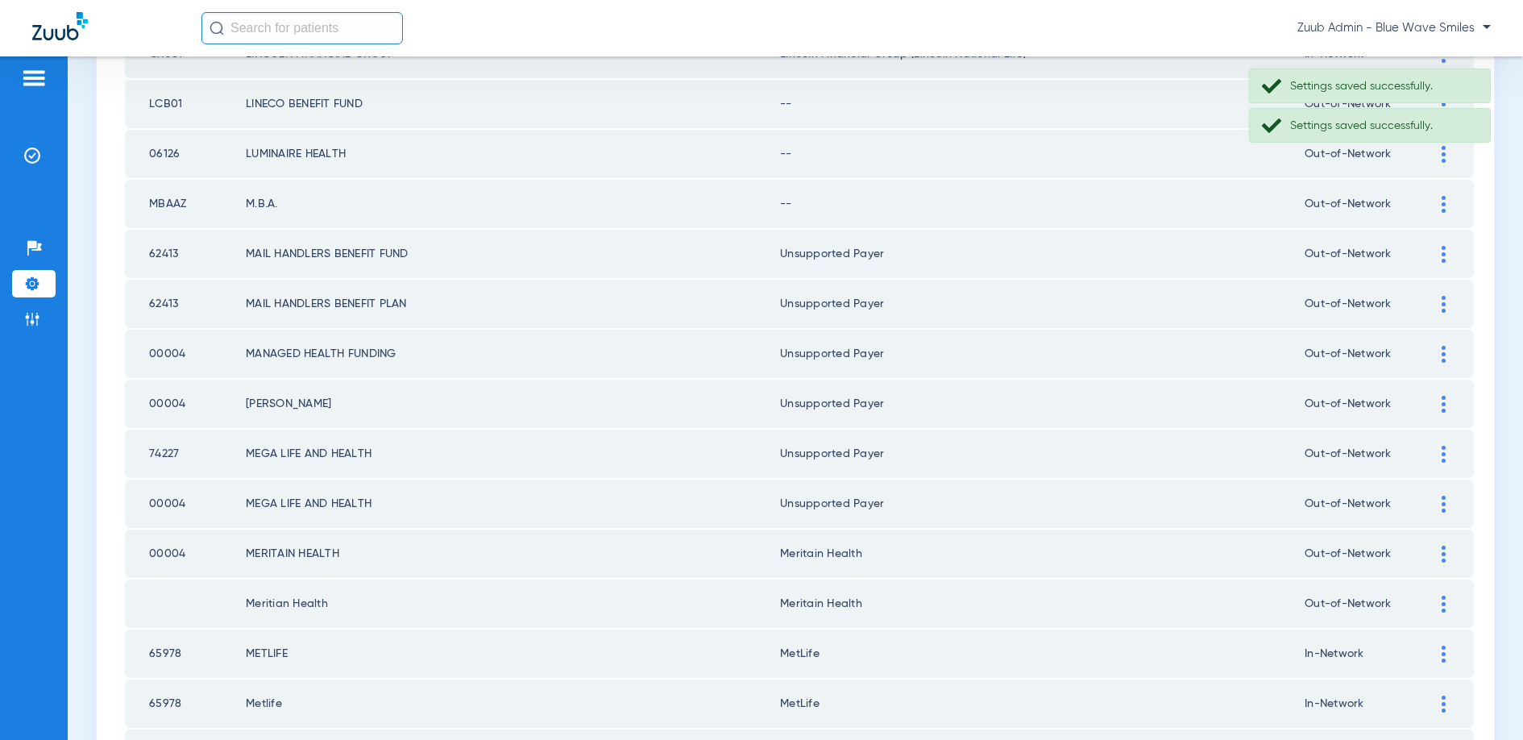
click at [1442, 200] on img at bounding box center [1444, 204] width 4 height 17
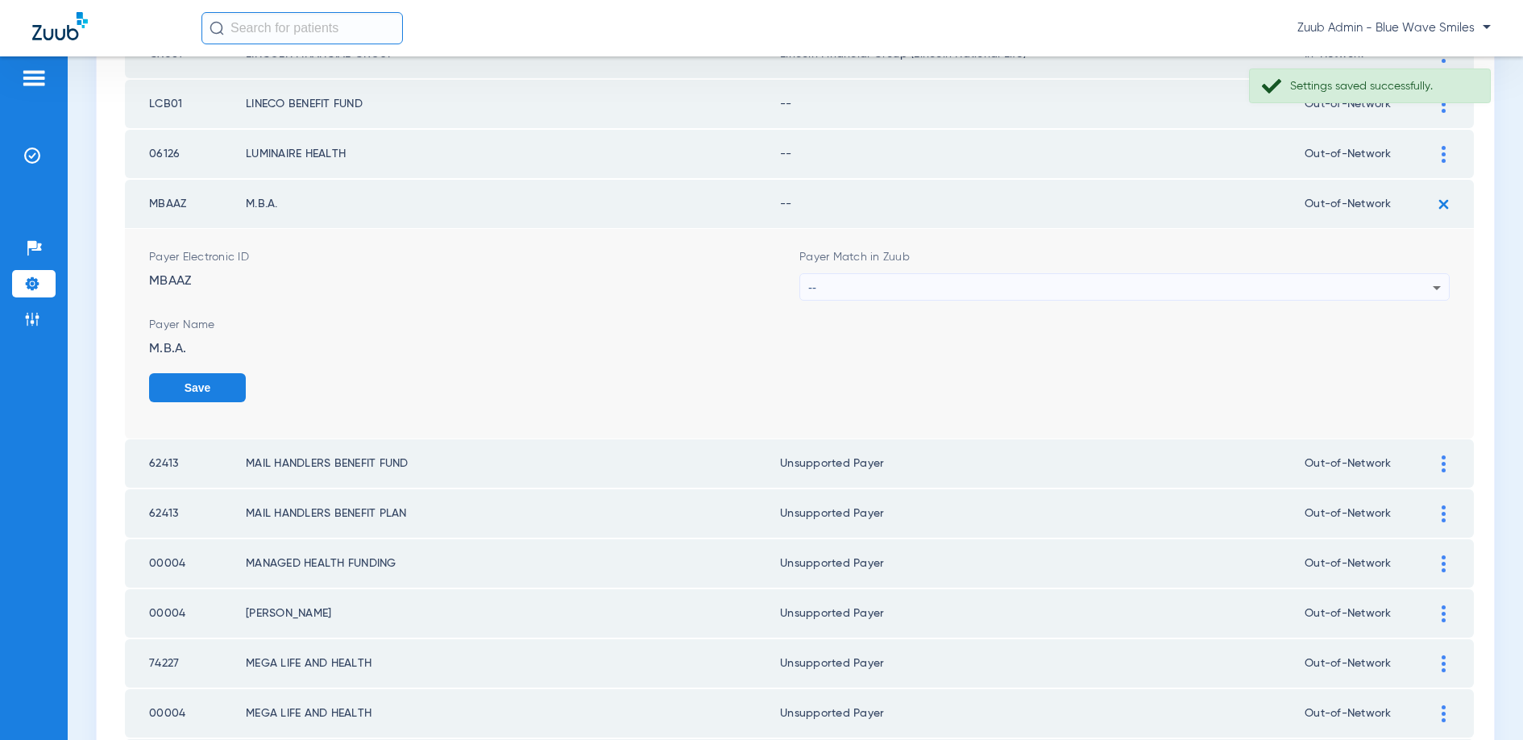
click at [1080, 274] on div "--" at bounding box center [1120, 287] width 624 height 27
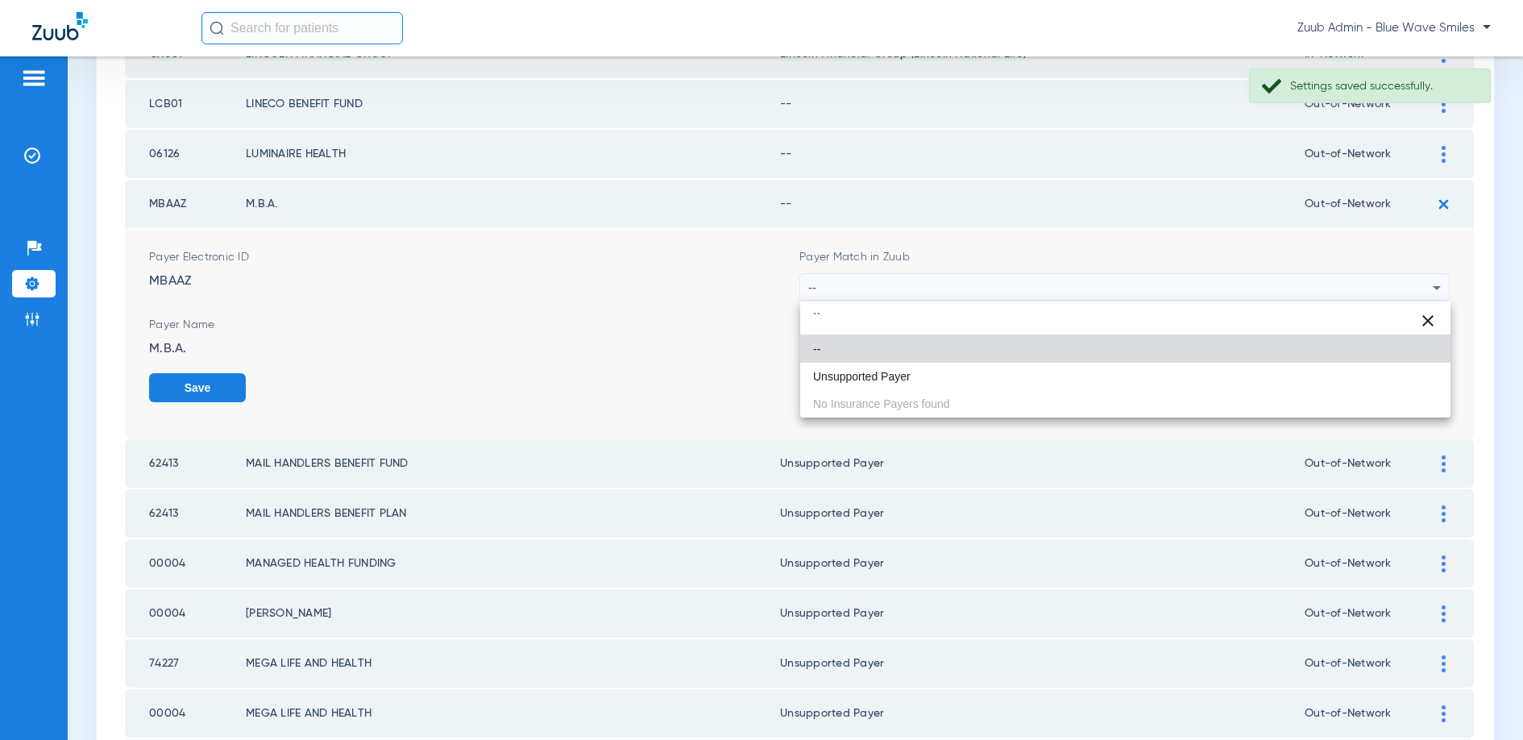
type input "``"
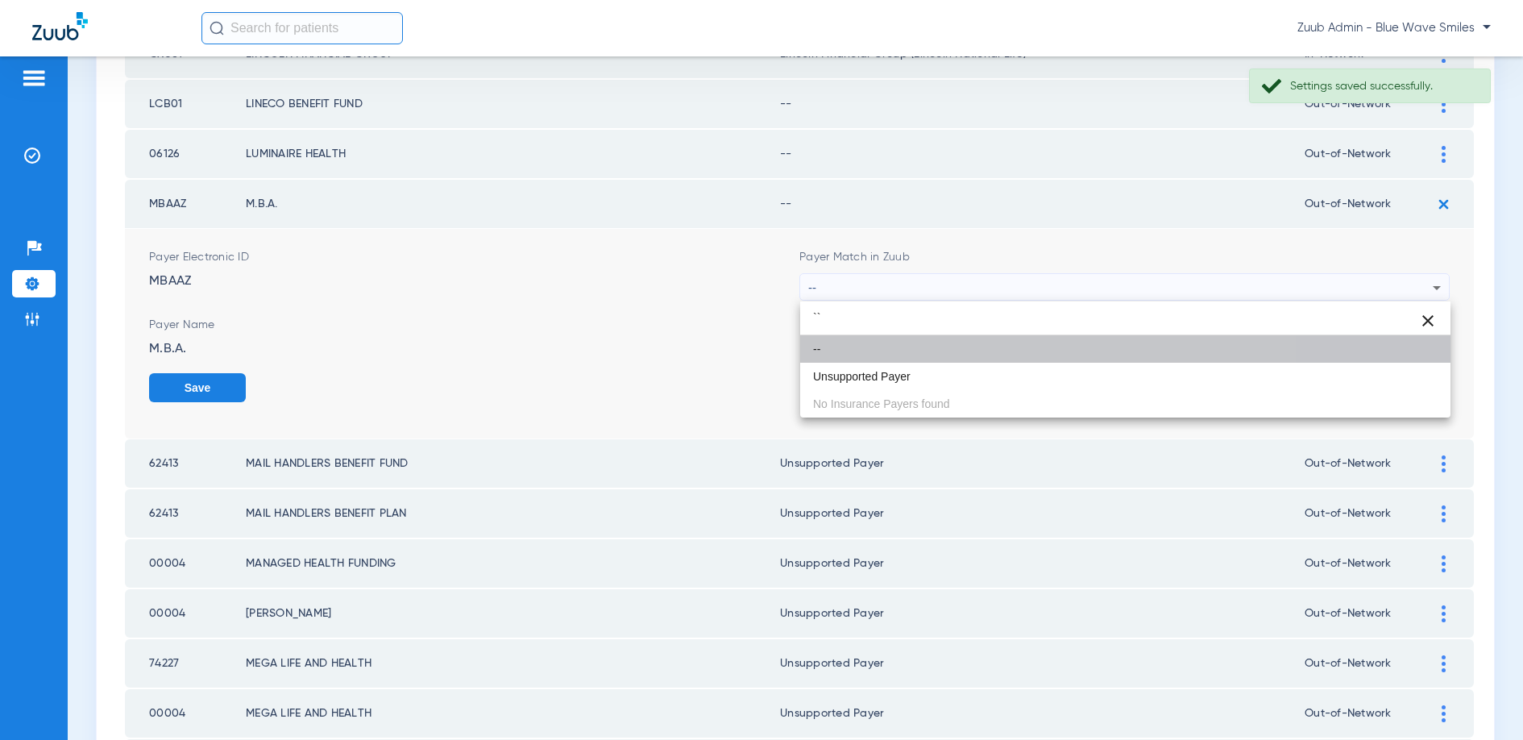
click at [964, 360] on mat-option "--" at bounding box center [1125, 348] width 650 height 27
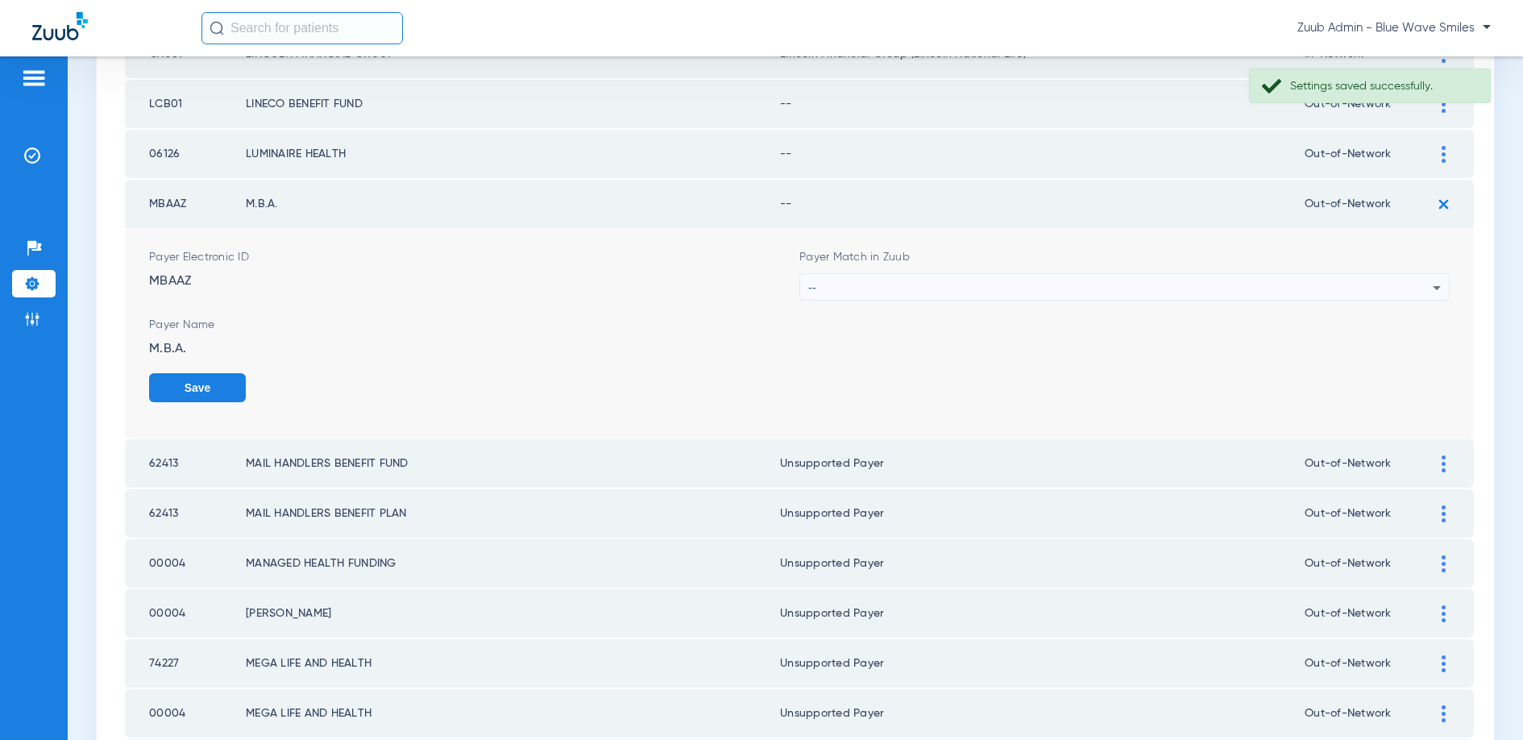
click at [1312, 277] on div "--" at bounding box center [1120, 287] width 624 height 27
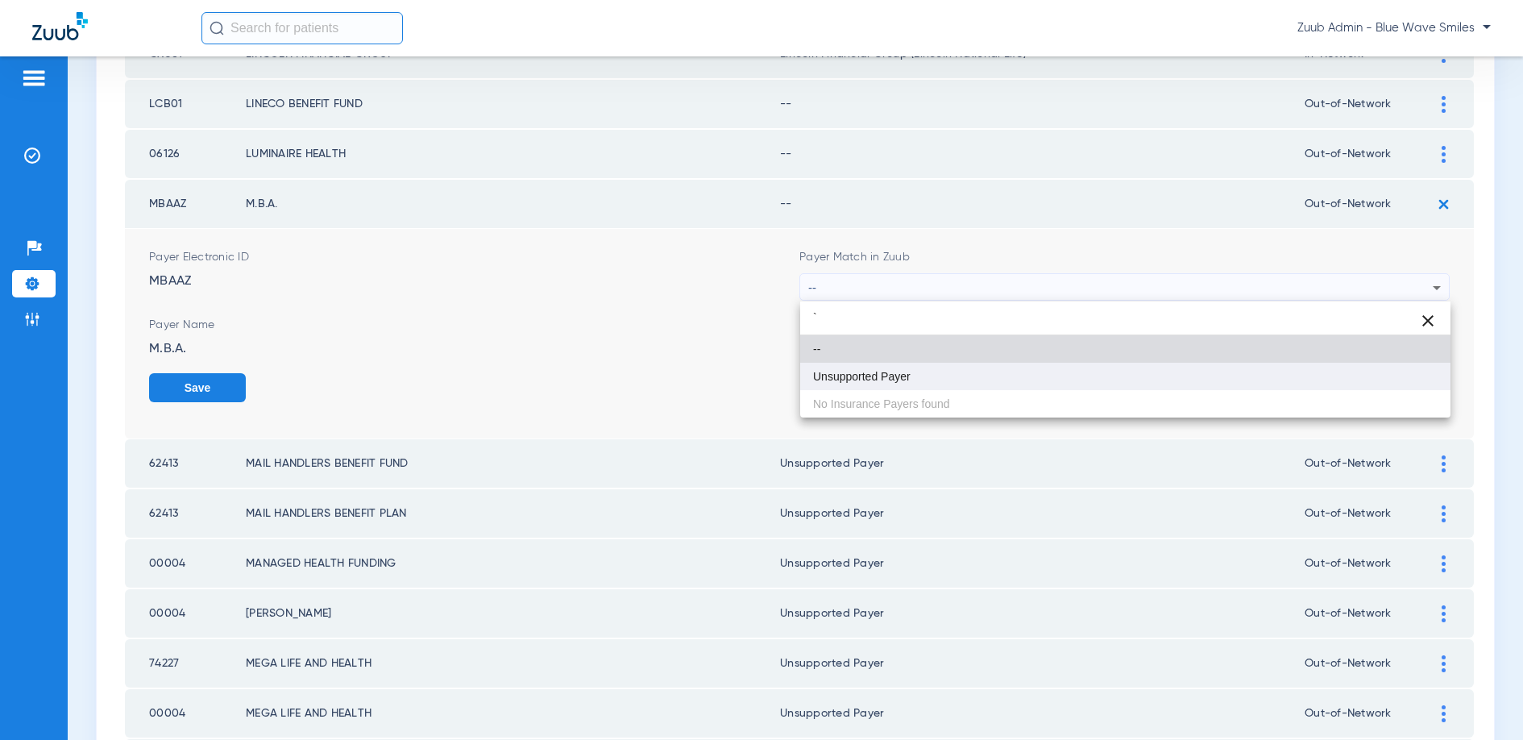
type input "`"
click at [906, 380] on span "Unsupported Payer" at bounding box center [862, 376] width 98 height 11
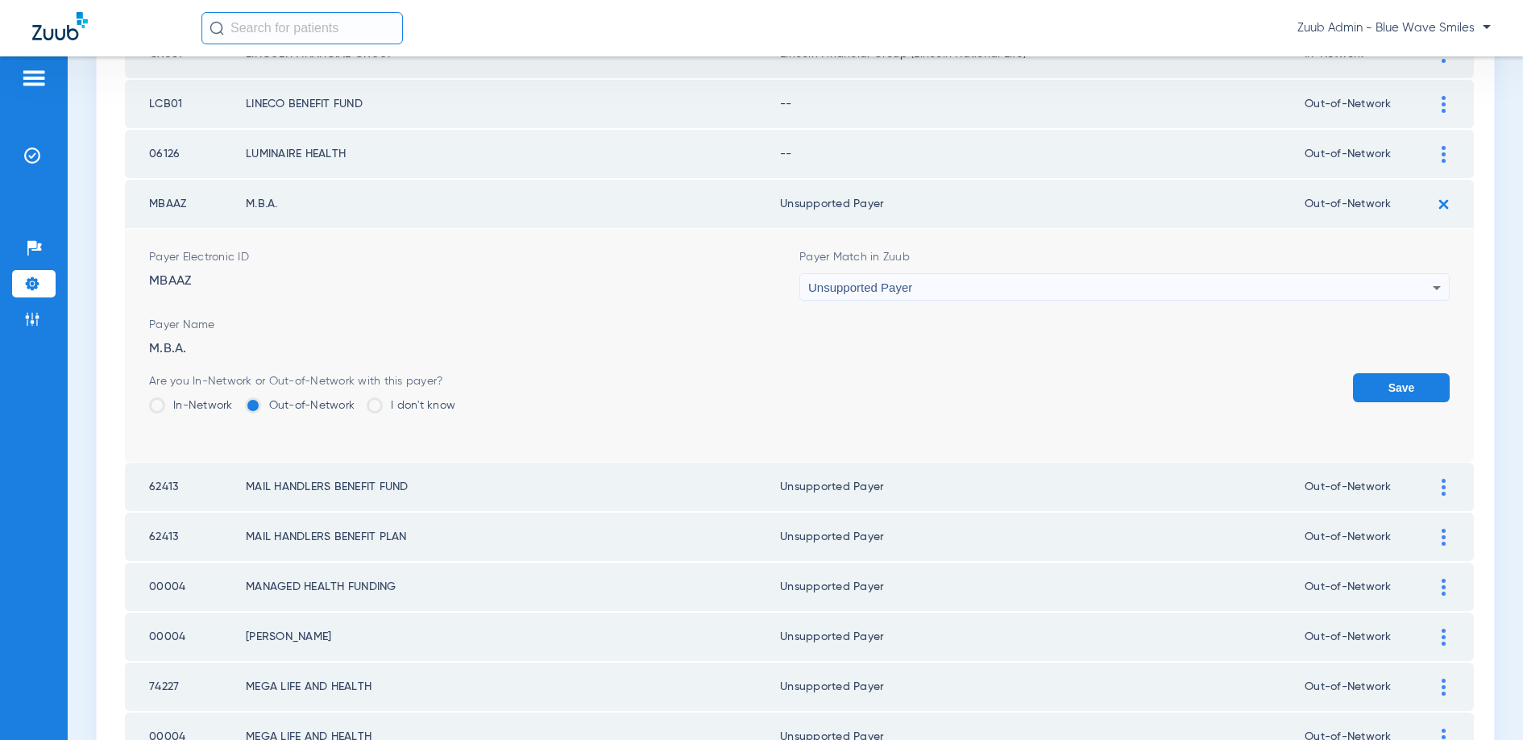
click at [1417, 388] on button "Save" at bounding box center [1401, 387] width 97 height 29
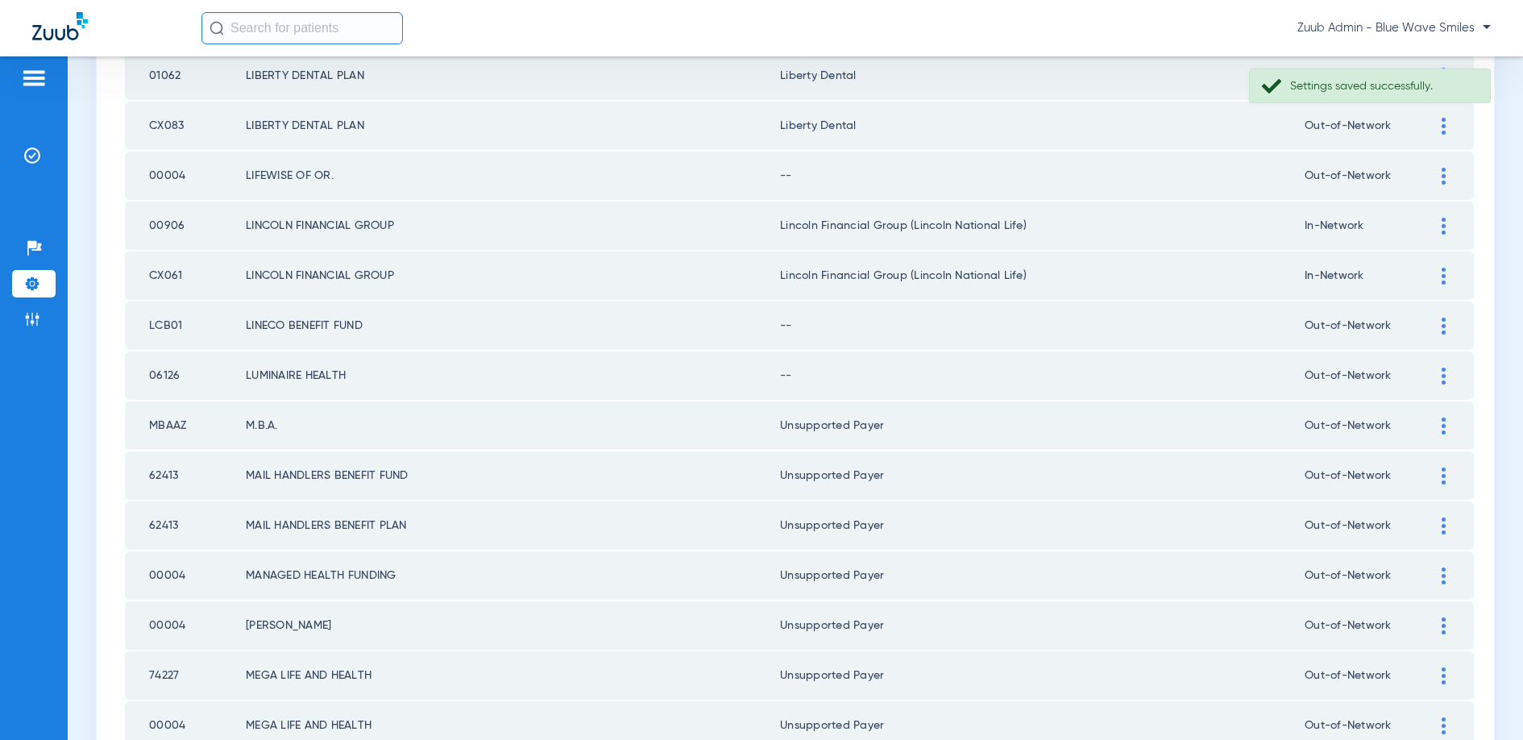
scroll to position [992, 0]
click at [1443, 422] on img at bounding box center [1444, 427] width 4 height 17
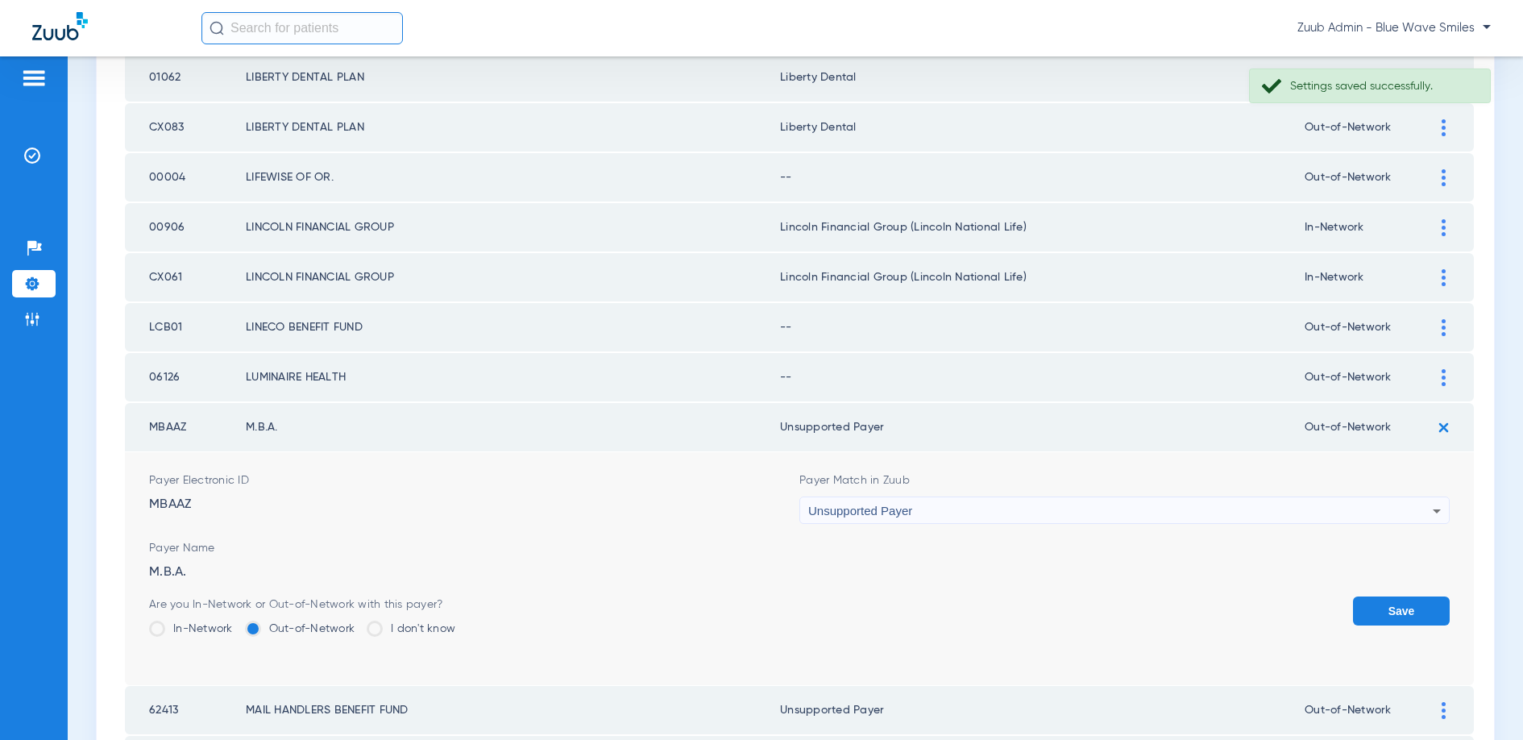
click at [1392, 607] on button "Save" at bounding box center [1401, 610] width 97 height 29
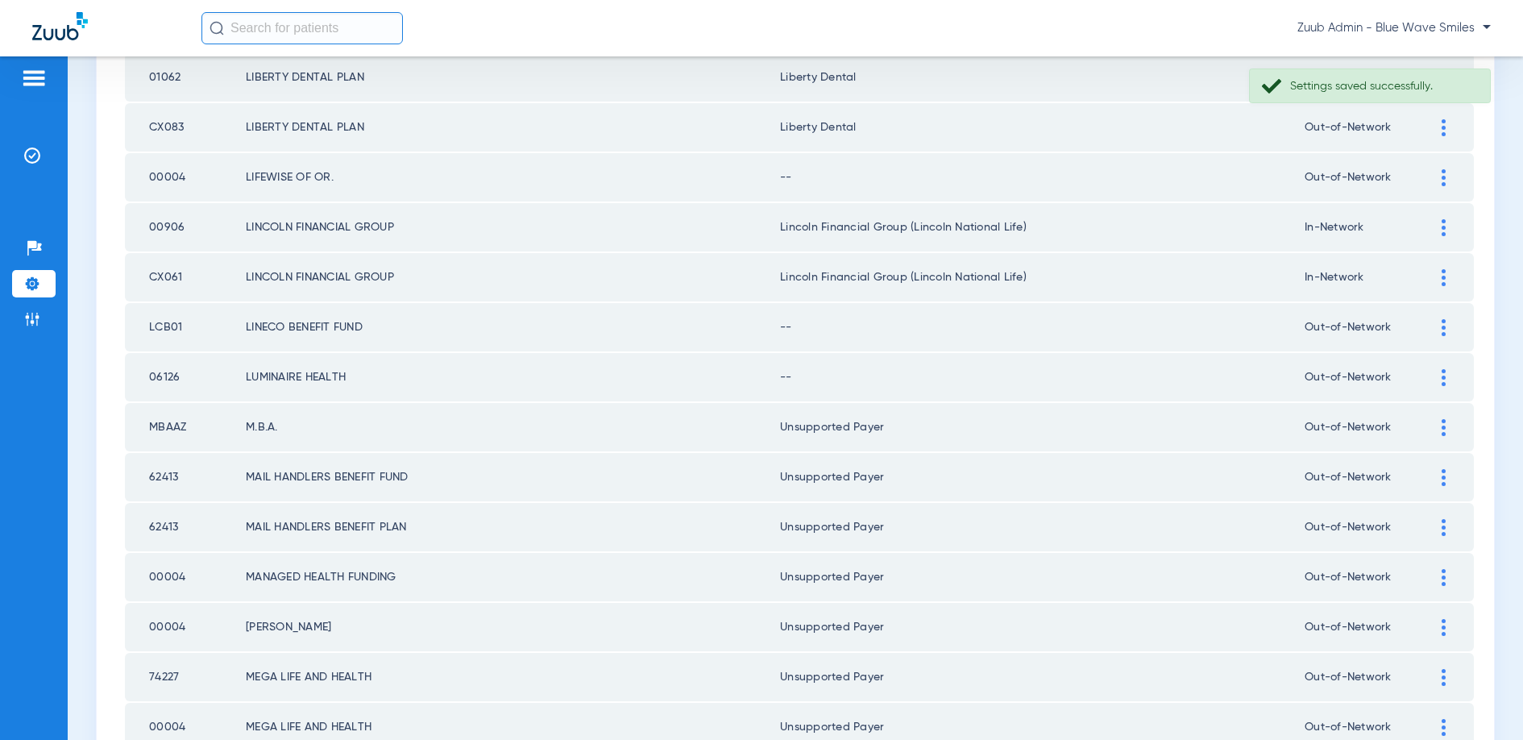
click at [1442, 381] on img at bounding box center [1444, 377] width 4 height 17
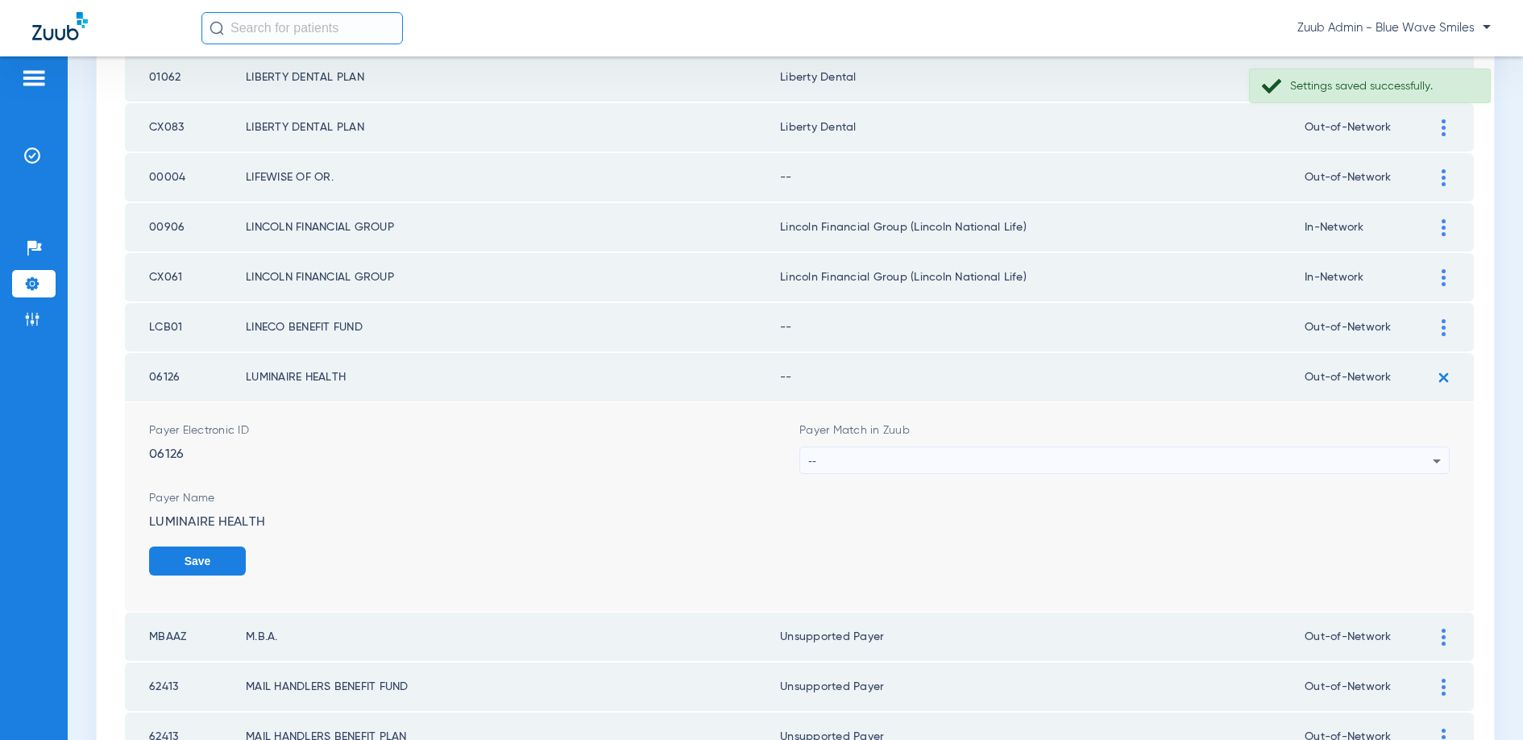
click at [1019, 457] on div "--" at bounding box center [1120, 460] width 624 height 27
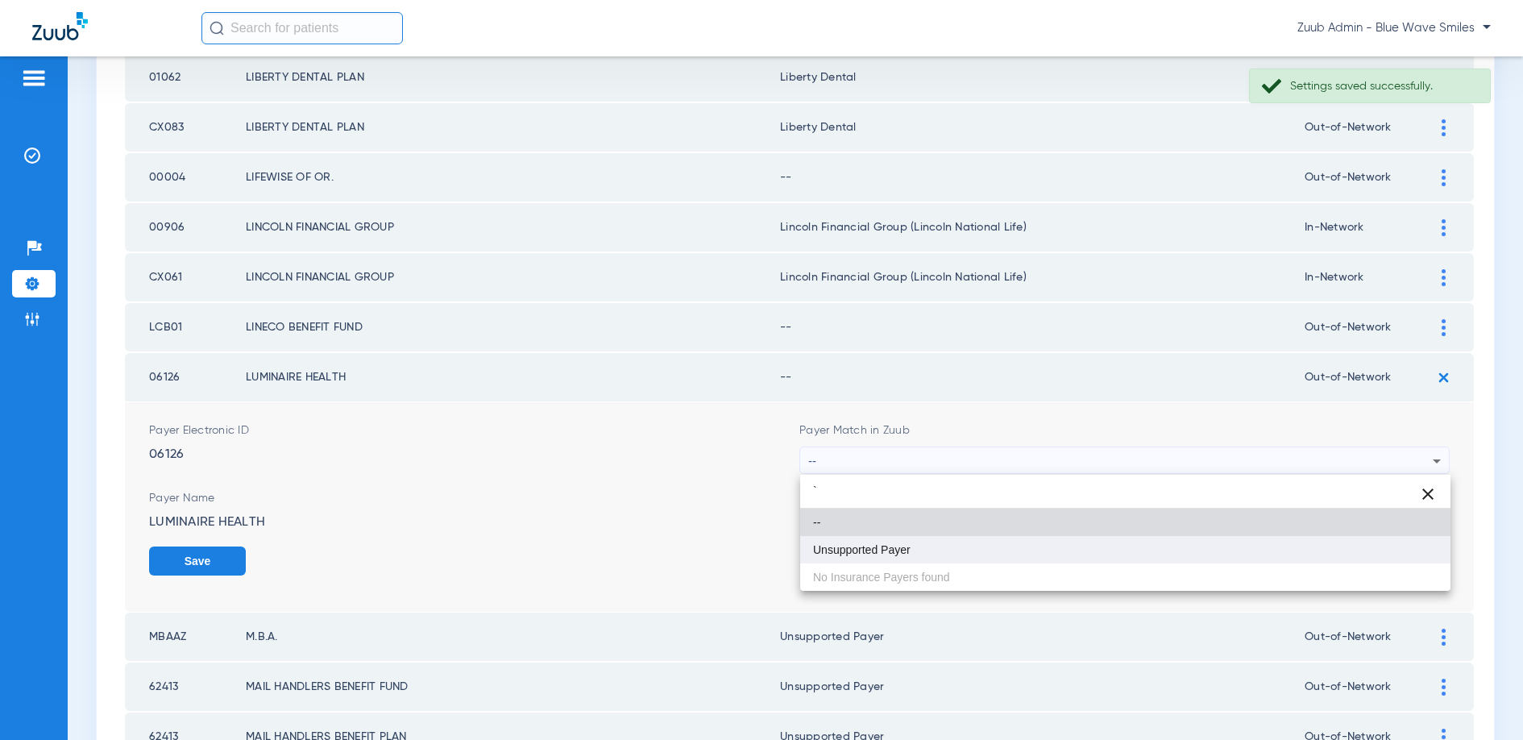
type input "`"
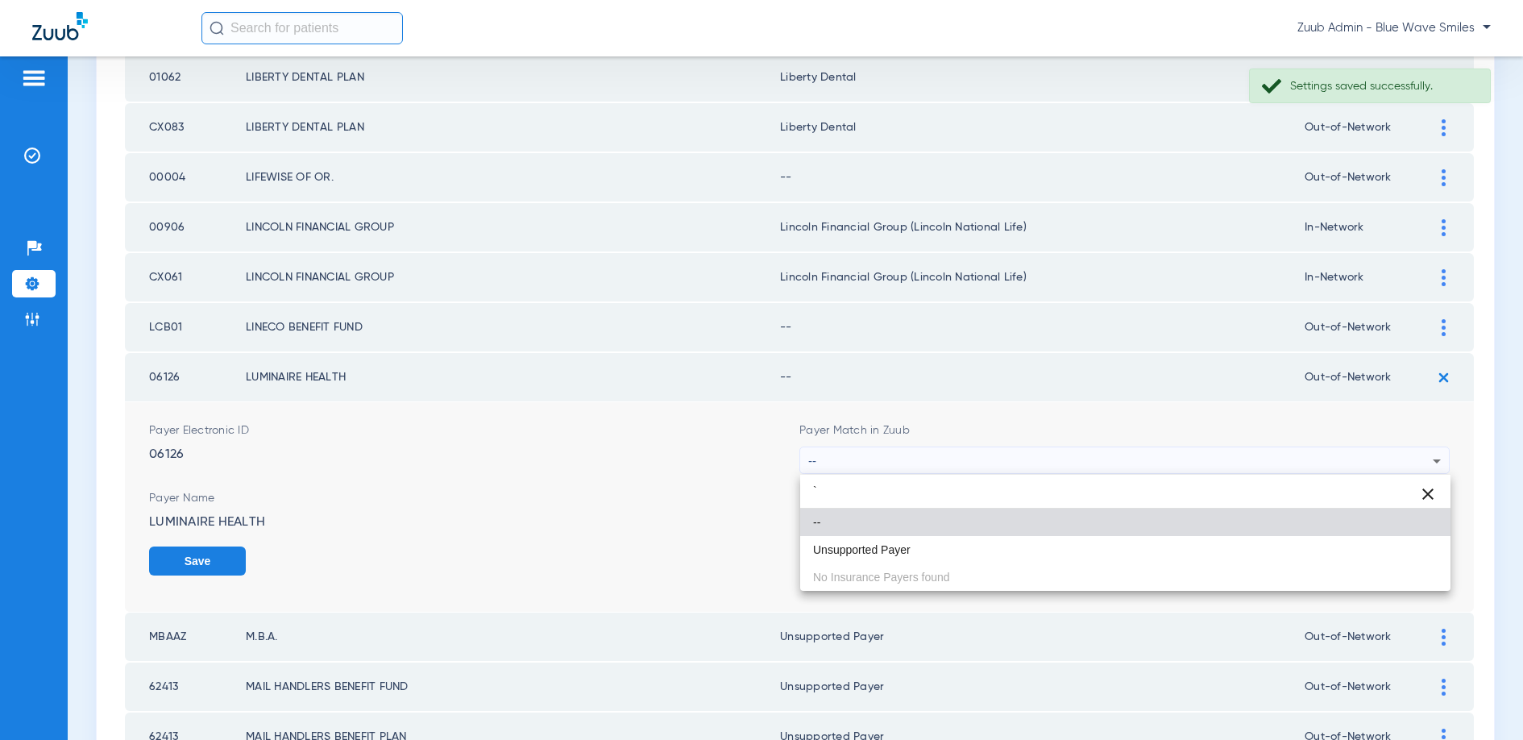
drag, startPoint x: 869, startPoint y: 554, endPoint x: 890, endPoint y: 553, distance: 21.0
click at [871, 554] on span "Unsupported Payer" at bounding box center [862, 549] width 98 height 11
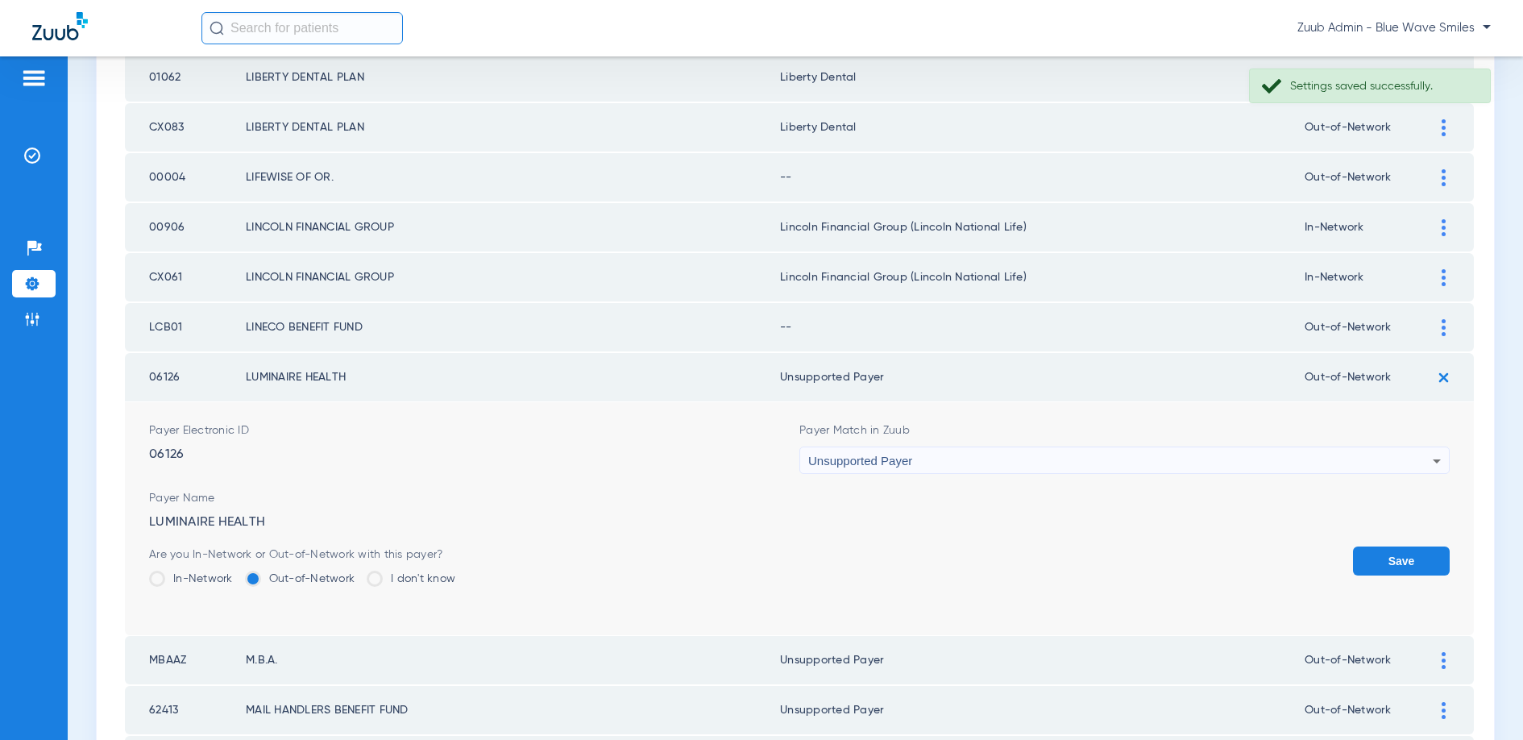
drag, startPoint x: 1390, startPoint y: 556, endPoint x: 1399, endPoint y: 518, distance: 38.9
click at [1390, 554] on button "Save" at bounding box center [1401, 560] width 97 height 29
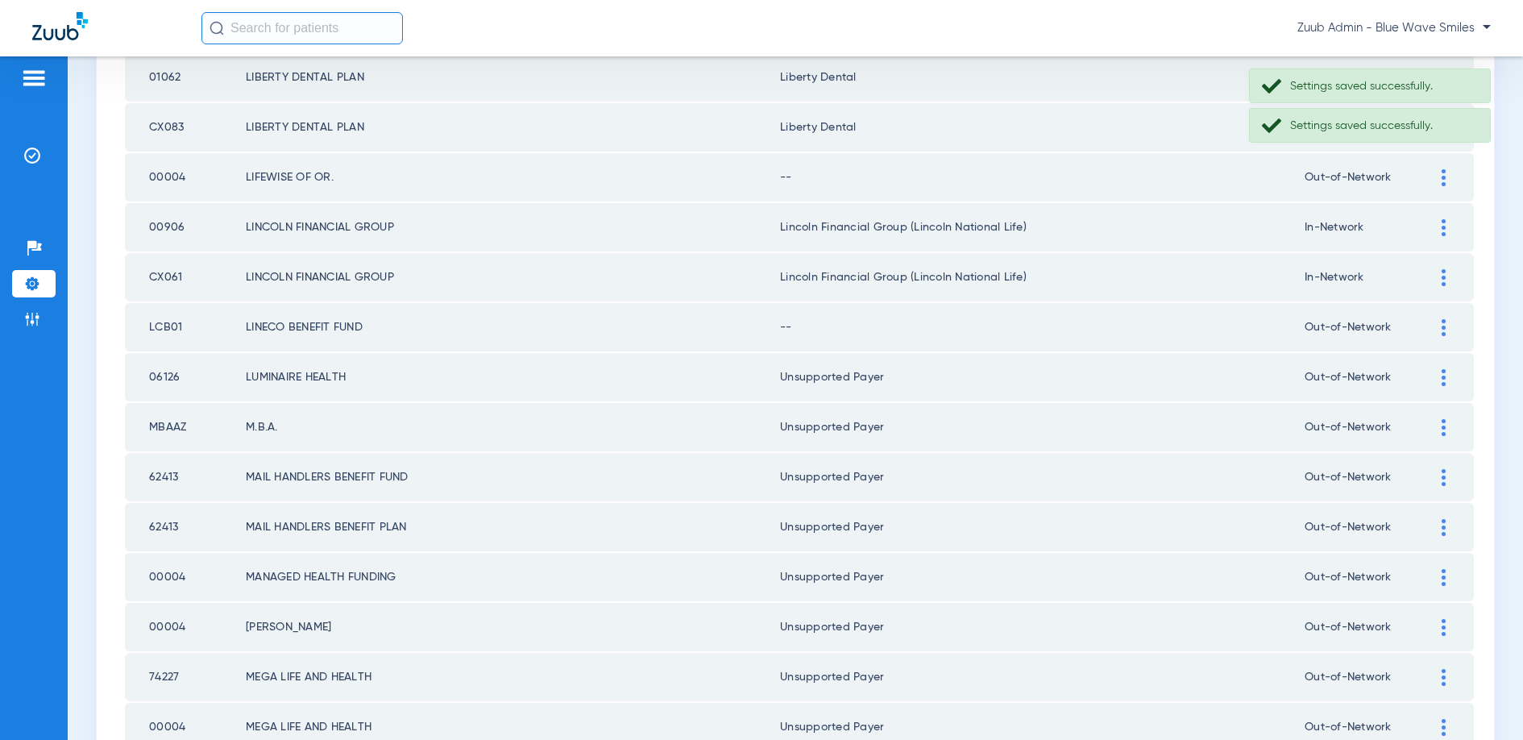
click at [1442, 328] on img at bounding box center [1444, 327] width 4 height 17
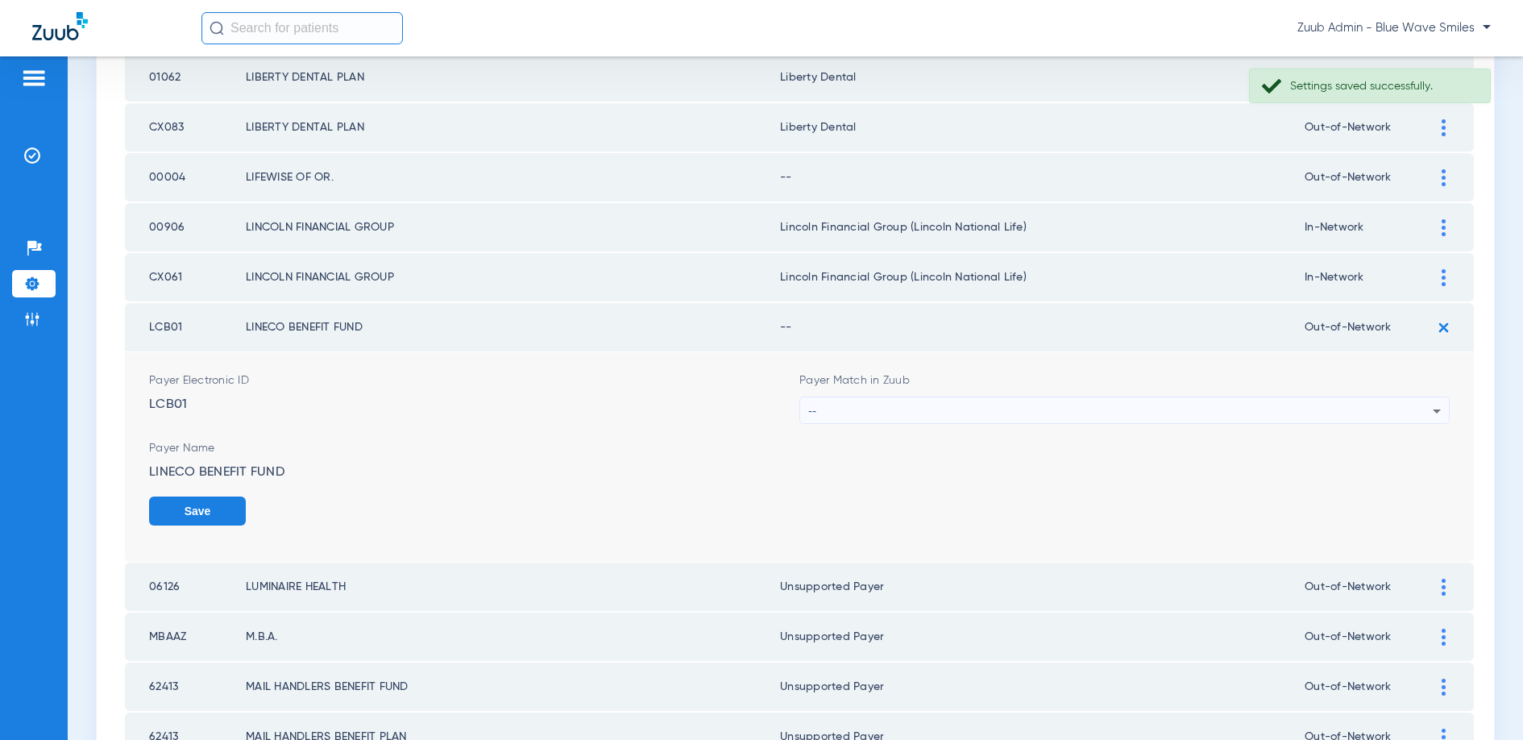
click at [972, 425] on form "Payer Electronic ID LCB01 Payer Match in Zuub -- Payer Name LINECO BENEFIT FUND…" at bounding box center [799, 457] width 1301 height 210
click at [971, 416] on div "--" at bounding box center [1120, 410] width 624 height 27
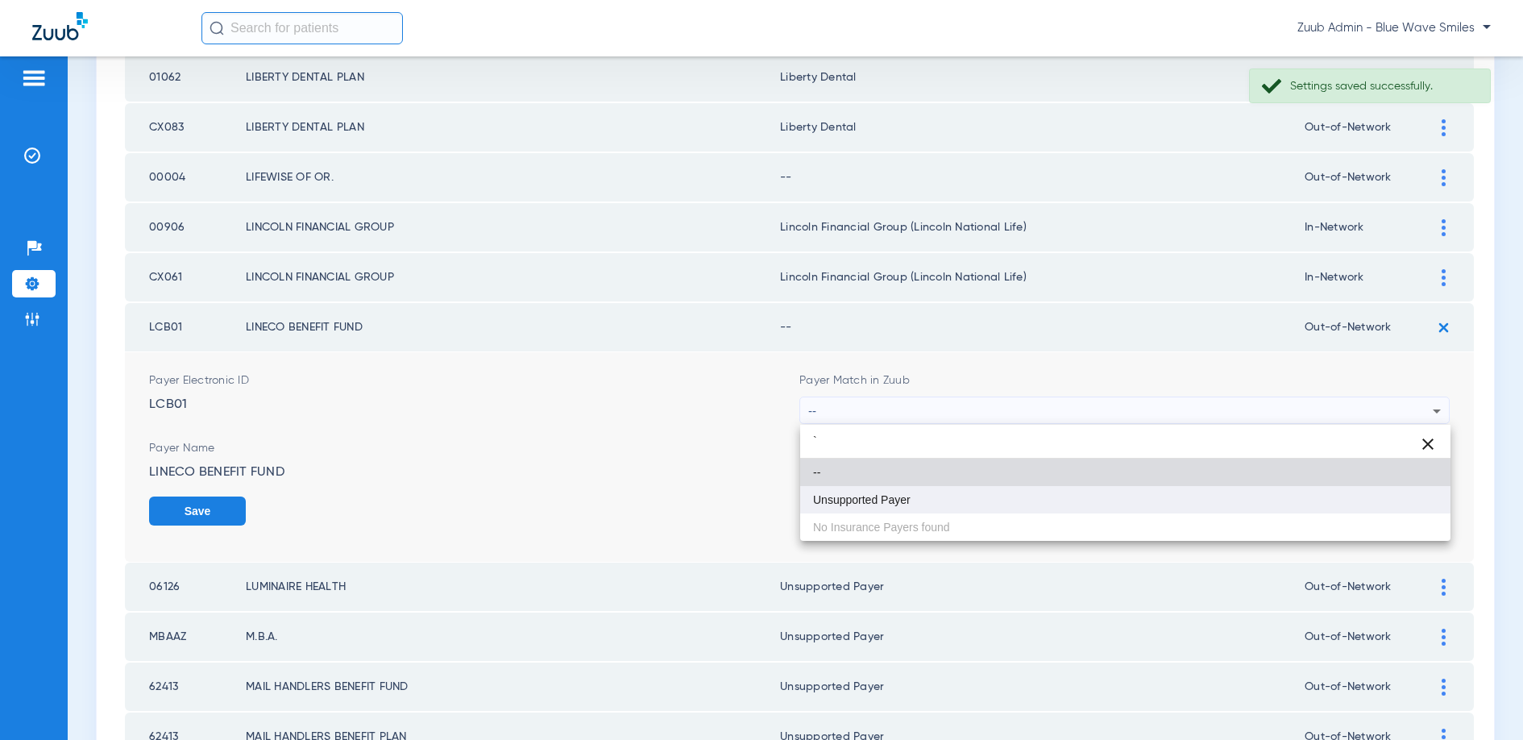
type input "`"
click at [874, 499] on span "Unsupported Payer" at bounding box center [862, 499] width 98 height 11
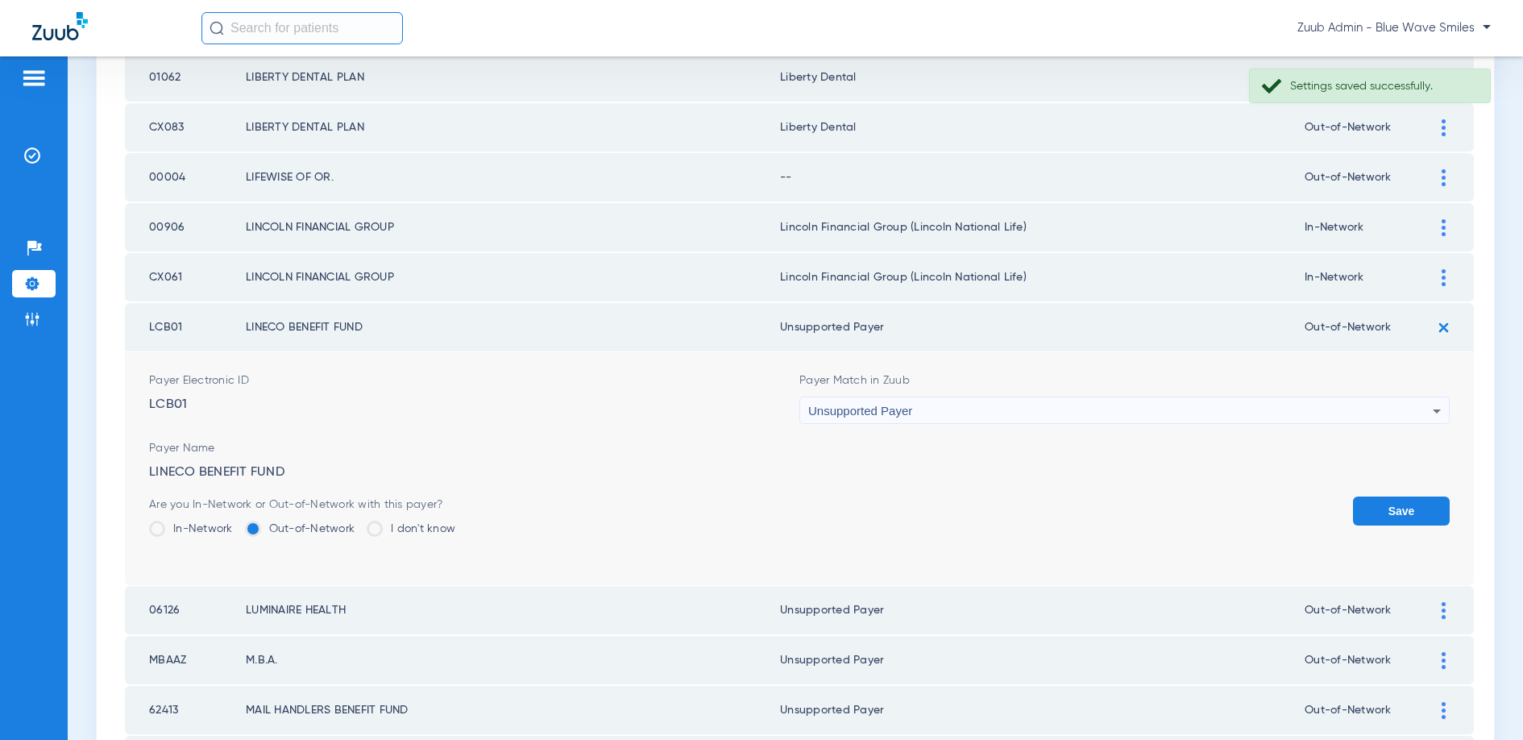
click at [1409, 515] on button "Save" at bounding box center [1401, 510] width 97 height 29
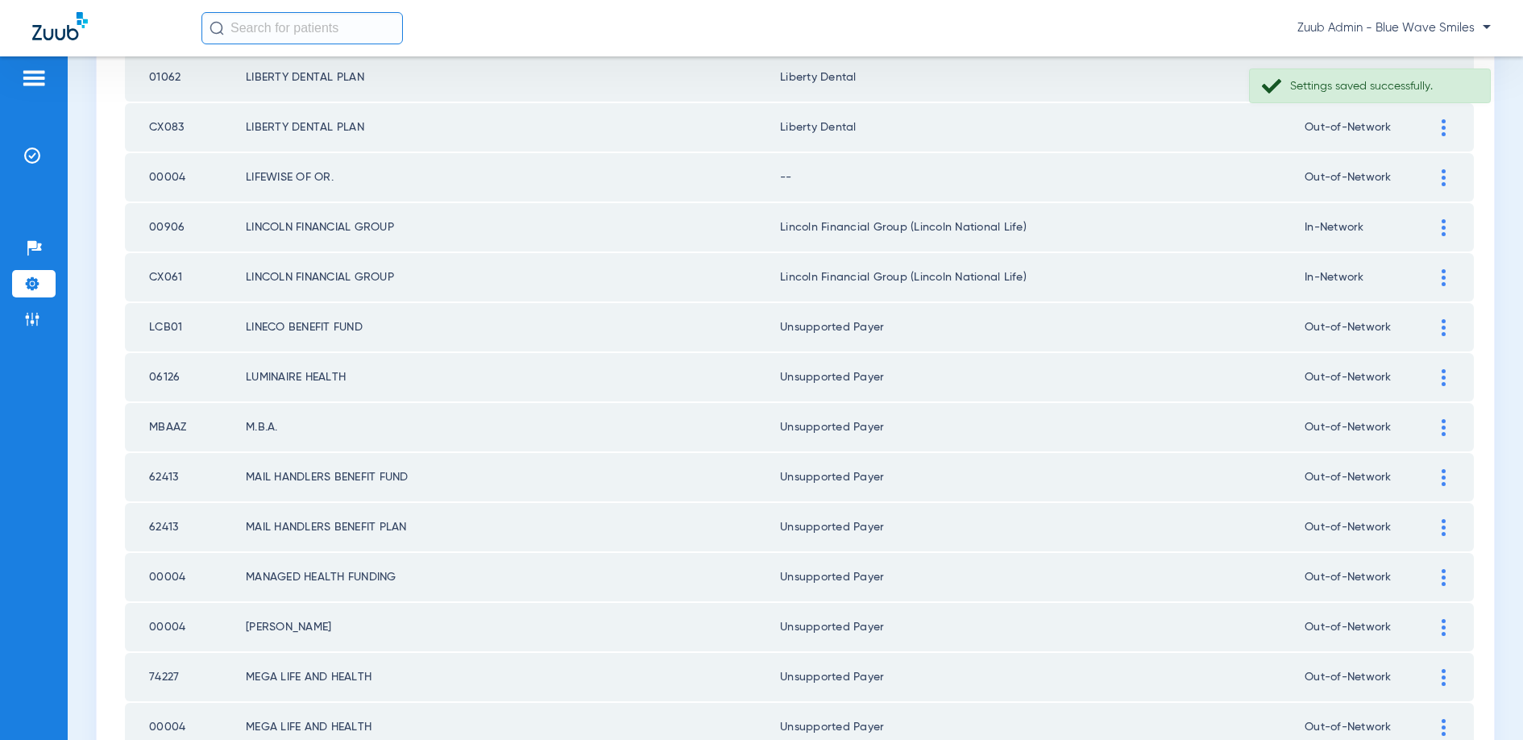
click at [1442, 174] on img at bounding box center [1444, 177] width 4 height 17
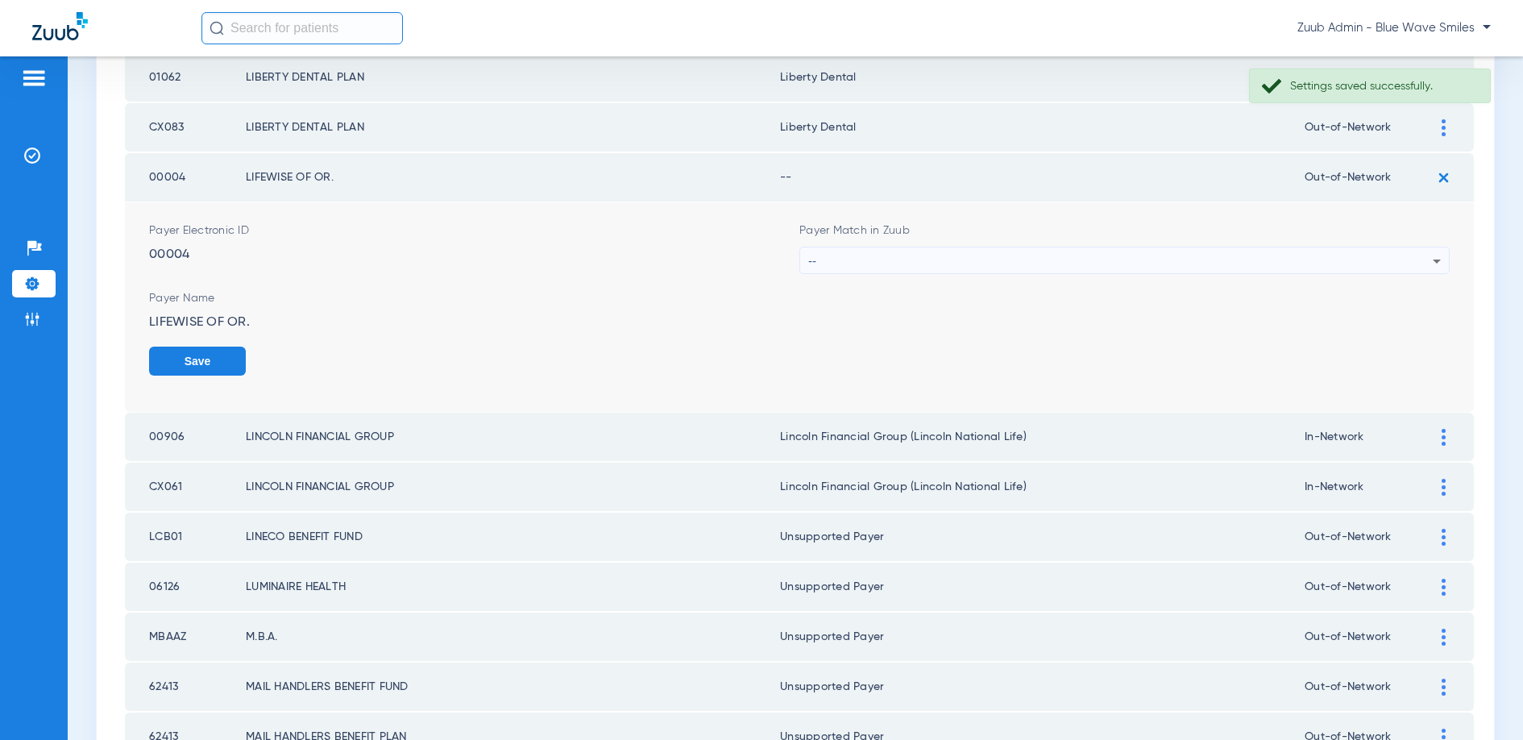
click at [1068, 259] on div "--" at bounding box center [1120, 260] width 624 height 27
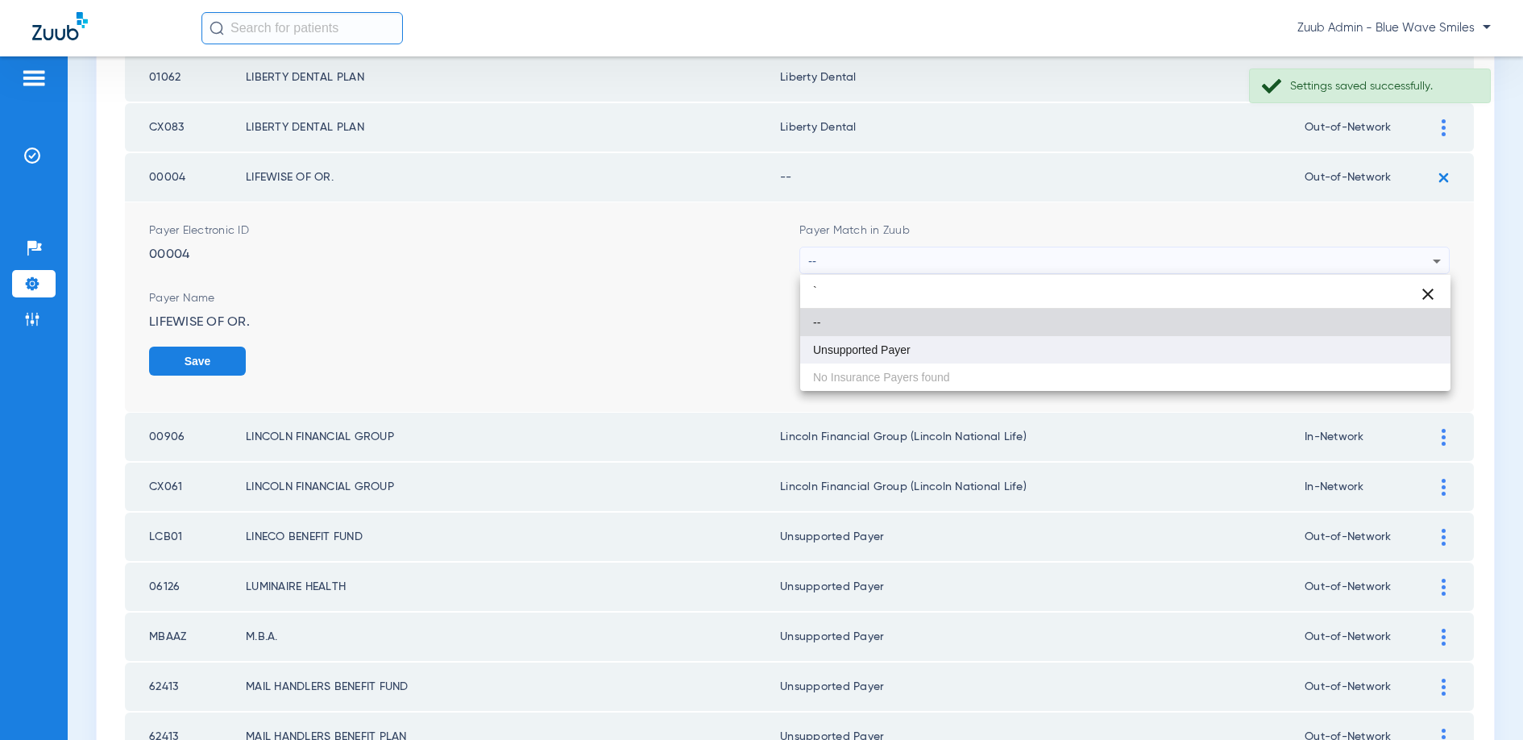
type input "`"
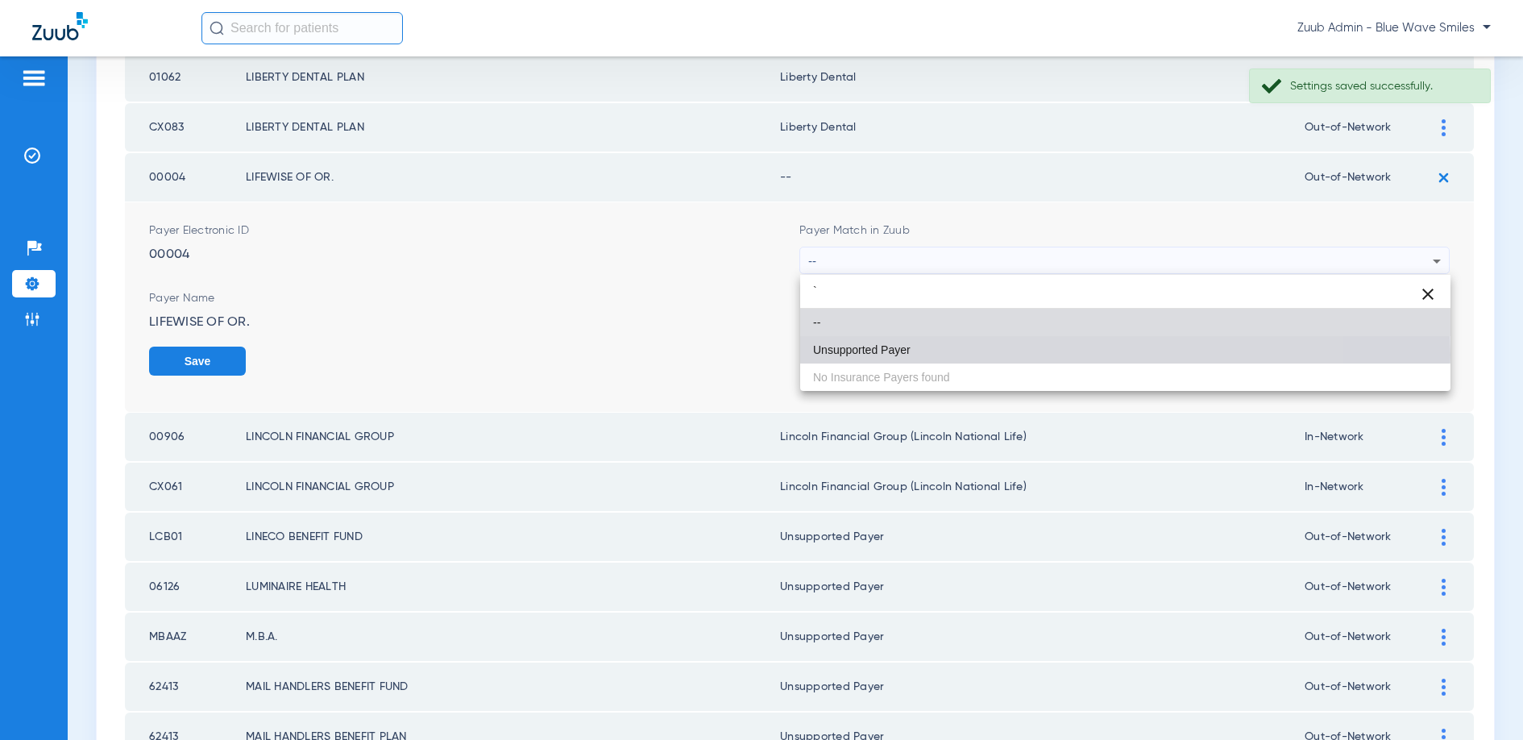
click at [885, 355] on span "Unsupported Payer" at bounding box center [862, 349] width 98 height 11
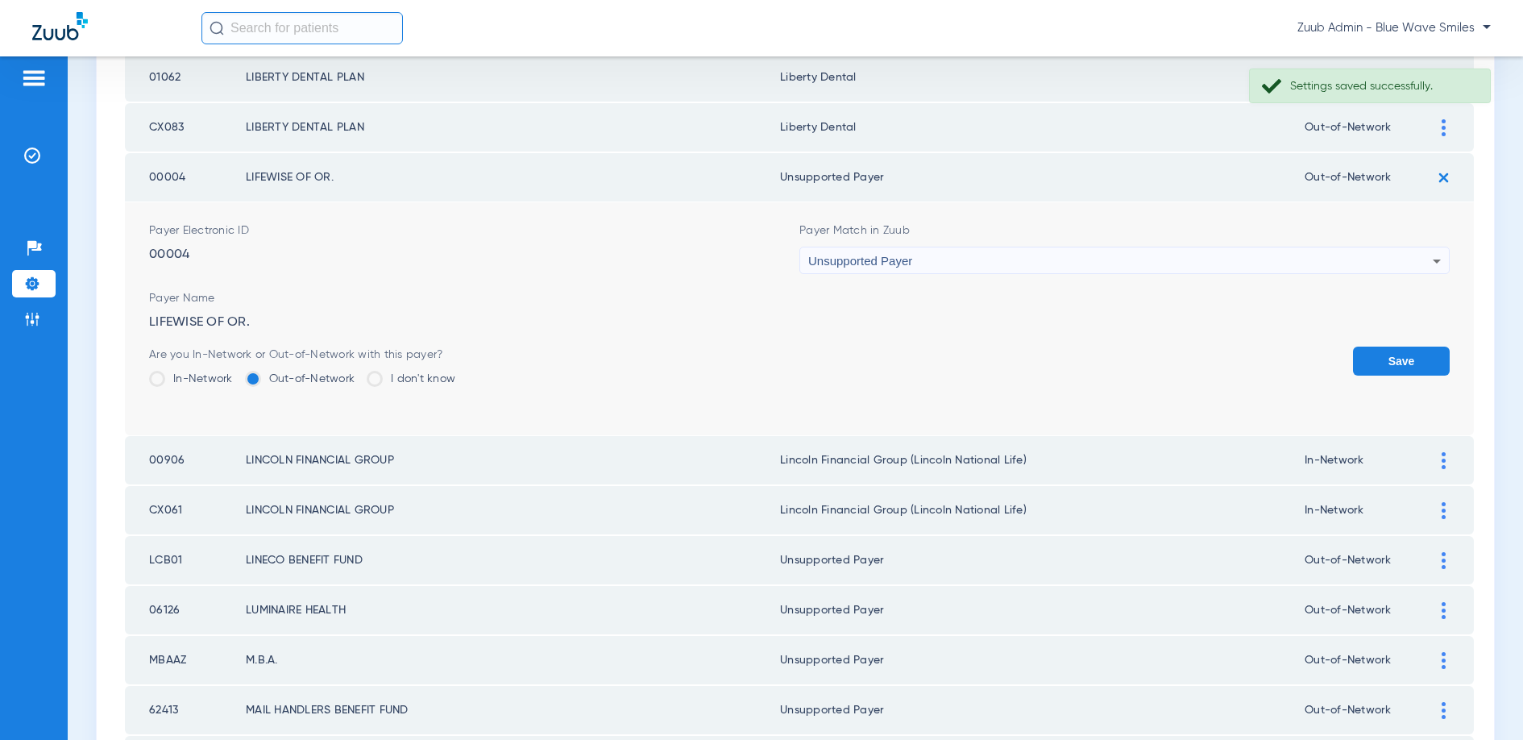
click at [1412, 356] on button "Save" at bounding box center [1401, 360] width 97 height 29
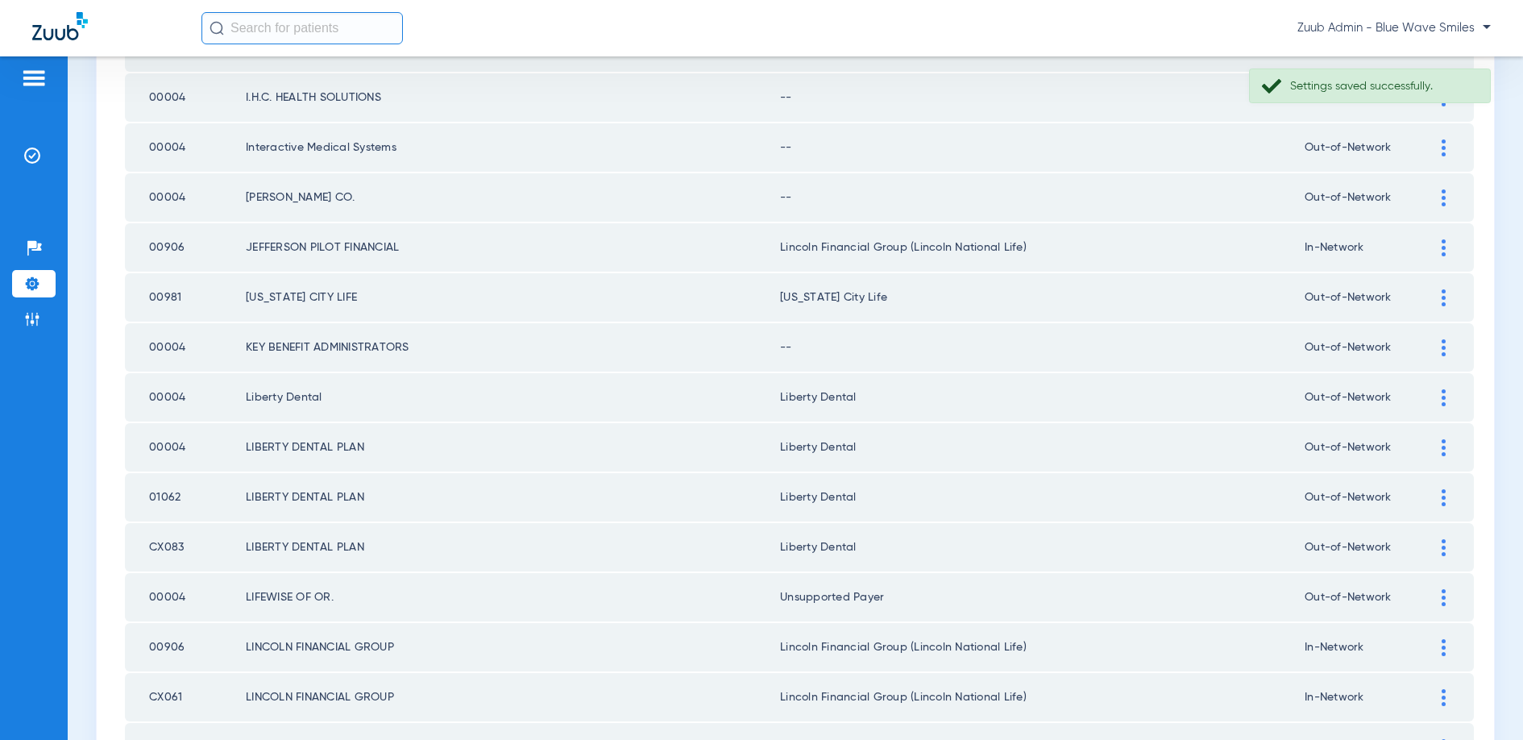
scroll to position [571, 0]
click at [1442, 346] on img at bounding box center [1444, 349] width 4 height 17
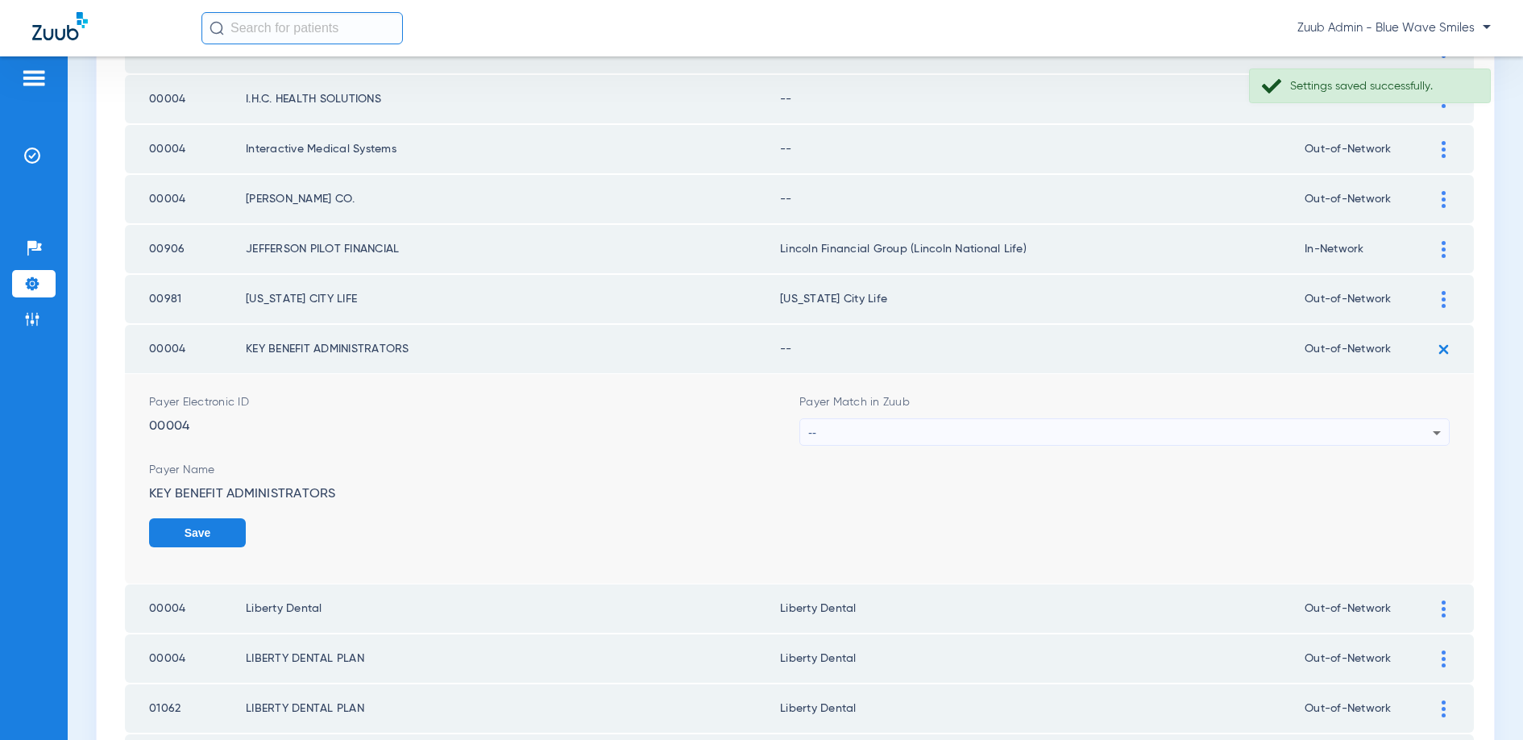
click at [1168, 428] on div "--" at bounding box center [1120, 432] width 624 height 27
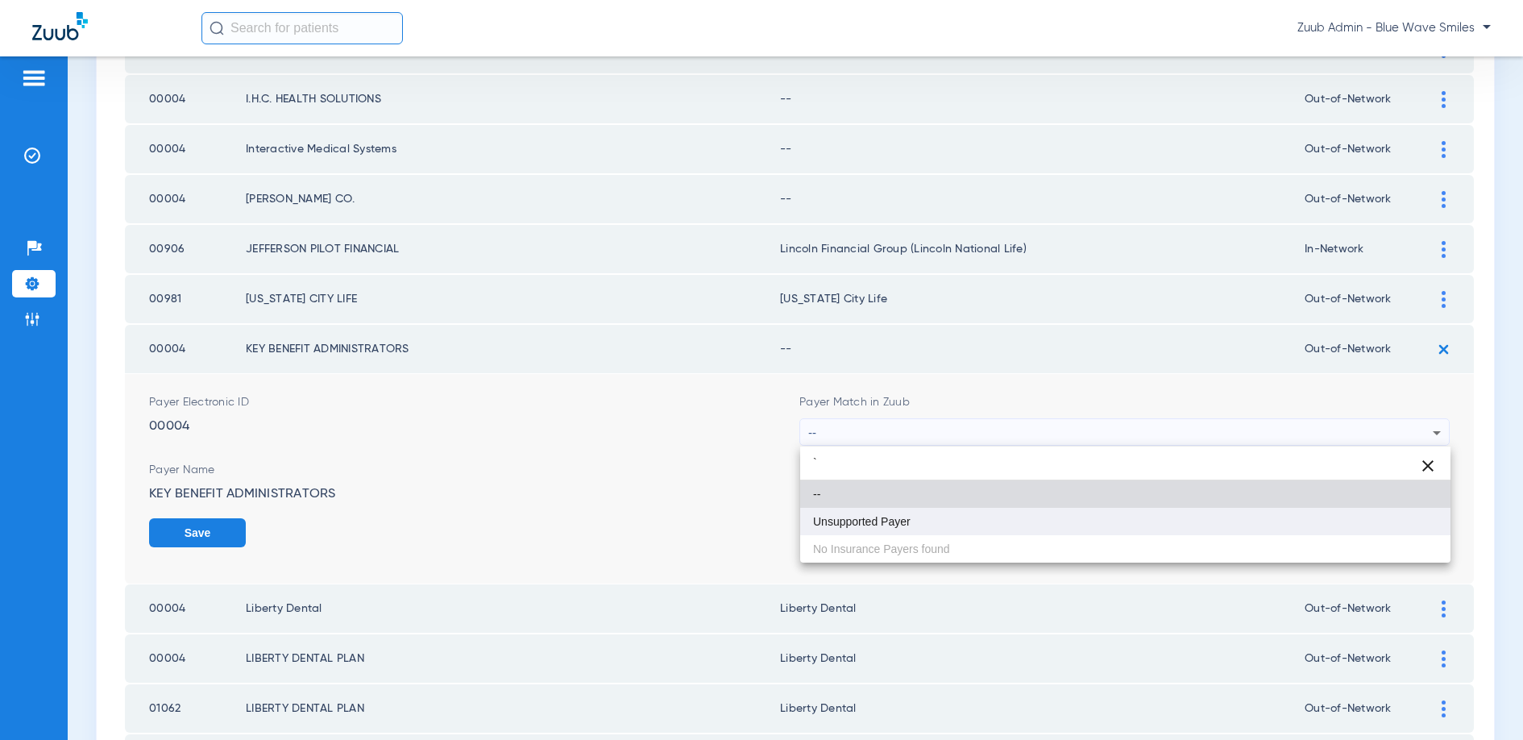
type input "`"
click at [909, 520] on span "Unsupported Payer" at bounding box center [862, 521] width 98 height 11
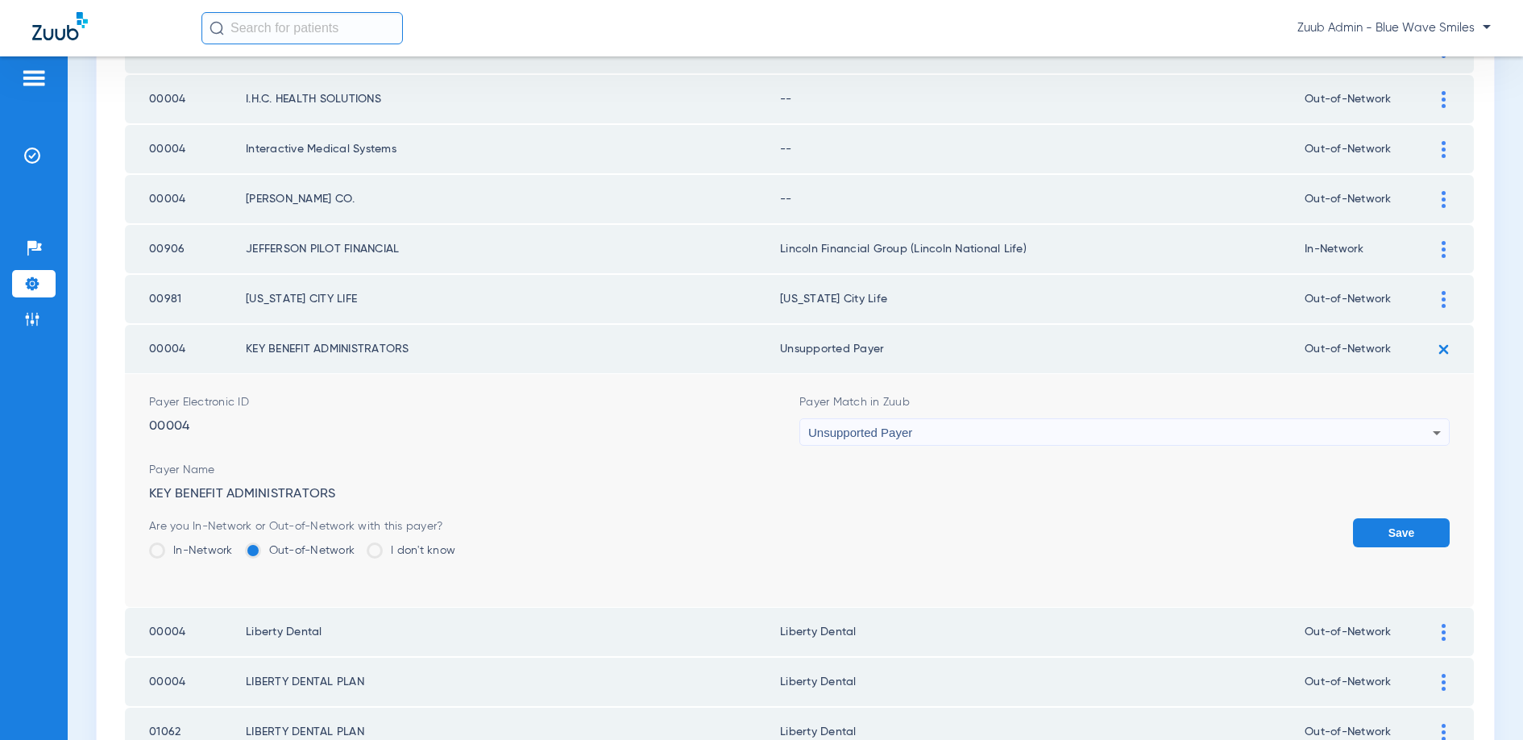
click at [1376, 532] on button "Save" at bounding box center [1401, 532] width 97 height 29
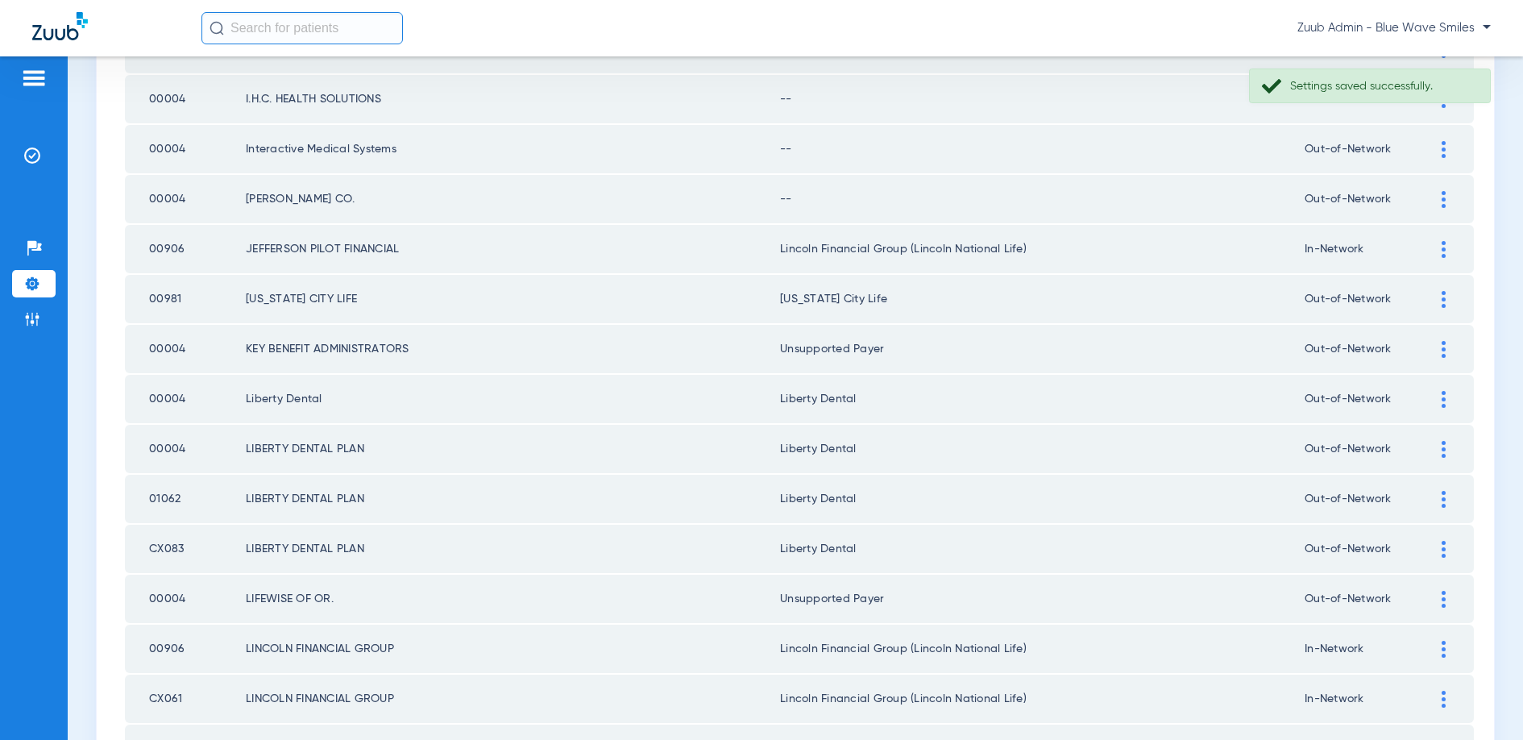
click at [1442, 196] on img at bounding box center [1444, 199] width 4 height 17
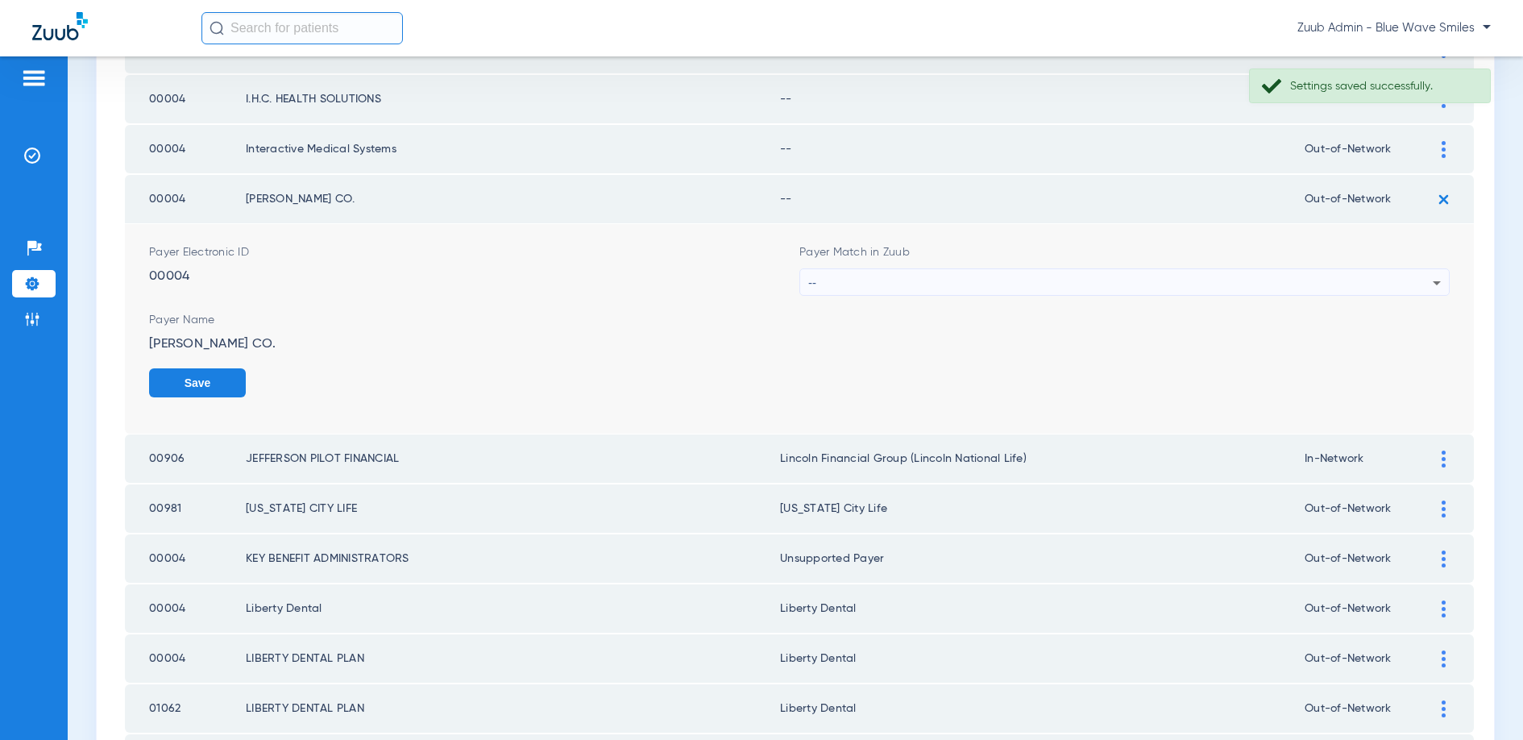
click at [965, 280] on div "--" at bounding box center [1120, 282] width 624 height 27
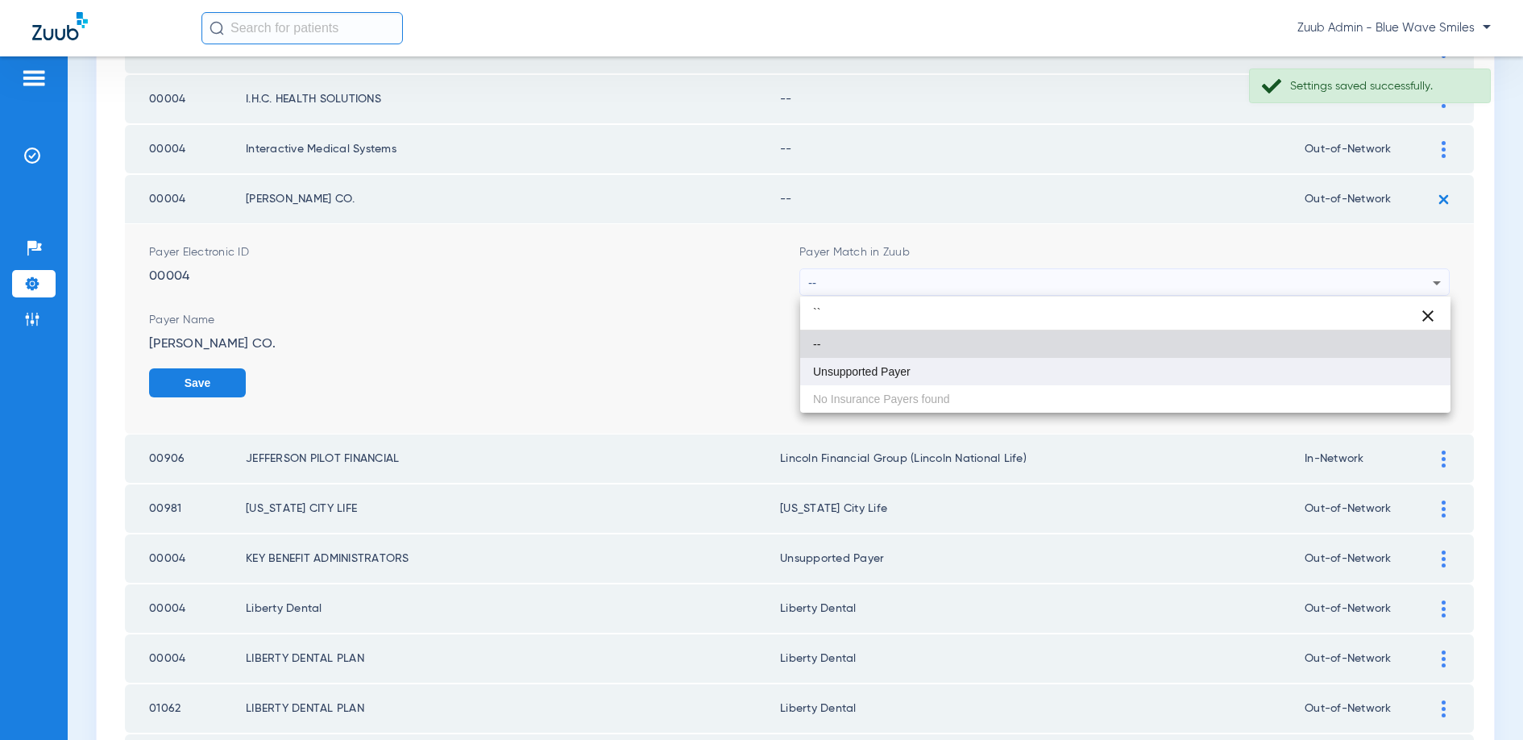
type input "``"
click at [855, 373] on span "Unsupported Payer" at bounding box center [862, 371] width 98 height 11
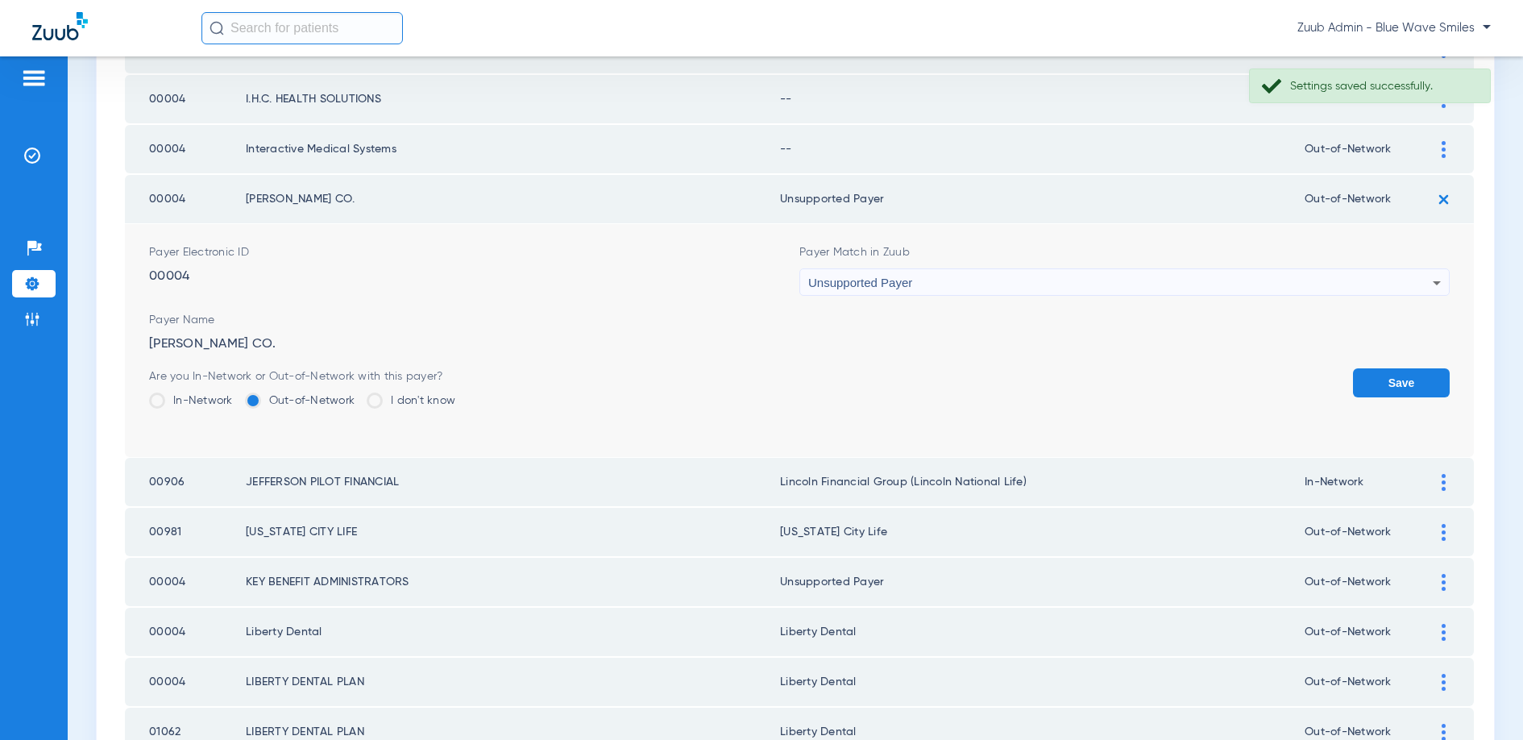
click at [1433, 364] on form "Payer Electronic ID 00004 Payer Match in Zuub Unsupported Payer Payer Name J.P.…" at bounding box center [799, 340] width 1301 height 233
click at [1415, 380] on button "Save" at bounding box center [1401, 382] width 97 height 29
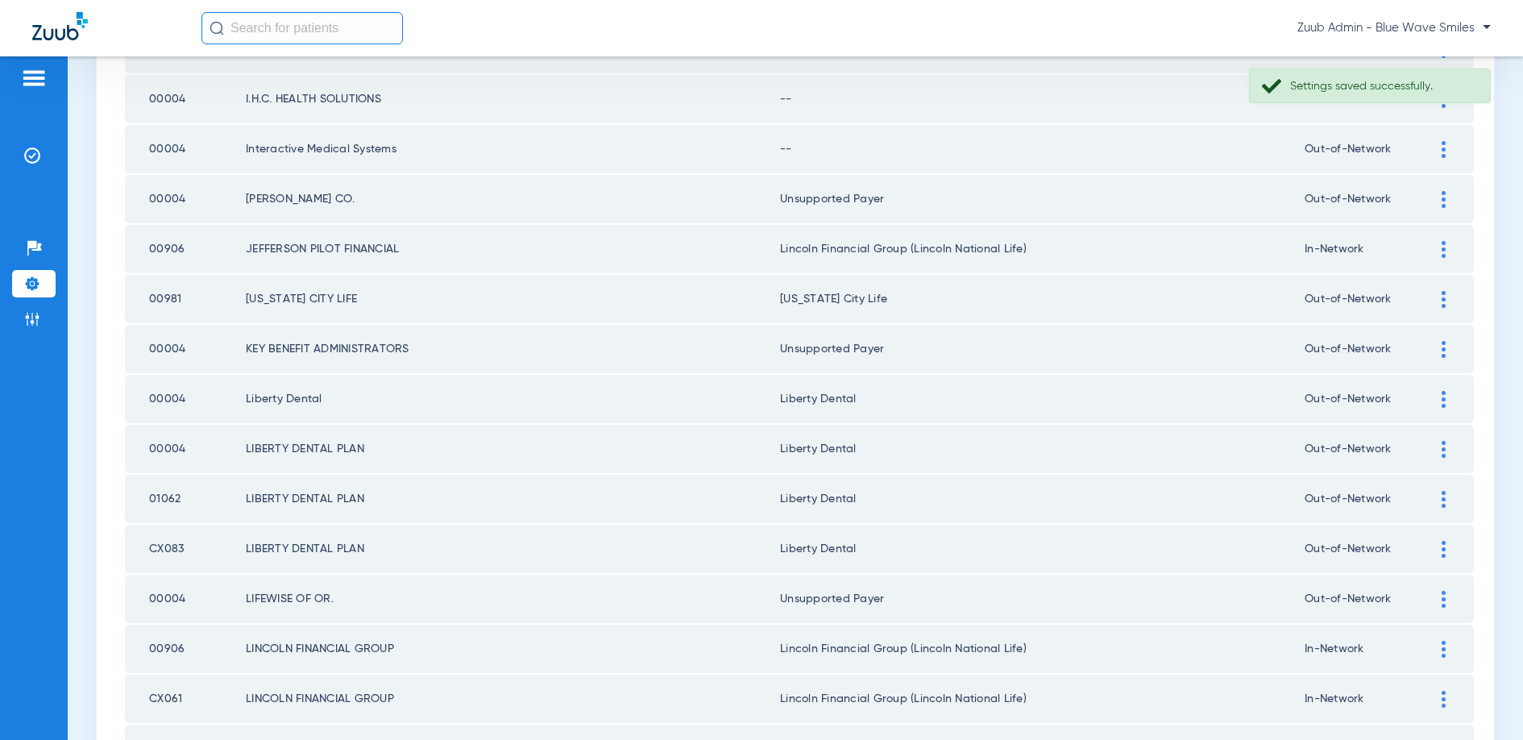
click at [1443, 153] on img at bounding box center [1444, 149] width 4 height 17
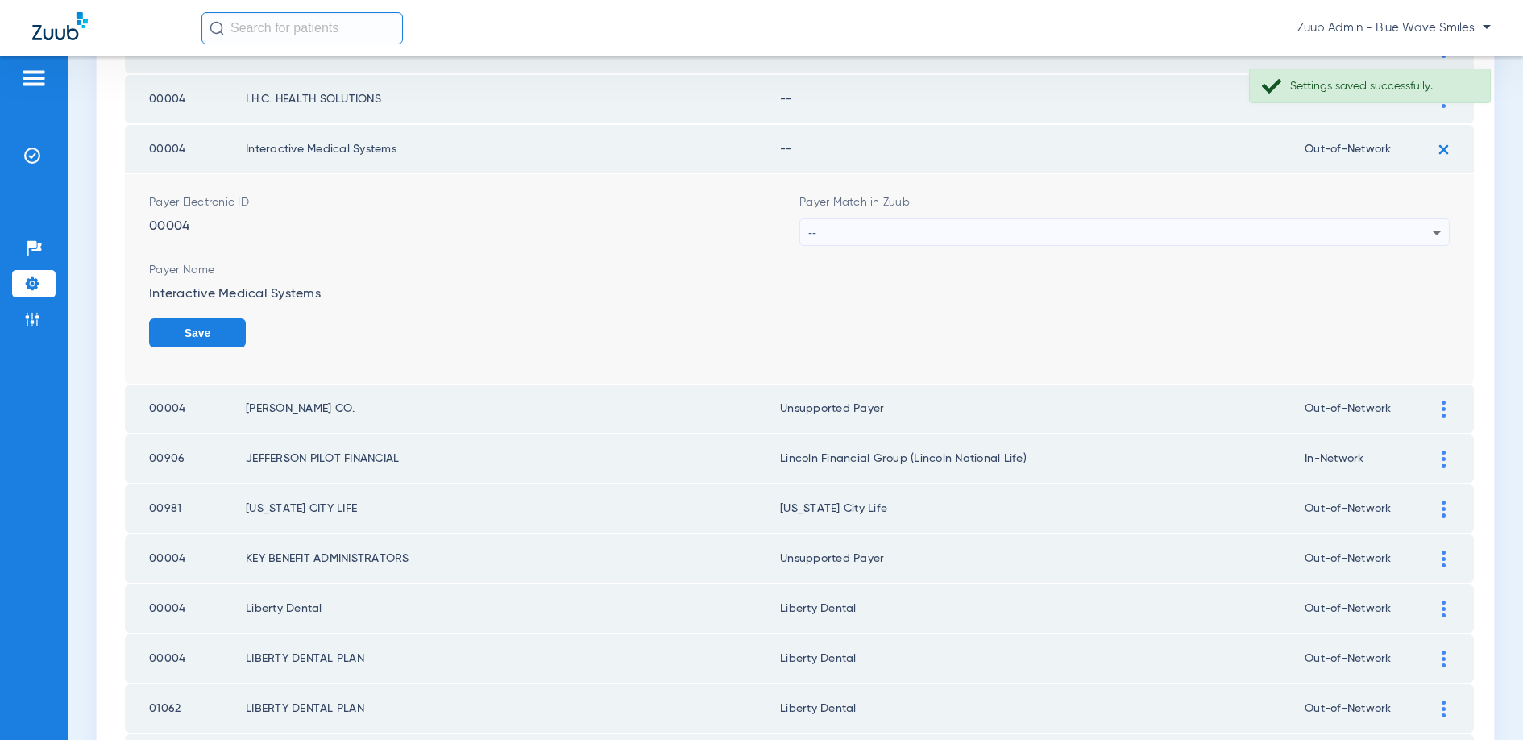
click at [1063, 230] on div "--" at bounding box center [1120, 232] width 624 height 27
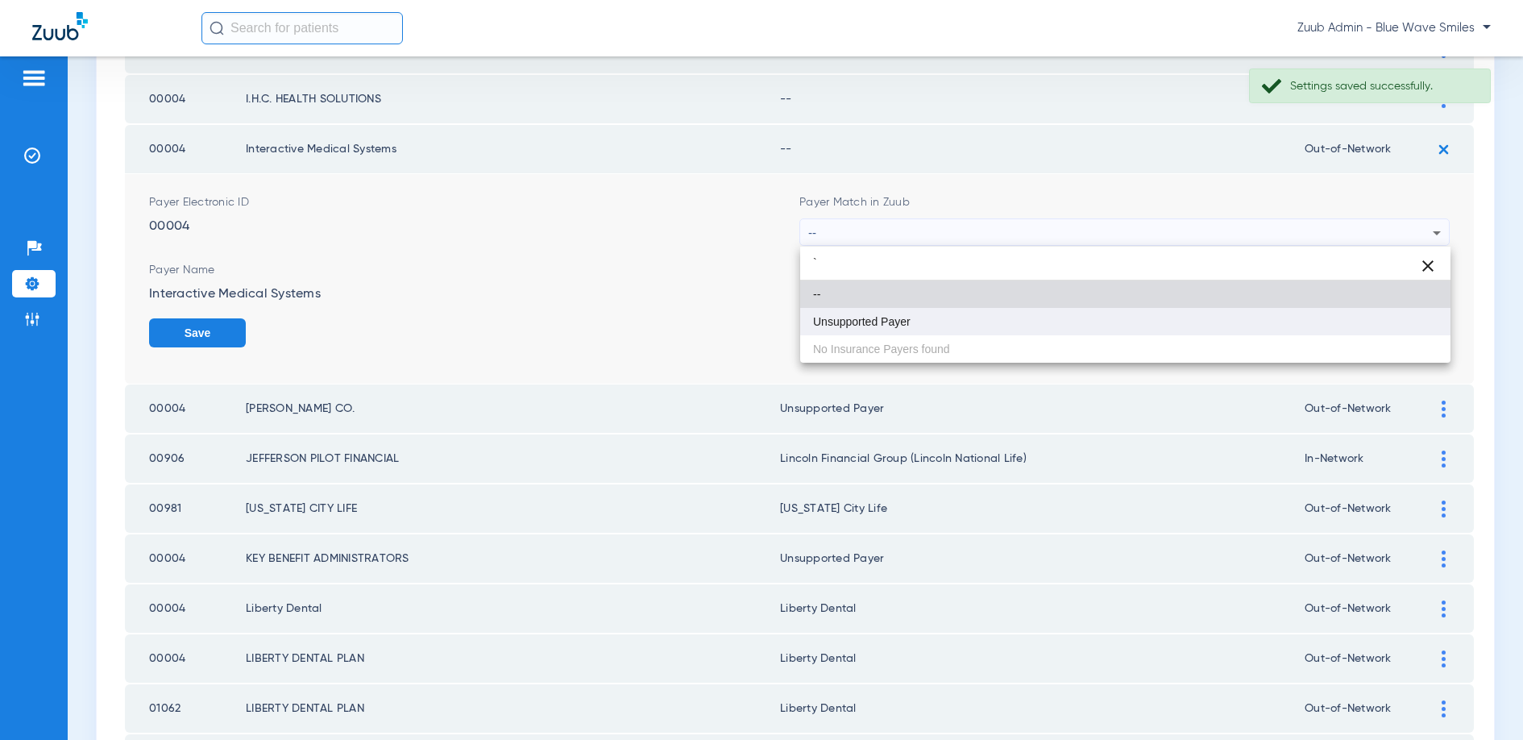
type input "`"
click at [965, 317] on mat-option "Unsupported Payer" at bounding box center [1125, 321] width 650 height 27
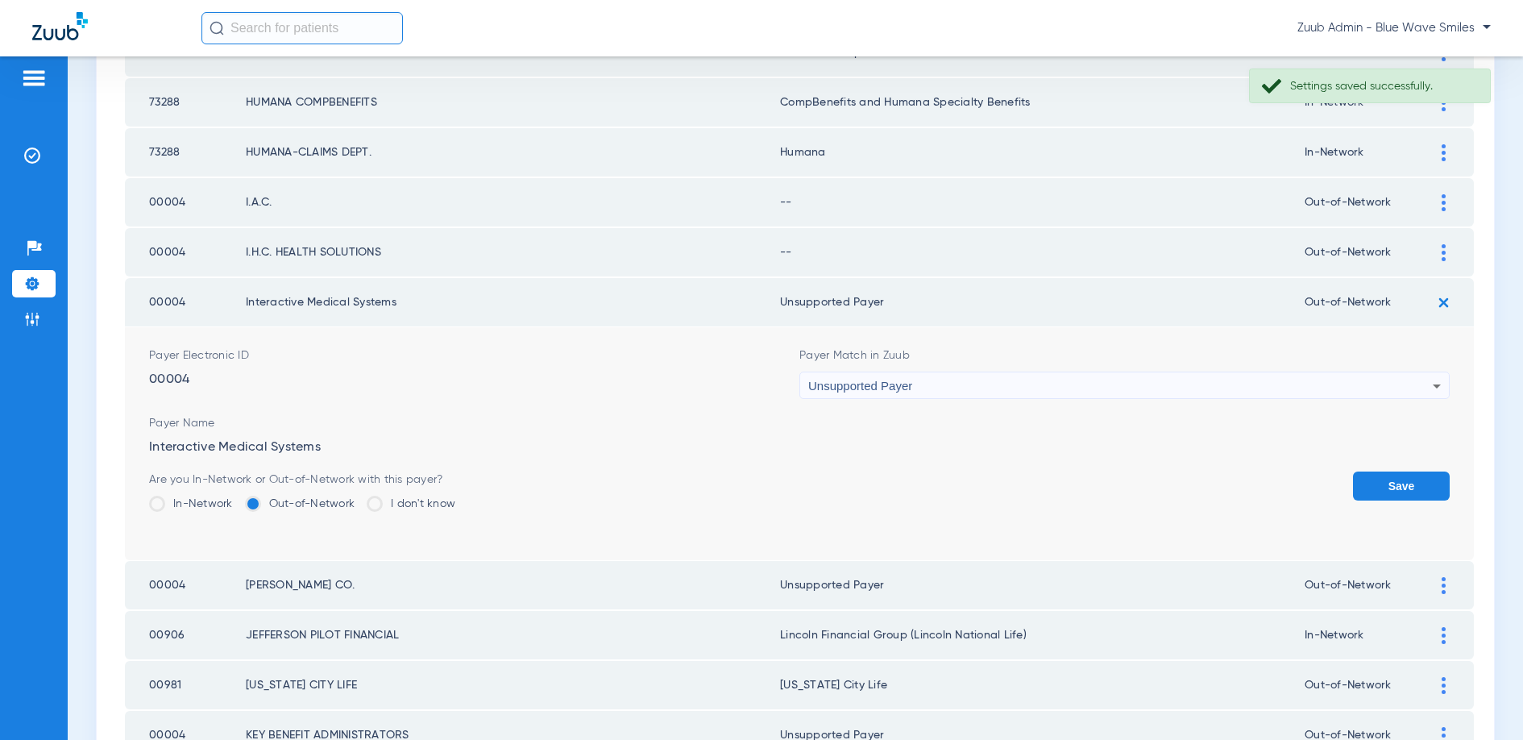
scroll to position [399, 0]
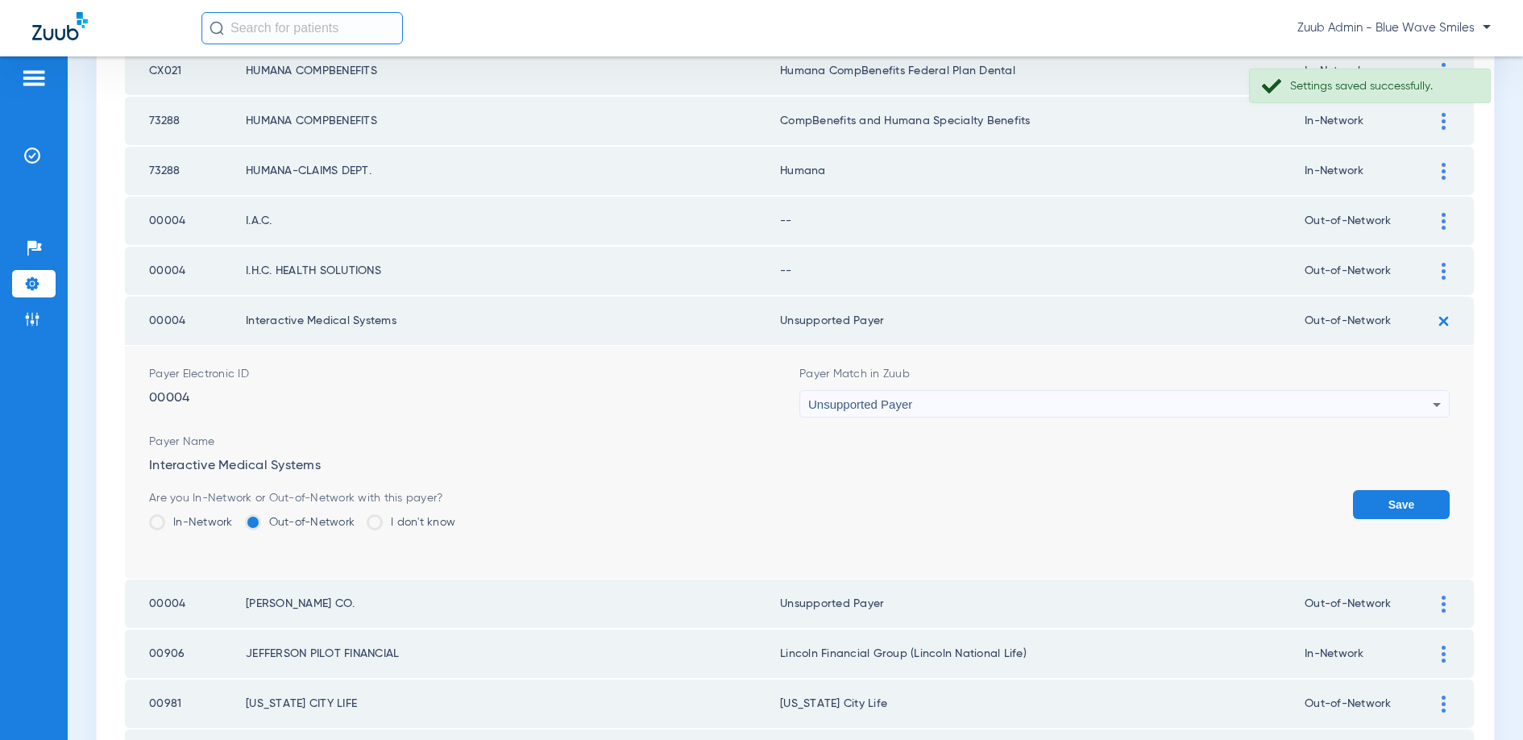
click at [1388, 507] on button "Save" at bounding box center [1401, 504] width 97 height 29
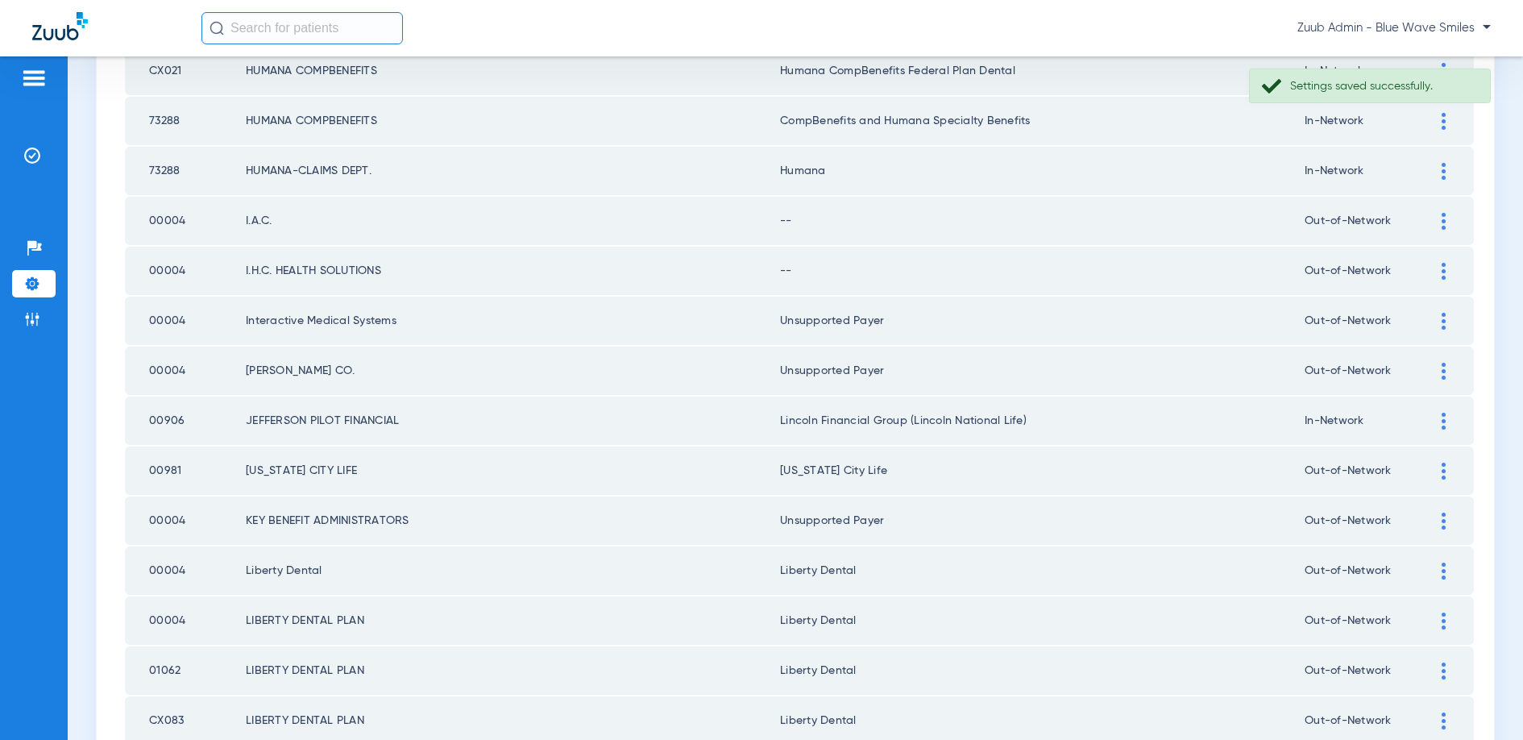
click at [1442, 268] on img at bounding box center [1444, 271] width 4 height 17
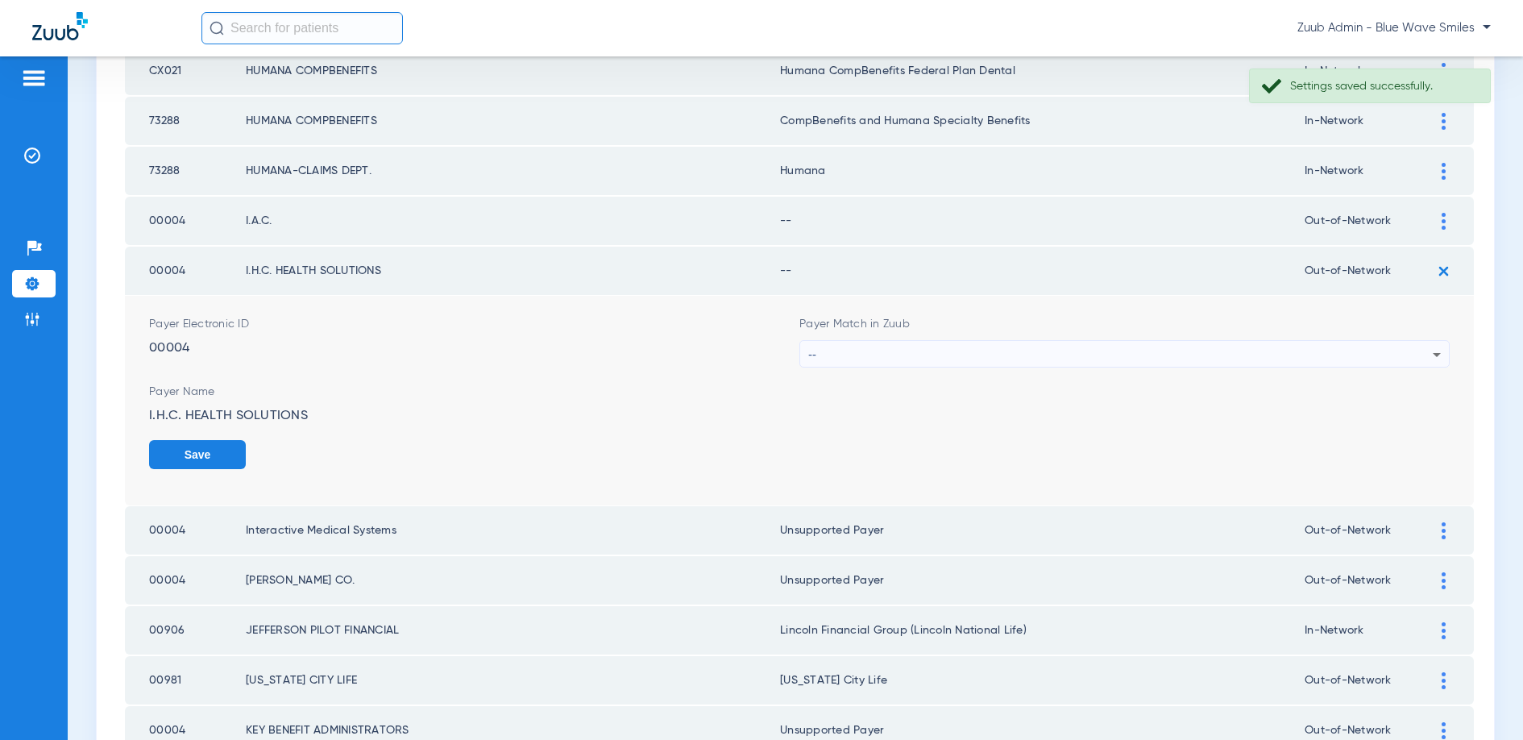
click at [1031, 350] on div "--" at bounding box center [1120, 354] width 624 height 27
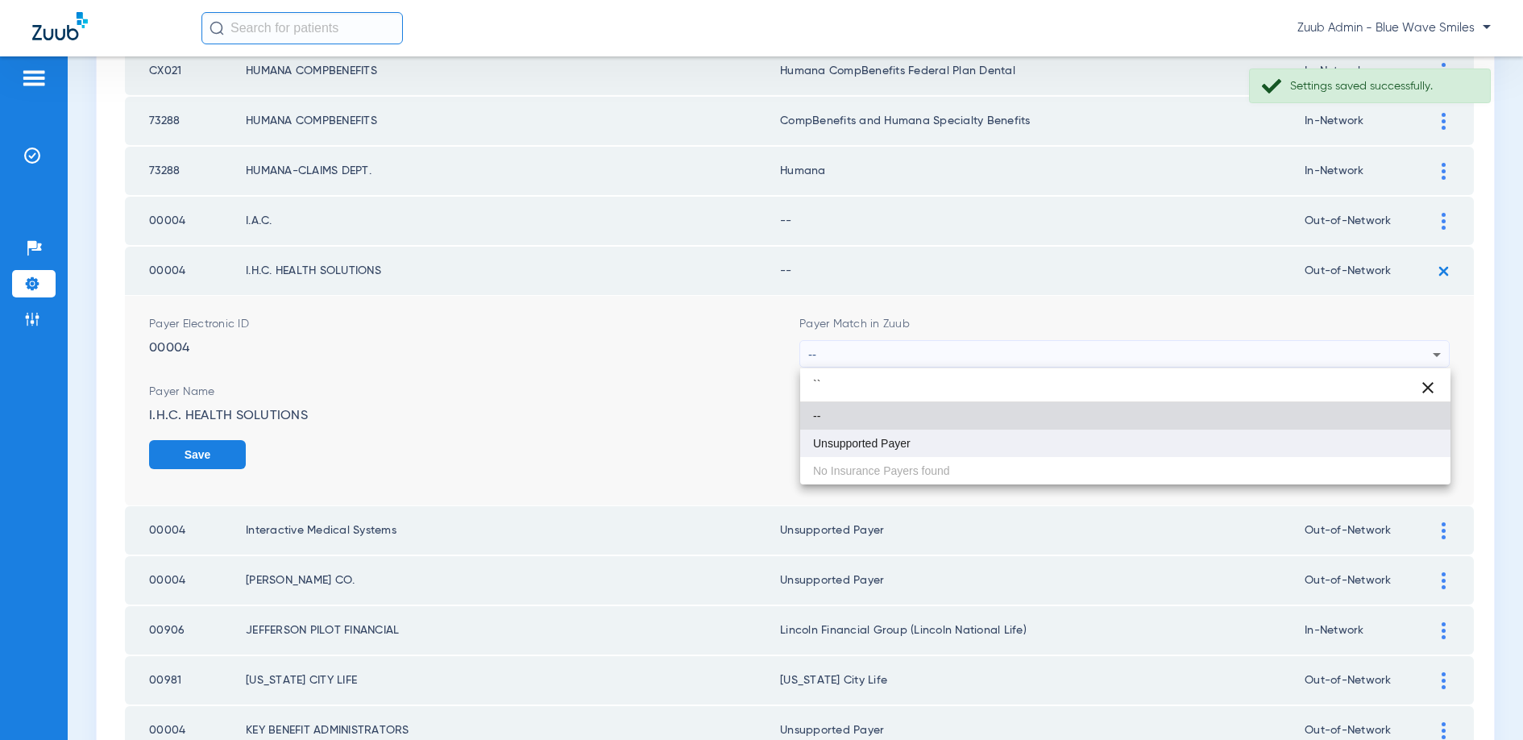
type input "``"
click at [917, 442] on mat-option "Unsupported Payer" at bounding box center [1125, 442] width 650 height 27
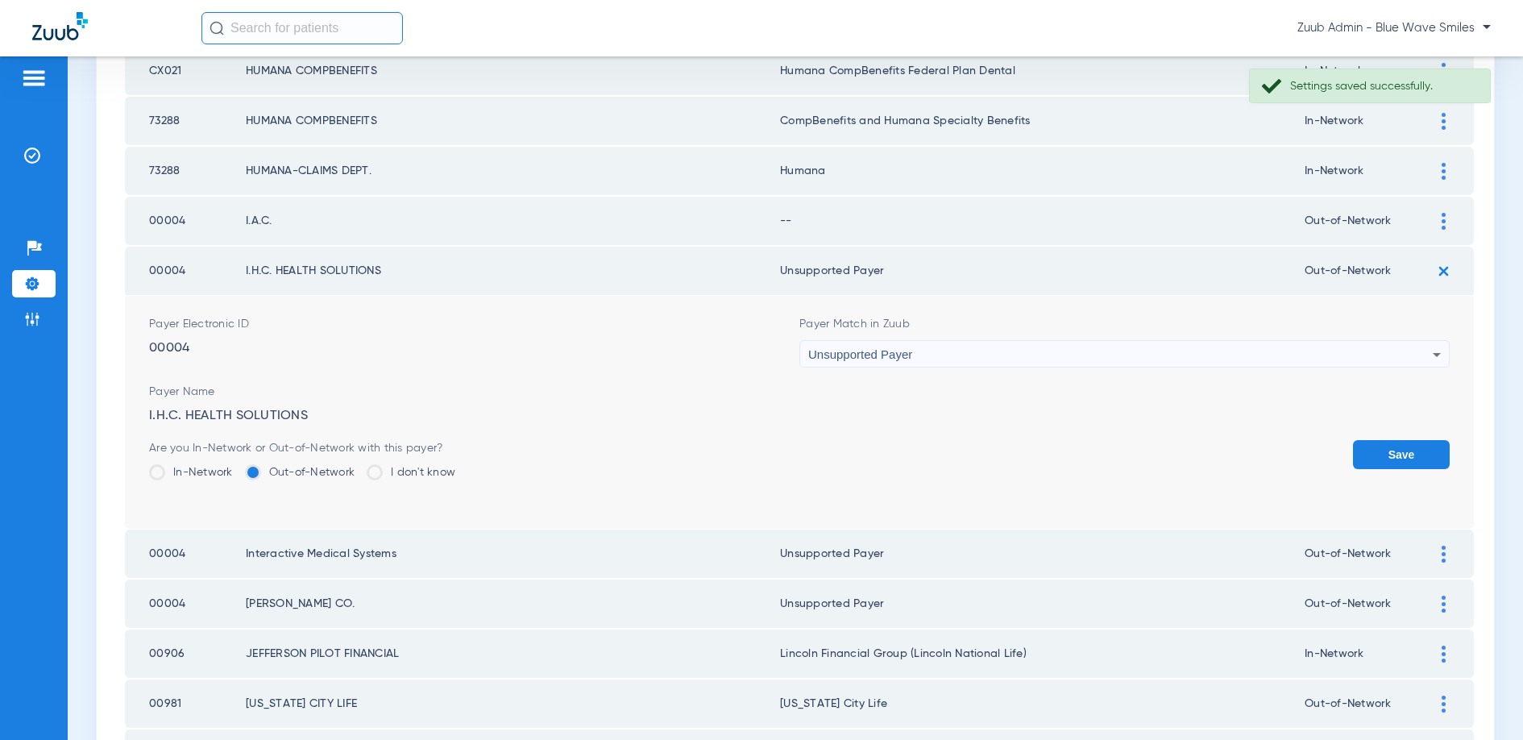
click at [1398, 454] on button "Save" at bounding box center [1401, 454] width 97 height 29
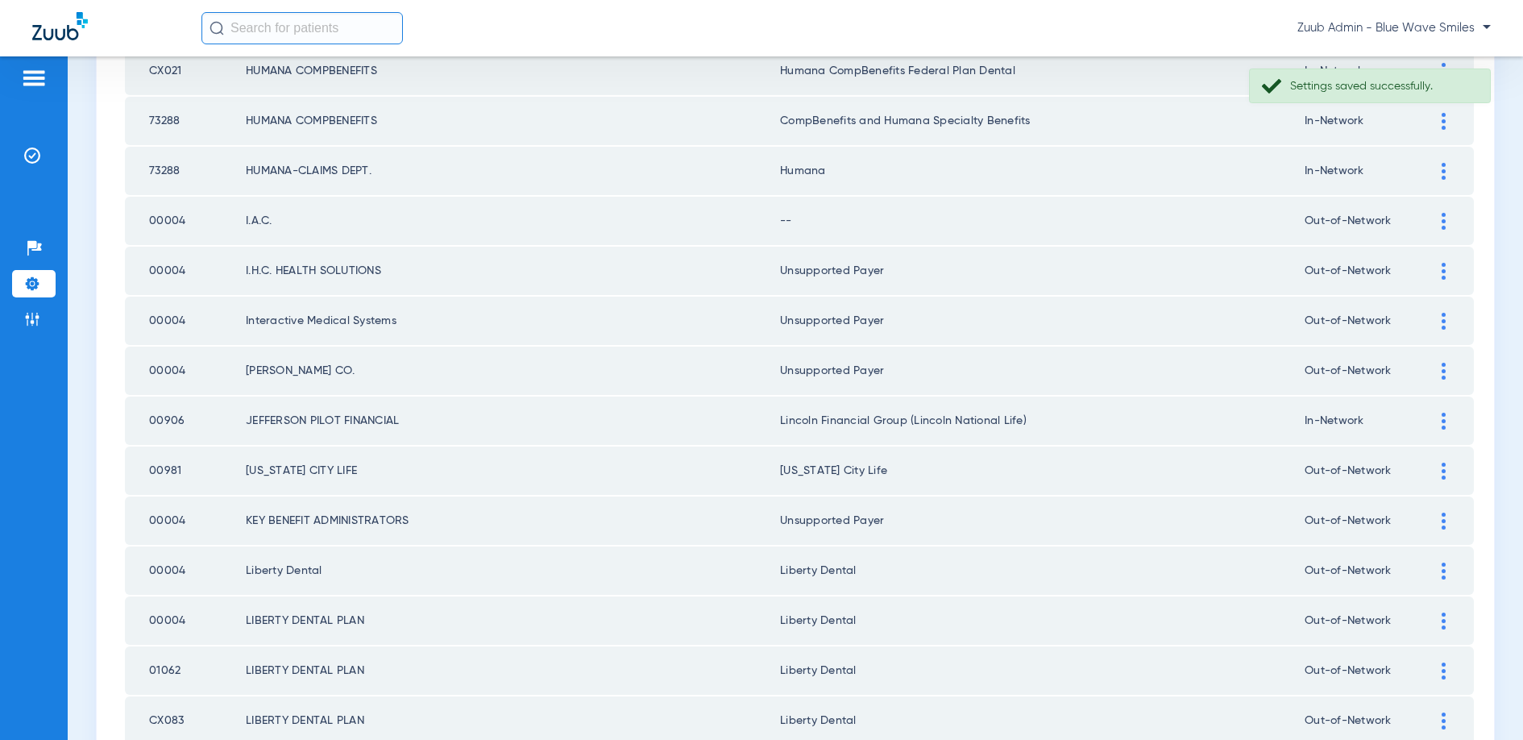
click at [1444, 218] on img at bounding box center [1444, 221] width 4 height 17
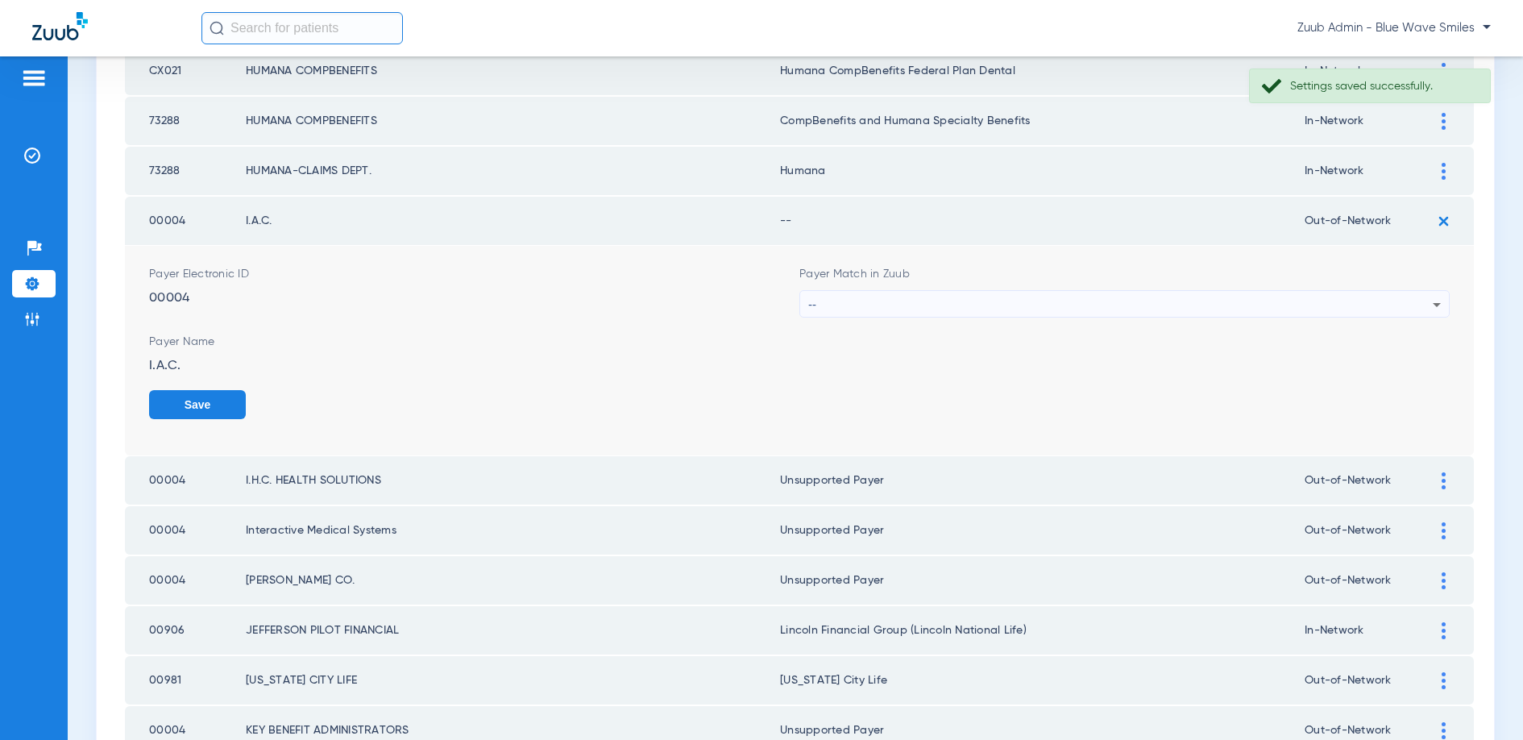
click at [1102, 286] on div "Payer Match in Zuub --" at bounding box center [1124, 292] width 650 height 52
click at [983, 293] on div "--" at bounding box center [1120, 304] width 624 height 27
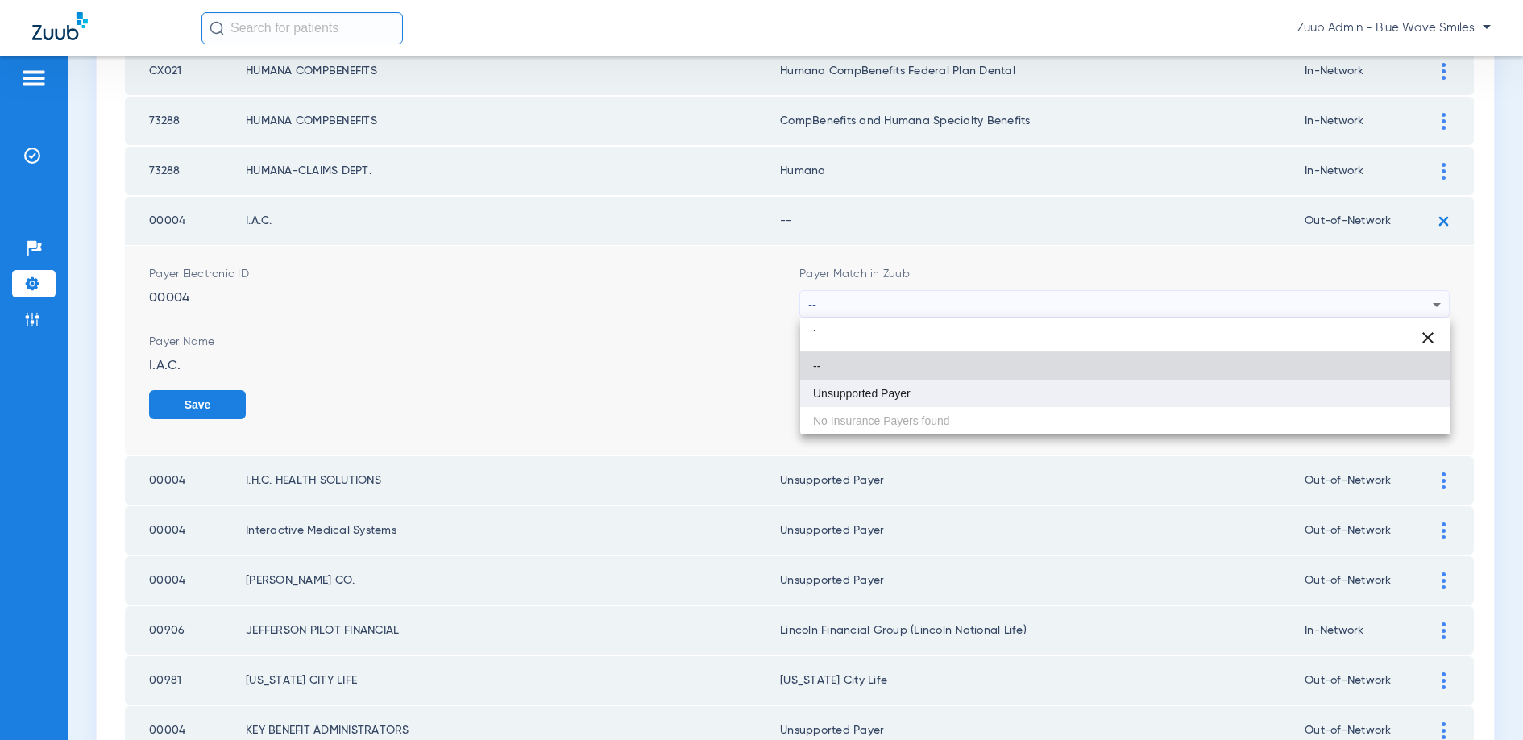
type input "`"
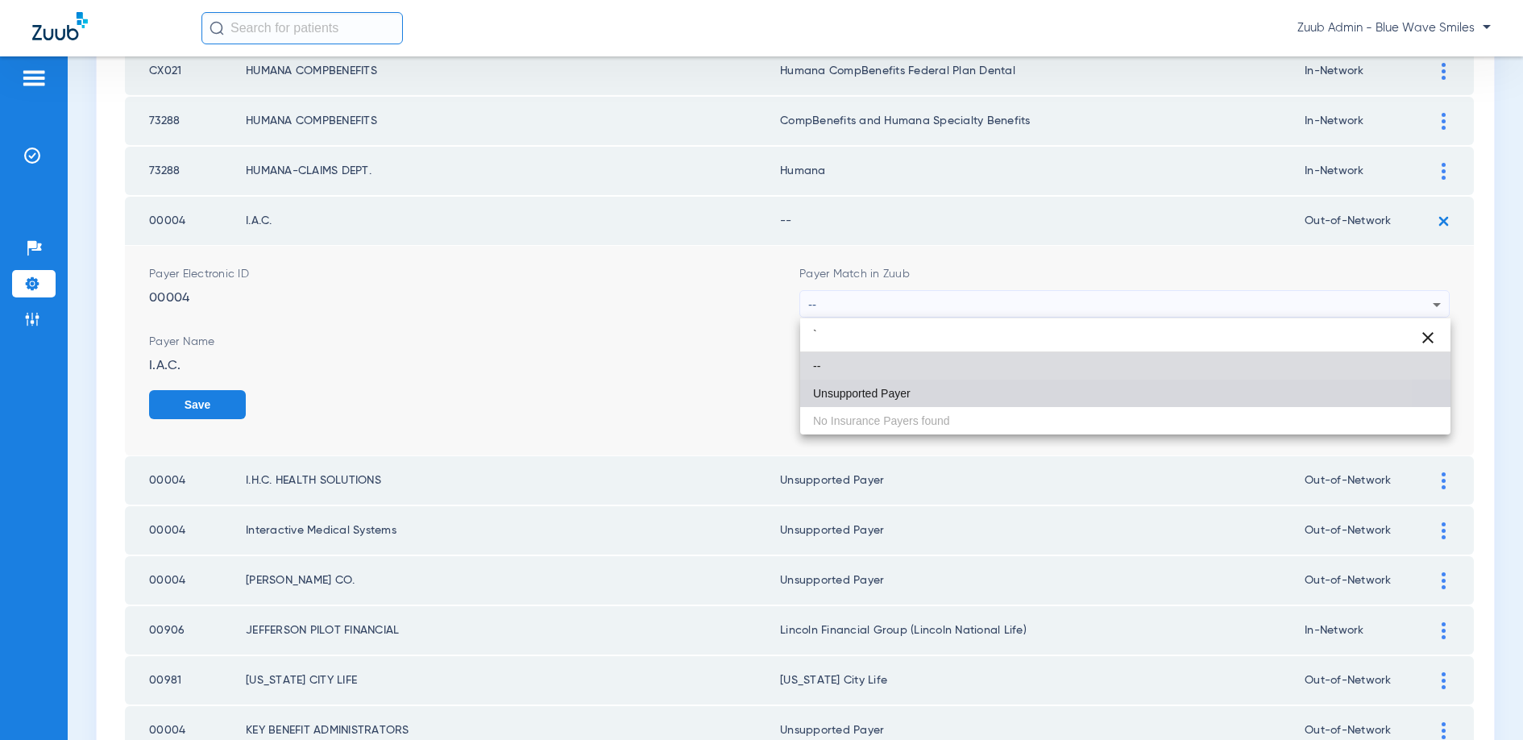
click at [919, 385] on mat-option "Unsupported Payer" at bounding box center [1125, 393] width 650 height 27
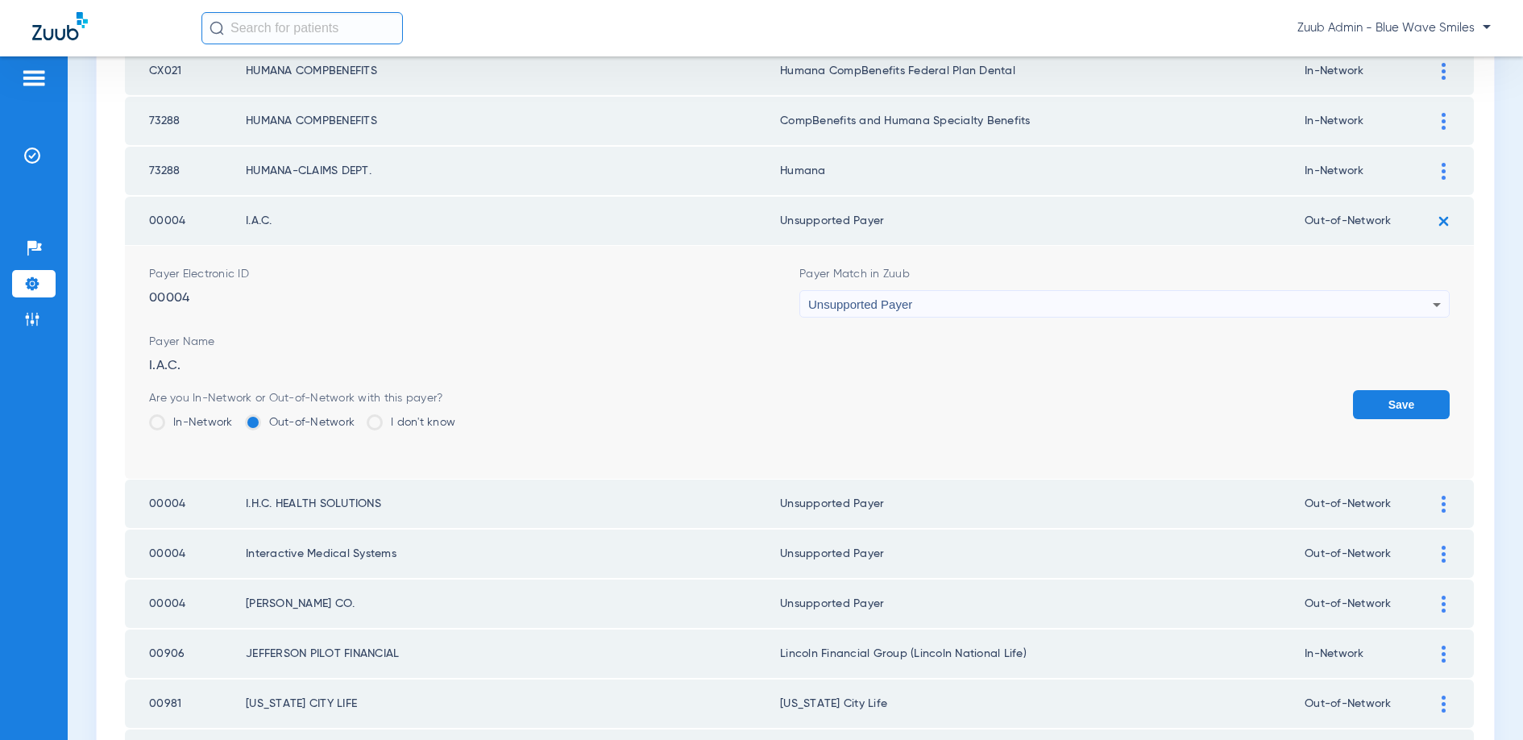
drag, startPoint x: 1438, startPoint y: 408, endPoint x: 1342, endPoint y: 391, distance: 96.6
click at [1436, 408] on button "Save" at bounding box center [1401, 404] width 97 height 29
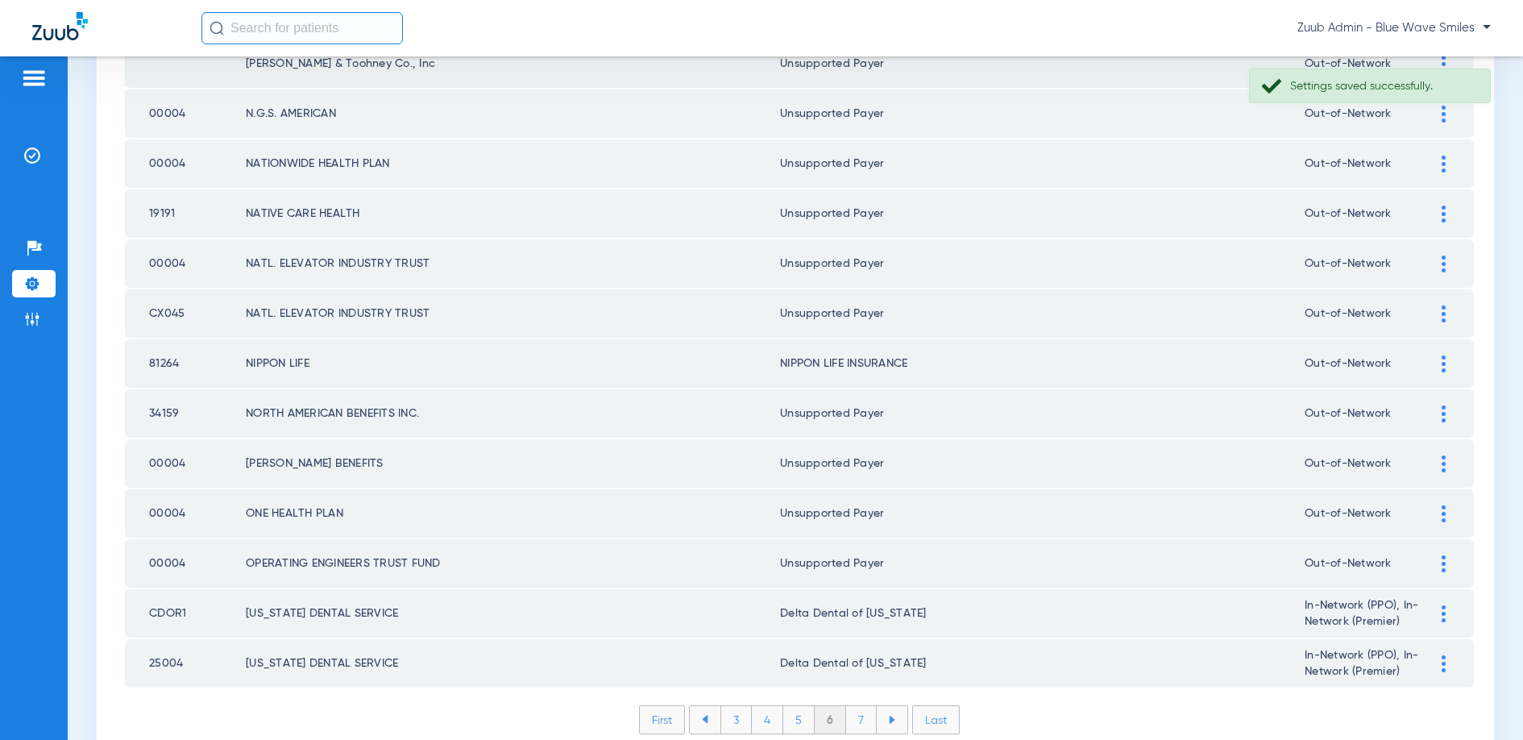
scroll to position [2172, 0]
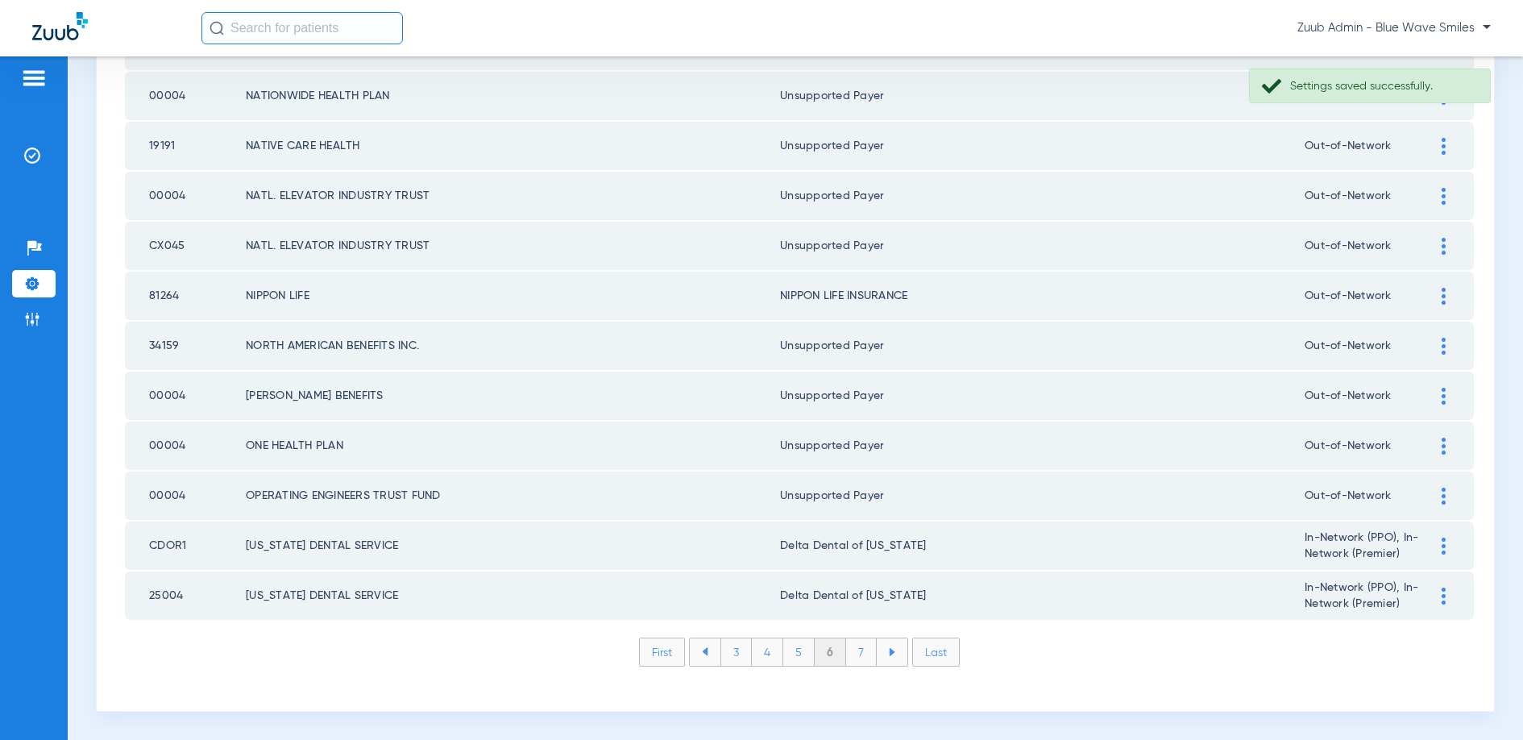
click at [863, 652] on li "7" at bounding box center [861, 651] width 31 height 27
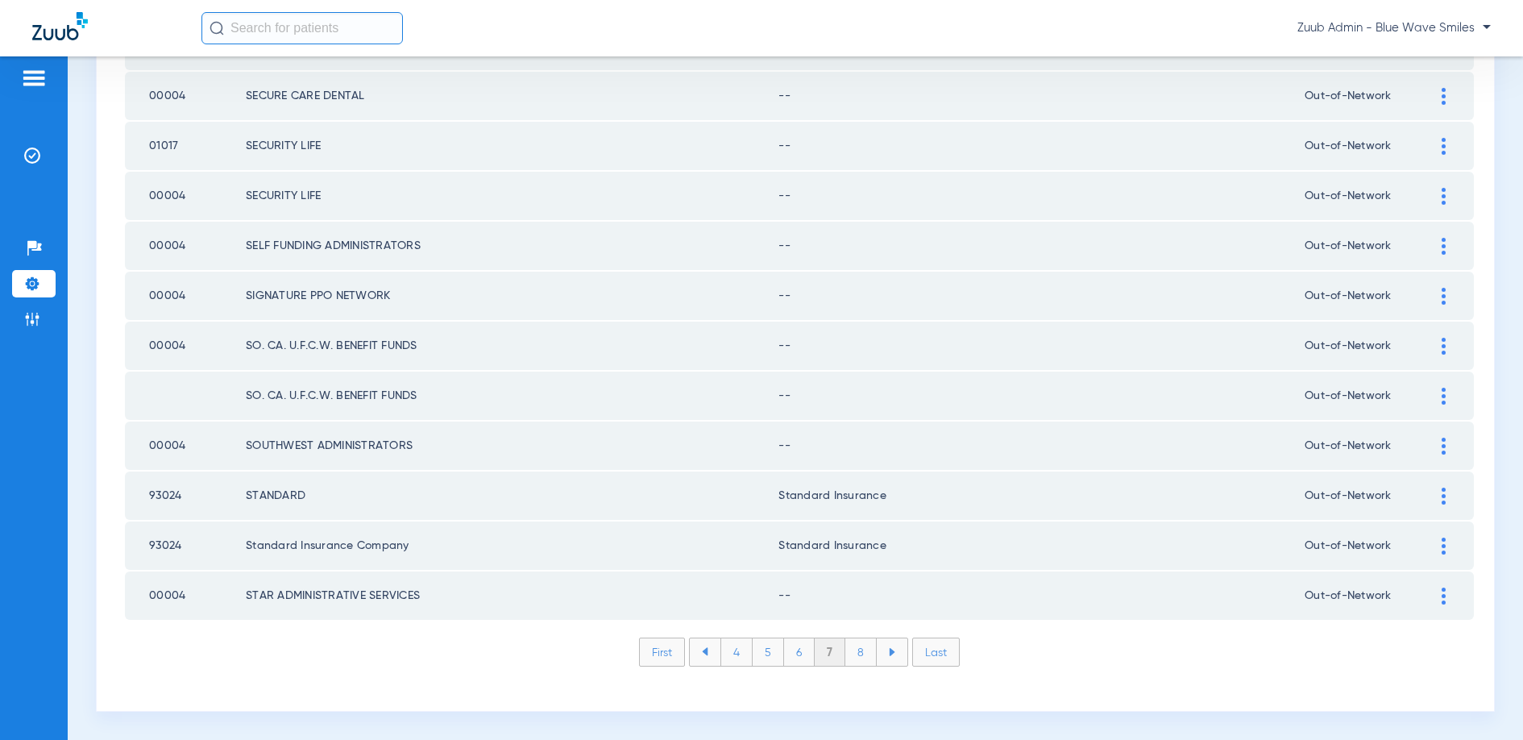
click at [1446, 588] on div at bounding box center [1443, 595] width 28 height 17
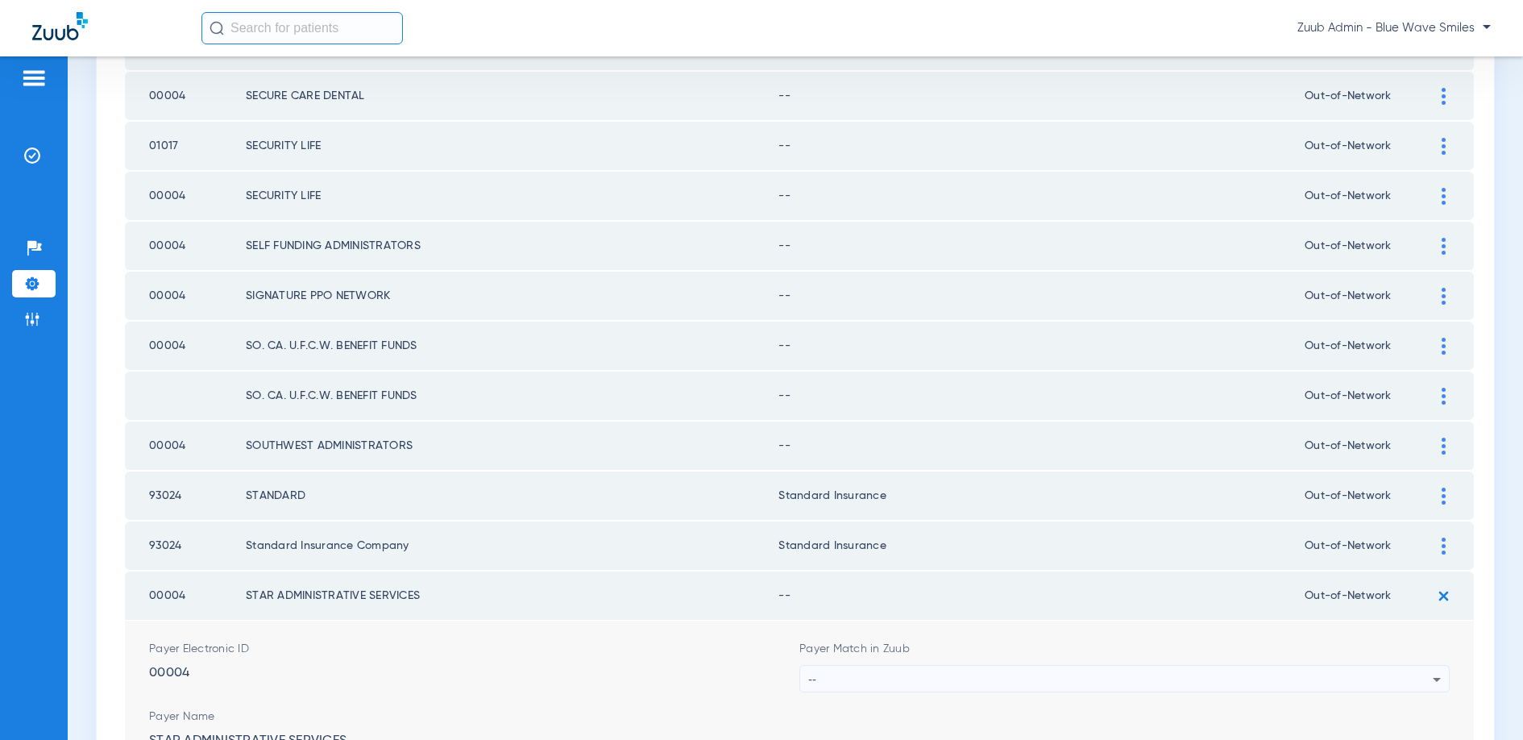
click at [1001, 674] on div "--" at bounding box center [1120, 679] width 624 height 27
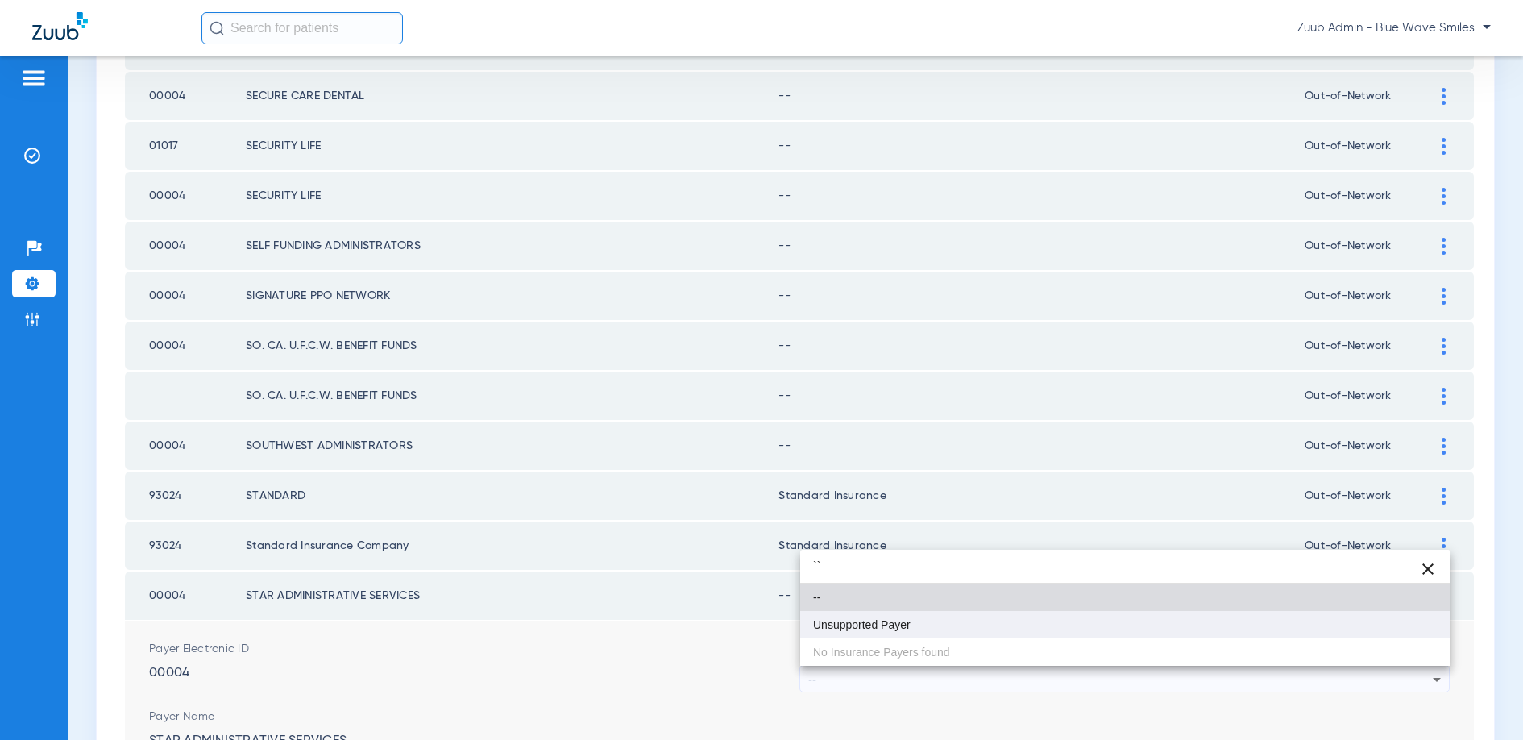
type input "``"
click at [846, 621] on span "Unsupported Payer" at bounding box center [862, 624] width 98 height 11
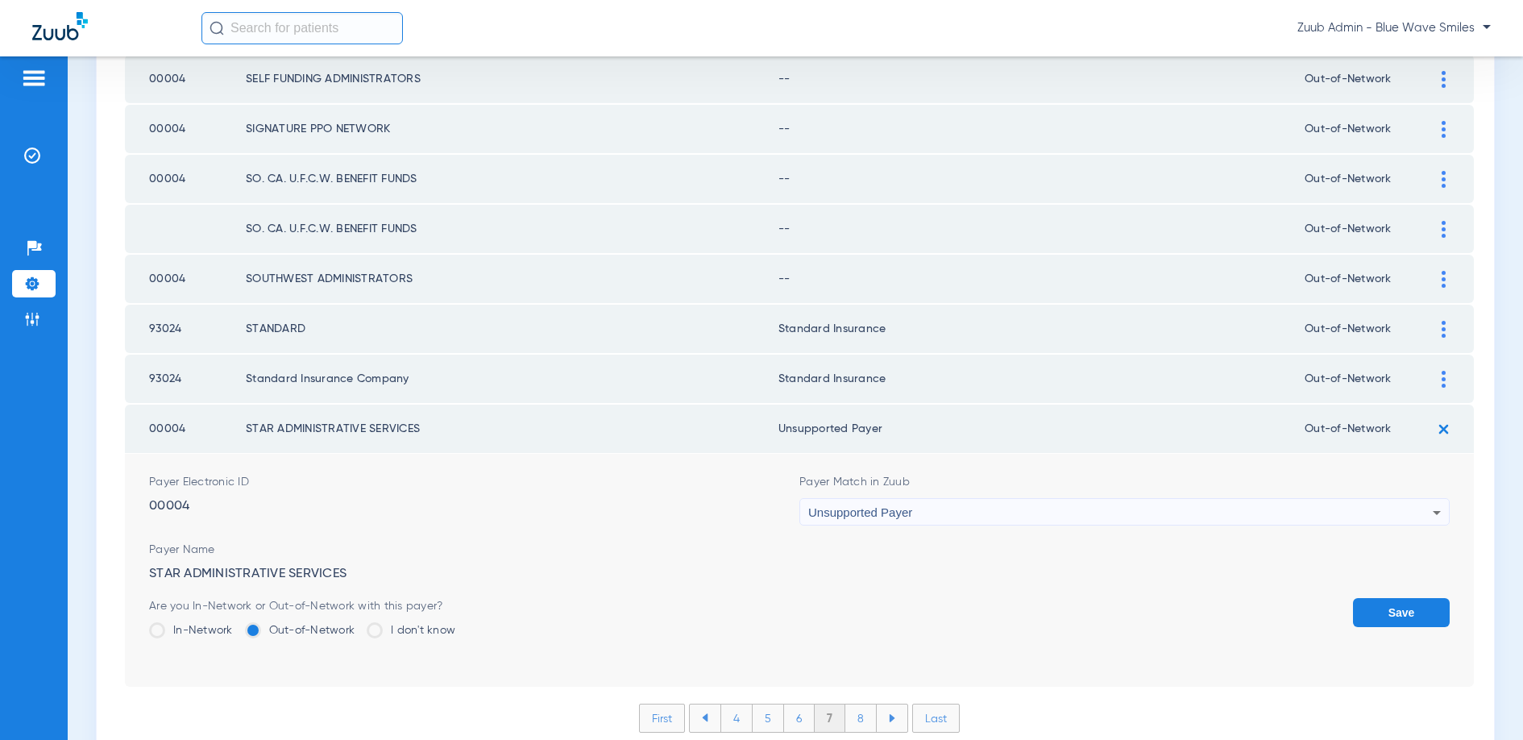
scroll to position [2405, 0]
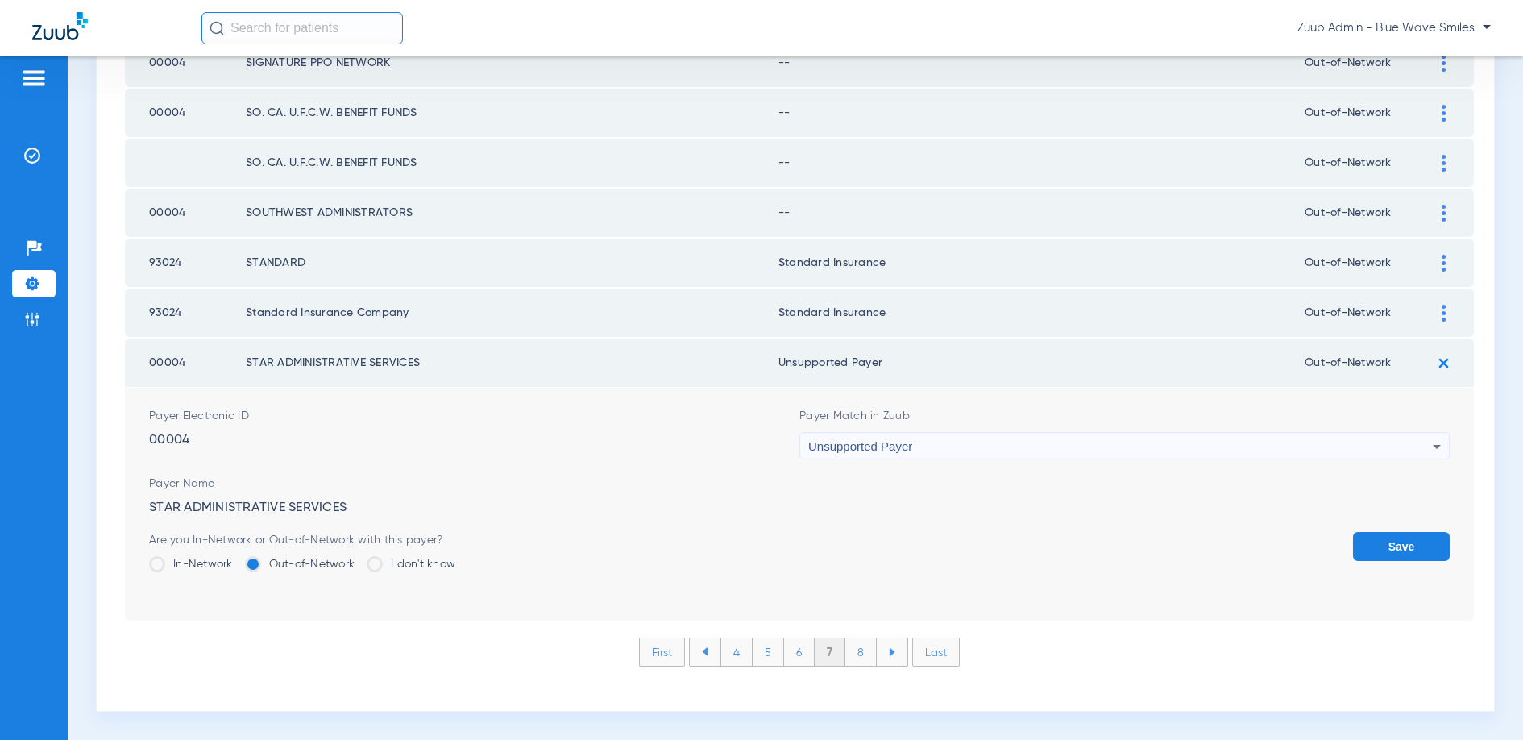
drag, startPoint x: 1406, startPoint y: 541, endPoint x: 1314, endPoint y: 529, distance: 92.7
click at [1396, 540] on button "Save" at bounding box center [1401, 546] width 97 height 29
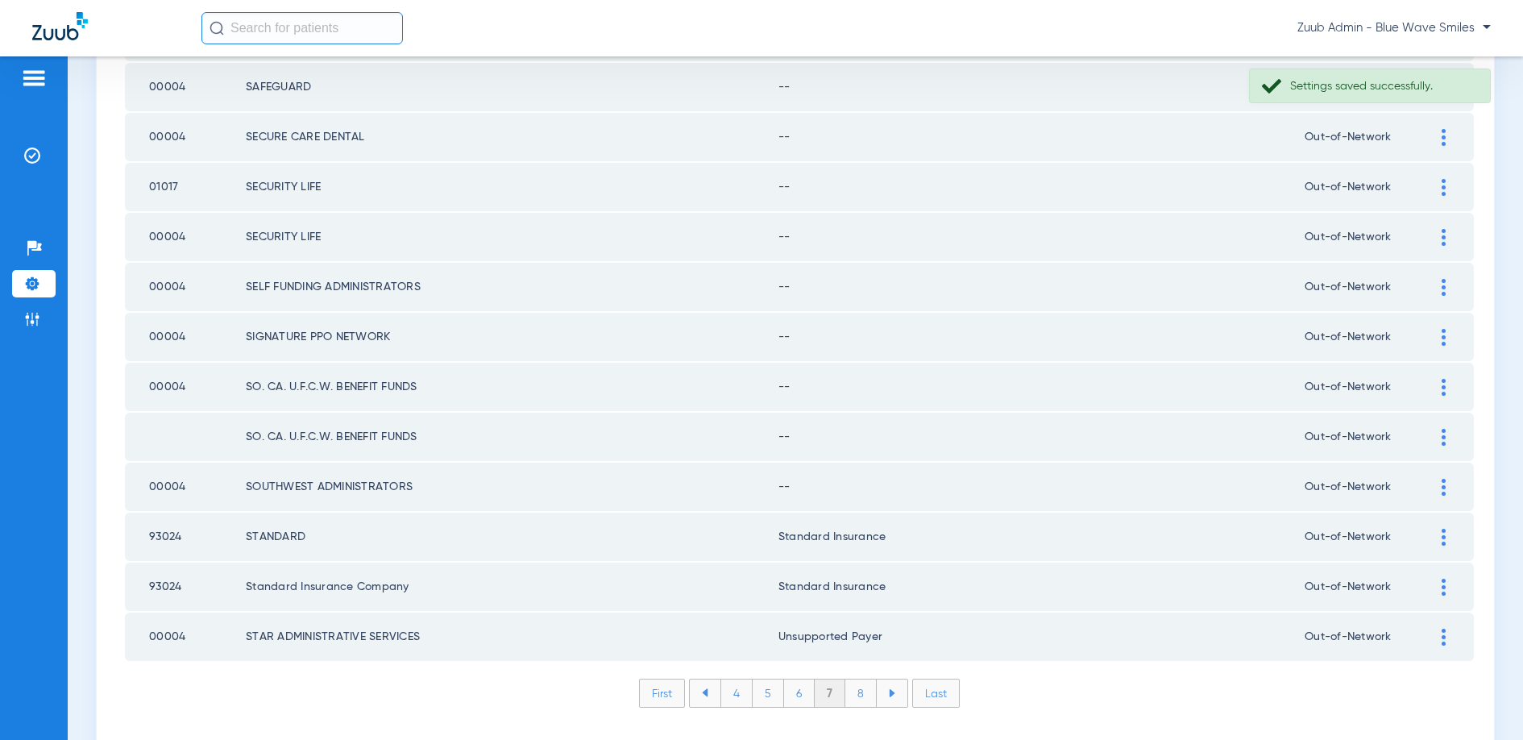
scroll to position [2111, 0]
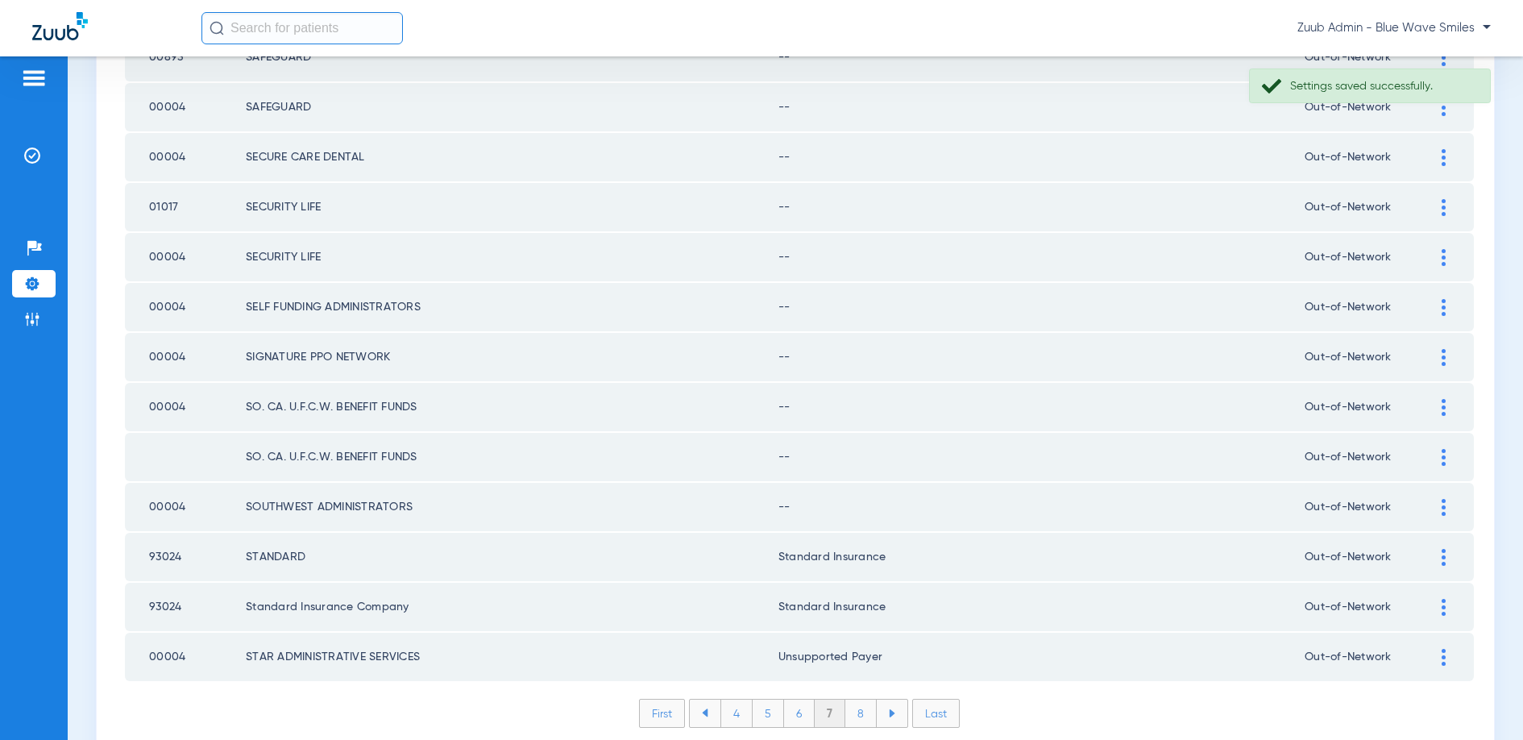
click at [1442, 506] on img at bounding box center [1444, 507] width 4 height 17
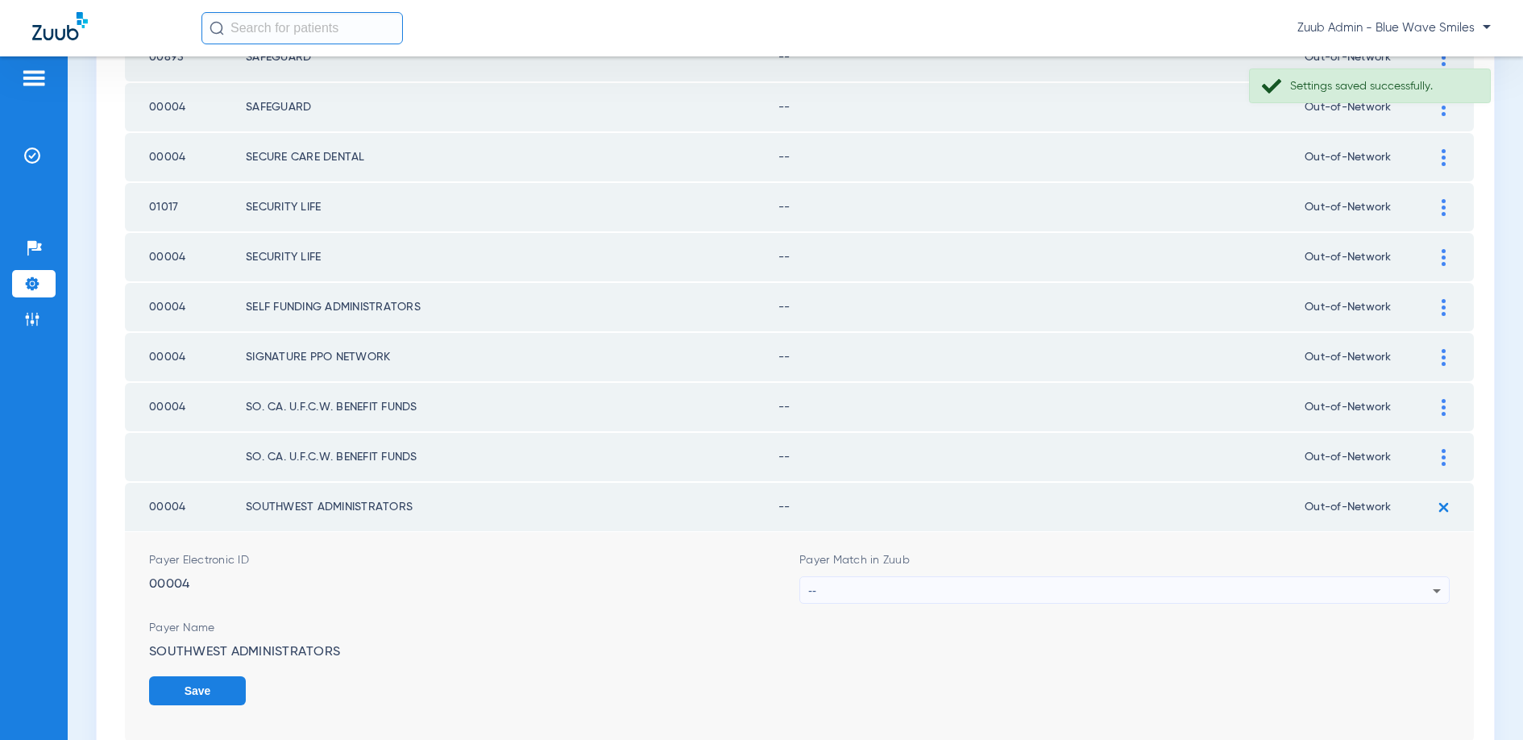
click at [857, 583] on div "--" at bounding box center [1120, 590] width 624 height 27
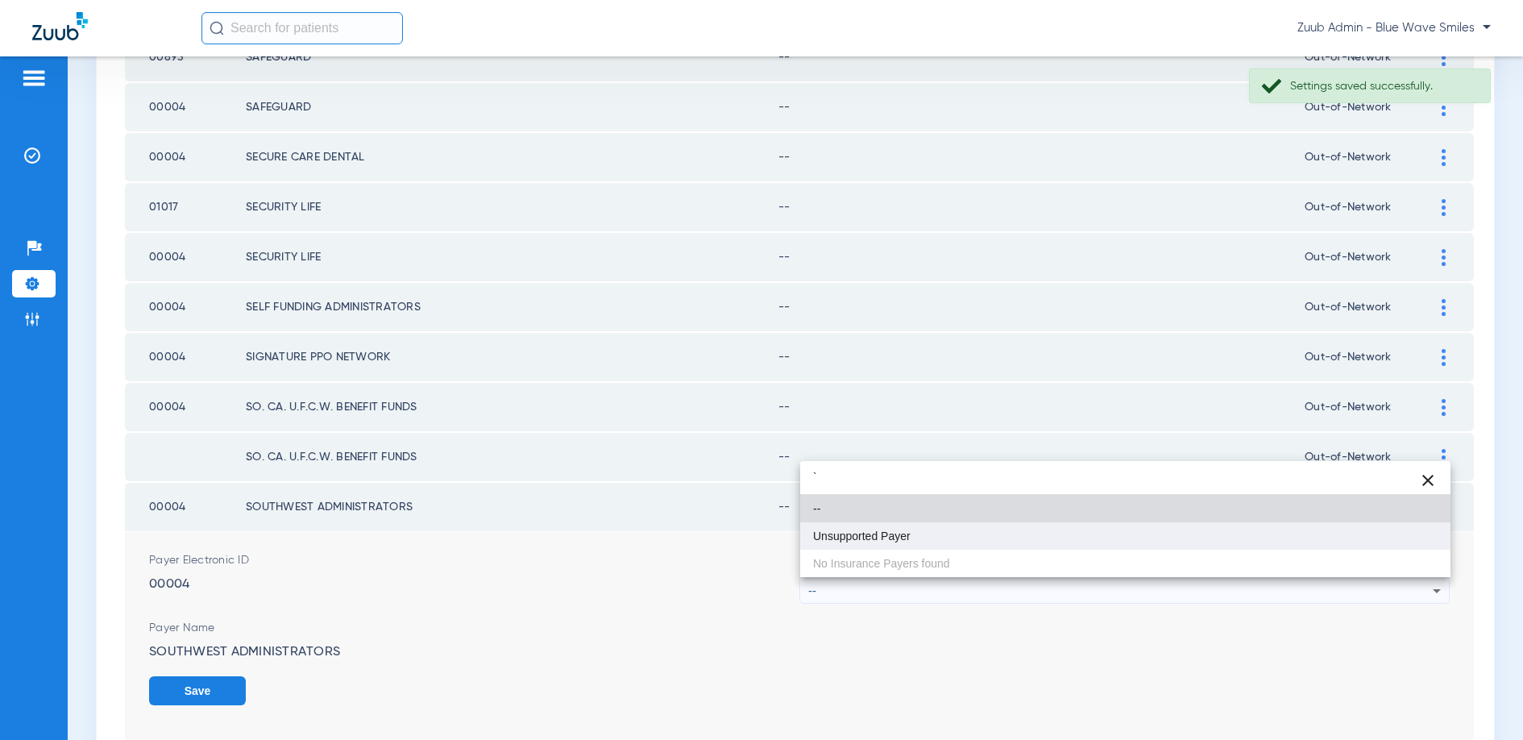
type input "`"
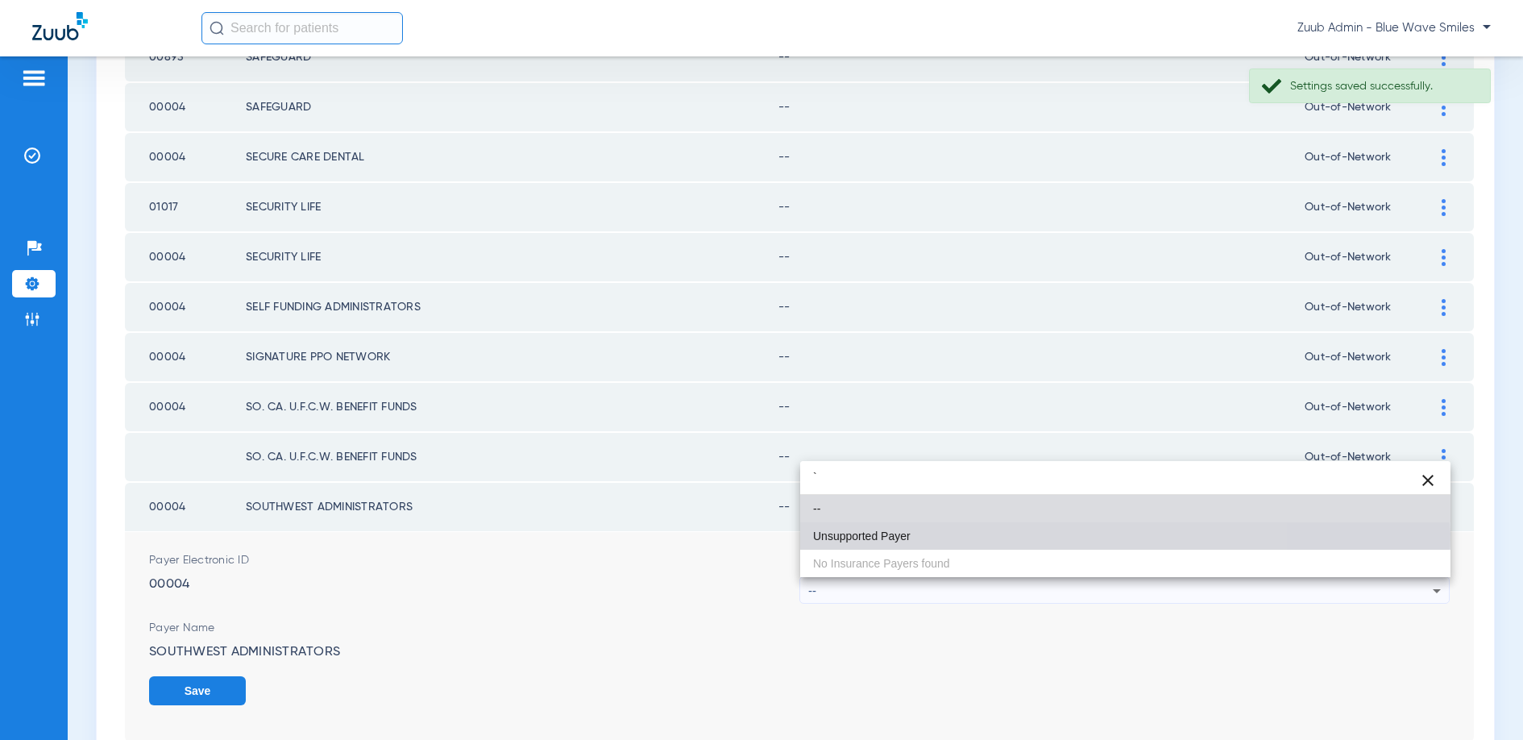
click at [857, 533] on span "Unsupported Payer" at bounding box center [862, 535] width 98 height 11
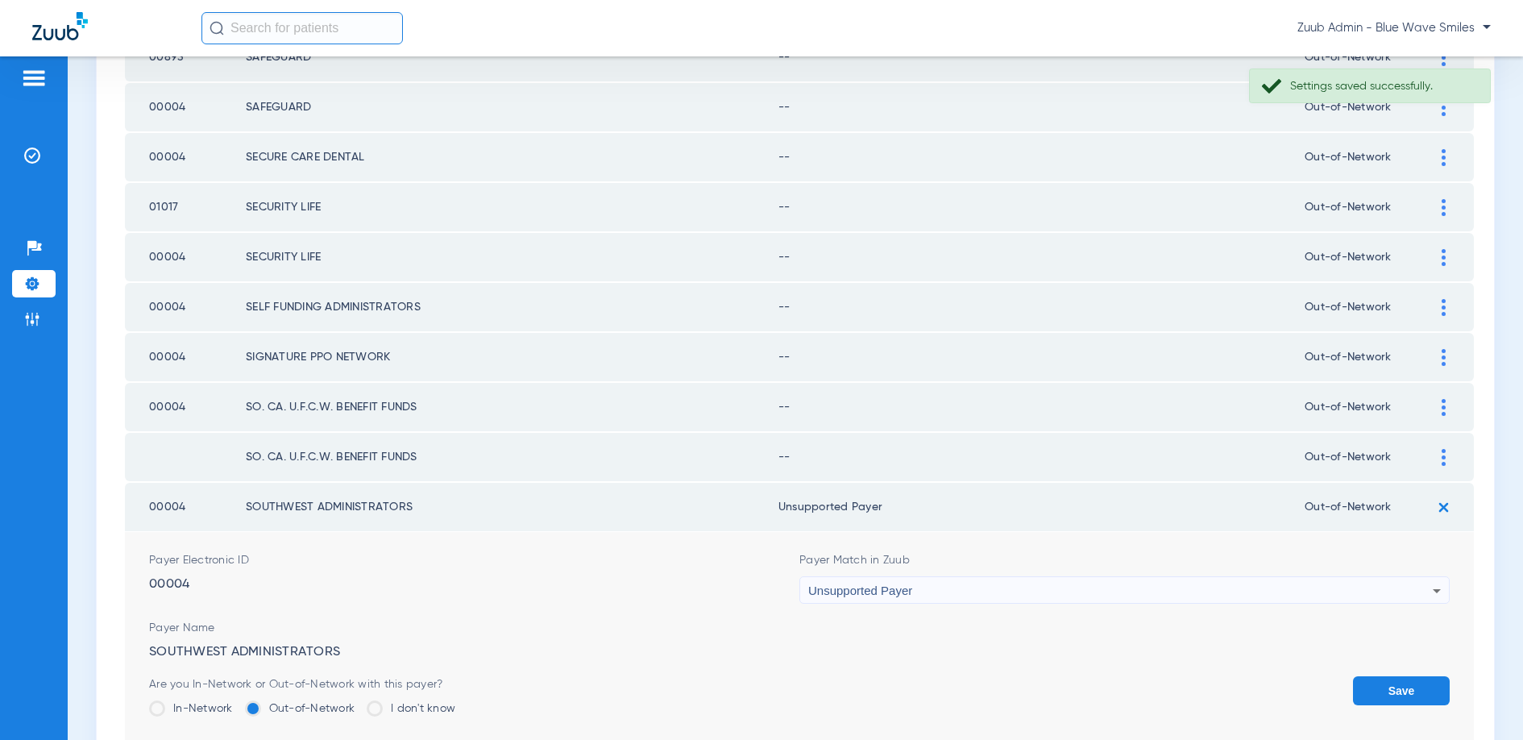
click at [1371, 691] on button "Save" at bounding box center [1401, 690] width 97 height 29
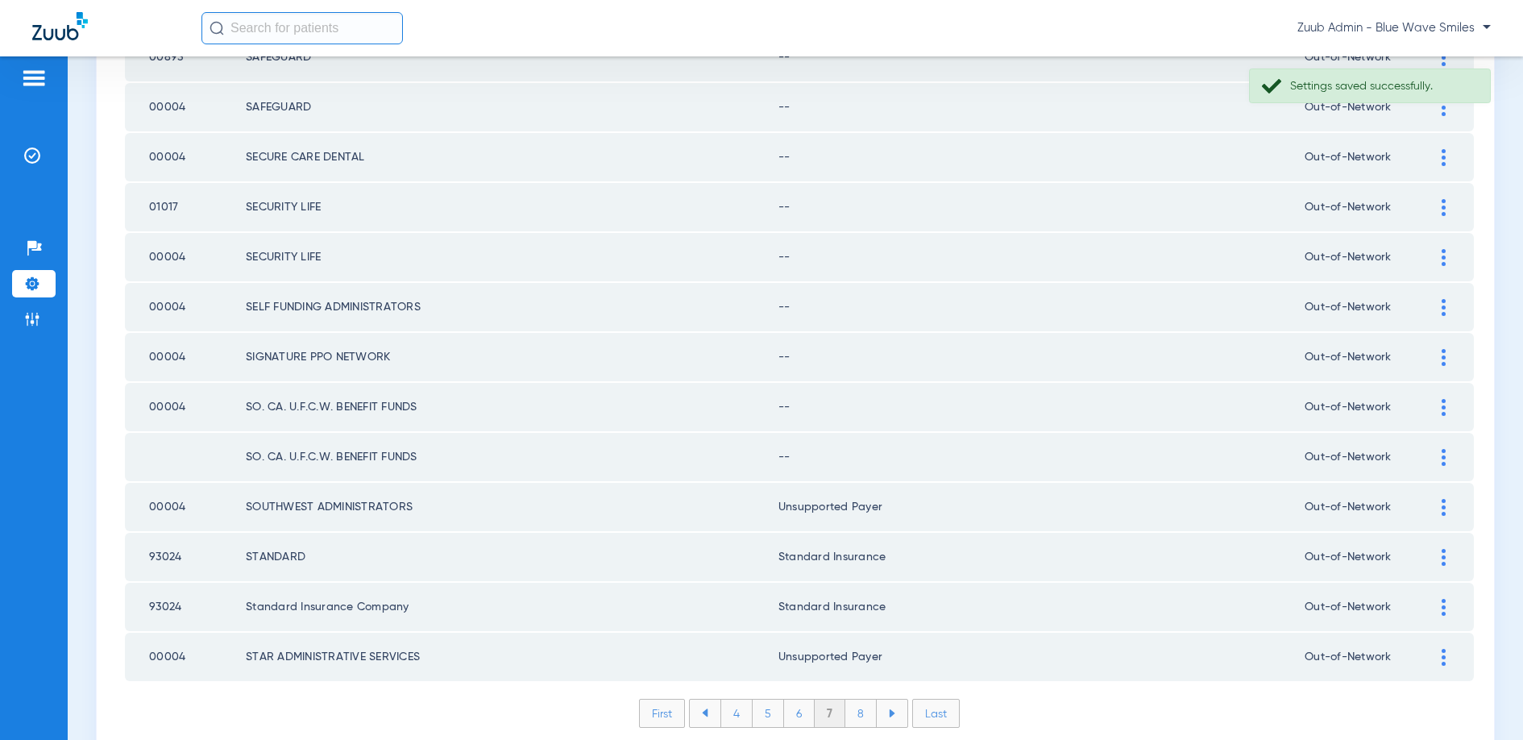
click at [1446, 455] on div at bounding box center [1443, 457] width 28 height 17
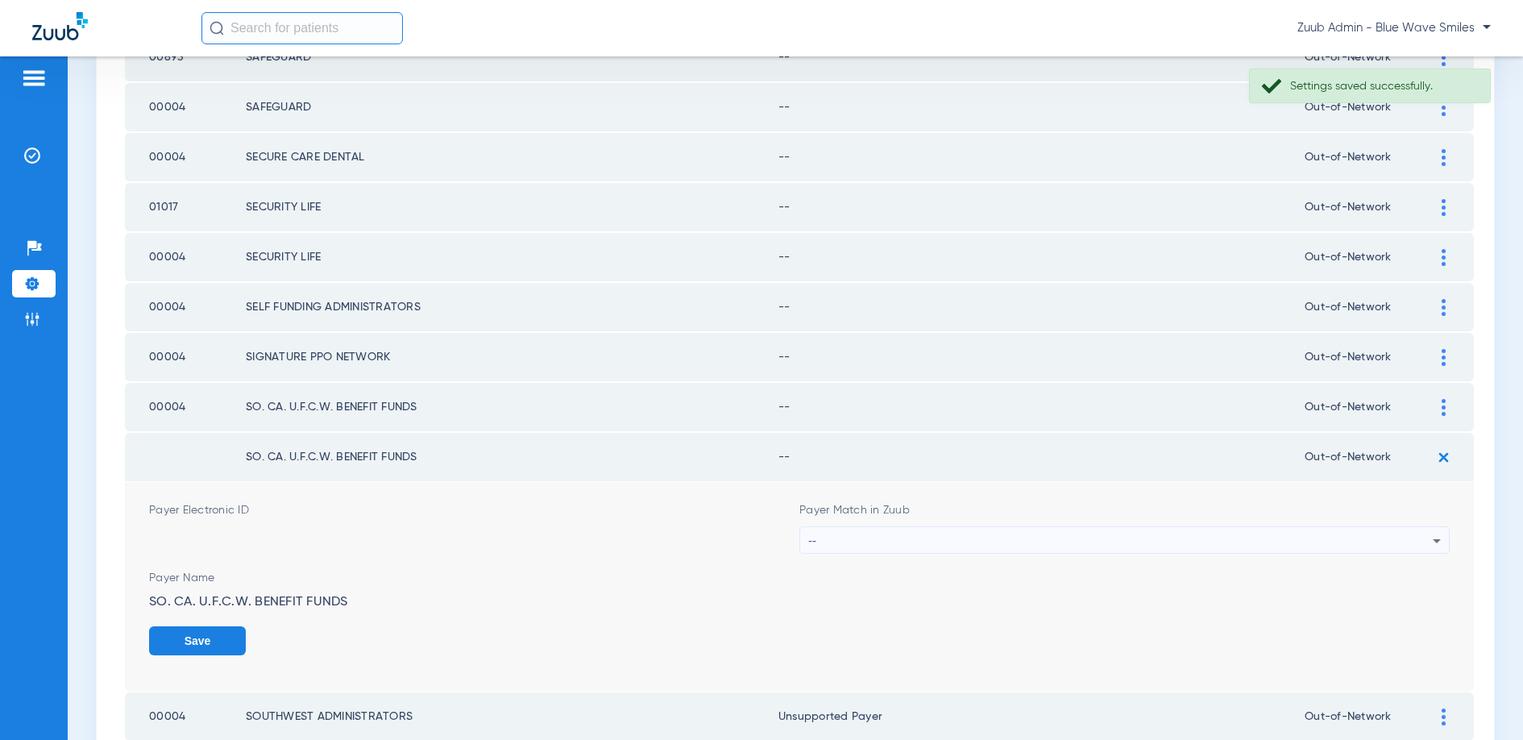
click at [985, 534] on div "--" at bounding box center [1120, 540] width 624 height 27
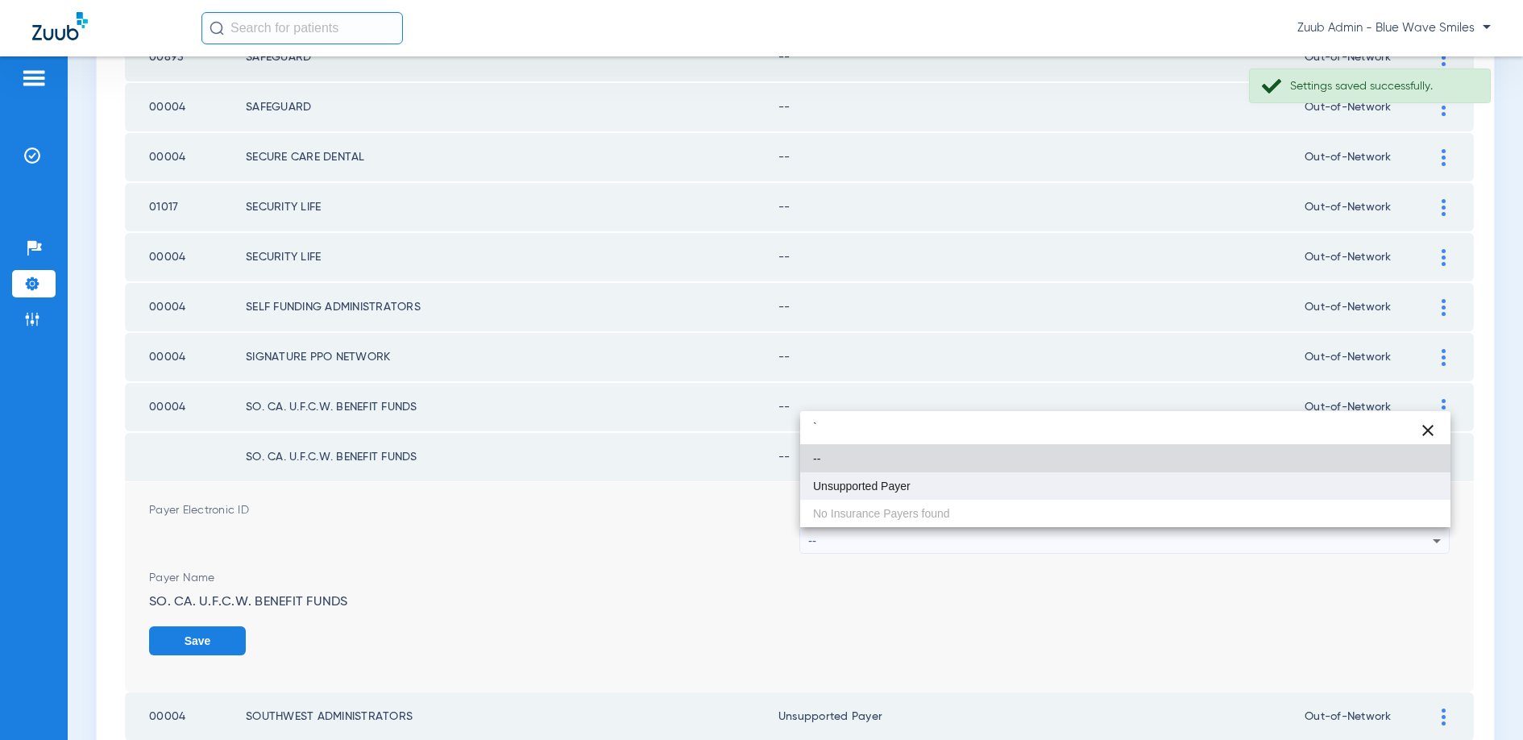
type input "`"
click at [909, 491] on span "Unsupported Payer" at bounding box center [862, 485] width 98 height 11
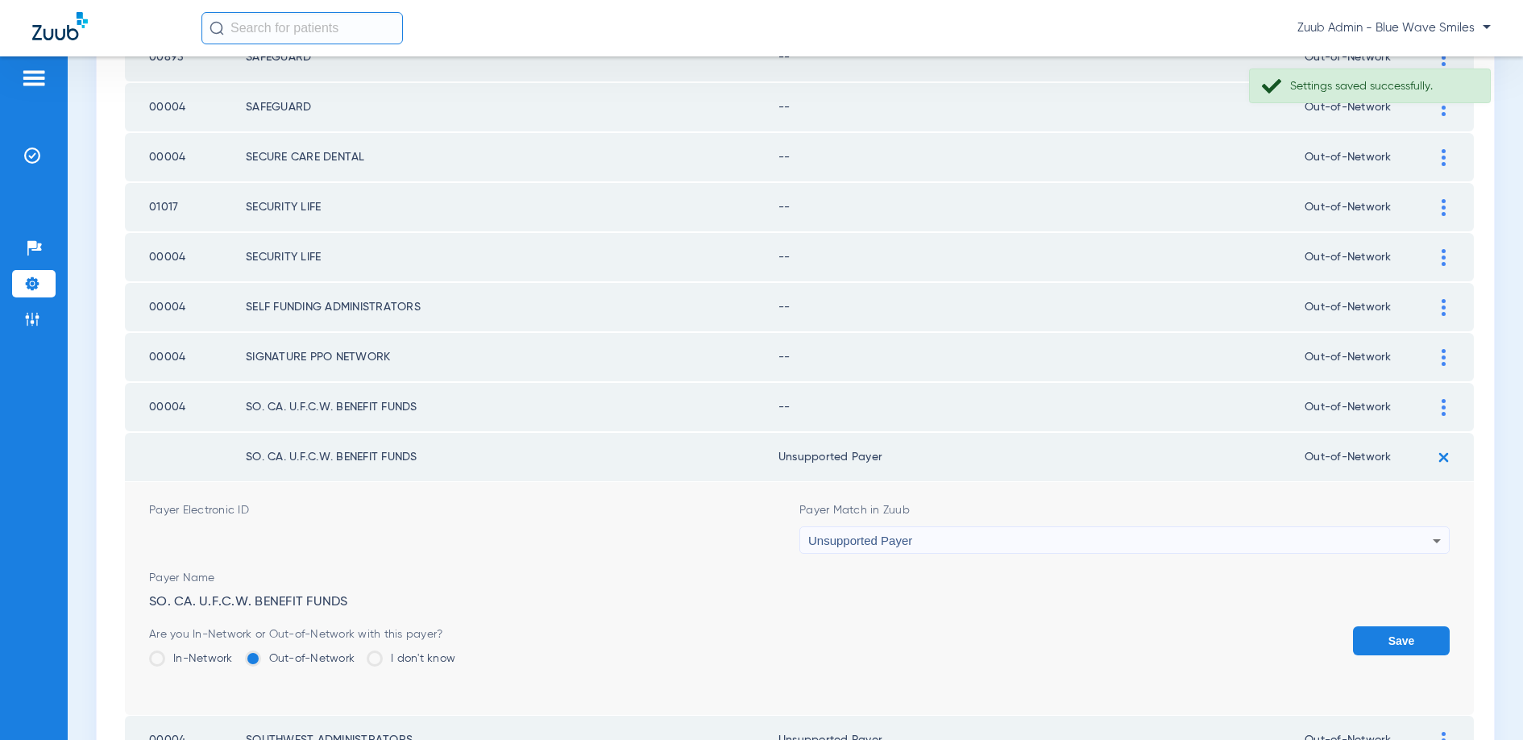
click at [1399, 639] on button "Save" at bounding box center [1401, 640] width 97 height 29
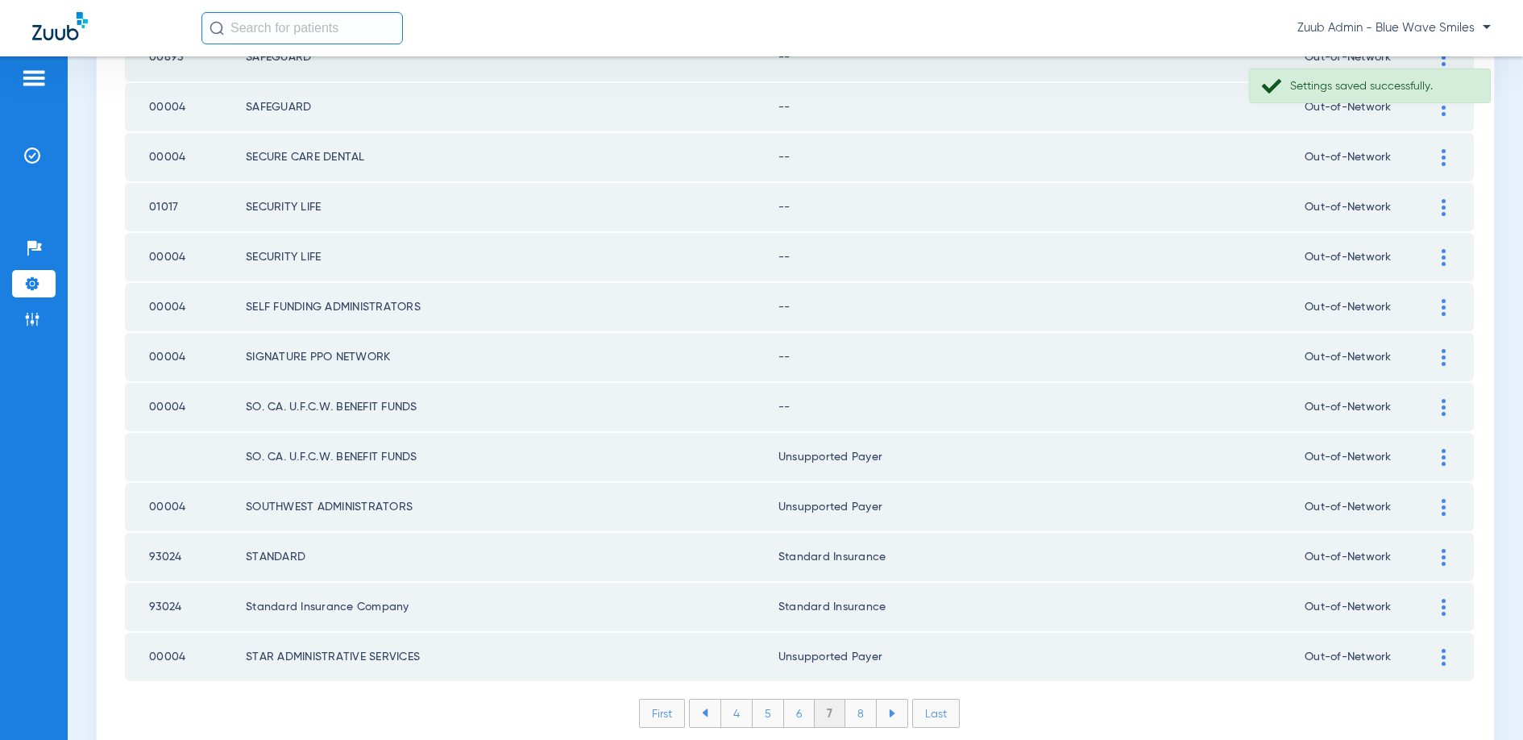
click at [1440, 408] on div at bounding box center [1443, 407] width 28 height 17
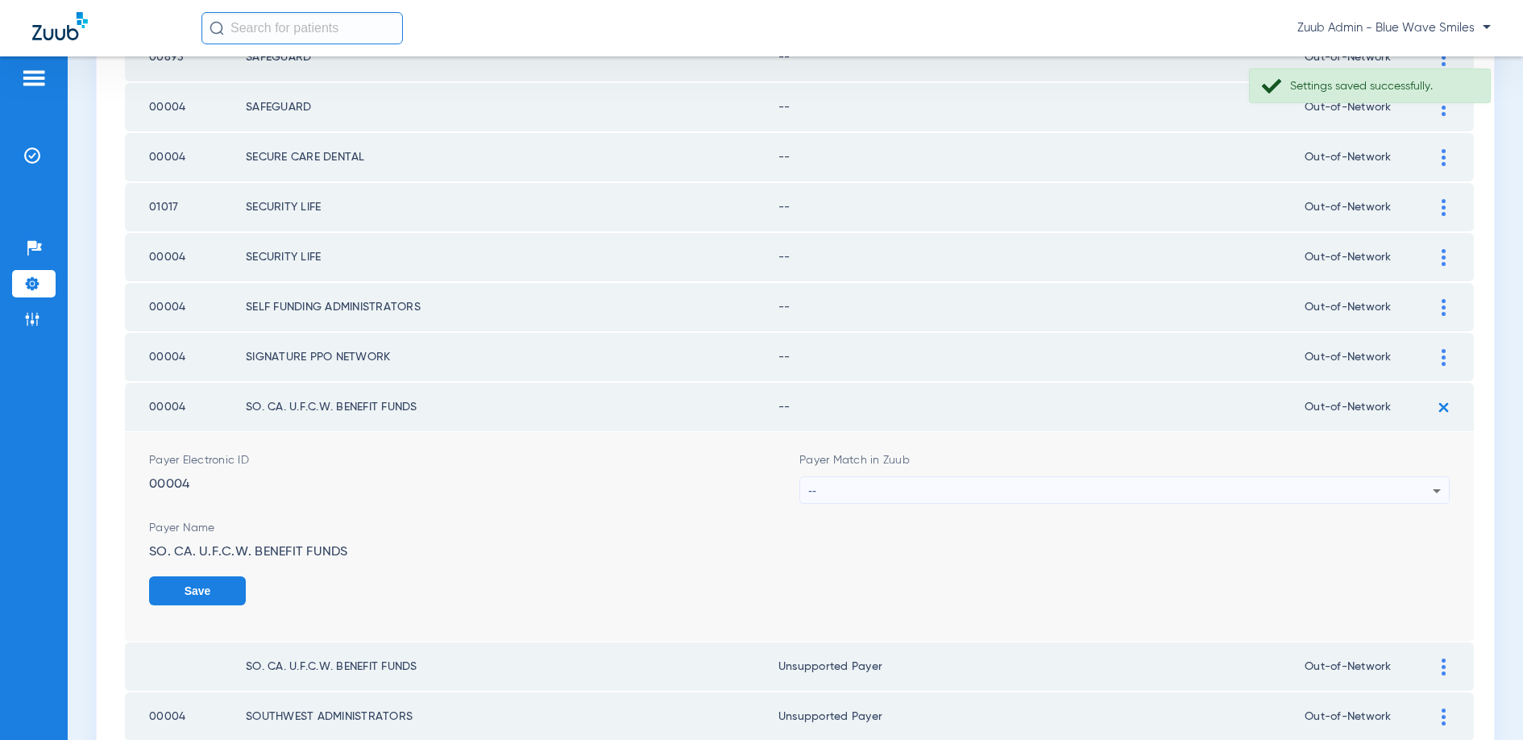
click at [1012, 485] on div "--" at bounding box center [1120, 490] width 624 height 27
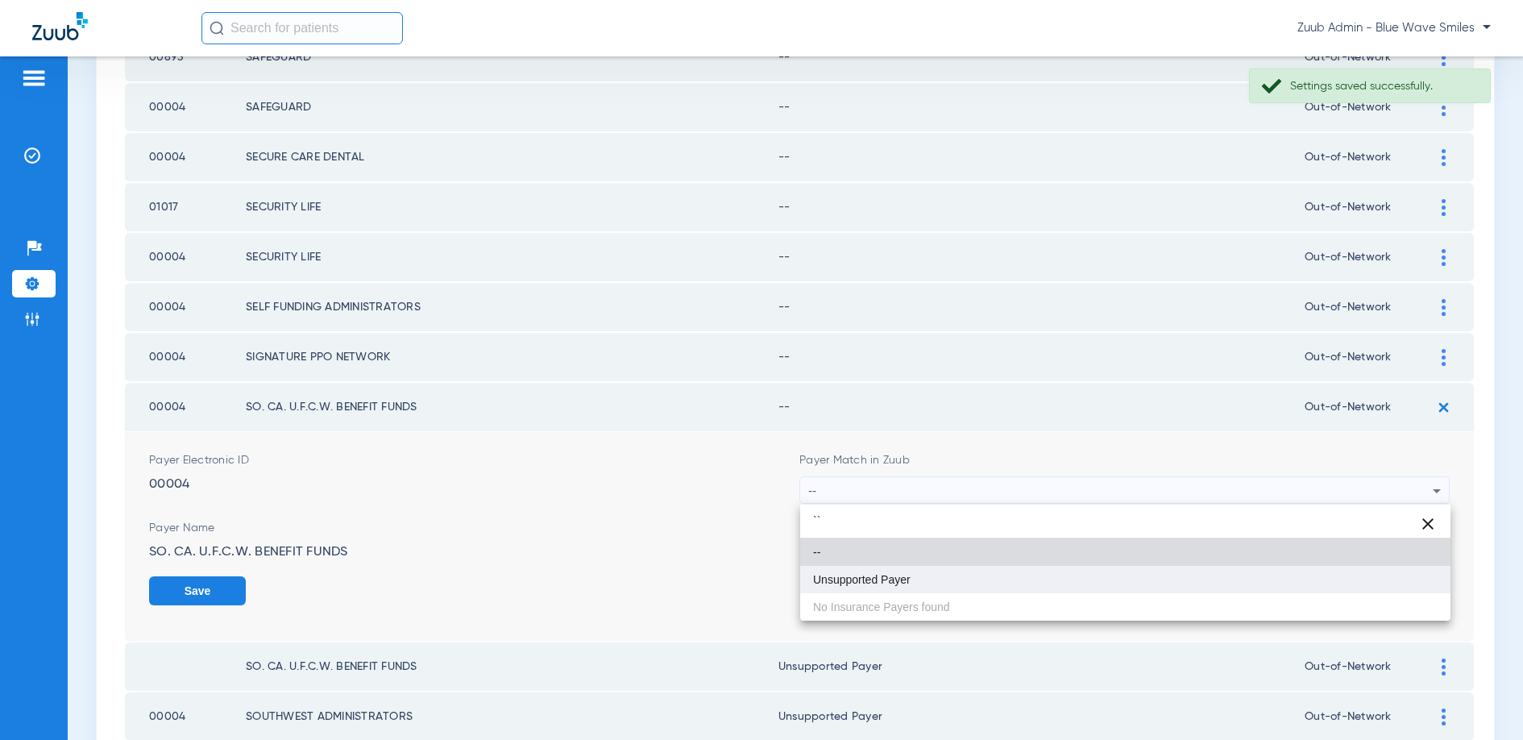
type input "``"
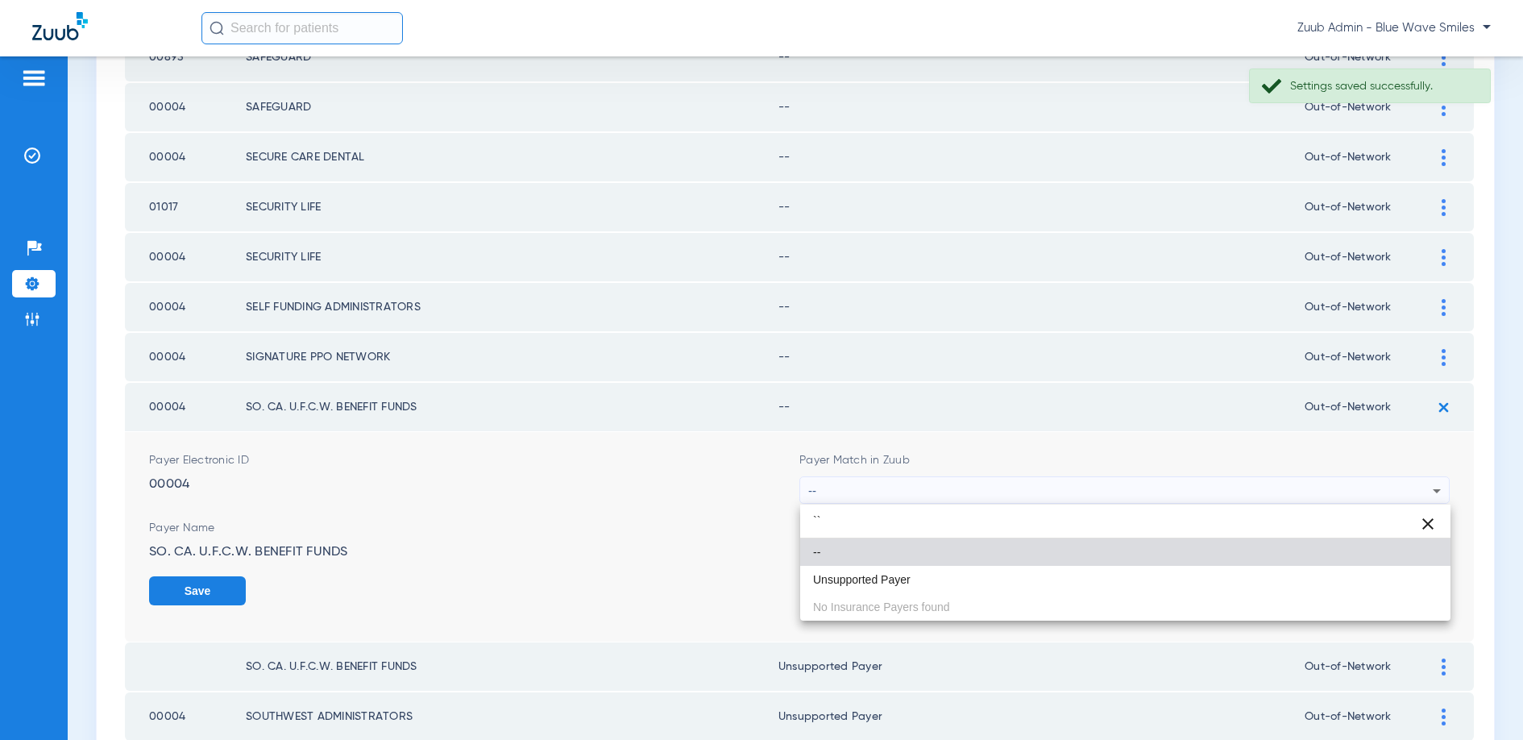
drag, startPoint x: 894, startPoint y: 575, endPoint x: 907, endPoint y: 568, distance: 14.8
click at [894, 575] on span "Unsupported Payer" at bounding box center [862, 579] width 98 height 11
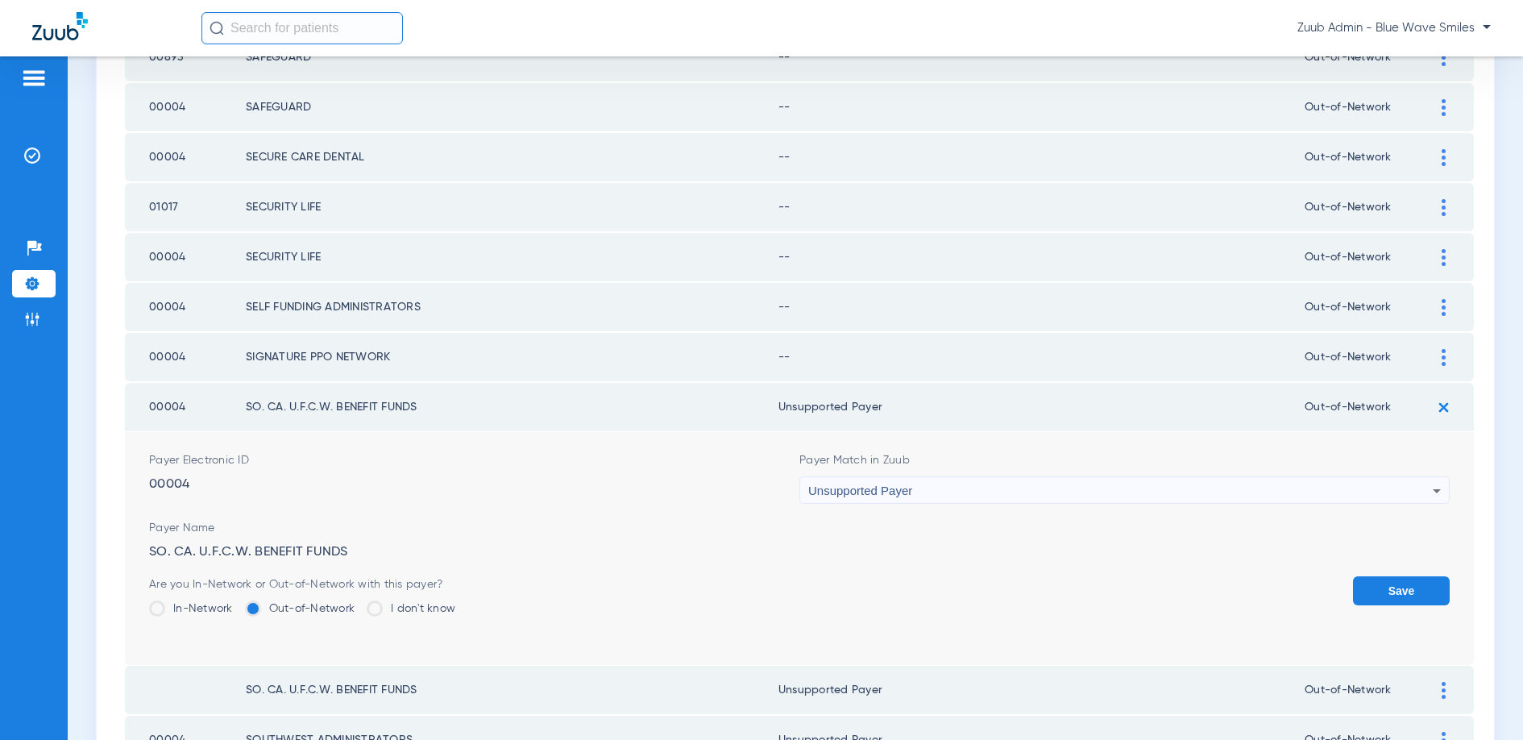
drag, startPoint x: 1372, startPoint y: 591, endPoint x: 1420, endPoint y: 417, distance: 180.4
click at [1372, 589] on button "Save" at bounding box center [1401, 590] width 97 height 29
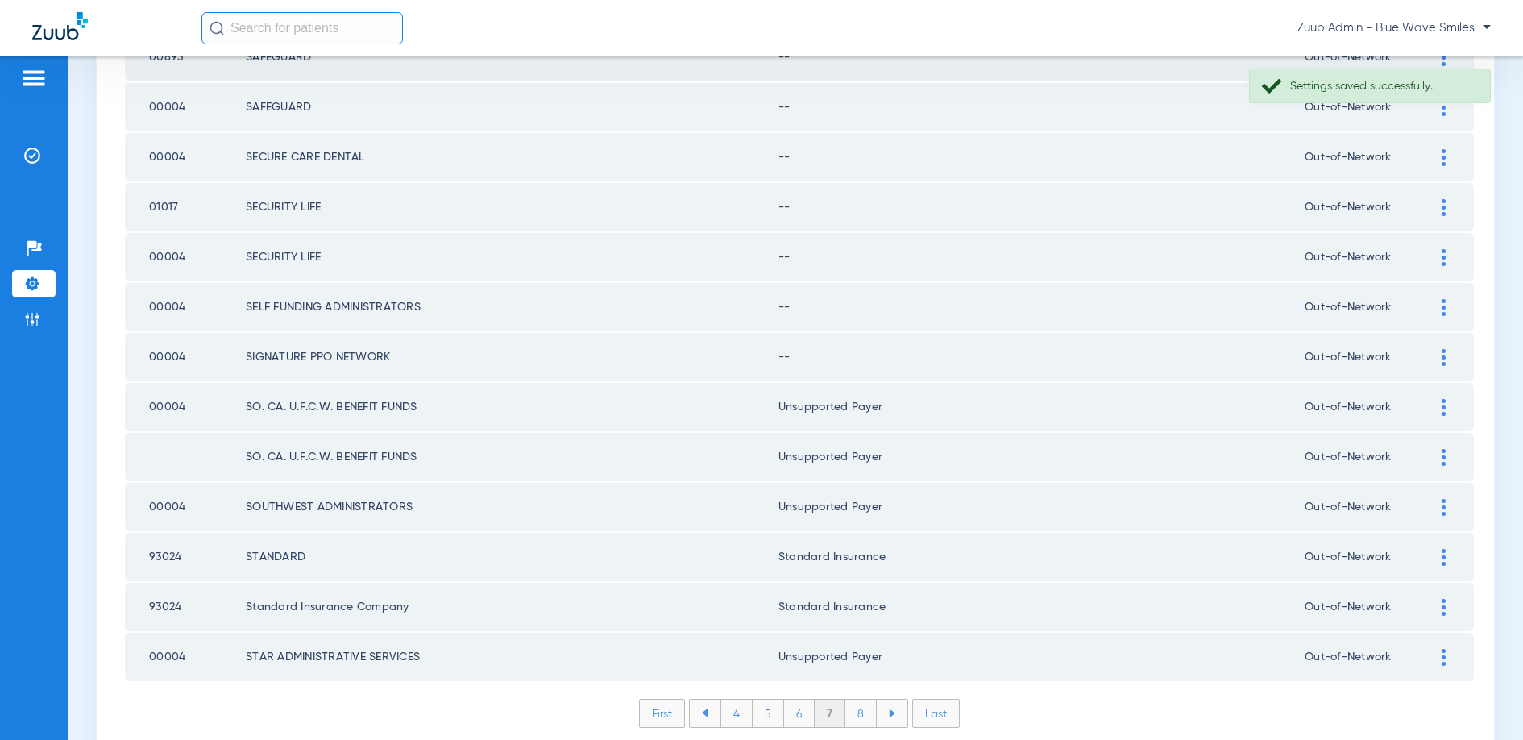
click at [1439, 360] on div at bounding box center [1443, 357] width 28 height 17
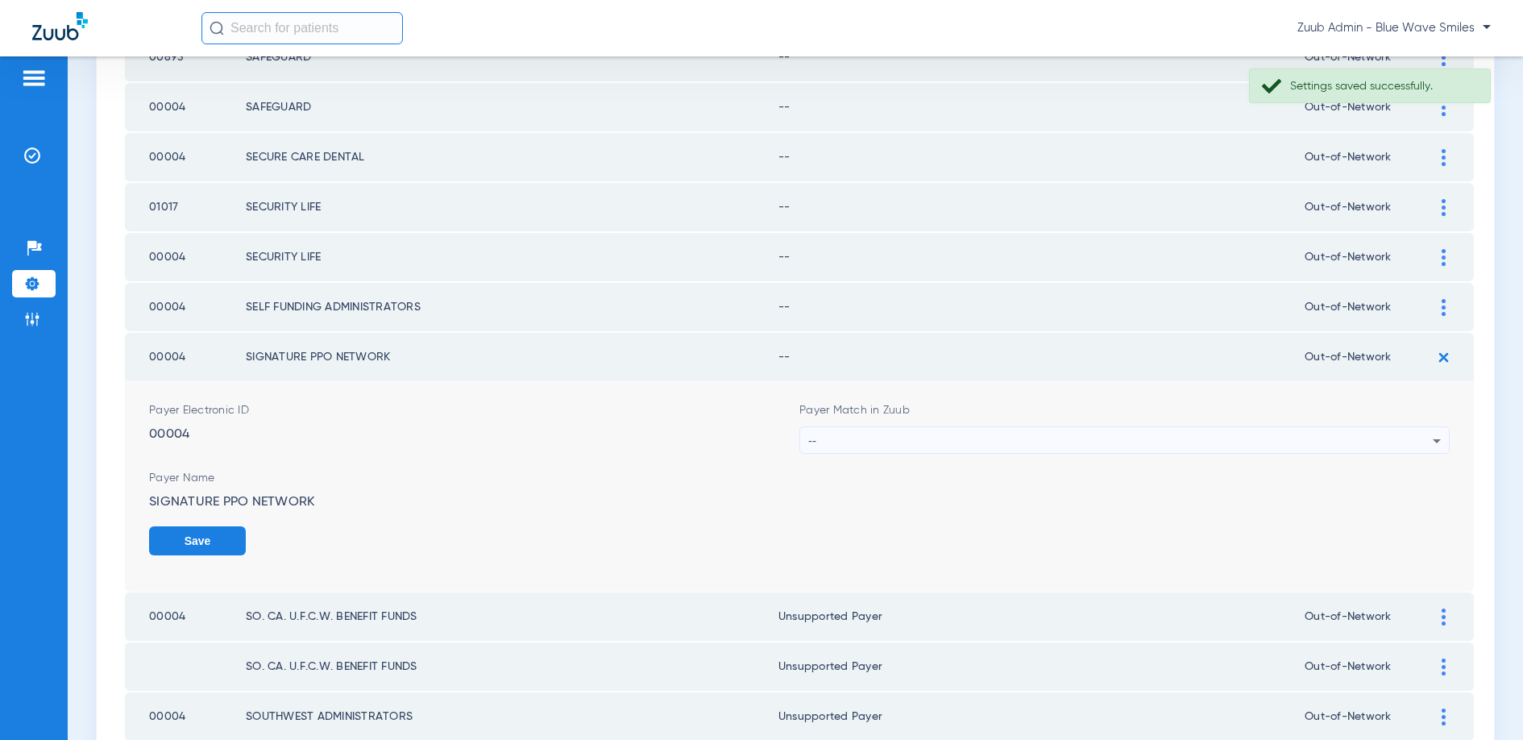
click at [1123, 442] on div "--" at bounding box center [1120, 440] width 624 height 27
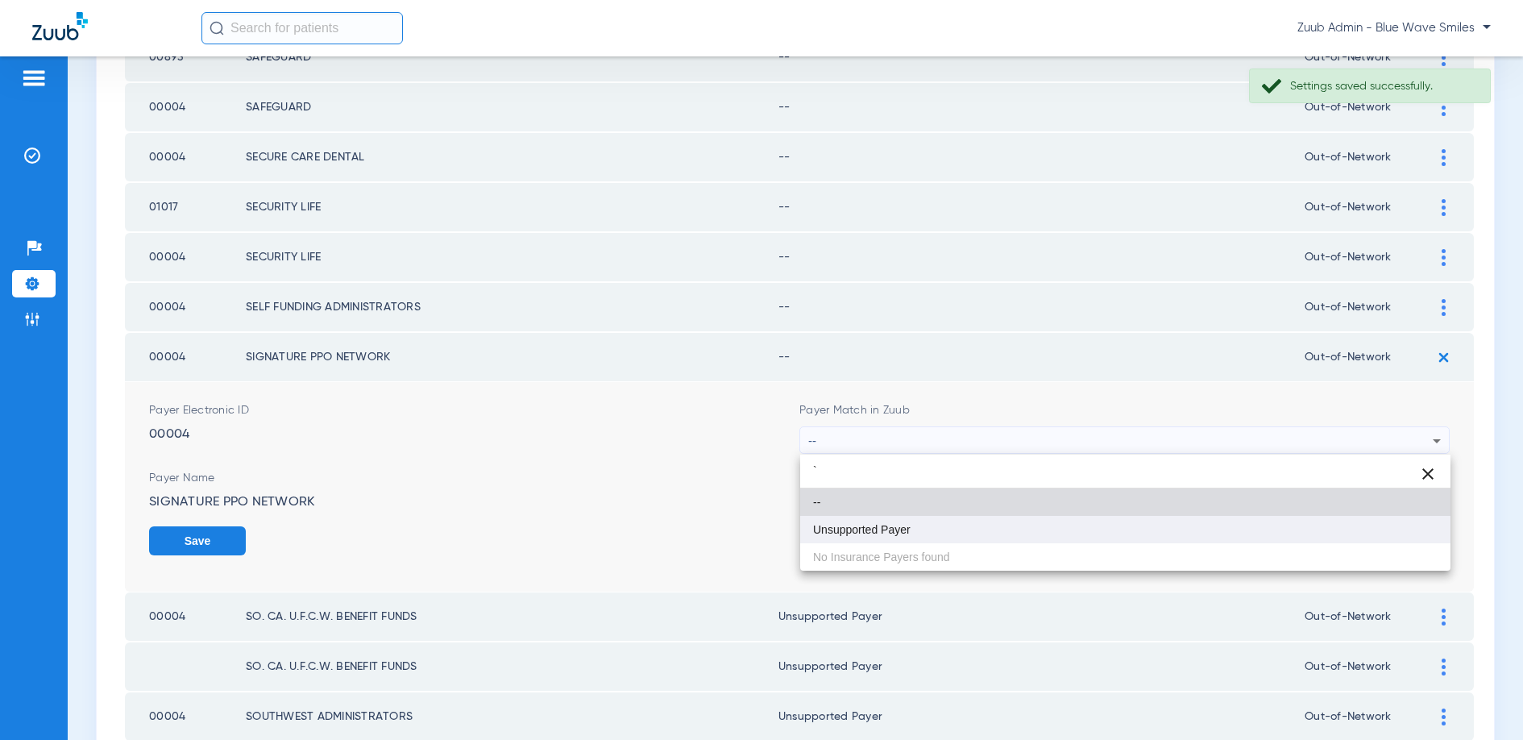
type input "`"
click at [979, 521] on mat-option "Unsupported Payer" at bounding box center [1125, 529] width 650 height 27
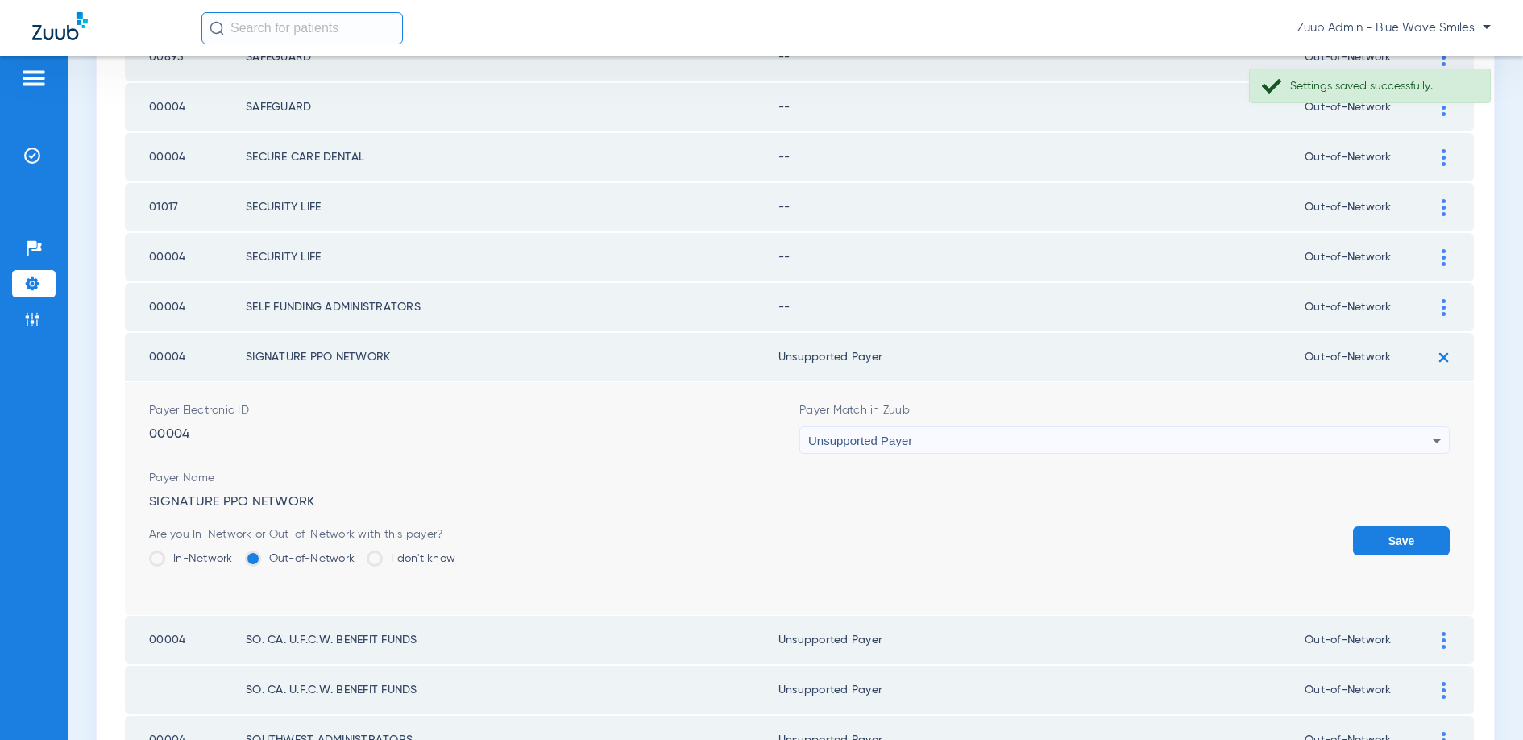
click at [1392, 528] on button "Save" at bounding box center [1401, 540] width 97 height 29
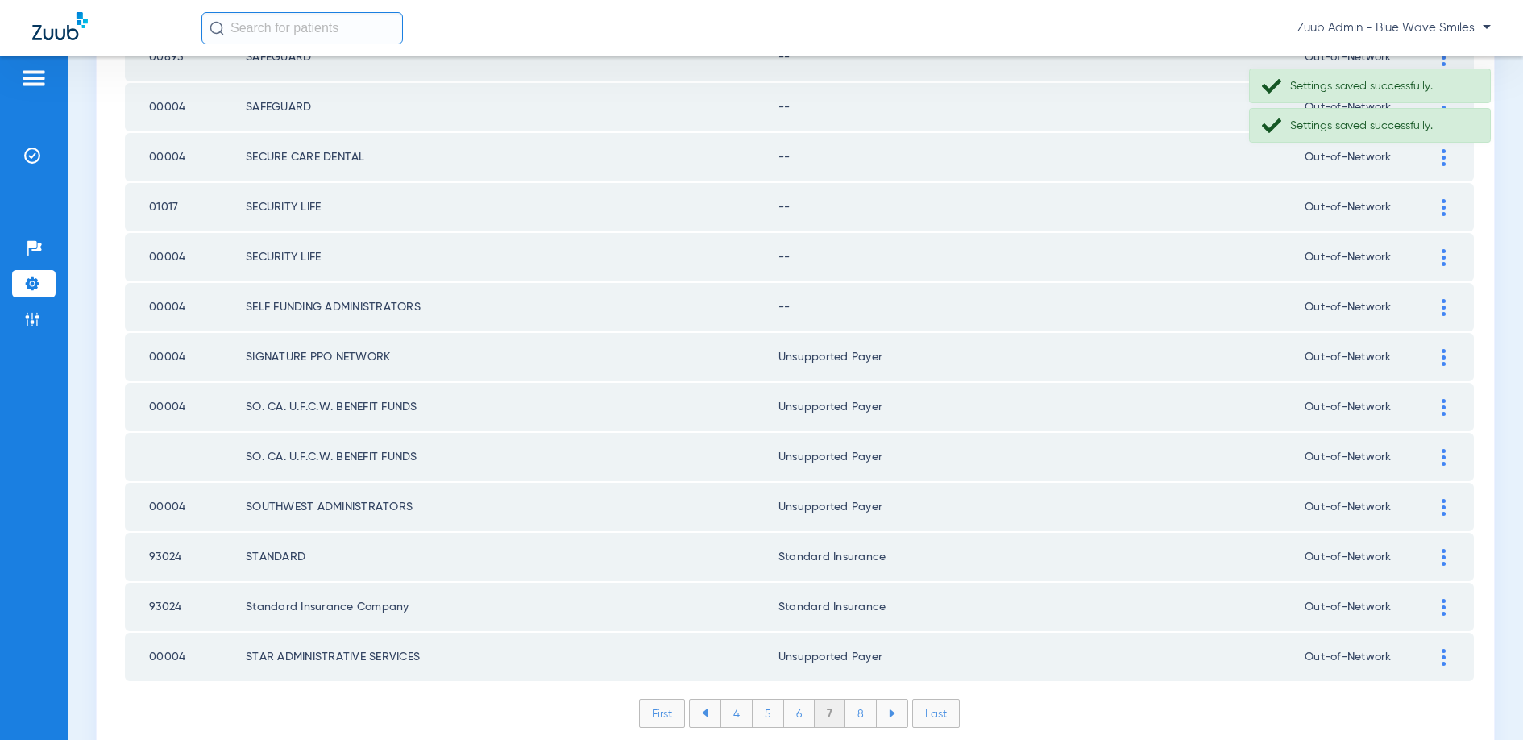
click at [1439, 299] on div at bounding box center [1443, 307] width 28 height 17
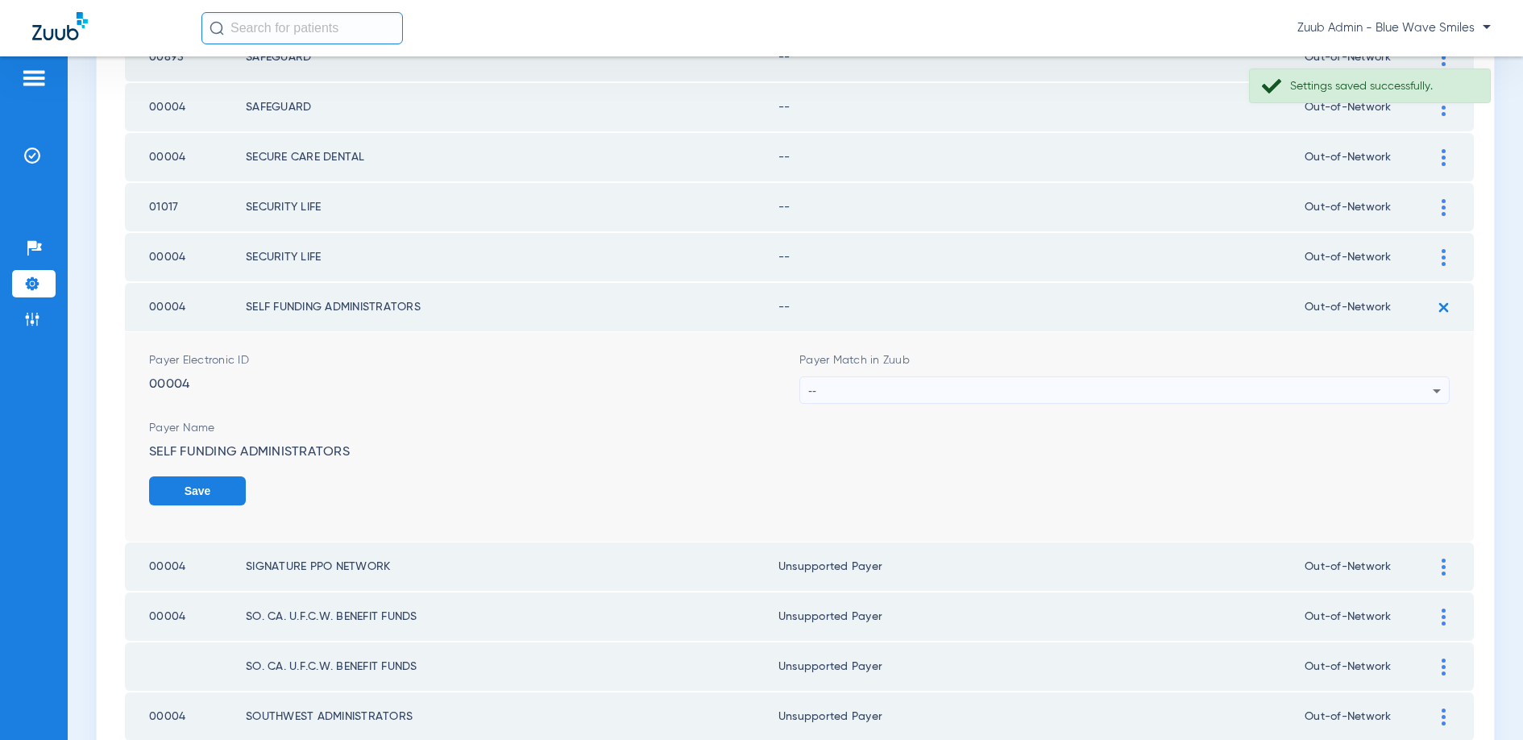
click at [974, 384] on div "--" at bounding box center [1120, 390] width 624 height 27
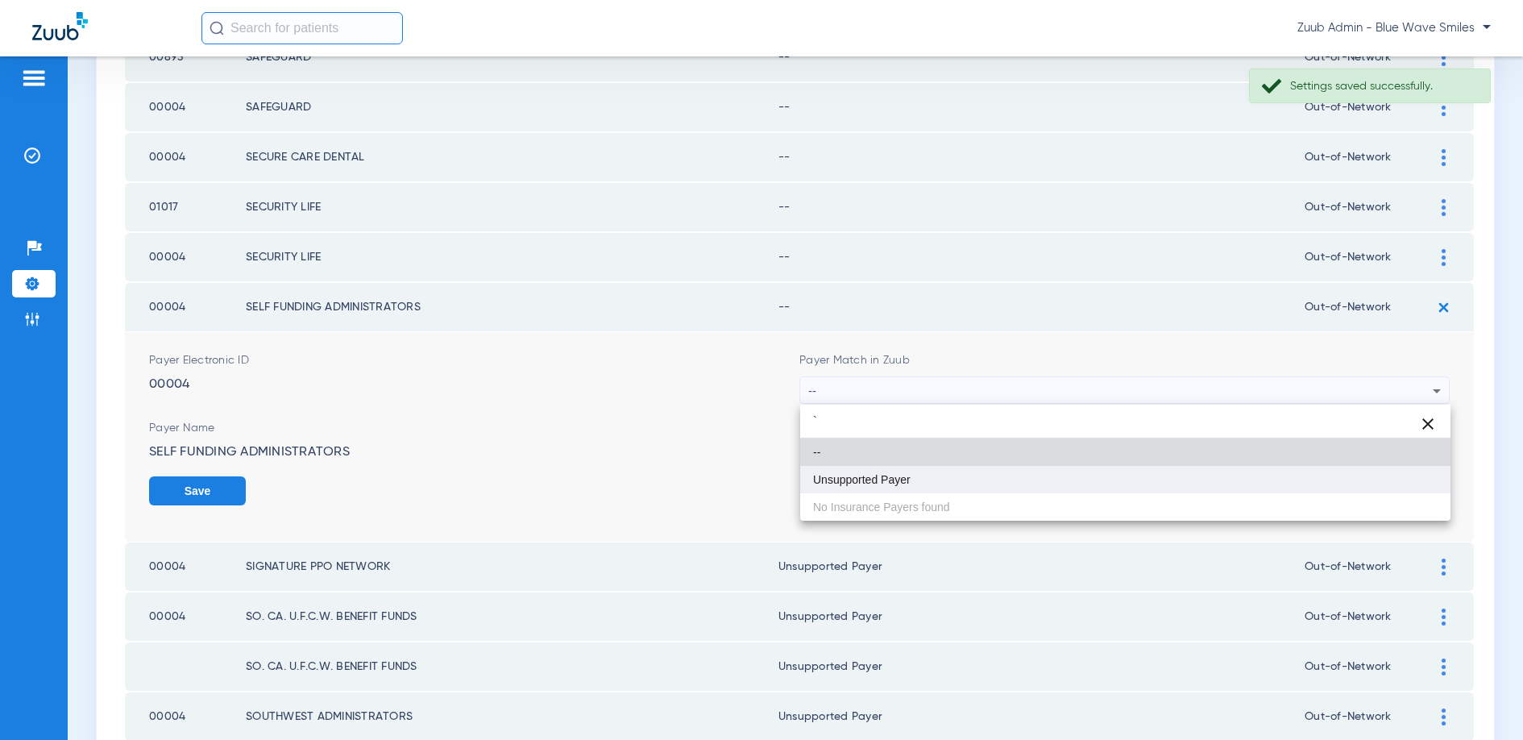
type input "`"
drag, startPoint x: 882, startPoint y: 478, endPoint x: 997, endPoint y: 458, distance: 116.8
click at [886, 477] on span "Unsupported Payer" at bounding box center [862, 479] width 98 height 11
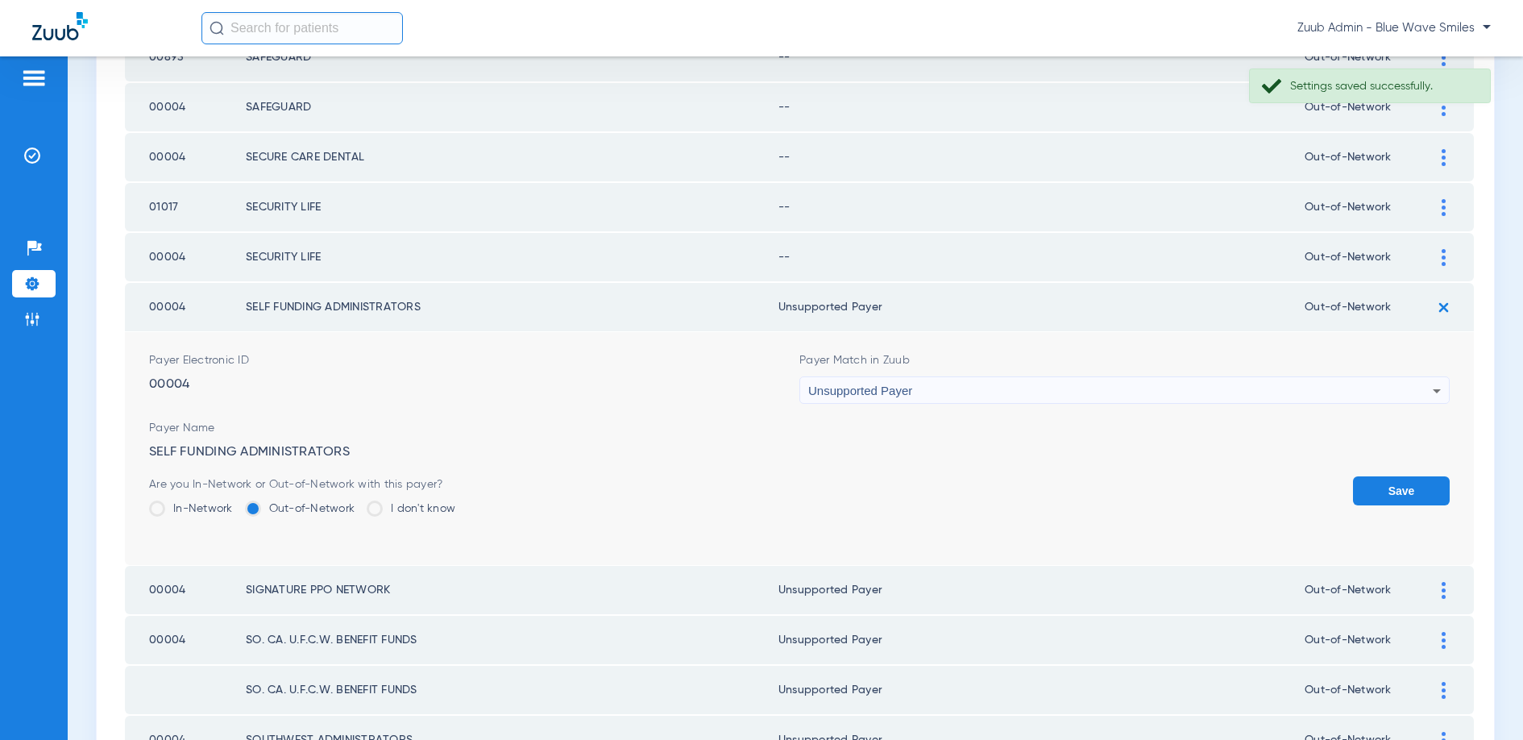
click at [1380, 492] on button "Save" at bounding box center [1401, 490] width 97 height 29
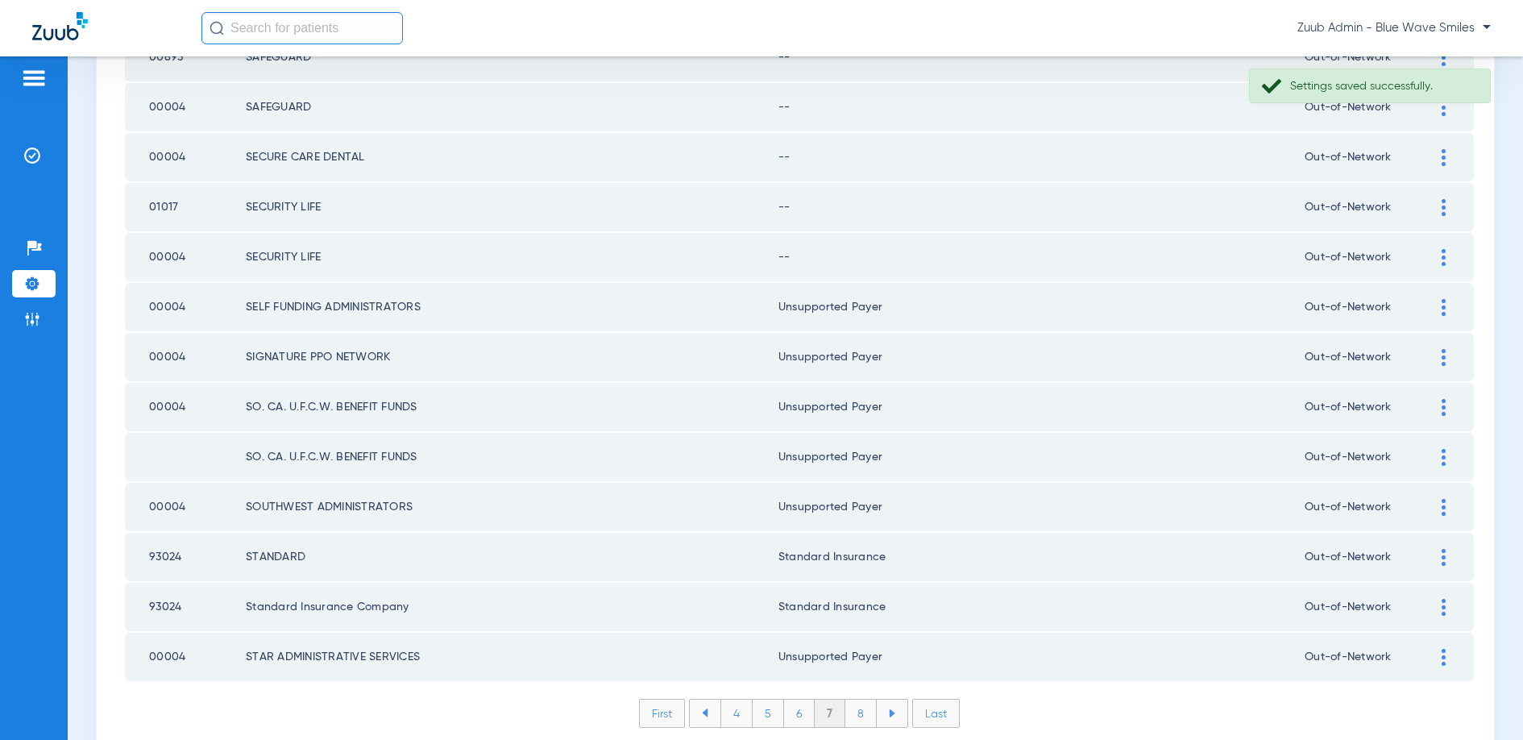
click at [1440, 255] on div at bounding box center [1443, 257] width 28 height 17
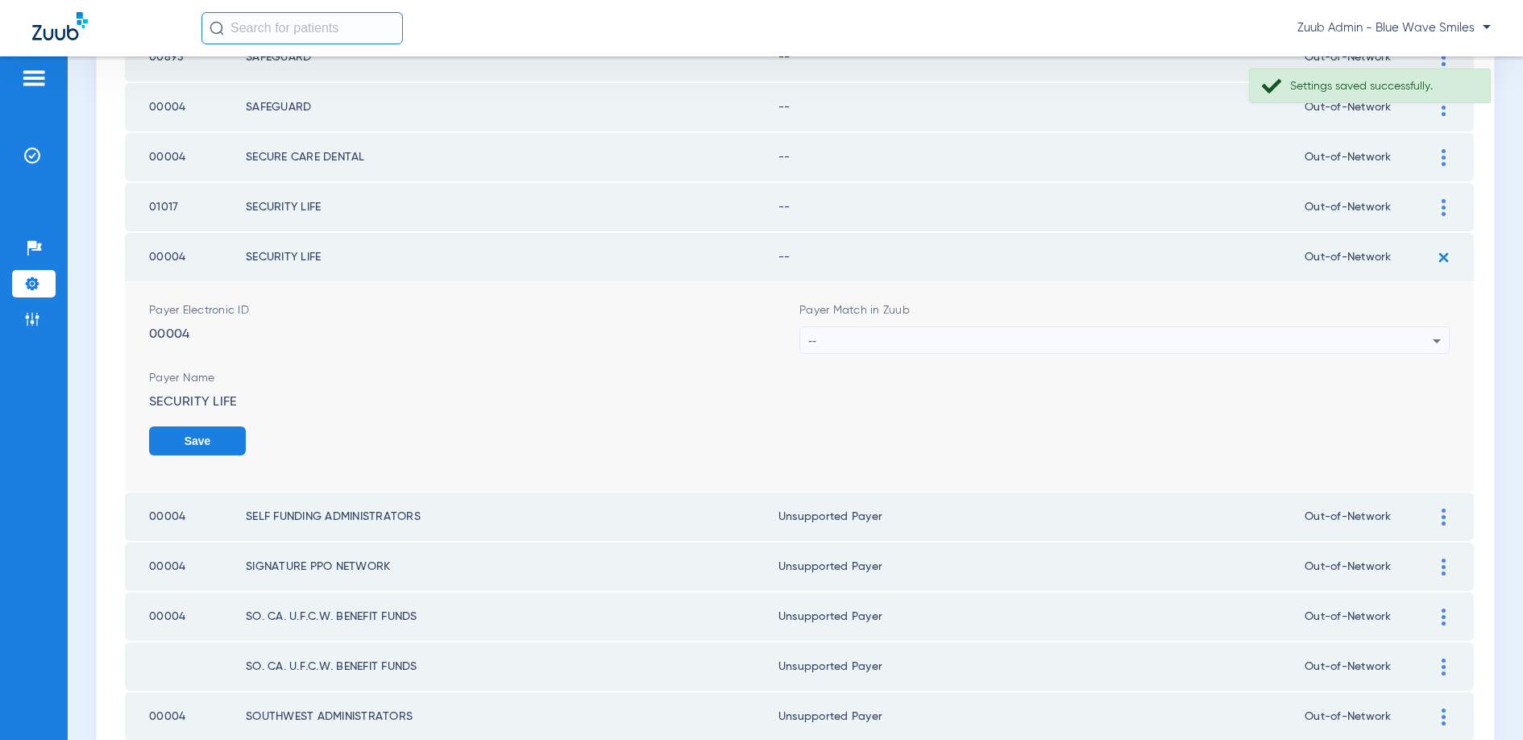
click at [902, 337] on div "--" at bounding box center [1120, 340] width 624 height 27
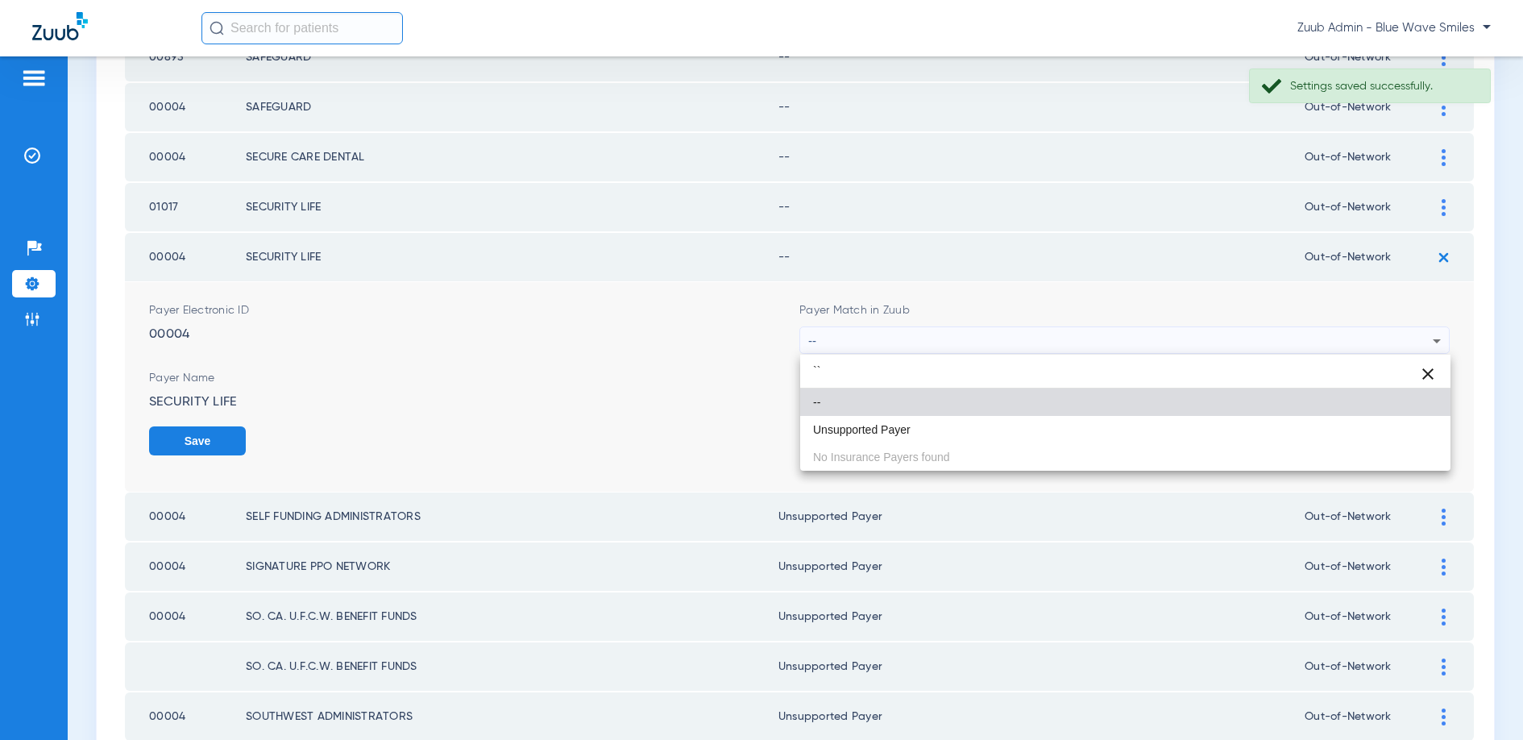
type input "``"
click at [842, 433] on span "Unsupported Payer" at bounding box center [862, 429] width 98 height 11
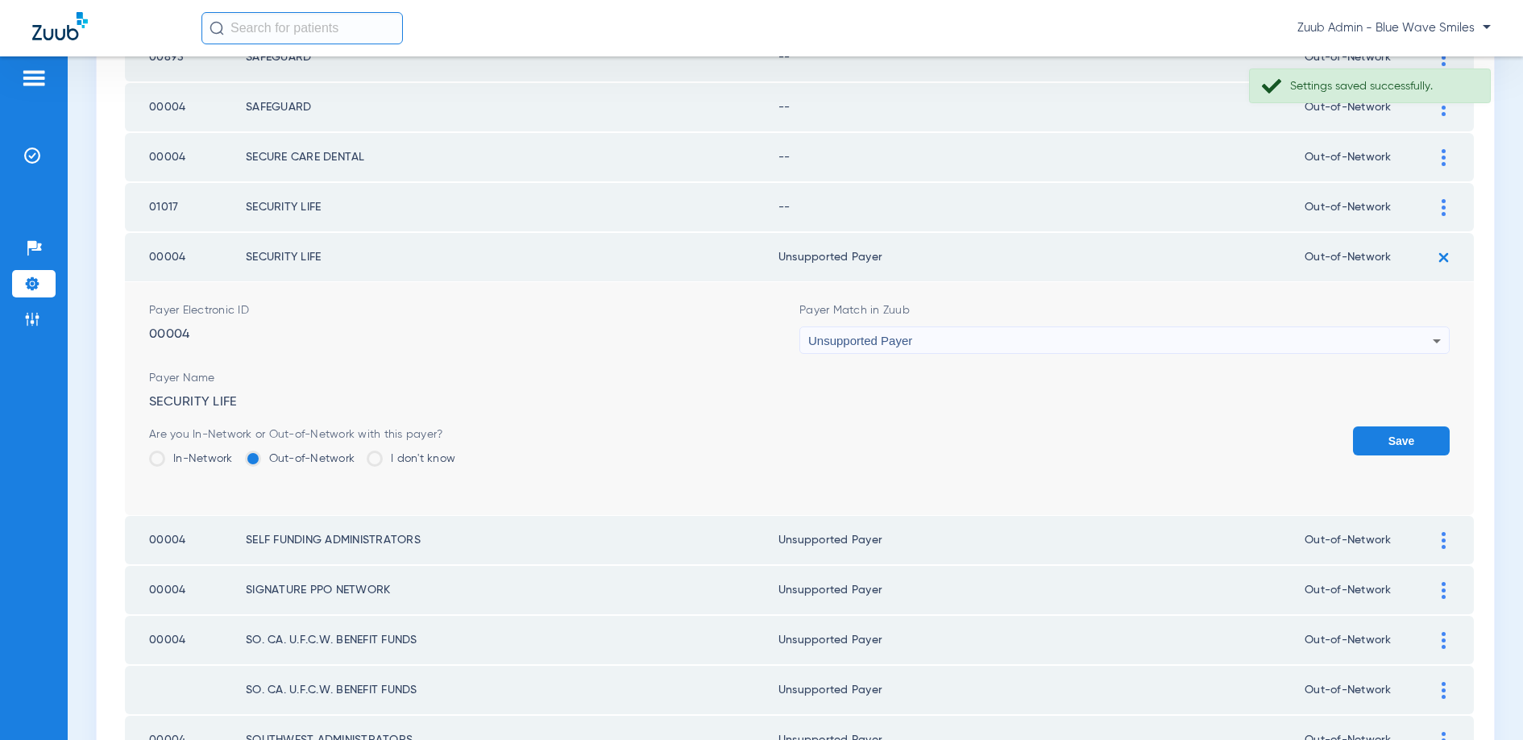
click at [1384, 434] on button "Save" at bounding box center [1401, 440] width 97 height 29
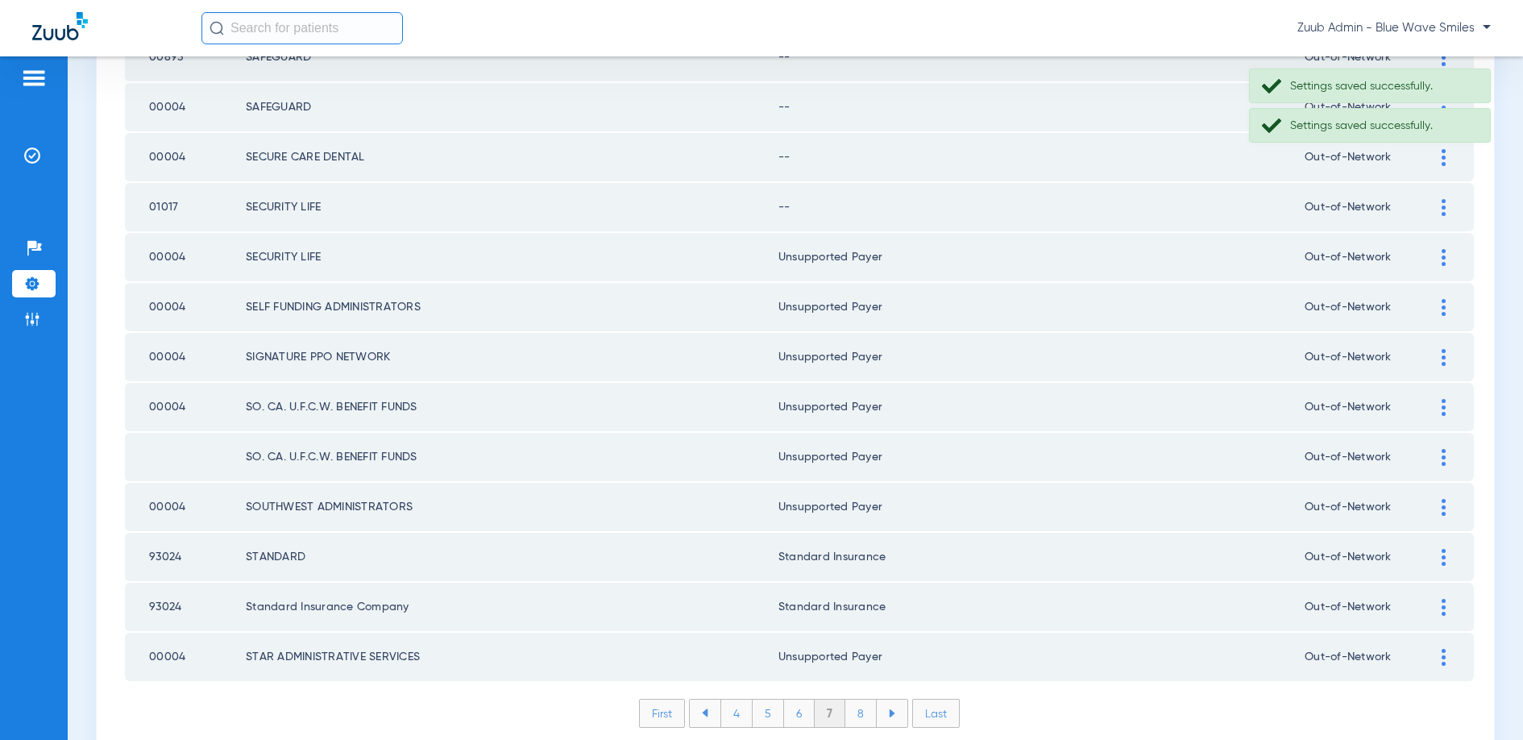
click at [1442, 209] on img at bounding box center [1444, 207] width 4 height 17
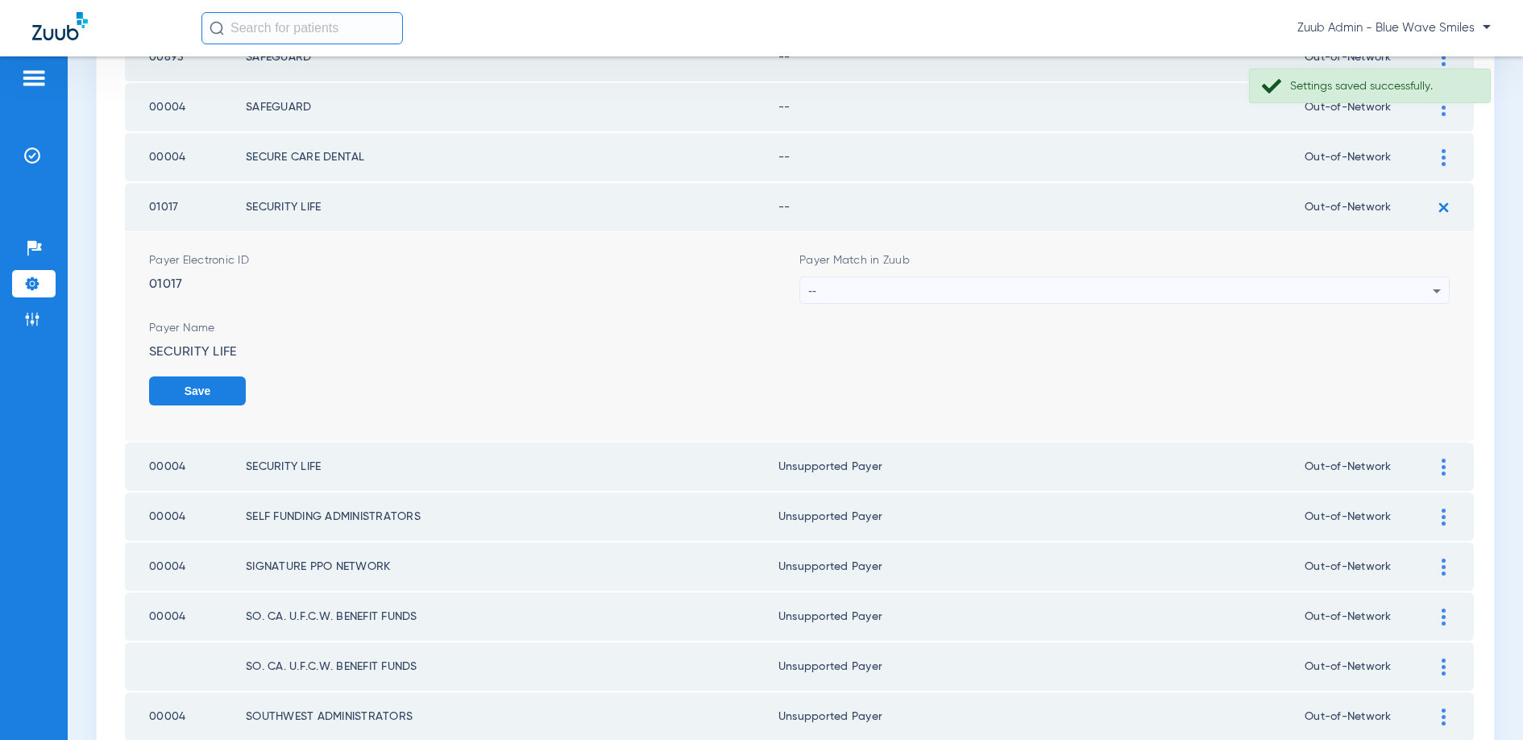
click at [1060, 277] on div "--" at bounding box center [1120, 290] width 624 height 27
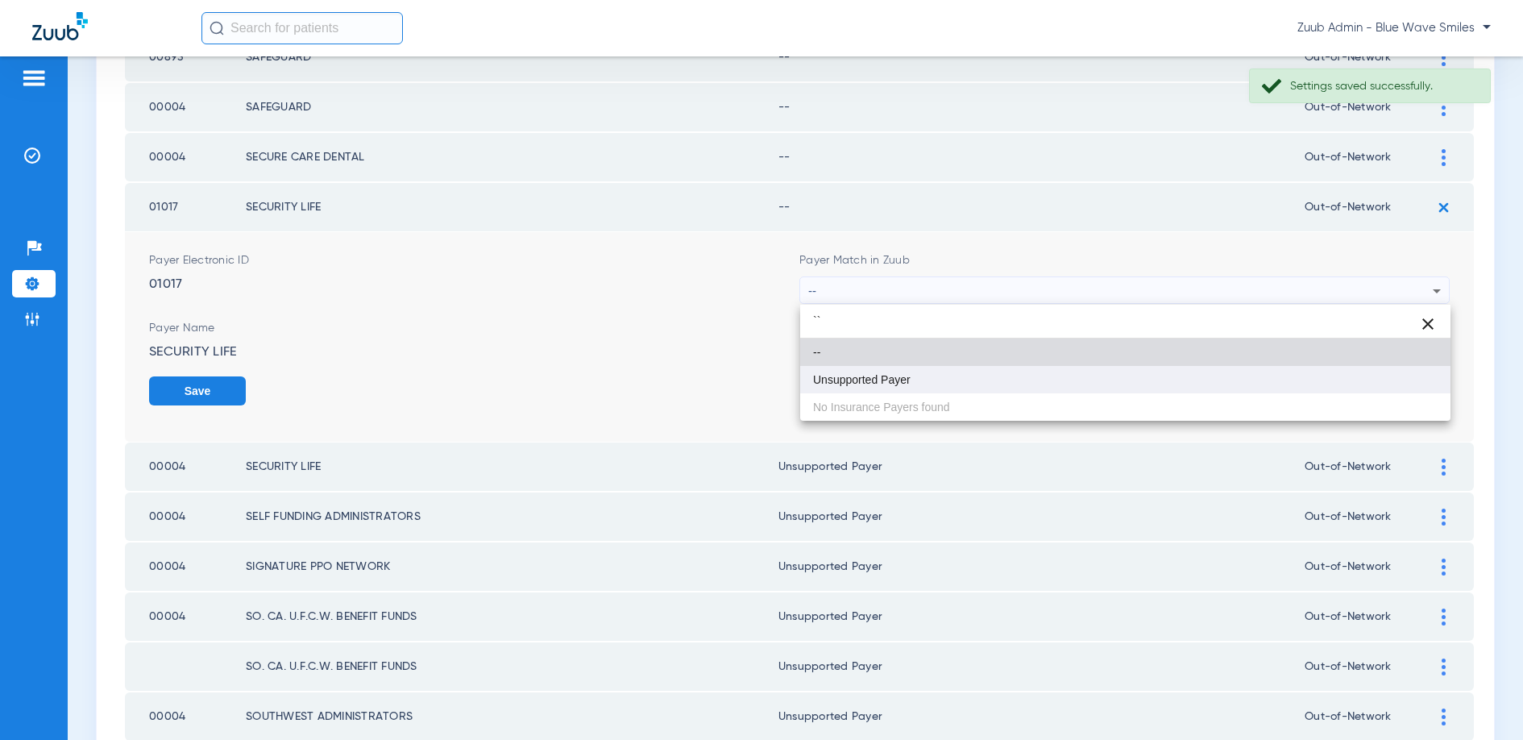
type input "``"
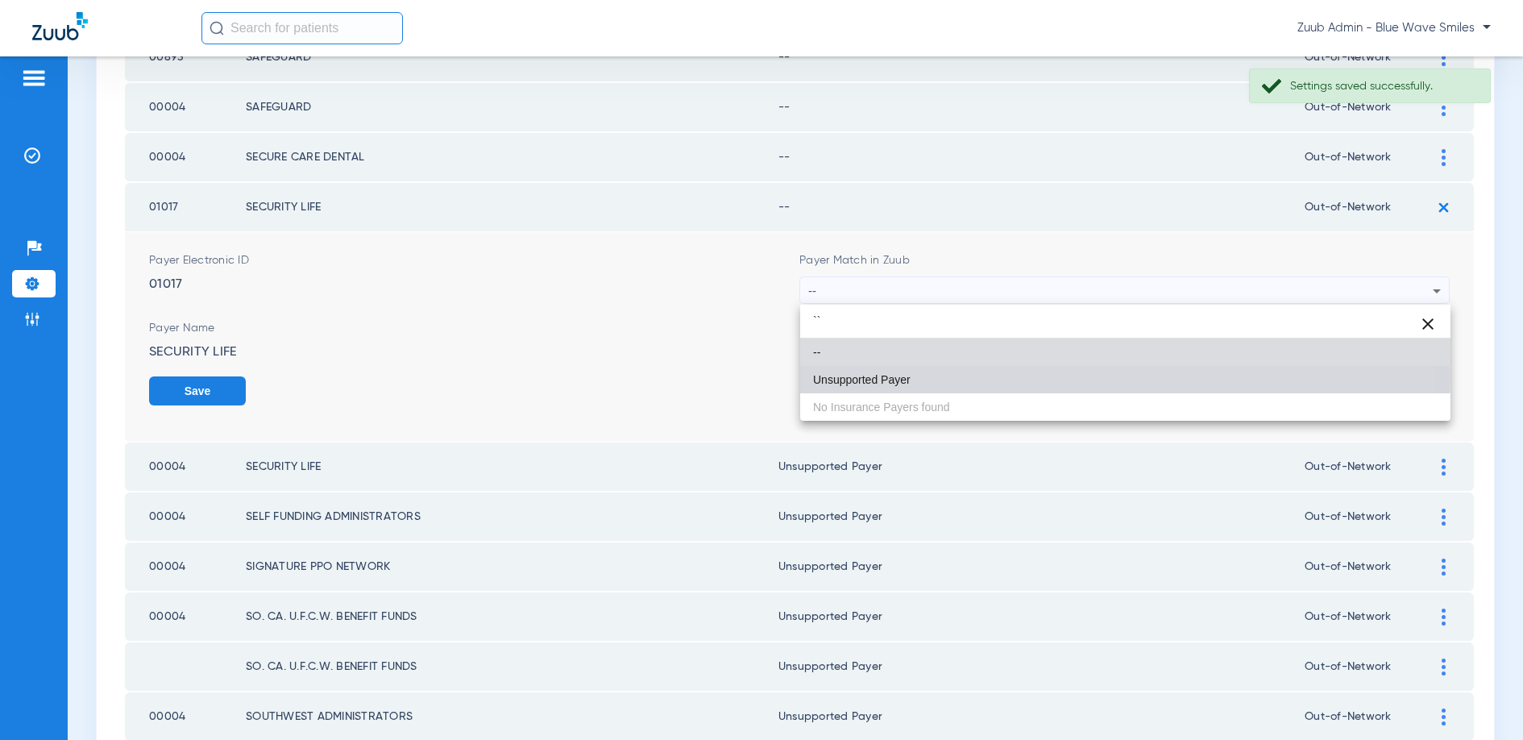
click at [930, 377] on mat-option "Unsupported Payer" at bounding box center [1125, 379] width 650 height 27
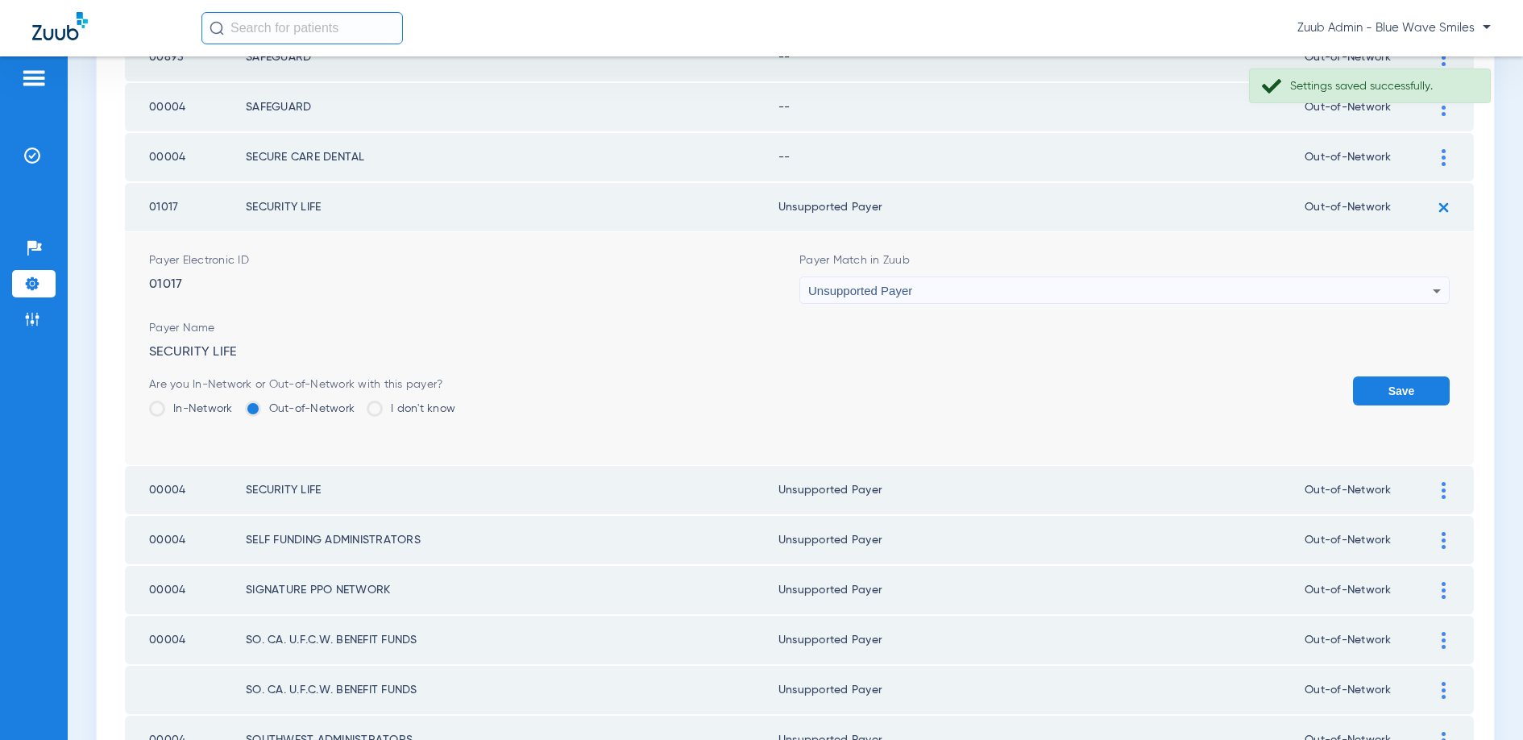
click at [1392, 395] on button "Save" at bounding box center [1401, 390] width 97 height 29
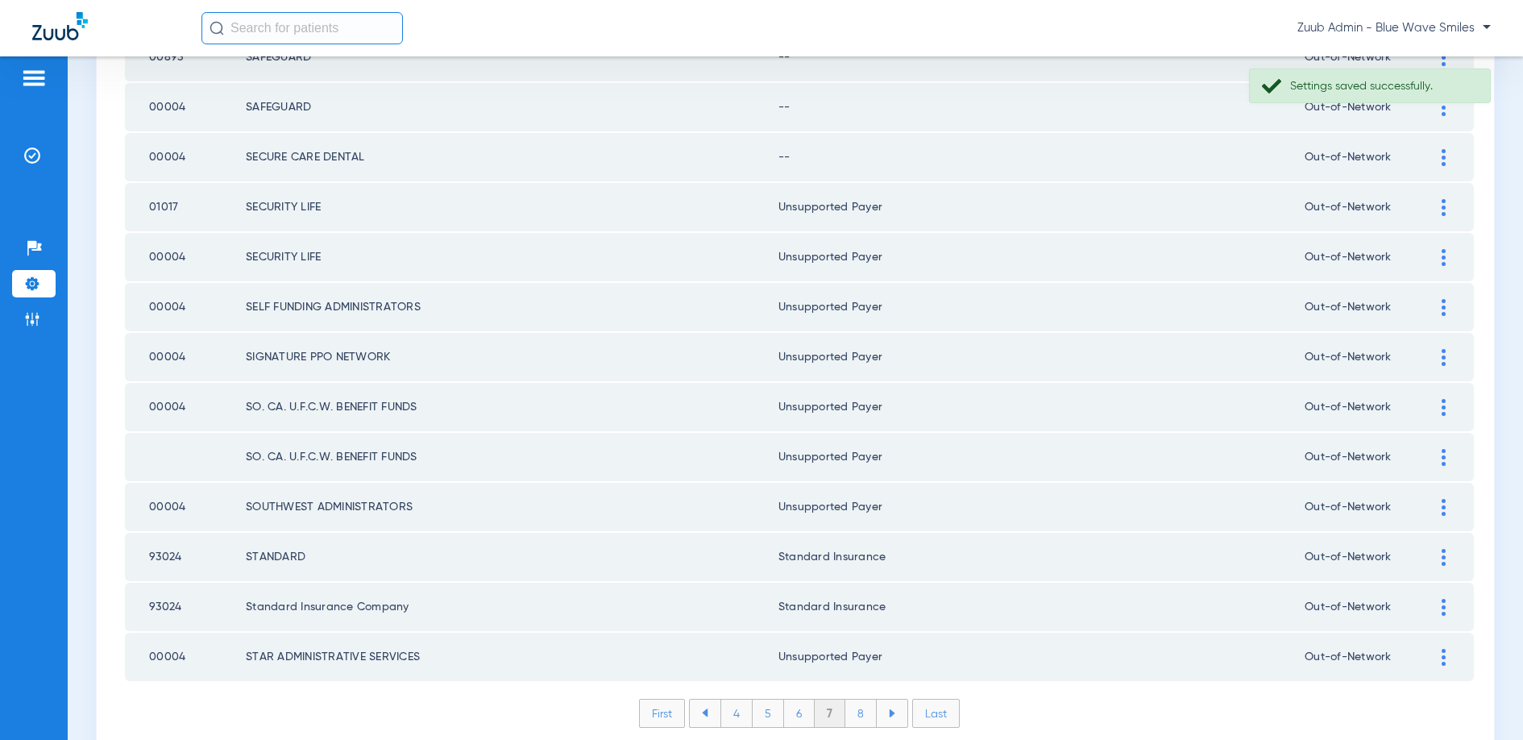
click at [1439, 156] on div at bounding box center [1443, 157] width 28 height 17
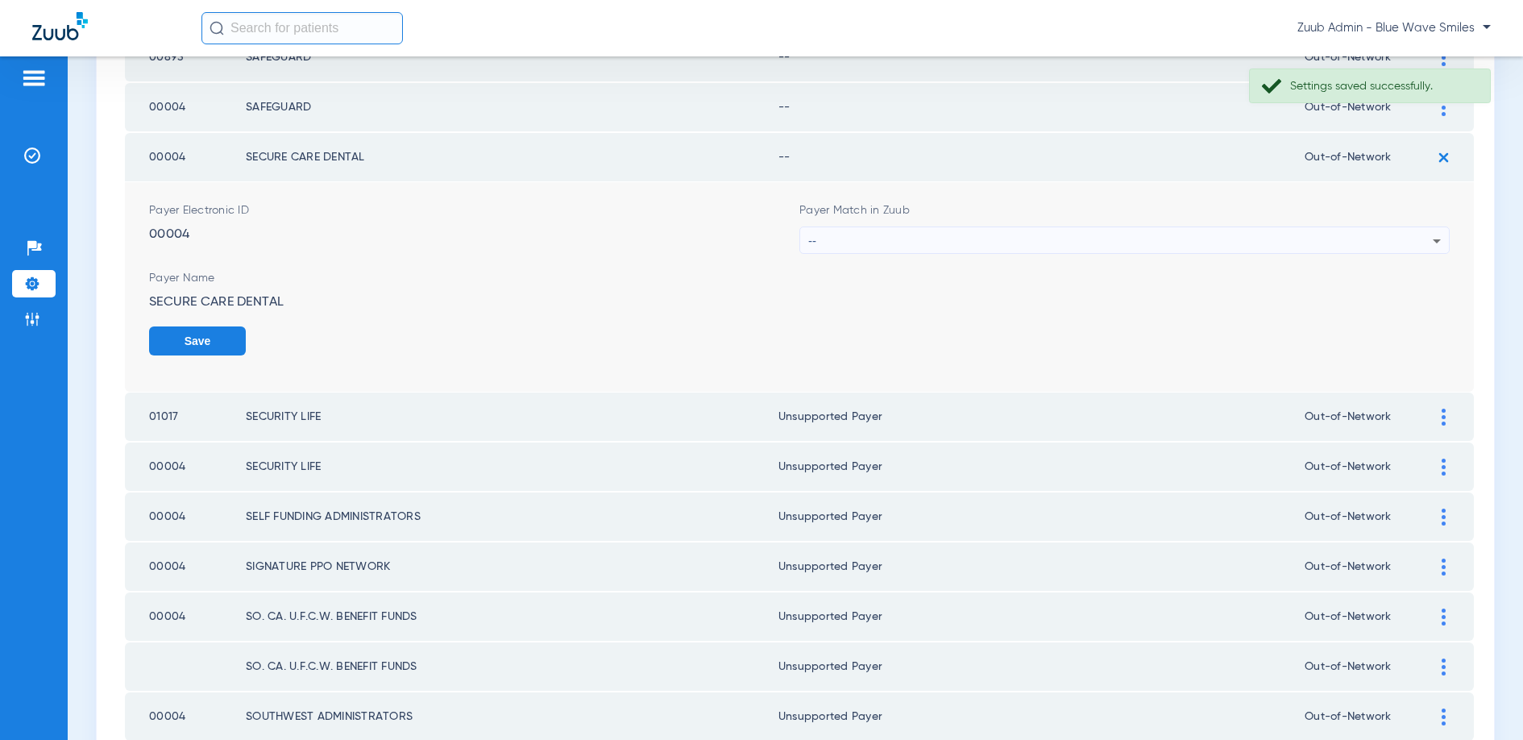
click at [965, 234] on div "--" at bounding box center [1120, 240] width 624 height 27
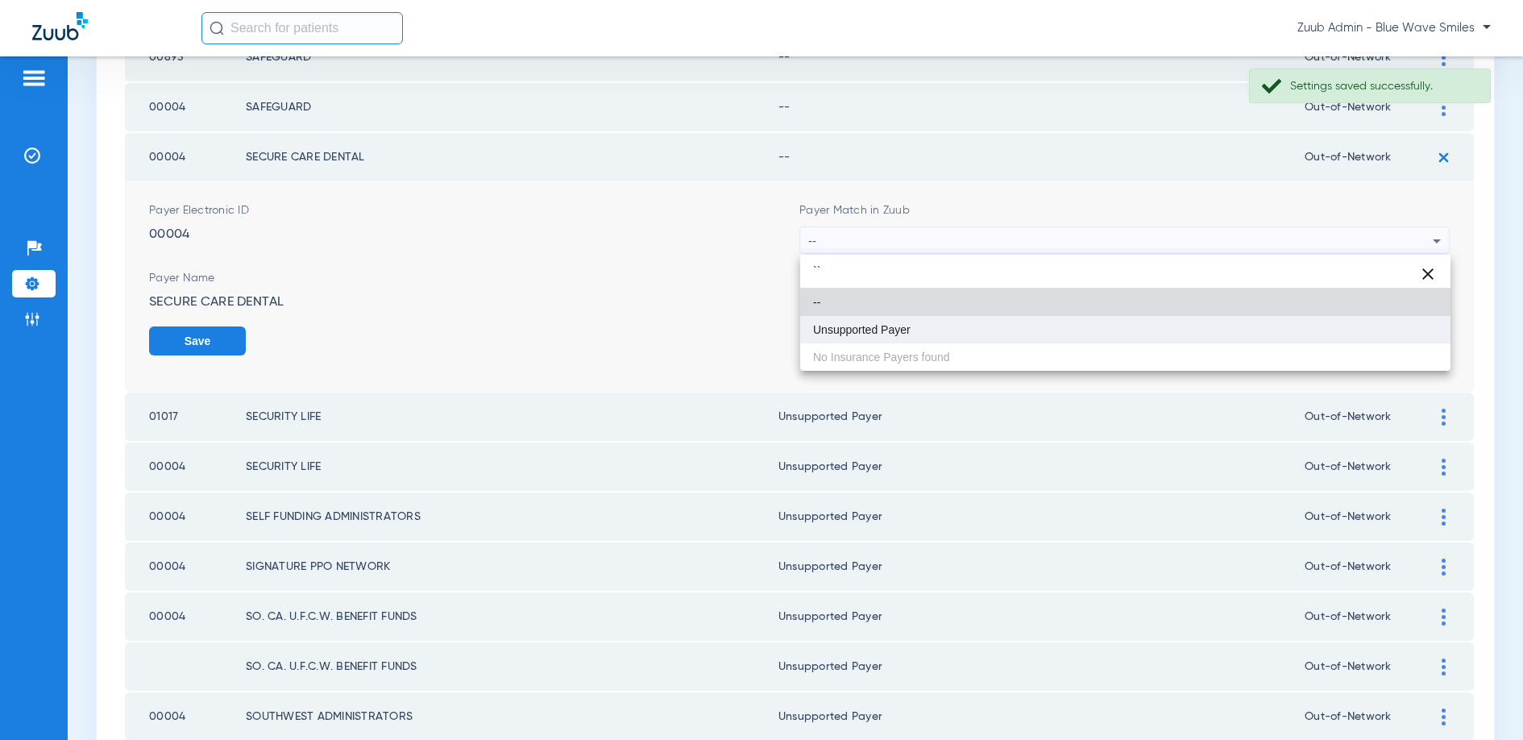
type input "``"
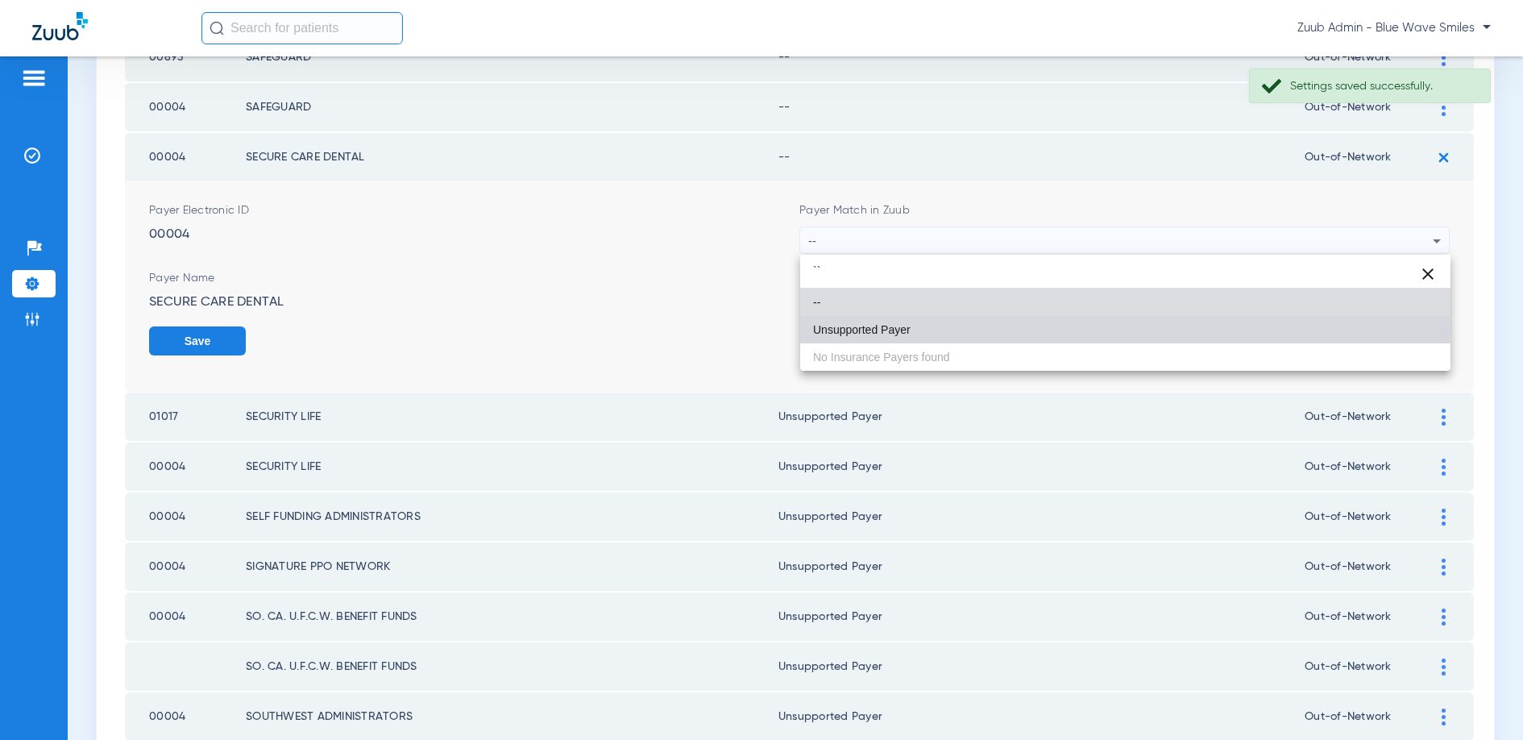
click at [848, 326] on span "Unsupported Payer" at bounding box center [862, 329] width 98 height 11
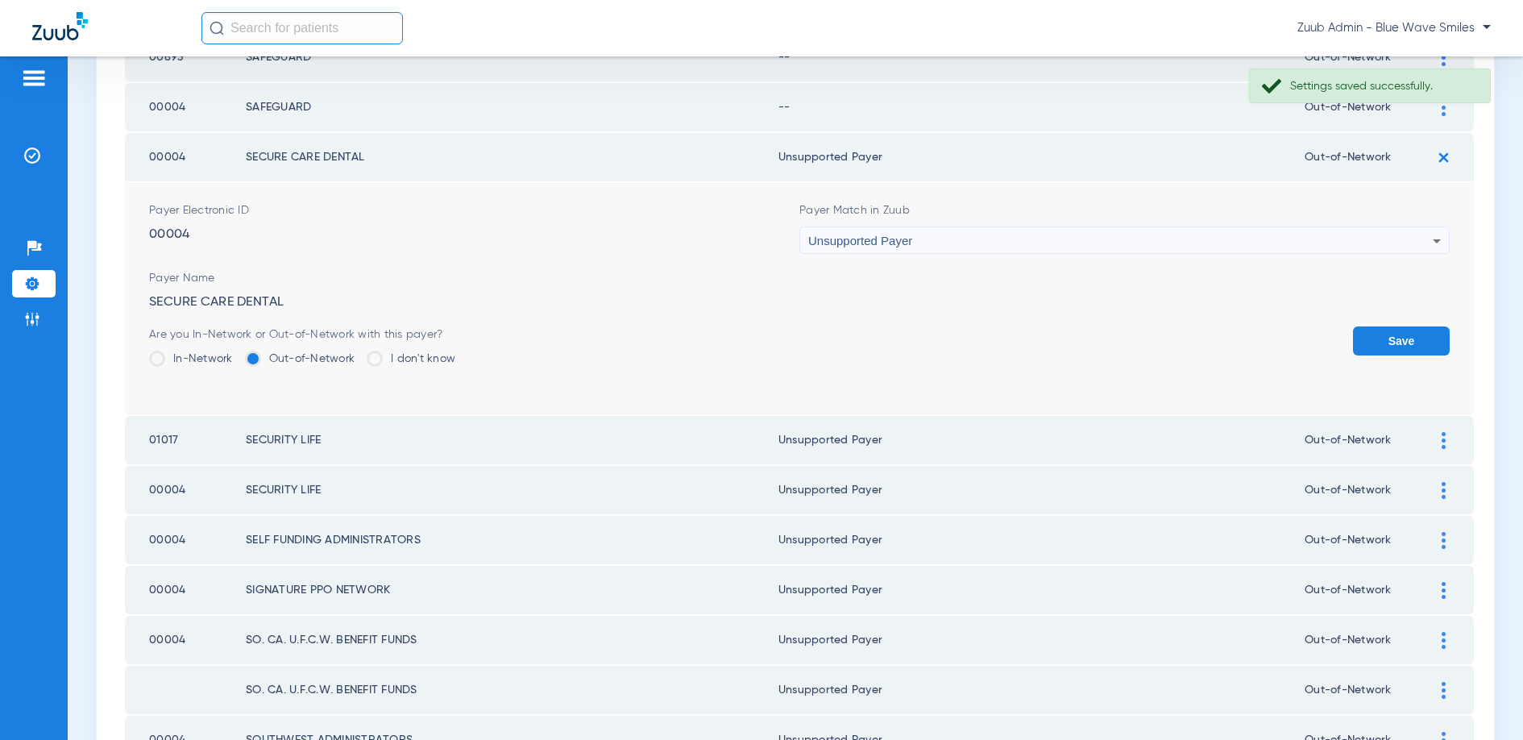
click at [1379, 337] on button "Save" at bounding box center [1401, 340] width 97 height 29
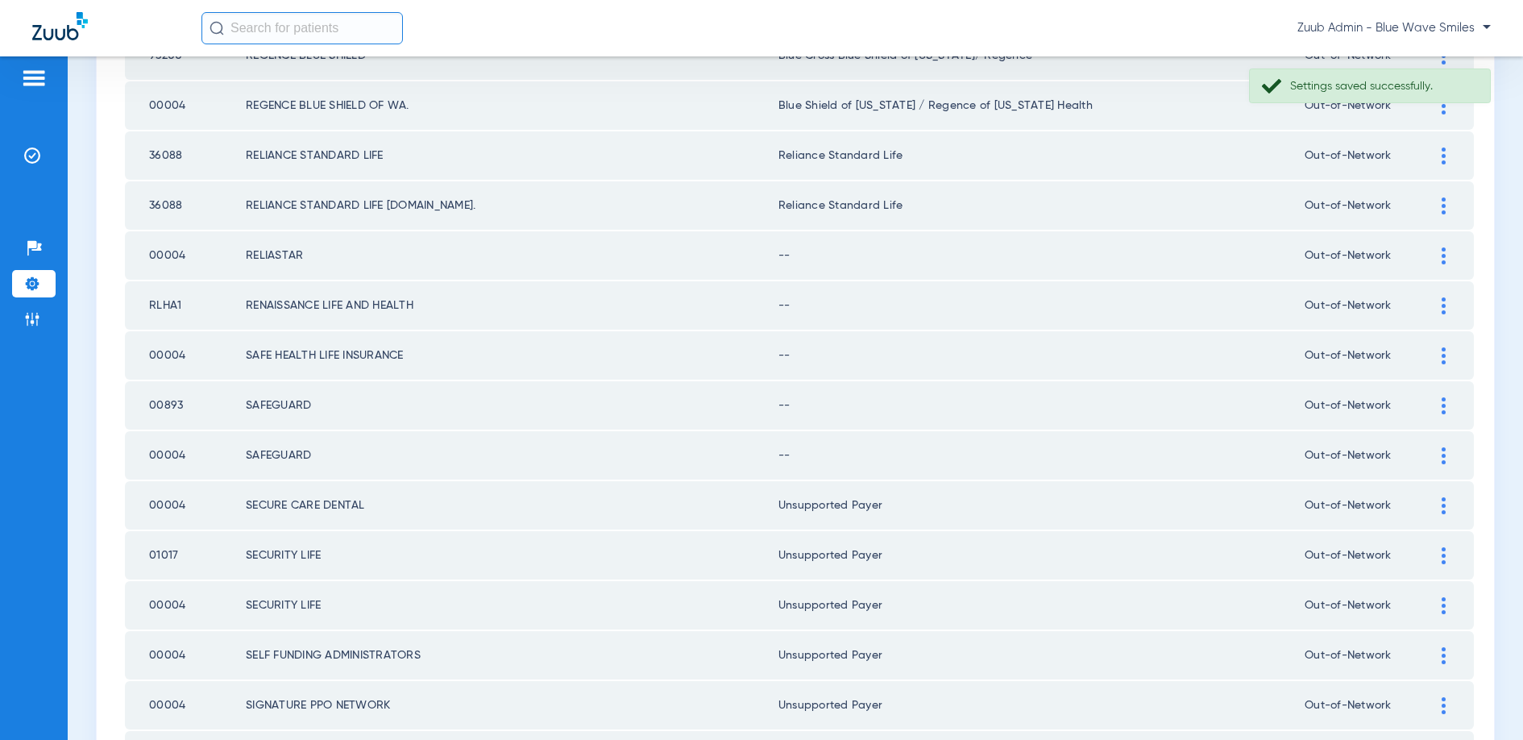
scroll to position [1758, 0]
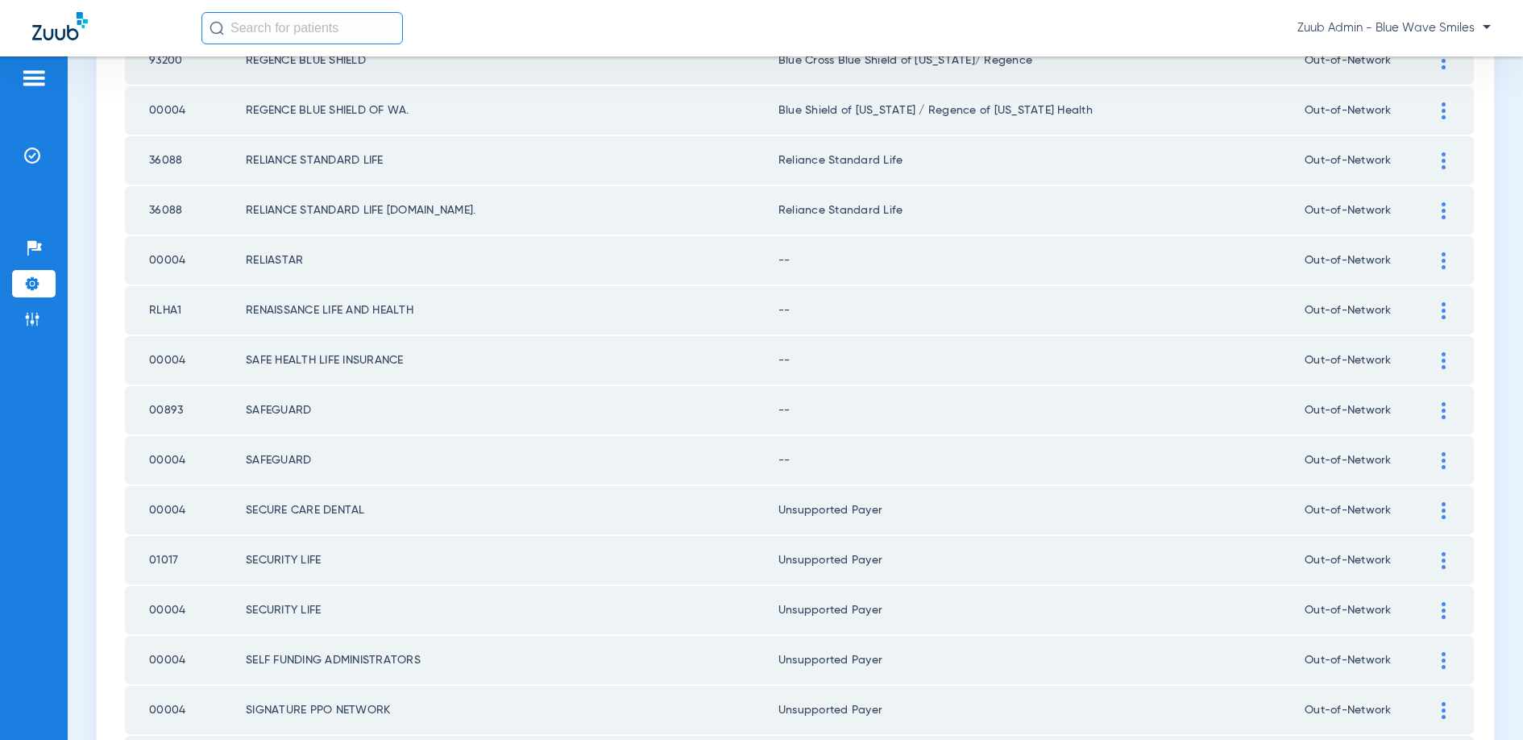
click at [1440, 259] on div at bounding box center [1443, 260] width 28 height 17
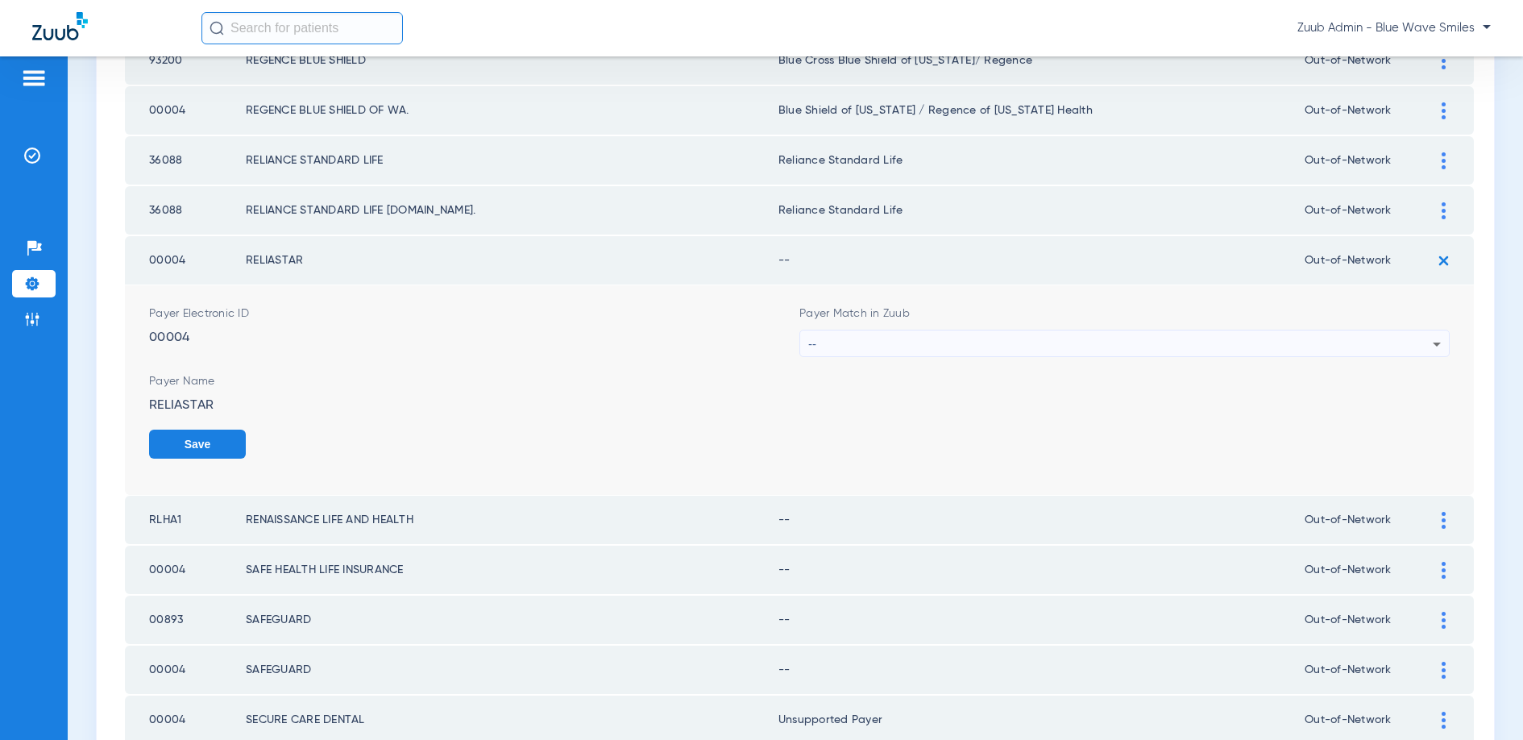
click at [1290, 340] on div "--" at bounding box center [1120, 343] width 624 height 27
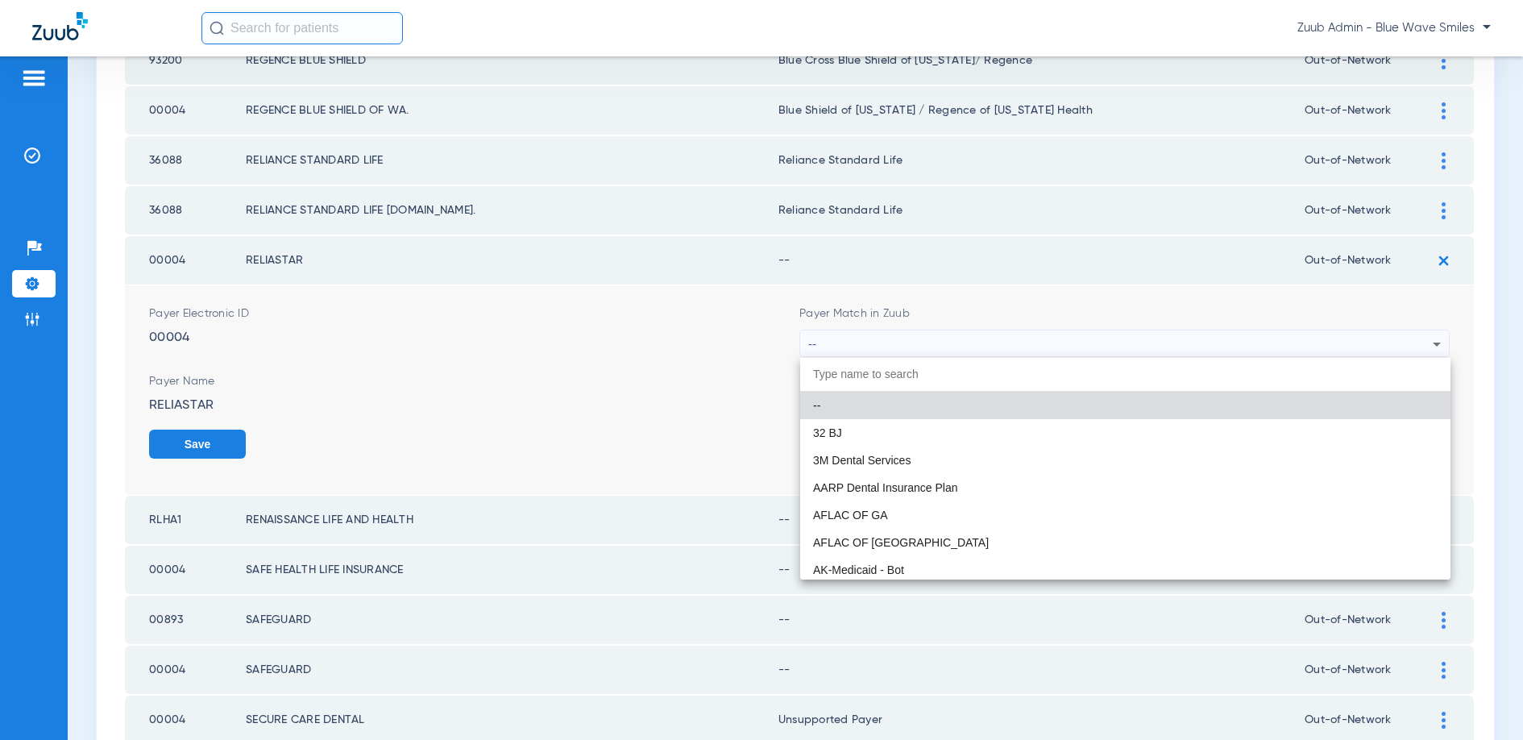
paste input "MUTUAL OF OMAHA"
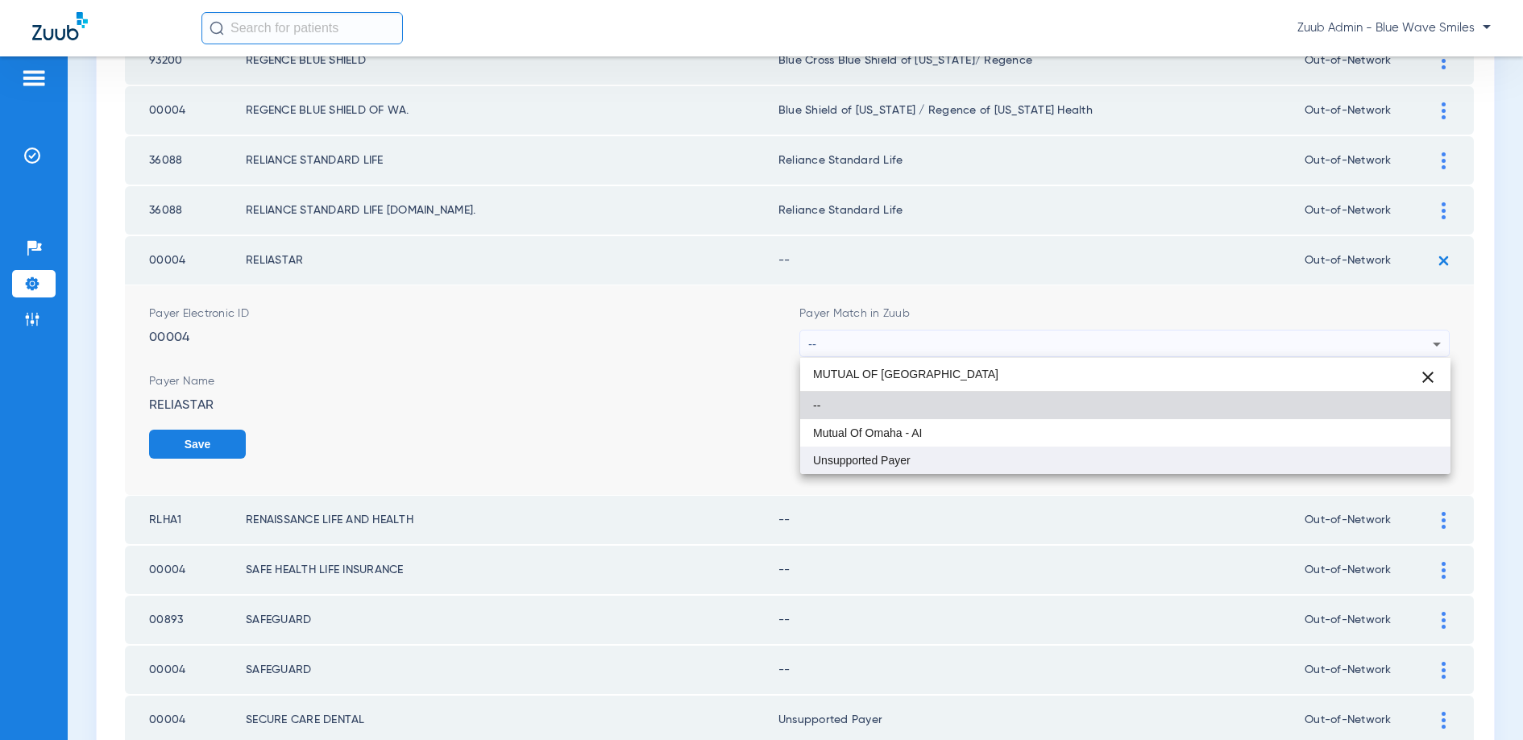
type input "MUTUAL OF OMAHA"
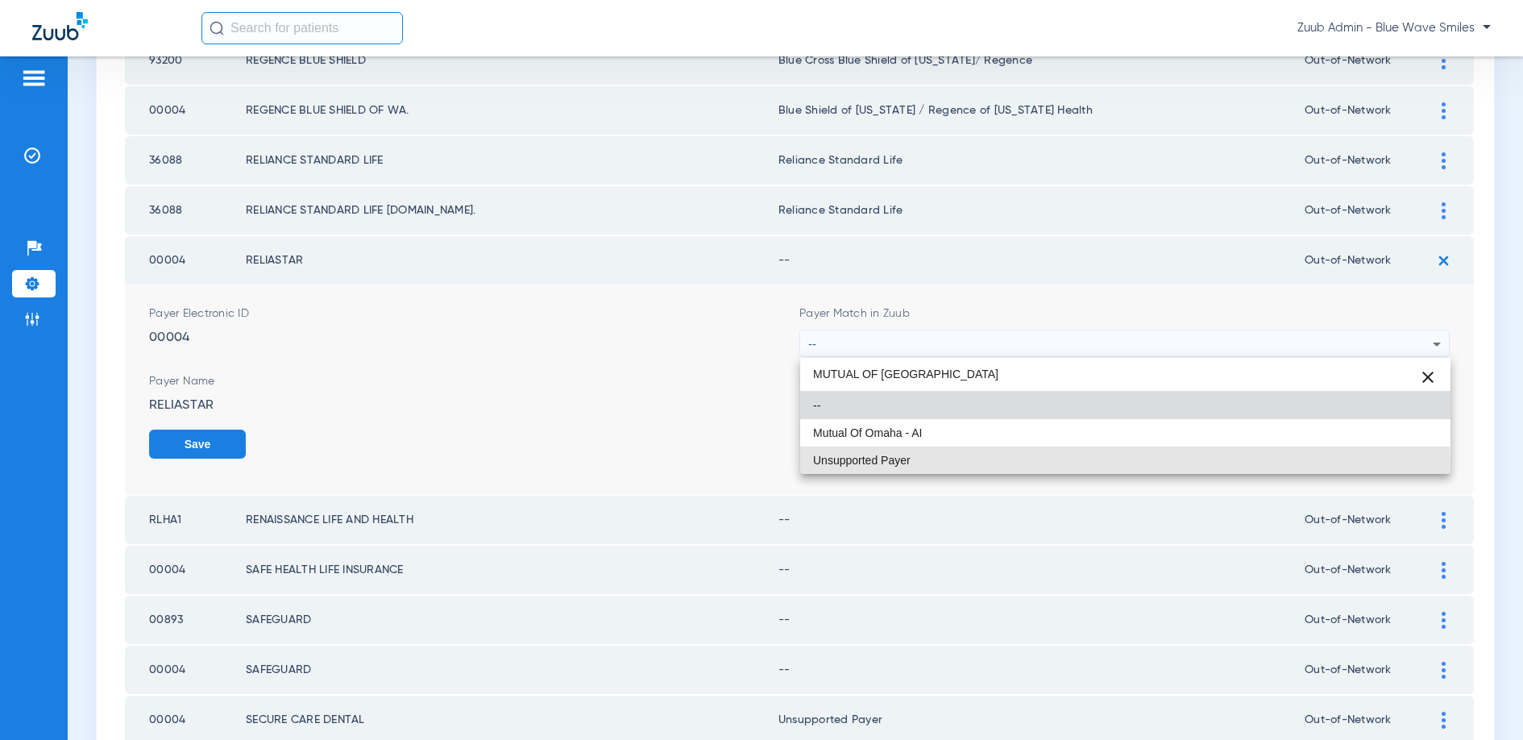
click at [886, 464] on span "Unsupported Payer" at bounding box center [862, 459] width 98 height 11
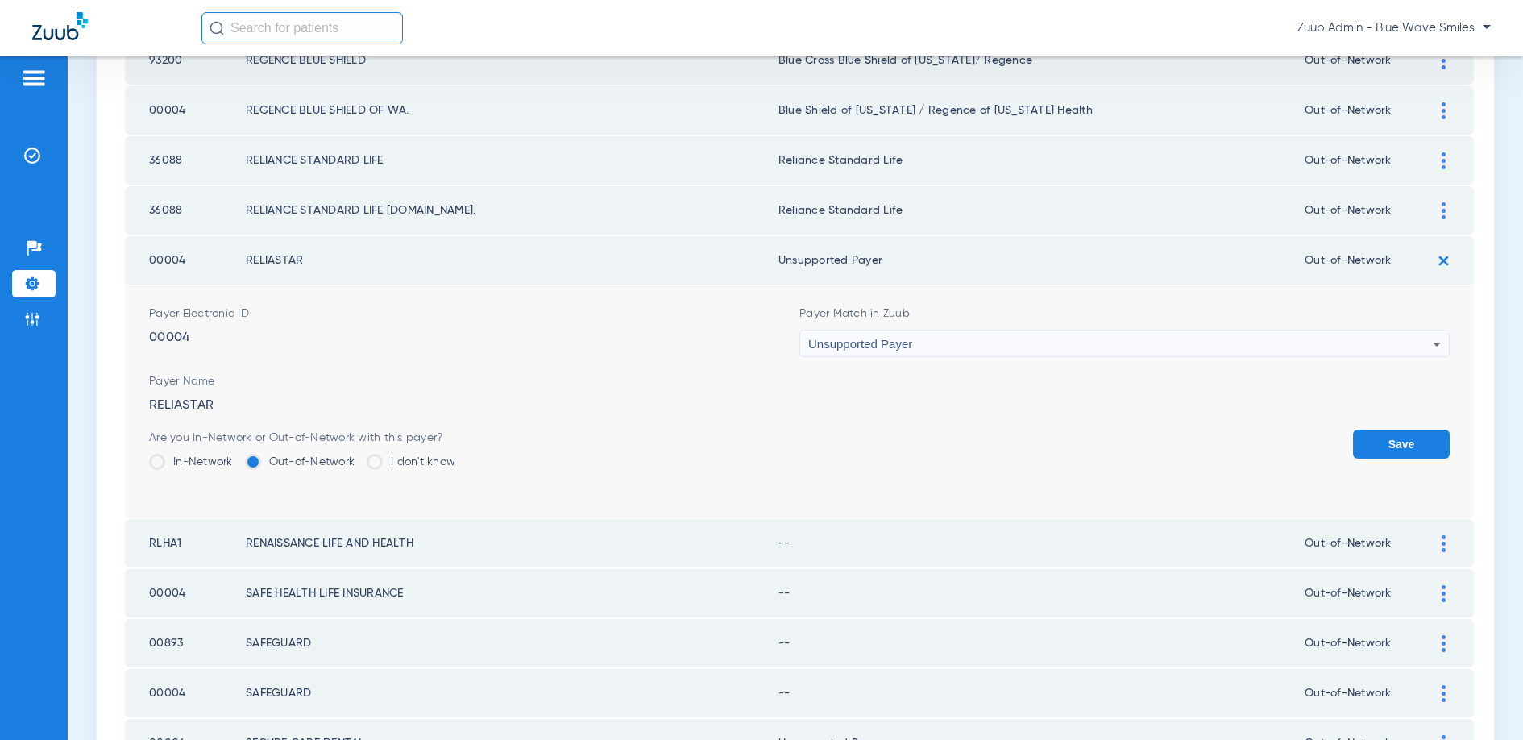
click at [1419, 447] on button "Save" at bounding box center [1401, 443] width 97 height 29
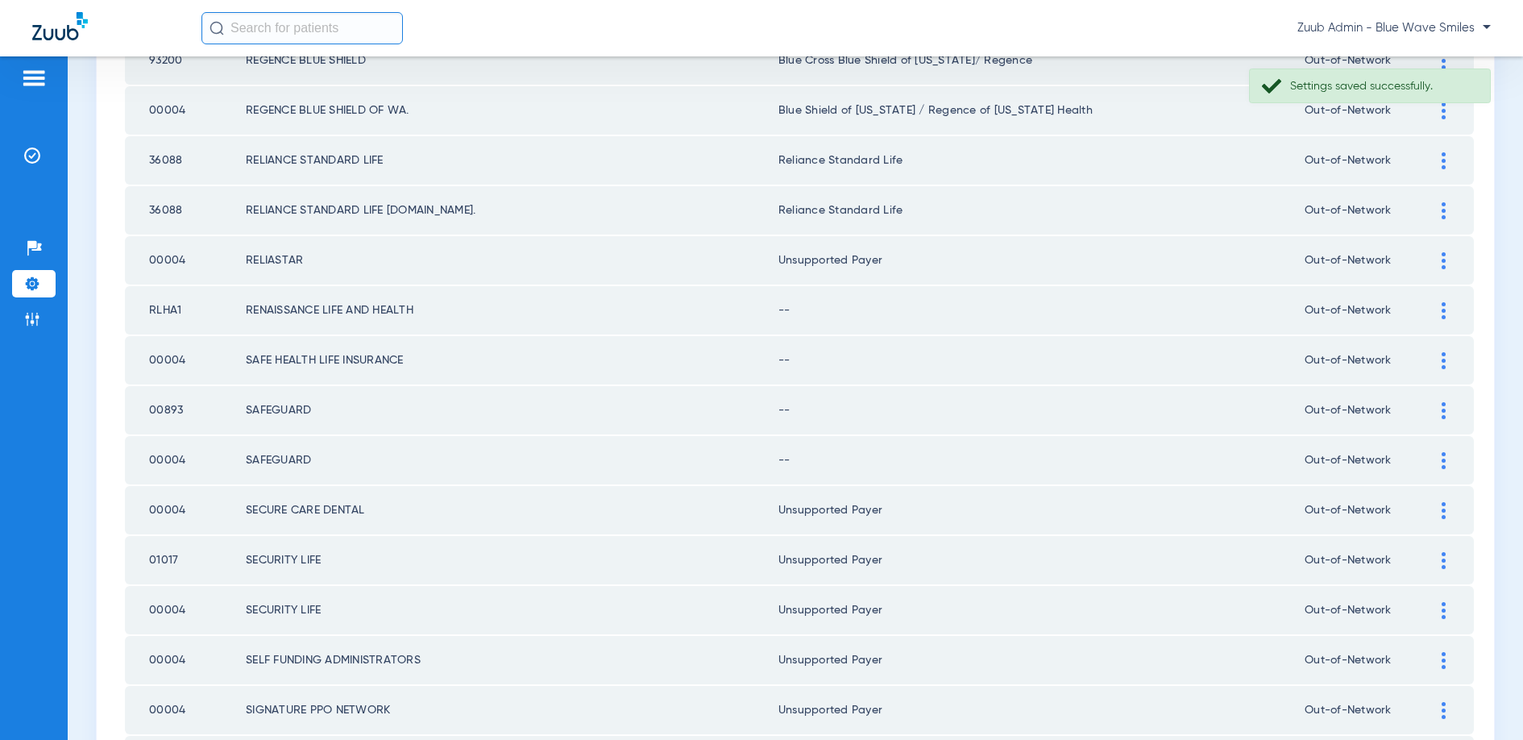
click at [1445, 312] on img at bounding box center [1444, 310] width 4 height 17
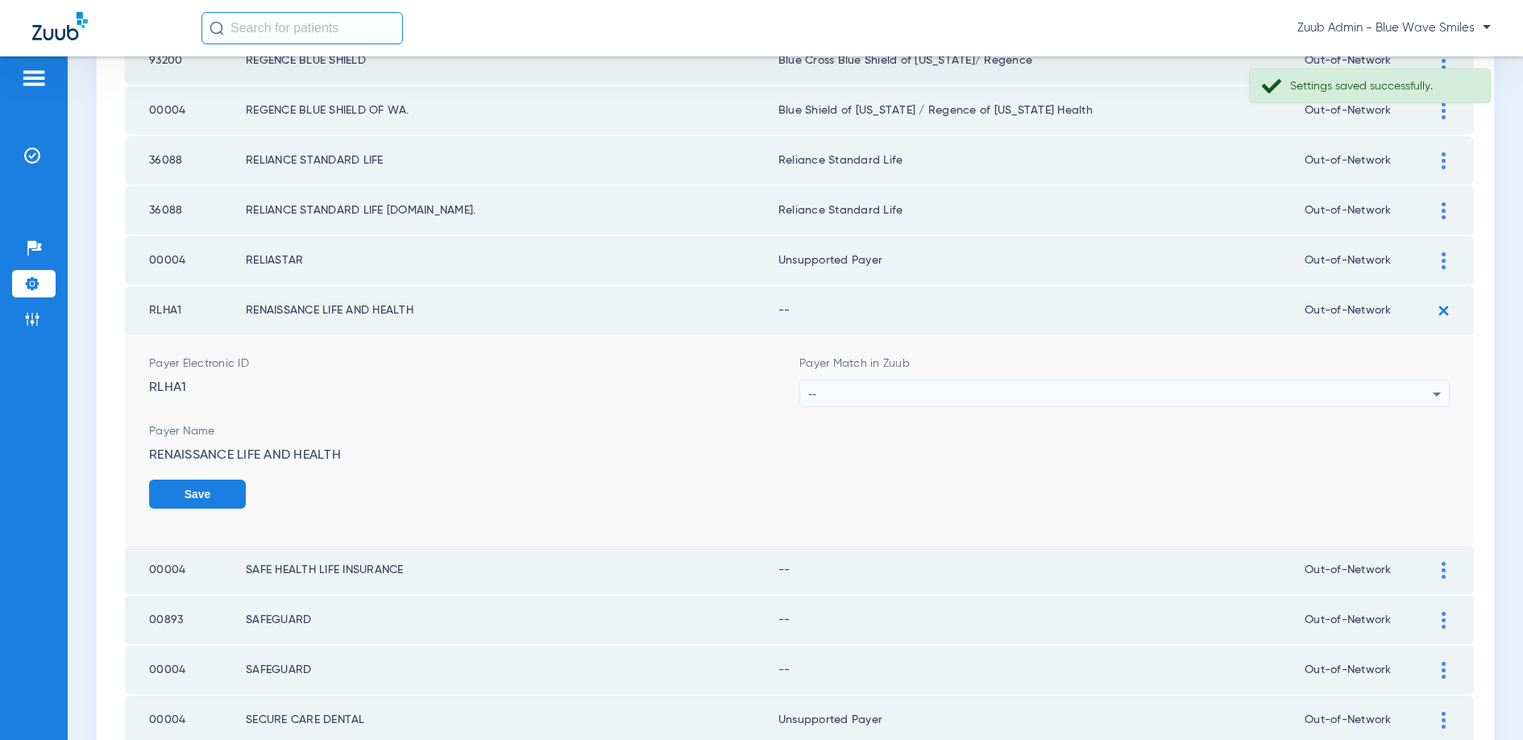
click at [1196, 401] on div "--" at bounding box center [1120, 393] width 624 height 27
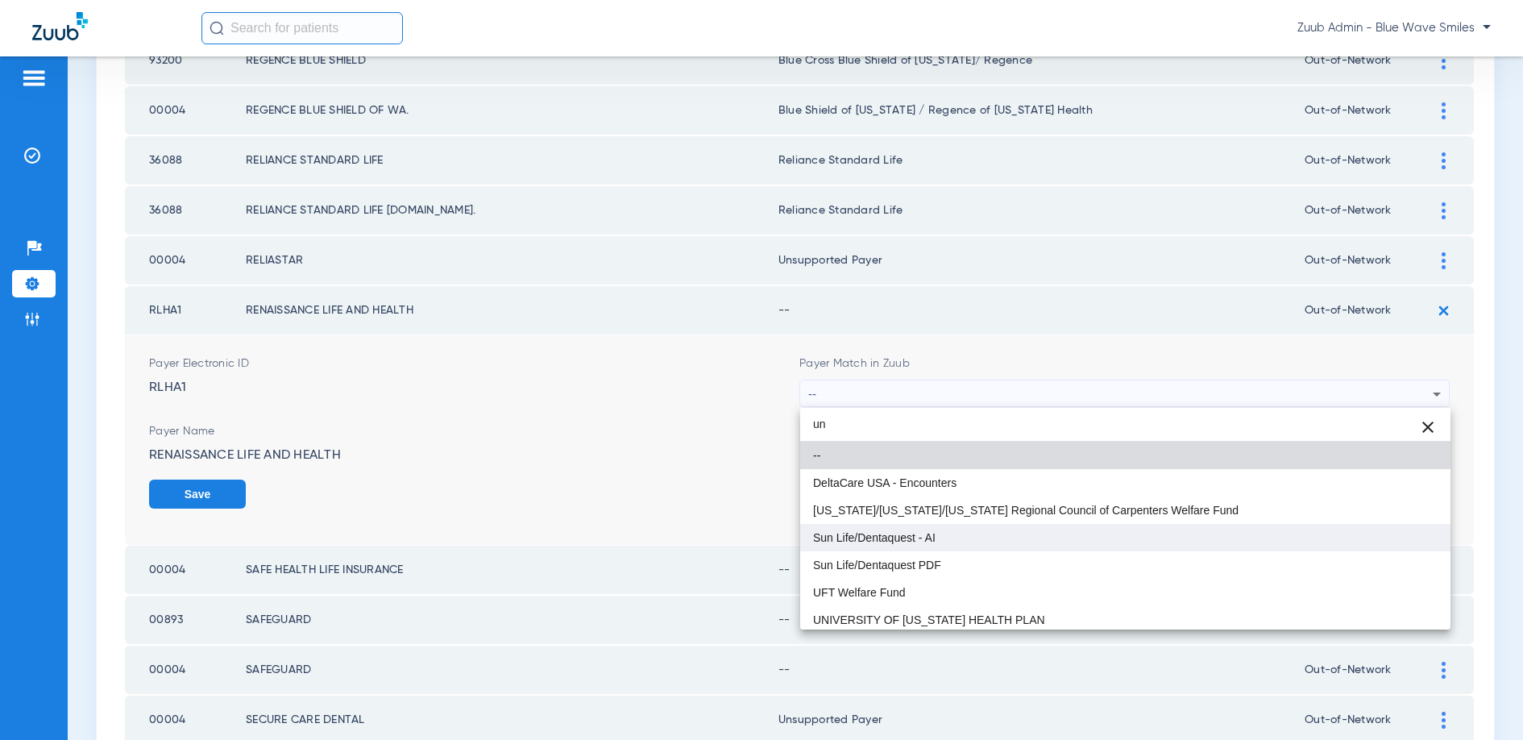
type input "u"
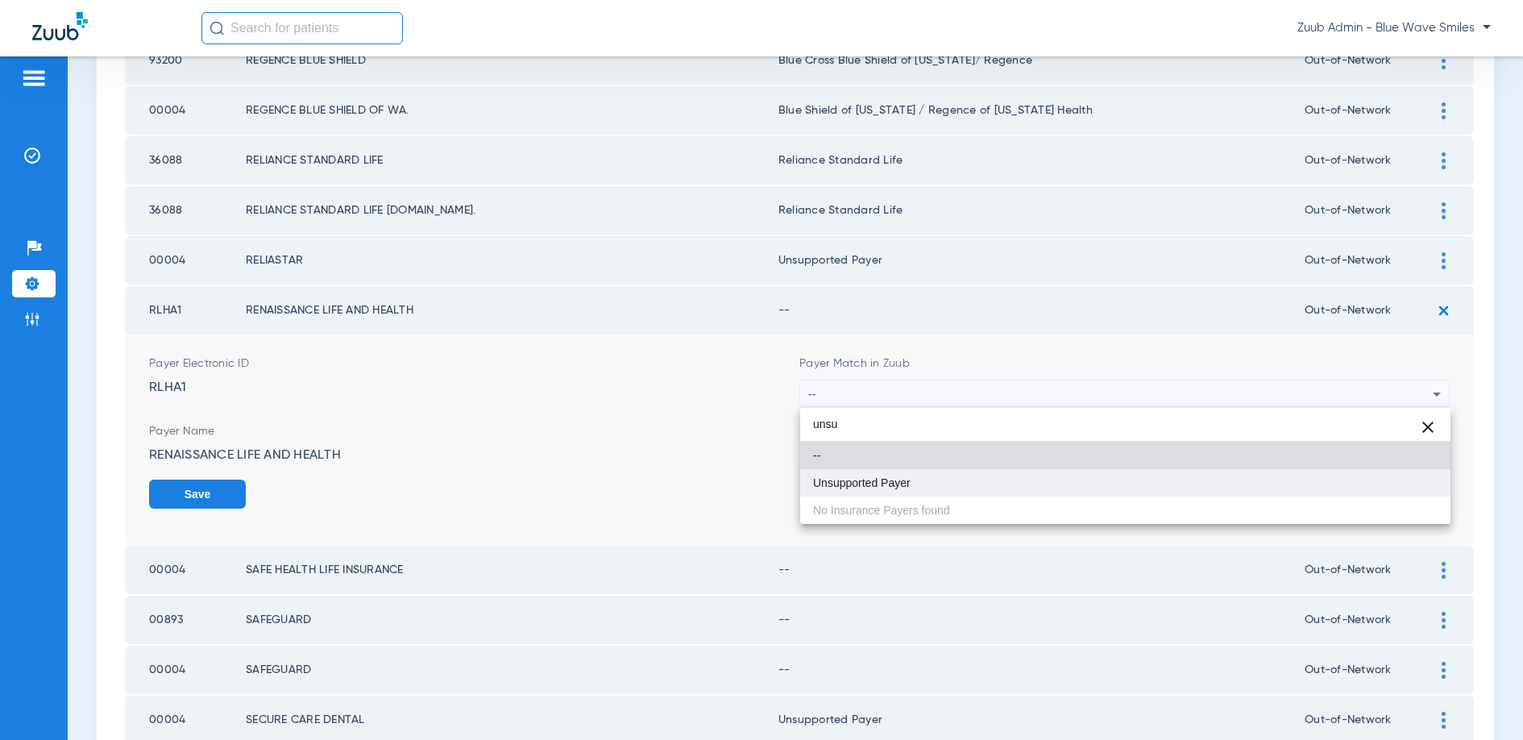
type input "unsu"
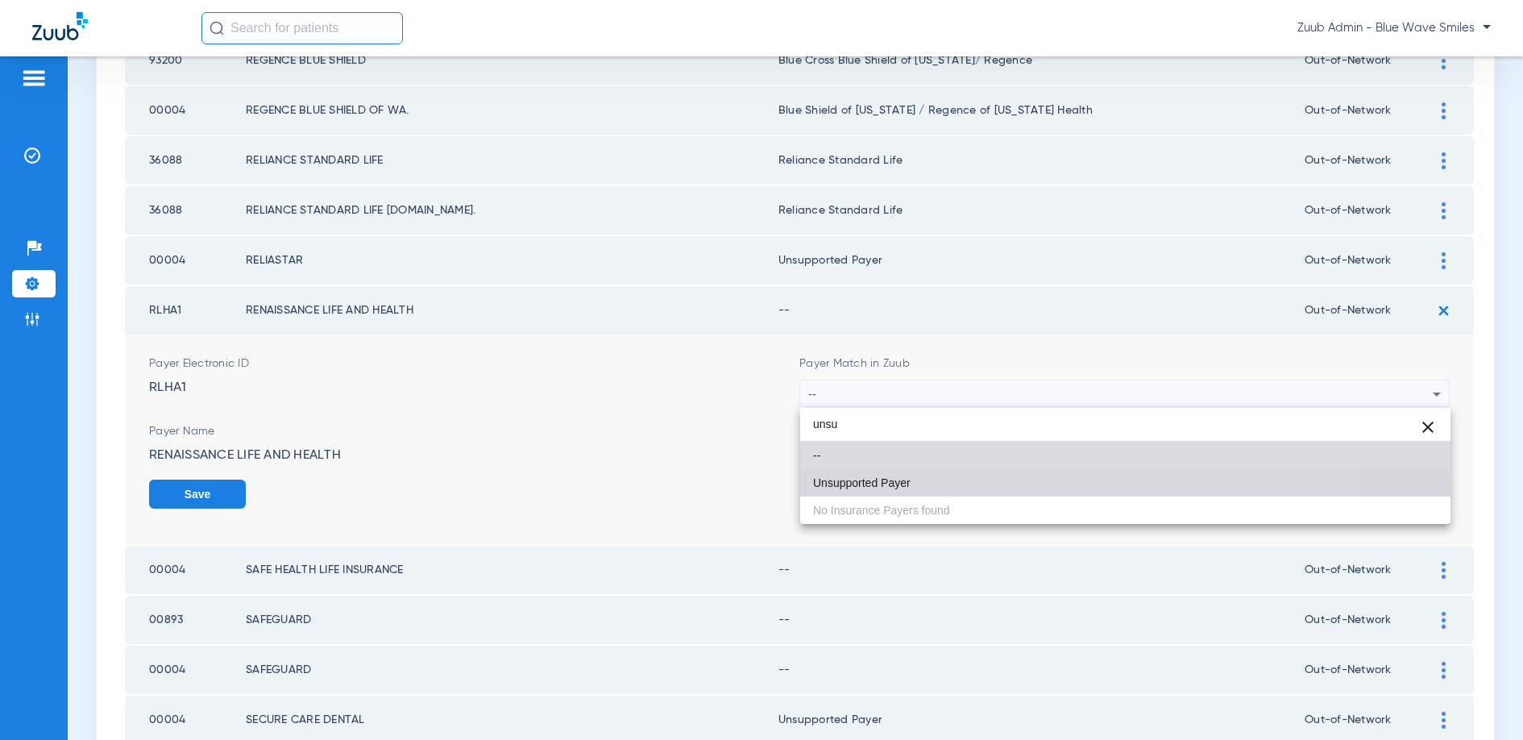
click at [893, 485] on span "Unsupported Payer" at bounding box center [862, 482] width 98 height 11
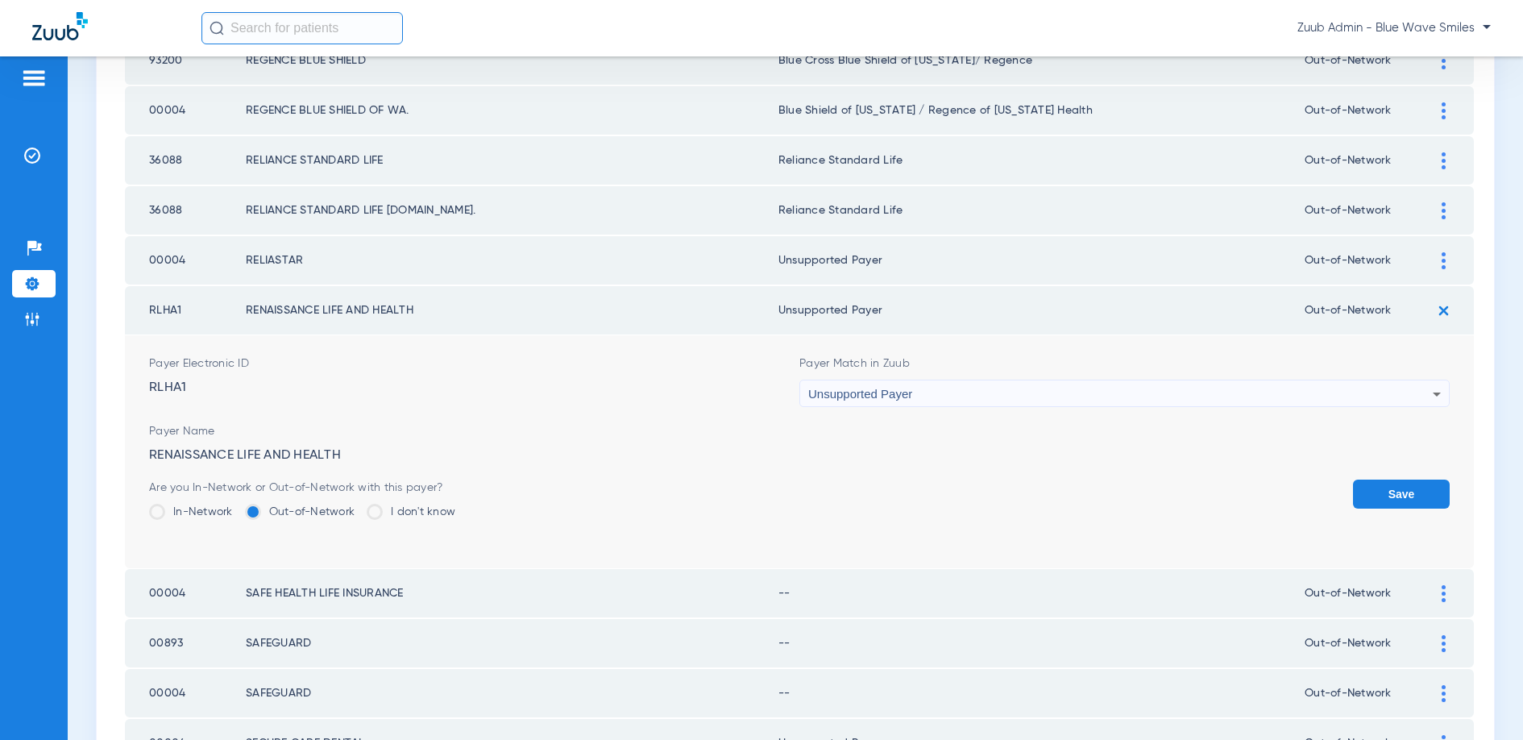
click at [1430, 492] on button "Save" at bounding box center [1401, 493] width 97 height 29
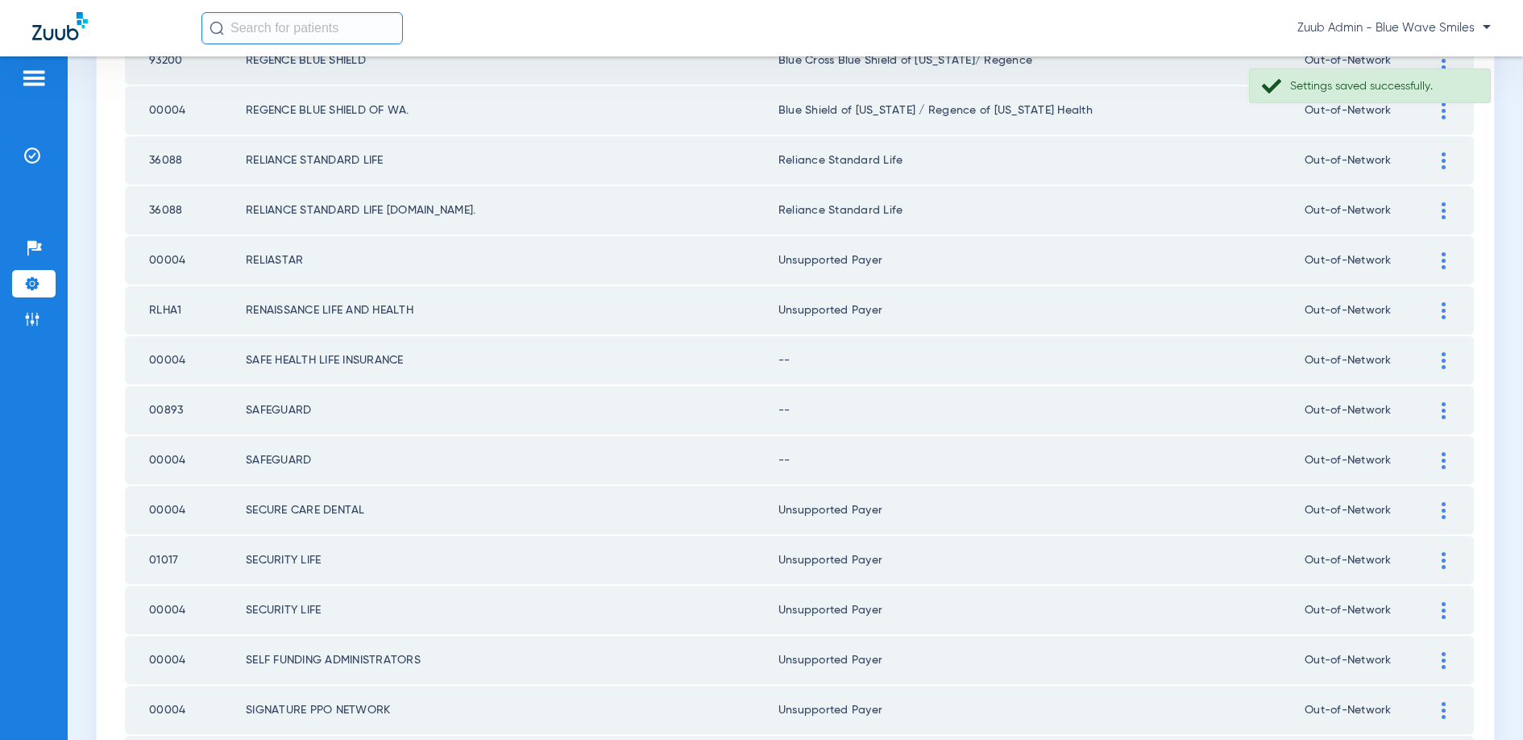
click at [1439, 353] on div at bounding box center [1443, 360] width 28 height 17
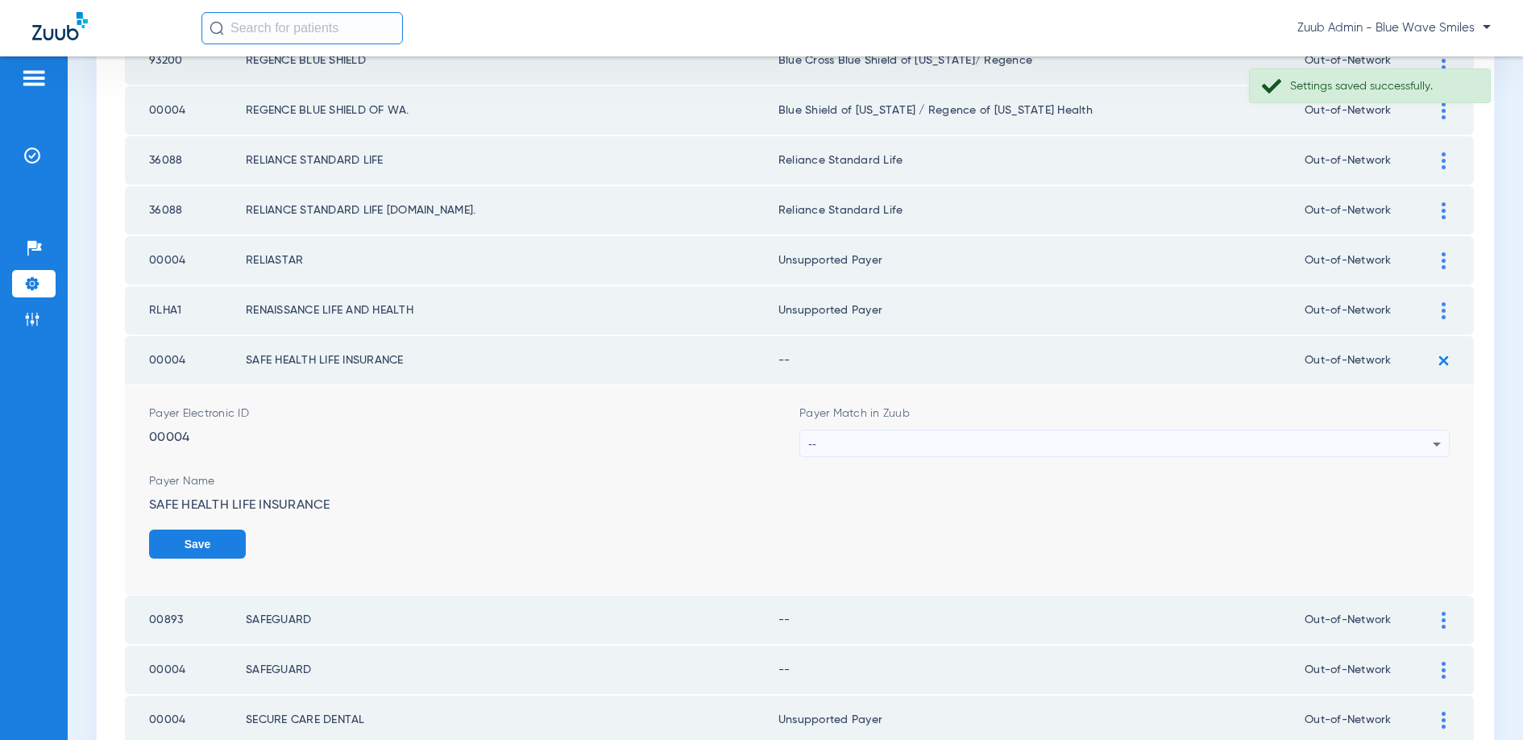
click at [944, 442] on div "--" at bounding box center [1120, 443] width 624 height 27
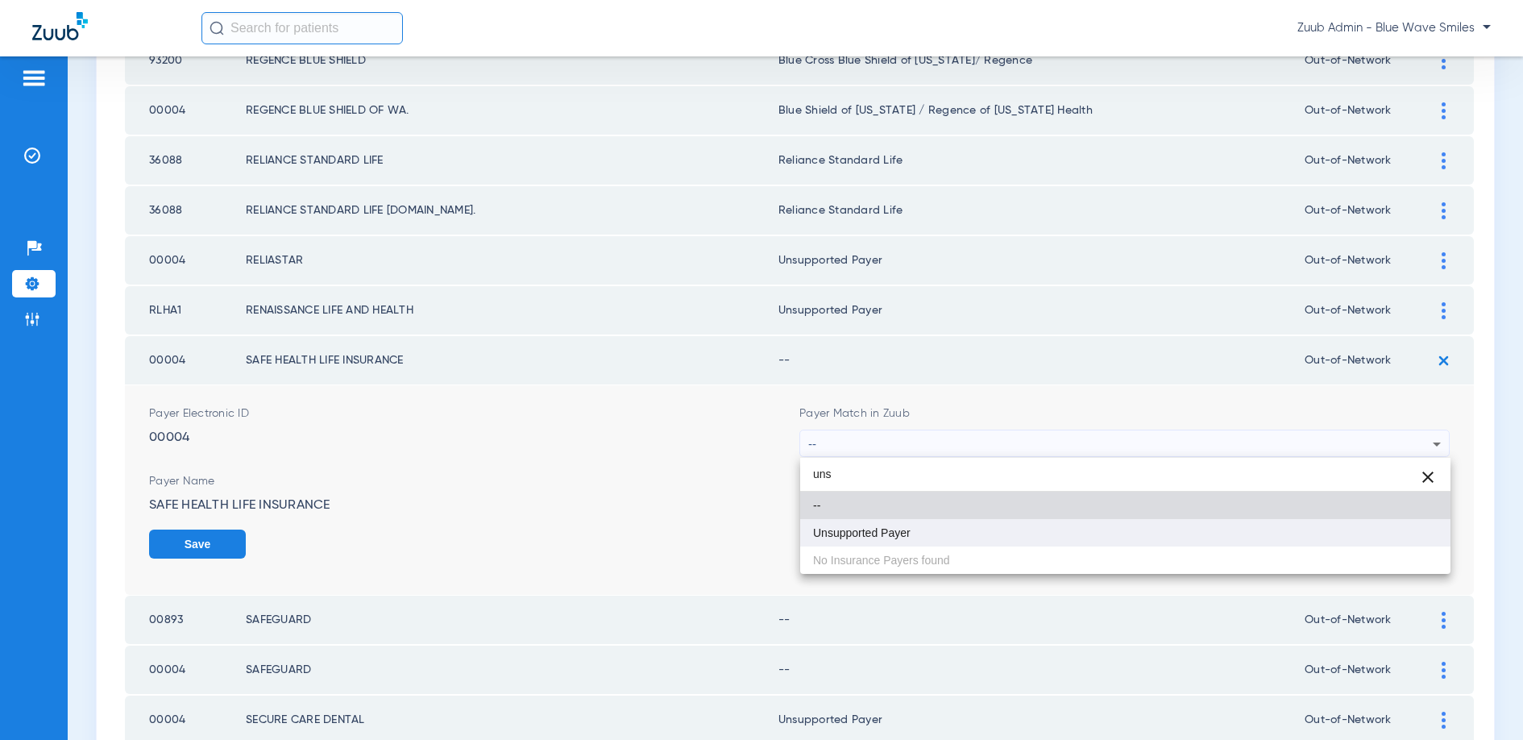
type input "uns"
click at [899, 533] on span "Unsupported Payer" at bounding box center [862, 532] width 98 height 11
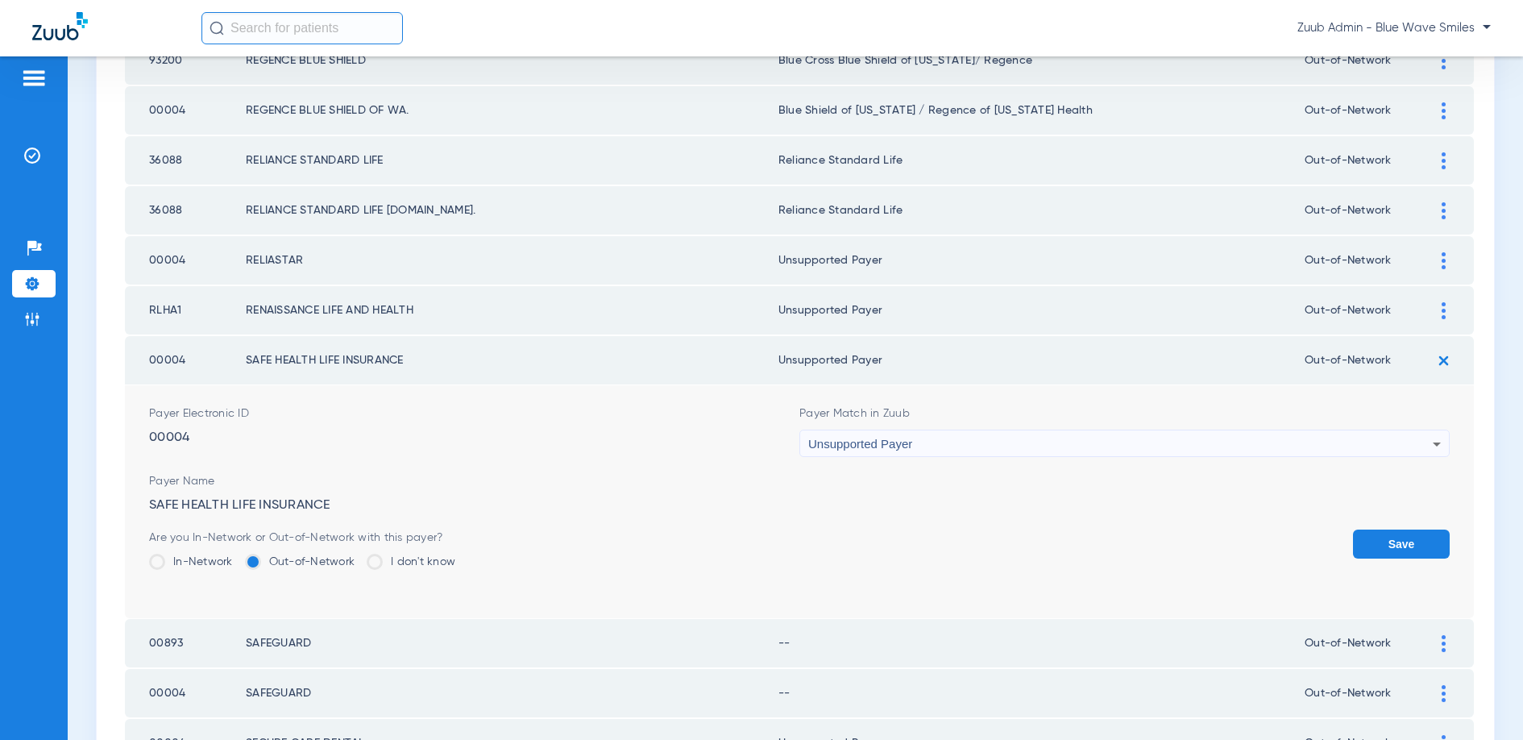
click at [1400, 545] on button "Save" at bounding box center [1401, 543] width 97 height 29
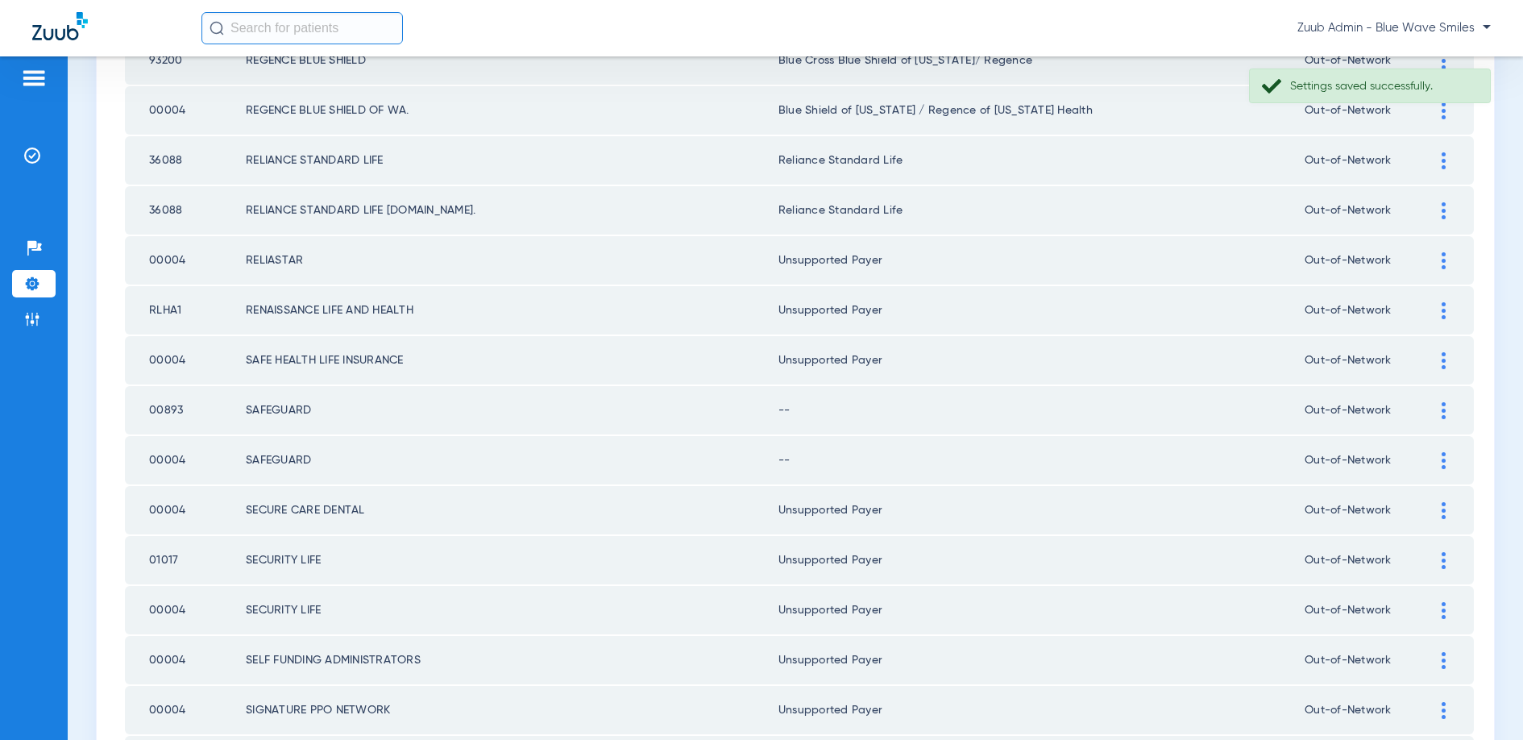
click at [1445, 408] on img at bounding box center [1444, 410] width 4 height 17
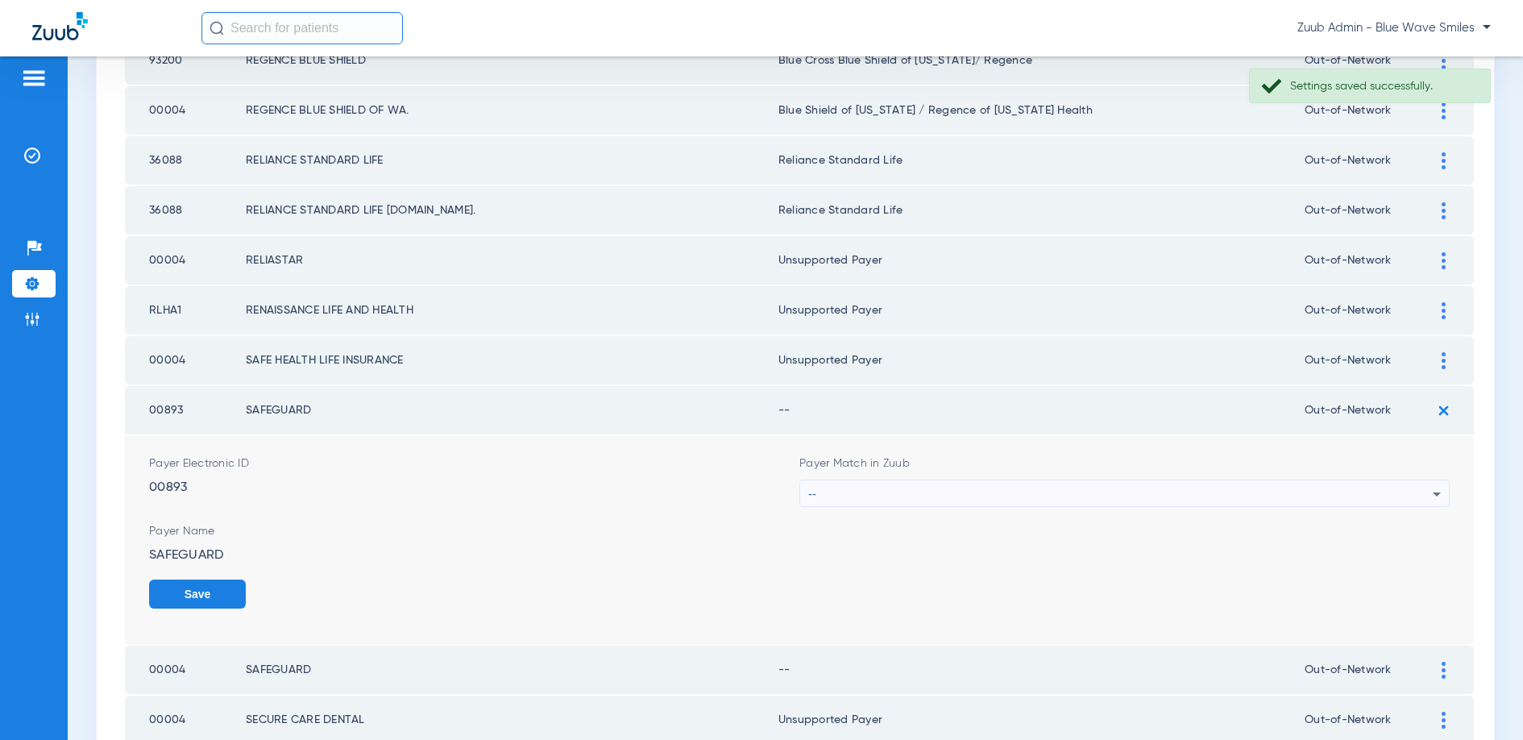
click at [971, 495] on div "--" at bounding box center [1120, 493] width 624 height 27
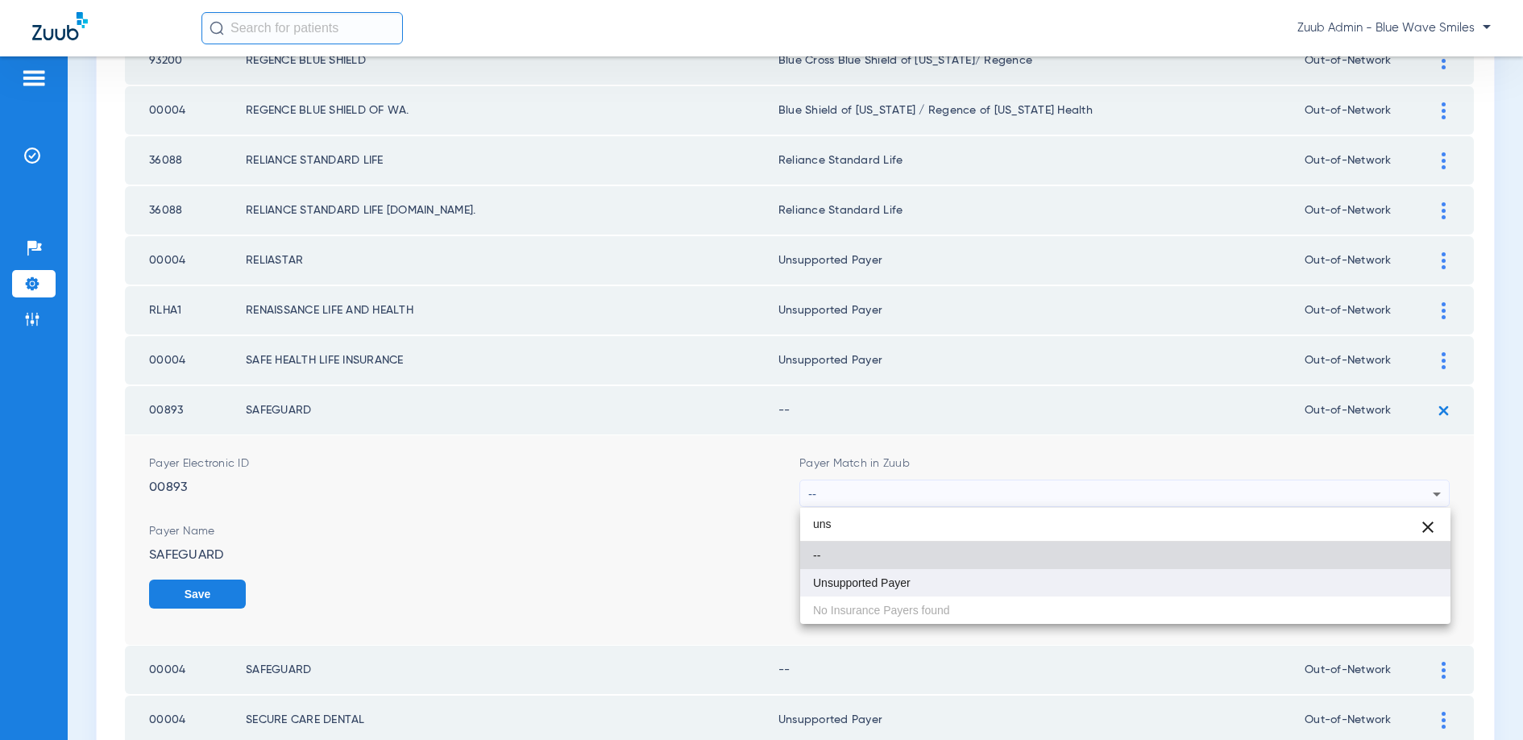
type input "uns"
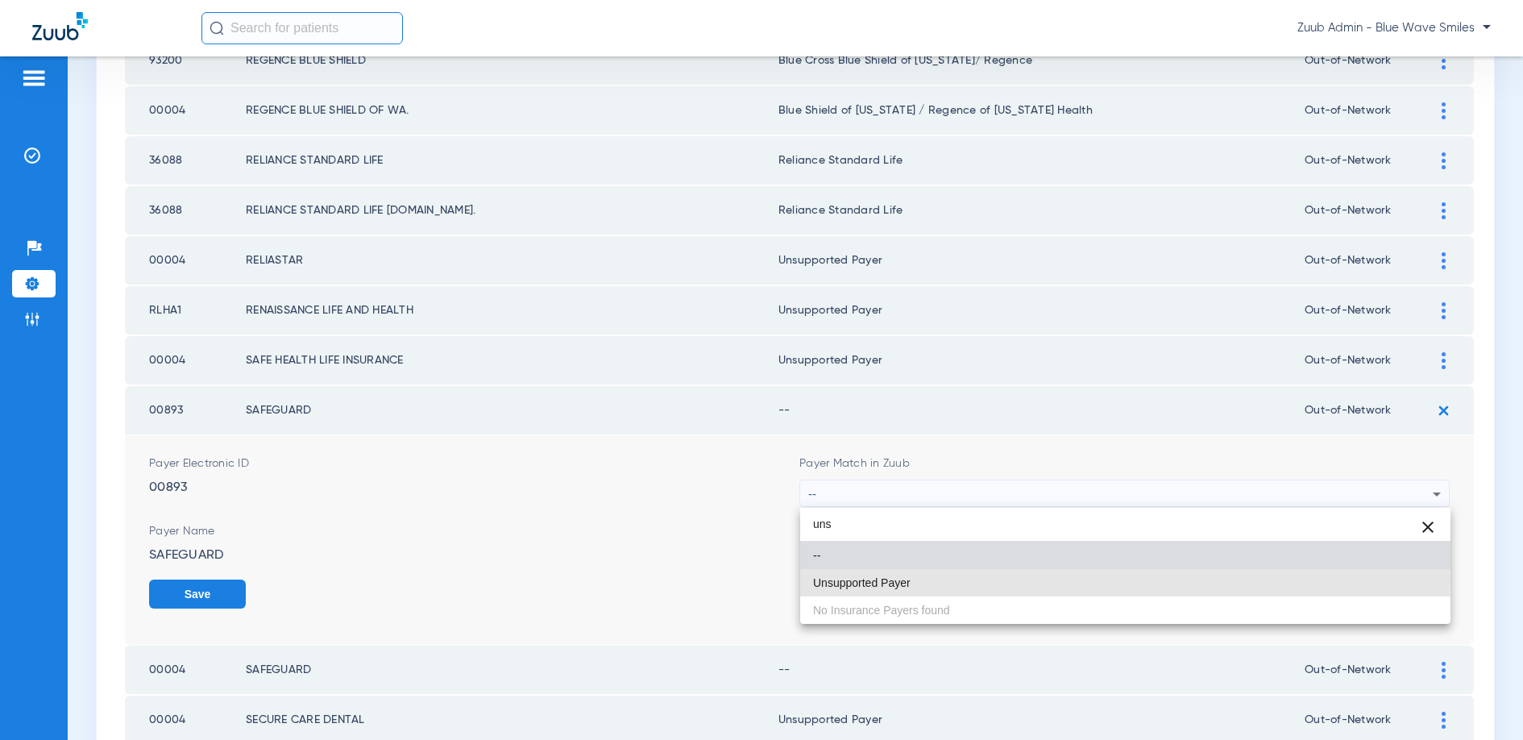
drag, startPoint x: 875, startPoint y: 576, endPoint x: 936, endPoint y: 584, distance: 61.8
click at [879, 577] on span "Unsupported Payer" at bounding box center [862, 582] width 98 height 11
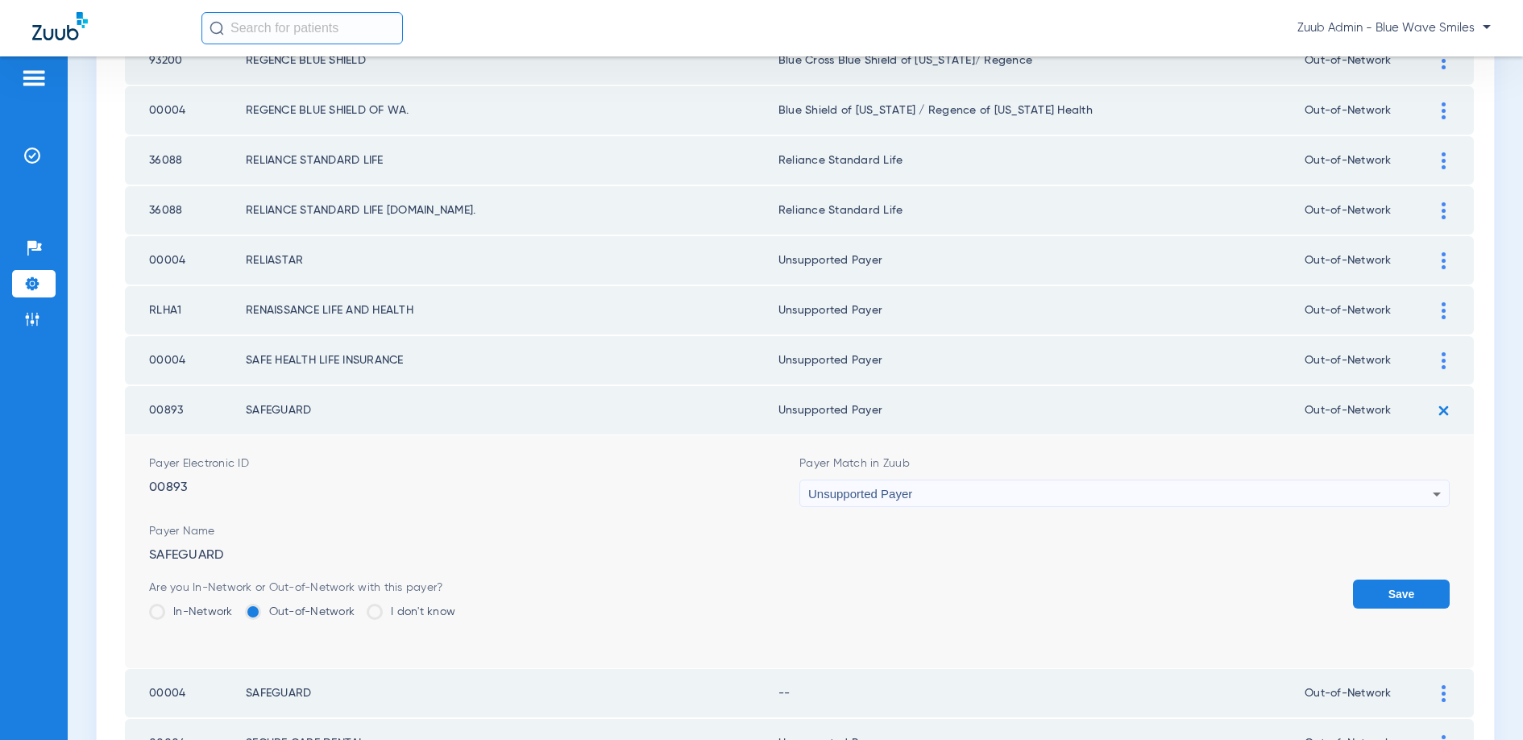
click at [1374, 594] on button "Save" at bounding box center [1401, 593] width 97 height 29
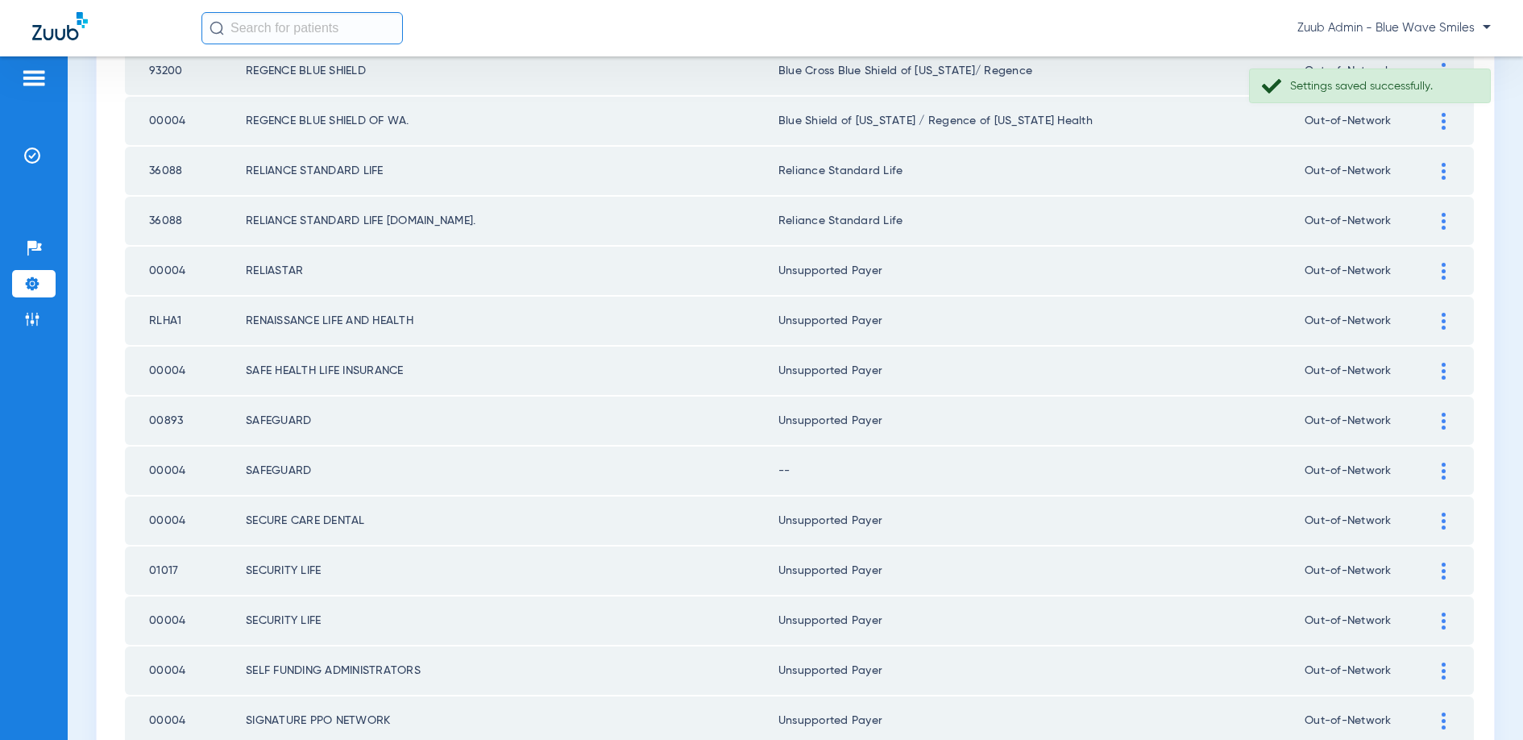
click at [1439, 467] on div at bounding box center [1443, 471] width 28 height 17
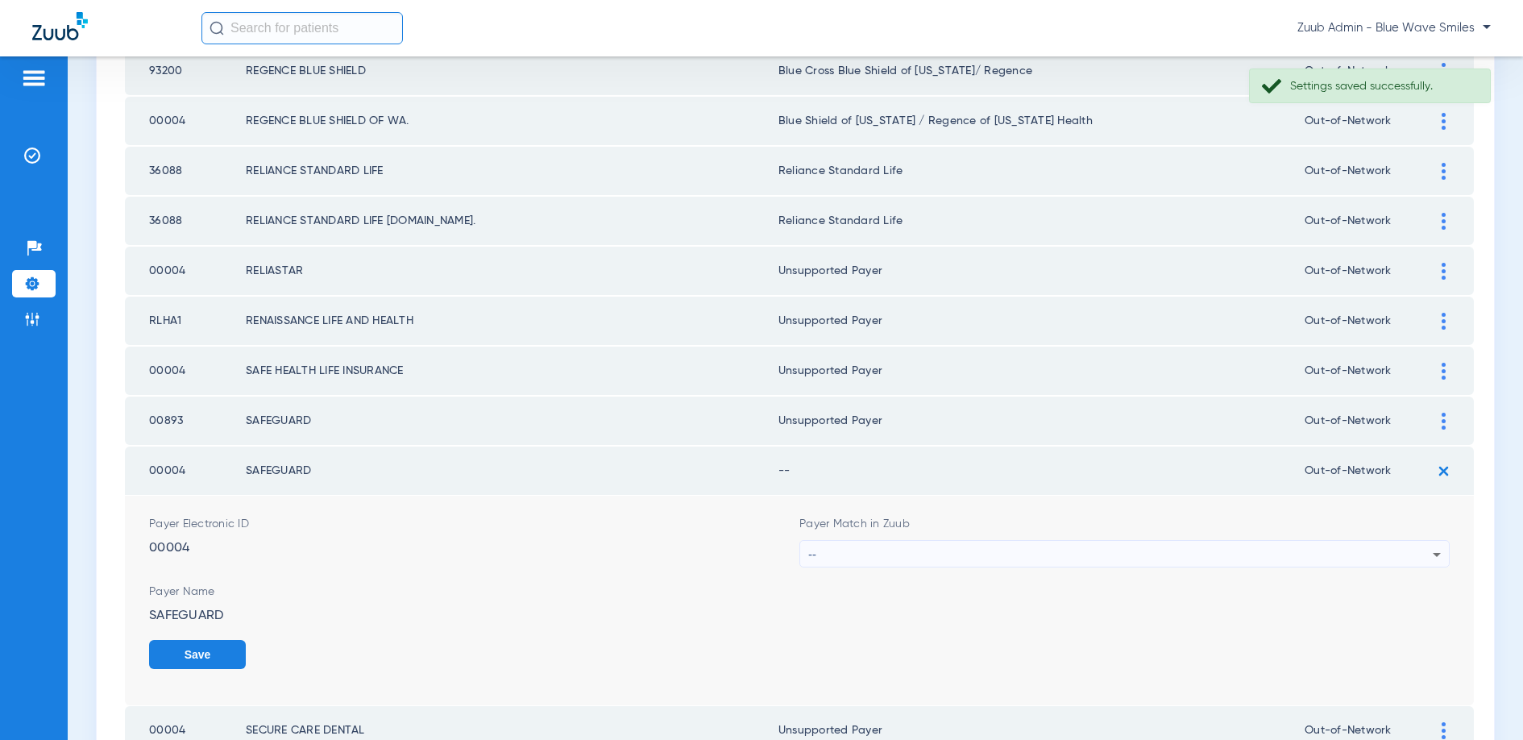
scroll to position [1746, 0]
click at [1116, 556] on div "--" at bounding box center [1120, 555] width 624 height 27
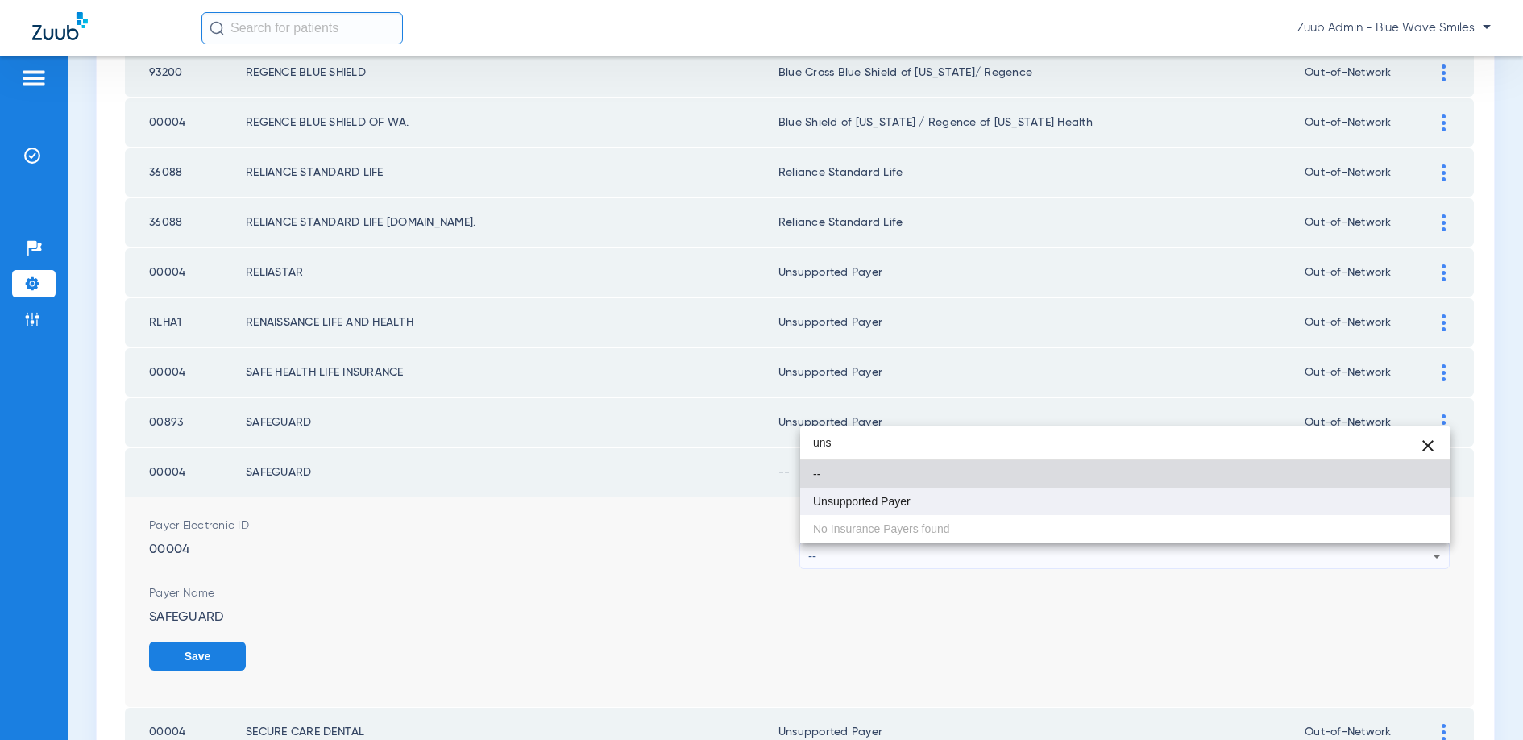
type input "uns"
click at [905, 497] on span "Unsupported Payer" at bounding box center [862, 501] width 98 height 11
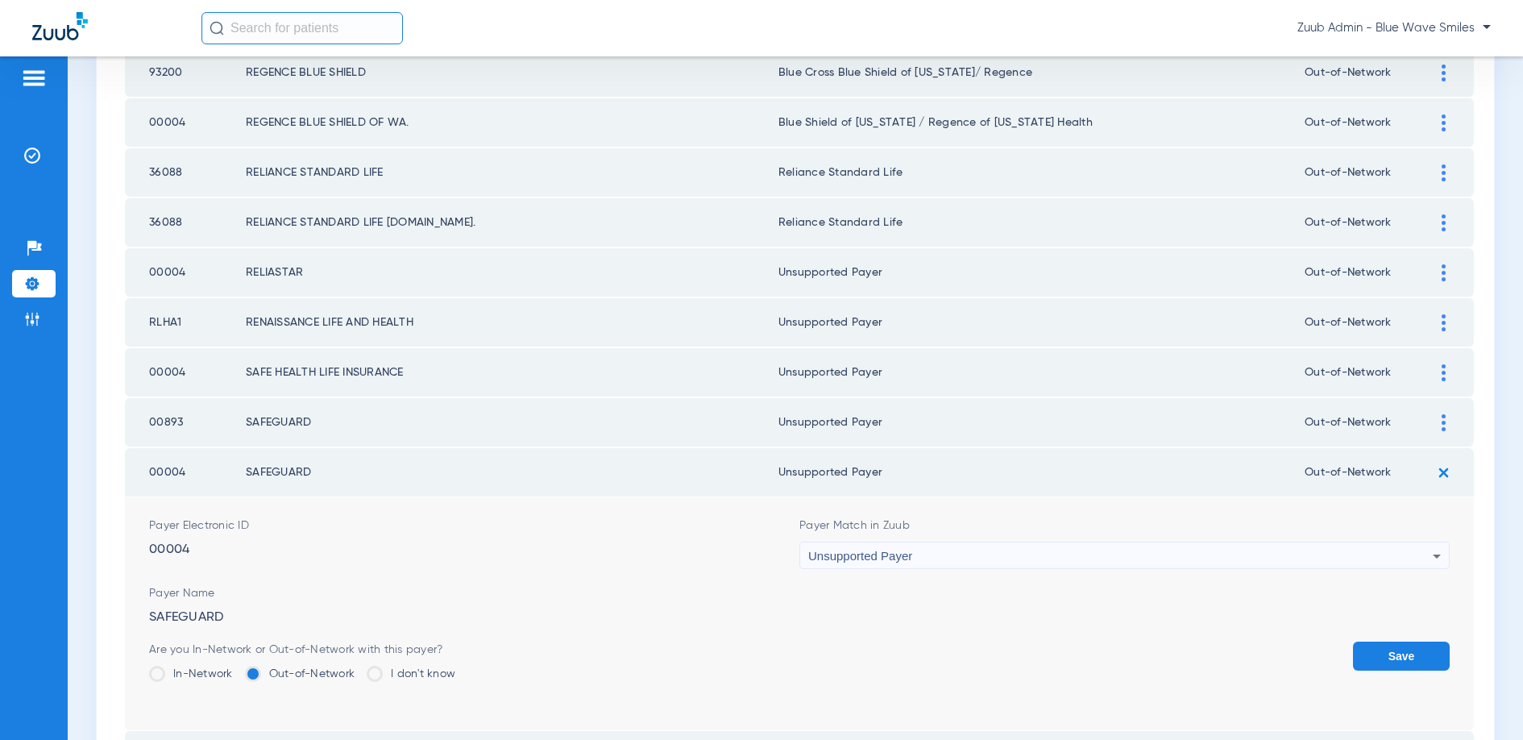
click at [1387, 650] on button "Save" at bounding box center [1401, 655] width 97 height 29
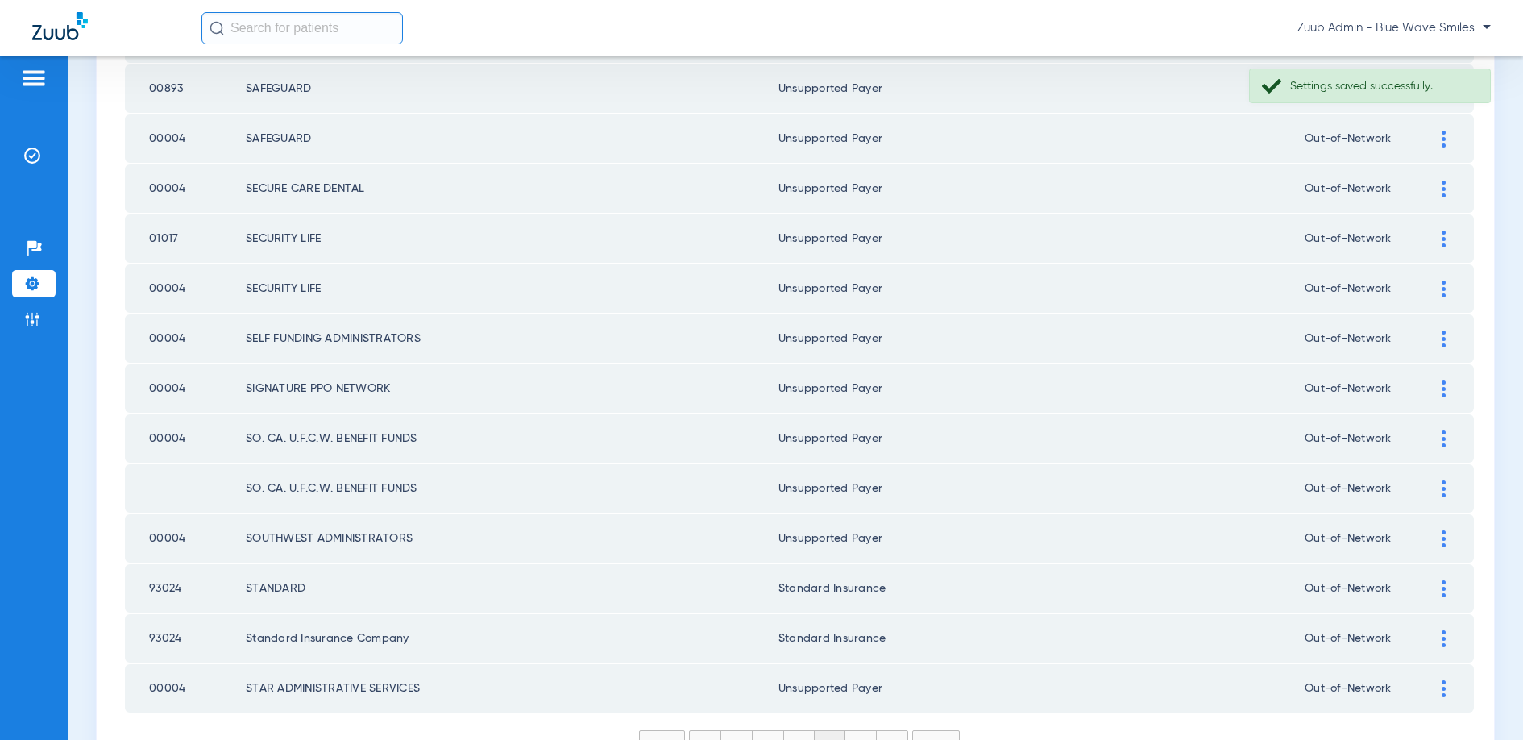
scroll to position [2172, 0]
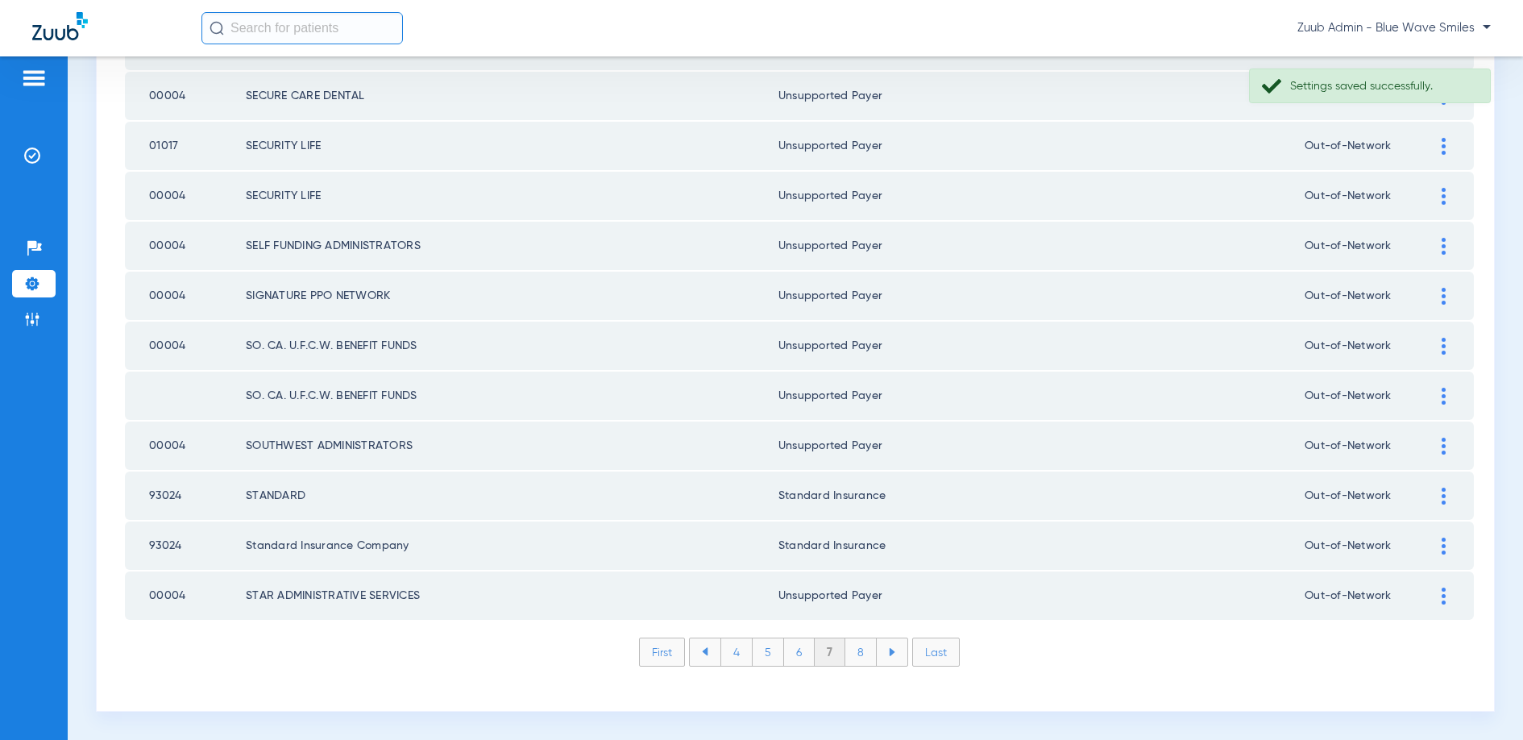
click at [851, 655] on li "8" at bounding box center [860, 651] width 31 height 27
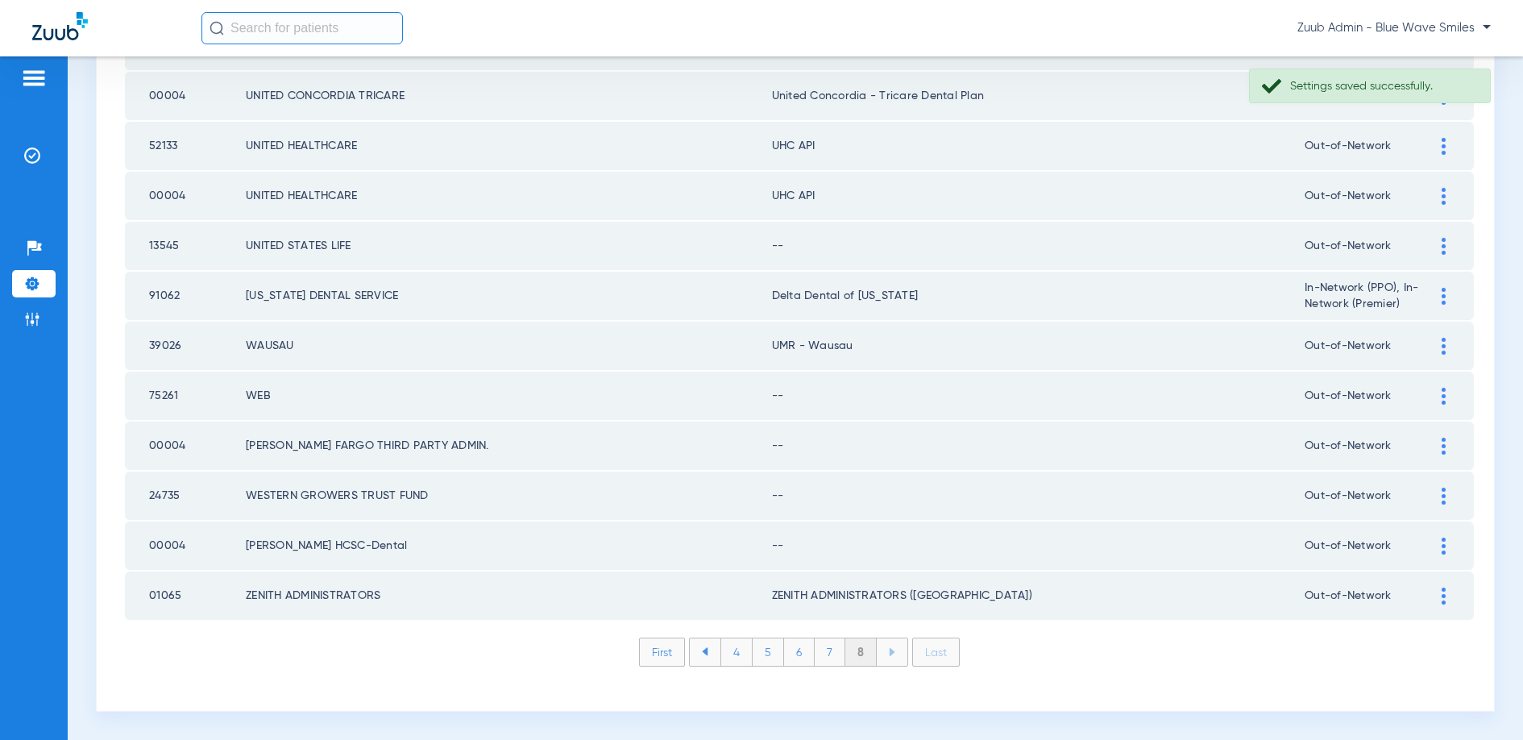
scroll to position [1423, 0]
click at [1444, 546] on img at bounding box center [1444, 545] width 4 height 17
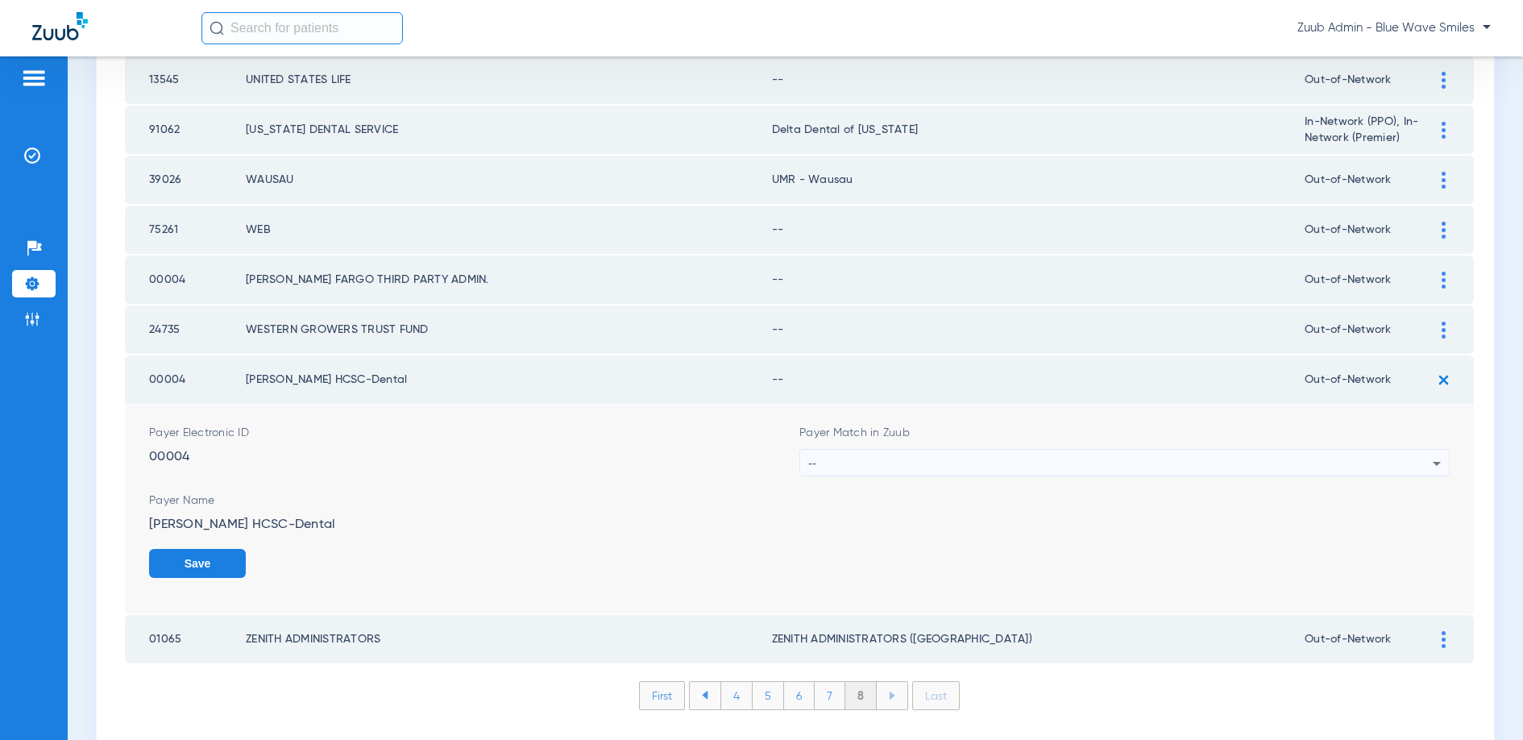
scroll to position [1633, 0]
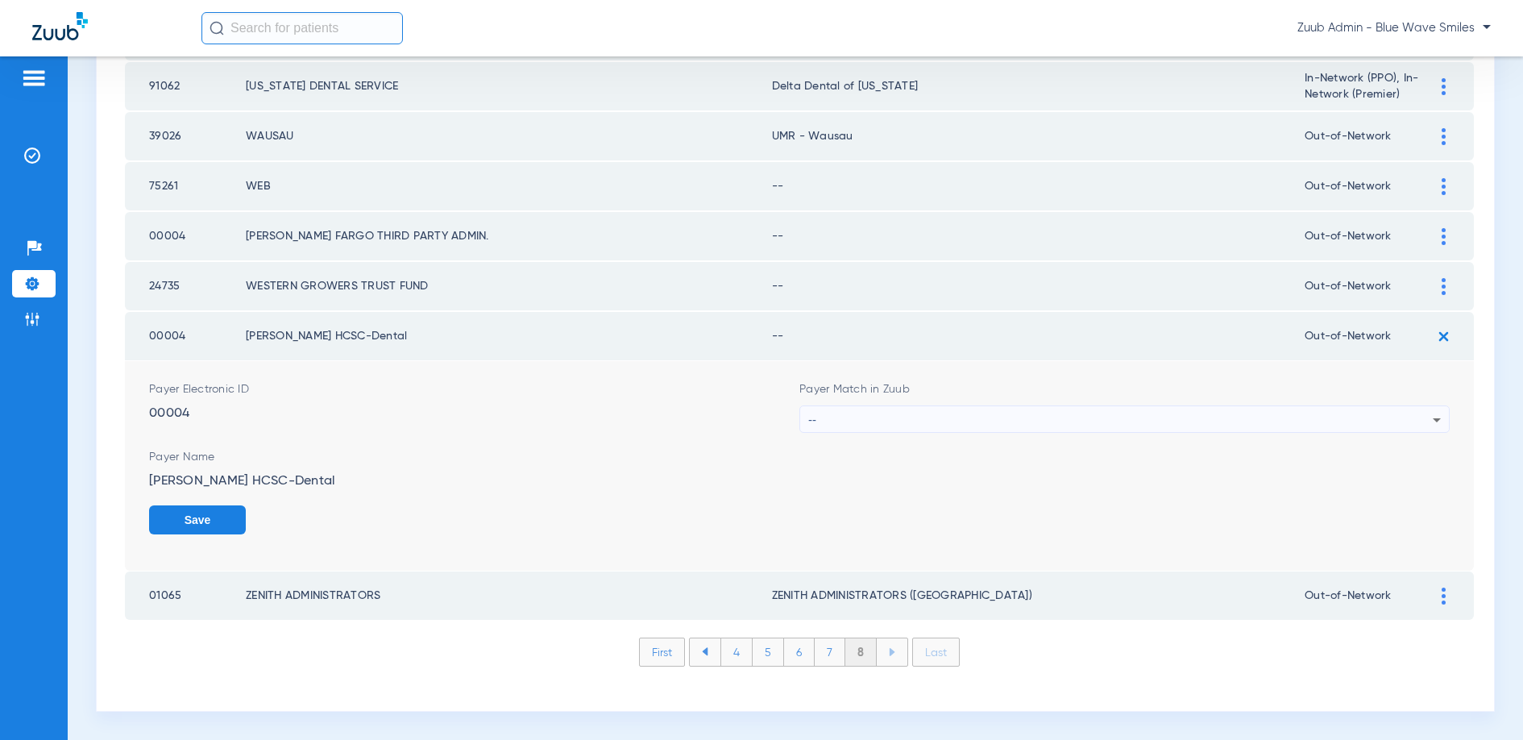
click at [1063, 415] on div "--" at bounding box center [1120, 419] width 624 height 27
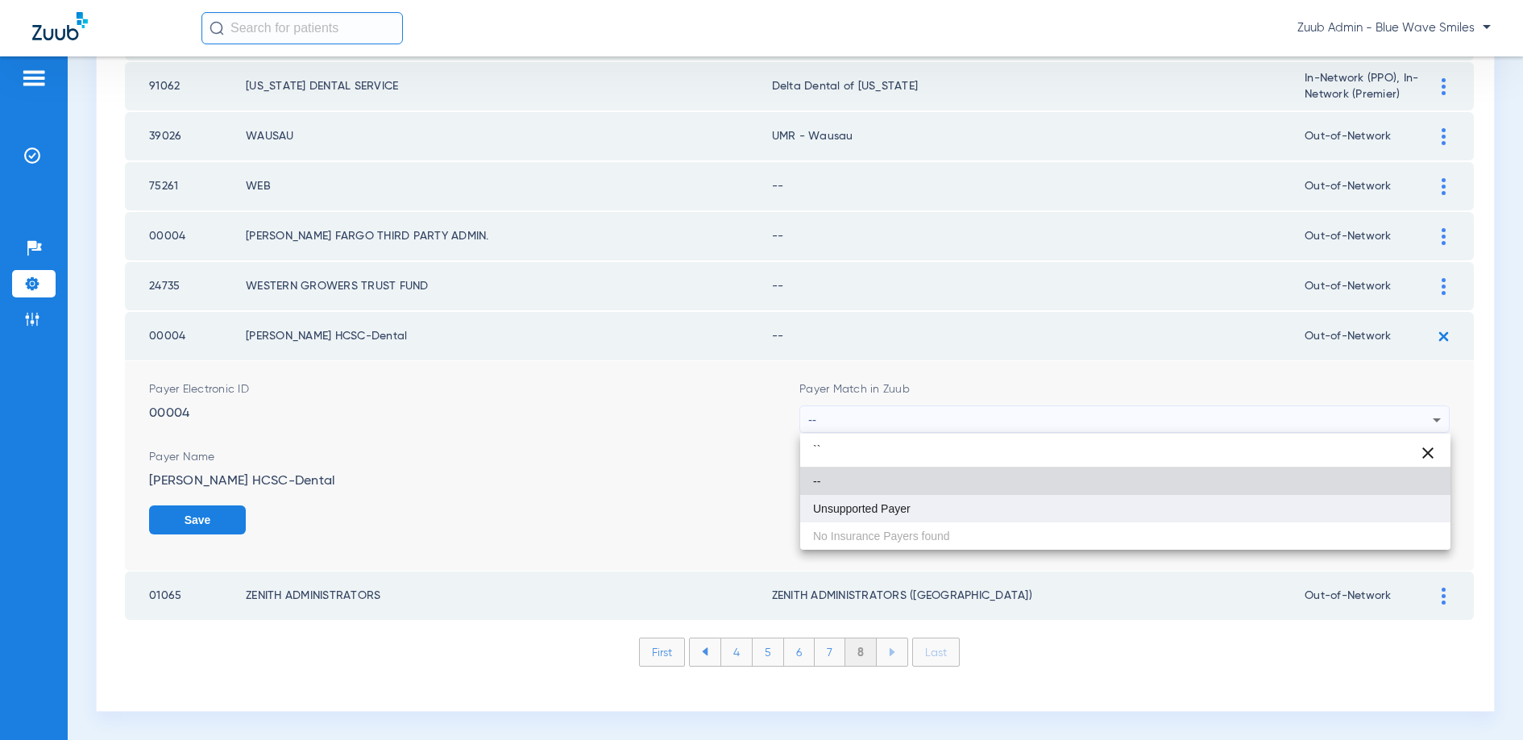
type input "``"
click at [934, 506] on mat-option "Unsupported Payer" at bounding box center [1125, 508] width 650 height 27
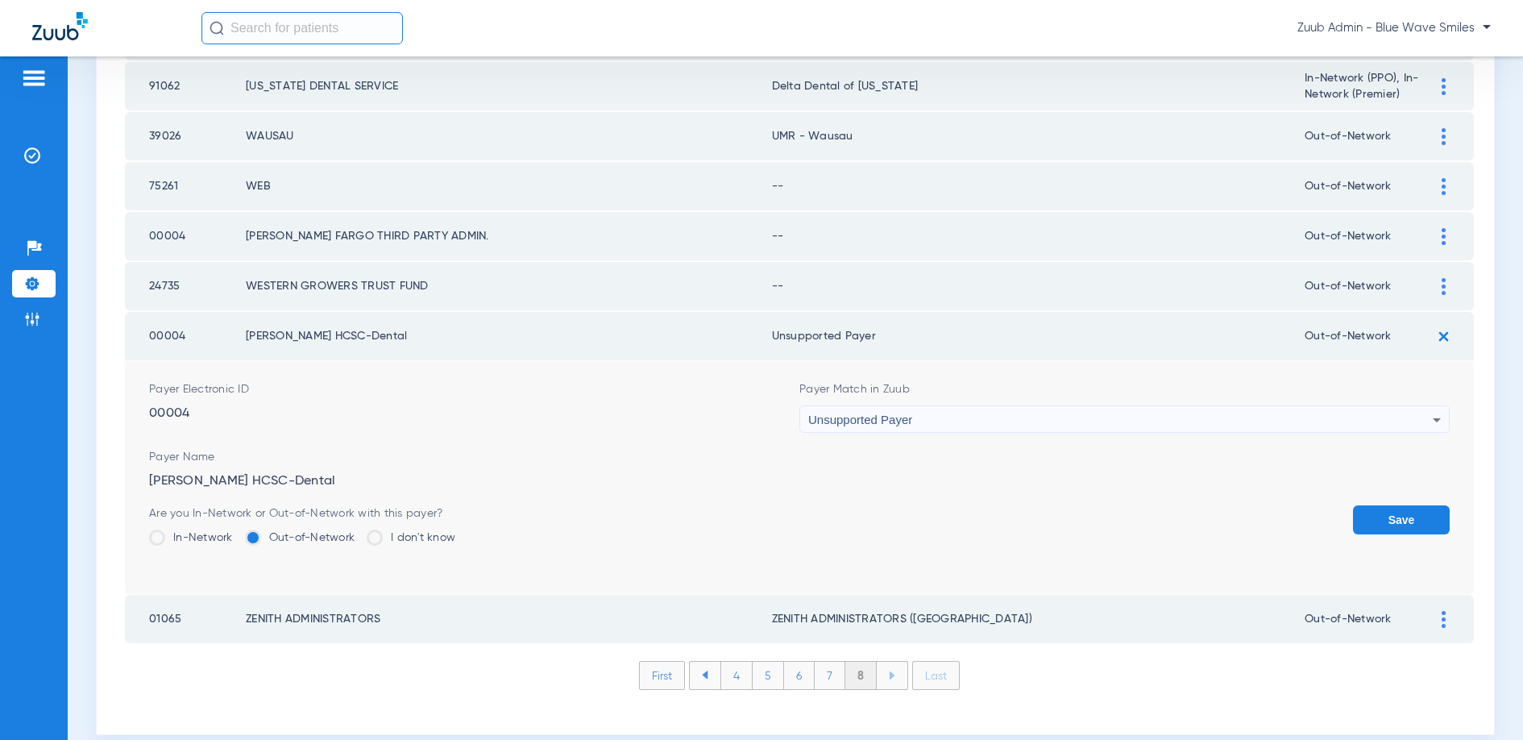
click at [1387, 517] on button "Save" at bounding box center [1401, 519] width 97 height 29
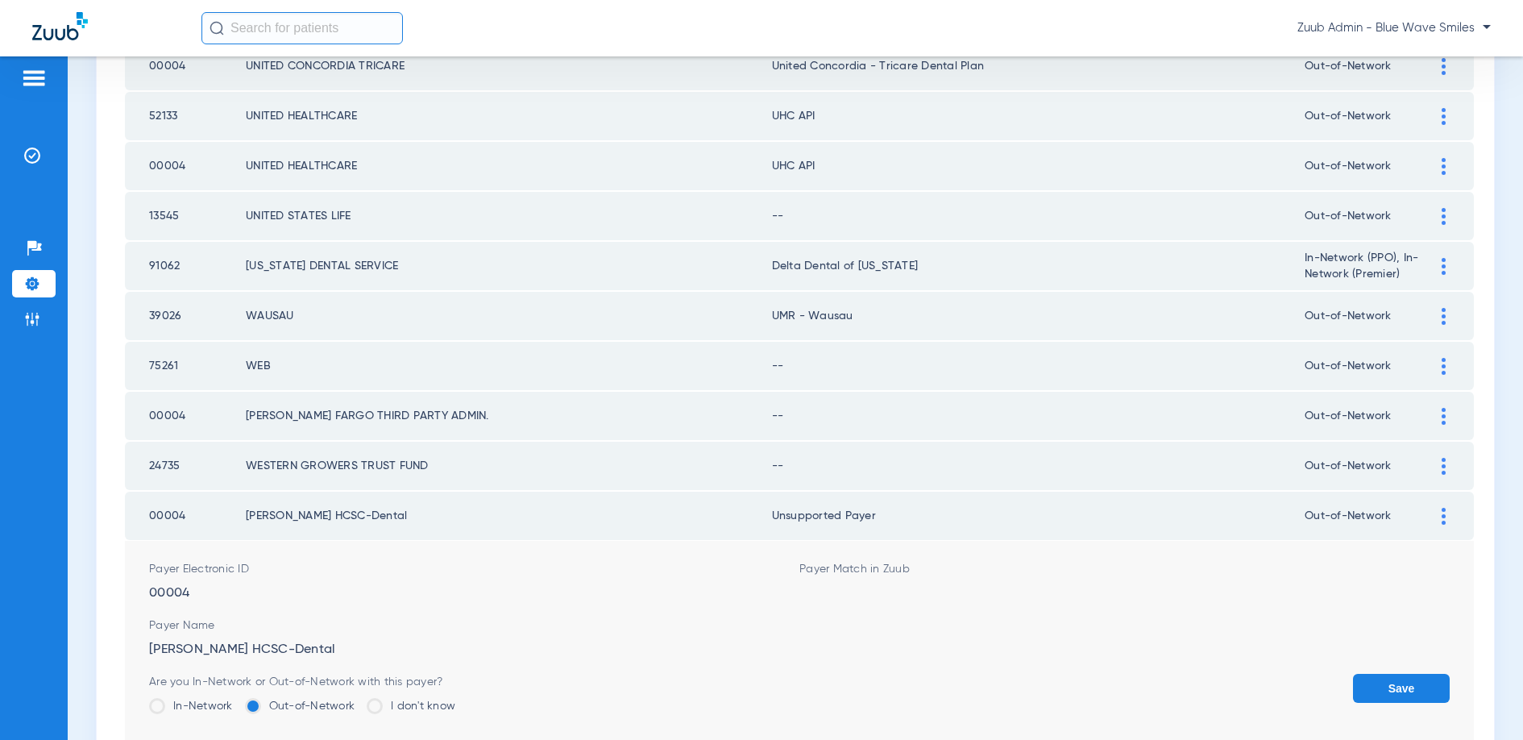
scroll to position [1423, 0]
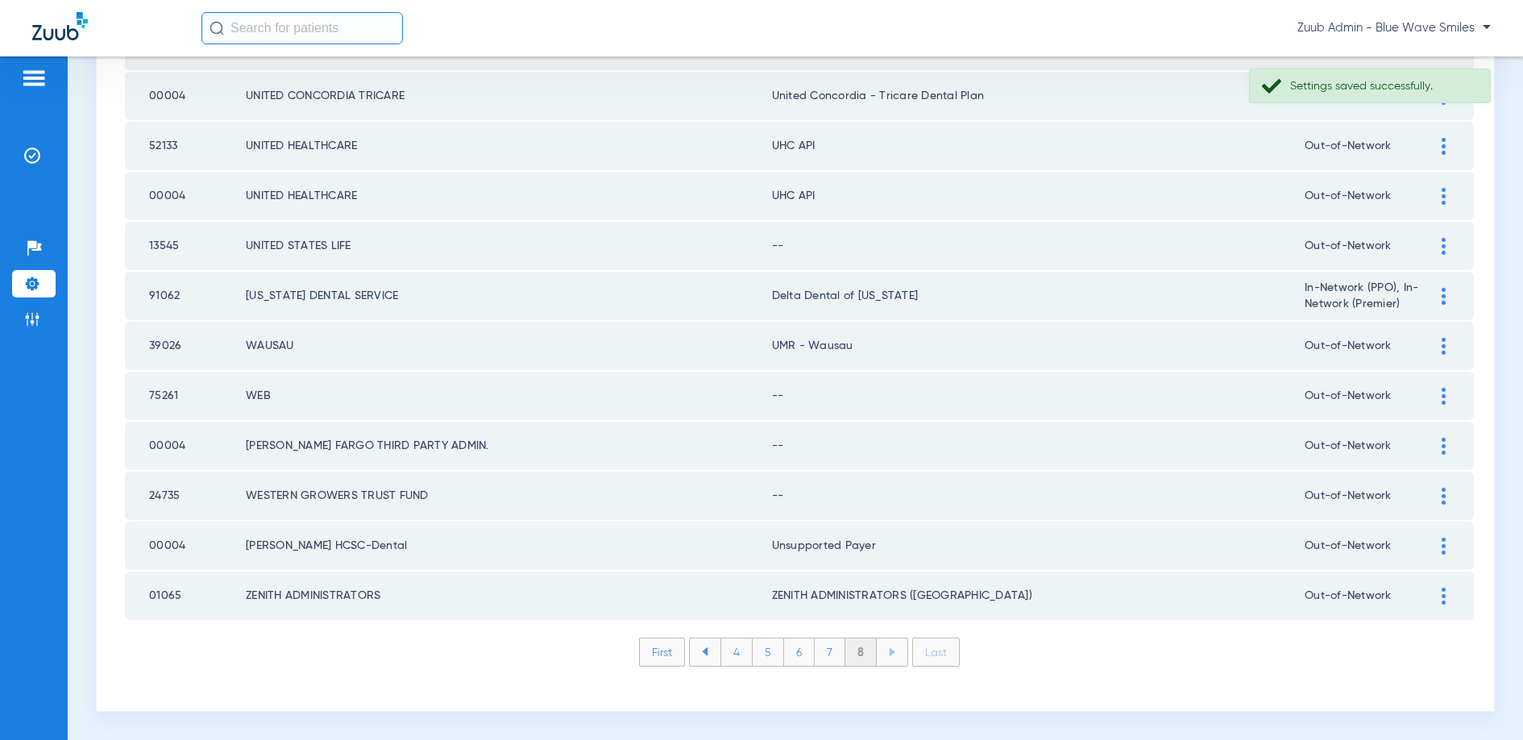
click at [1438, 500] on div at bounding box center [1443, 496] width 28 height 17
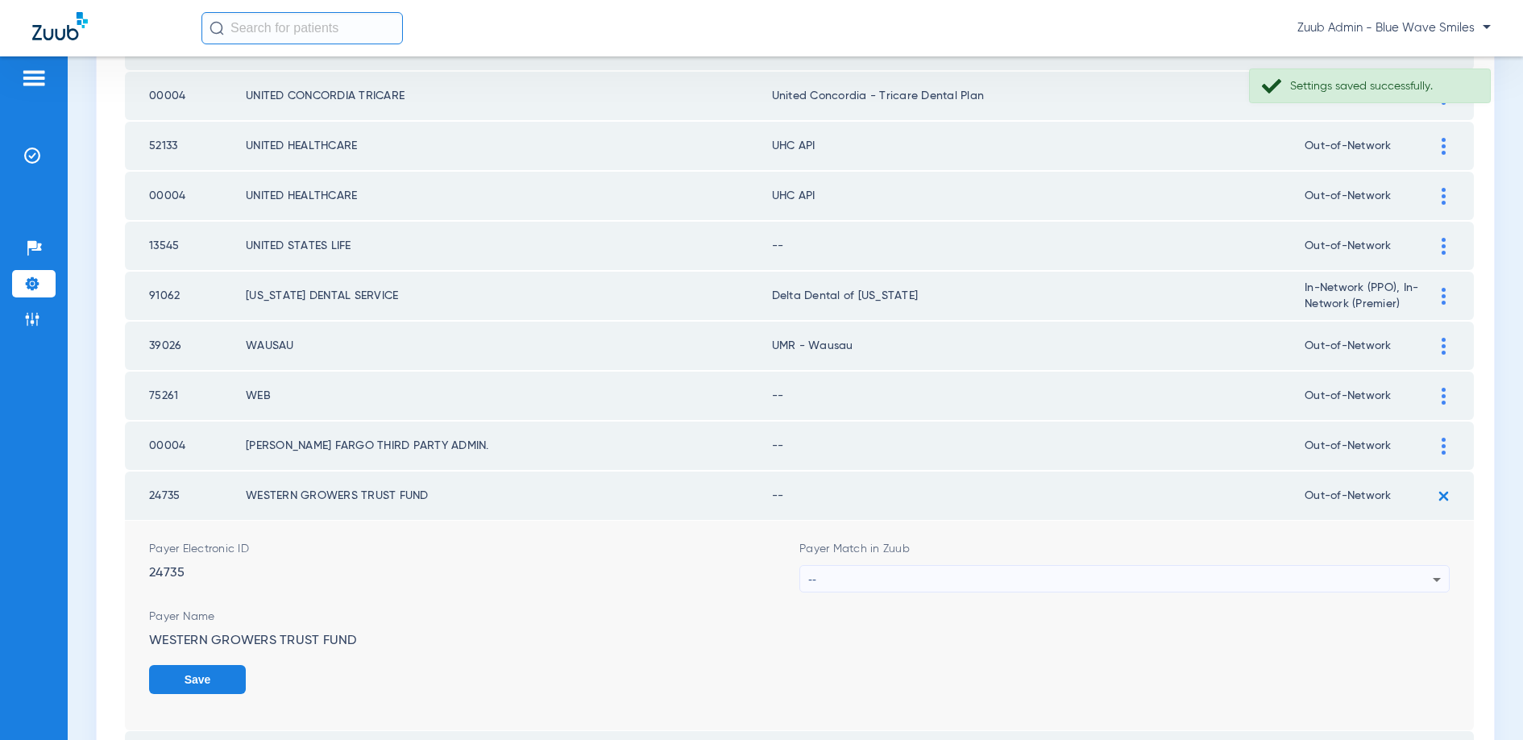
click at [1123, 574] on div "--" at bounding box center [1120, 579] width 624 height 27
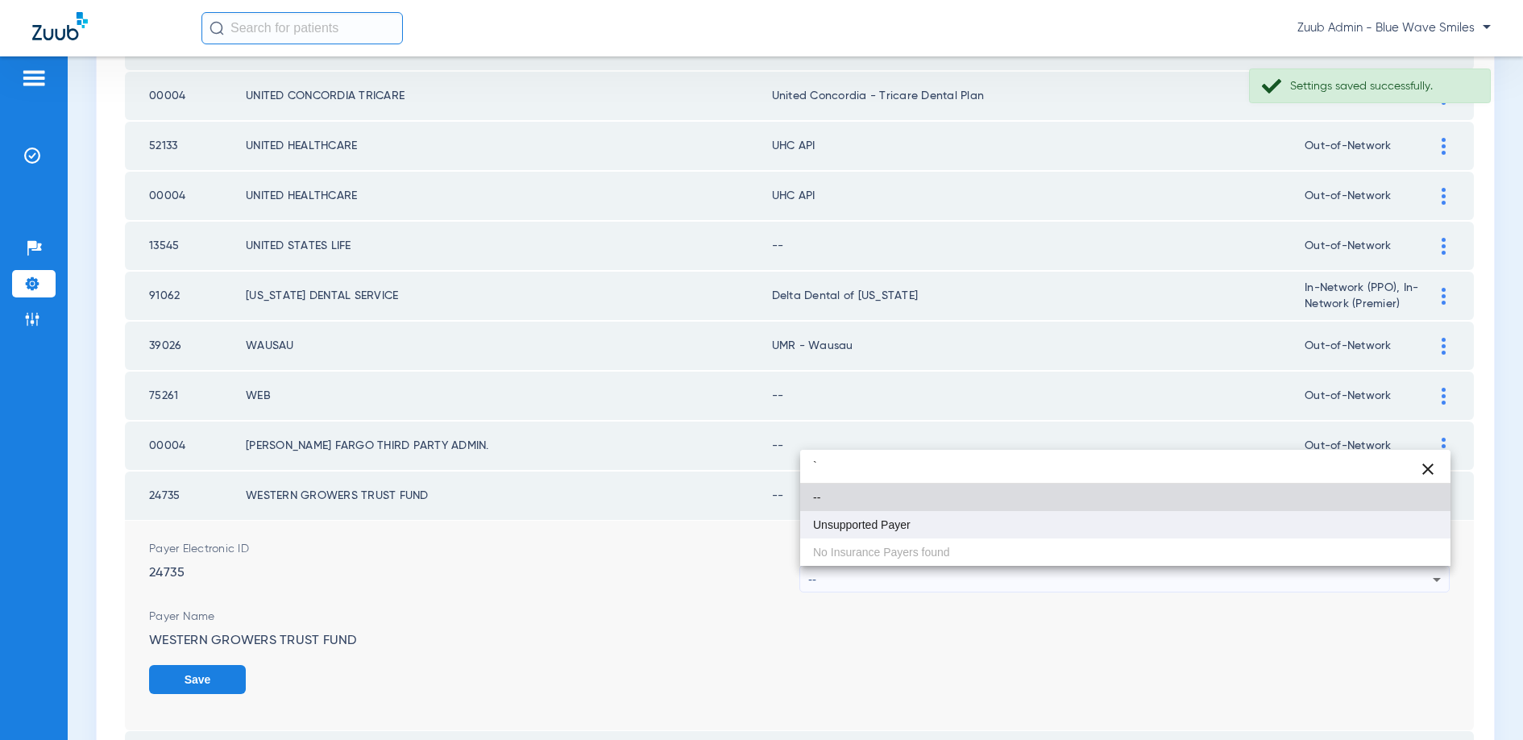
type input "`"
click at [971, 519] on mat-option "Unsupported Payer" at bounding box center [1125, 524] width 650 height 27
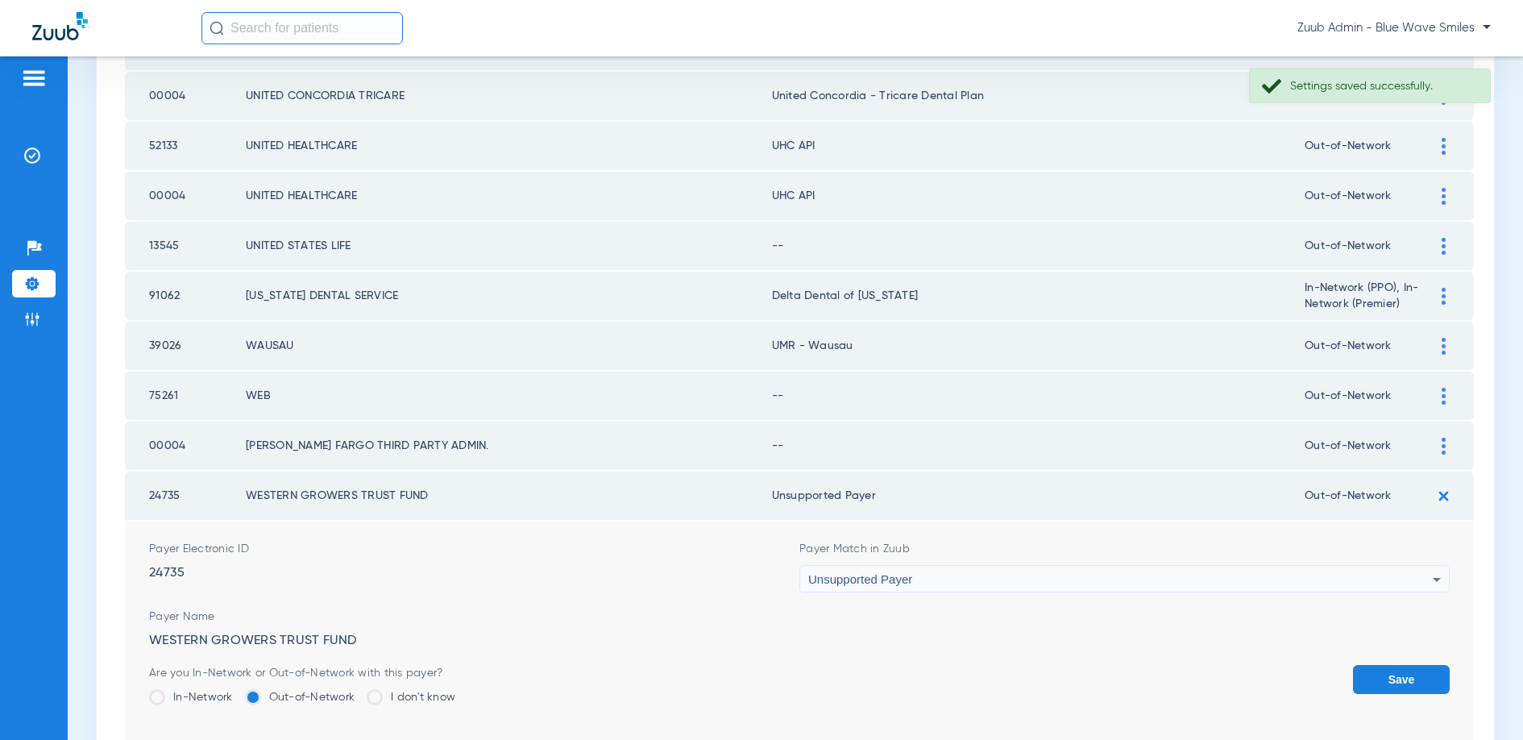
drag, startPoint x: 1390, startPoint y: 673, endPoint x: 1393, endPoint y: 651, distance: 22.0
click at [1392, 665] on button "Save" at bounding box center [1401, 679] width 97 height 29
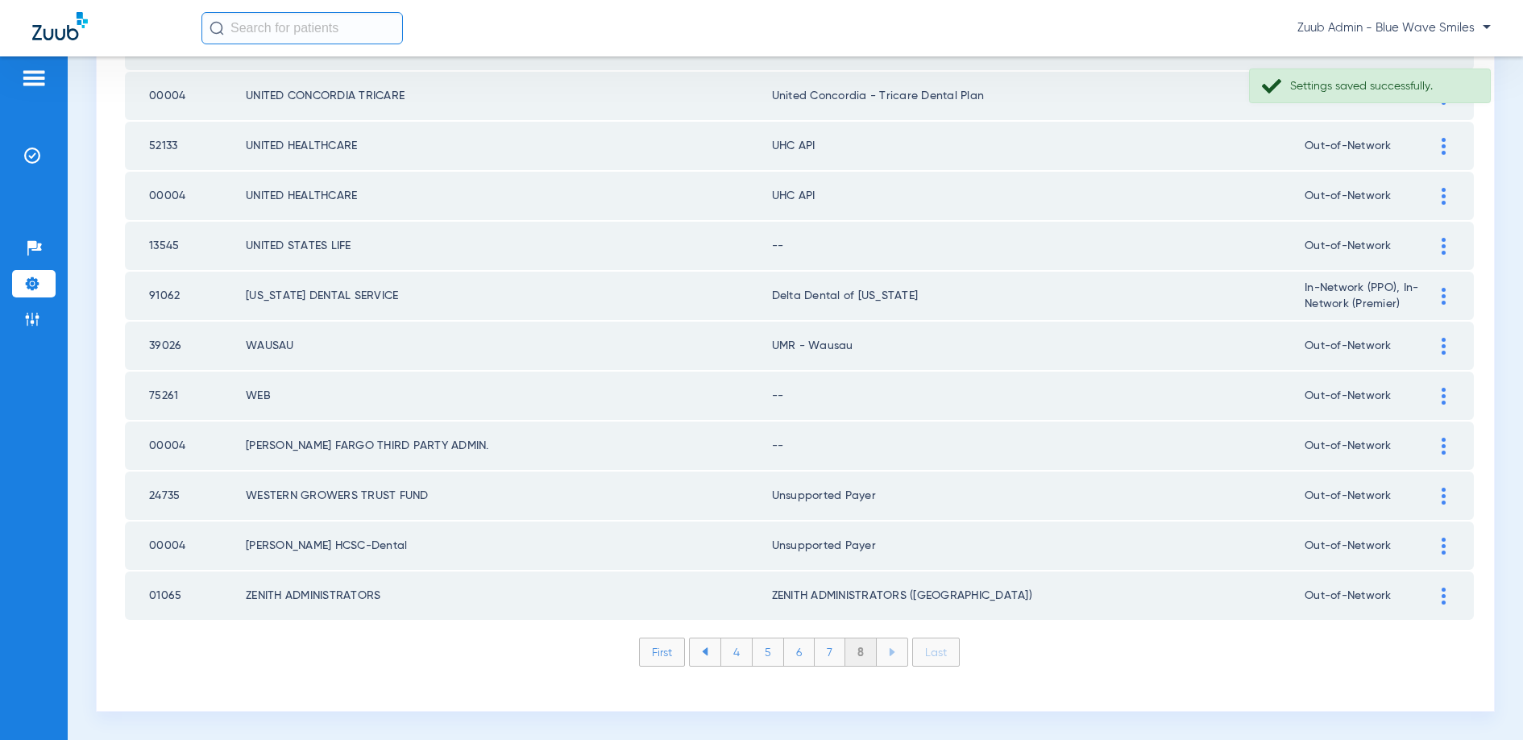
click at [1440, 442] on div at bounding box center [1443, 446] width 28 height 17
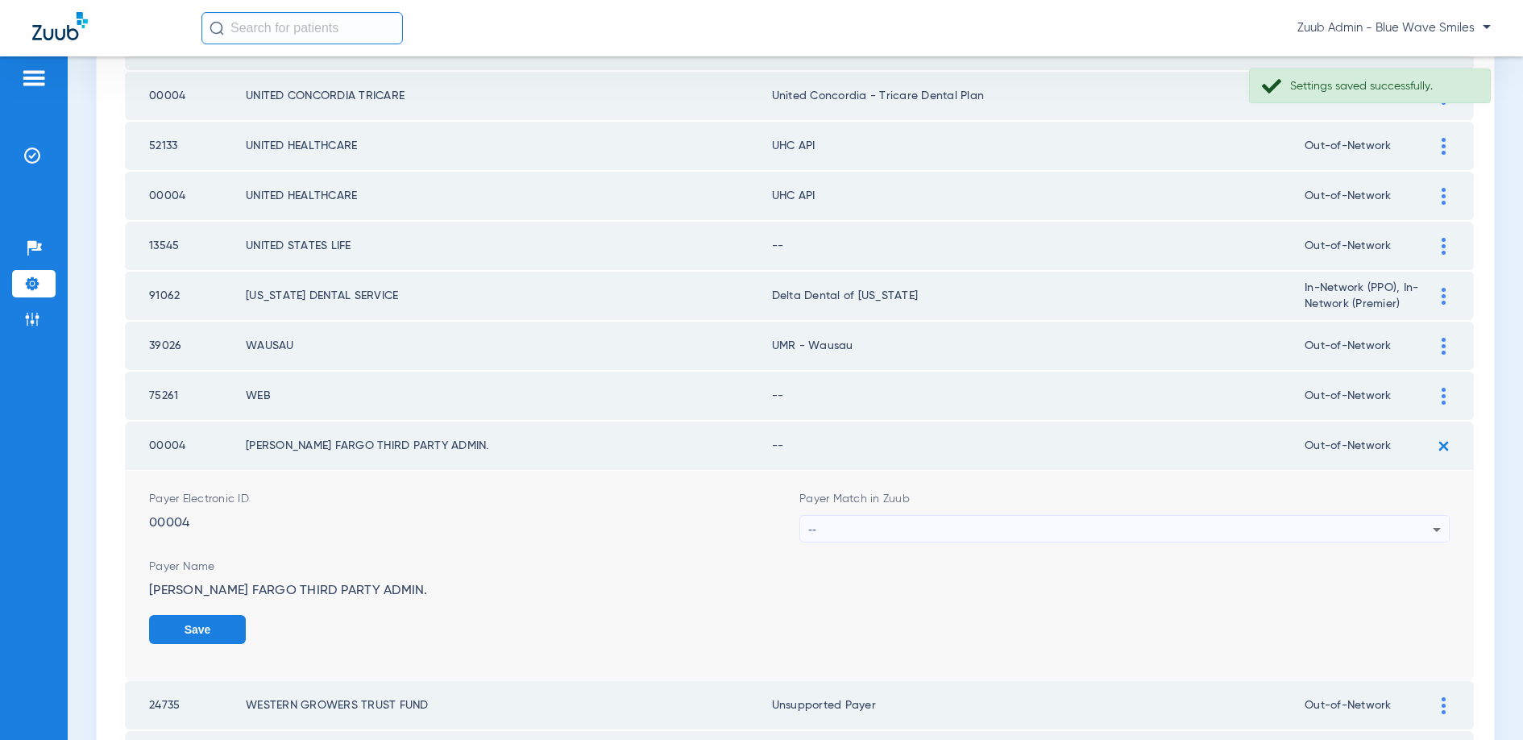
click at [941, 525] on div "--" at bounding box center [1120, 529] width 624 height 27
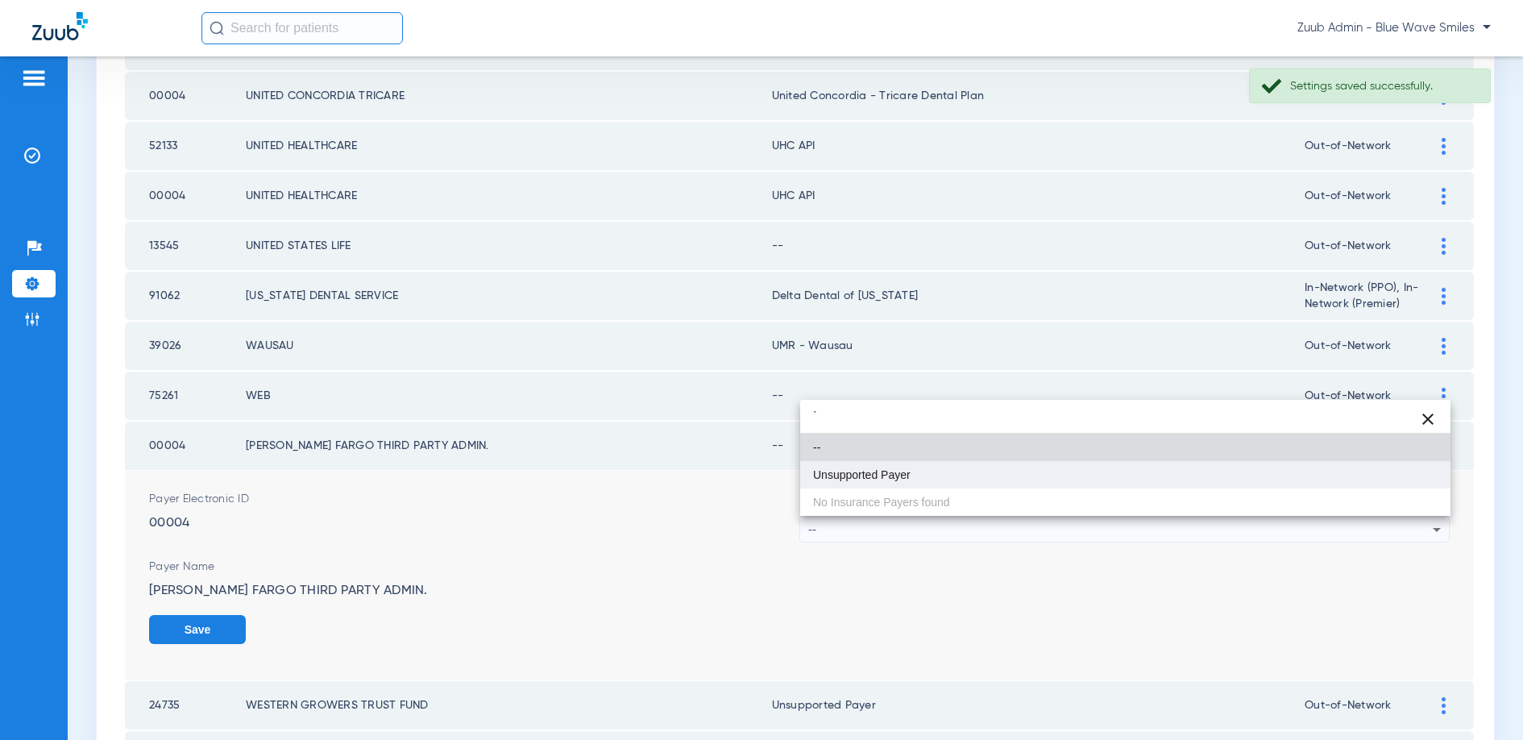
type input "`"
click at [873, 486] on mat-option "Unsupported Payer" at bounding box center [1125, 474] width 650 height 27
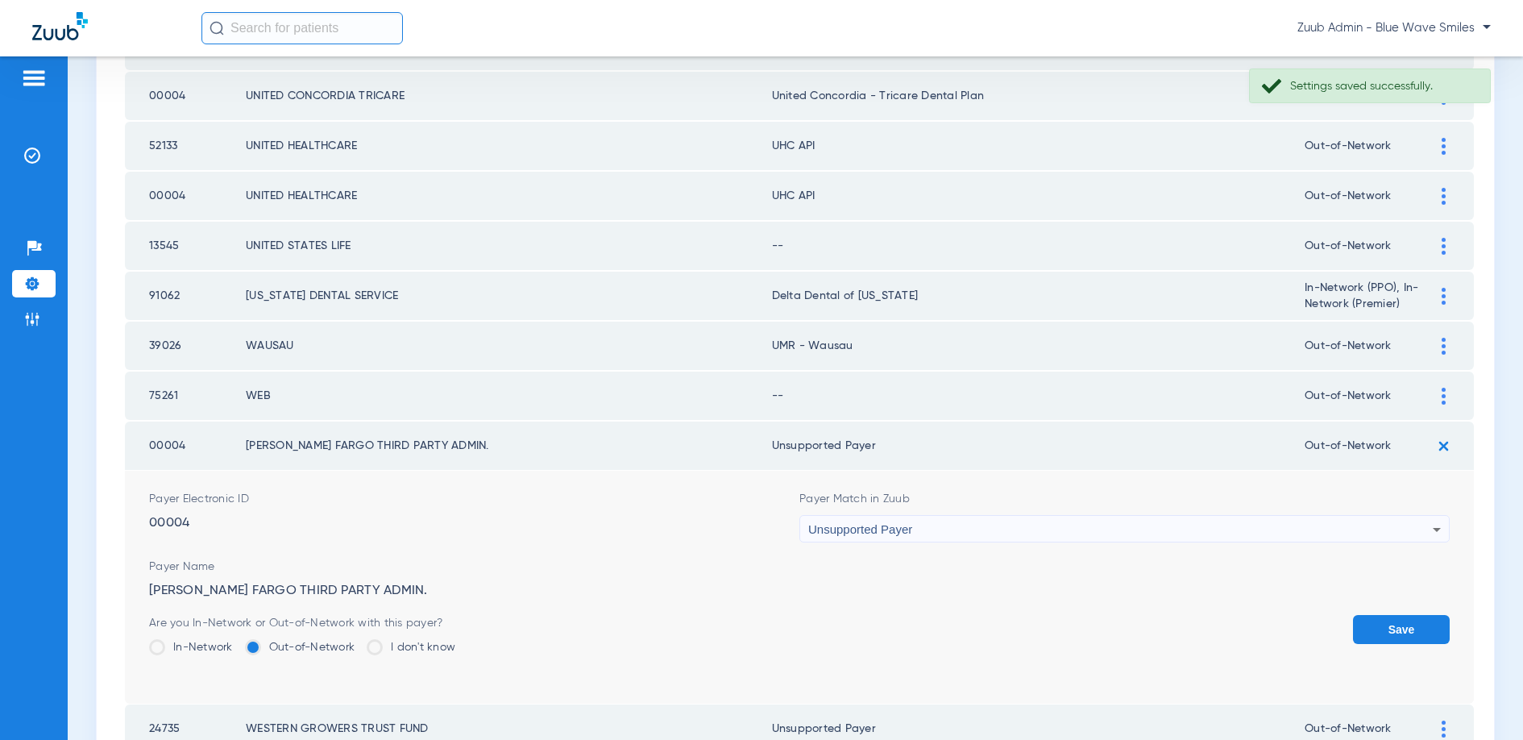
click at [1376, 620] on button "Save" at bounding box center [1401, 629] width 97 height 29
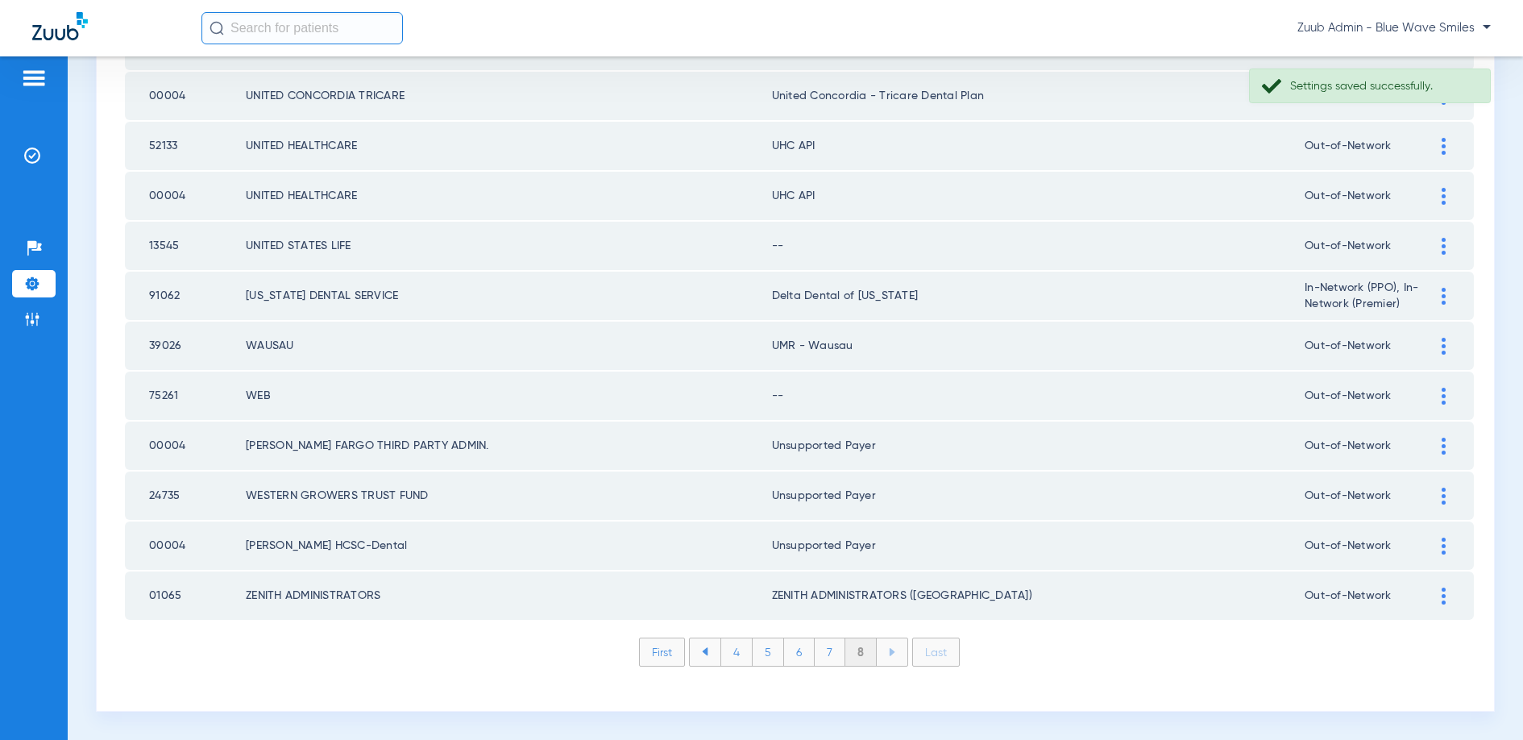
click at [1439, 392] on div at bounding box center [1443, 396] width 28 height 17
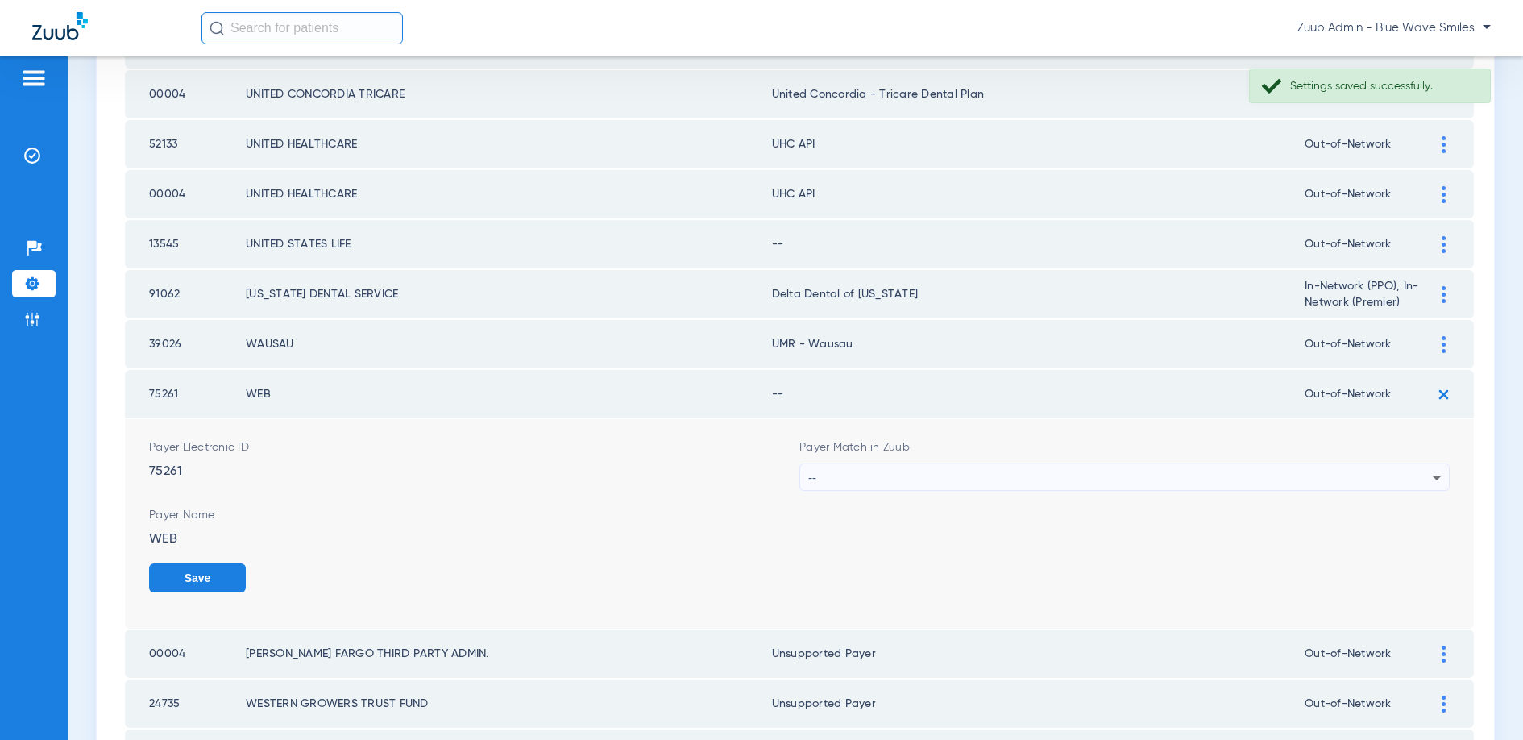
click at [1085, 473] on div "--" at bounding box center [1120, 477] width 624 height 27
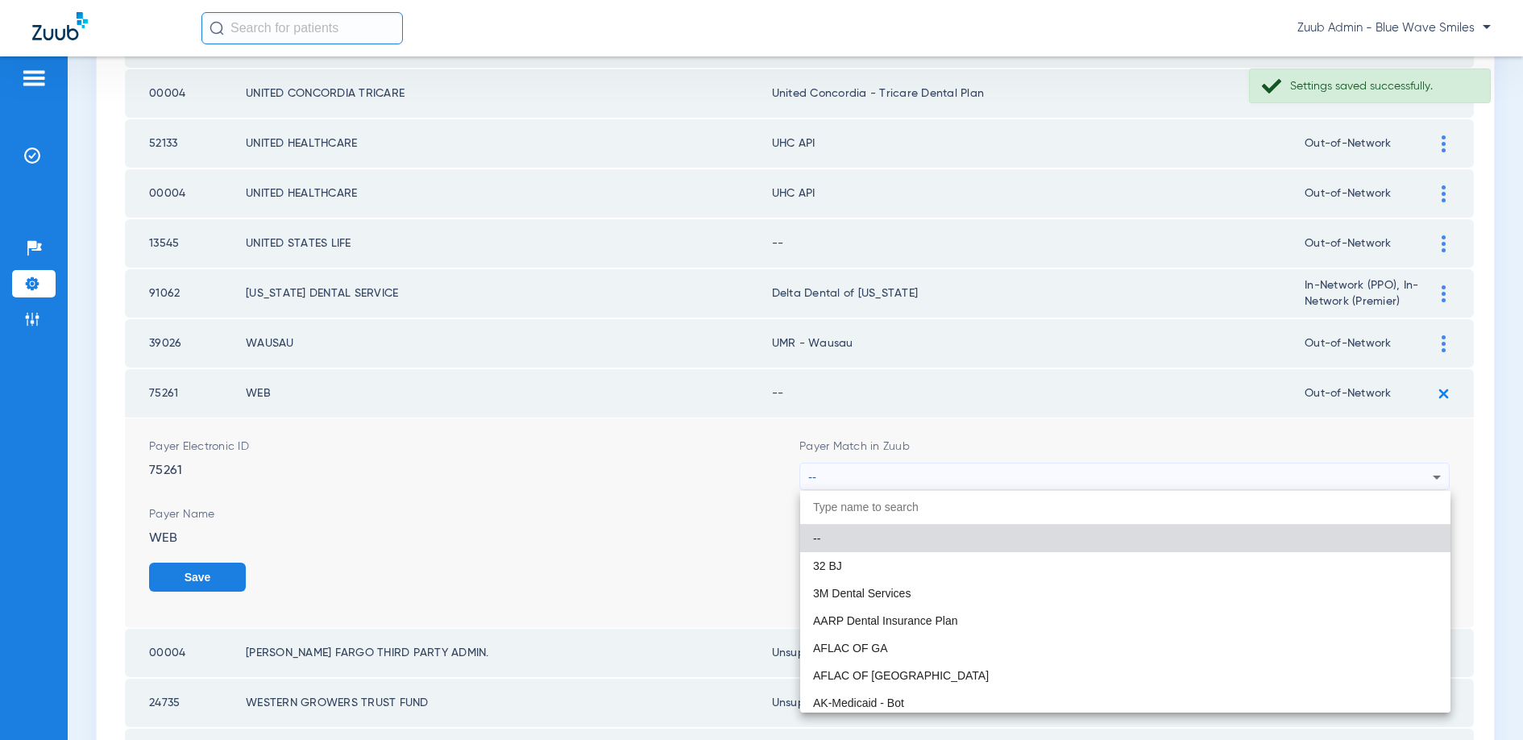
type input "`"
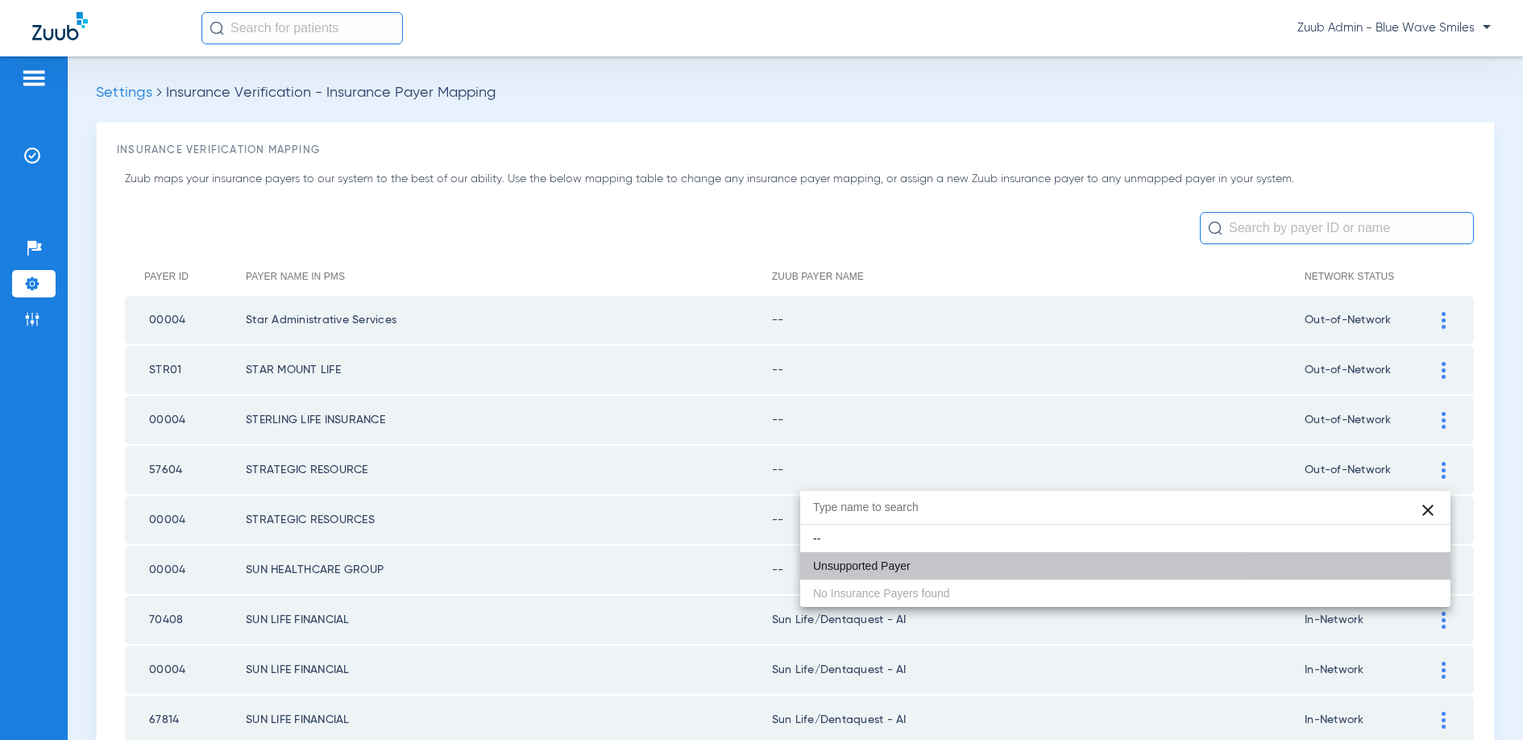
scroll to position [1425, 0]
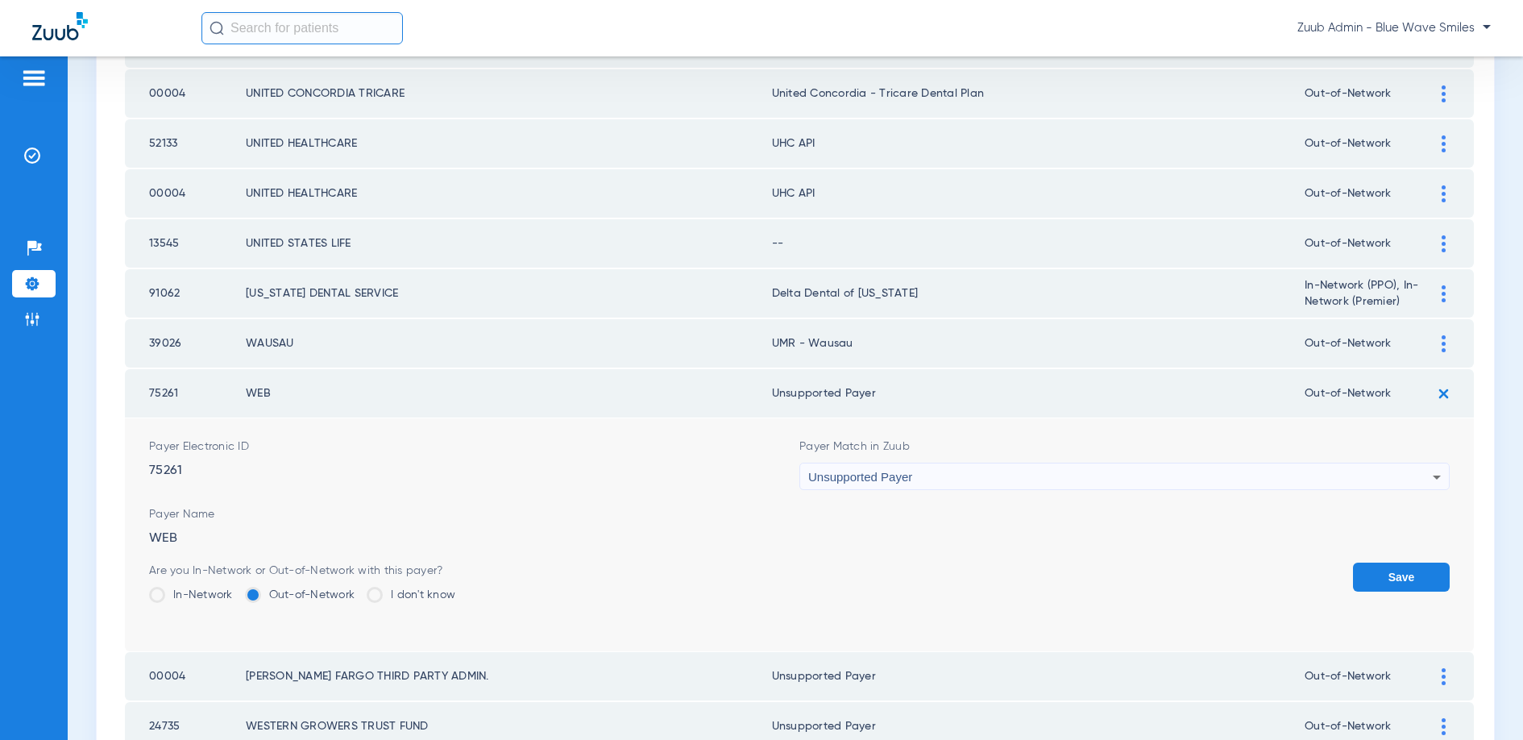
click at [1396, 567] on button "Save" at bounding box center [1401, 576] width 97 height 29
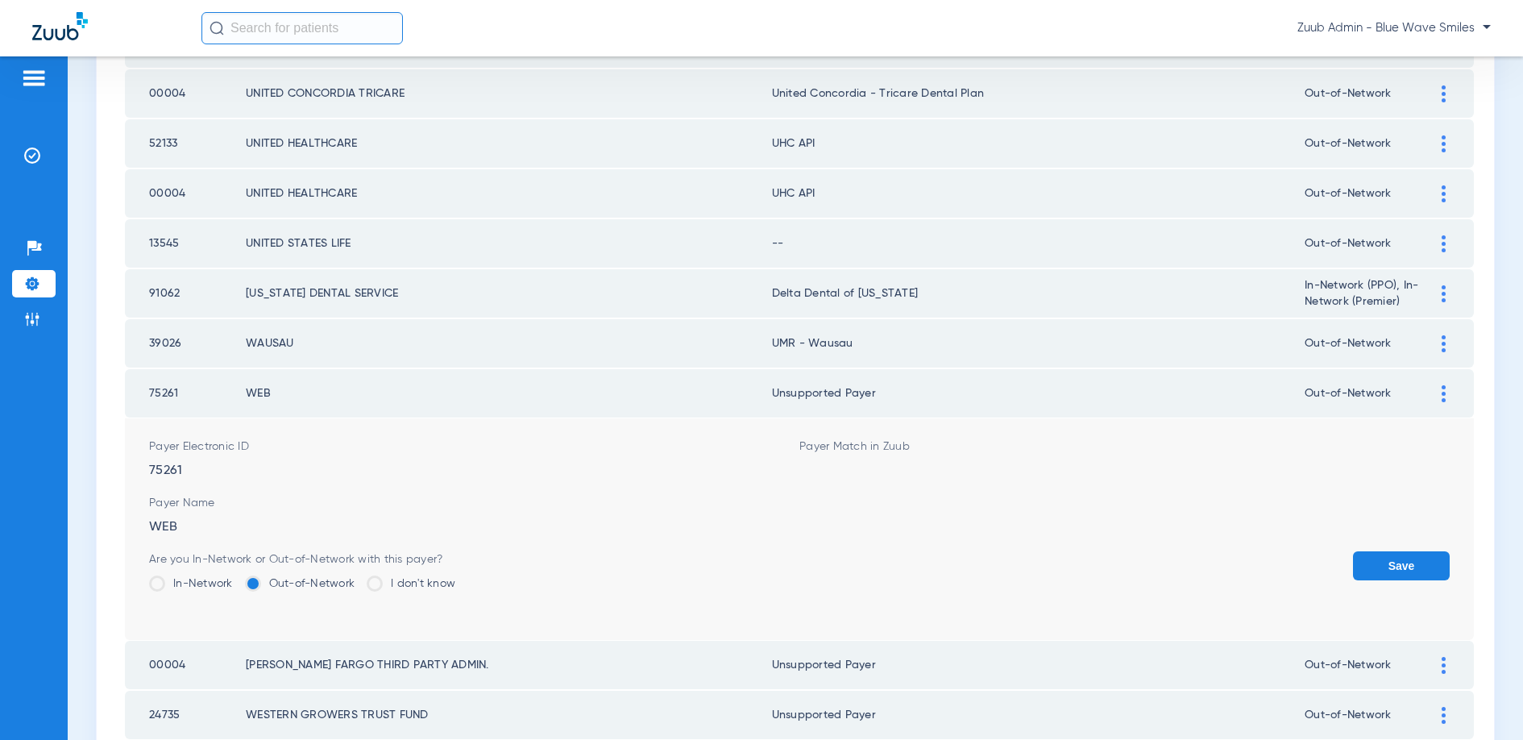
scroll to position [1423, 0]
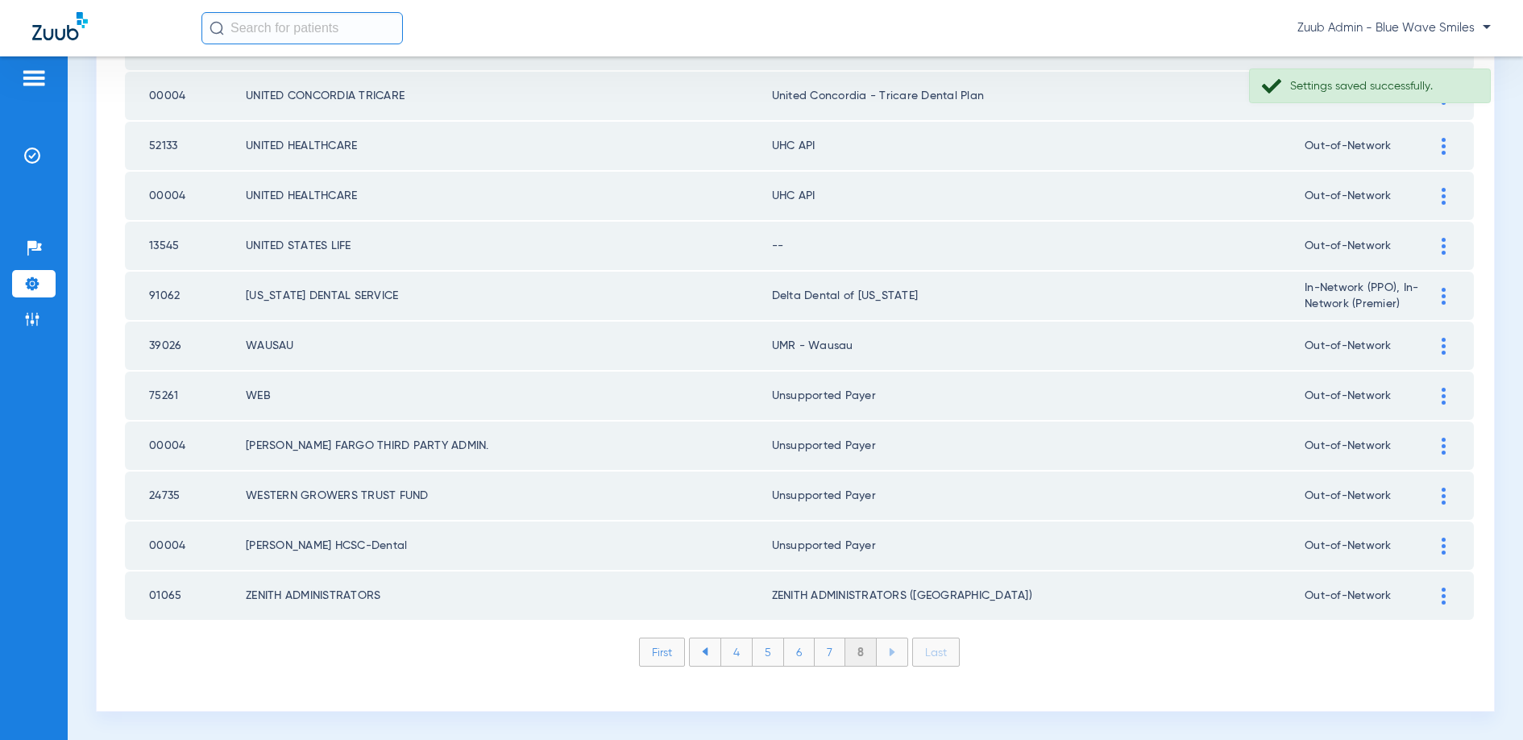
click at [1436, 245] on div at bounding box center [1443, 246] width 28 height 17
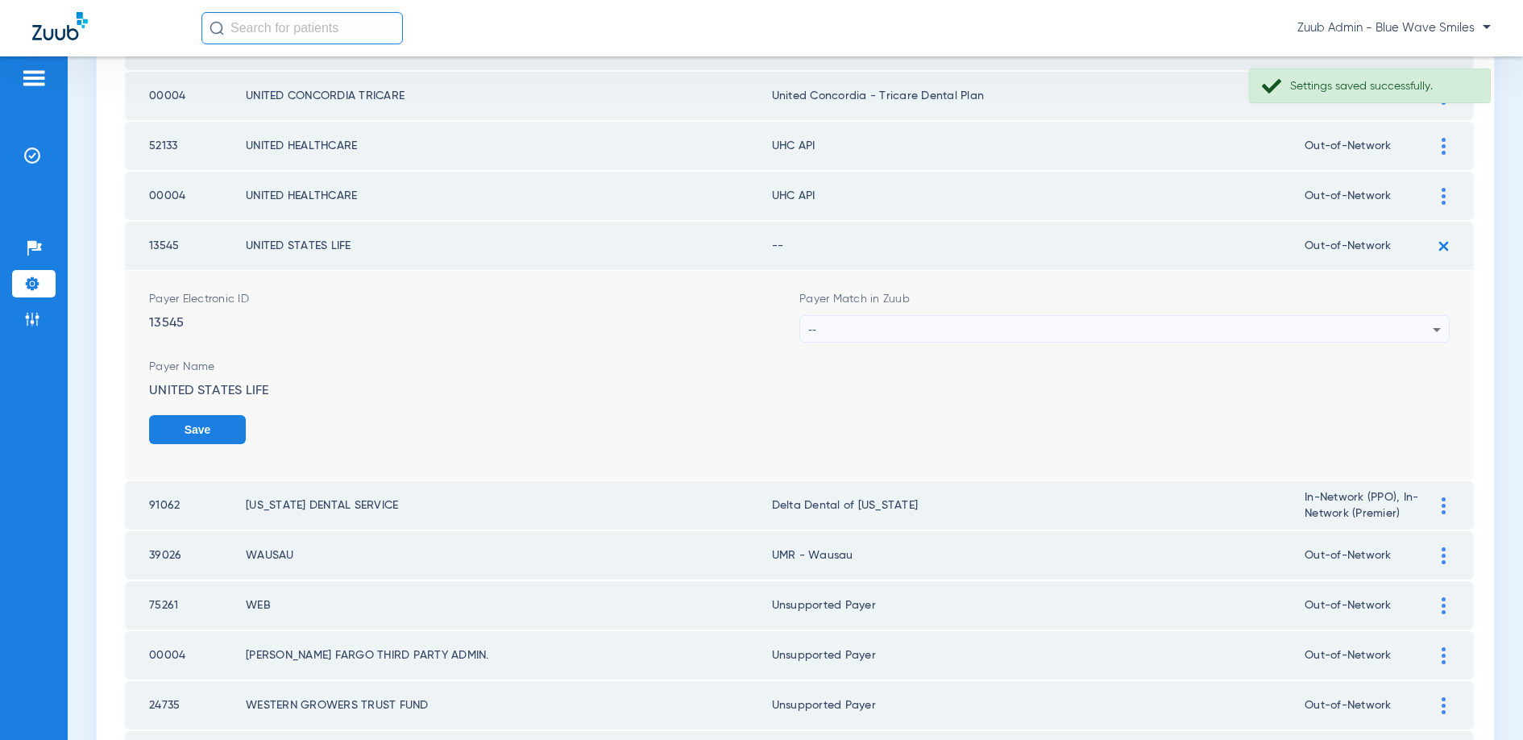
scroll to position [1424, 0]
click at [1136, 326] on div "--" at bounding box center [1120, 328] width 624 height 27
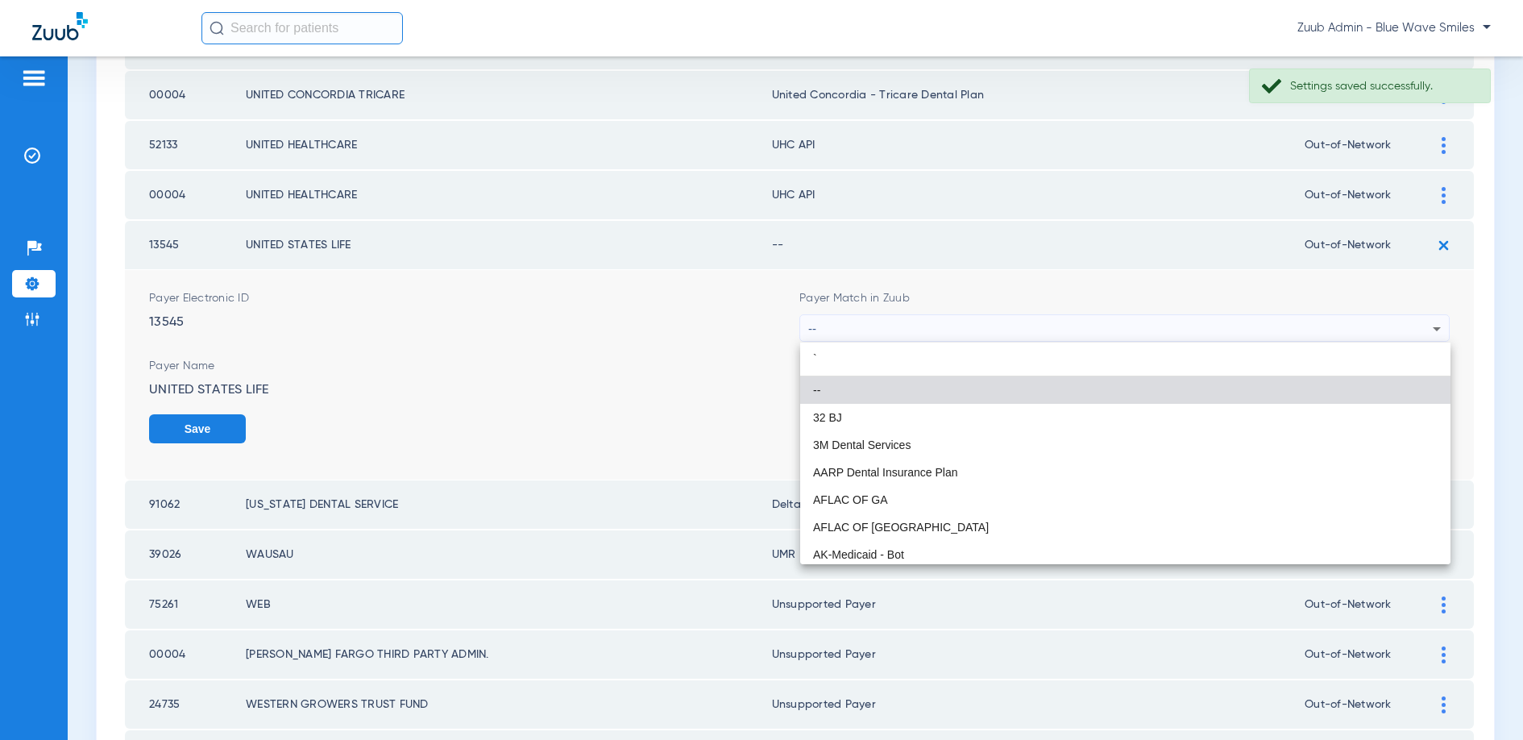
type input "`"
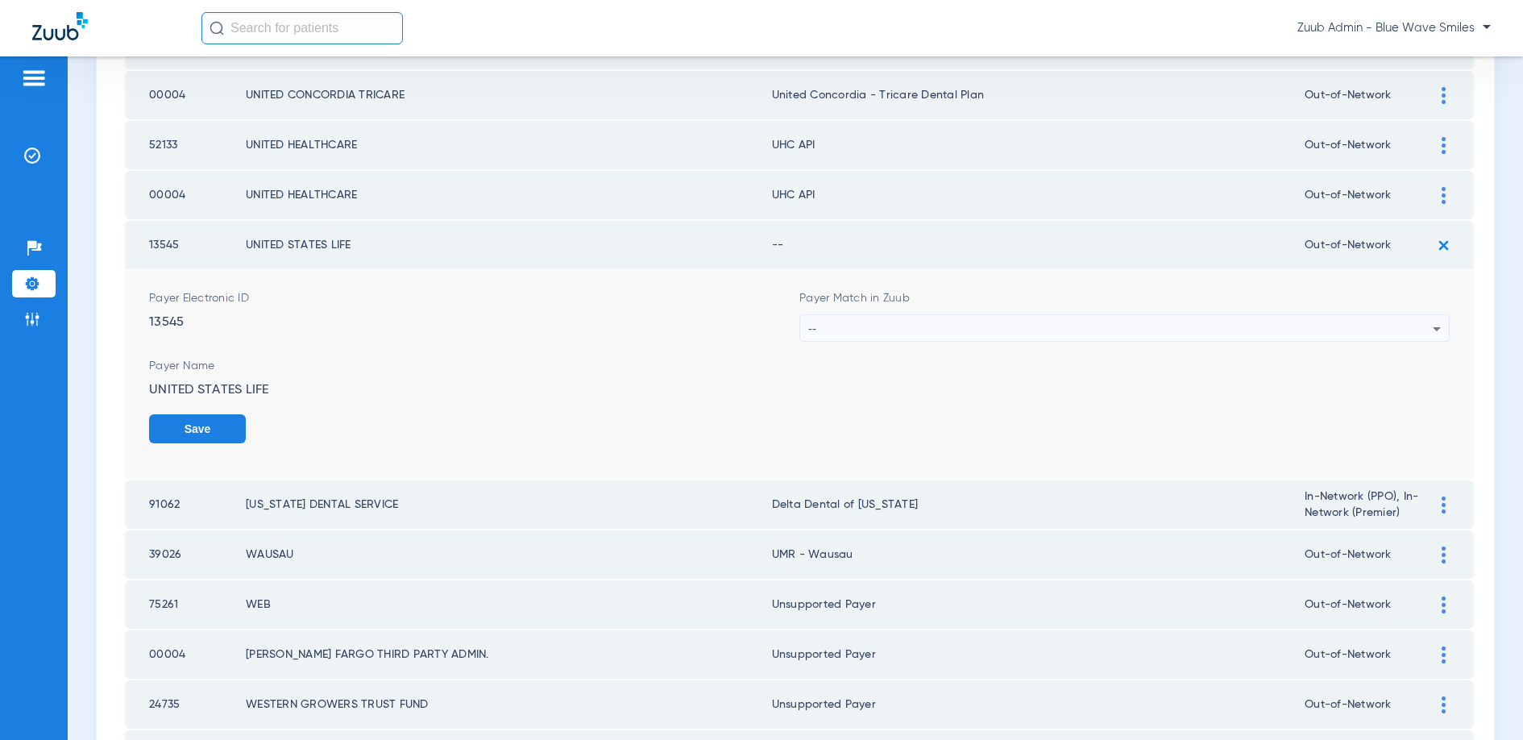
click at [1201, 335] on div "--" at bounding box center [1120, 328] width 624 height 27
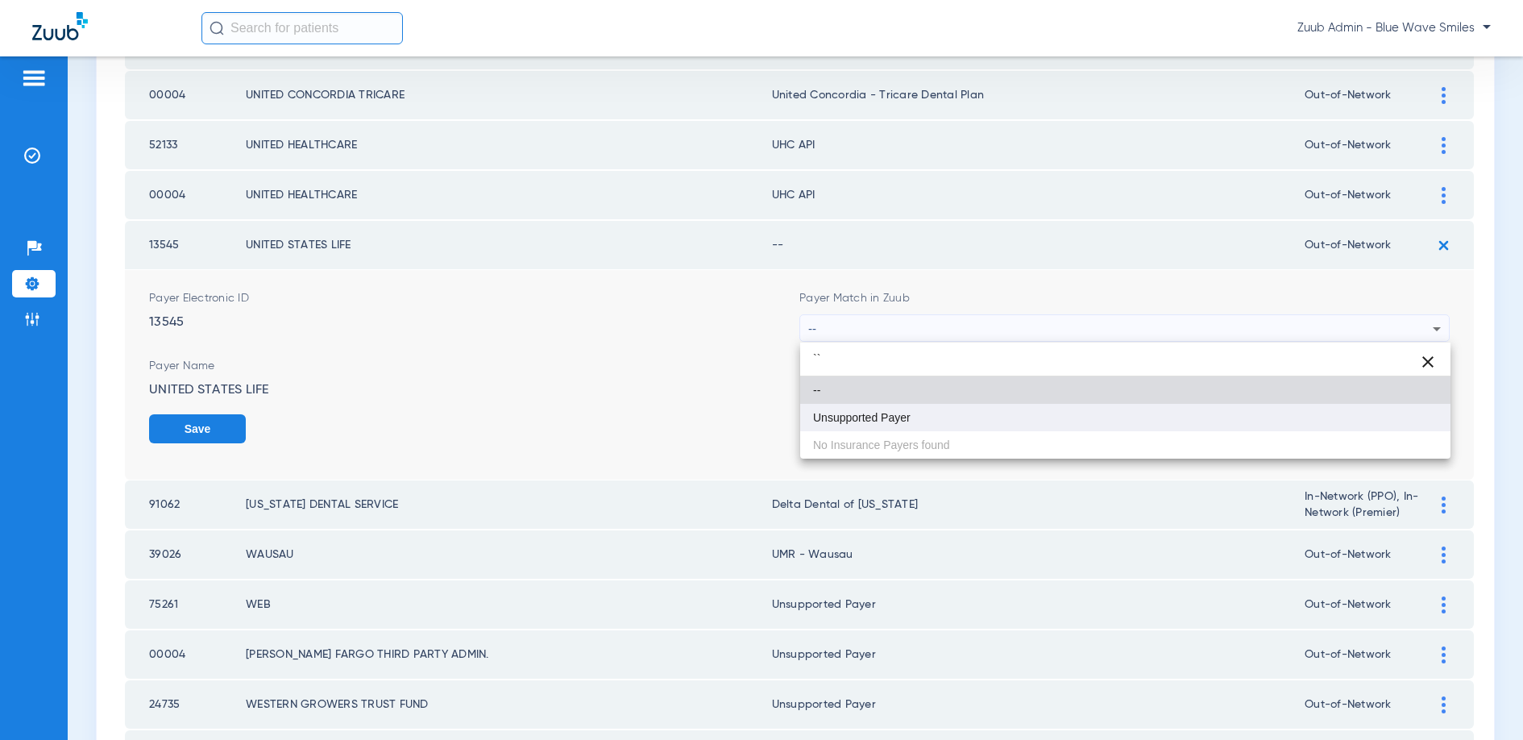
type input "``"
drag, startPoint x: 931, startPoint y: 407, endPoint x: 943, endPoint y: 407, distance: 12.1
click at [931, 407] on mat-option "Unsupported Payer" at bounding box center [1125, 417] width 650 height 27
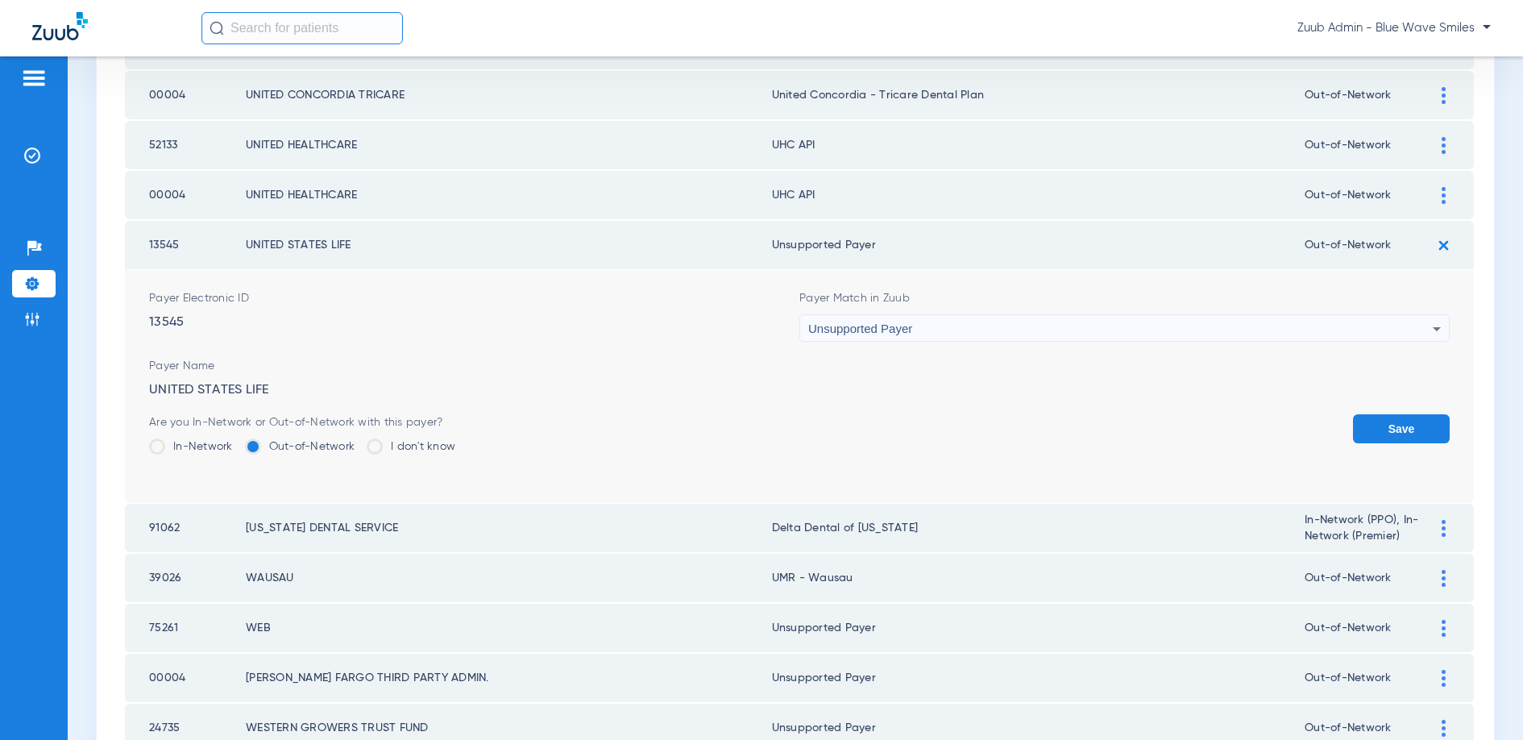
click at [1374, 425] on button "Save" at bounding box center [1401, 428] width 97 height 29
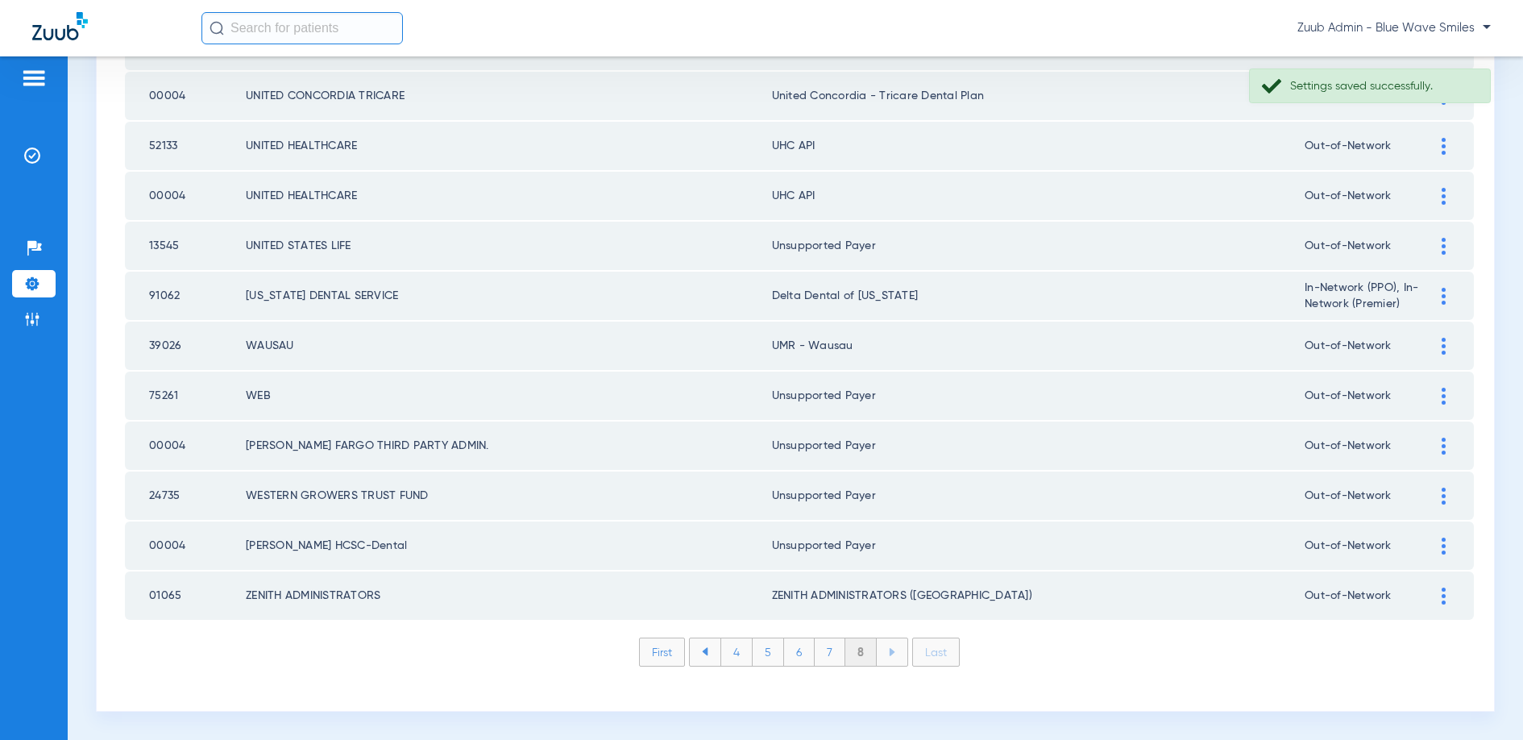
scroll to position [1423, 0]
click at [1443, 192] on img at bounding box center [1444, 196] width 4 height 17
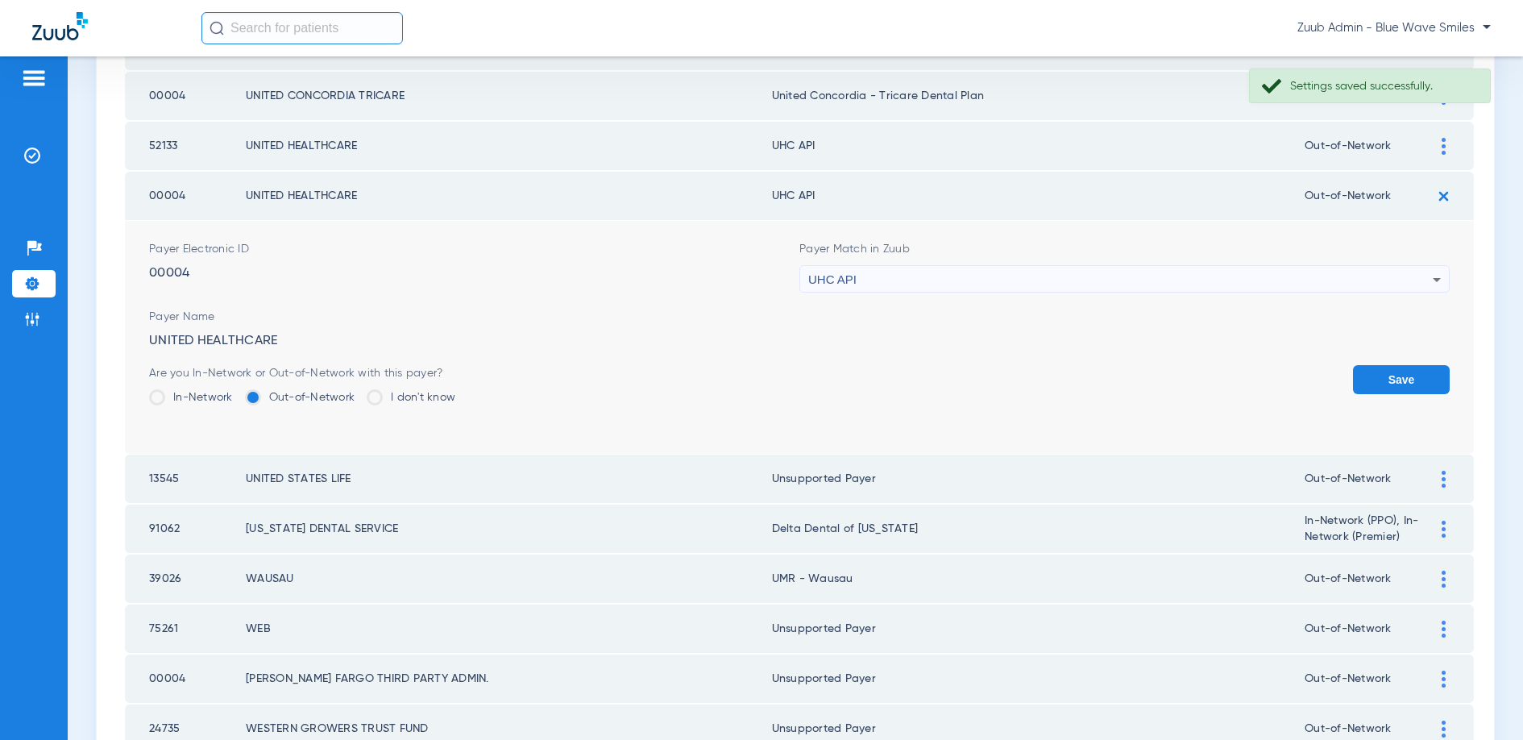
click at [919, 284] on div "UHC API" at bounding box center [1120, 279] width 624 height 27
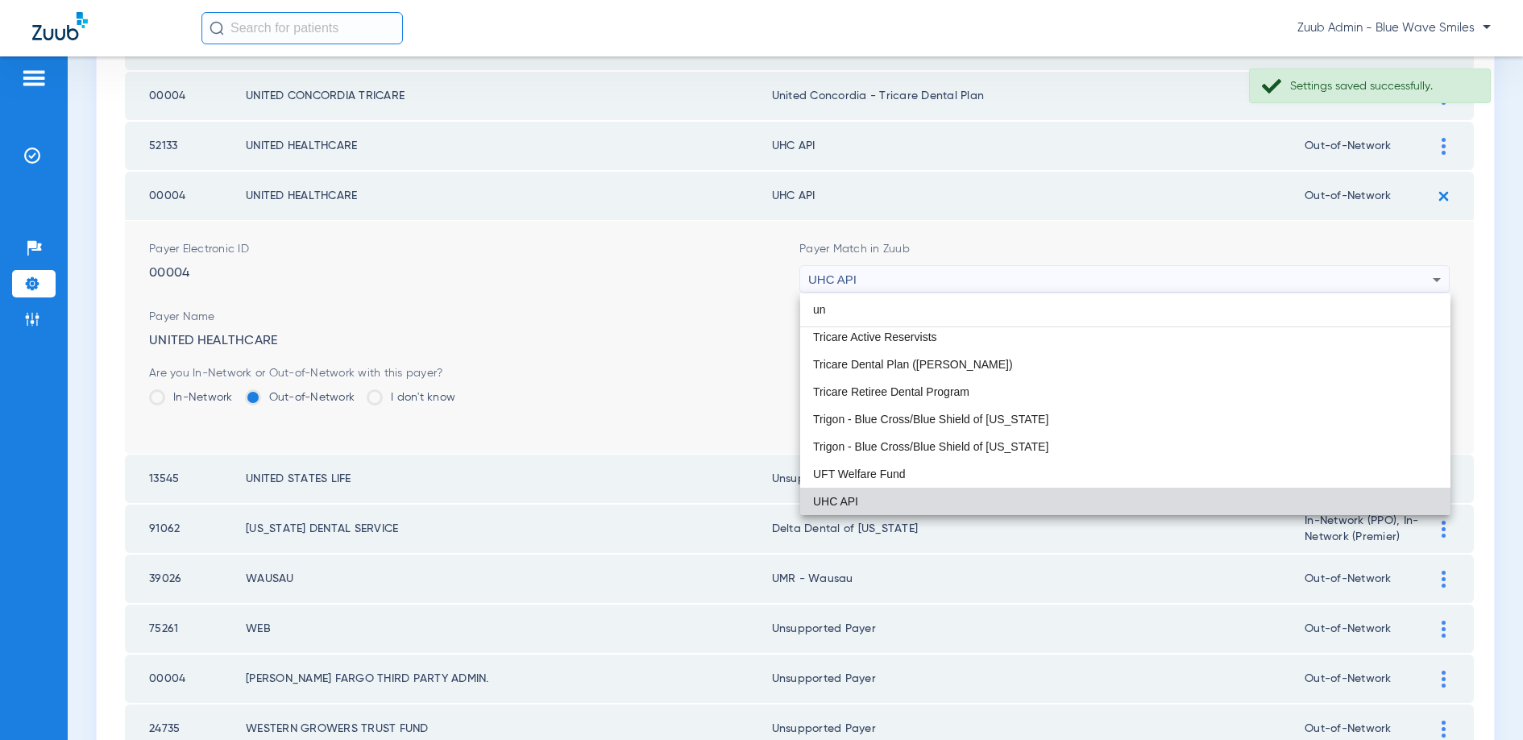
scroll to position [34, 0]
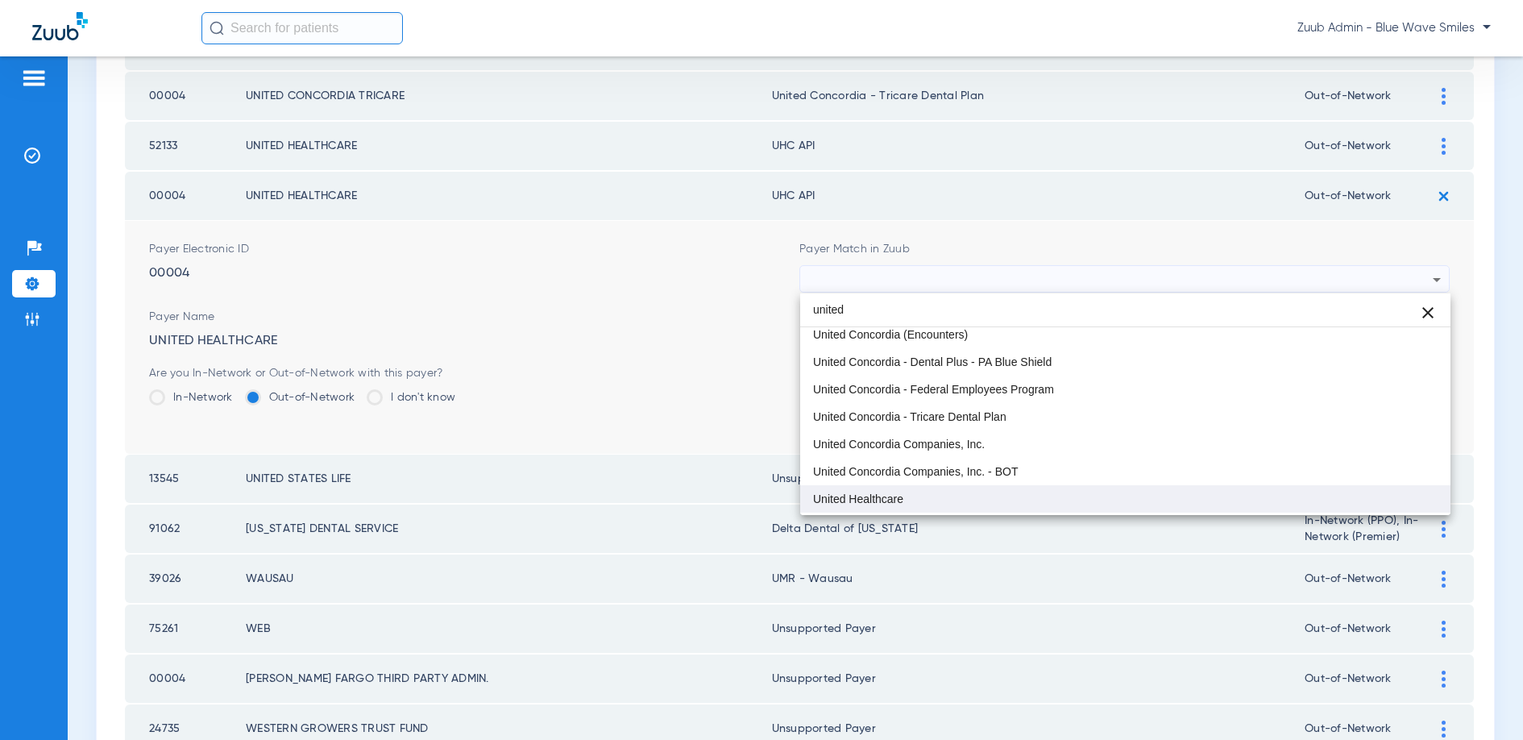
type input "united"
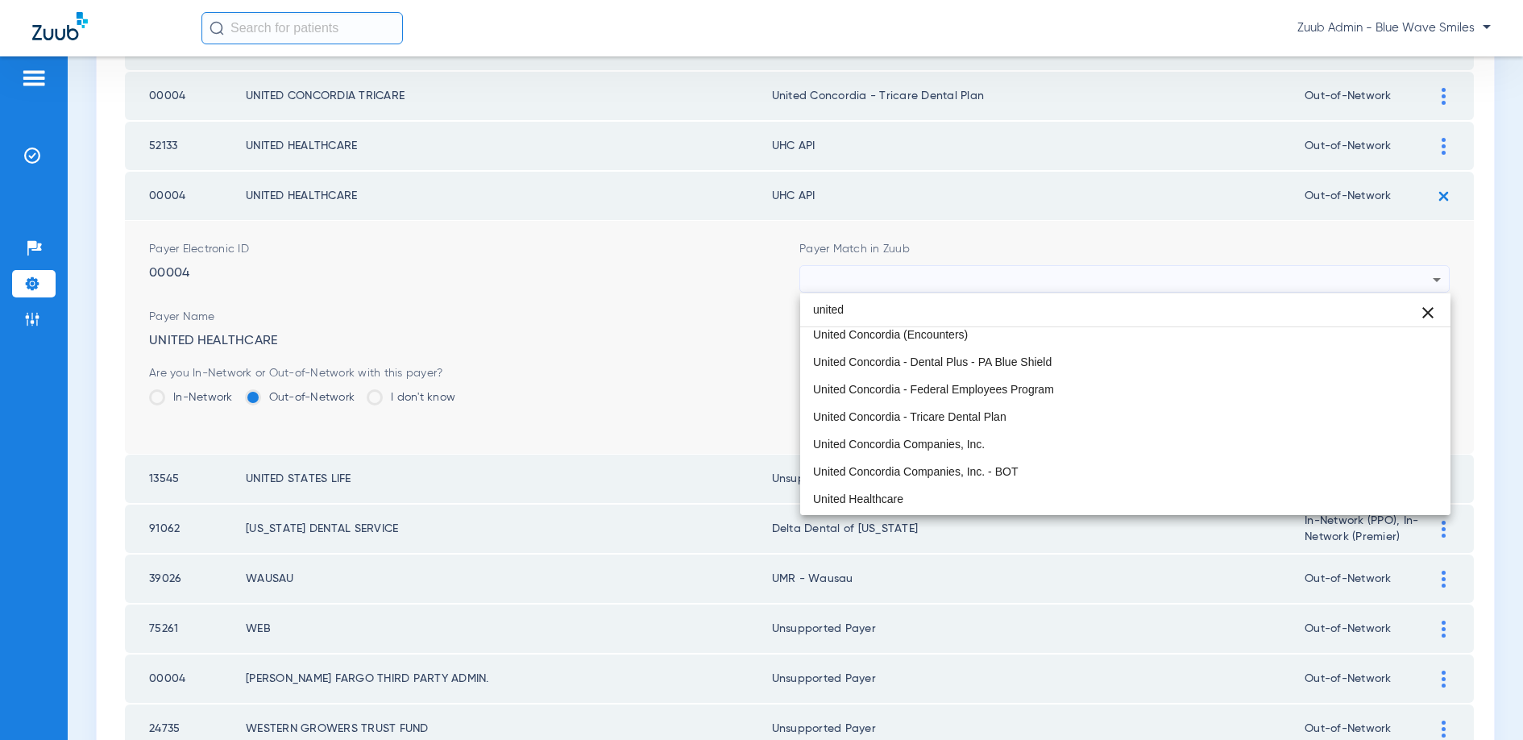
drag, startPoint x: 844, startPoint y: 498, endPoint x: 887, endPoint y: 488, distance: 44.6
click at [844, 498] on span "United Healthcare" at bounding box center [858, 498] width 90 height 11
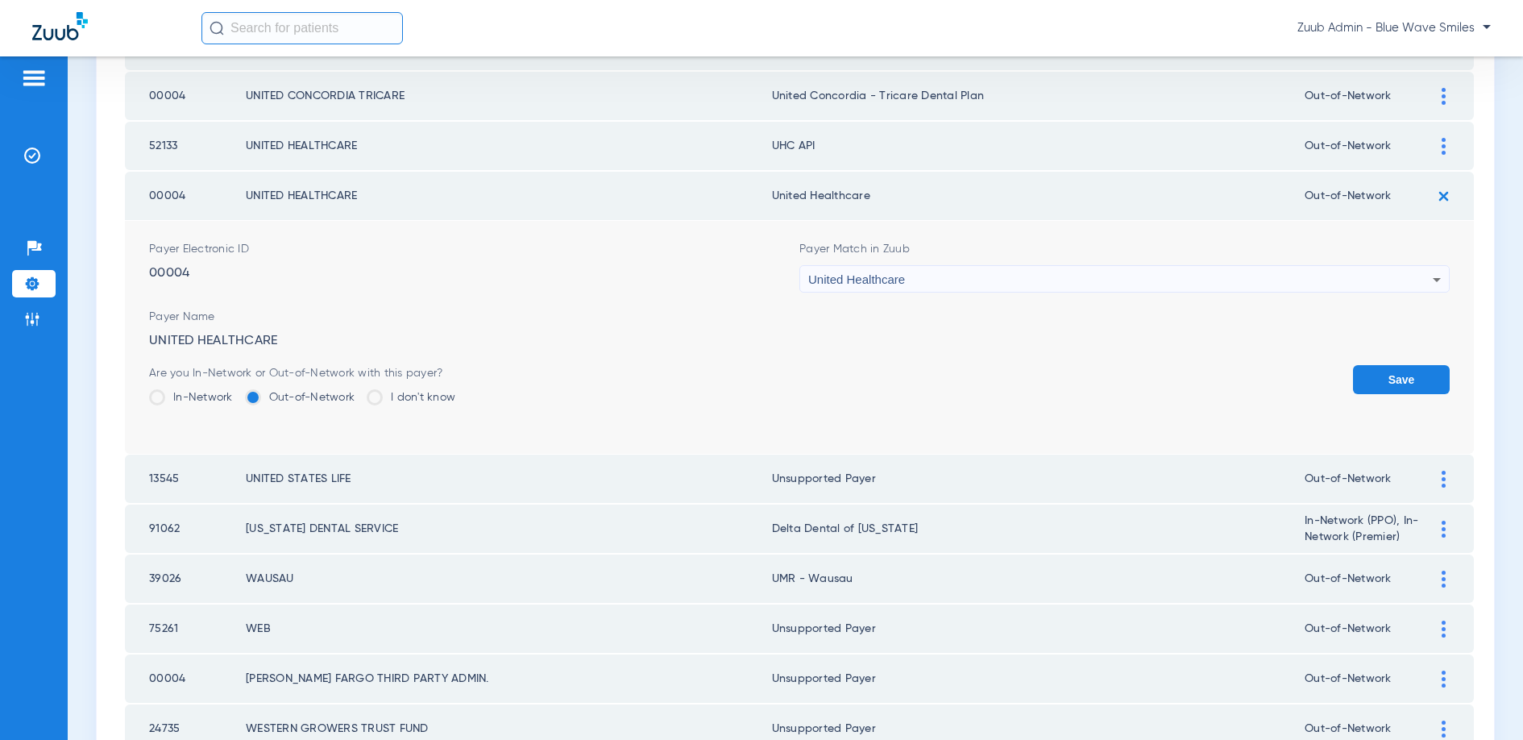
click at [1388, 386] on button "Save" at bounding box center [1401, 379] width 97 height 29
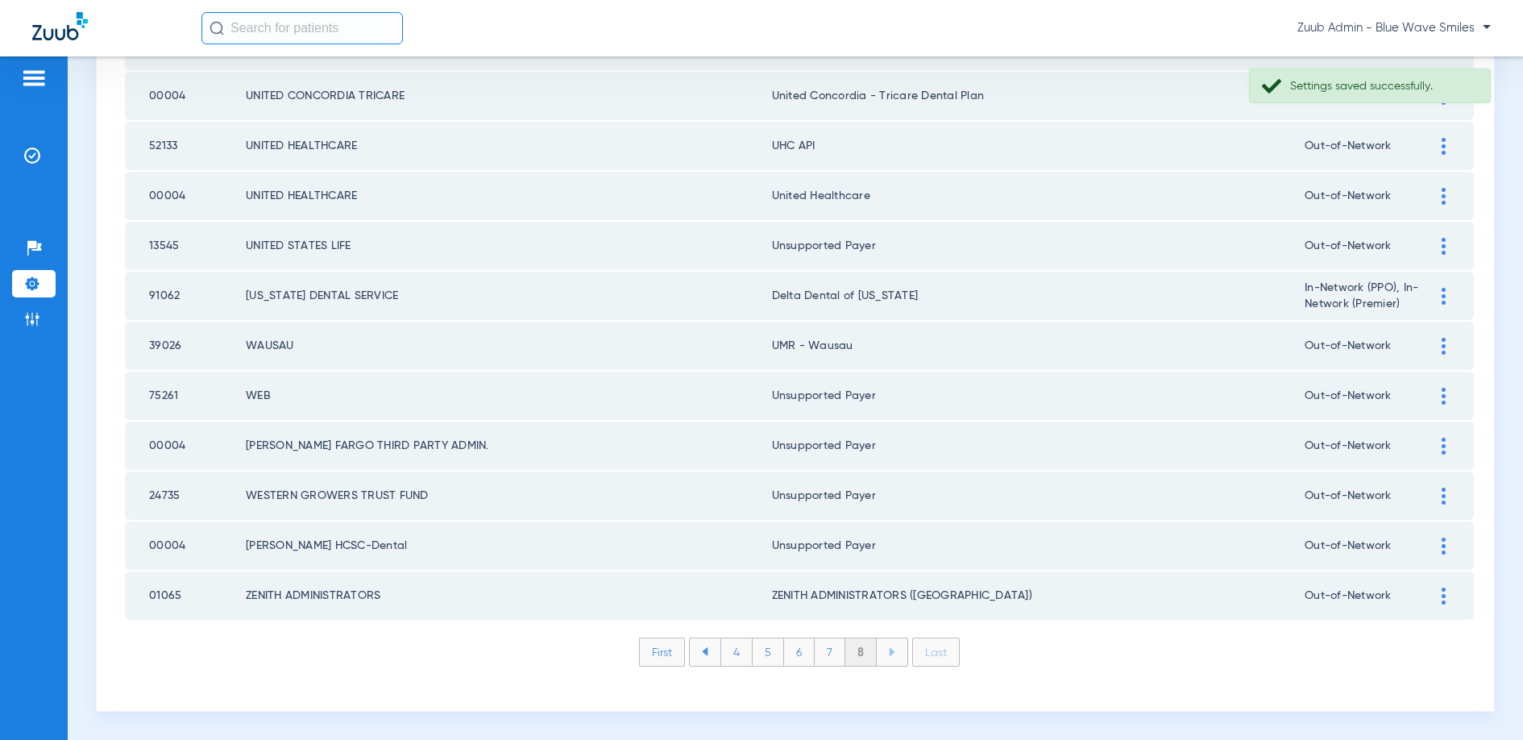
click at [1442, 143] on img at bounding box center [1444, 146] width 4 height 17
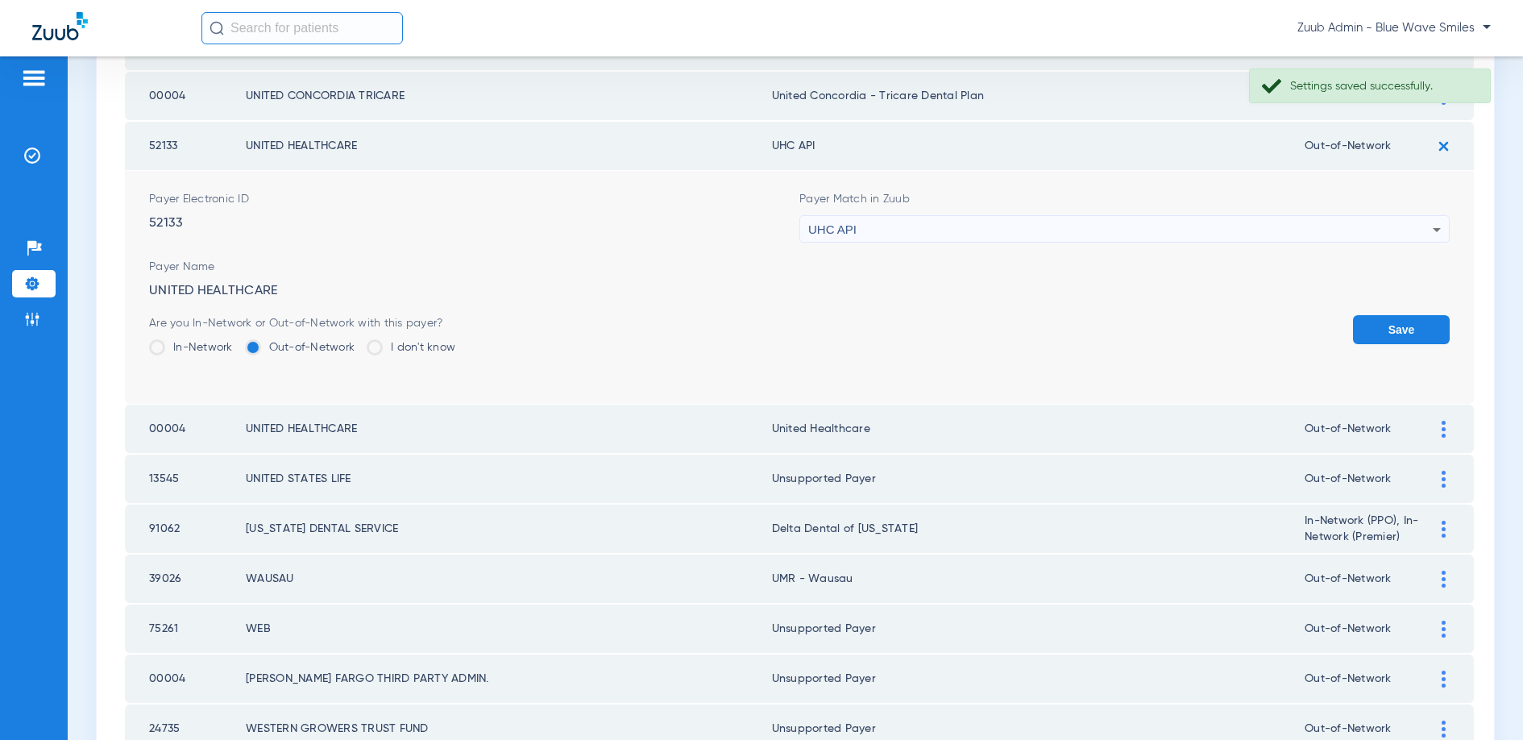
click at [1027, 229] on div "UHC API" at bounding box center [1120, 229] width 624 height 27
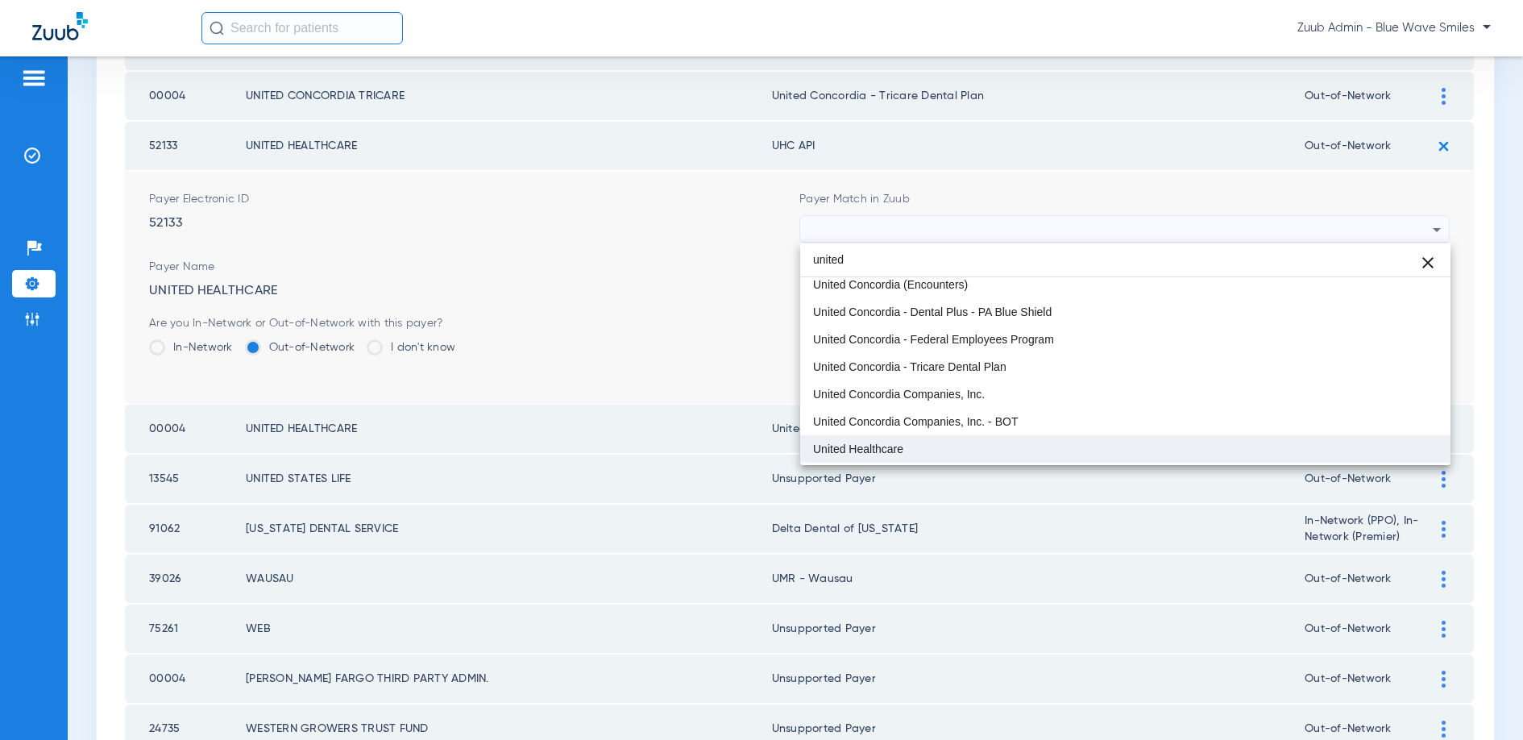
type input "united"
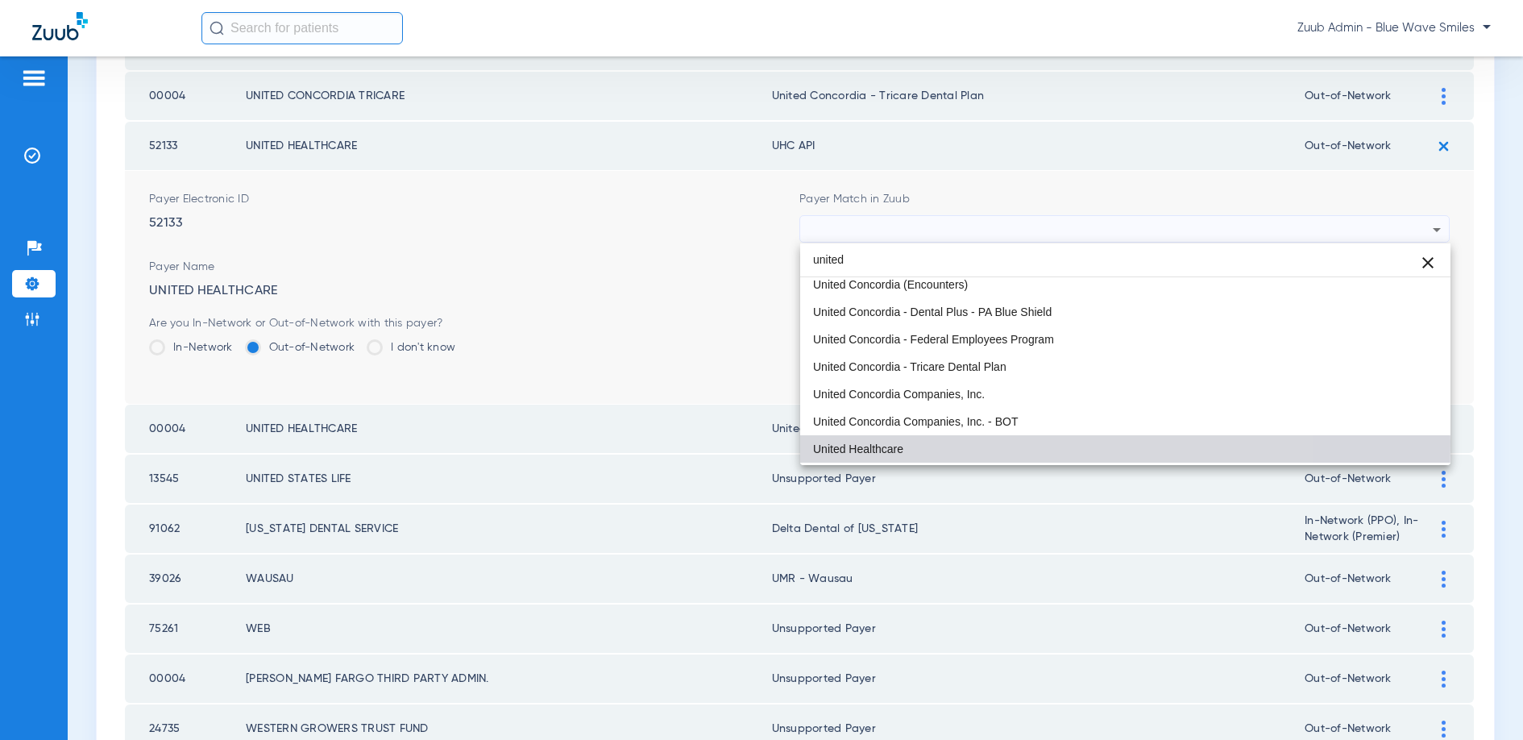
click at [869, 443] on span "United Healthcare" at bounding box center [858, 448] width 90 height 11
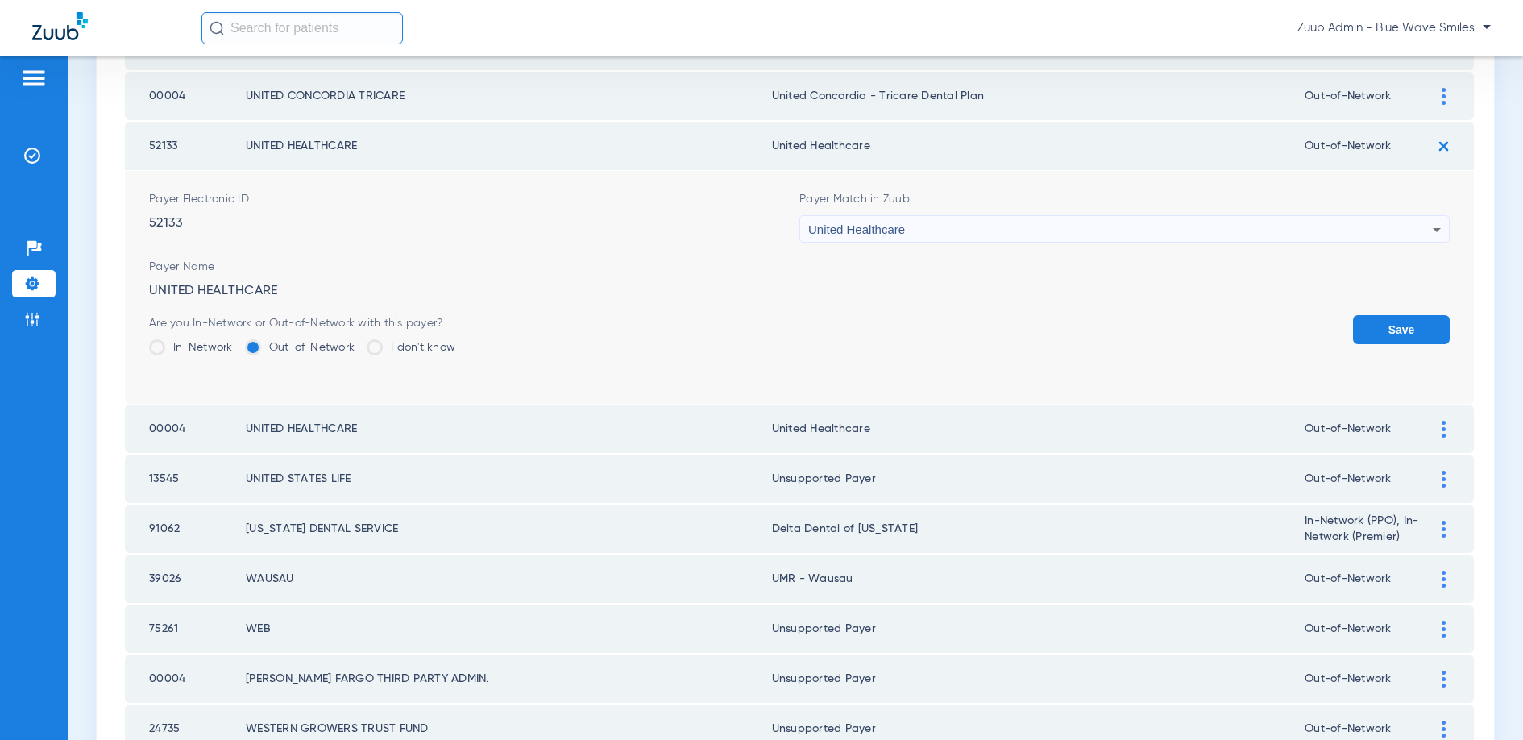
click at [1387, 327] on button "Save" at bounding box center [1401, 329] width 97 height 29
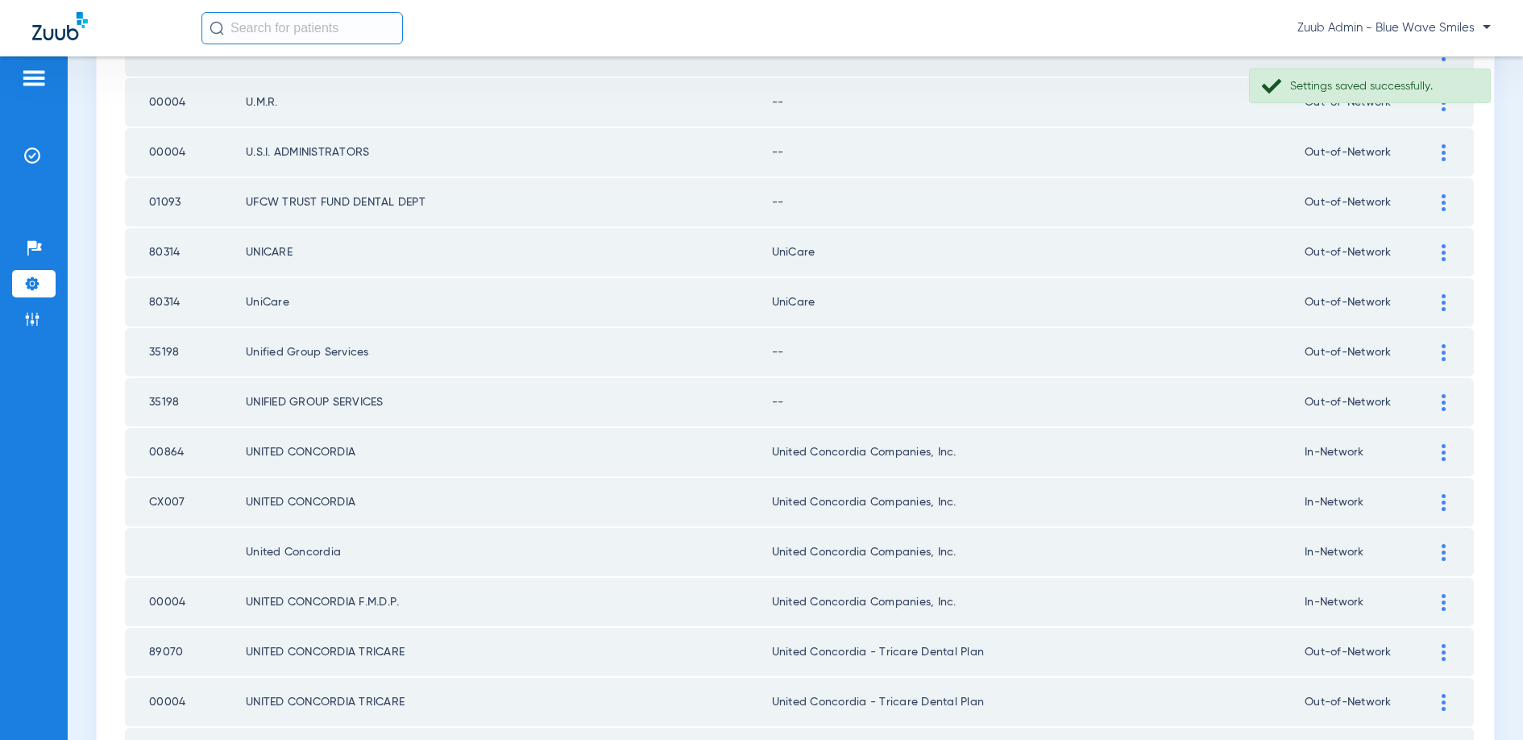
scroll to position [825, 0]
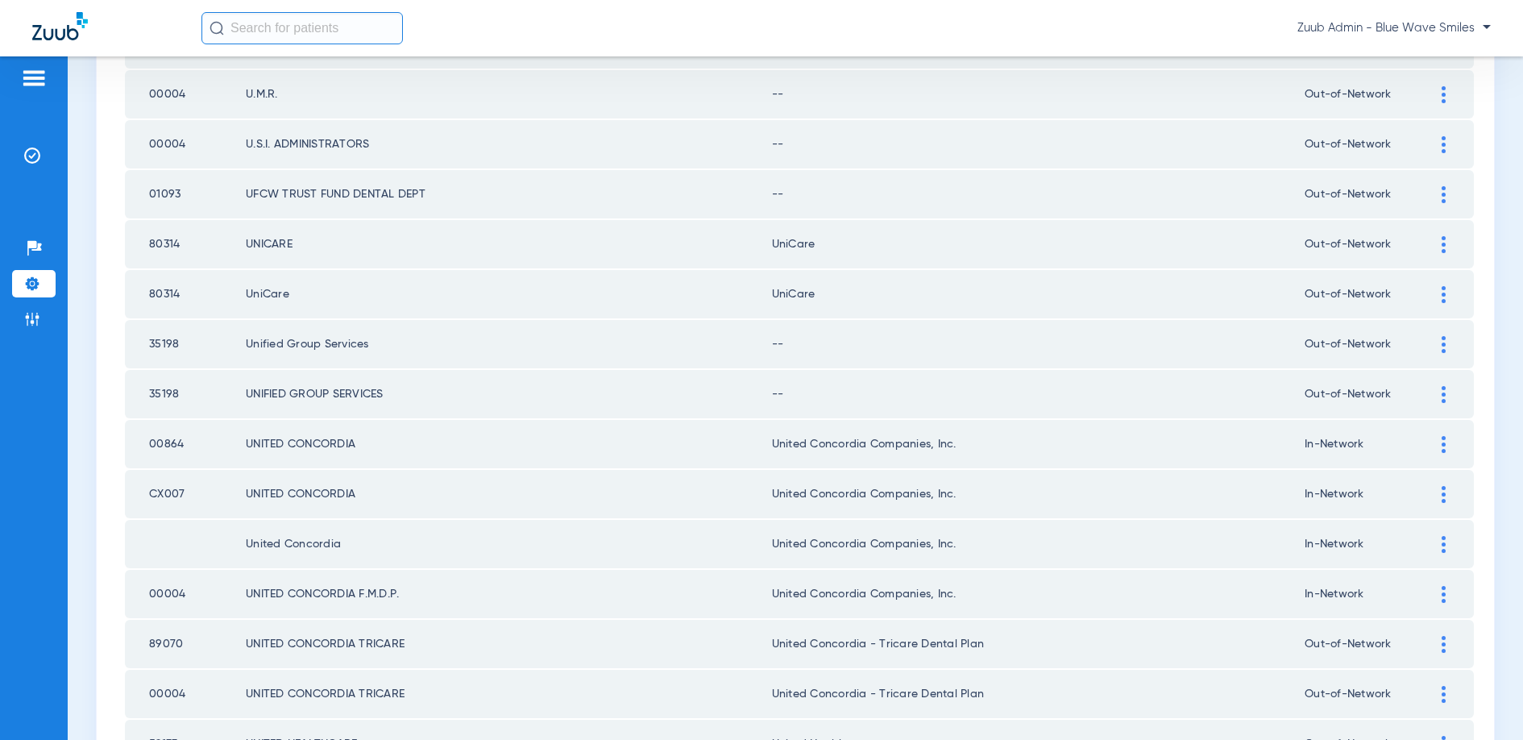
click at [1442, 389] on img at bounding box center [1444, 394] width 4 height 17
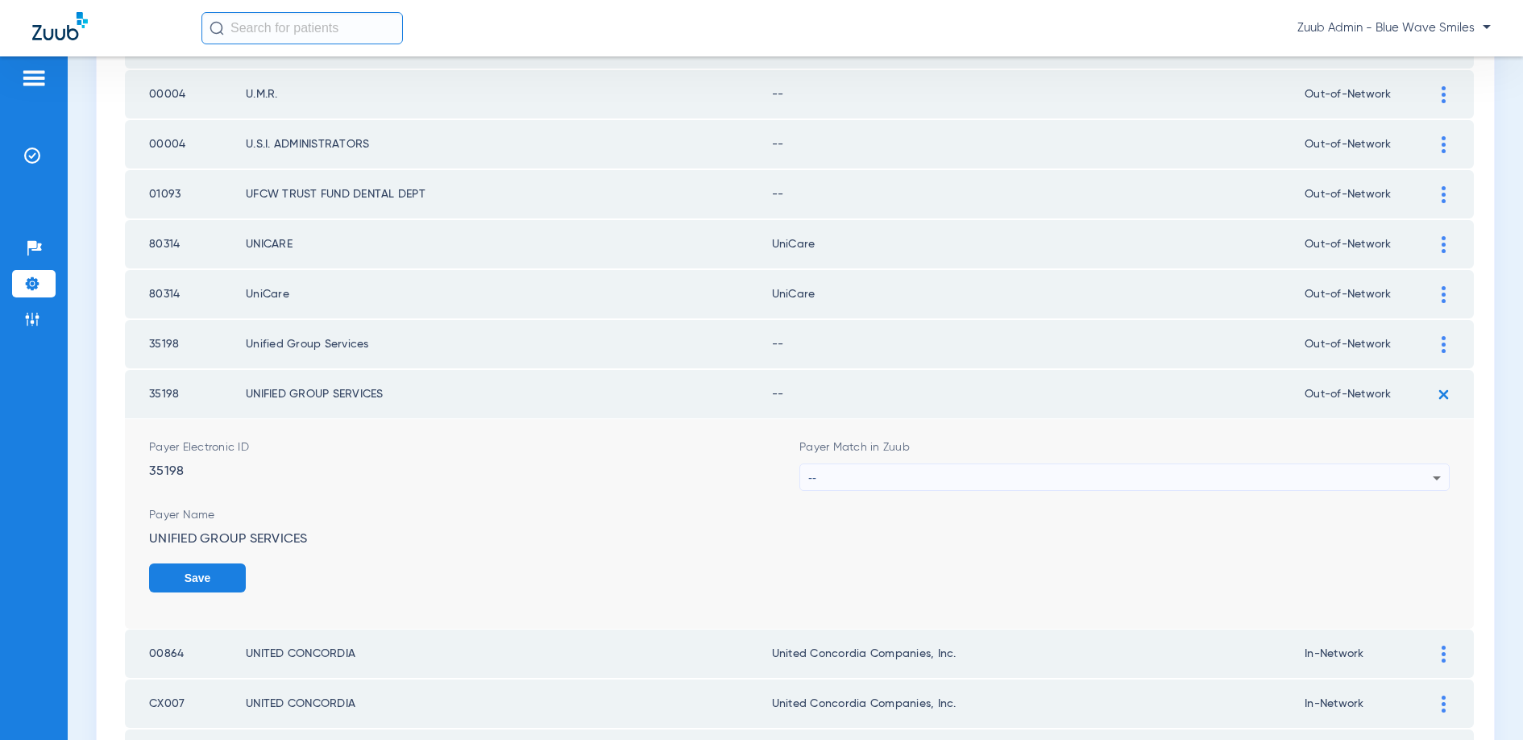
click at [932, 475] on div "--" at bounding box center [1120, 477] width 624 height 27
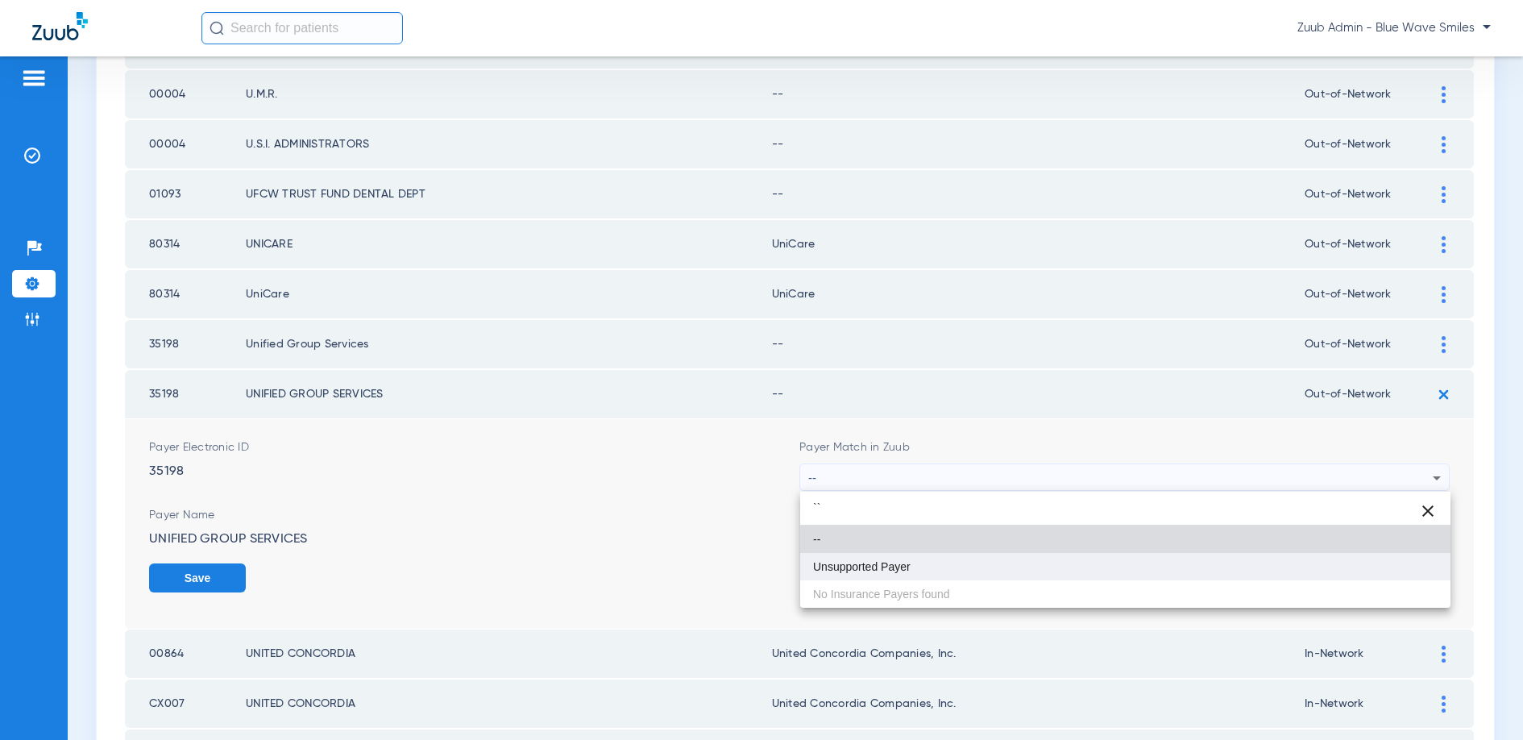
type input "``"
click at [849, 566] on span "Unsupported Payer" at bounding box center [862, 566] width 98 height 11
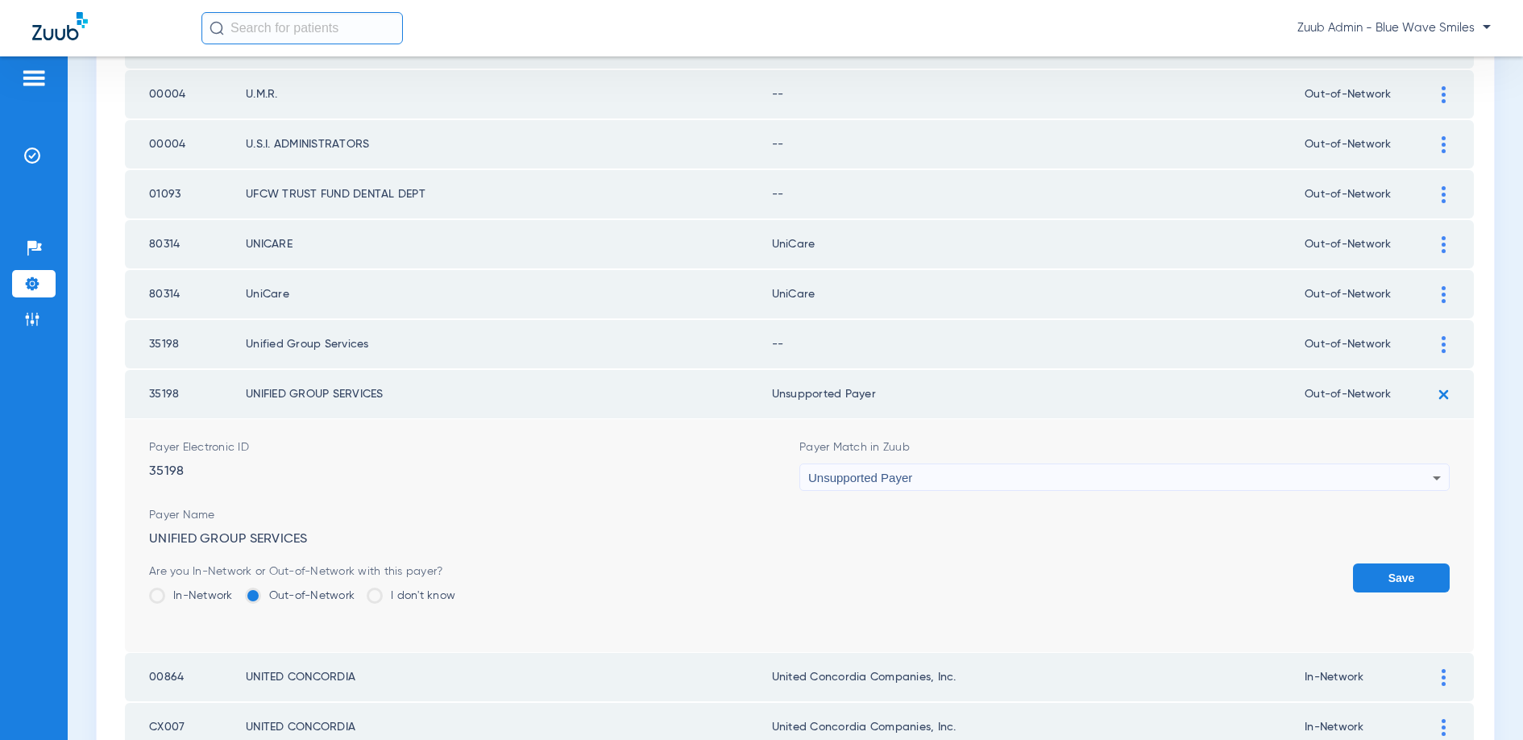
click at [1388, 575] on button "Save" at bounding box center [1401, 577] width 97 height 29
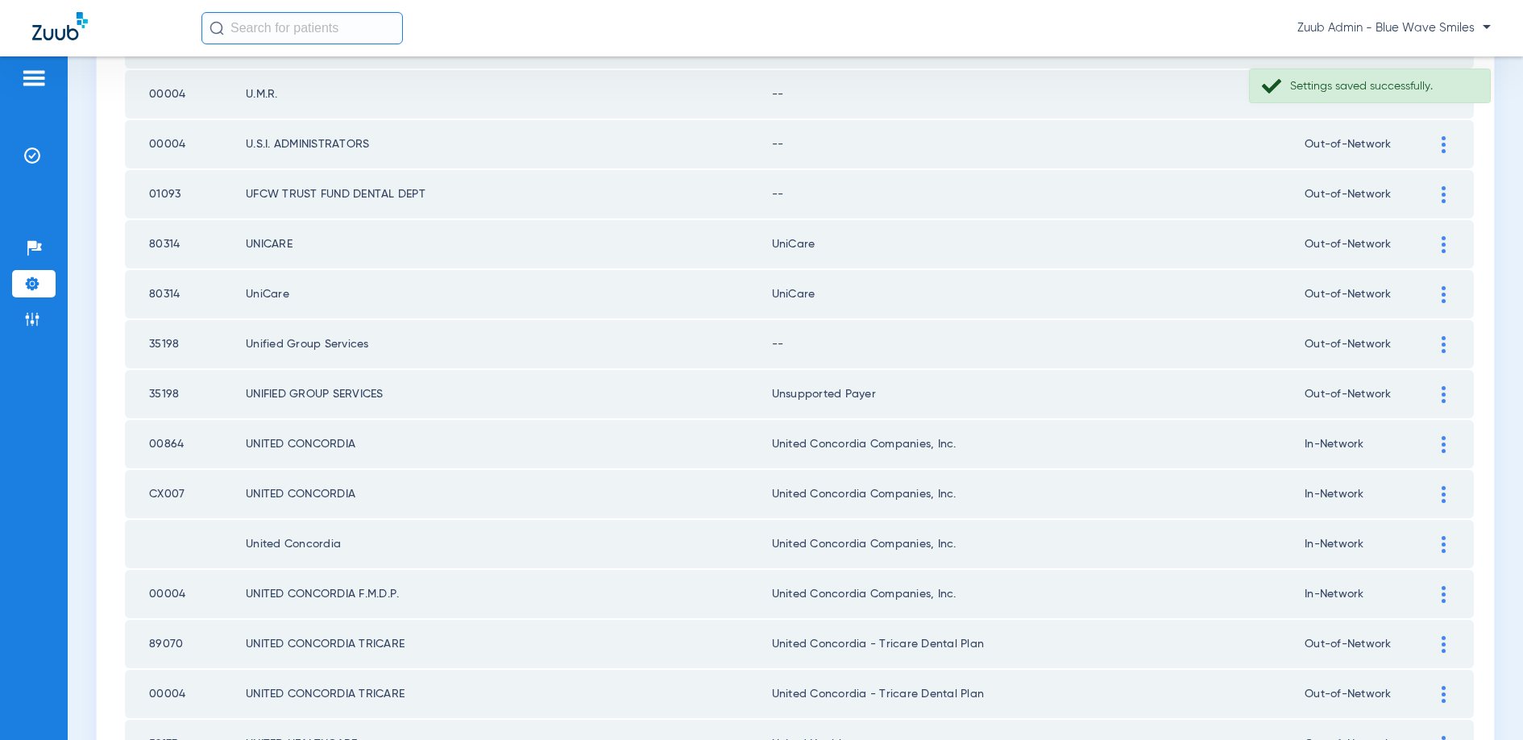
click at [1446, 343] on div at bounding box center [1443, 344] width 28 height 17
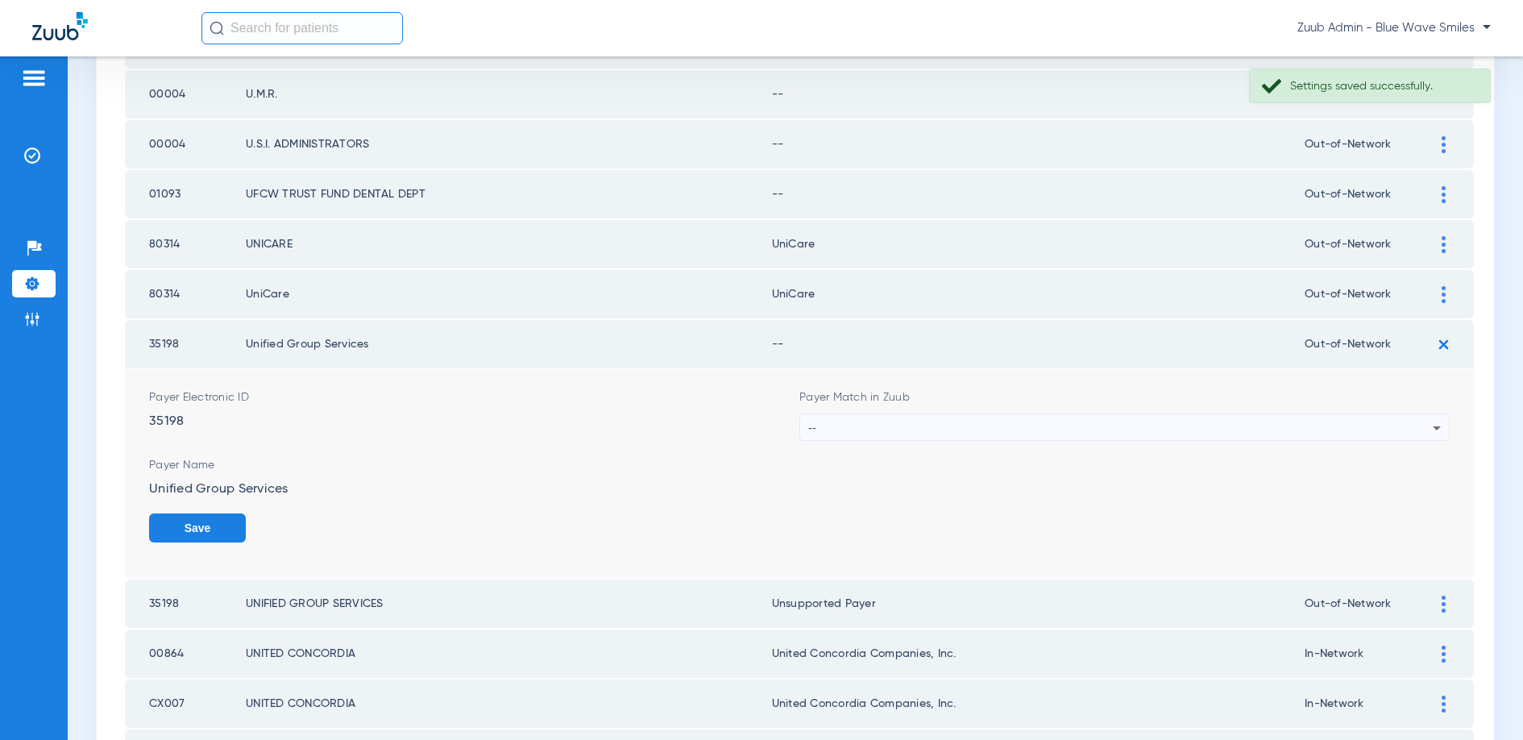
click at [1162, 422] on div "--" at bounding box center [1120, 427] width 624 height 27
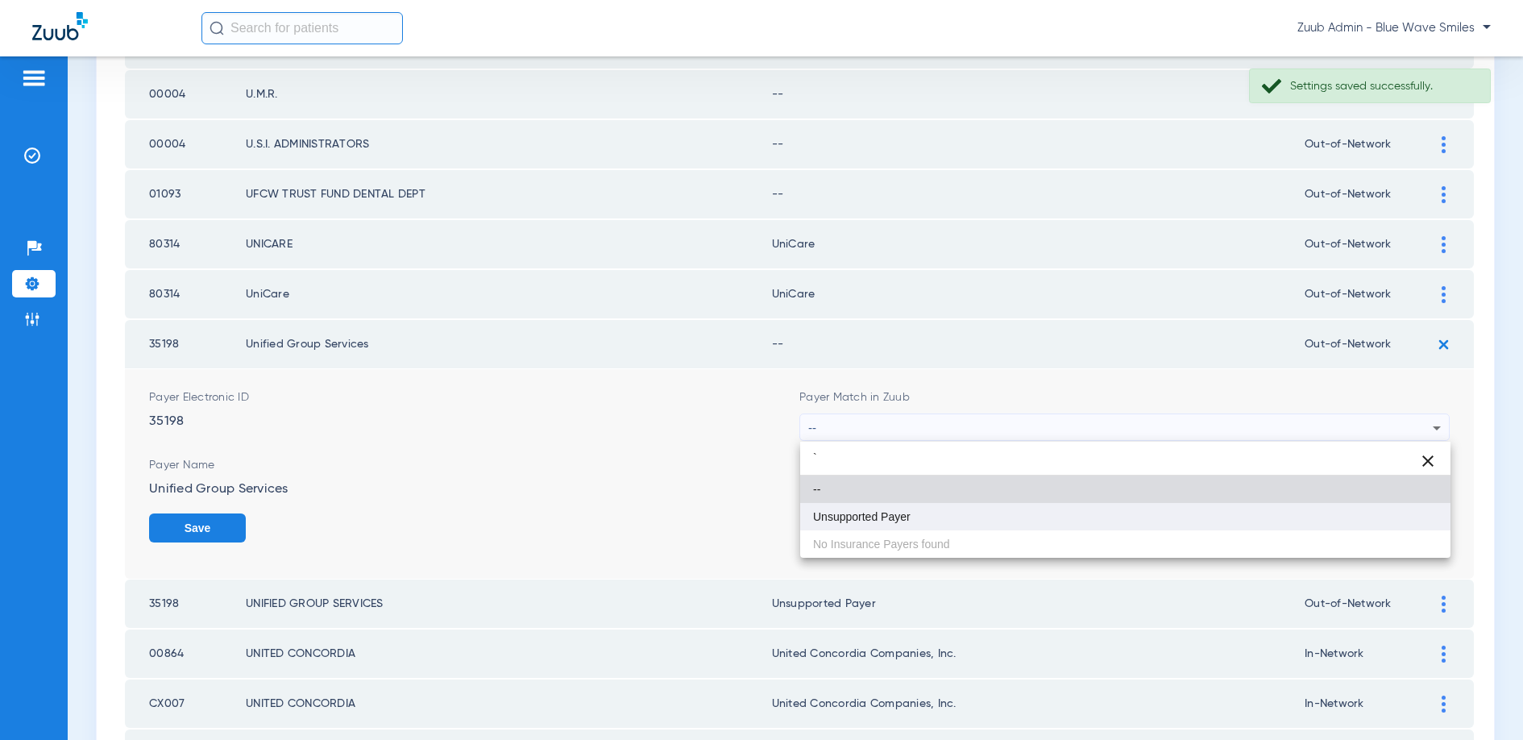
type input "`"
click at [836, 515] on span "Unsupported Payer" at bounding box center [862, 516] width 98 height 11
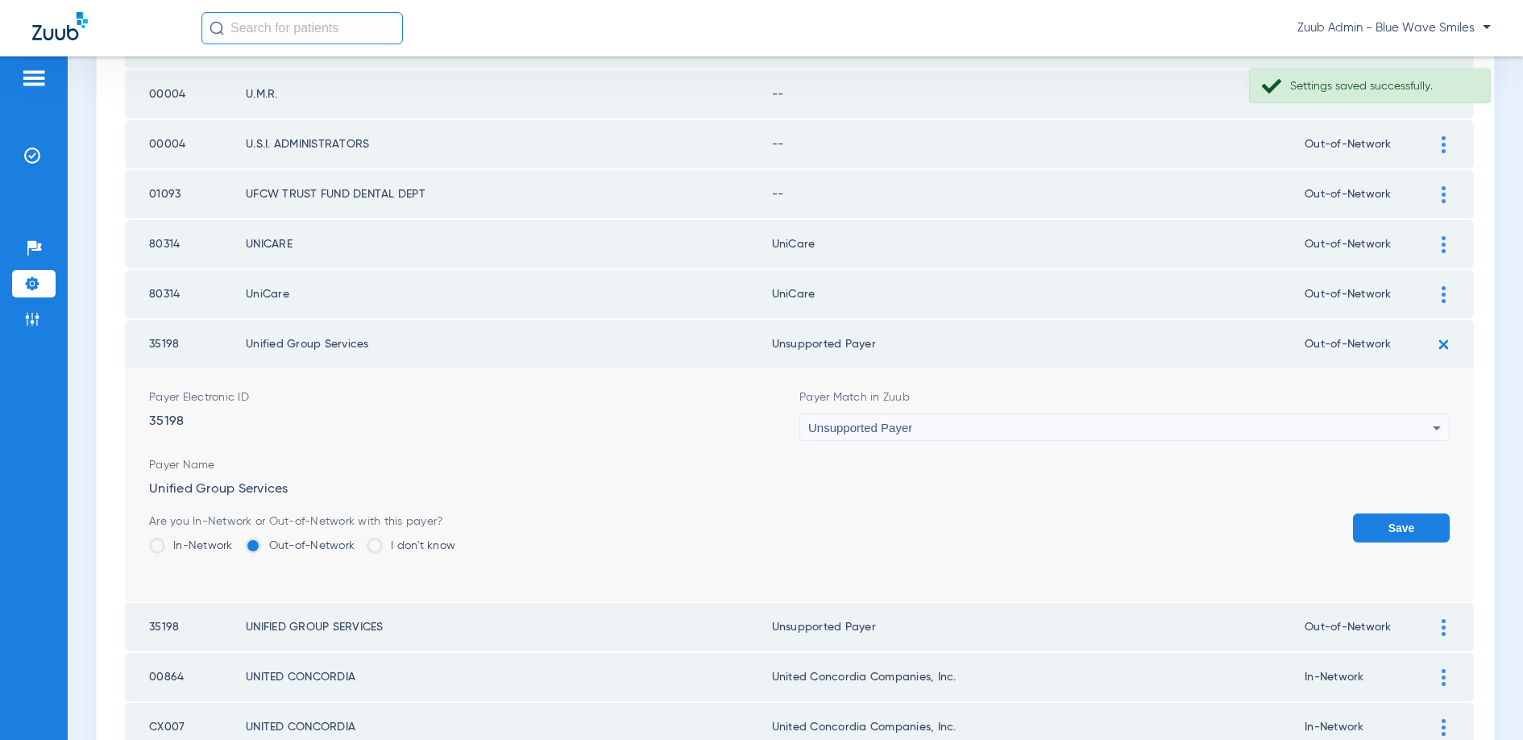
drag, startPoint x: 1395, startPoint y: 524, endPoint x: 1241, endPoint y: 475, distance: 161.6
click at [1392, 523] on button "Save" at bounding box center [1401, 527] width 97 height 29
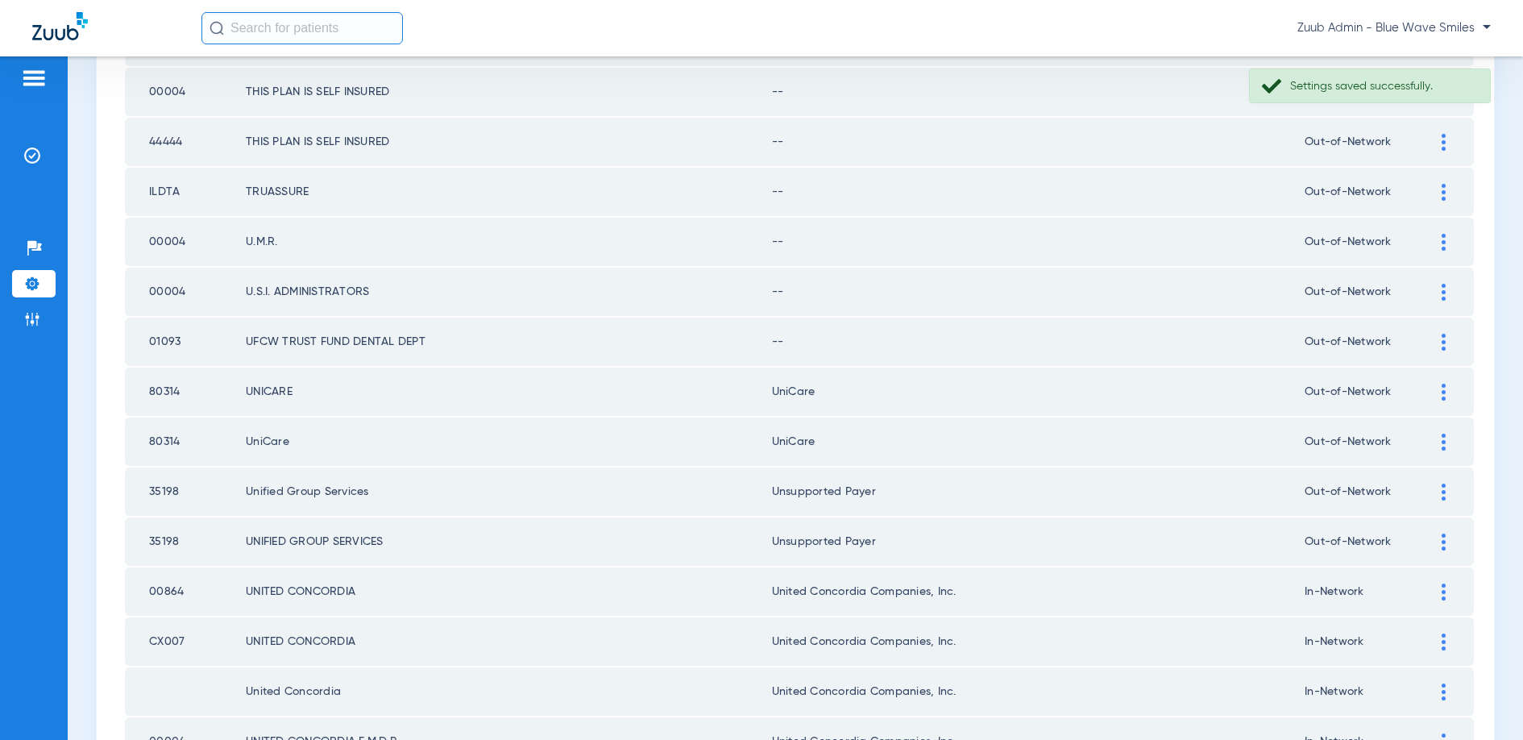
scroll to position [674, 0]
drag, startPoint x: 1442, startPoint y: 348, endPoint x: 1228, endPoint y: 321, distance: 216.1
click at [1442, 348] on img at bounding box center [1444, 346] width 4 height 17
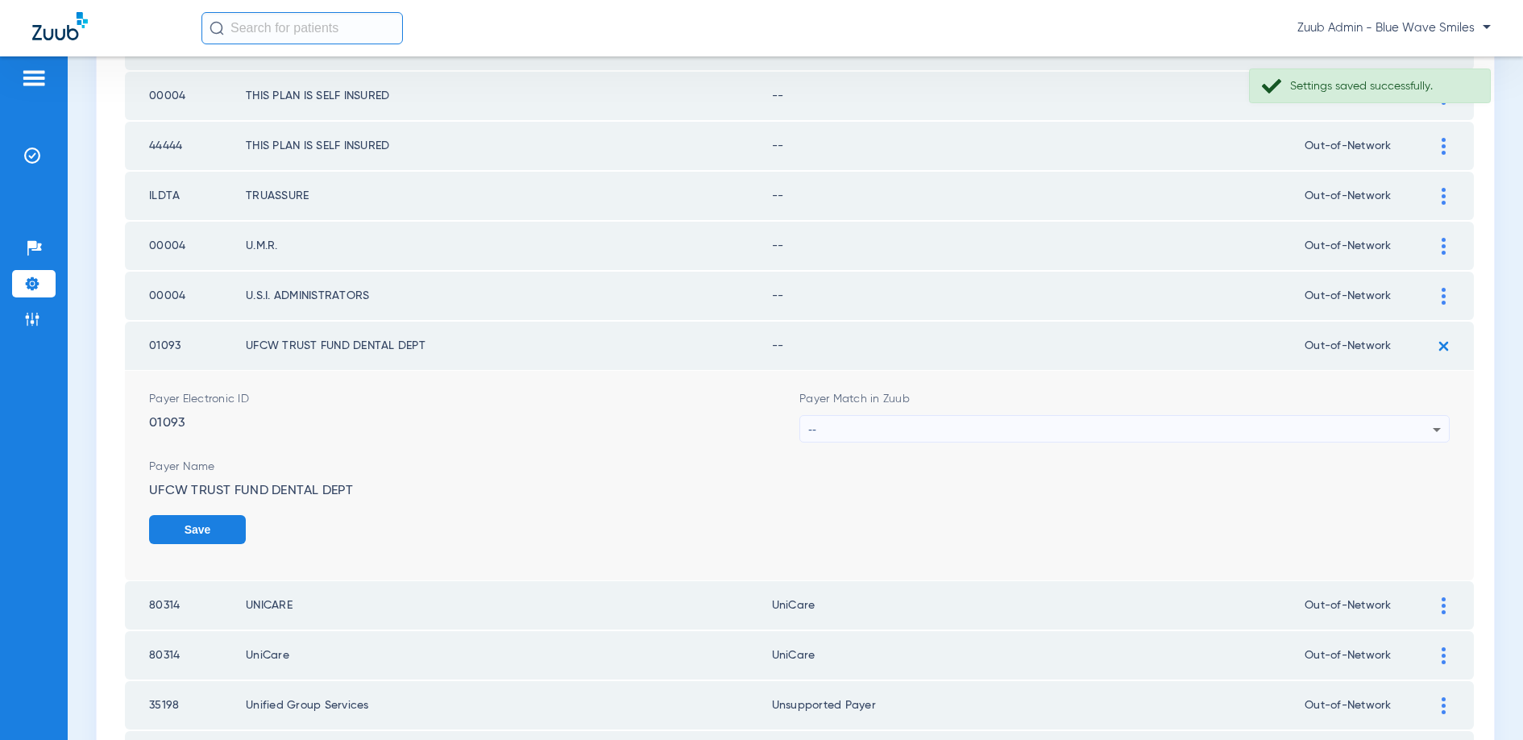
click at [1077, 421] on div "--" at bounding box center [1120, 429] width 624 height 27
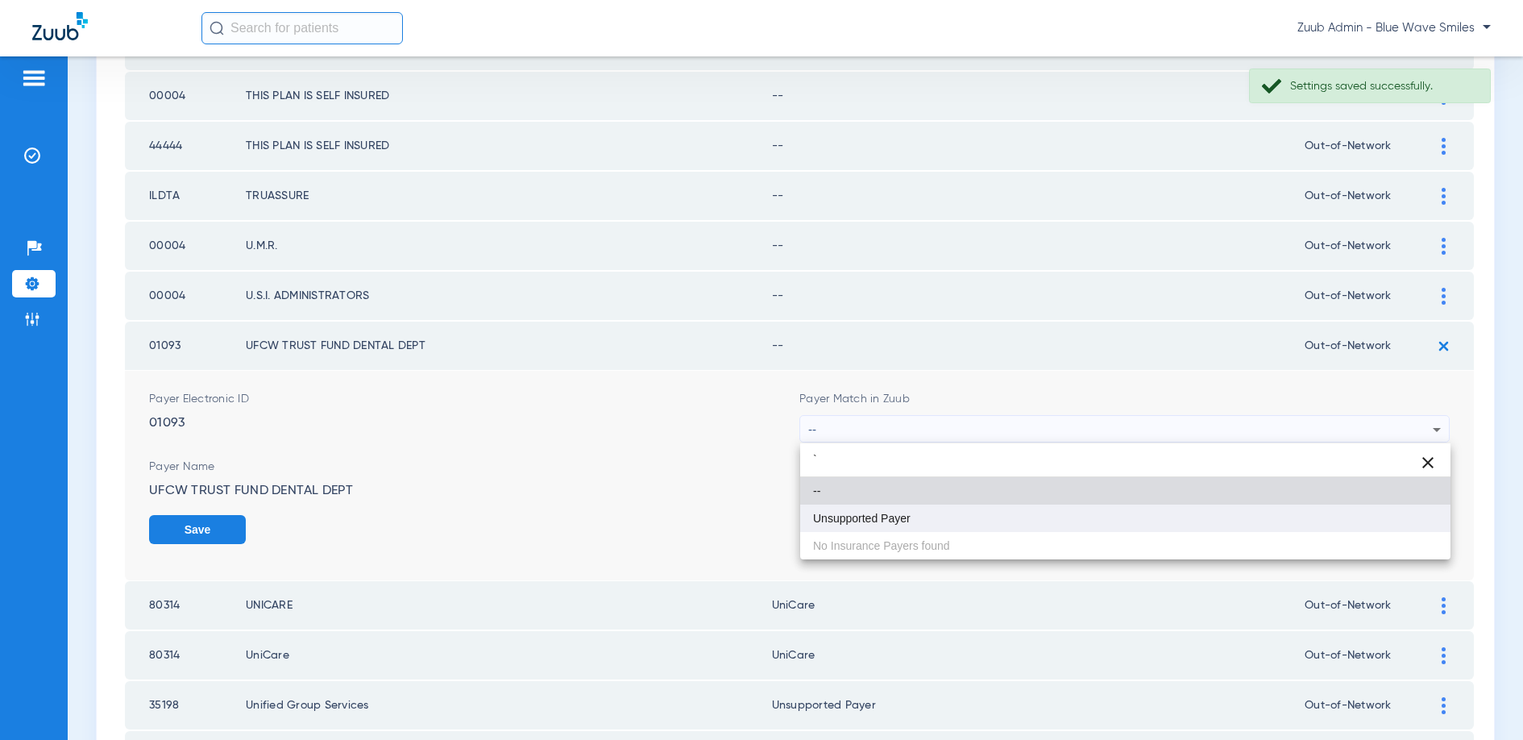
type input "`"
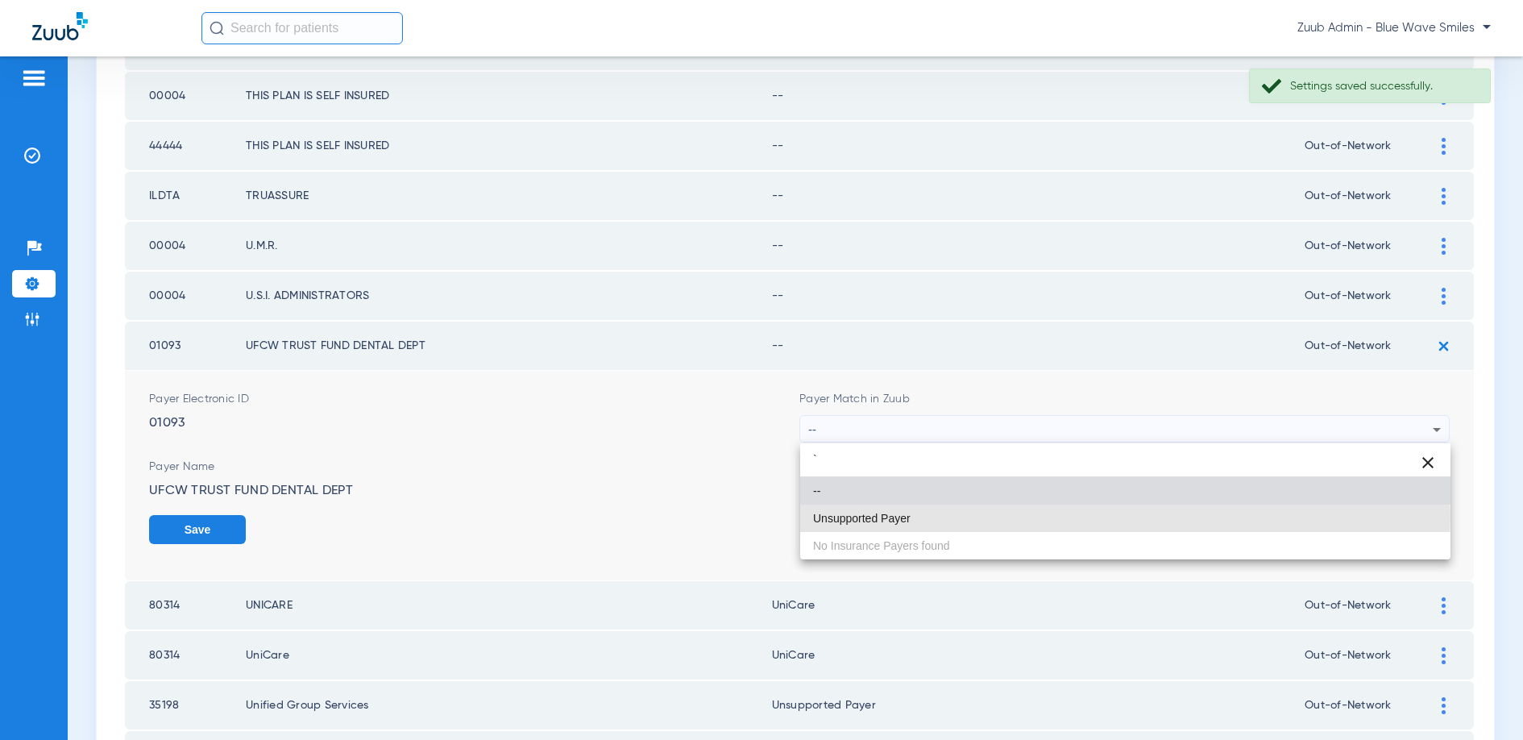
drag, startPoint x: 907, startPoint y: 515, endPoint x: 1038, endPoint y: 512, distance: 131.4
click at [915, 514] on mat-option "Unsupported Payer" at bounding box center [1125, 517] width 650 height 27
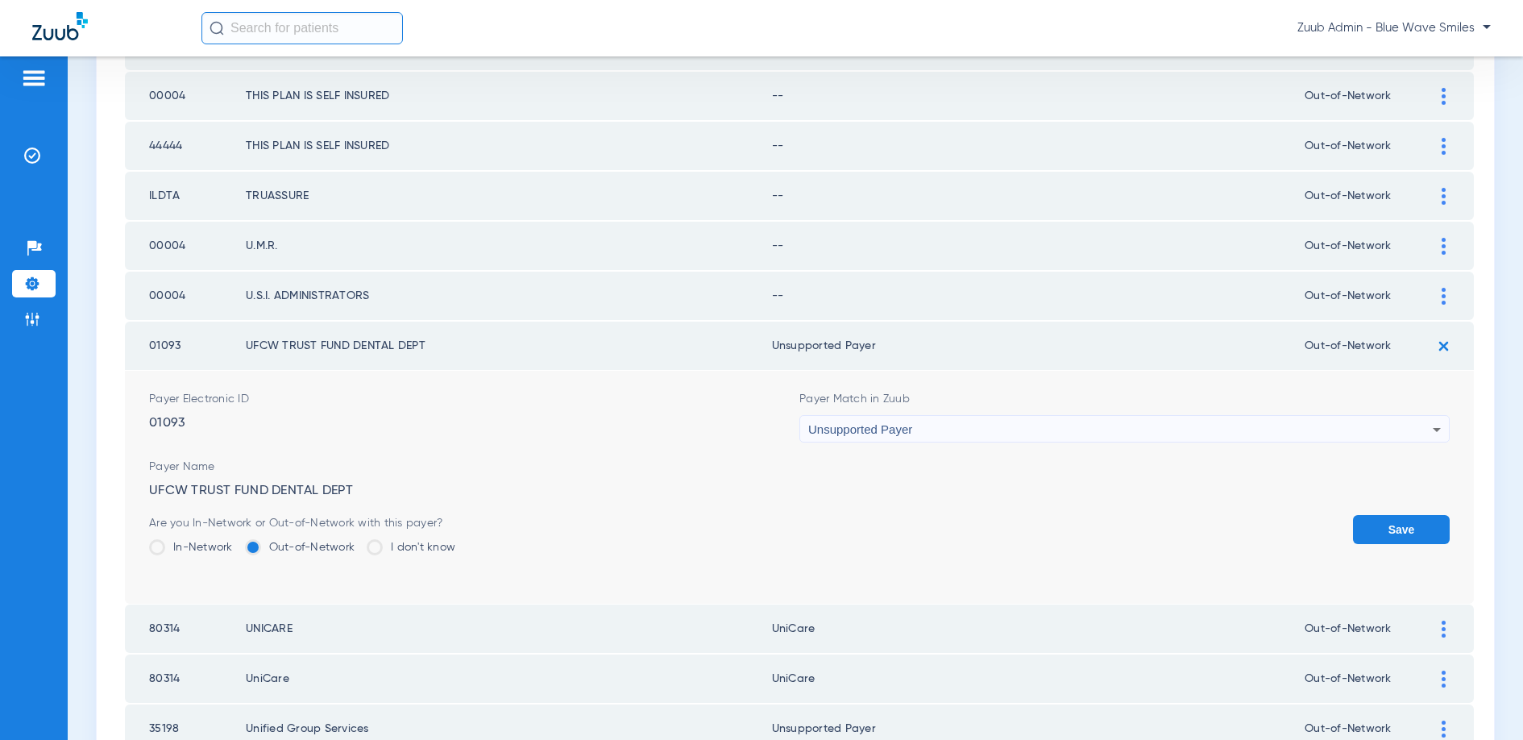
click at [1396, 529] on button "Save" at bounding box center [1401, 529] width 97 height 29
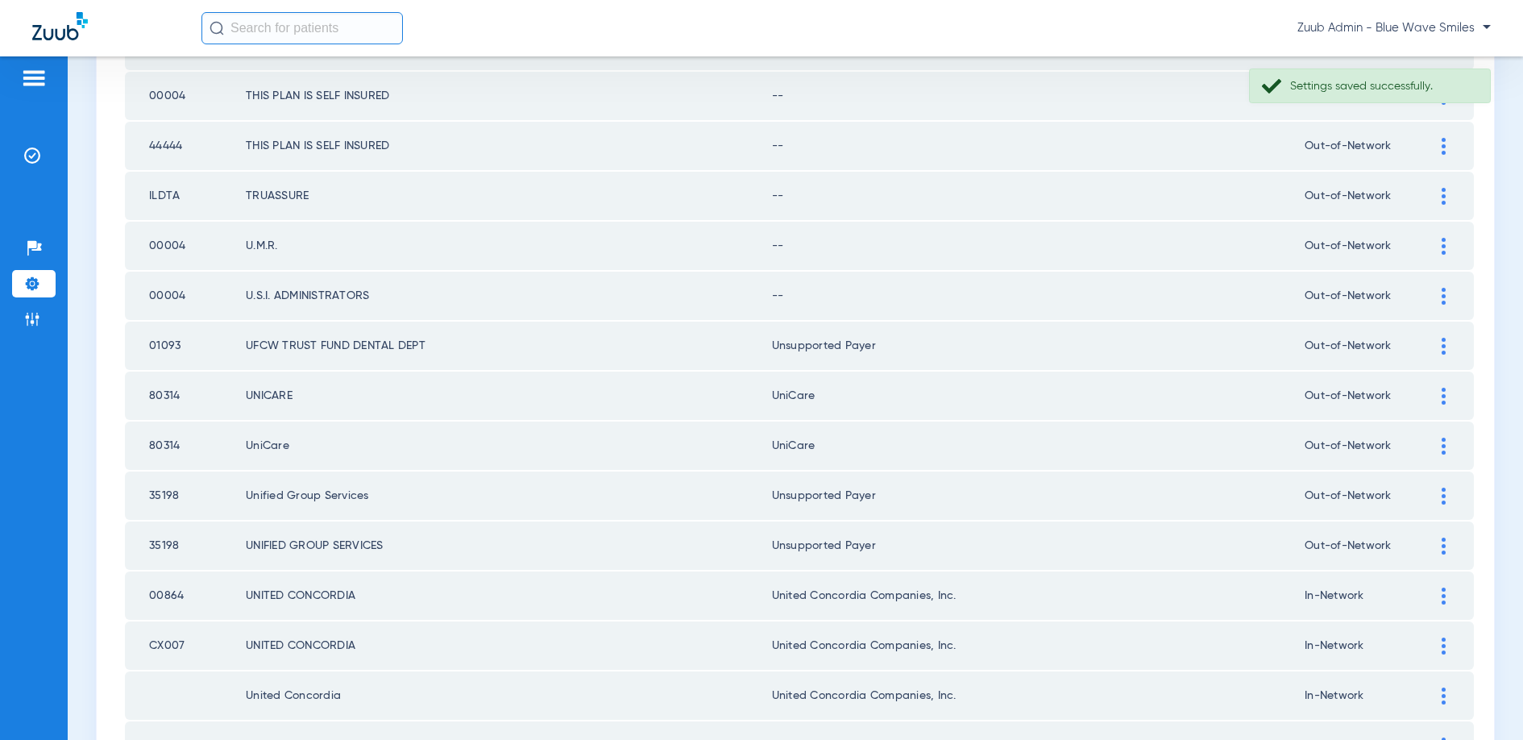
click at [1444, 295] on img at bounding box center [1444, 296] width 4 height 17
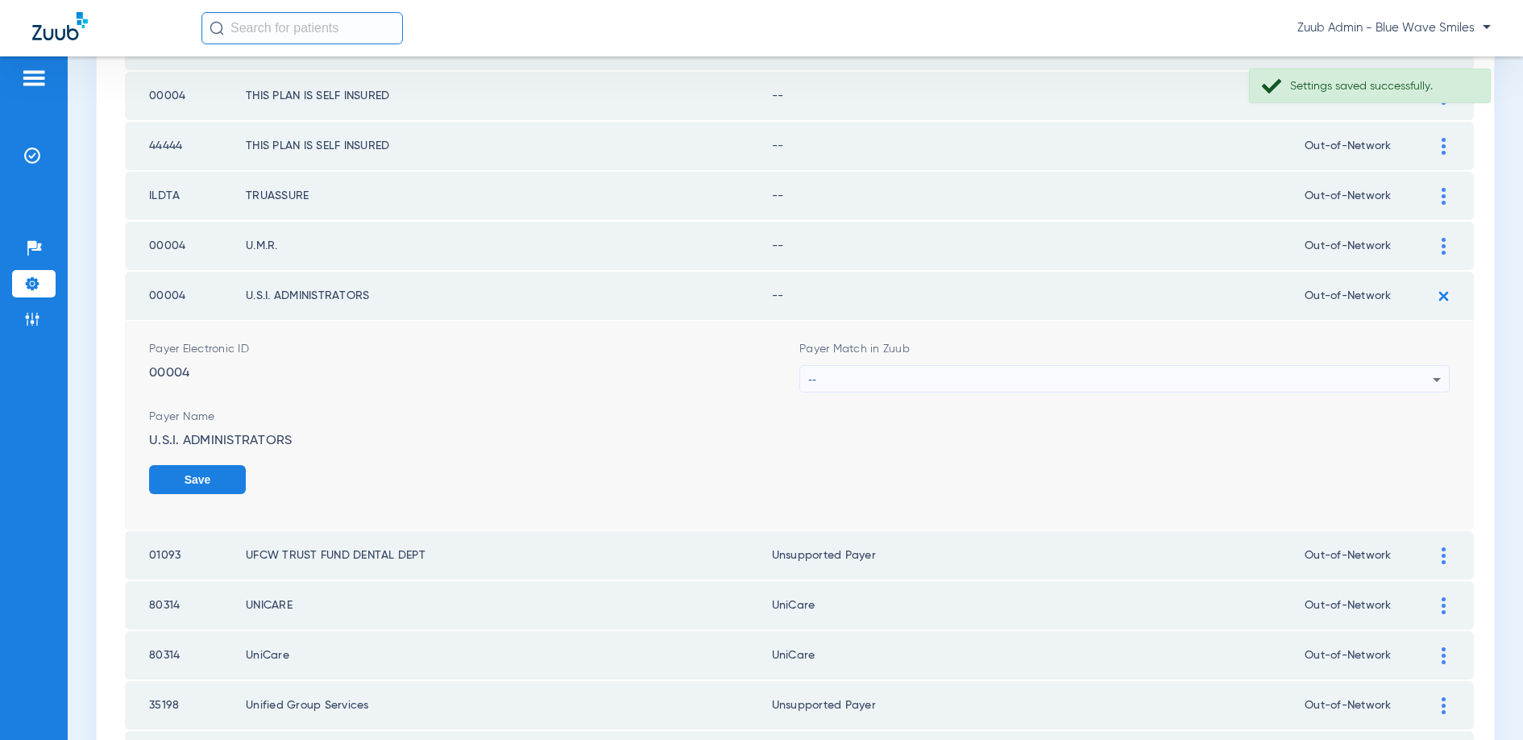
click at [1084, 377] on div "--" at bounding box center [1120, 379] width 624 height 27
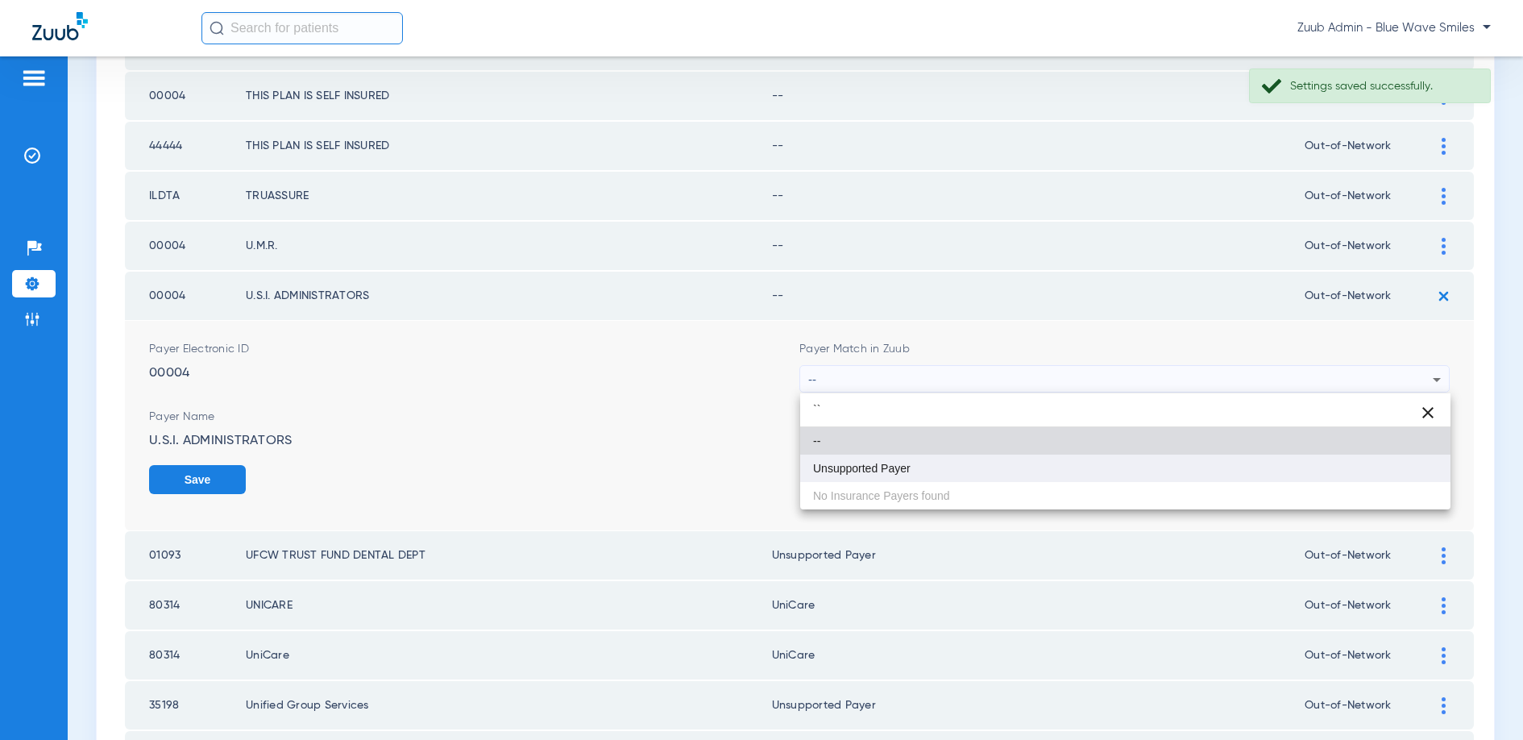
type input "``"
click at [936, 463] on mat-option "Unsupported Payer" at bounding box center [1125, 467] width 650 height 27
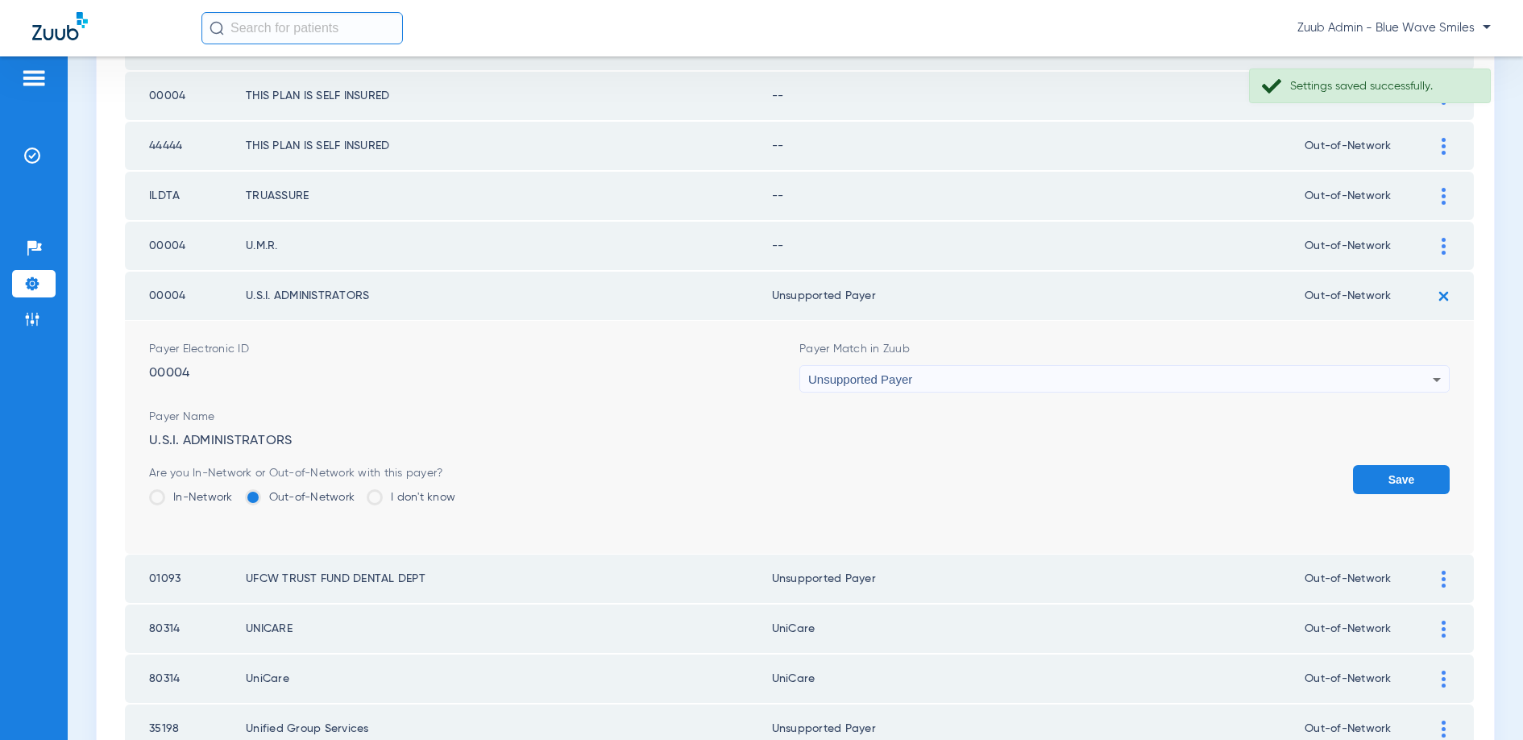
click at [1401, 483] on button "Save" at bounding box center [1401, 479] width 97 height 29
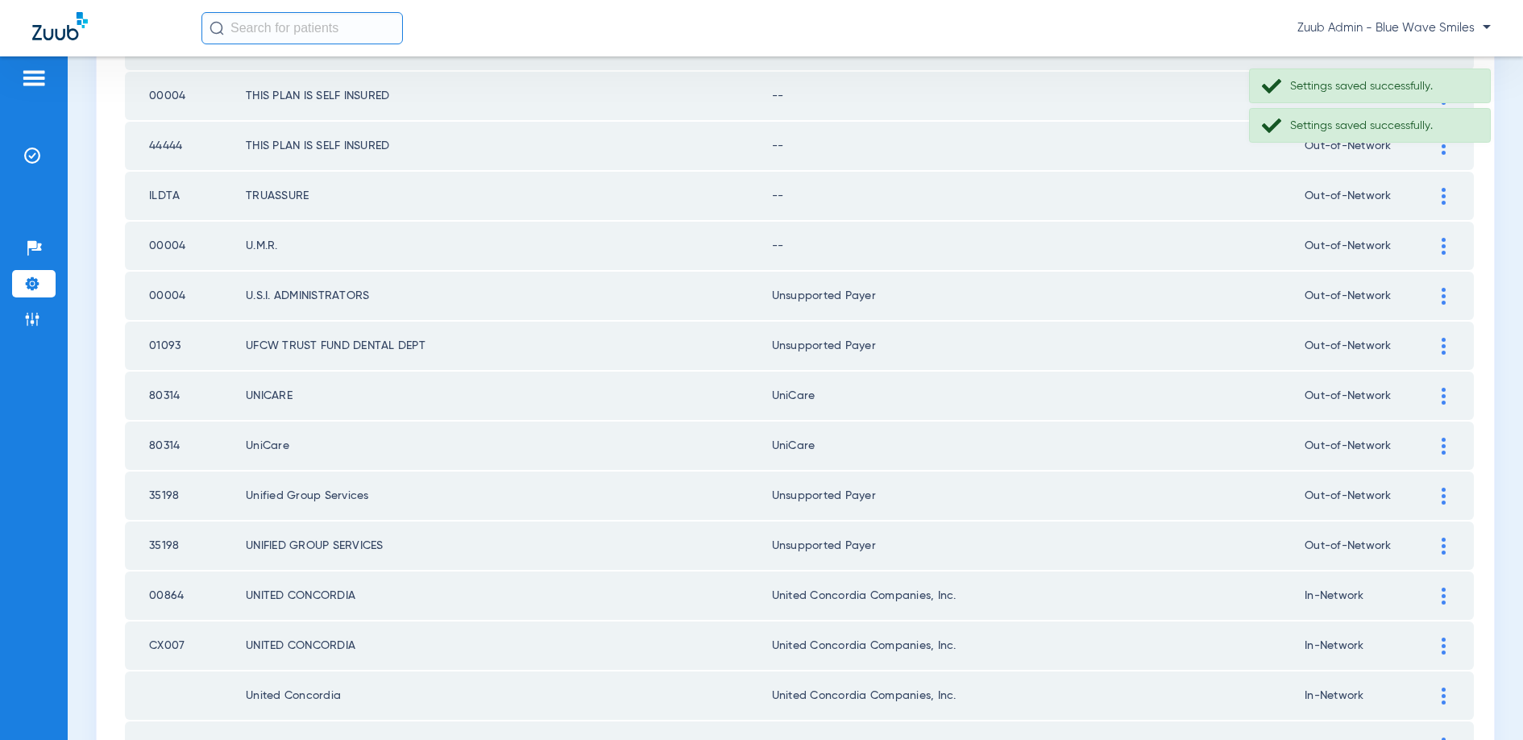
click at [1447, 242] on div at bounding box center [1443, 246] width 28 height 17
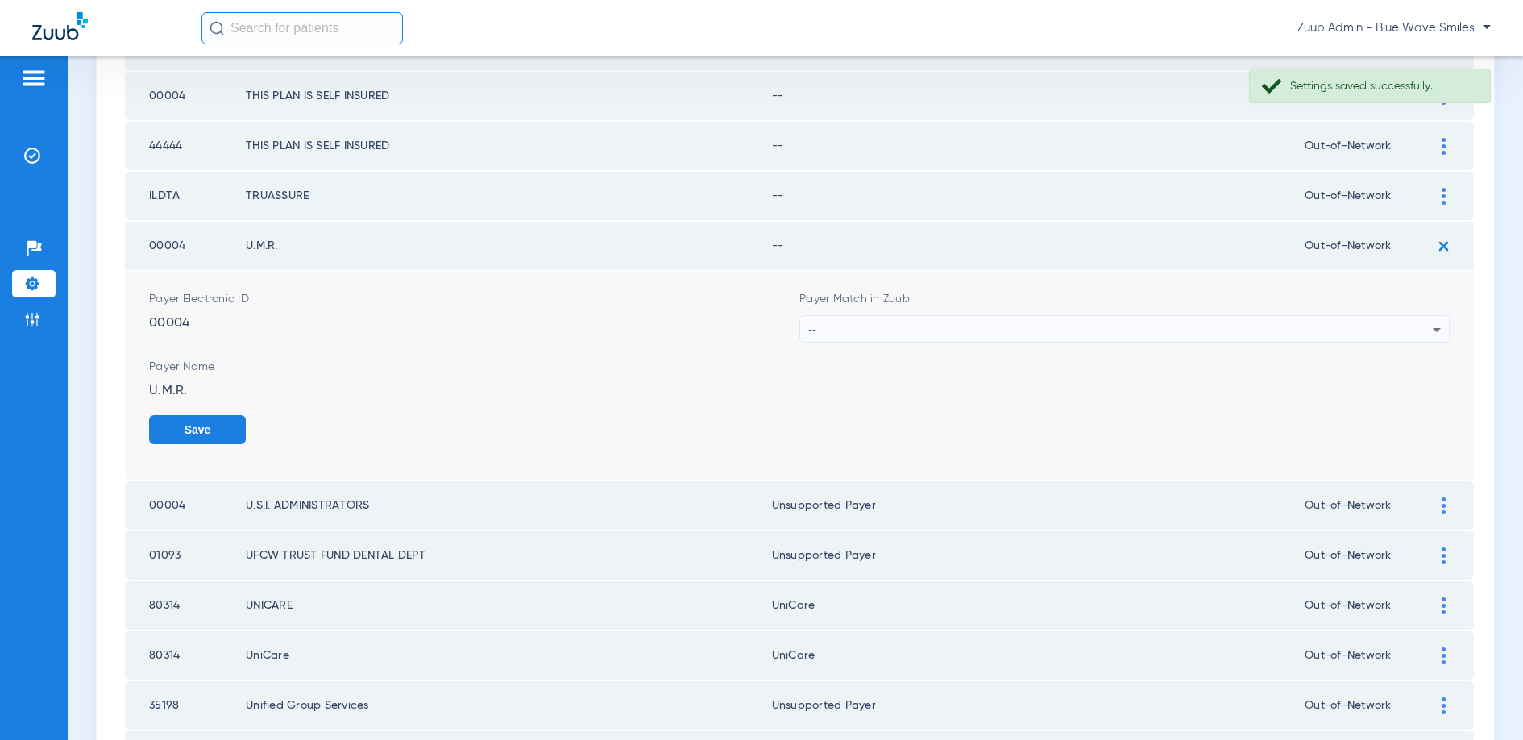
click at [955, 331] on div "--" at bounding box center [1120, 329] width 624 height 27
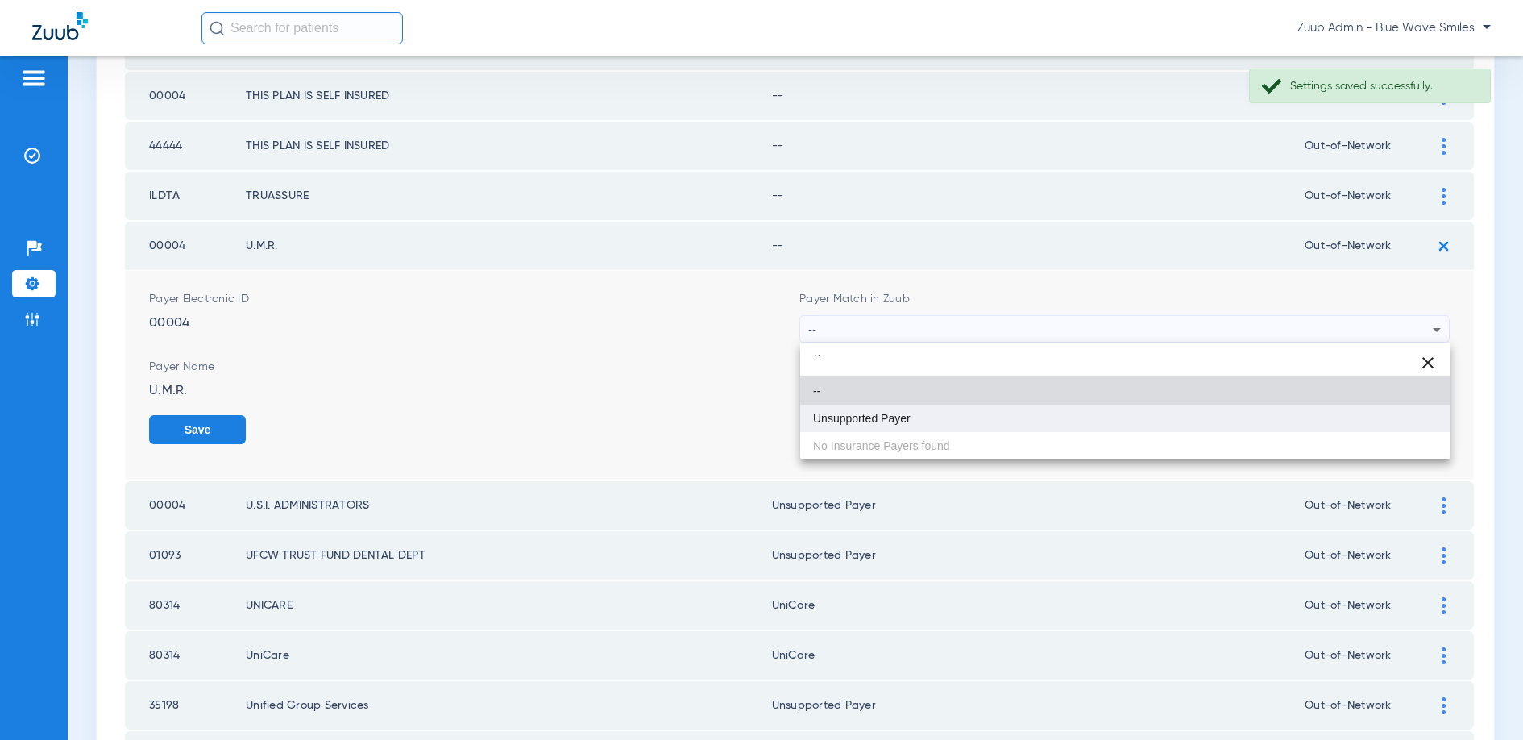
type input "``"
click at [898, 410] on mat-option "Unsupported Payer" at bounding box center [1125, 418] width 650 height 27
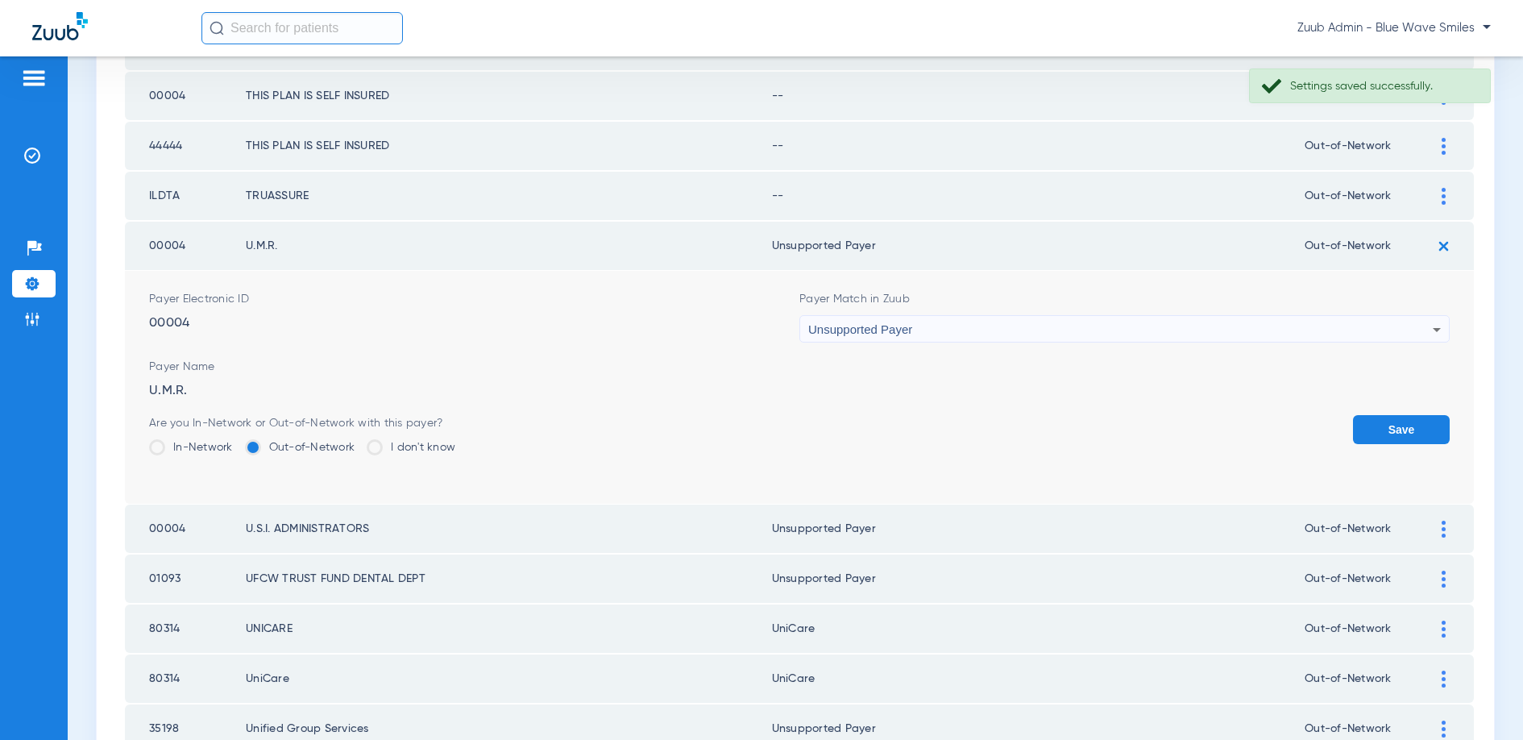
click at [1391, 430] on button "Save" at bounding box center [1401, 429] width 97 height 29
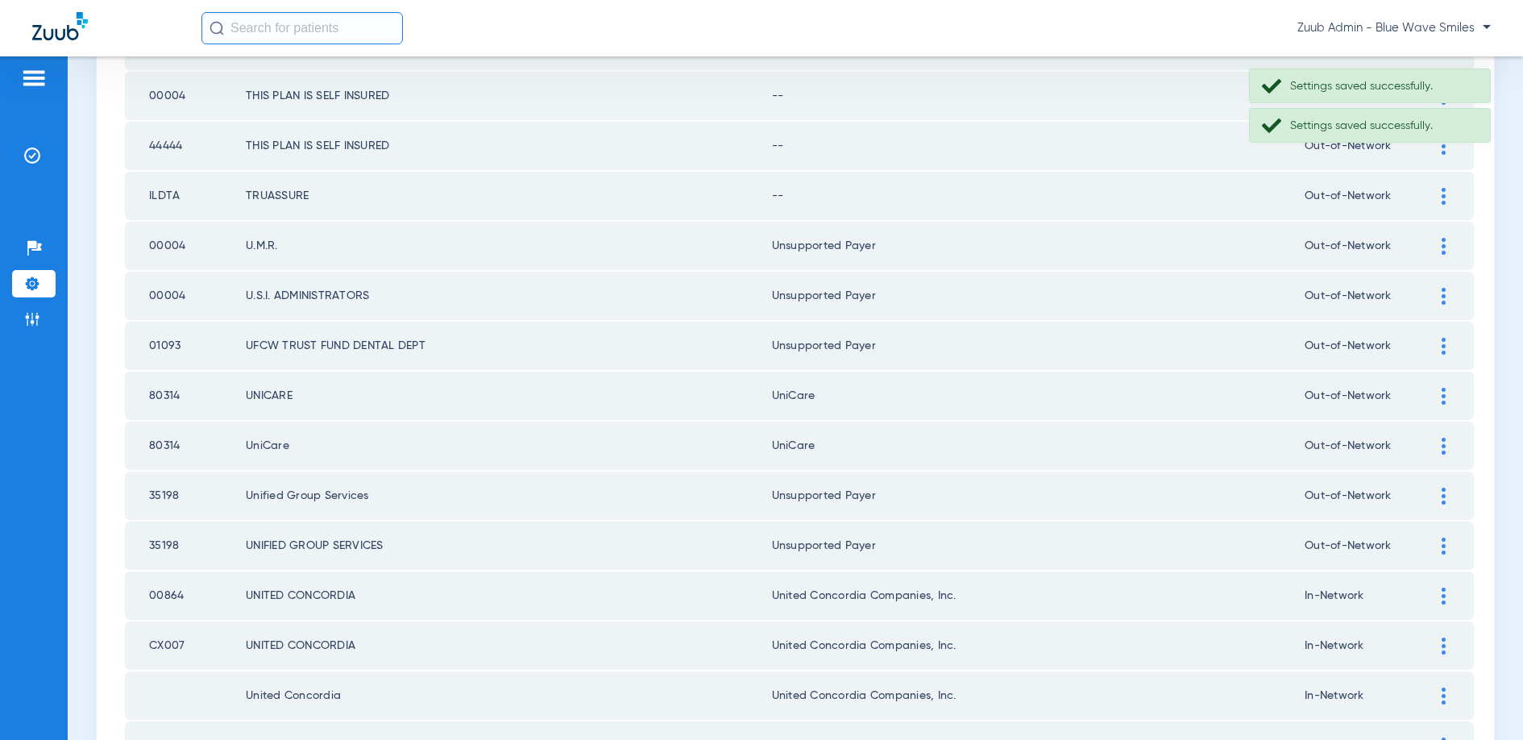
click at [1442, 191] on img at bounding box center [1444, 196] width 4 height 17
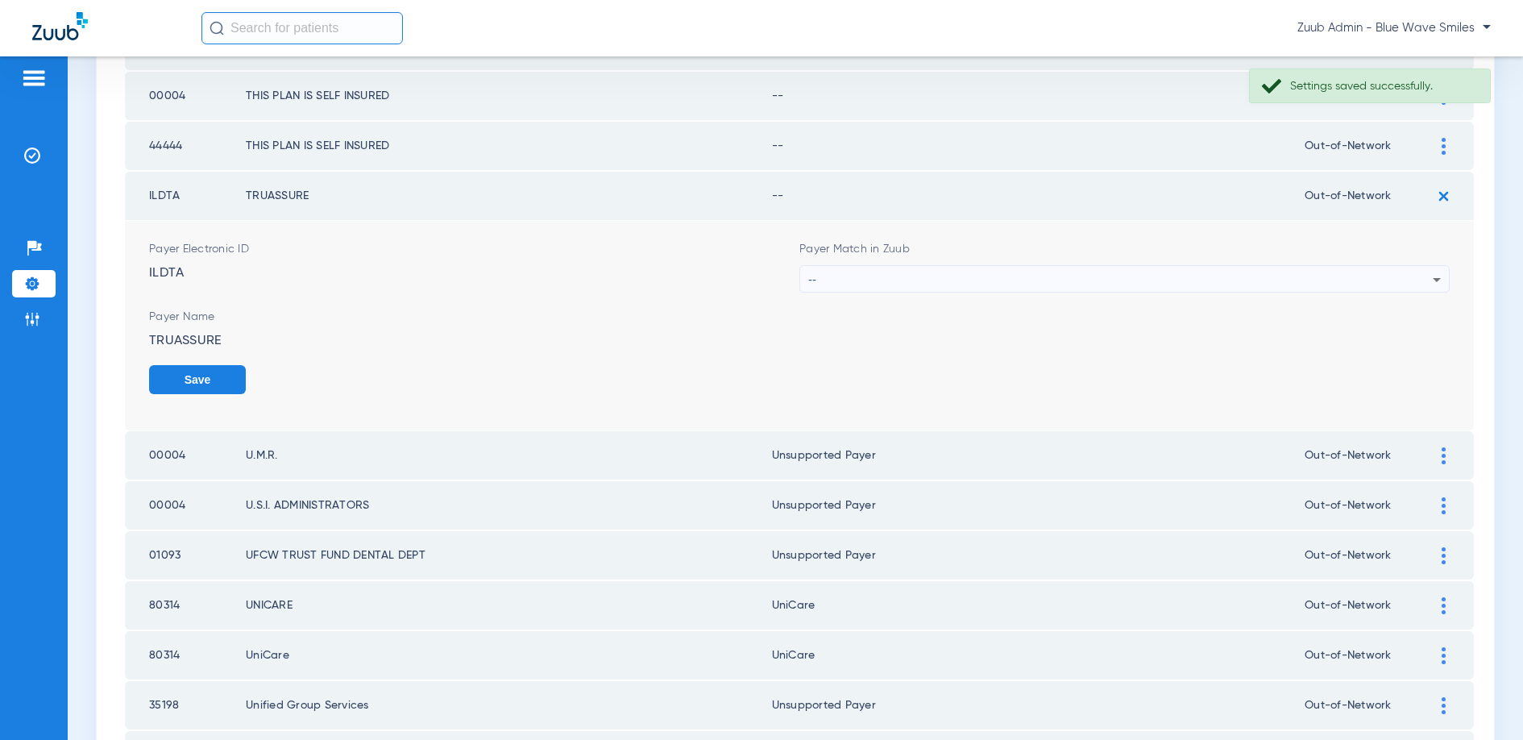
click at [902, 276] on div "--" at bounding box center [1120, 279] width 624 height 27
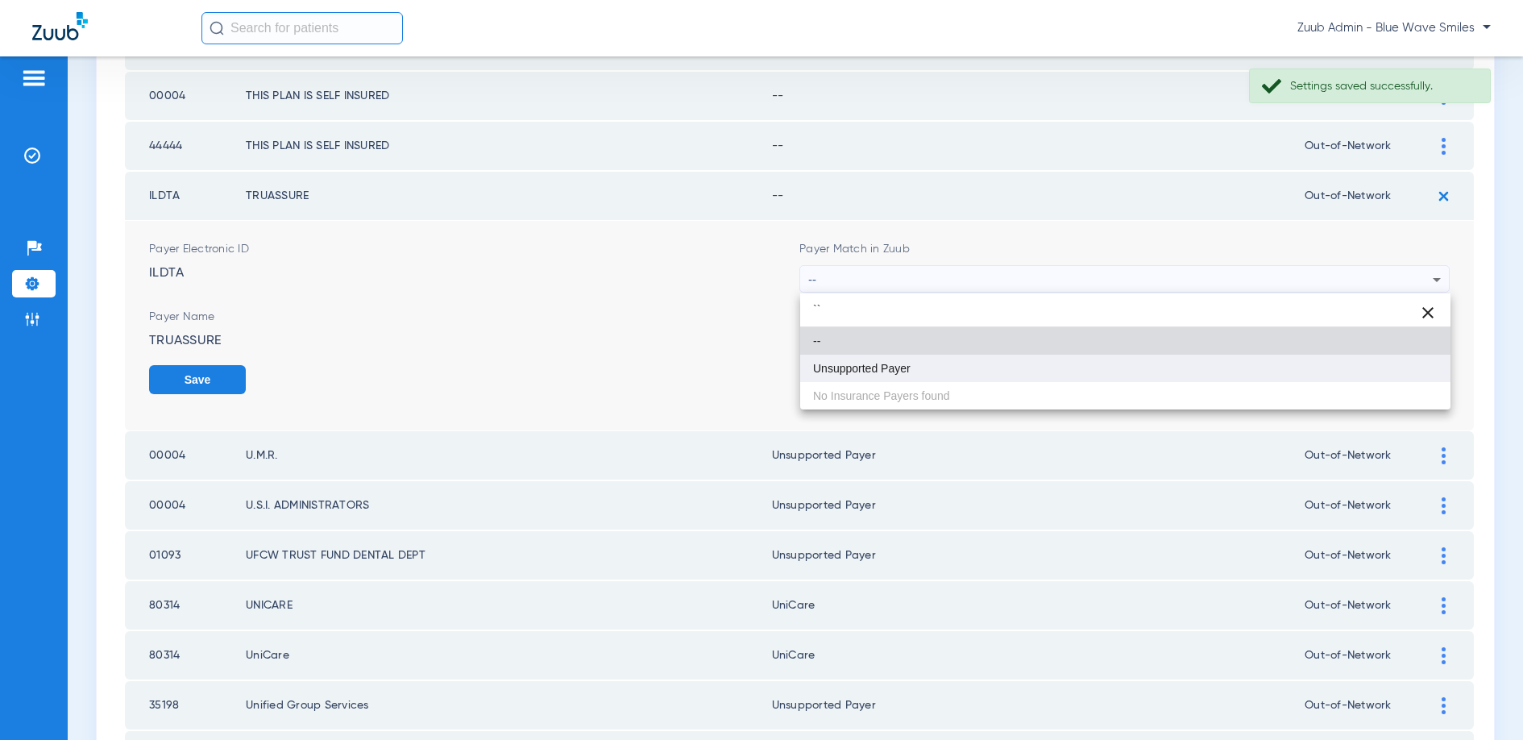
type input "``"
drag, startPoint x: 883, startPoint y: 372, endPoint x: 905, endPoint y: 353, distance: 29.1
click at [886, 370] on span "Unsupported Payer" at bounding box center [862, 368] width 98 height 11
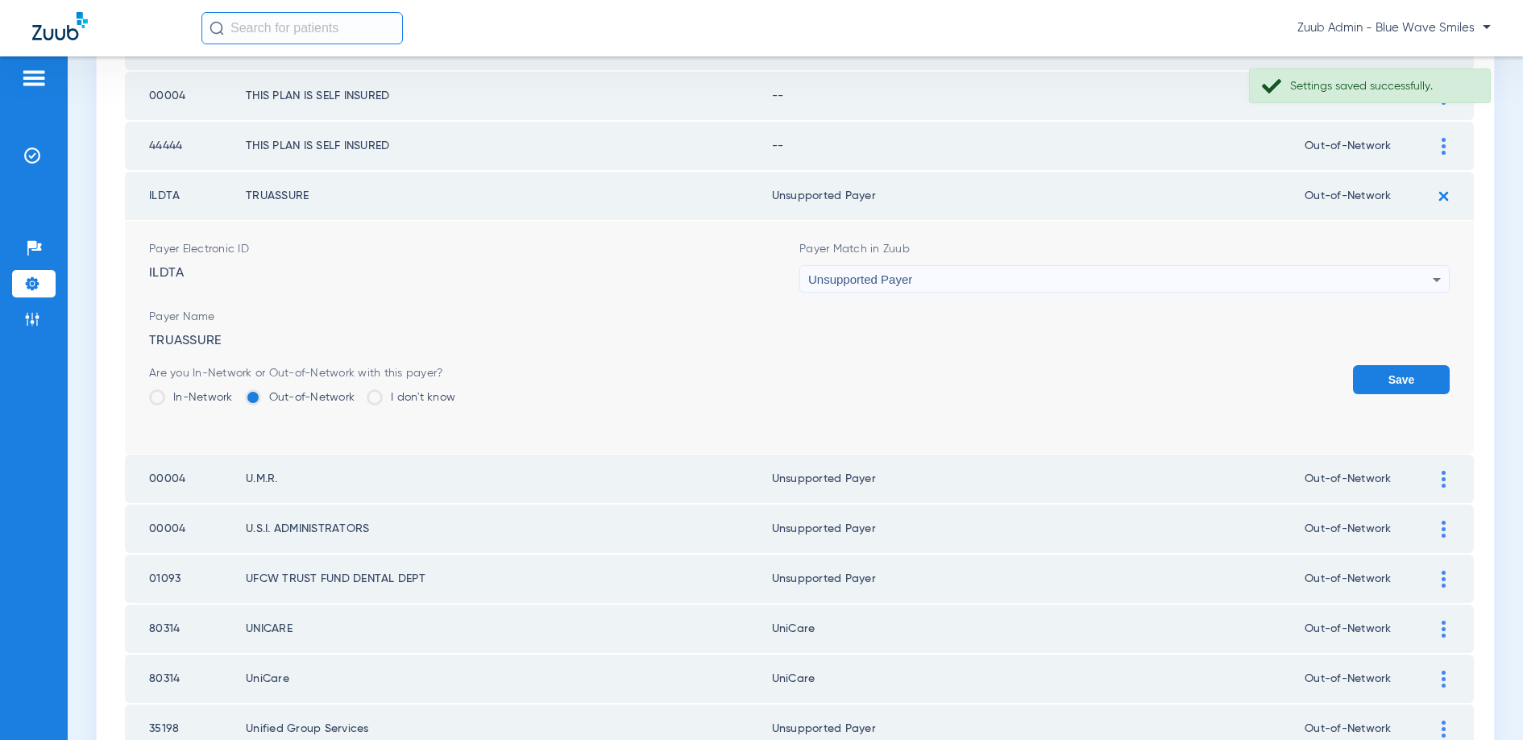
drag, startPoint x: 1377, startPoint y: 371, endPoint x: 1235, endPoint y: 312, distance: 153.8
click at [1355, 365] on button "Save" at bounding box center [1401, 379] width 97 height 29
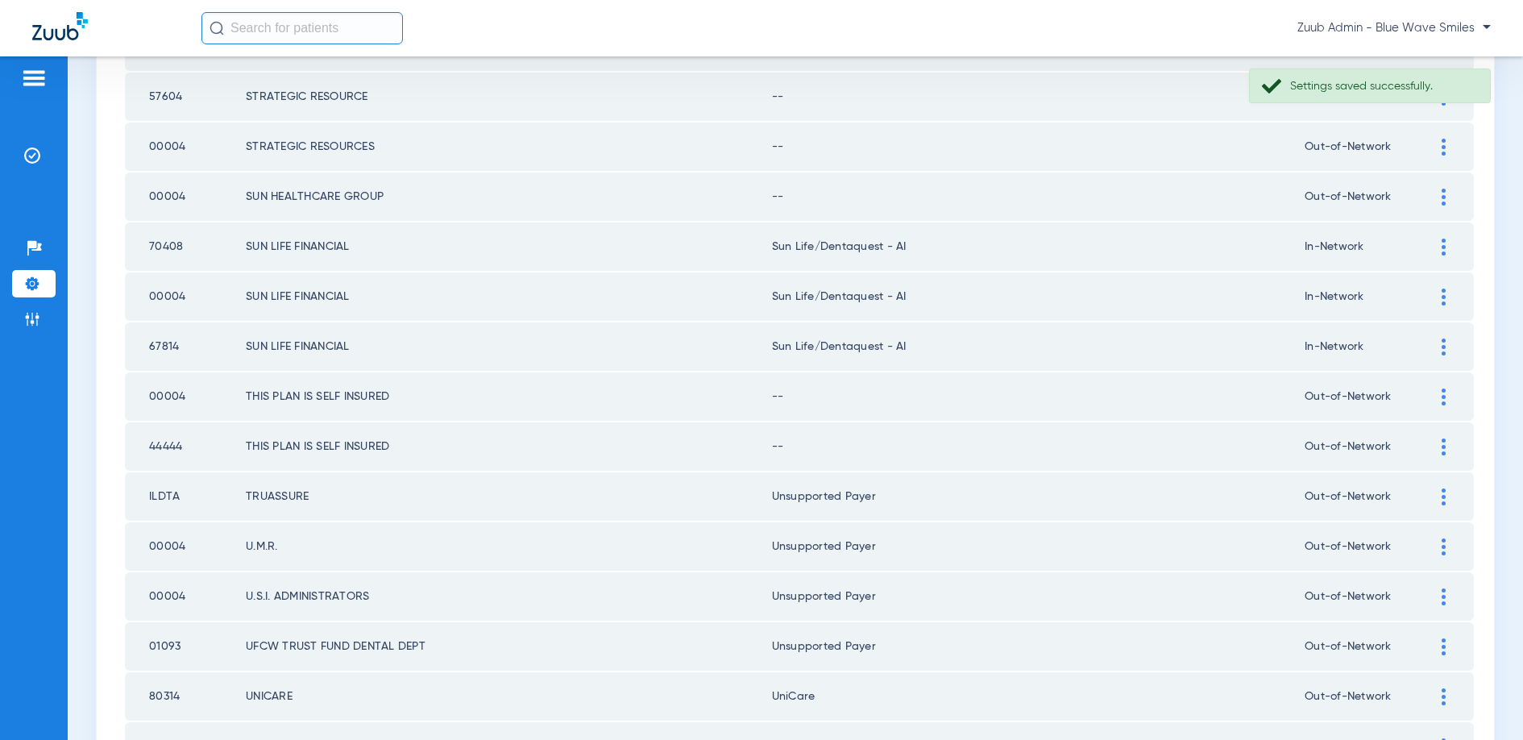
scroll to position [369, 0]
drag, startPoint x: 1441, startPoint y: 443, endPoint x: 1316, endPoint y: 440, distance: 124.9
click at [1442, 443] on img at bounding box center [1444, 450] width 4 height 17
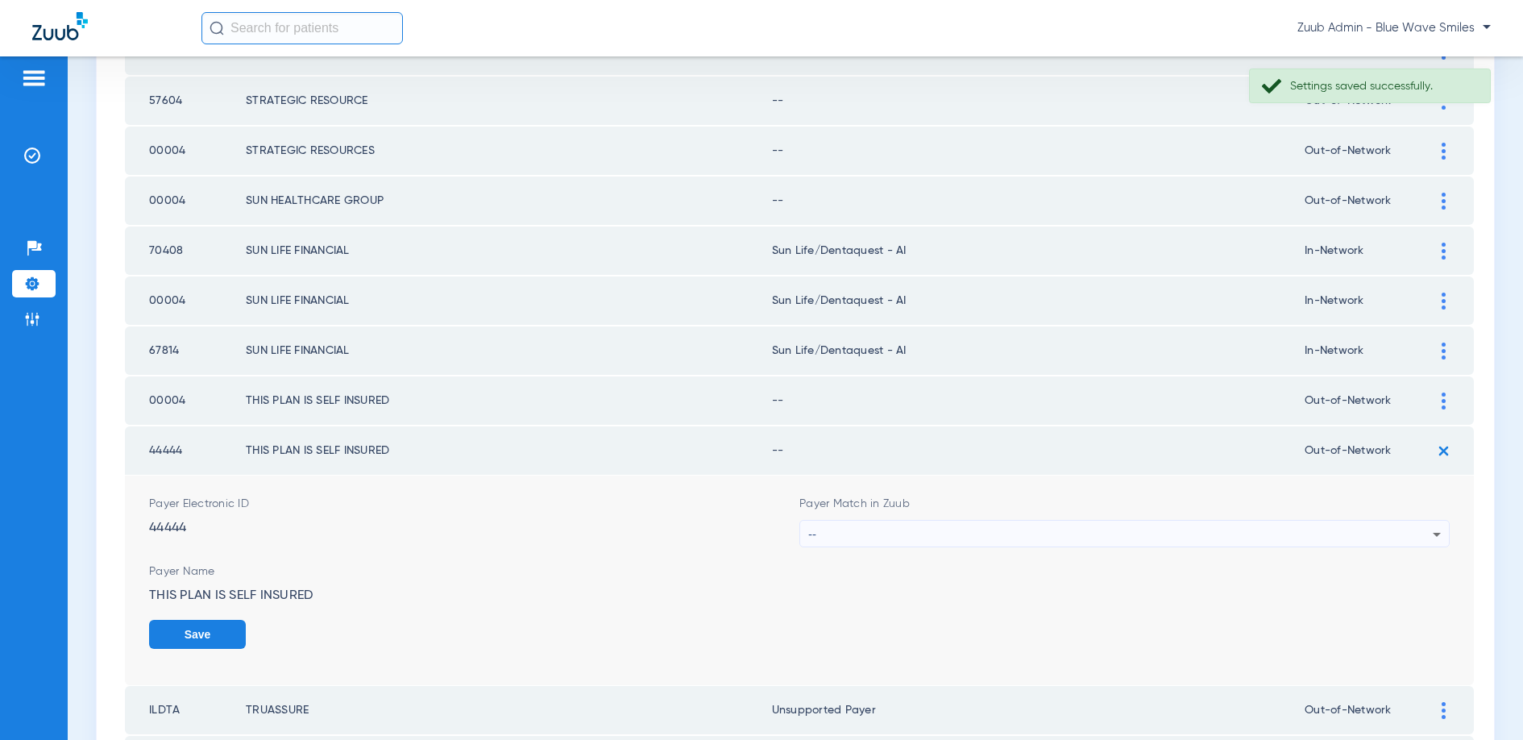
click at [1035, 528] on div "--" at bounding box center [1120, 534] width 624 height 27
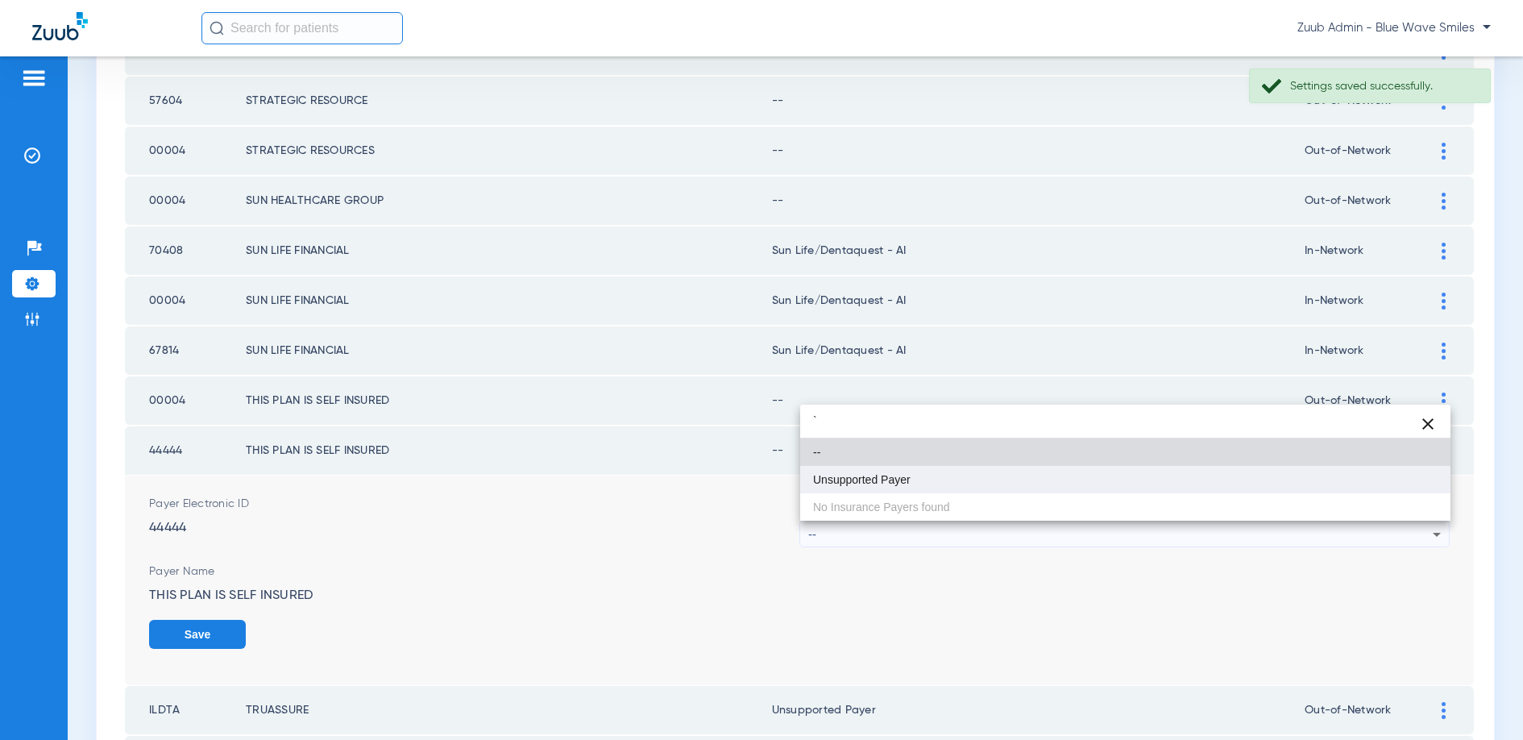
type input "`"
click at [893, 486] on mat-option "Unsupported Payer" at bounding box center [1125, 479] width 650 height 27
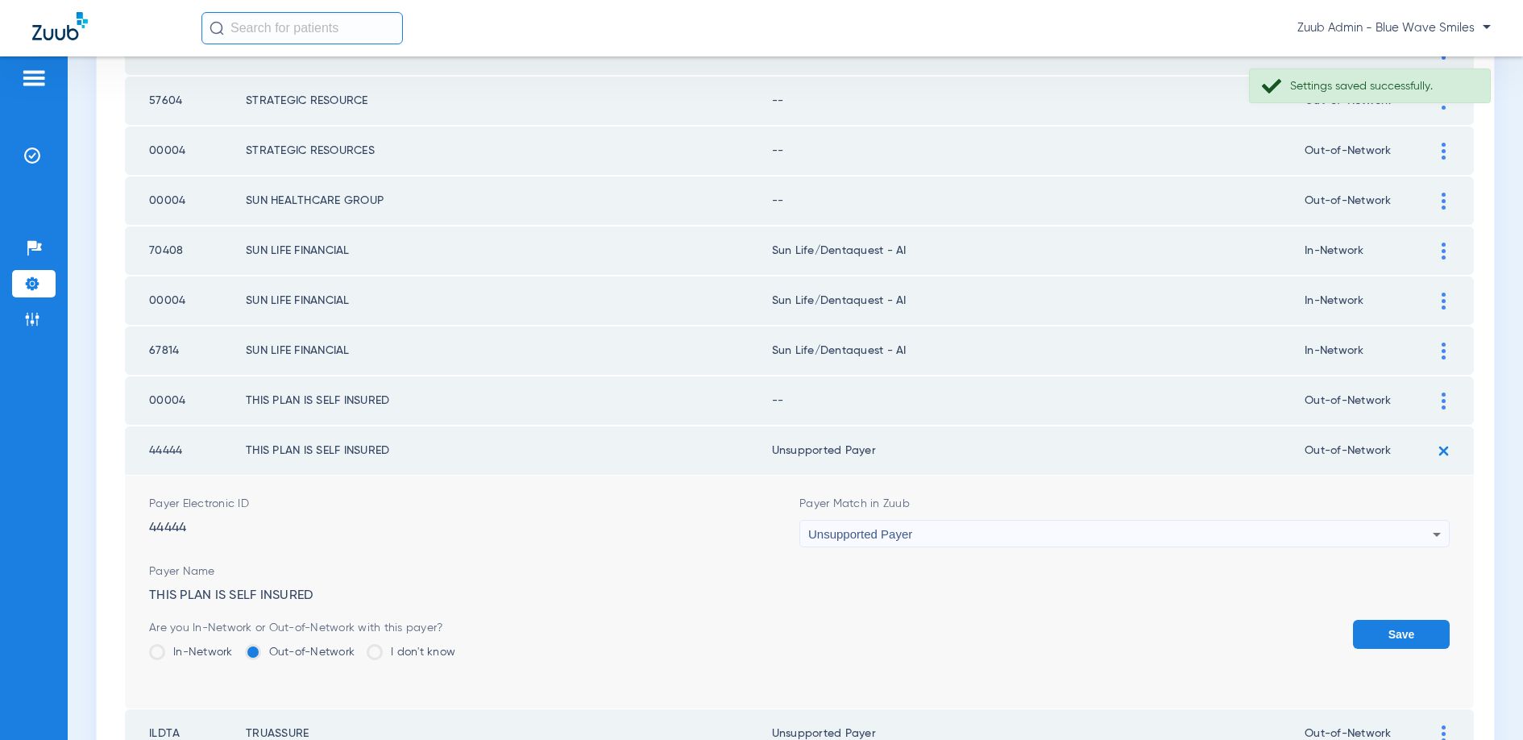
click at [1388, 626] on button "Save" at bounding box center [1401, 634] width 97 height 29
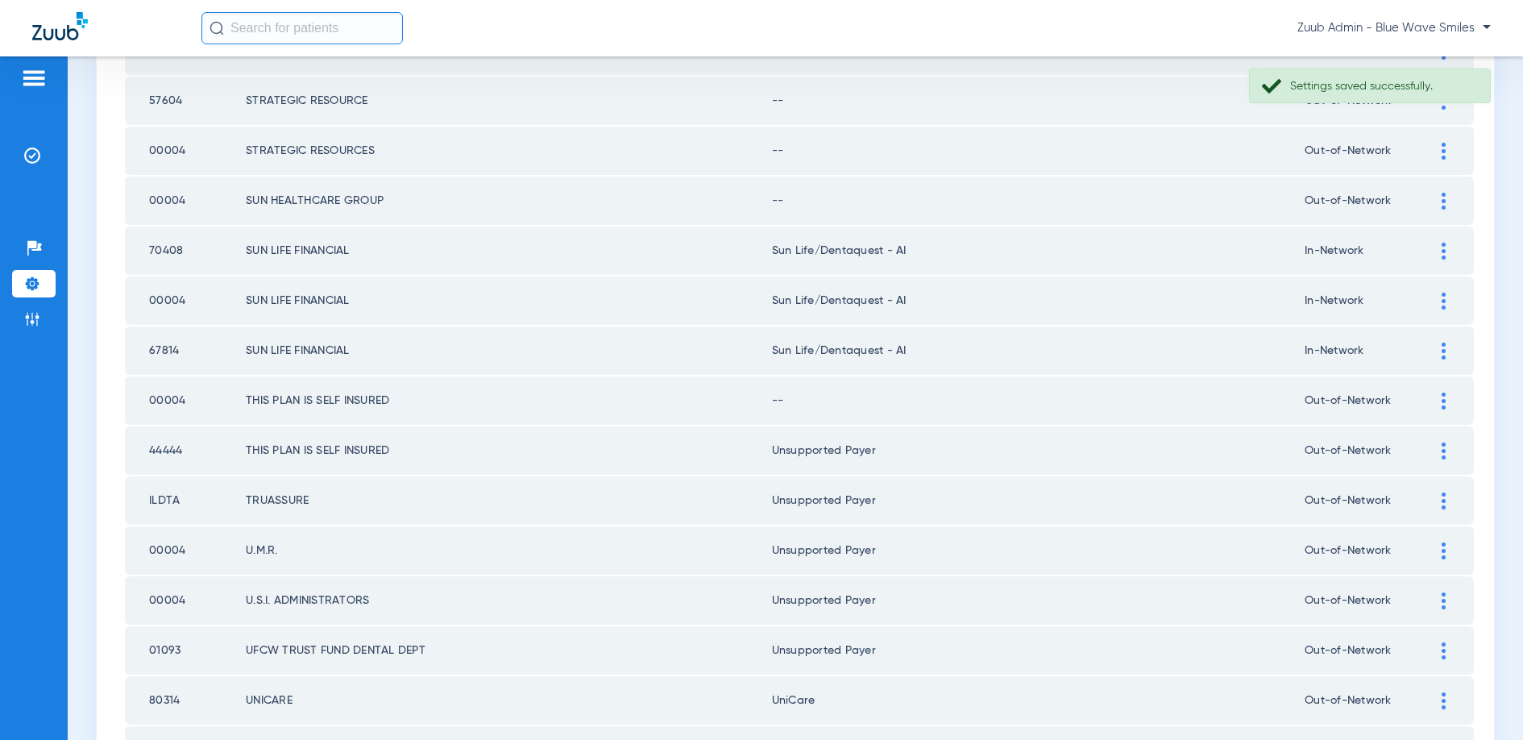
click at [1446, 402] on div at bounding box center [1443, 400] width 28 height 17
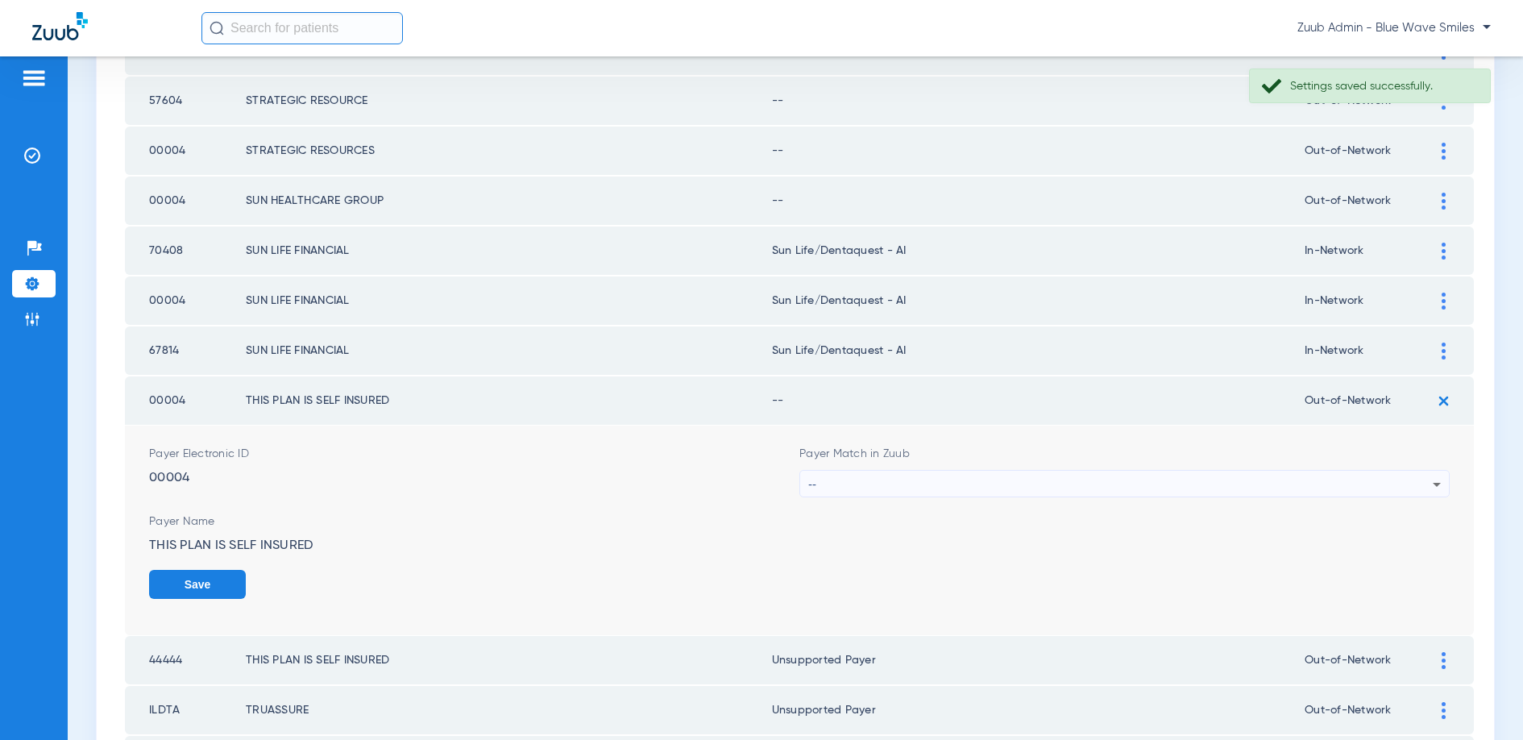
click at [1012, 488] on div "--" at bounding box center [1120, 484] width 624 height 27
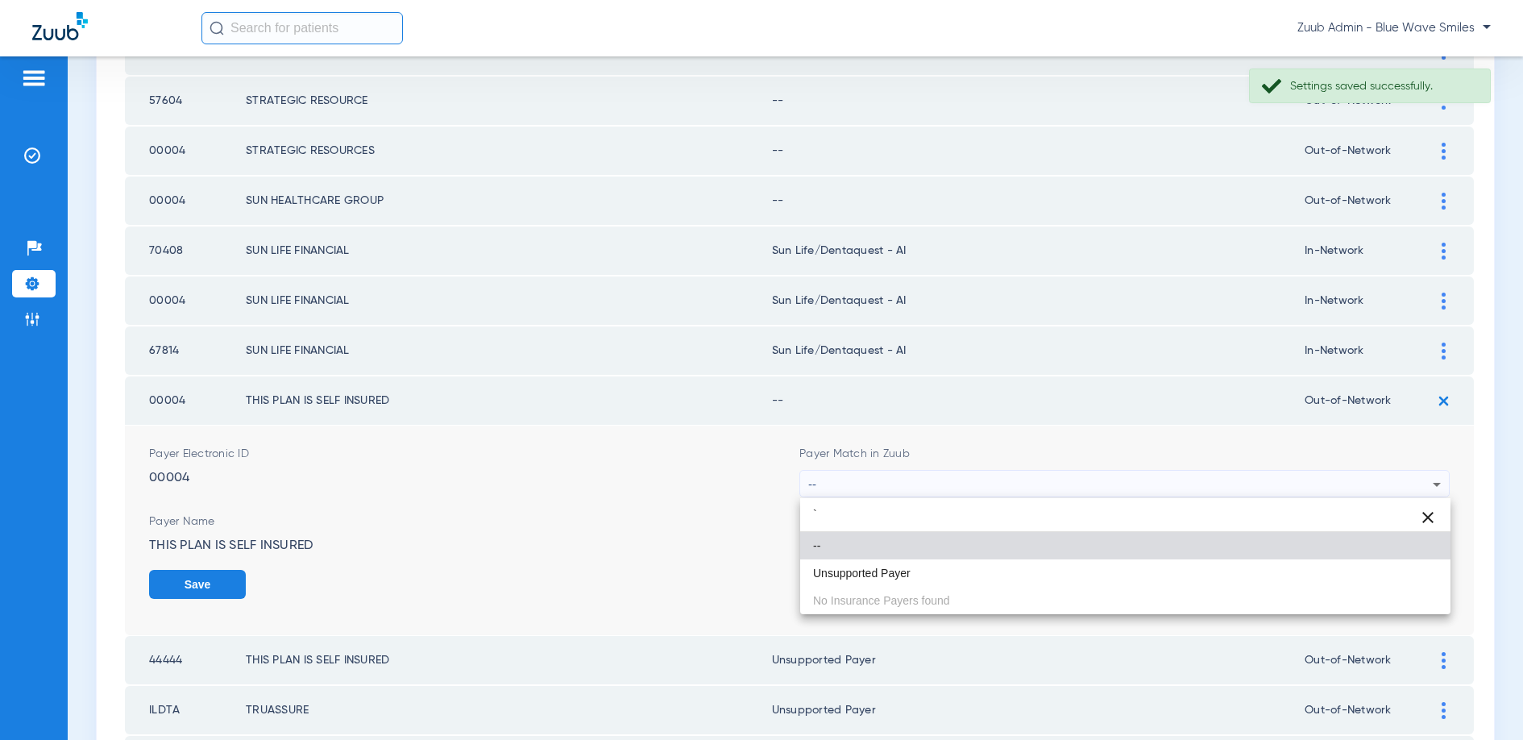
type input "`"
click at [886, 576] on span "Unsupported Payer" at bounding box center [862, 572] width 98 height 11
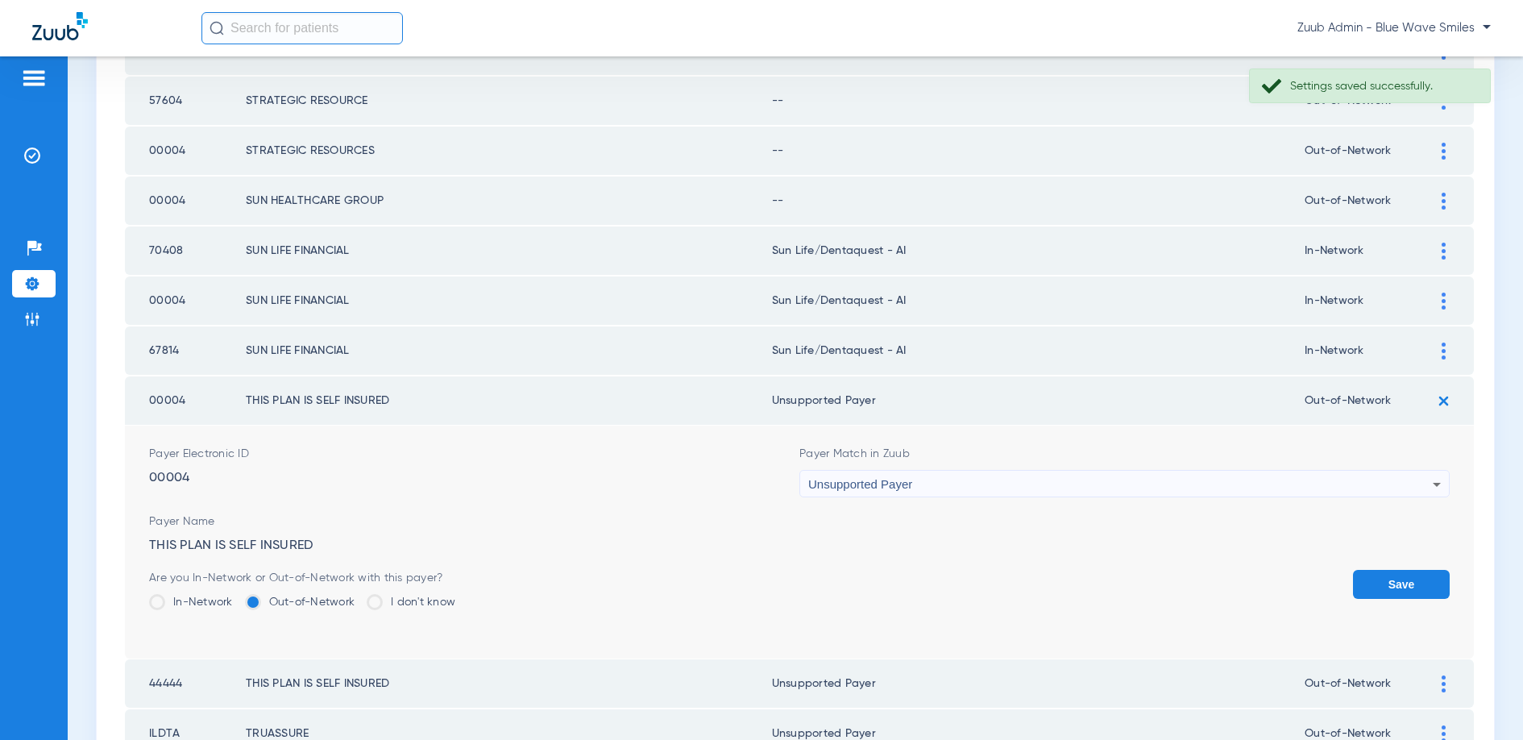
drag, startPoint x: 1390, startPoint y: 585, endPoint x: 1390, endPoint y: 458, distance: 126.5
click at [1384, 571] on button "Save" at bounding box center [1401, 584] width 97 height 29
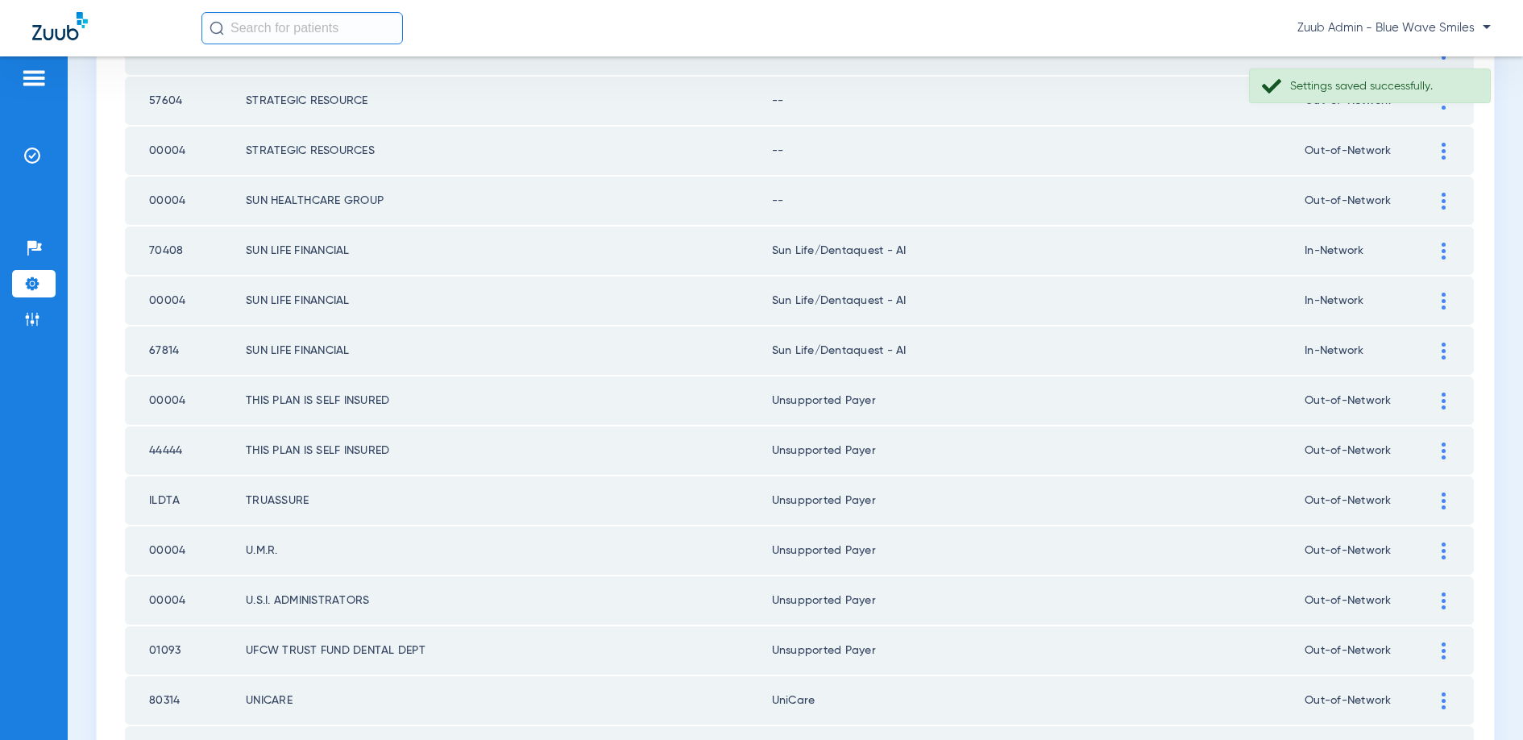
click at [1430, 203] on div at bounding box center [1443, 201] width 28 height 17
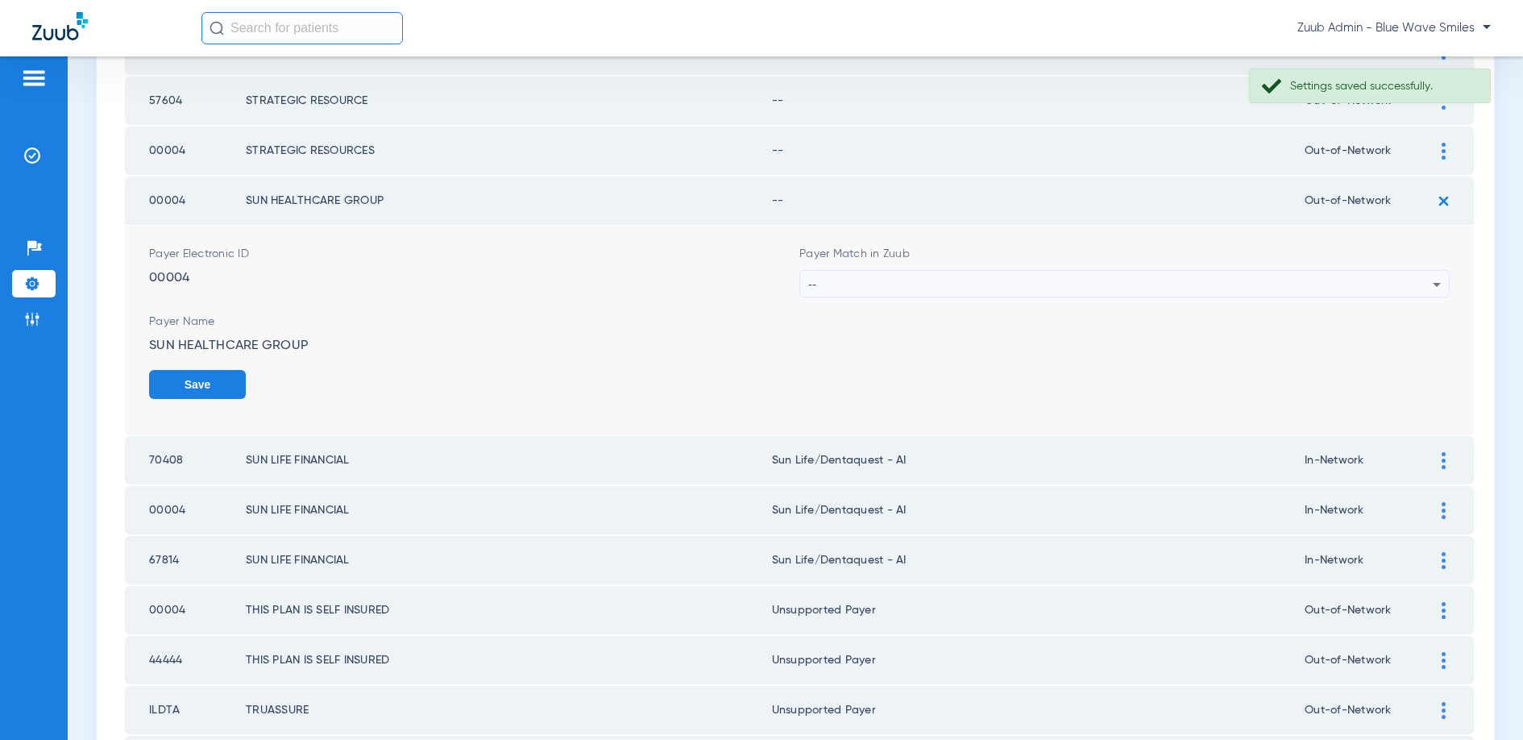
click at [1051, 279] on div "--" at bounding box center [1120, 284] width 624 height 27
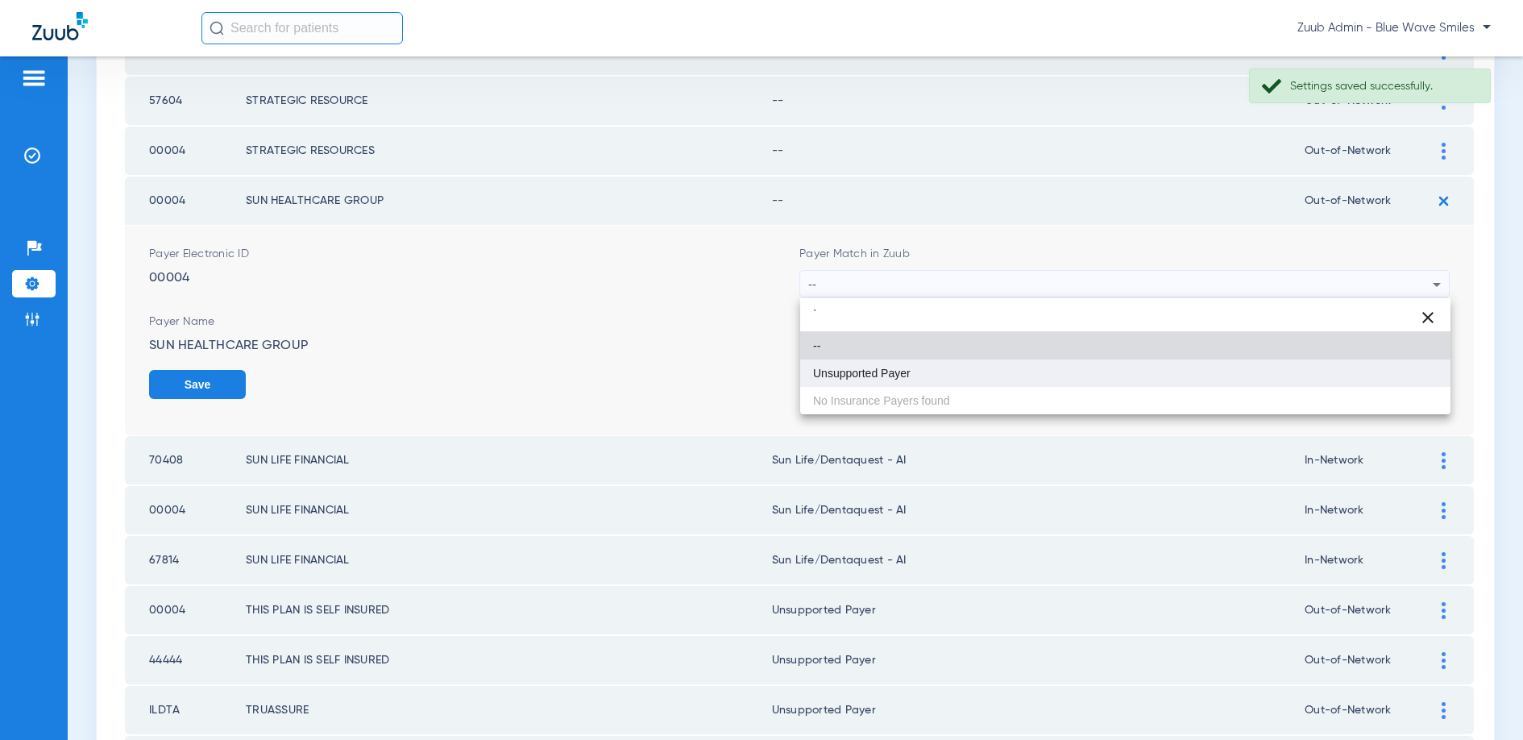
type input "`"
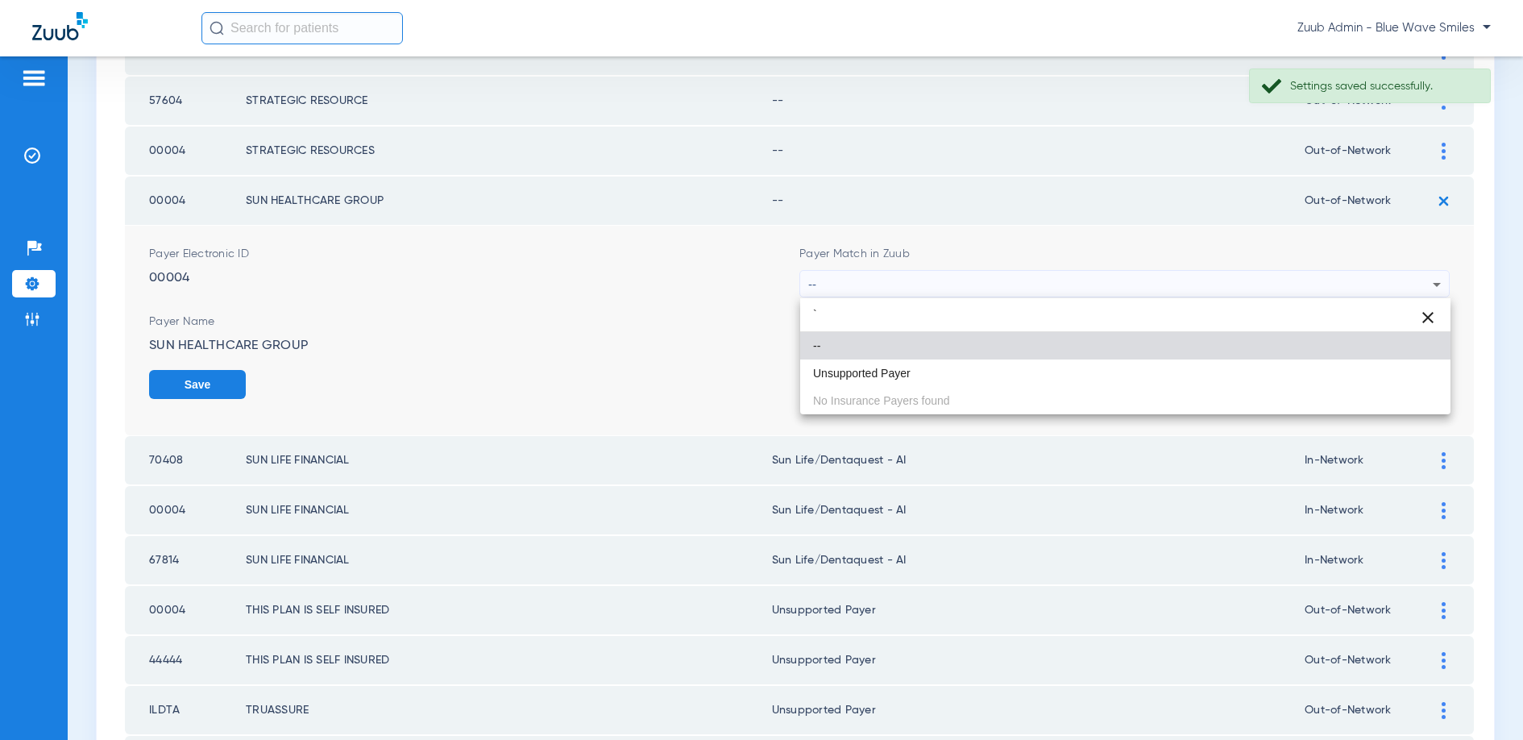
drag, startPoint x: 903, startPoint y: 363, endPoint x: 916, endPoint y: 367, distance: 13.3
click at [903, 363] on mat-option "Unsupported Payer" at bounding box center [1125, 372] width 650 height 27
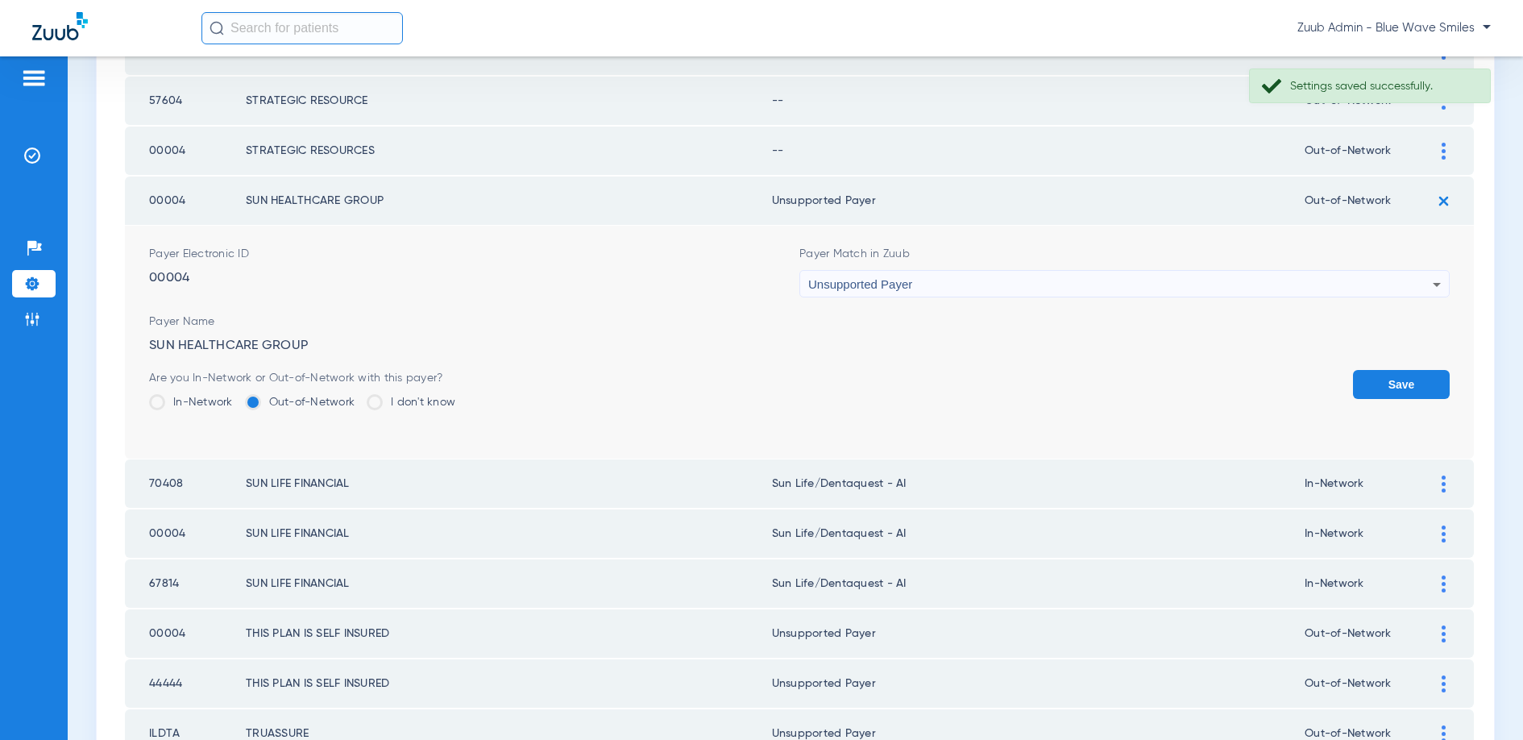
drag, startPoint x: 1381, startPoint y: 373, endPoint x: 1284, endPoint y: 368, distance: 96.8
click at [1372, 372] on button "Save" at bounding box center [1401, 384] width 97 height 29
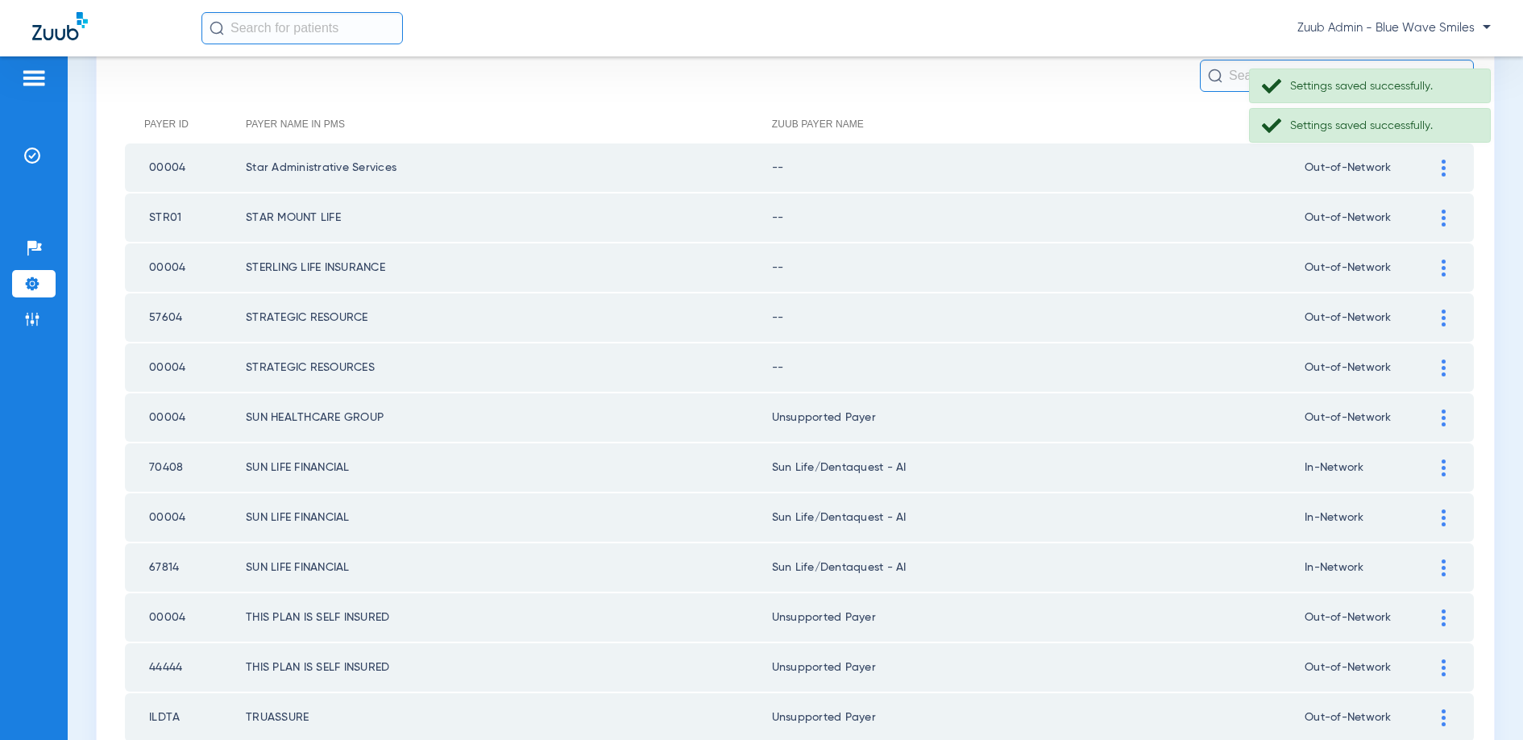
scroll to position [126, 0]
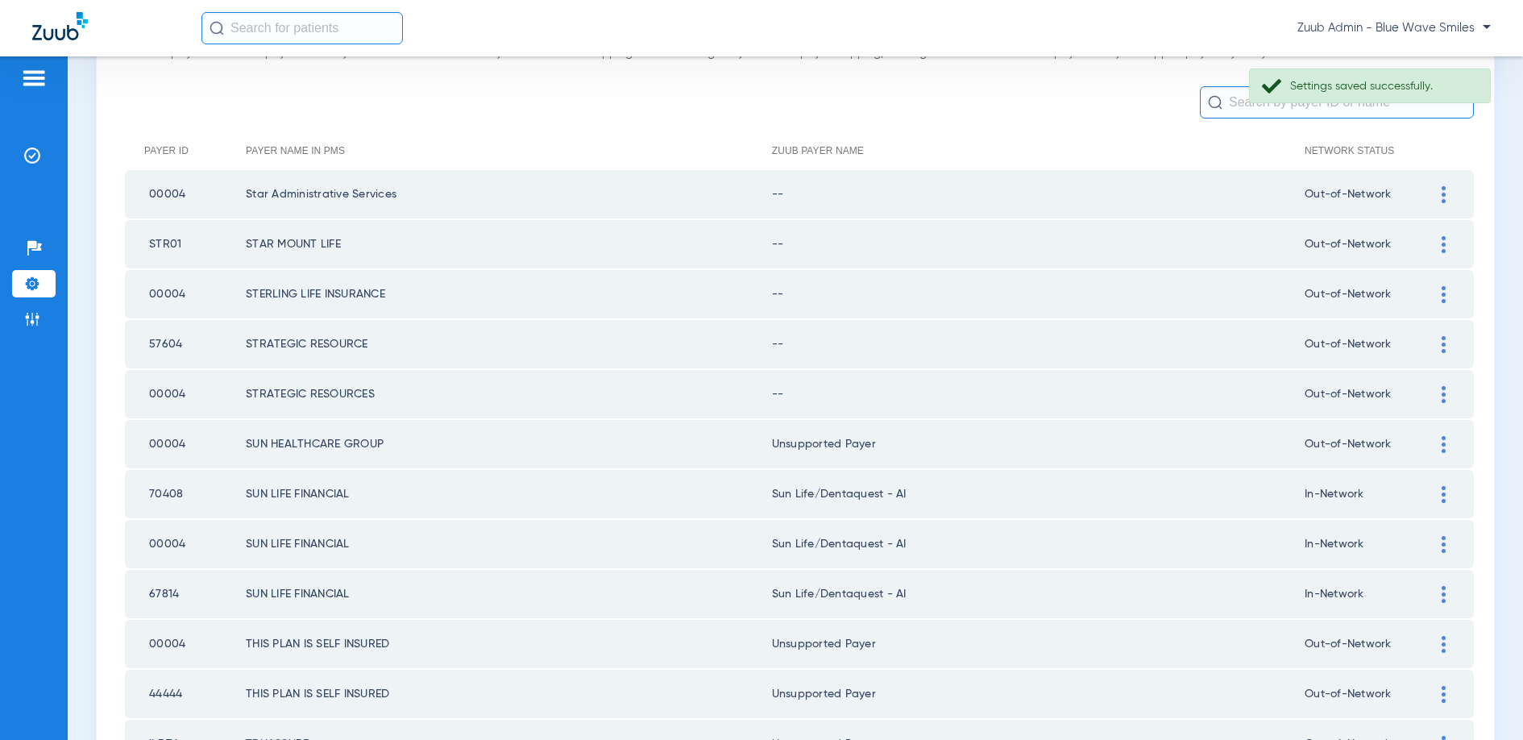
click at [1442, 194] on img at bounding box center [1444, 194] width 4 height 17
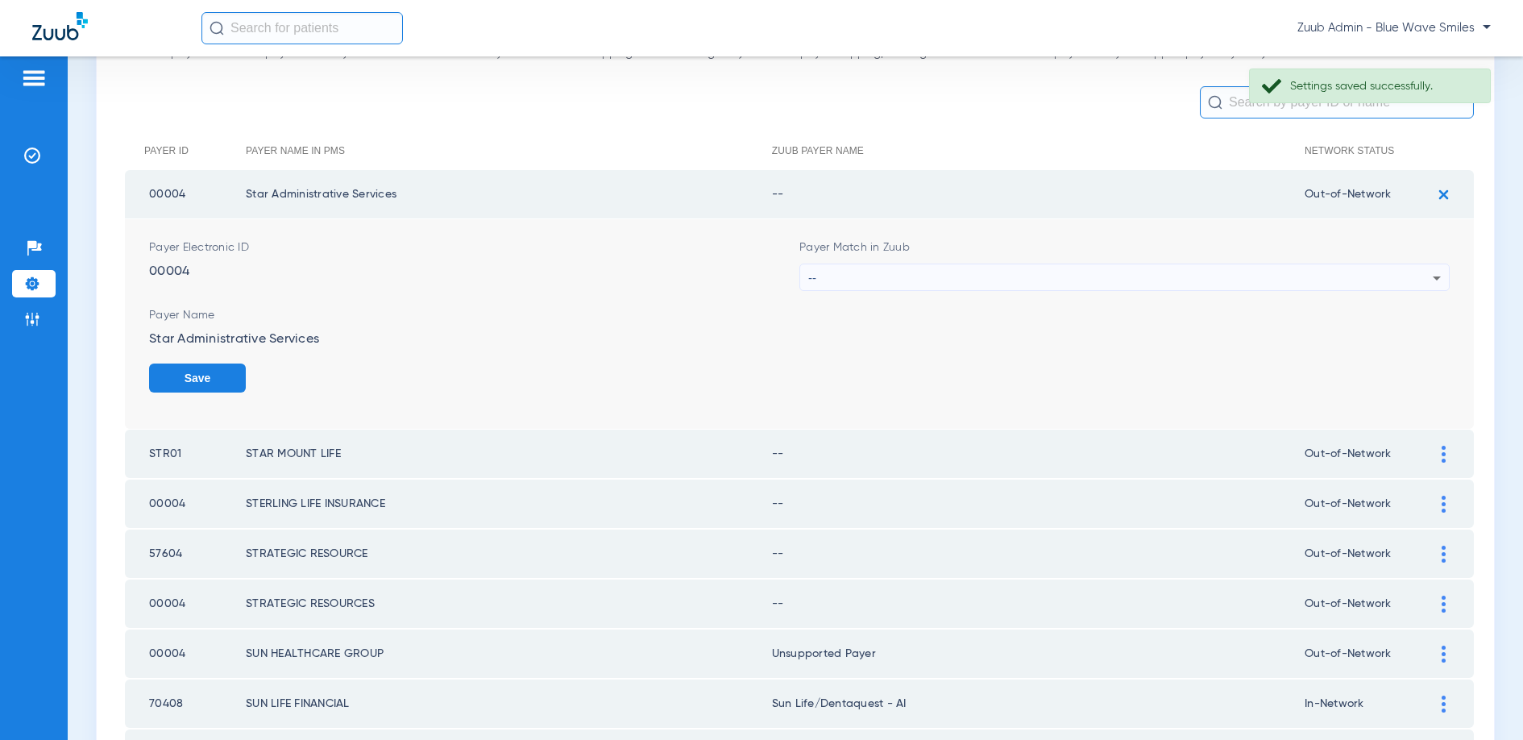
click at [1247, 279] on div "--" at bounding box center [1120, 277] width 624 height 27
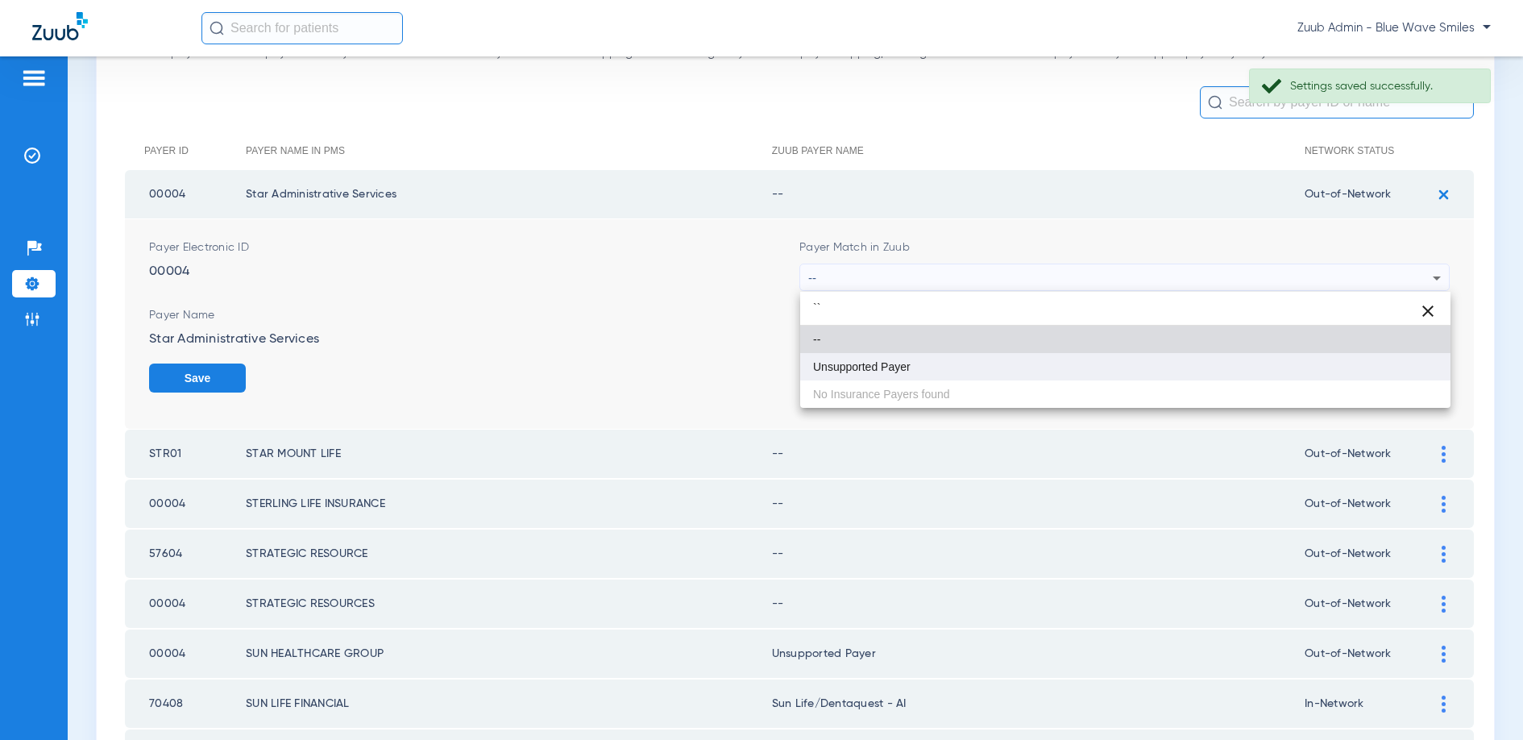
type input "``"
click at [994, 358] on mat-option "Unsupported Payer" at bounding box center [1125, 366] width 650 height 27
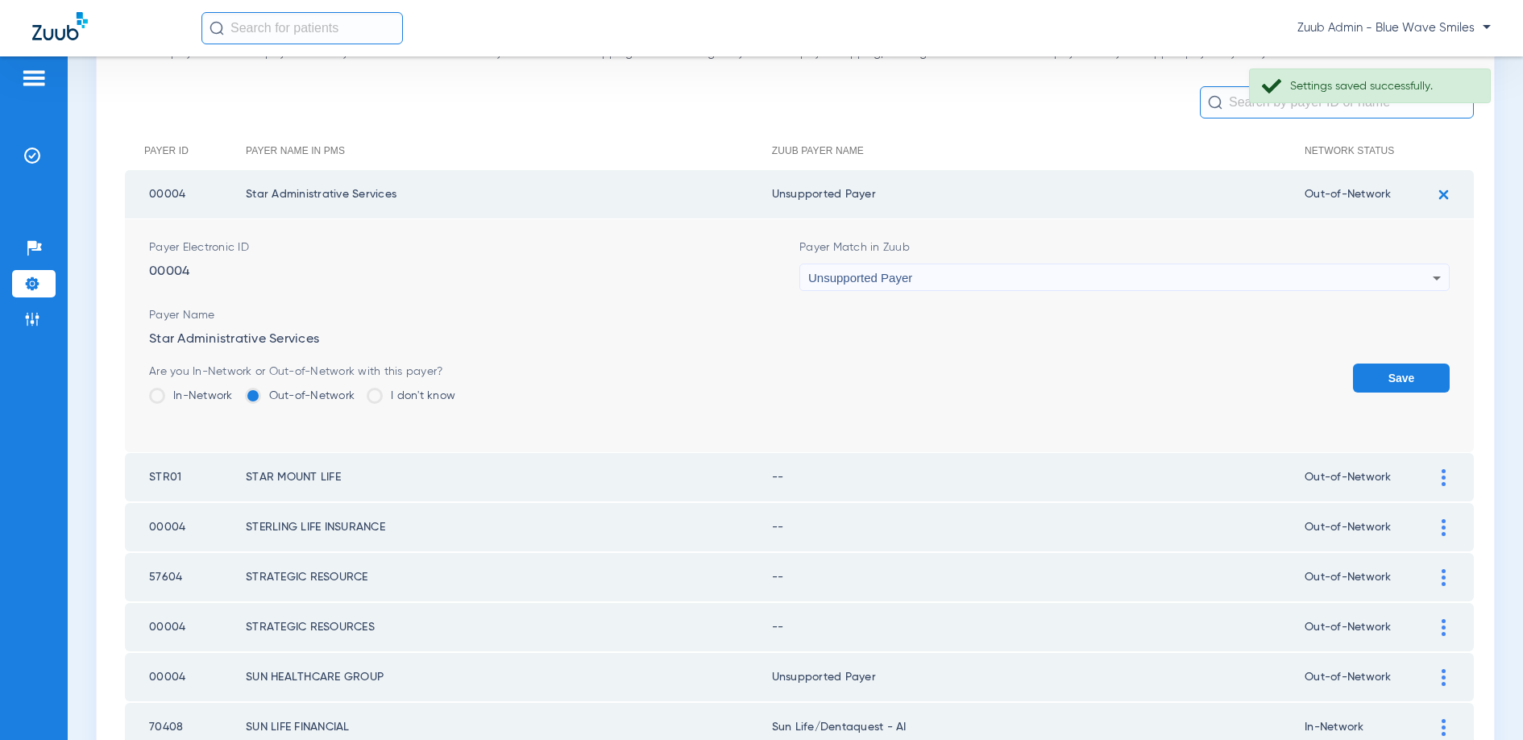
click at [1409, 380] on button "Save" at bounding box center [1401, 377] width 97 height 29
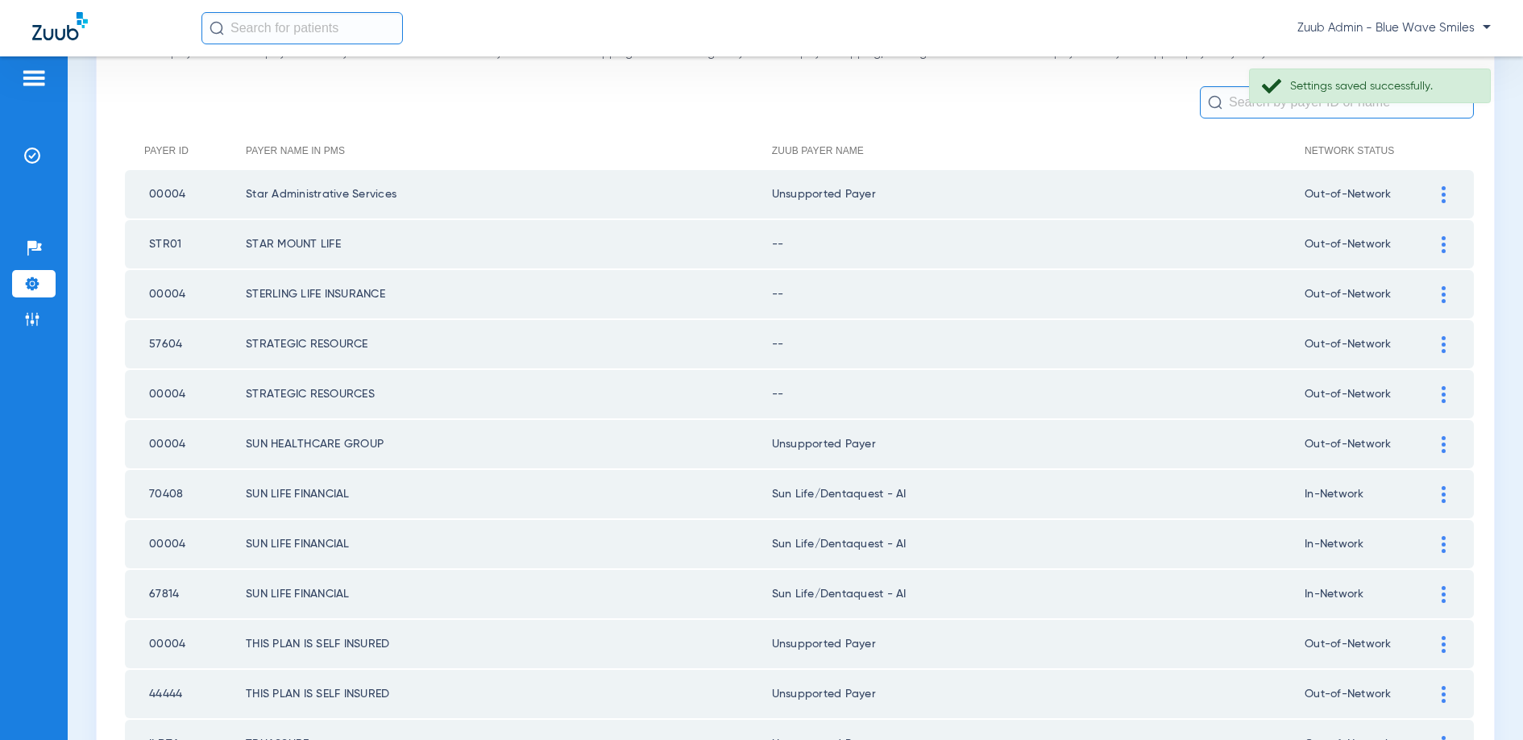
click at [1445, 239] on img at bounding box center [1444, 244] width 4 height 17
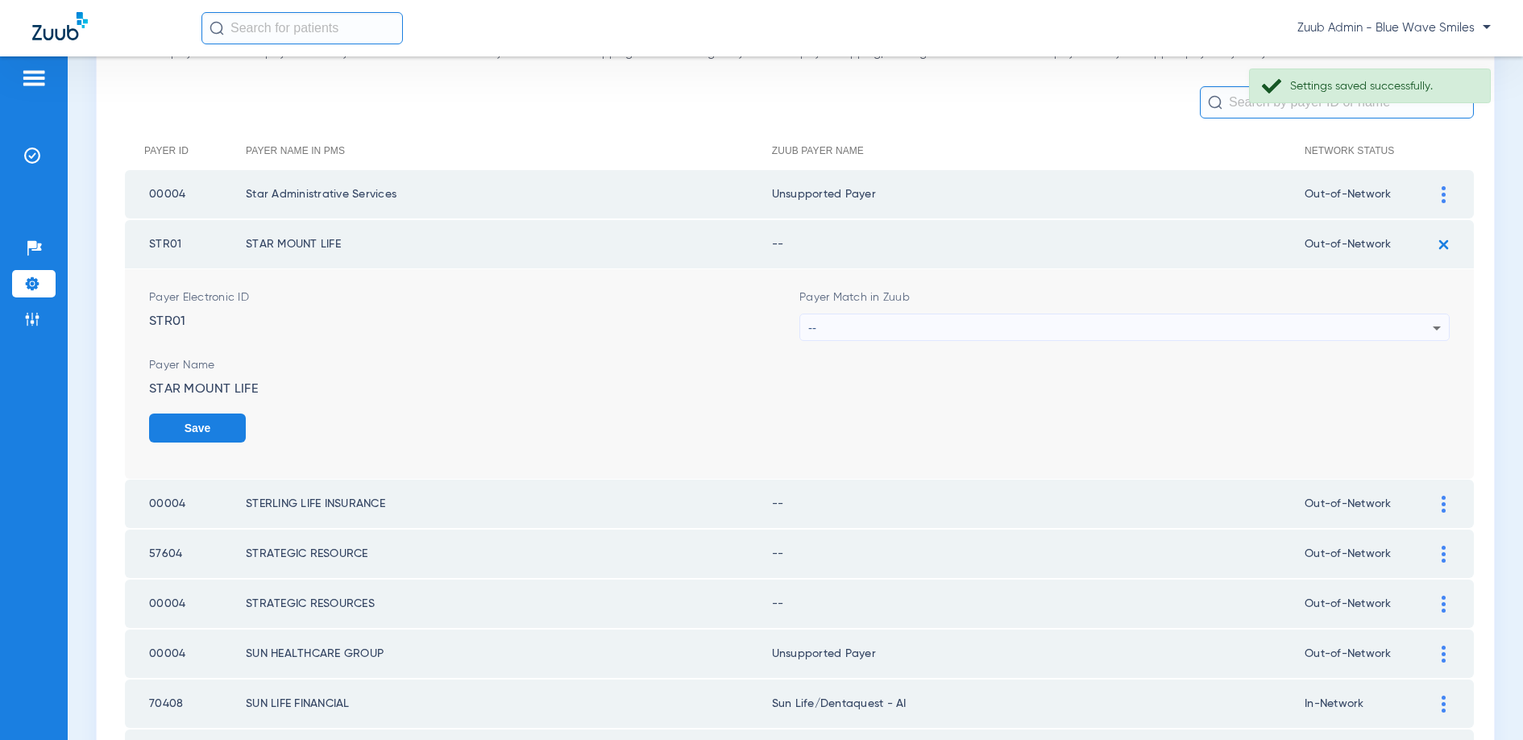
click at [1114, 333] on div "--" at bounding box center [1120, 327] width 624 height 27
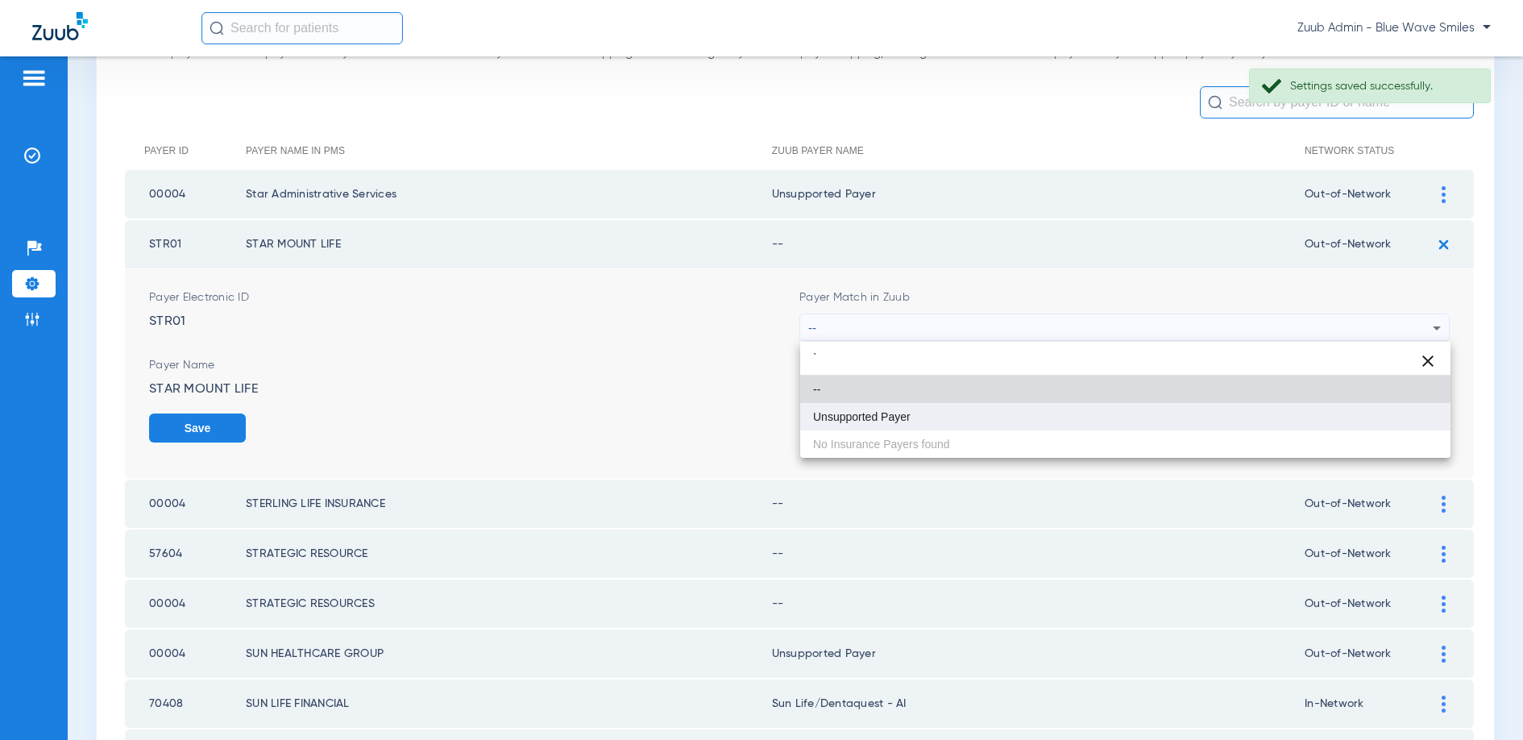
type input "`"
drag, startPoint x: 874, startPoint y: 411, endPoint x: 1088, endPoint y: 413, distance: 213.5
click at [884, 408] on mat-option "Unsupported Payer" at bounding box center [1125, 416] width 650 height 27
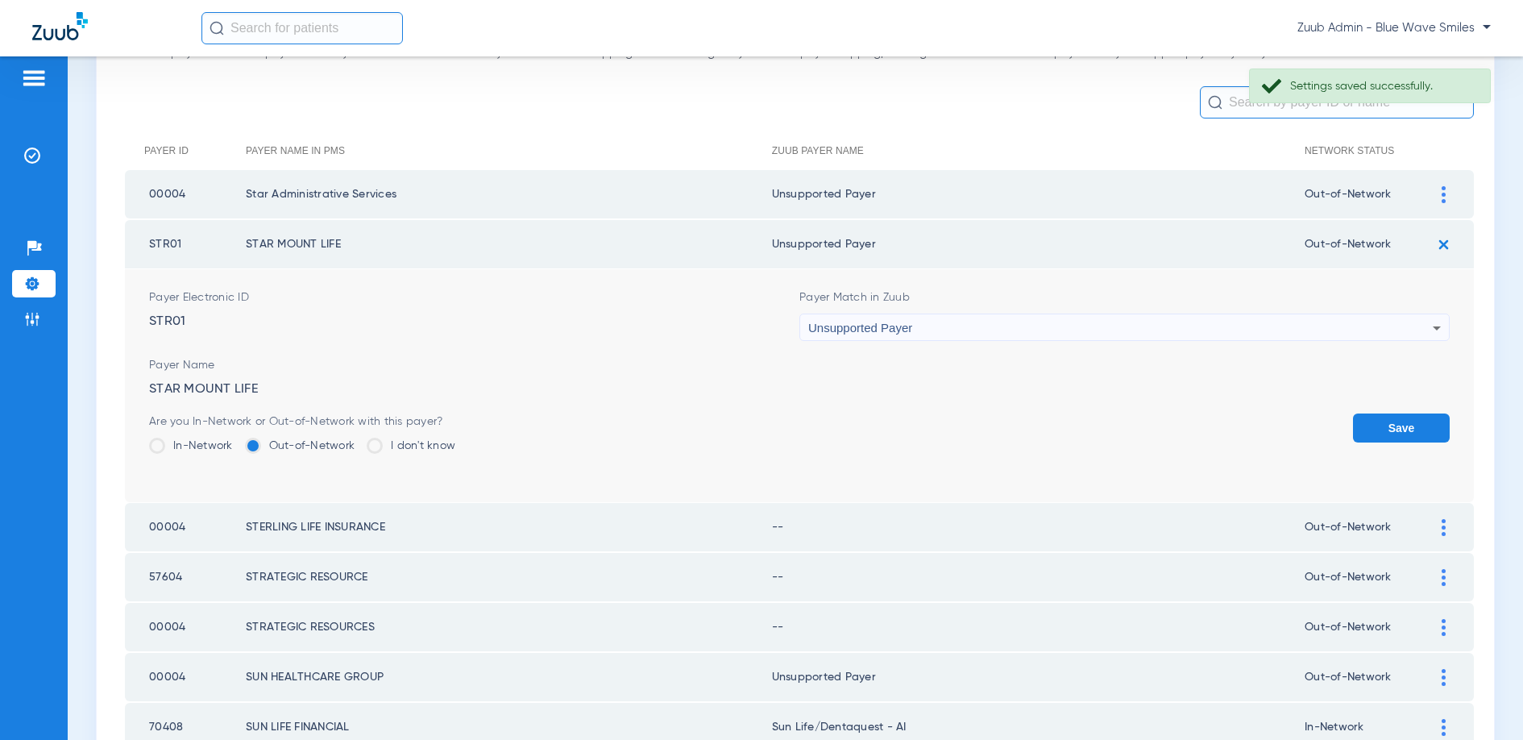
click at [1387, 422] on button "Save" at bounding box center [1401, 427] width 97 height 29
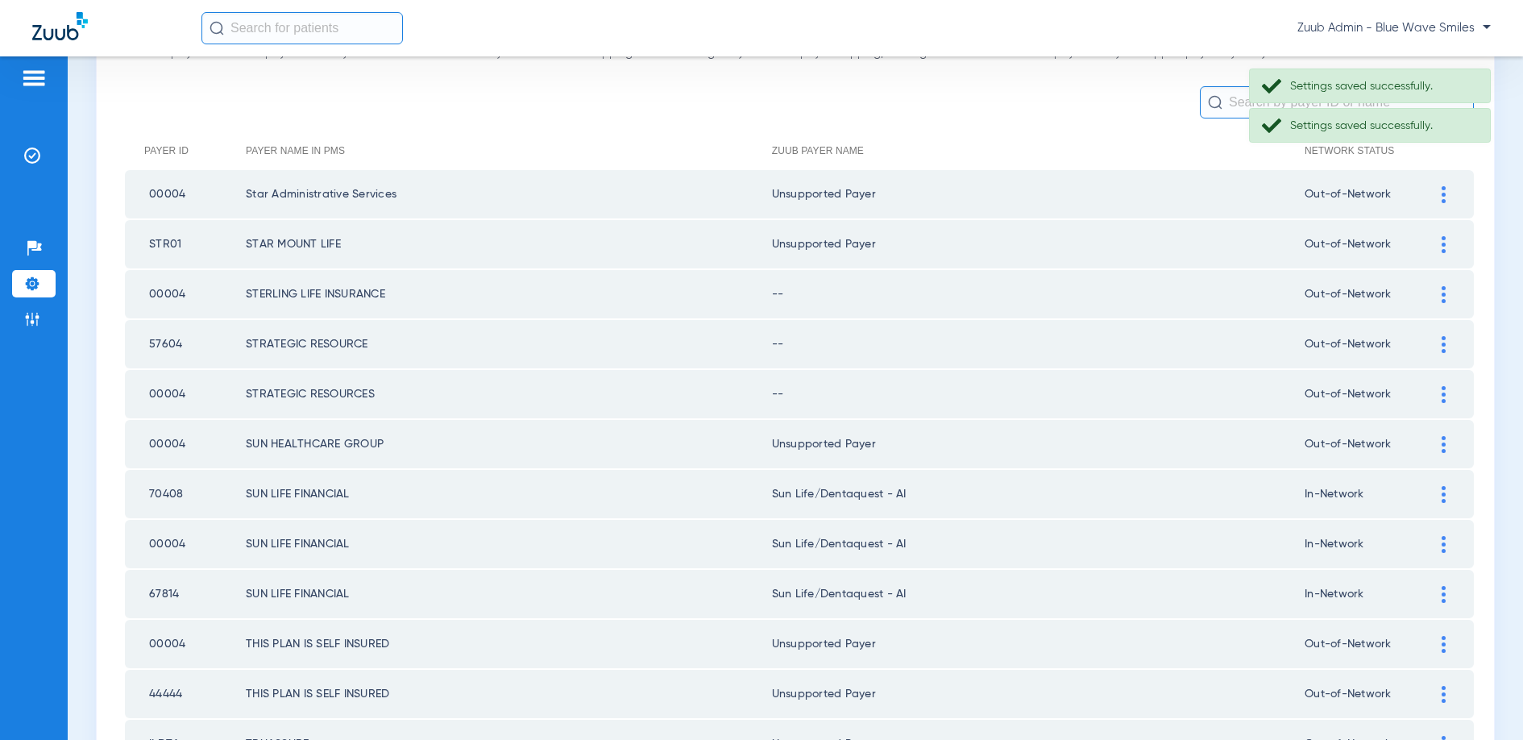
click at [1442, 290] on img at bounding box center [1444, 294] width 4 height 17
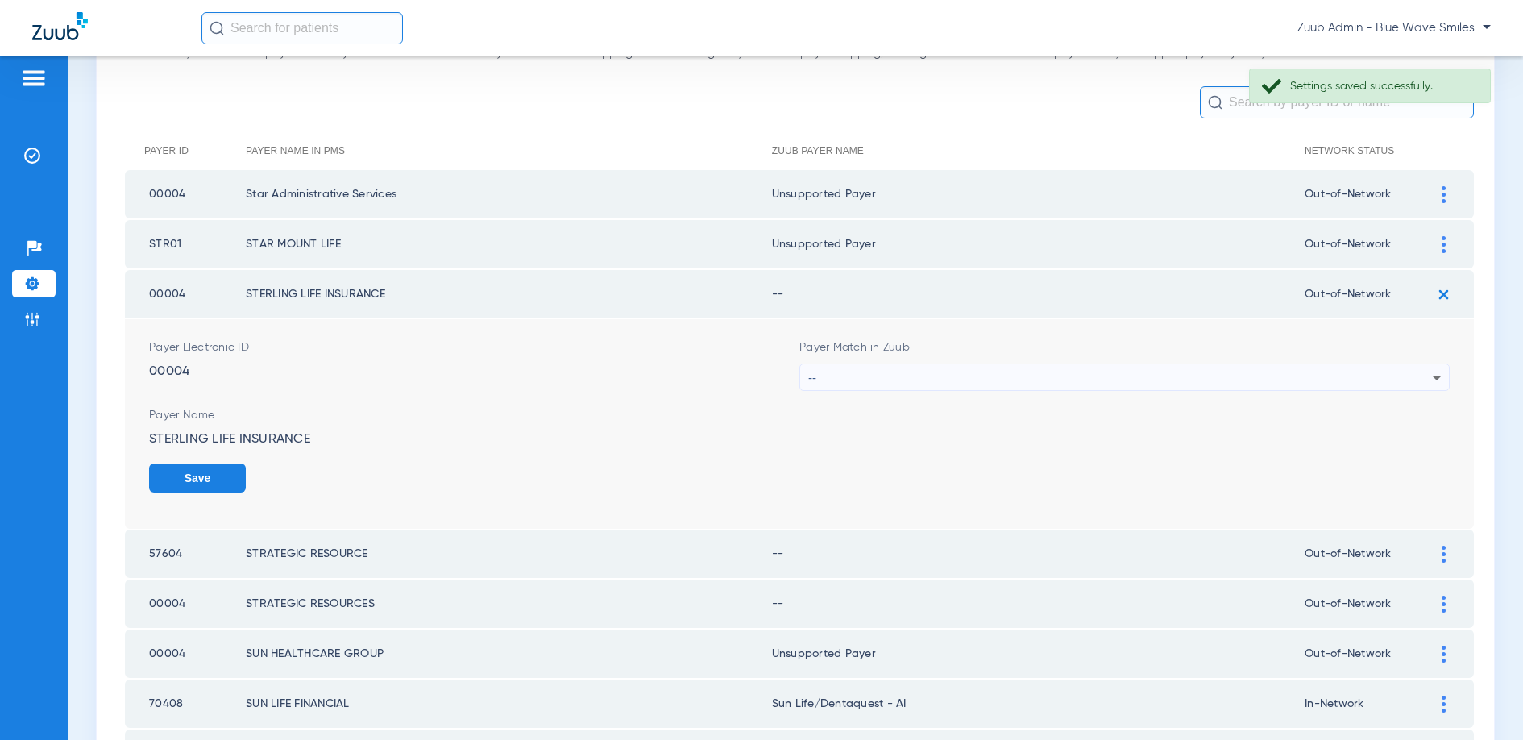
click at [1028, 367] on div "--" at bounding box center [1120, 377] width 624 height 27
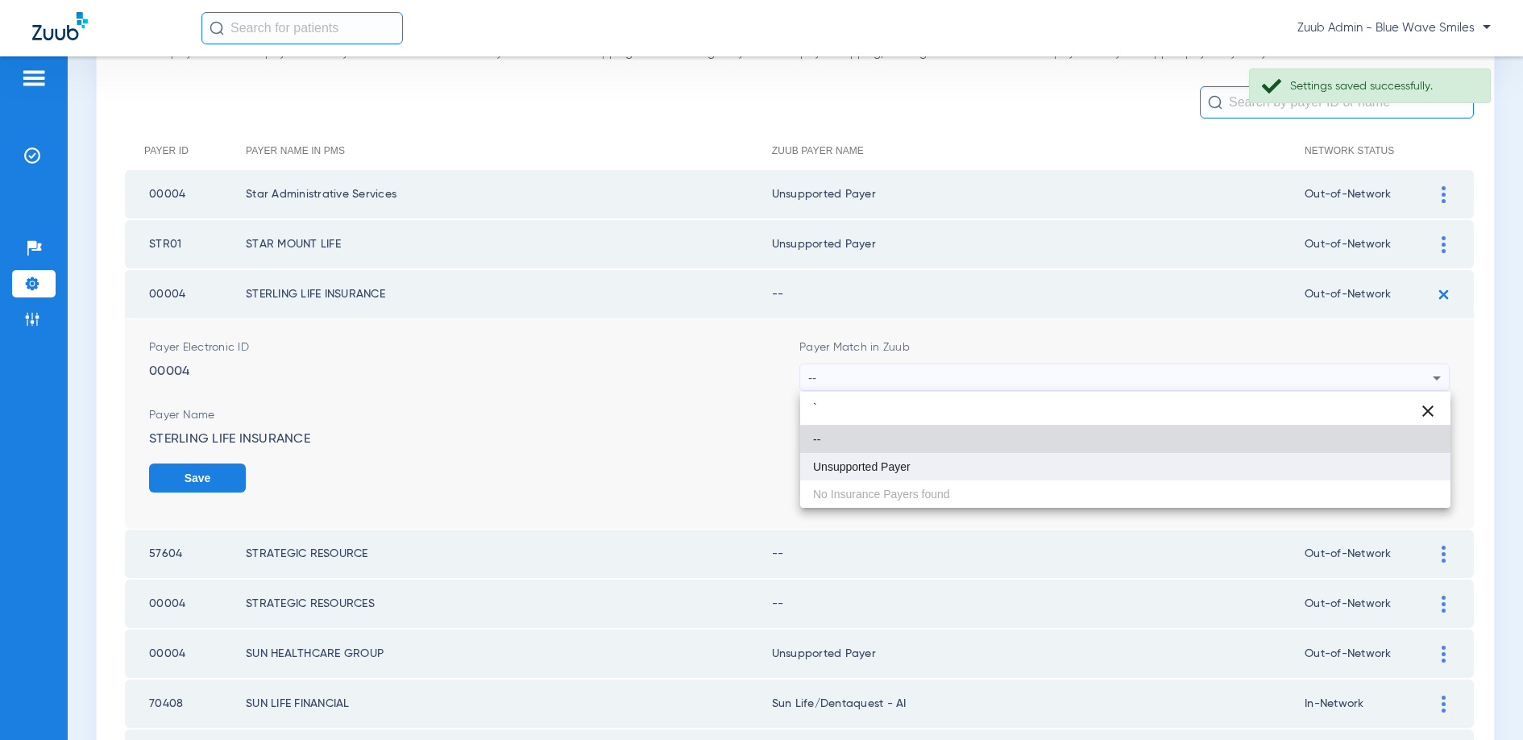
type input "`"
drag, startPoint x: 909, startPoint y: 465, endPoint x: 929, endPoint y: 461, distance: 20.5
click at [910, 465] on span "Unsupported Payer" at bounding box center [862, 466] width 98 height 11
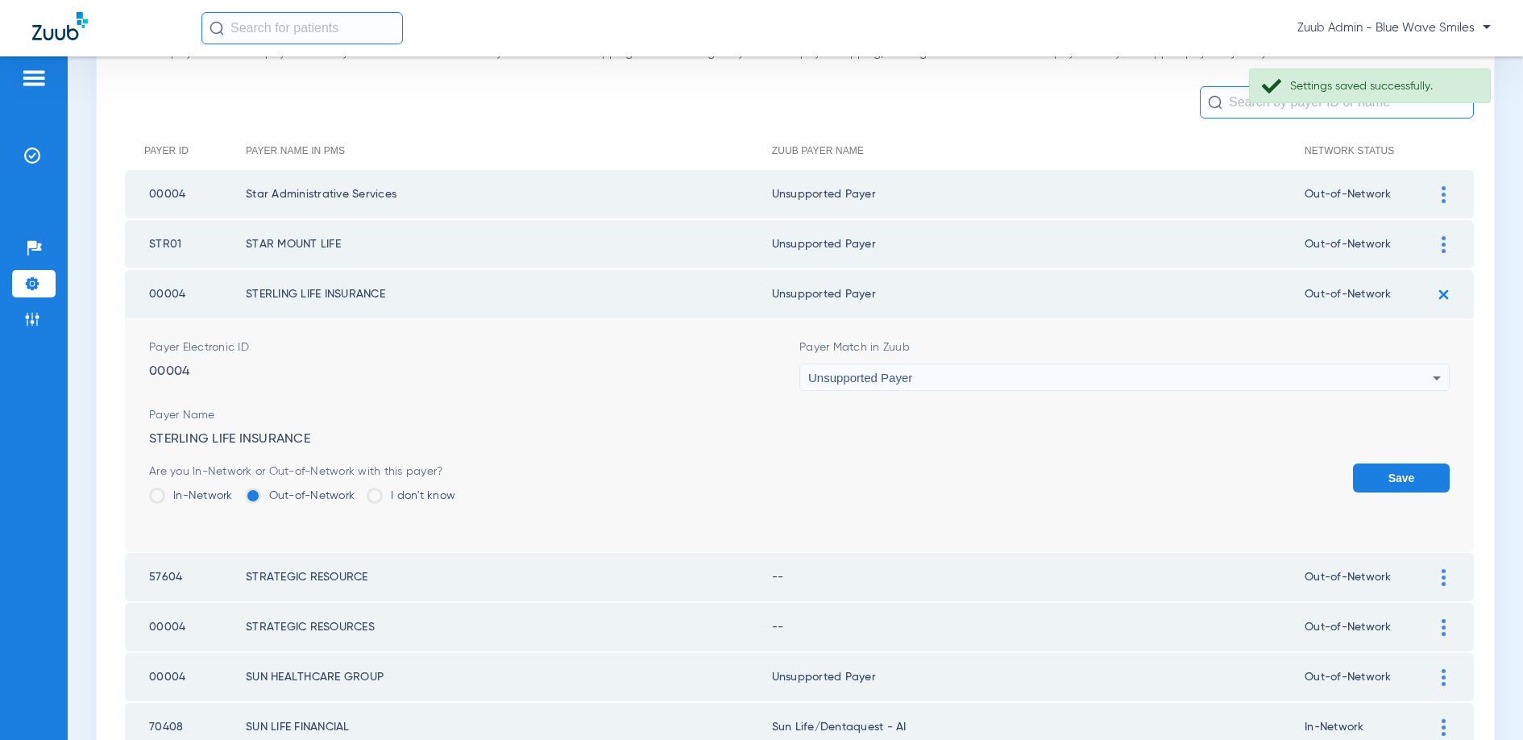
click at [1384, 483] on button "Save" at bounding box center [1401, 477] width 97 height 29
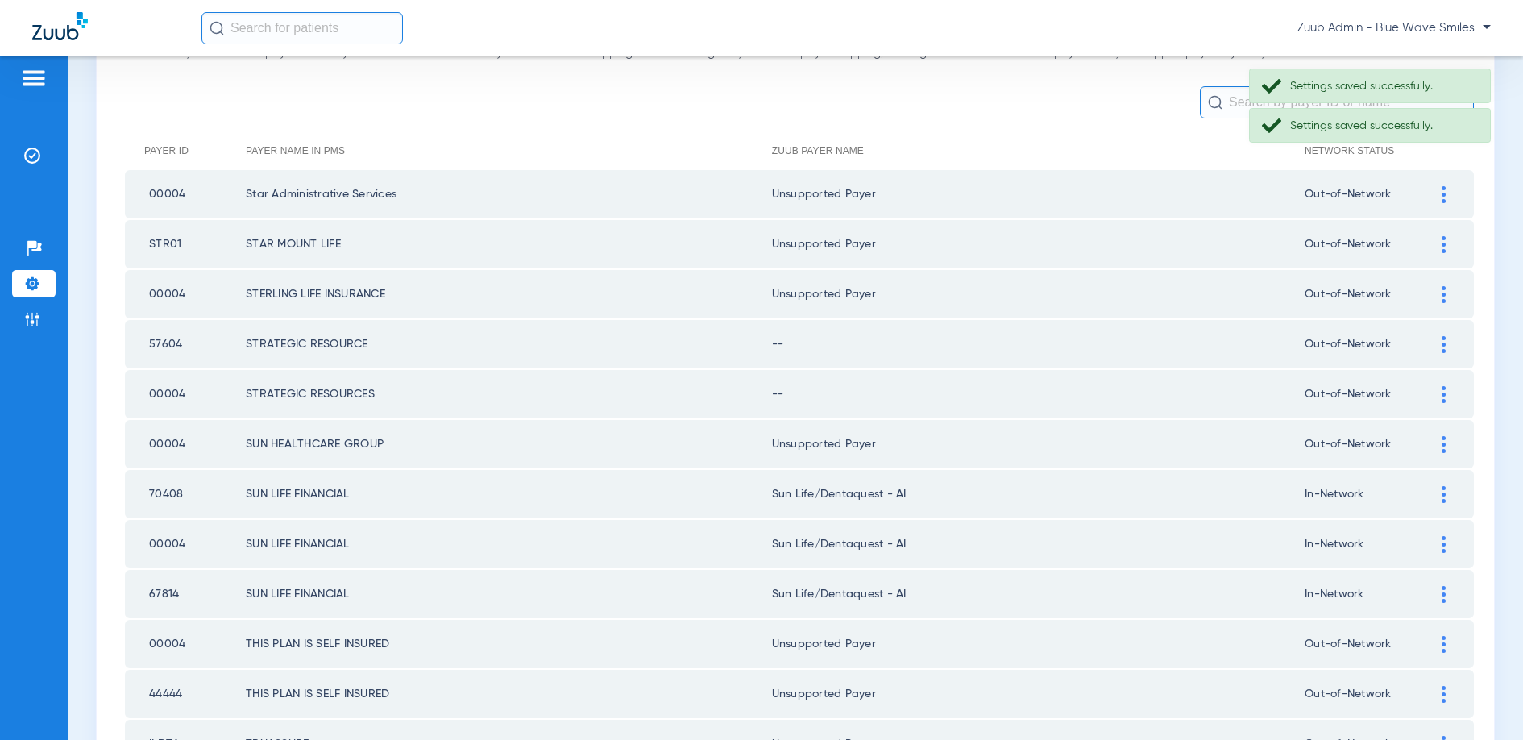
click at [1435, 344] on div at bounding box center [1443, 344] width 28 height 17
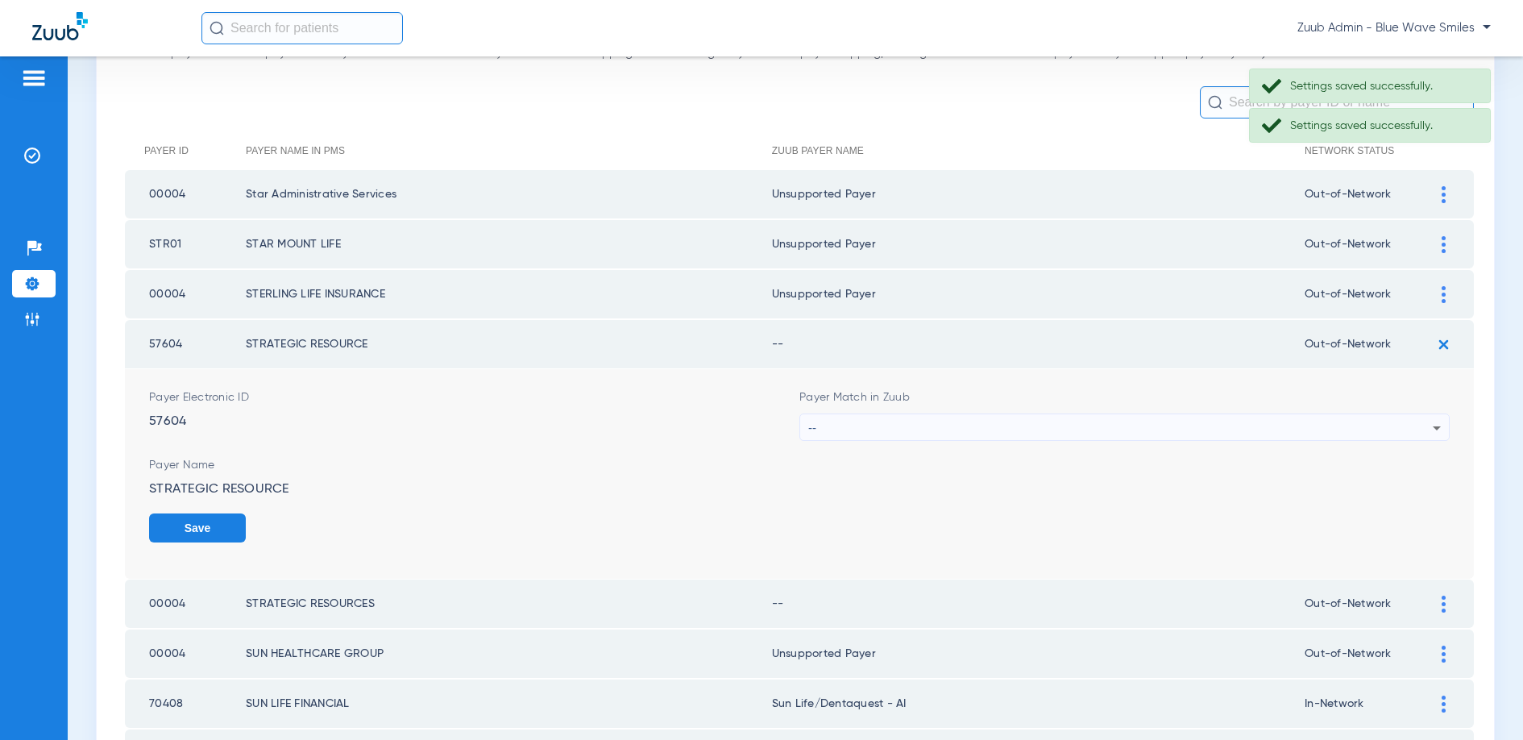
click at [1044, 438] on div "--" at bounding box center [1120, 427] width 624 height 27
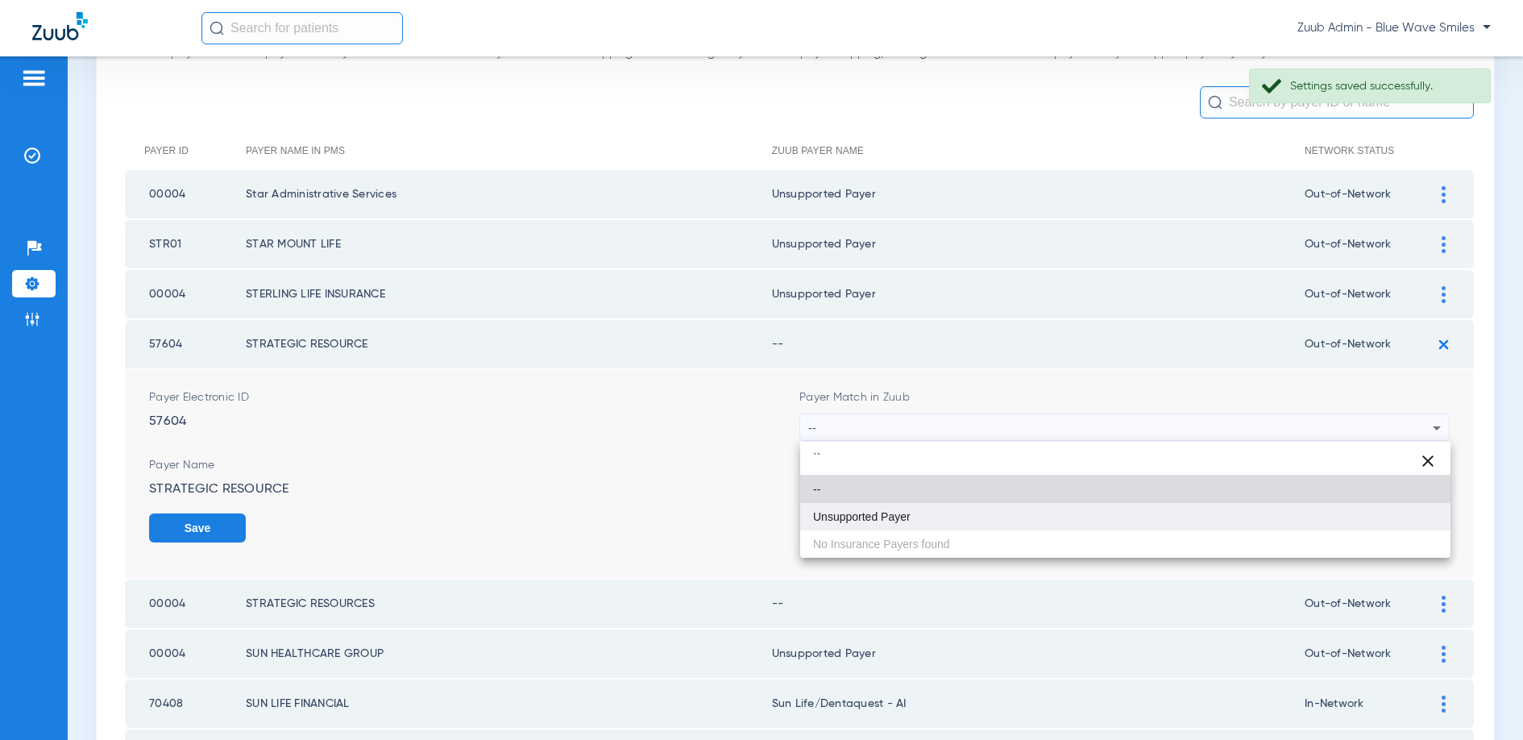
type input "``"
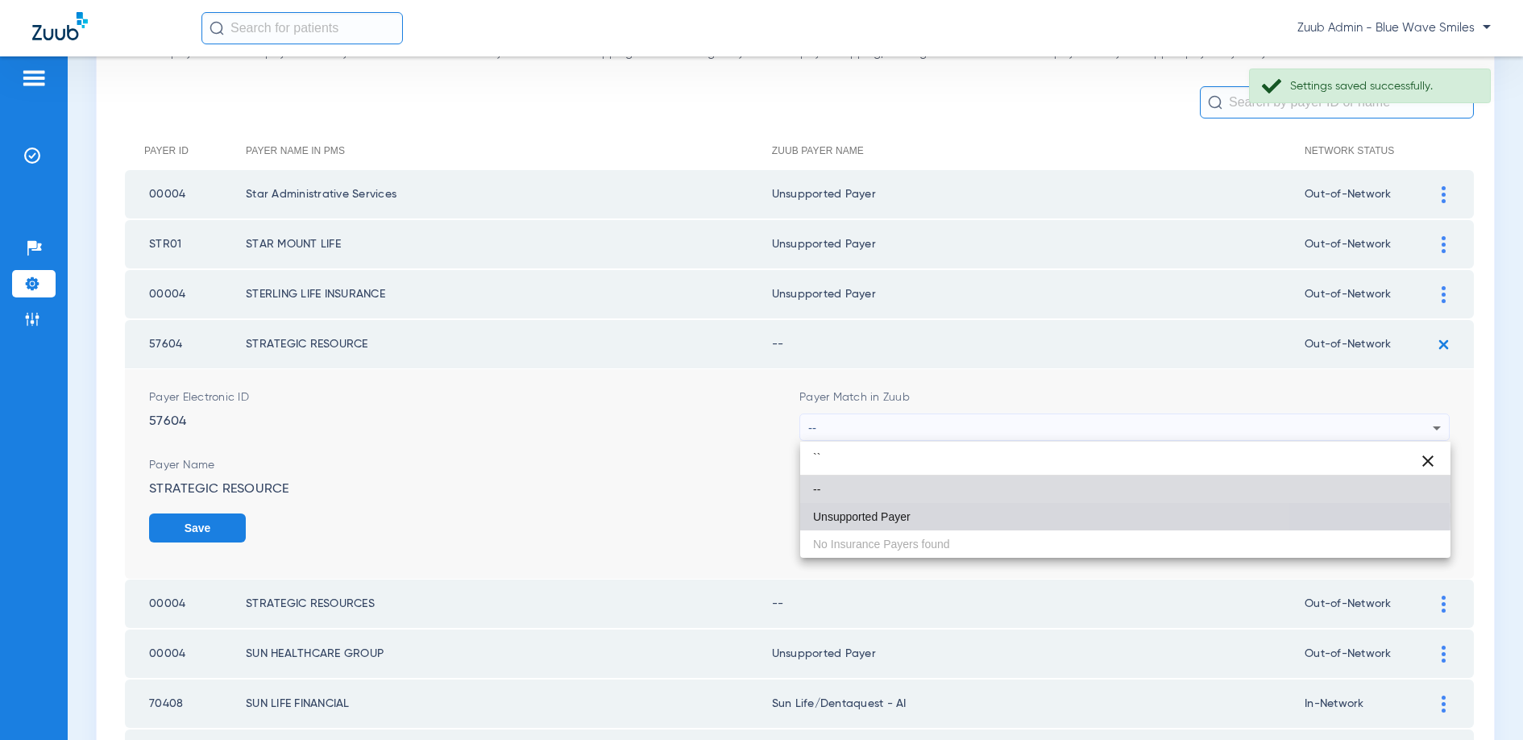
click at [960, 516] on mat-option "Unsupported Payer" at bounding box center [1125, 516] width 650 height 27
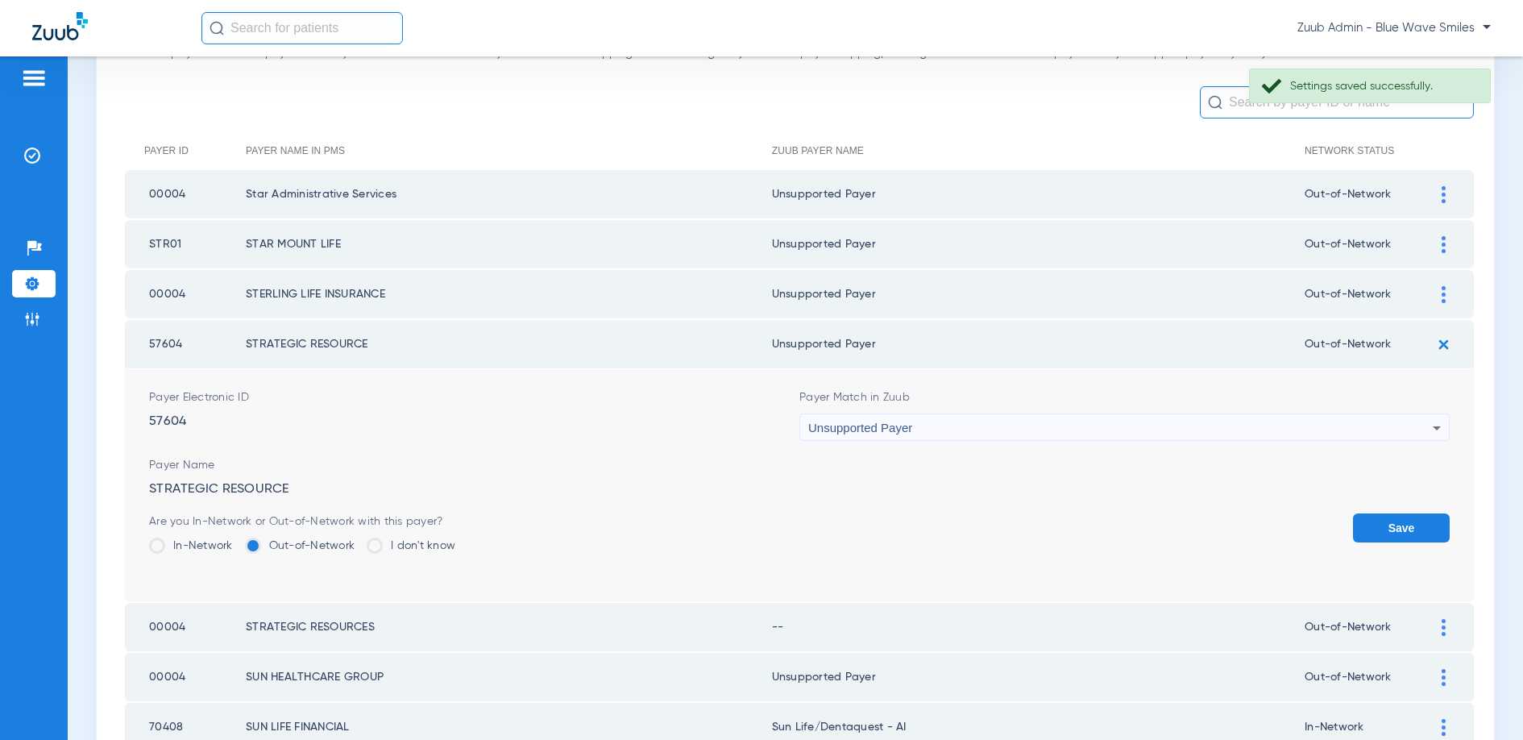
click at [1375, 532] on button "Save" at bounding box center [1401, 527] width 97 height 29
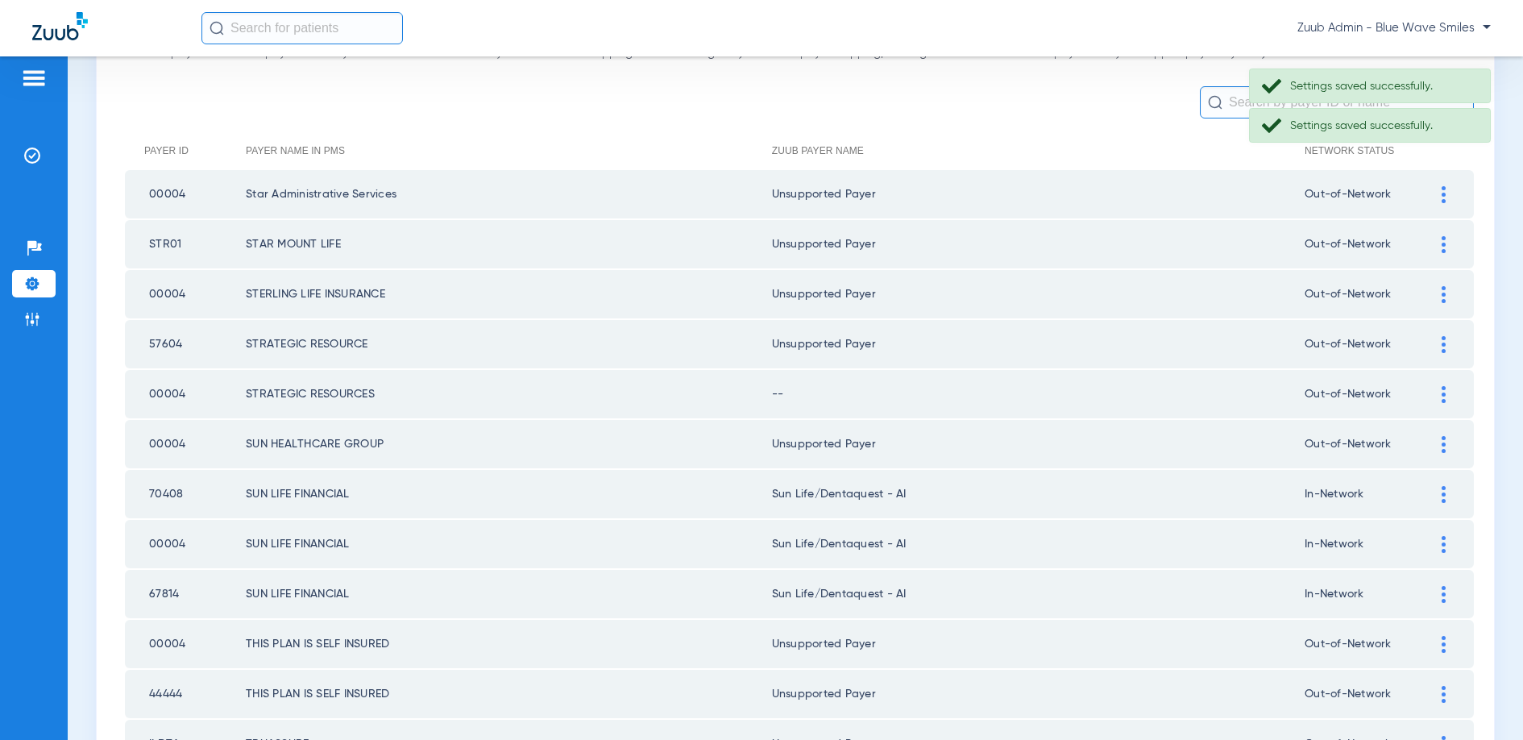
click at [1439, 392] on div at bounding box center [1443, 394] width 28 height 17
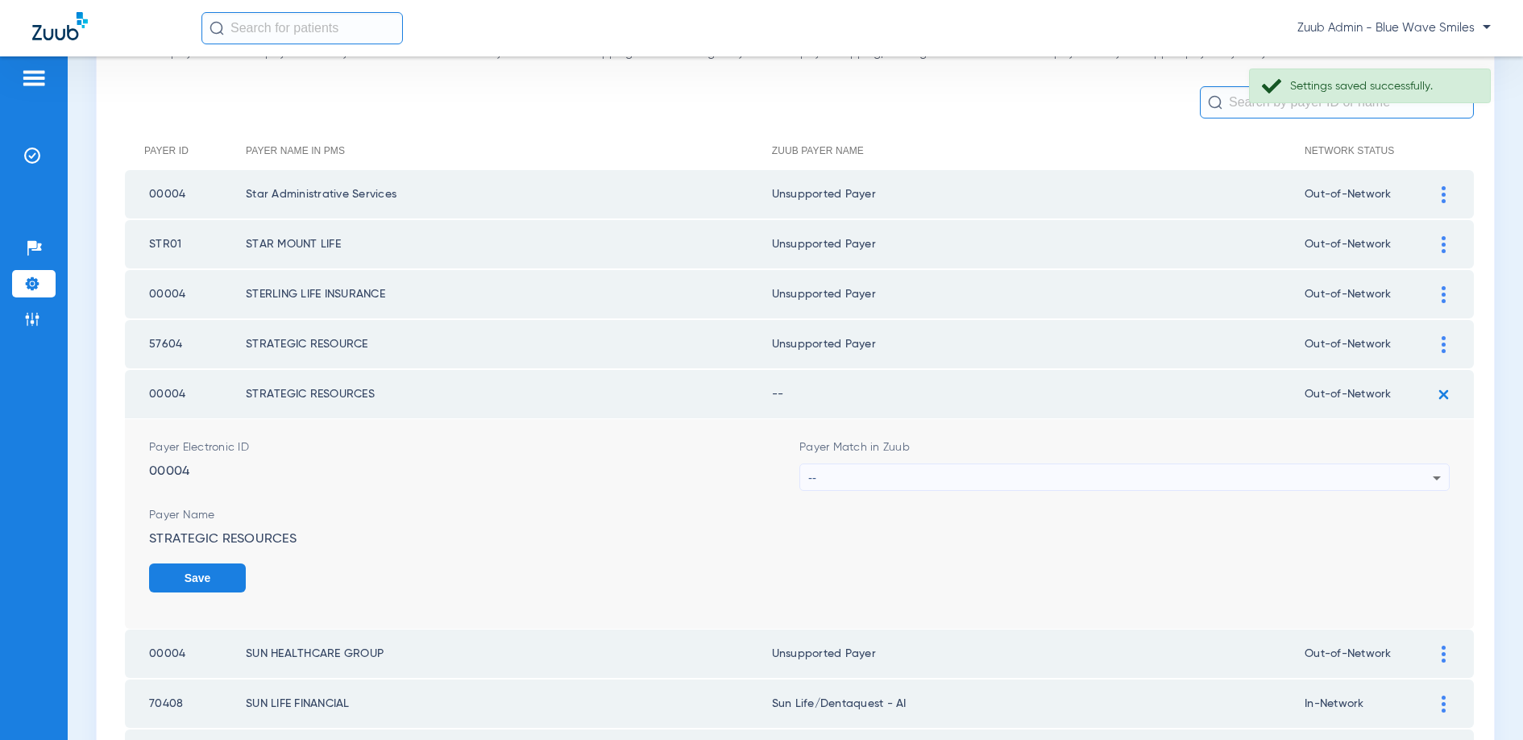
click at [985, 474] on div "--" at bounding box center [1120, 477] width 624 height 27
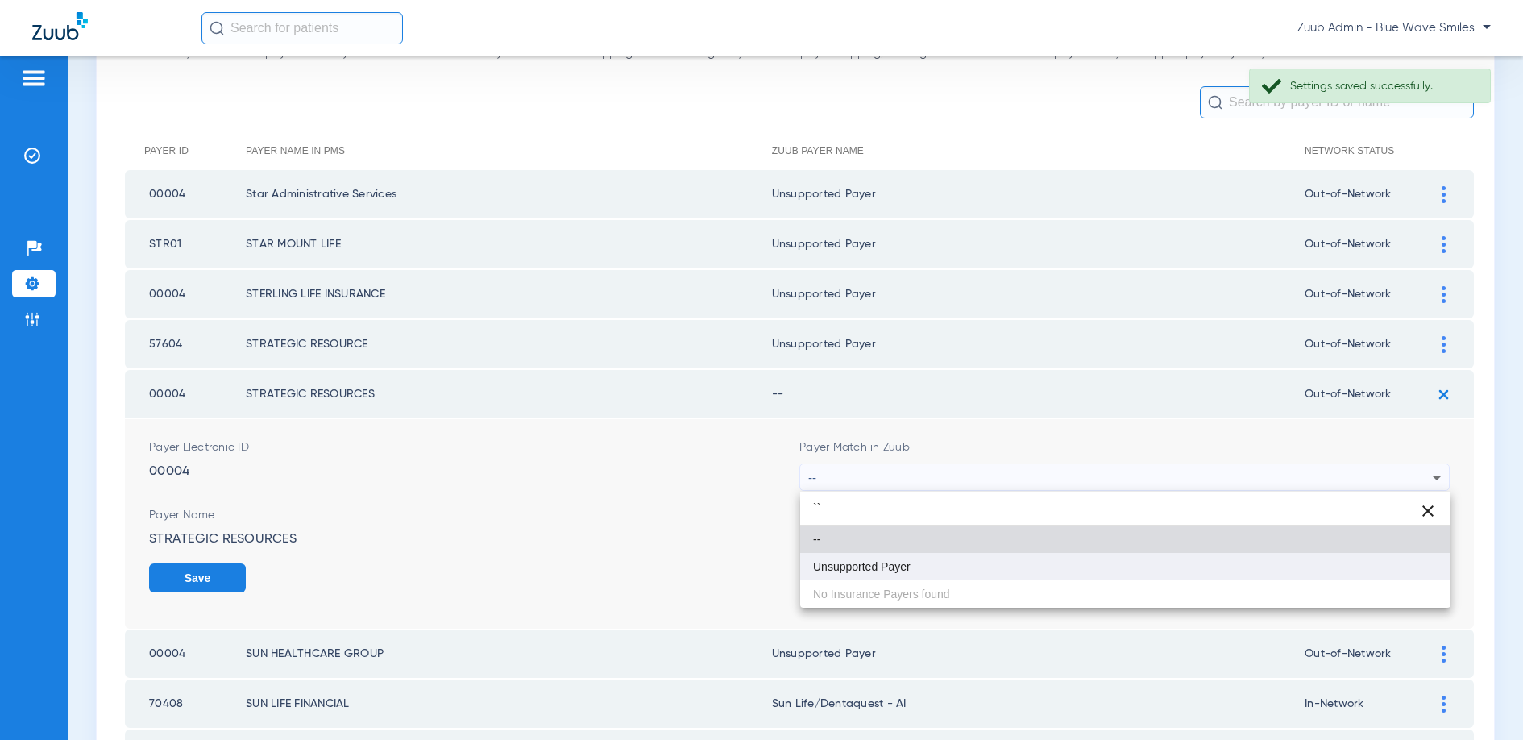
type input "``"
click at [906, 561] on span "Unsupported Payer" at bounding box center [862, 566] width 98 height 11
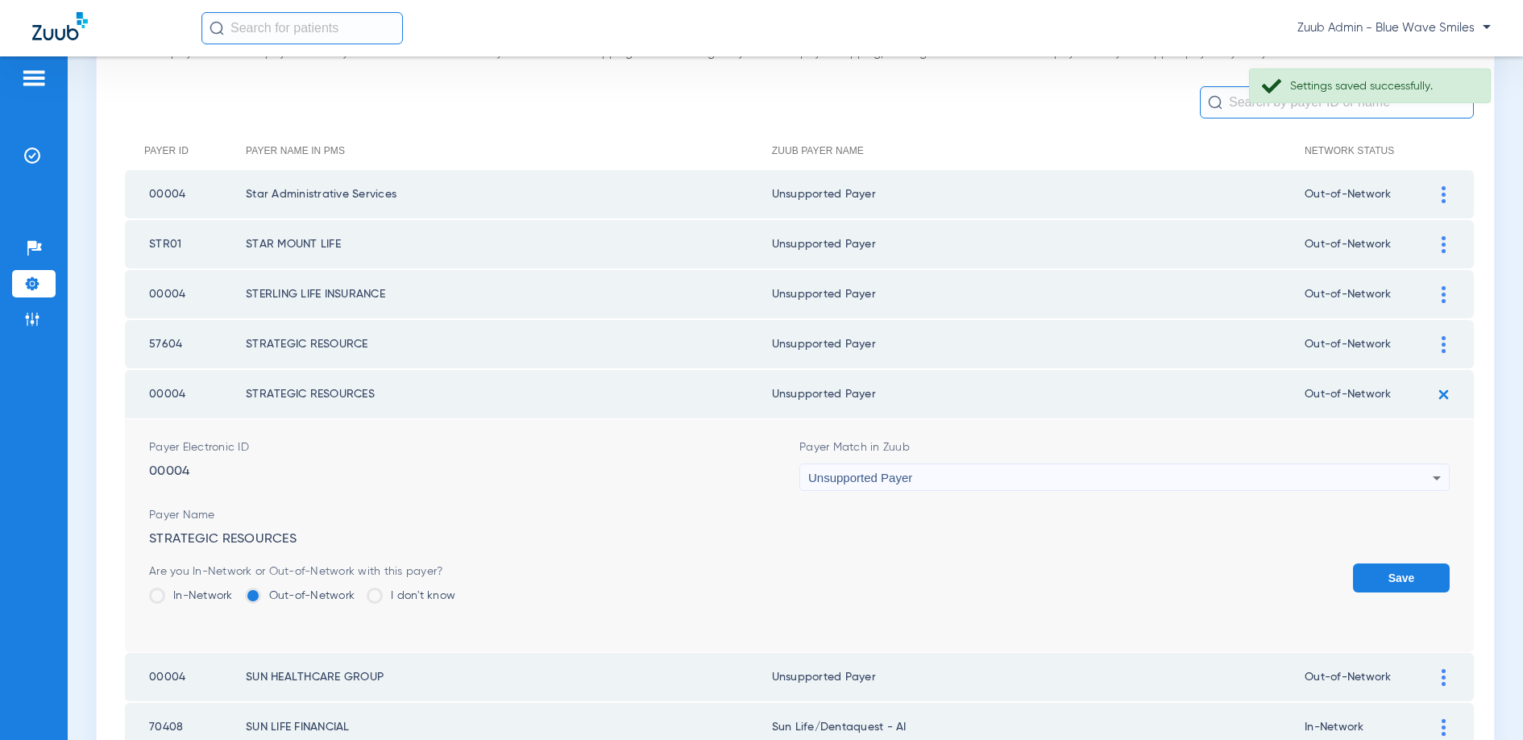
click at [1417, 584] on button "Save" at bounding box center [1401, 577] width 97 height 29
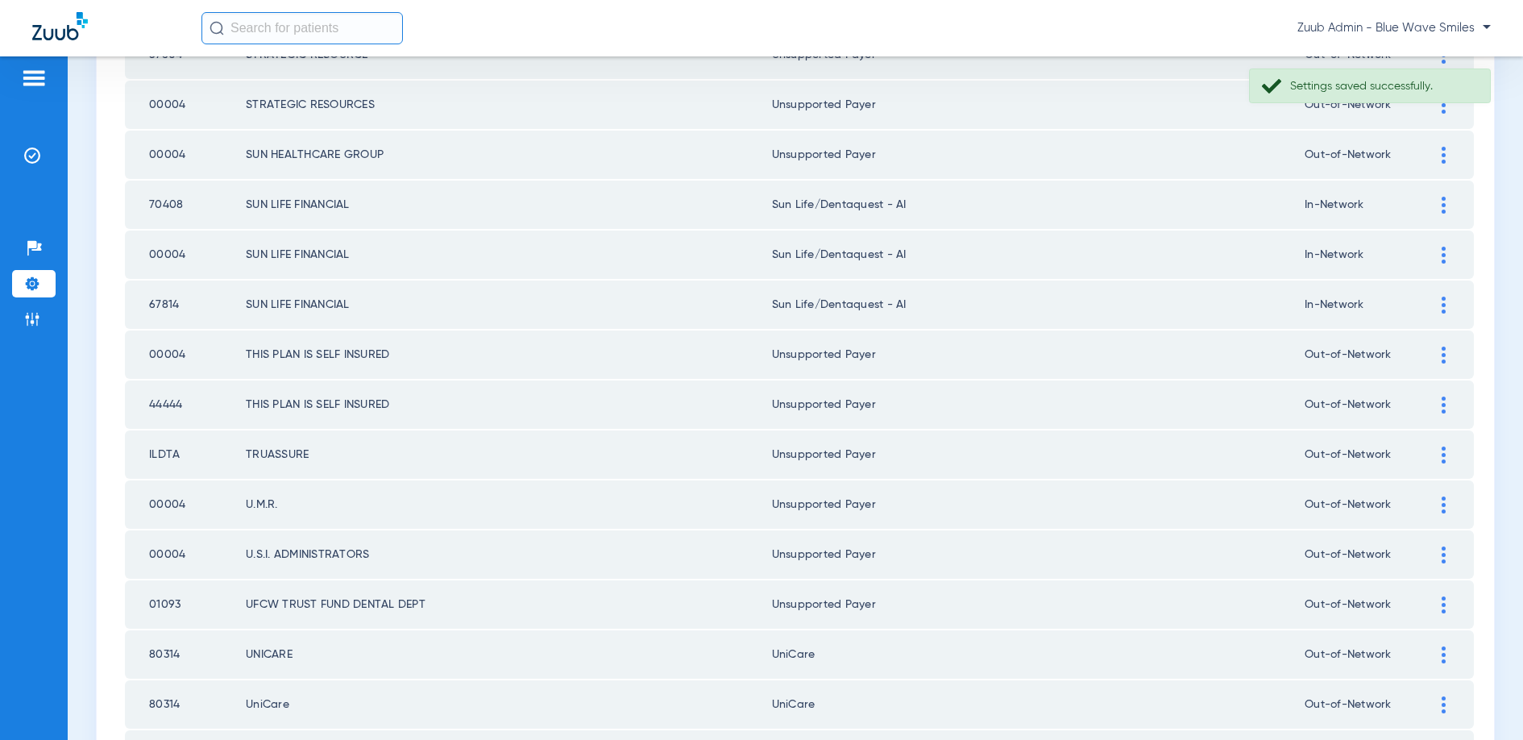
scroll to position [1423, 0]
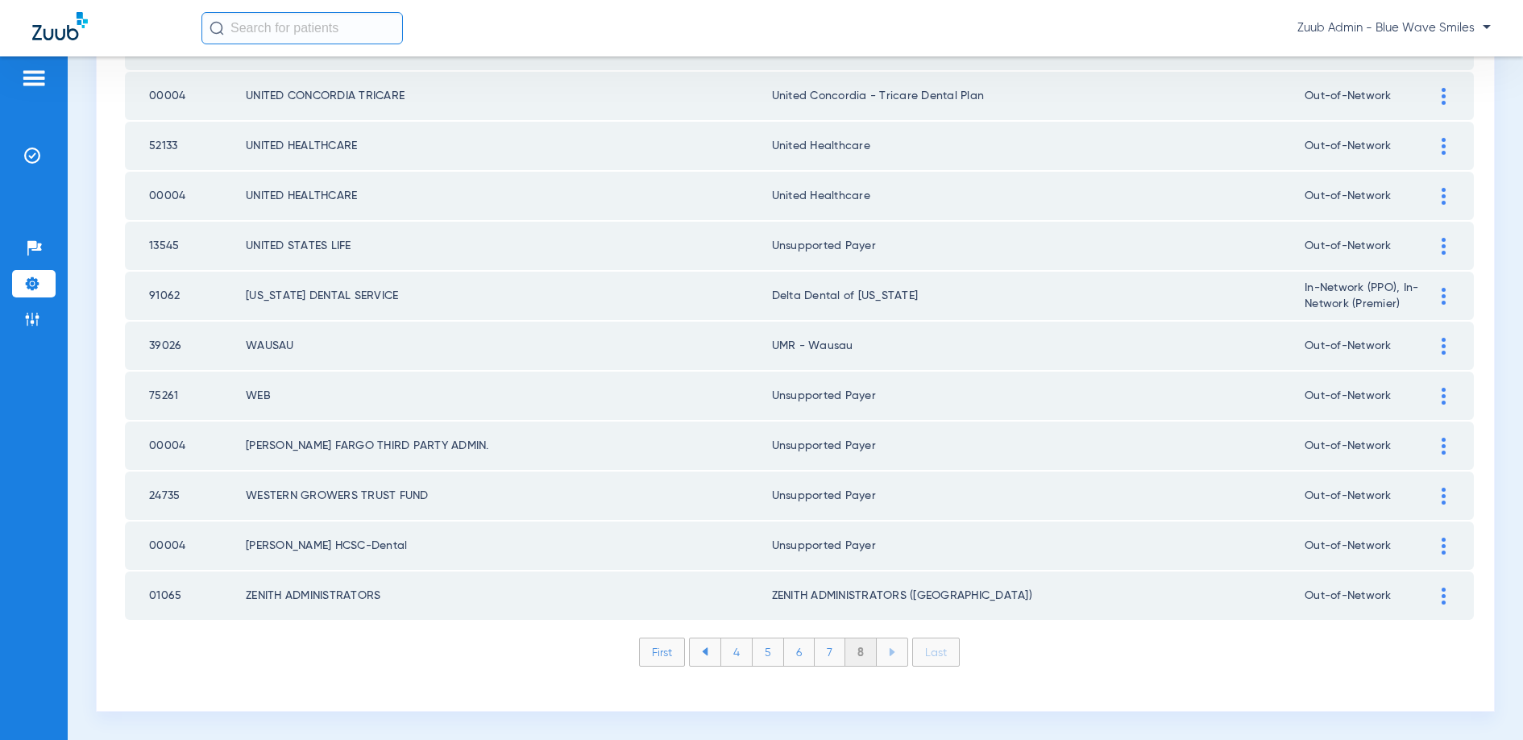
click at [28, 279] on img at bounding box center [32, 284] width 16 height 16
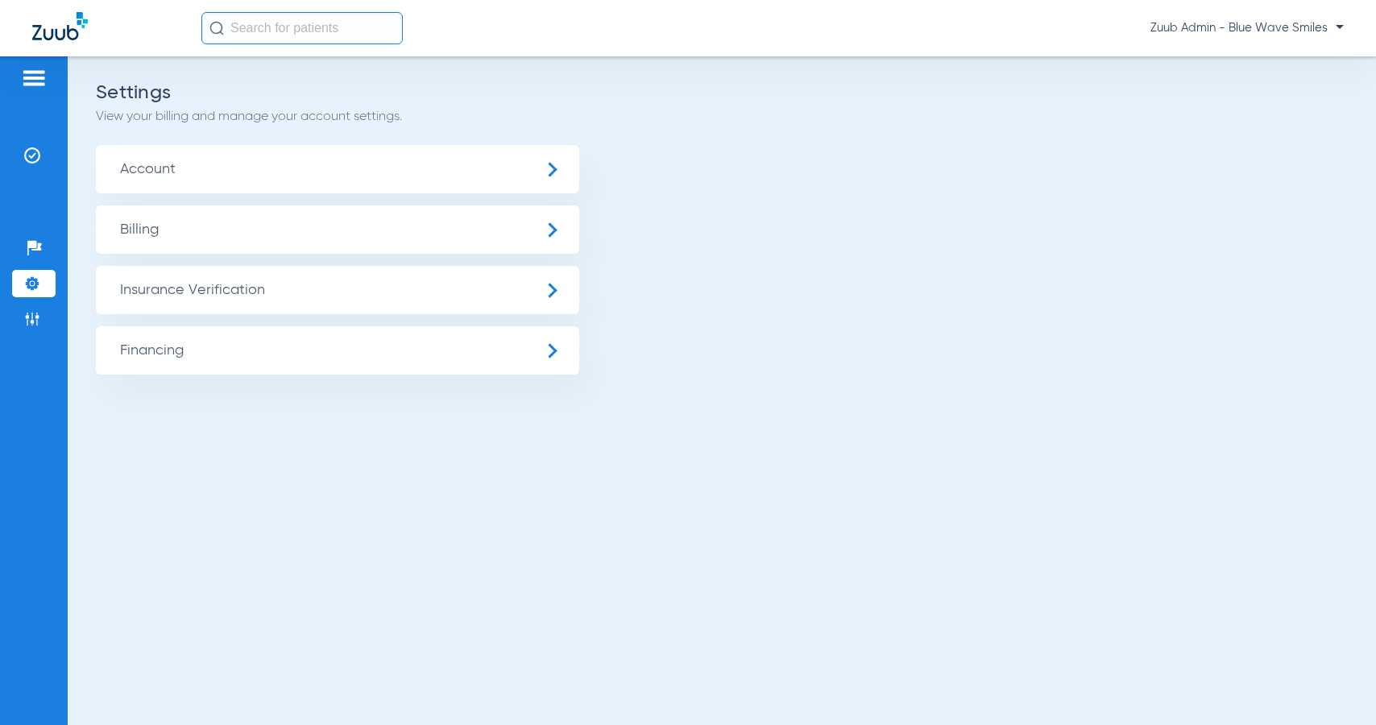
click at [1229, 31] on span "Zuub Admin - Blue Wave Smiles" at bounding box center [1247, 28] width 193 height 16
click at [1271, 54] on span "Log out" at bounding box center [1297, 57] width 63 height 11
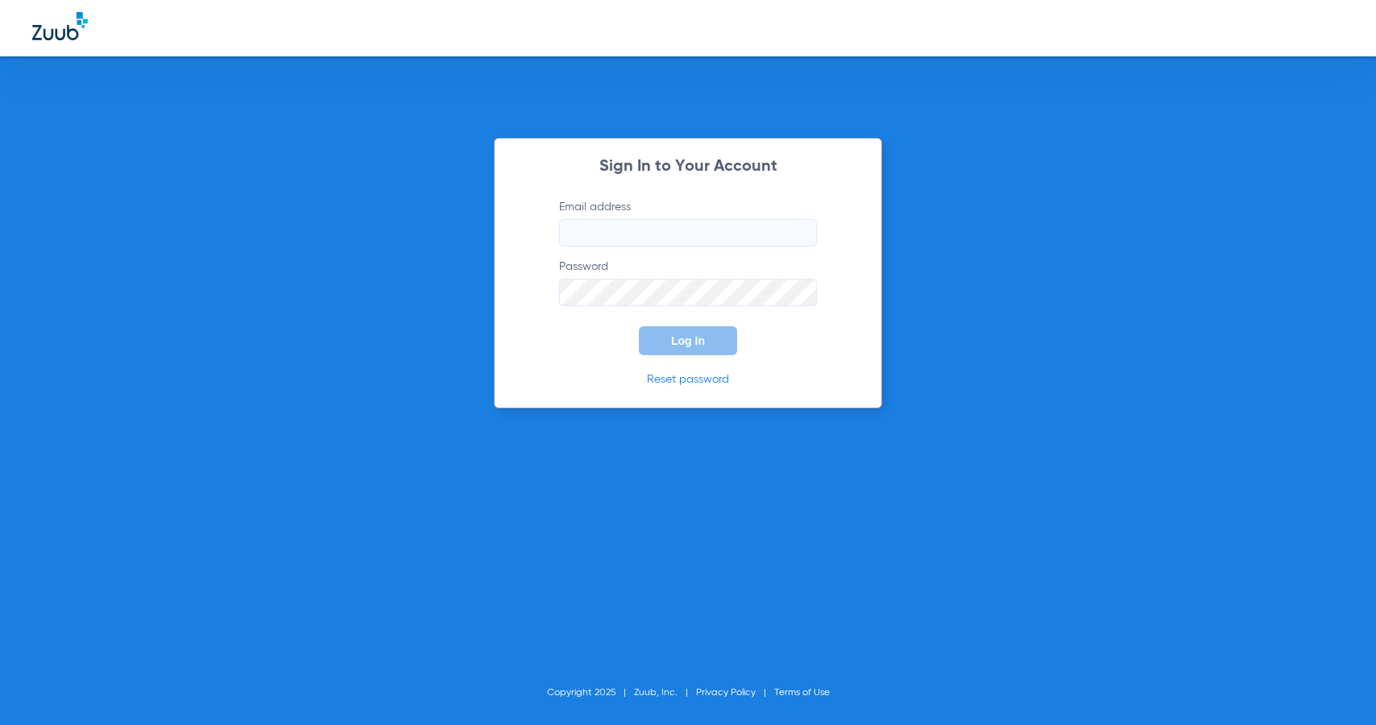
type input "marie+beta@zuub.com"
click at [697, 345] on span "Log In" at bounding box center [688, 340] width 34 height 13
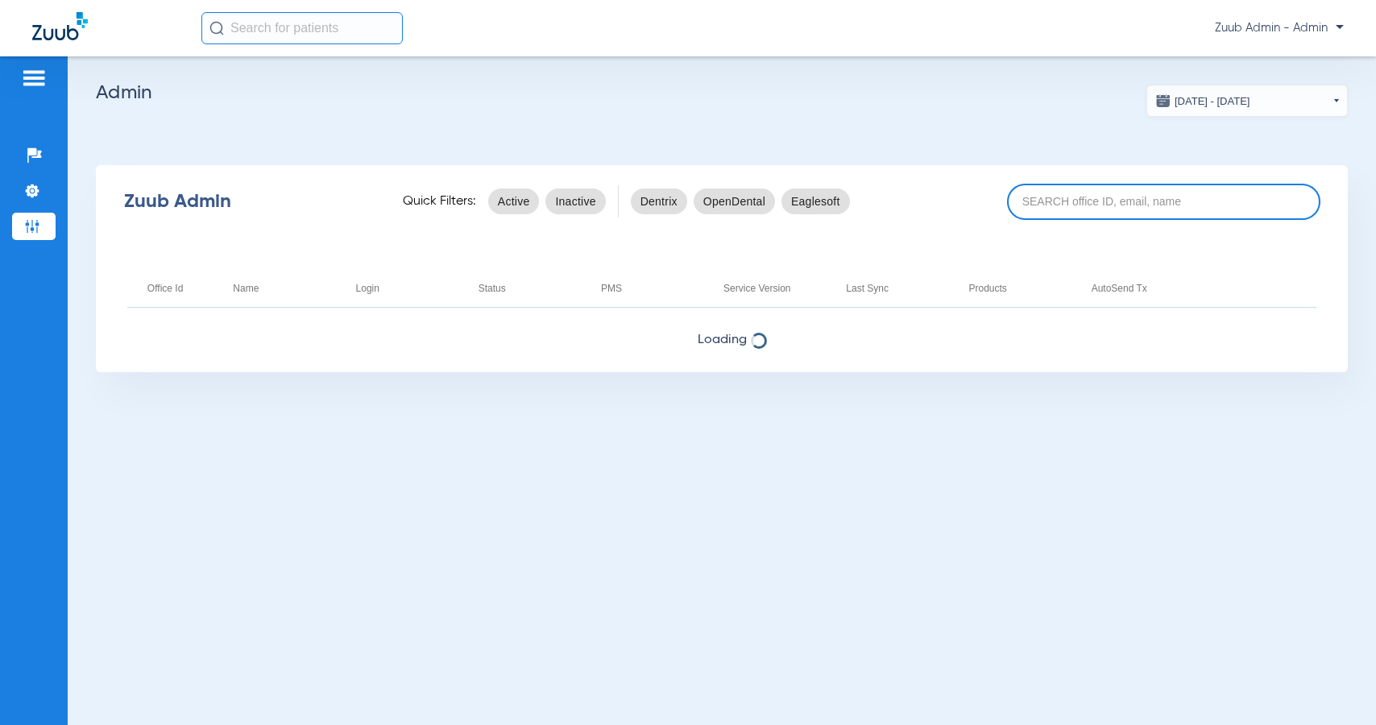
click at [1081, 202] on input at bounding box center [1163, 202] width 313 height 36
paste input "17005381"
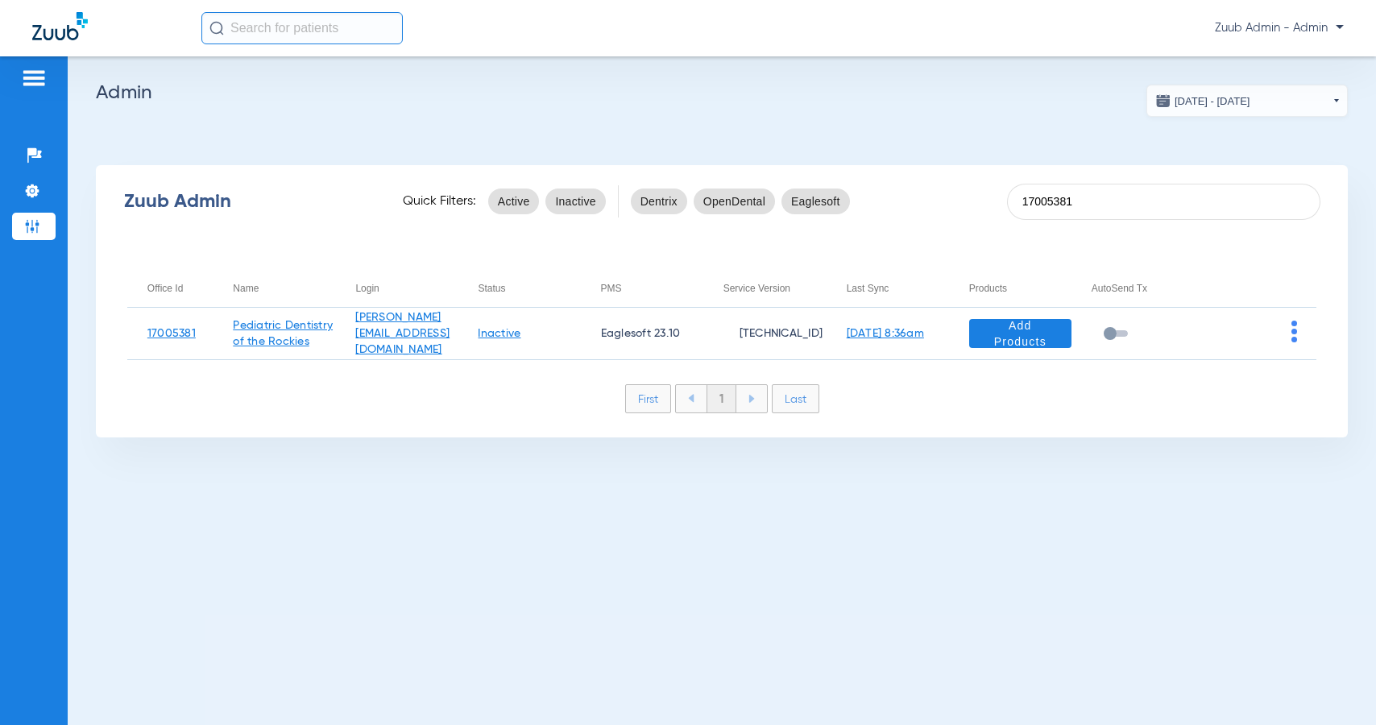
type input "17005381"
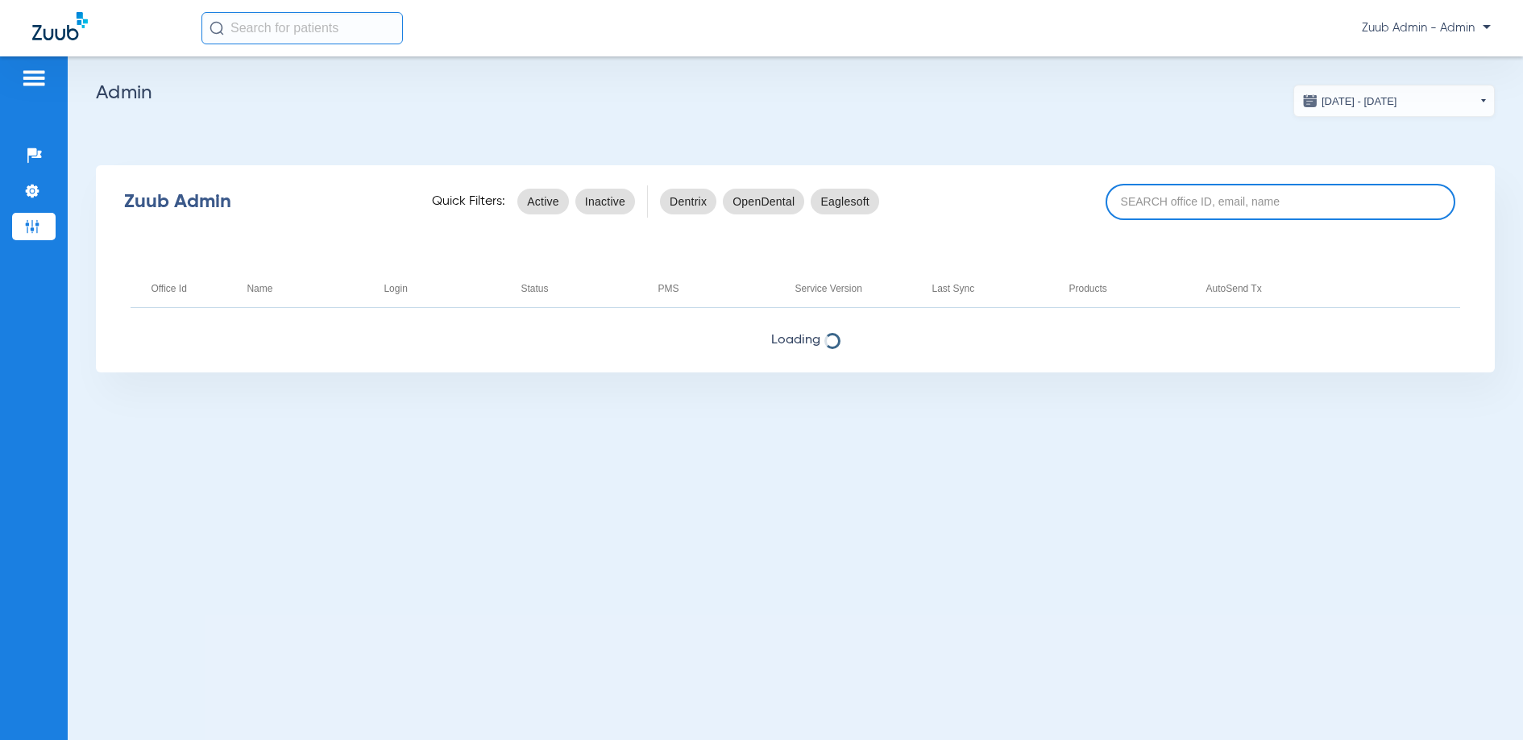
click at [1225, 197] on input at bounding box center [1281, 202] width 350 height 36
paste input "17007108"
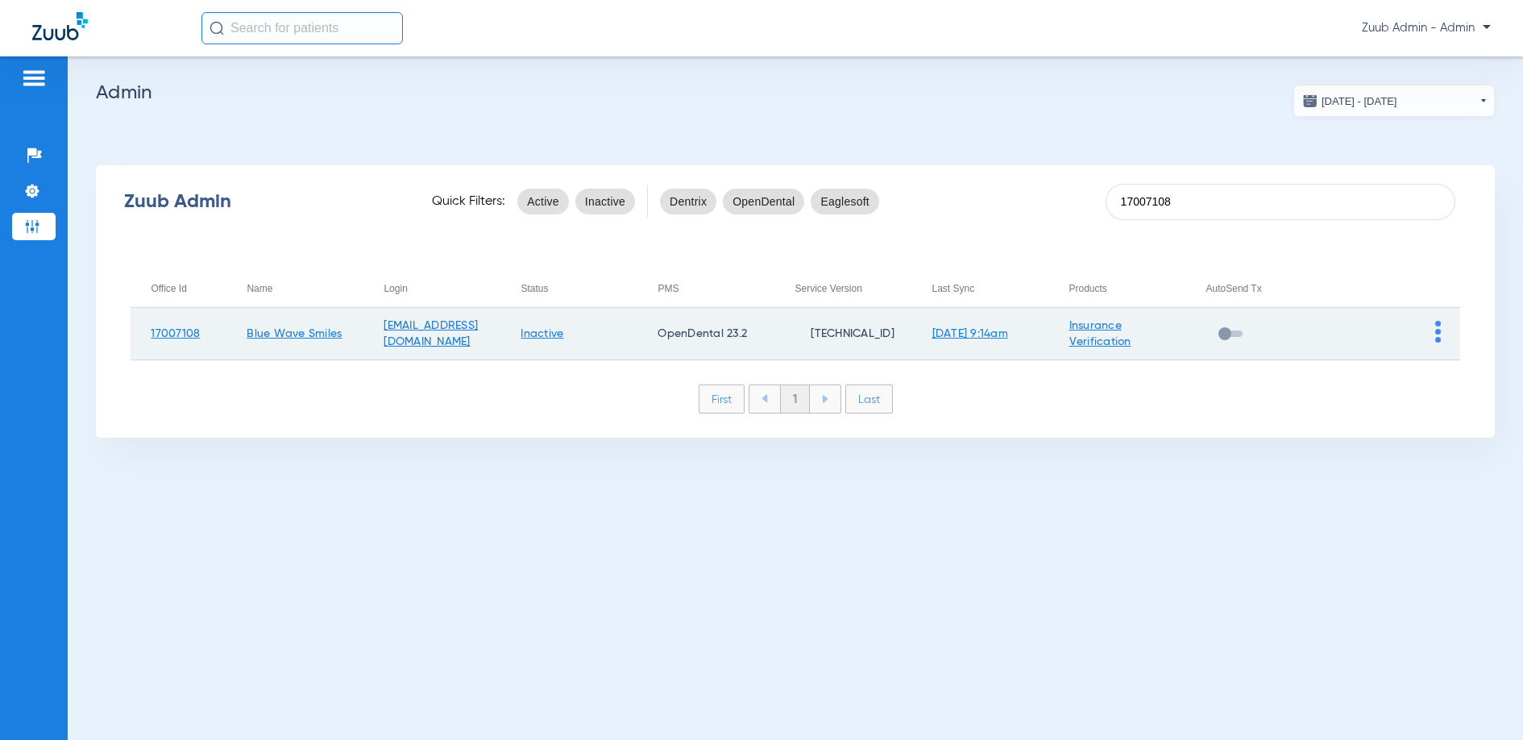
type input "17007108"
click at [563, 337] on link "Inactive" at bounding box center [542, 333] width 43 height 11
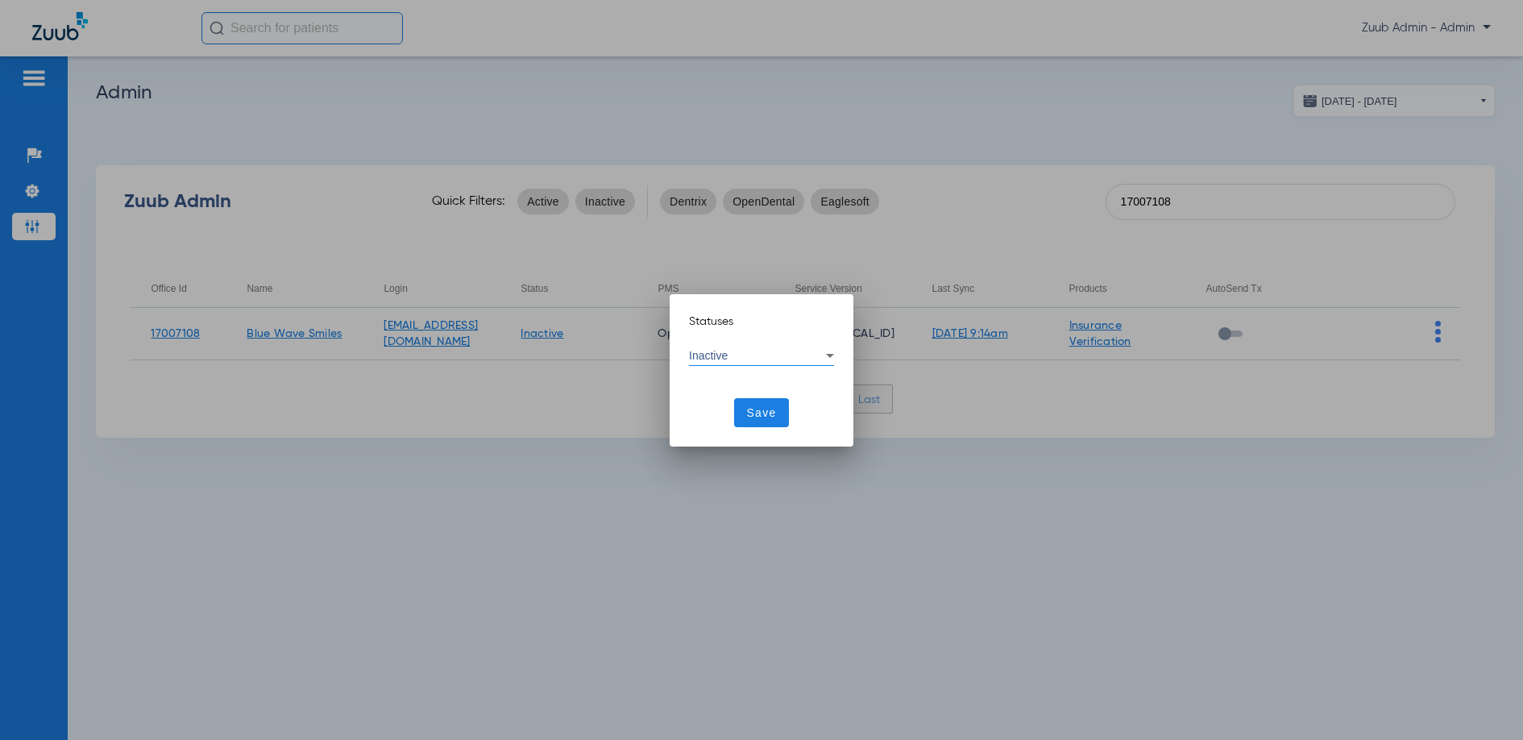
click at [749, 355] on div "Inactive" at bounding box center [757, 355] width 137 height 11
click at [744, 380] on mat-option "Active" at bounding box center [761, 378] width 145 height 27
click at [763, 412] on span "Save" at bounding box center [762, 413] width 30 height 16
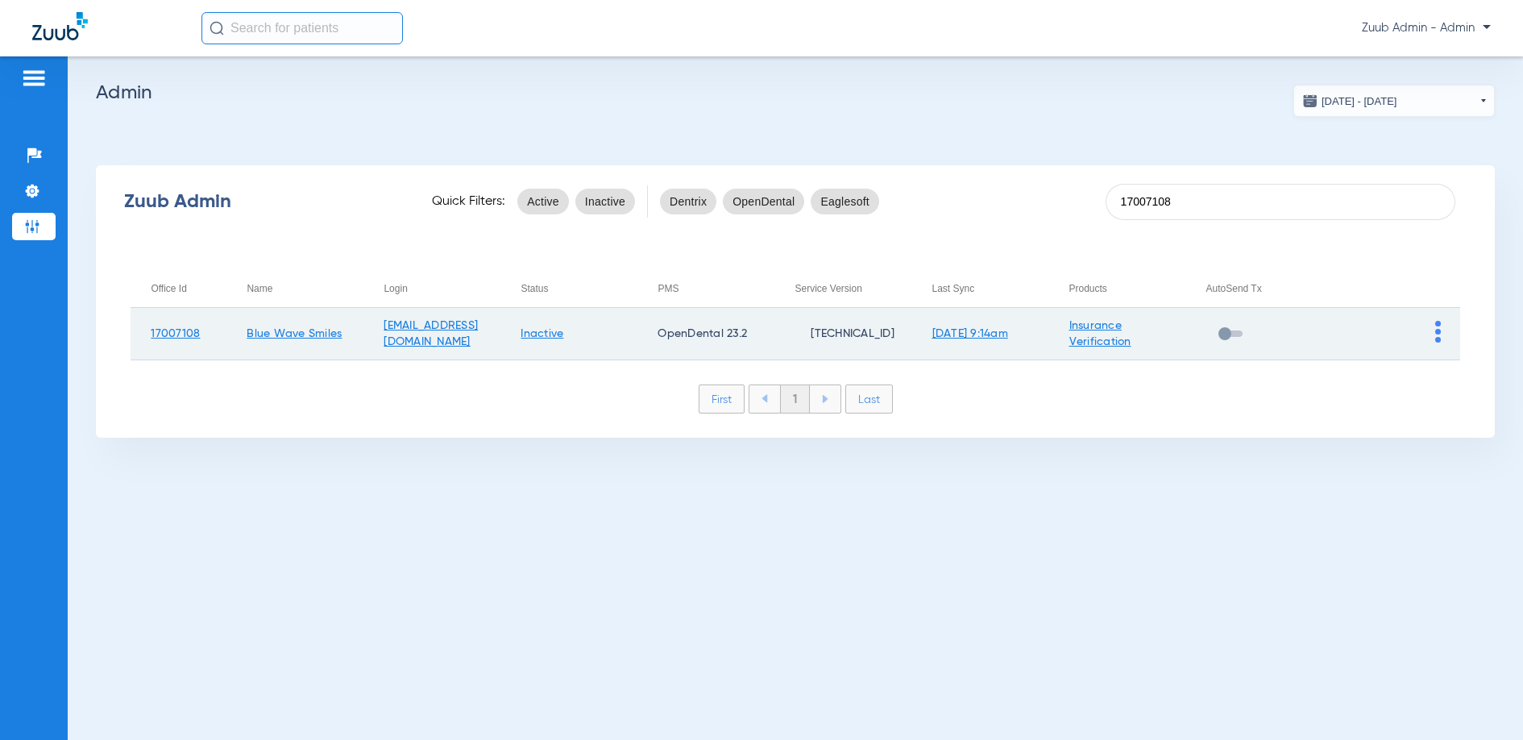
click at [563, 334] on link "Inactive" at bounding box center [542, 333] width 43 height 11
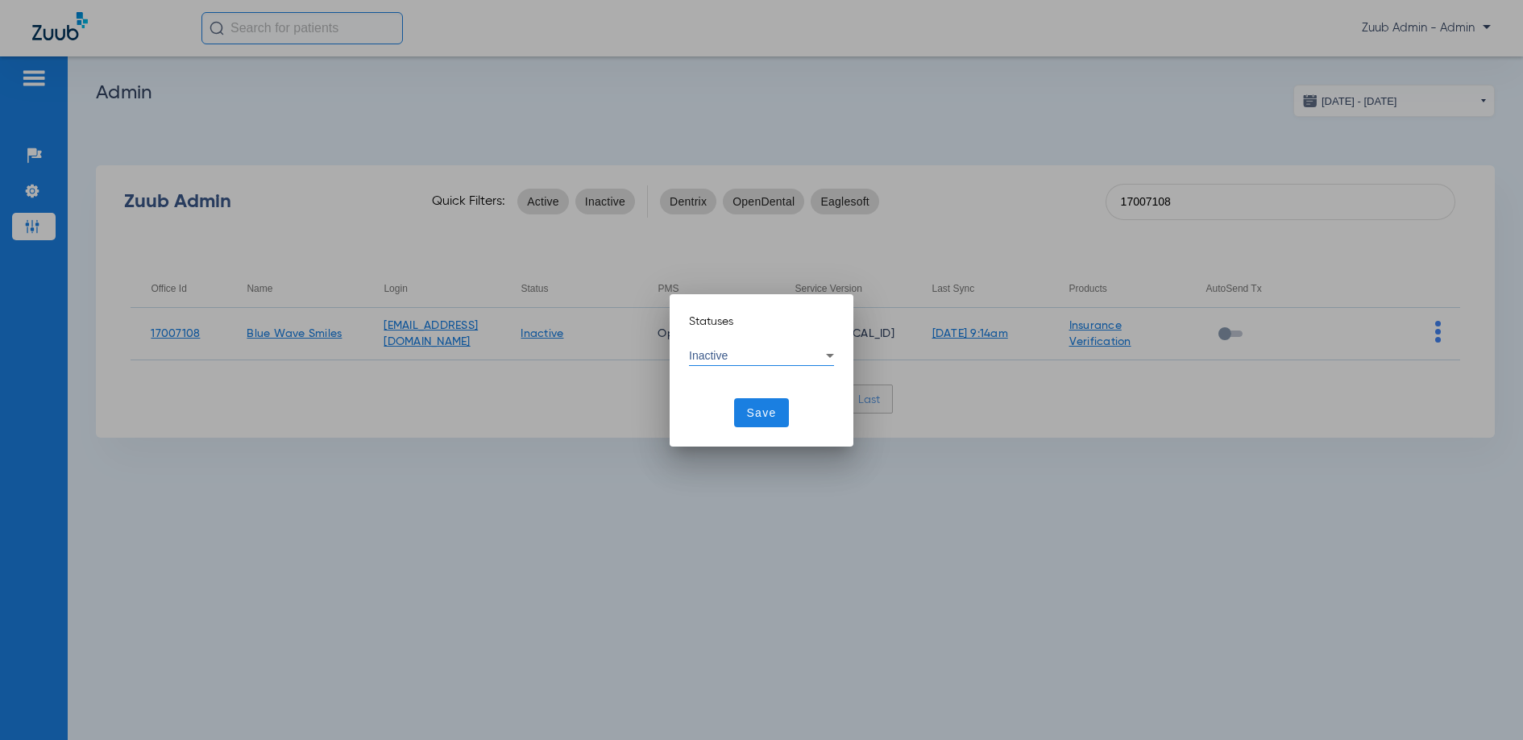
click at [710, 352] on span "Inactive" at bounding box center [708, 355] width 39 height 13
click at [709, 384] on mat-option "Active" at bounding box center [761, 378] width 145 height 27
click at [757, 409] on span "Save" at bounding box center [762, 413] width 30 height 16
